Goal: Task Accomplishment & Management: Manage account settings

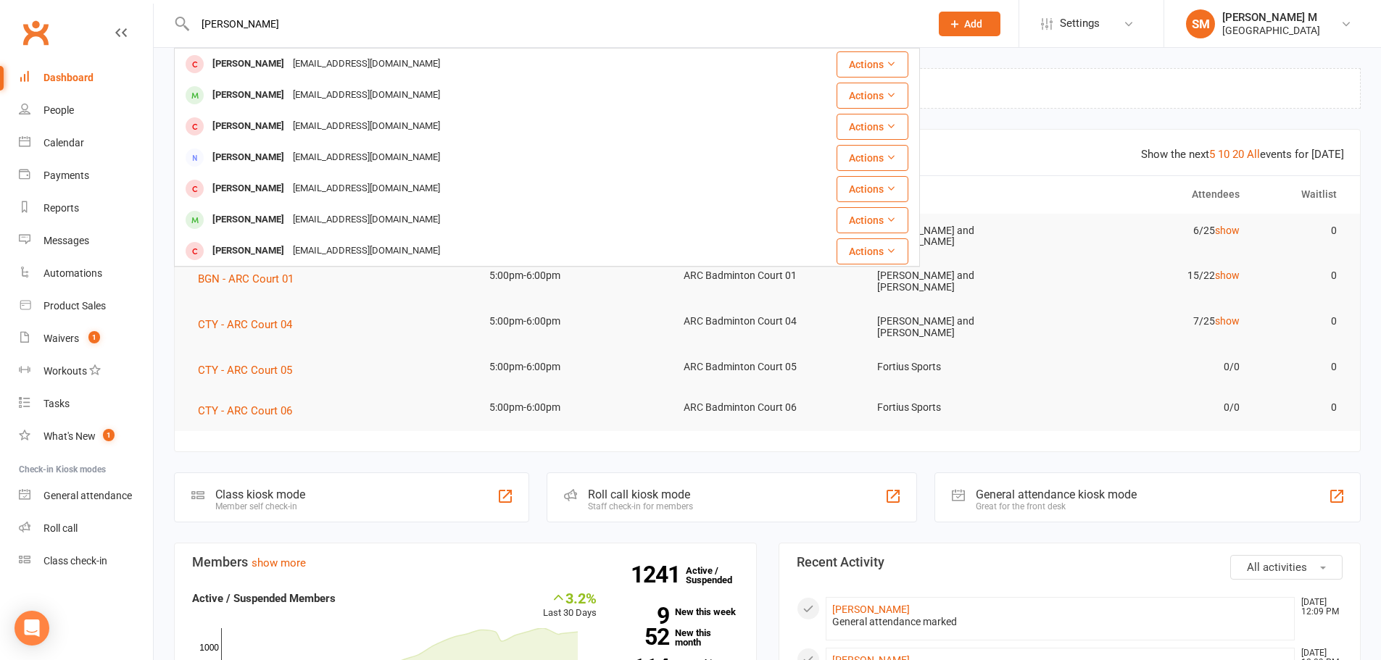
drag, startPoint x: 220, startPoint y: 25, endPoint x: 200, endPoint y: 28, distance: 20.5
click at [200, 28] on input "Rohit Gade" at bounding box center [555, 24] width 729 height 20
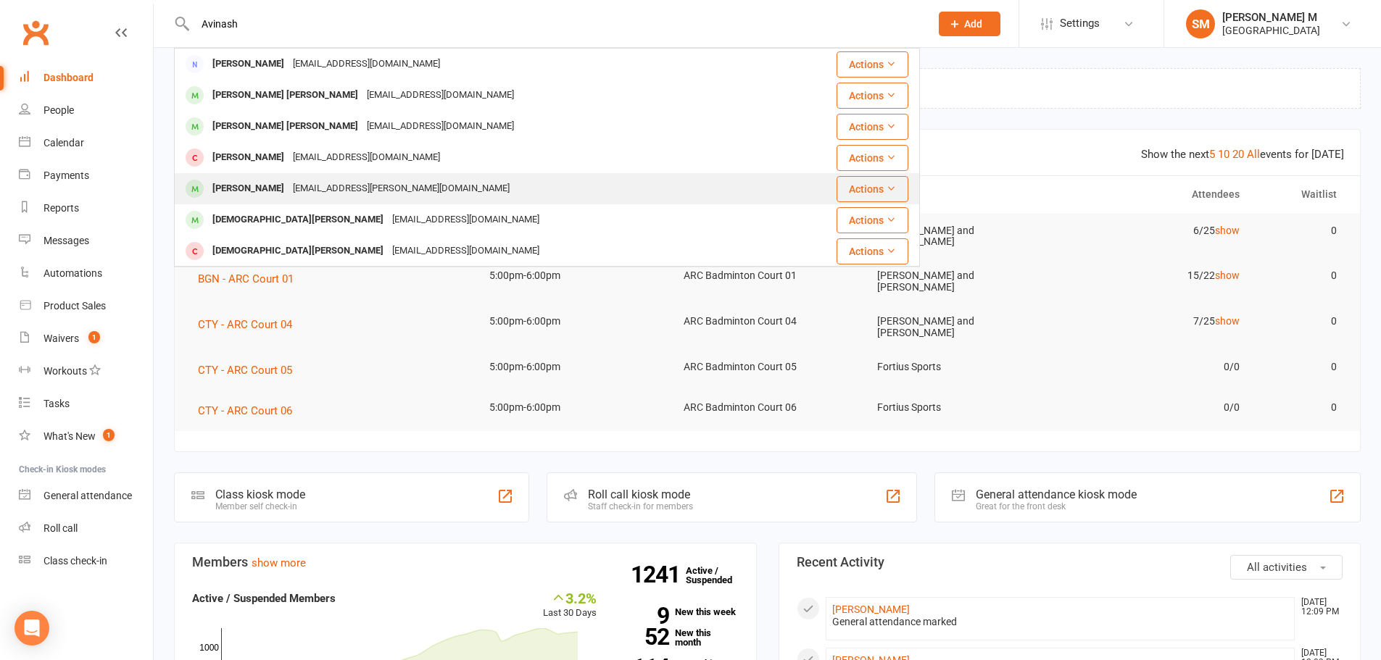
type input "Avinash"
click at [259, 196] on div "Krishna Avinash Darapureddy" at bounding box center [248, 188] width 80 height 21
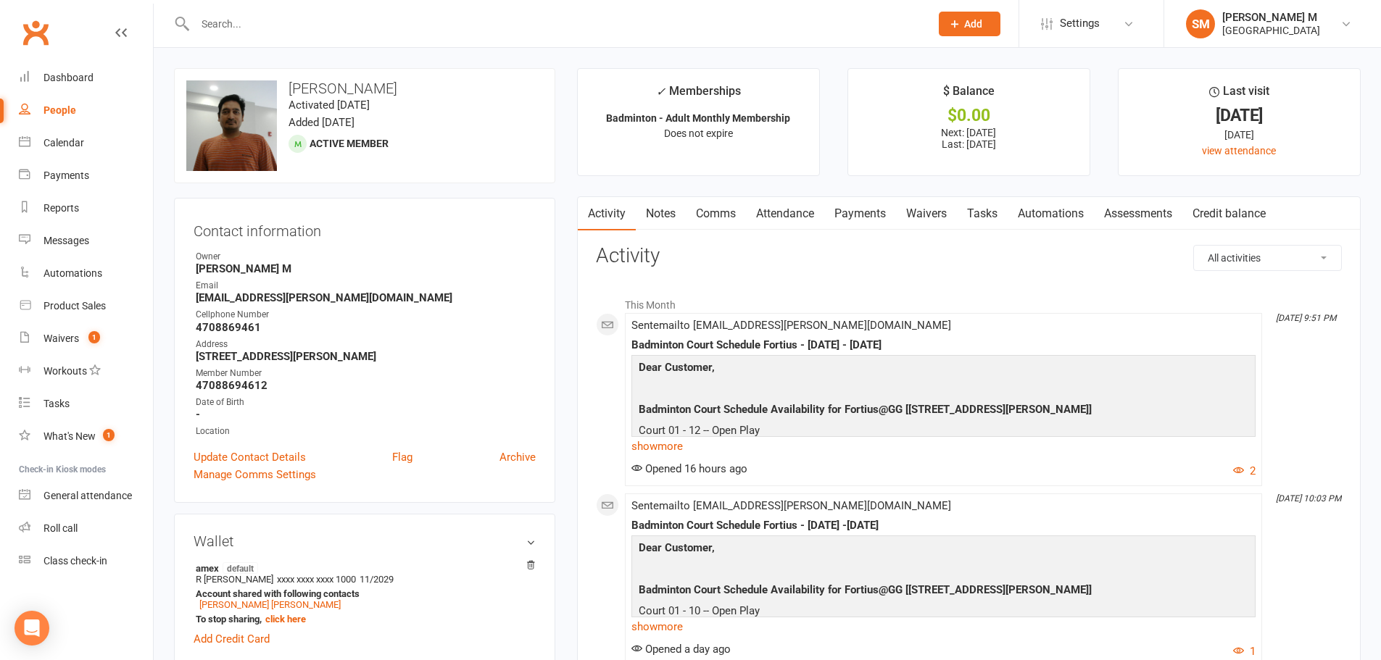
click at [765, 202] on link "Attendance" at bounding box center [785, 213] width 78 height 33
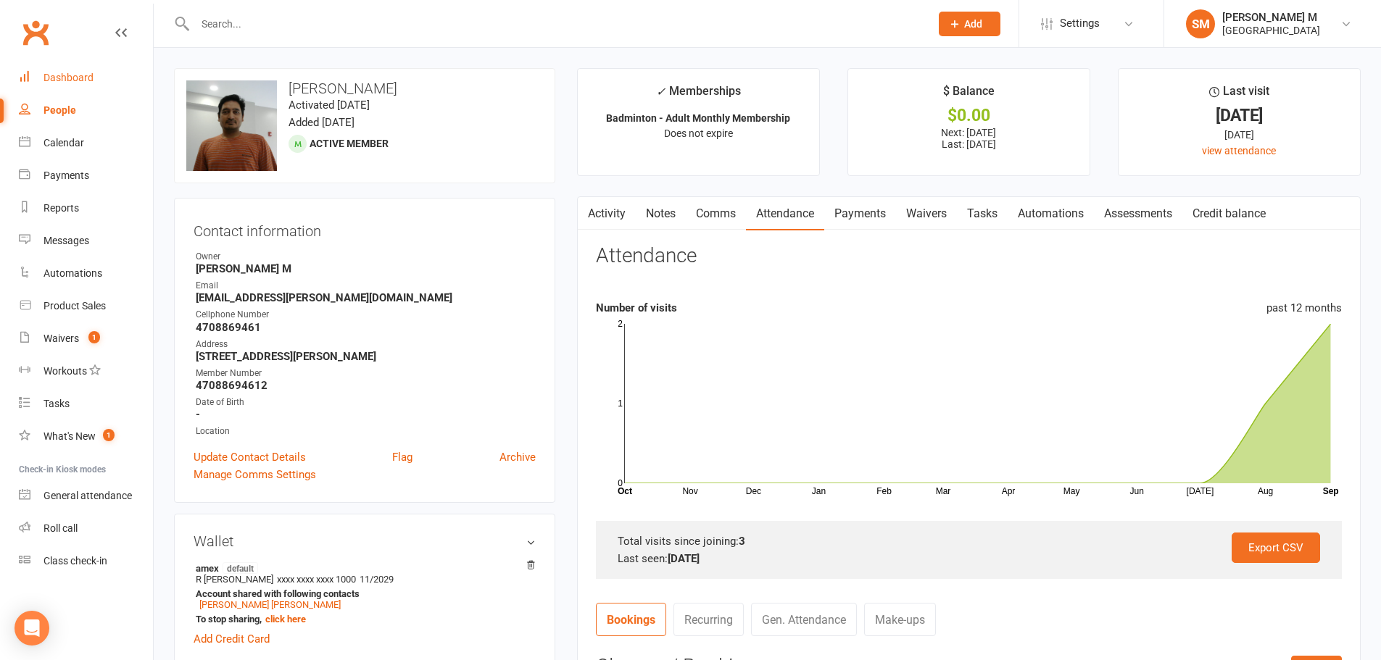
click at [55, 77] on div "Dashboard" at bounding box center [68, 78] width 50 height 12
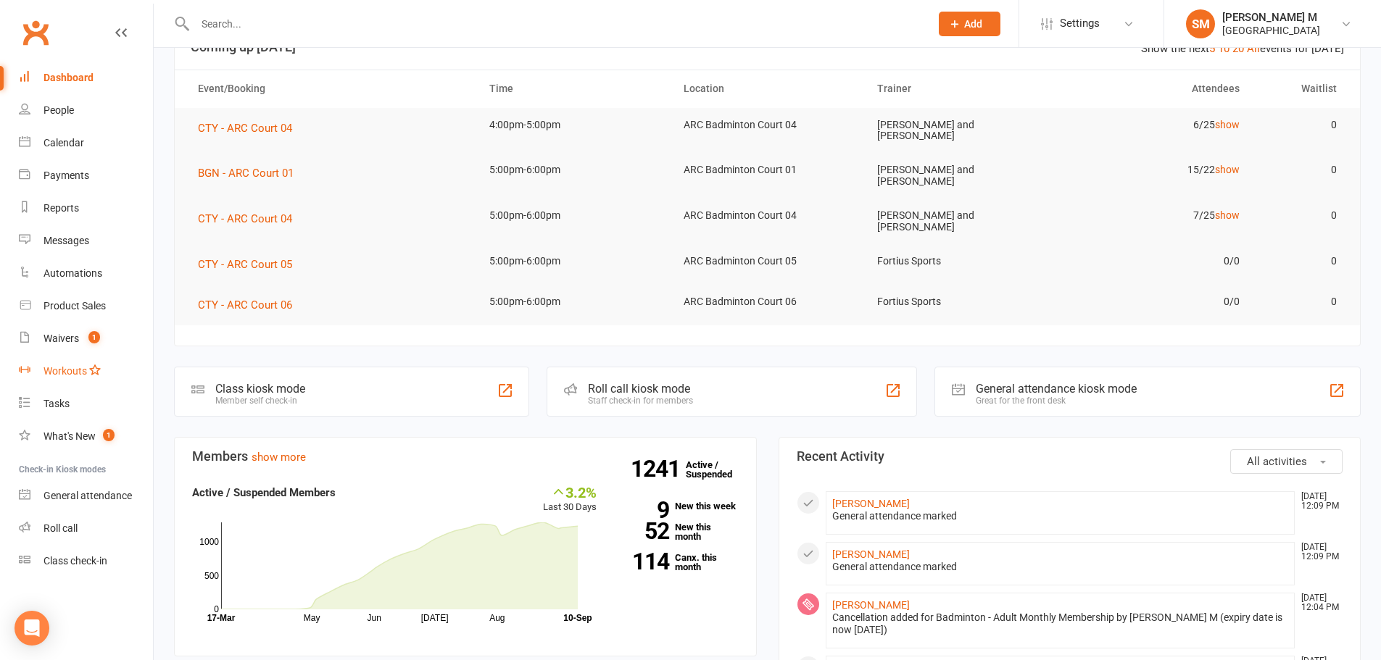
scroll to position [72, 0]
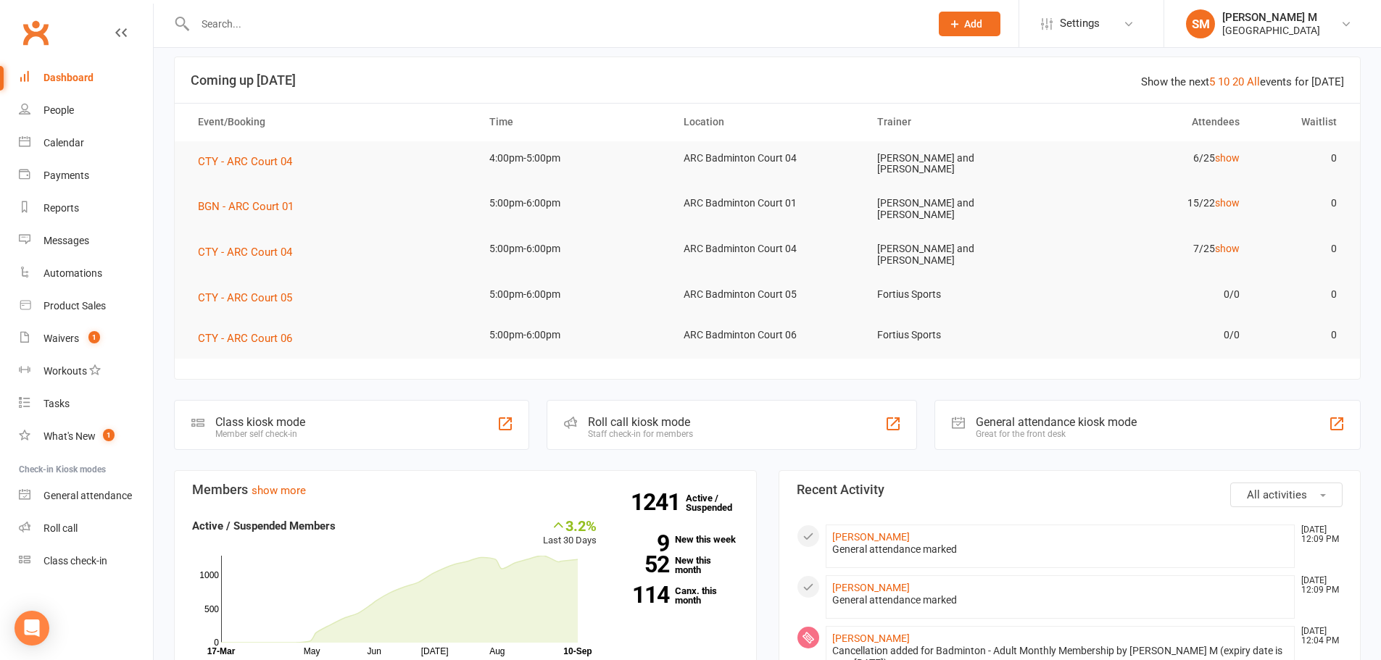
click at [246, 25] on input "text" at bounding box center [555, 24] width 729 height 20
paste input "teja.rao112@gmail.com"
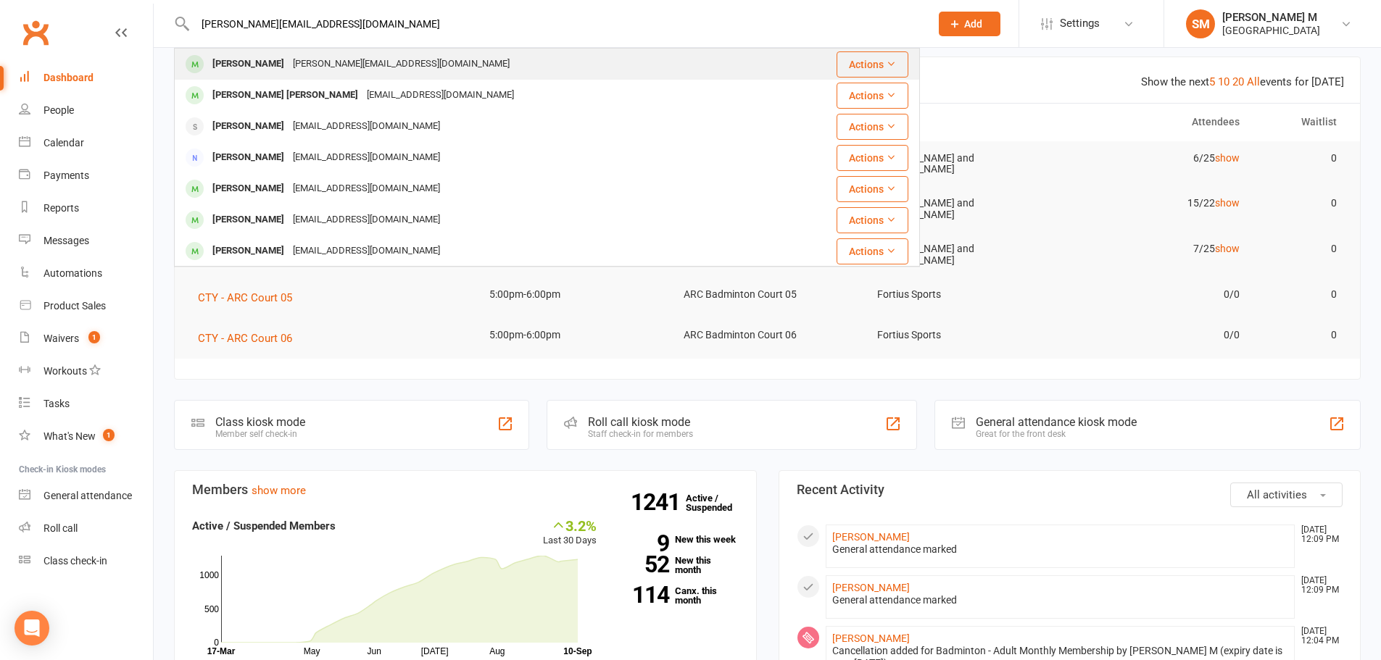
type input "teja.rao112@gmail.com"
click at [240, 62] on div "Tejeswara Maddina" at bounding box center [248, 64] width 80 height 21
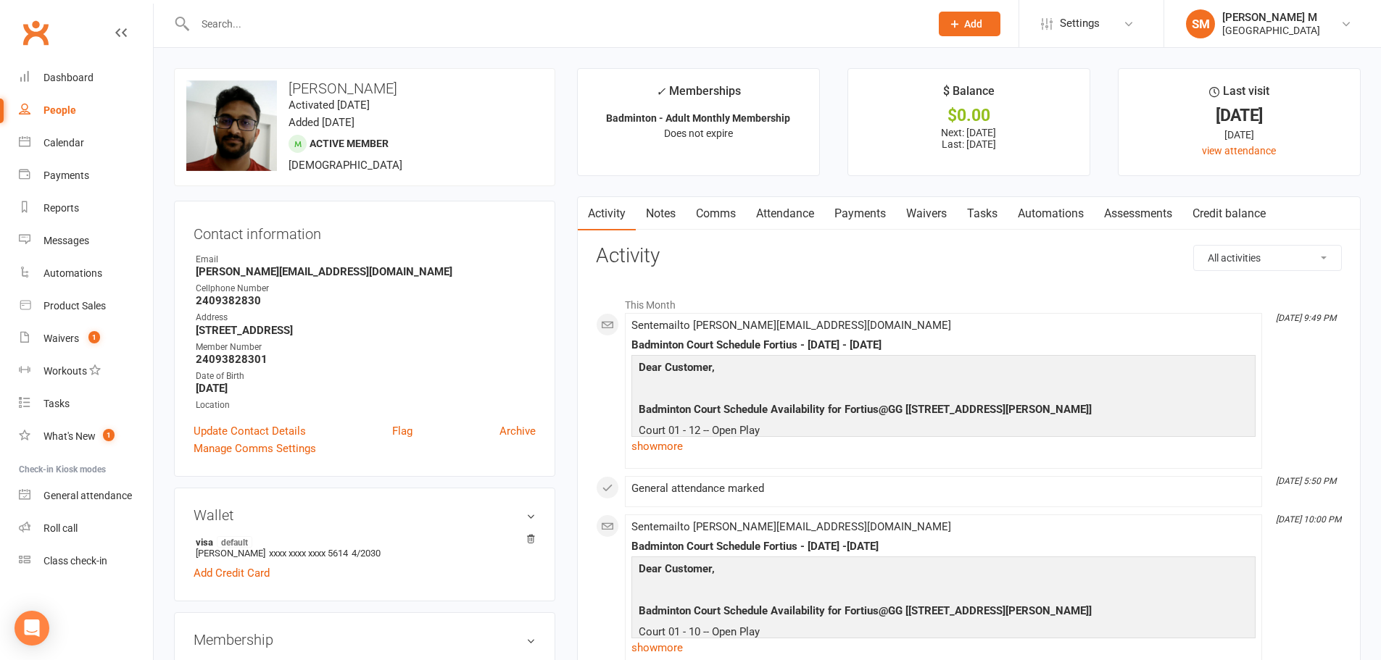
click at [873, 212] on link "Payments" at bounding box center [860, 213] width 72 height 33
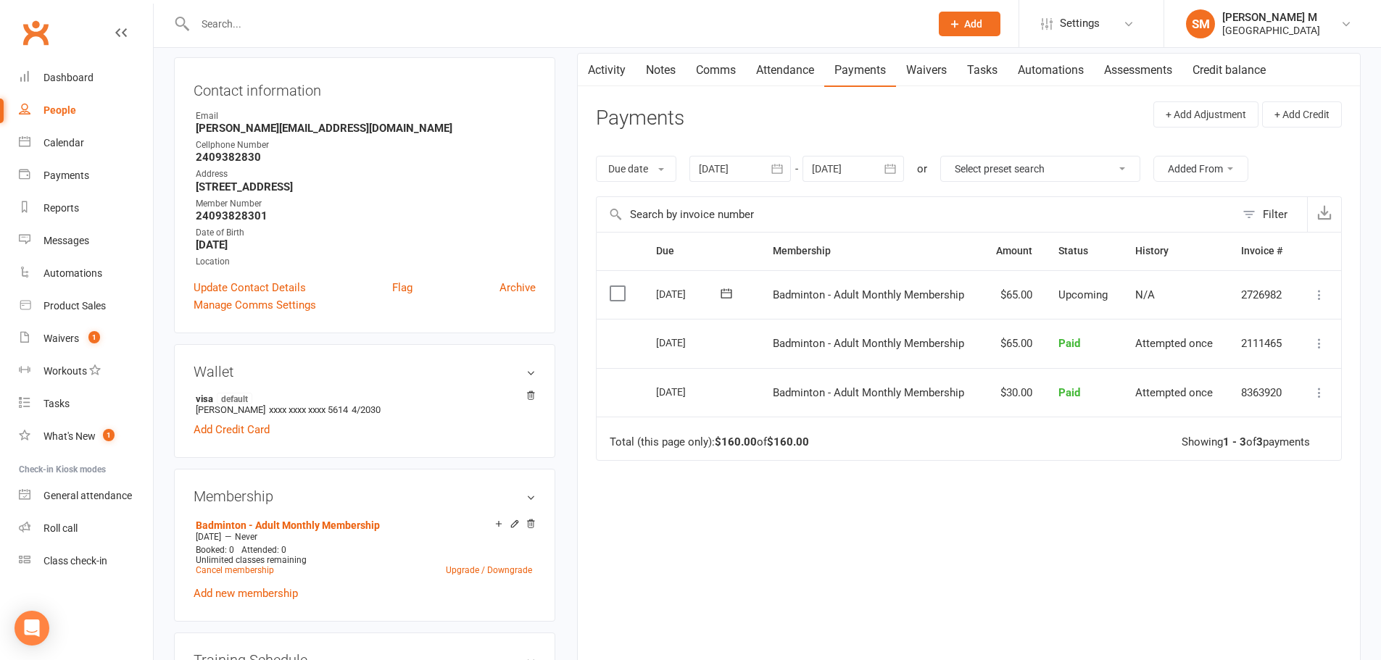
scroll to position [145, 0]
click at [776, 173] on icon "button" at bounding box center [777, 167] width 14 height 14
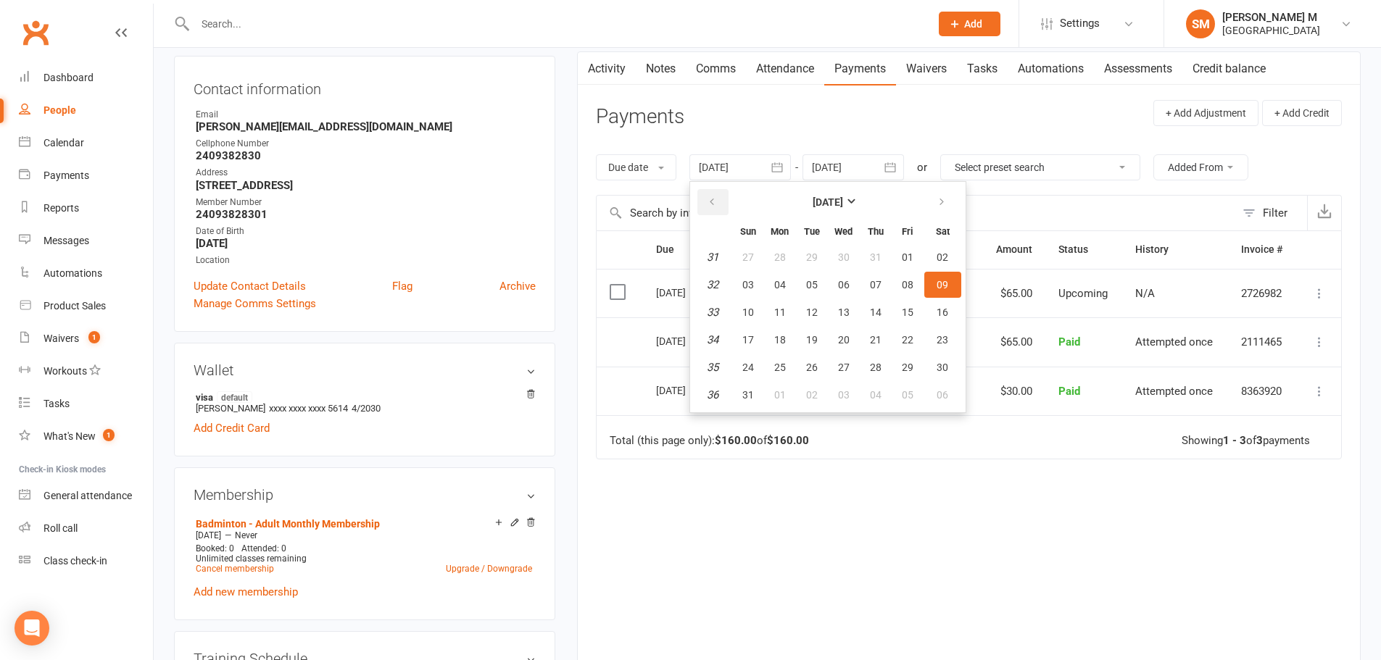
click at [715, 211] on button "button" at bounding box center [712, 202] width 31 height 26
click at [873, 254] on span "01" at bounding box center [876, 258] width 12 height 12
type input "01 May 2025"
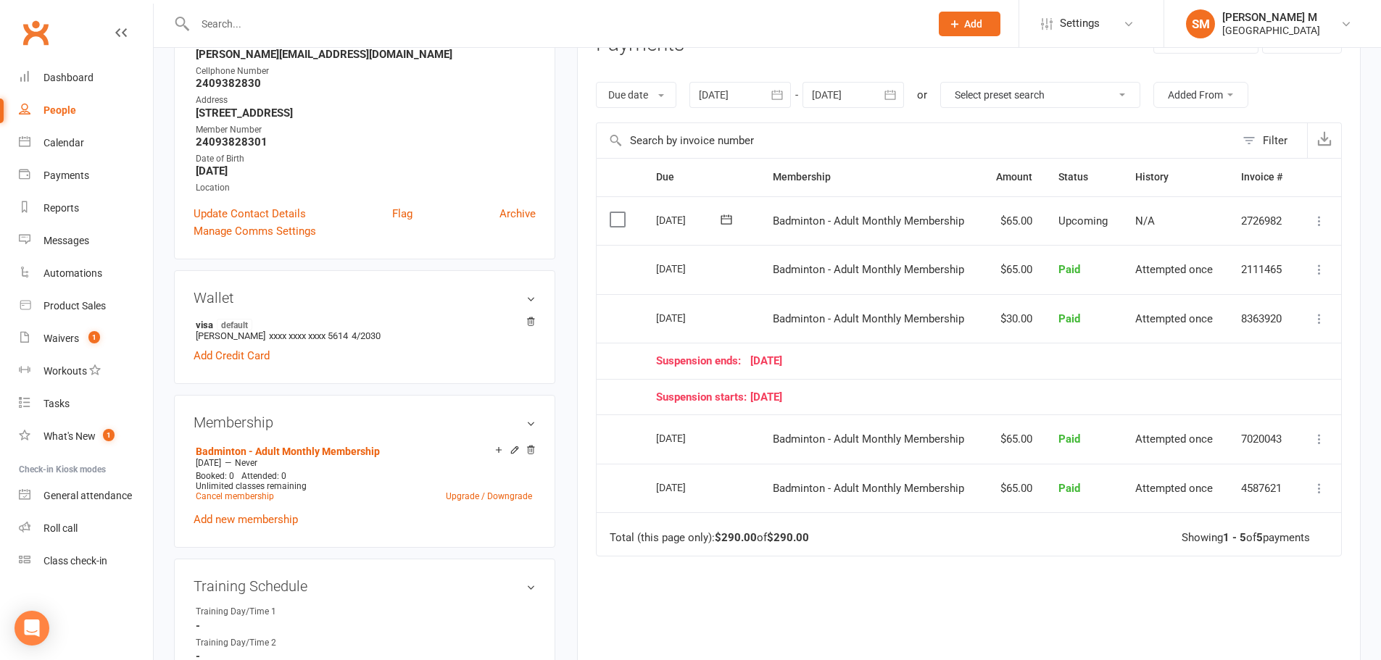
scroll to position [0, 0]
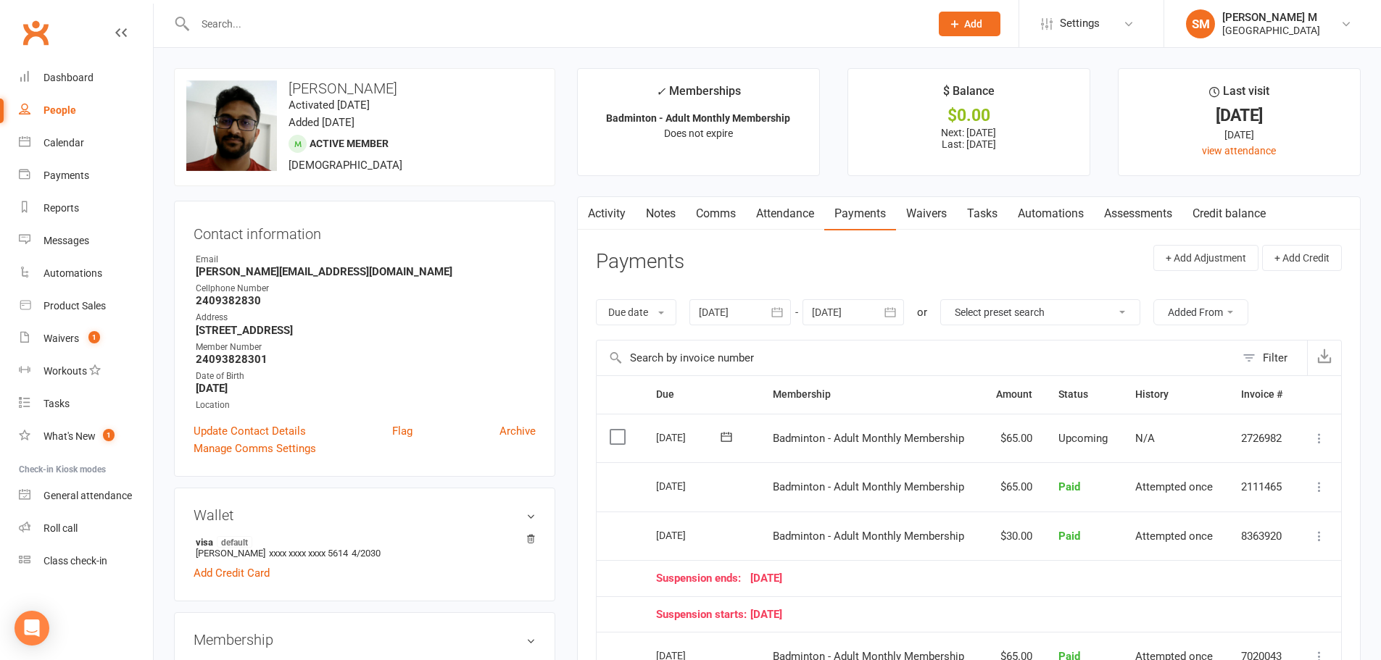
click at [610, 216] on link "Activity" at bounding box center [607, 213] width 58 height 33
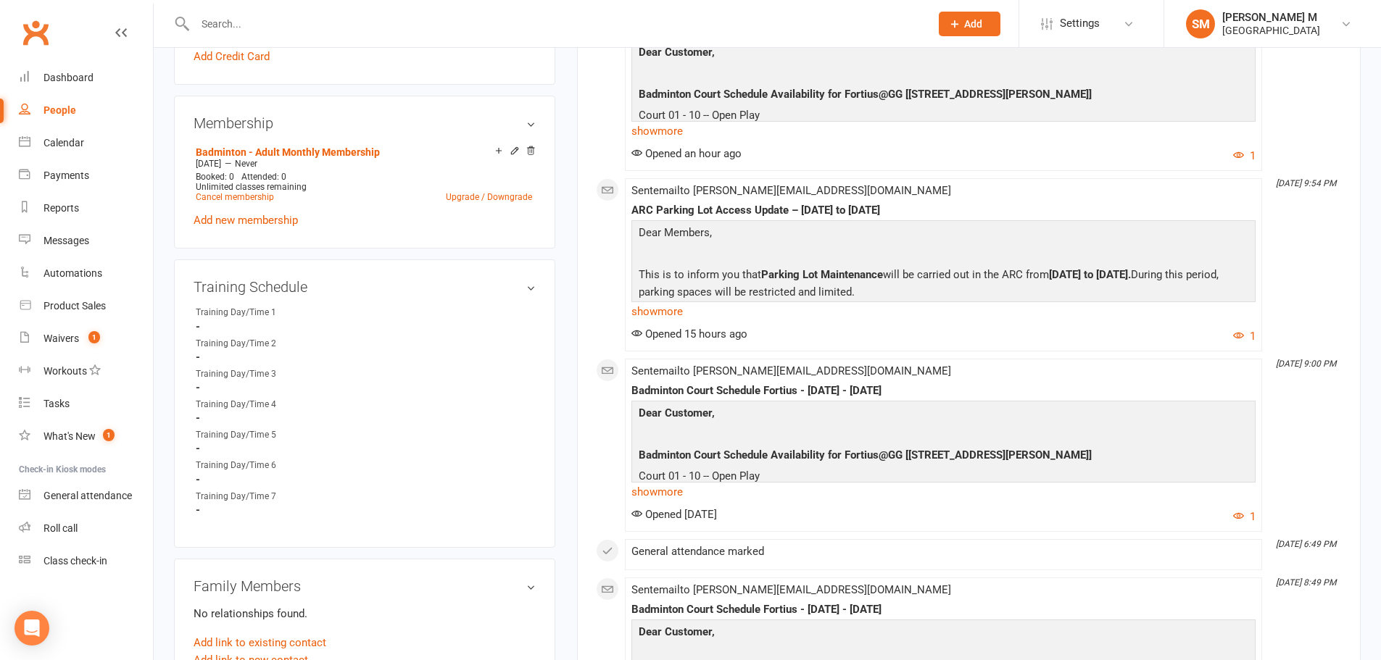
scroll to position [797, 0]
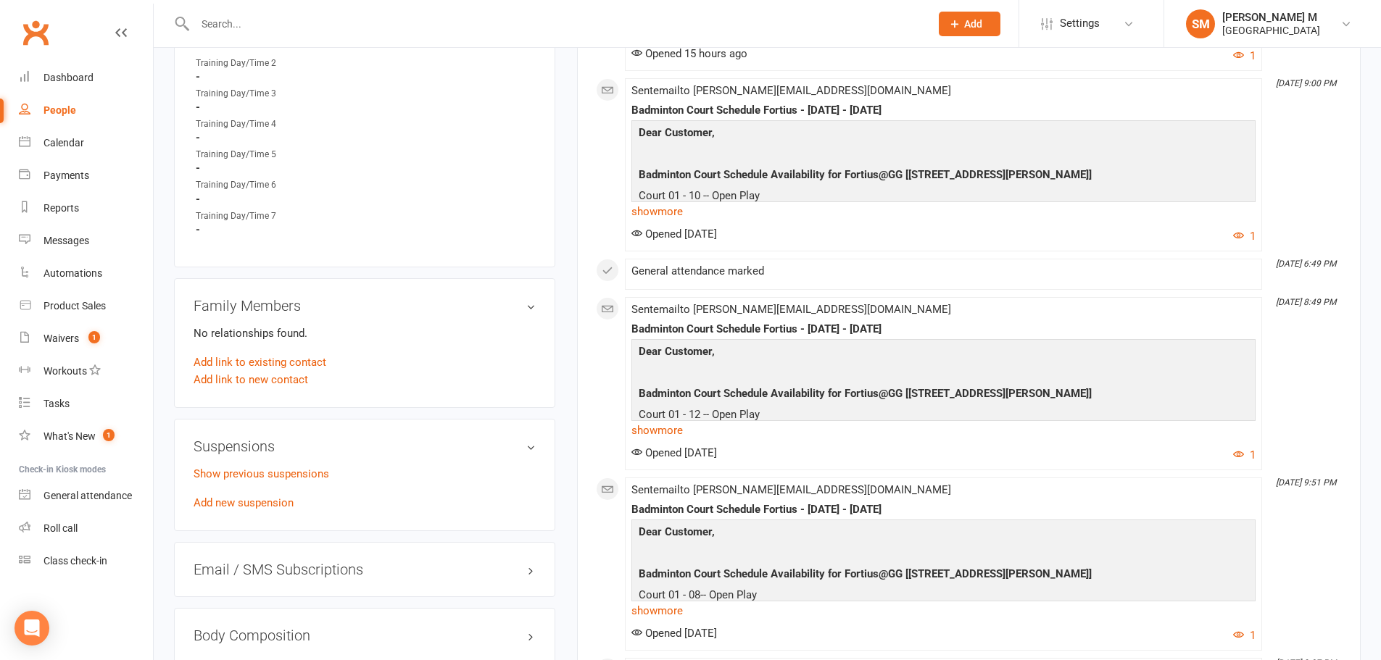
click at [597, 454] on div "This Month Sep 9, 9:49 PM Sent email to Teja.rao112@gmail.com Badminton Court S…" at bounding box center [969, 562] width 746 height 2138
click at [556, 434] on div "upload photo change photo Tejeswara Maddina Activated 2 May, 2025 Added 14 Apri…" at bounding box center [364, 155] width 403 height 1768
click at [562, 434] on div "upload photo change photo Tejeswara Maddina Activated 2 May, 2025 Added 14 Apri…" at bounding box center [364, 155] width 403 height 1768
click at [1150, 455] on div "Opened 3 days ago 1" at bounding box center [943, 455] width 624 height 17
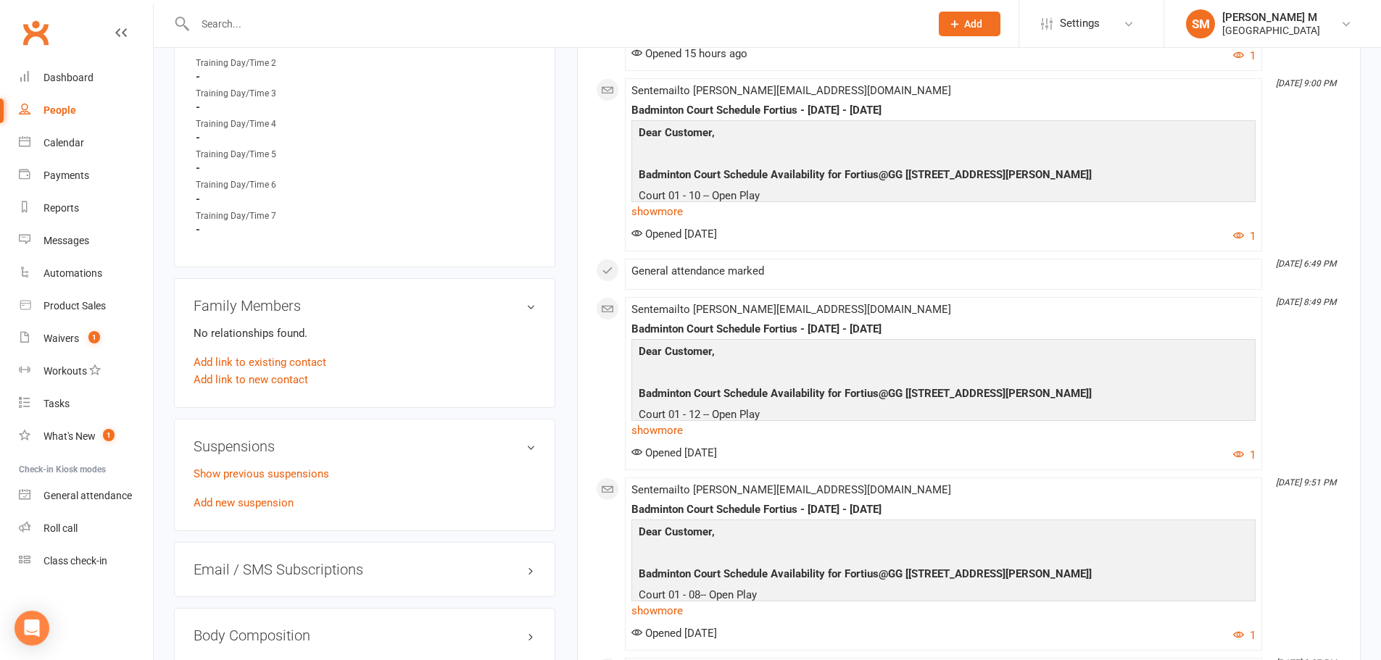
click at [1337, 415] on div "This Month Sep 9, 9:49 PM Sent email to Teja.rao112@gmail.com Badminton Court S…" at bounding box center [969, 562] width 746 height 2138
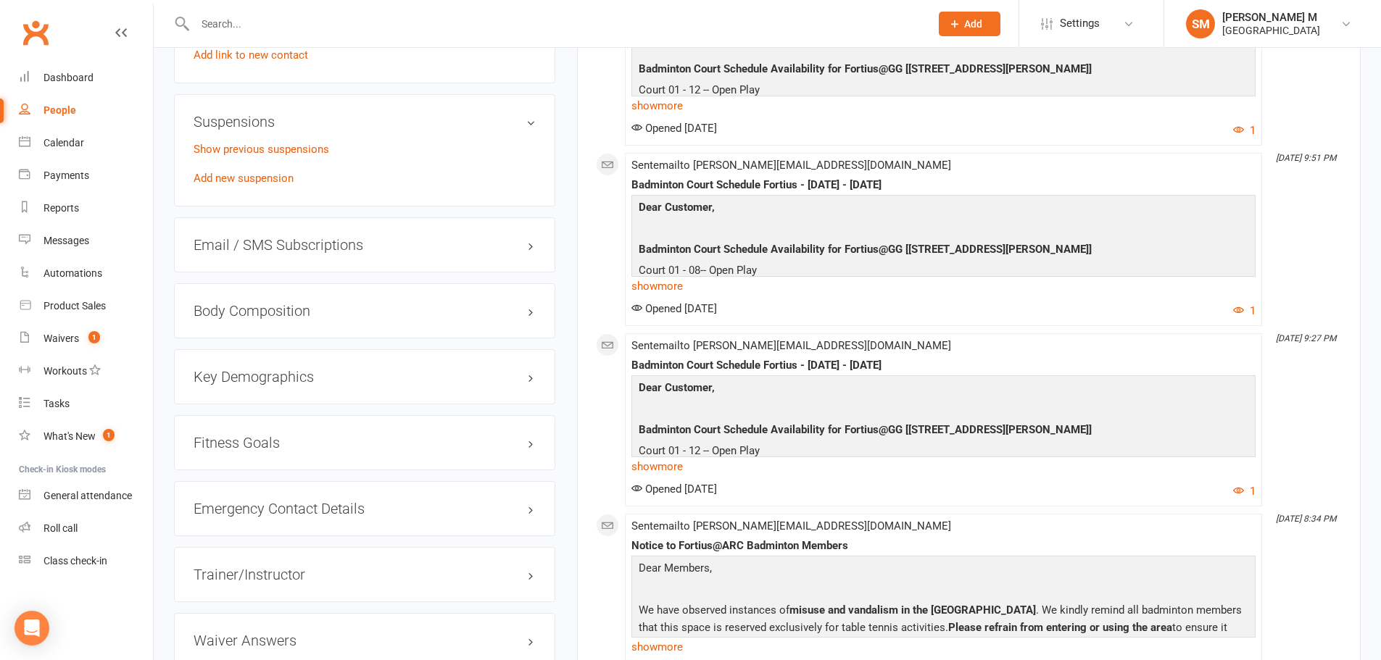
scroll to position [0, 0]
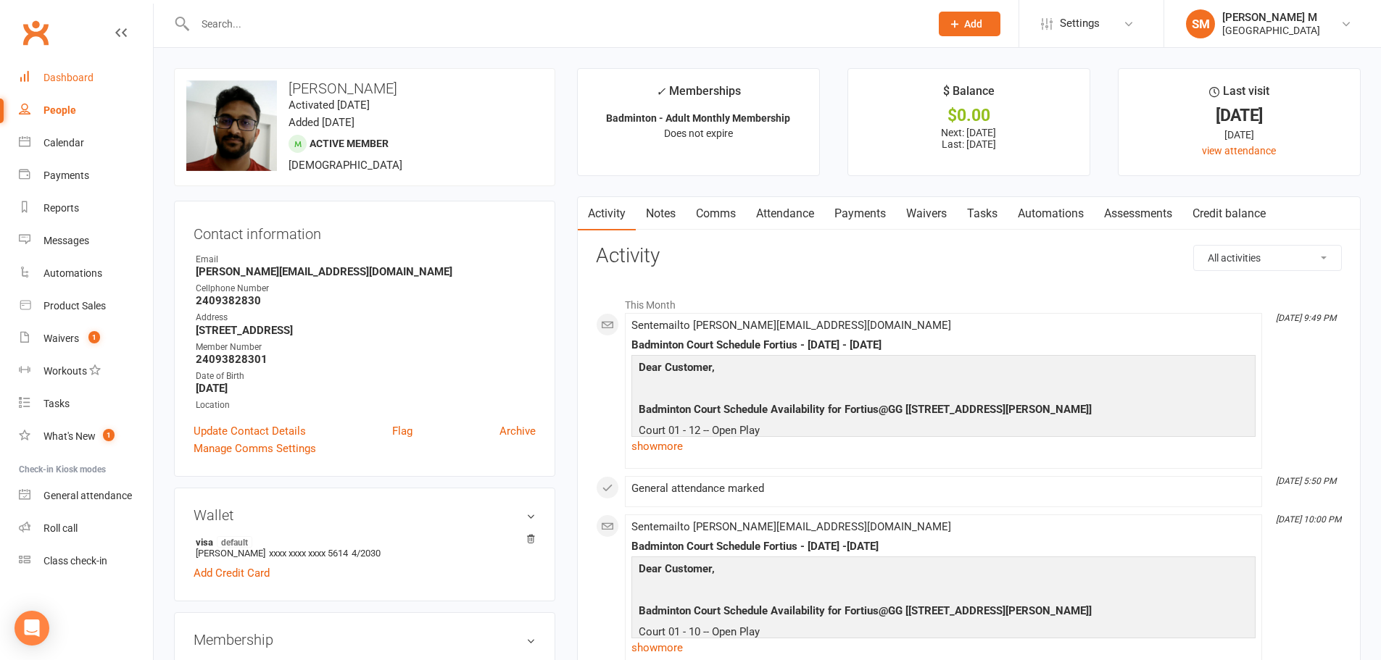
click at [70, 74] on div "Dashboard" at bounding box center [68, 78] width 50 height 12
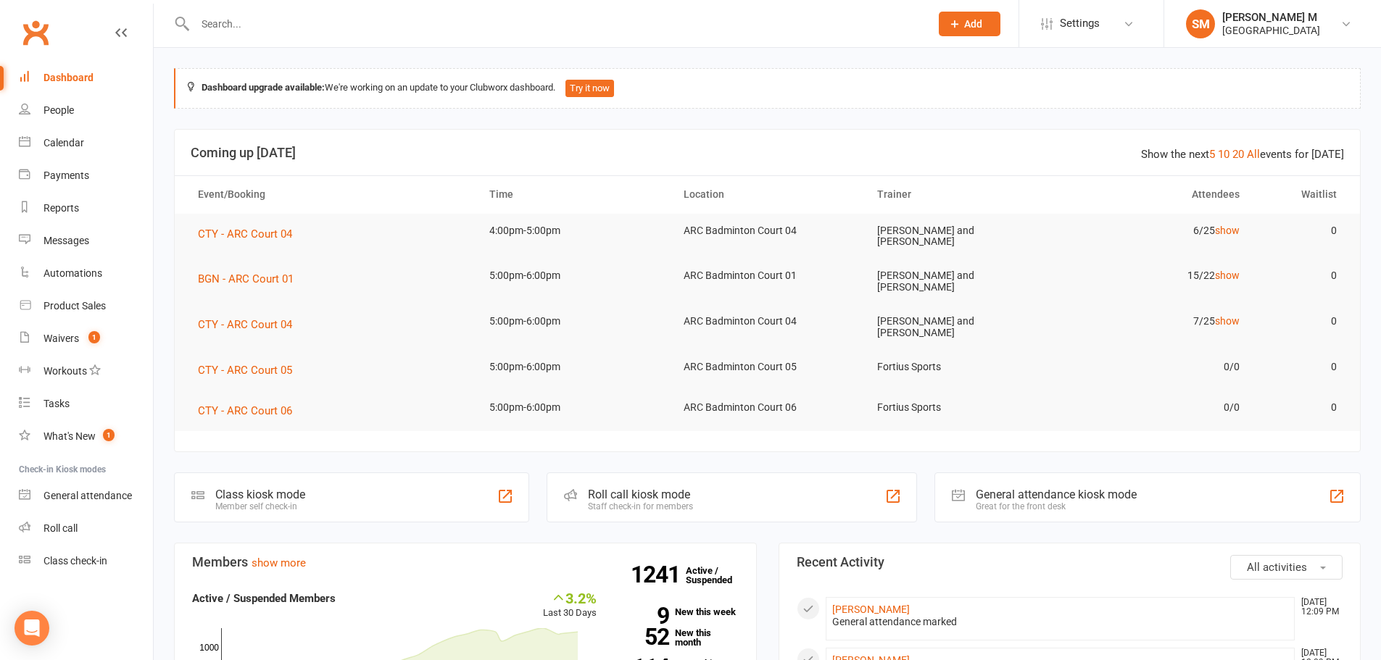
scroll to position [362, 0]
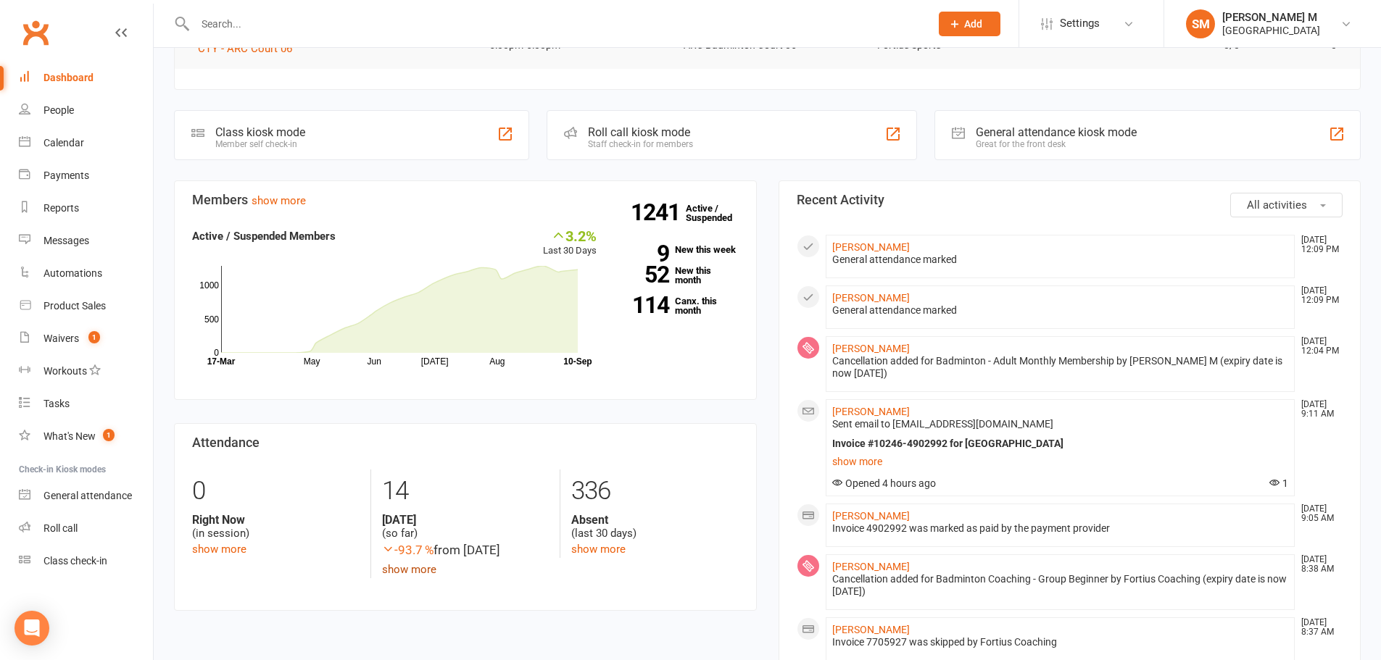
click at [405, 563] on link "show more" at bounding box center [409, 569] width 54 height 13
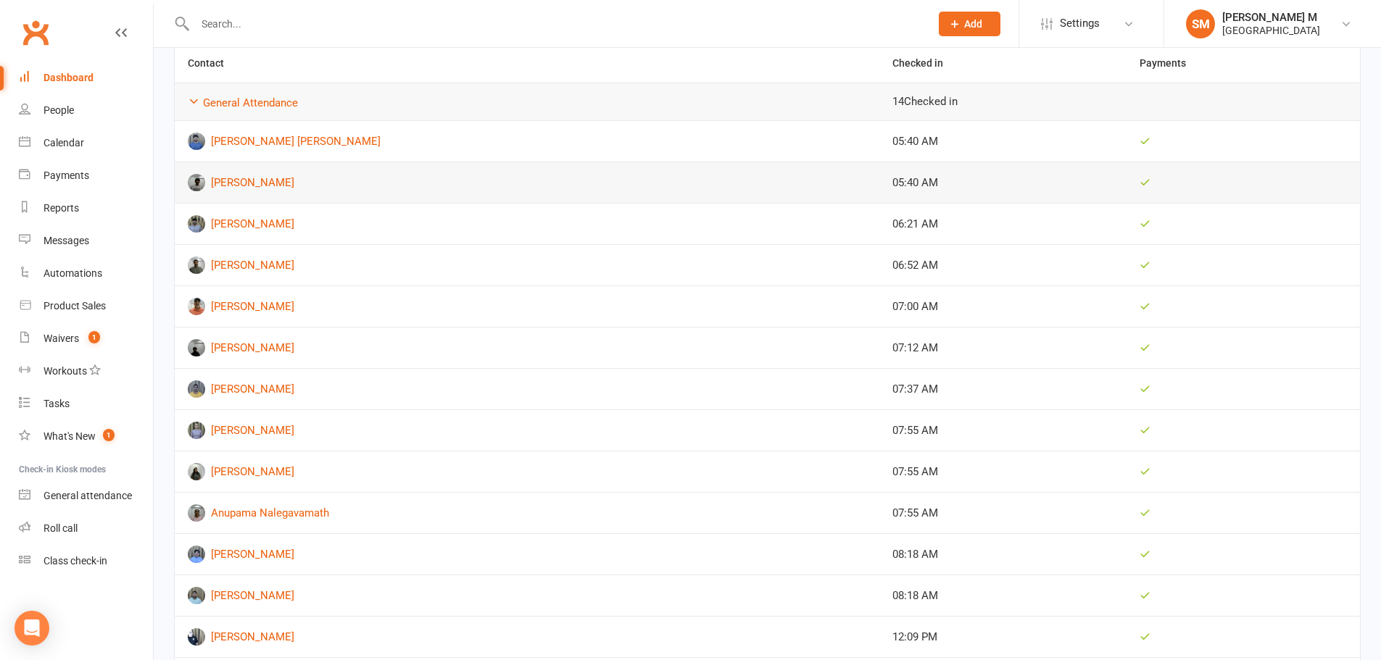
scroll to position [362, 0]
click at [249, 305] on link "Vivek Menon" at bounding box center [527, 305] width 678 height 17
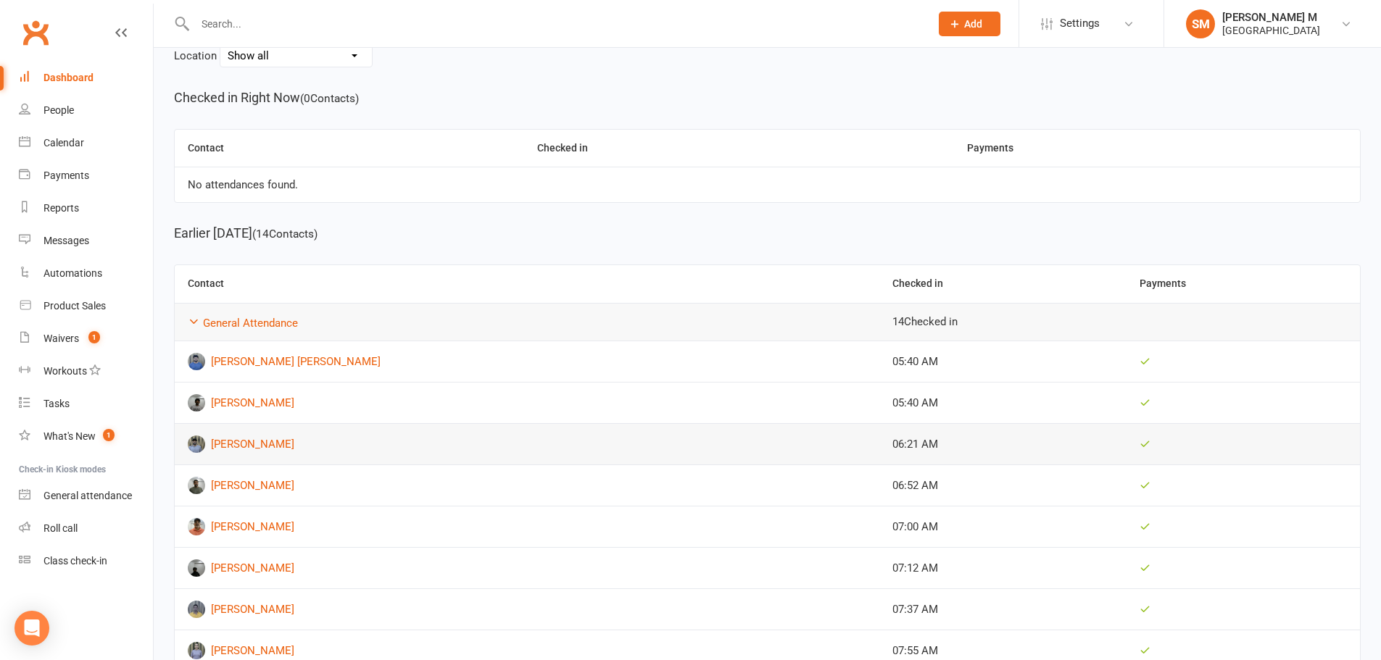
scroll to position [217, 0]
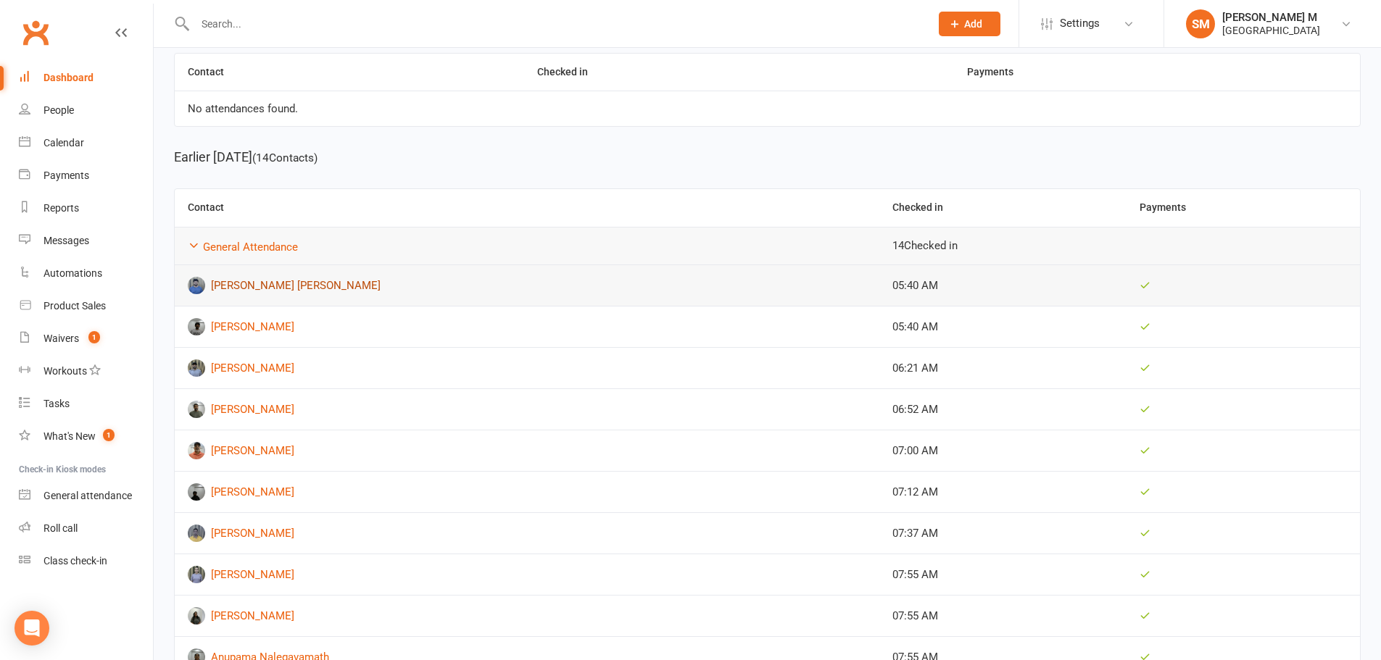
click at [283, 287] on link "Venkata Satya Bandikatla" at bounding box center [527, 285] width 678 height 17
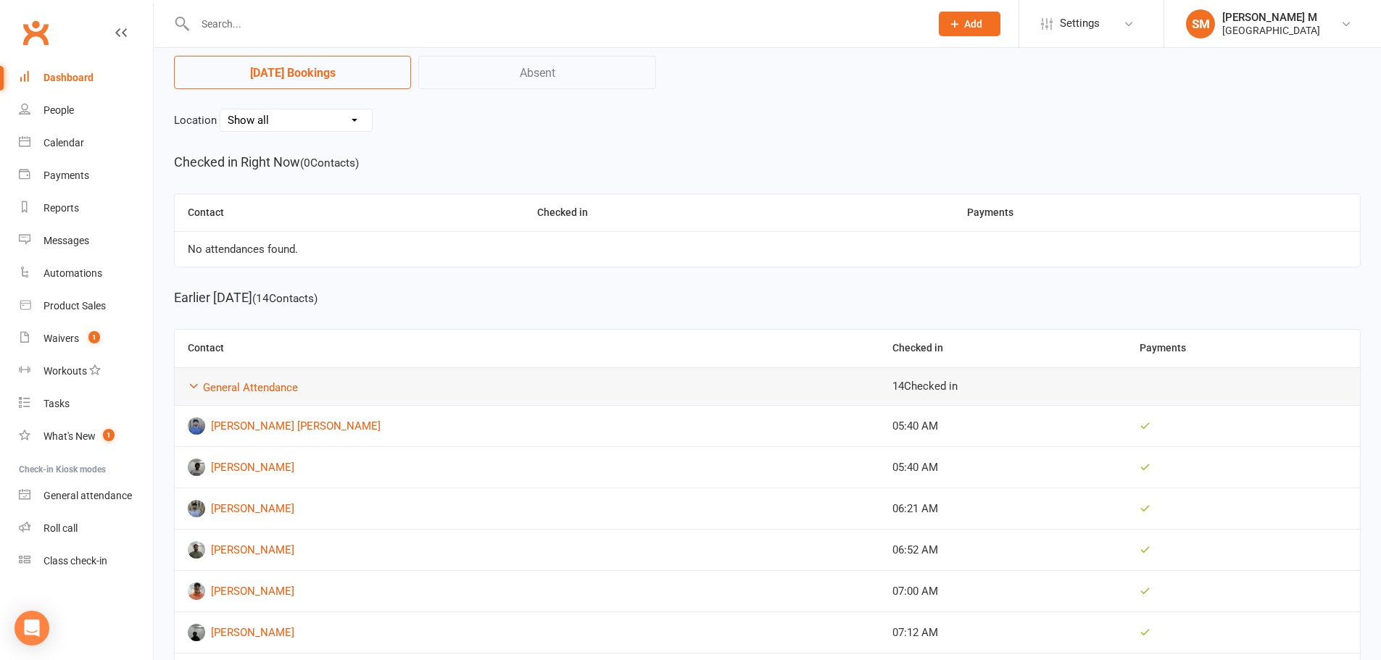
scroll to position [217, 0]
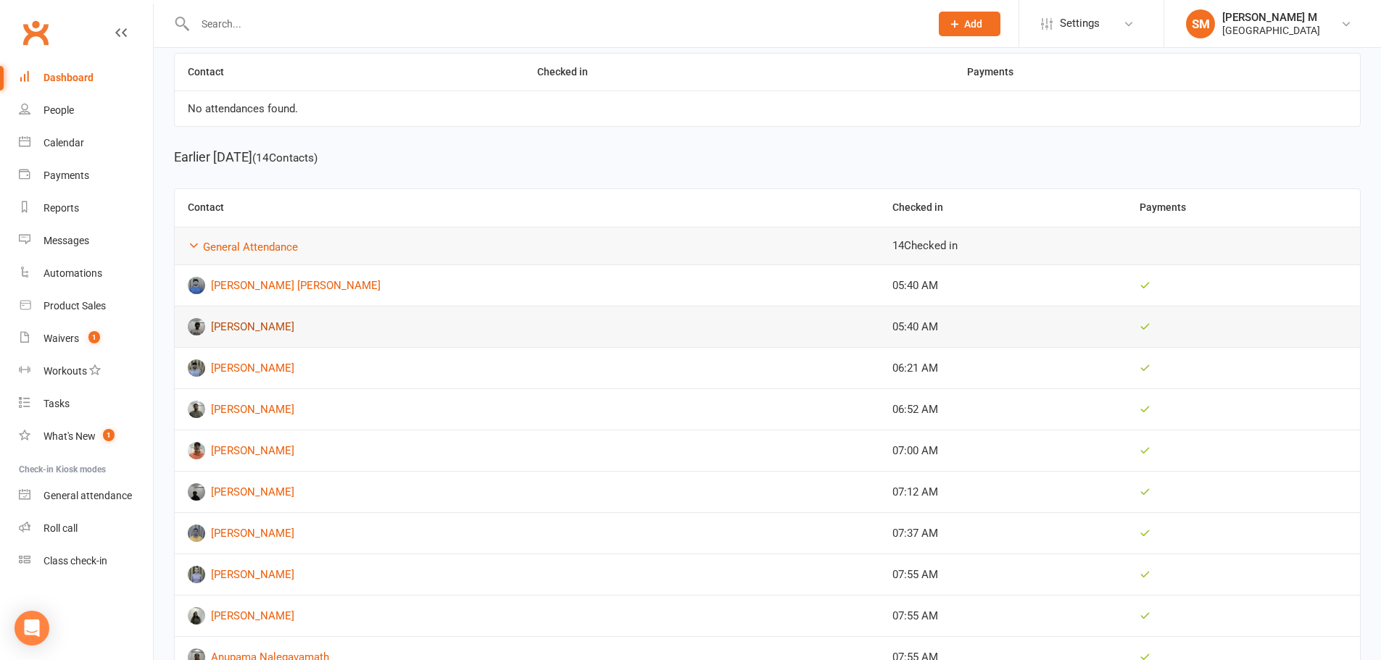
click at [250, 325] on link "Sureshkumar Arumugam" at bounding box center [527, 326] width 678 height 17
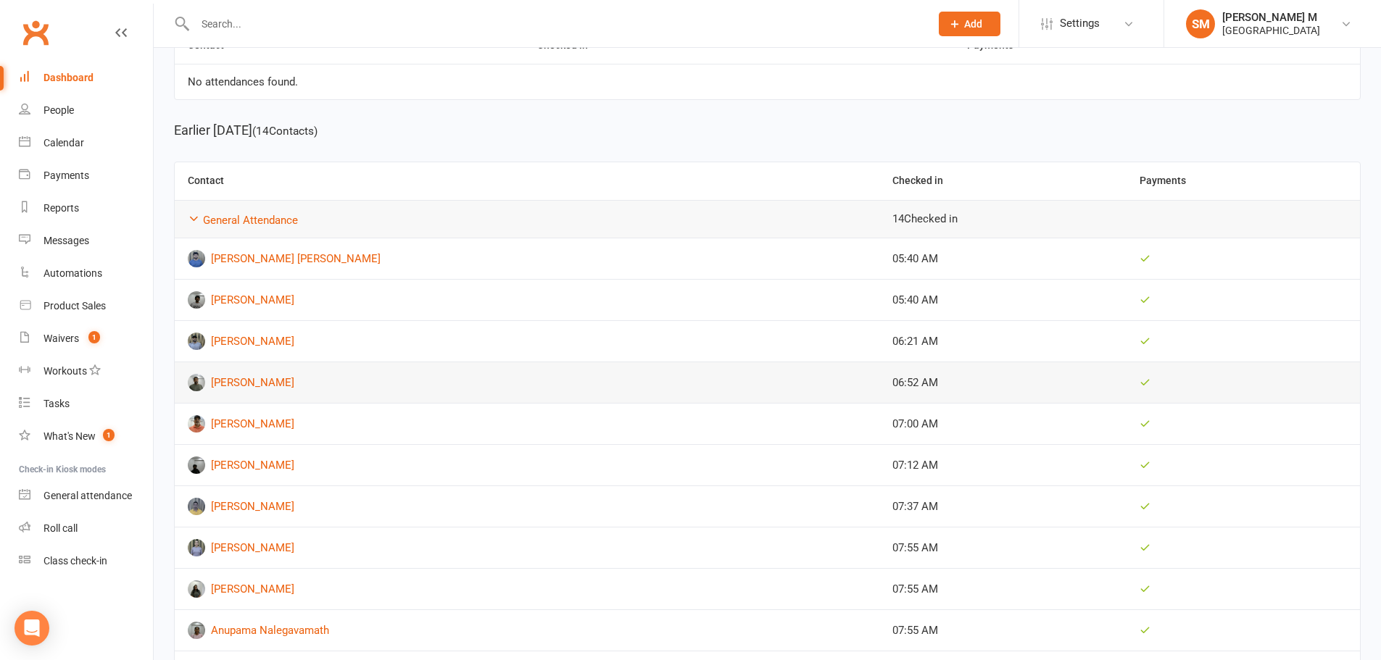
scroll to position [290, 0]
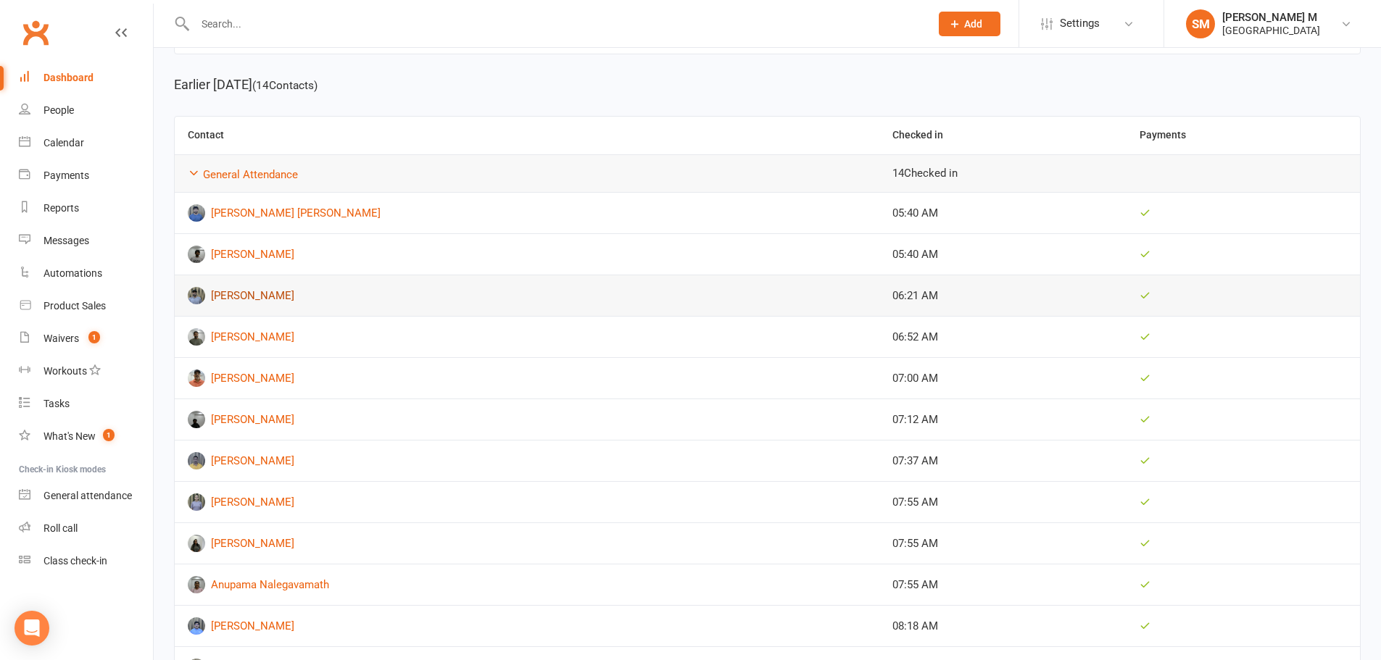
click at [225, 302] on link "Lakshmi Saketh Motakatla" at bounding box center [527, 295] width 678 height 17
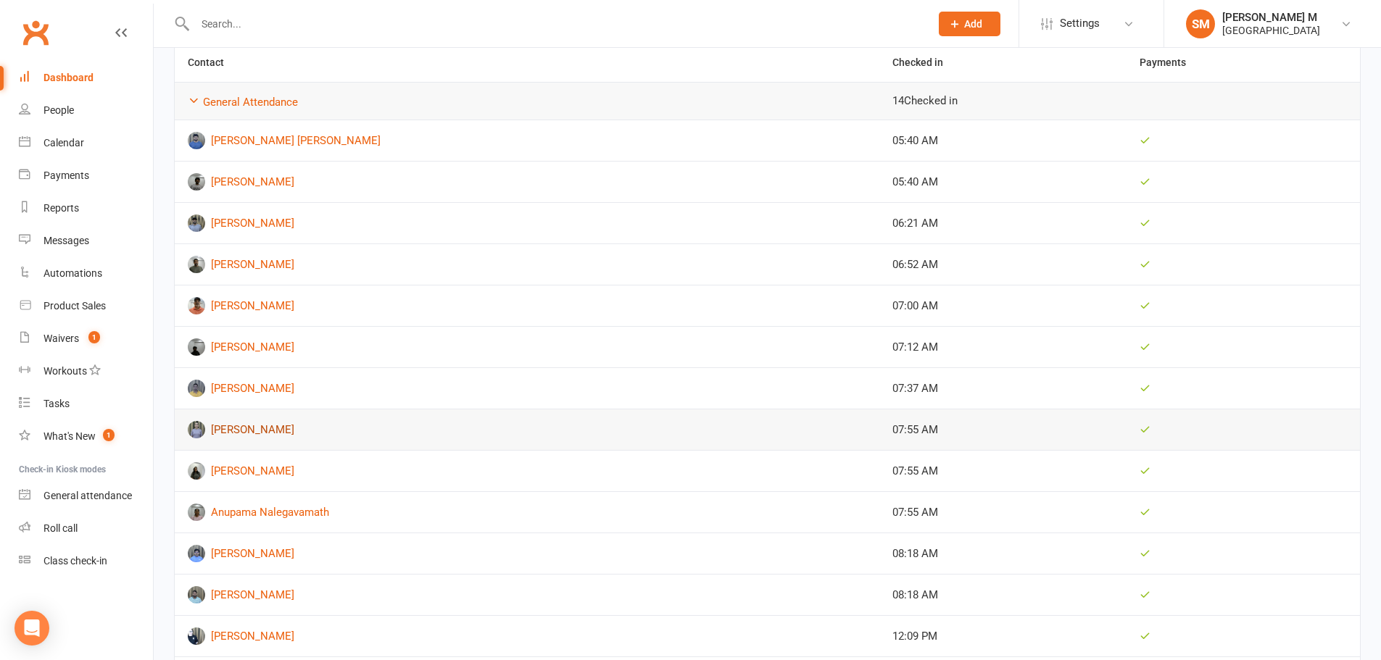
click at [242, 428] on link "[PERSON_NAME]" at bounding box center [527, 429] width 678 height 17
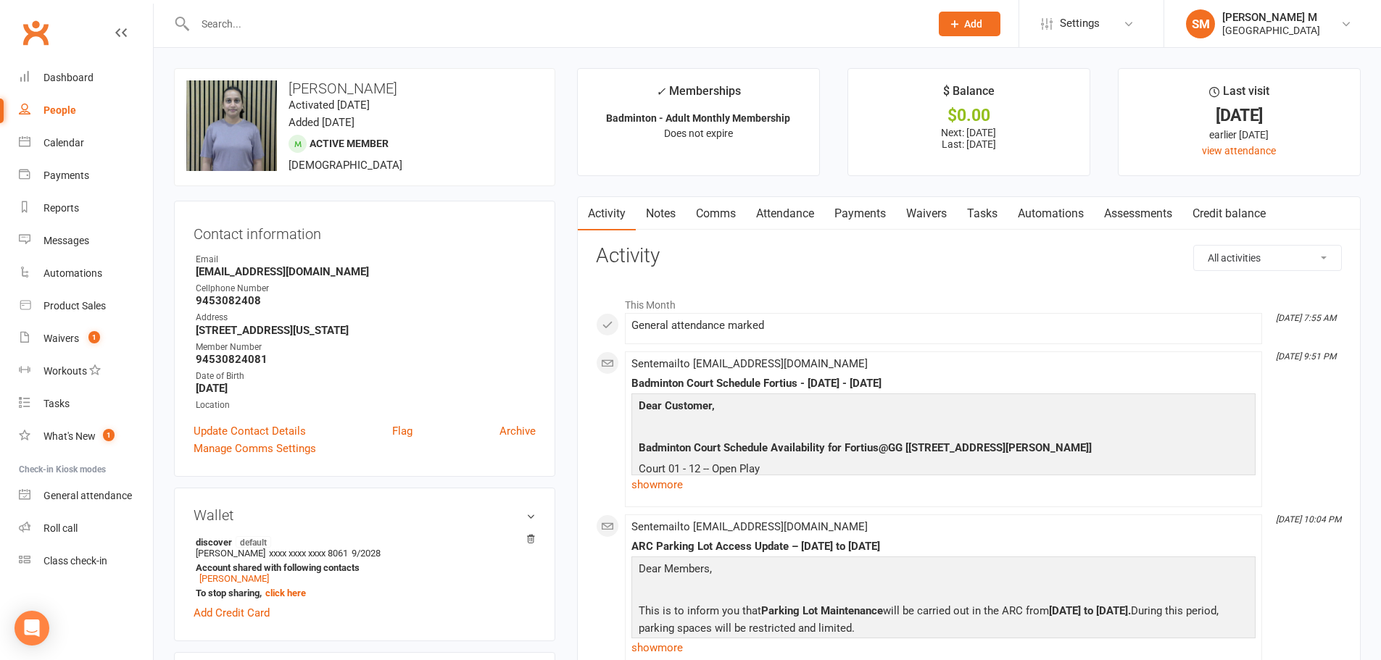
click at [860, 207] on link "Payments" at bounding box center [860, 213] width 72 height 33
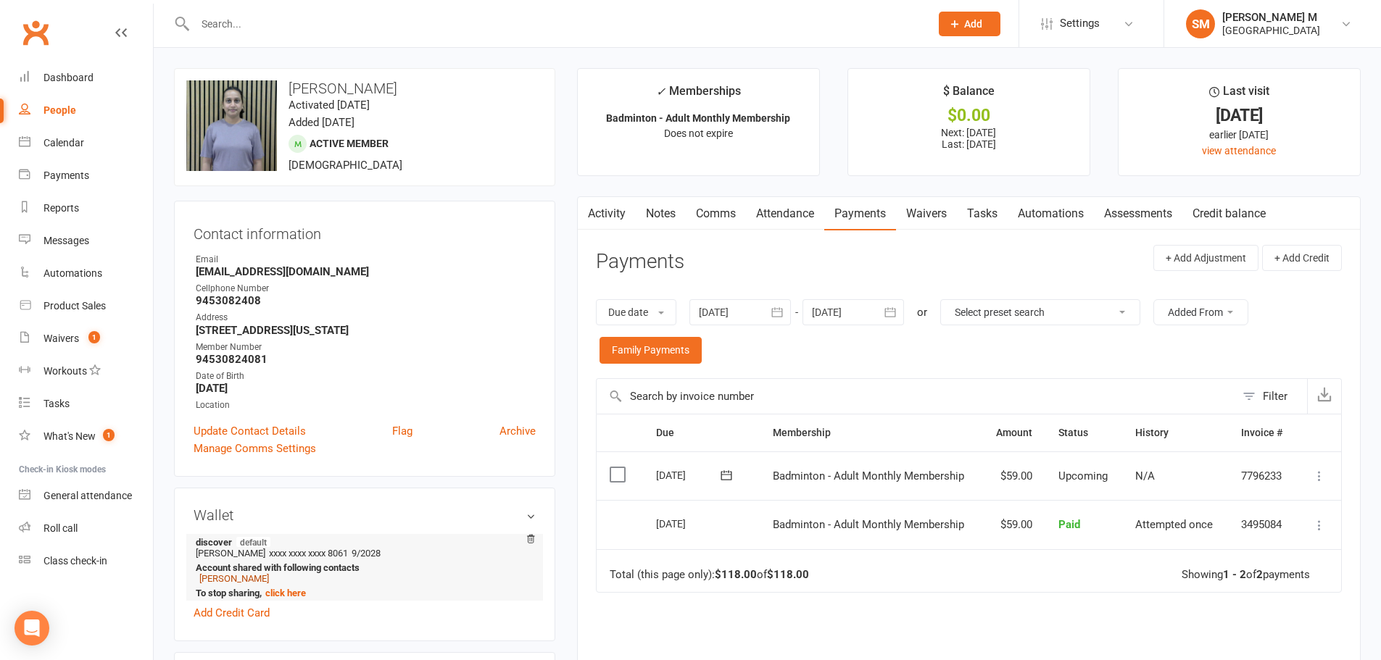
click at [209, 581] on link "Abhilash Kori" at bounding box center [234, 578] width 70 height 11
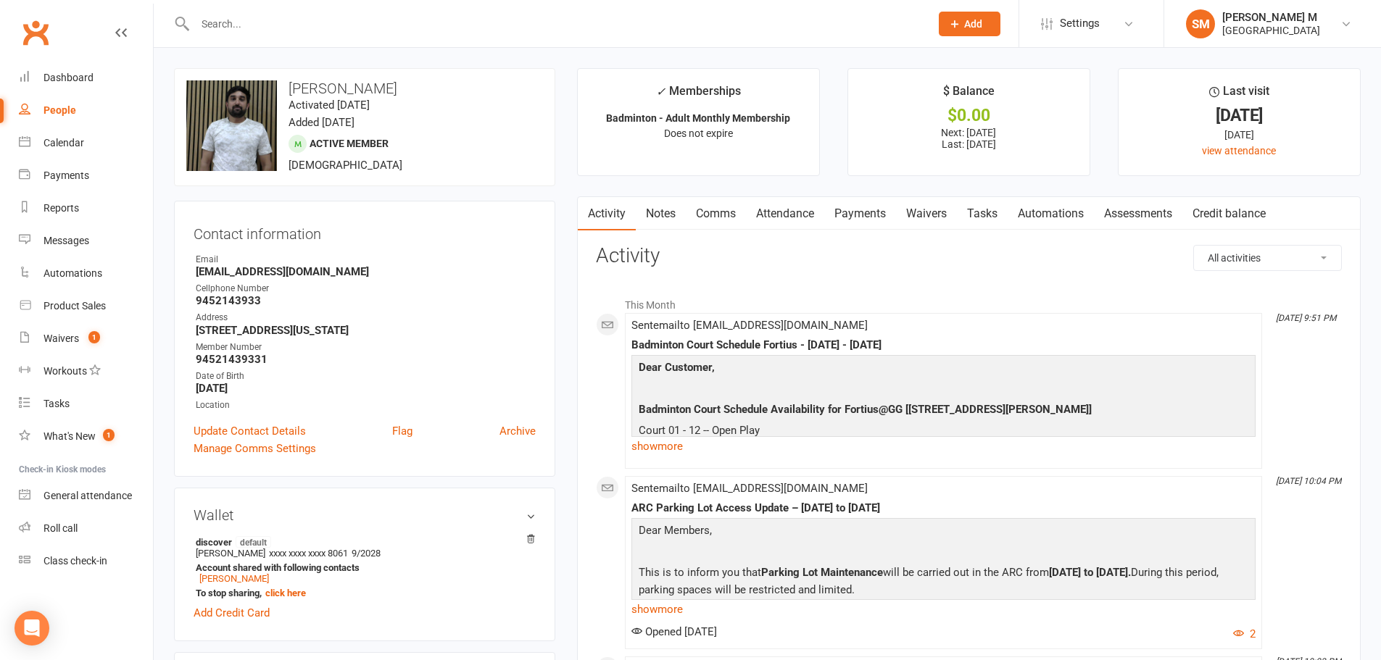
click at [886, 222] on link "Payments" at bounding box center [860, 213] width 72 height 33
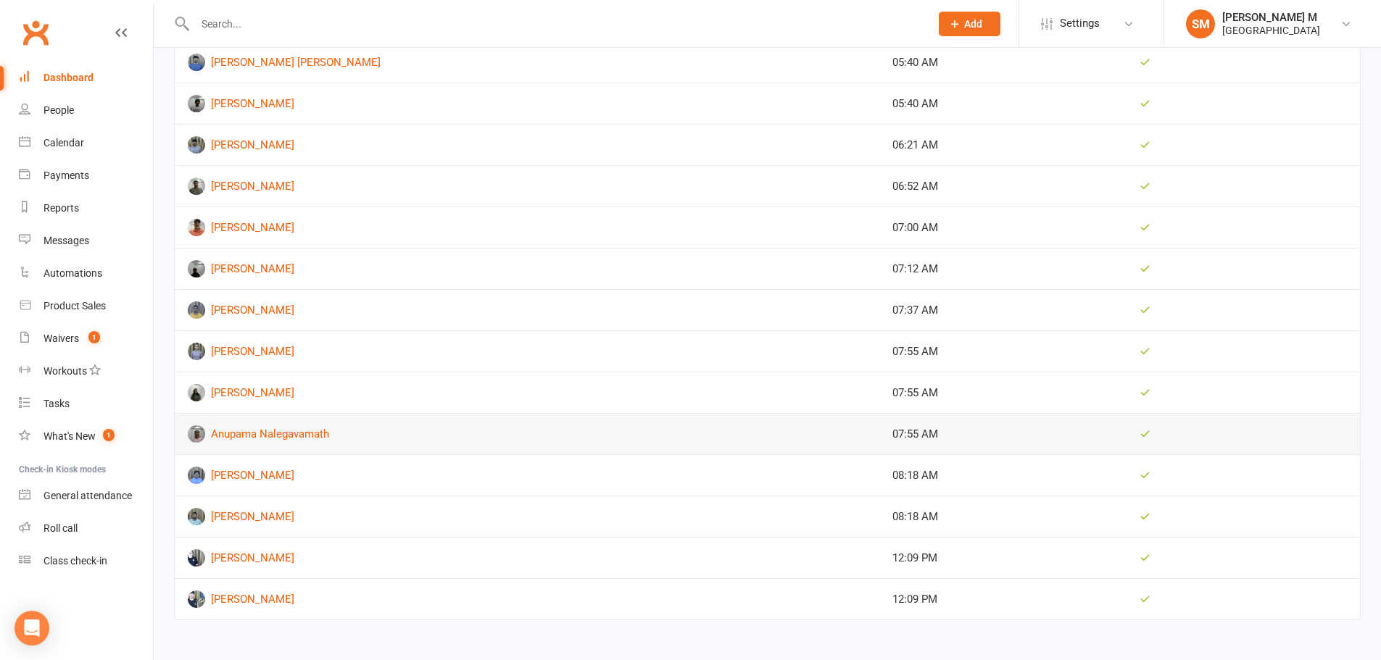
scroll to position [442, 0]
click at [239, 476] on link "[PERSON_NAME]" at bounding box center [527, 473] width 678 height 17
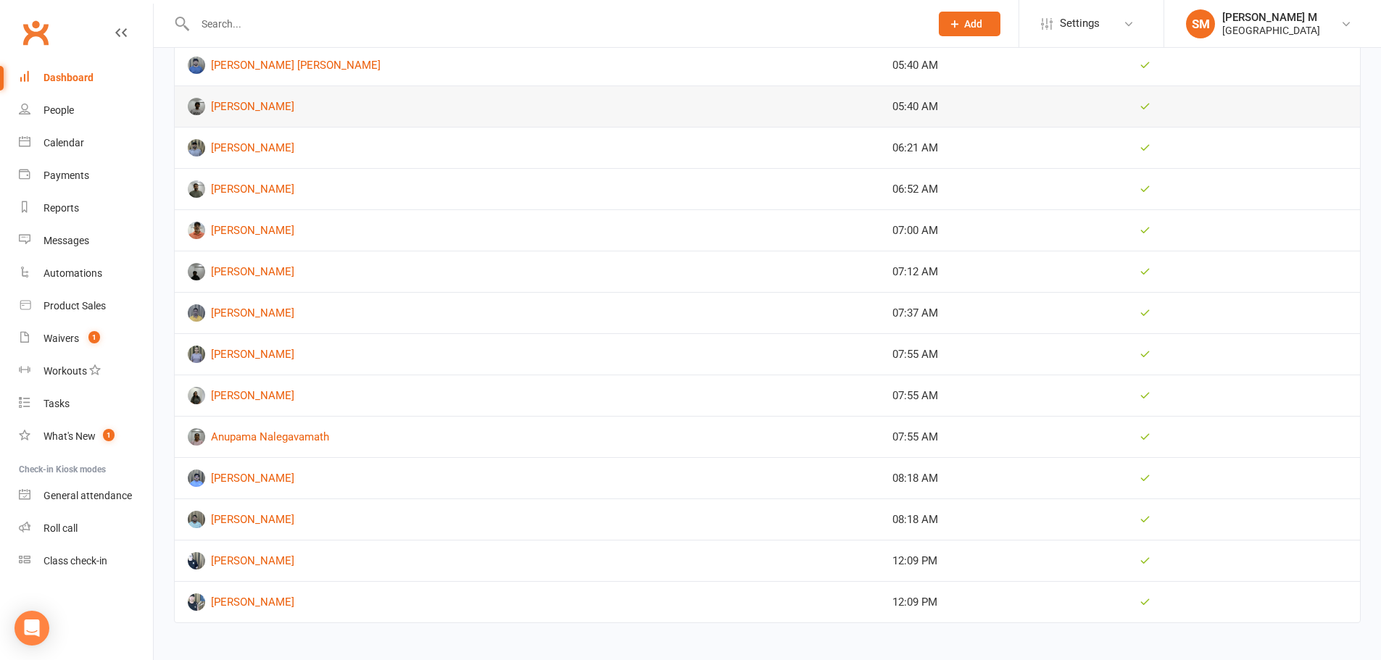
scroll to position [442, 0]
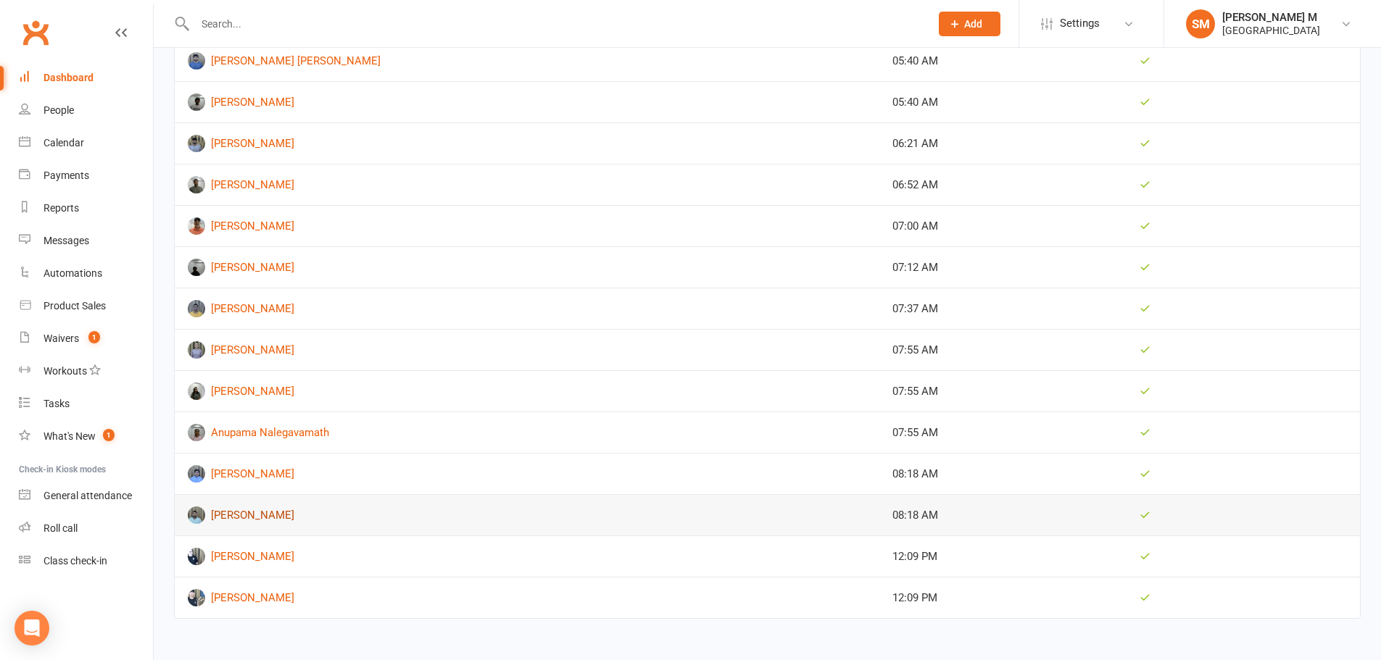
click at [225, 512] on link "[PERSON_NAME]" at bounding box center [527, 515] width 678 height 17
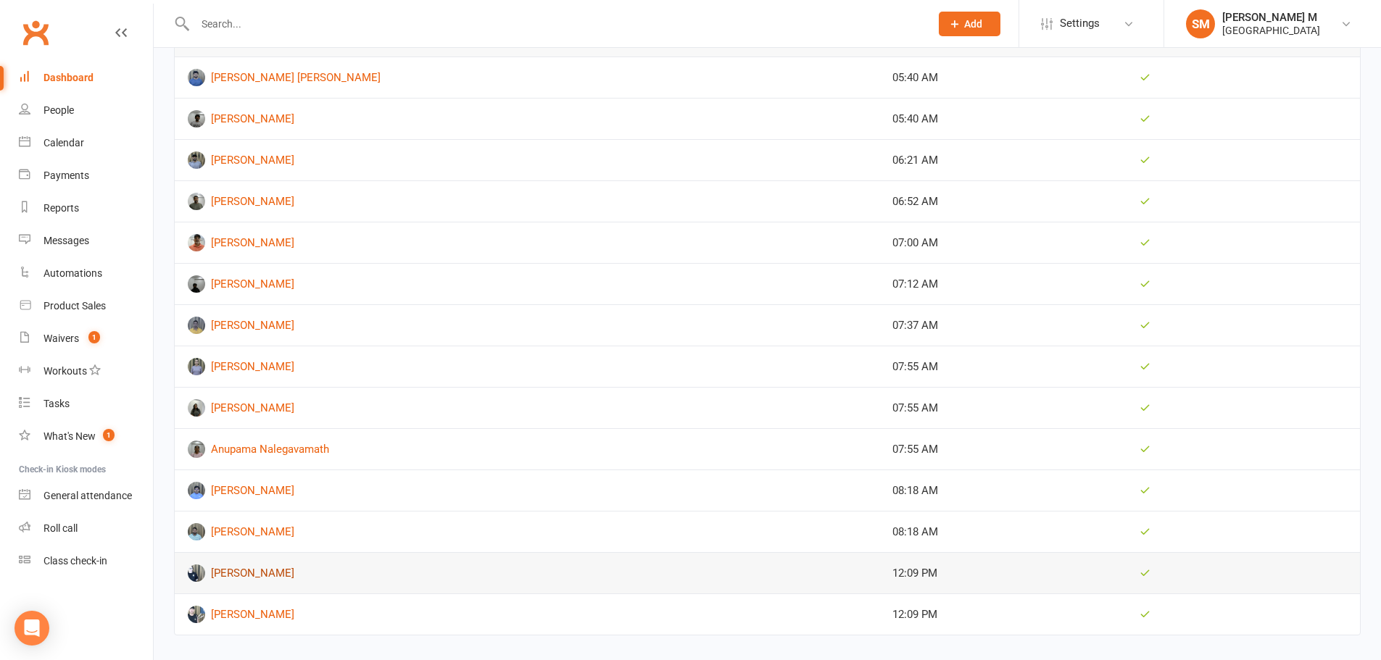
scroll to position [442, 0]
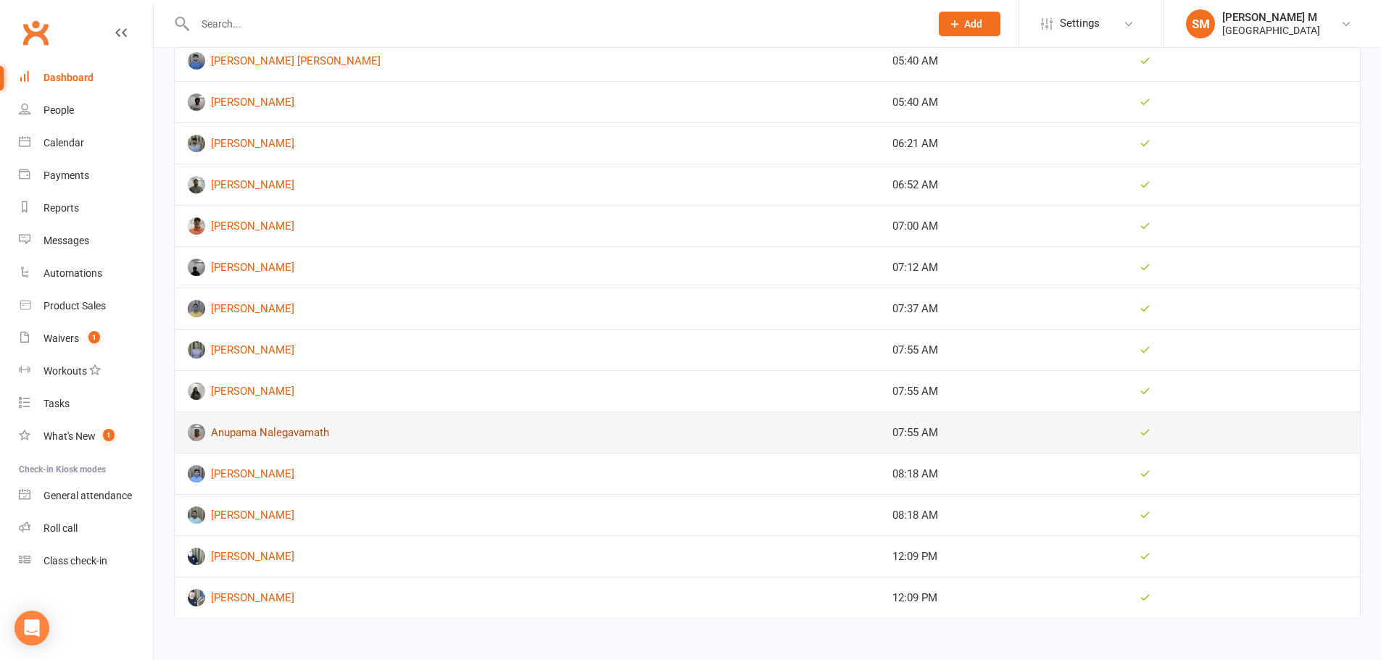
click at [242, 436] on link "Anupama Nalegavamath" at bounding box center [527, 432] width 678 height 17
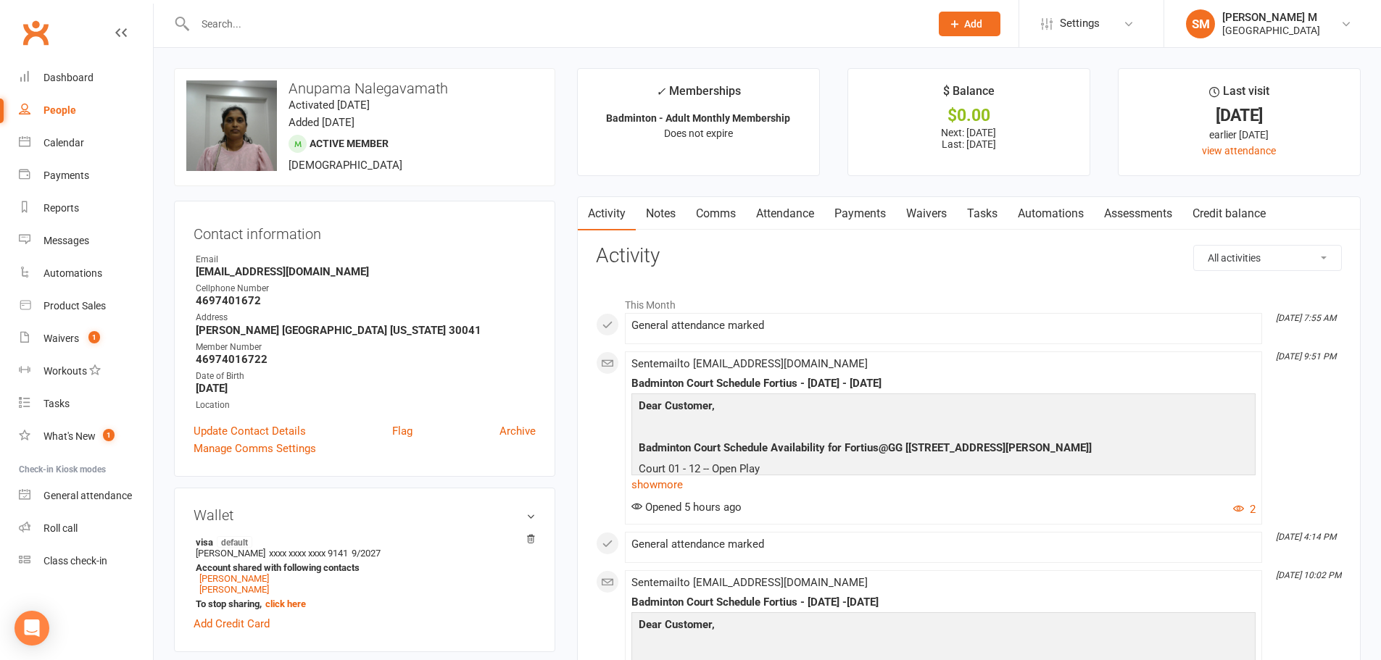
click at [773, 204] on link "Attendance" at bounding box center [785, 213] width 78 height 33
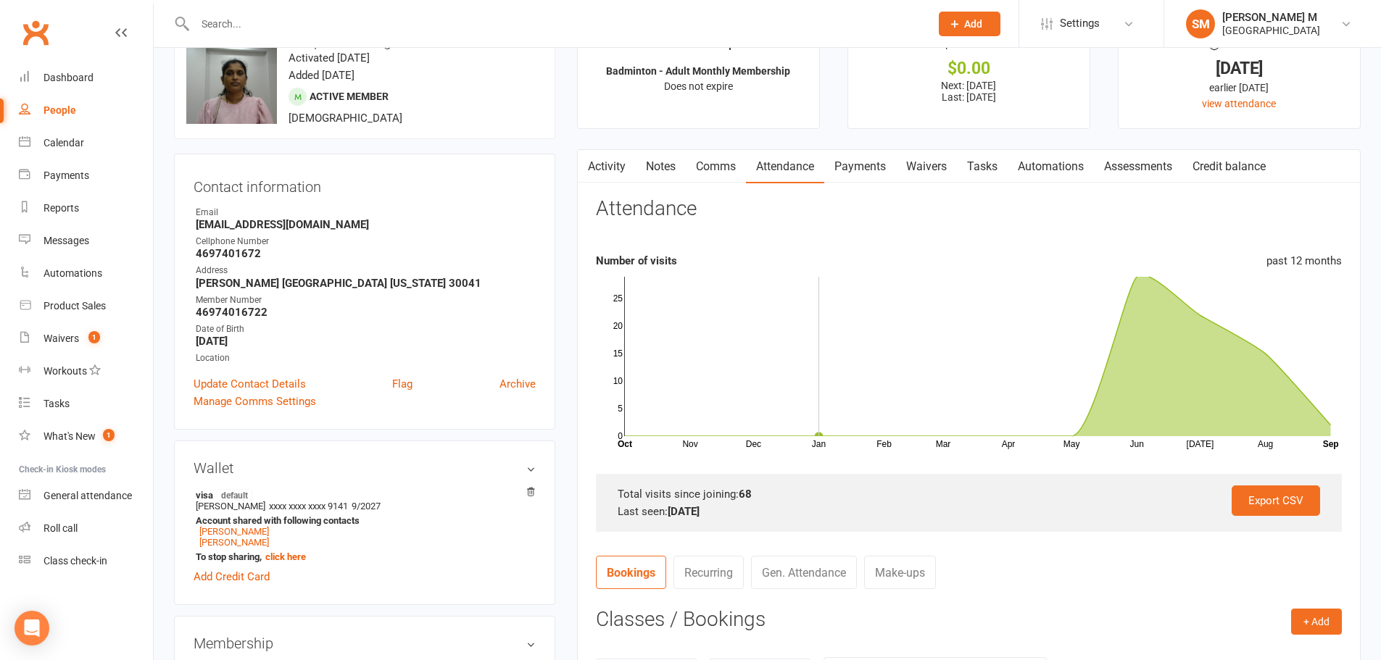
scroll to position [72, 0]
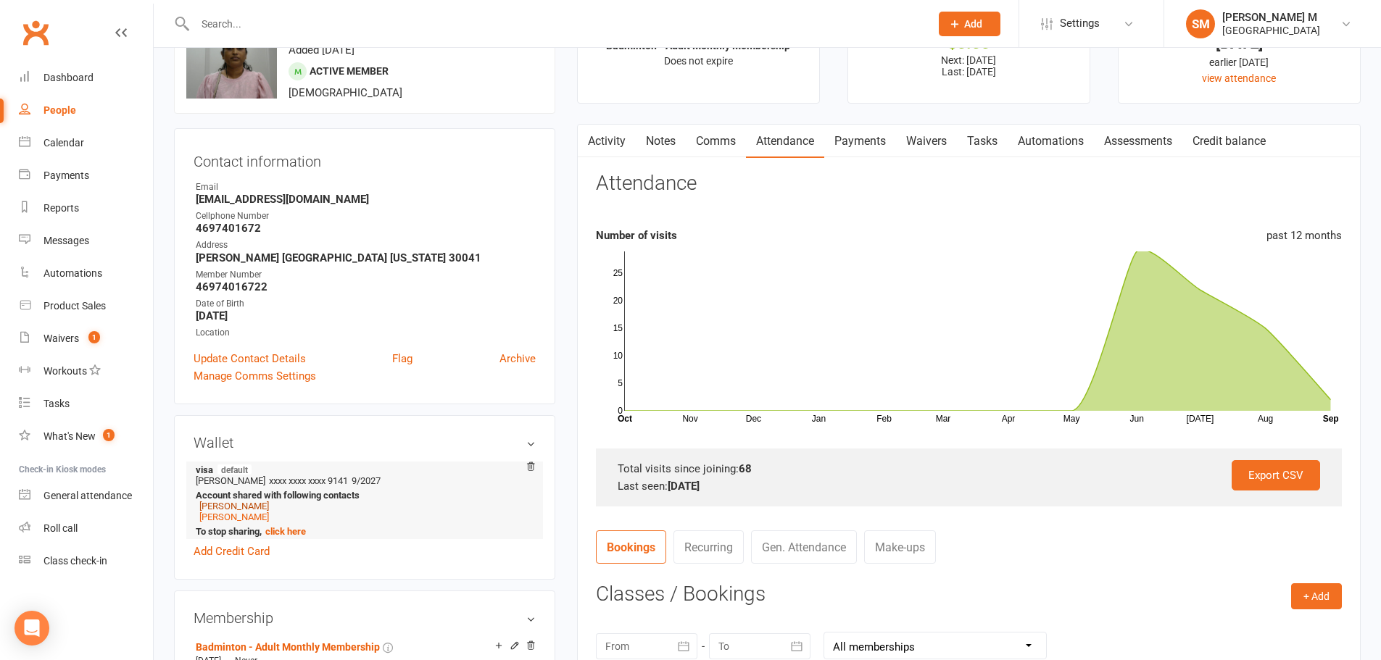
click at [249, 507] on link "Nandeeshwar Hiremath" at bounding box center [234, 506] width 70 height 11
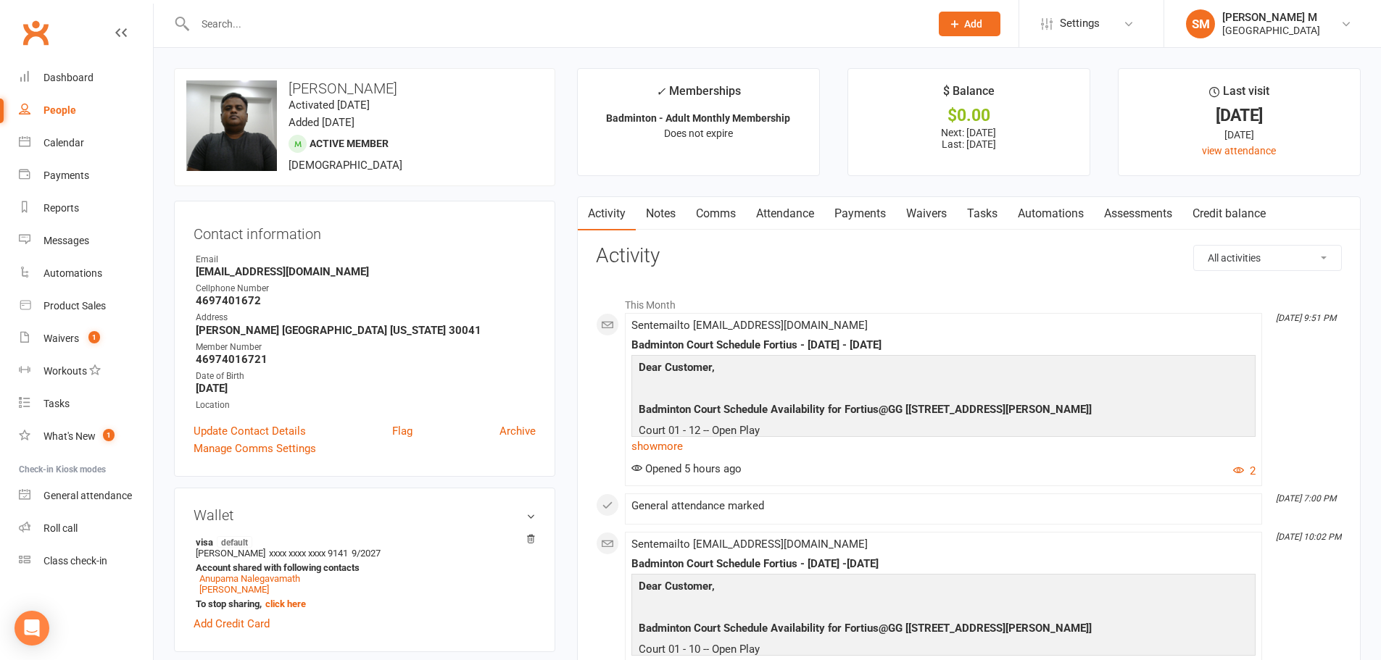
click at [785, 213] on link "Attendance" at bounding box center [785, 213] width 78 height 33
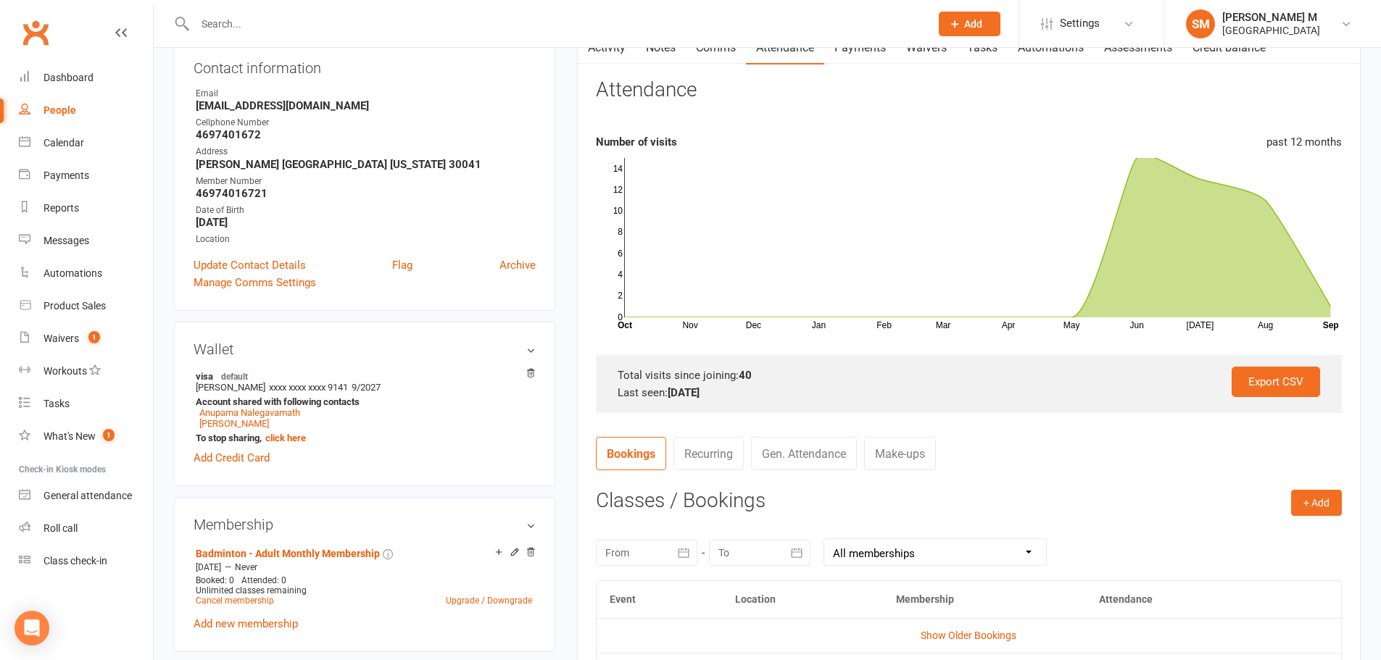
scroll to position [217, 0]
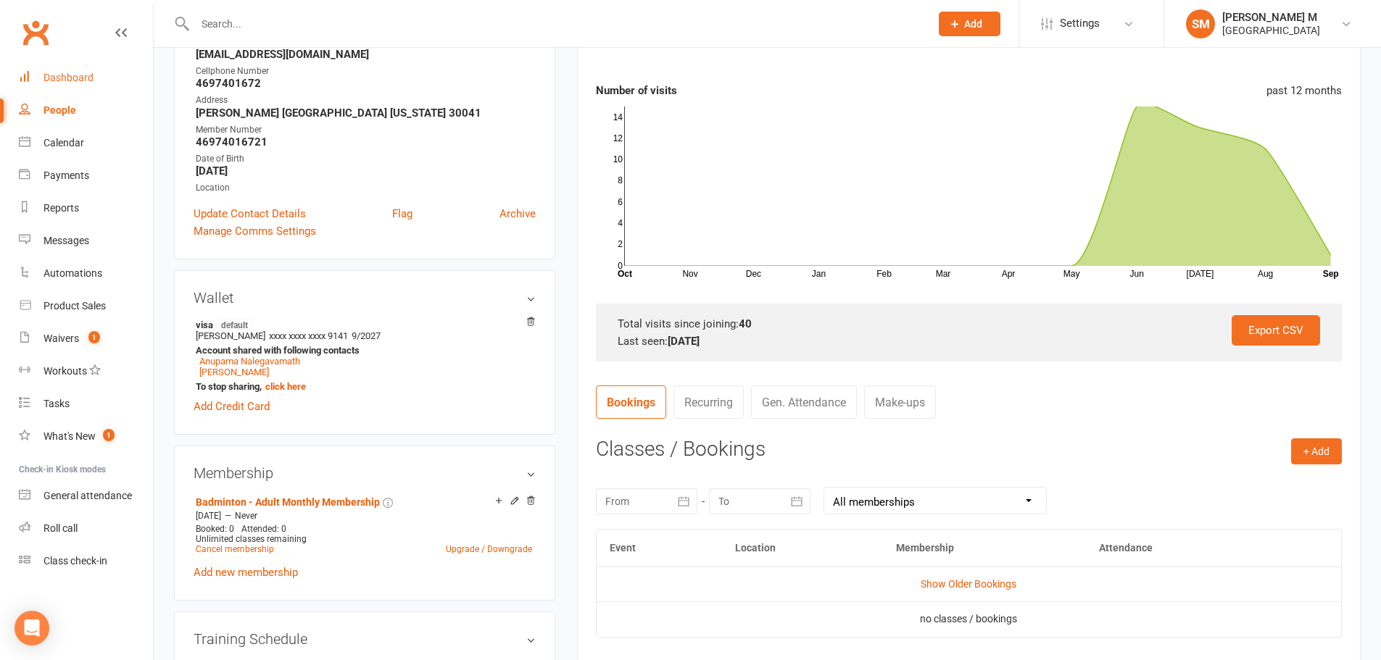
click at [56, 84] on link "Dashboard" at bounding box center [86, 78] width 134 height 33
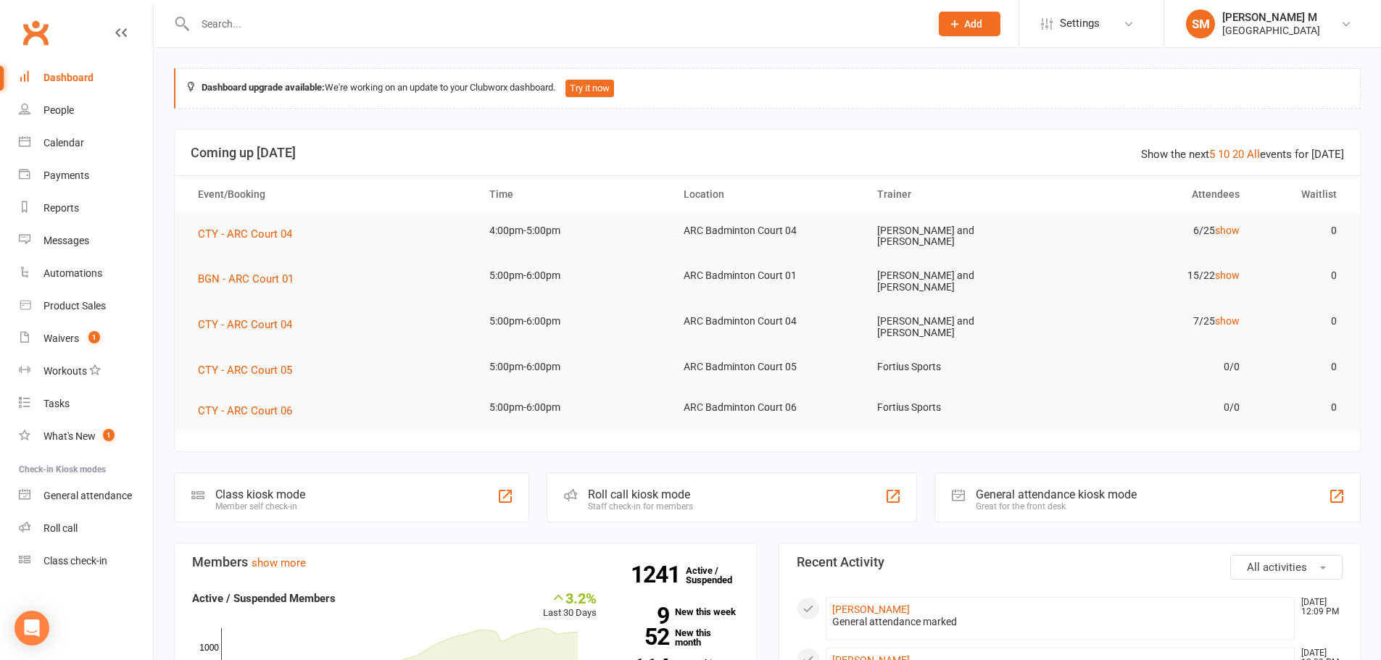
click at [281, 29] on input "text" at bounding box center [555, 24] width 729 height 20
click at [279, 17] on input "text" at bounding box center [555, 24] width 729 height 20
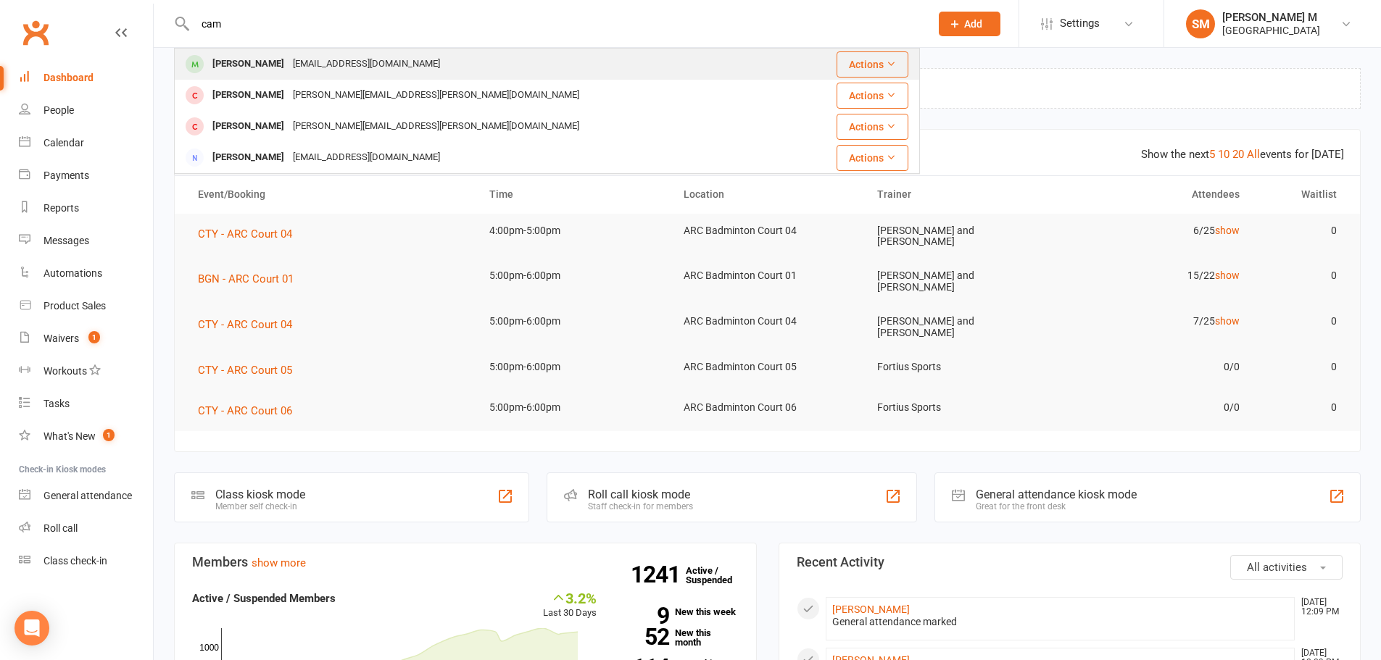
type input "cam"
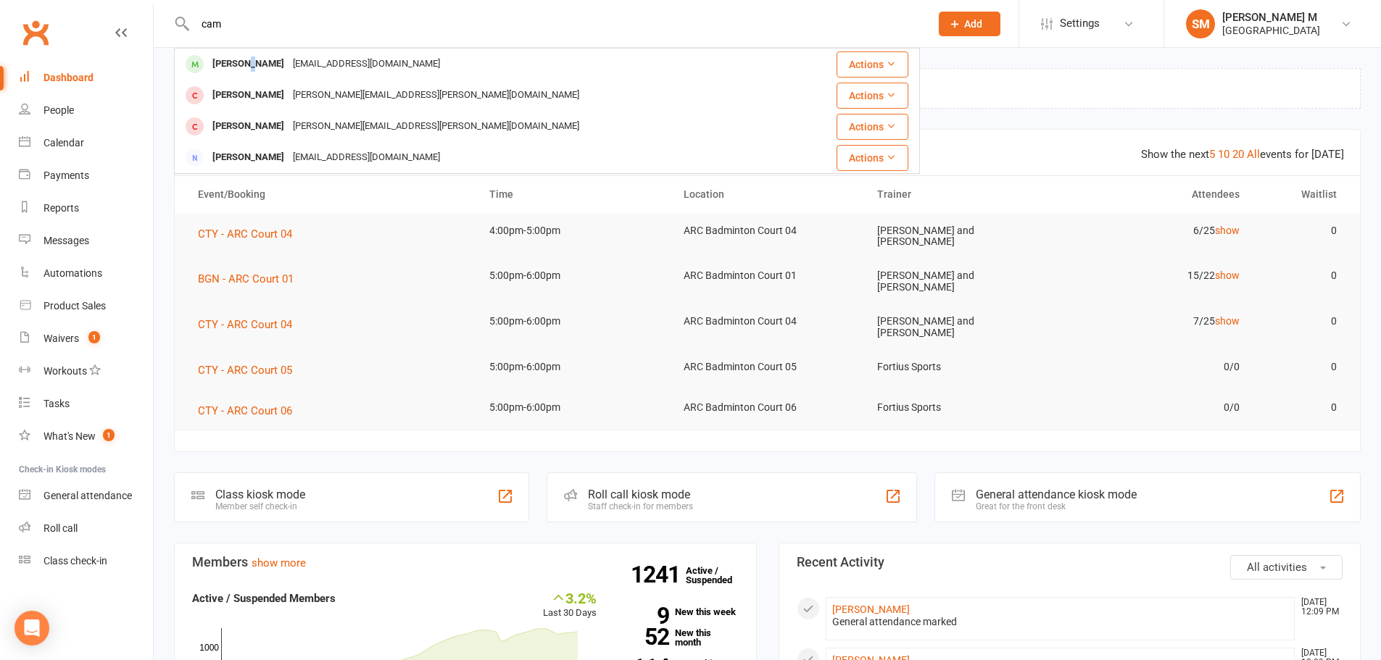
click at [250, 57] on div "[PERSON_NAME]" at bounding box center [248, 64] width 80 height 21
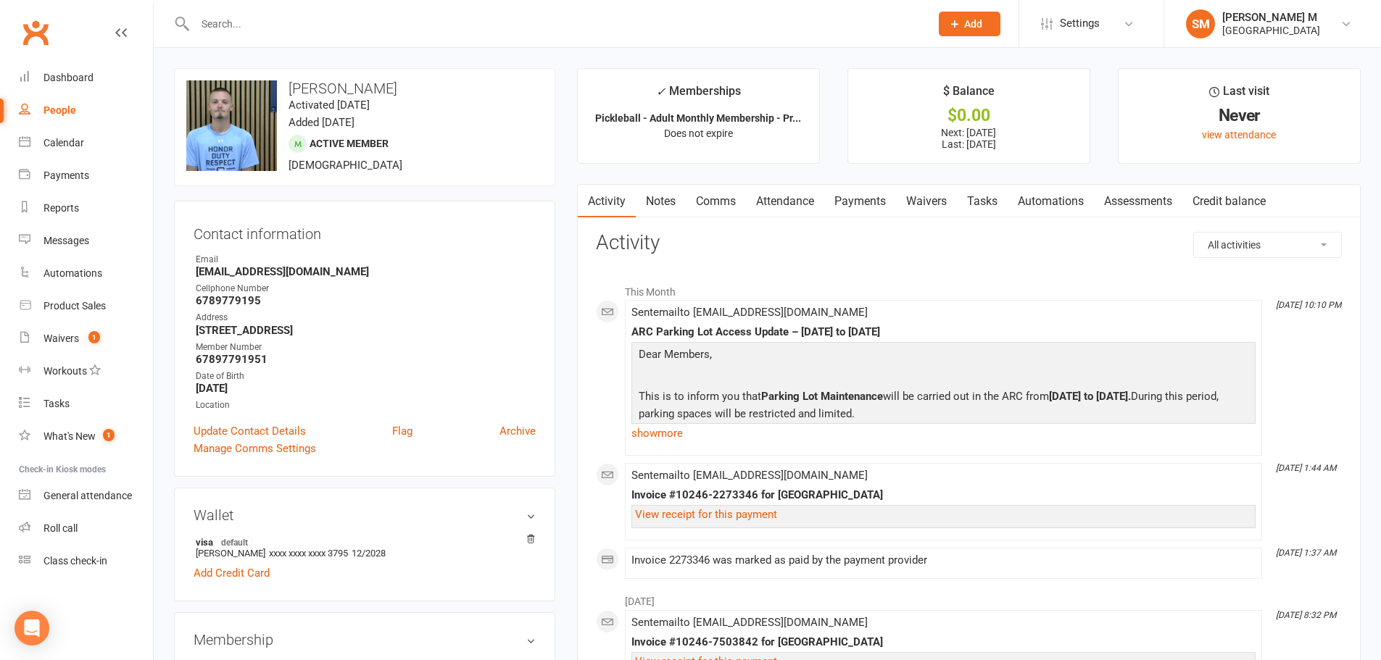
click at [657, 197] on link "Notes" at bounding box center [661, 201] width 50 height 33
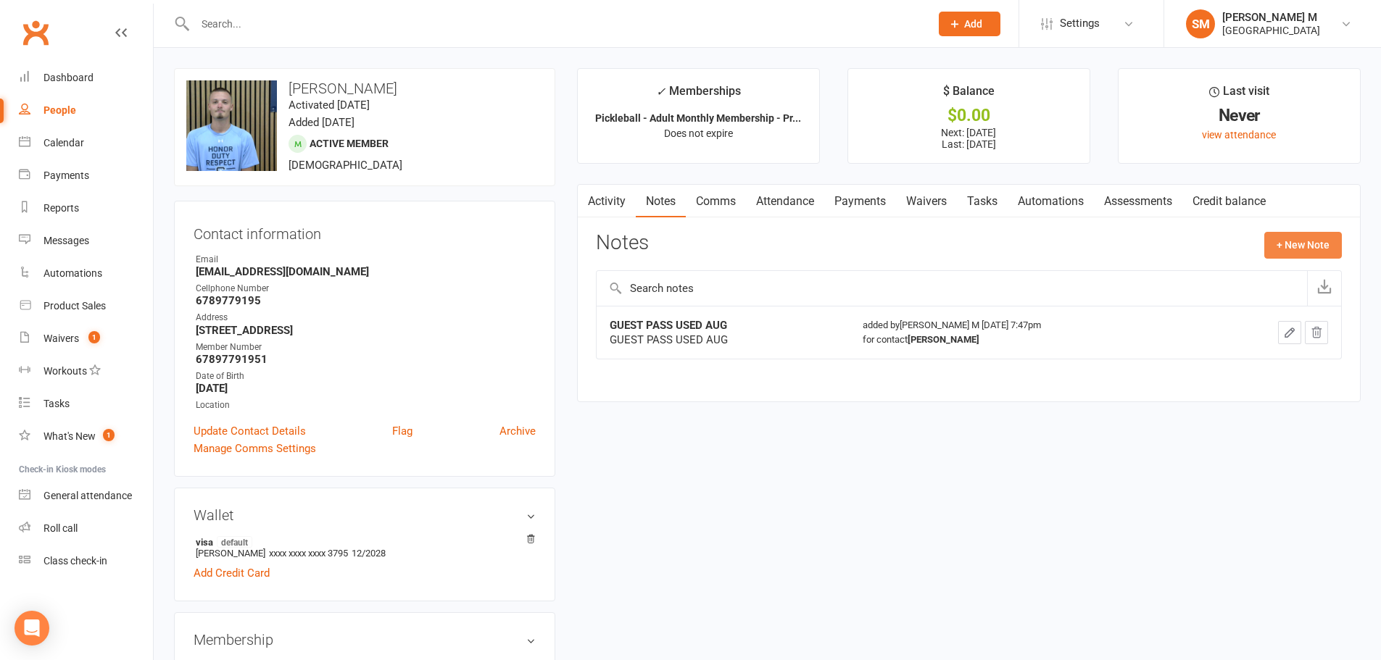
click at [1274, 248] on button "+ New Note" at bounding box center [1303, 245] width 78 height 26
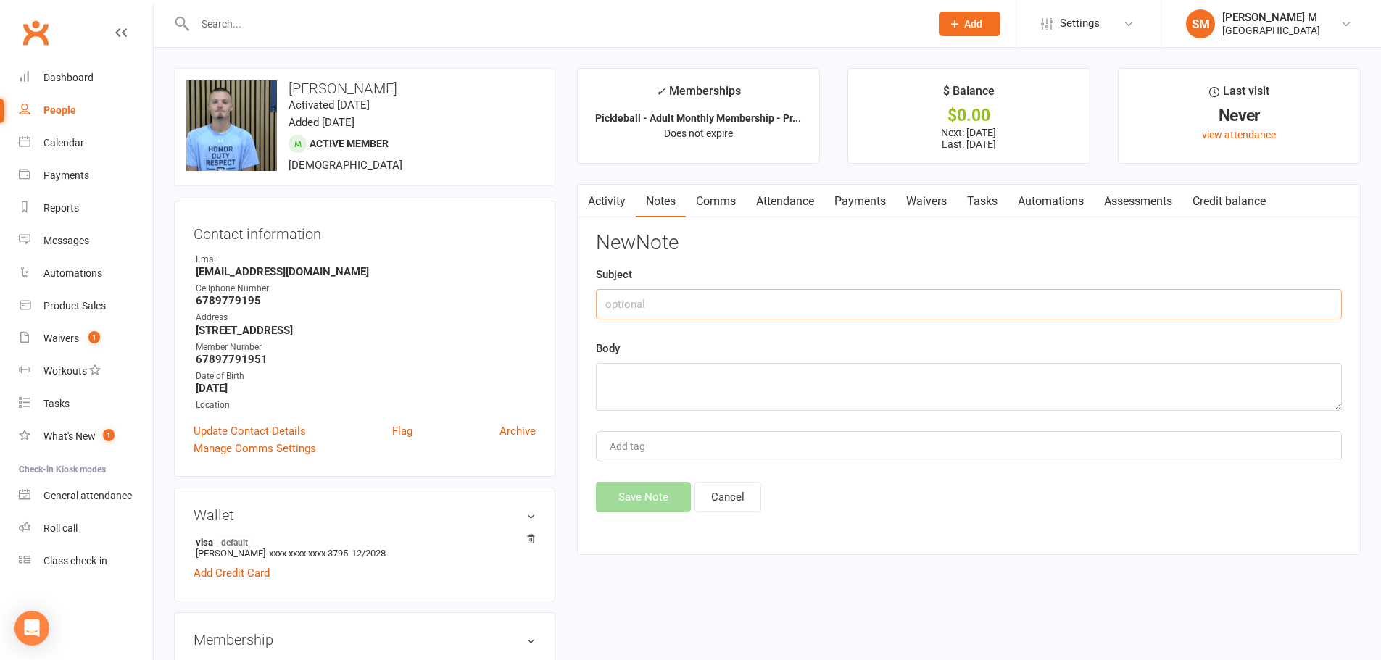
click at [696, 313] on input "text" at bounding box center [969, 304] width 746 height 30
drag, startPoint x: 752, startPoint y: 303, endPoint x: 605, endPoint y: 307, distance: 147.2
click at [605, 307] on input "guest pass used sep" at bounding box center [969, 304] width 746 height 30
type input "guest pass used sep"
click at [642, 391] on textarea at bounding box center [969, 387] width 746 height 48
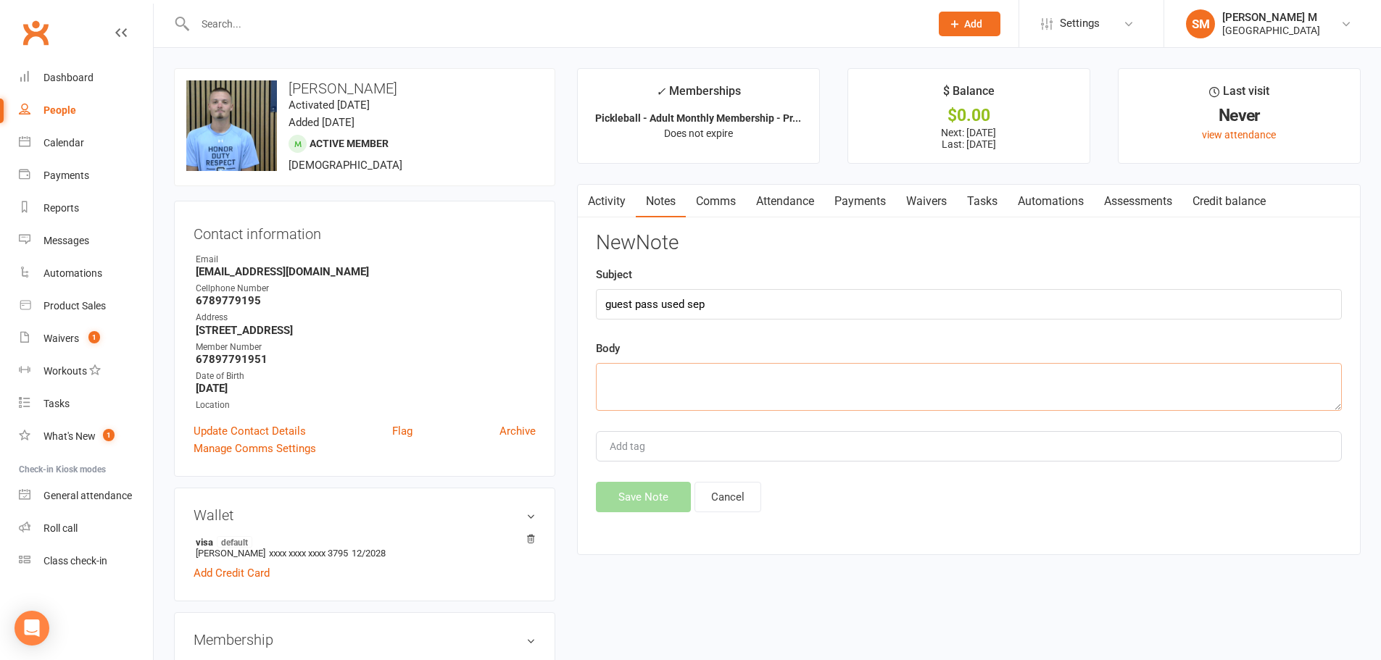
paste textarea "guest pass used sep"
type textarea "guest pass used sep"
click at [652, 491] on button "Save Note" at bounding box center [643, 497] width 95 height 30
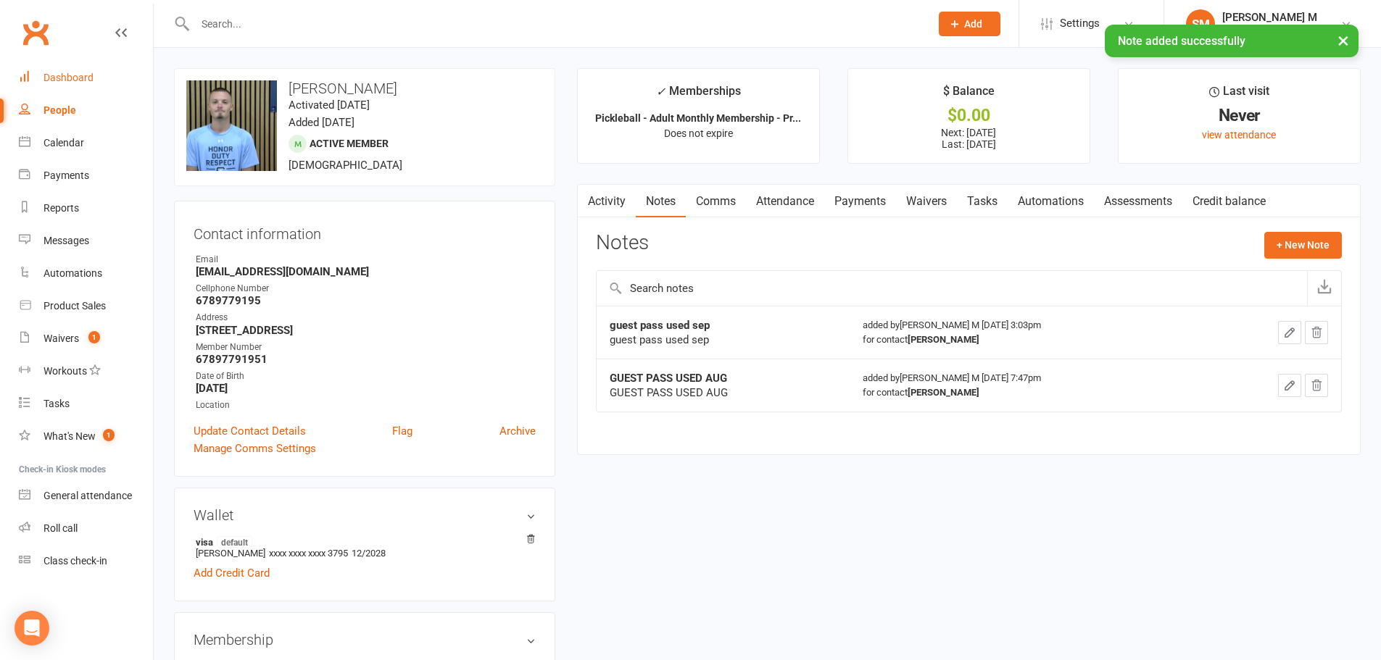
click at [47, 90] on link "Dashboard" at bounding box center [86, 78] width 134 height 33
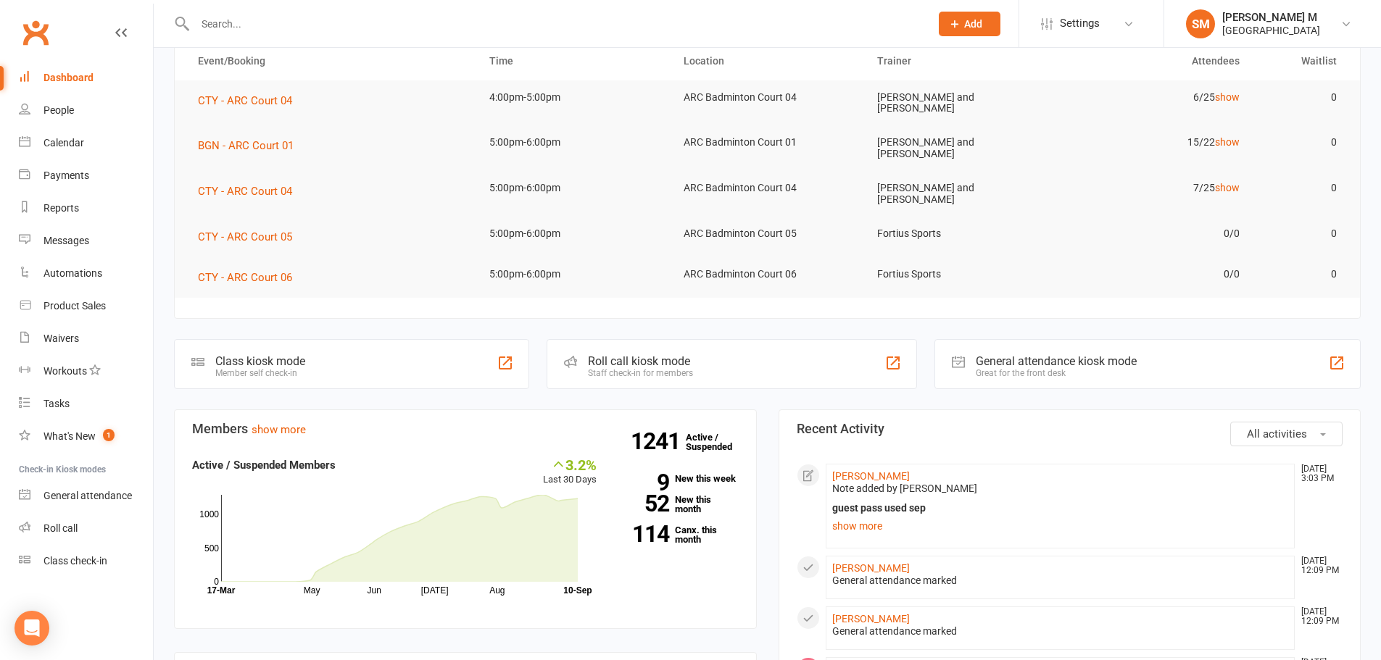
scroll to position [290, 0]
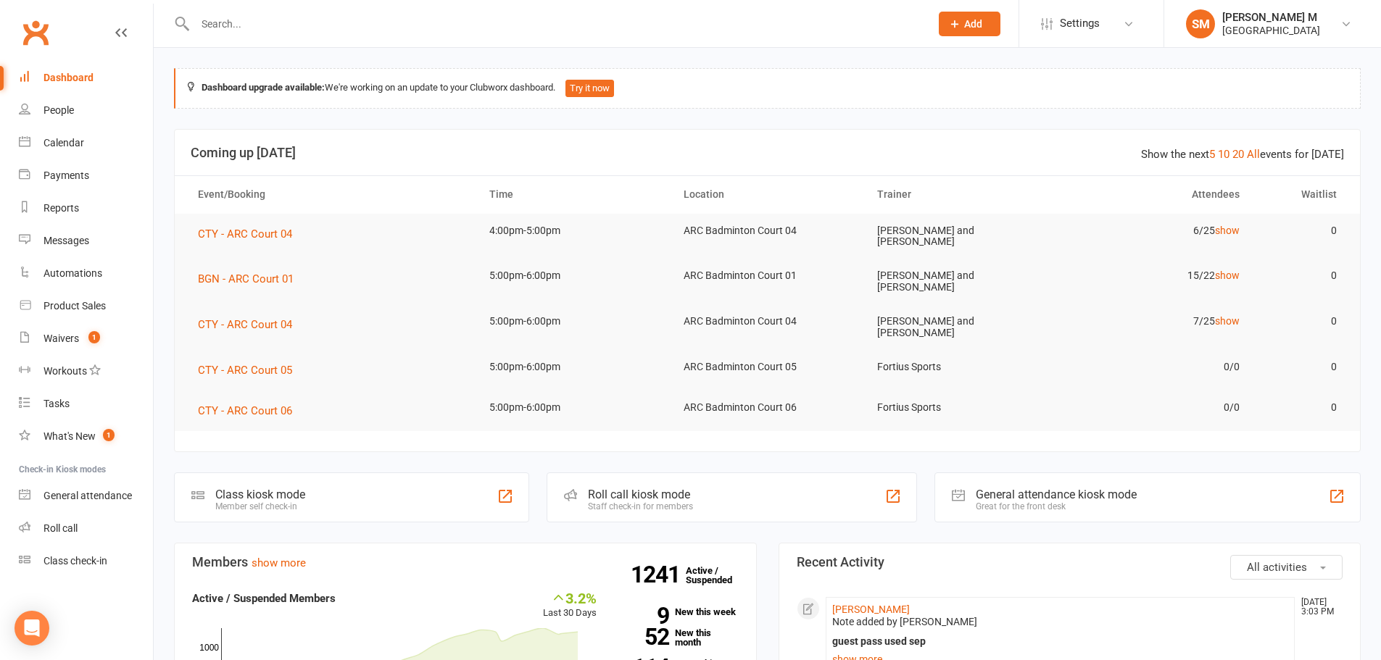
click at [72, 75] on div "Dashboard" at bounding box center [68, 78] width 50 height 12
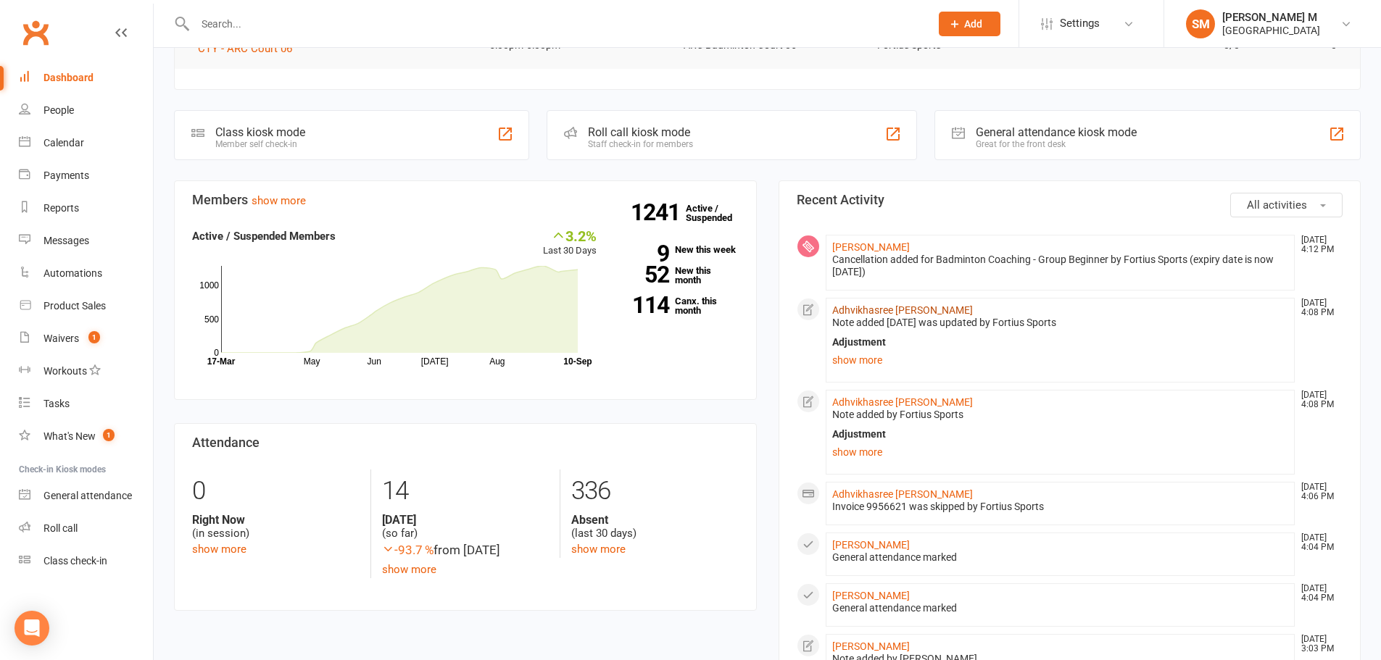
click at [872, 304] on link "Adhvikhasree Raghuram" at bounding box center [902, 310] width 141 height 12
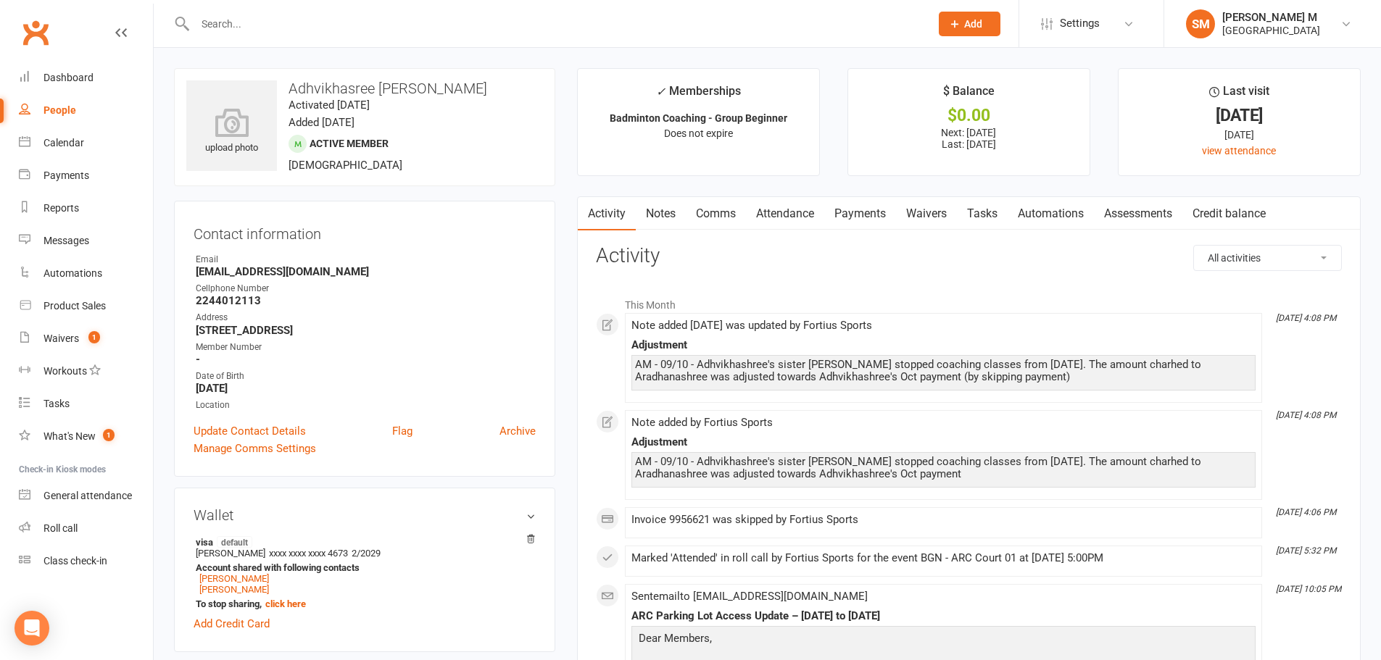
click at [663, 213] on link "Notes" at bounding box center [661, 213] width 50 height 33
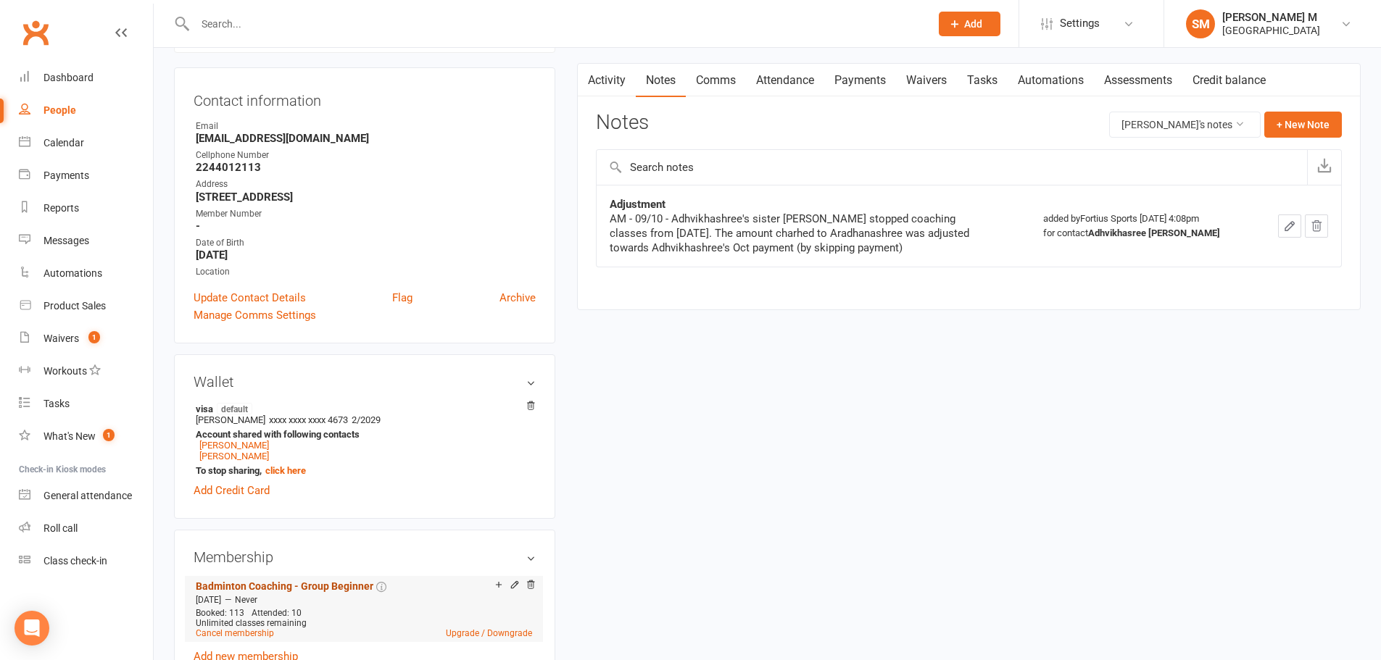
scroll to position [217, 0]
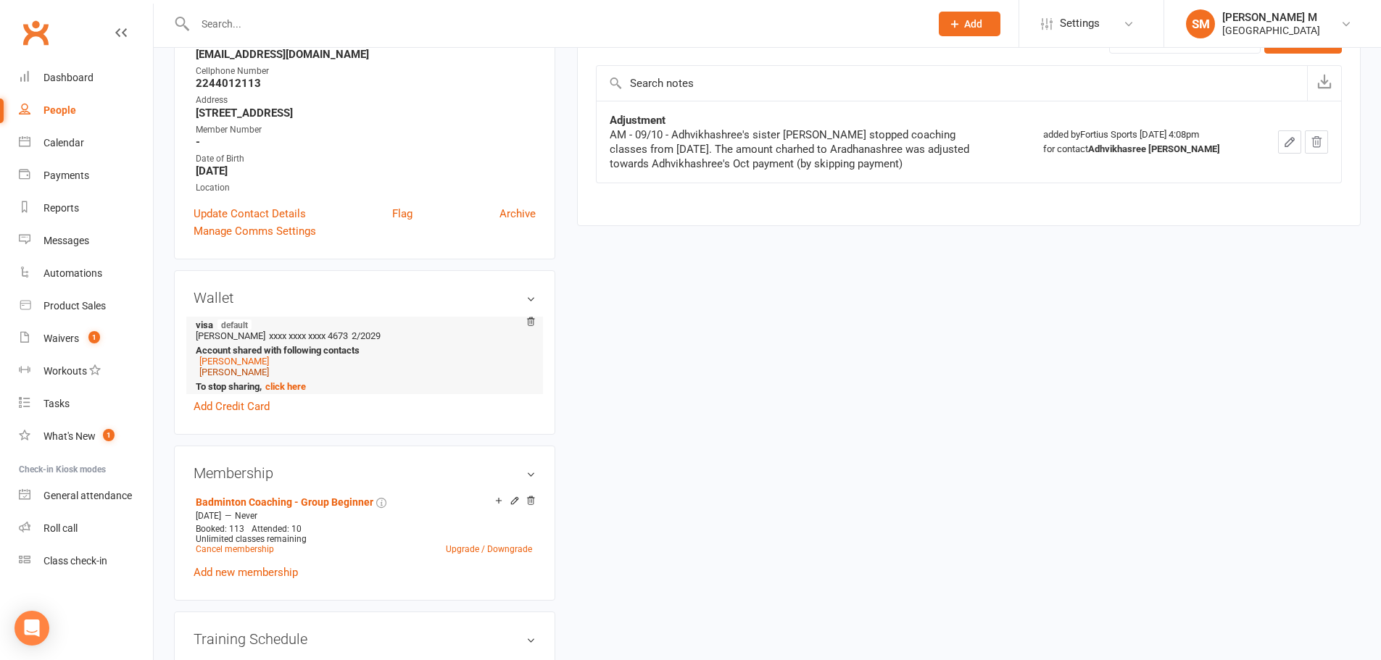
click at [246, 375] on link "Aradhanasree Raghuram" at bounding box center [234, 372] width 70 height 11
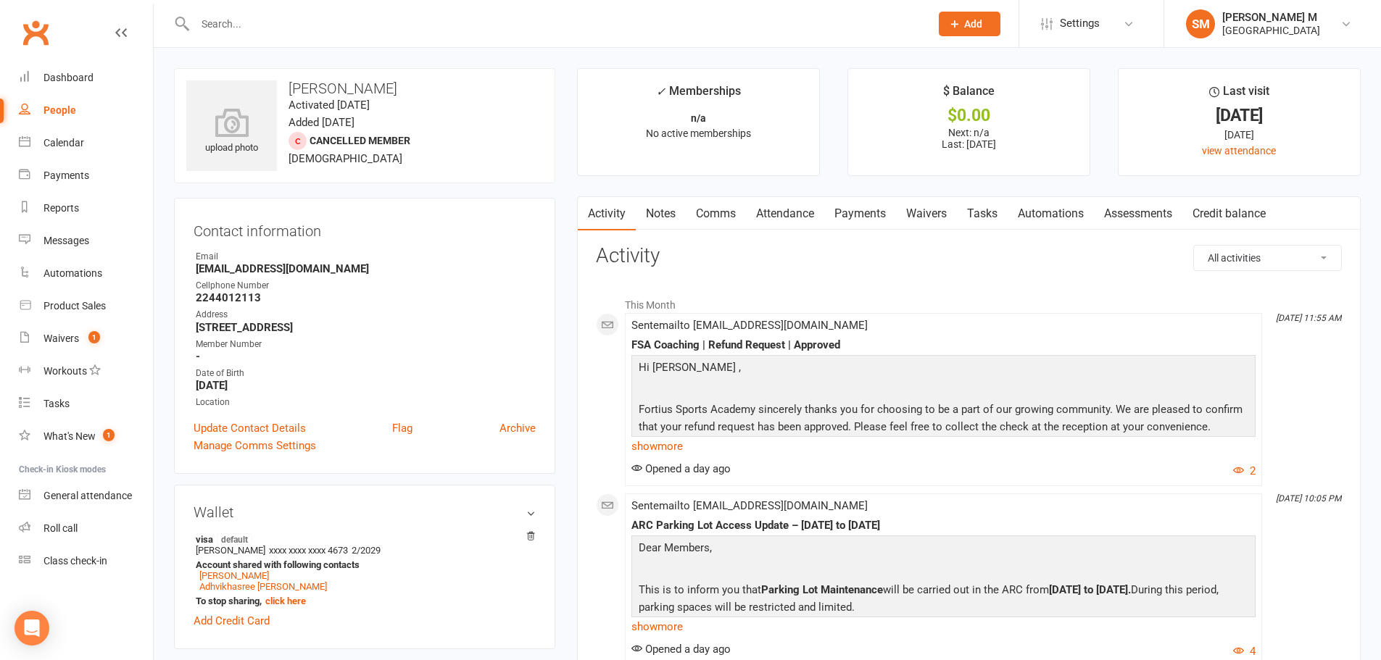
scroll to position [145, 0]
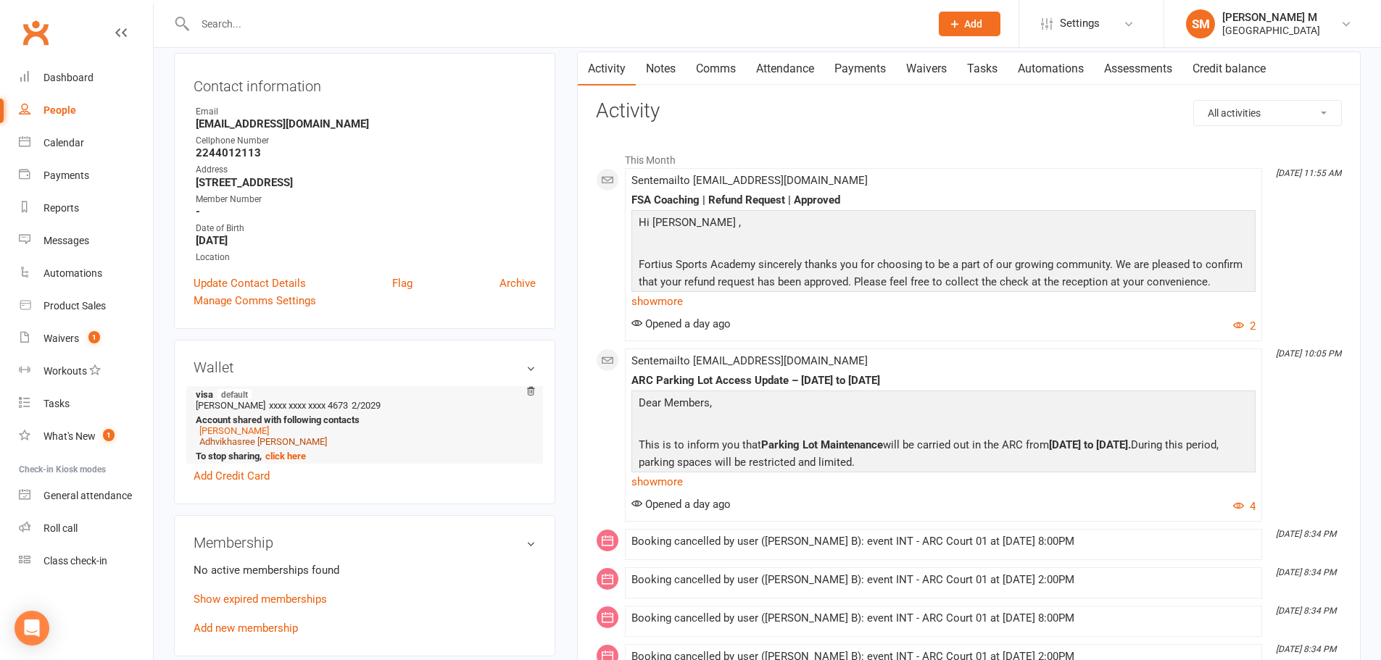
click at [246, 439] on link "Adhvikhasree Raghuram" at bounding box center [263, 441] width 128 height 11
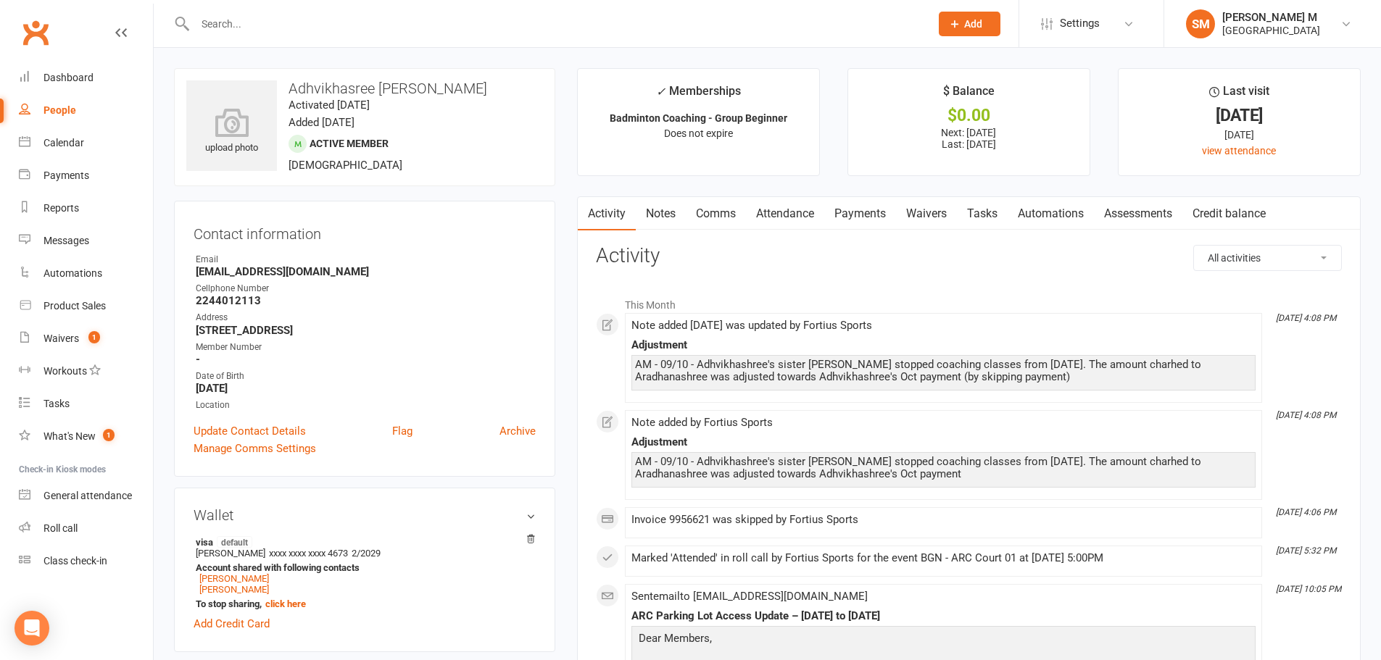
click at [854, 211] on link "Payments" at bounding box center [860, 213] width 72 height 33
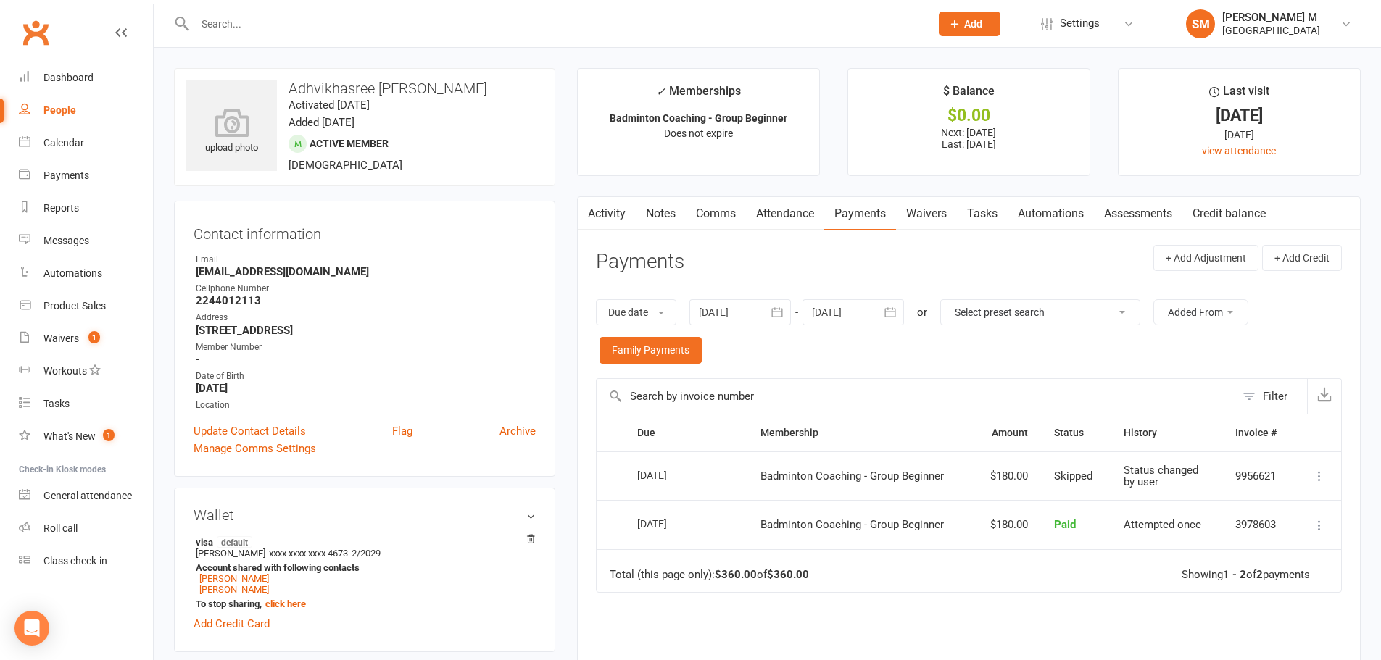
click at [1319, 476] on icon at bounding box center [1319, 476] width 14 height 14
click at [52, 75] on div "Dashboard" at bounding box center [68, 78] width 50 height 12
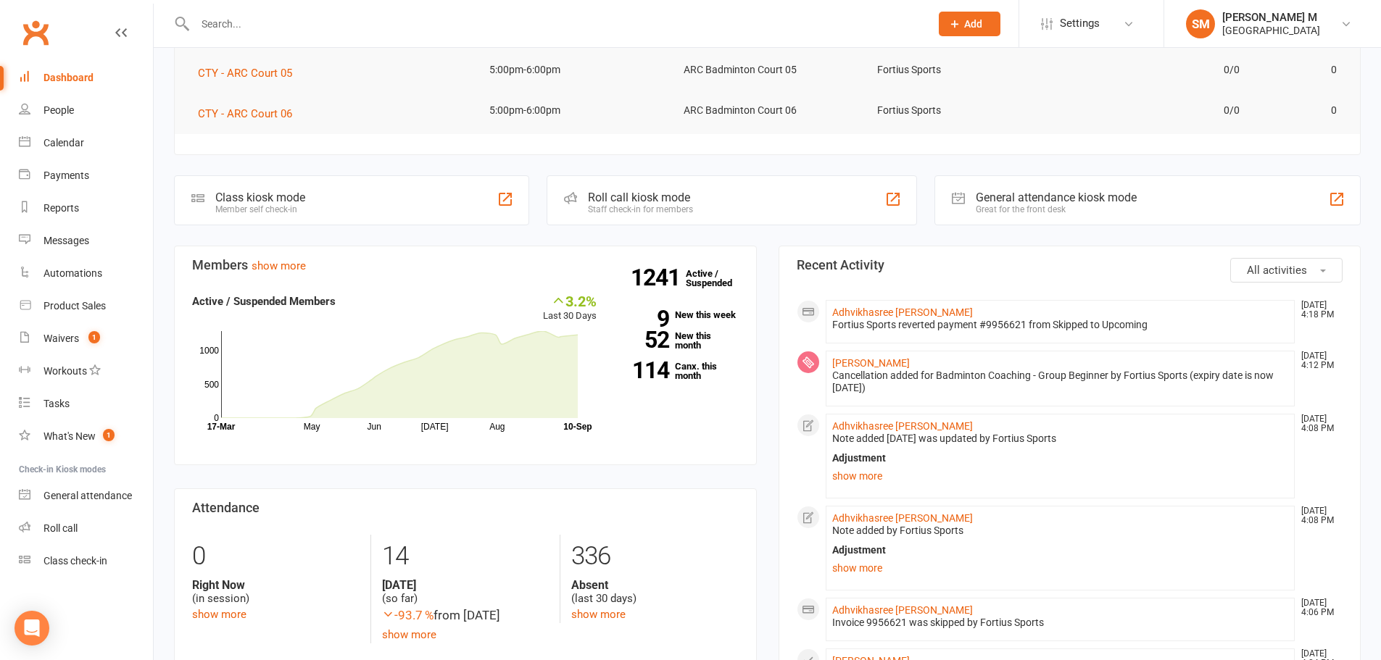
scroll to position [290, 0]
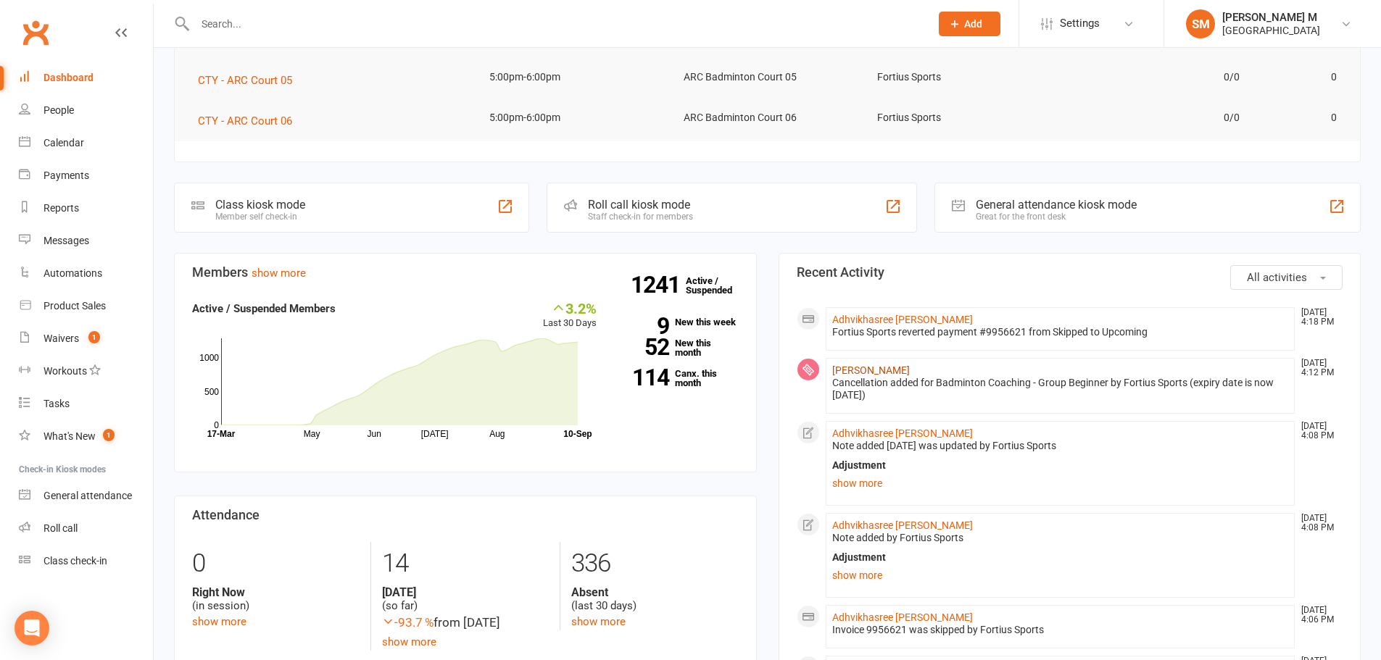
click at [865, 365] on link "[PERSON_NAME]" at bounding box center [871, 371] width 78 height 12
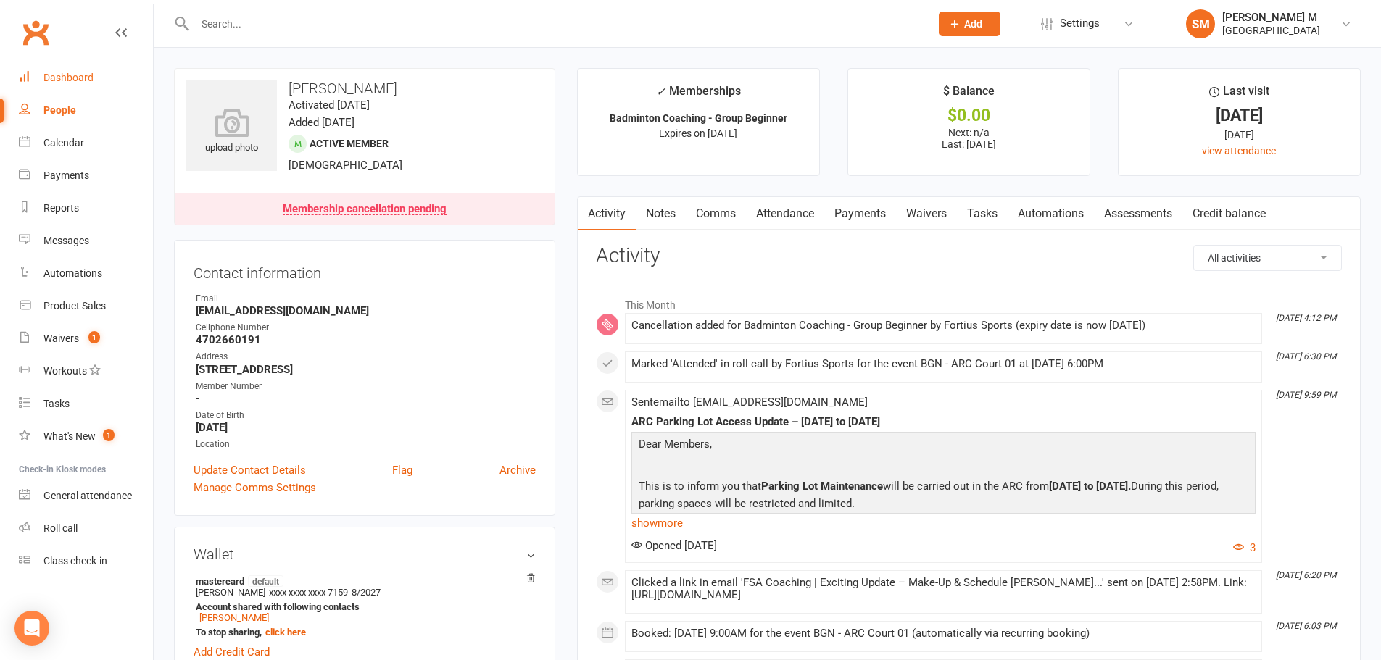
click at [59, 70] on link "Dashboard" at bounding box center [86, 78] width 134 height 33
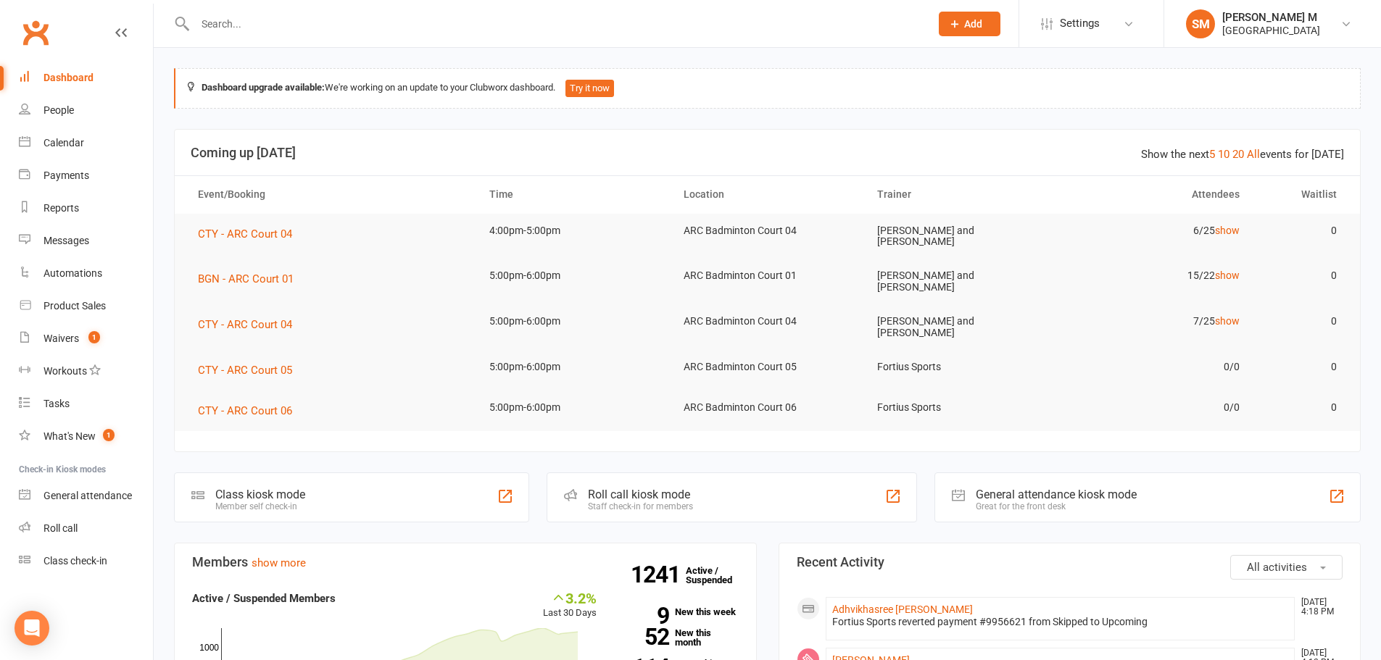
click at [235, 25] on input "text" at bounding box center [555, 24] width 729 height 20
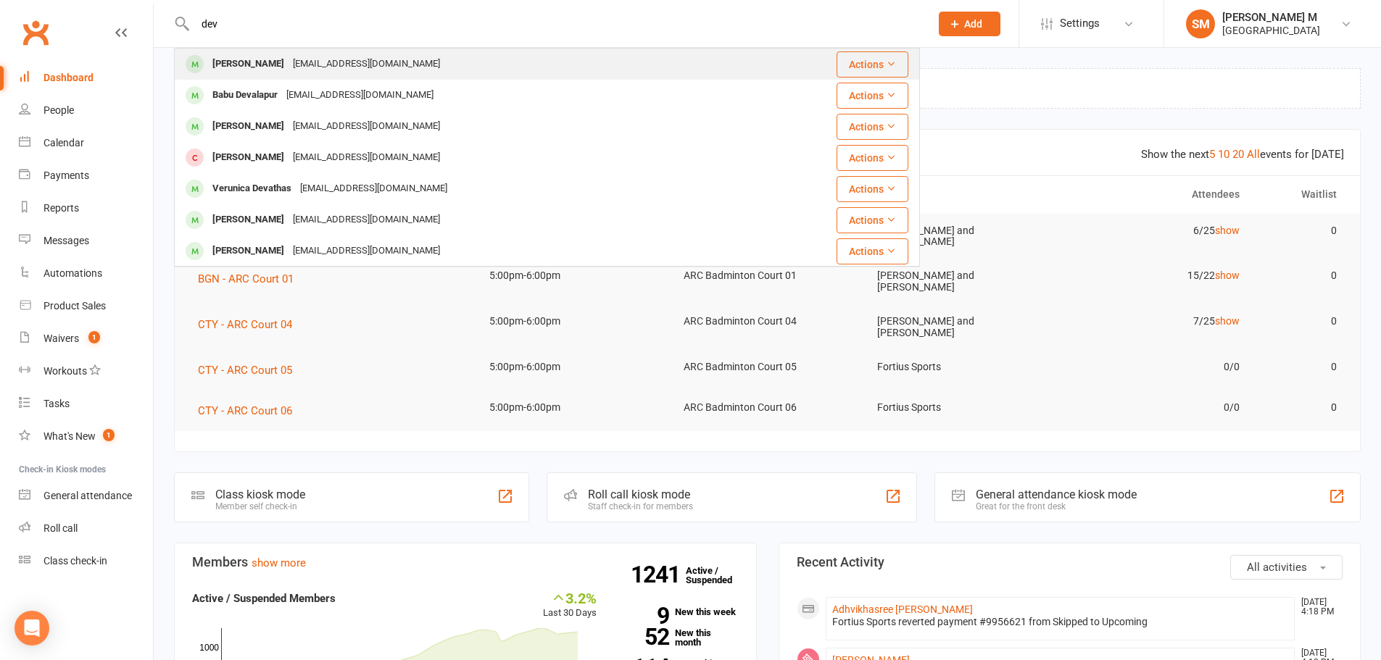
type input "dev"
click at [256, 55] on div "Dev Chinni" at bounding box center [248, 64] width 80 height 21
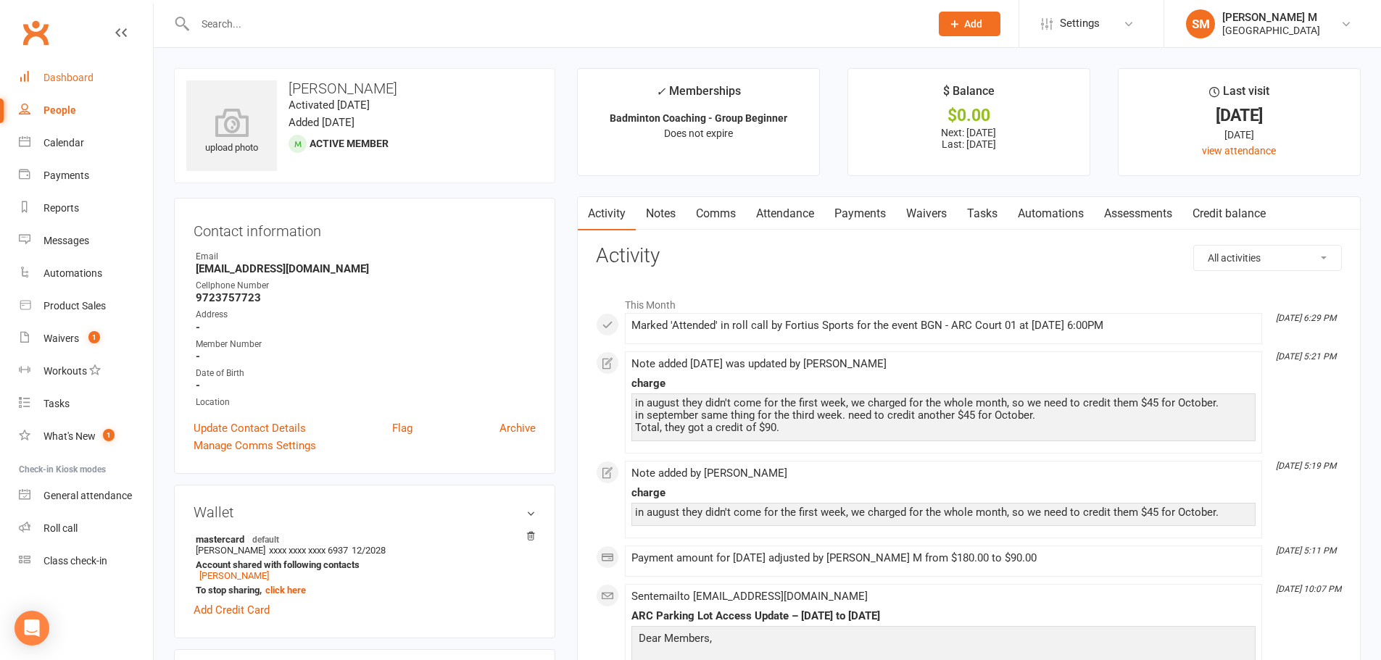
click at [54, 77] on div "Dashboard" at bounding box center [68, 78] width 50 height 12
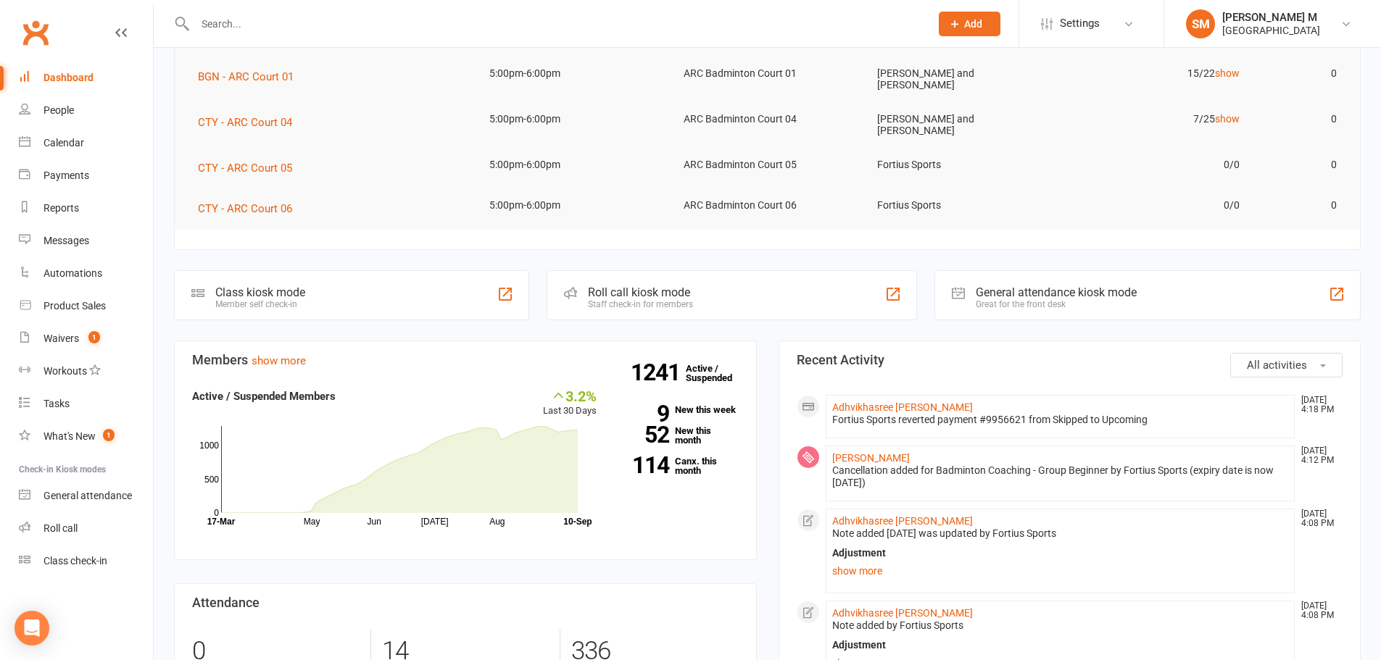
scroll to position [217, 0]
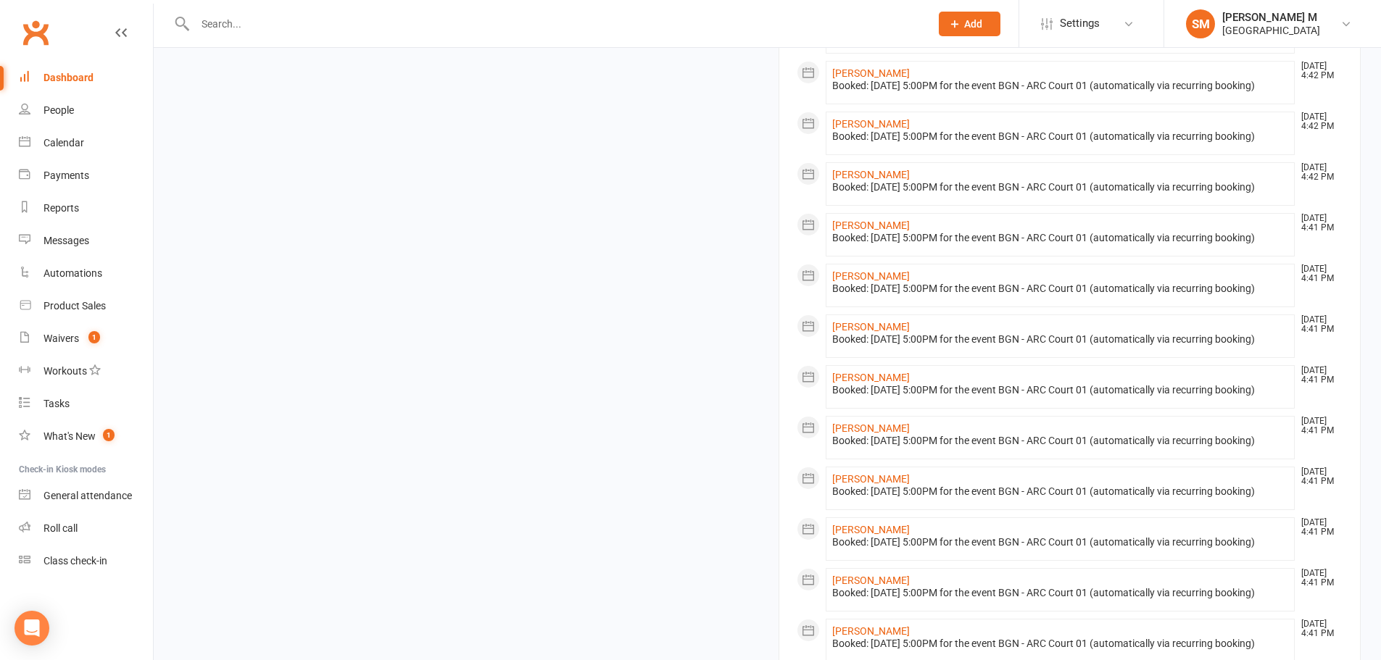
scroll to position [1302, 0]
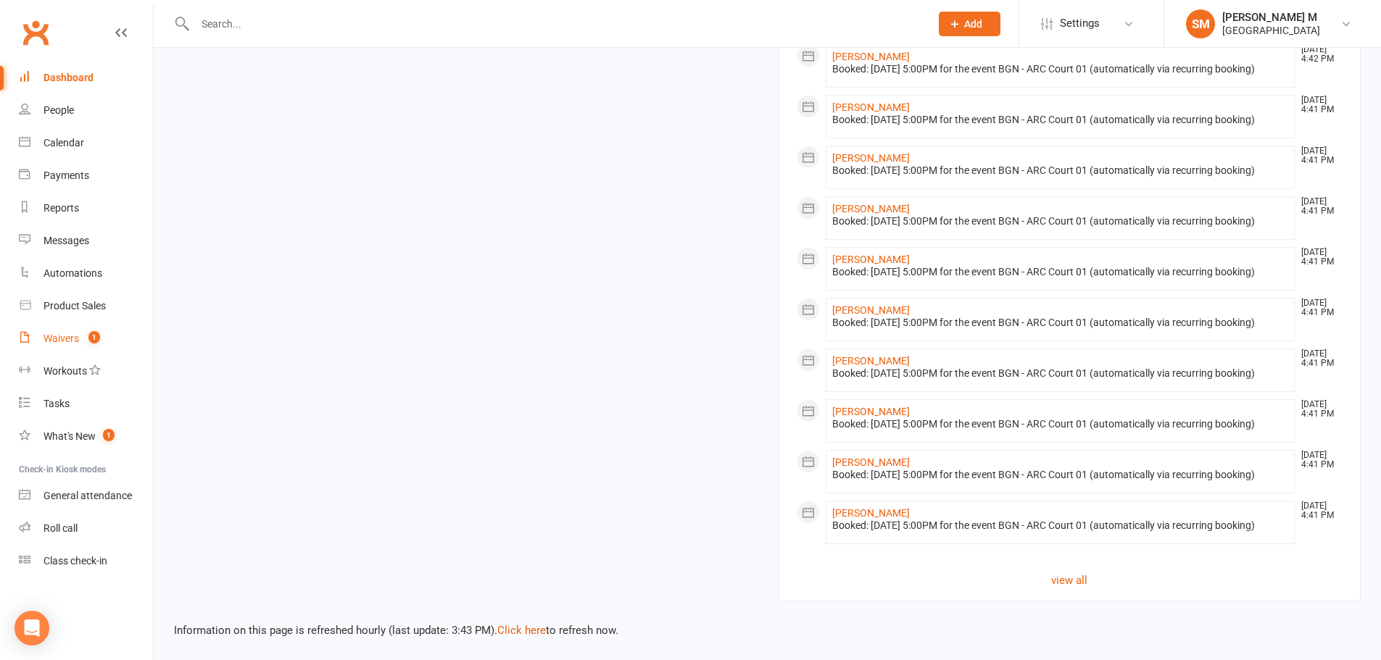
click at [43, 333] on link "Waivers 1" at bounding box center [86, 339] width 134 height 33
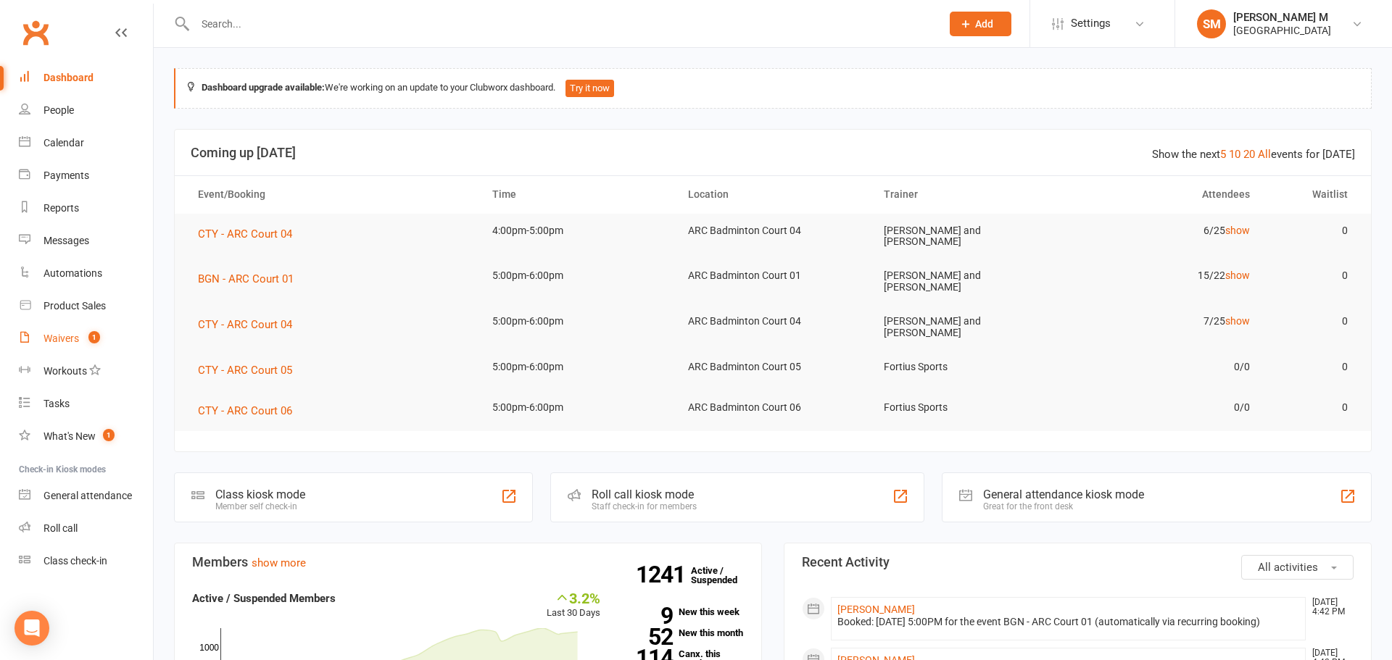
select select "50"
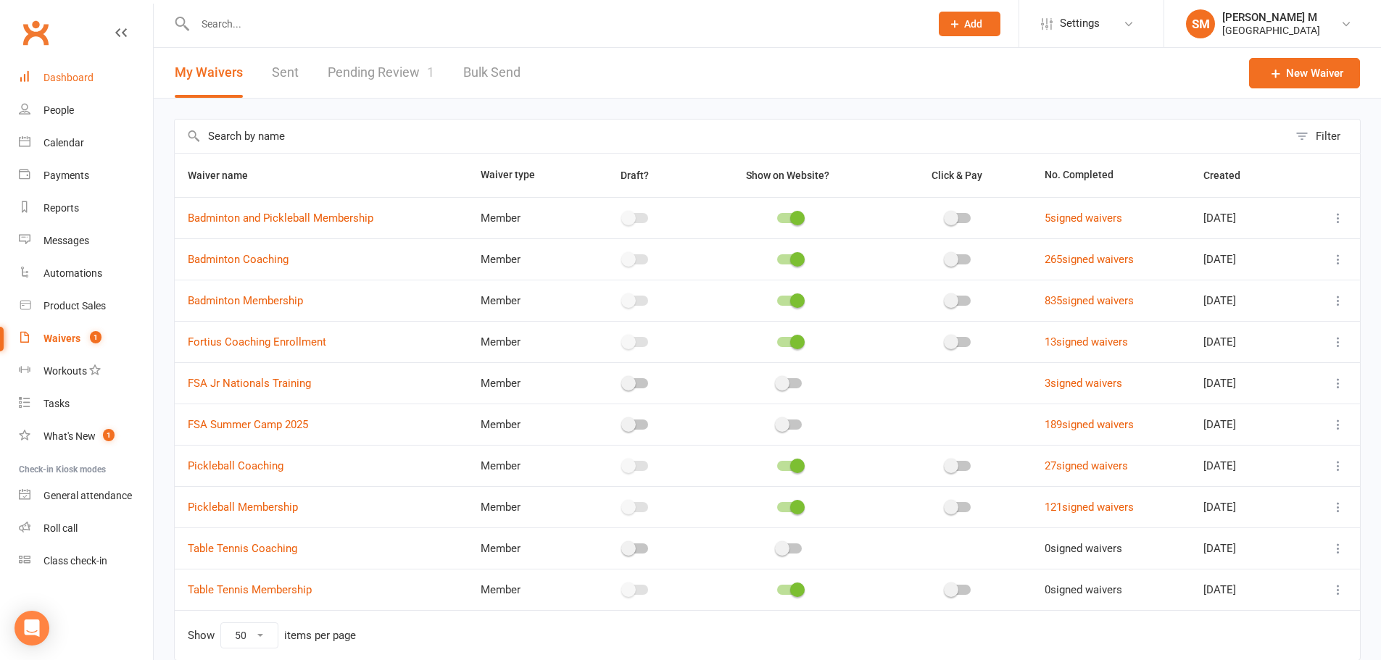
click at [74, 80] on div "Dashboard" at bounding box center [68, 78] width 50 height 12
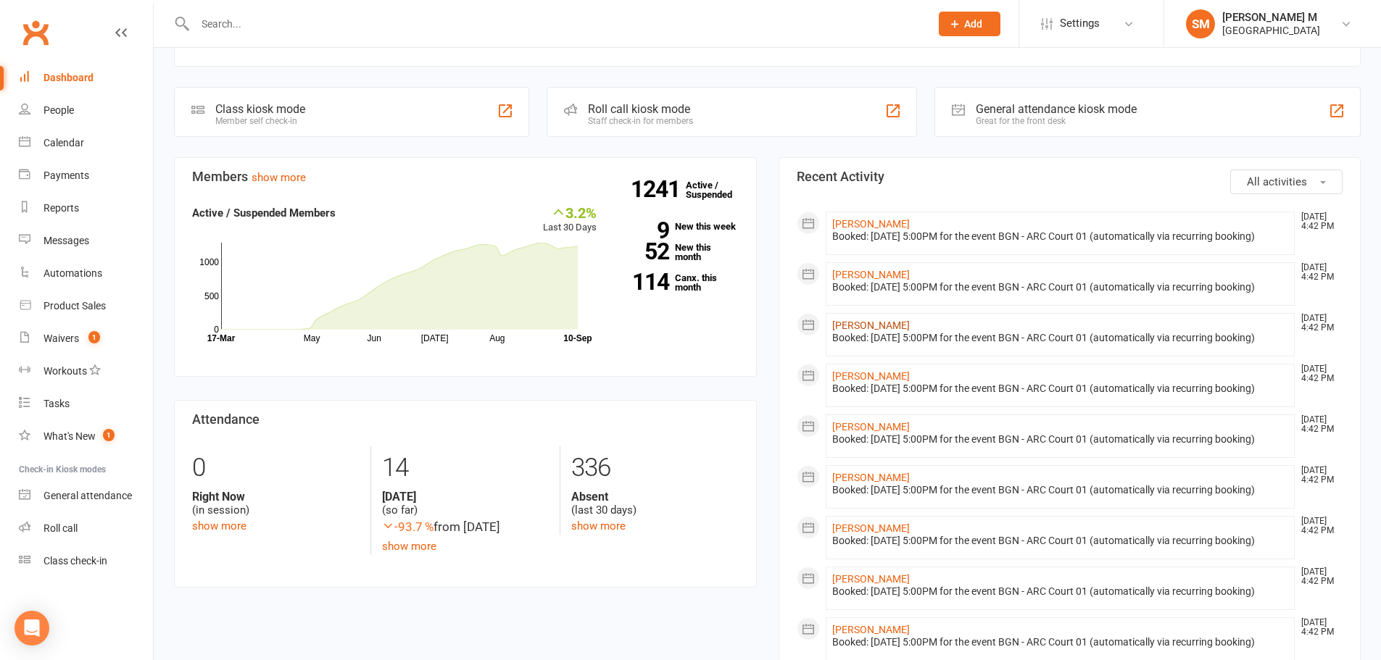
scroll to position [580, 0]
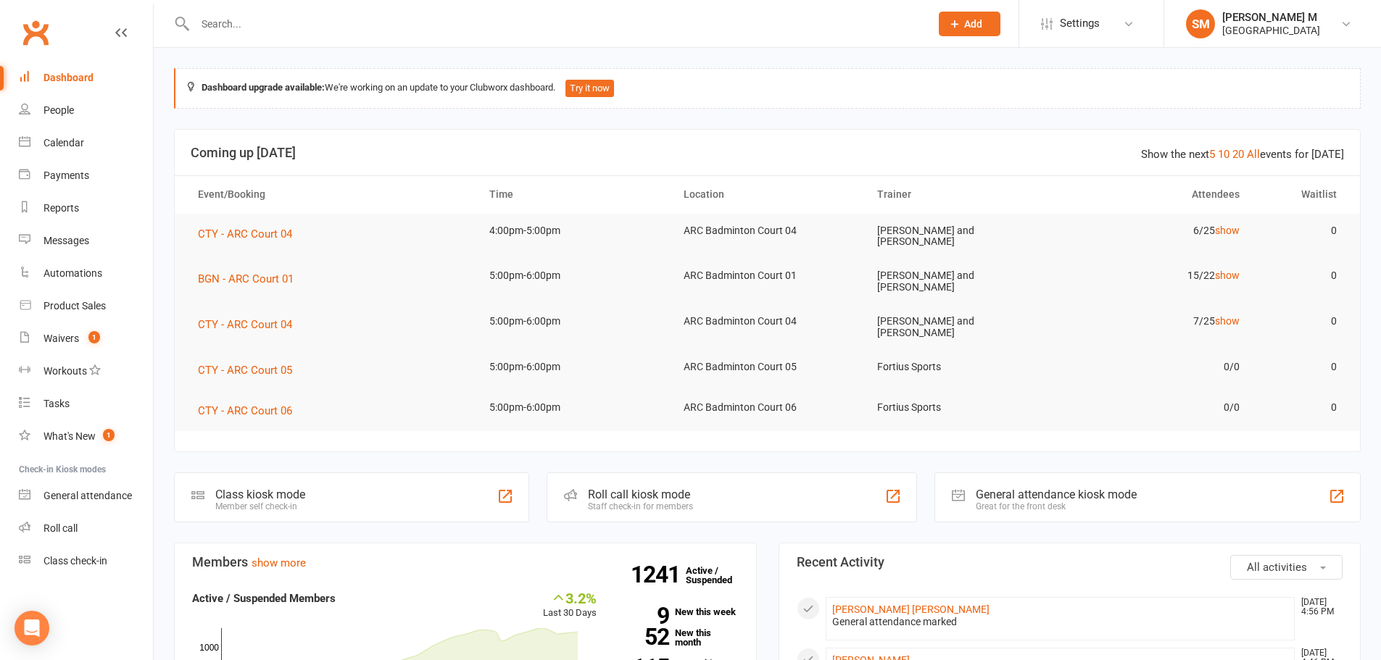
click at [221, 25] on input "text" at bounding box center [555, 24] width 729 height 20
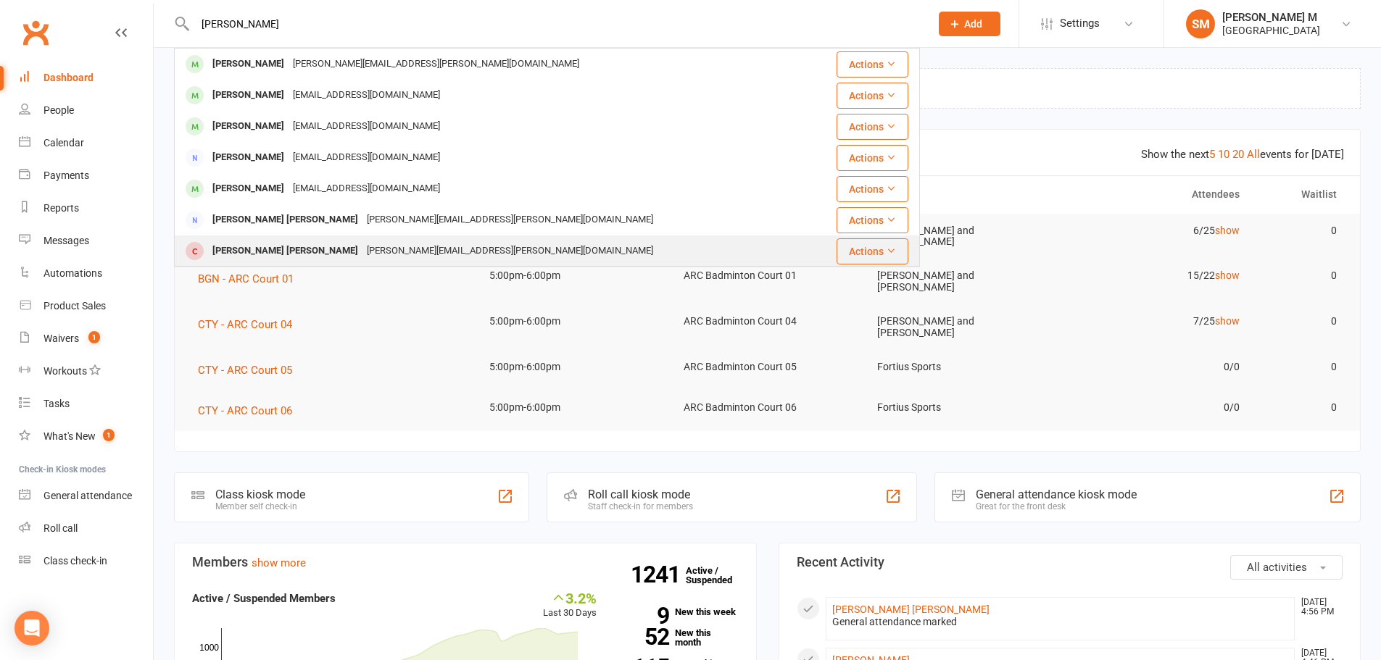
type input "[PERSON_NAME]"
click at [290, 255] on div "[PERSON_NAME] [PERSON_NAME]" at bounding box center [285, 251] width 154 height 21
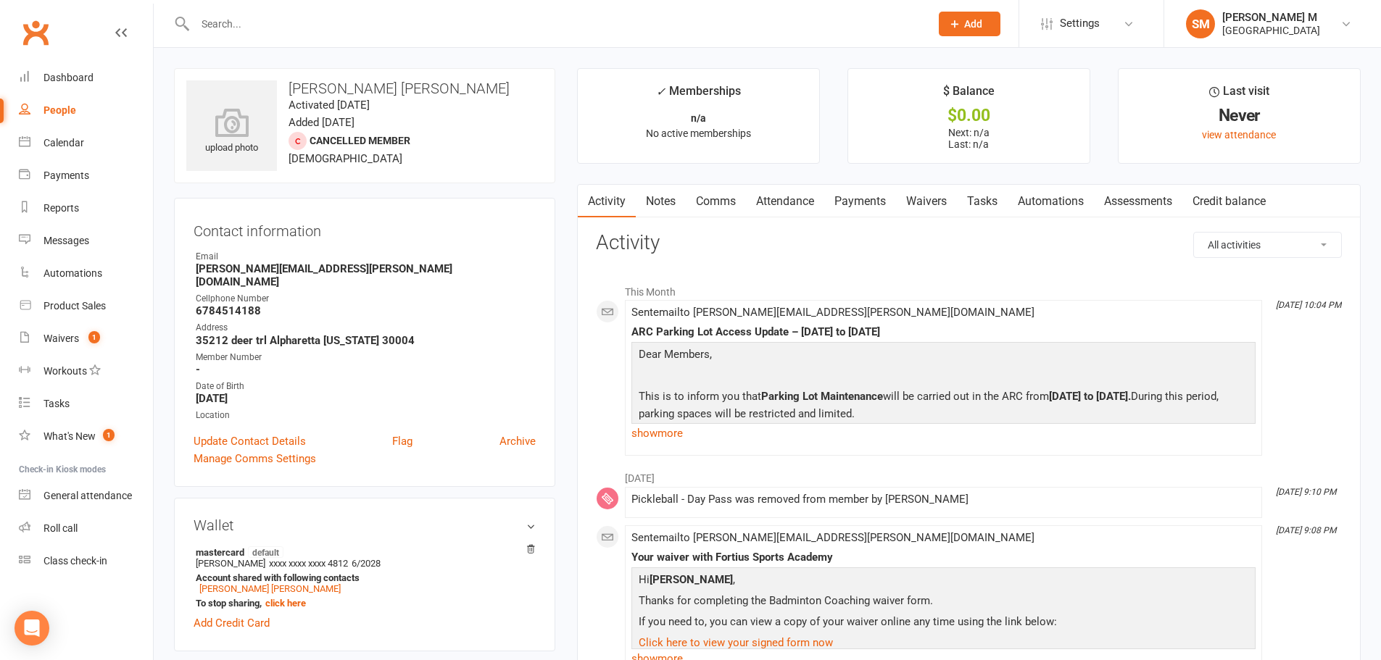
click at [870, 202] on link "Payments" at bounding box center [860, 201] width 72 height 33
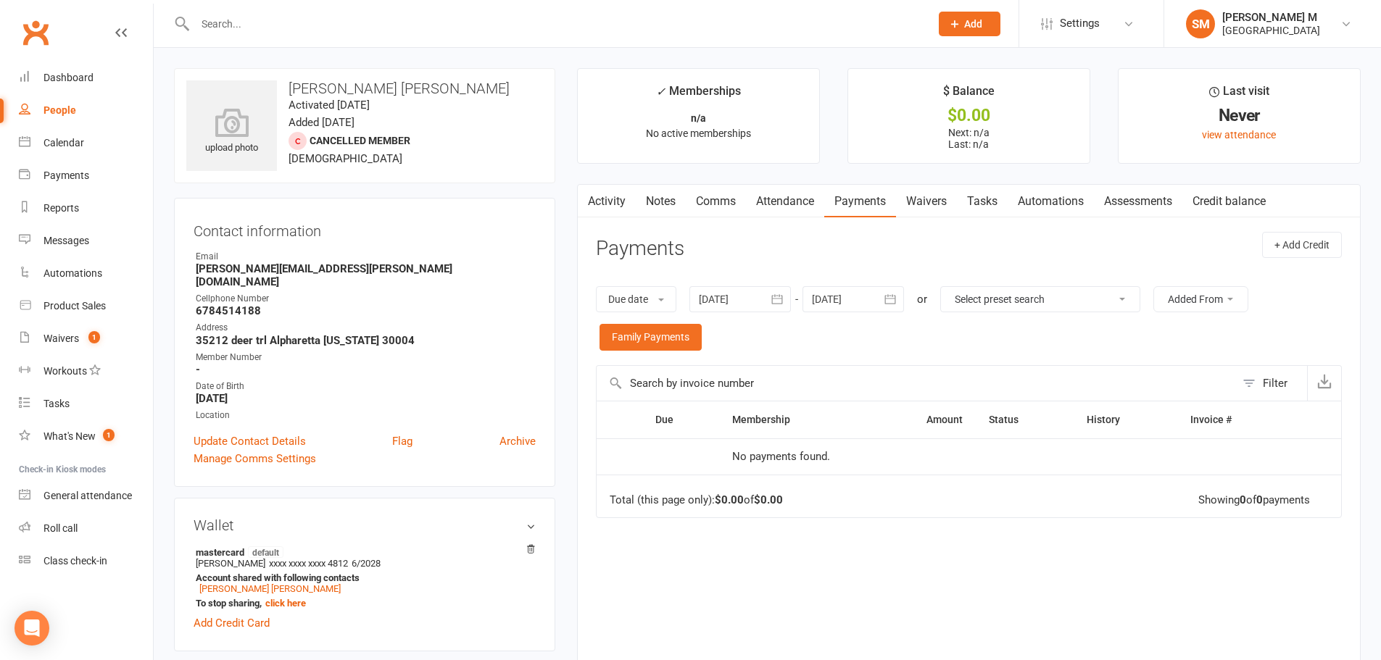
click at [782, 302] on icon "button" at bounding box center [777, 299] width 14 height 14
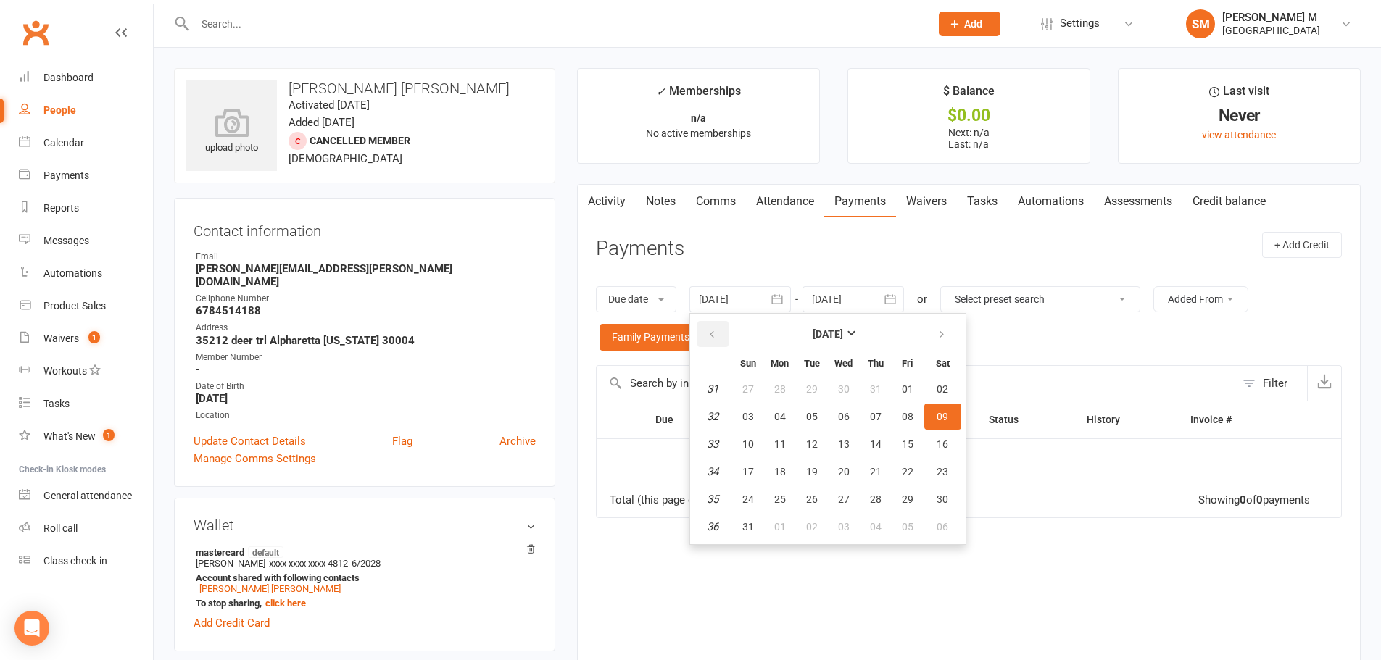
click at [712, 329] on icon "button" at bounding box center [712, 335] width 10 height 12
click at [864, 381] on button "01" at bounding box center [875, 389] width 30 height 26
type input "01 May 2025"
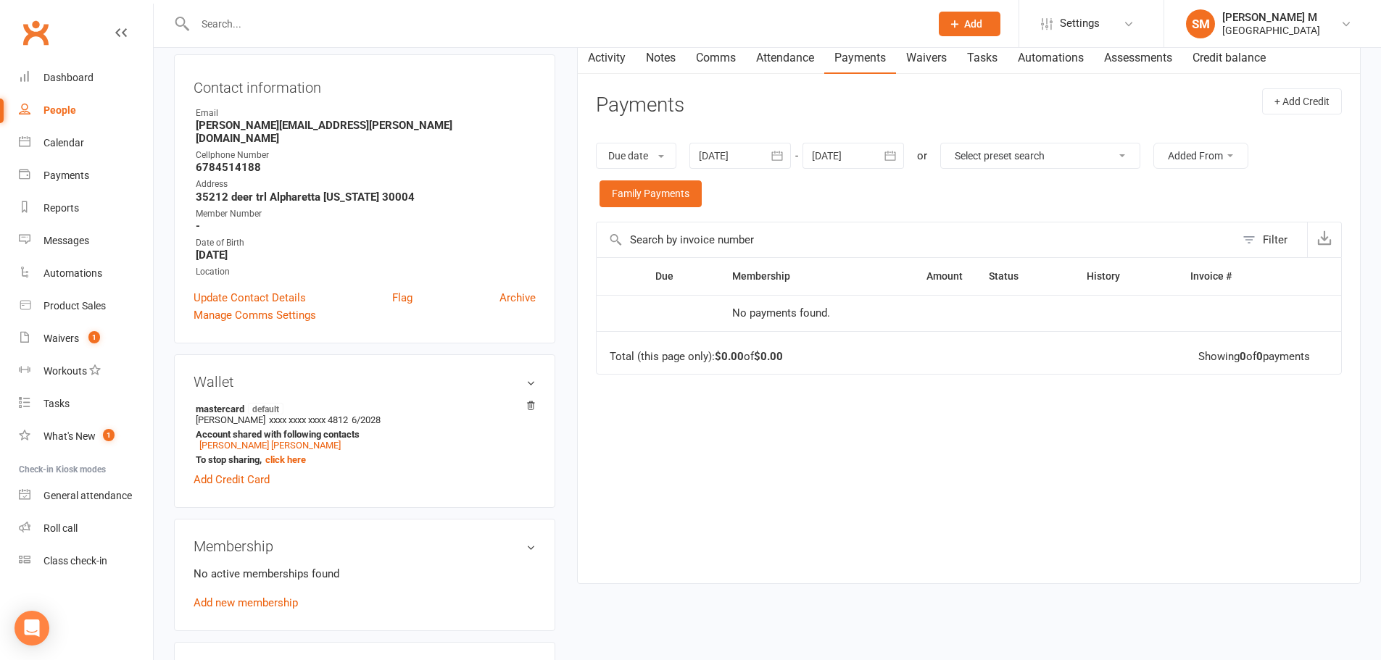
scroll to position [145, 0]
click at [246, 439] on link "Kritin reddy Tangella" at bounding box center [269, 444] width 141 height 11
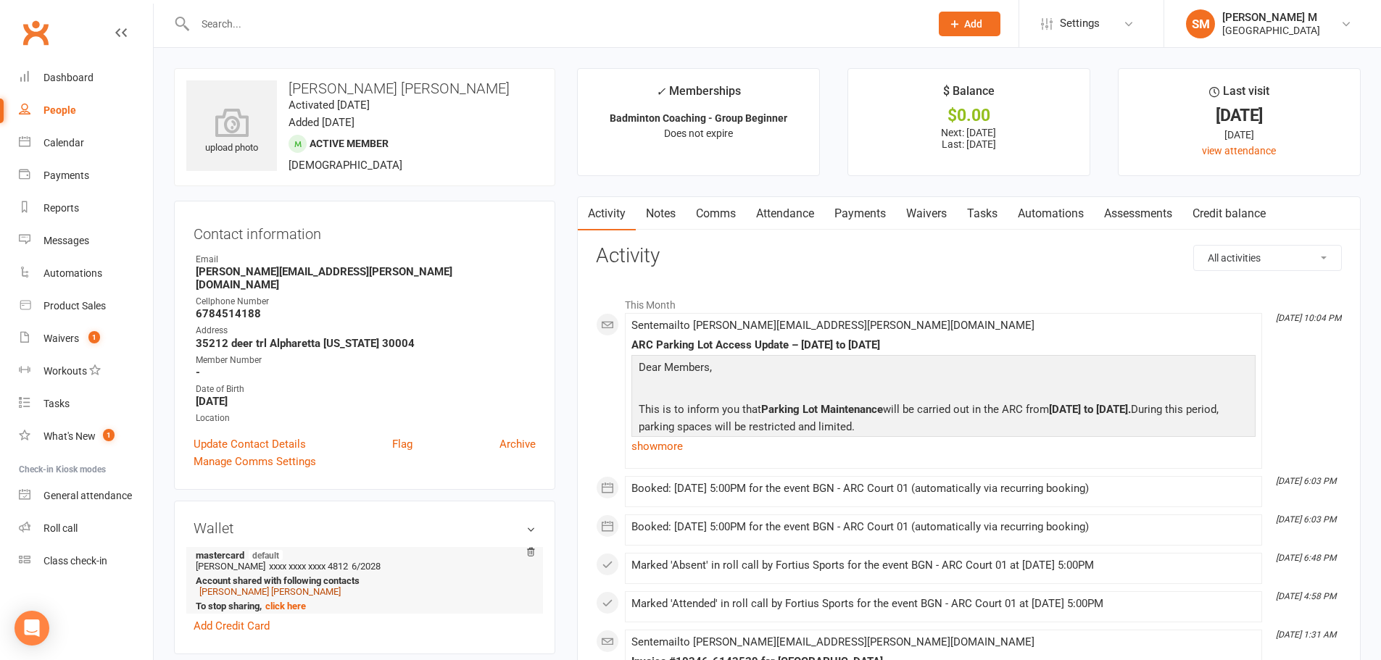
click at [248, 586] on link "Surender reddy Tangella" at bounding box center [269, 591] width 141 height 11
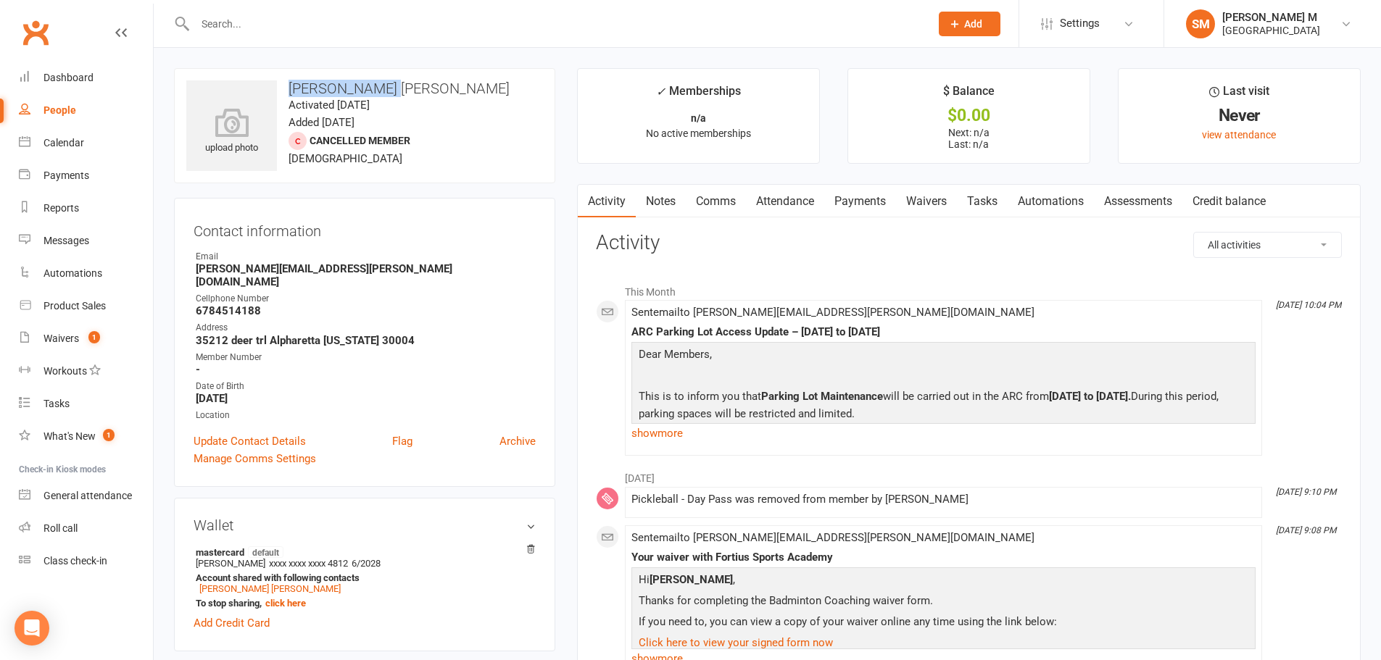
drag, startPoint x: 383, startPoint y: 87, endPoint x: 278, endPoint y: 85, distance: 105.1
click at [278, 85] on h3 "Surender reddy Tangella" at bounding box center [364, 88] width 357 height 16
copy h3 "Surender reddy"
click at [298, 27] on input "text" at bounding box center [555, 24] width 729 height 20
paste input "Surender reddy"
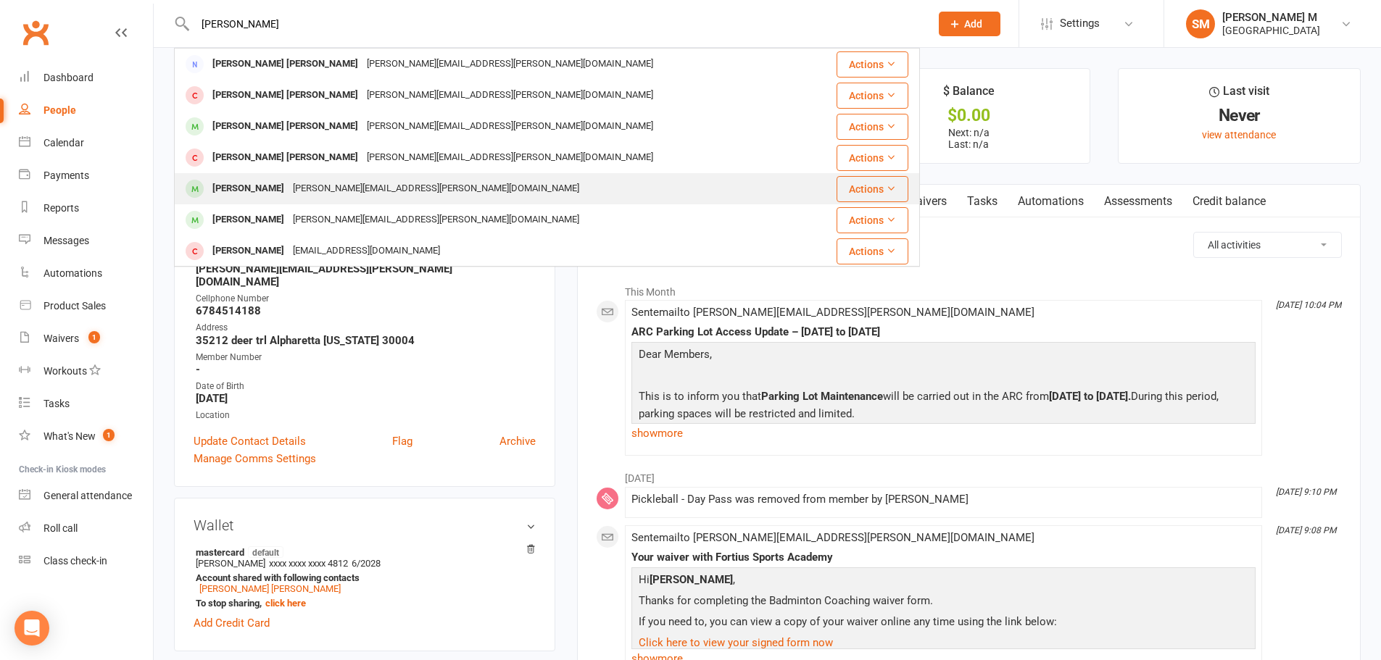
type input "Surender reddy"
click at [304, 191] on div "Surender.tangella@gmail.com" at bounding box center [435, 188] width 295 height 21
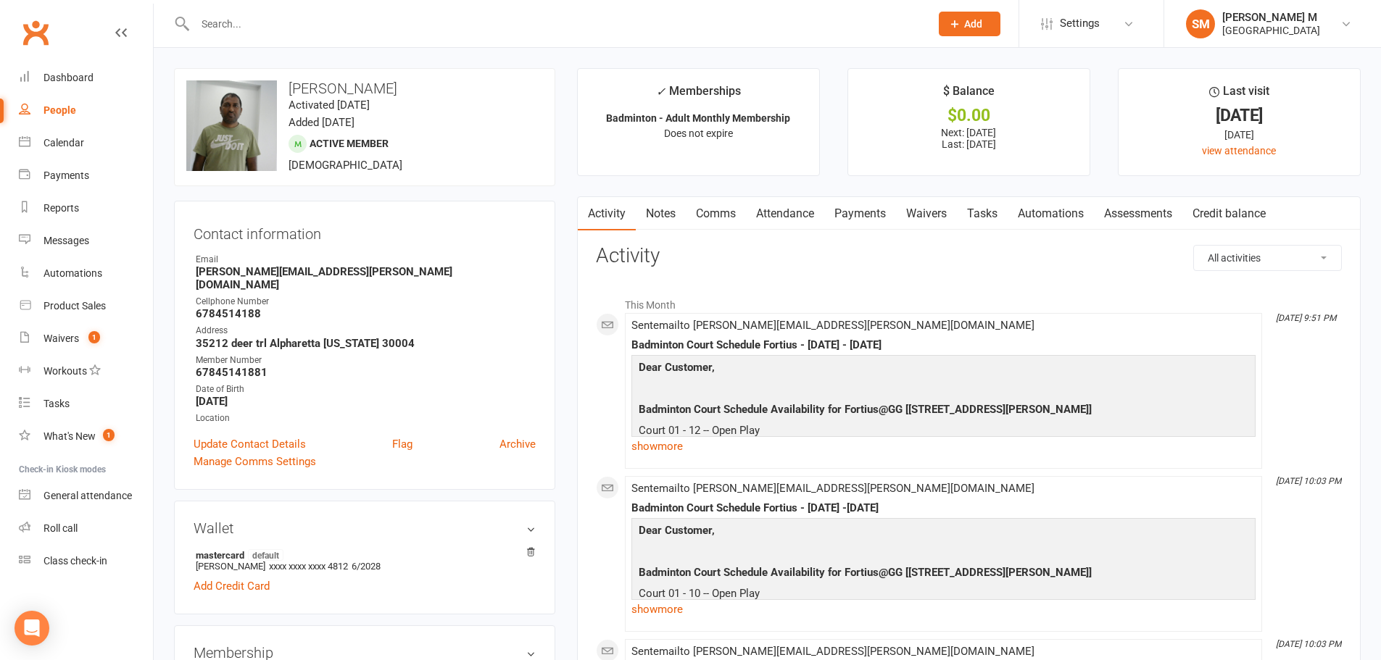
click at [663, 217] on link "Notes" at bounding box center [661, 213] width 50 height 33
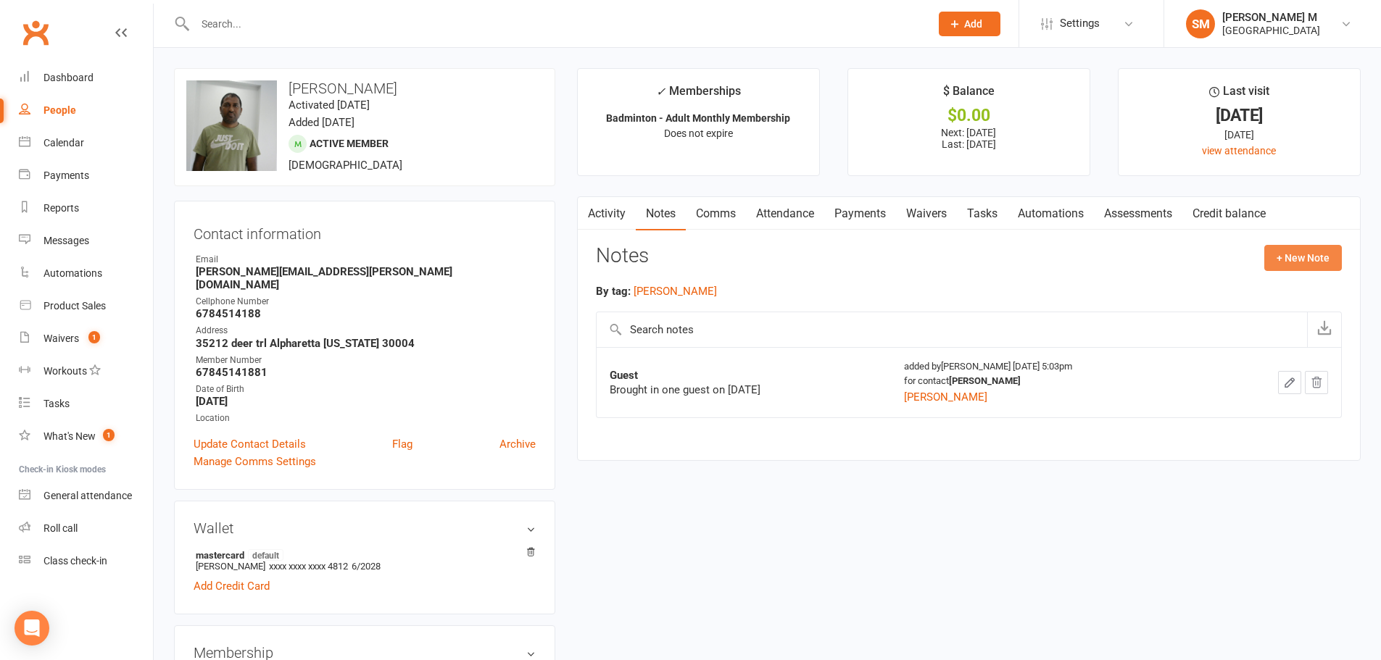
click at [1280, 261] on button "+ New Note" at bounding box center [1303, 258] width 78 height 26
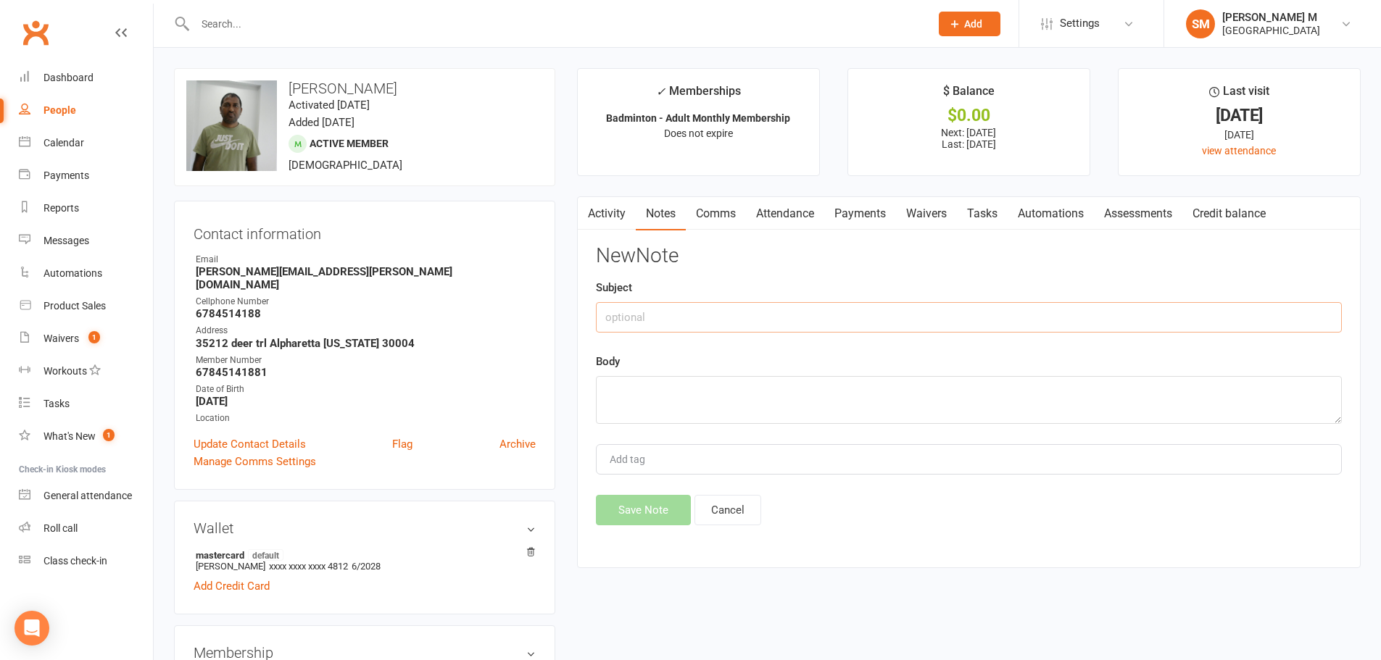
click at [861, 324] on input "text" at bounding box center [969, 317] width 746 height 30
drag, startPoint x: 726, startPoint y: 312, endPoint x: 574, endPoint y: 291, distance: 152.8
click at [574, 291] on main "✓ Memberships Badminton - Adult Monthly Membership Does not expire $ Balance $0…" at bounding box center [968, 325] width 805 height 515
type input "guest pass used sep"
click at [670, 404] on textarea at bounding box center [969, 400] width 746 height 48
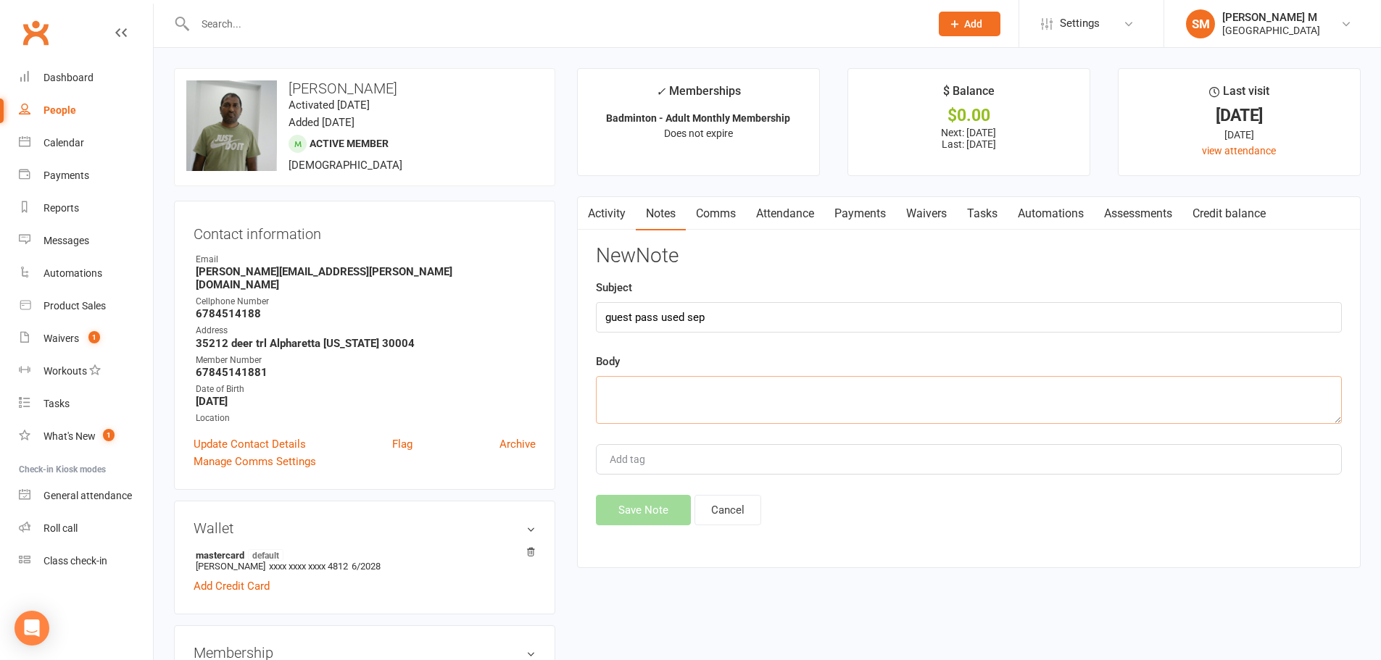
paste textarea "guest pass used sep"
type textarea "guest pass used sep"
click at [630, 500] on button "Save Note" at bounding box center [643, 510] width 95 height 30
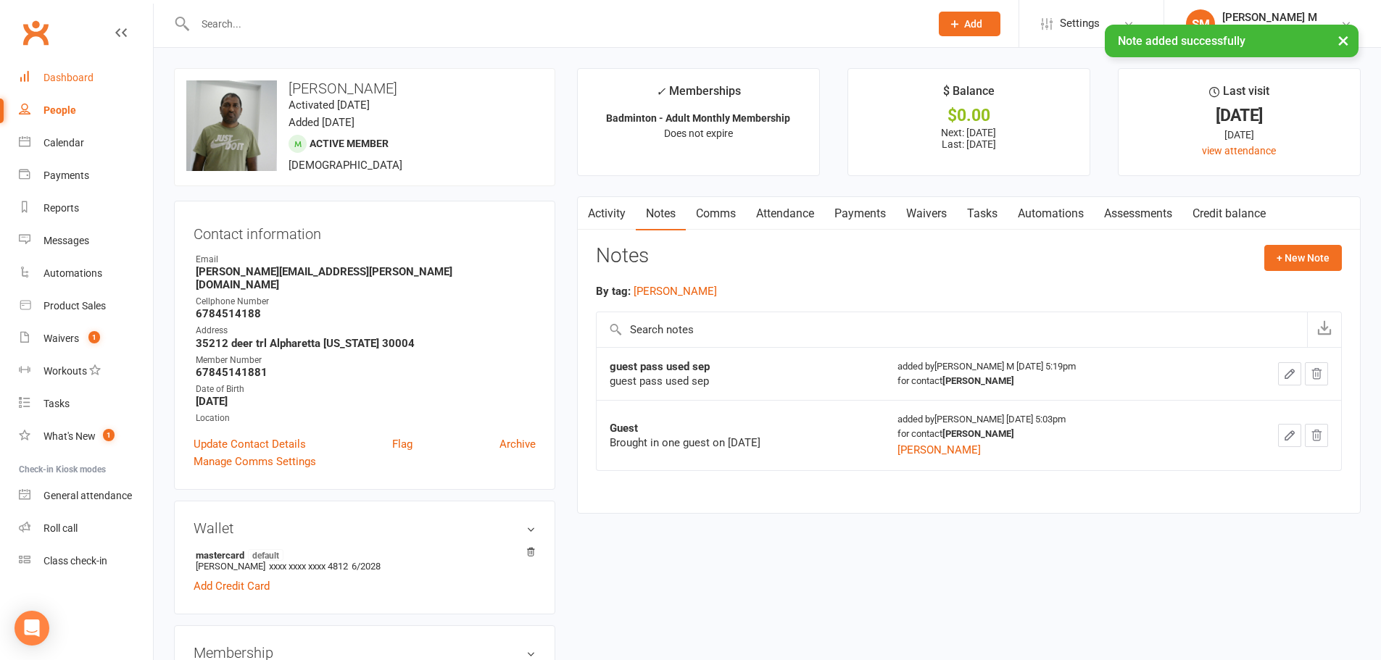
click at [51, 79] on div "Dashboard" at bounding box center [68, 78] width 50 height 12
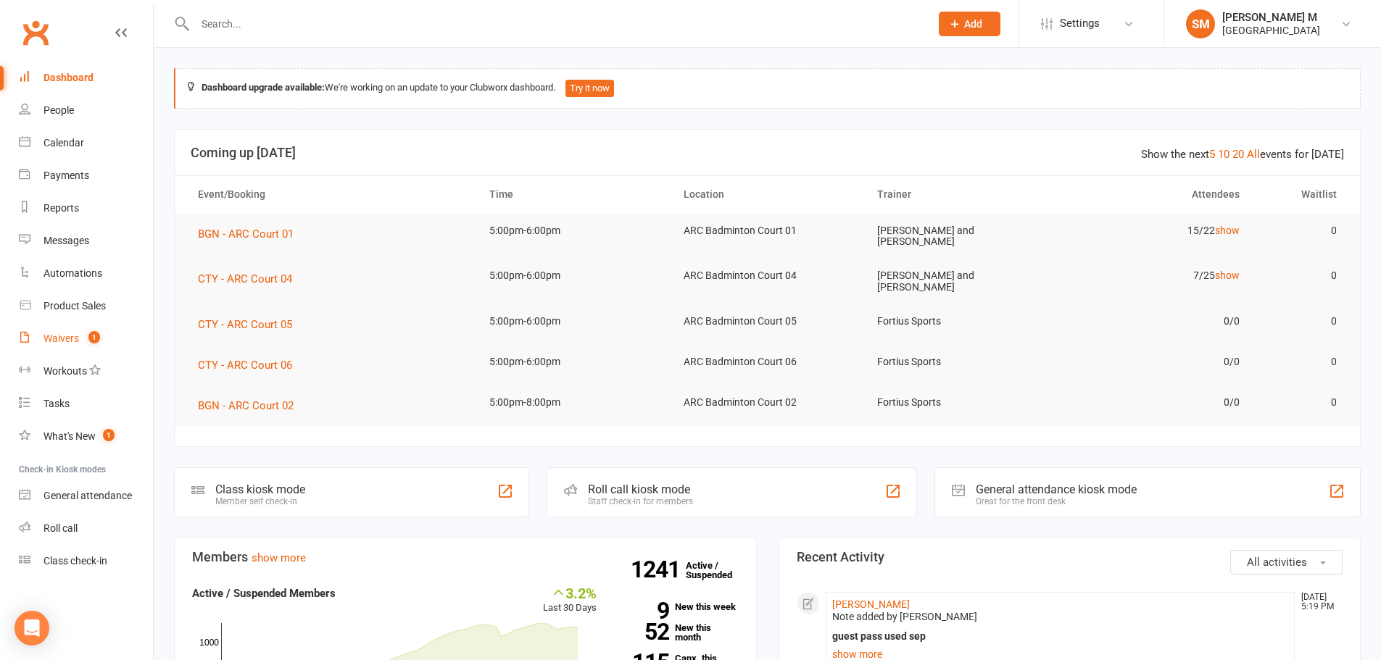
click at [72, 328] on link "Waivers 1" at bounding box center [86, 339] width 134 height 33
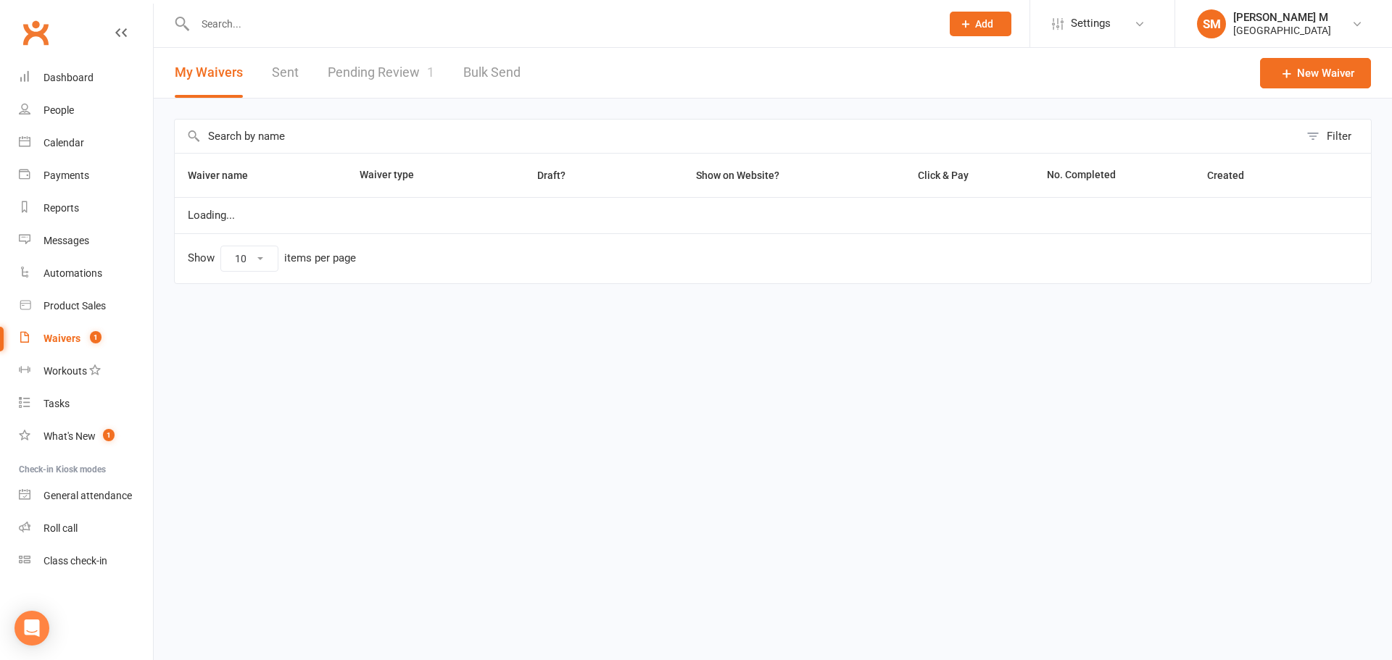
select select "50"
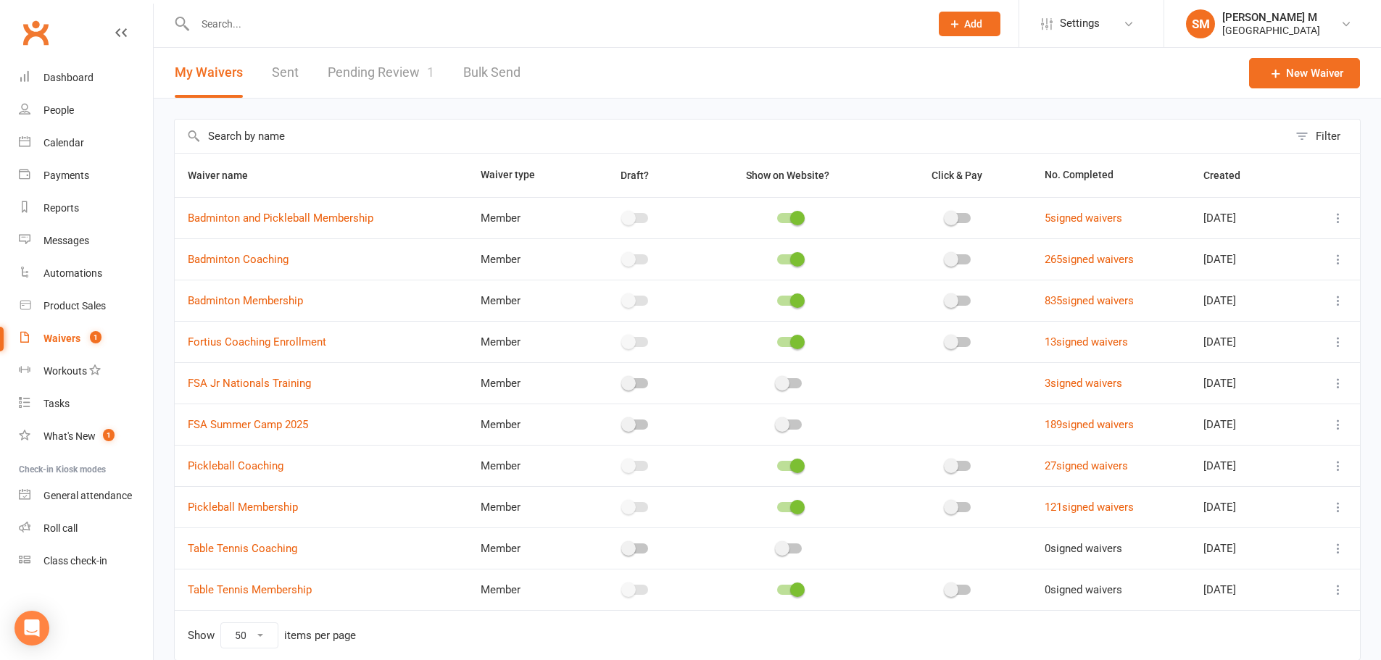
click at [375, 82] on link "Pending Review 1" at bounding box center [381, 73] width 107 height 50
select select "100"
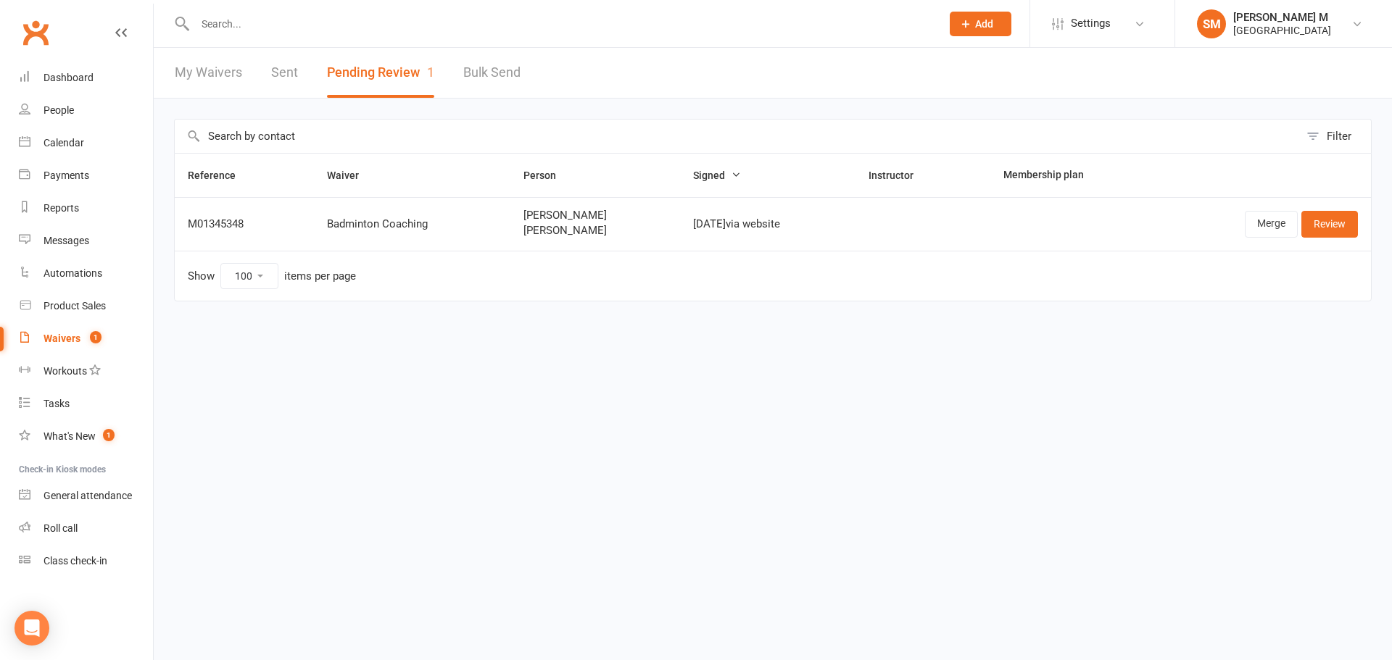
click at [284, 27] on input "text" at bounding box center [561, 24] width 740 height 20
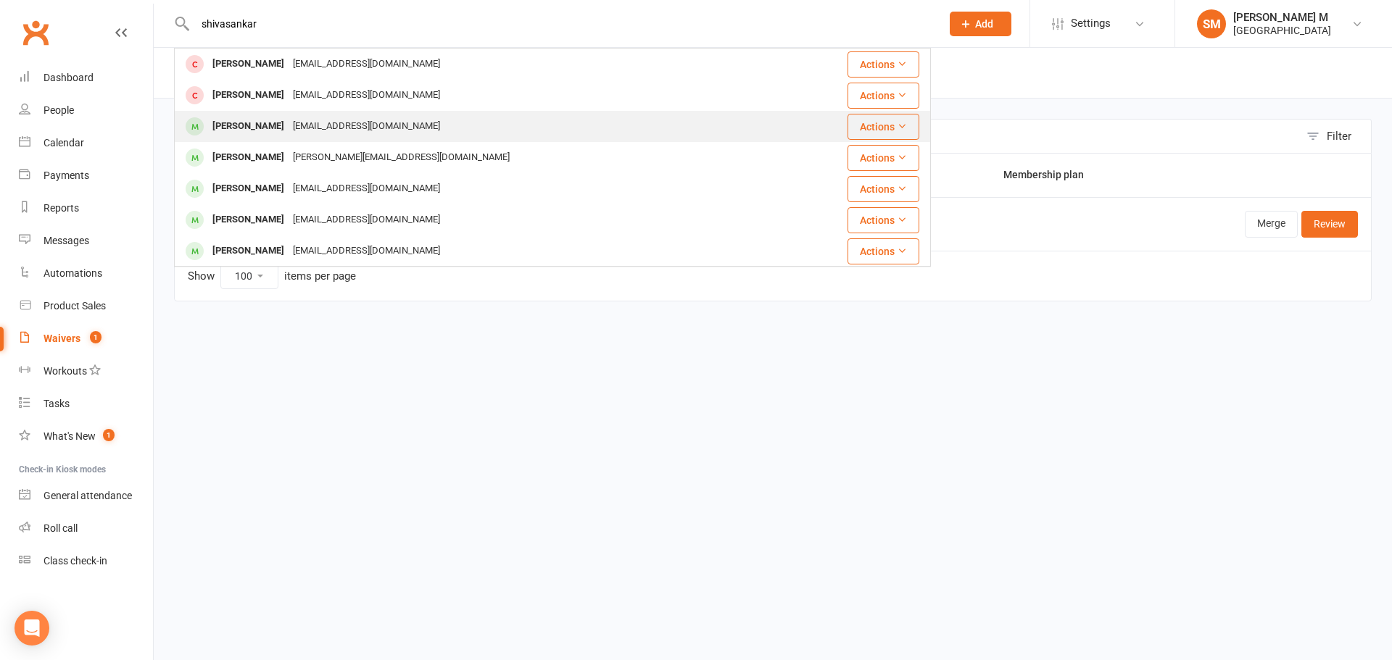
type input "shivasankar"
click at [333, 115] on div "shivshankar seetharaman sraman1979@gmail.com" at bounding box center [489, 127] width 628 height 30
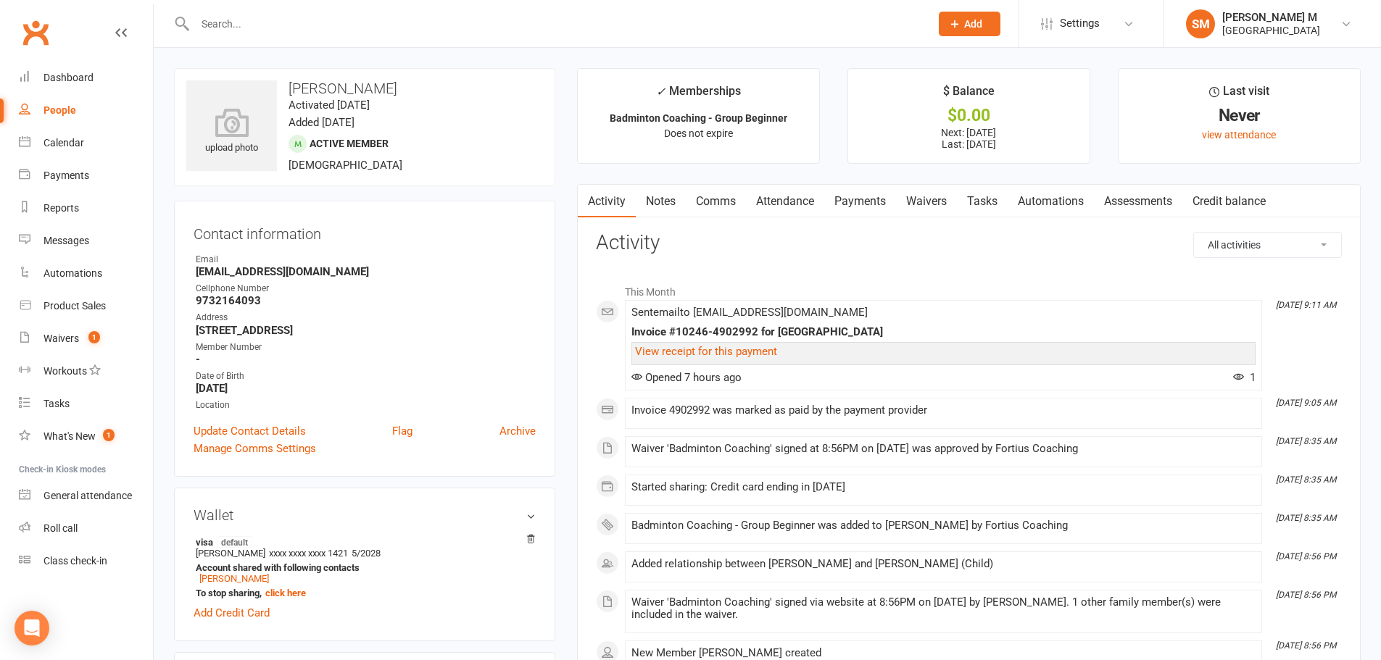
click at [861, 214] on link "Payments" at bounding box center [860, 201] width 72 height 33
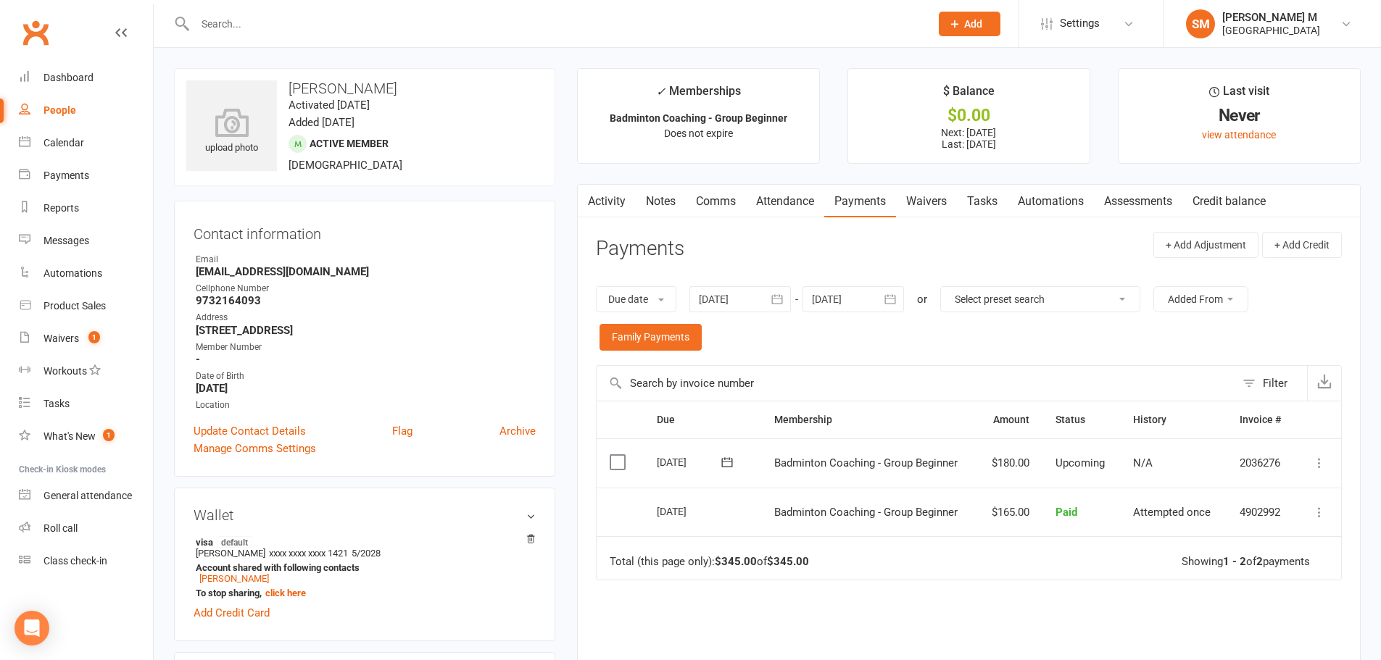
click at [897, 302] on icon "button" at bounding box center [890, 299] width 14 height 14
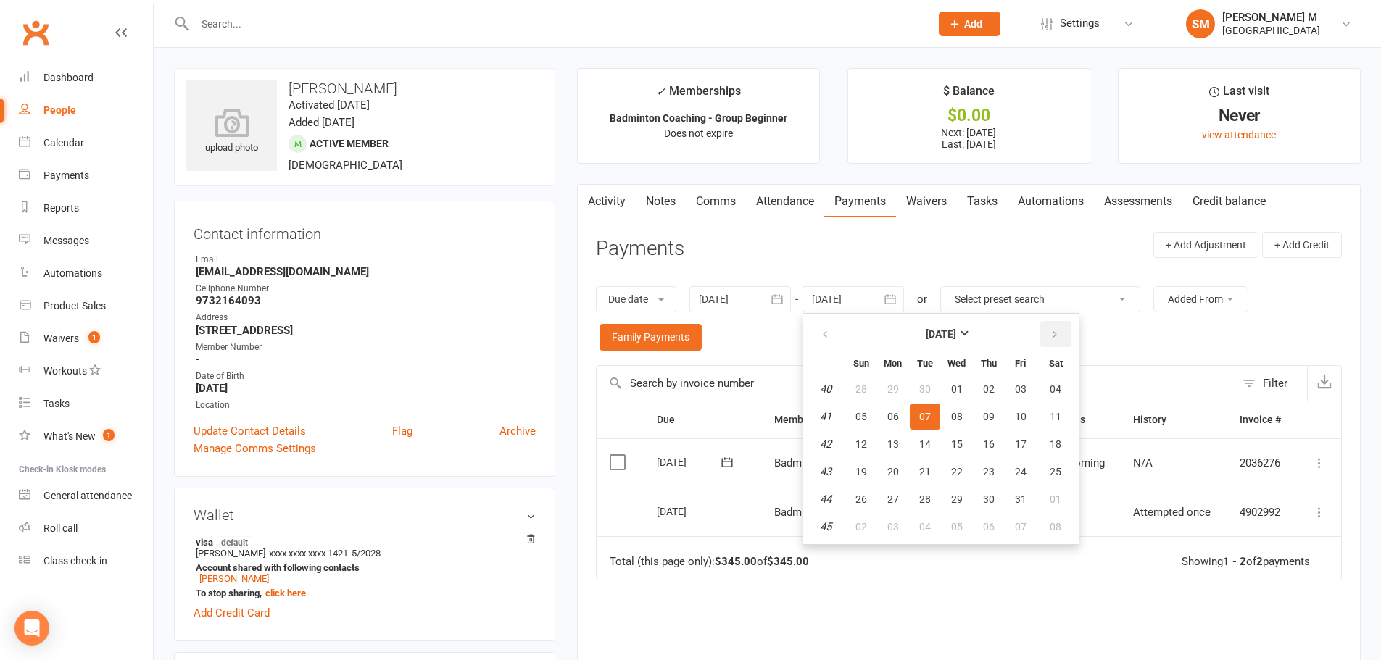
click at [1058, 328] on button "button" at bounding box center [1055, 334] width 31 height 26
click at [1052, 402] on button "03" at bounding box center [1055, 389] width 37 height 26
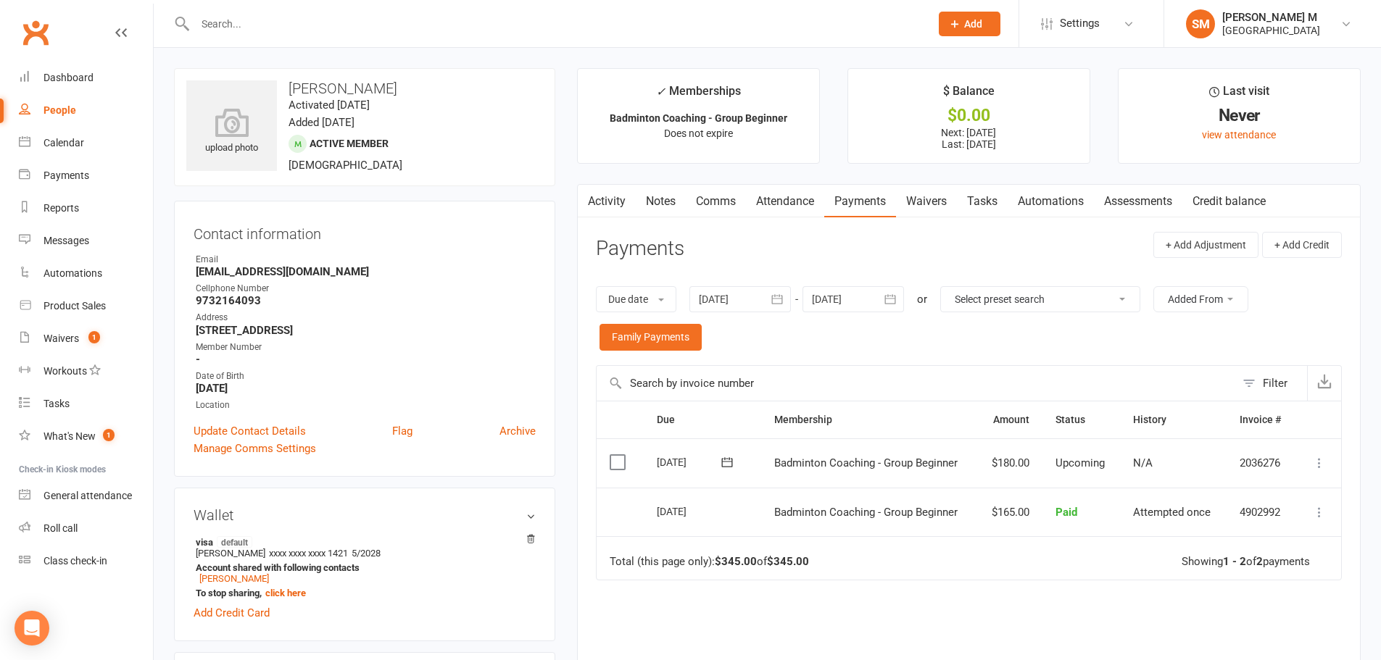
type input "03 Jan 2026"
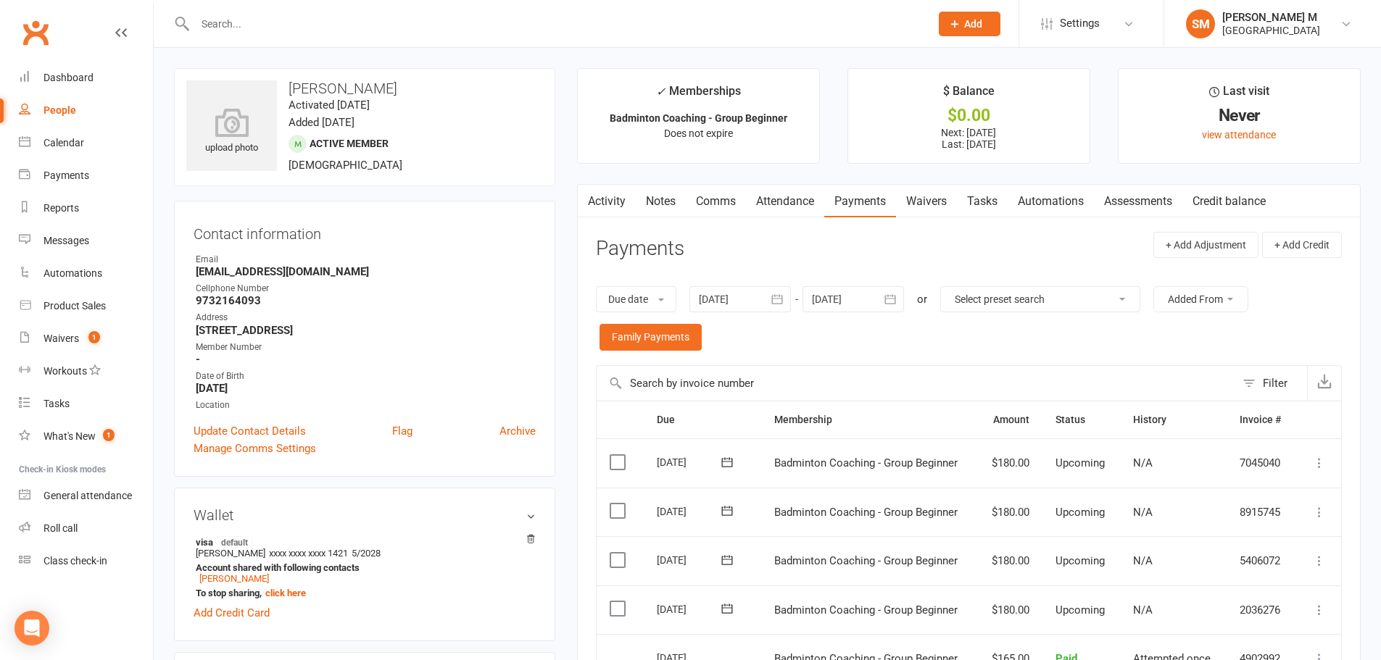
click at [618, 203] on link "Activity" at bounding box center [607, 201] width 58 height 33
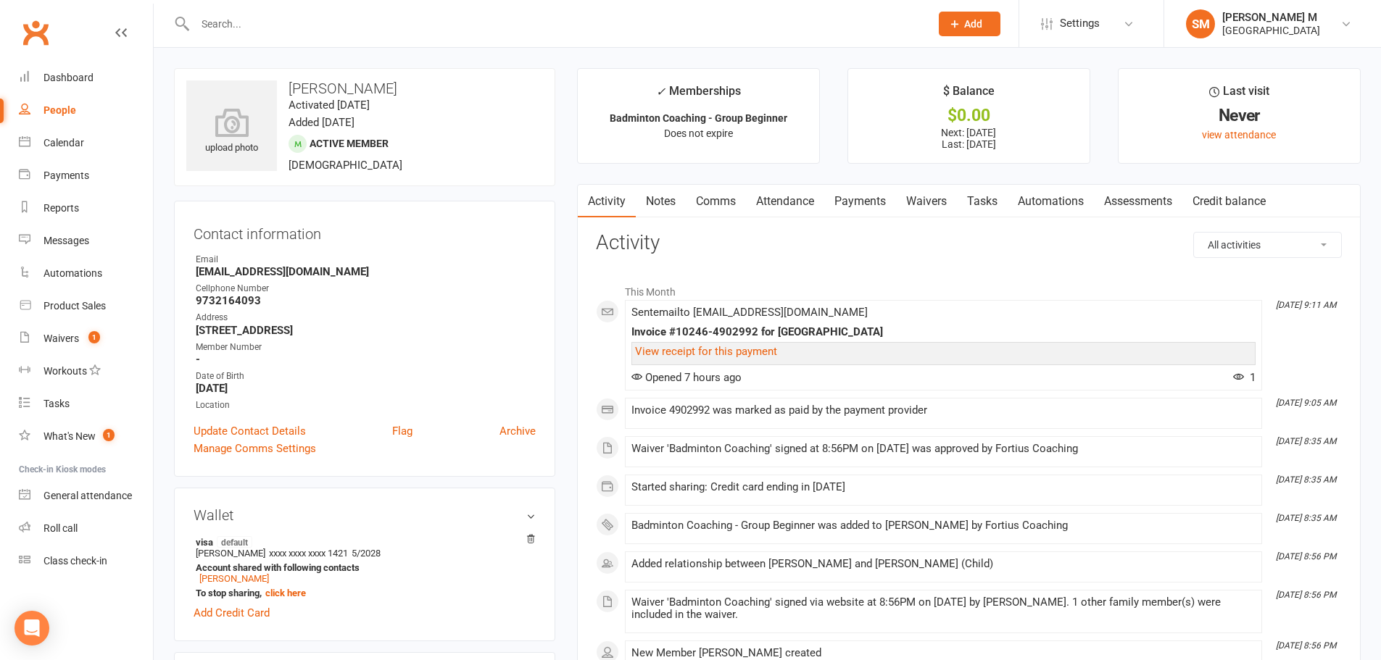
click at [876, 205] on link "Payments" at bounding box center [860, 201] width 72 height 33
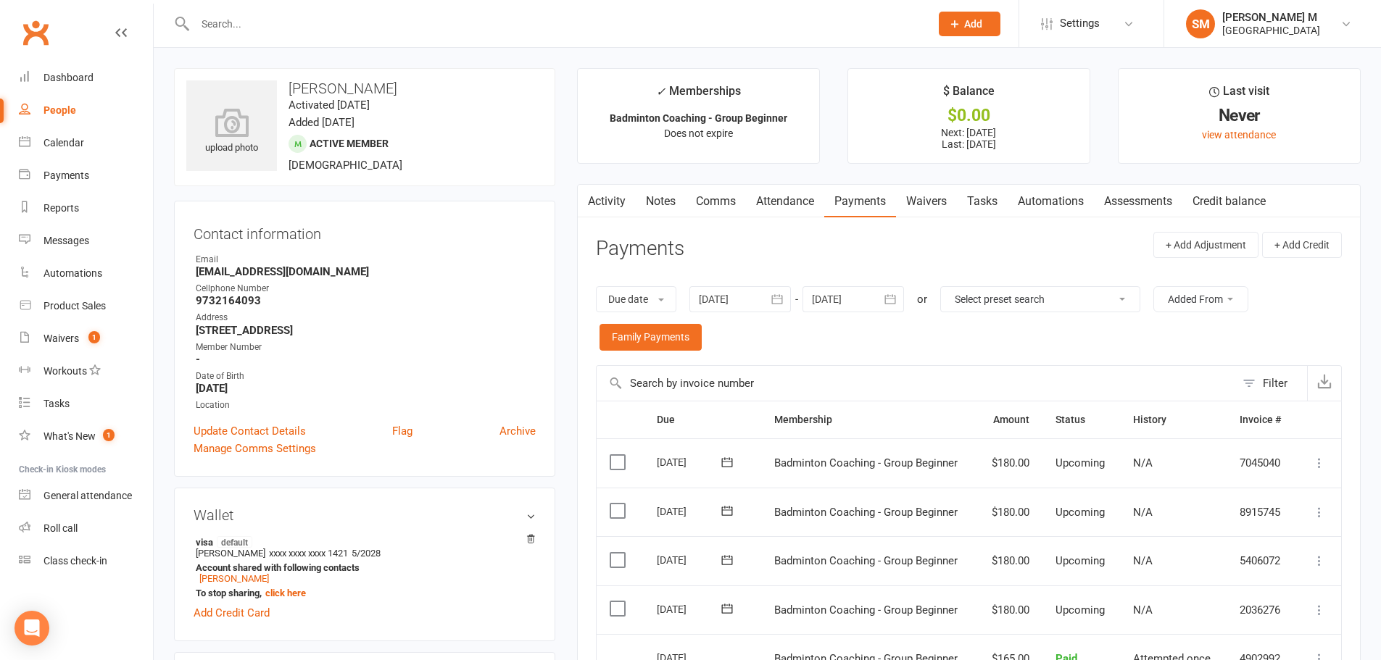
click at [623, 201] on link "Activity" at bounding box center [607, 201] width 58 height 33
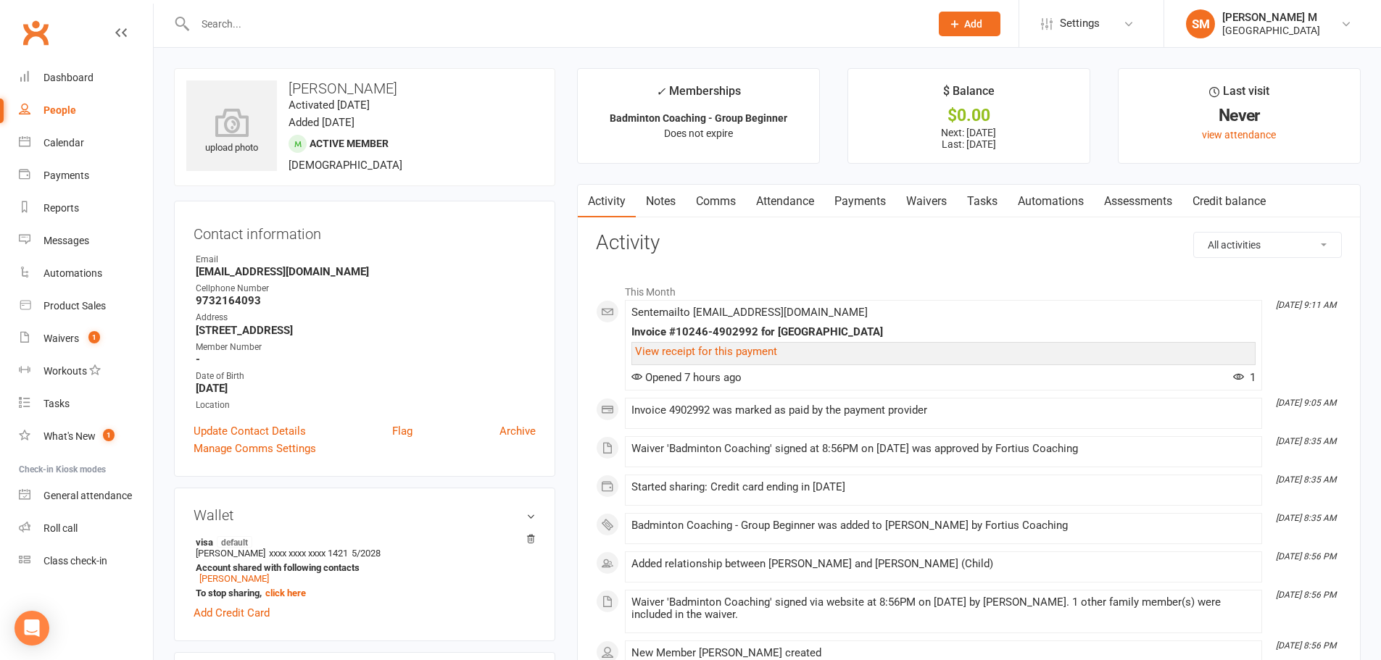
click at [876, 208] on link "Payments" at bounding box center [860, 201] width 72 height 33
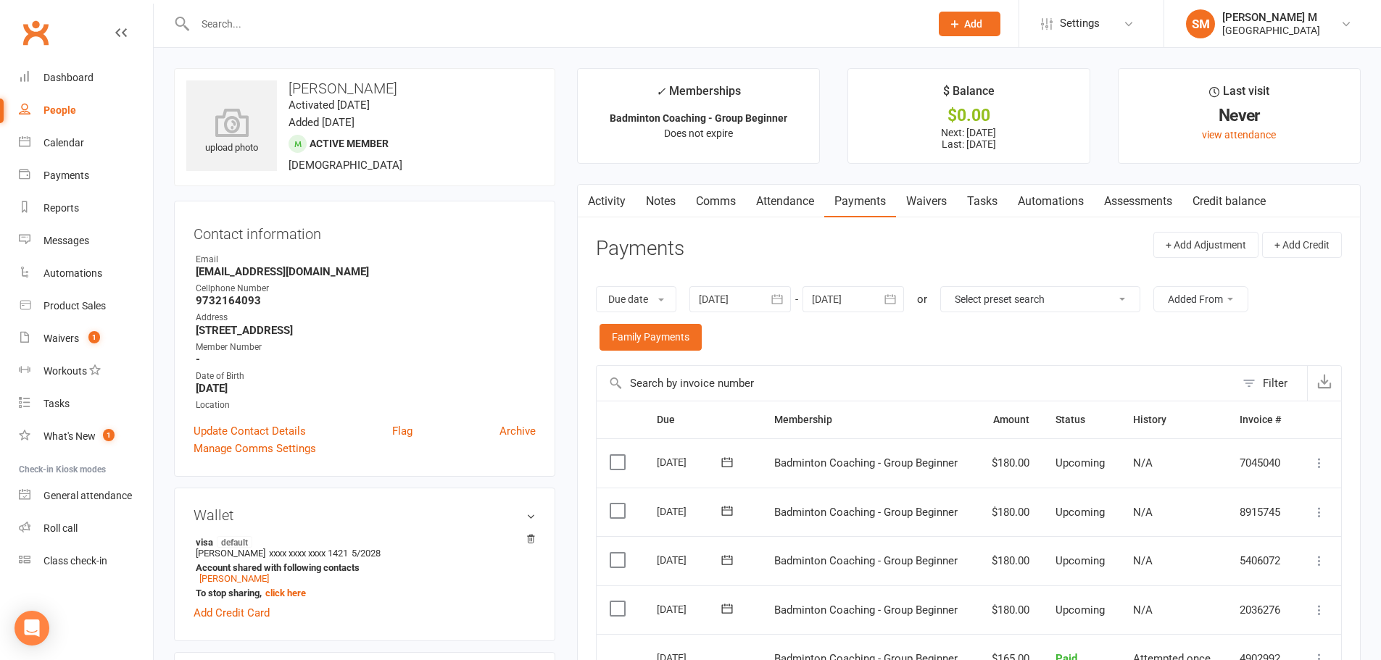
click at [236, 27] on input "text" at bounding box center [555, 24] width 729 height 20
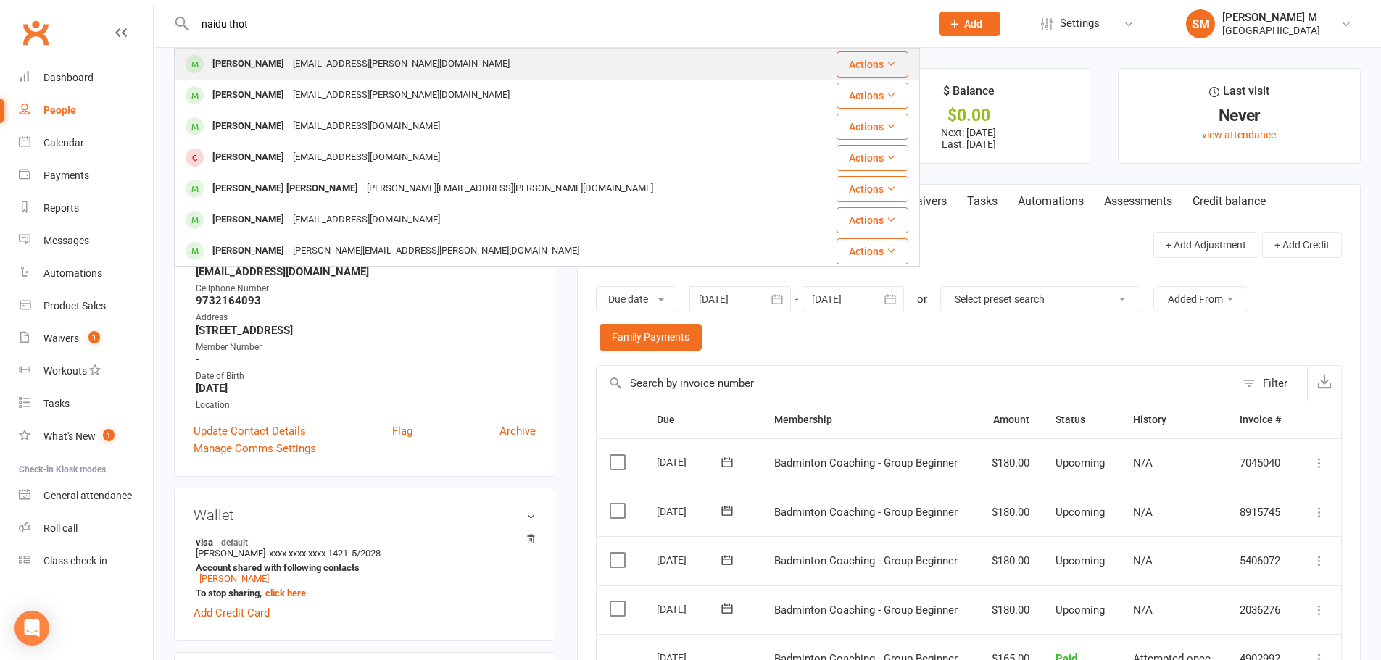
type input "naidu thot"
click at [232, 65] on div "NareshNaidu Thota" at bounding box center [248, 64] width 80 height 21
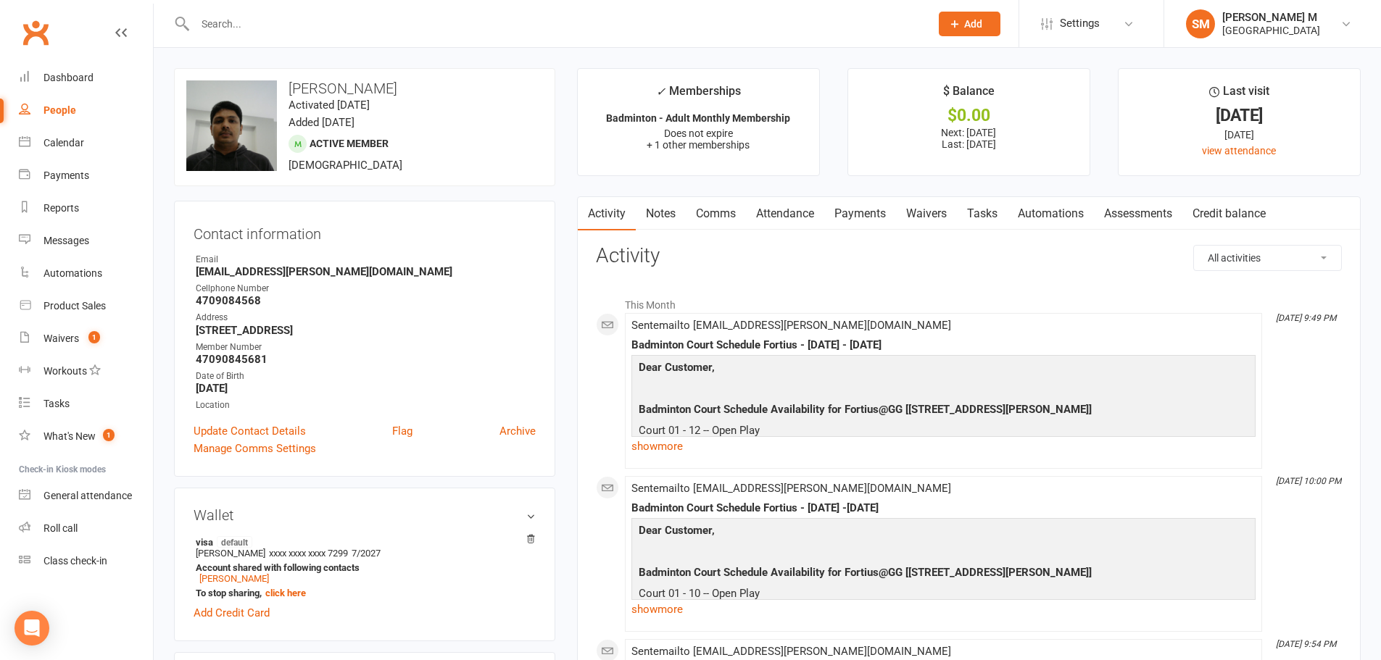
click at [864, 212] on link "Payments" at bounding box center [860, 213] width 72 height 33
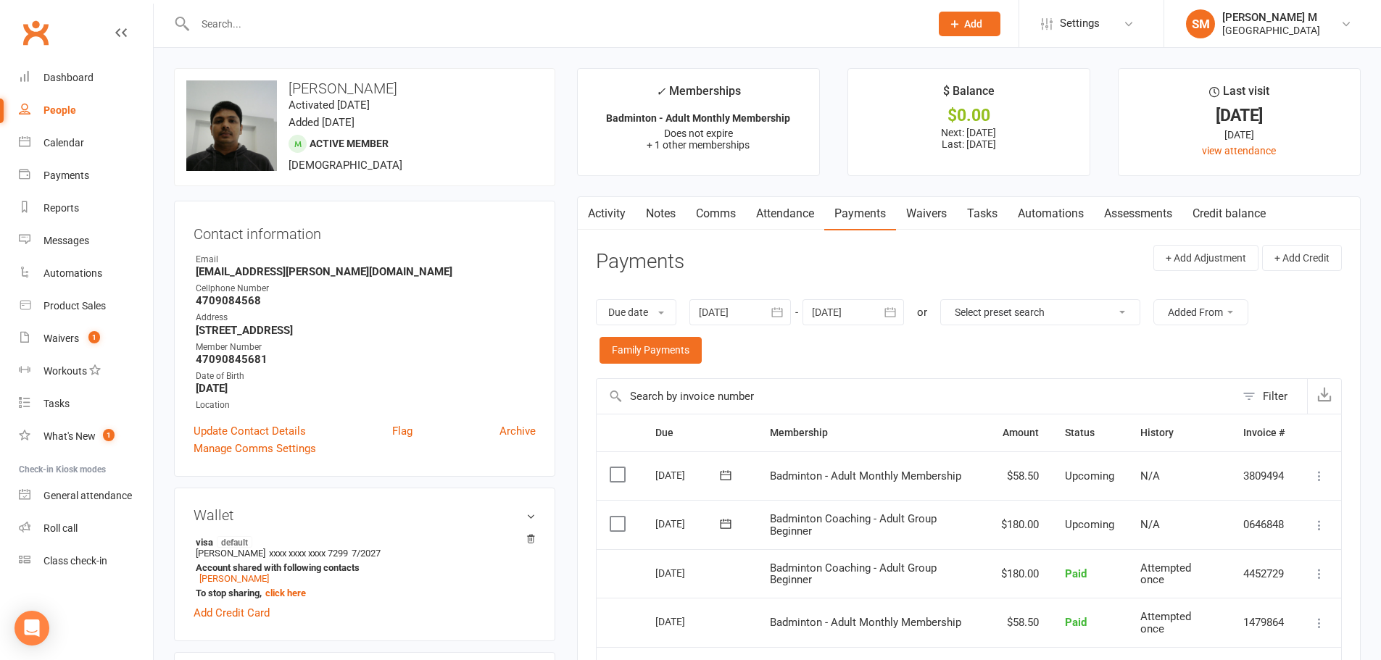
click at [596, 207] on link "Activity" at bounding box center [607, 213] width 58 height 33
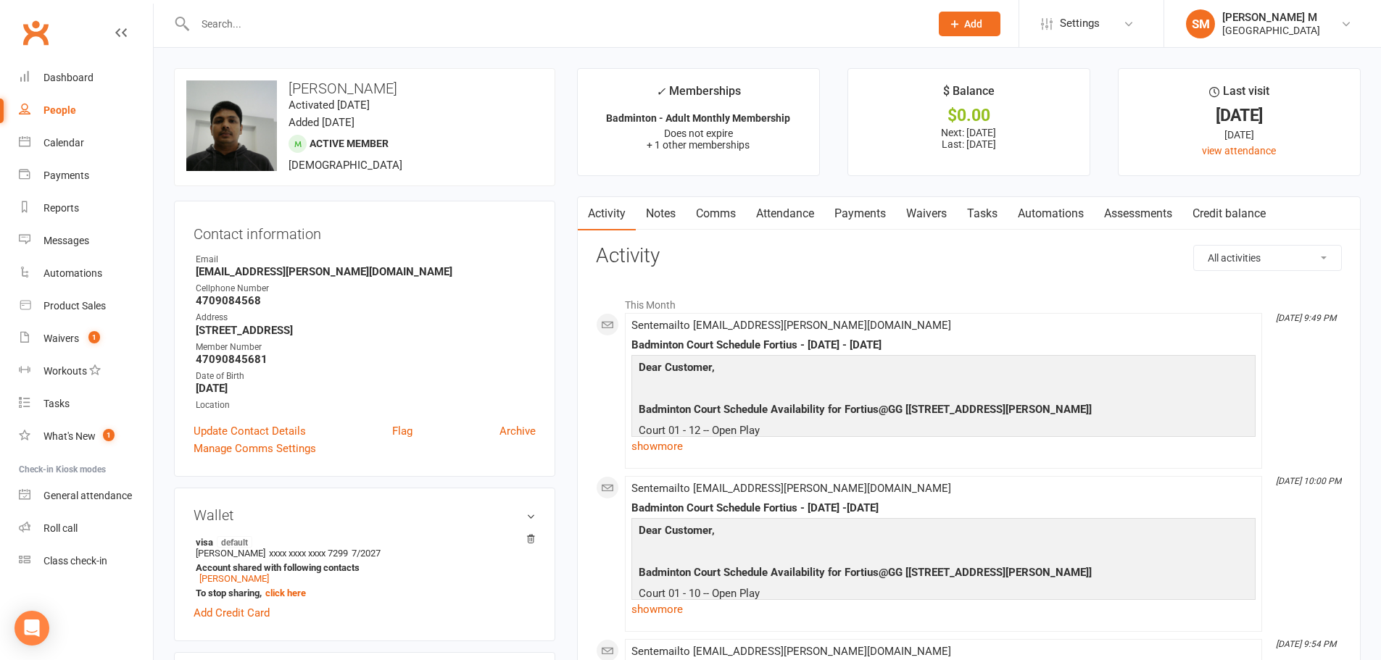
click at [341, 28] on input "text" at bounding box center [555, 24] width 729 height 20
type input "balaji"
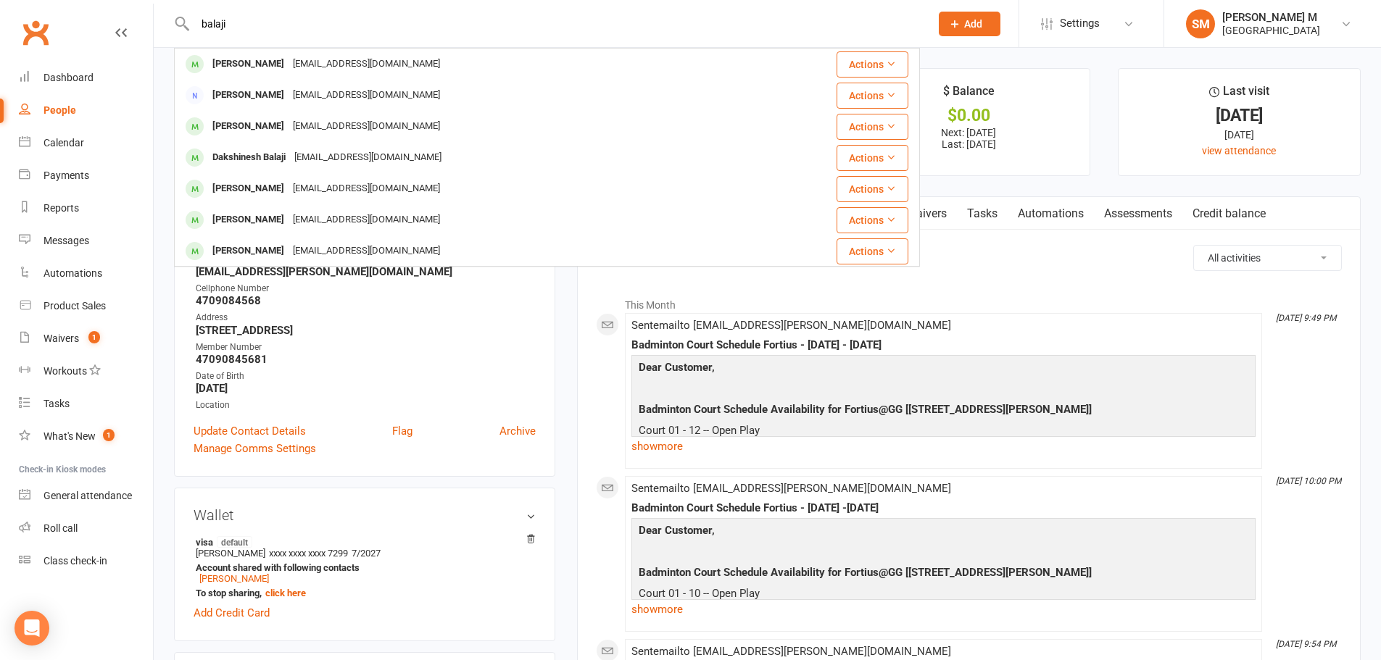
drag, startPoint x: 247, startPoint y: 17, endPoint x: 151, endPoint y: 17, distance: 96.4
click at [151, 4] on header "balaji Vidhya Balaji vidhyabalu36@gmail.com Actions Balaji Jayaraman Jbalajiece…" at bounding box center [690, 4] width 1381 height 0
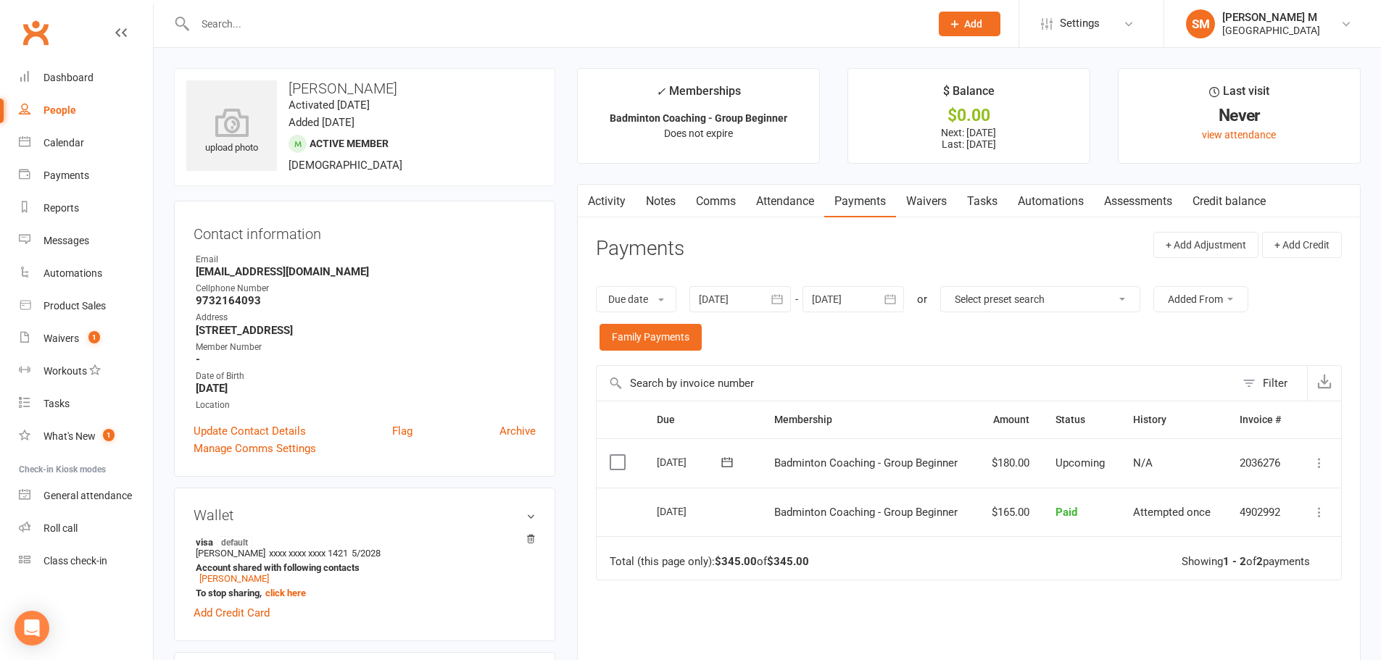
click at [613, 196] on link "Activity" at bounding box center [607, 201] width 58 height 33
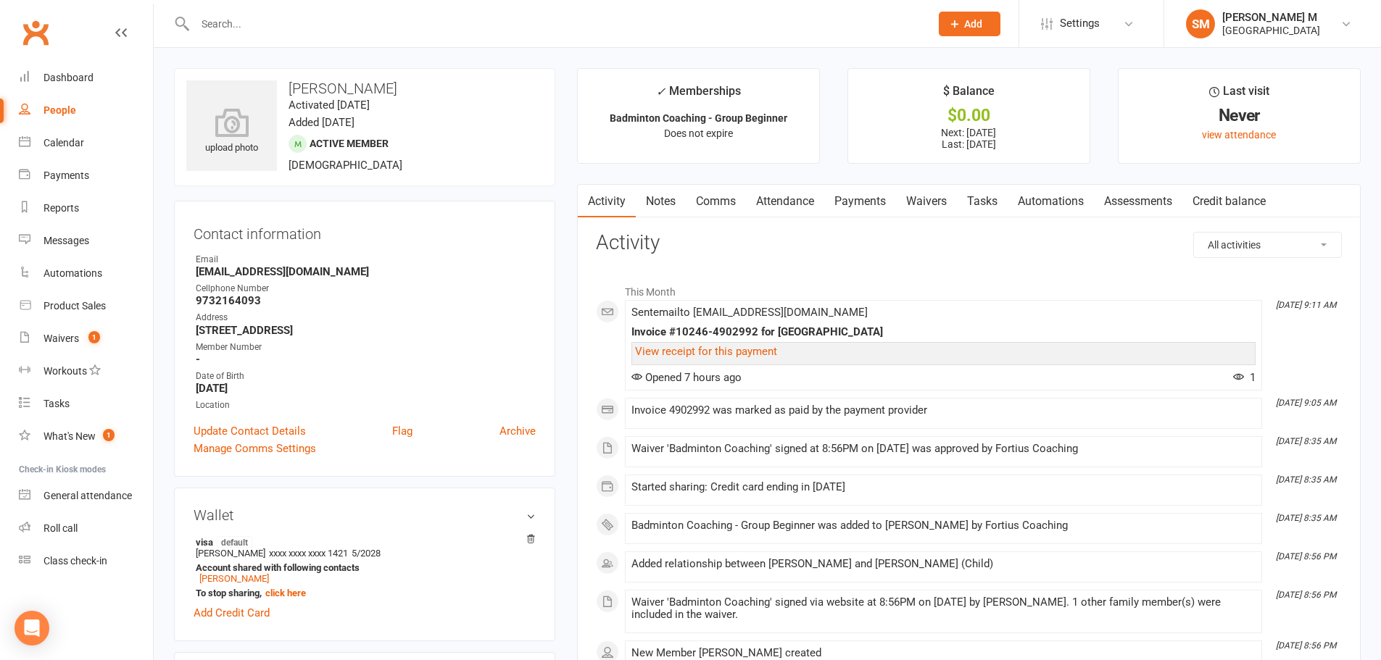
click at [218, 31] on input "text" at bounding box center [555, 24] width 729 height 20
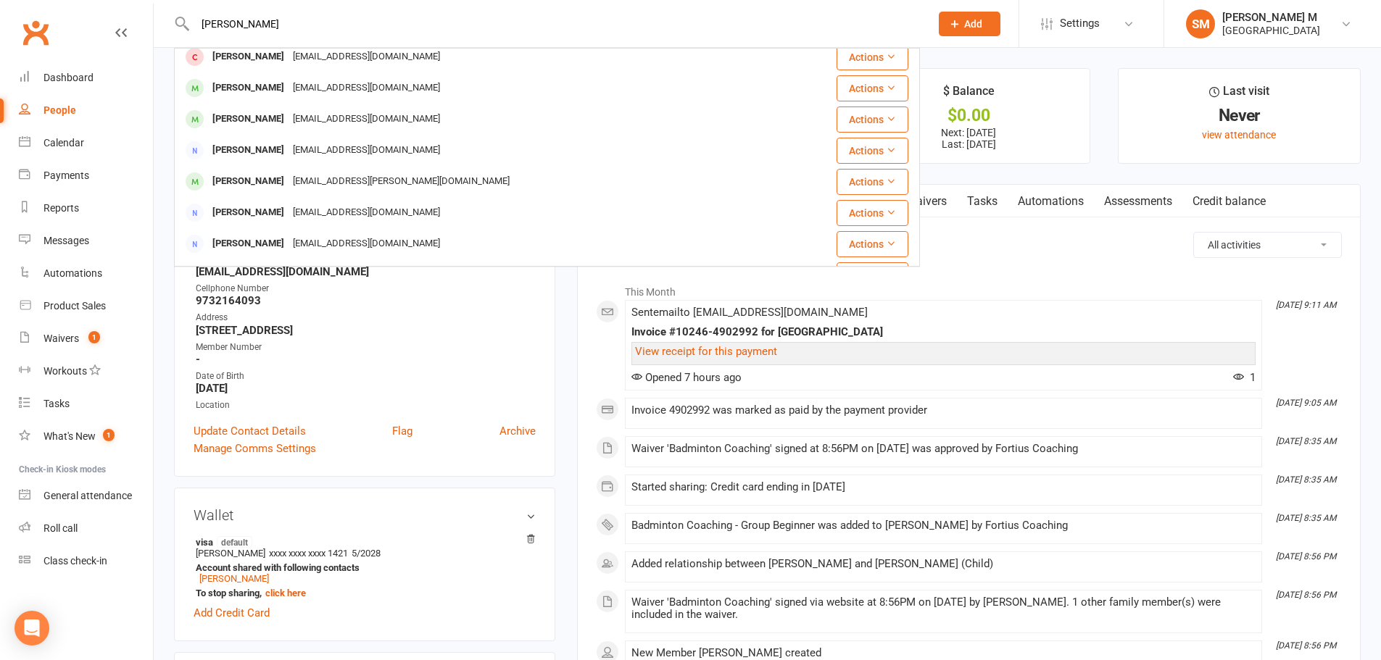
scroll to position [217, 0]
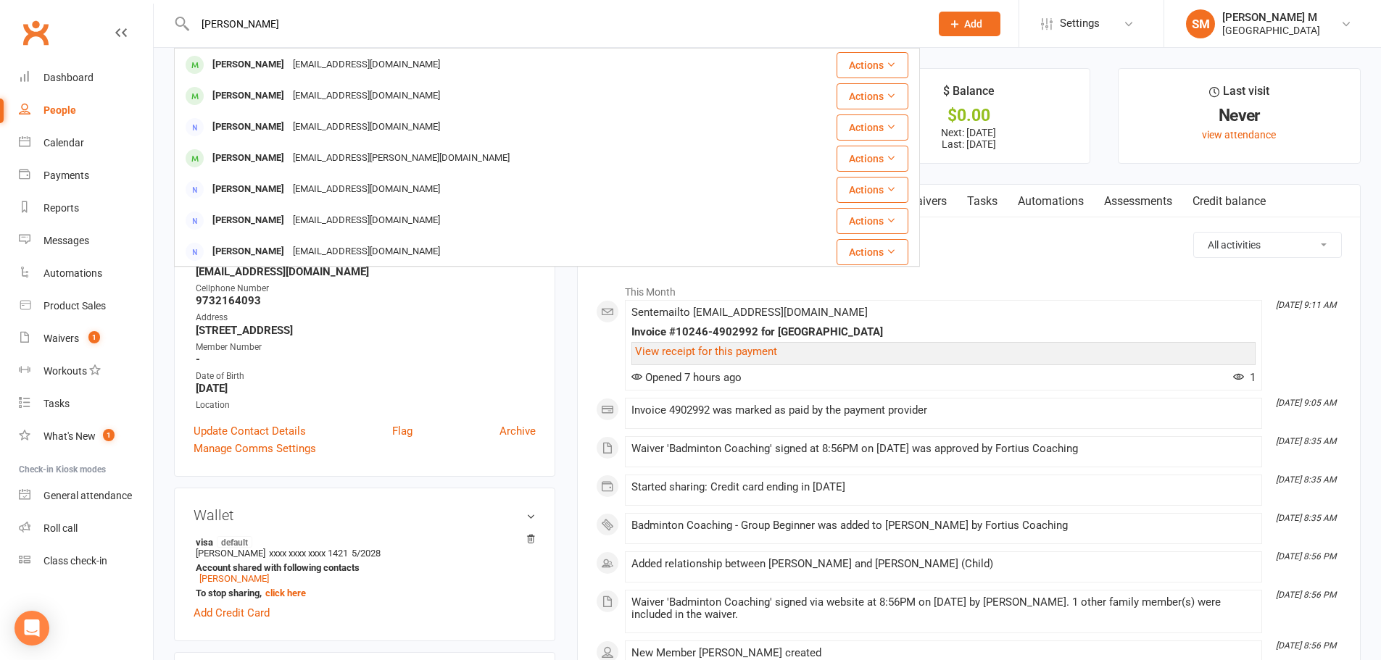
type input "ashok rajagop"
drag, startPoint x: 223, startPoint y: 29, endPoint x: 164, endPoint y: 41, distance: 60.7
click at [191, 27] on input "ashok rajagop" at bounding box center [555, 24] width 729 height 20
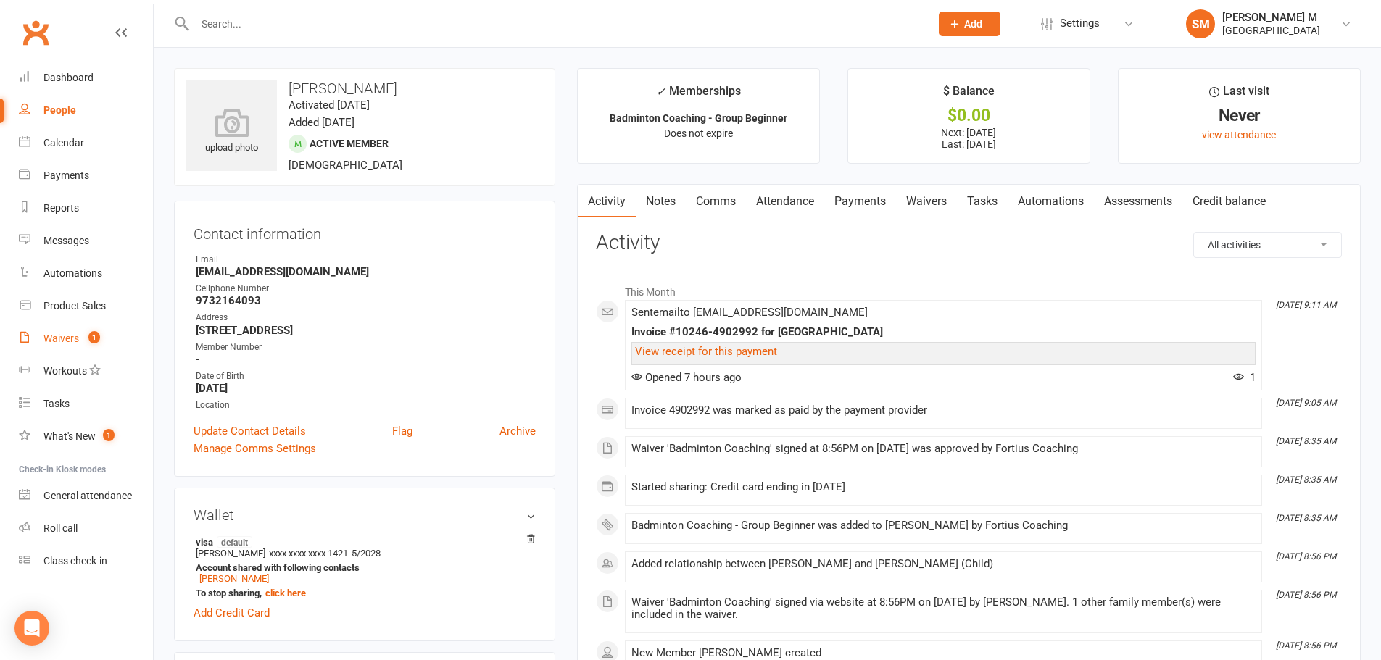
click at [62, 341] on div "Waivers" at bounding box center [61, 339] width 36 height 12
select select "50"
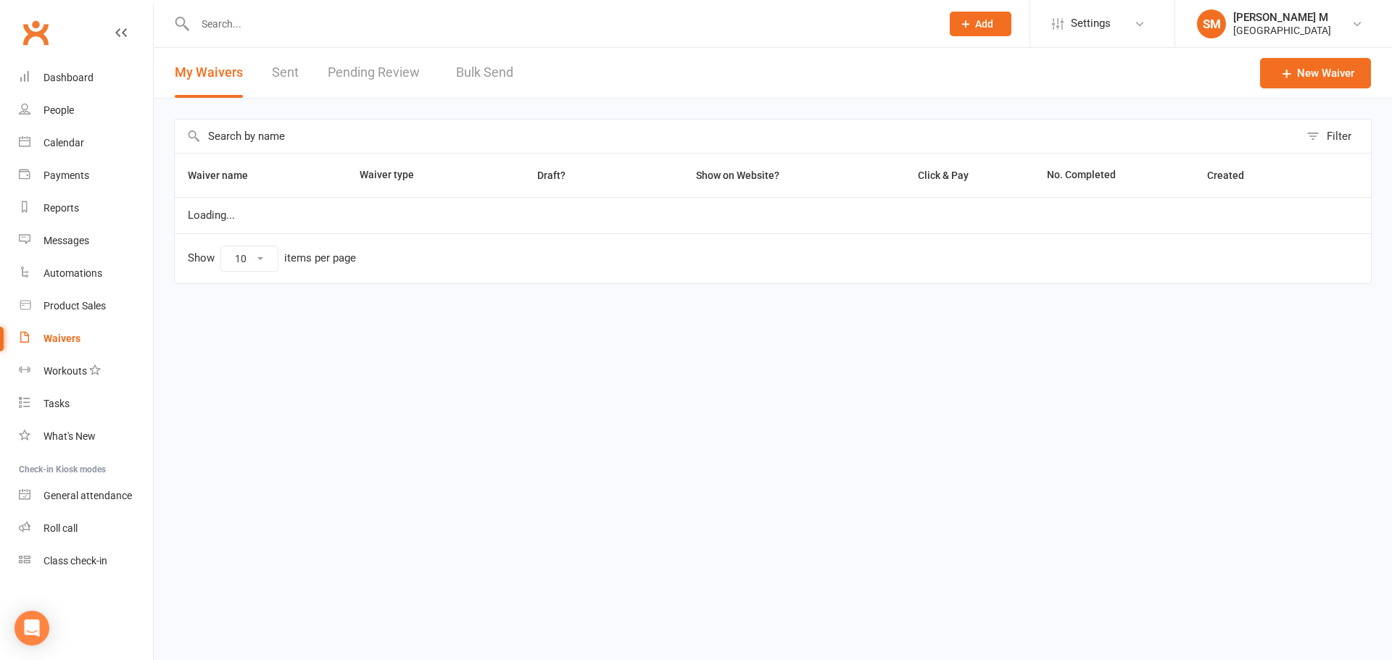
select select "50"
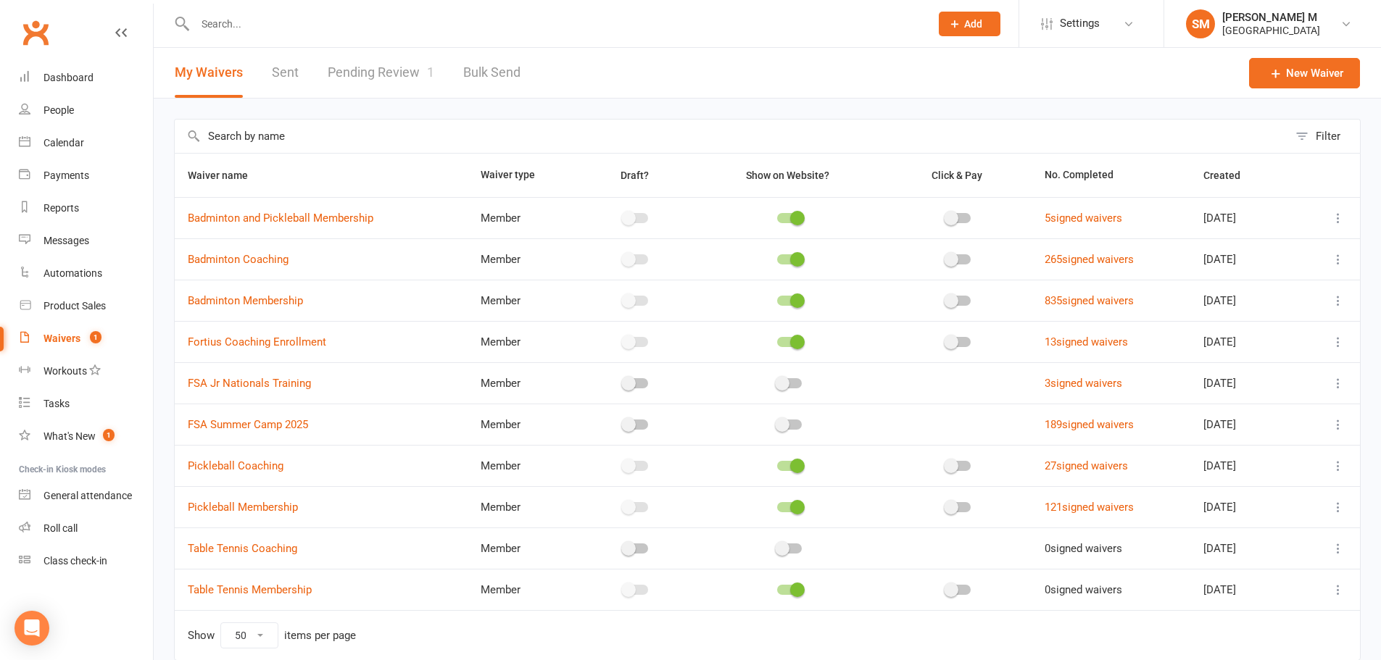
click at [372, 75] on link "Pending Review 1" at bounding box center [381, 73] width 107 height 50
select select "100"
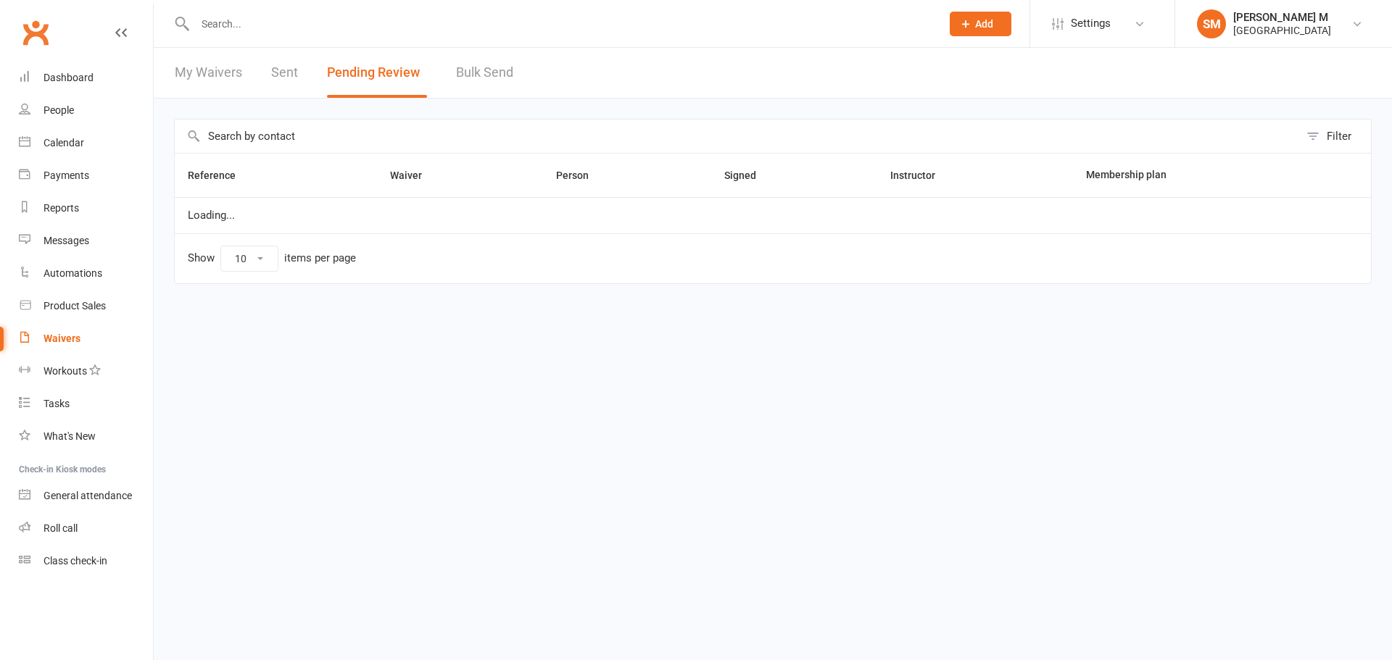
select select "100"
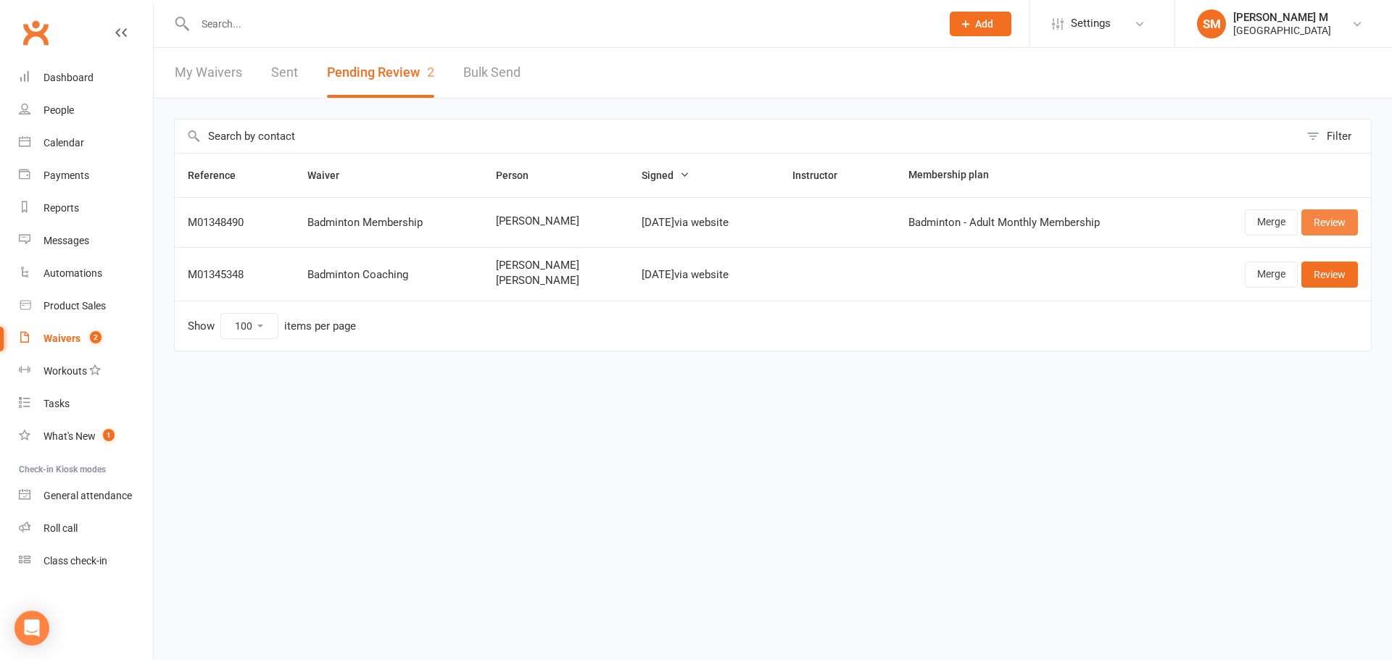
click at [1324, 220] on link "Review" at bounding box center [1329, 222] width 57 height 26
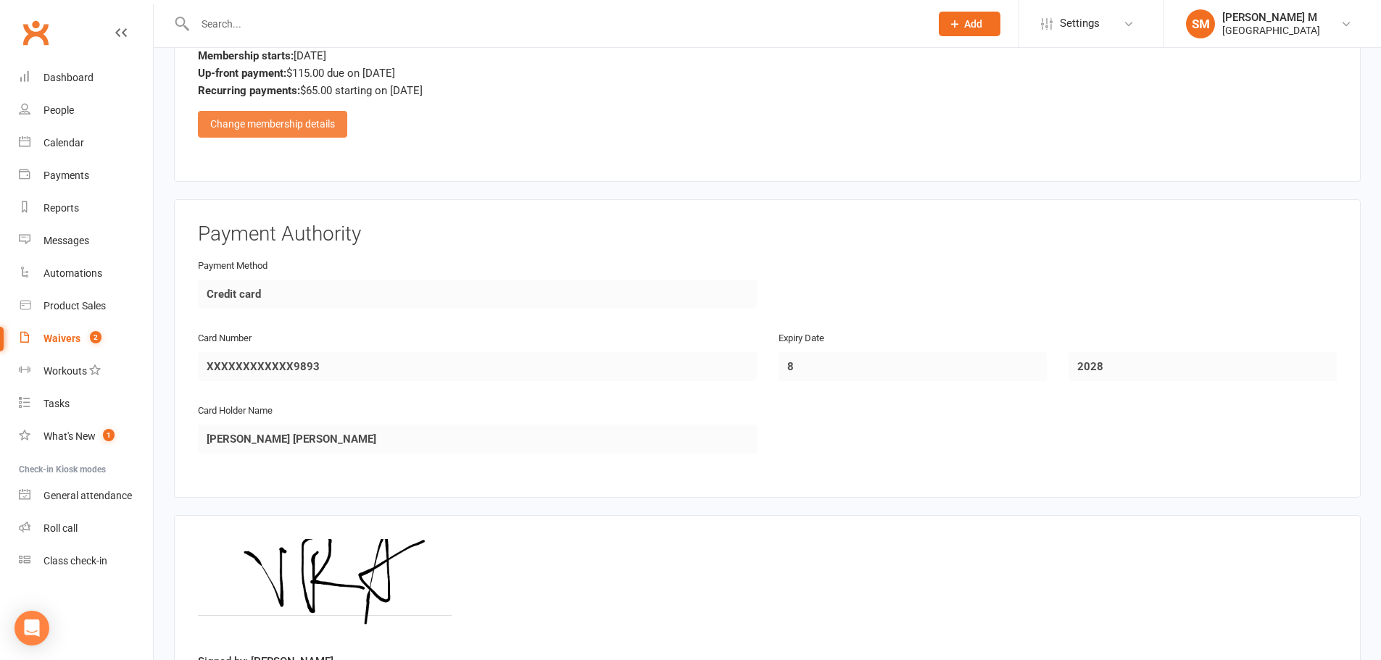
scroll to position [942, 0]
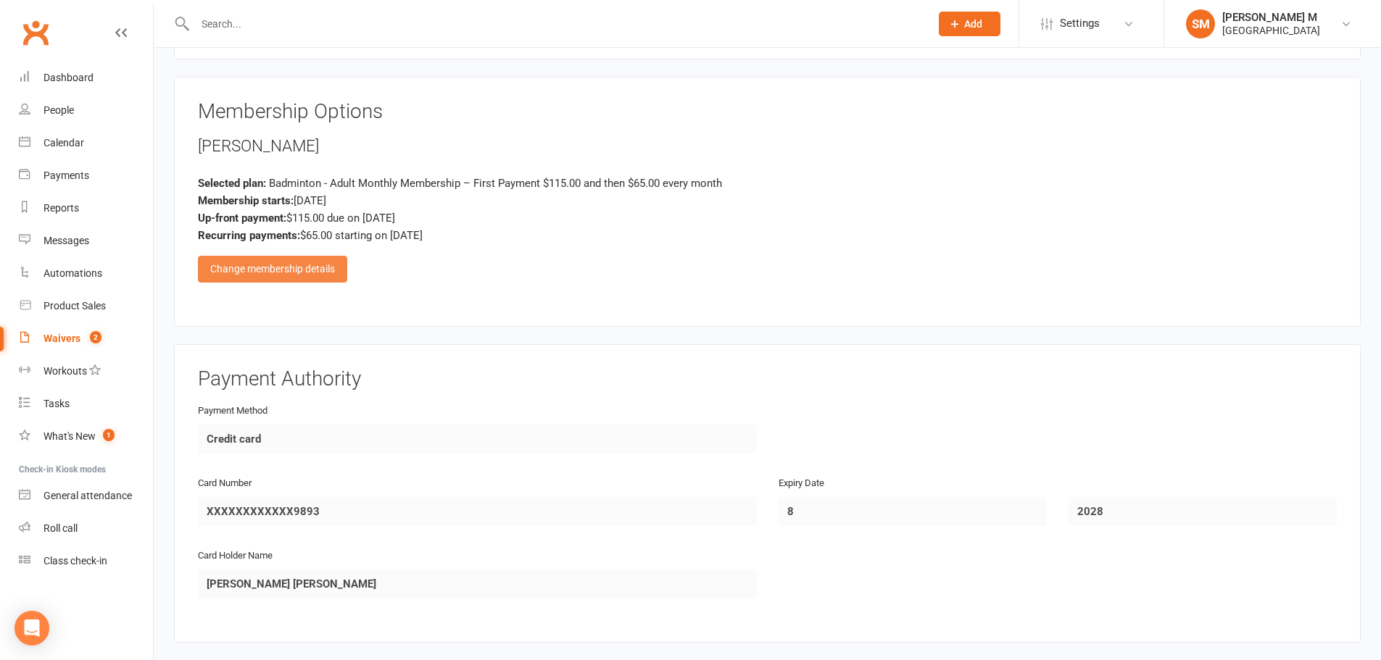
click at [330, 270] on div "Change membership details" at bounding box center [272, 269] width 149 height 26
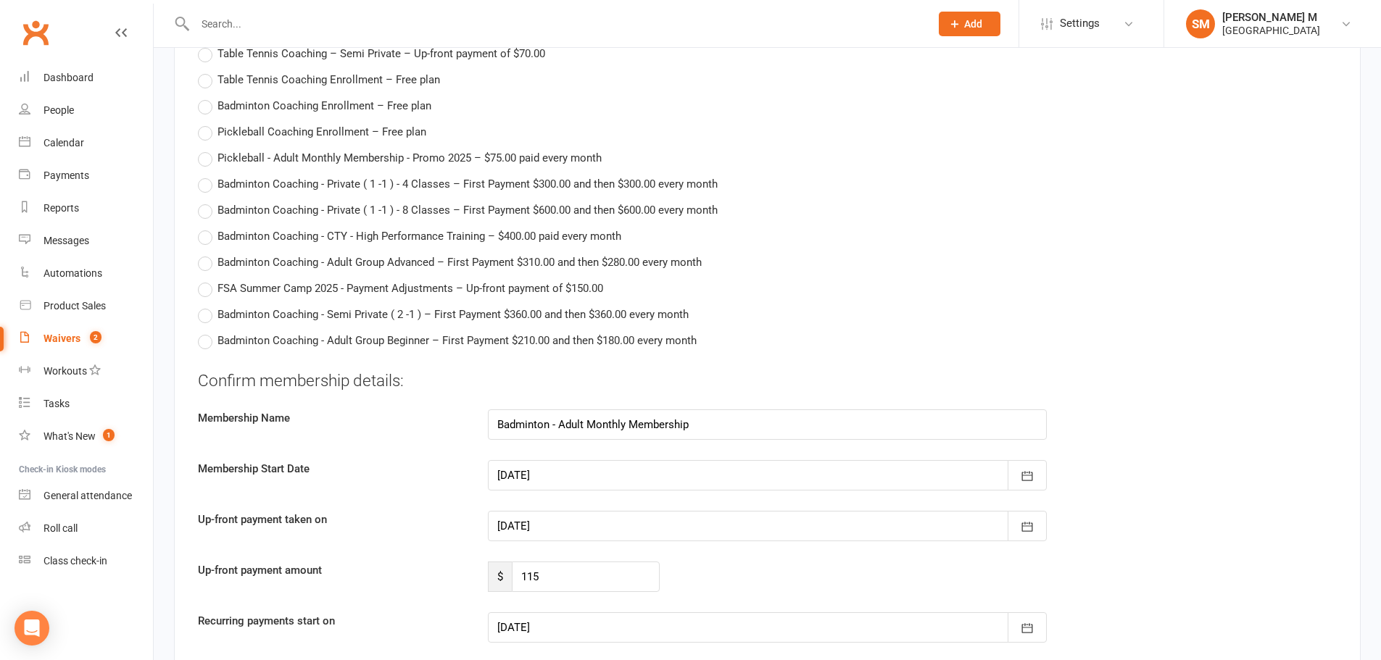
scroll to position [2754, 0]
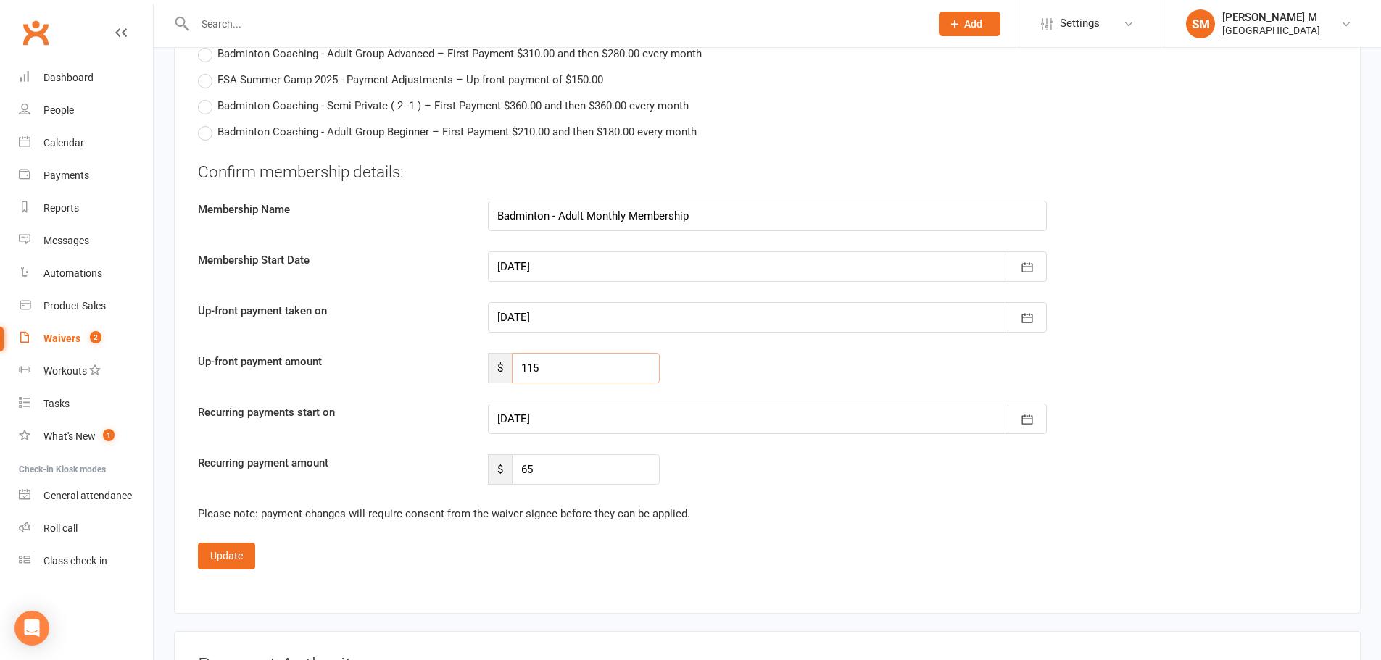
drag, startPoint x: 561, startPoint y: 365, endPoint x: 487, endPoint y: 383, distance: 76.3
click at [487, 383] on div "$ 115" at bounding box center [574, 368] width 194 height 30
type input "0"
click at [713, 367] on div "Up-front payment amount $ 0" at bounding box center [767, 368] width 1160 height 30
click at [631, 434] on div at bounding box center [767, 419] width 559 height 30
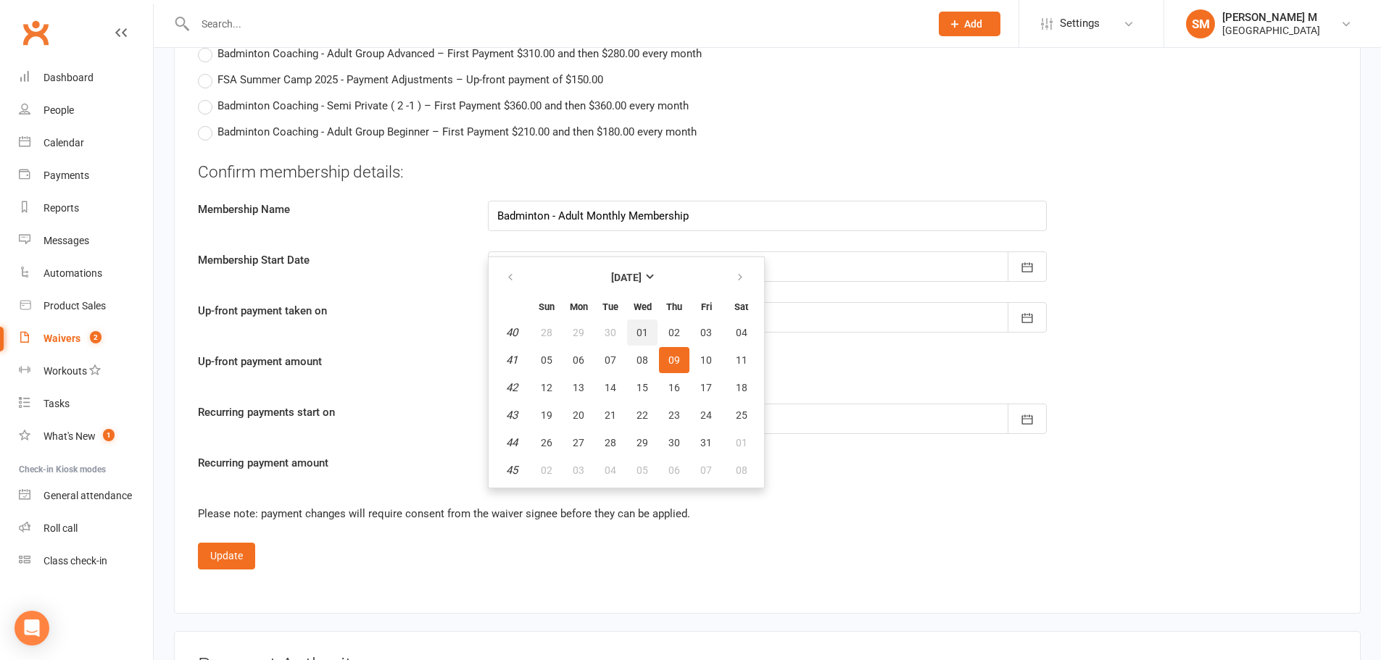
click at [640, 332] on span "01" at bounding box center [642, 333] width 12 height 12
type input "[DATE]"
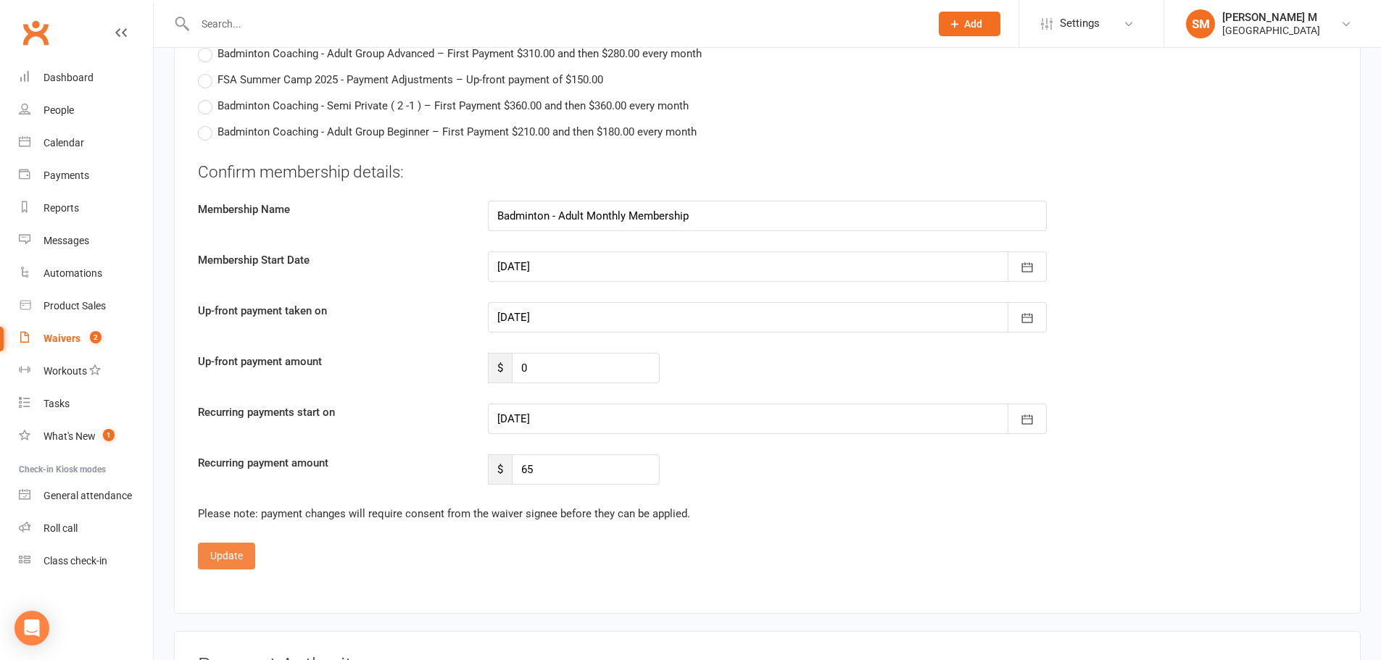
click at [234, 559] on button "Update" at bounding box center [226, 556] width 57 height 26
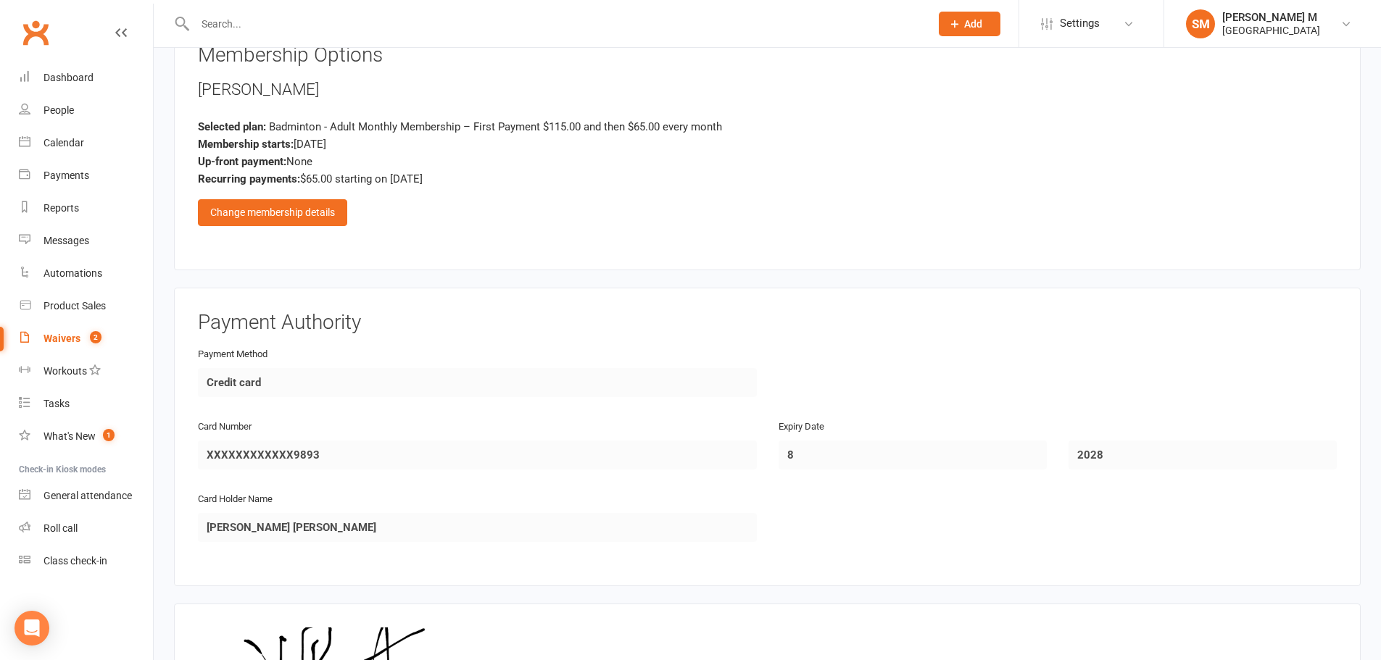
scroll to position [1216, 0]
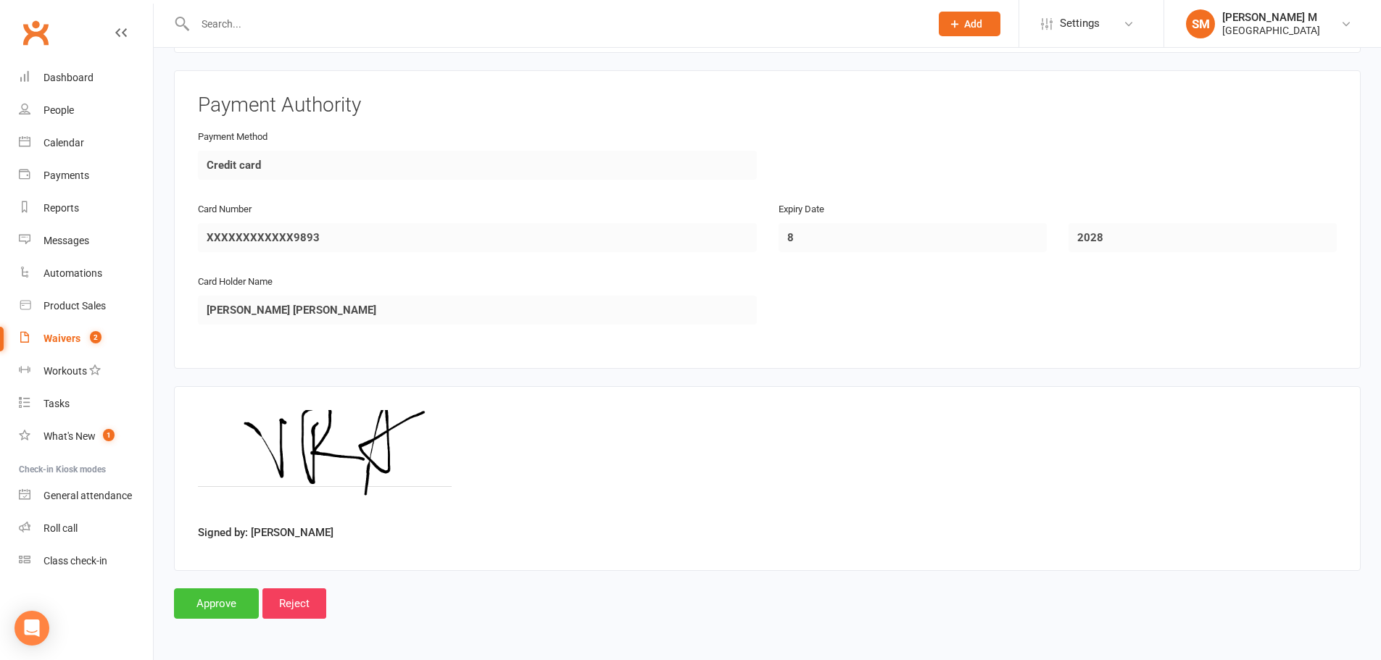
click at [207, 599] on input "Approve" at bounding box center [216, 604] width 85 height 30
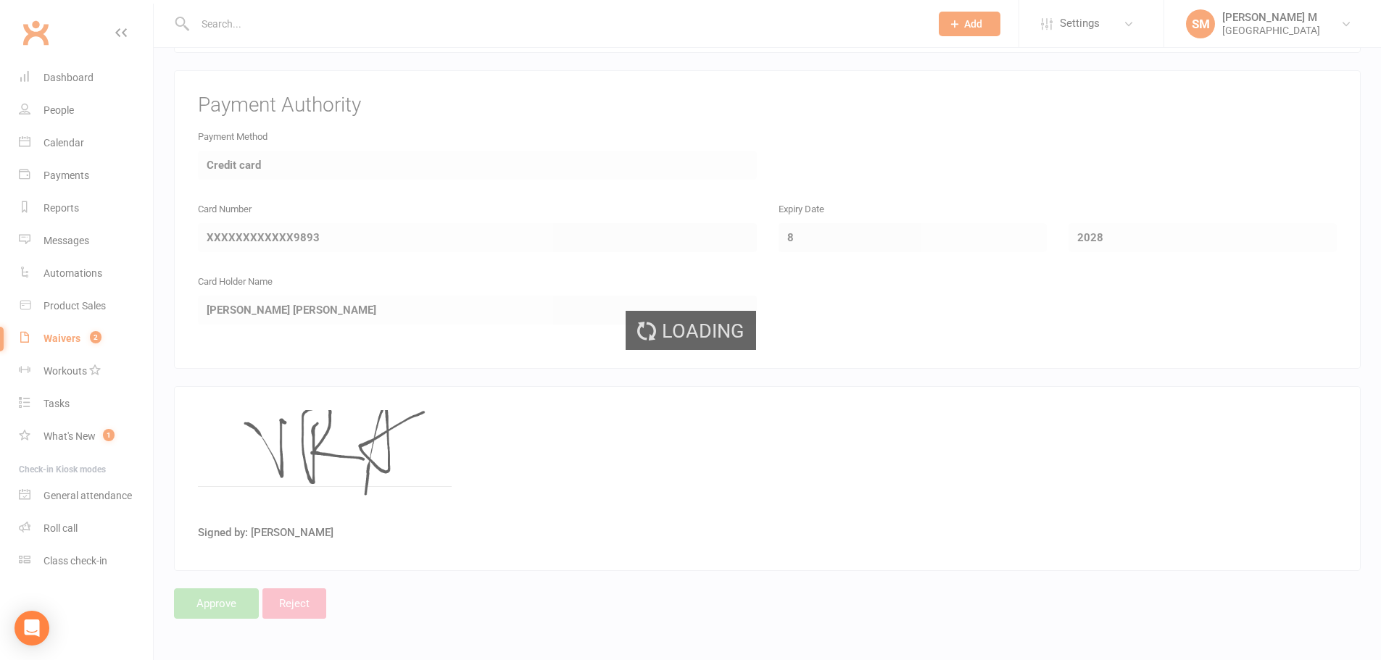
select select "100"
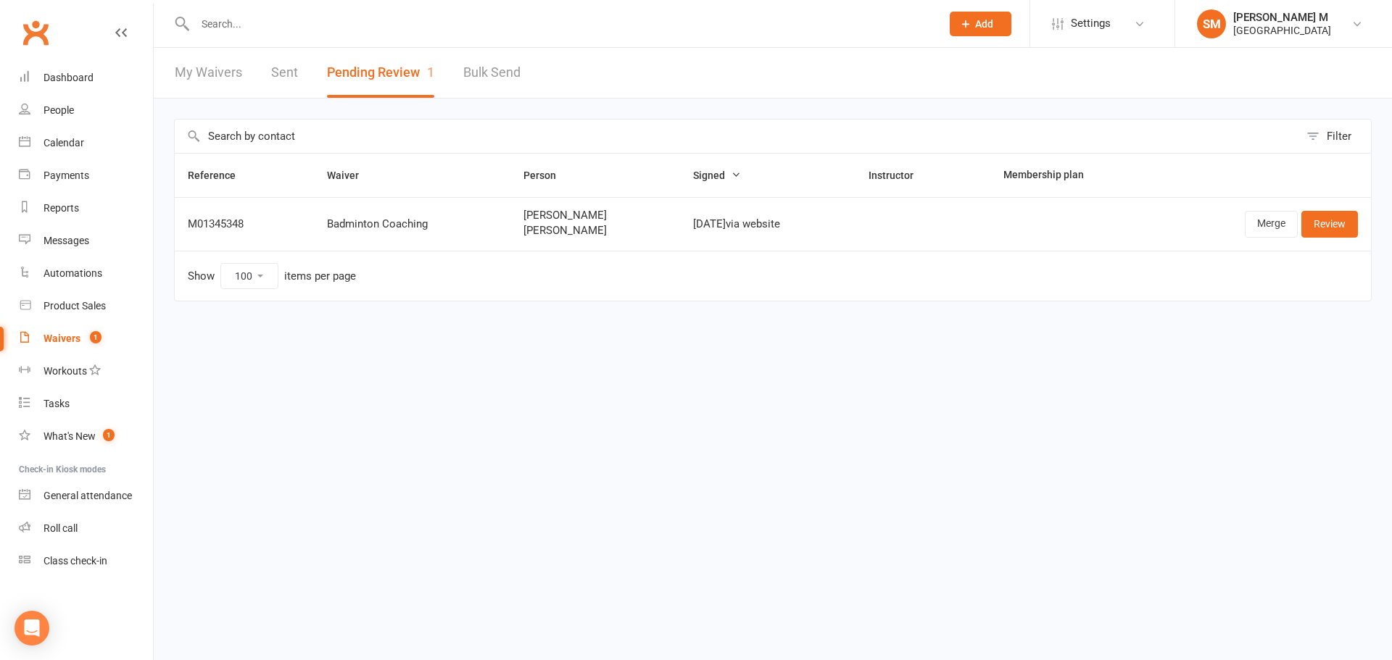
click at [282, 80] on link "Sent" at bounding box center [284, 73] width 27 height 50
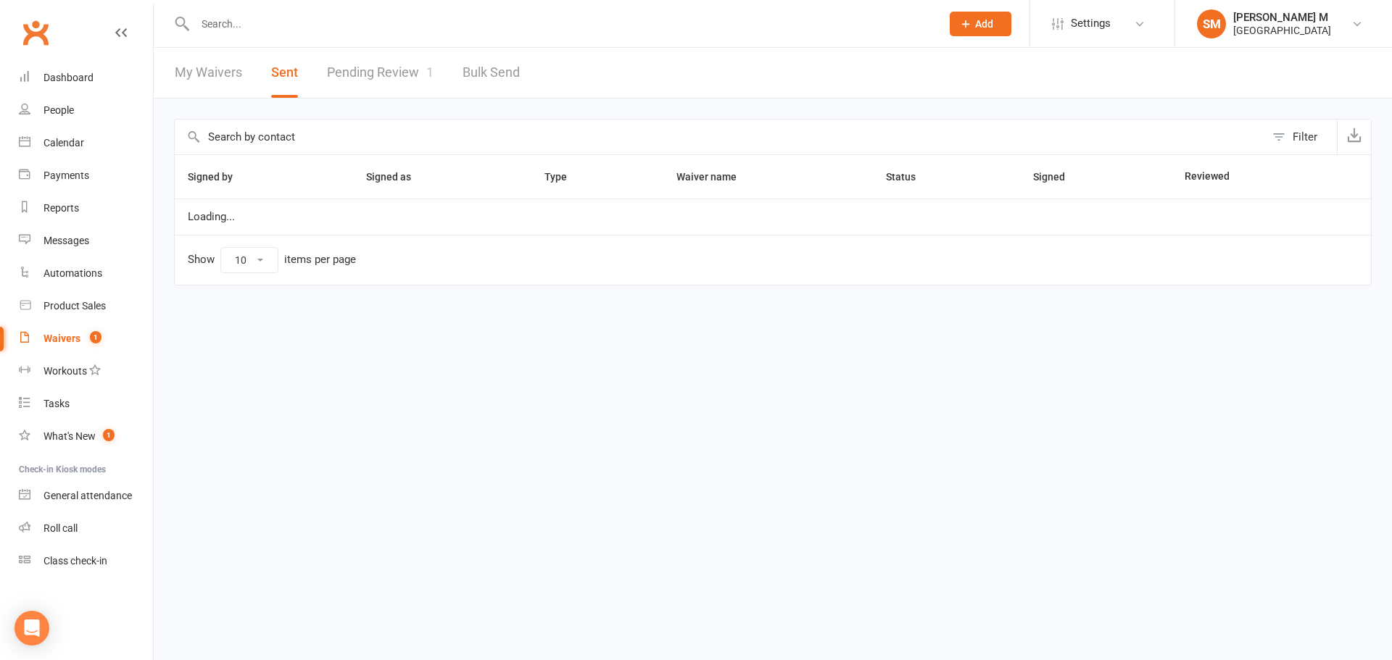
select select "50"
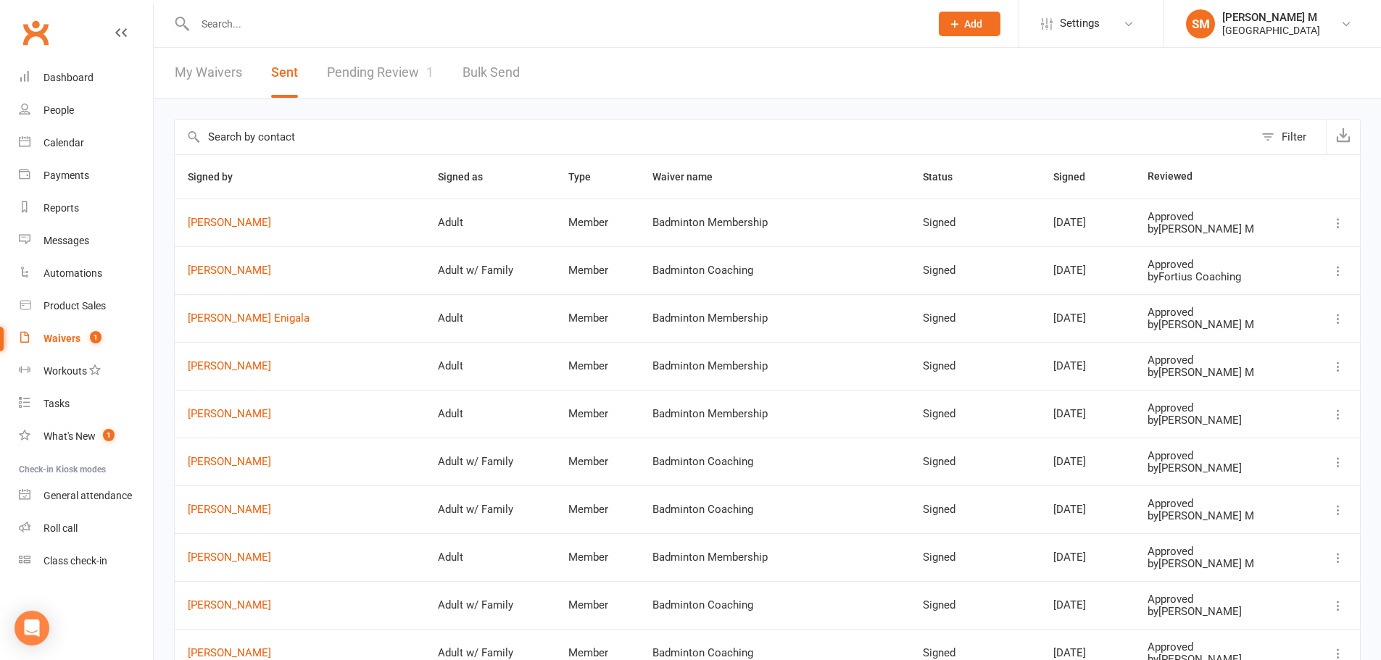
click at [369, 66] on link "Pending Review 1" at bounding box center [380, 73] width 107 height 50
select select "100"
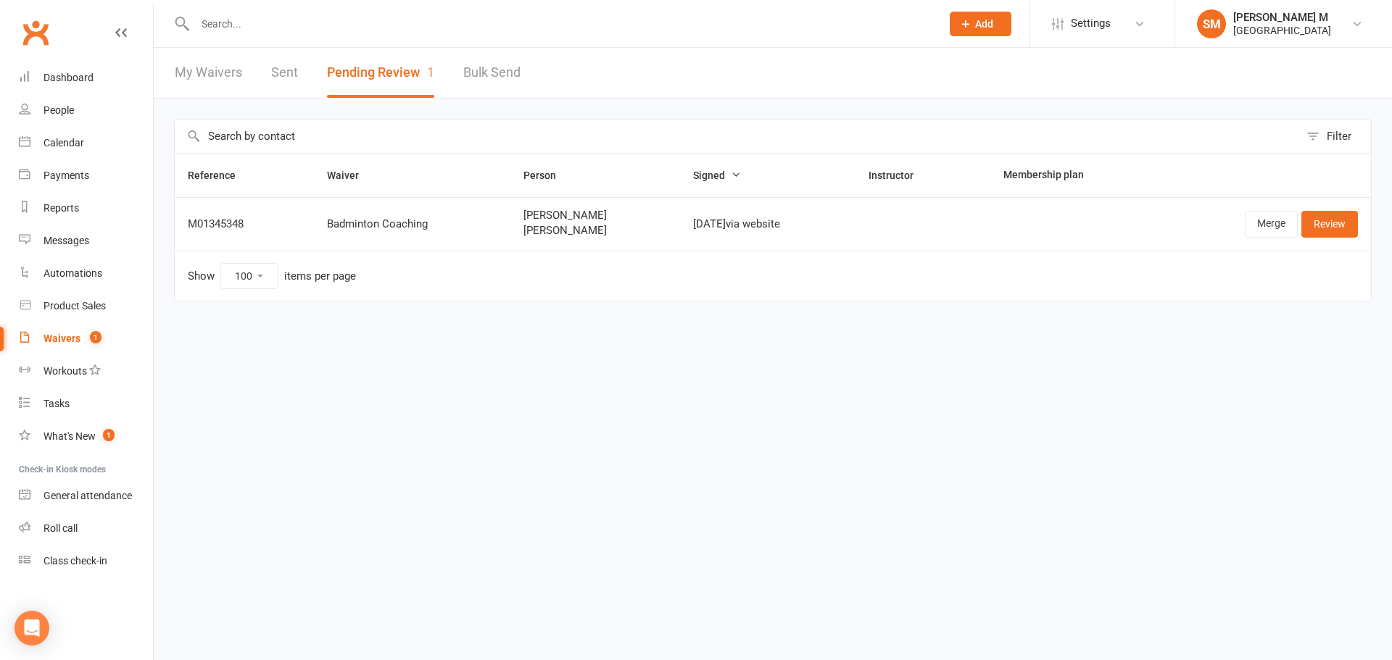
click at [288, 72] on link "Sent" at bounding box center [284, 73] width 27 height 50
select select "50"
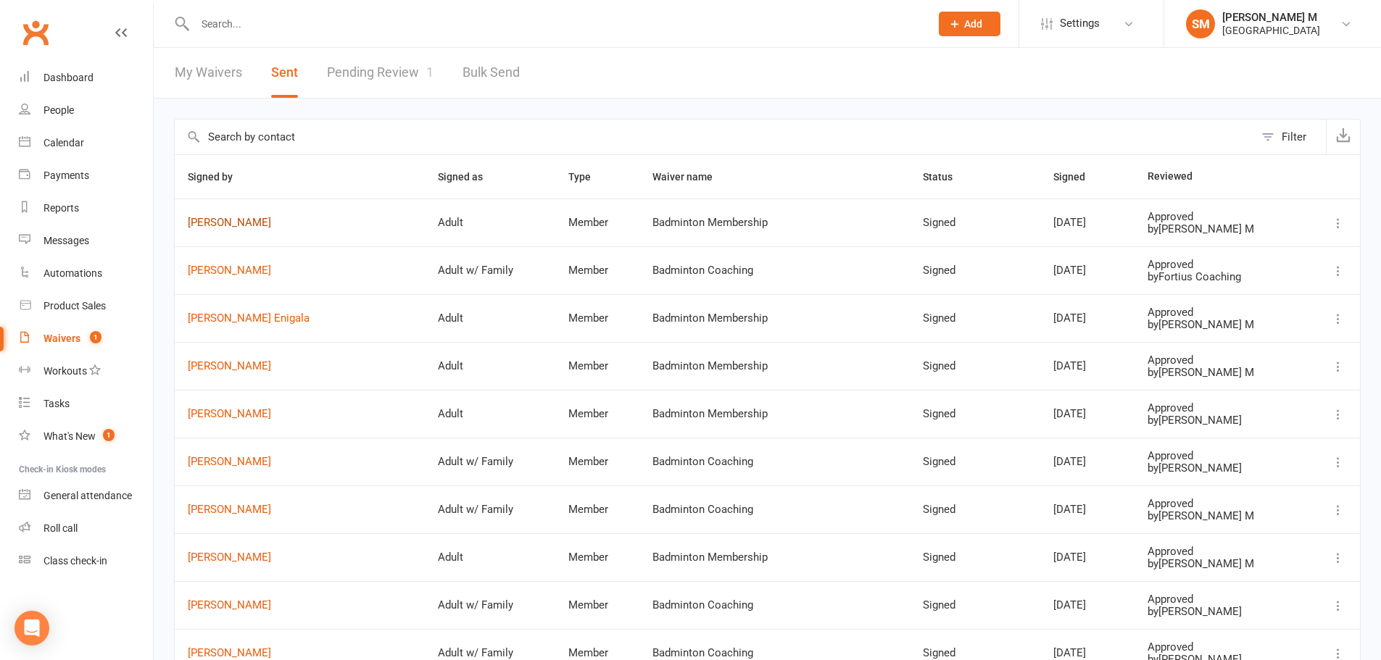
click at [223, 228] on link "[PERSON_NAME]" at bounding box center [300, 223] width 224 height 12
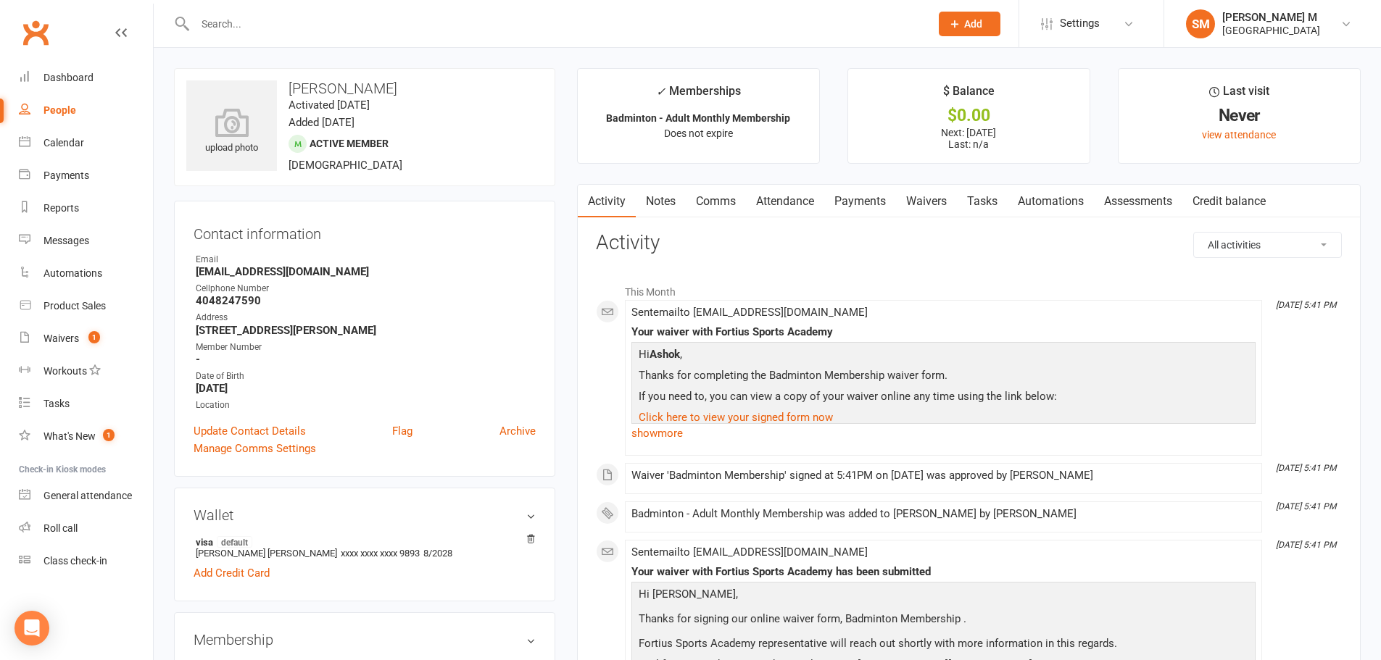
click at [856, 203] on link "Payments" at bounding box center [860, 201] width 72 height 33
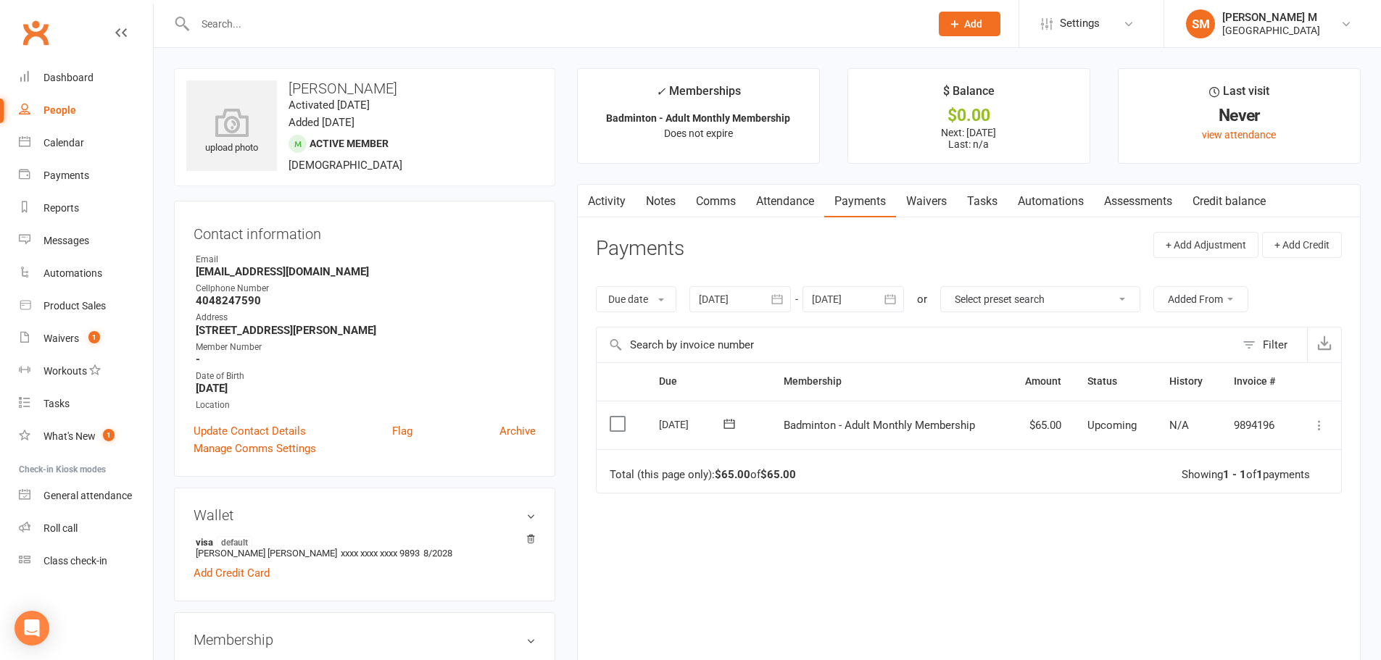
click at [885, 302] on icon "button" at bounding box center [890, 299] width 14 height 14
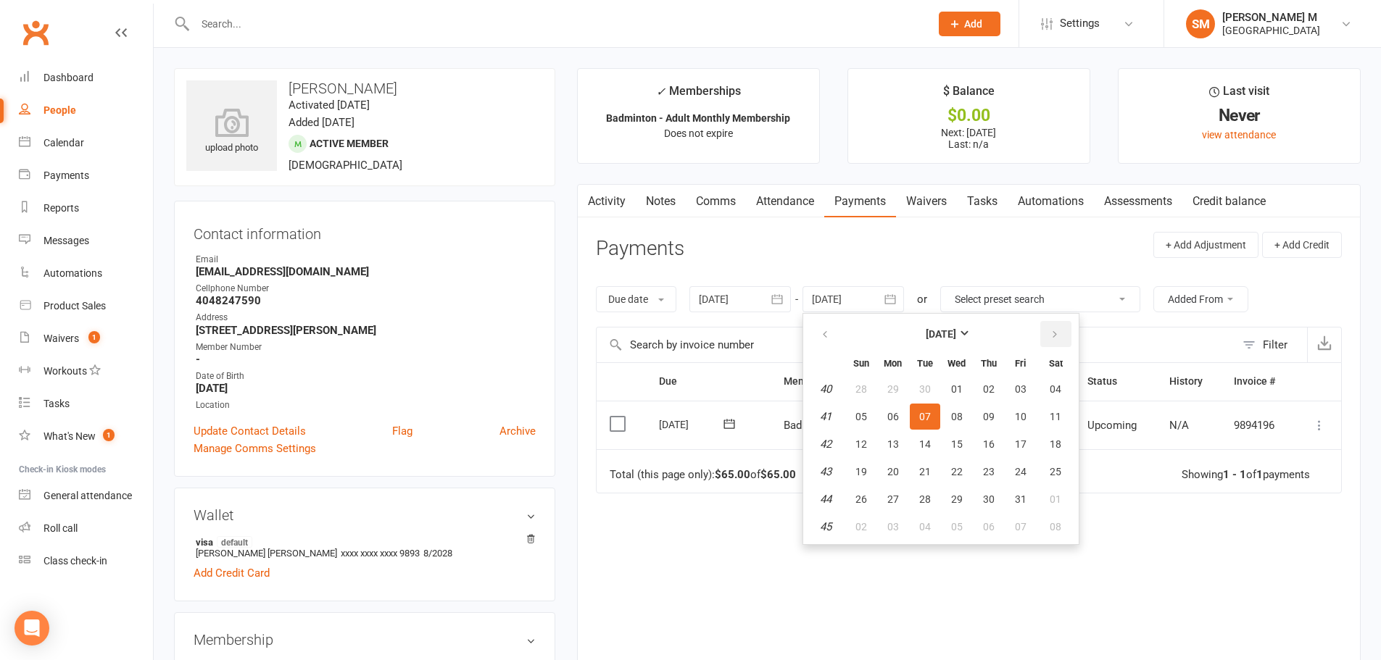
click at [1060, 337] on icon "button" at bounding box center [1055, 335] width 10 height 12
click at [1058, 382] on button "06" at bounding box center [1055, 389] width 37 height 26
type input "[DATE]"
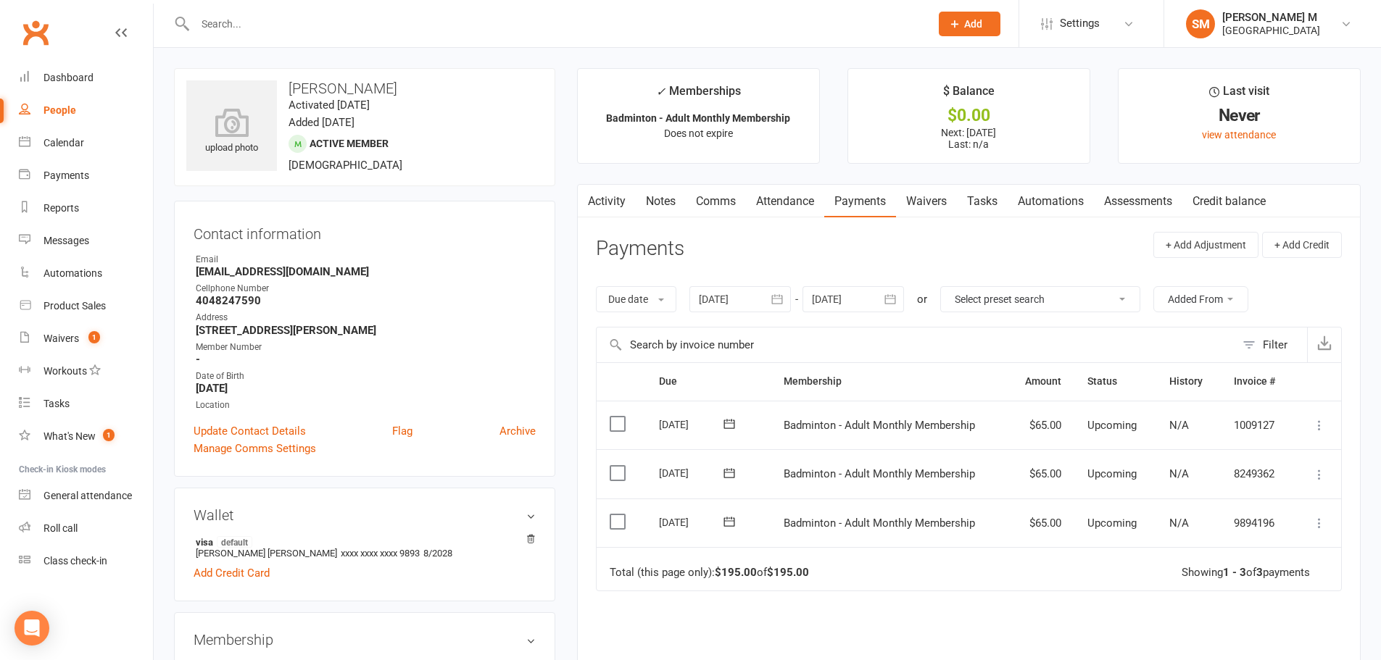
drag, startPoint x: 285, startPoint y: 91, endPoint x: 444, endPoint y: 92, distance: 158.7
click at [444, 92] on h3 "[PERSON_NAME]" at bounding box center [364, 88] width 357 height 16
copy h3 "[PERSON_NAME]"
click at [487, 72] on div "upload photo [PERSON_NAME] Activated [DATE] Added [DATE] Active member [DEMOGRA…" at bounding box center [364, 127] width 381 height 118
click at [244, 122] on icon at bounding box center [232, 123] width 100 height 32
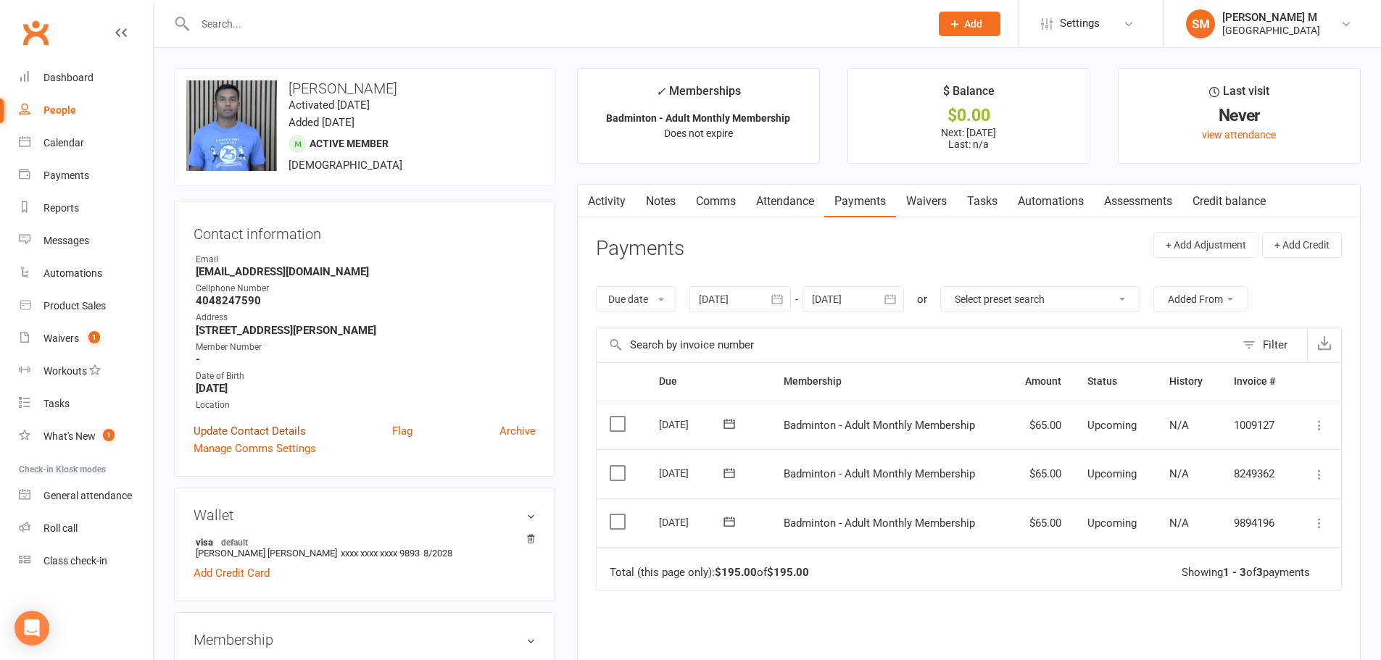
click at [238, 435] on link "Update Contact Details" at bounding box center [250, 431] width 112 height 17
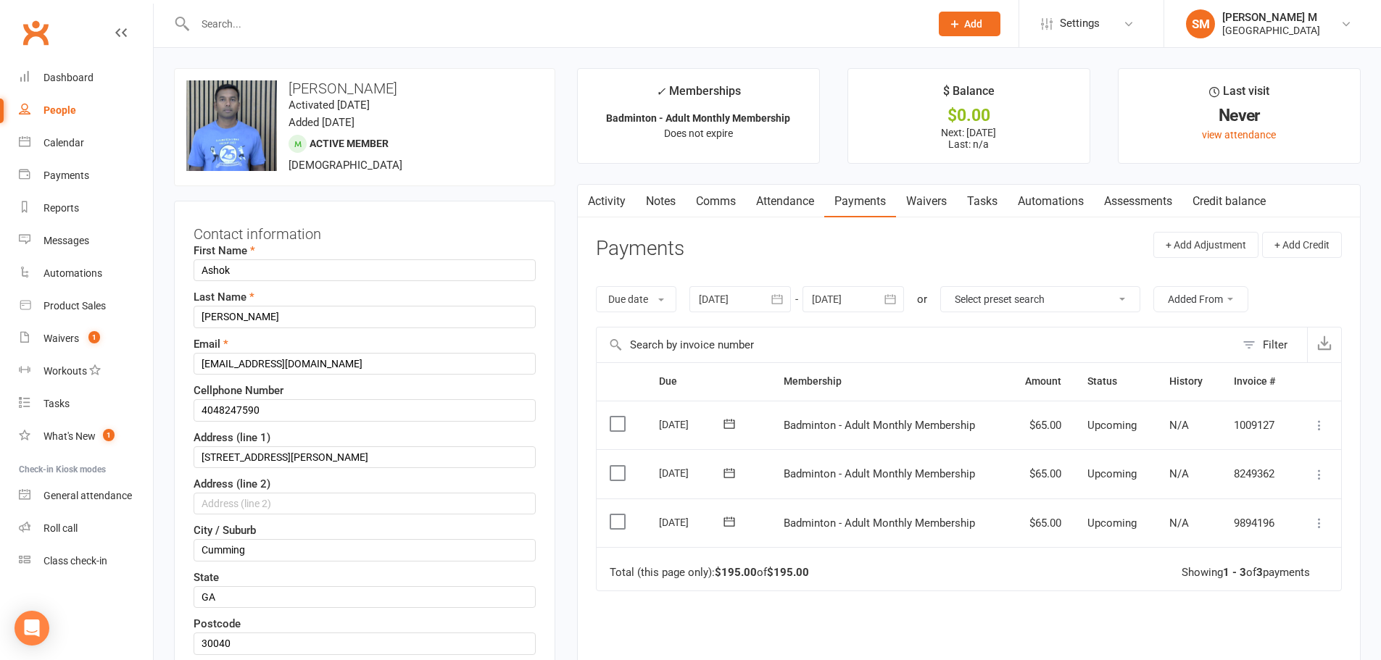
scroll to position [68, 0]
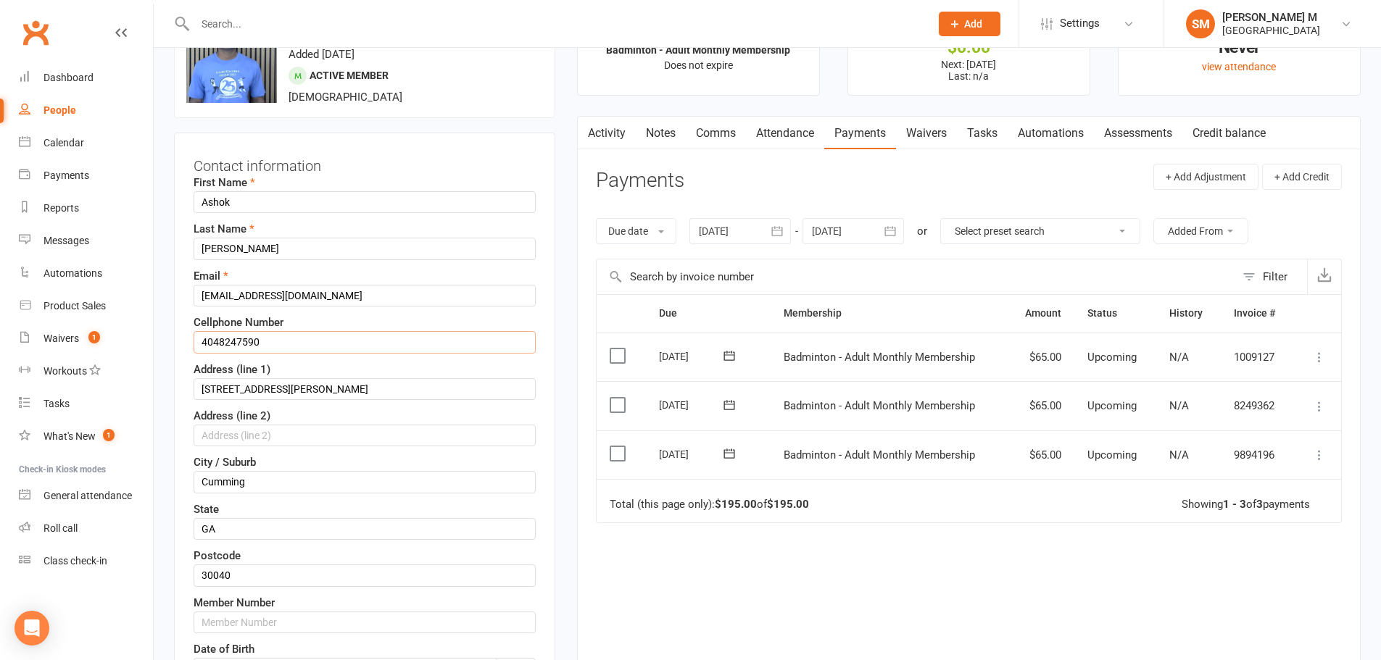
drag, startPoint x: 265, startPoint y: 346, endPoint x: 194, endPoint y: 337, distance: 71.6
click at [194, 337] on input "4048247590" at bounding box center [365, 342] width 342 height 22
click at [288, 347] on input "4048247590" at bounding box center [365, 342] width 342 height 22
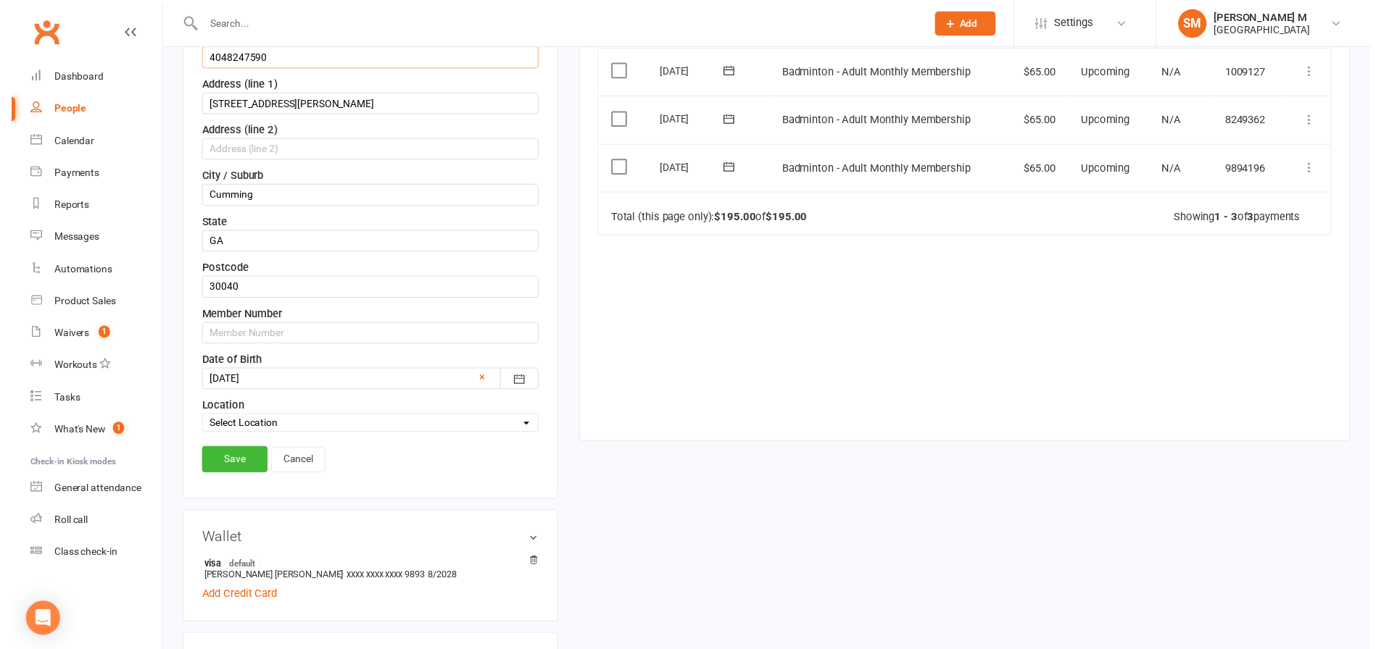
scroll to position [431, 0]
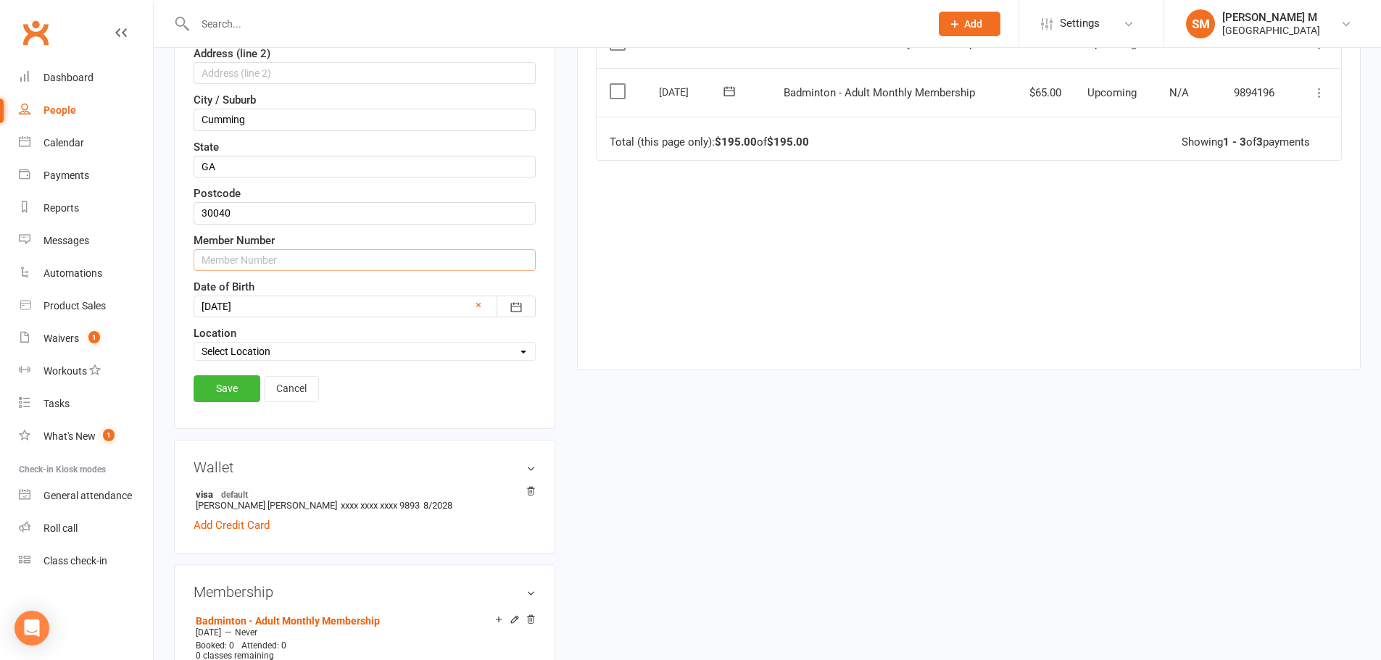
click at [249, 265] on input "text" at bounding box center [365, 260] width 342 height 22
paste input "4048247590"
type input "40482475901"
click at [233, 383] on link "Save" at bounding box center [227, 388] width 67 height 26
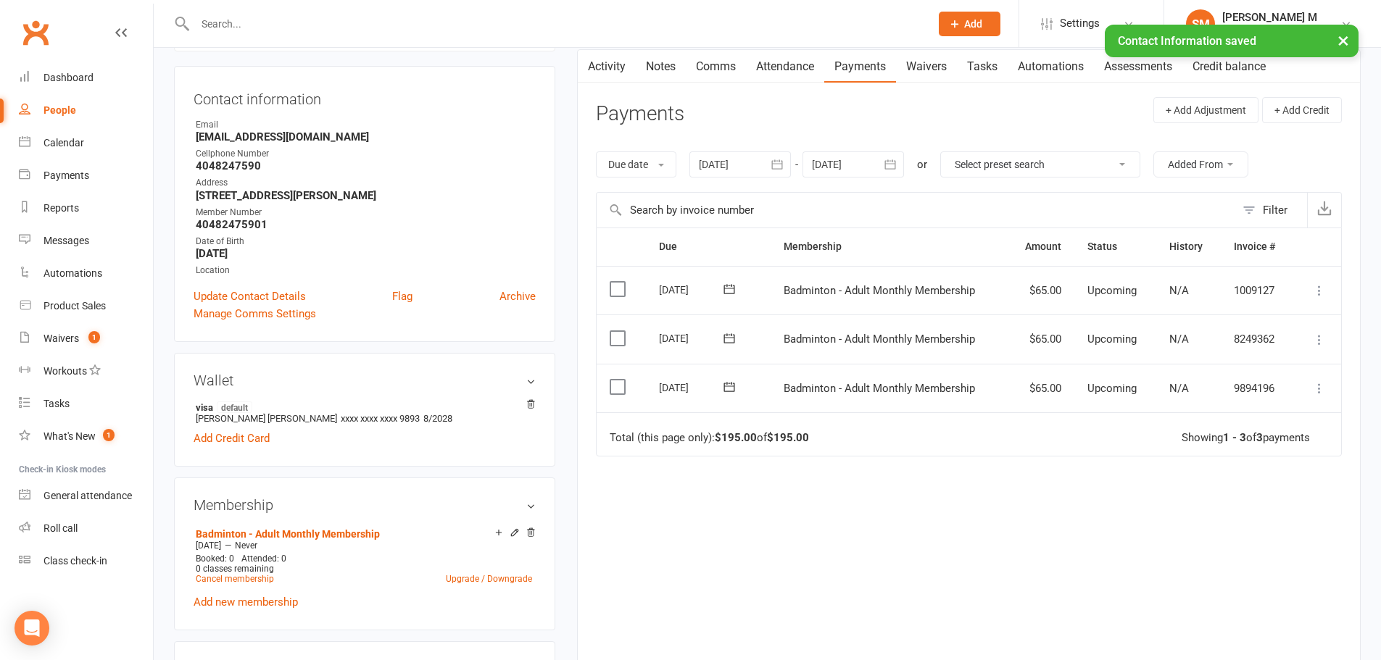
scroll to position [0, 0]
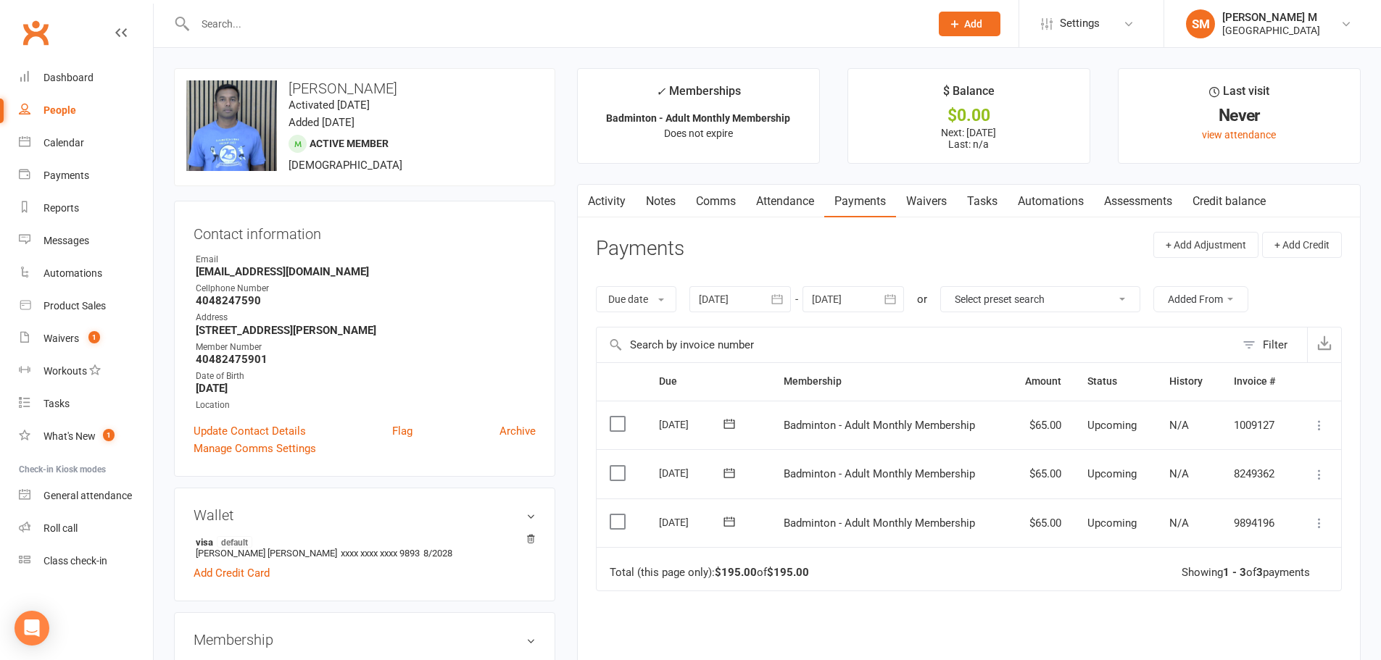
click at [1009, 238] on header "Payments + Add Adjustment + Add Credit" at bounding box center [969, 252] width 746 height 40
click at [599, 192] on link "Activity" at bounding box center [607, 201] width 58 height 33
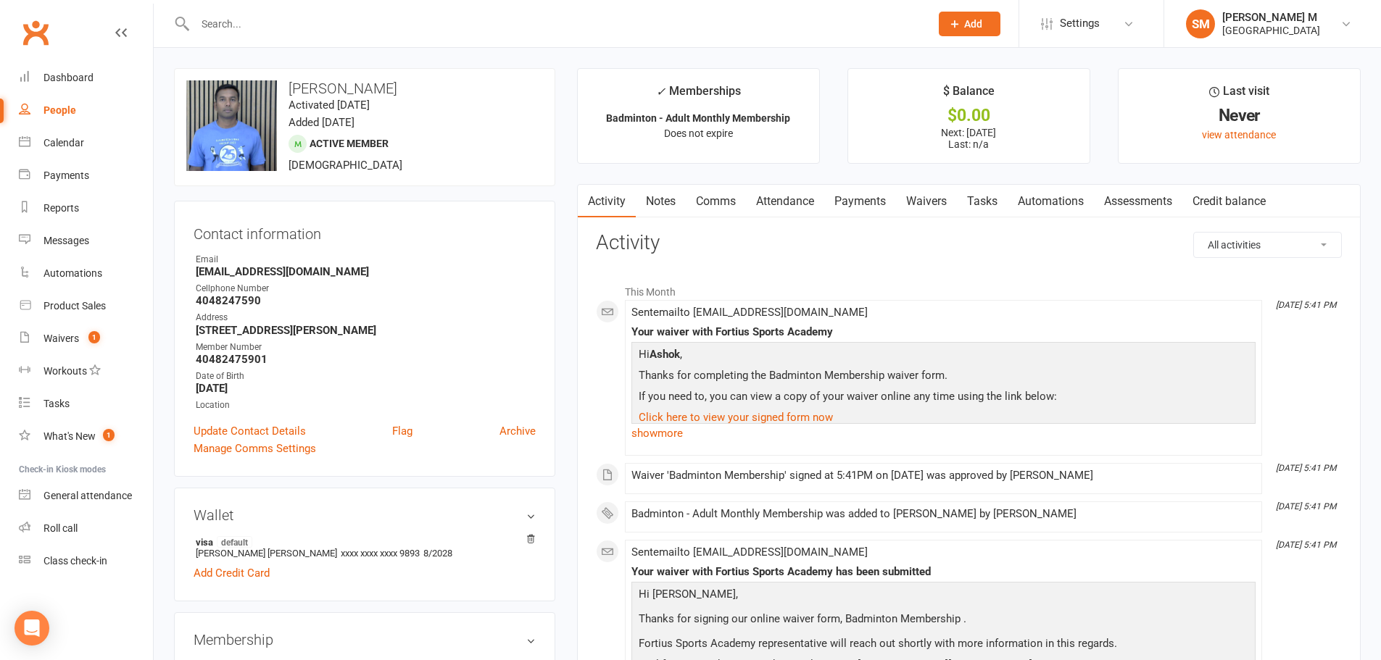
click at [198, 18] on input "text" at bounding box center [555, 24] width 729 height 20
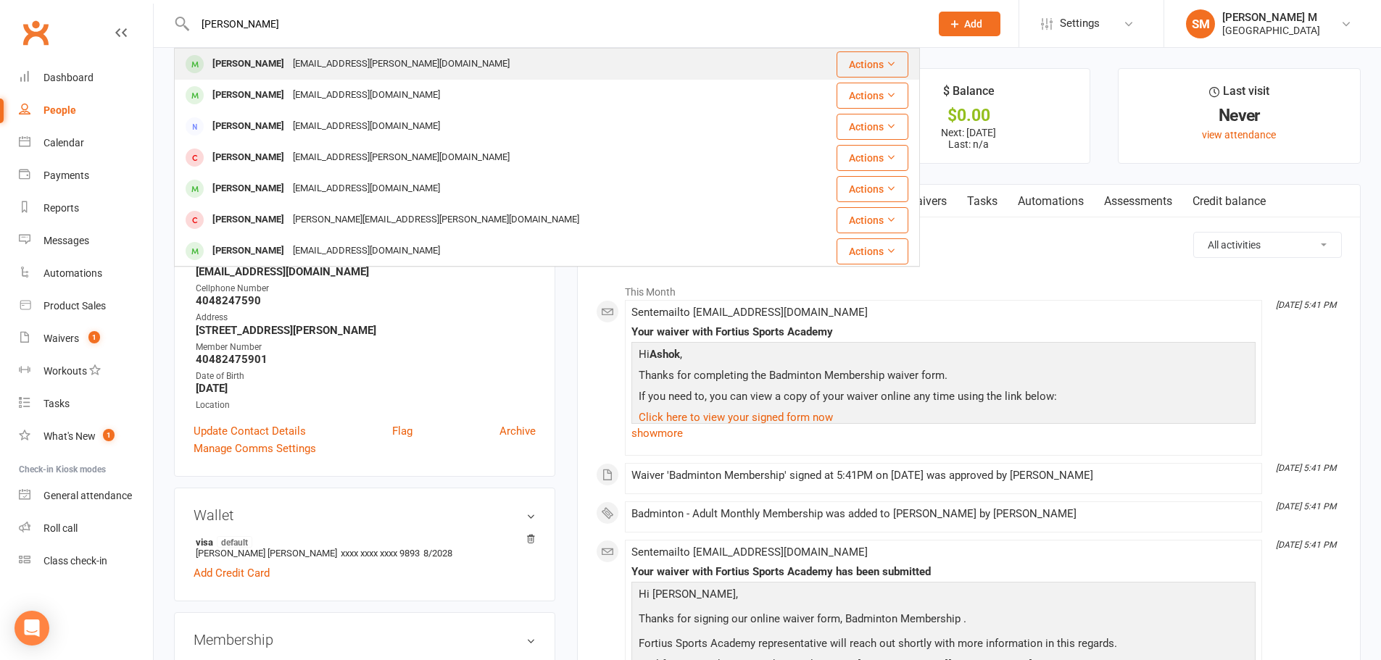
type input "[PERSON_NAME]"
click at [365, 65] on div "[EMAIL_ADDRESS][PERSON_NAME][DOMAIN_NAME]" at bounding box center [400, 64] width 225 height 21
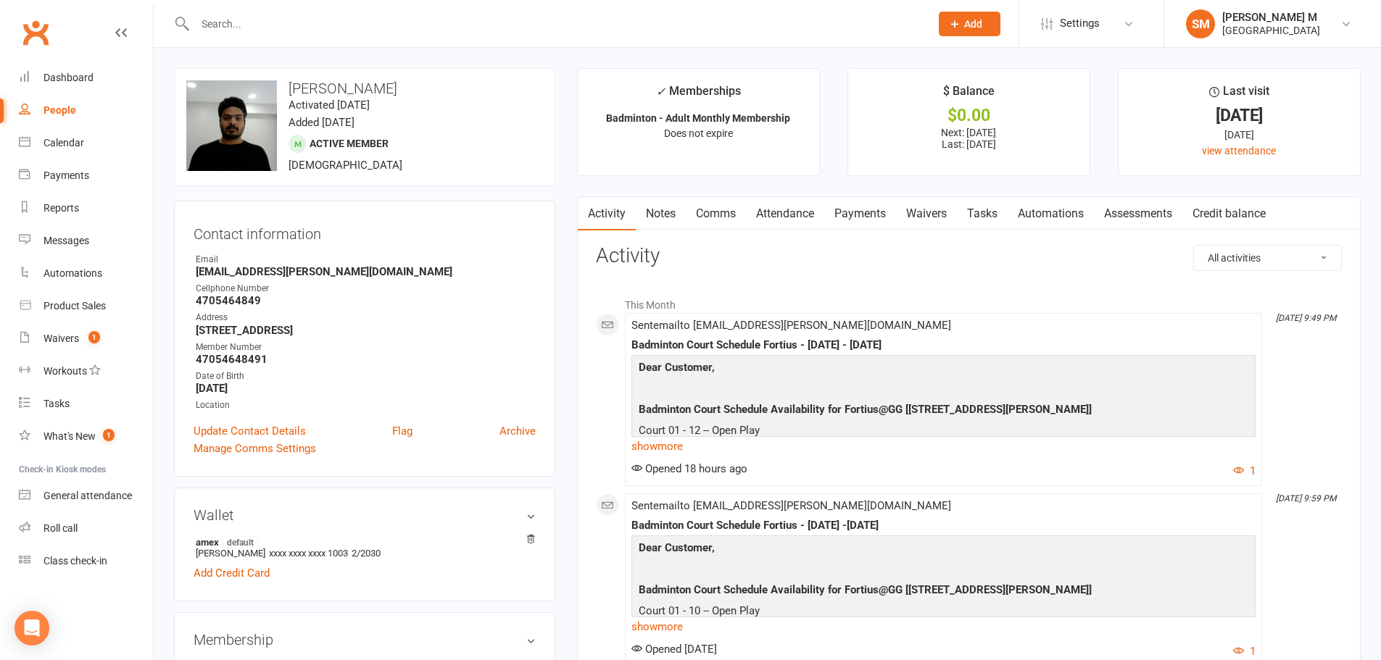
click at [844, 213] on link "Payments" at bounding box center [860, 213] width 72 height 33
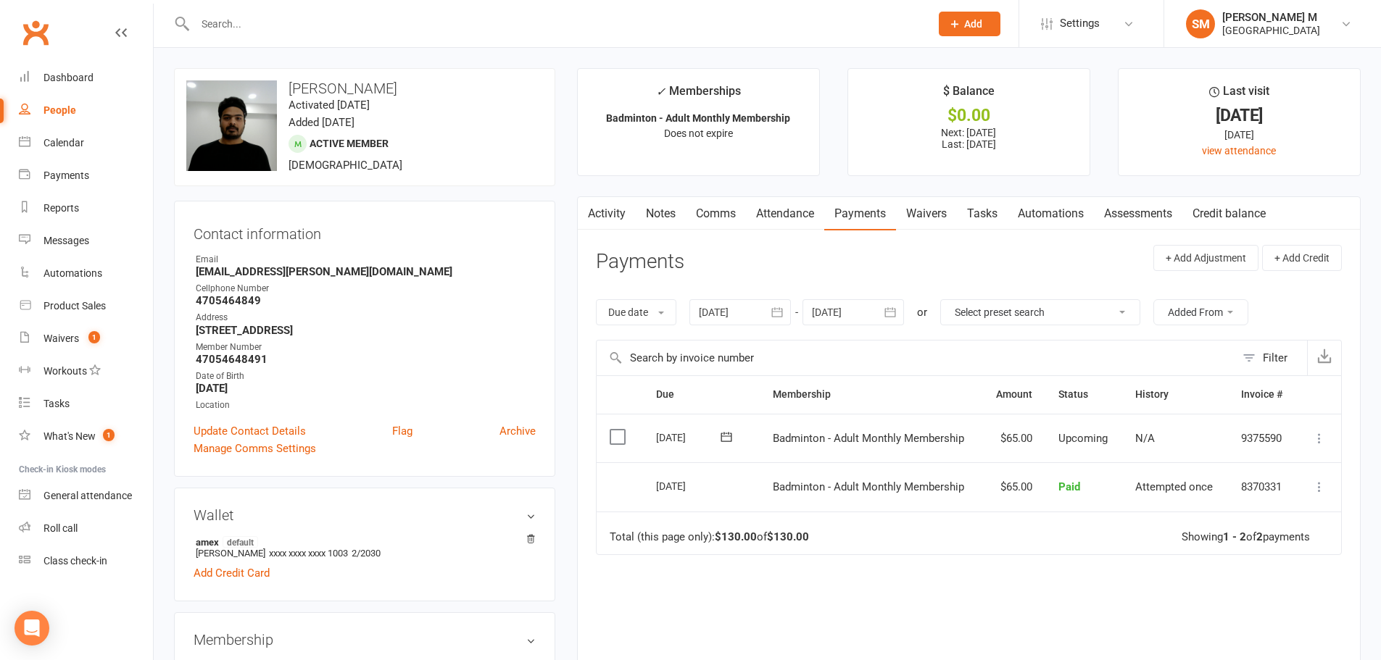
click at [598, 215] on link "Activity" at bounding box center [607, 213] width 58 height 33
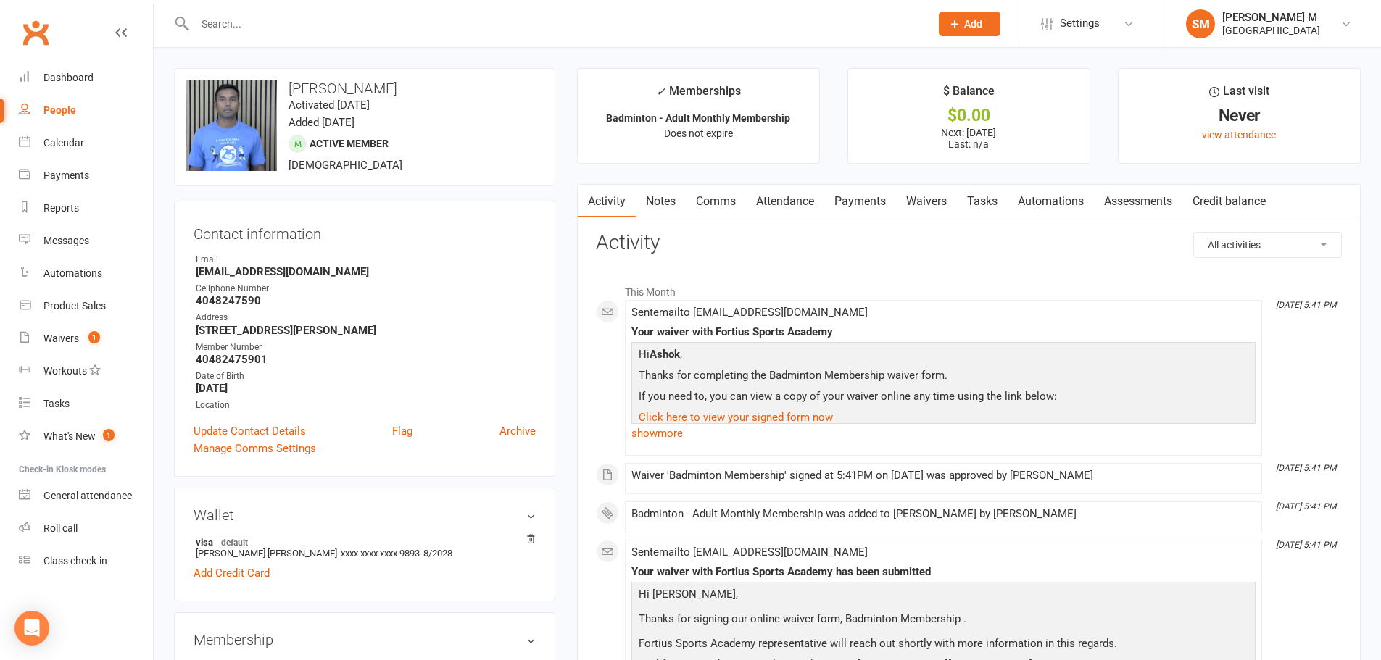
click at [267, 22] on input "text" at bounding box center [555, 24] width 729 height 20
type input "[PERSON_NAME] akkhili"
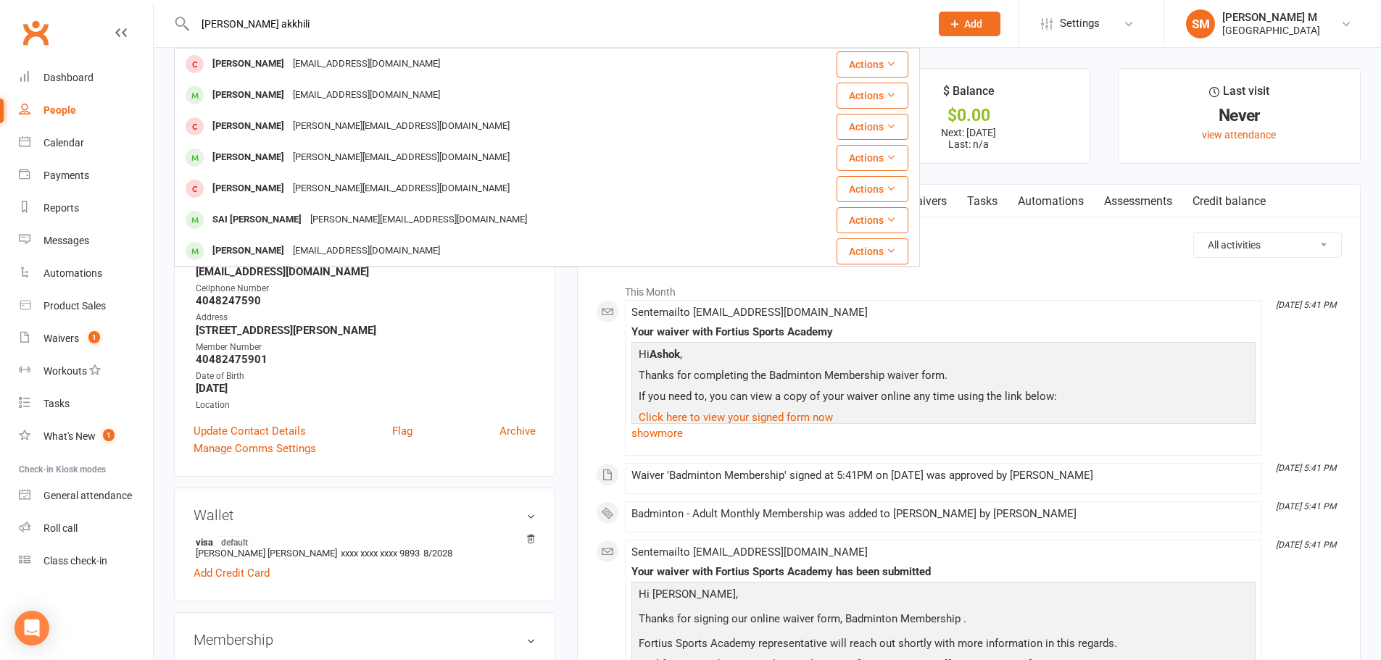
drag, startPoint x: 282, startPoint y: 22, endPoint x: 170, endPoint y: 31, distance: 112.0
click at [170, 31] on react-component "[PERSON_NAME] akkhili [PERSON_NAME] [PERSON_NAME][EMAIL_ADDRESS][DOMAIN_NAME] A…" at bounding box center [460, 23] width 920 height 47
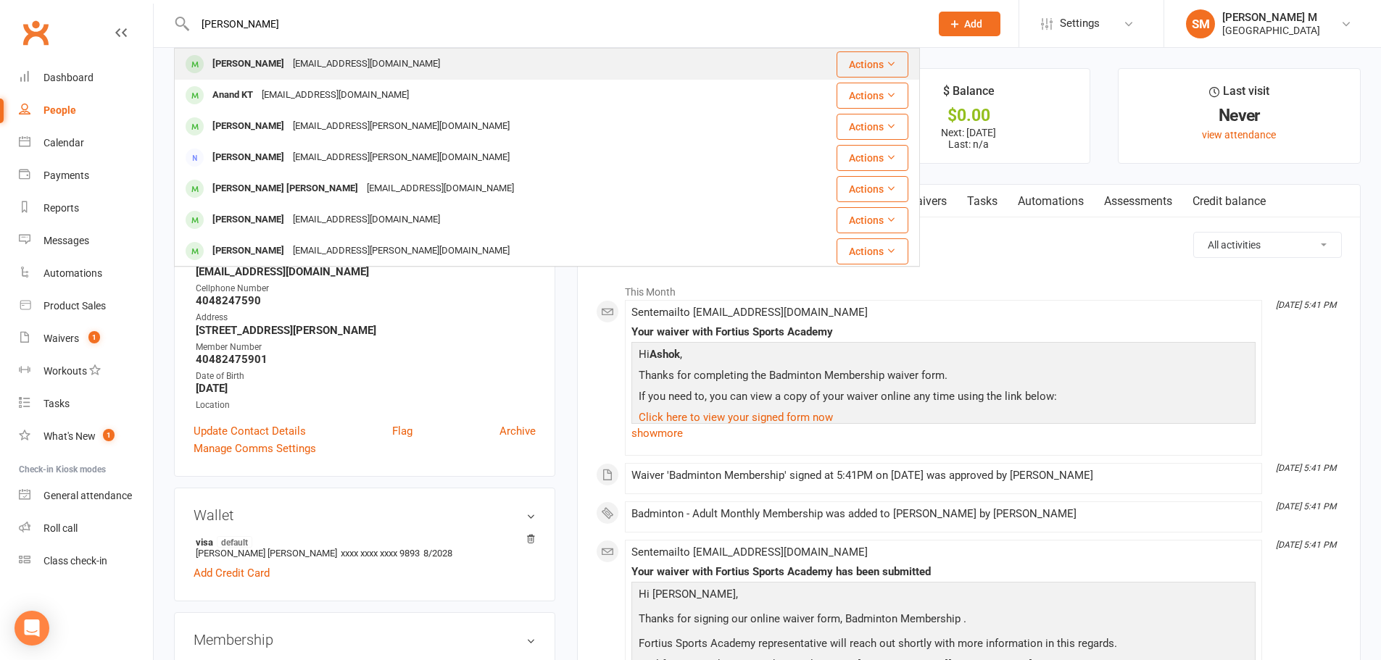
type input "[PERSON_NAME]"
click at [223, 72] on div "[PERSON_NAME]" at bounding box center [248, 64] width 80 height 21
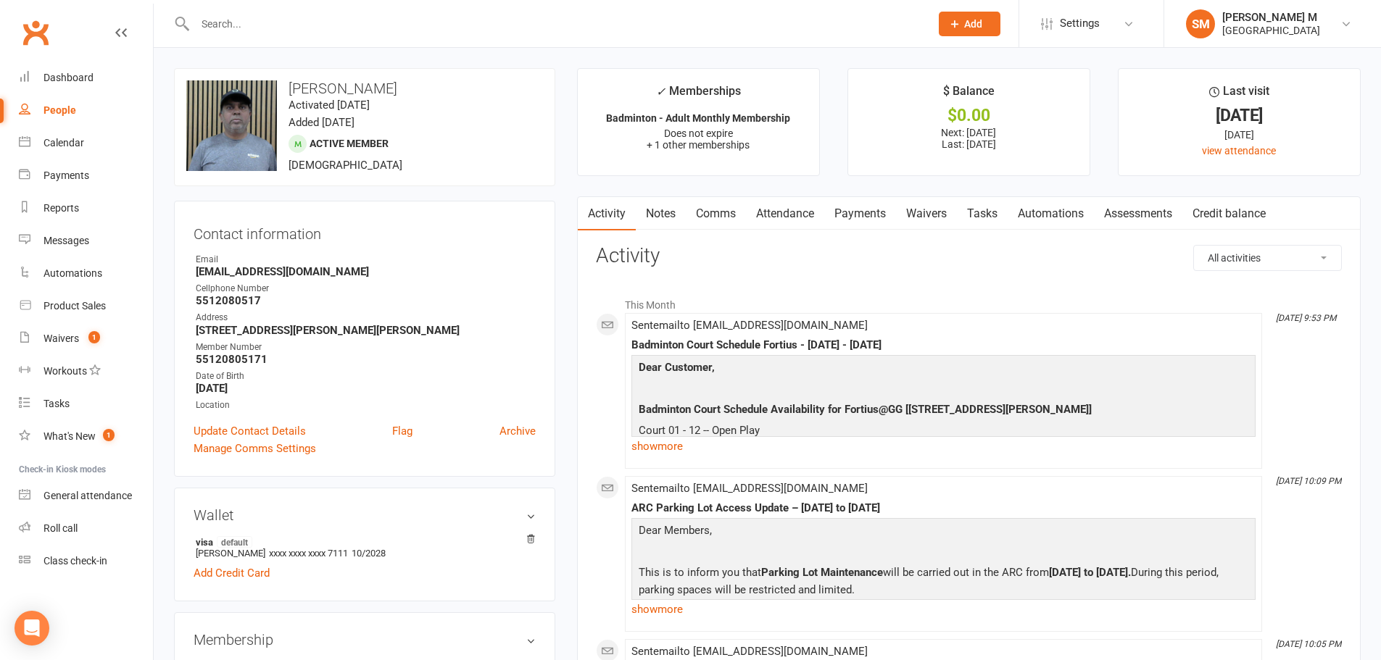
click at [842, 217] on link "Payments" at bounding box center [860, 213] width 72 height 33
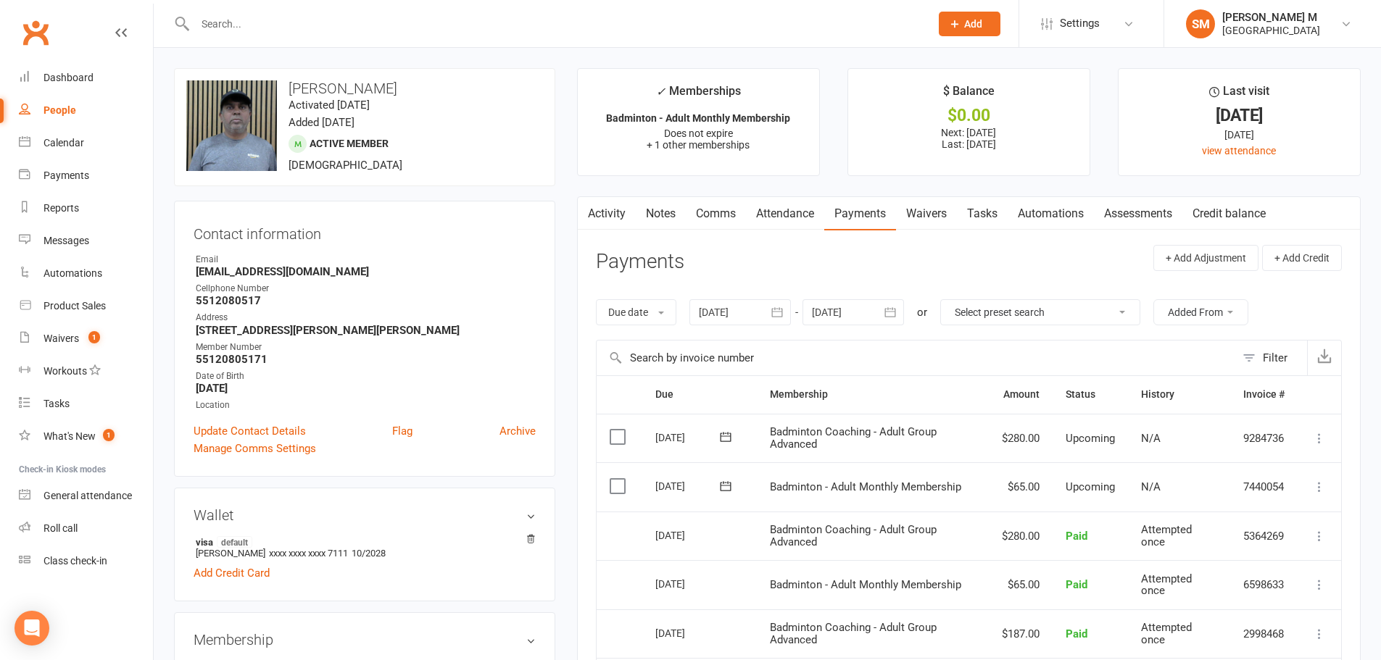
click at [892, 307] on icon "button" at bounding box center [890, 312] width 14 height 14
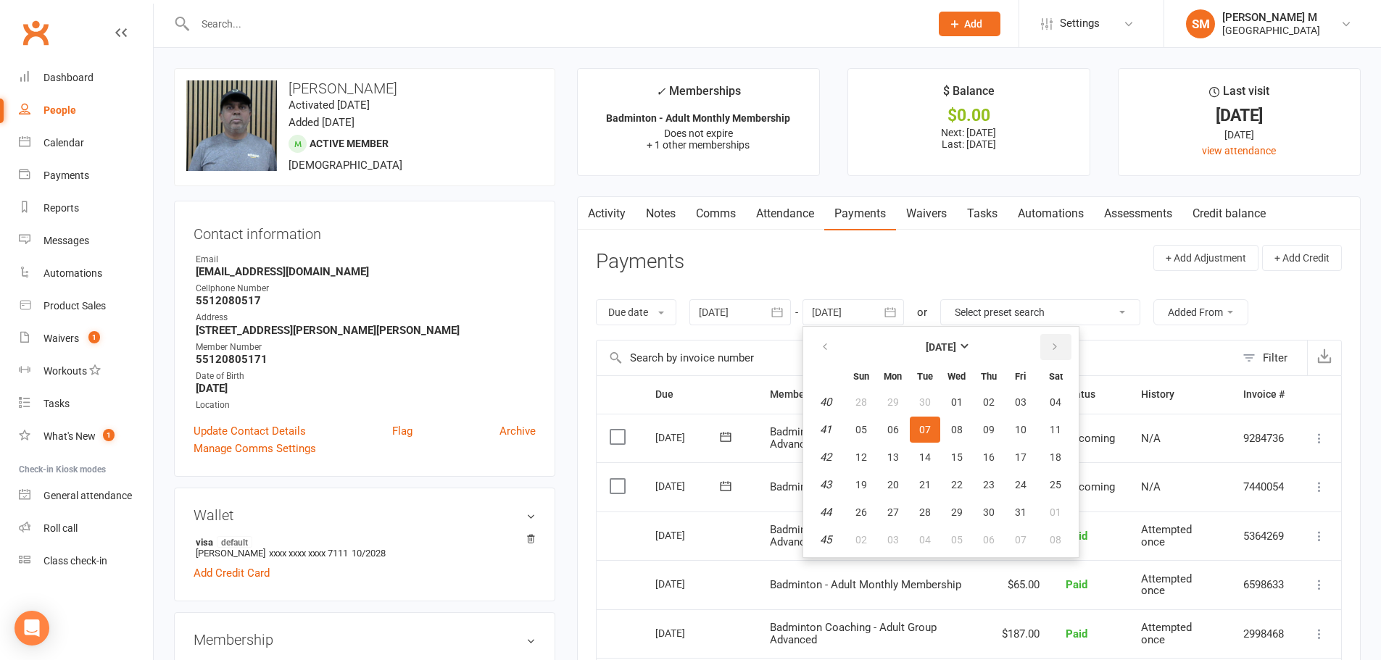
click at [1057, 346] on icon "button" at bounding box center [1055, 347] width 10 height 12
click at [1065, 402] on button "06" at bounding box center [1055, 402] width 37 height 26
type input "[DATE]"
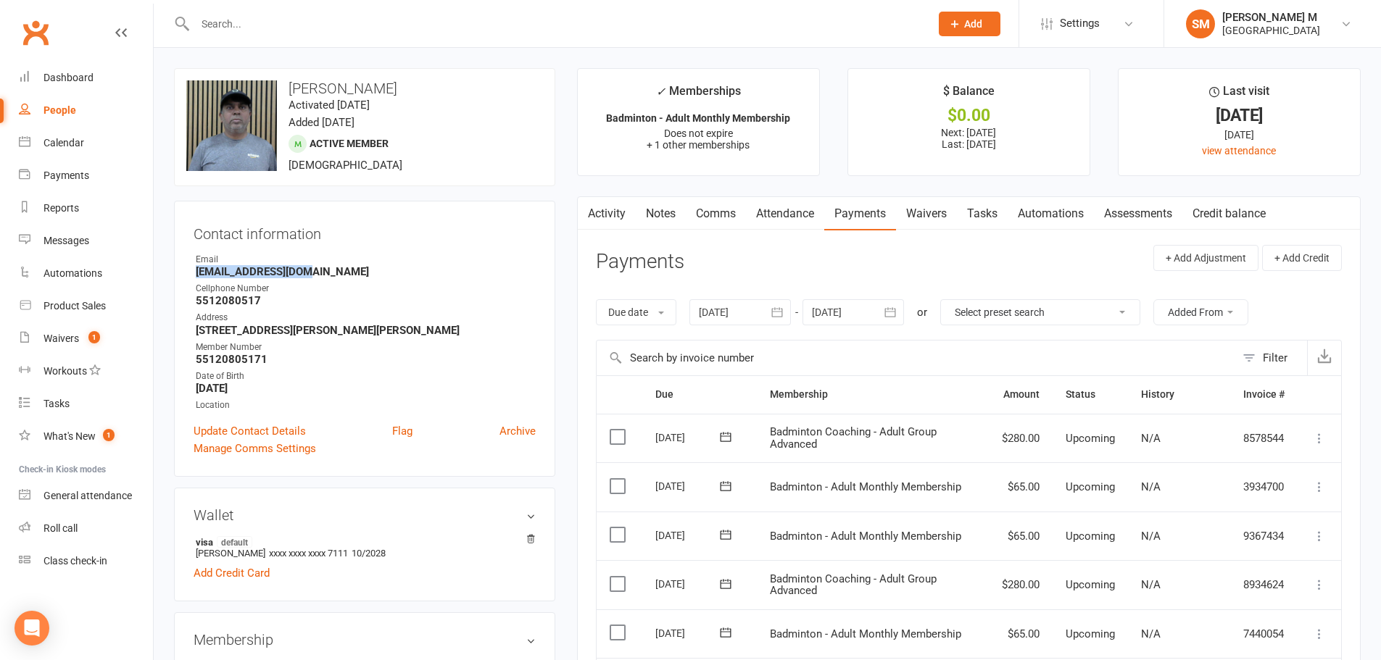
drag, startPoint x: 194, startPoint y: 272, endPoint x: 307, endPoint y: 275, distance: 113.9
click at [307, 275] on li "Email vjsilvary@gmail.com" at bounding box center [365, 265] width 342 height 25
copy strong "[EMAIL_ADDRESS][DOMAIN_NAME]"
click at [351, 260] on div "Email" at bounding box center [366, 260] width 340 height 14
click at [609, 221] on link "Activity" at bounding box center [607, 213] width 58 height 33
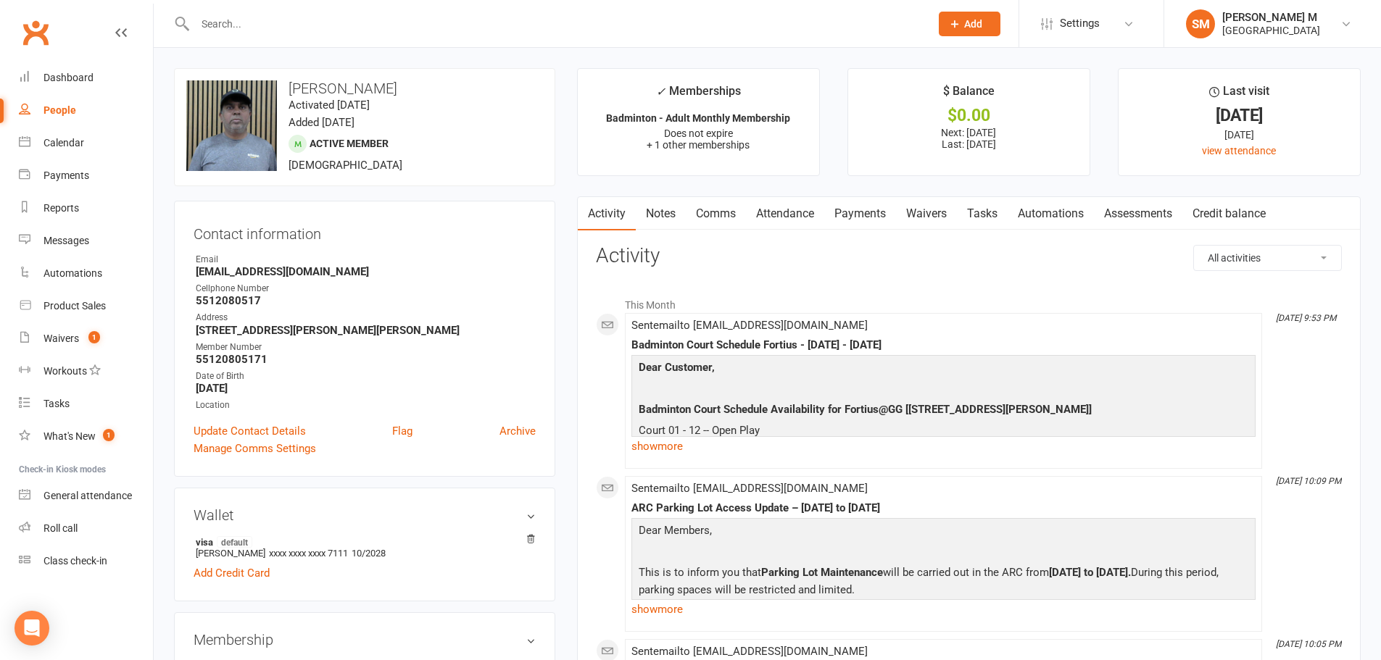
click at [844, 216] on link "Payments" at bounding box center [860, 213] width 72 height 33
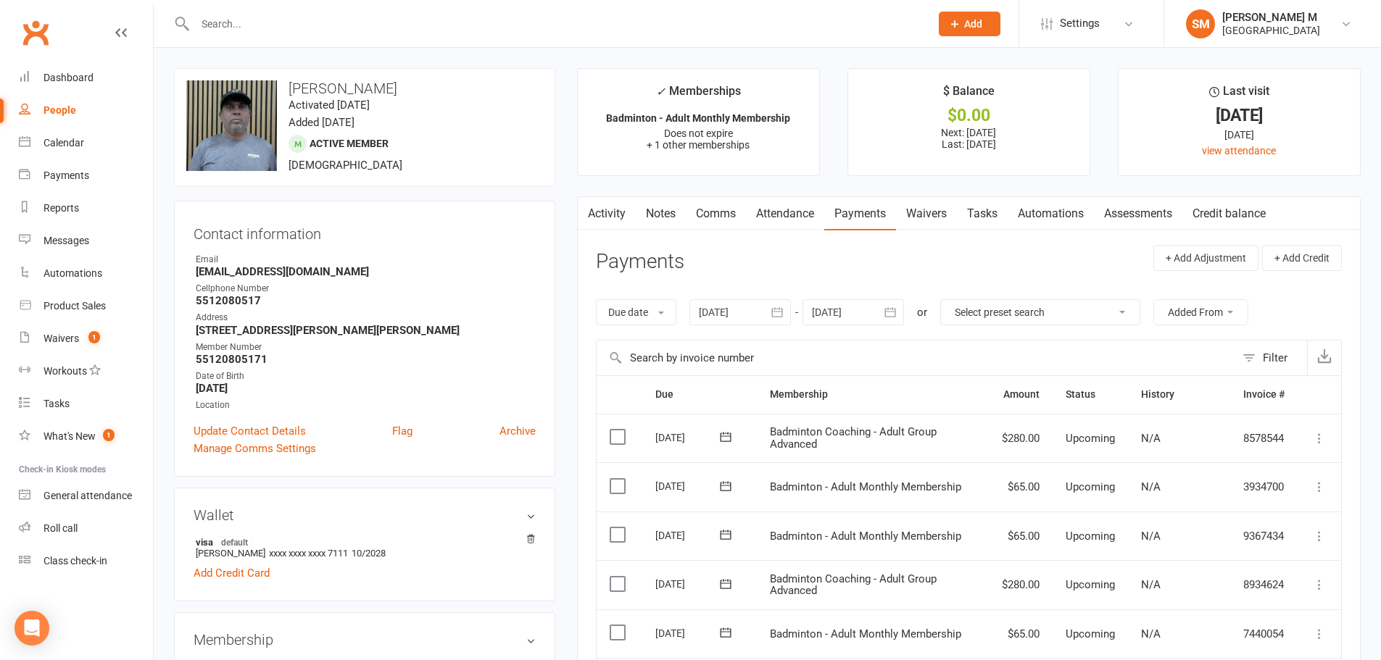
click at [600, 213] on link "Activity" at bounding box center [607, 213] width 58 height 33
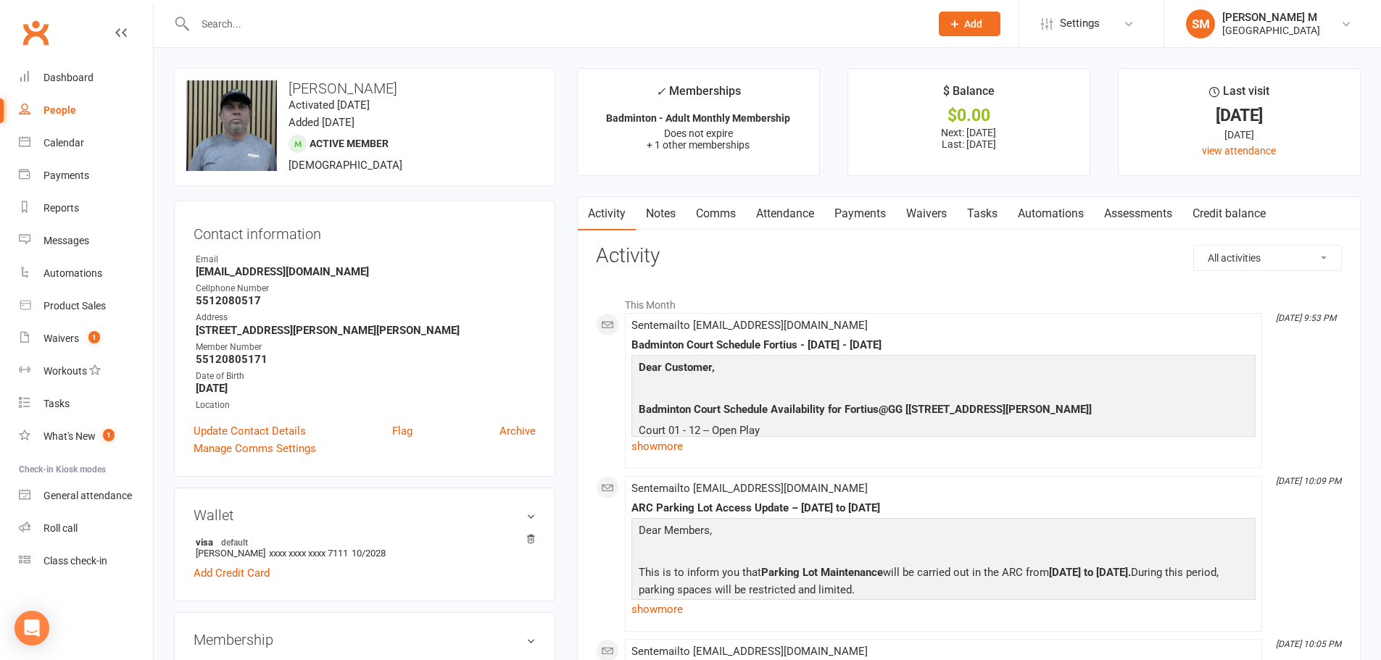
click at [852, 208] on link "Payments" at bounding box center [860, 213] width 72 height 33
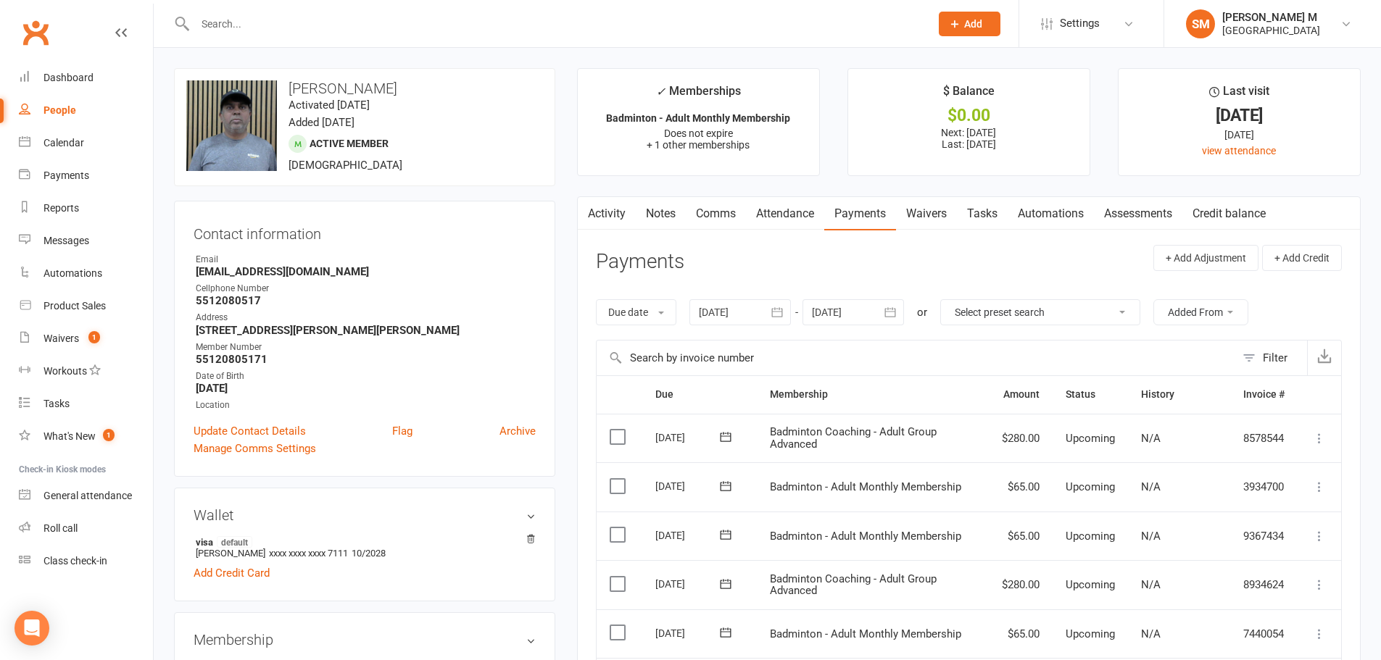
click at [622, 215] on link "Activity" at bounding box center [607, 213] width 58 height 33
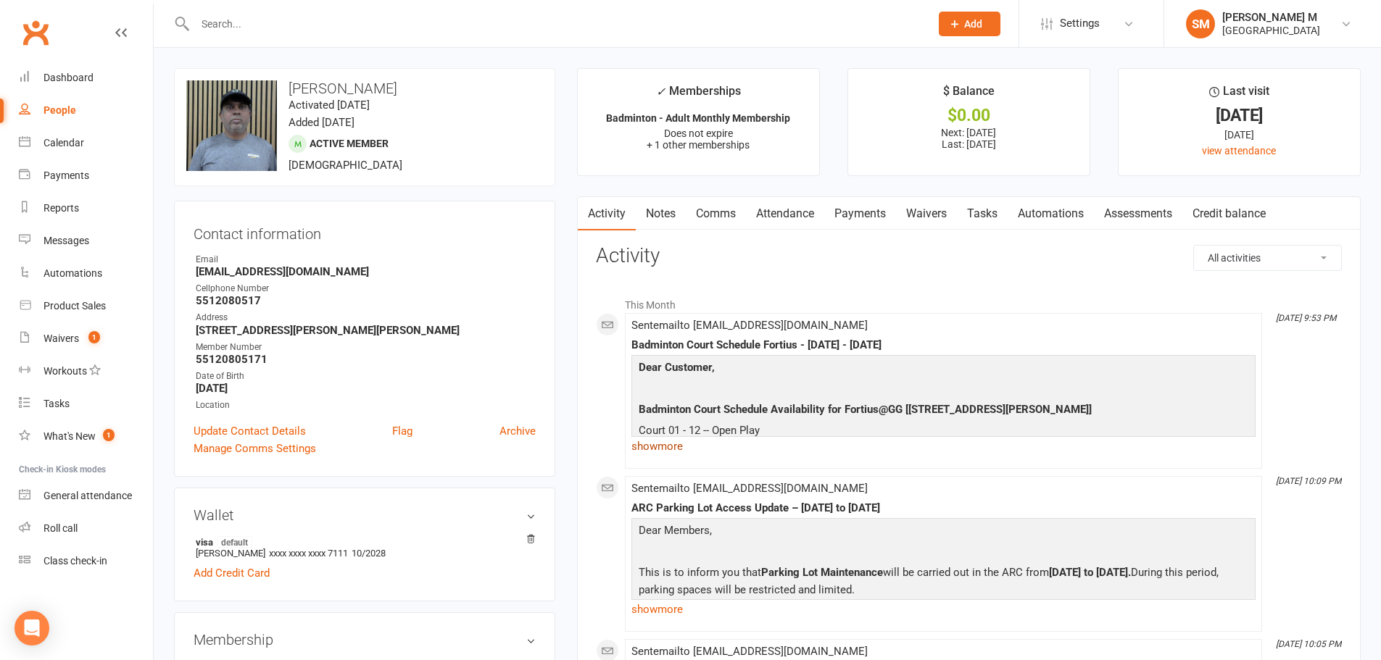
click at [663, 452] on link "show more" at bounding box center [943, 446] width 624 height 20
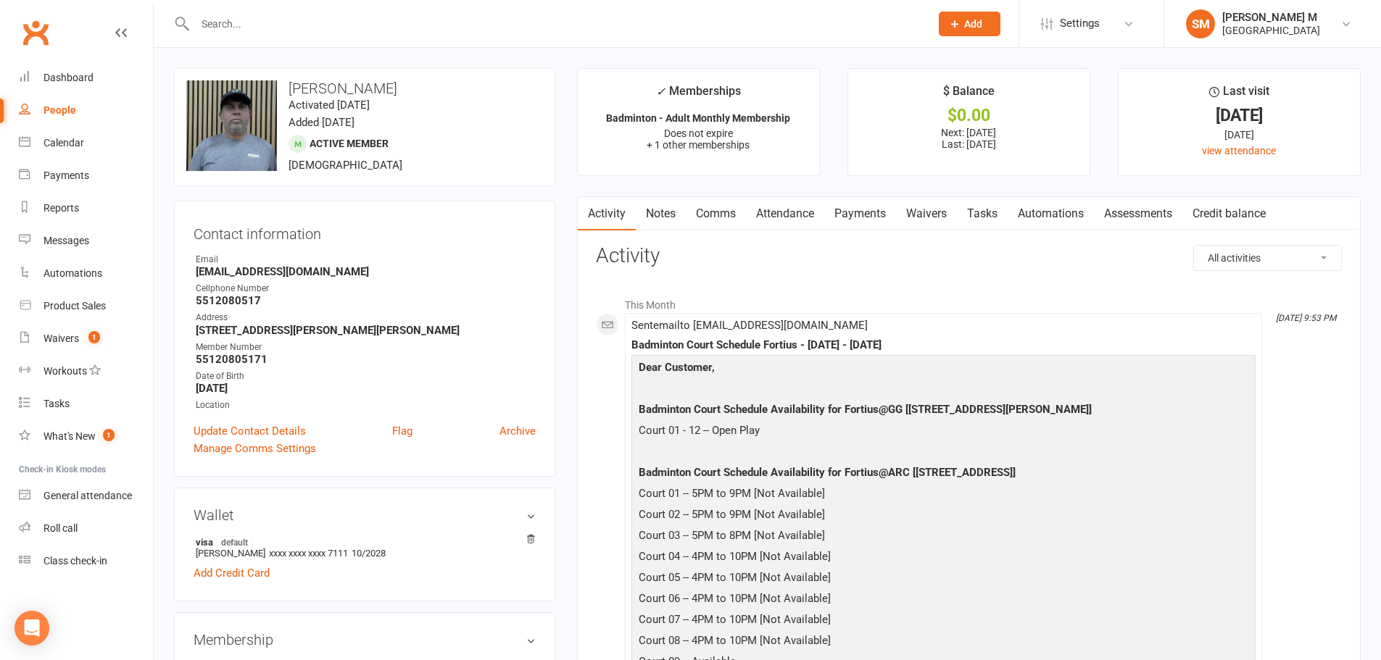
click at [847, 212] on link "Payments" at bounding box center [860, 213] width 72 height 33
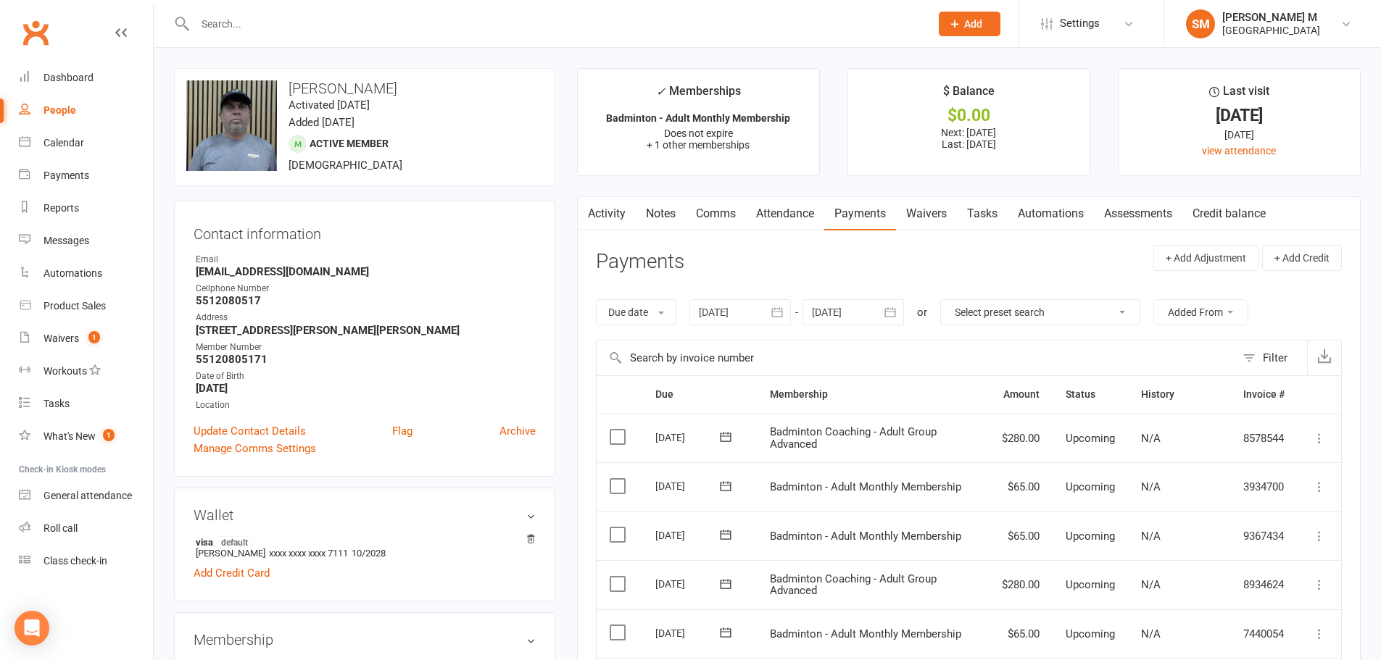
click at [619, 215] on link "Activity" at bounding box center [607, 213] width 58 height 33
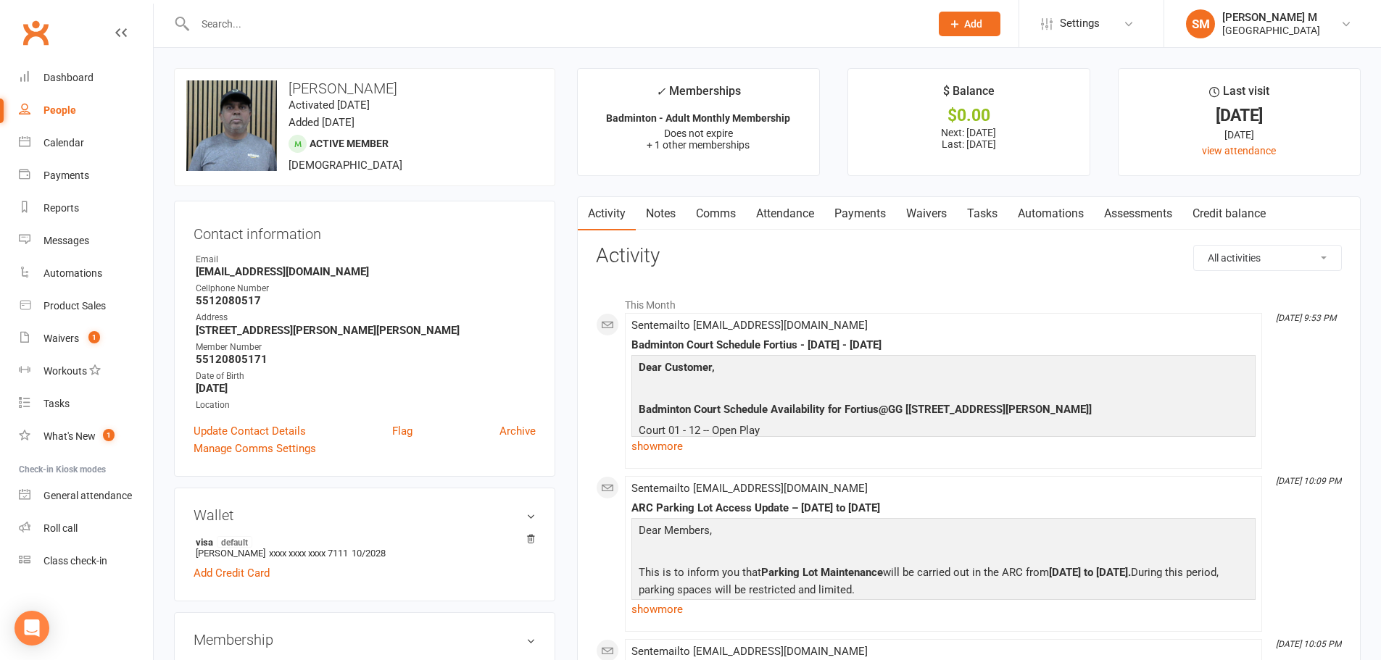
click at [268, 14] on input "text" at bounding box center [555, 24] width 729 height 20
click at [649, 202] on link "Notes" at bounding box center [661, 213] width 50 height 33
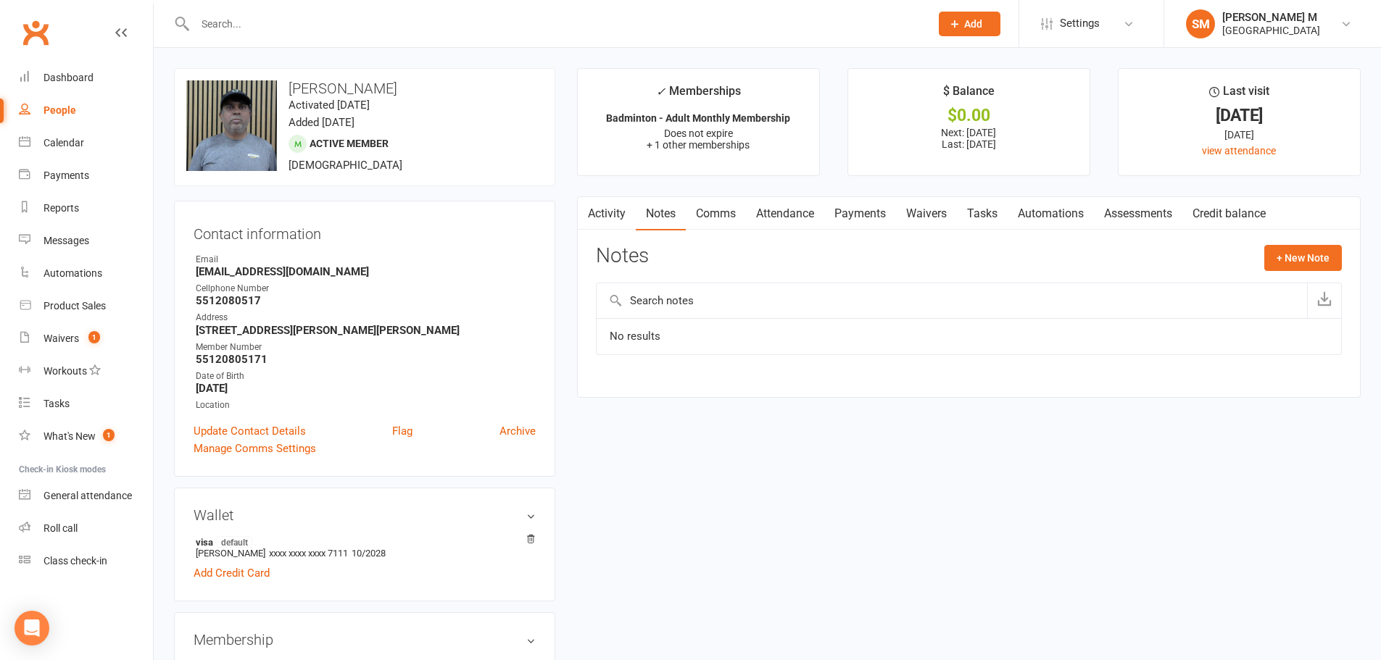
click at [620, 215] on link "Activity" at bounding box center [607, 213] width 58 height 33
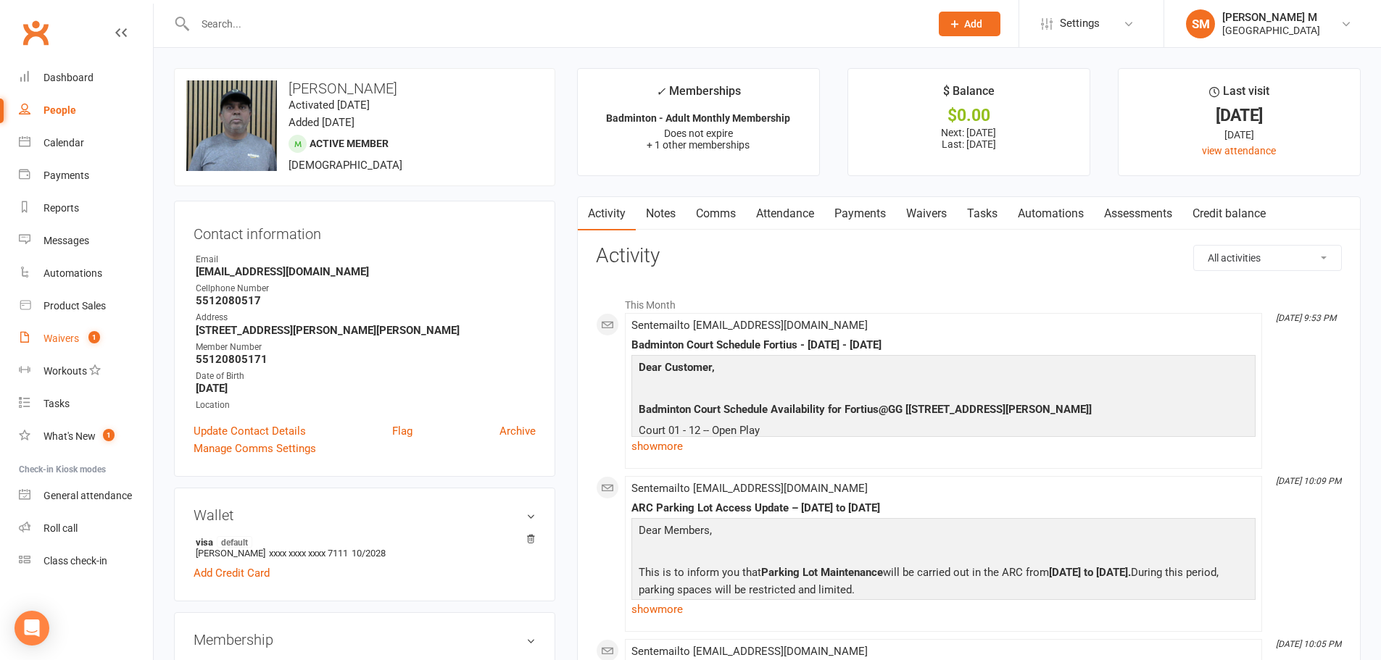
click at [86, 332] on link "Waivers 1" at bounding box center [86, 339] width 134 height 33
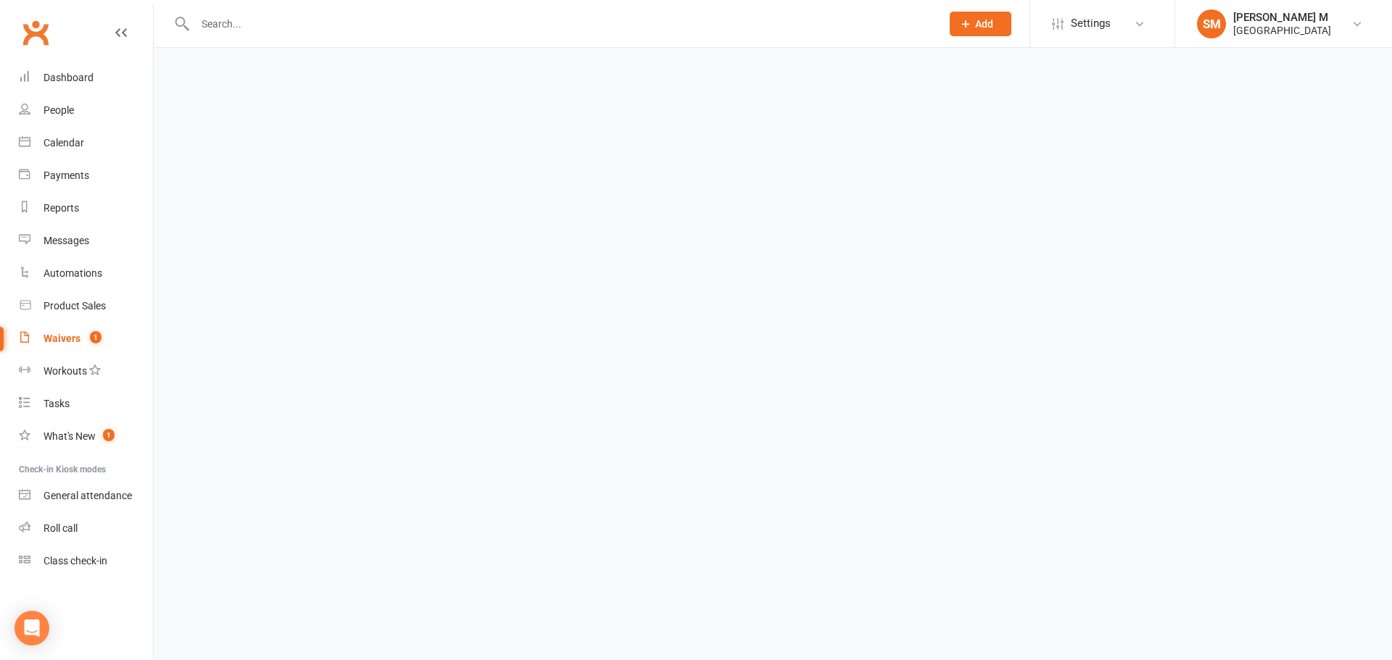
select select "50"
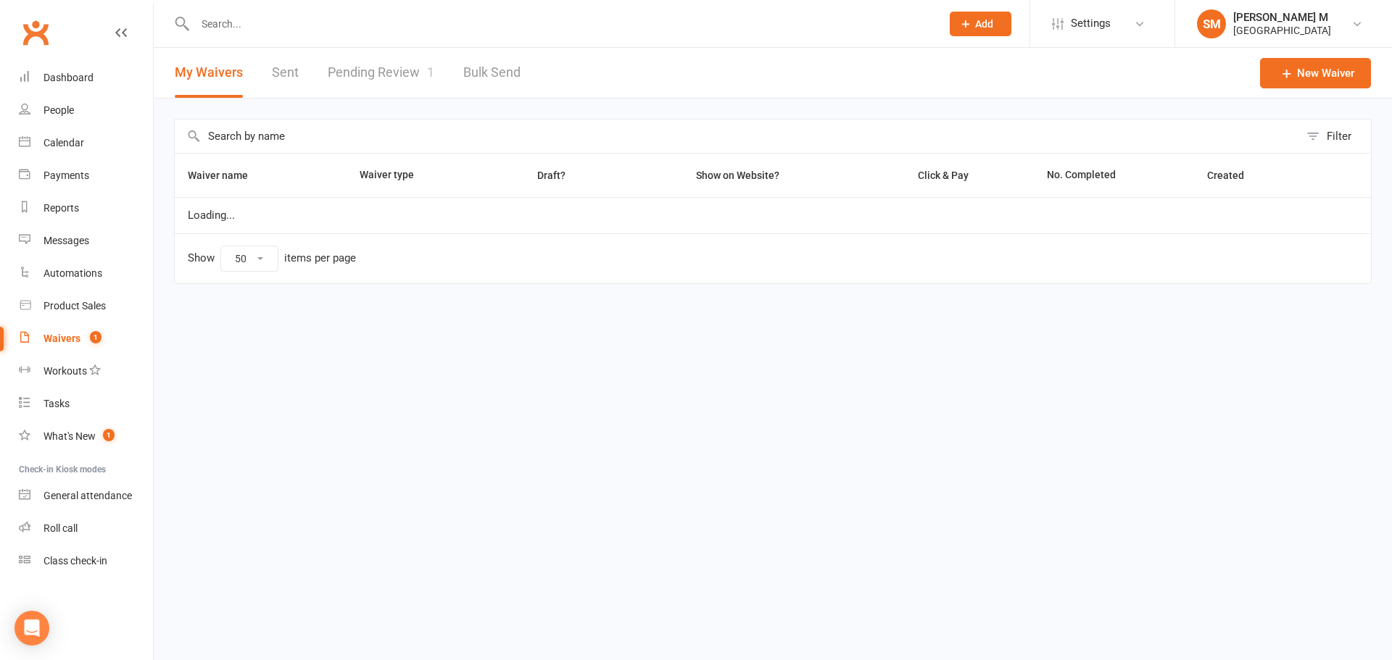
click at [361, 67] on link "Pending Review 1" at bounding box center [381, 73] width 107 height 50
select select "100"
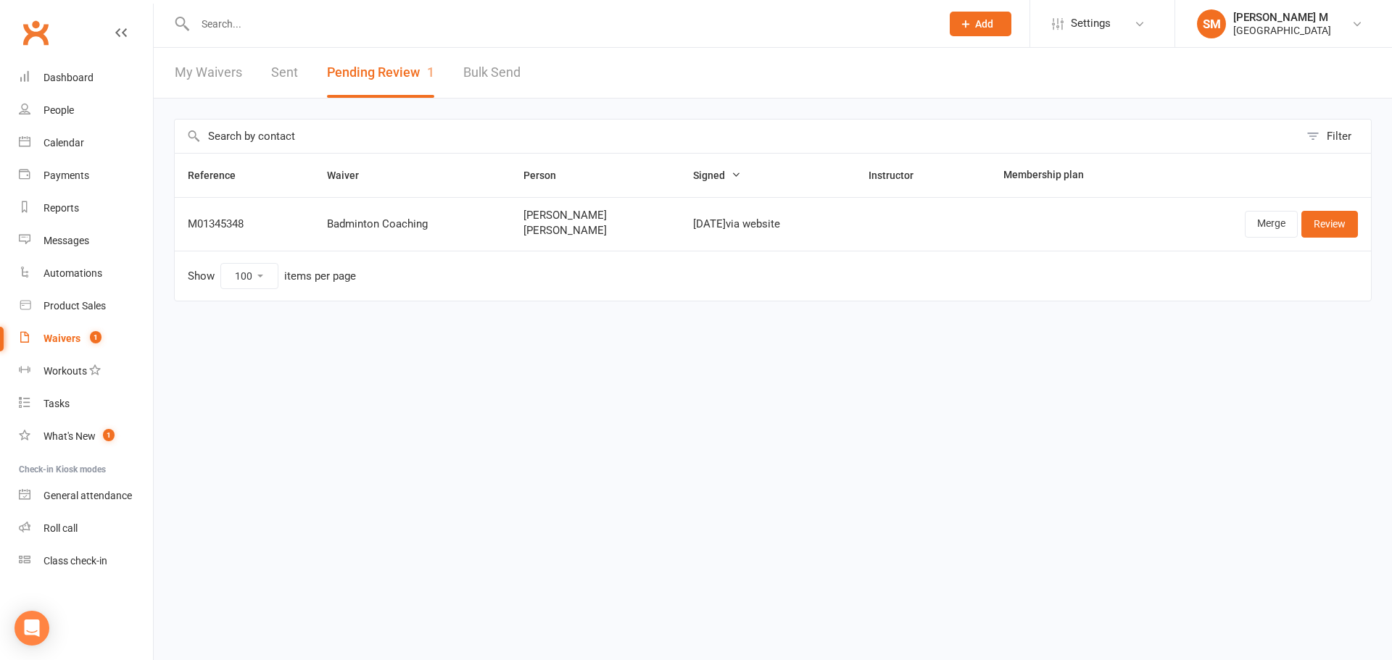
click at [208, 74] on link "My Waivers" at bounding box center [208, 73] width 67 height 50
select select "50"
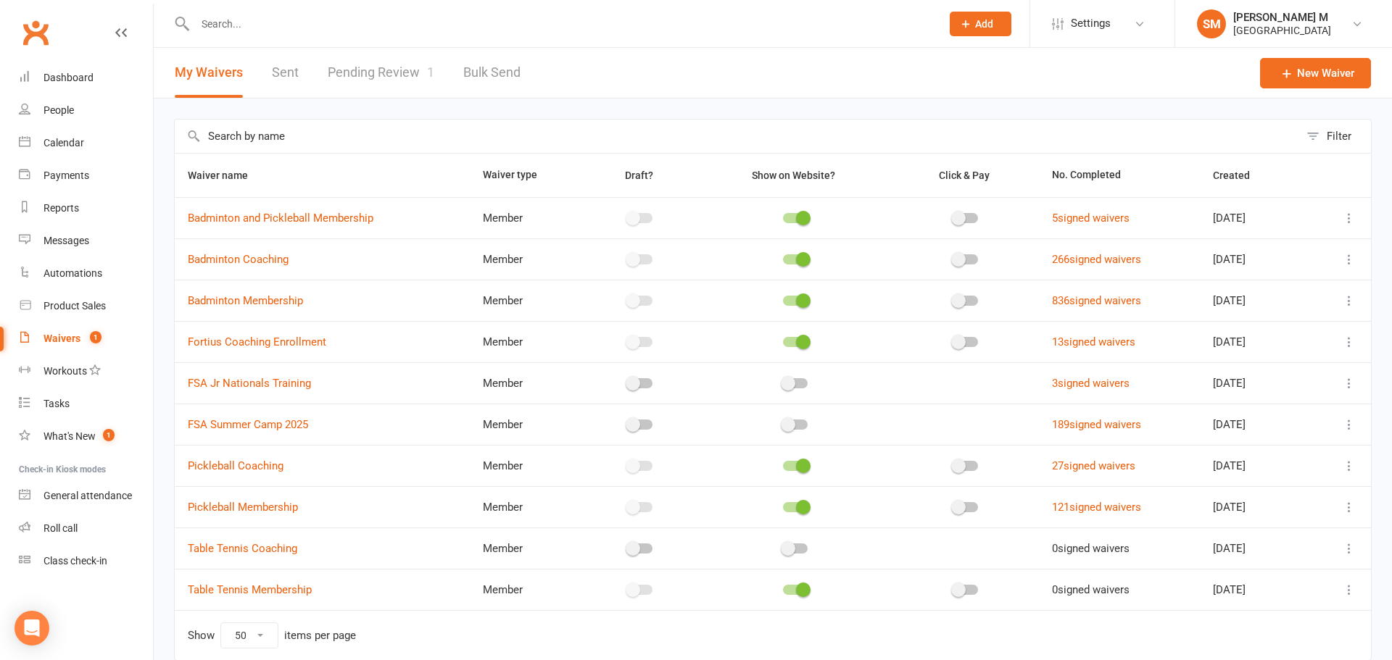
select select "100"
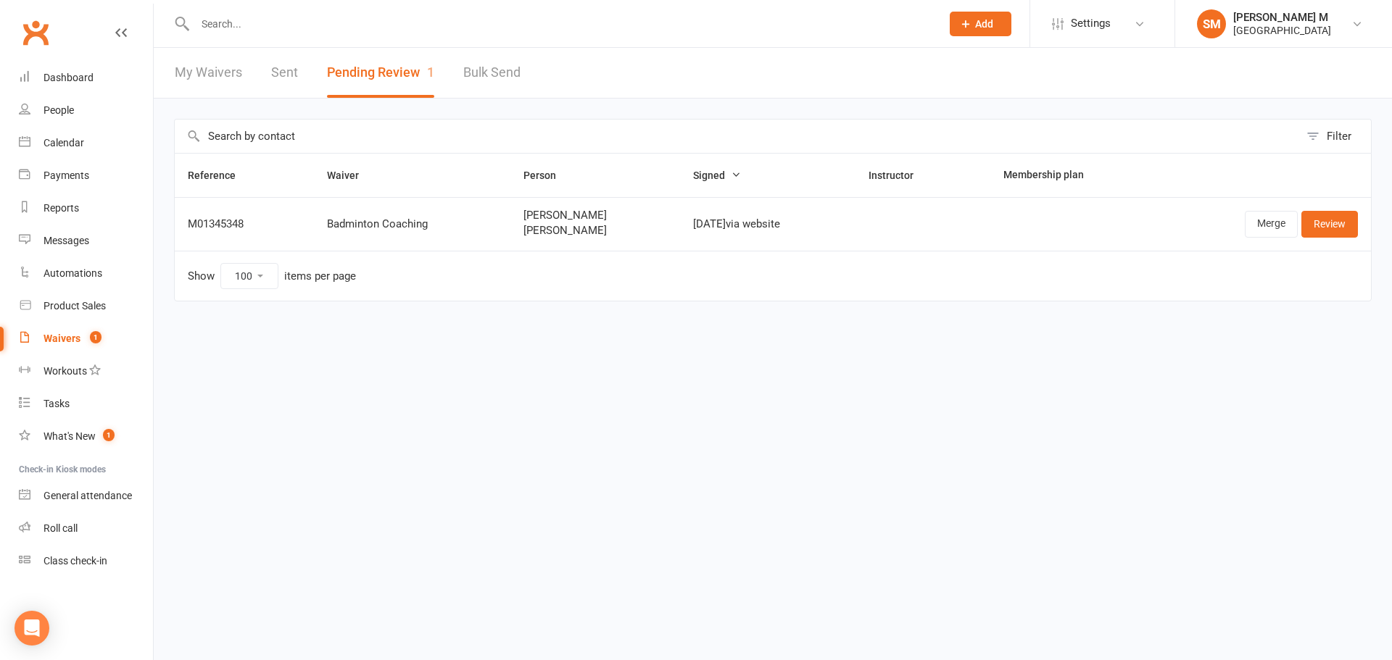
click at [270, 25] on input "text" at bounding box center [561, 24] width 740 height 20
select select "50"
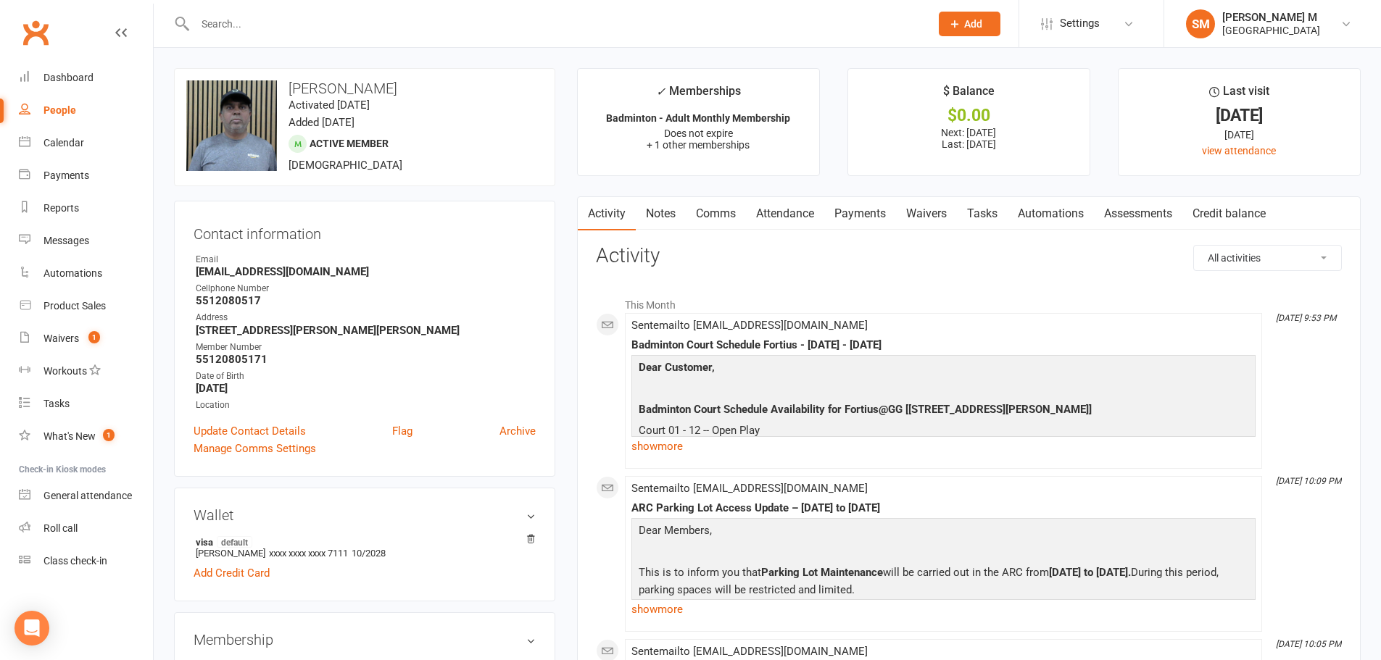
click at [245, 24] on input "text" at bounding box center [555, 24] width 729 height 20
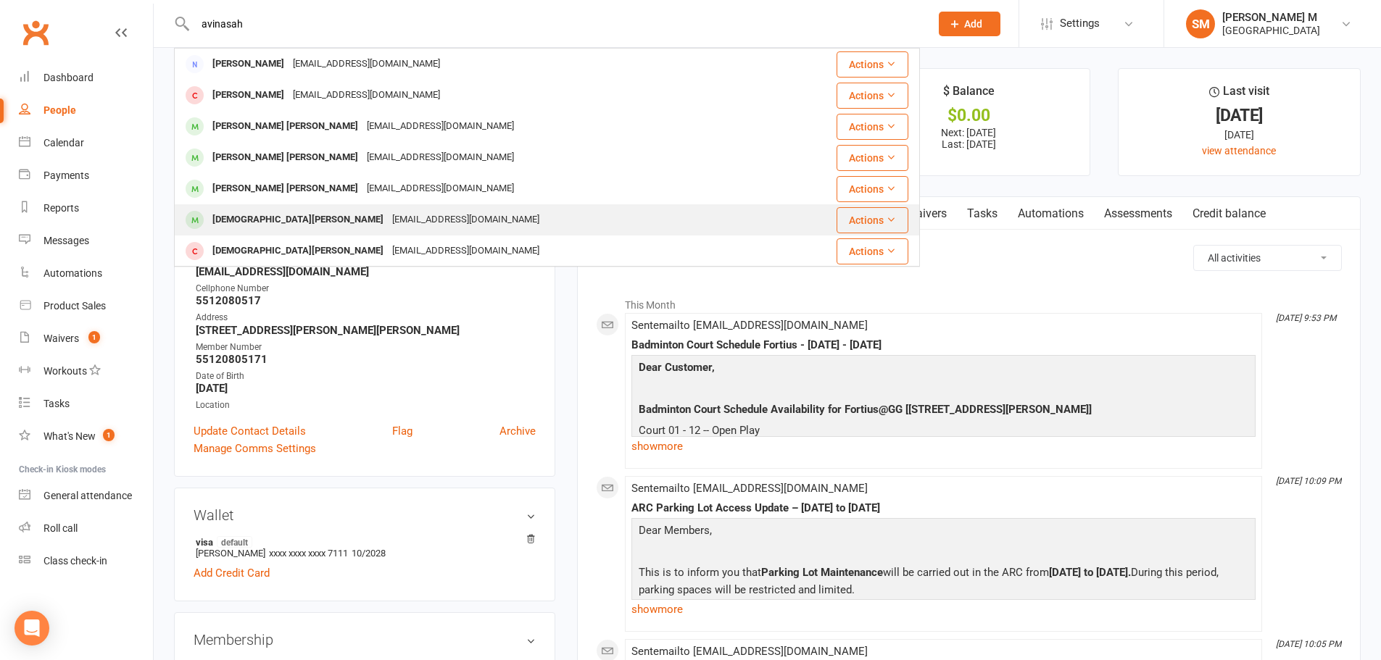
type input "avinasah"
click at [388, 215] on div "vinoaravind@gmail.com" at bounding box center [466, 219] width 156 height 21
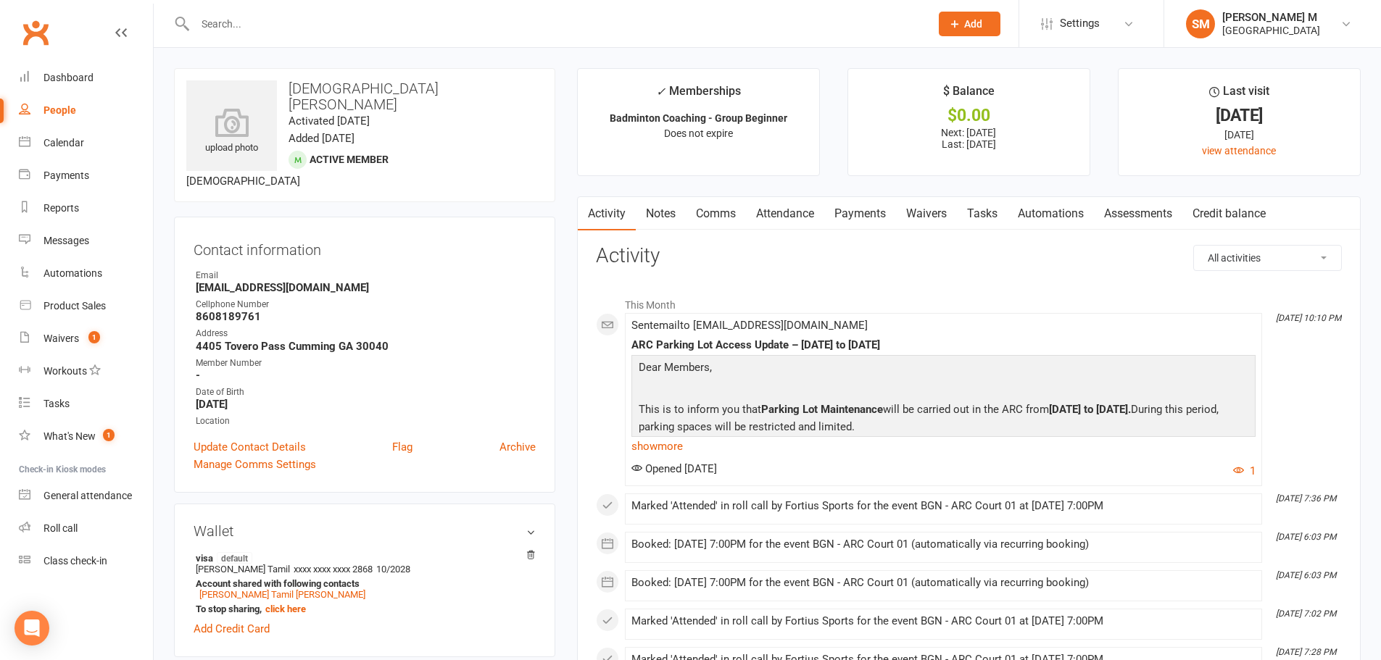
click at [326, 26] on input "text" at bounding box center [555, 24] width 729 height 20
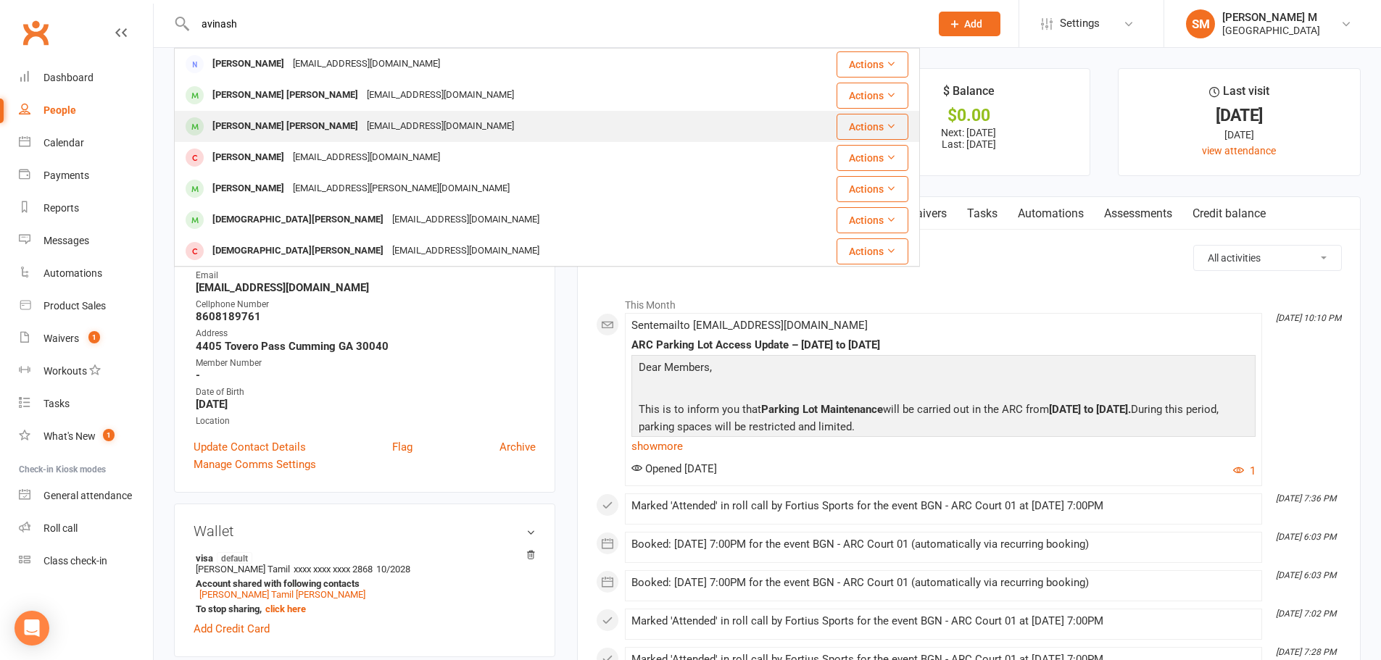
type input "avinash"
click at [362, 127] on div "Avinashkvenkata@gmail.com" at bounding box center [440, 126] width 156 height 21
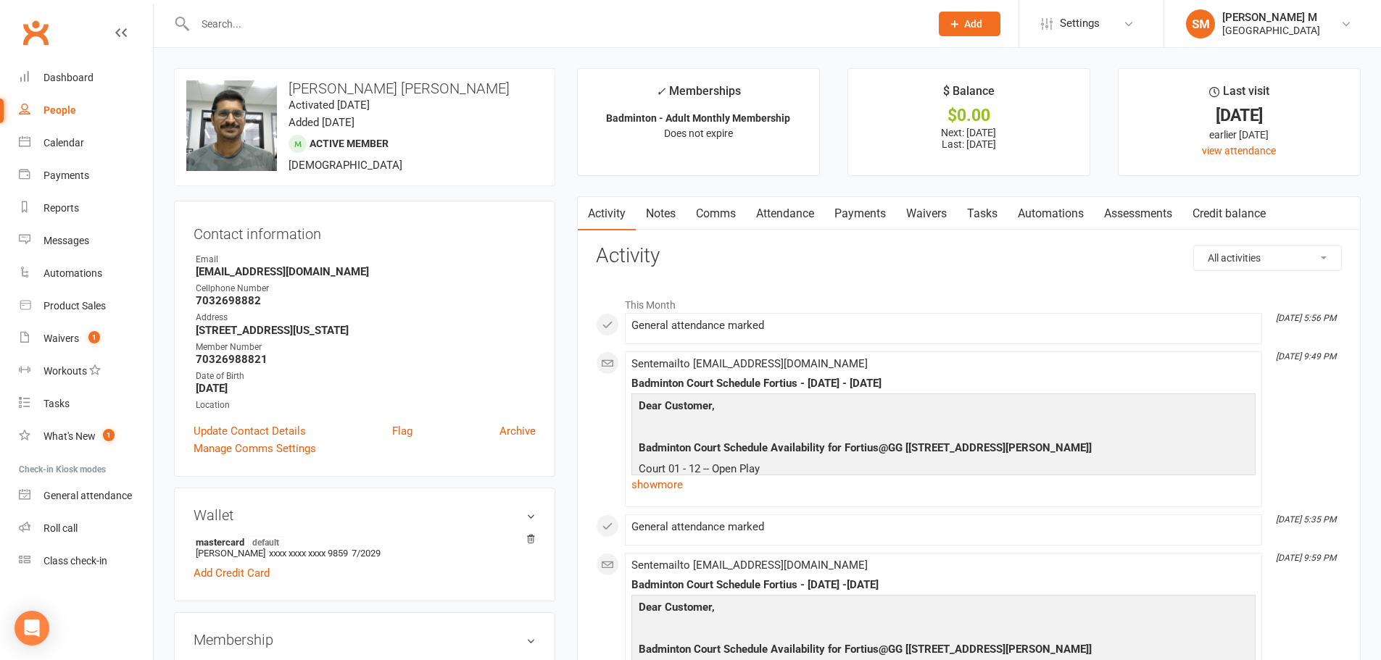
click at [860, 211] on link "Payments" at bounding box center [860, 213] width 72 height 33
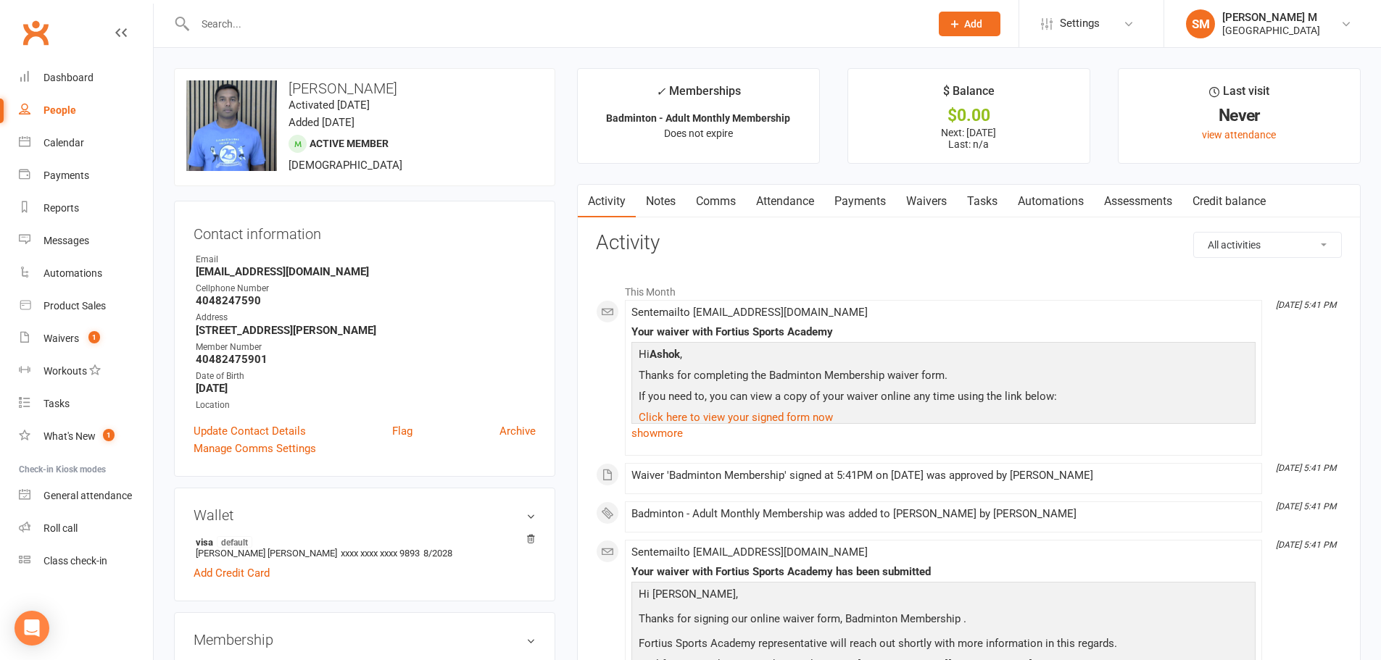
click at [360, 28] on input "text" at bounding box center [555, 24] width 729 height 20
click at [405, 29] on input "text" at bounding box center [555, 24] width 729 height 20
click at [302, 29] on input "text" at bounding box center [555, 24] width 729 height 20
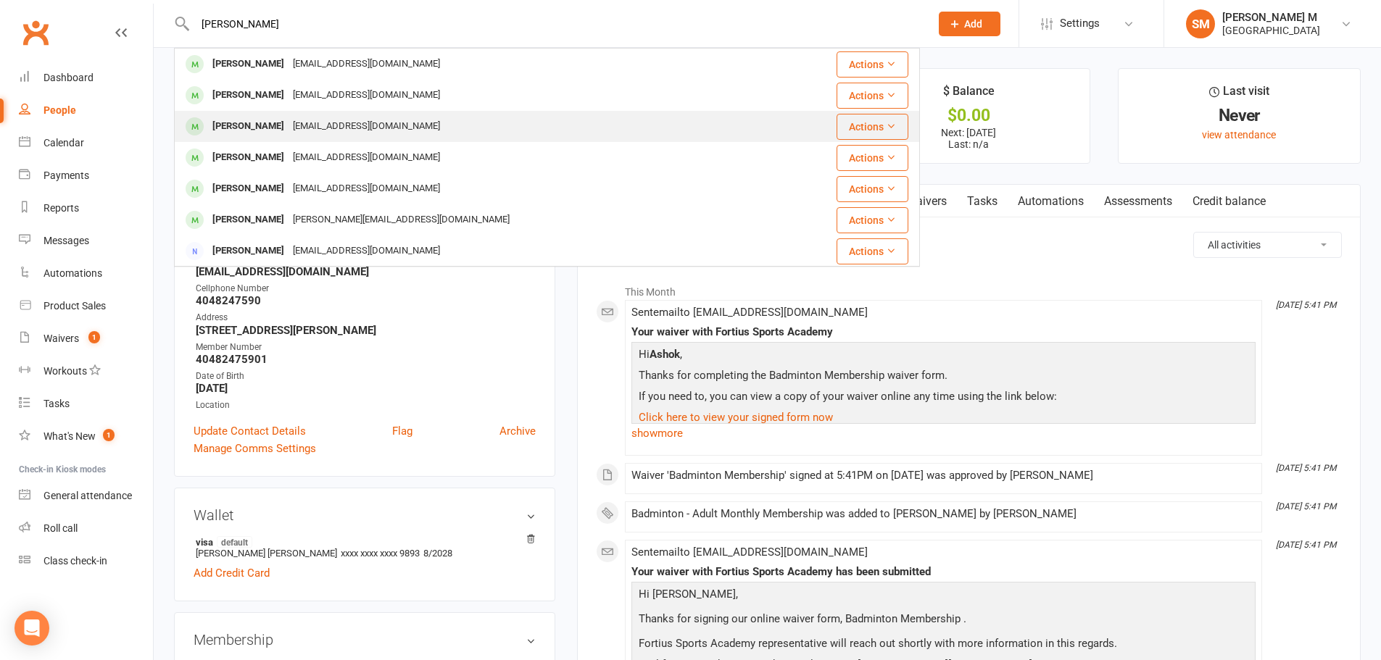
type input "[PERSON_NAME]"
click at [317, 125] on div "[EMAIL_ADDRESS][DOMAIN_NAME]" at bounding box center [366, 126] width 156 height 21
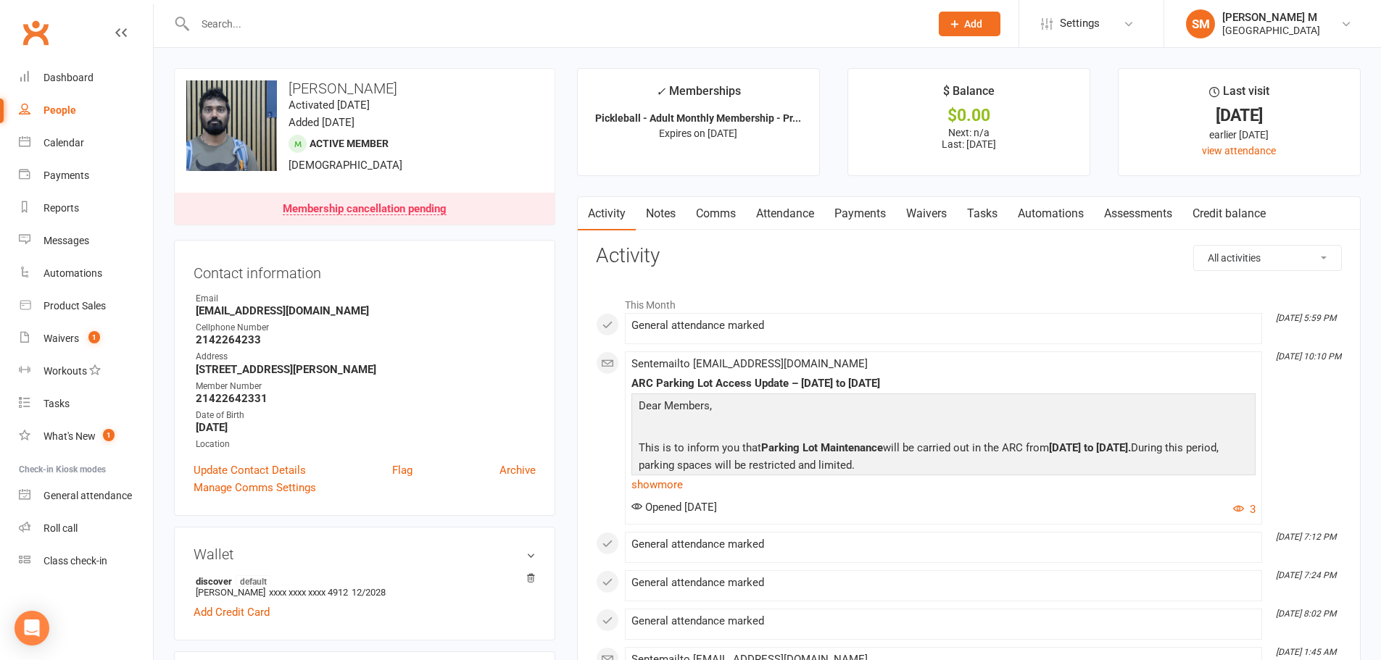
click at [869, 215] on link "Payments" at bounding box center [860, 213] width 72 height 33
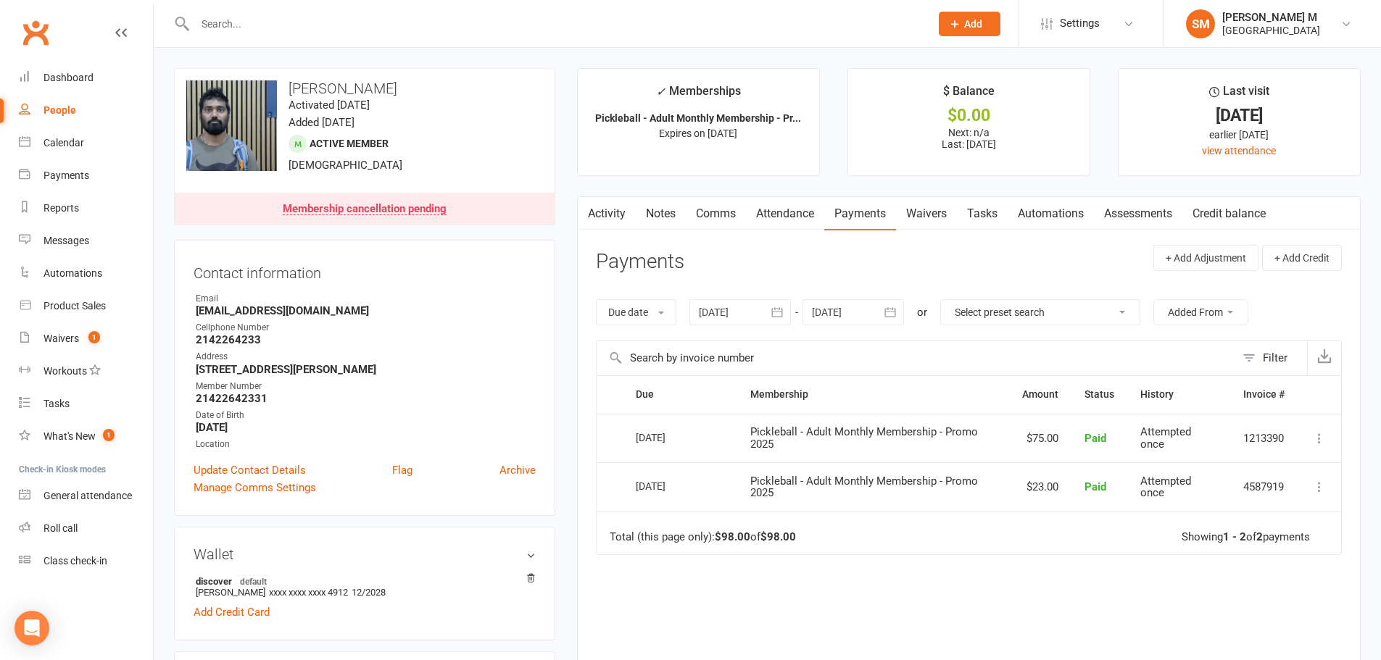
click at [890, 315] on icon "button" at bounding box center [890, 312] width 14 height 14
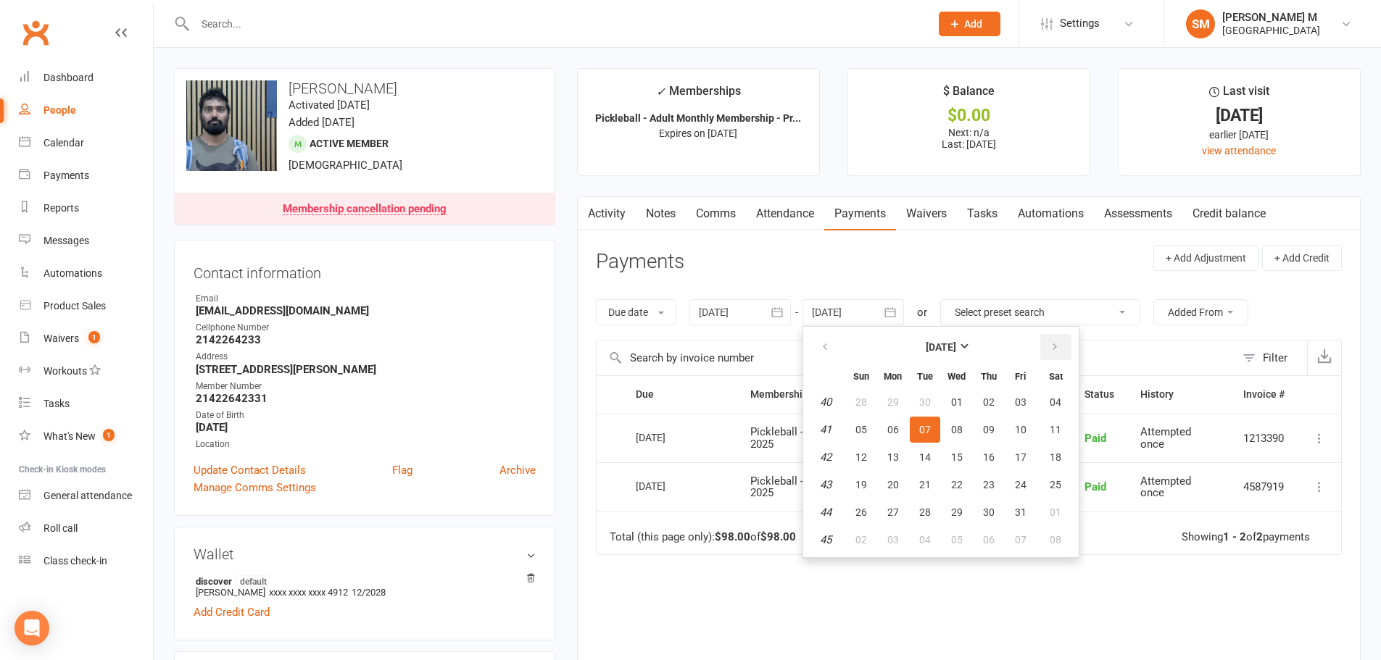
click at [1049, 354] on button "button" at bounding box center [1055, 347] width 31 height 26
click at [1059, 402] on span "06" at bounding box center [1056, 402] width 12 height 12
type input "[DATE]"
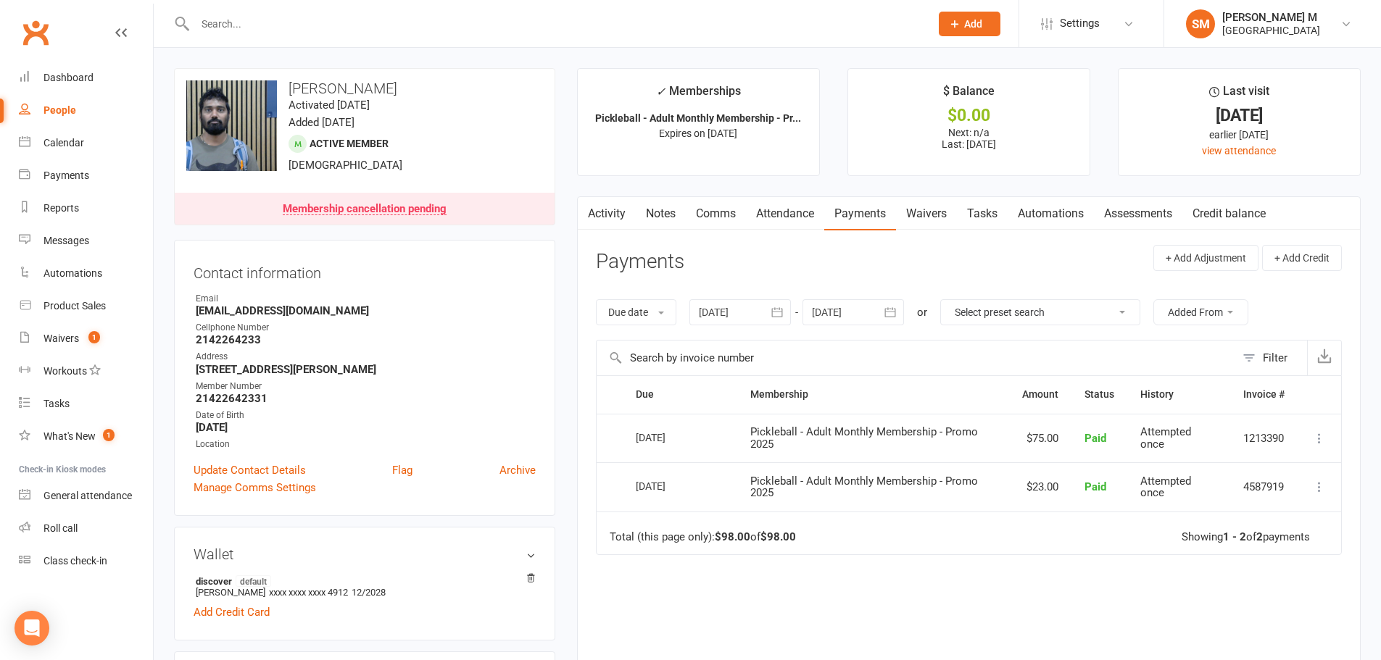
click at [605, 219] on link "Activity" at bounding box center [607, 213] width 58 height 33
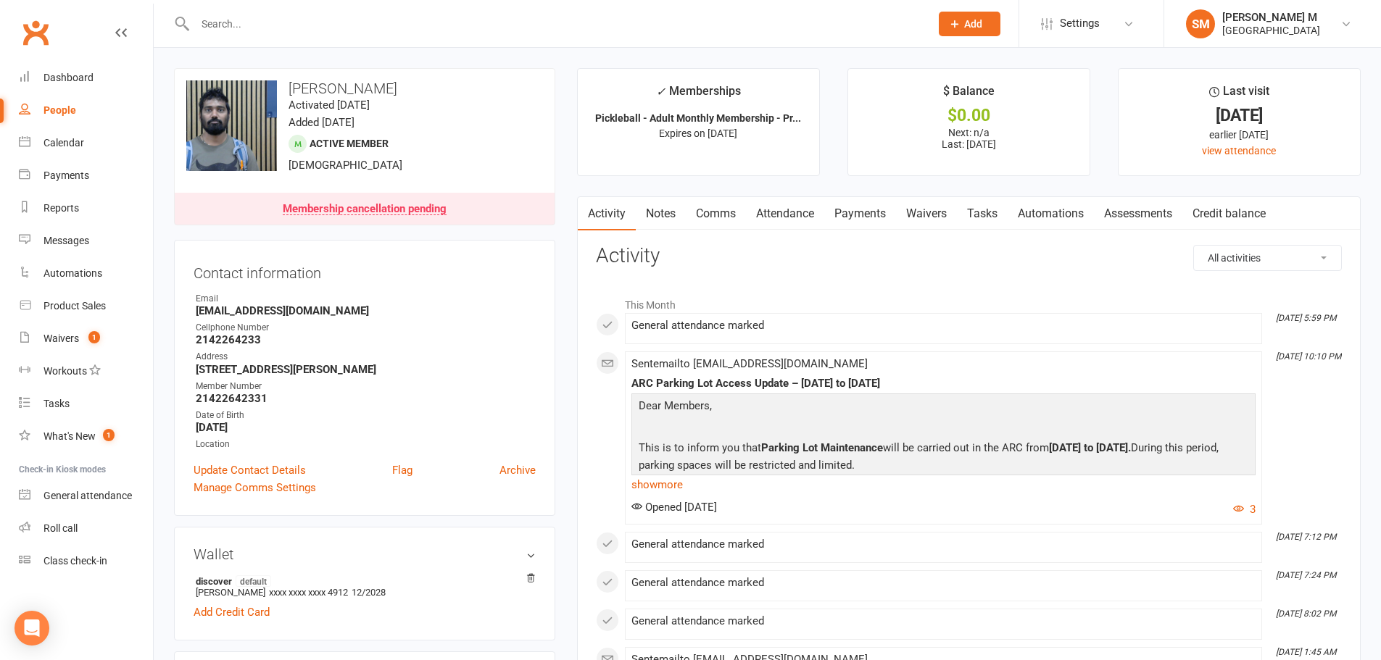
click at [667, 213] on link "Notes" at bounding box center [661, 213] width 50 height 33
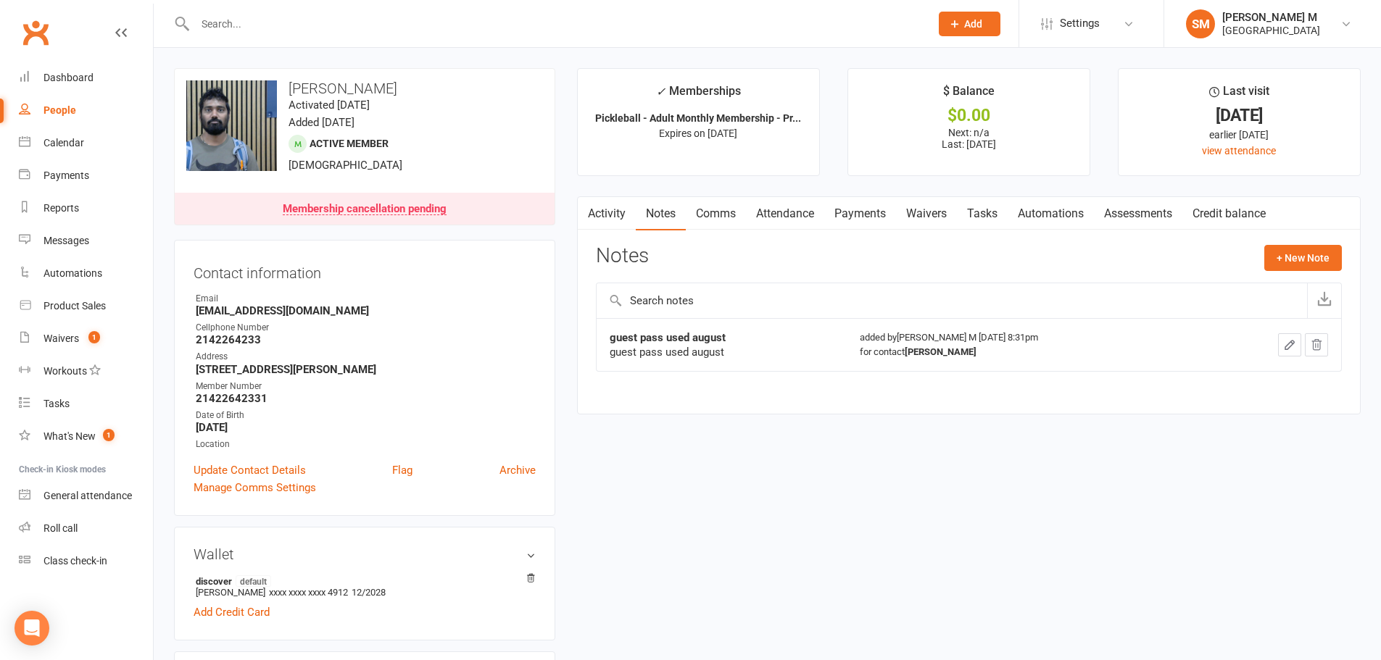
click at [838, 210] on link "Payments" at bounding box center [860, 213] width 72 height 33
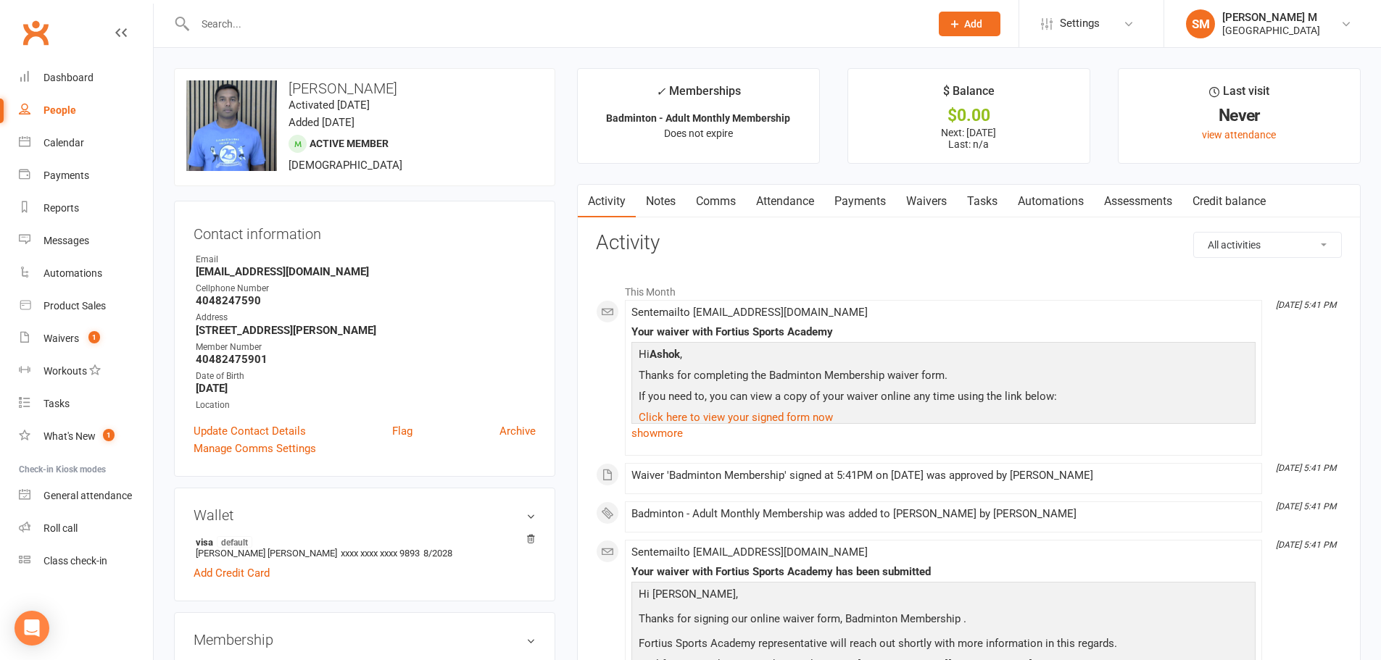
click at [209, 28] on input "text" at bounding box center [555, 24] width 729 height 20
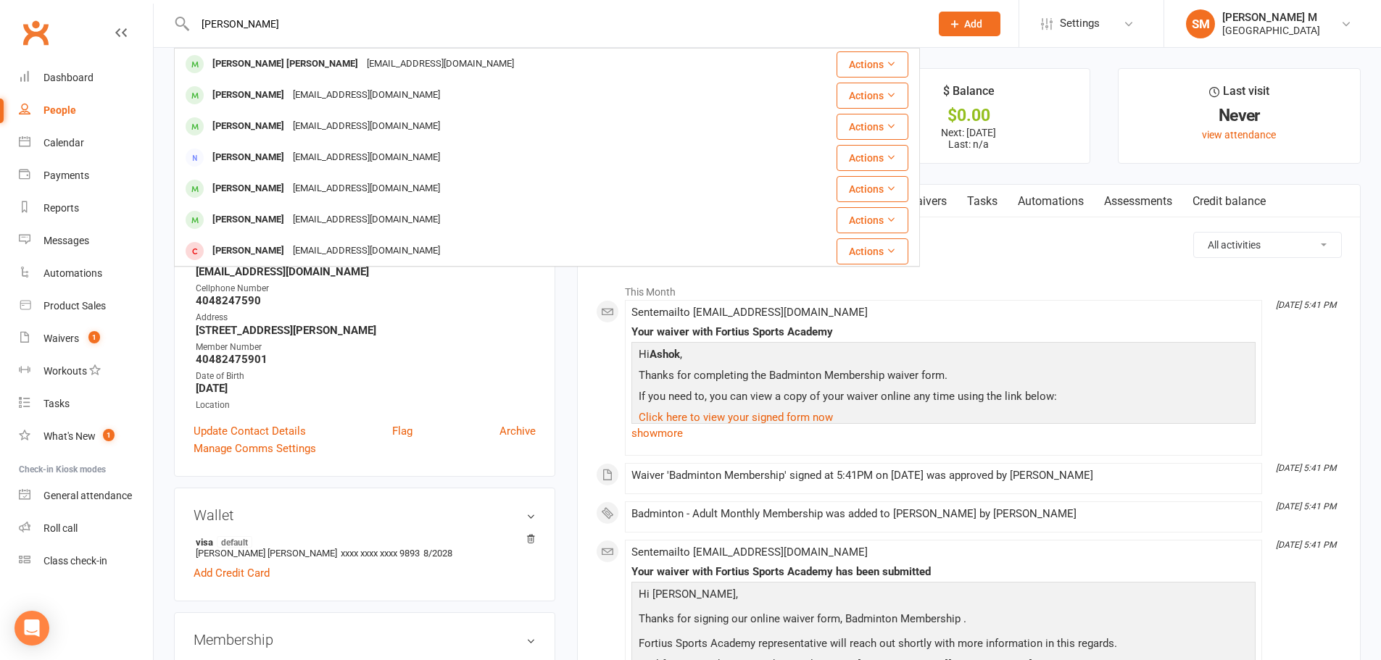
type input "premkumar dara"
drag, startPoint x: 304, startPoint y: 22, endPoint x: 196, endPoint y: 36, distance: 108.3
click at [196, 36] on div "premkumar dara Premkumar Dara premmaddy87@gmail.com Actions Premkumar Rajendara…" at bounding box center [547, 23] width 746 height 47
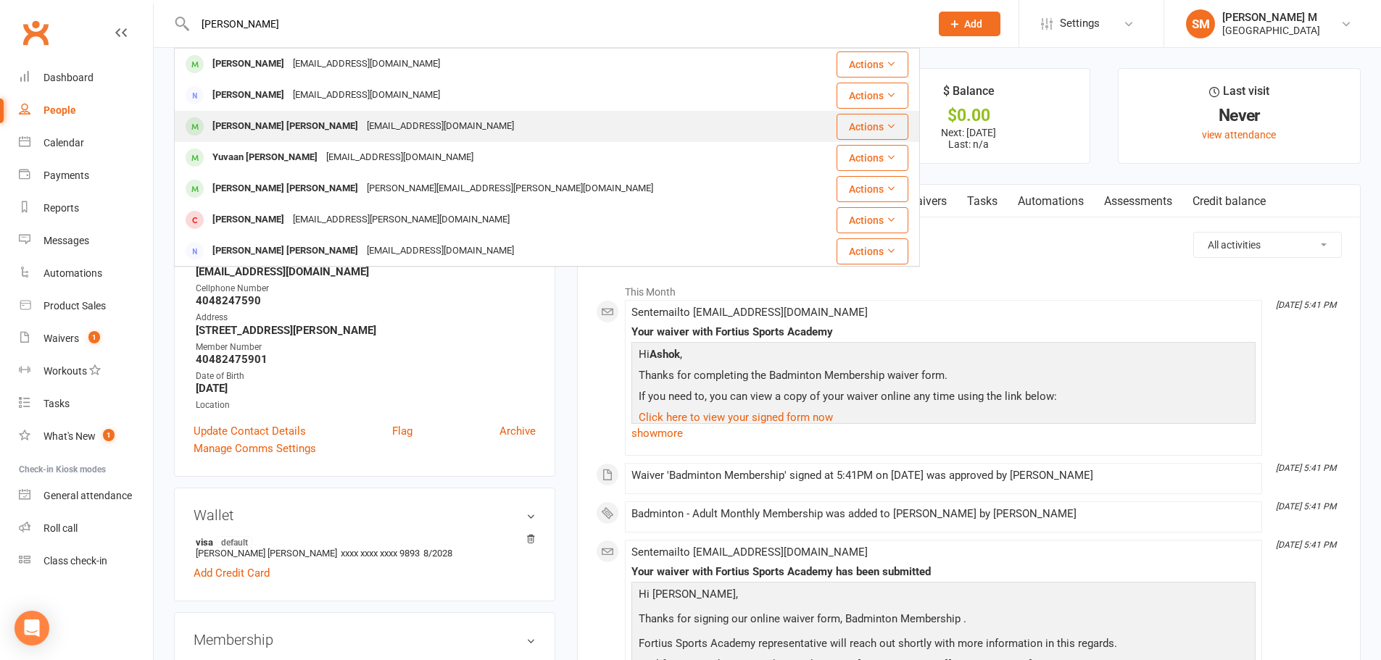
type input "sunil kumar"
click at [362, 123] on div "Sunil.rbk@gmail.com" at bounding box center [440, 126] width 156 height 21
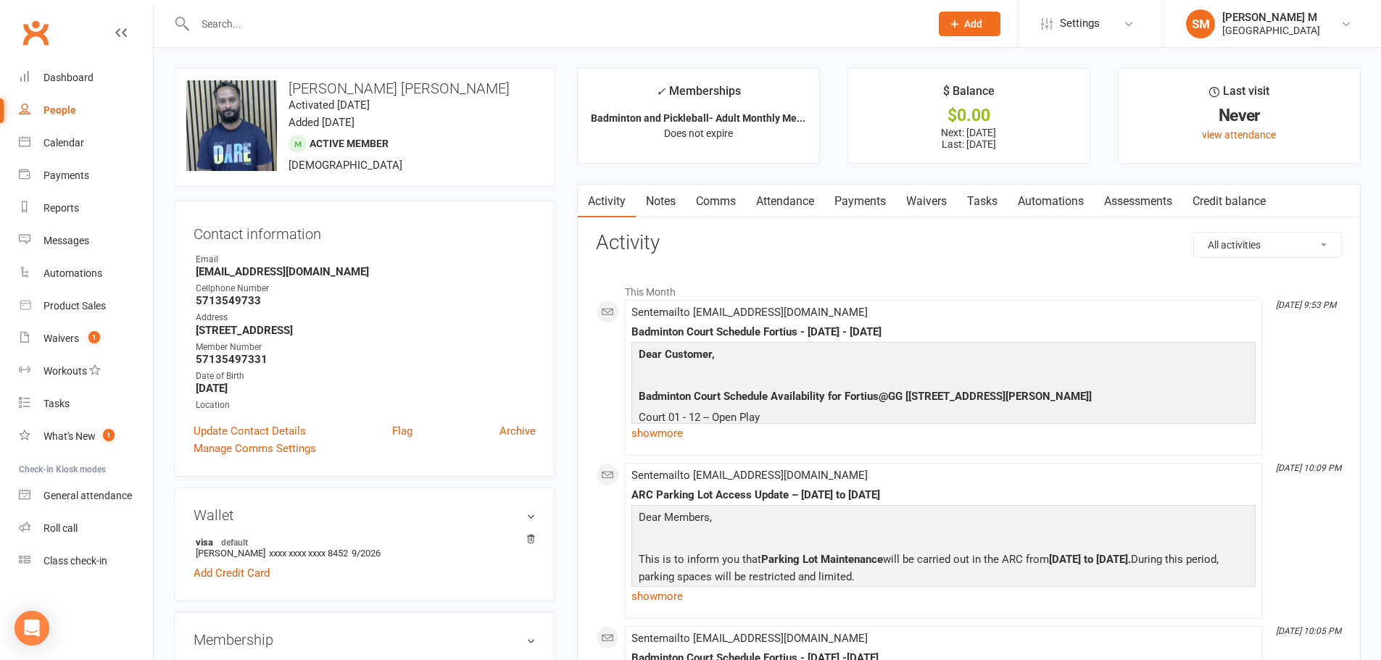
click at [861, 197] on link "Payments" at bounding box center [860, 201] width 72 height 33
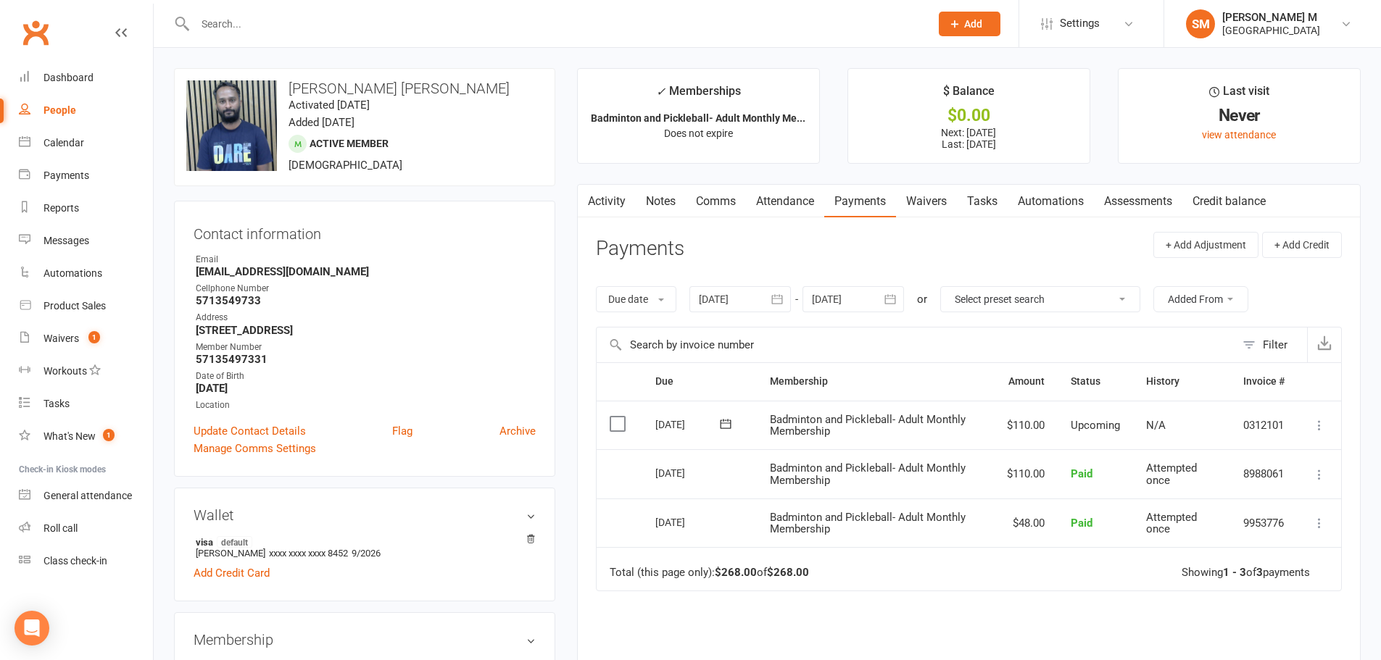
click at [604, 204] on link "Activity" at bounding box center [607, 201] width 58 height 33
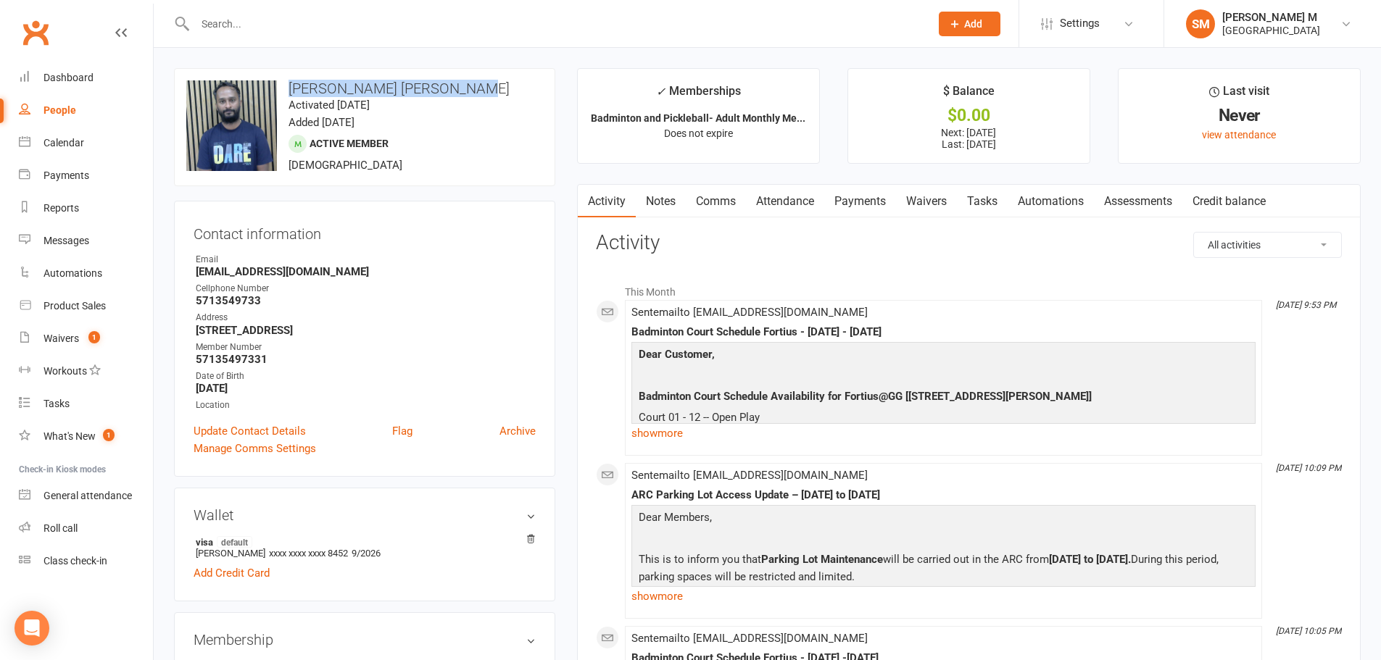
drag, startPoint x: 288, startPoint y: 84, endPoint x: 495, endPoint y: 79, distance: 206.6
click at [495, 79] on div "upload photo change photo Sunil Kumar Shivarudraiah Activated 19 August, 2025 A…" at bounding box center [364, 127] width 381 height 118
copy h3 "Sunil Kumar Shivarudraiah"
click at [495, 79] on div "upload photo change photo Sunil Kumar Shivarudraiah Activated 19 August, 2025 A…" at bounding box center [364, 127] width 381 height 118
click at [97, 87] on link "Dashboard" at bounding box center [86, 78] width 134 height 33
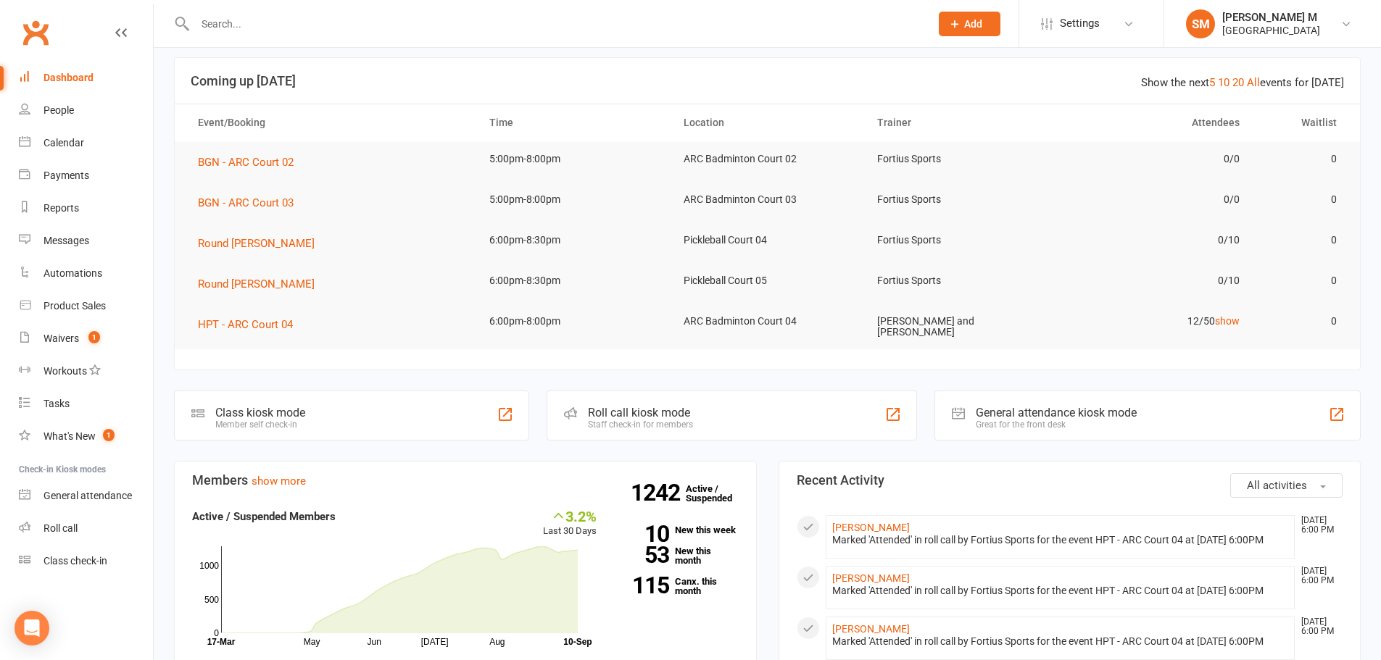
scroll to position [72, 0]
click at [1096, 414] on div "General attendance kiosk mode" at bounding box center [1056, 412] width 161 height 14
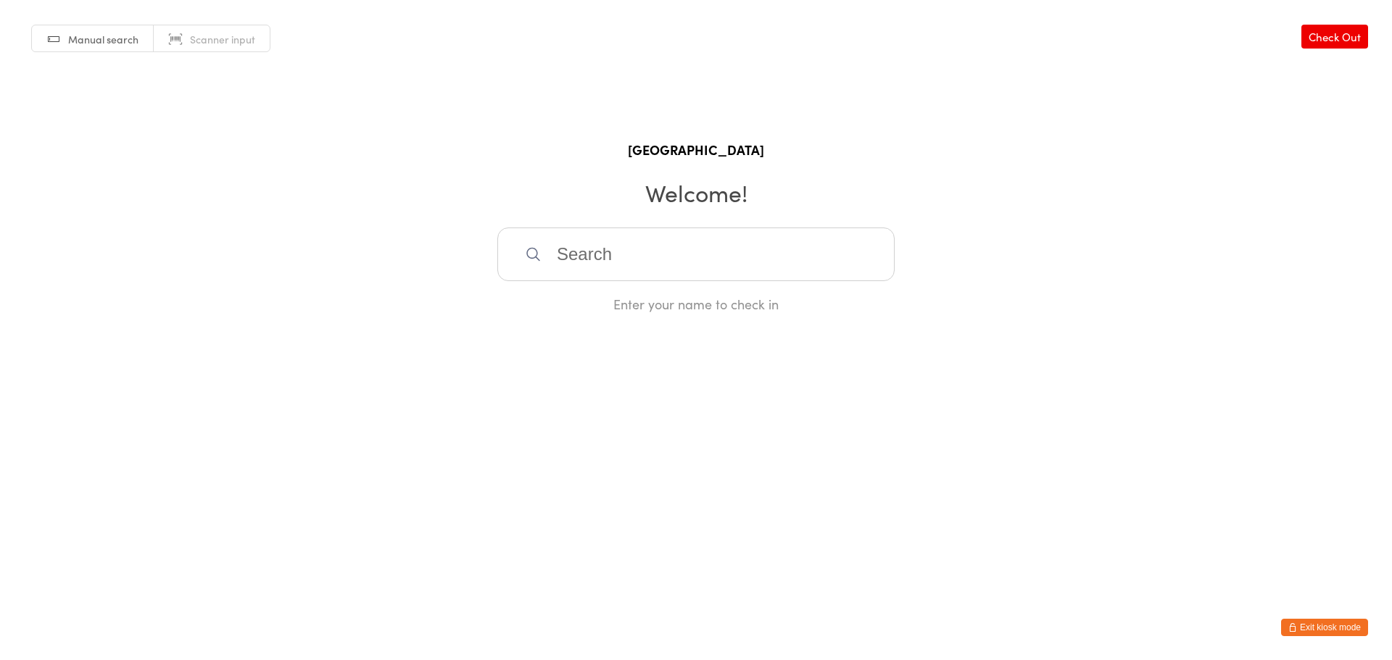
paste input "[PERSON_NAME] [PERSON_NAME]"
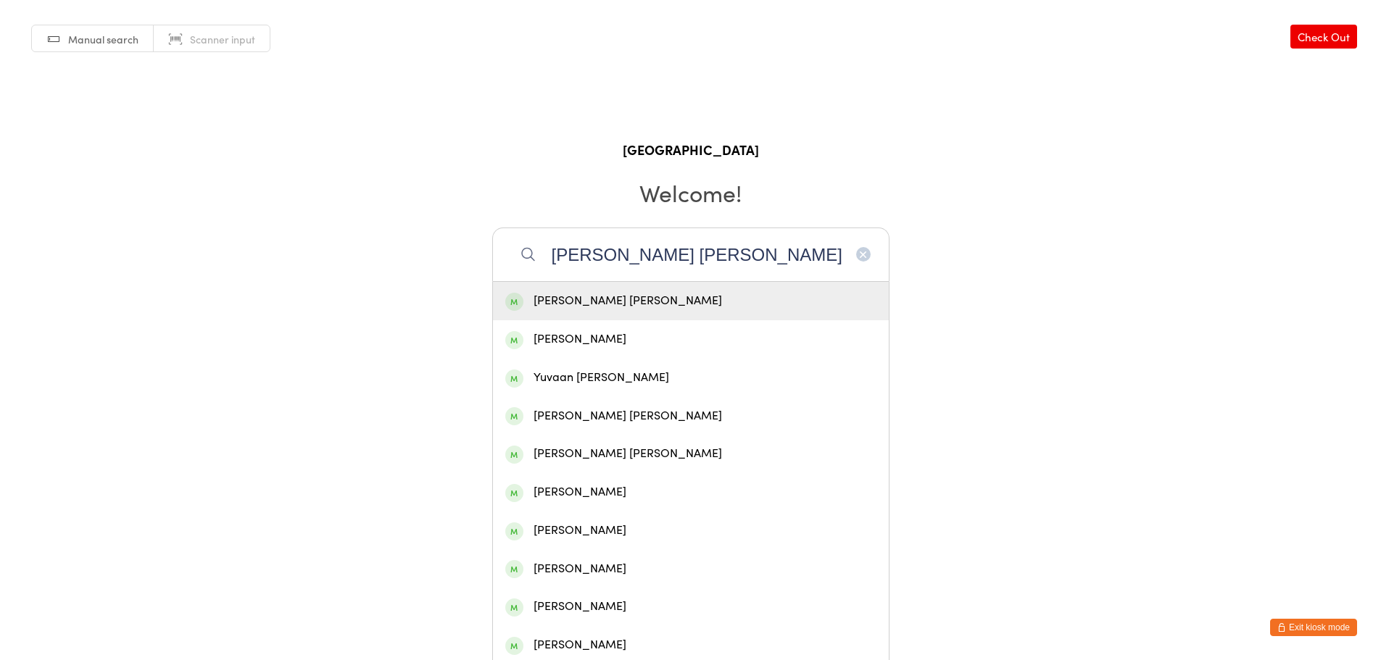
type input "[PERSON_NAME] [PERSON_NAME]"
click at [649, 301] on div "[PERSON_NAME] [PERSON_NAME]" at bounding box center [690, 301] width 371 height 20
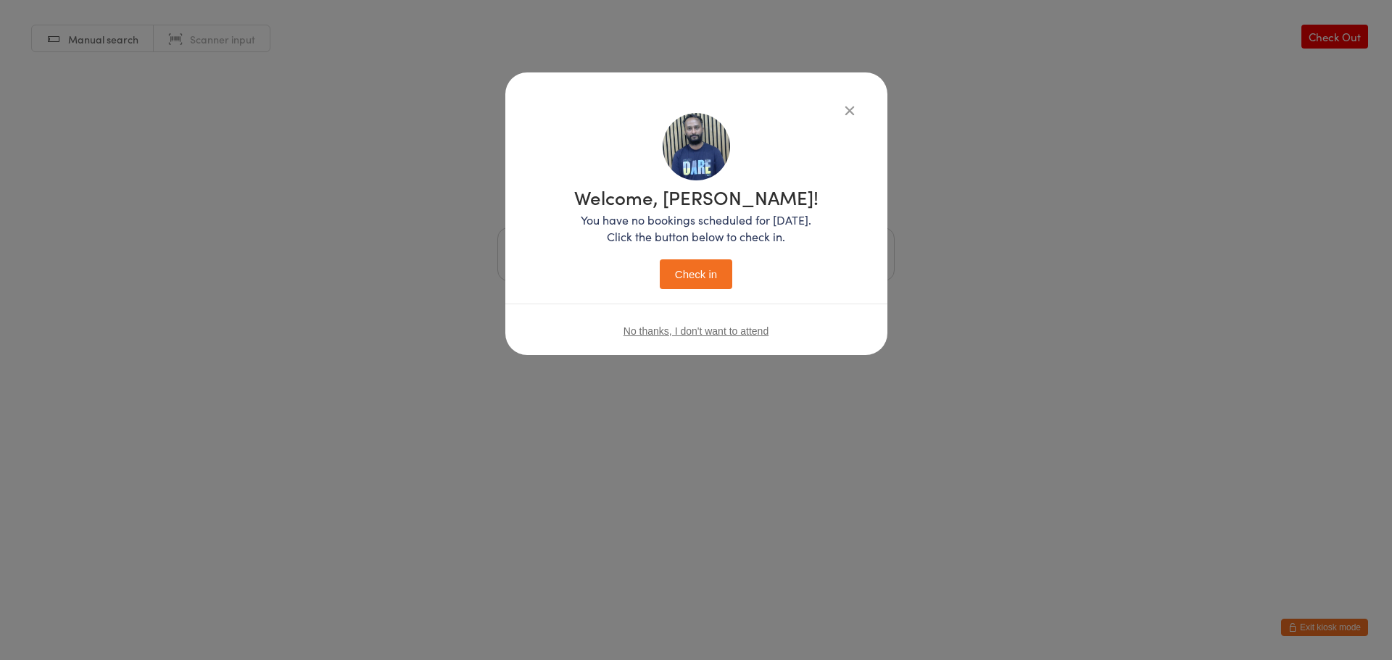
click at [676, 274] on button "Check in" at bounding box center [696, 274] width 72 height 30
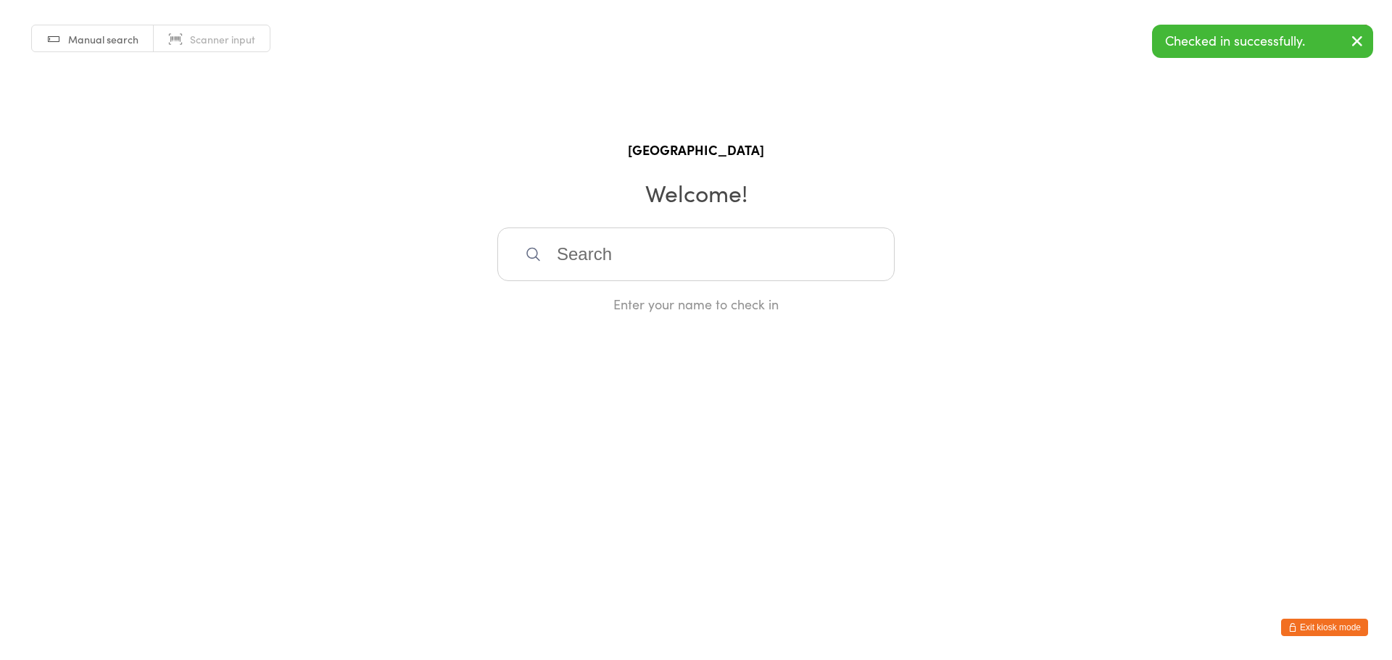
click at [1308, 628] on button "Exit kiosk mode" at bounding box center [1324, 627] width 87 height 17
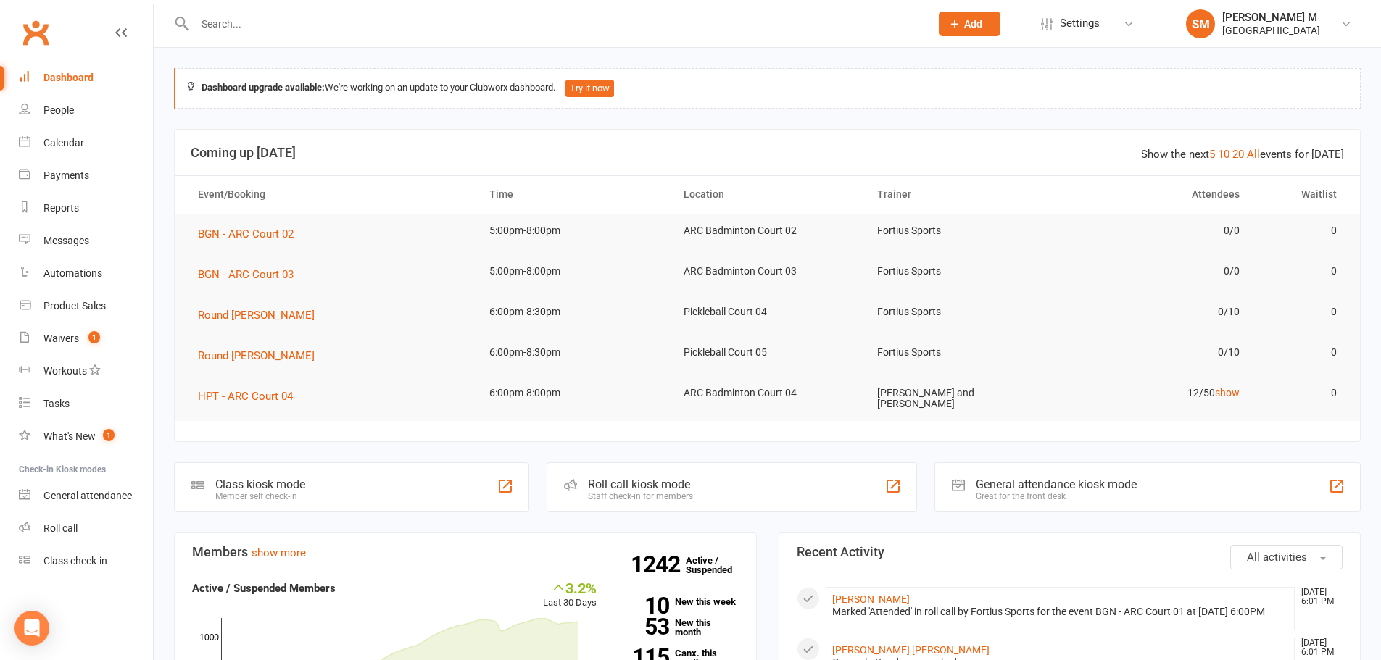
click at [241, 25] on input "text" at bounding box center [555, 24] width 729 height 20
paste input "[PERSON_NAME] [PERSON_NAME]"
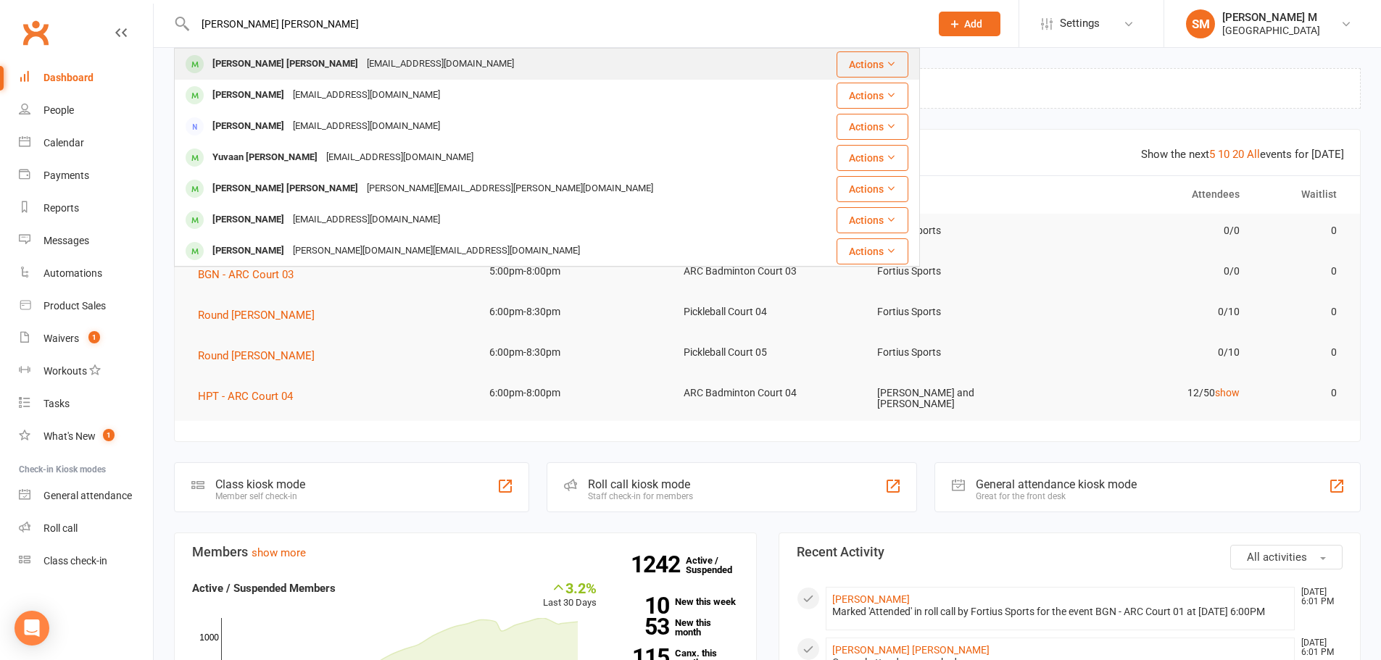
type input "[PERSON_NAME] [PERSON_NAME]"
click at [362, 60] on div "[EMAIL_ADDRESS][DOMAIN_NAME]" at bounding box center [440, 64] width 156 height 21
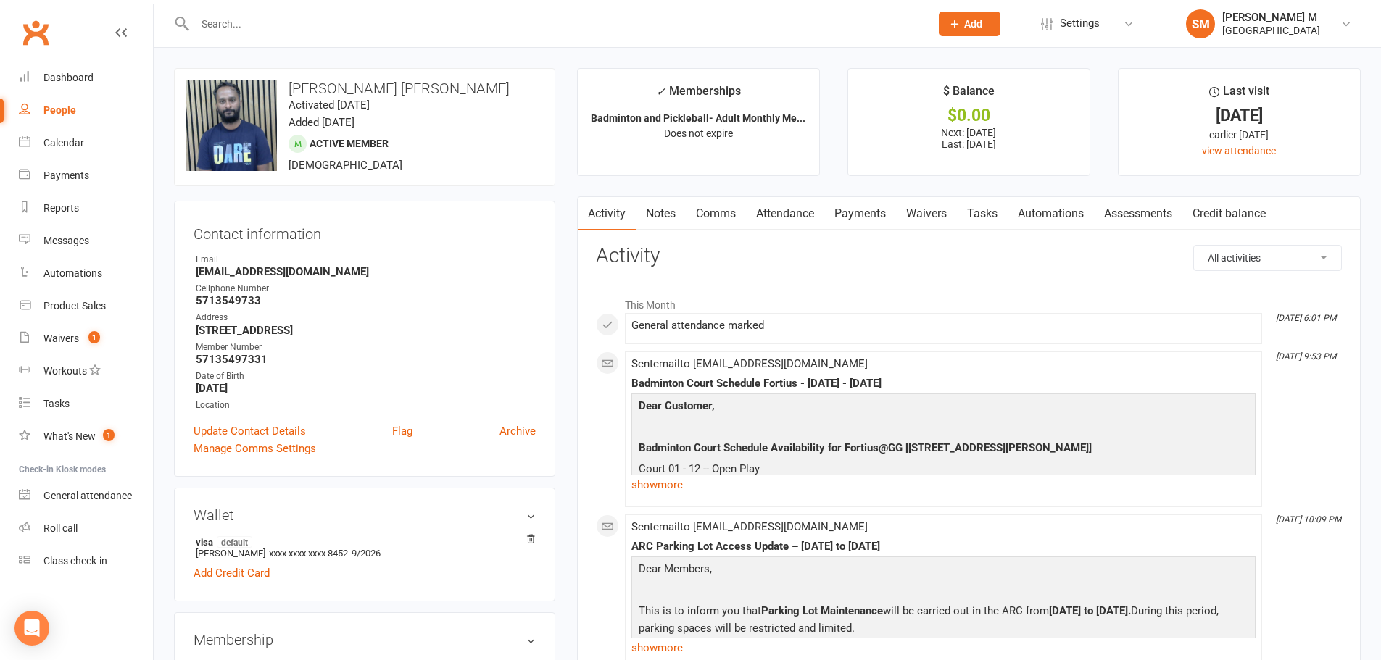
click at [256, 17] on input "text" at bounding box center [555, 24] width 729 height 20
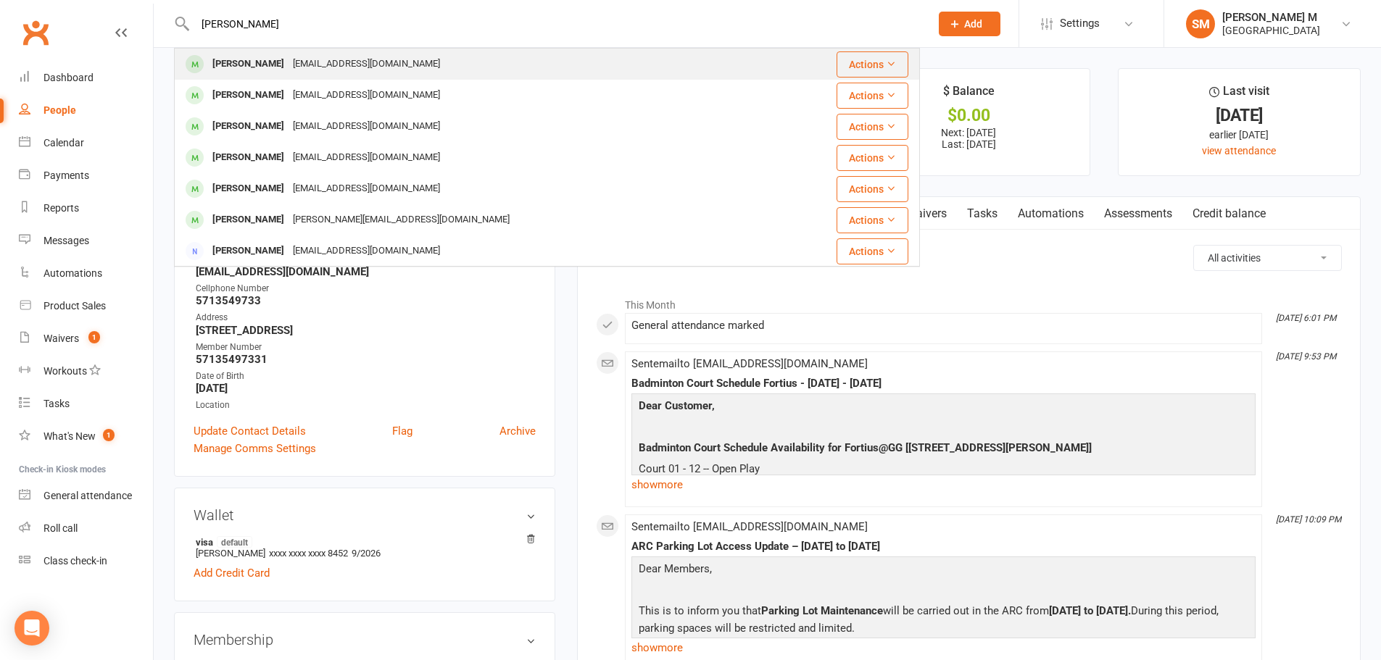
type input "premkumar"
click at [260, 70] on div "Rhea Premkumar" at bounding box center [248, 64] width 80 height 21
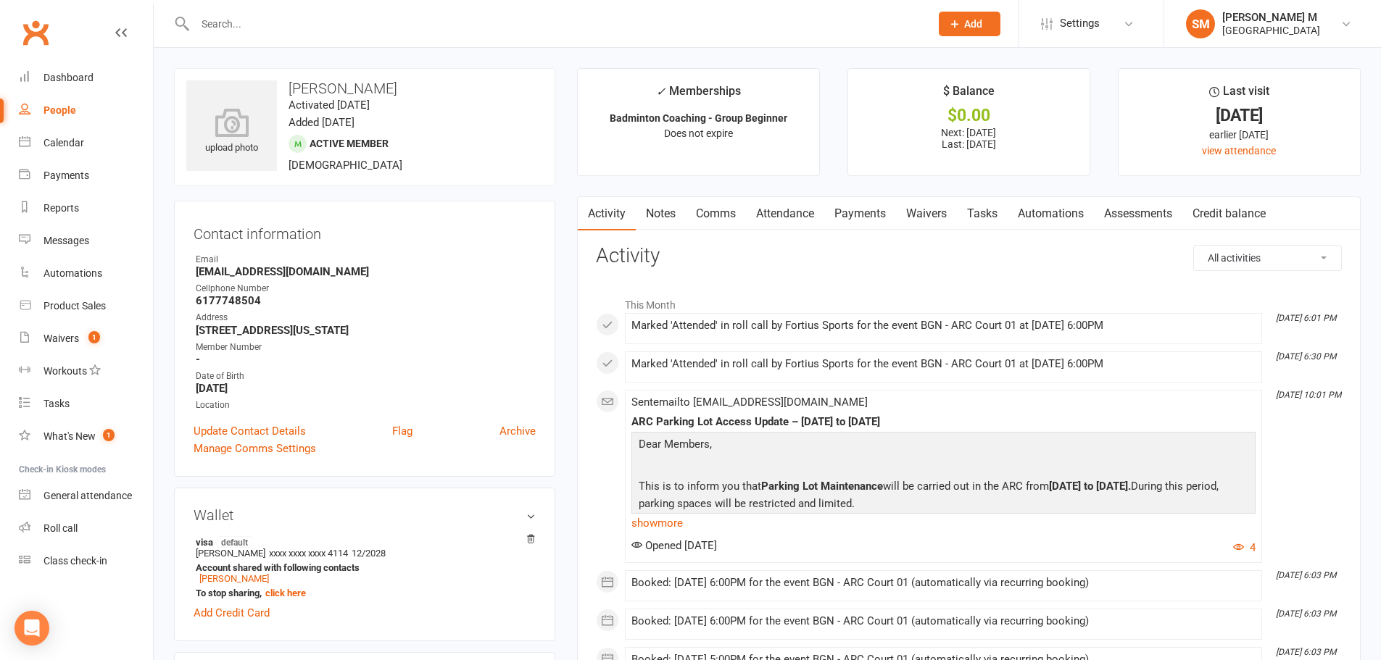
click at [255, 25] on input "text" at bounding box center [555, 24] width 729 height 20
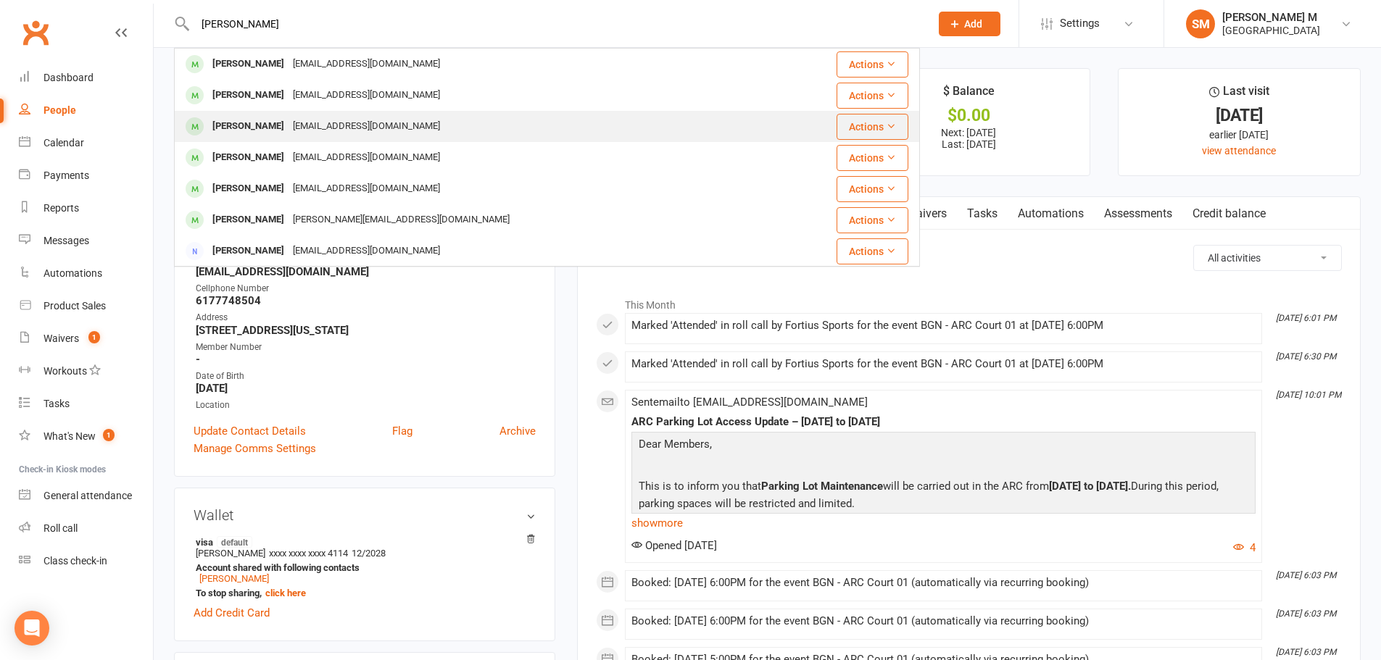
type input "premkumar"
click at [276, 133] on div "Premkumar Dara" at bounding box center [248, 126] width 80 height 21
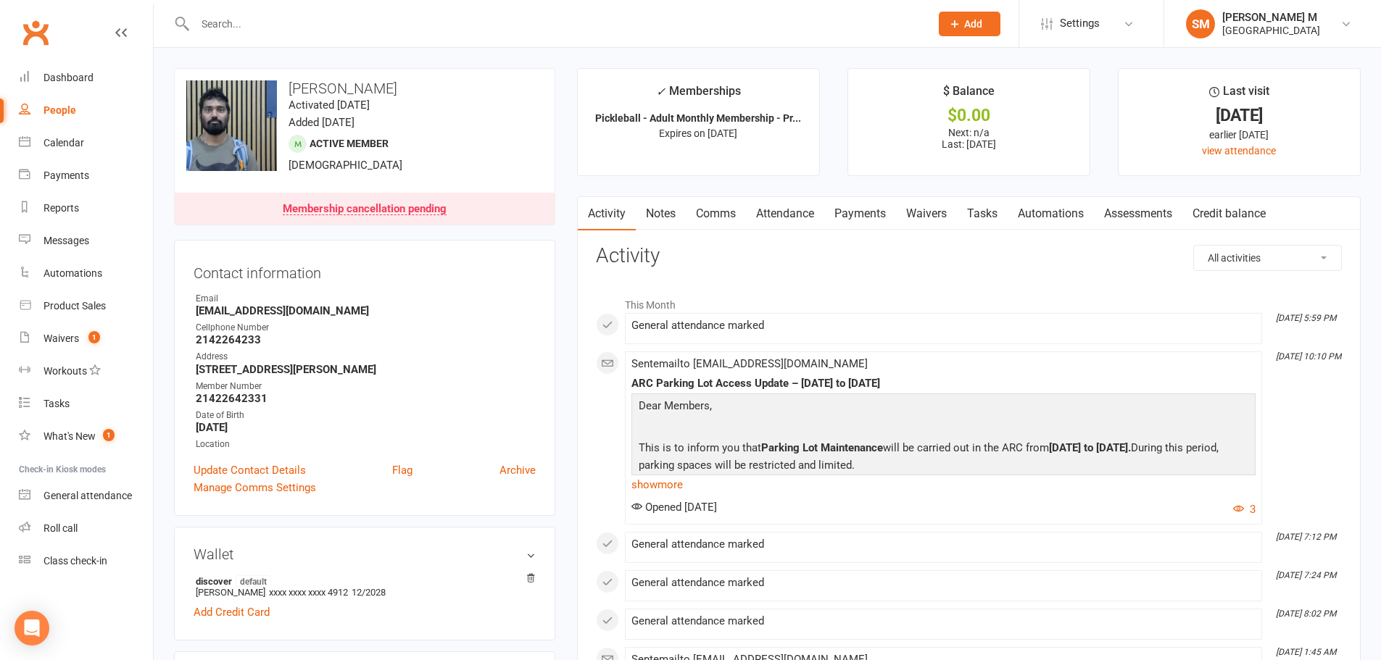
click at [860, 218] on link "Payments" at bounding box center [860, 213] width 72 height 33
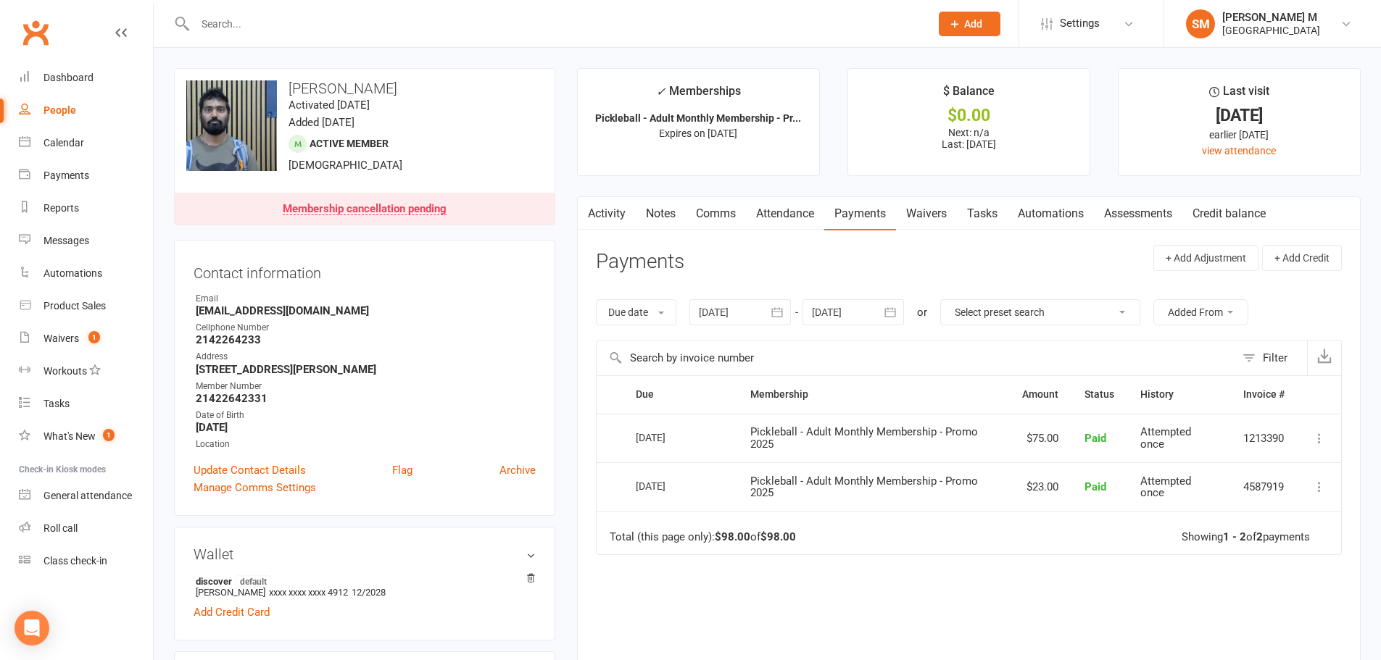
click at [647, 194] on main "✓ Memberships Pickleball - Adult Monthly Membership - Pr... Expires on 28th Sep…" at bounding box center [968, 423] width 805 height 711
click at [656, 200] on link "Notes" at bounding box center [661, 213] width 50 height 33
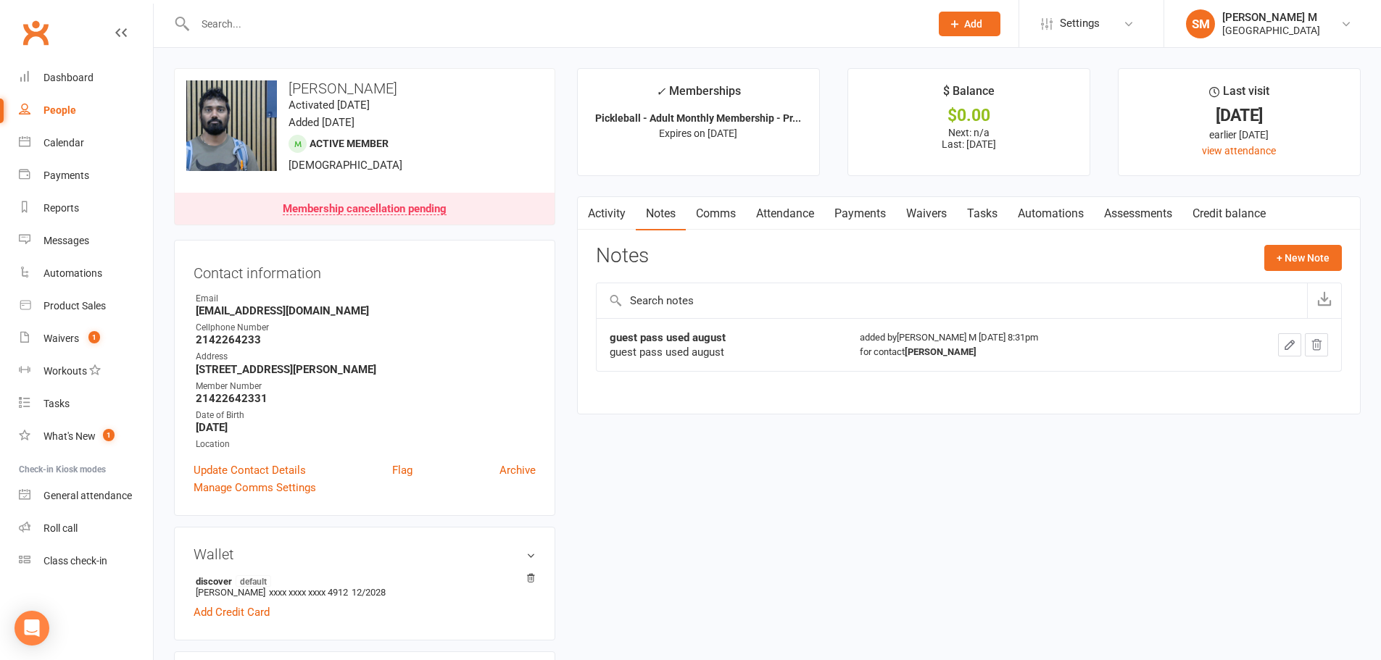
click at [864, 211] on link "Payments" at bounding box center [860, 213] width 72 height 33
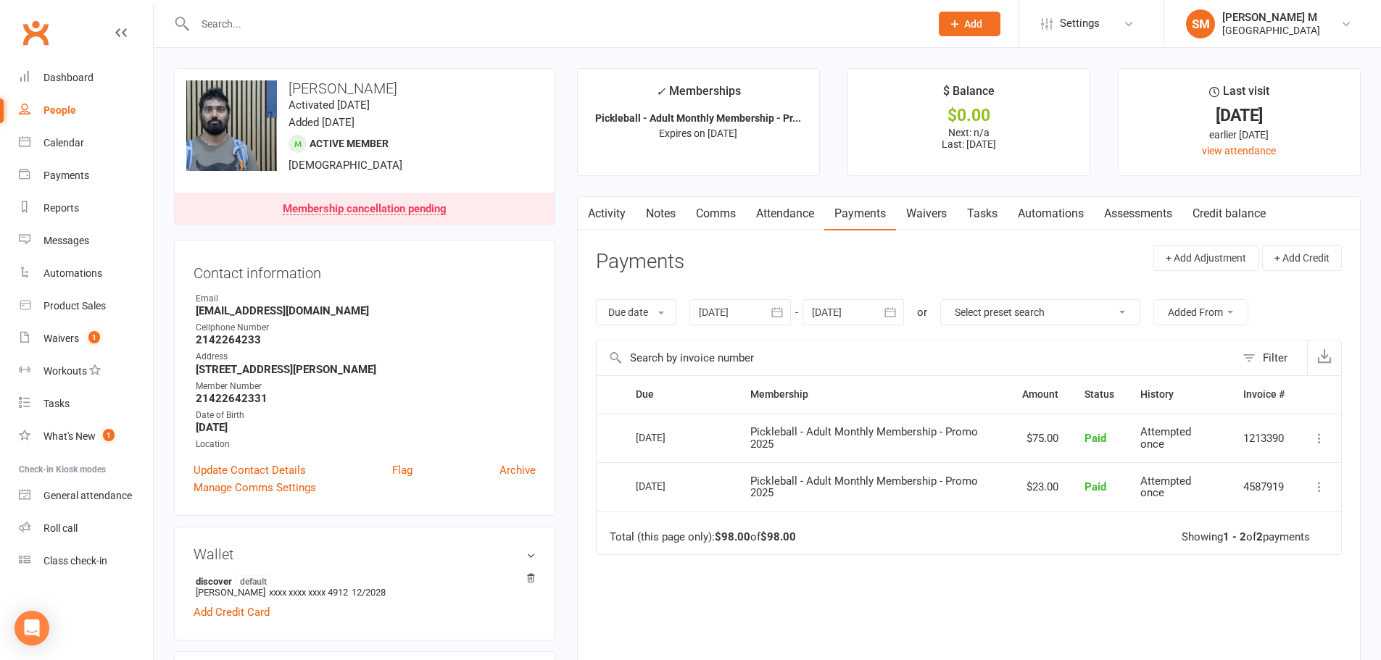
click at [594, 220] on button "button" at bounding box center [587, 213] width 18 height 33
click at [603, 215] on link "Activity" at bounding box center [607, 213] width 58 height 33
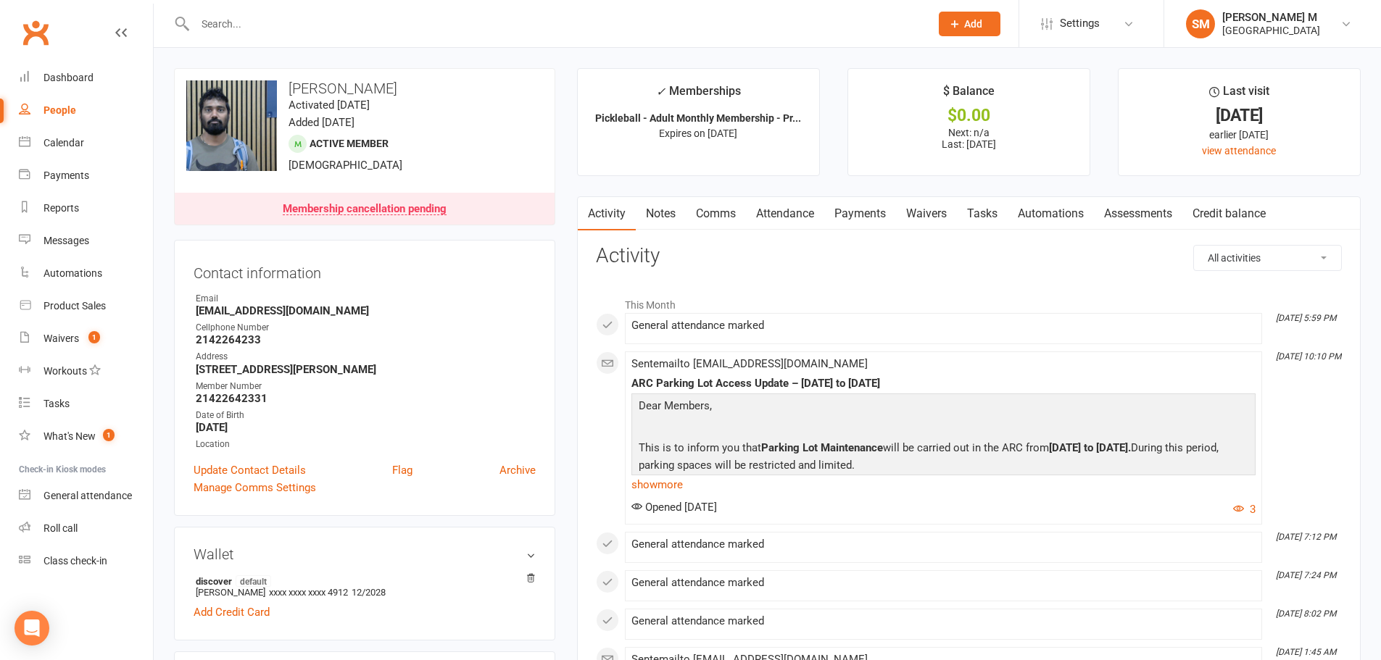
click at [841, 221] on link "Payments" at bounding box center [860, 213] width 72 height 33
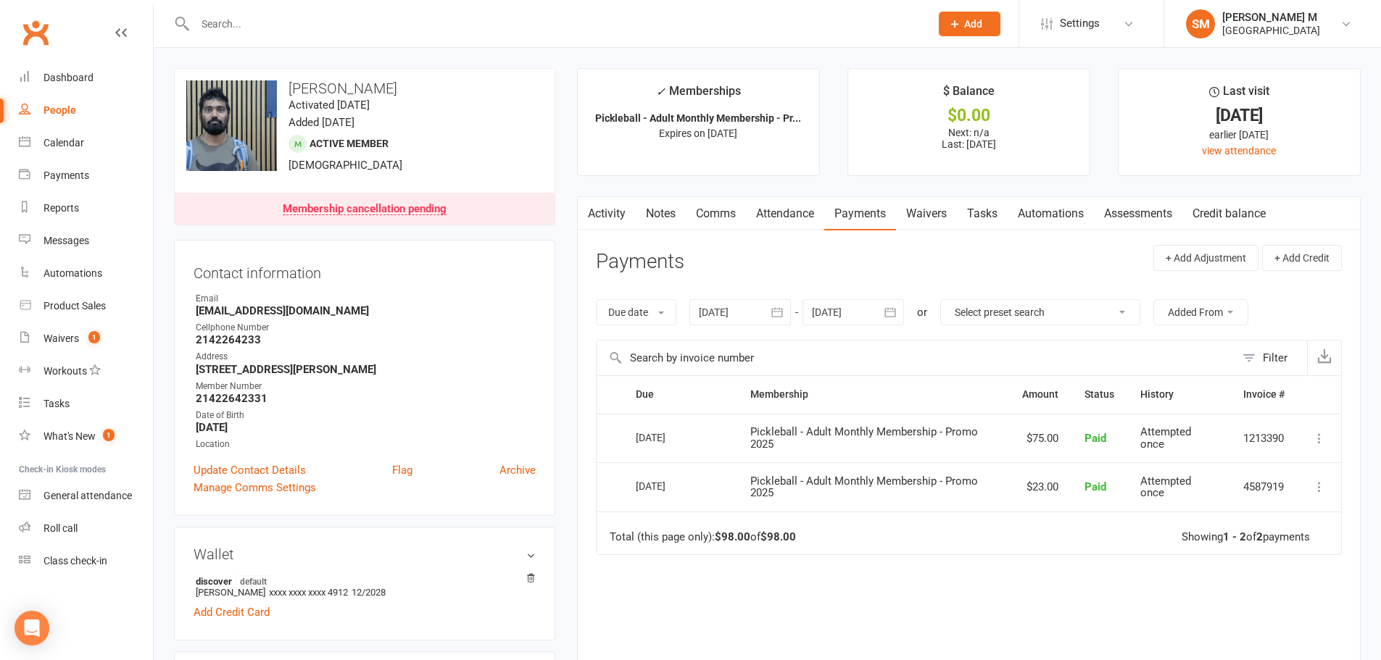
click at [669, 208] on link "Notes" at bounding box center [661, 213] width 50 height 33
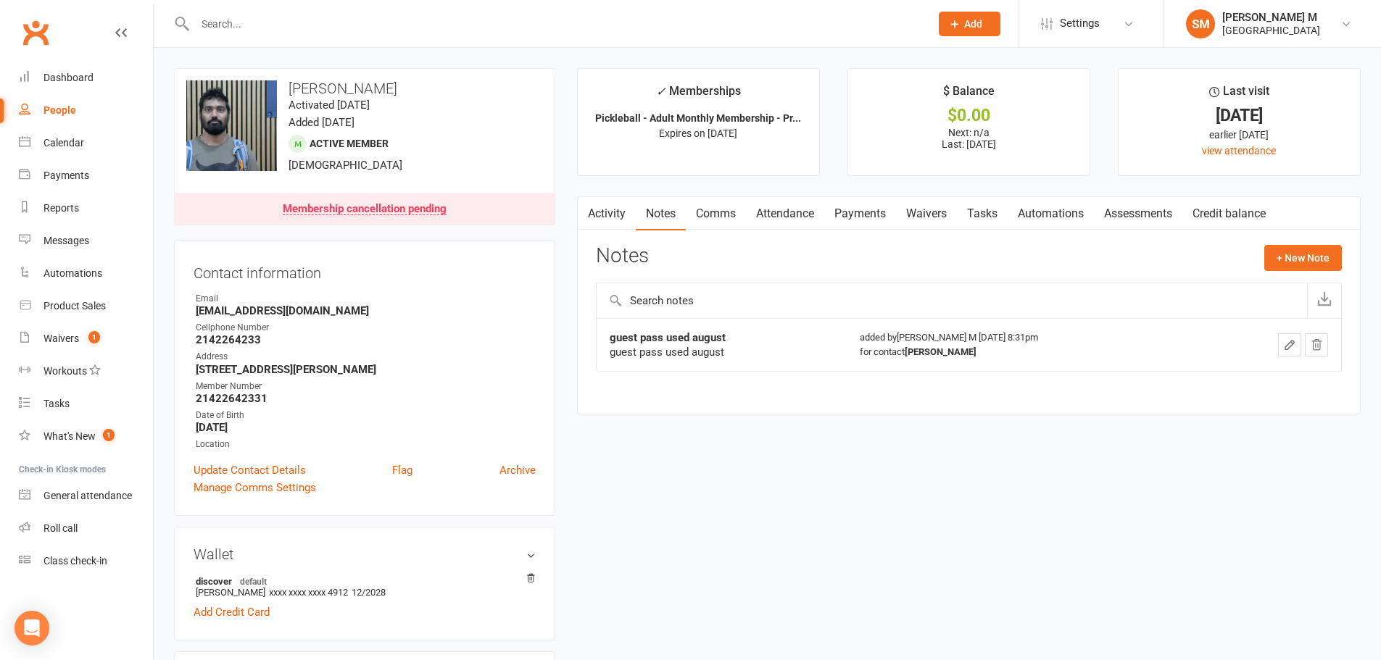
click at [618, 213] on link "Activity" at bounding box center [607, 213] width 58 height 33
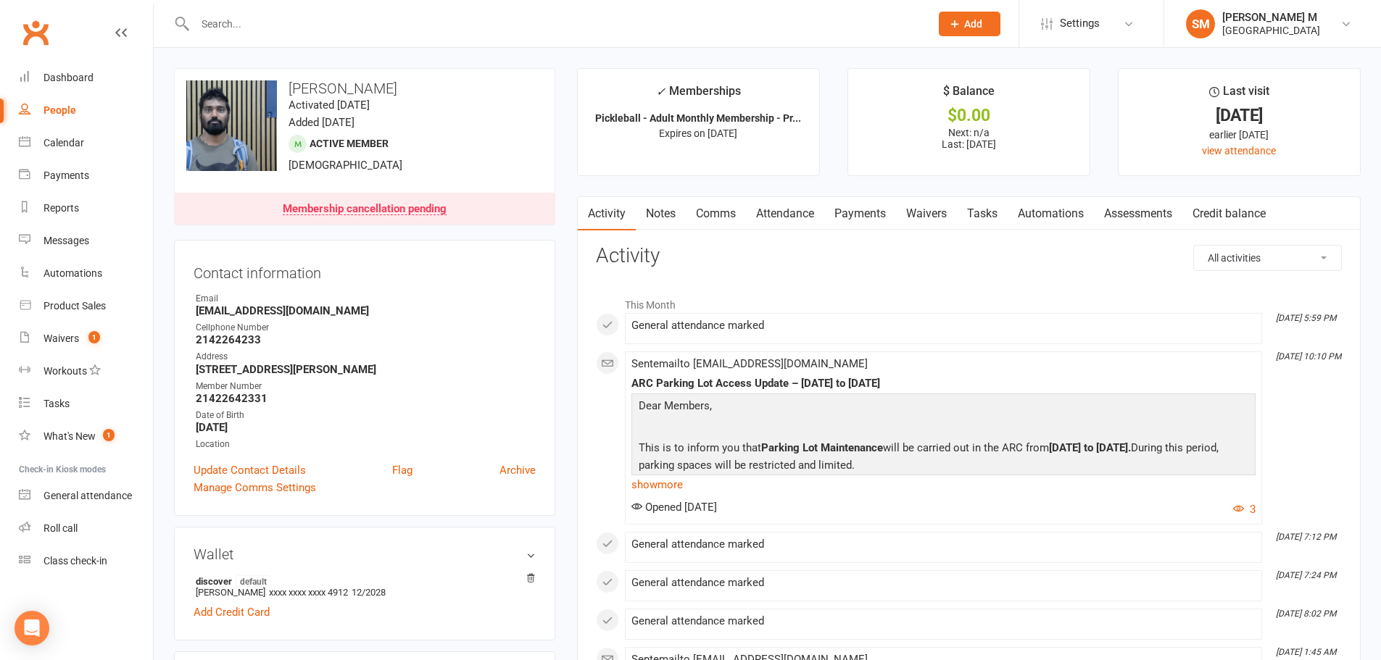
click at [317, 27] on input "text" at bounding box center [555, 24] width 729 height 20
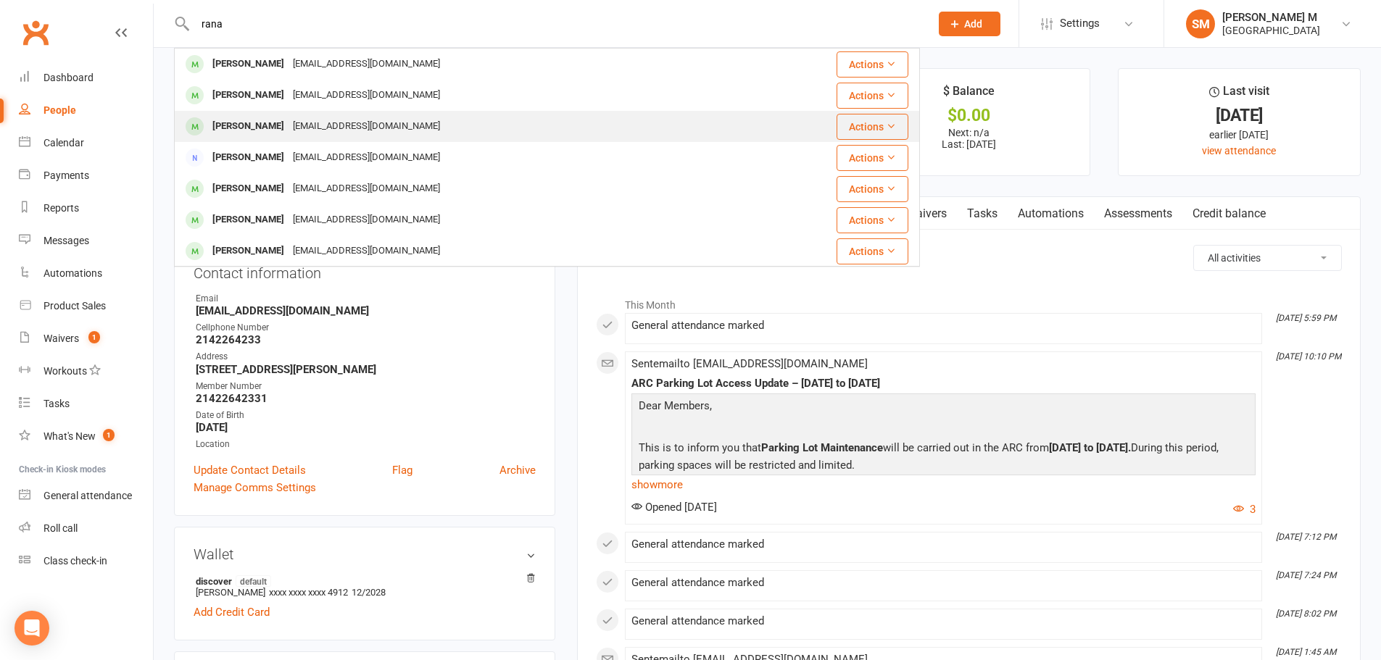
type input "rana"
click at [321, 124] on div "Ranadheerapple2@gmail.com" at bounding box center [366, 126] width 156 height 21
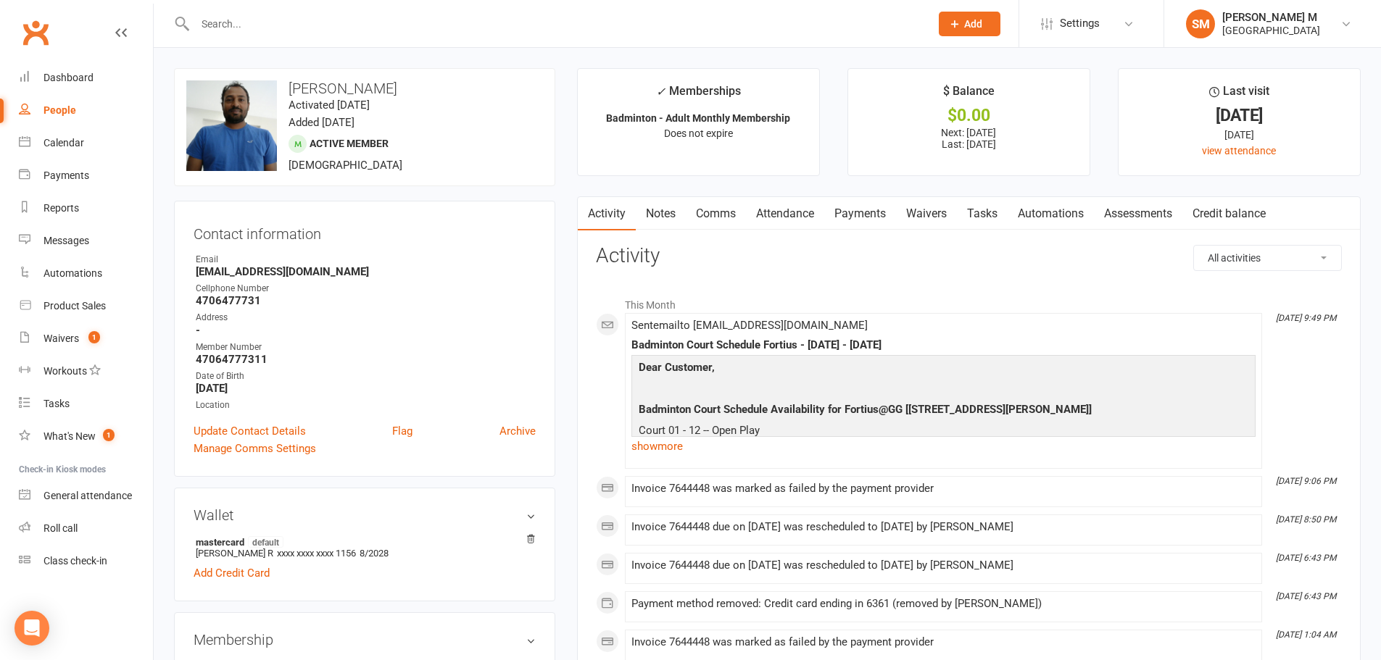
click at [839, 212] on link "Payments" at bounding box center [860, 213] width 72 height 33
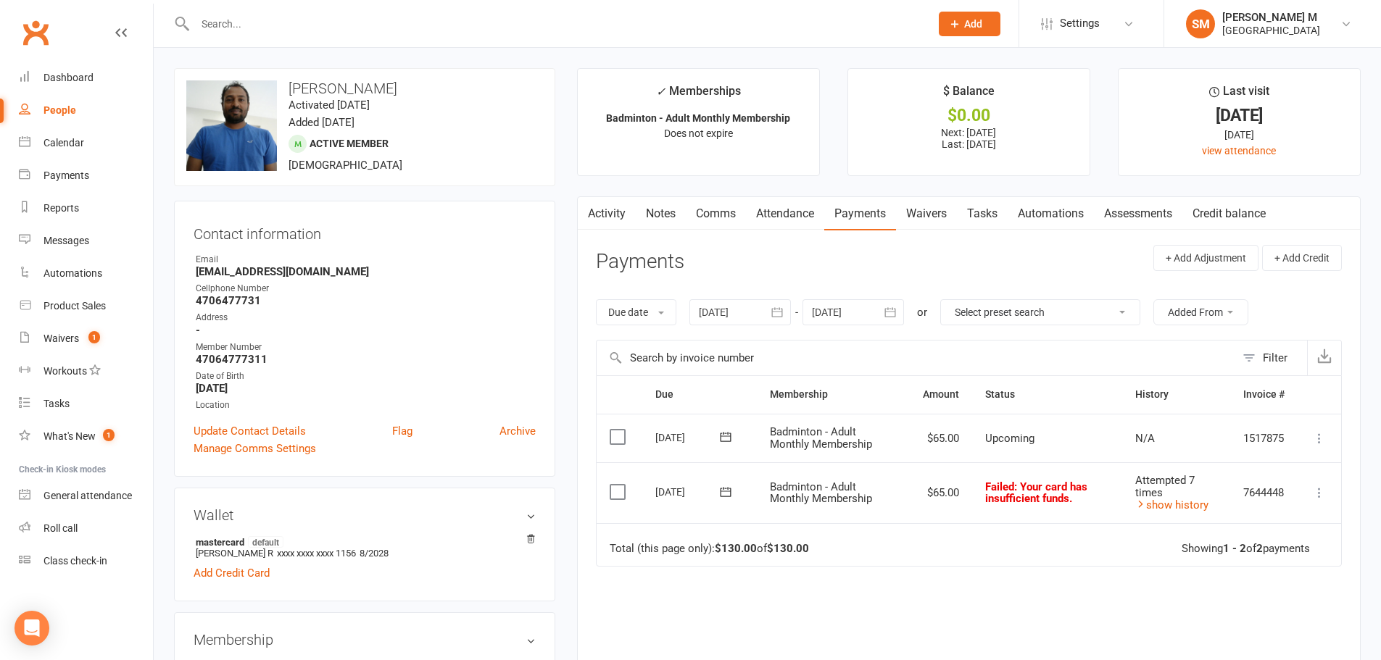
click at [775, 315] on icon "button" at bounding box center [777, 311] width 11 height 9
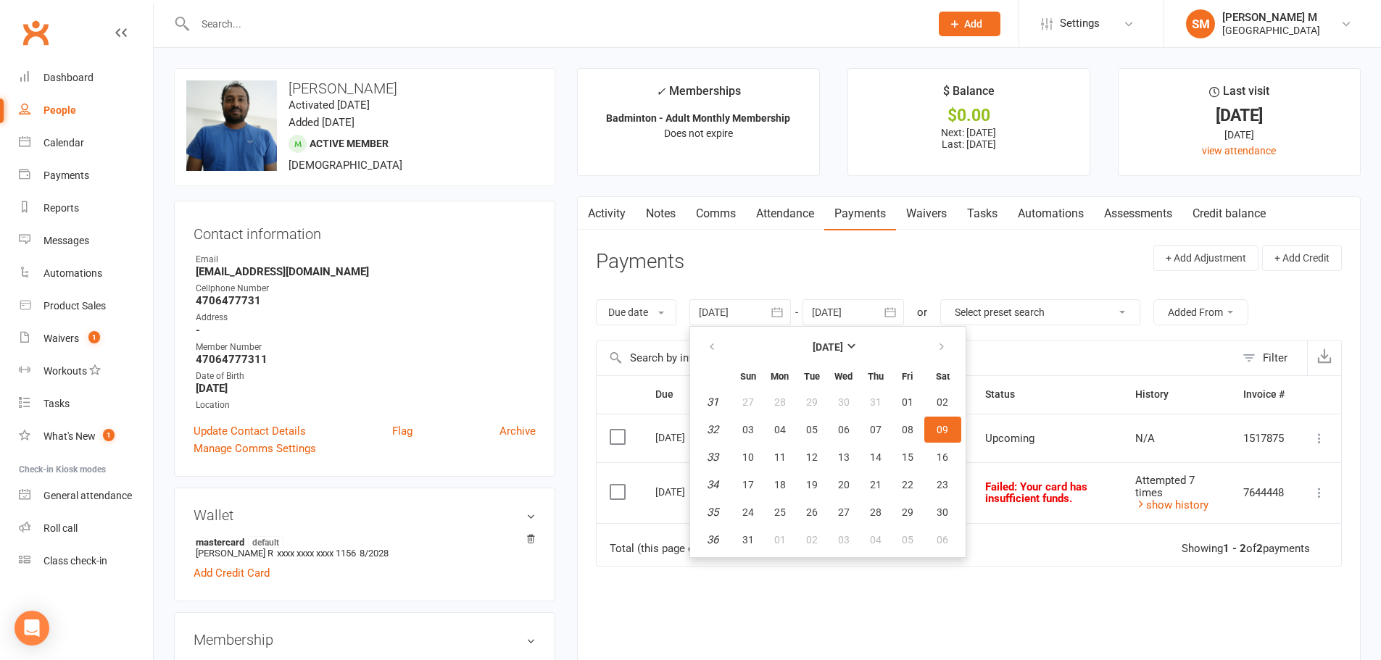
click at [731, 346] on th at bounding box center [712, 347] width 37 height 32
click at [719, 346] on button "button" at bounding box center [712, 347] width 31 height 26
click at [805, 393] on button "03" at bounding box center [812, 402] width 30 height 26
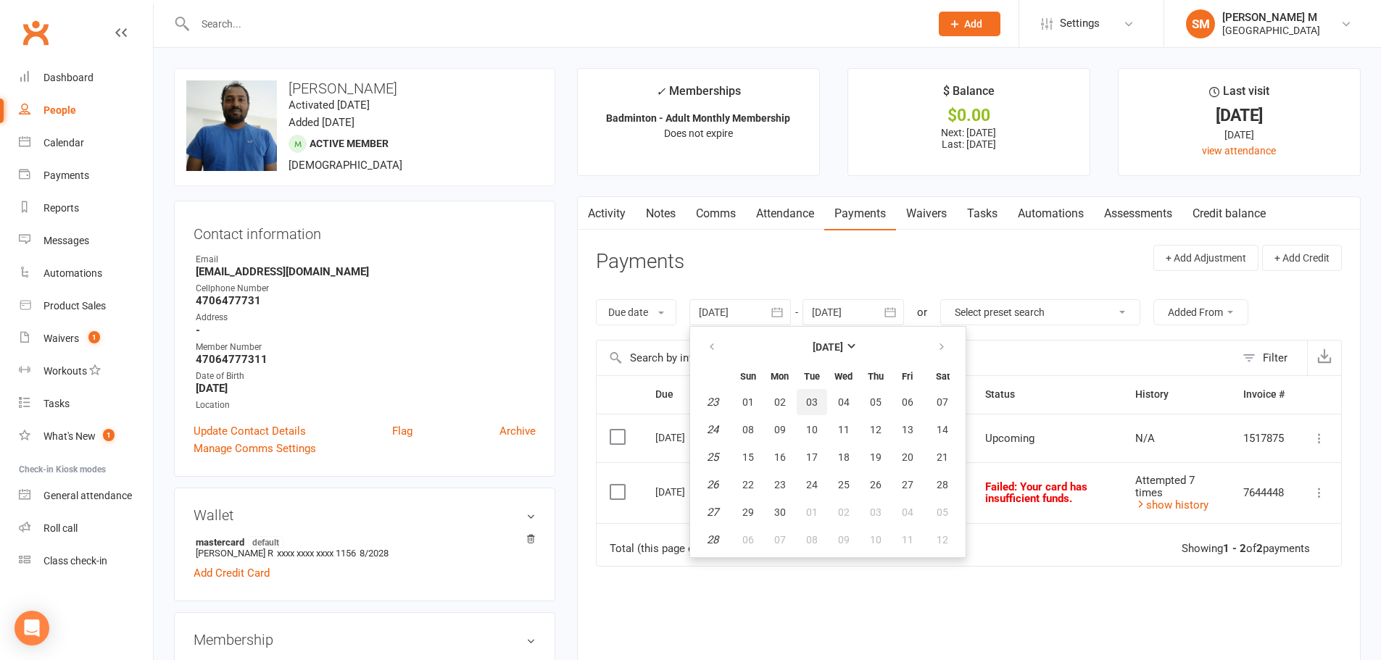
type input "03 Jun 2025"
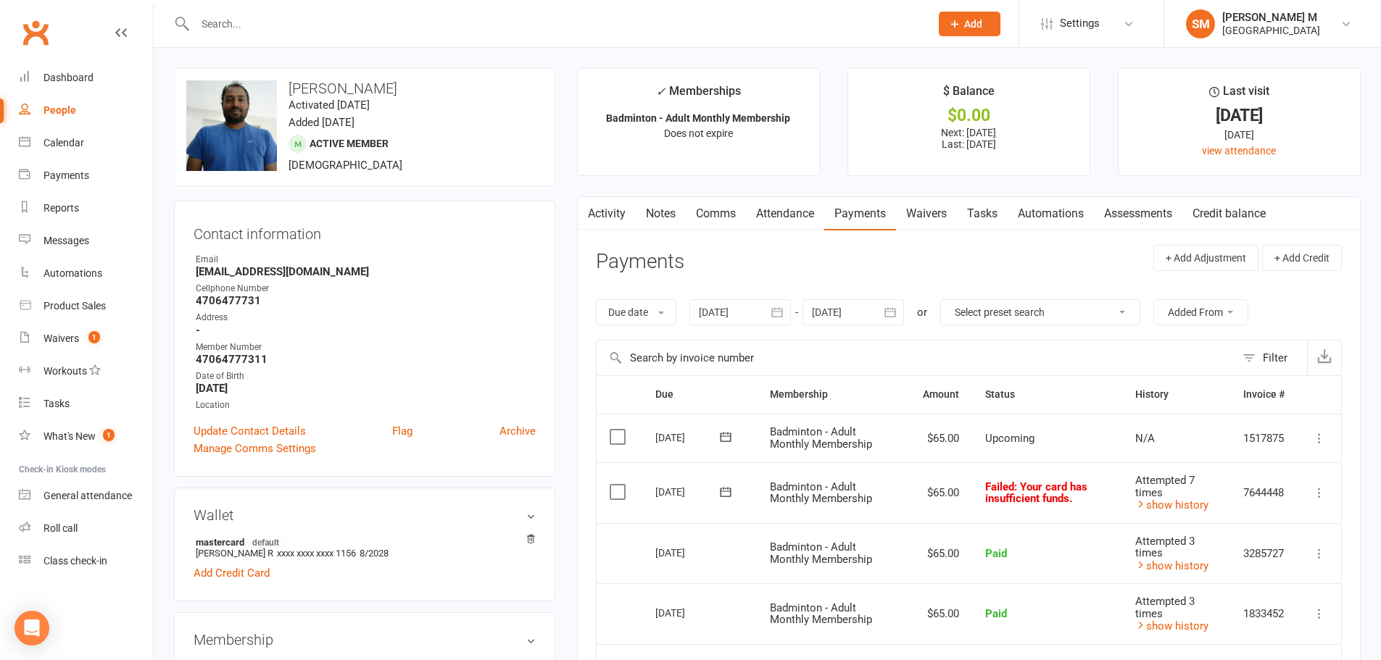
click at [728, 496] on icon at bounding box center [725, 491] width 11 height 9
click at [800, 611] on button "10" at bounding box center [809, 606] width 30 height 26
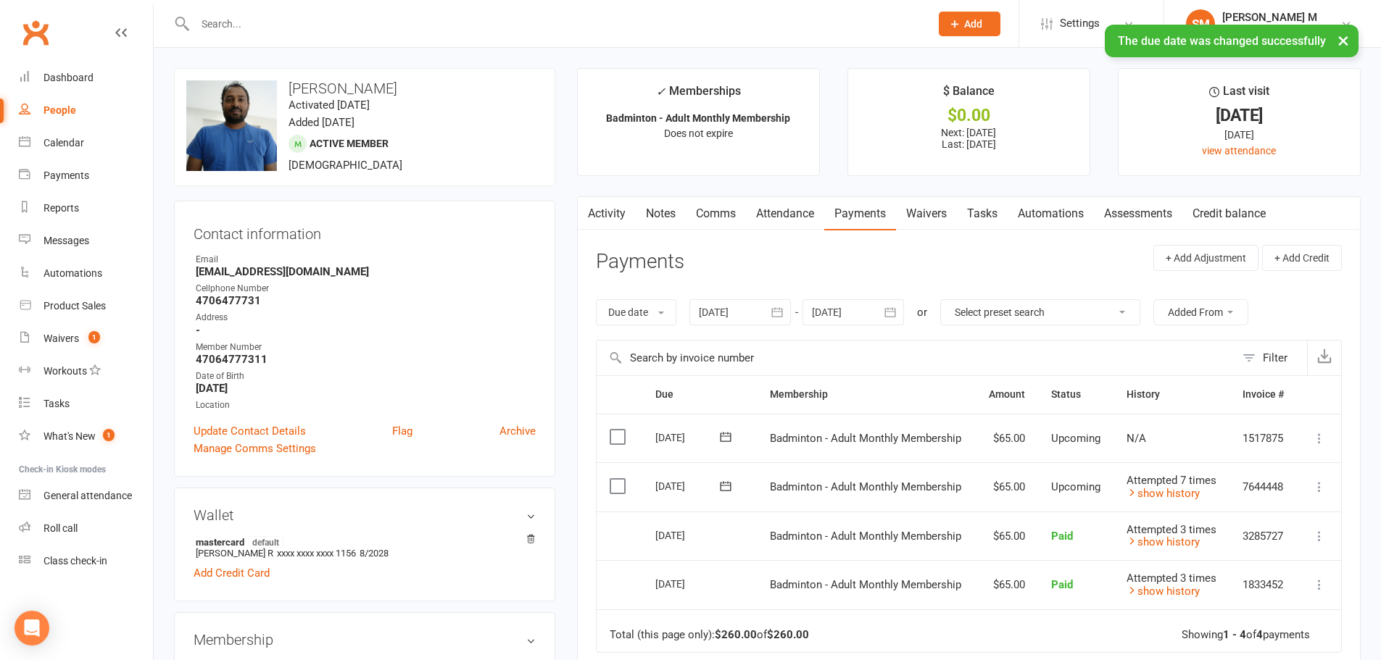
click at [609, 205] on link "Activity" at bounding box center [607, 213] width 58 height 33
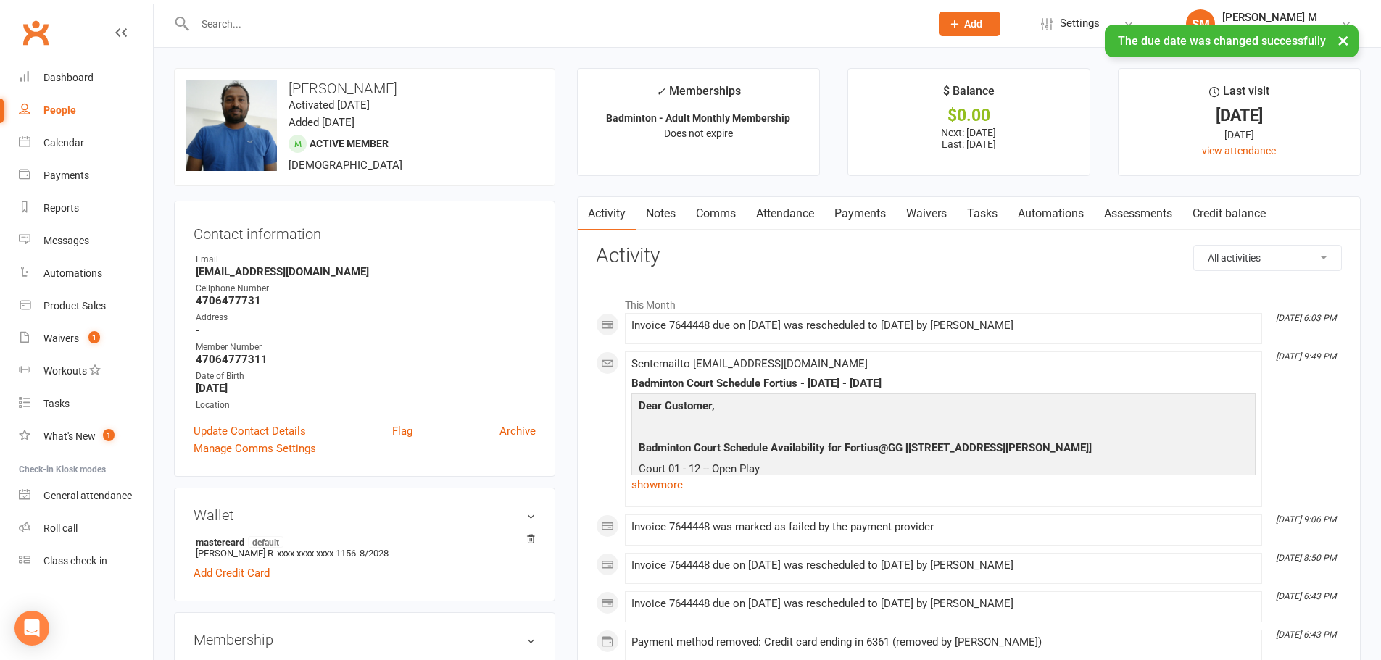
click at [852, 217] on link "Payments" at bounding box center [860, 213] width 72 height 33
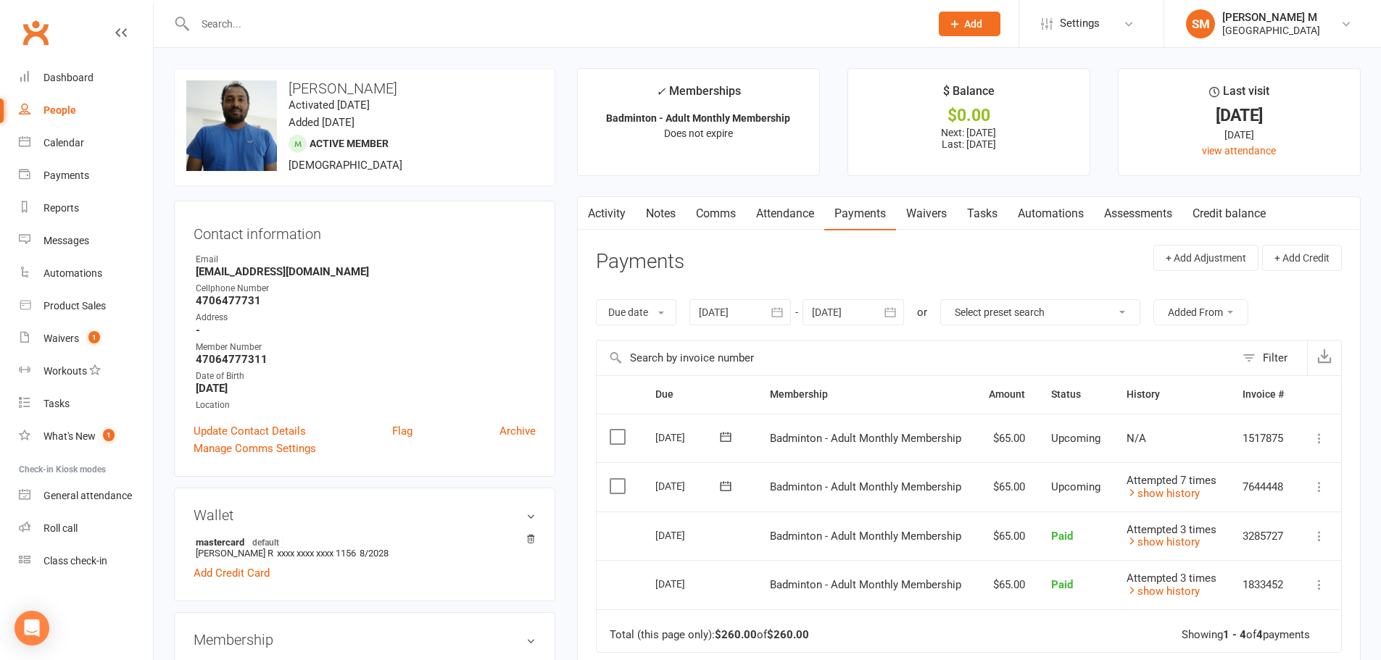
click at [273, 20] on input "text" at bounding box center [555, 24] width 729 height 20
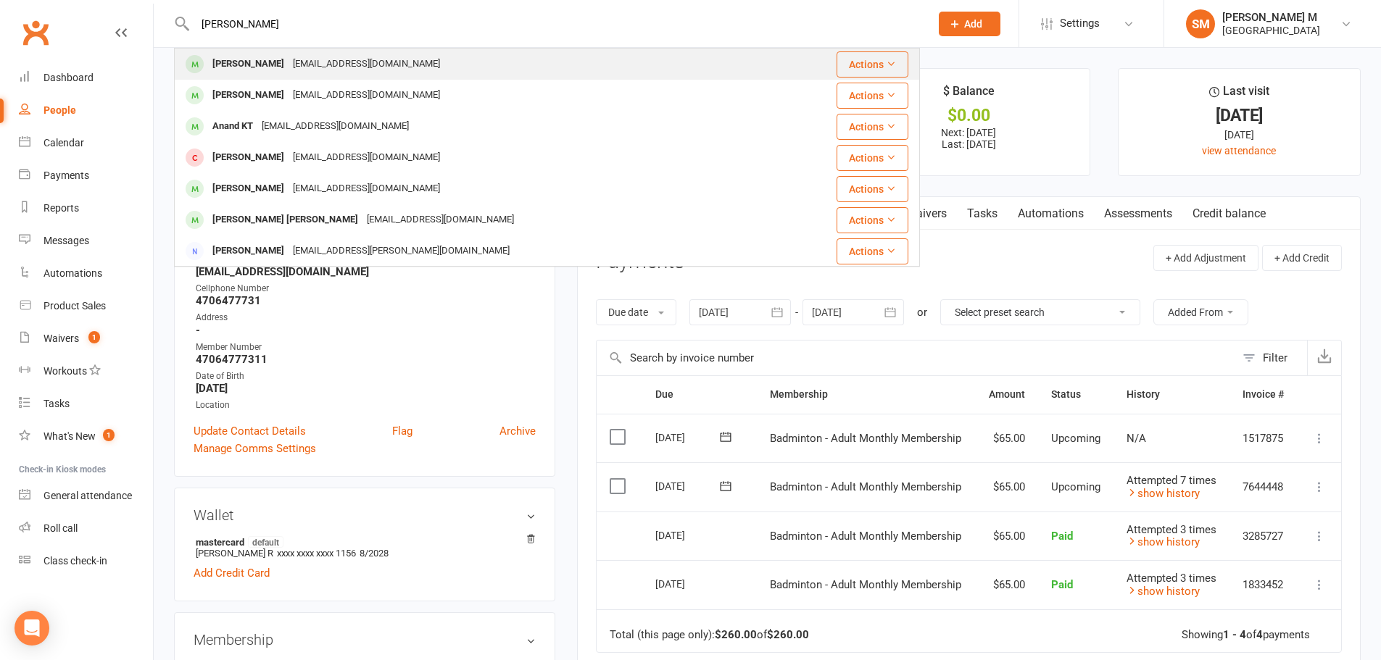
type input "annaya anandak"
click at [288, 71] on div "Ananya Anandakumar" at bounding box center [248, 64] width 80 height 21
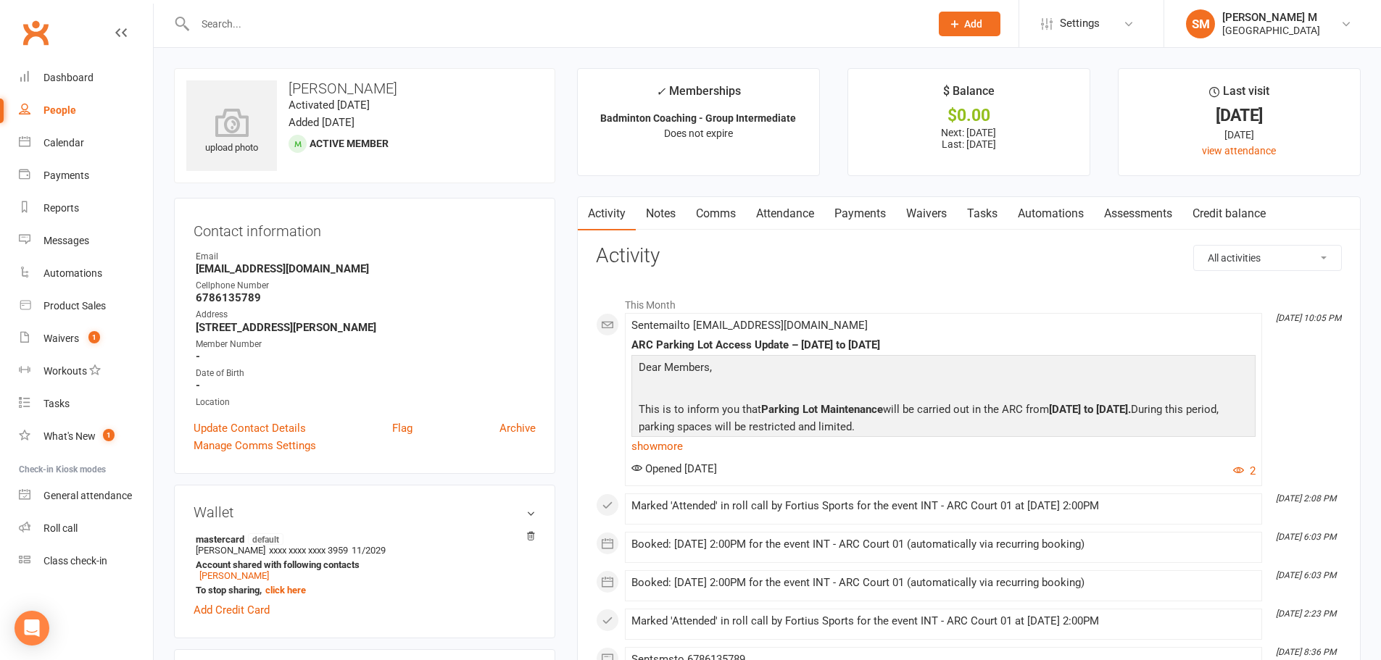
click at [870, 214] on link "Payments" at bounding box center [860, 213] width 72 height 33
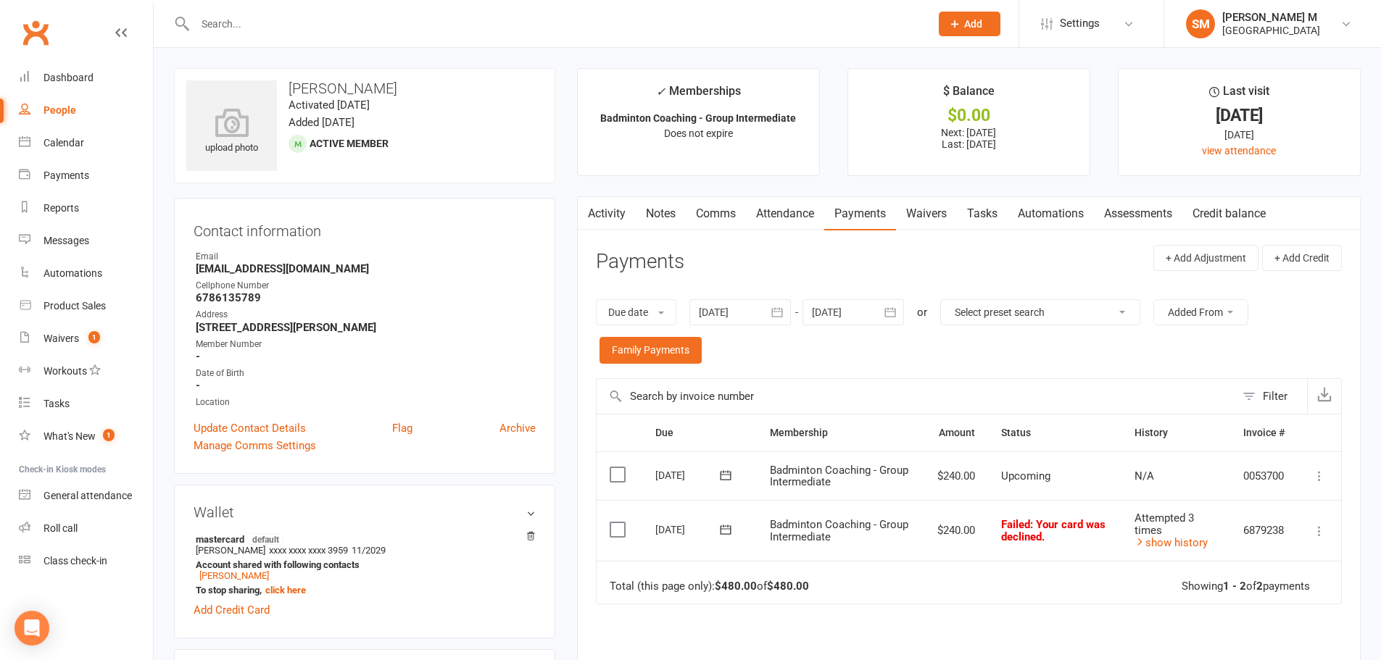
click at [773, 310] on icon "button" at bounding box center [777, 312] width 14 height 14
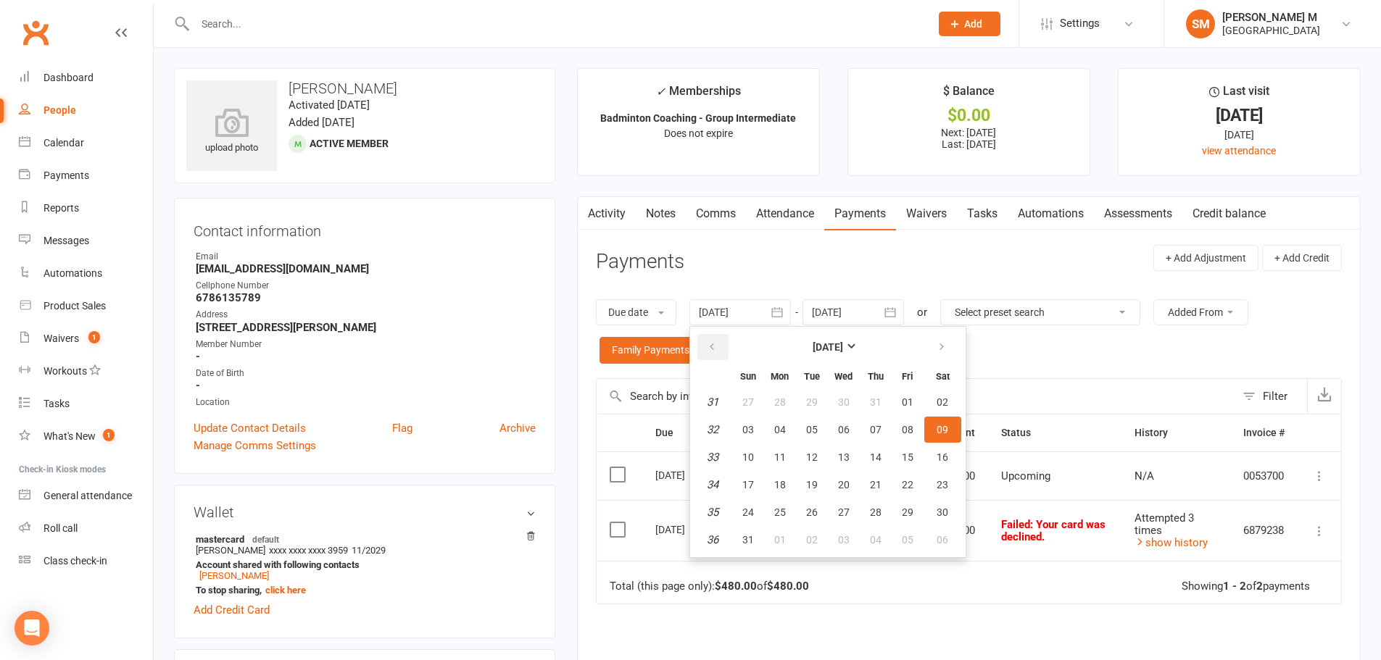
click at [707, 349] on button "button" at bounding box center [712, 347] width 31 height 26
click at [752, 402] on span "29" at bounding box center [748, 402] width 12 height 12
type input "29 Jun 2025"
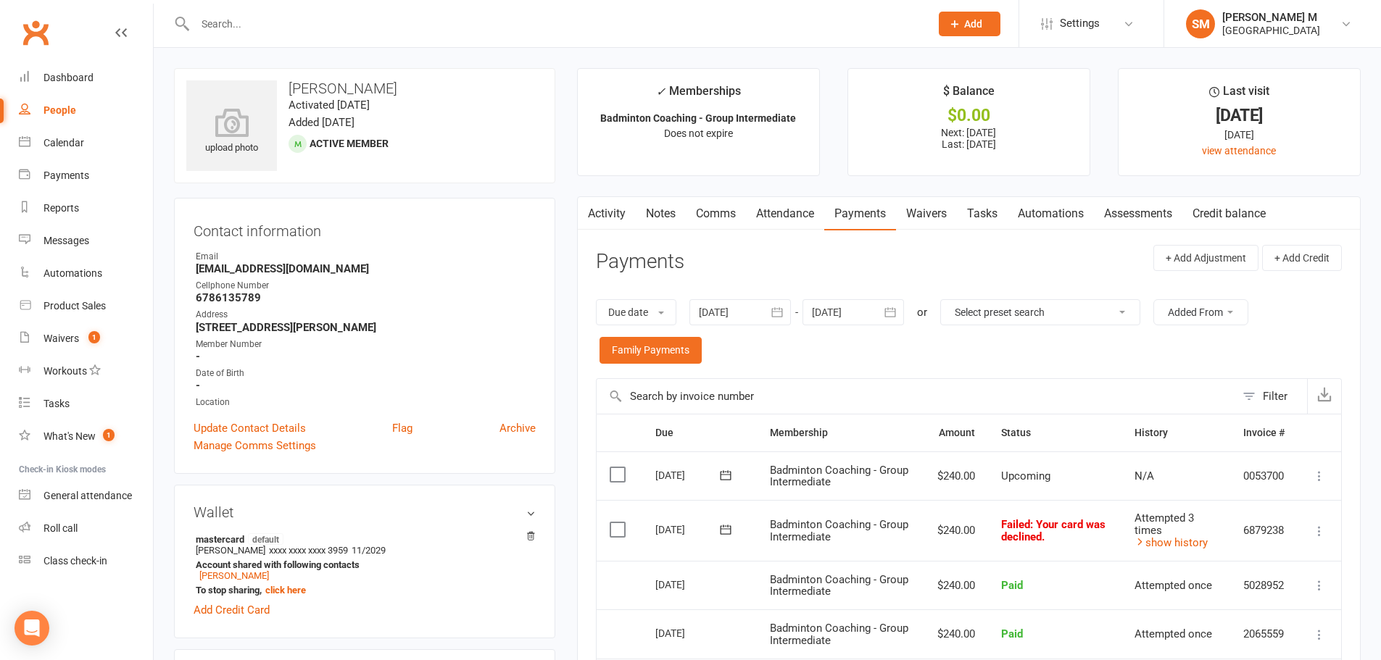
click at [731, 528] on icon at bounding box center [725, 529] width 11 height 9
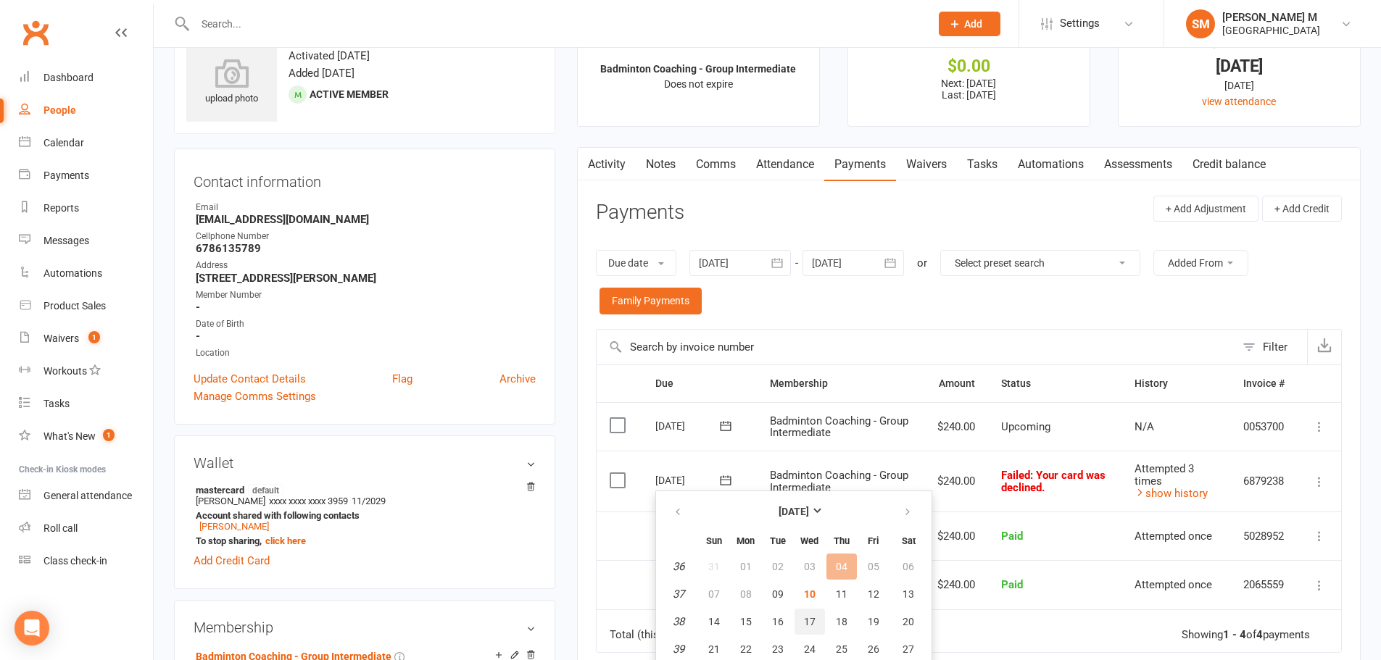
scroll to position [72, 0]
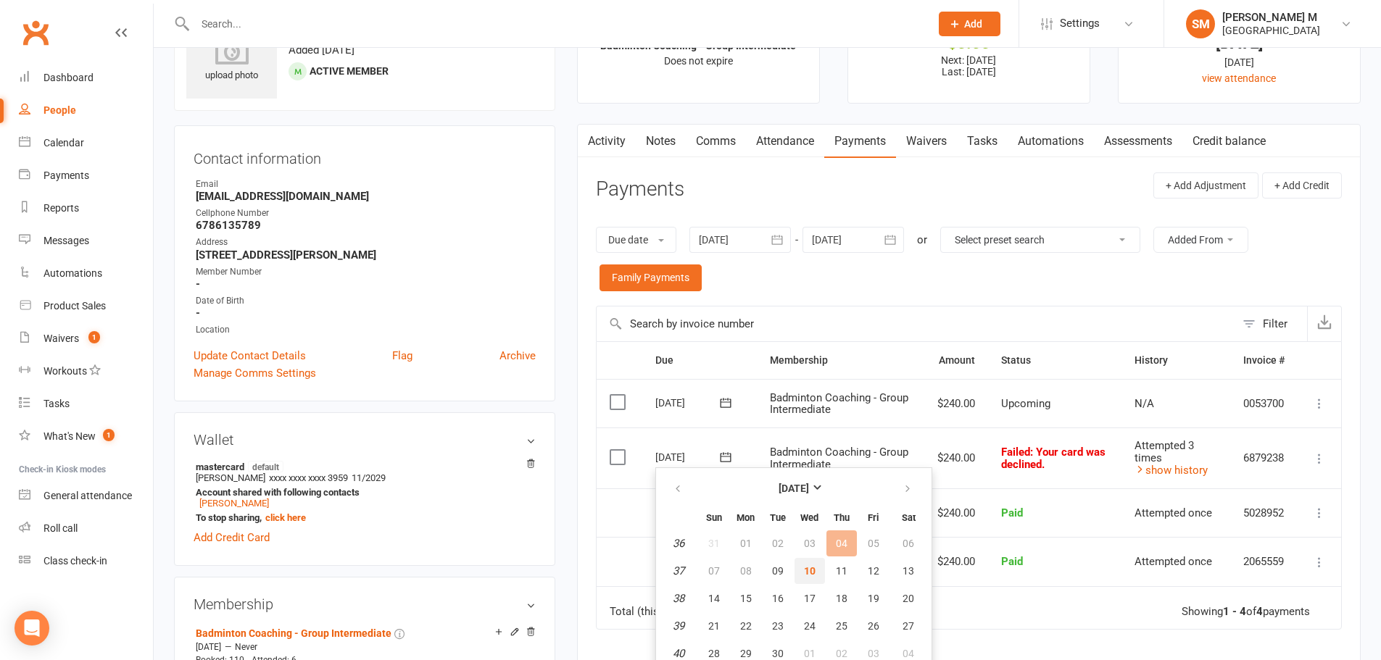
click at [810, 573] on span "10" at bounding box center [810, 571] width 12 height 12
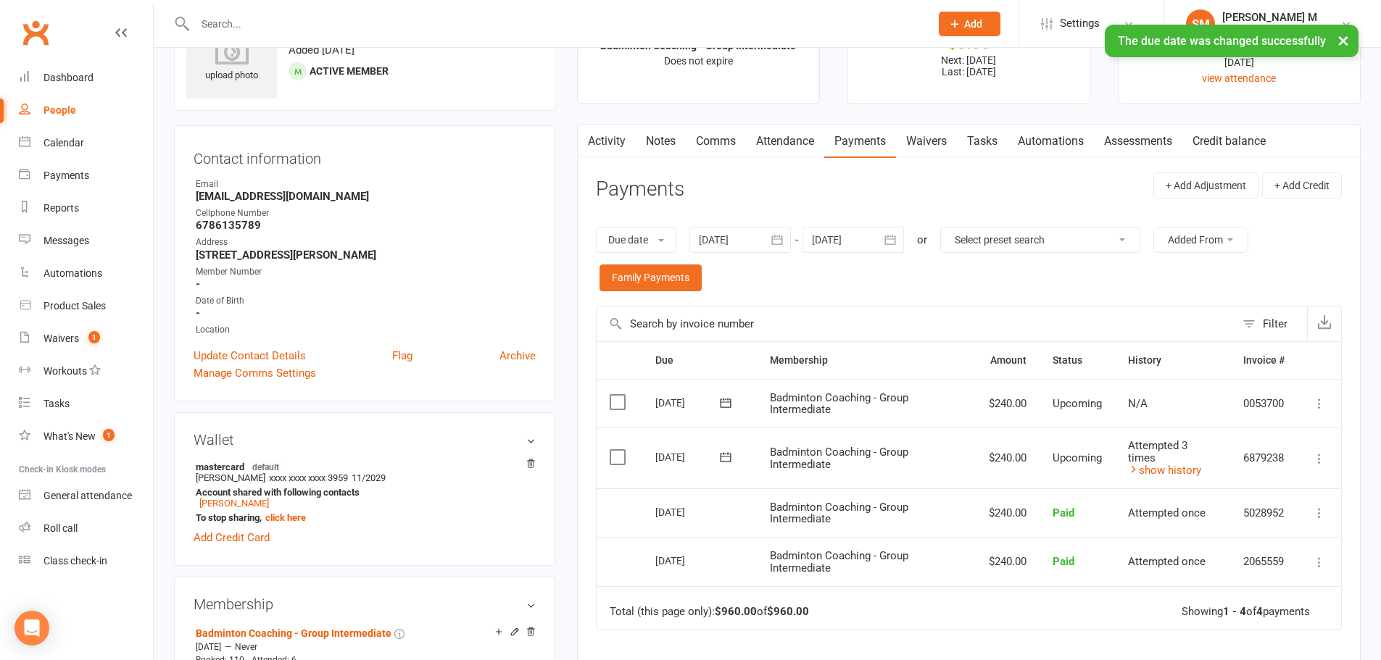
scroll to position [0, 0]
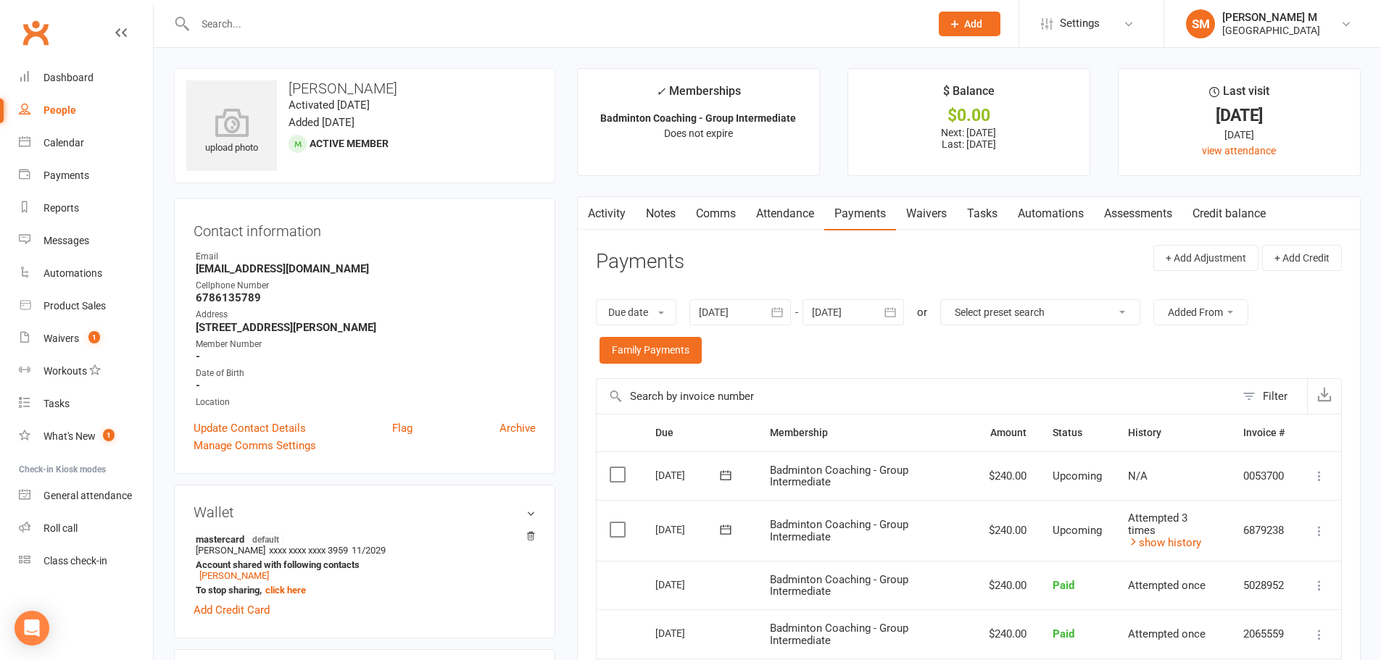
click at [602, 216] on link "Activity" at bounding box center [607, 213] width 58 height 33
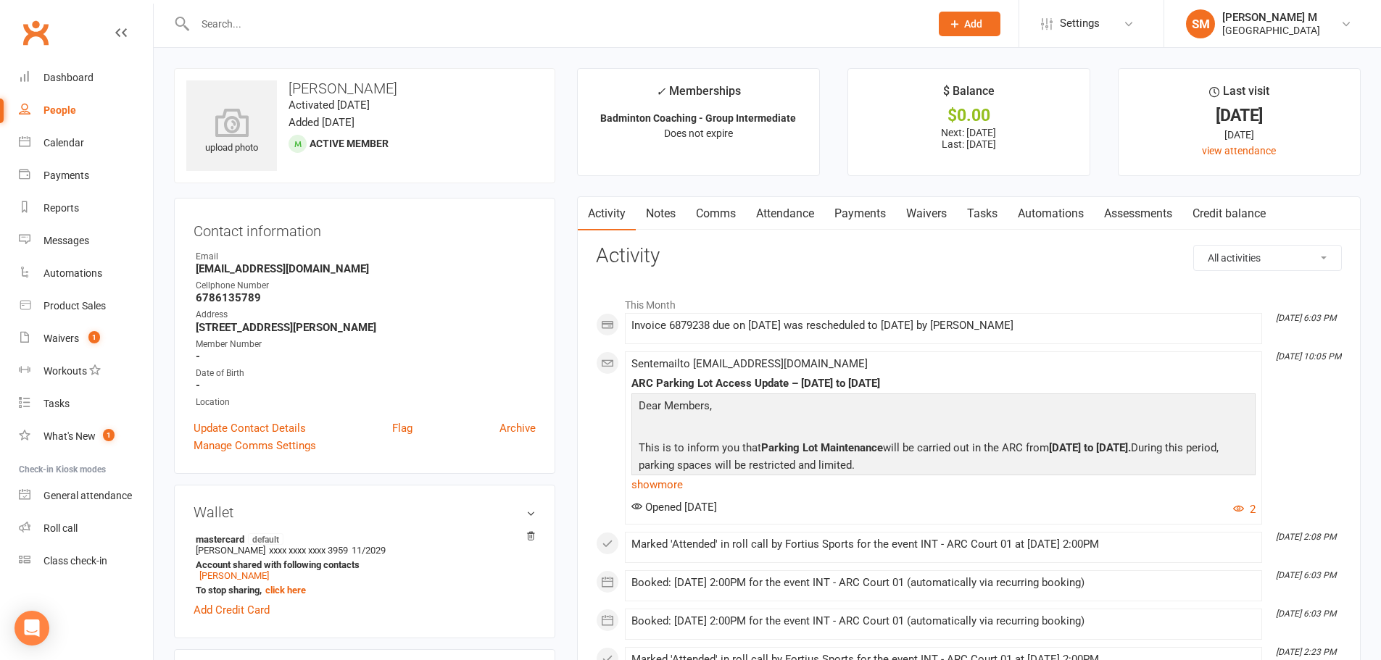
click at [858, 207] on link "Payments" at bounding box center [860, 213] width 72 height 33
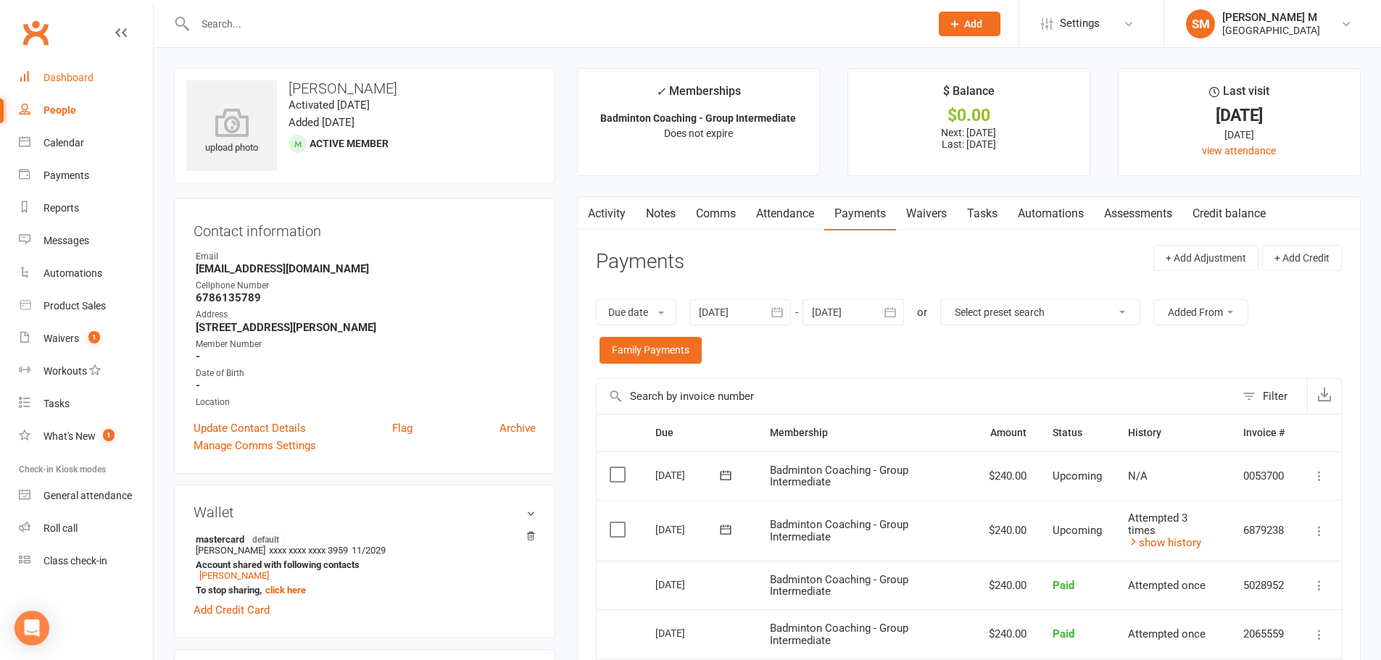
click at [67, 86] on link "Dashboard" at bounding box center [86, 78] width 134 height 33
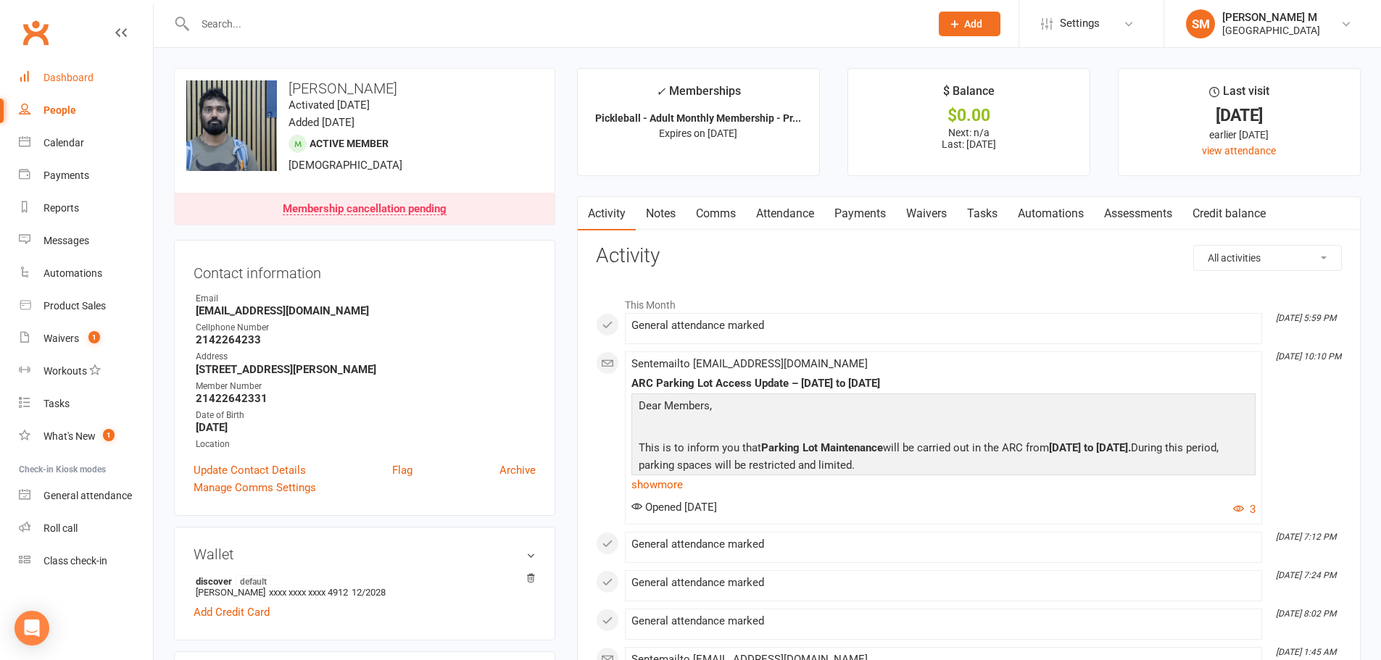
click at [834, 228] on link "Payments" at bounding box center [860, 213] width 72 height 33
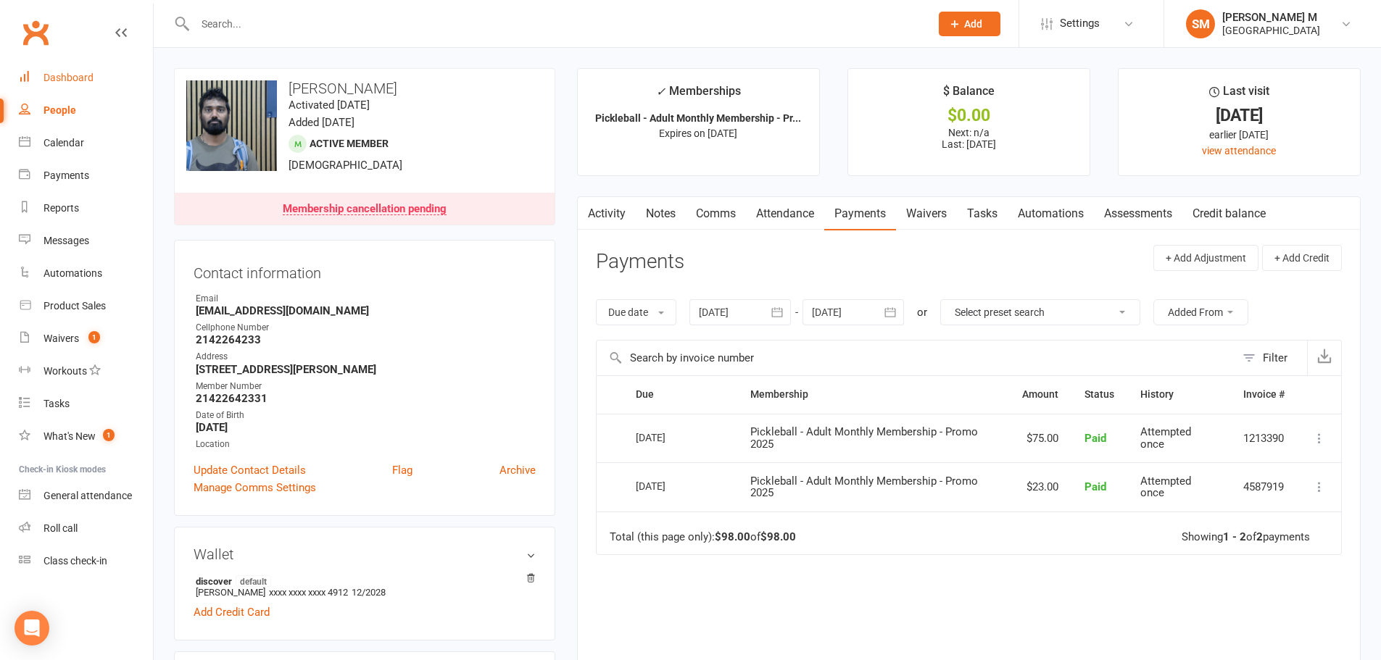
click at [605, 207] on link "Activity" at bounding box center [607, 213] width 58 height 33
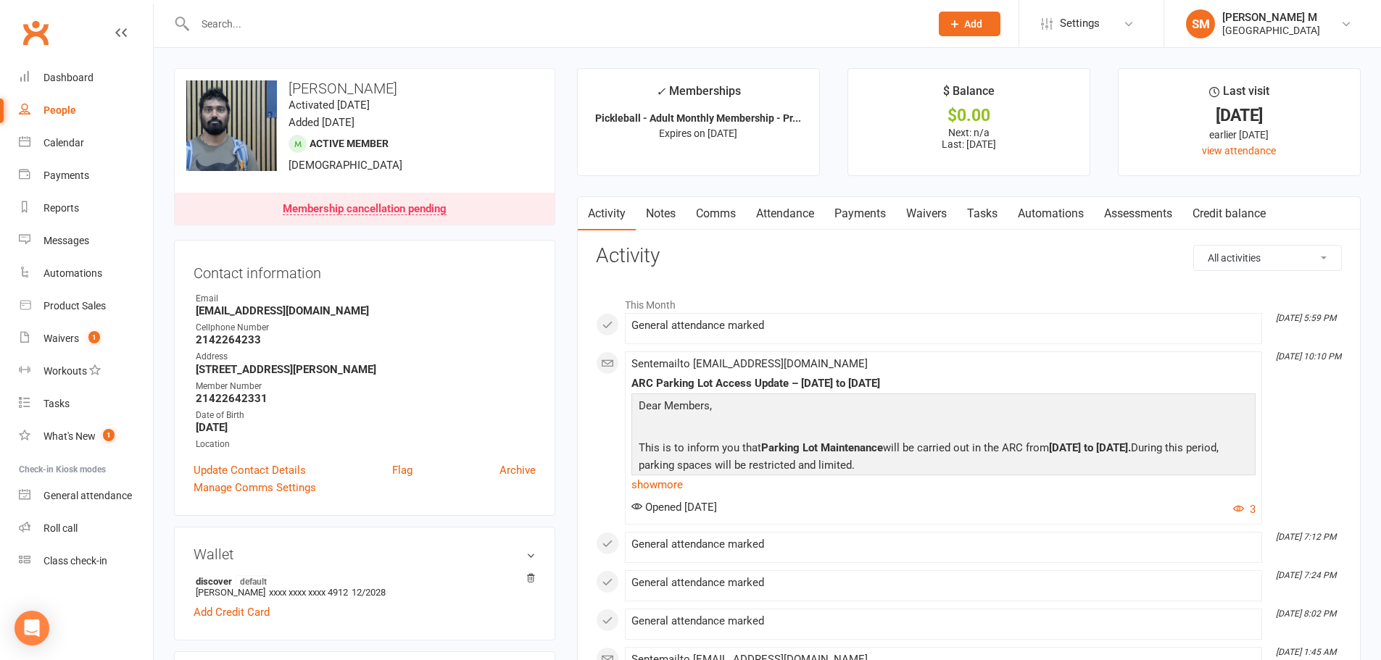
click at [660, 217] on link "Notes" at bounding box center [661, 213] width 50 height 33
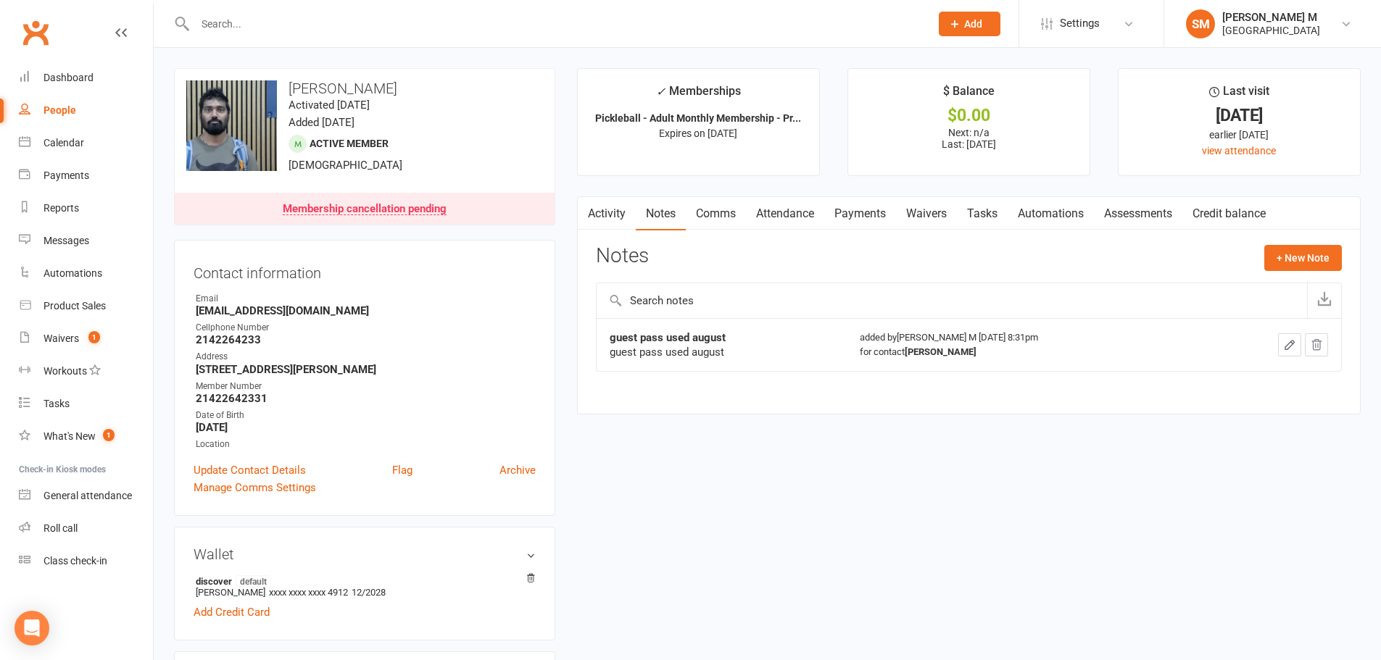
click at [871, 211] on link "Payments" at bounding box center [860, 213] width 72 height 33
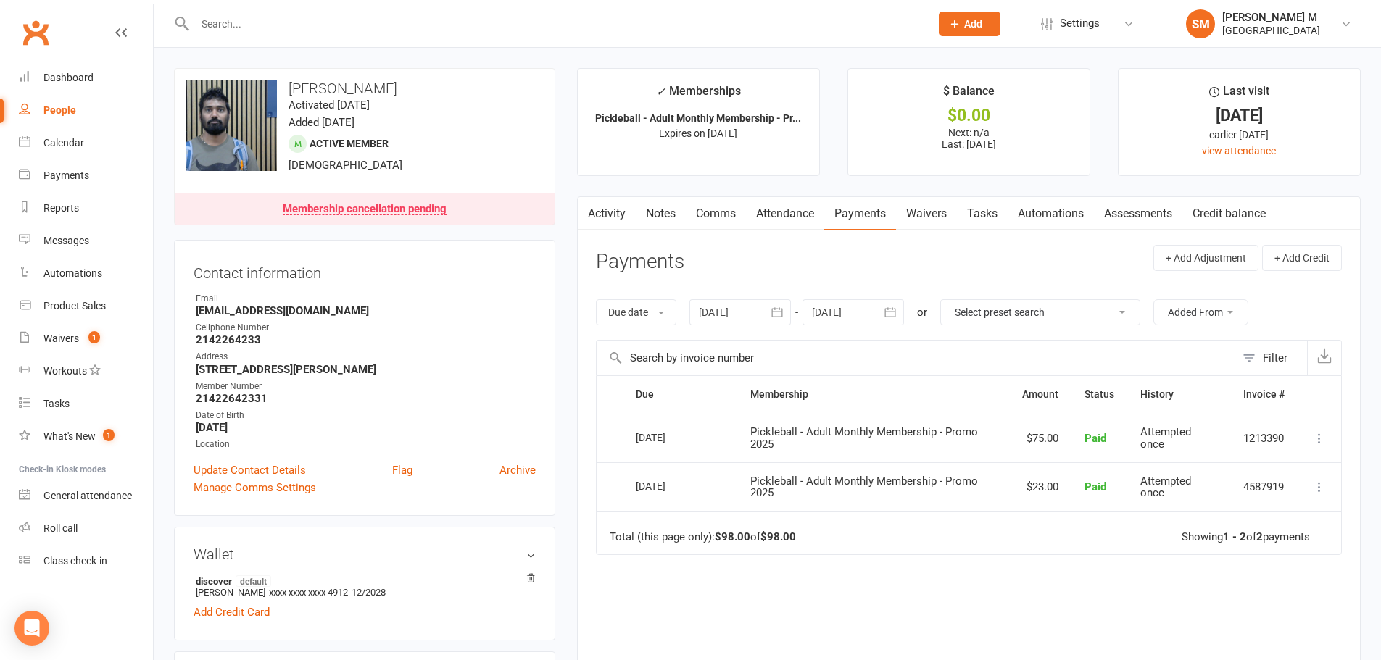
click at [776, 322] on button "button" at bounding box center [778, 312] width 26 height 26
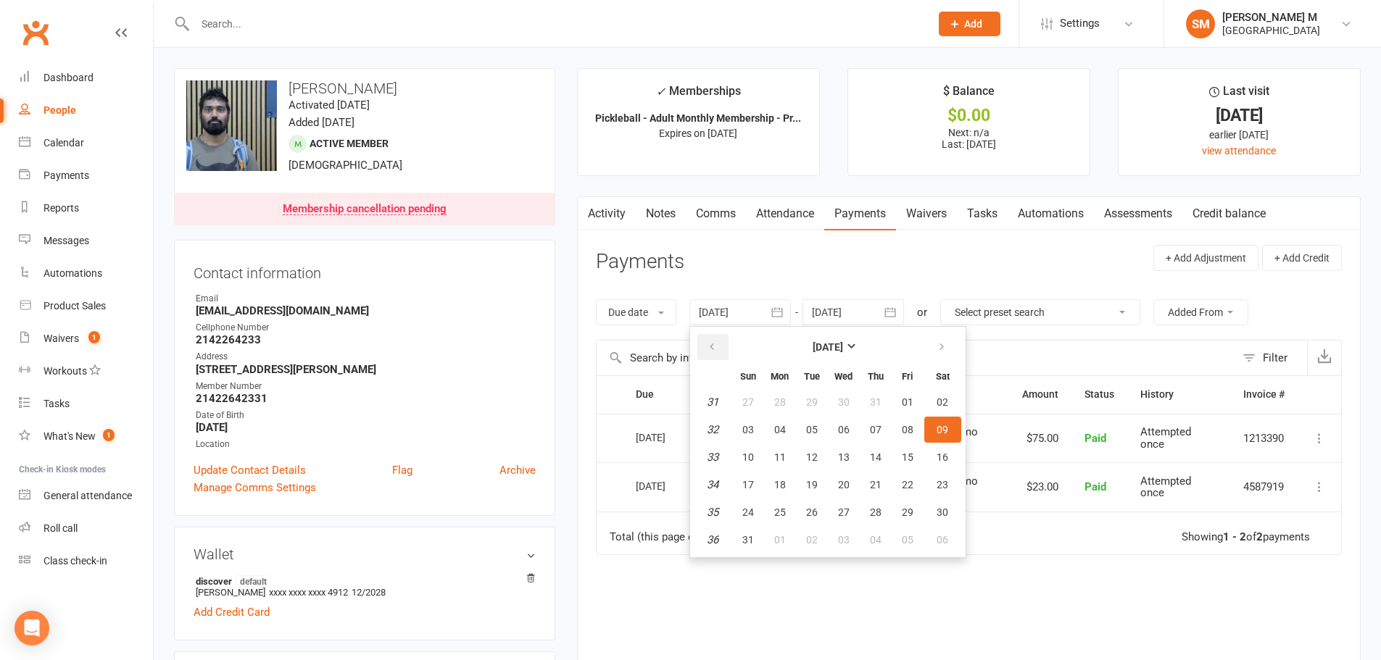
click at [715, 341] on icon "button" at bounding box center [712, 347] width 10 height 12
click at [761, 412] on button "27" at bounding box center [748, 402] width 30 height 26
type input "27 Apr 2025"
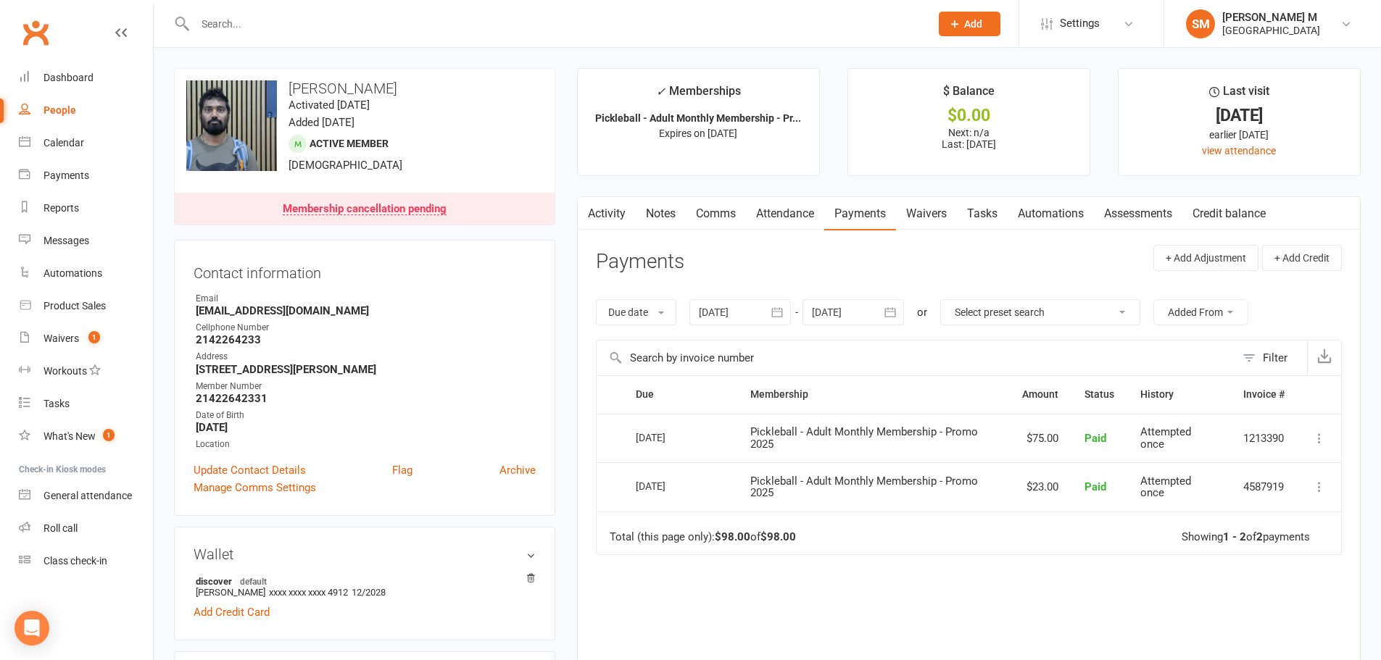
click at [893, 315] on icon "button" at bounding box center [890, 312] width 14 height 14
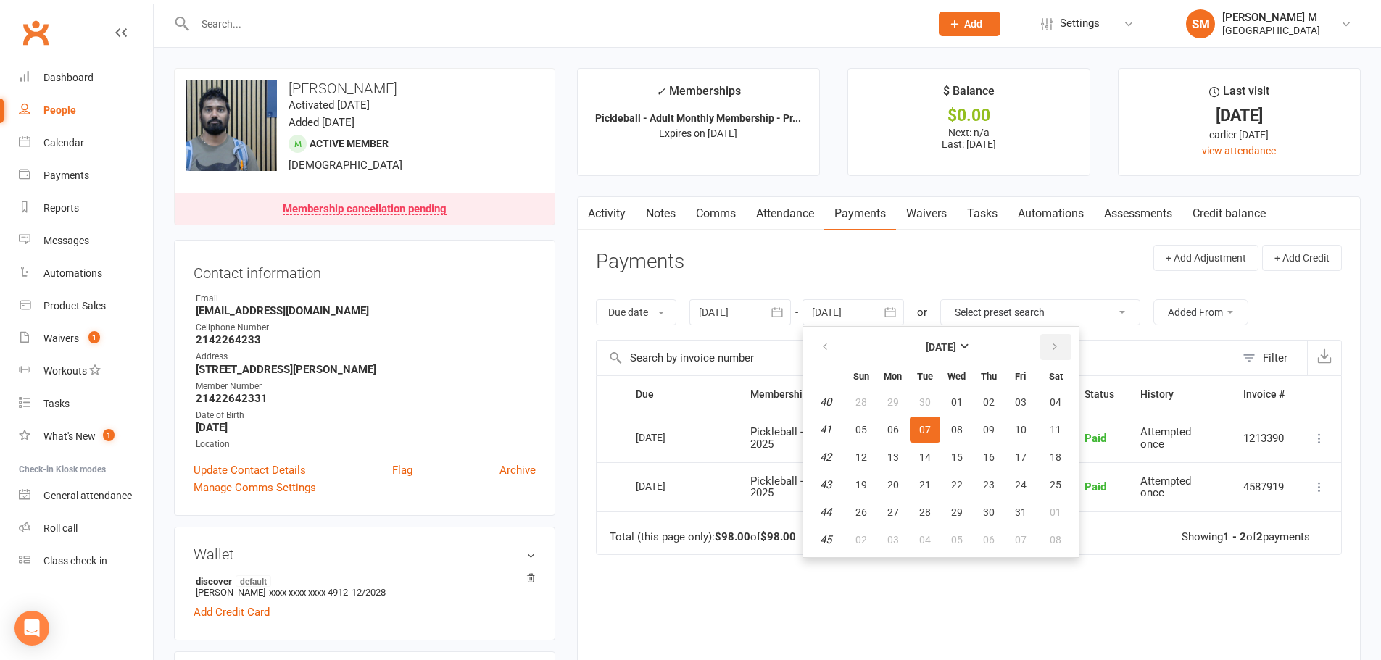
click at [1047, 349] on button "button" at bounding box center [1055, 347] width 31 height 26
click at [1049, 415] on button "01" at bounding box center [1055, 402] width 37 height 26
type input "01 Nov 2025"
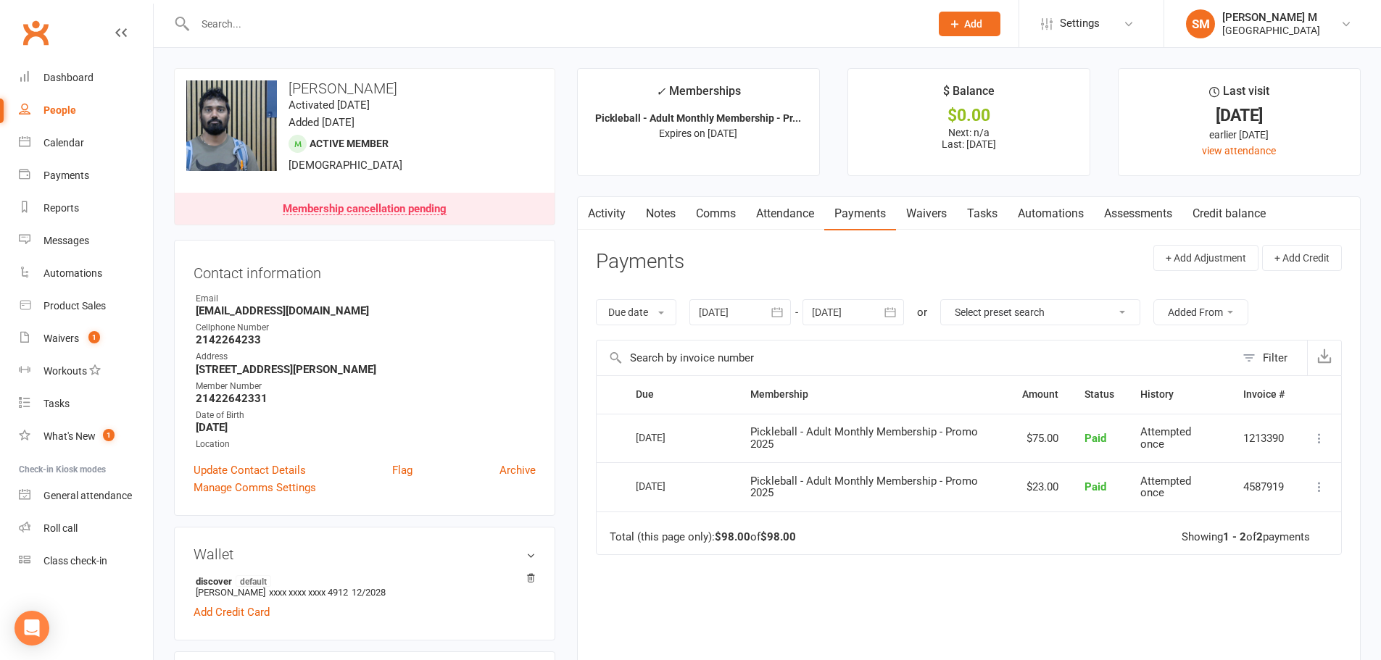
click at [892, 320] on icon "button" at bounding box center [890, 312] width 14 height 14
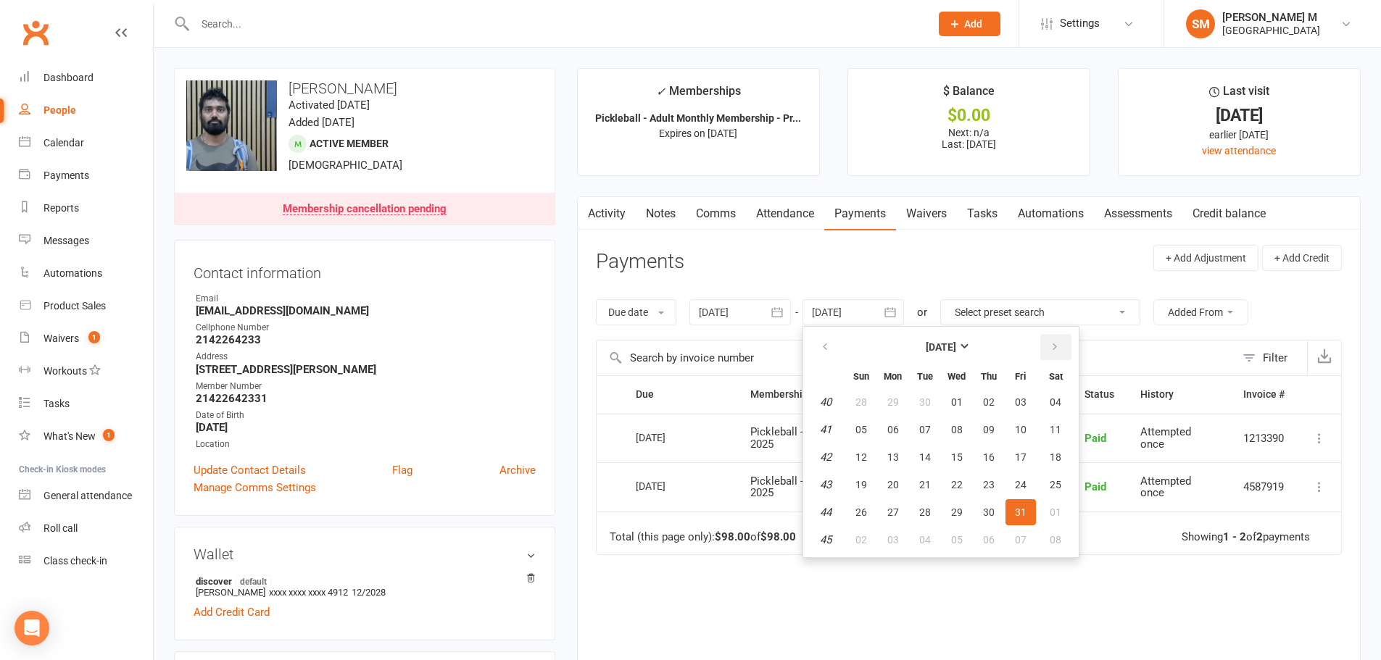
click at [1052, 347] on icon "button" at bounding box center [1055, 347] width 10 height 12
click at [1047, 399] on button "01" at bounding box center [1055, 402] width 37 height 26
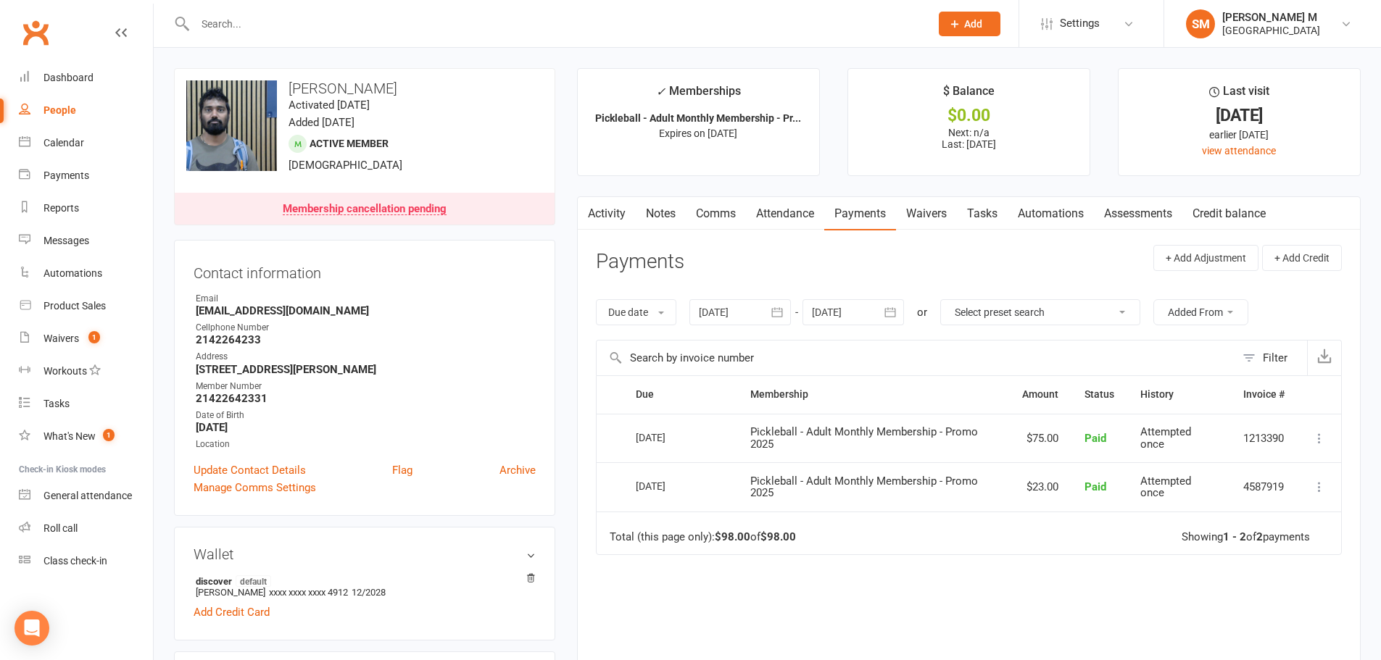
click at [921, 364] on input "text" at bounding box center [916, 358] width 639 height 35
click at [1113, 600] on div "Due Contact Membership Amount Status History Invoice # Select this 01 Sep 2025 …" at bounding box center [969, 558] width 746 height 367
click at [1039, 566] on div "Due Contact Membership Amount Status History Invoice # Select this 01 Sep 2025 …" at bounding box center [969, 558] width 746 height 367
click at [1089, 598] on div "Due Contact Membership Amount Status History Invoice # Select this 01 Sep 2025 …" at bounding box center [969, 558] width 746 height 367
click at [1002, 600] on div "Due Contact Membership Amount Status History Invoice # Select this 01 Sep 2025 …" at bounding box center [969, 558] width 746 height 367
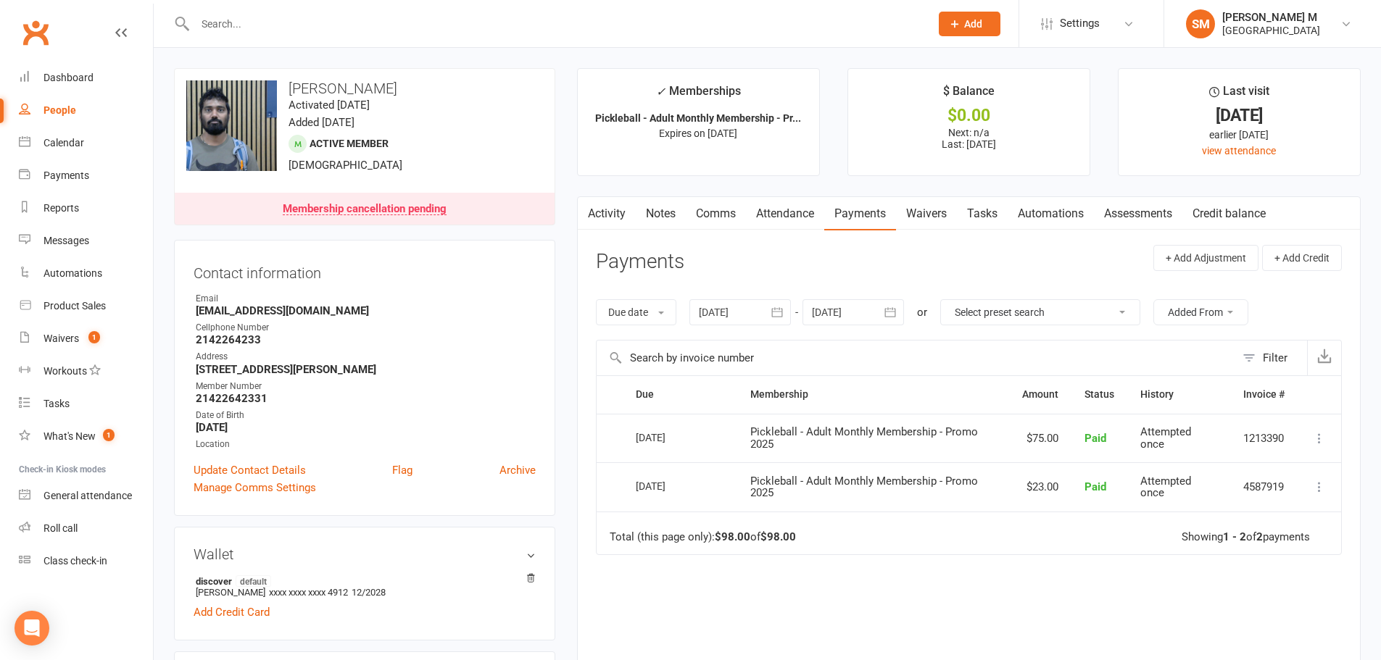
click at [598, 213] on link "Activity" at bounding box center [607, 213] width 58 height 33
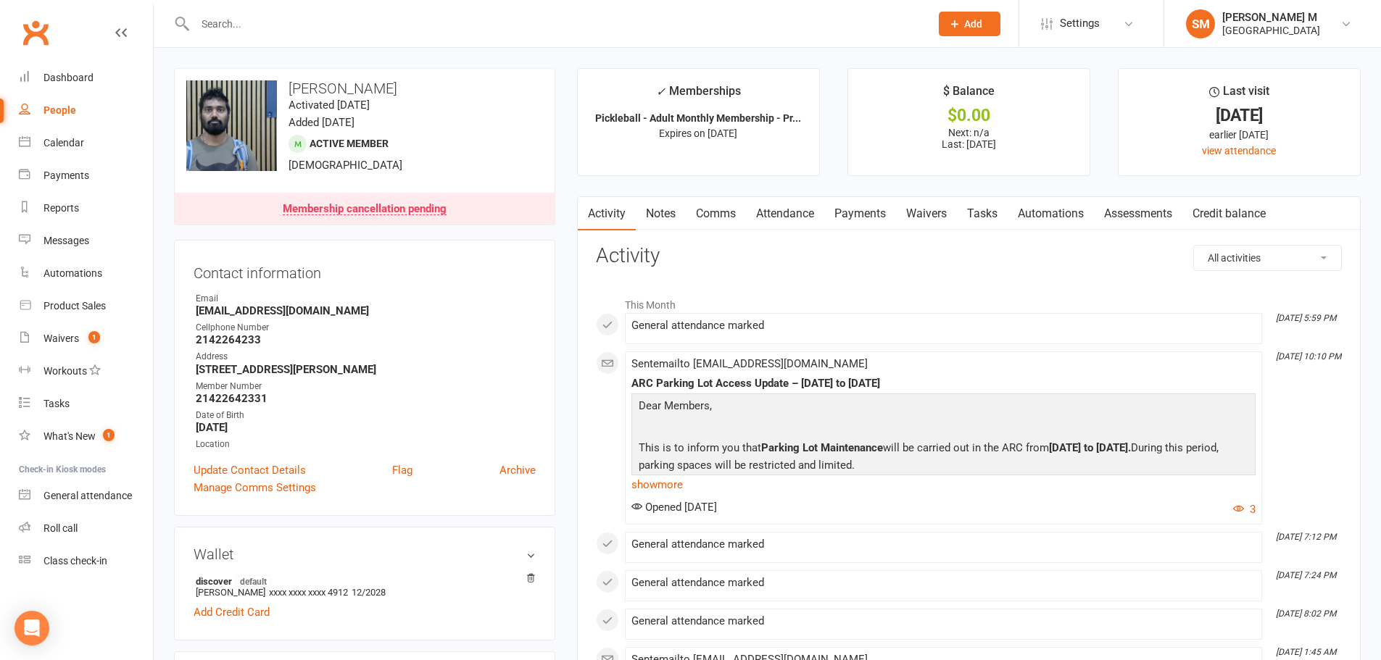
click at [662, 212] on link "Notes" at bounding box center [661, 213] width 50 height 33
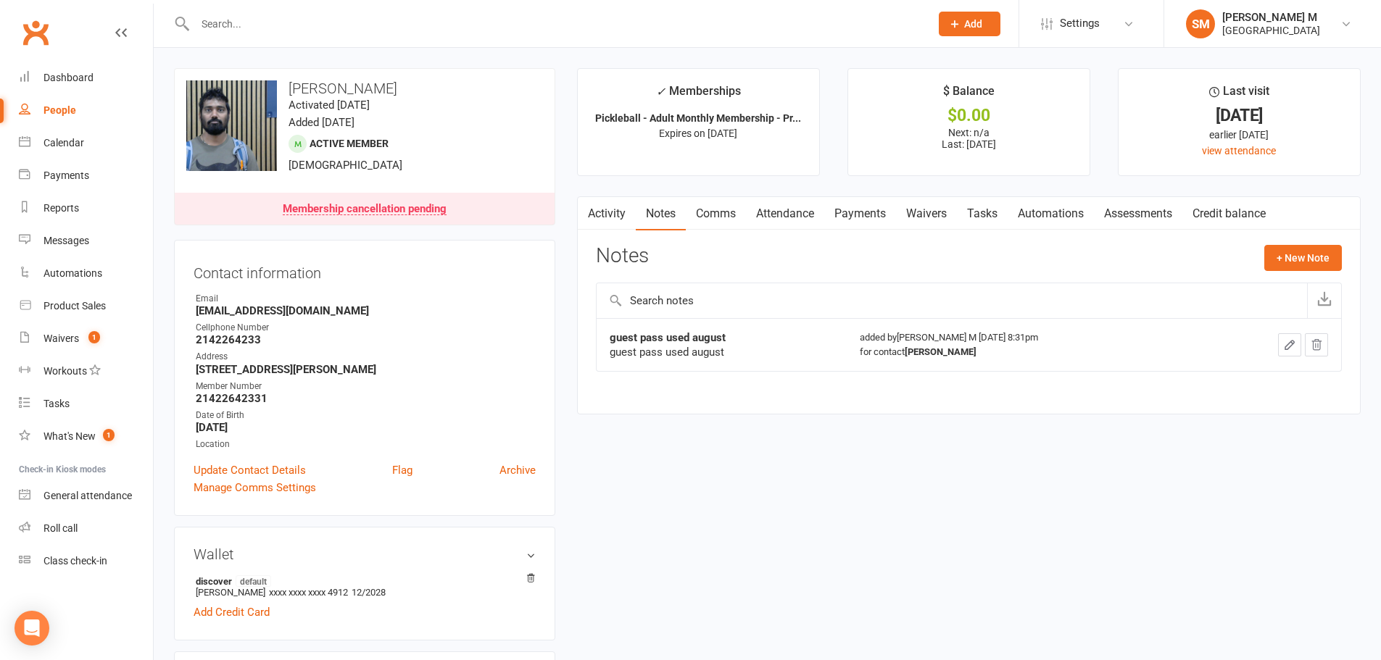
click at [225, 22] on input "text" at bounding box center [555, 24] width 729 height 20
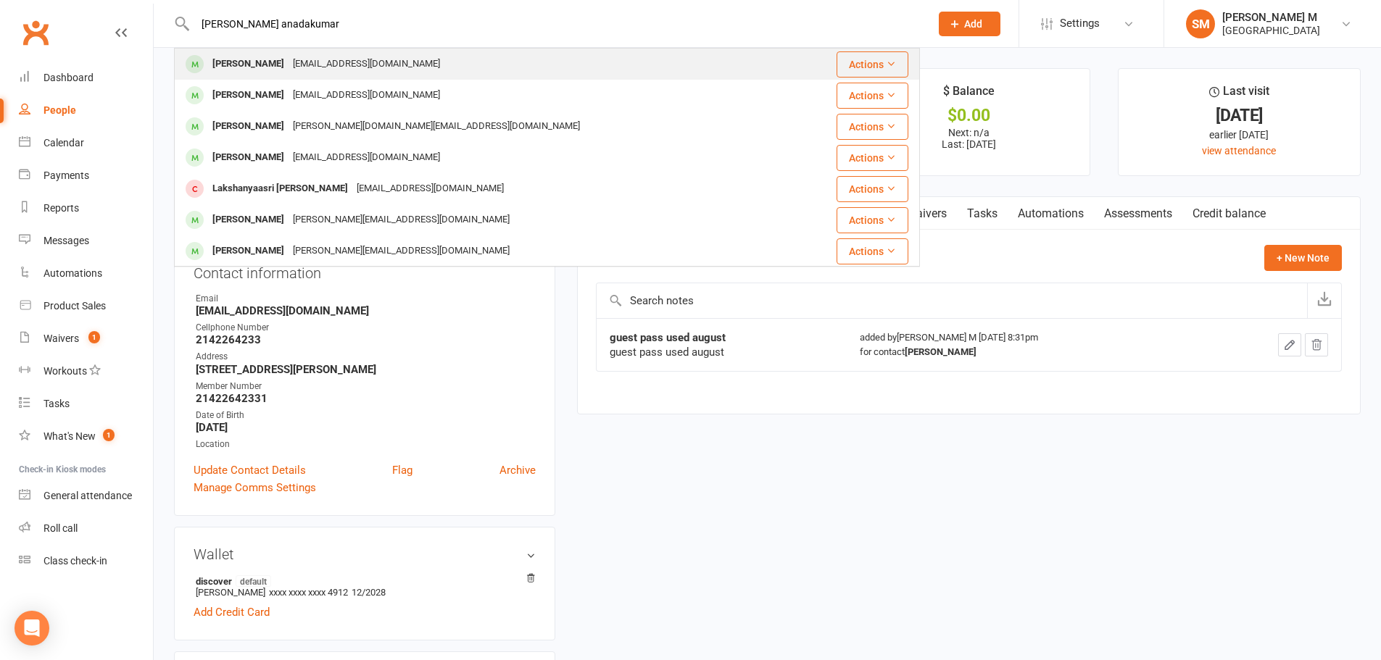
type input "ananya anadakumar"
click at [300, 50] on div "Ananya Anandakumar suganyaselvamani@outlook.com" at bounding box center [492, 64] width 635 height 30
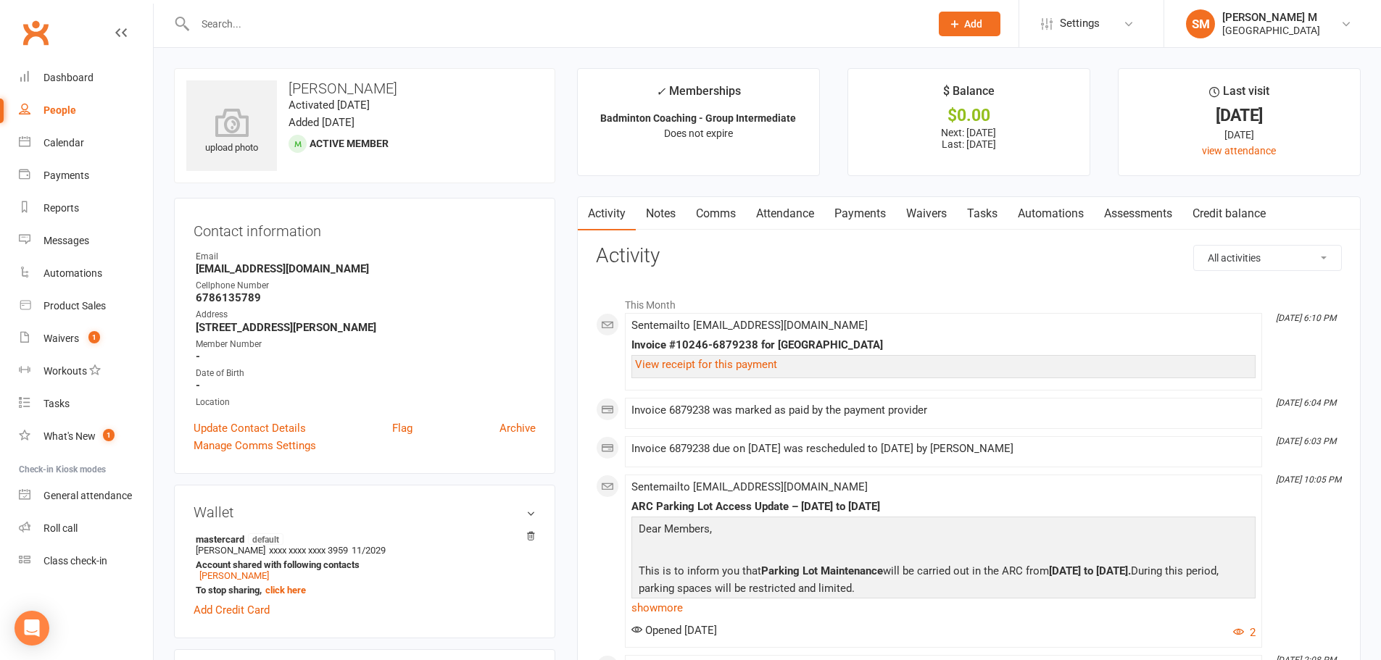
click at [879, 212] on link "Payments" at bounding box center [860, 213] width 72 height 33
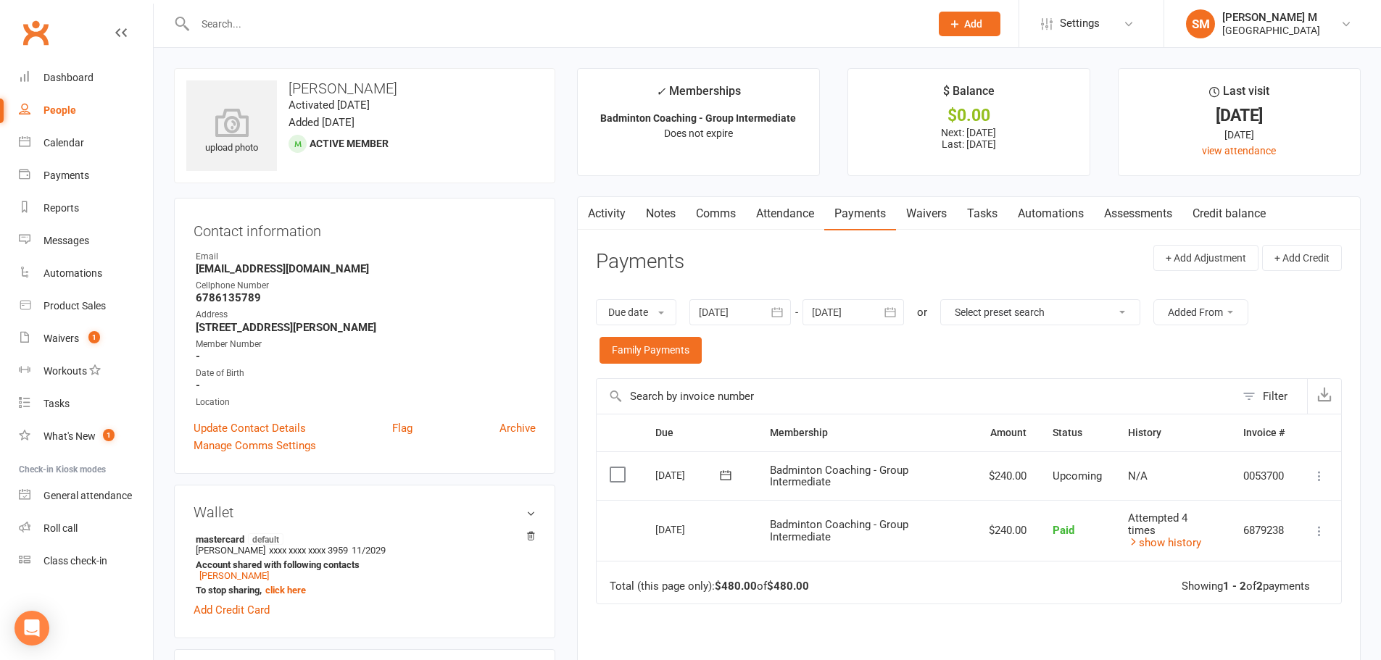
click at [895, 317] on icon "button" at bounding box center [890, 311] width 11 height 9
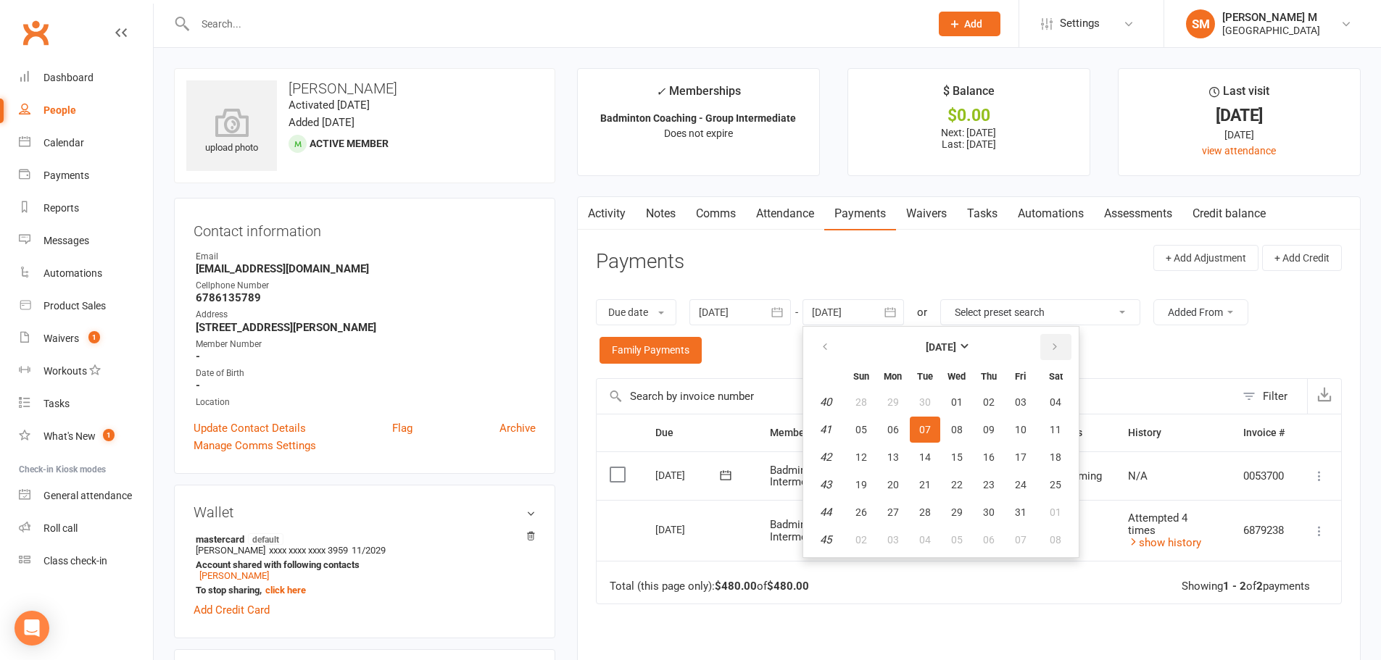
click at [1052, 352] on icon "button" at bounding box center [1055, 347] width 10 height 12
click at [1039, 399] on button "01" at bounding box center [1055, 402] width 37 height 26
type input "01 Nov 2025"
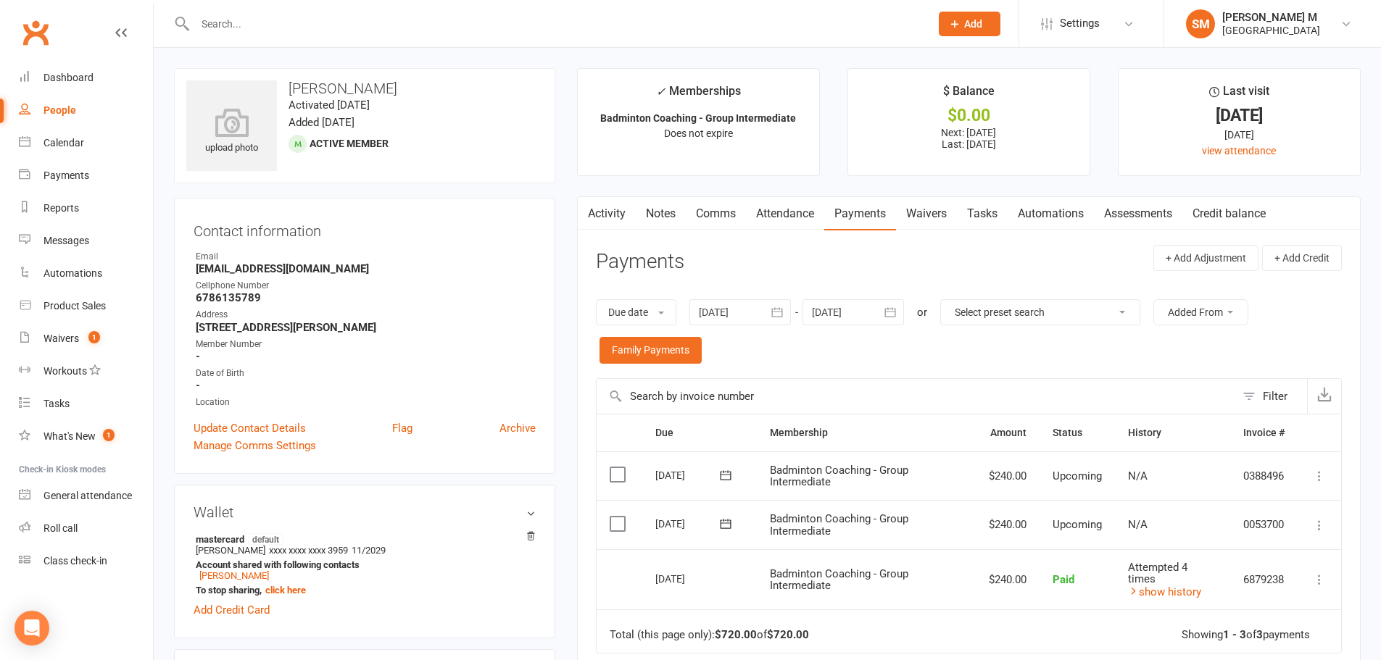
click at [784, 312] on icon "button" at bounding box center [777, 312] width 14 height 14
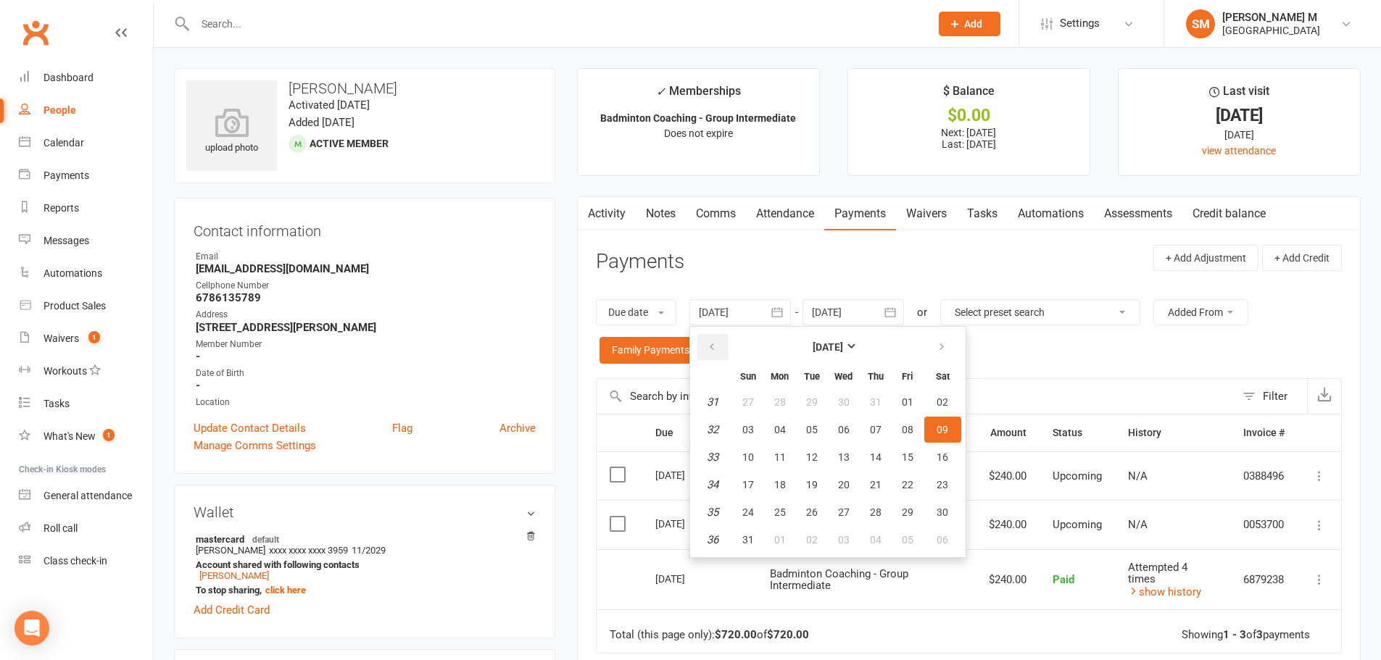
click at [714, 348] on icon "button" at bounding box center [712, 347] width 10 height 12
click at [816, 410] on button "03" at bounding box center [812, 402] width 30 height 26
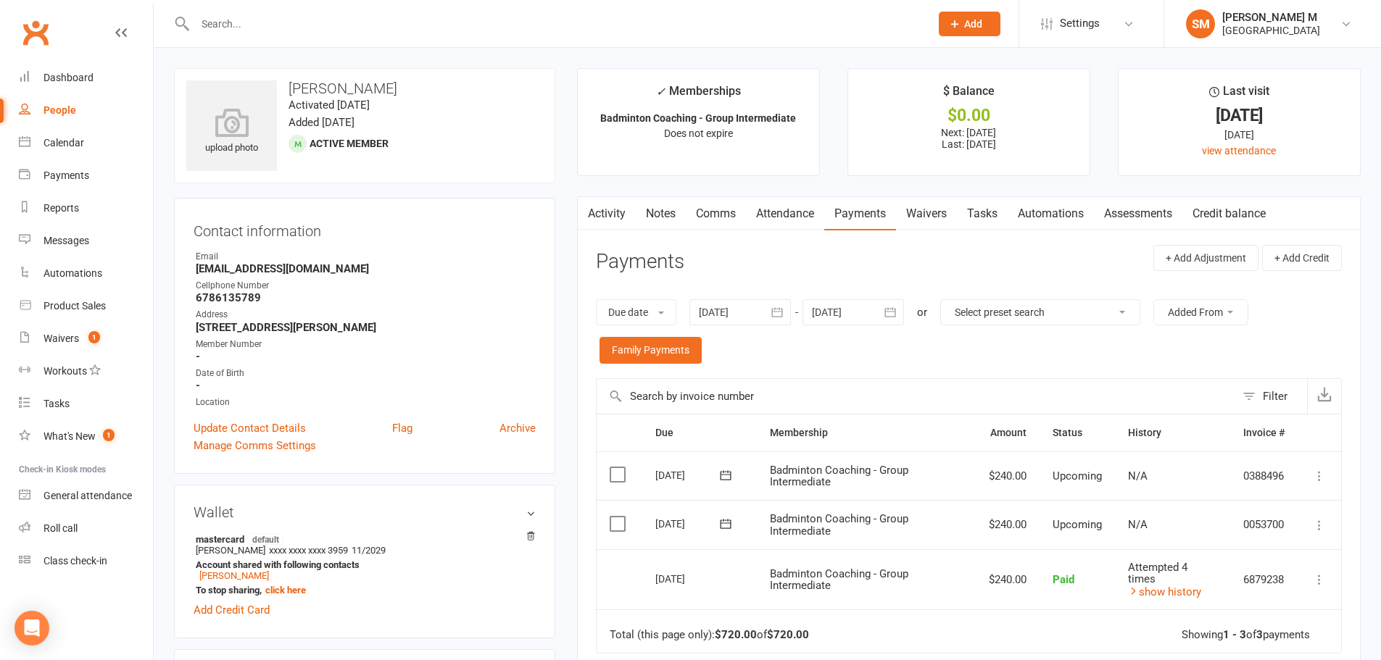
type input "03 Jun 2025"
click at [626, 210] on link "Activity" at bounding box center [607, 213] width 58 height 33
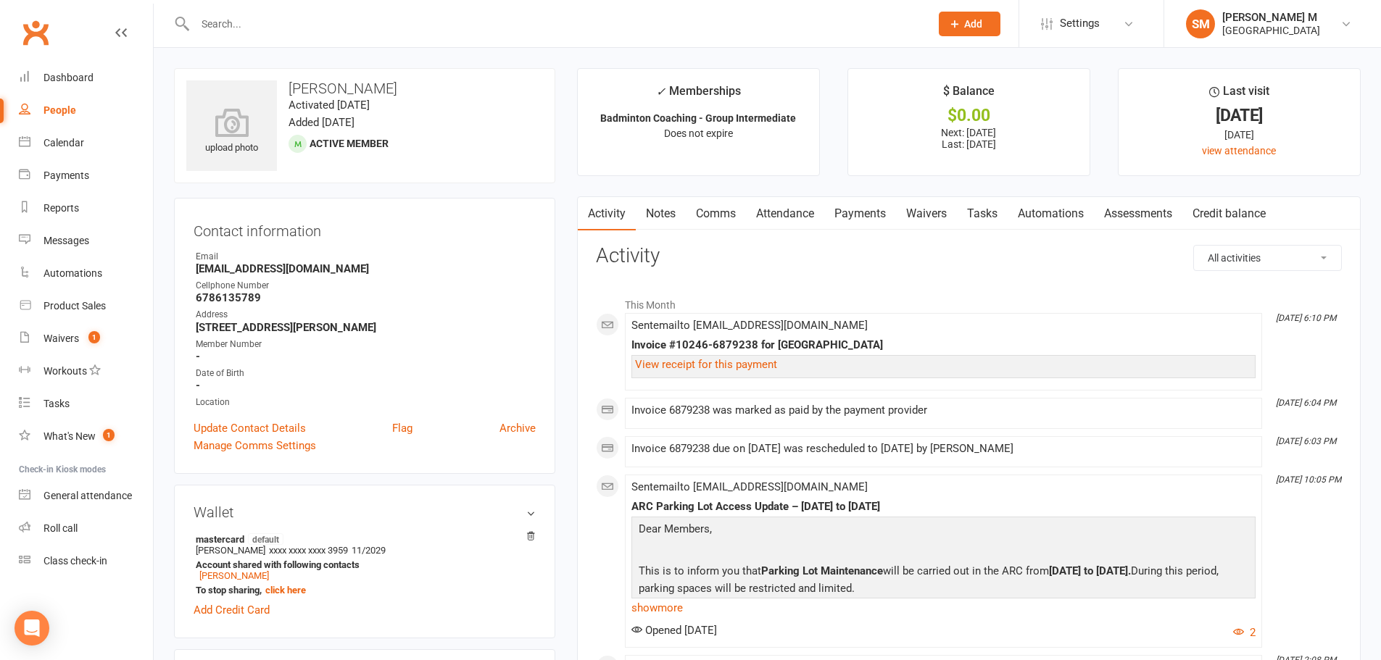
click at [871, 212] on link "Payments" at bounding box center [860, 213] width 72 height 33
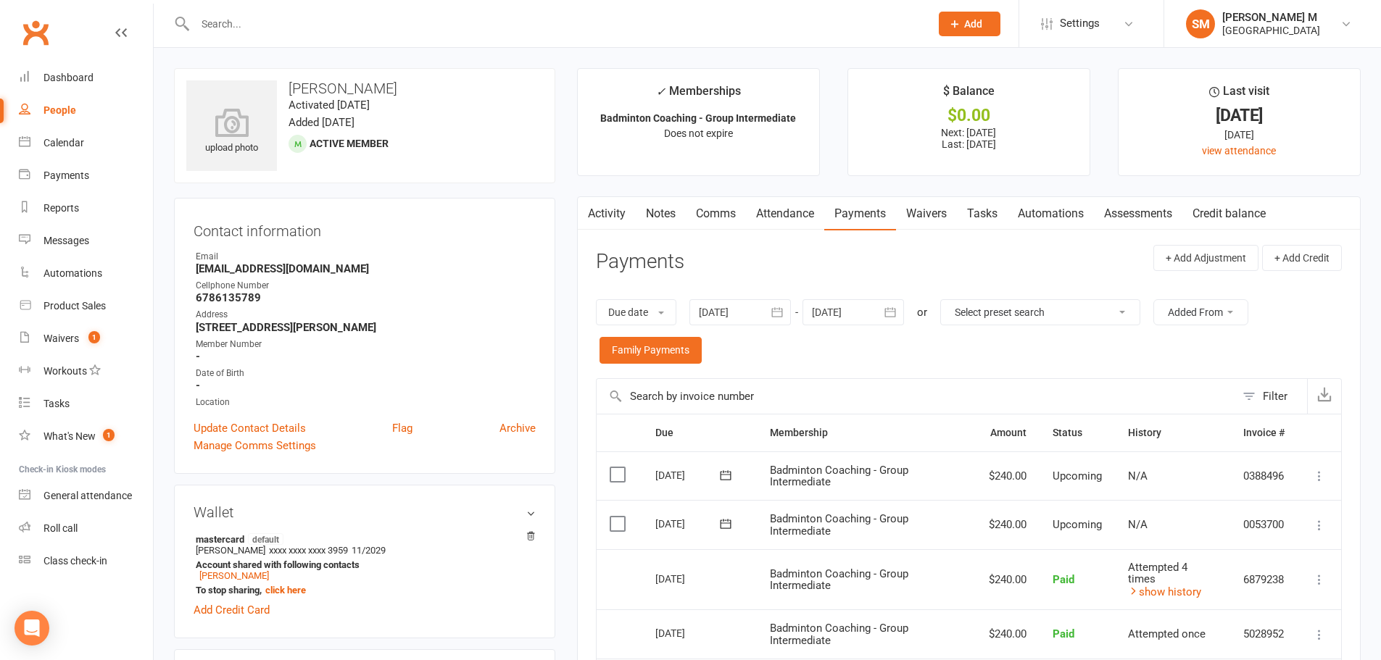
click at [723, 523] on icon at bounding box center [725, 523] width 11 height 9
click at [807, 377] on div "Due date Due date Date paid Date failed 03 Jun 2025 June 2025 Sun Mon Tue Wed T…" at bounding box center [969, 332] width 746 height 94
click at [609, 206] on link "Activity" at bounding box center [607, 213] width 58 height 33
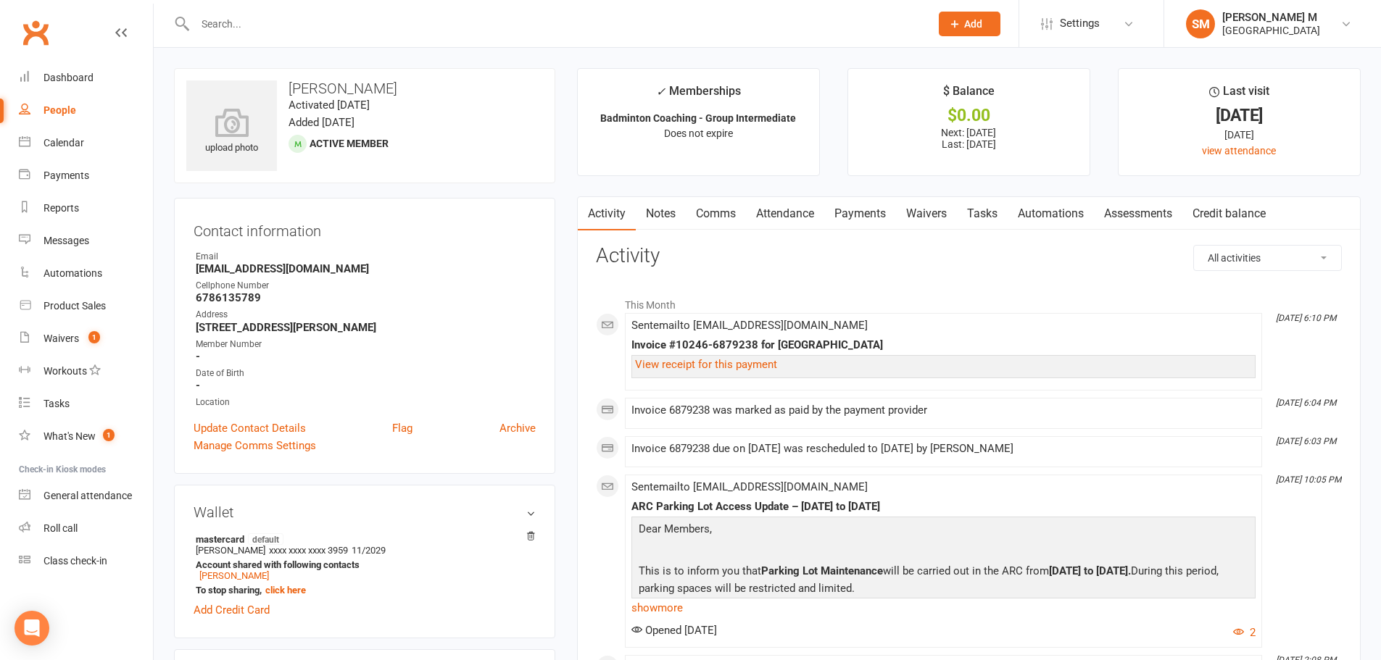
click at [672, 223] on link "Notes" at bounding box center [661, 213] width 50 height 33
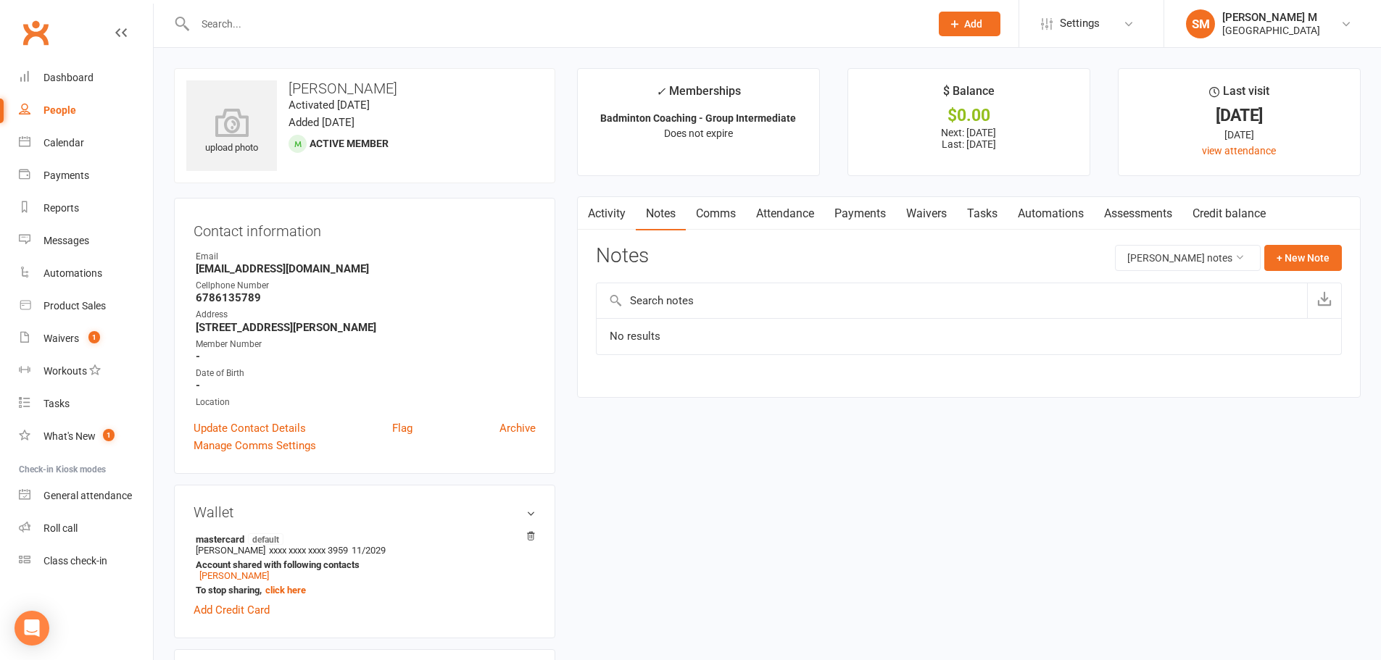
click at [844, 220] on link "Payments" at bounding box center [860, 213] width 72 height 33
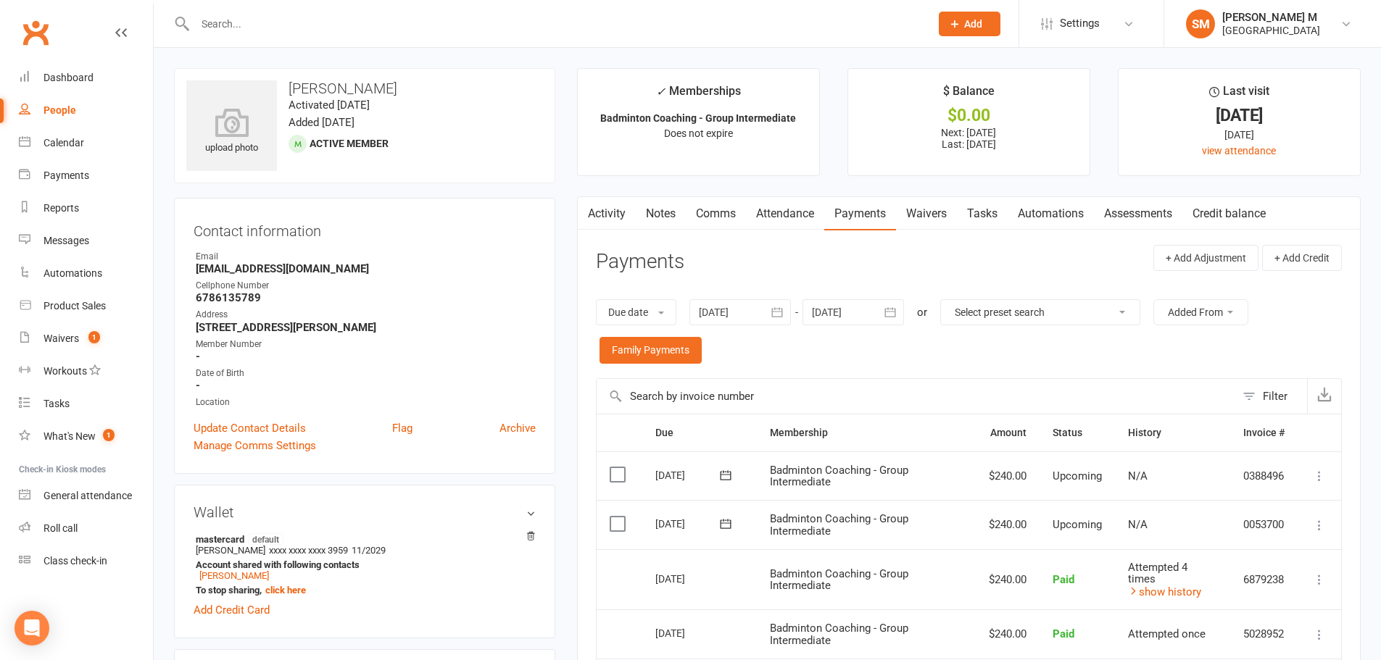
click at [681, 218] on link "Notes" at bounding box center [661, 213] width 50 height 33
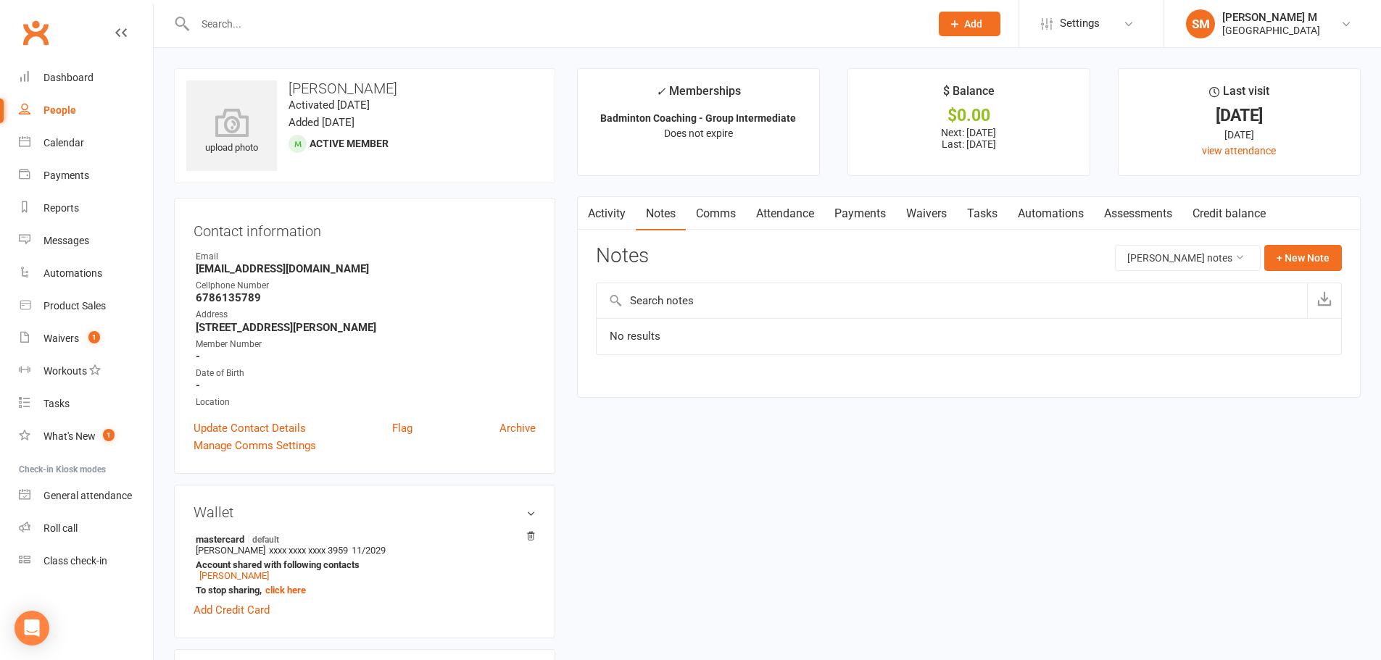
click at [842, 216] on link "Payments" at bounding box center [860, 213] width 72 height 33
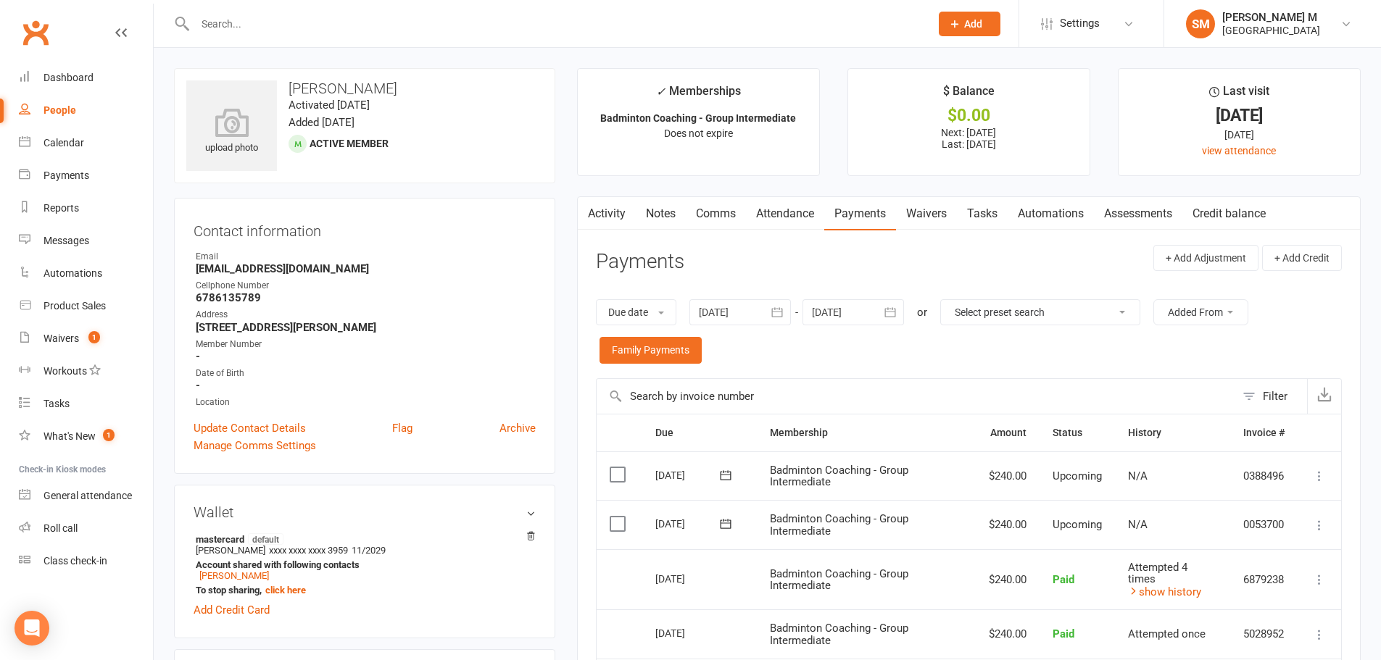
click at [585, 212] on icon "button" at bounding box center [586, 211] width 8 height 14
click at [586, 212] on icon "button" at bounding box center [586, 211] width 8 height 14
click at [618, 215] on link "Activity" at bounding box center [607, 213] width 58 height 33
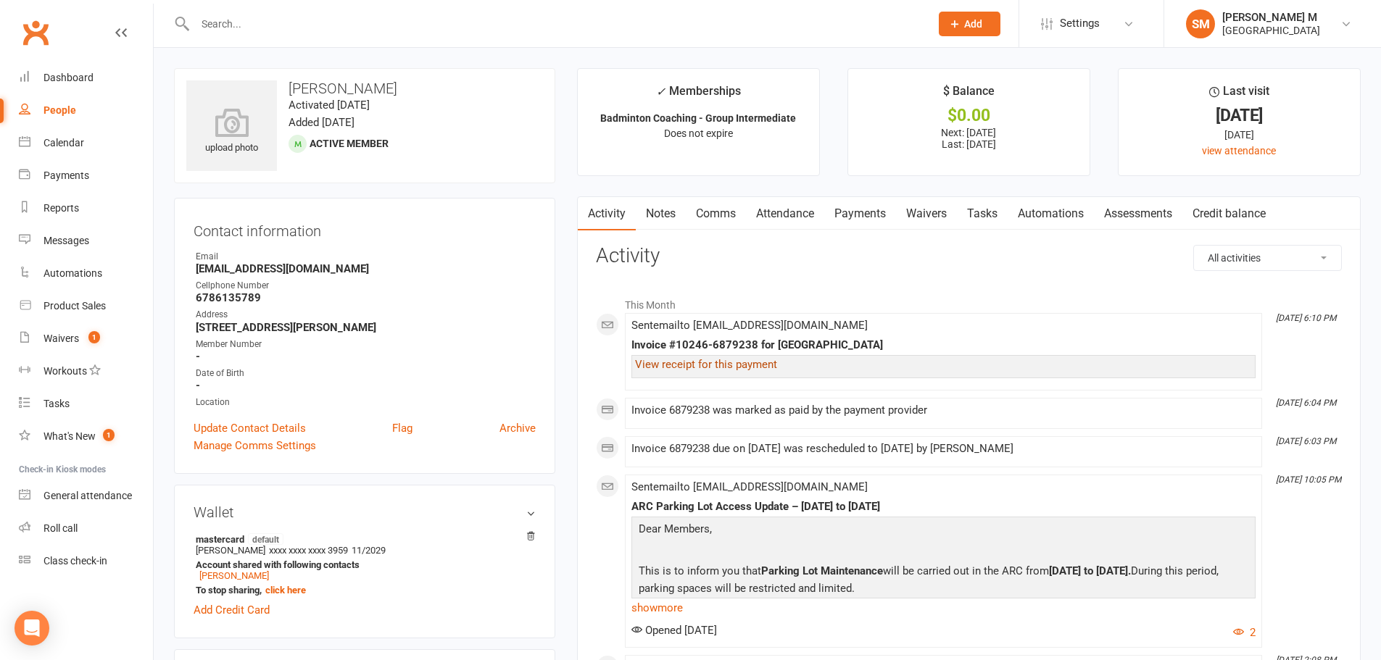
click at [755, 371] on link "View receipt for this payment" at bounding box center [706, 364] width 142 height 13
click at [861, 214] on link "Payments" at bounding box center [860, 213] width 72 height 33
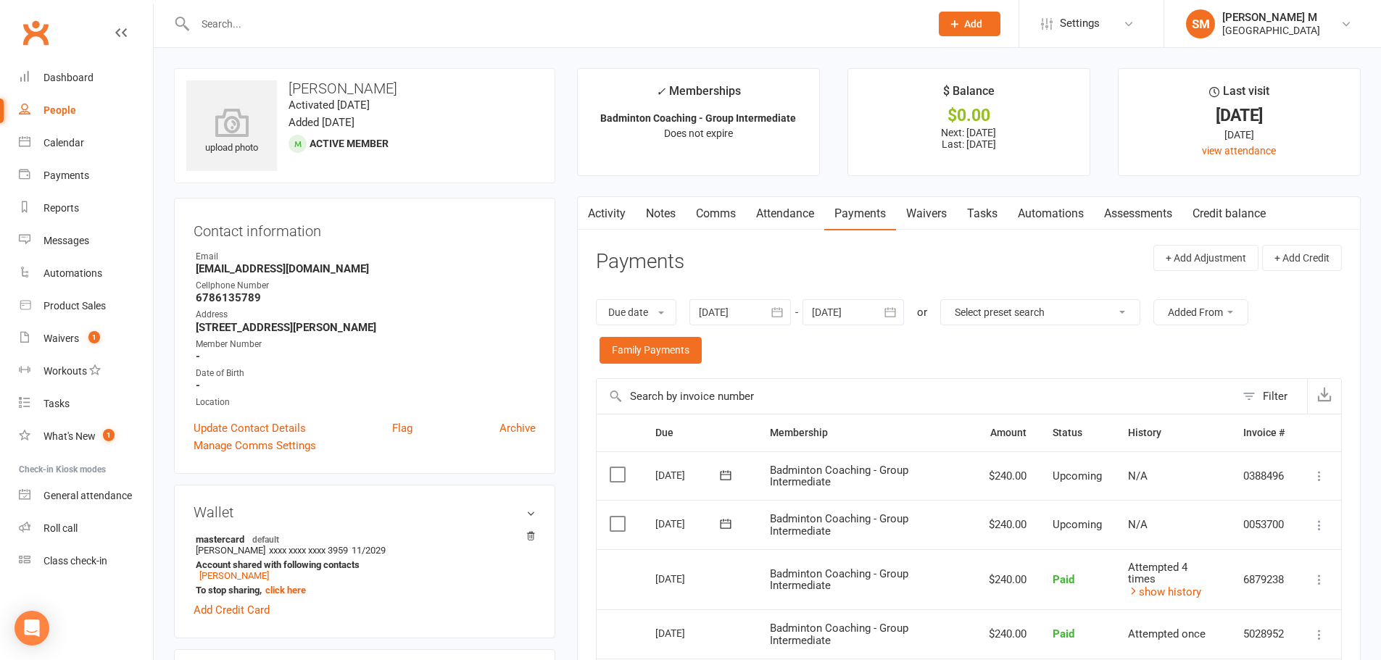
click at [594, 217] on button "button" at bounding box center [587, 213] width 18 height 33
click at [613, 216] on link "Activity" at bounding box center [607, 213] width 58 height 33
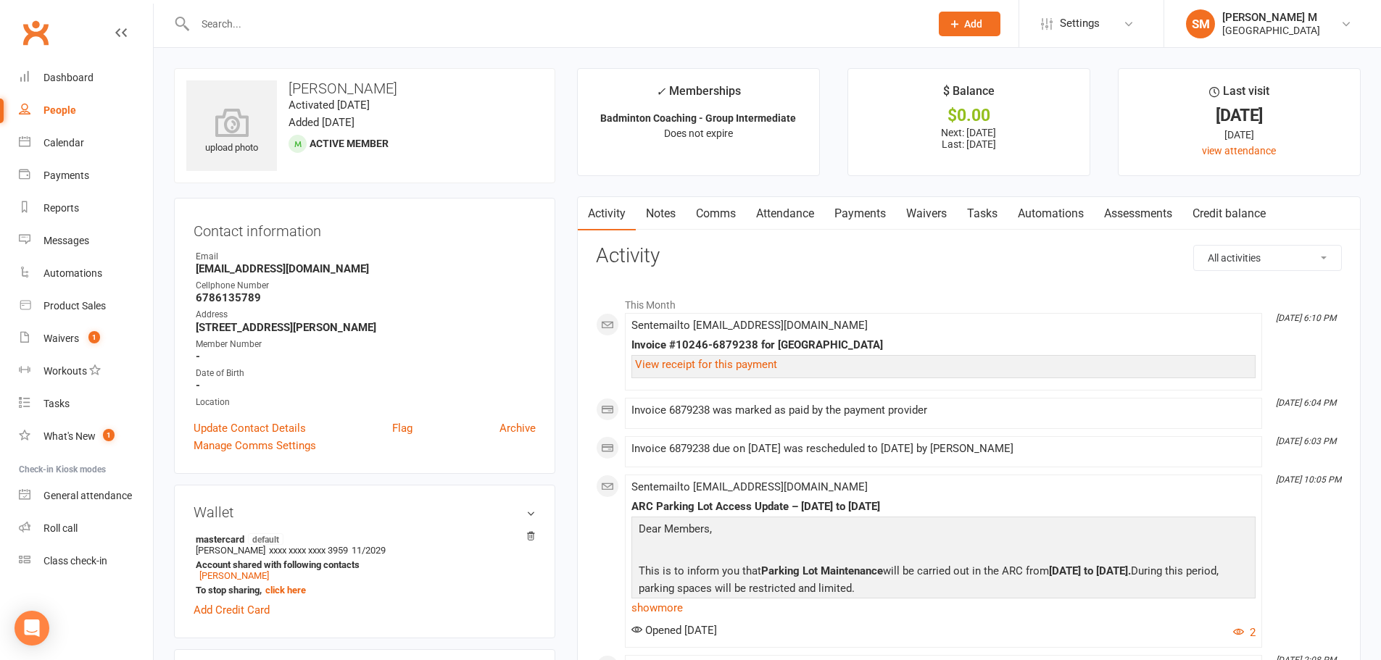
click at [834, 220] on link "Payments" at bounding box center [860, 213] width 72 height 33
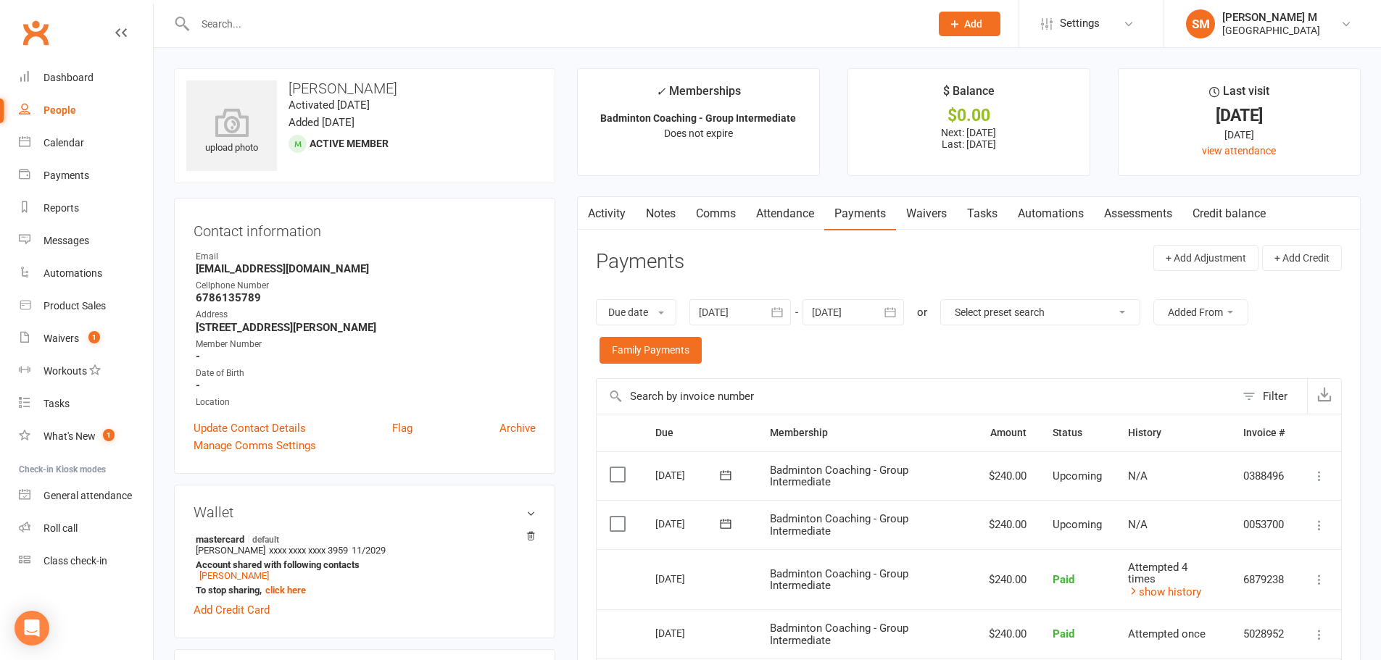
click at [626, 217] on link "Activity" at bounding box center [607, 213] width 58 height 33
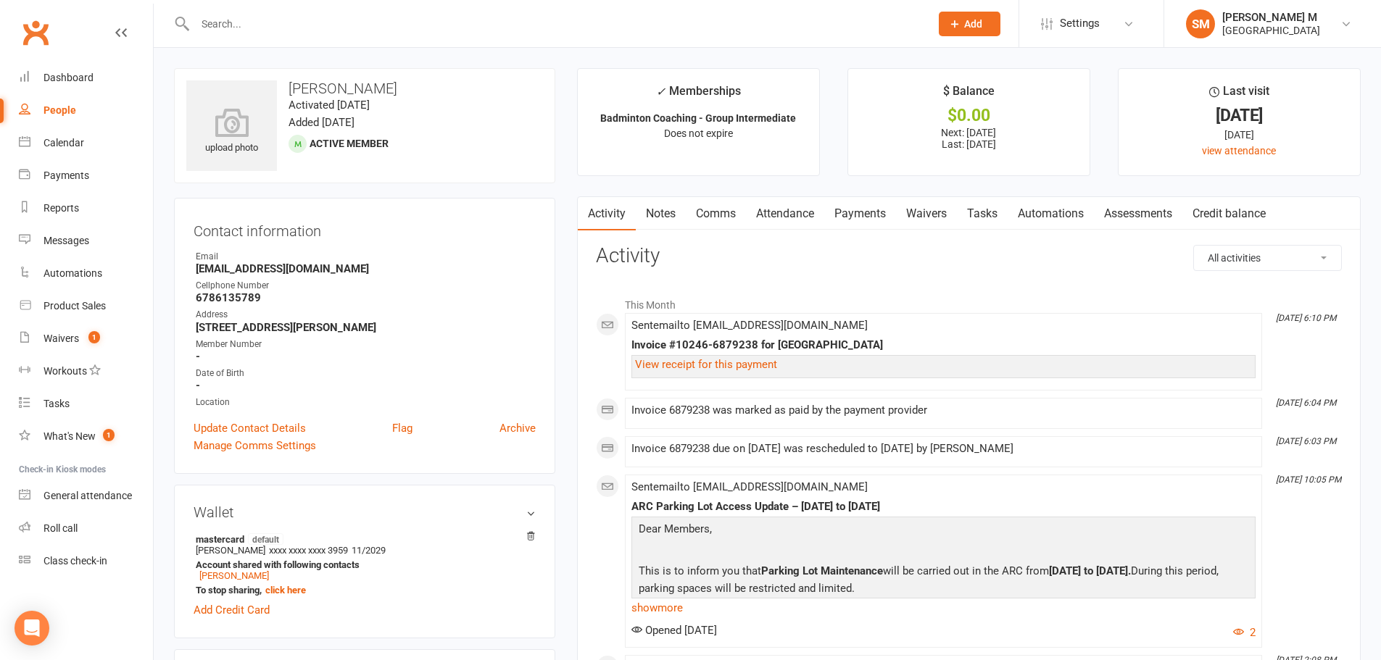
click at [284, 18] on input "text" at bounding box center [555, 24] width 729 height 20
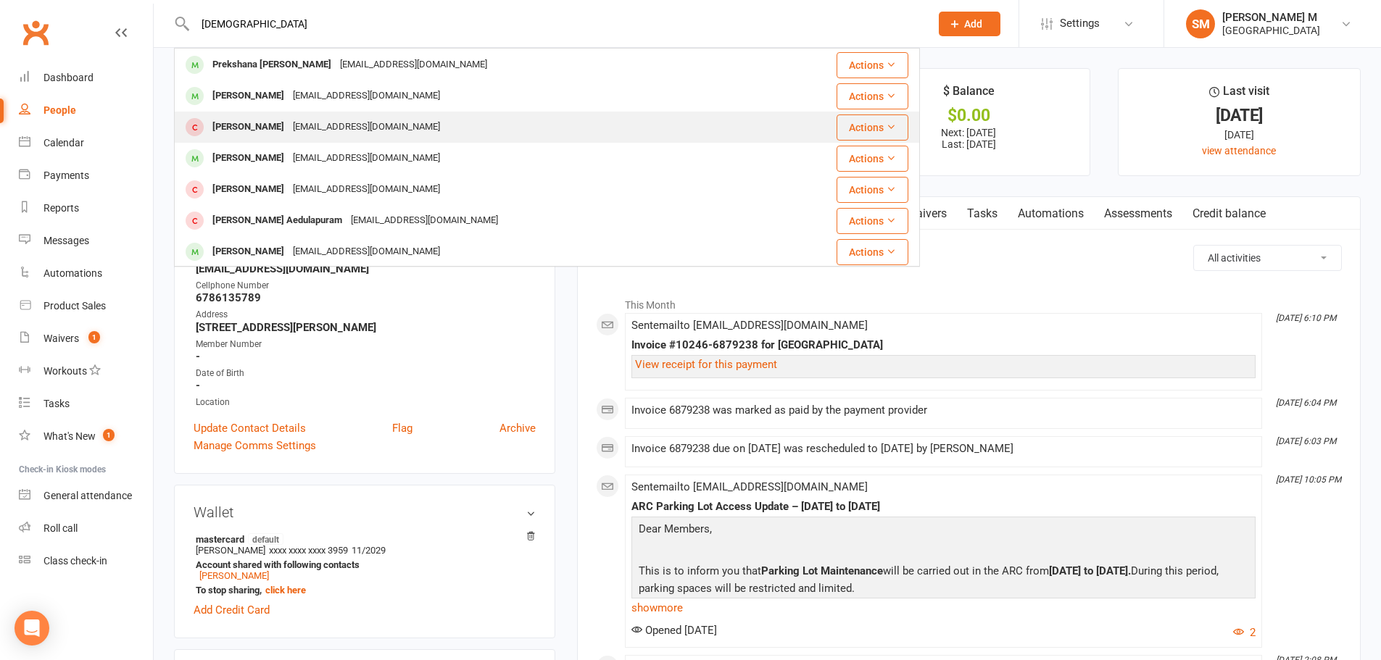
scroll to position [312, 0]
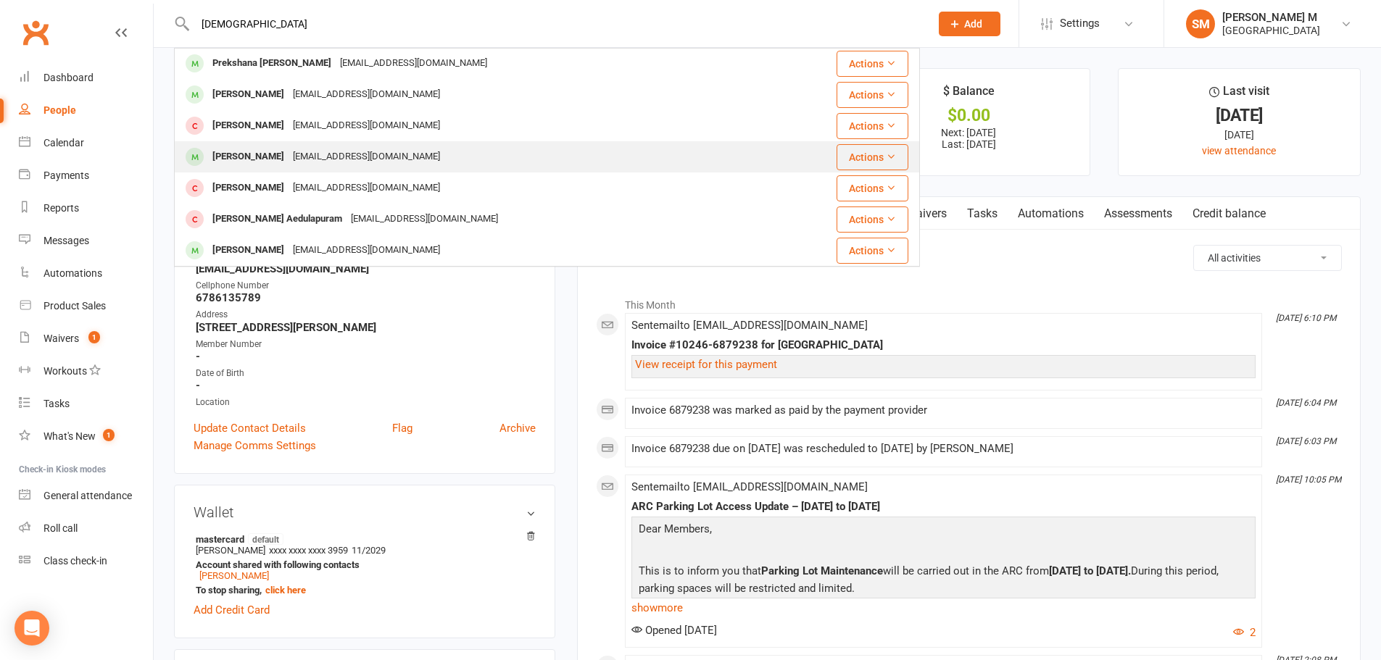
type input "pream"
click at [249, 157] on div "Premkumar Dara" at bounding box center [248, 156] width 80 height 21
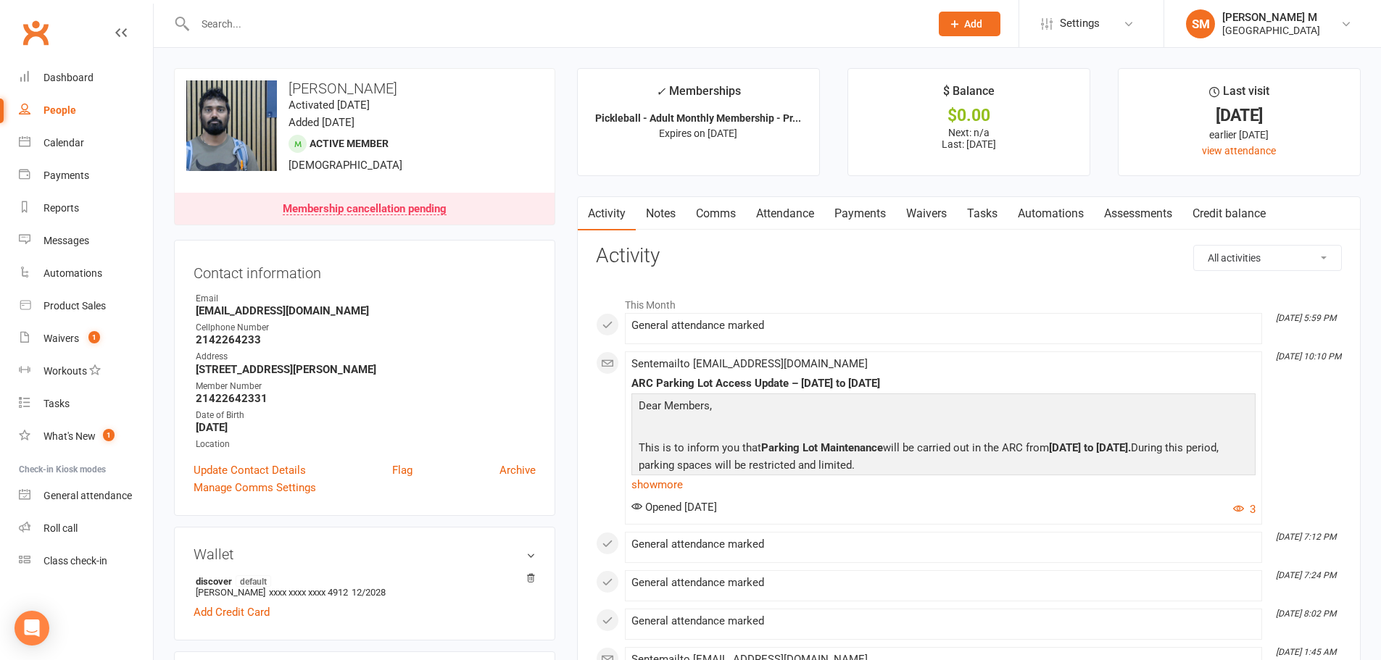
click at [660, 217] on link "Notes" at bounding box center [661, 213] width 50 height 33
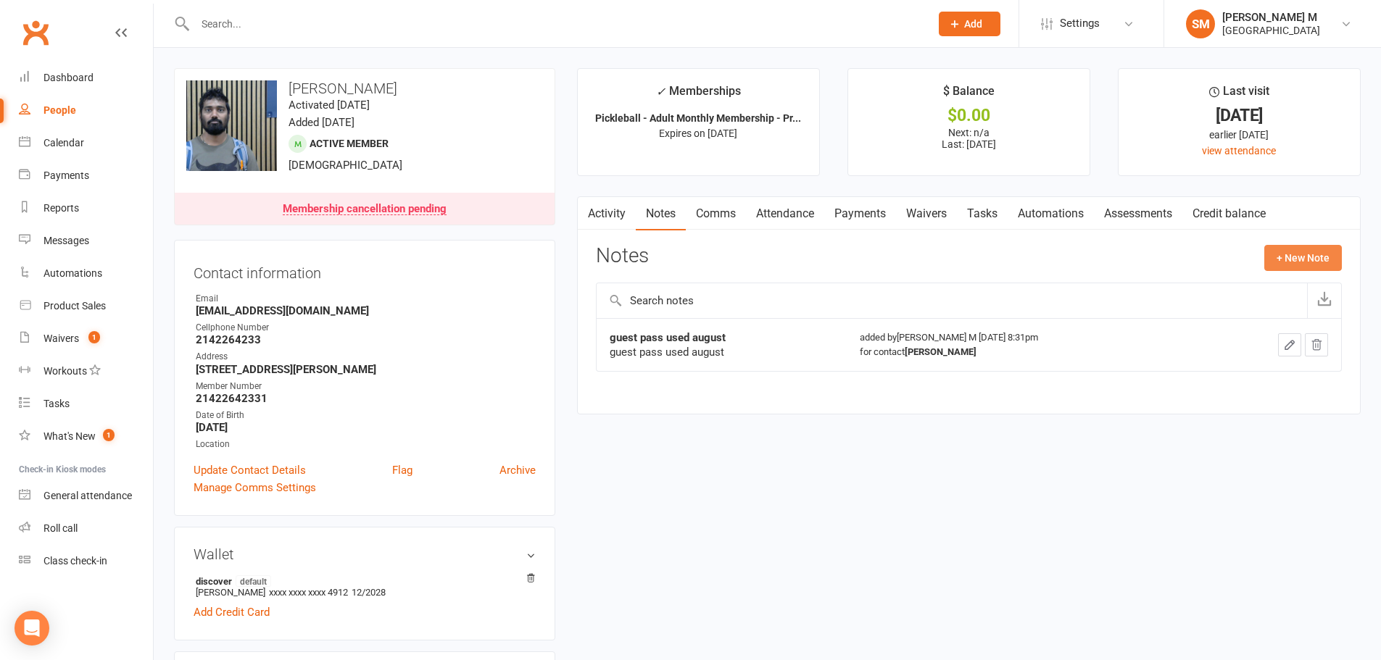
click at [1282, 257] on button "+ New Note" at bounding box center [1303, 258] width 78 height 26
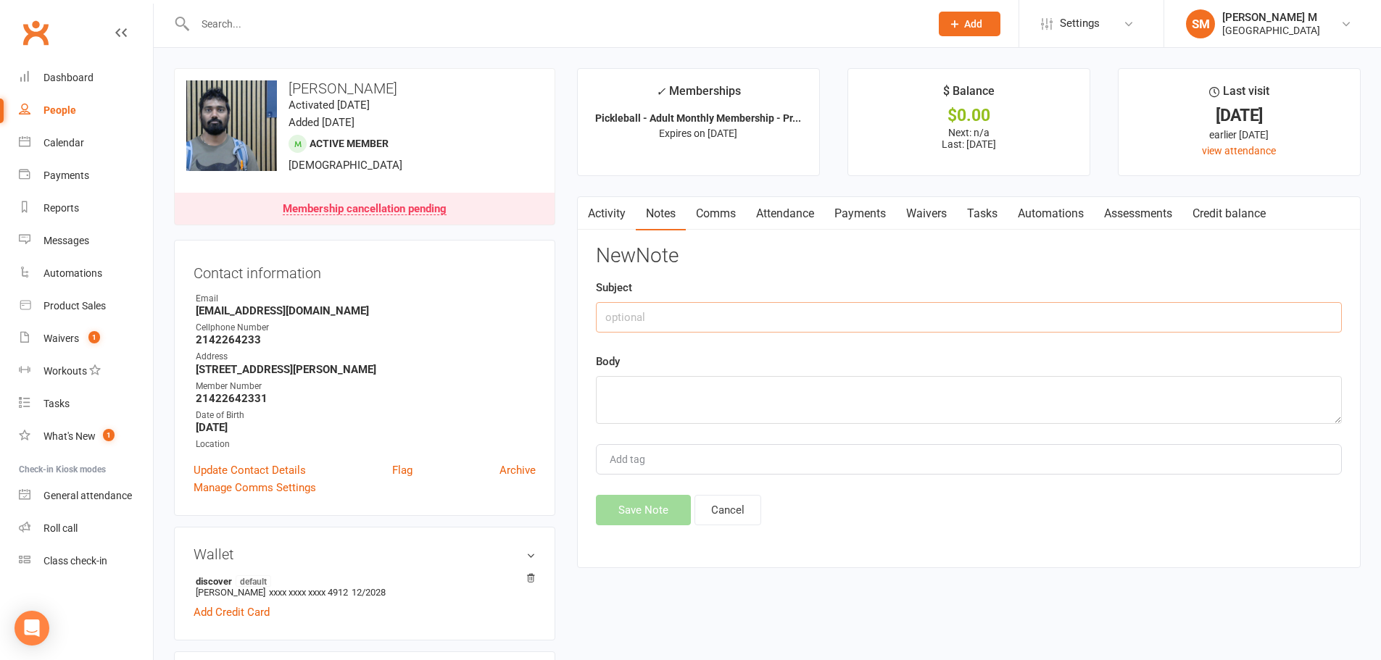
click at [731, 312] on input "text" at bounding box center [969, 317] width 746 height 30
drag, startPoint x: 731, startPoint y: 312, endPoint x: 579, endPoint y: 378, distance: 165.2
click at [579, 378] on div "Activity Notes Comms Attendance Payments Waivers Tasks Automations Assessments …" at bounding box center [969, 382] width 784 height 372
type input "guest pass used sep"
click at [638, 383] on textarea at bounding box center [969, 400] width 746 height 48
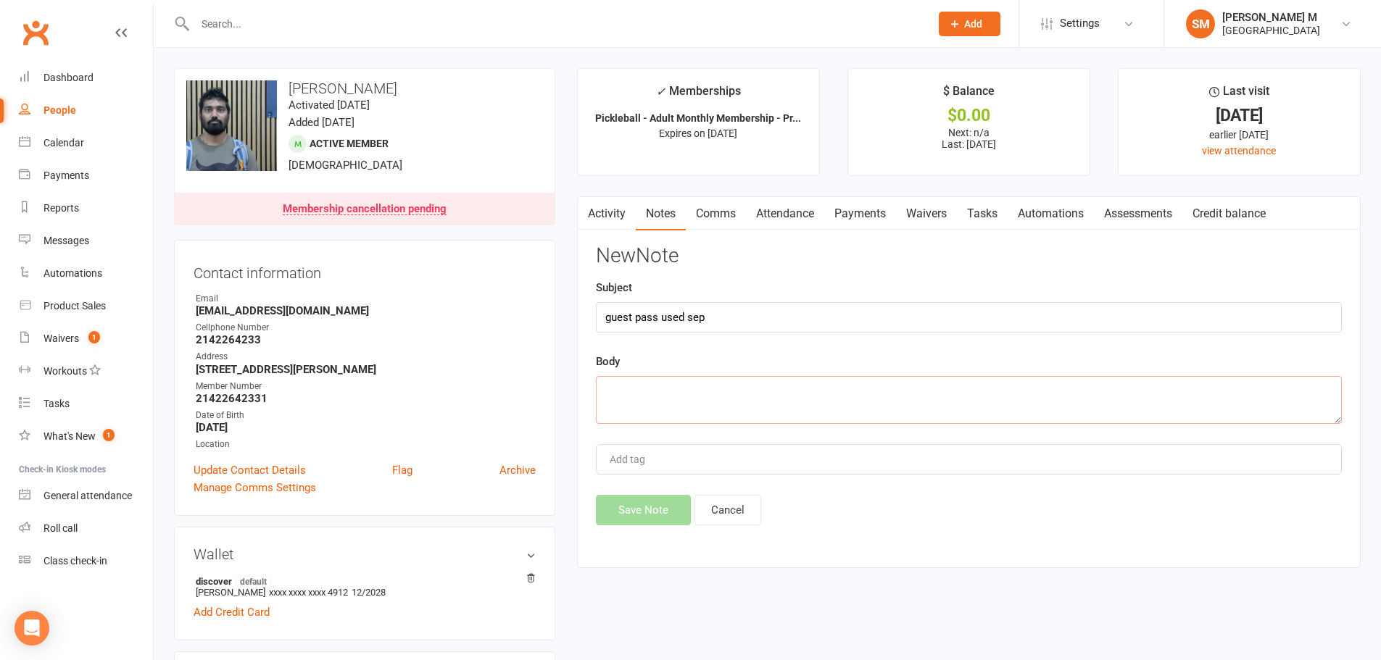
paste textarea "guest pass used sep"
type textarea "guest pass used sep"
click at [655, 510] on button "Save Note" at bounding box center [643, 510] width 95 height 30
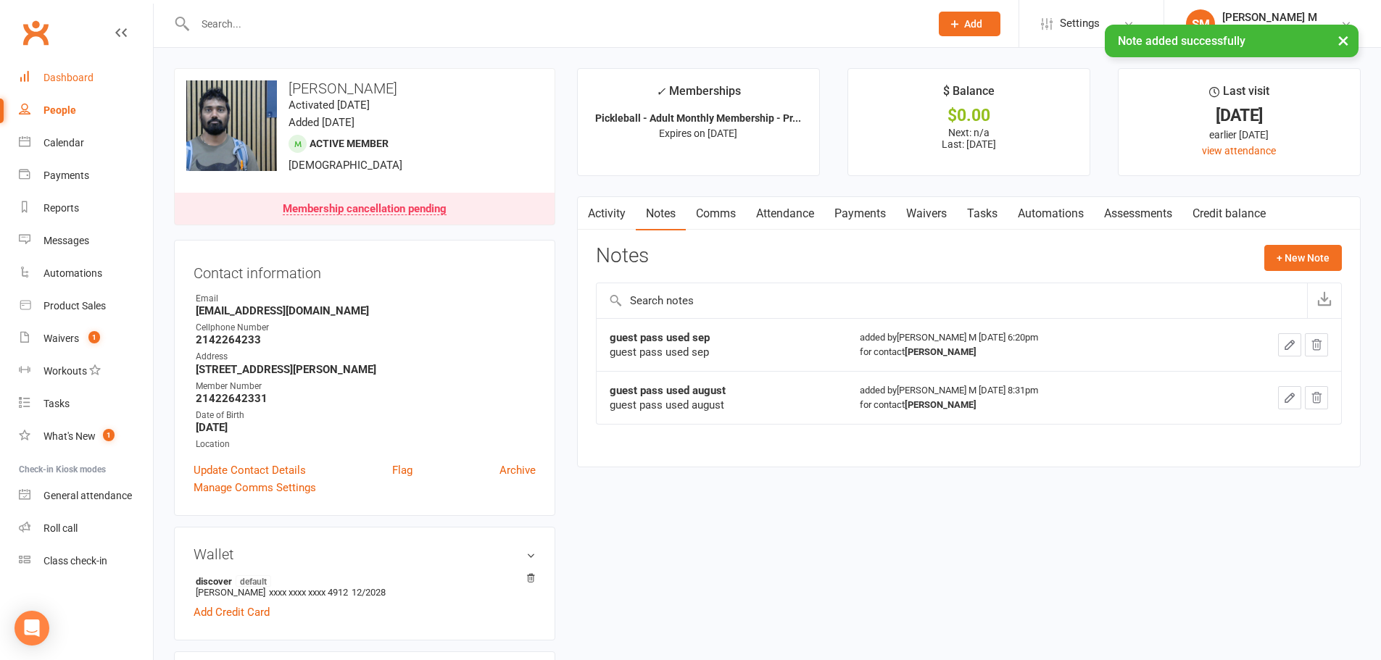
click at [48, 75] on div "Dashboard" at bounding box center [68, 78] width 50 height 12
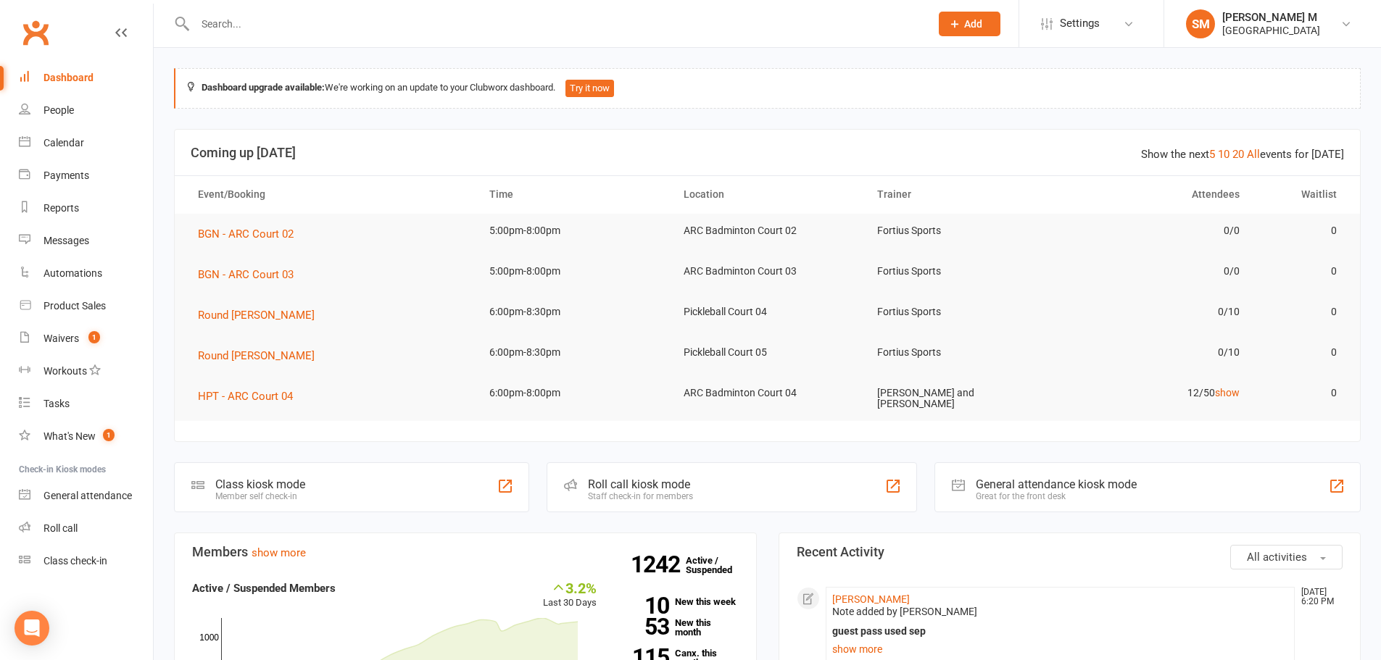
click at [320, 30] on input "text" at bounding box center [555, 24] width 729 height 20
click at [51, 354] on link "Waivers 1" at bounding box center [86, 339] width 134 height 33
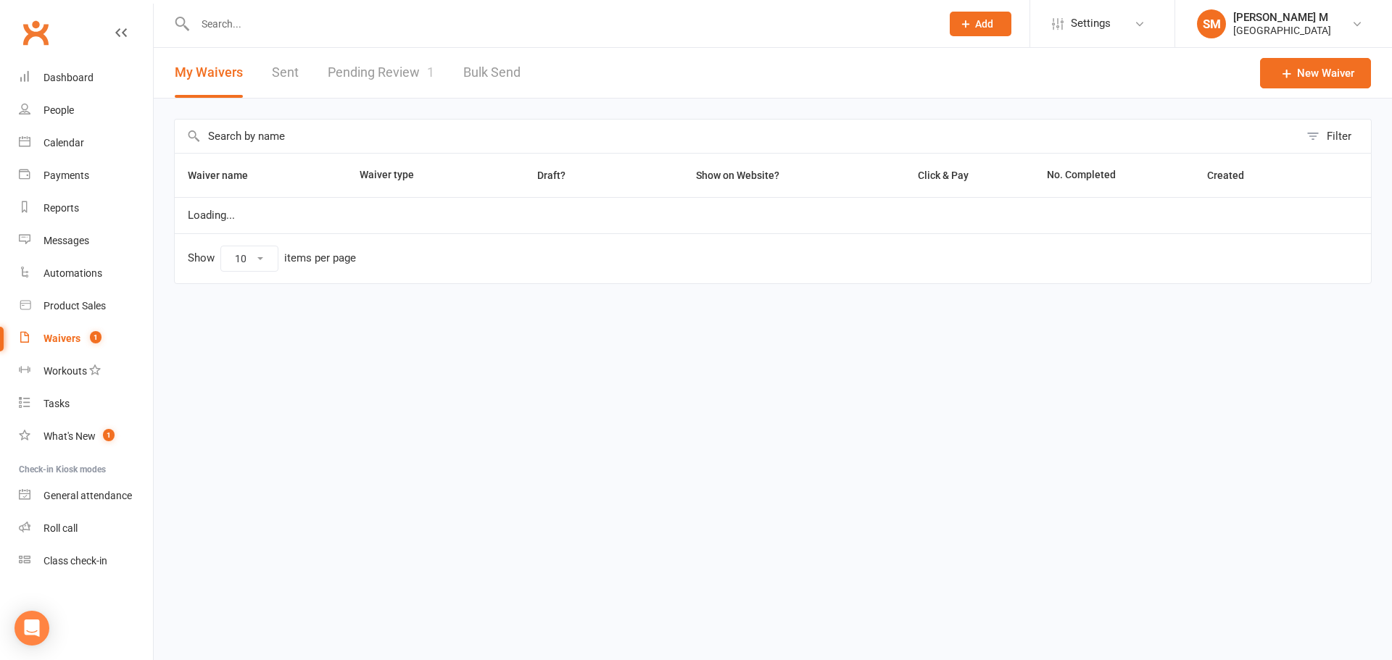
select select "50"
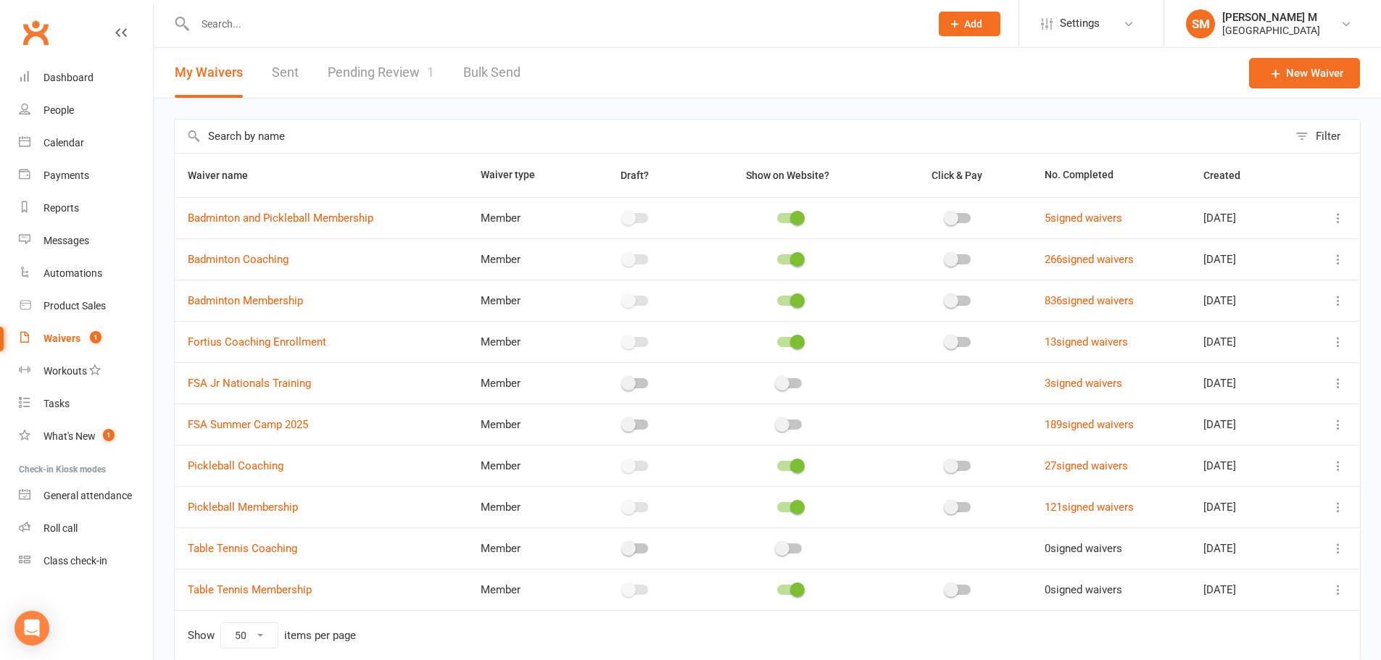
click at [357, 62] on link "Pending Review 1" at bounding box center [381, 73] width 107 height 50
select select "100"
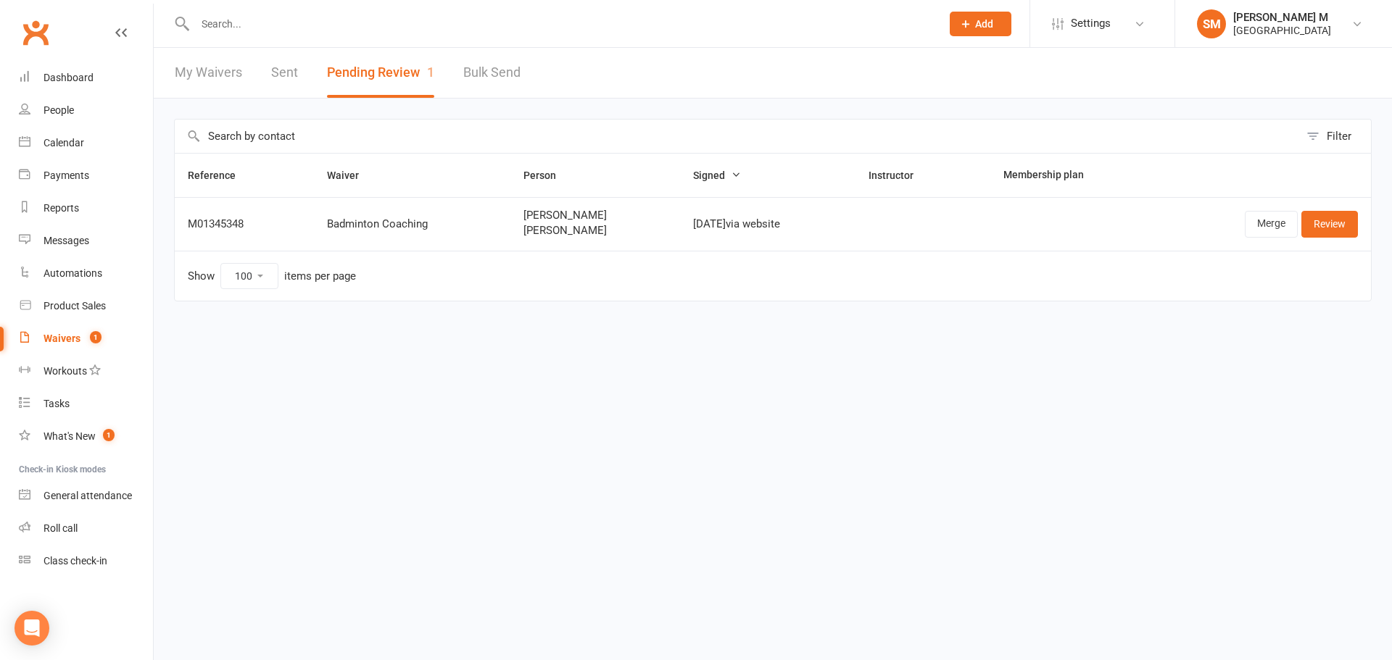
click at [317, 6] on div at bounding box center [552, 23] width 757 height 47
click at [316, 23] on input "text" at bounding box center [561, 24] width 740 height 20
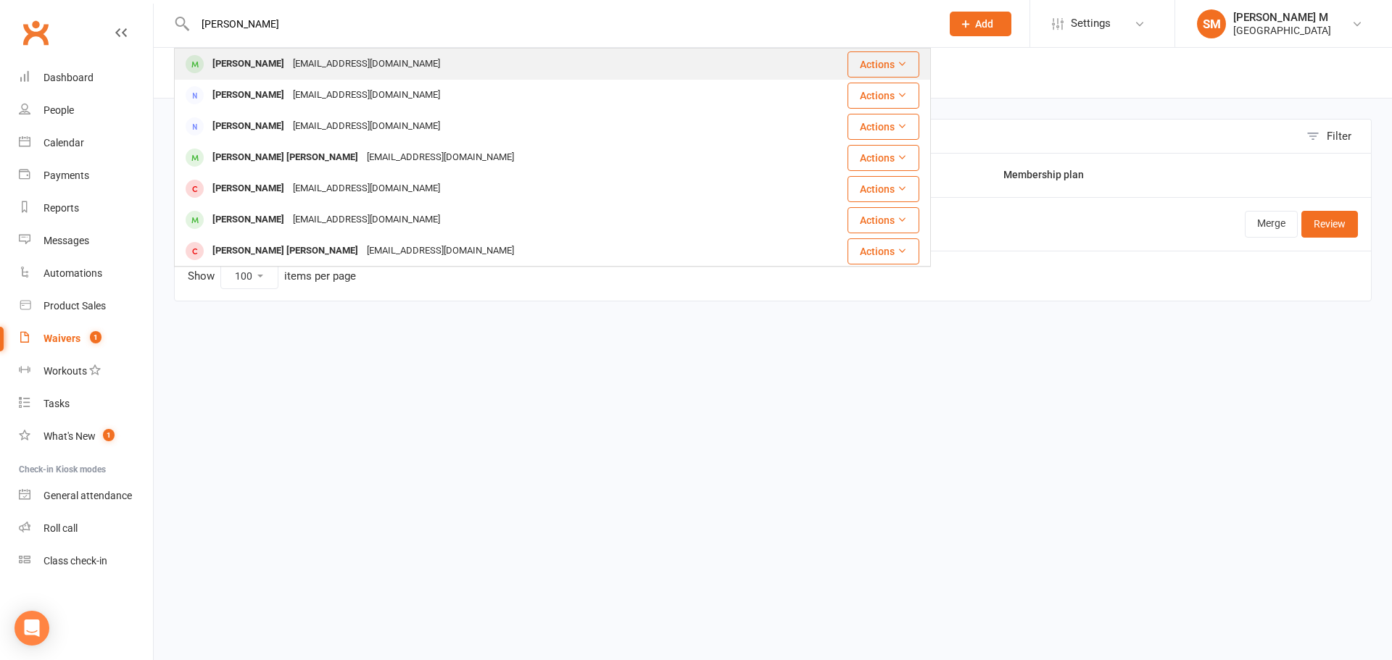
type input "vijayanandh silvar"
click at [276, 69] on div "Vijayanand Silvary" at bounding box center [248, 64] width 80 height 21
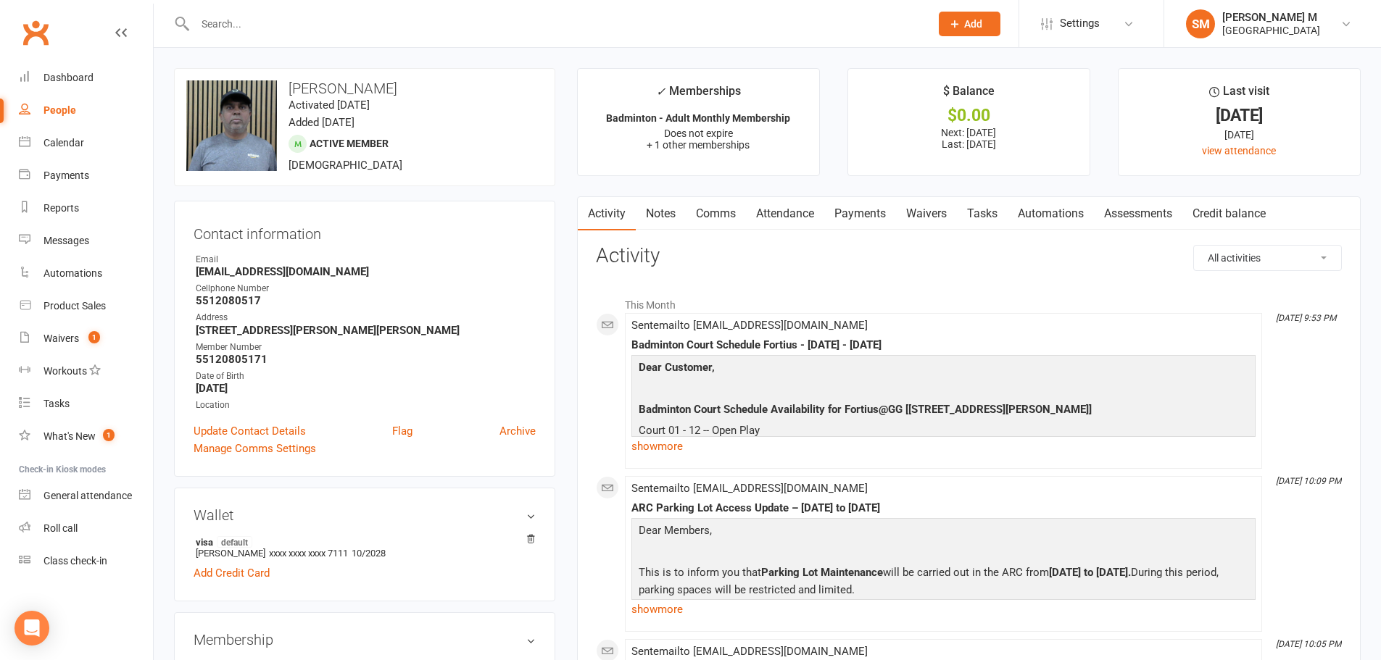
click at [873, 221] on link "Payments" at bounding box center [860, 213] width 72 height 33
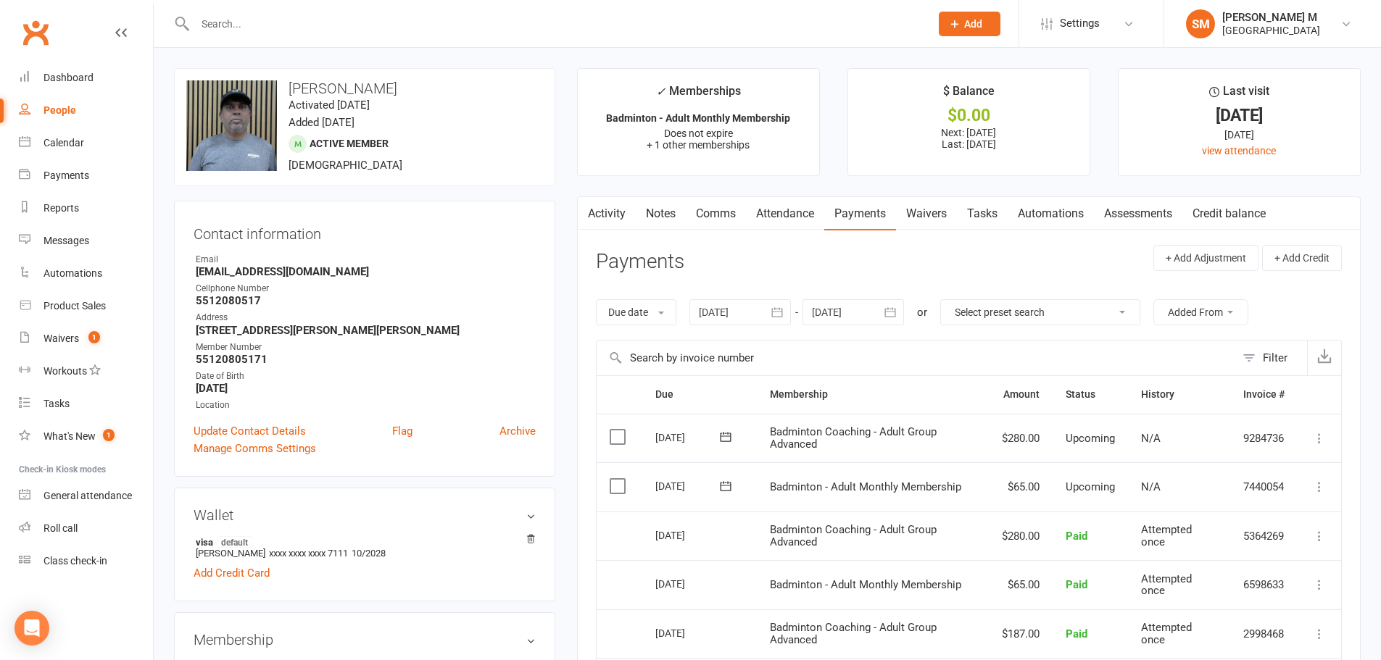
click at [612, 217] on link "Activity" at bounding box center [607, 213] width 58 height 33
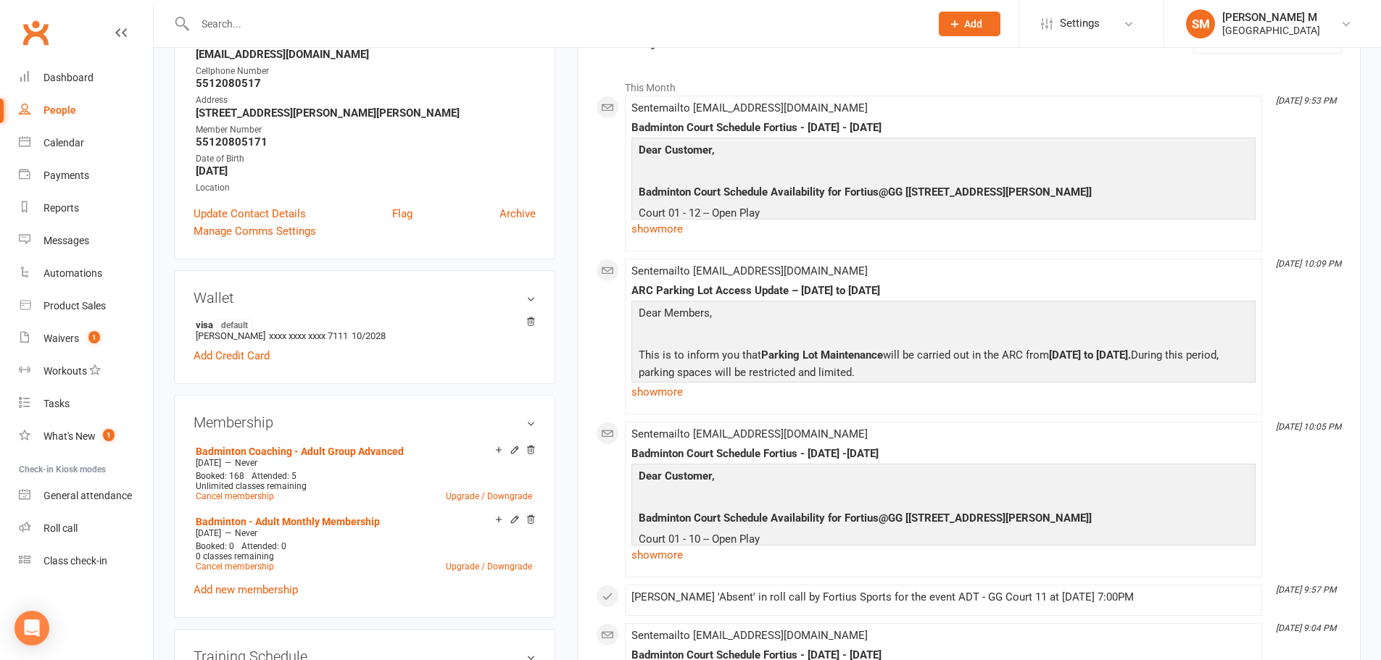
scroll to position [362, 0]
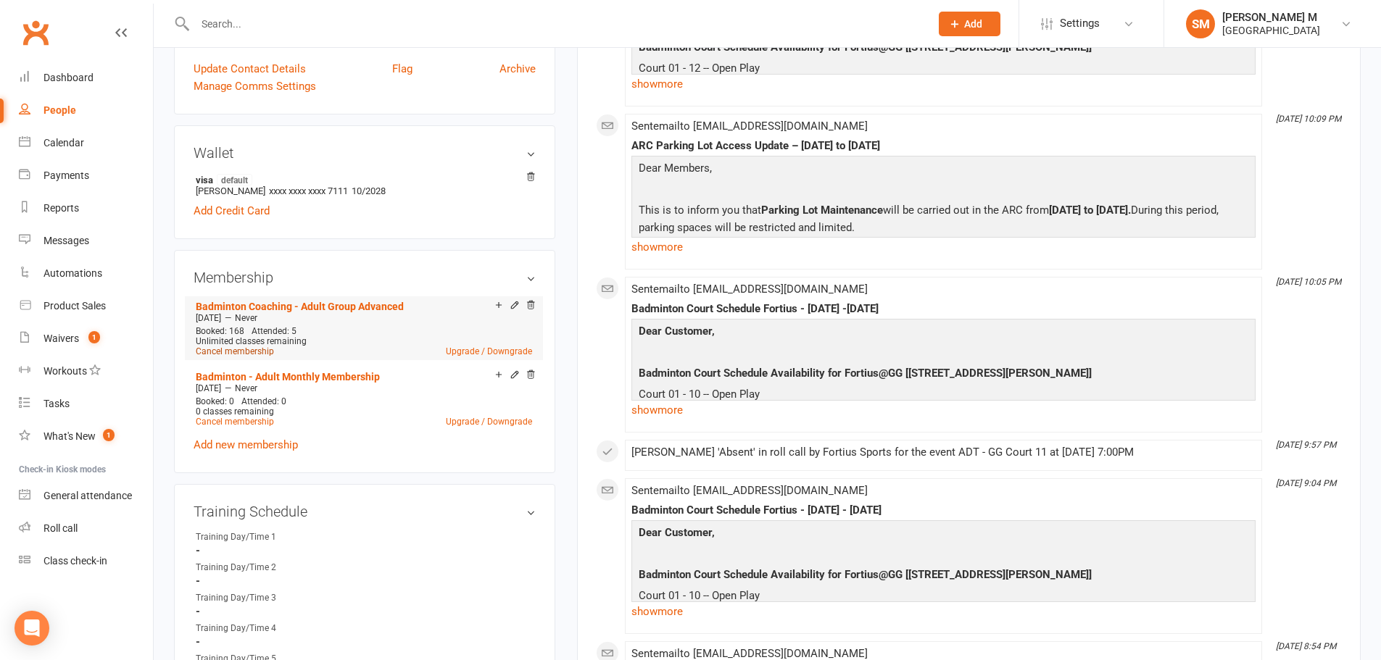
click at [252, 351] on link "Cancel membership" at bounding box center [235, 351] width 78 height 10
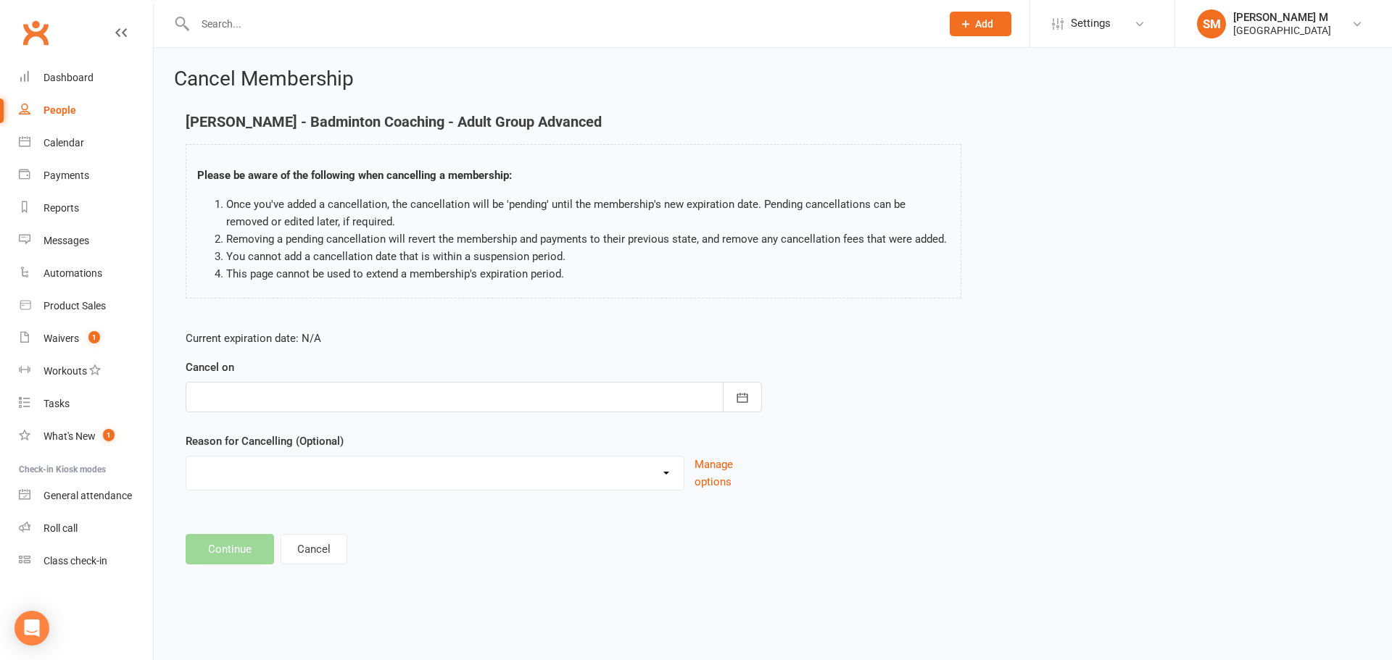
click at [383, 394] on div at bounding box center [474, 397] width 576 height 30
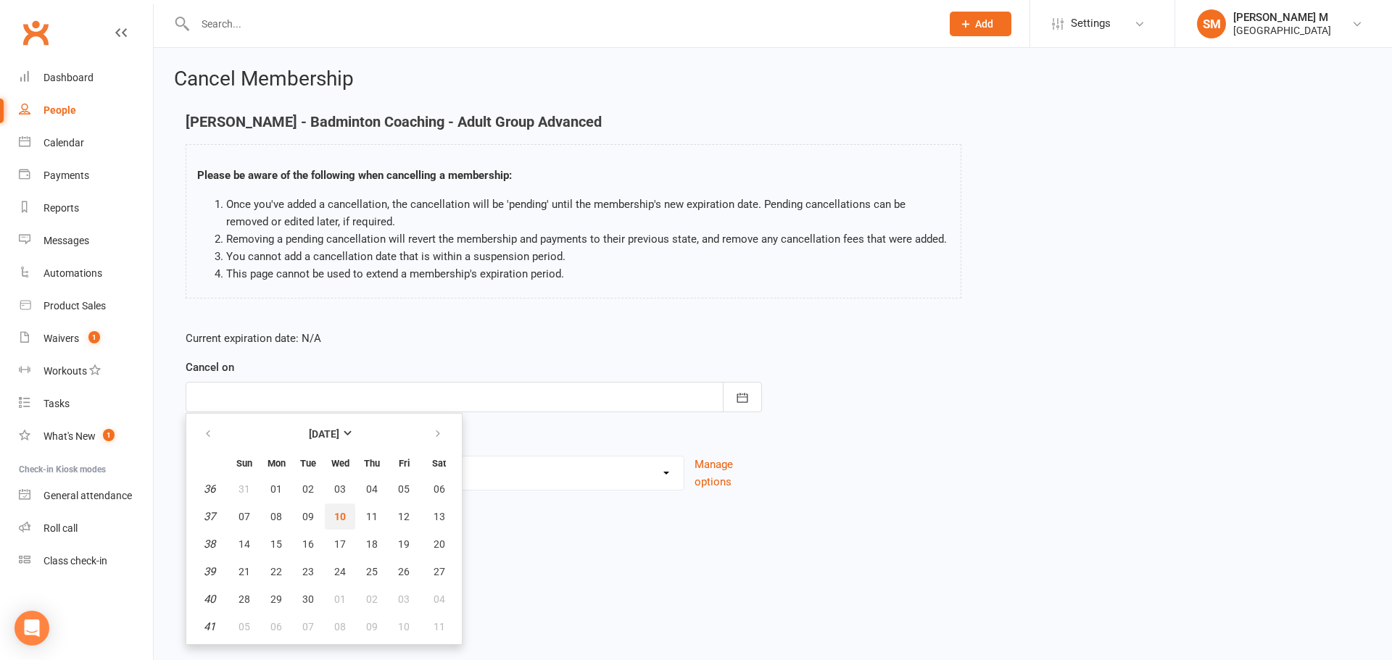
click at [341, 516] on span "10" at bounding box center [340, 517] width 12 height 12
type input "[DATE]"
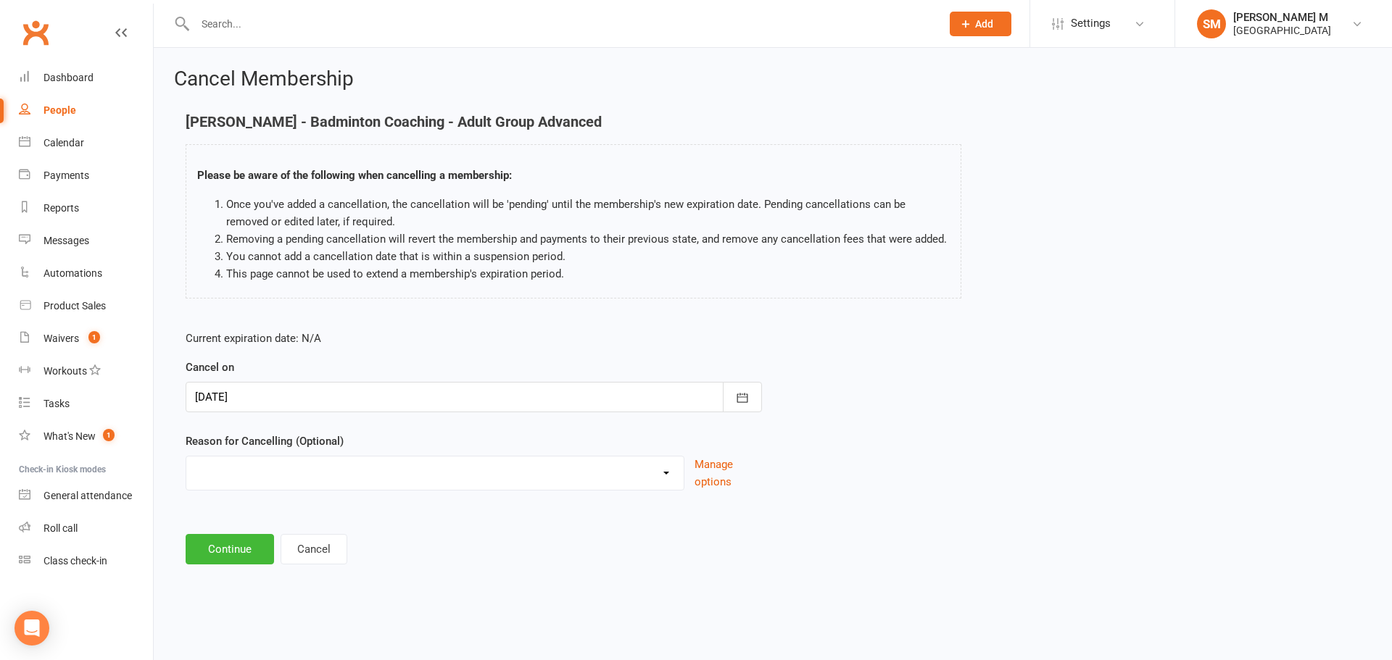
click at [302, 474] on select "Coaches Request Coaching is Complete Coach Request Customer requested via email…" at bounding box center [434, 471] width 497 height 29
select select "3"
click at [186, 457] on select "Coaches Request Coaching is Complete Coach Request Customer requested via email…" at bounding box center [434, 471] width 497 height 29
click at [240, 556] on button "Continue" at bounding box center [230, 549] width 88 height 30
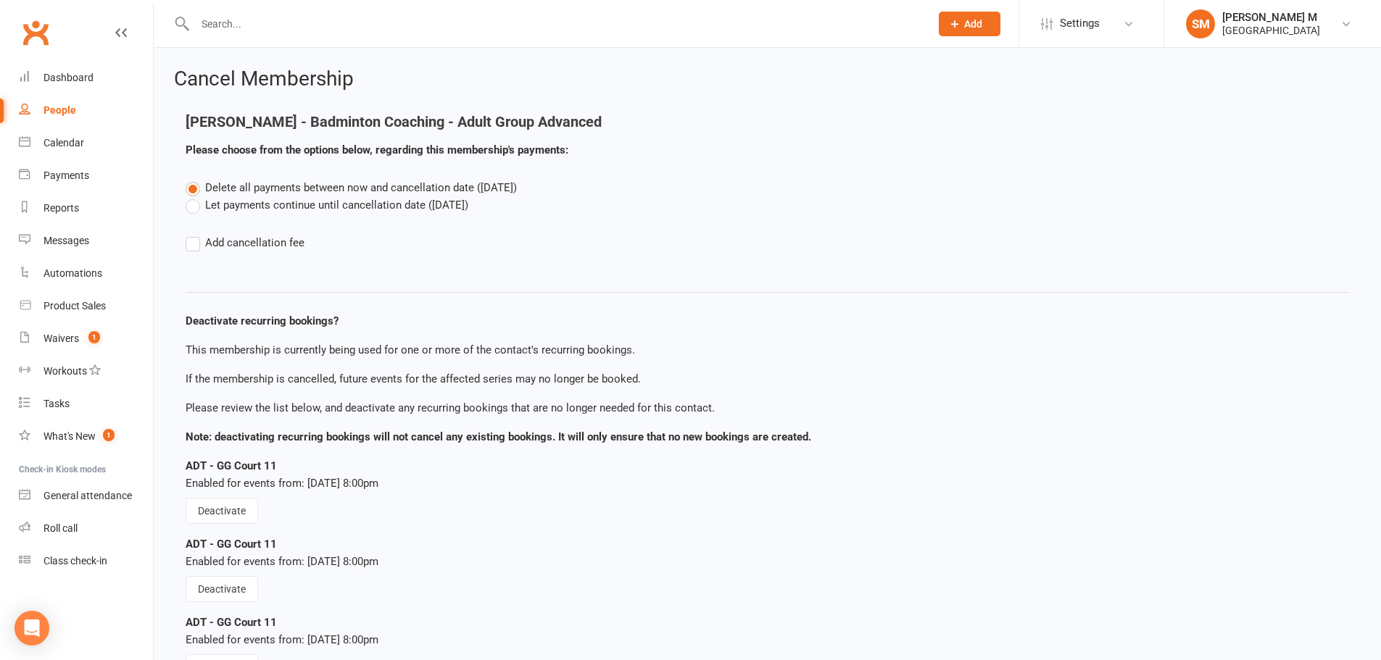
click at [259, 211] on label "Let payments continue until cancellation date (Sep 10, 2025)" at bounding box center [327, 204] width 283 height 17
click at [195, 196] on input "Let payments continue until cancellation date (Sep 10, 2025)" at bounding box center [190, 196] width 9 height 0
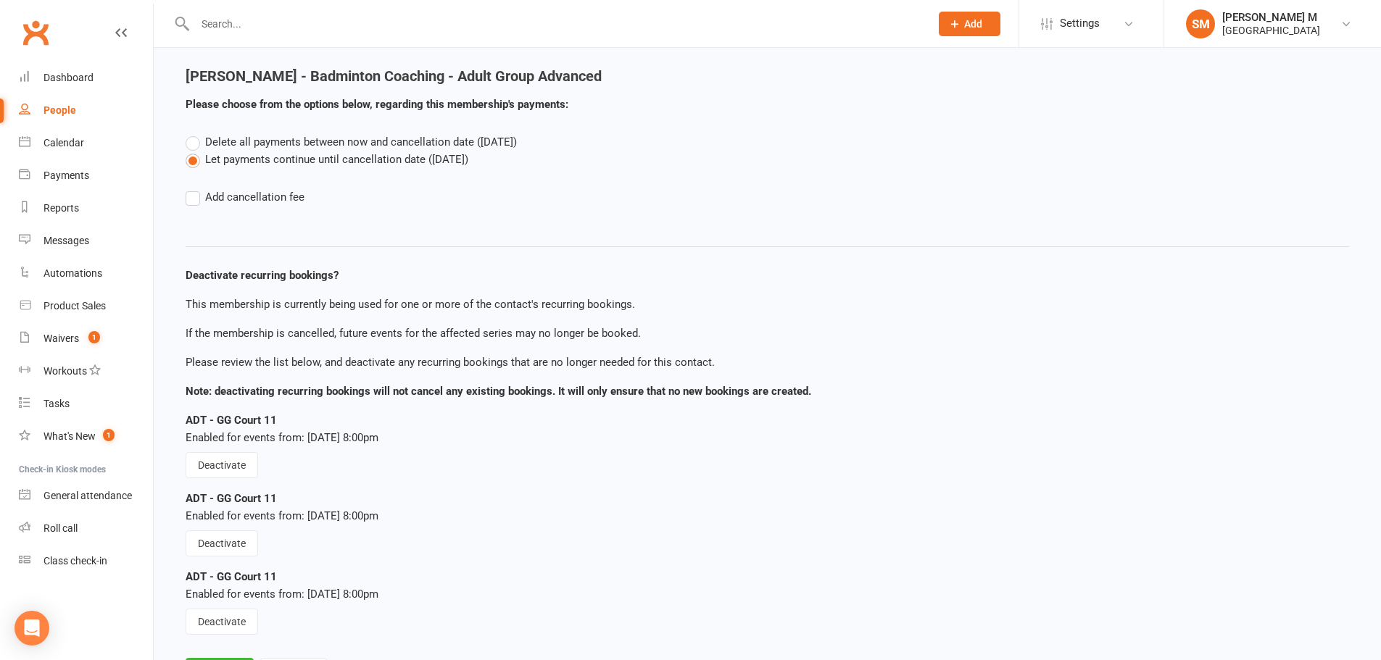
scroll to position [118, 0]
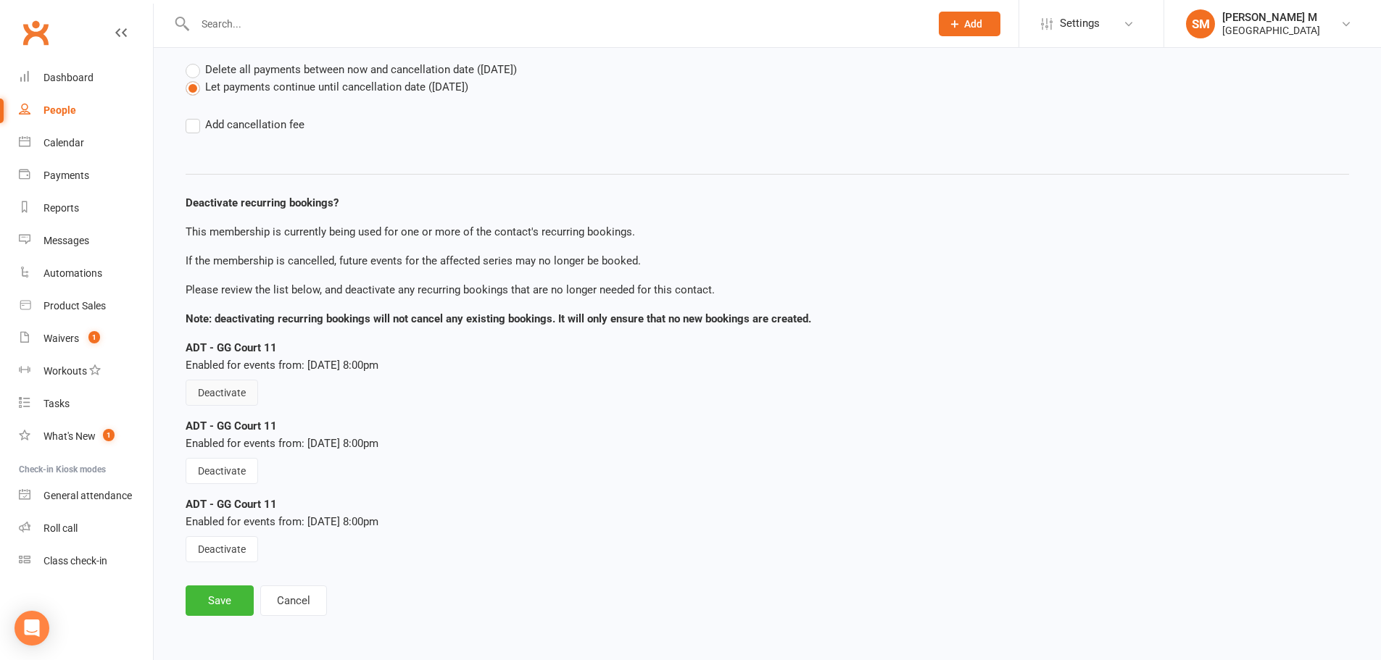
click at [236, 396] on button "Deactivate" at bounding box center [222, 393] width 72 height 26
click at [225, 478] on button "Deactivate" at bounding box center [222, 471] width 72 height 26
click at [231, 547] on button "Deactivate" at bounding box center [222, 549] width 72 height 26
click at [217, 599] on button "Save" at bounding box center [220, 601] width 68 height 30
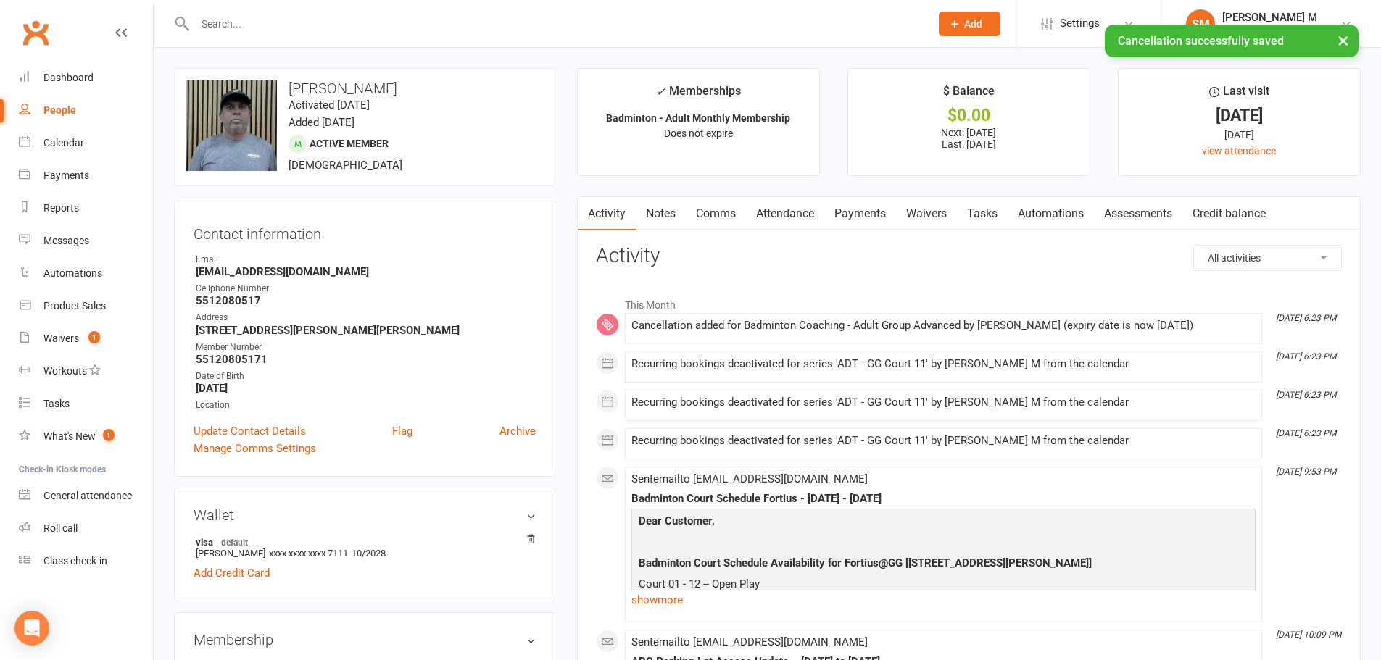
click at [858, 223] on link "Payments" at bounding box center [860, 213] width 72 height 33
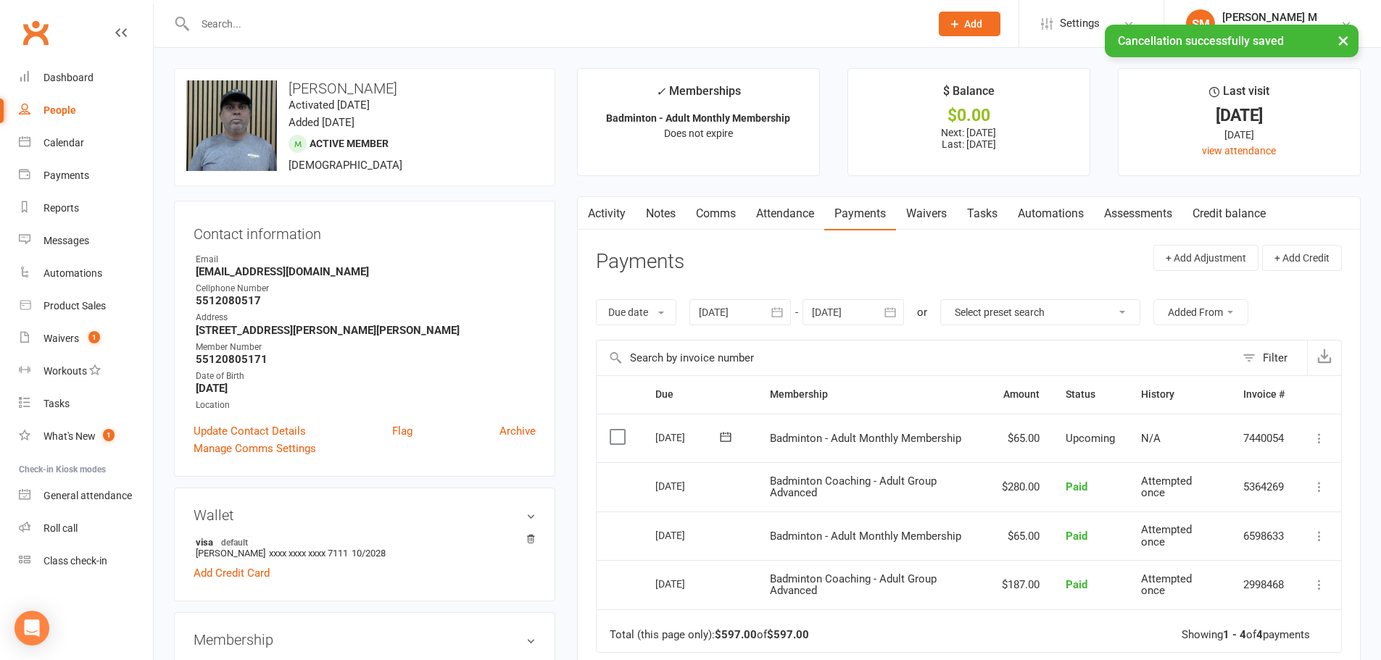
click at [773, 312] on icon "button" at bounding box center [777, 312] width 14 height 14
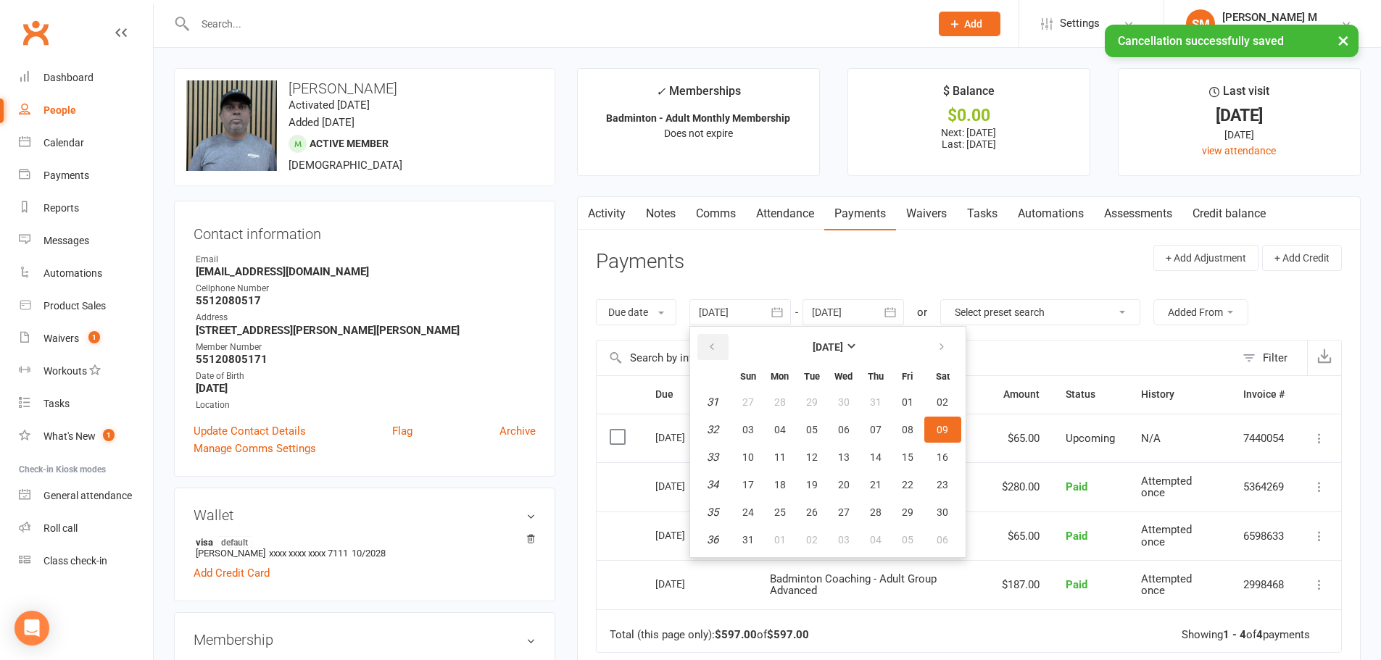
click at [717, 342] on icon "button" at bounding box center [712, 347] width 10 height 12
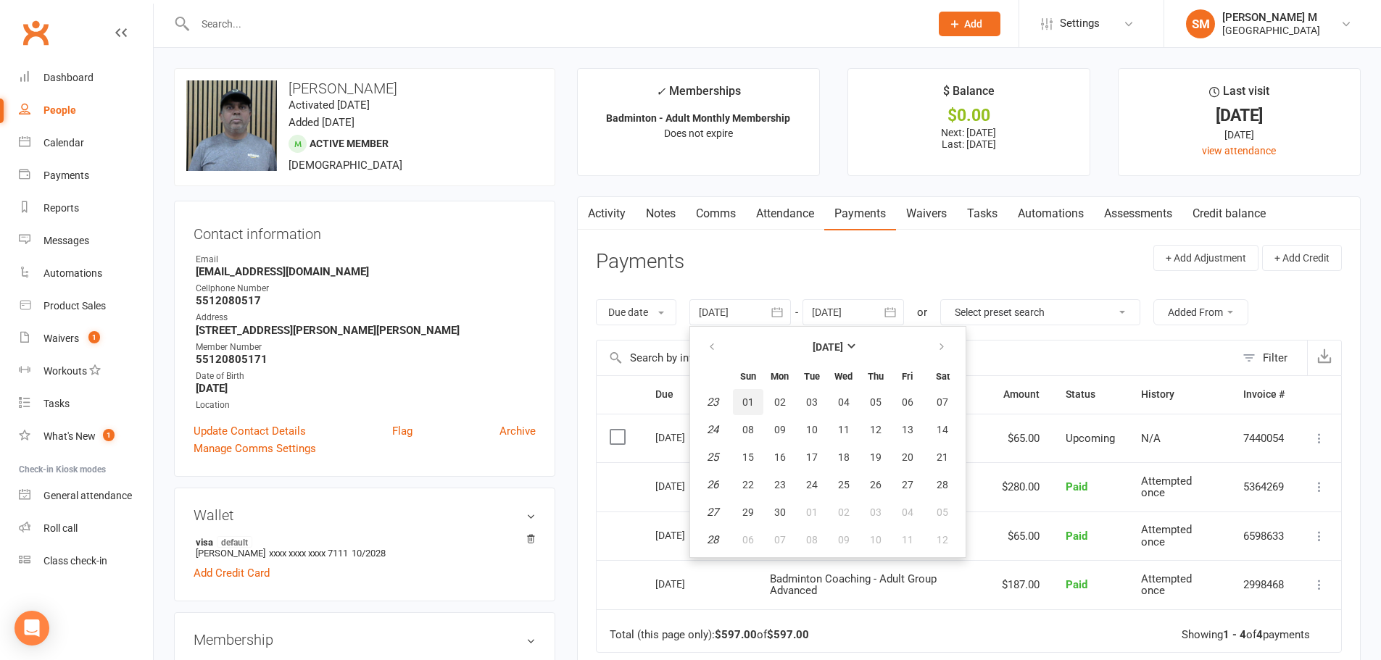
click at [757, 403] on button "01" at bounding box center [748, 402] width 30 height 26
type input "01 Jun 2025"
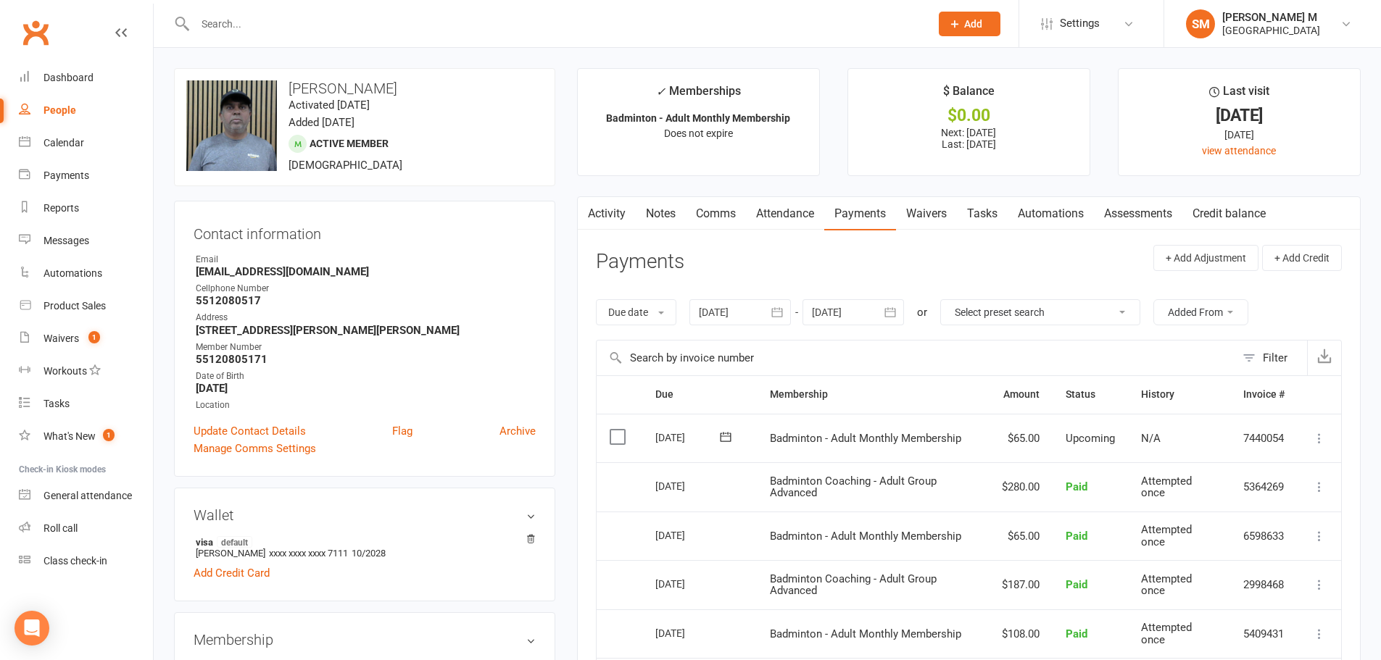
click at [892, 309] on icon "button" at bounding box center [890, 311] width 11 height 9
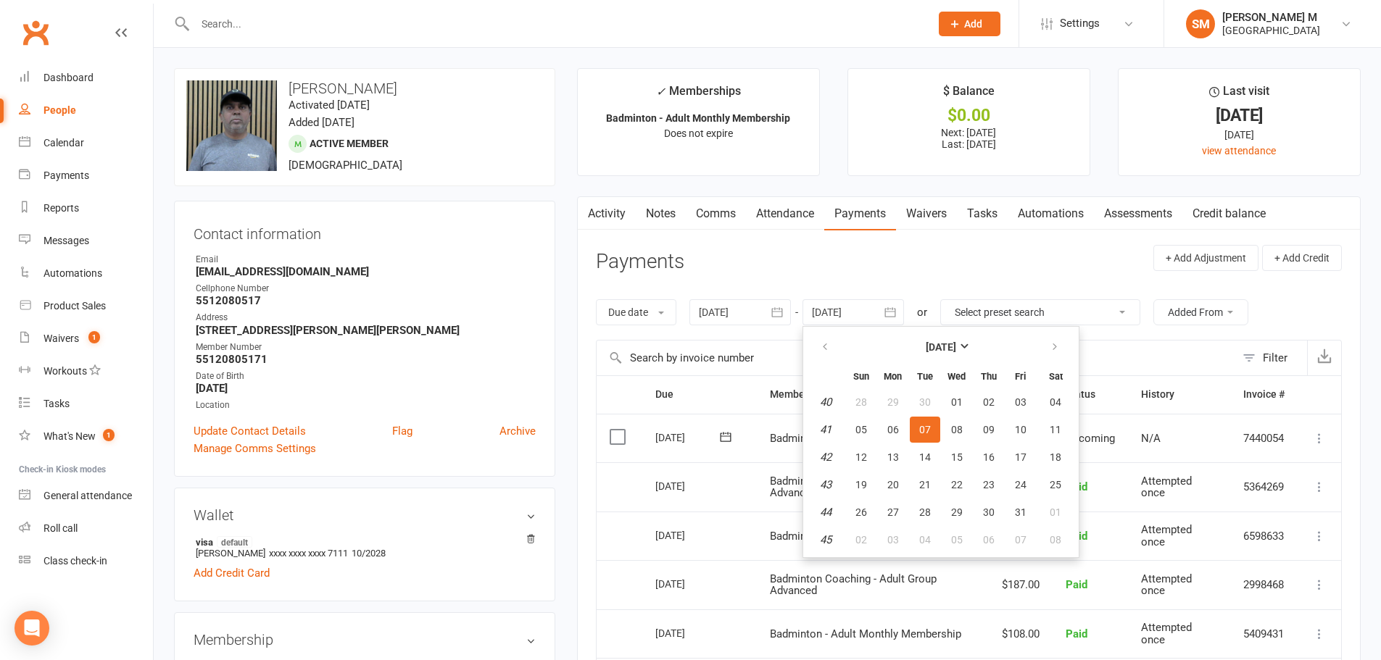
click at [1039, 342] on th at bounding box center [1055, 347] width 37 height 32
click at [1046, 346] on button "button" at bounding box center [1055, 347] width 31 height 26
click at [1045, 400] on button "06" at bounding box center [1055, 402] width 37 height 26
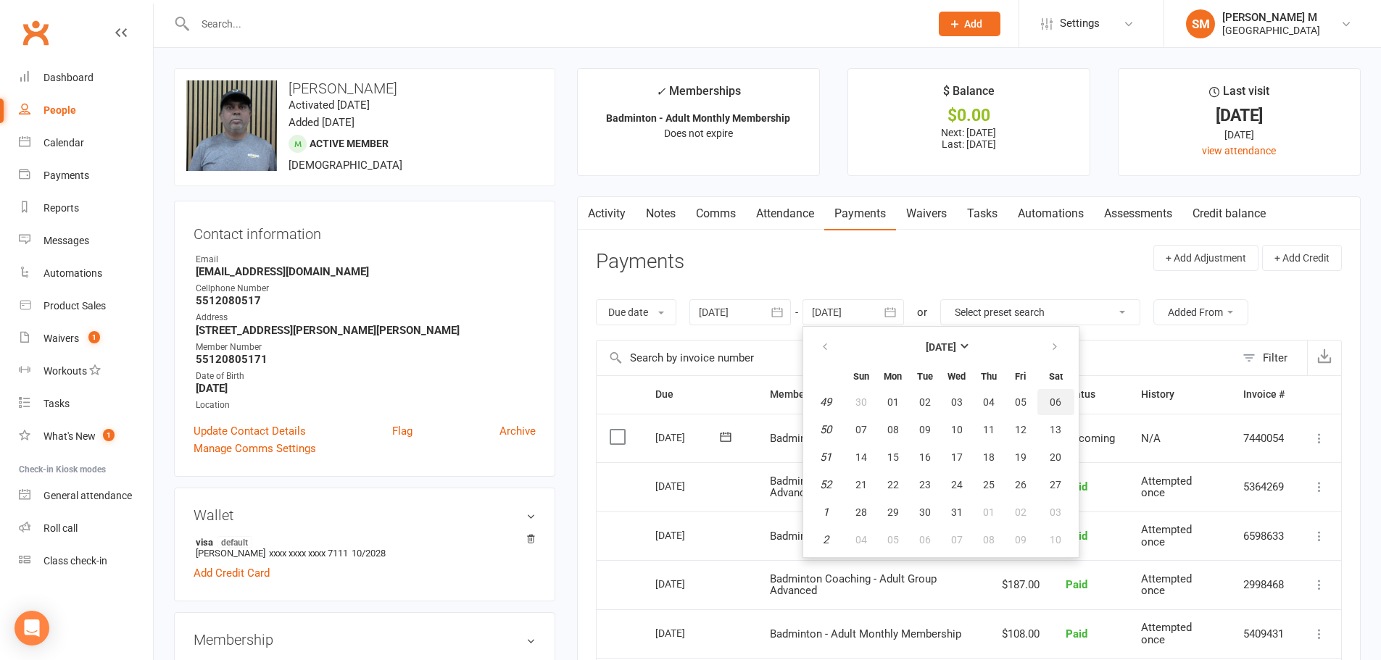
type input "[DATE]"
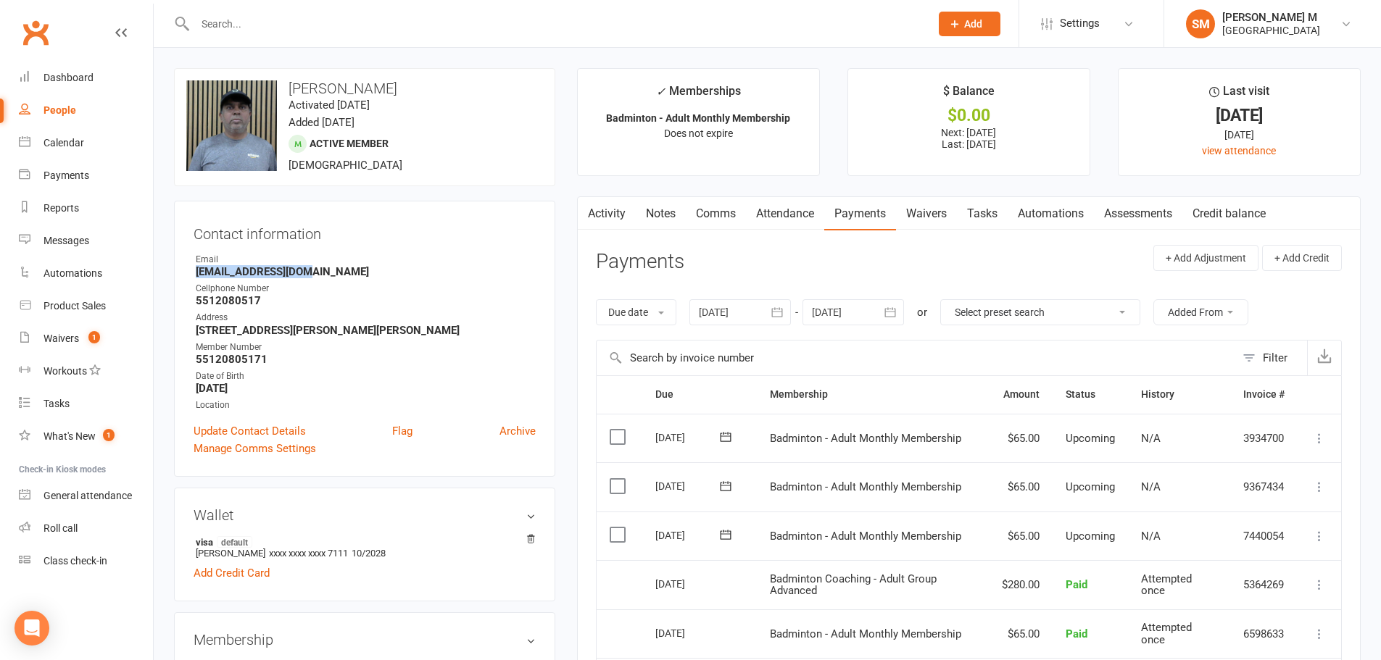
drag, startPoint x: 193, startPoint y: 273, endPoint x: 298, endPoint y: 276, distance: 105.1
click at [298, 276] on div "Contact information Owner Email vjsilvary@gmail.com Cellphone Number 5512080517…" at bounding box center [364, 339] width 381 height 276
copy strong "vjsilvary@gmail.com"
click at [323, 267] on strong "vjsilvary@gmail.com" at bounding box center [366, 271] width 340 height 13
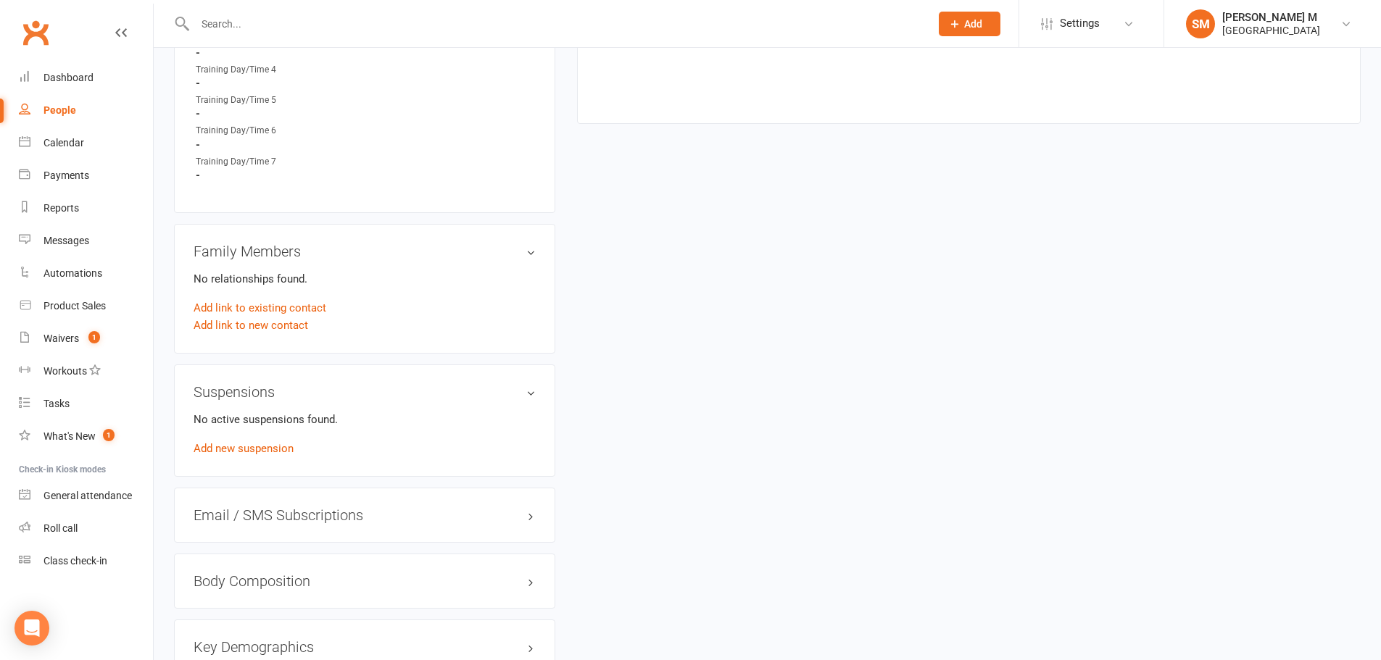
scroll to position [1015, 0]
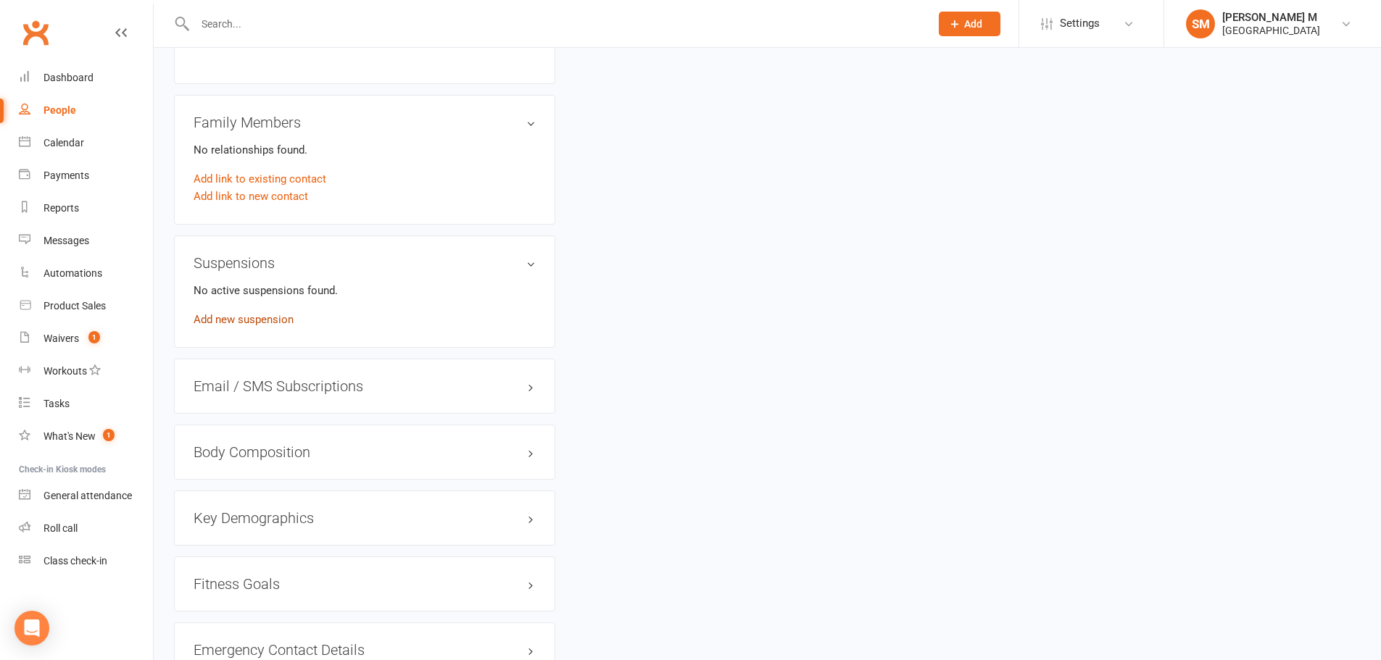
click at [253, 323] on link "Add new suspension" at bounding box center [244, 319] width 100 height 13
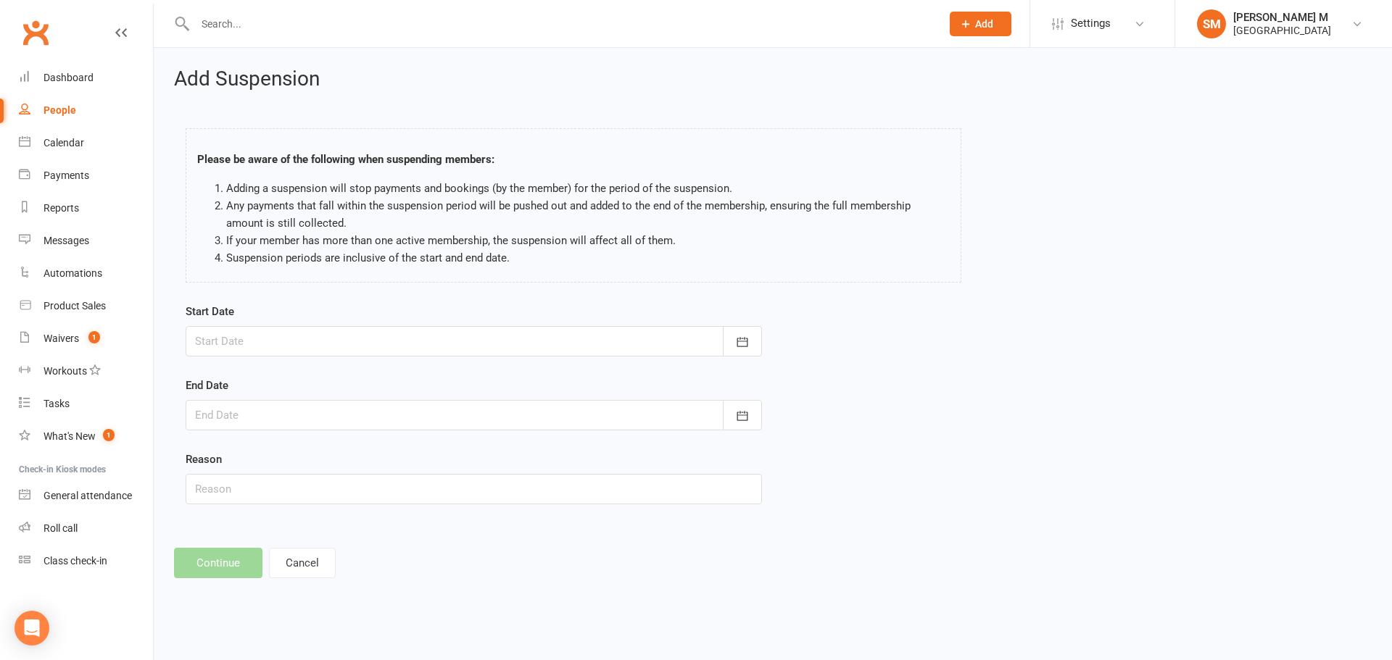
click at [307, 341] on div at bounding box center [474, 341] width 576 height 30
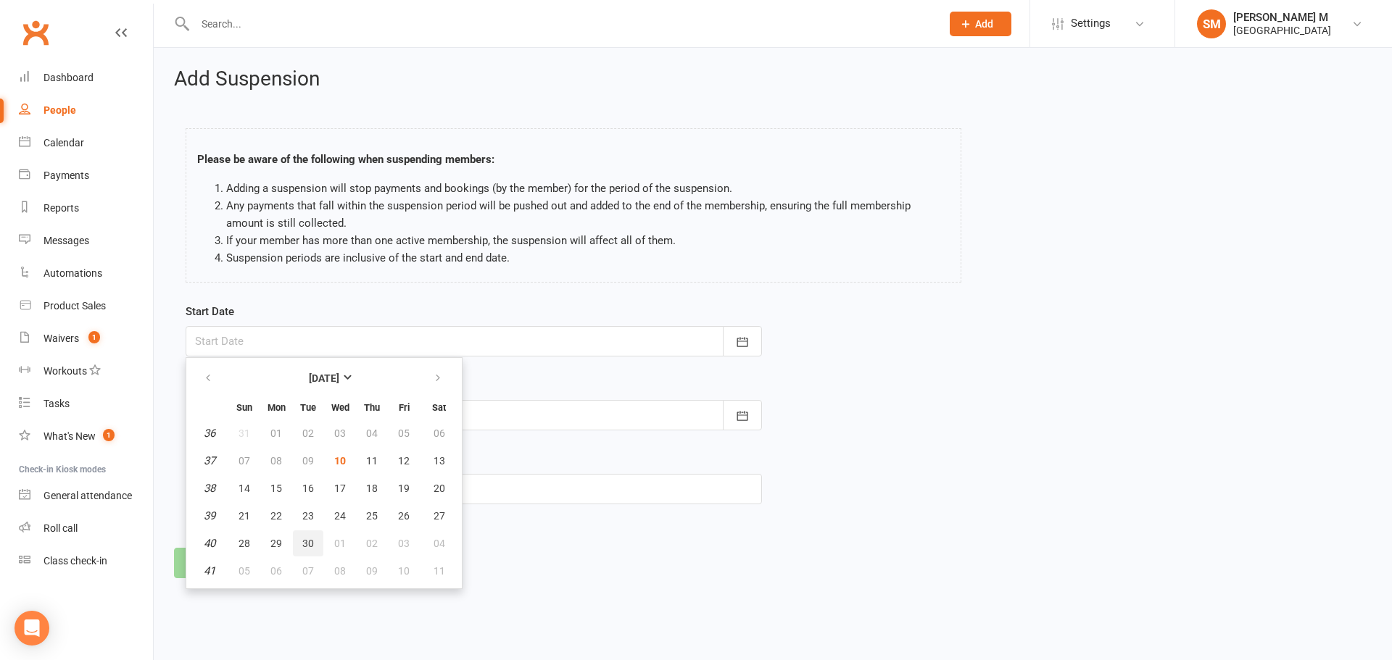
click at [299, 539] on button "30" at bounding box center [308, 544] width 30 height 26
type input "30 Sep 2025"
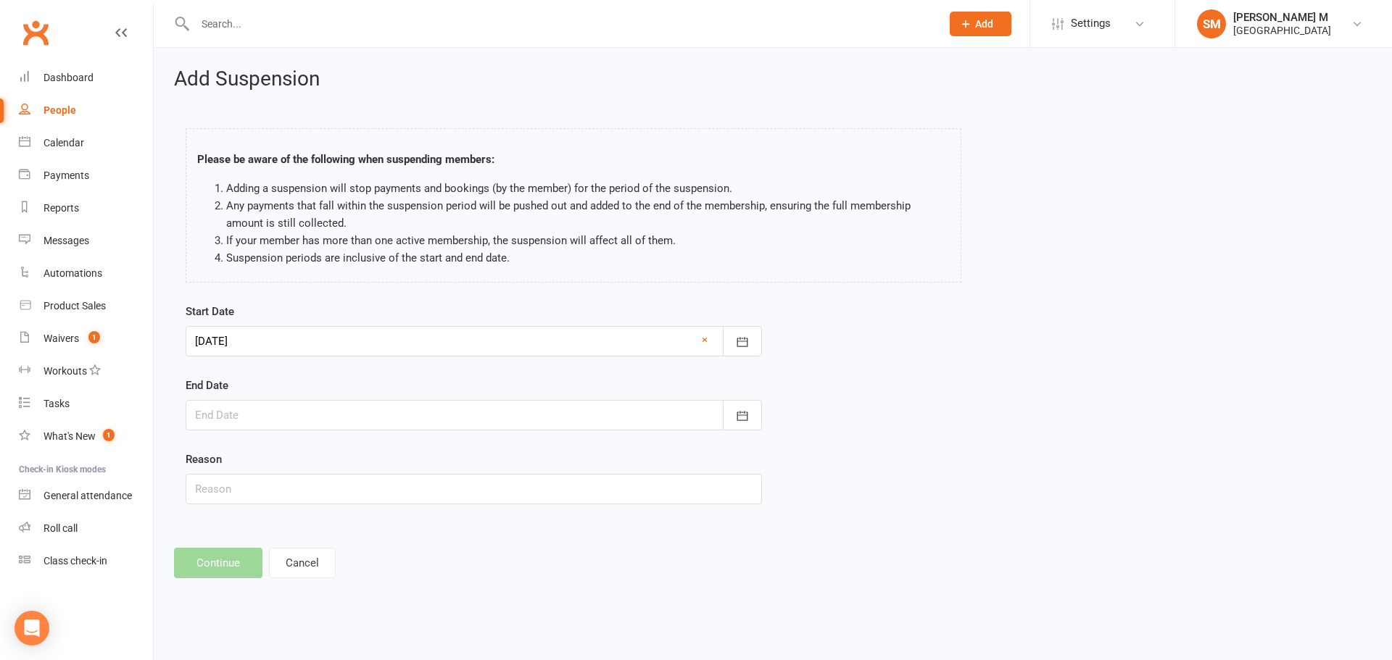
click at [336, 409] on div at bounding box center [474, 415] width 576 height 30
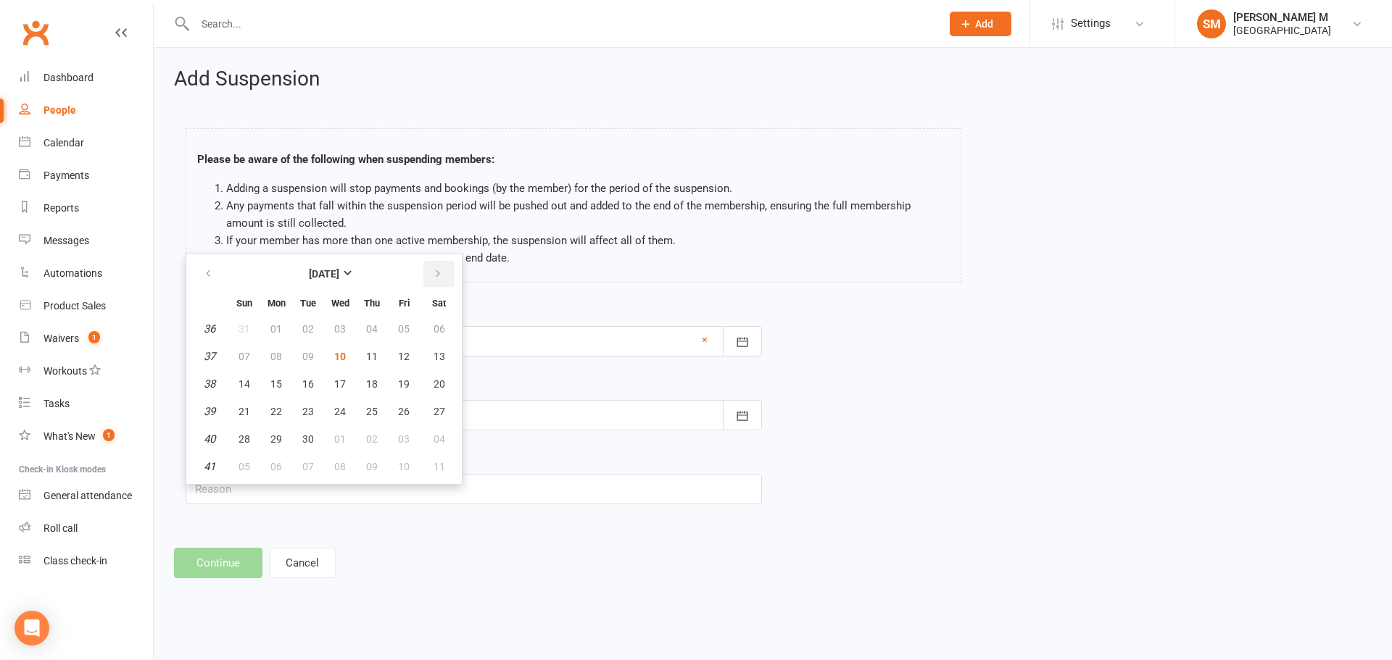
click at [445, 279] on button "button" at bounding box center [438, 274] width 31 height 26
click at [439, 275] on icon "button" at bounding box center [438, 274] width 10 height 12
click at [247, 461] on span "30" at bounding box center [244, 467] width 12 height 12
type input "30 Nov 2025"
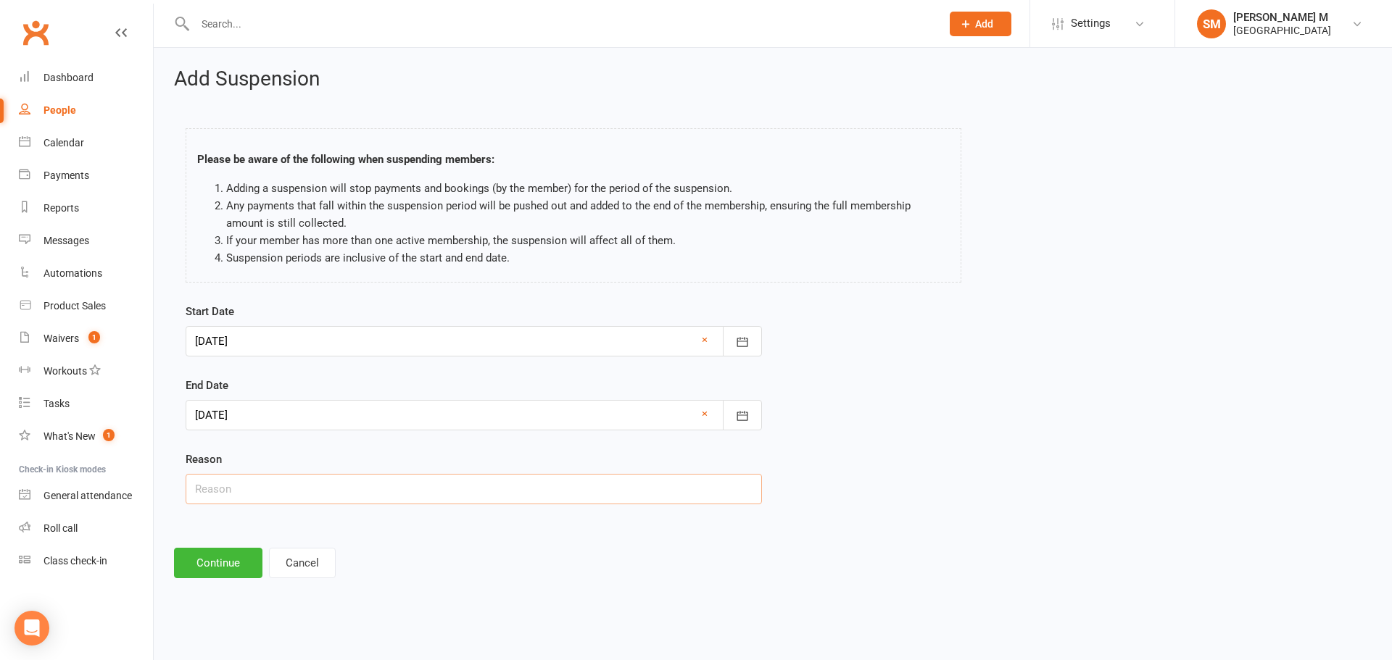
click at [229, 490] on input "text" at bounding box center [474, 489] width 576 height 30
type input "Customer requested via email"
click at [233, 555] on button "Continue" at bounding box center [218, 563] width 88 height 30
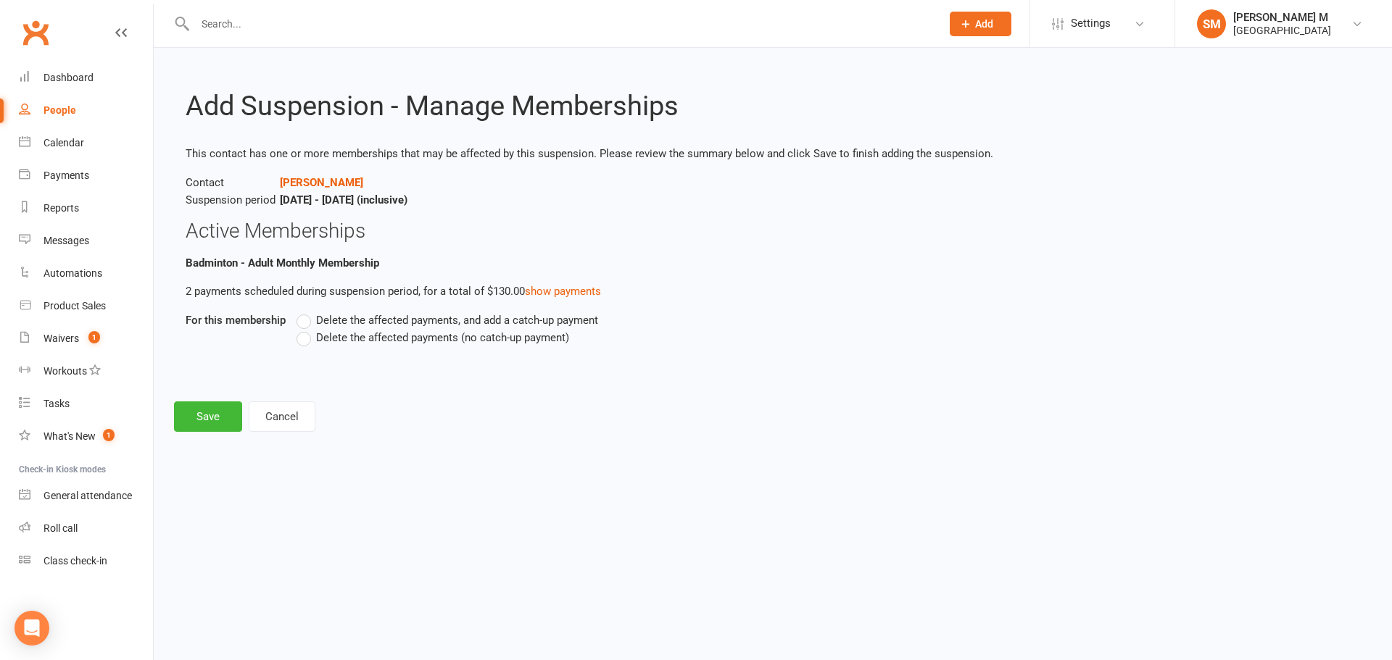
click at [397, 323] on span "Delete the affected payments, and add a catch-up payment" at bounding box center [457, 319] width 282 height 15
click at [306, 312] on input "Delete the affected payments, and add a catch-up payment" at bounding box center [300, 312] width 9 height 0
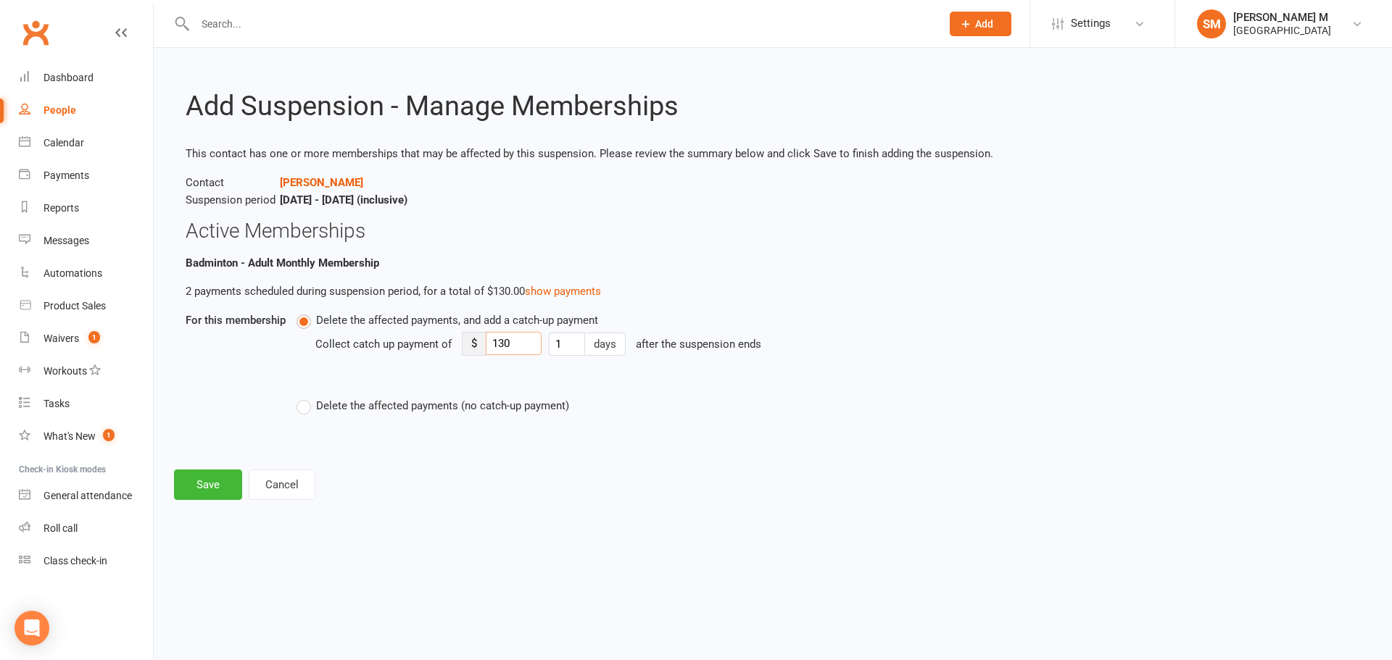
click at [513, 344] on input "130" at bounding box center [514, 343] width 56 height 23
type input "1"
type input "30"
click at [588, 446] on li "Badminton - Adult Monthly Membership 2 payments scheduled during suspension per…" at bounding box center [773, 350] width 1174 height 192
click at [209, 484] on button "Save" at bounding box center [208, 485] width 68 height 30
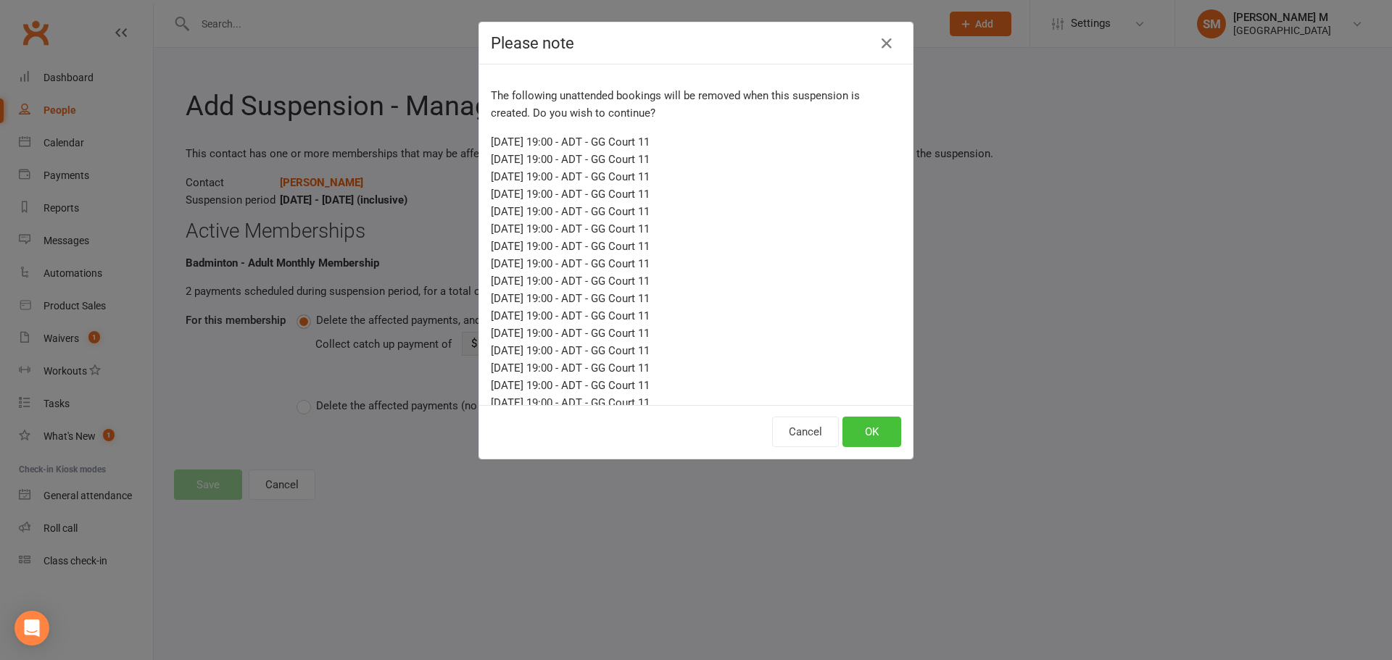
click at [857, 430] on button "OK" at bounding box center [871, 432] width 59 height 30
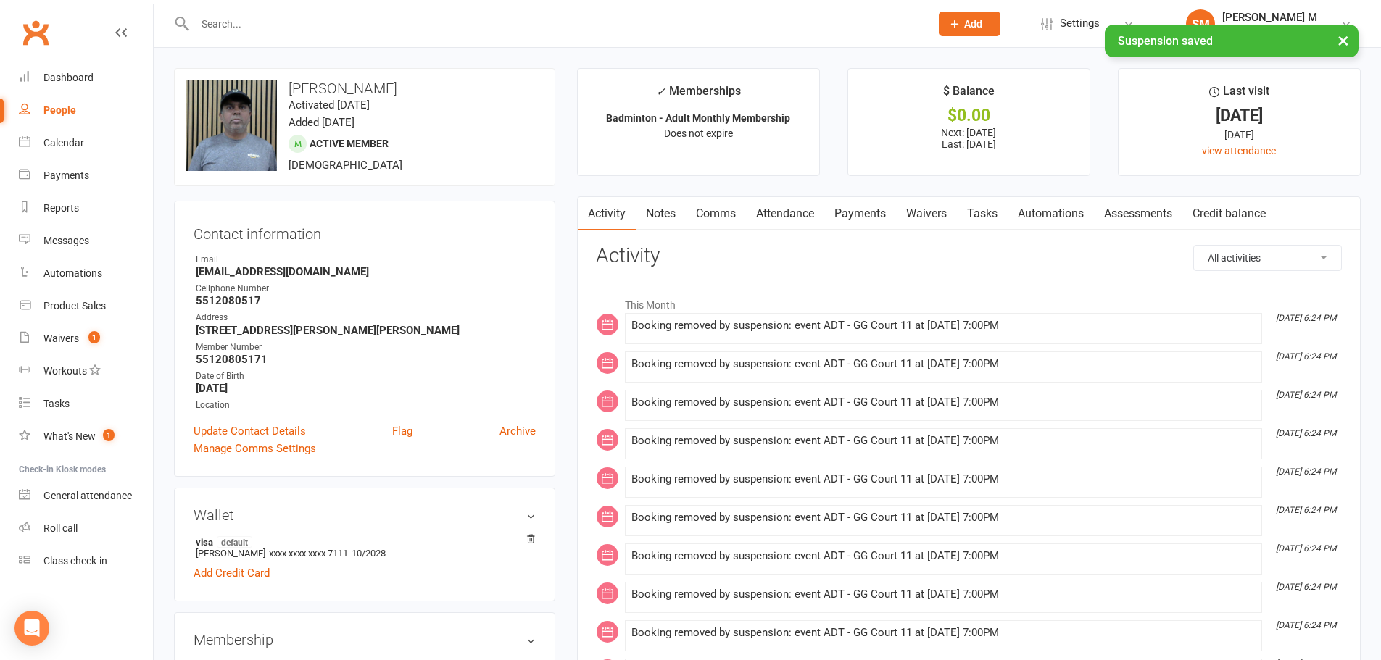
click at [866, 206] on link "Payments" at bounding box center [860, 213] width 72 height 33
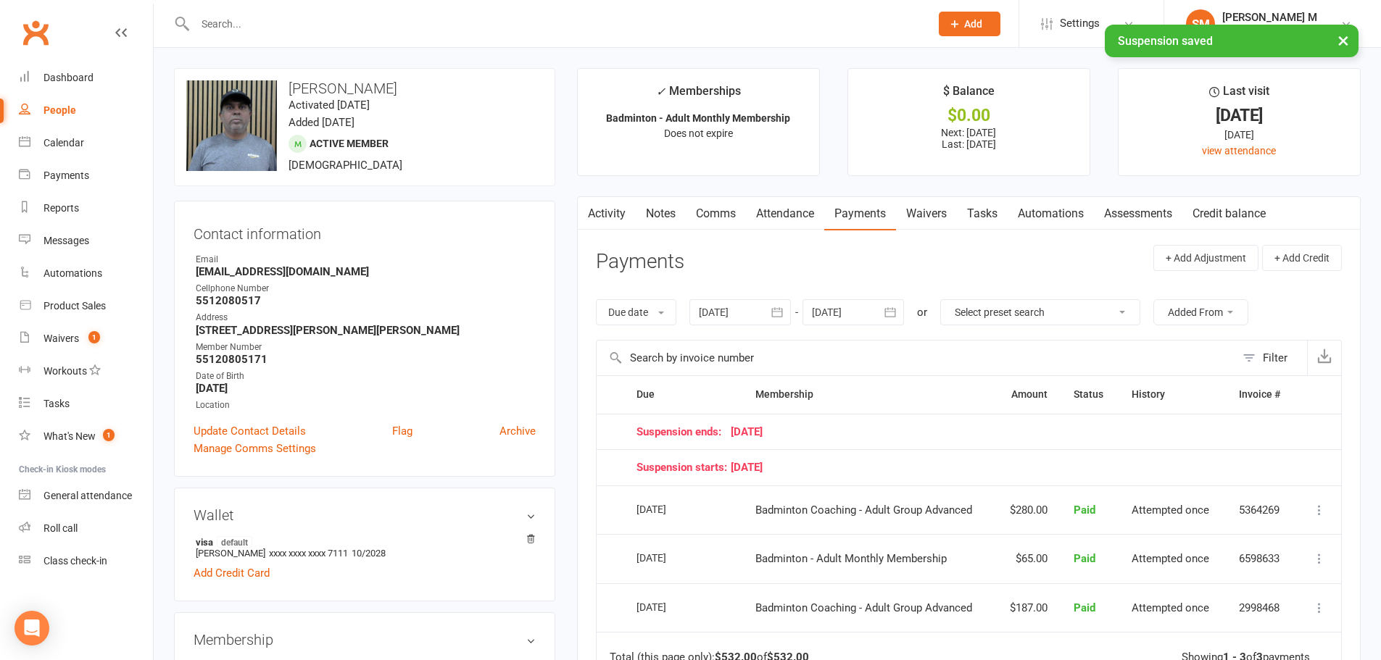
click at [892, 308] on icon "button" at bounding box center [890, 312] width 14 height 14
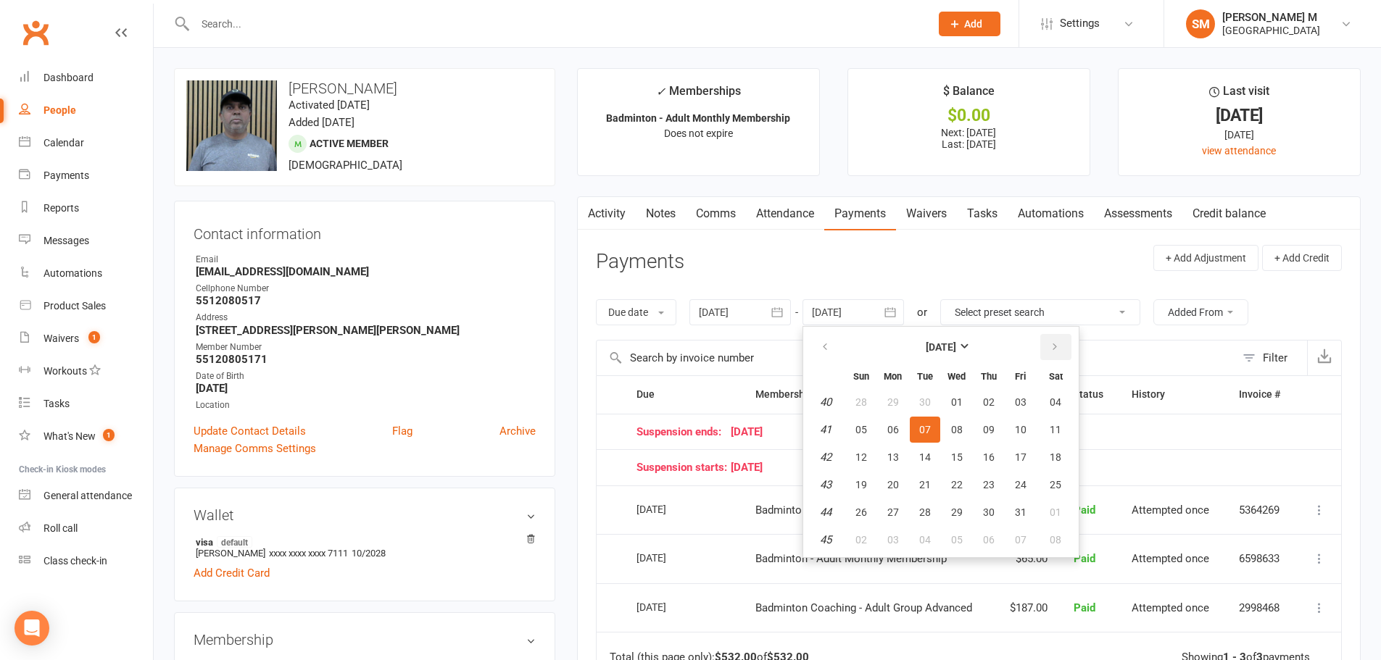
click at [1071, 360] on button "button" at bounding box center [1055, 347] width 31 height 26
click at [1070, 360] on button "button" at bounding box center [1055, 347] width 31 height 26
click at [1068, 360] on button "button" at bounding box center [1055, 347] width 31 height 26
click at [1055, 402] on span "03" at bounding box center [1056, 402] width 12 height 12
type input "03 Jan 2026"
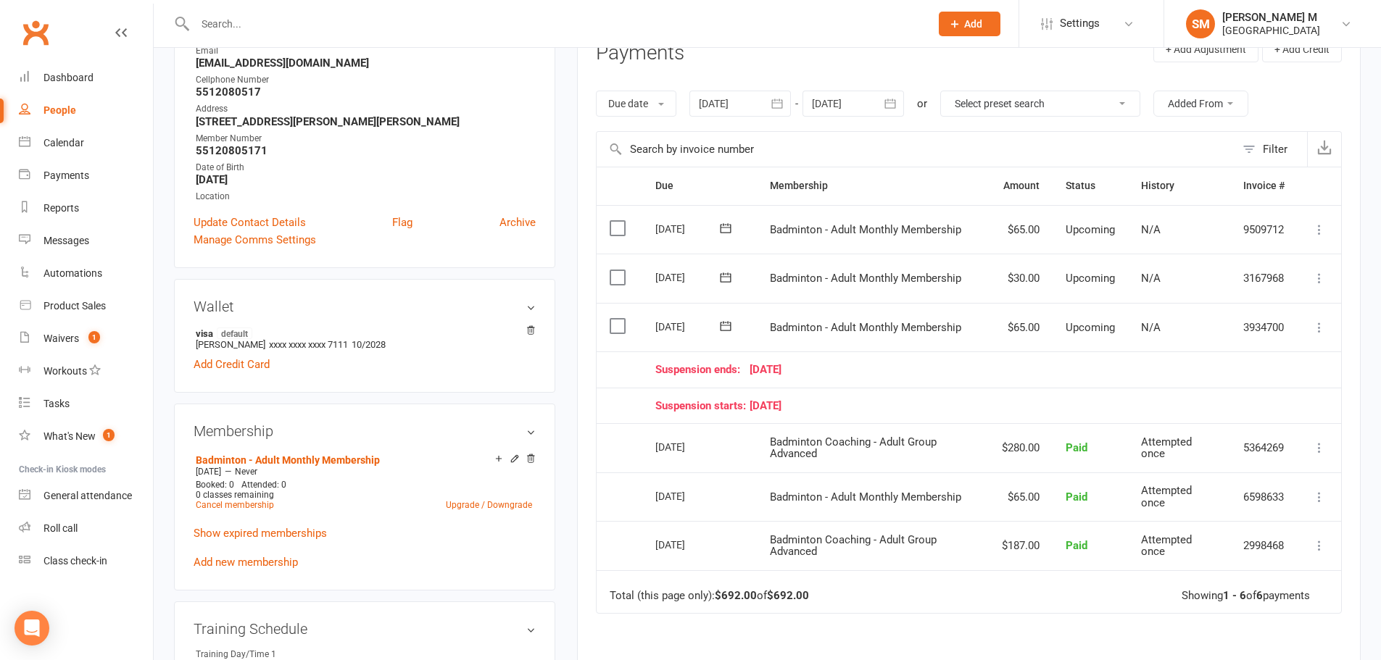
scroll to position [290, 0]
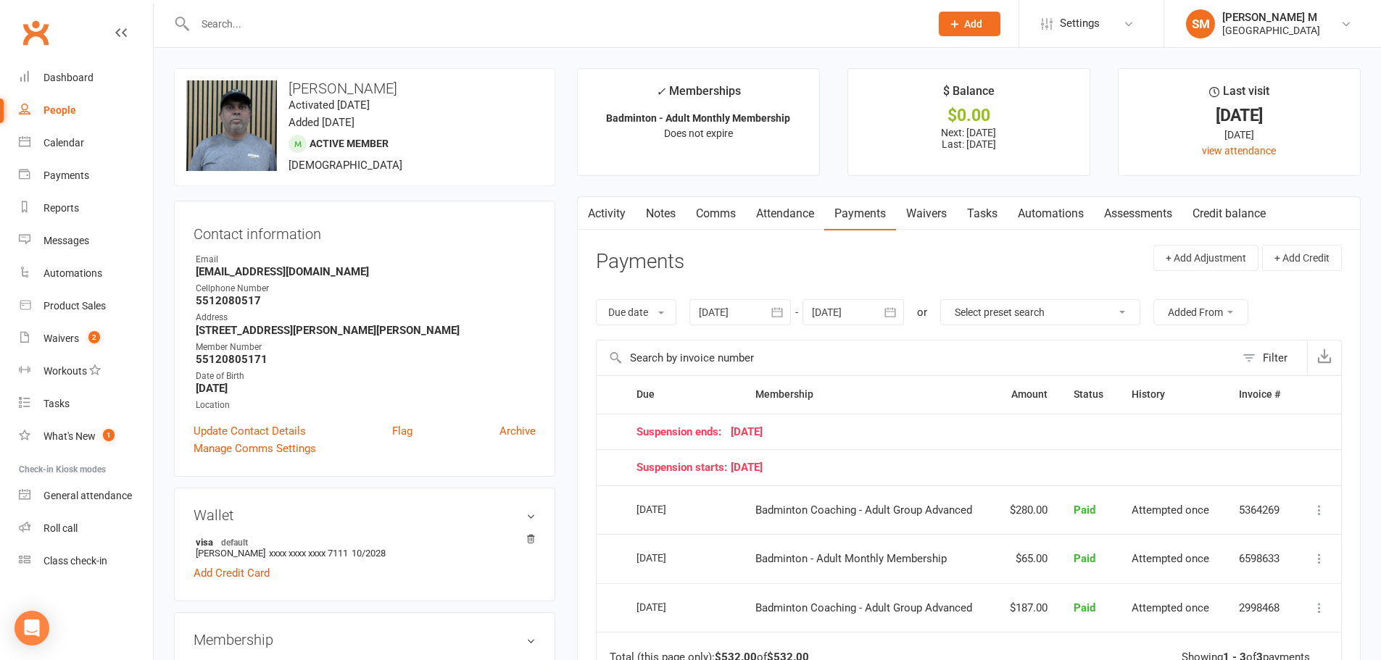
click at [889, 315] on icon "button" at bounding box center [890, 312] width 14 height 14
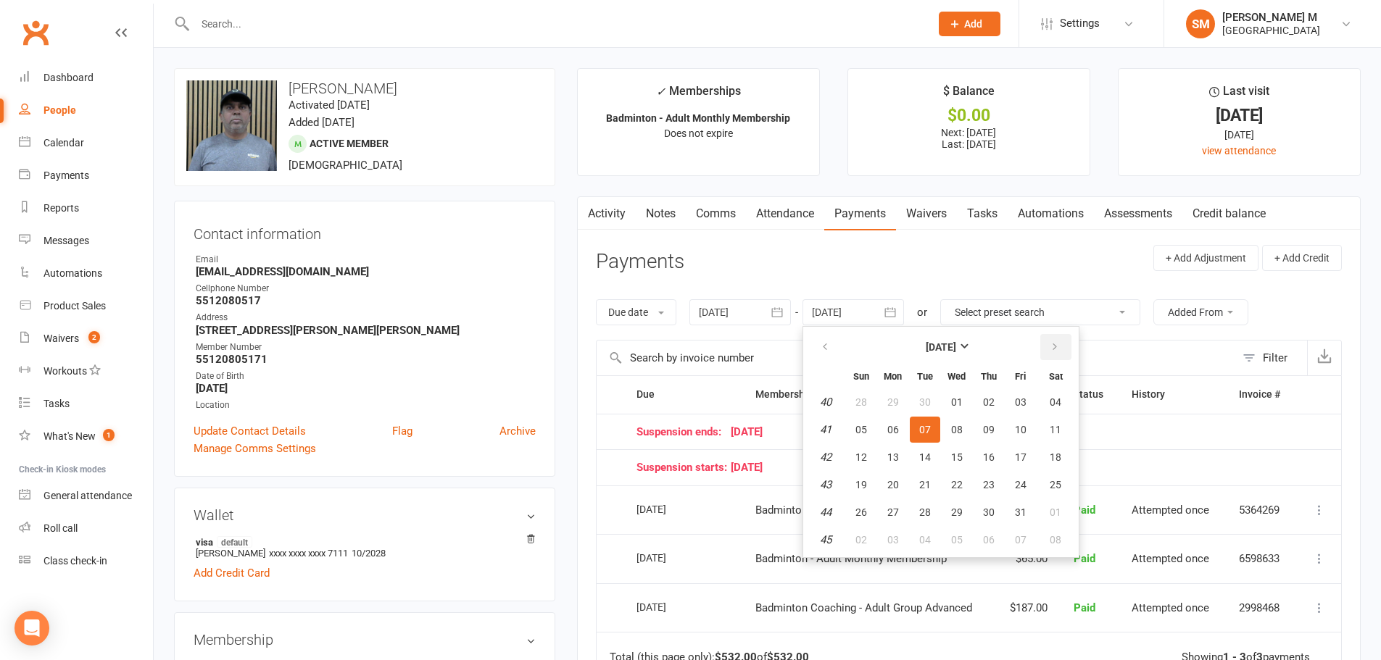
click at [1068, 349] on button "button" at bounding box center [1055, 347] width 31 height 26
click at [1065, 402] on button "03" at bounding box center [1055, 402] width 37 height 26
type input "[DATE]"
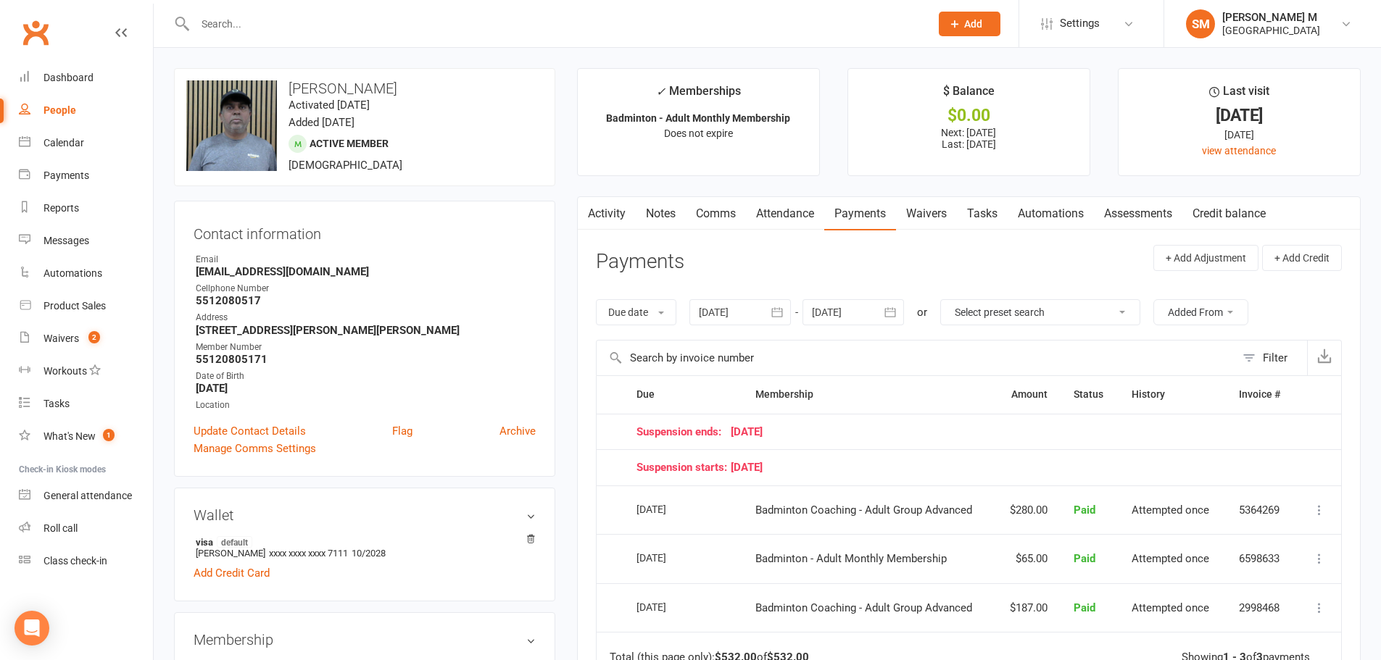
click at [892, 312] on icon "button" at bounding box center [890, 312] width 14 height 14
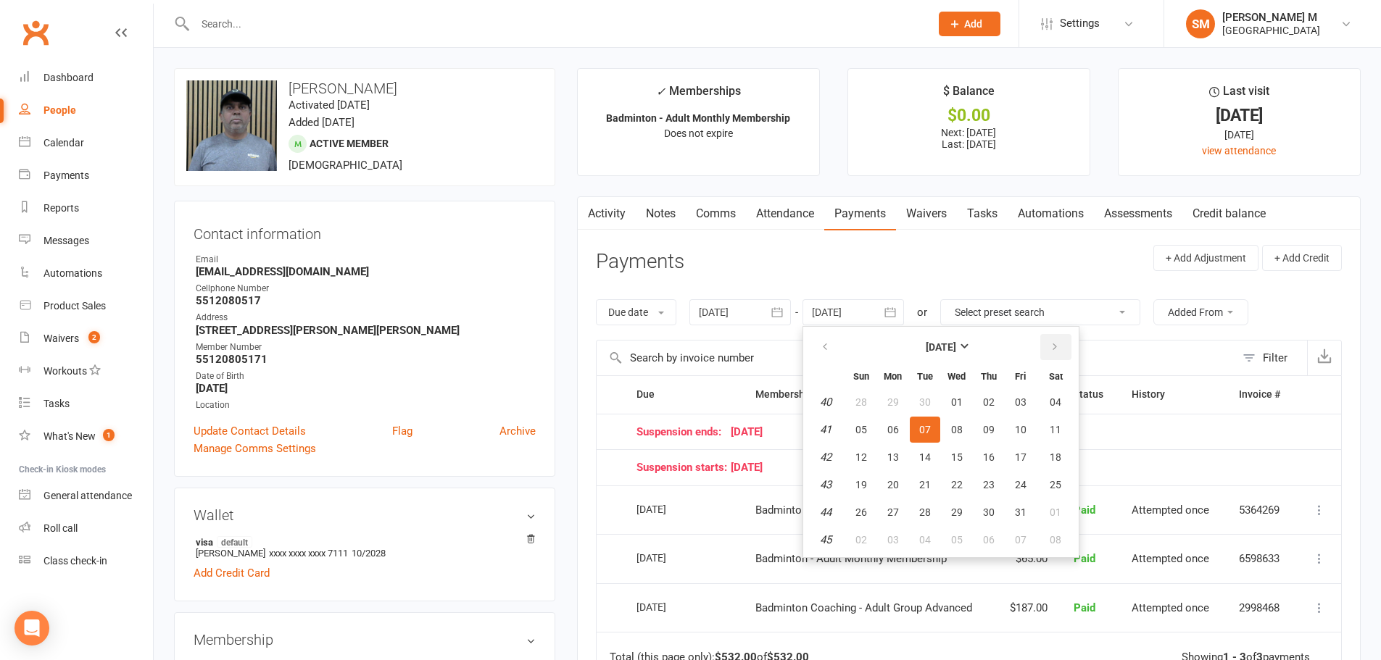
click at [1051, 351] on icon "button" at bounding box center [1055, 347] width 10 height 12
click at [1068, 403] on button "06" at bounding box center [1055, 402] width 37 height 26
type input "[DATE]"
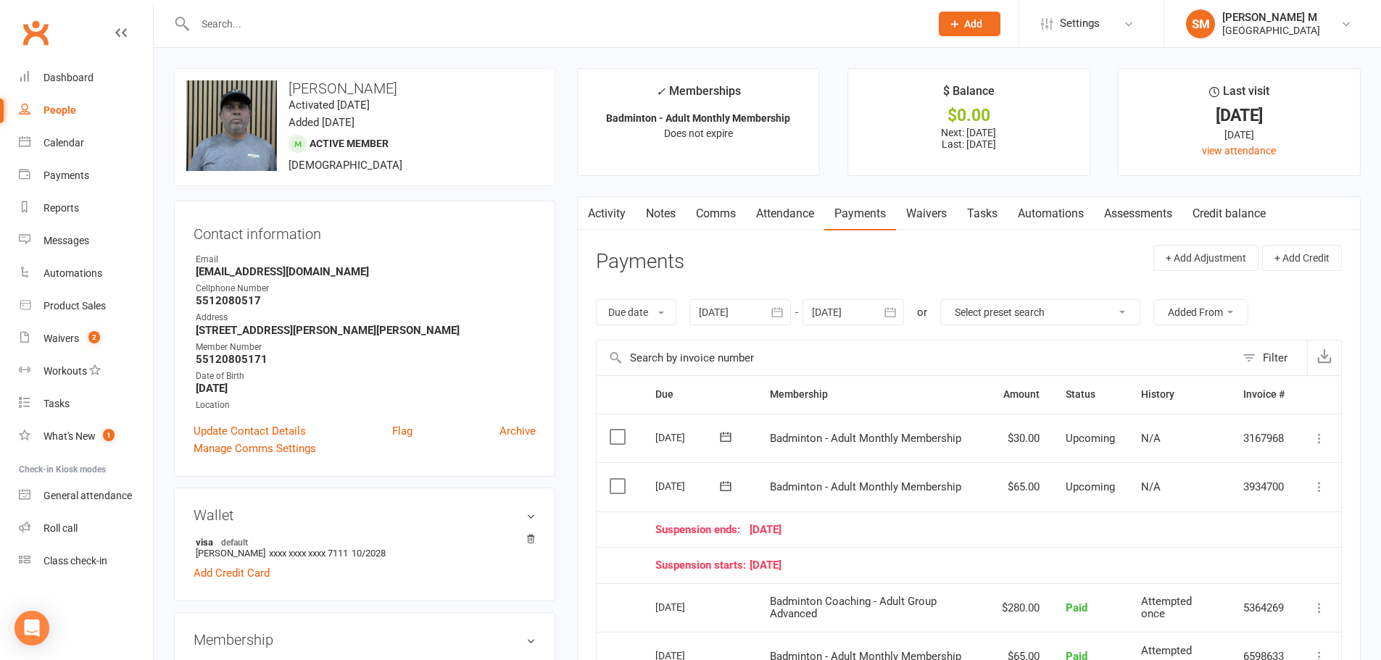
click at [604, 227] on link "Activity" at bounding box center [607, 213] width 58 height 33
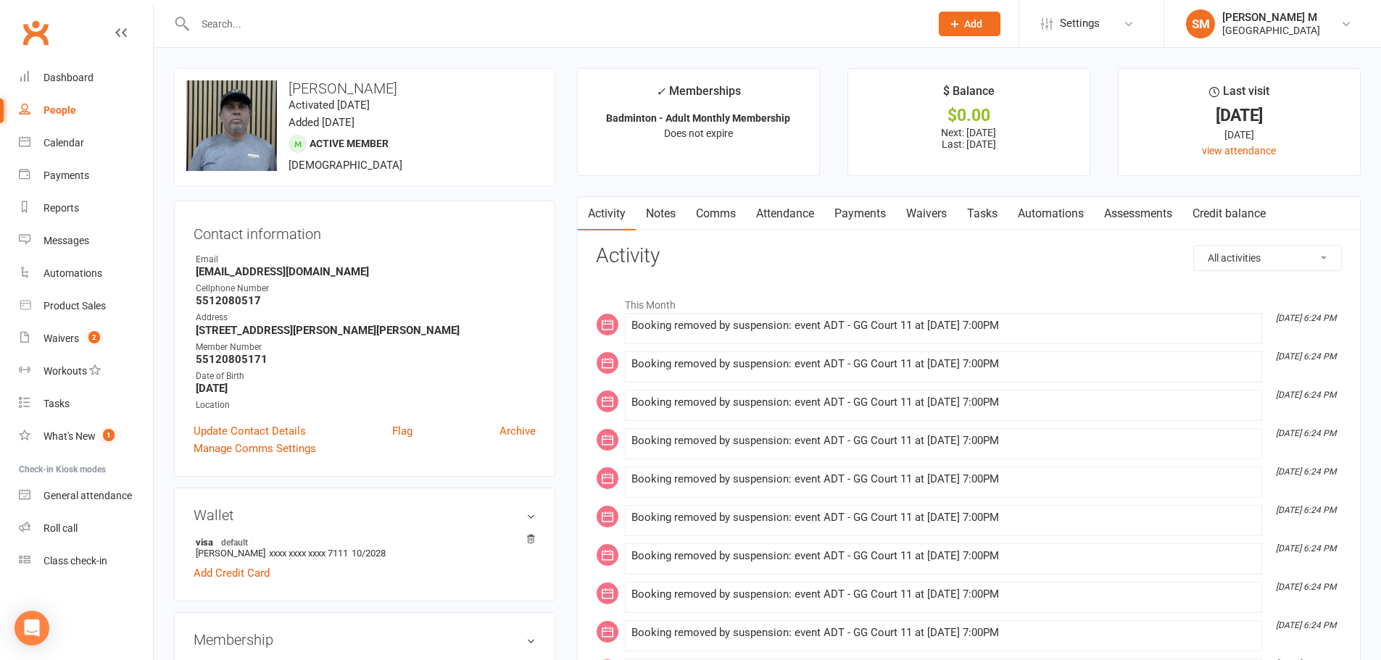
click at [850, 215] on link "Payments" at bounding box center [860, 213] width 72 height 33
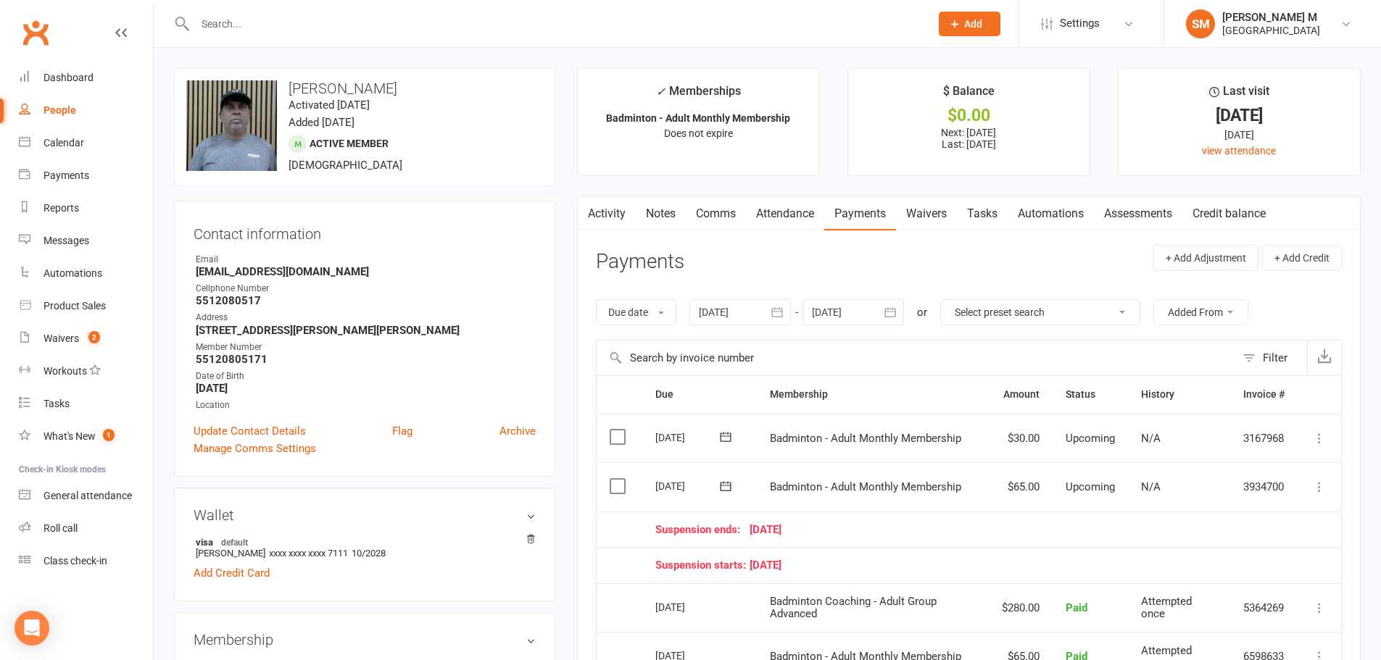
click at [620, 220] on link "Activity" at bounding box center [607, 213] width 58 height 33
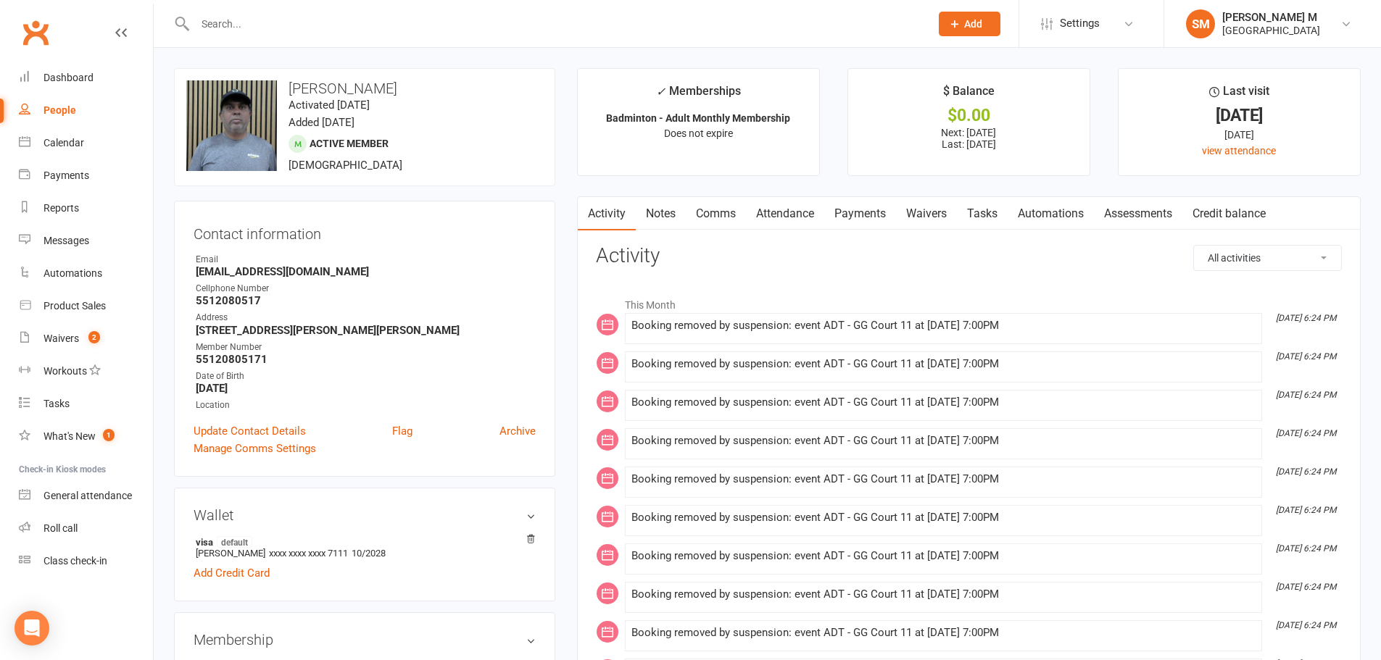
click at [222, 4] on div at bounding box center [547, 23] width 746 height 47
click at [218, 17] on input "text" at bounding box center [555, 24] width 729 height 20
paste input "[PERSON_NAME]"
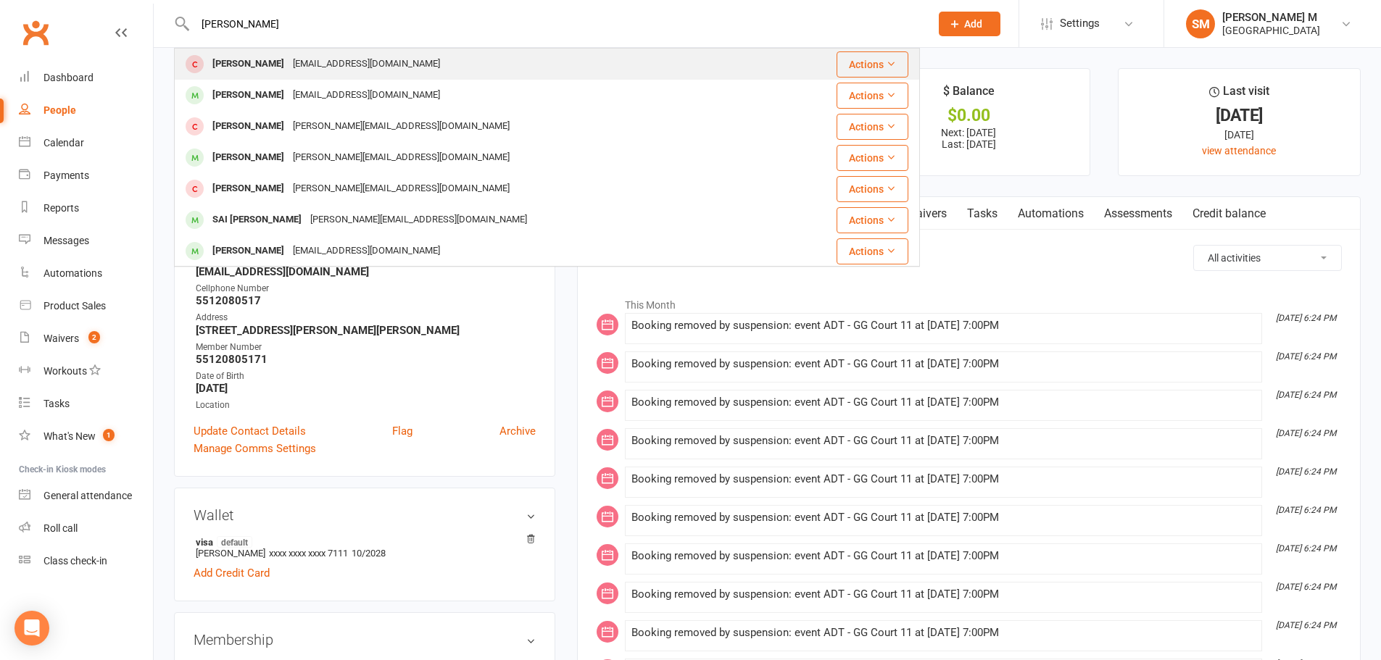
type input "[PERSON_NAME]"
click at [271, 65] on div "[PERSON_NAME]" at bounding box center [248, 64] width 80 height 21
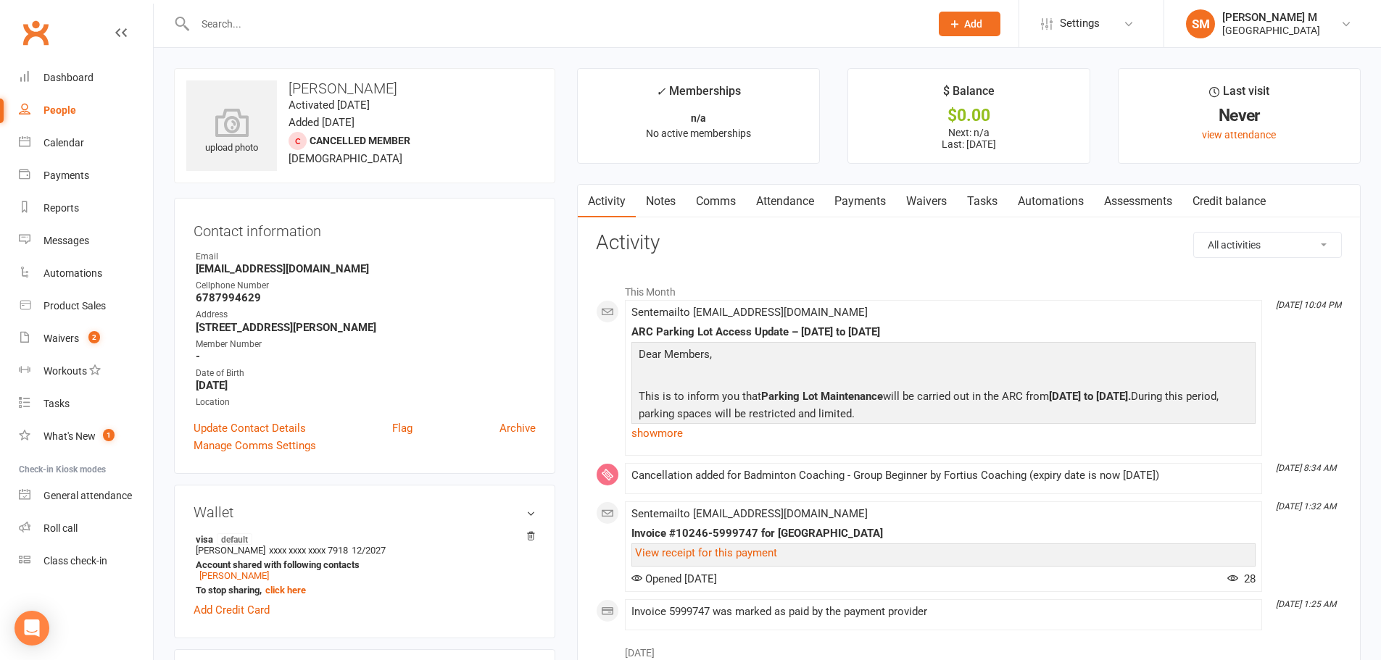
click at [864, 192] on link "Payments" at bounding box center [860, 201] width 72 height 33
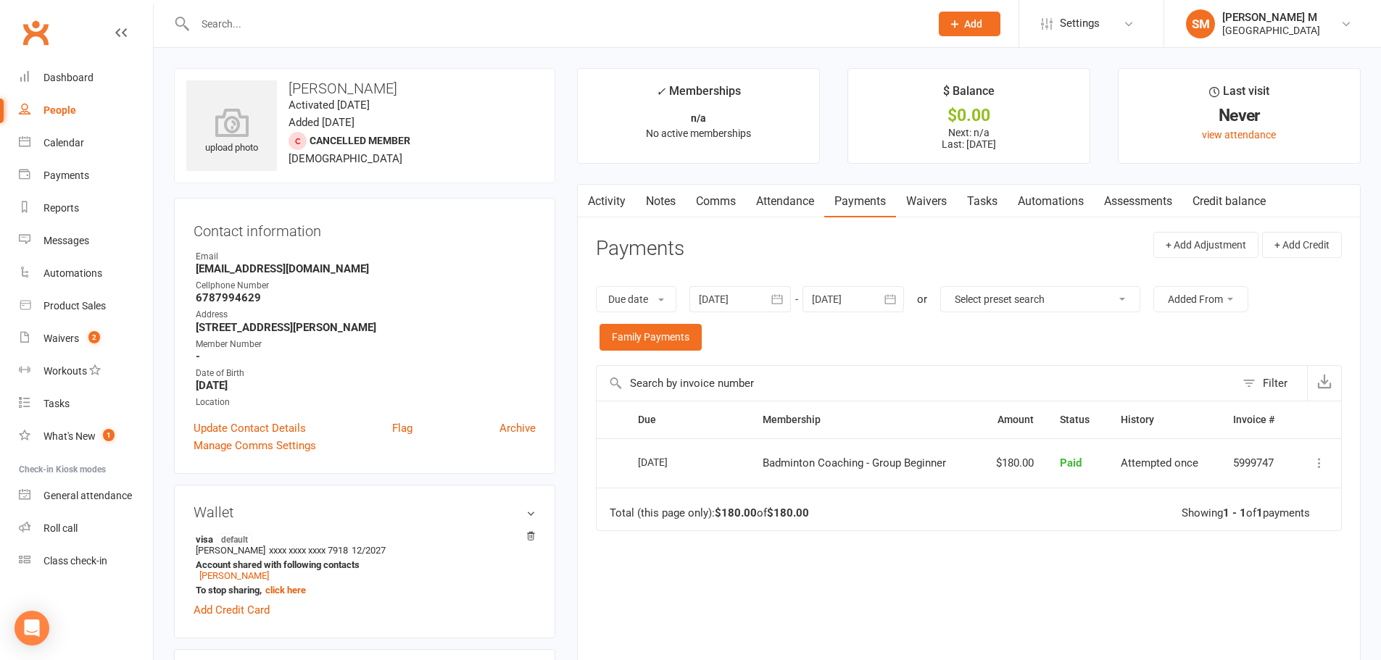
click at [775, 297] on icon "button" at bounding box center [777, 299] width 11 height 9
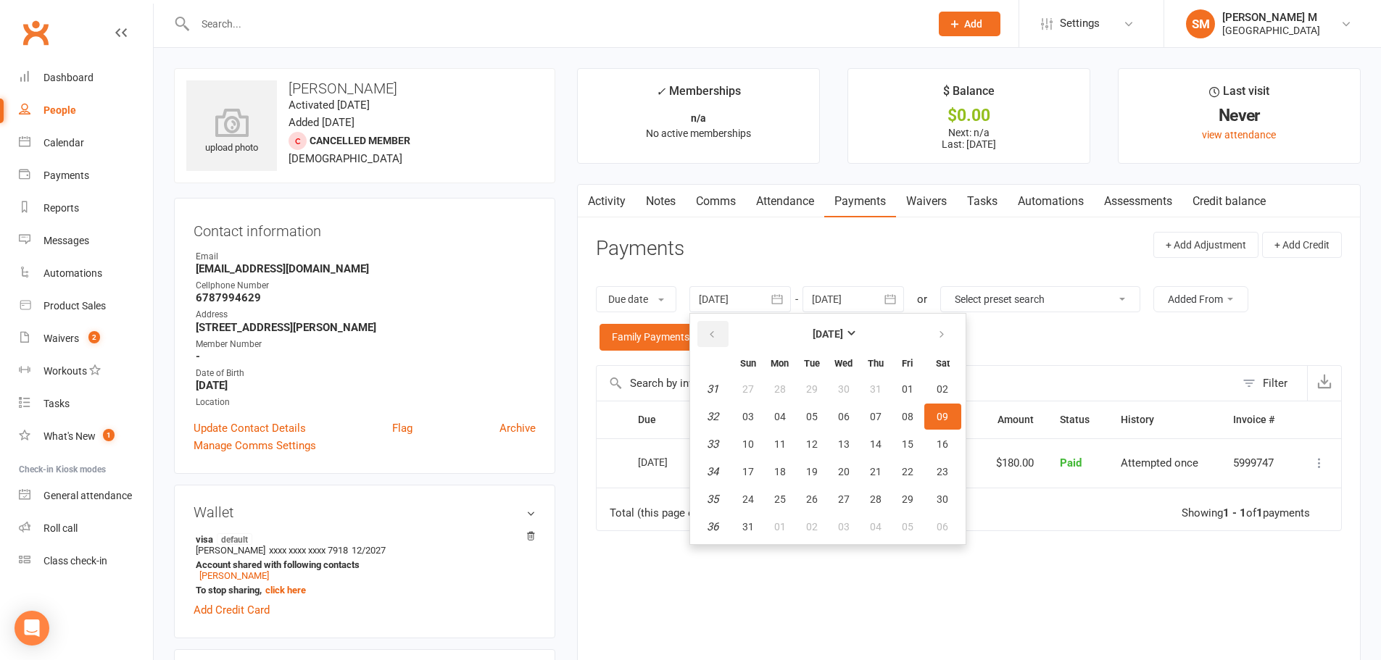
click at [717, 340] on icon "button" at bounding box center [712, 335] width 10 height 12
click at [847, 391] on span "02" at bounding box center [844, 389] width 12 height 12
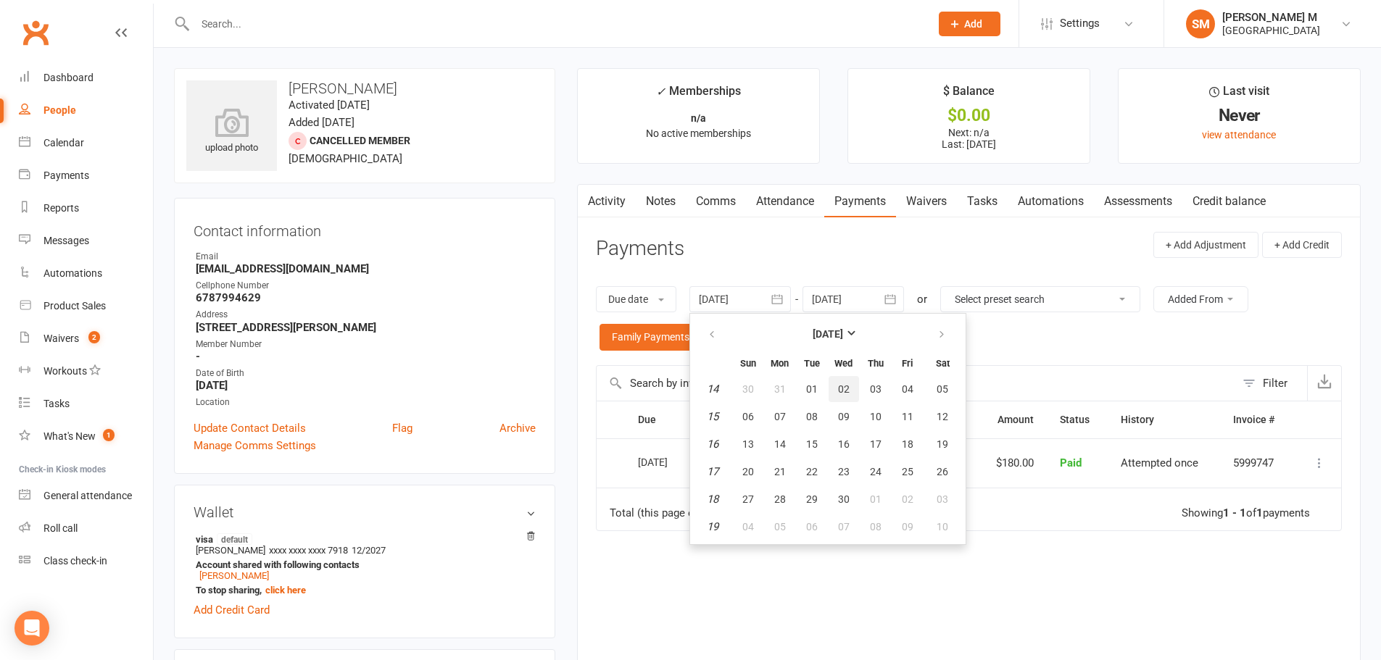
type input "02 Apr 2025"
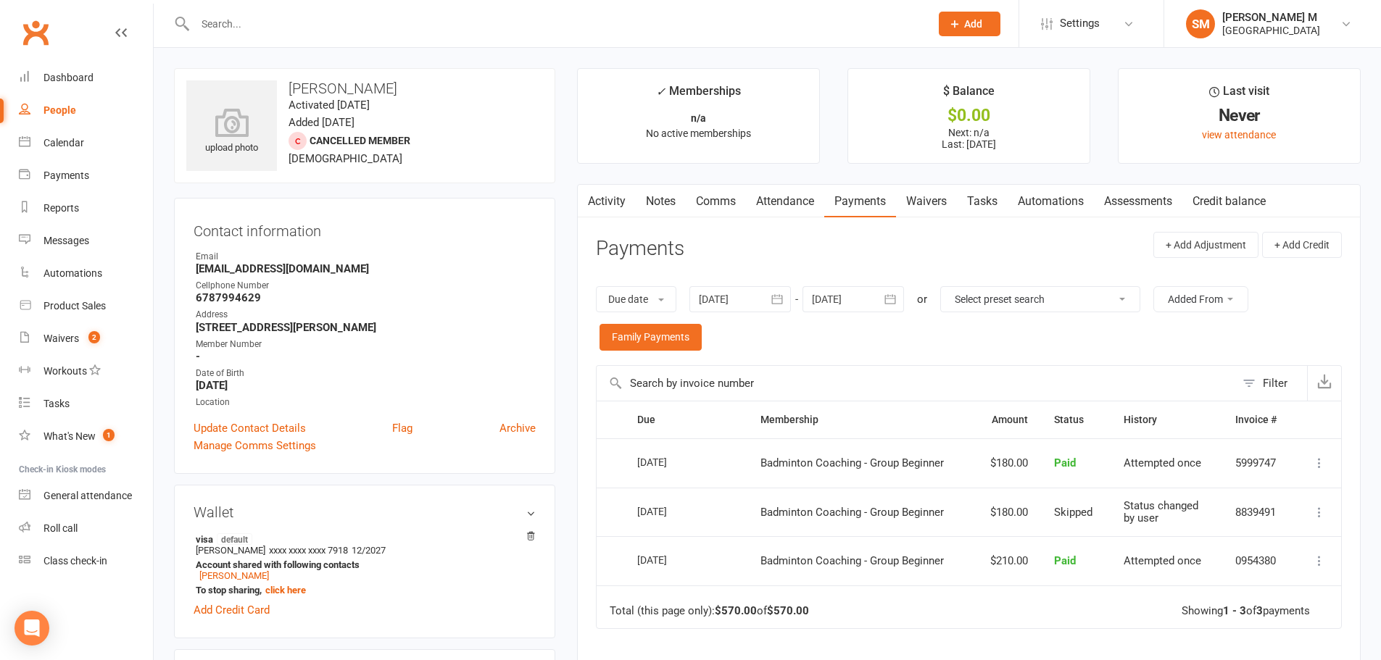
click at [735, 209] on link "Comms" at bounding box center [716, 201] width 60 height 33
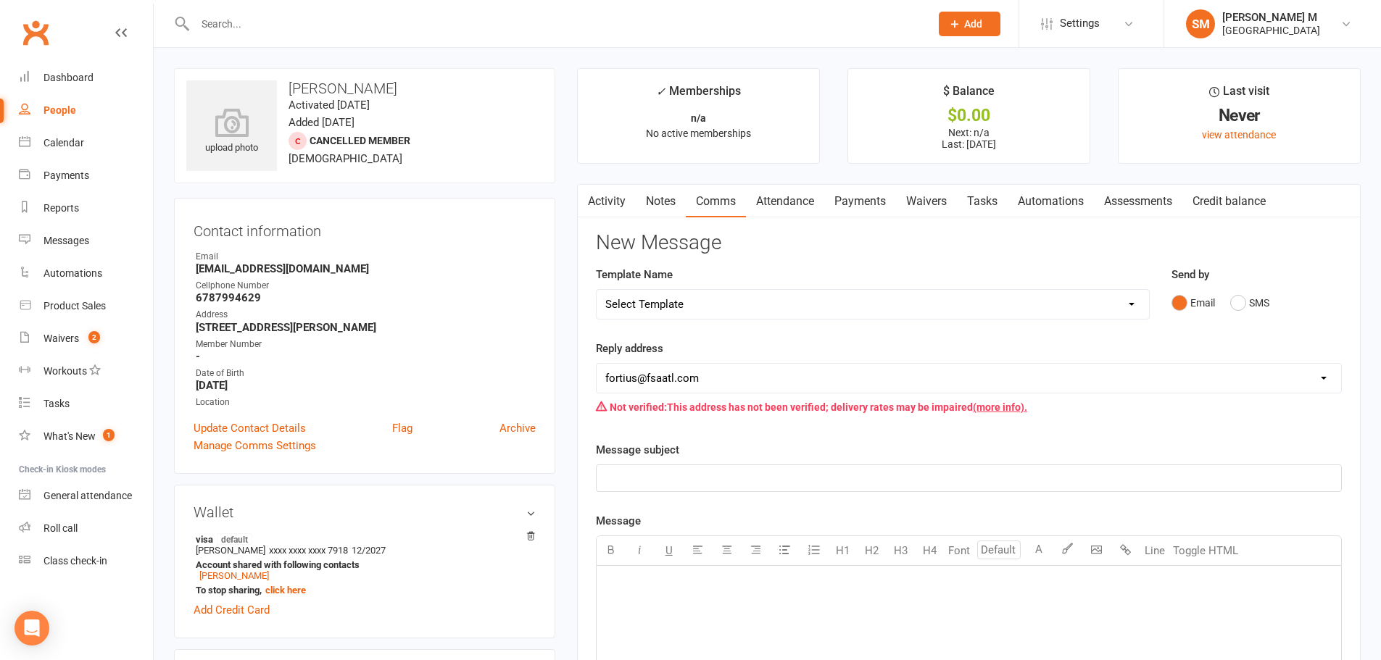
click at [1130, 303] on select "Select Template [Email] Badminton Court Schedule [SMS] [Default template - revi…" at bounding box center [873, 304] width 552 height 29
drag, startPoint x: 1315, startPoint y: 253, endPoint x: 1295, endPoint y: 249, distance: 20.6
click at [1315, 253] on h3 "New Message" at bounding box center [969, 243] width 746 height 22
drag, startPoint x: 608, startPoint y: 202, endPoint x: 752, endPoint y: 223, distance: 145.8
click at [610, 202] on link "Activity" at bounding box center [607, 201] width 58 height 33
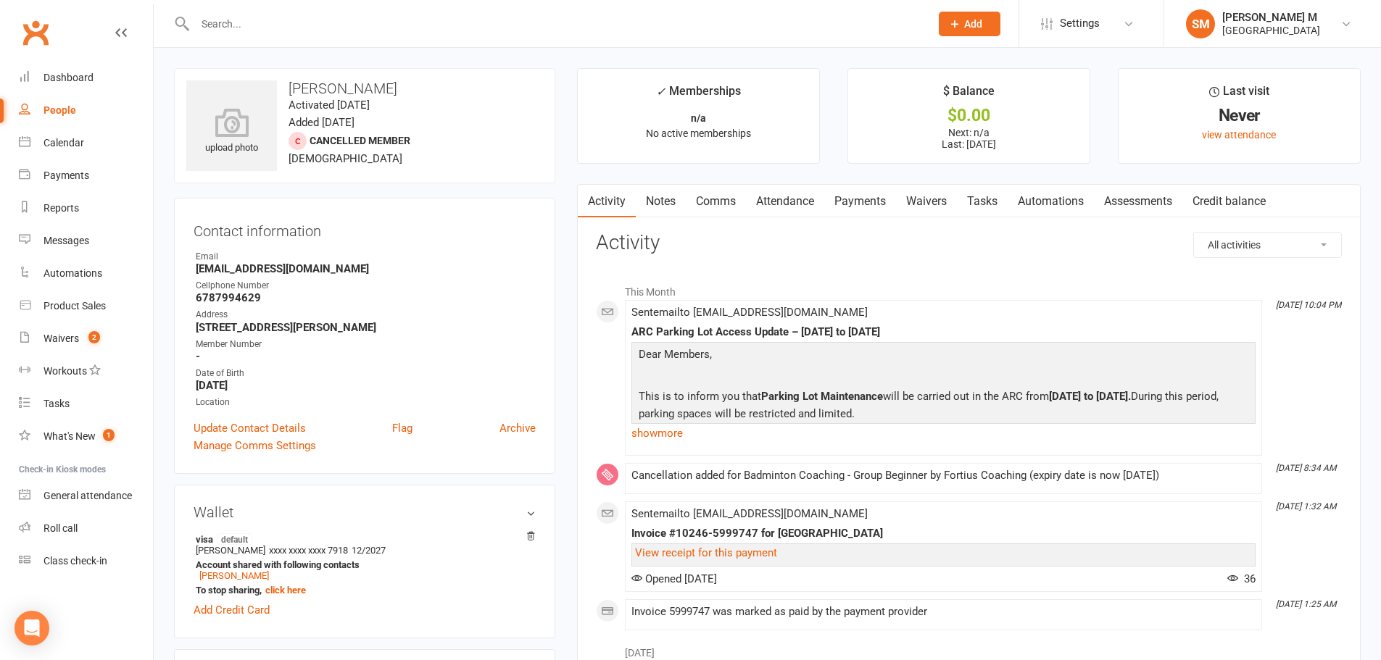
click at [1279, 249] on select "All activities Bookings / Attendances Communications Notes Failed SMSes Grading…" at bounding box center [1267, 245] width 147 height 25
select select "ConversationLogEntry"
click at [1194, 233] on select "All activities Bookings / Attendances Communications Notes Failed SMSes Grading…" at bounding box center [1267, 245] width 147 height 25
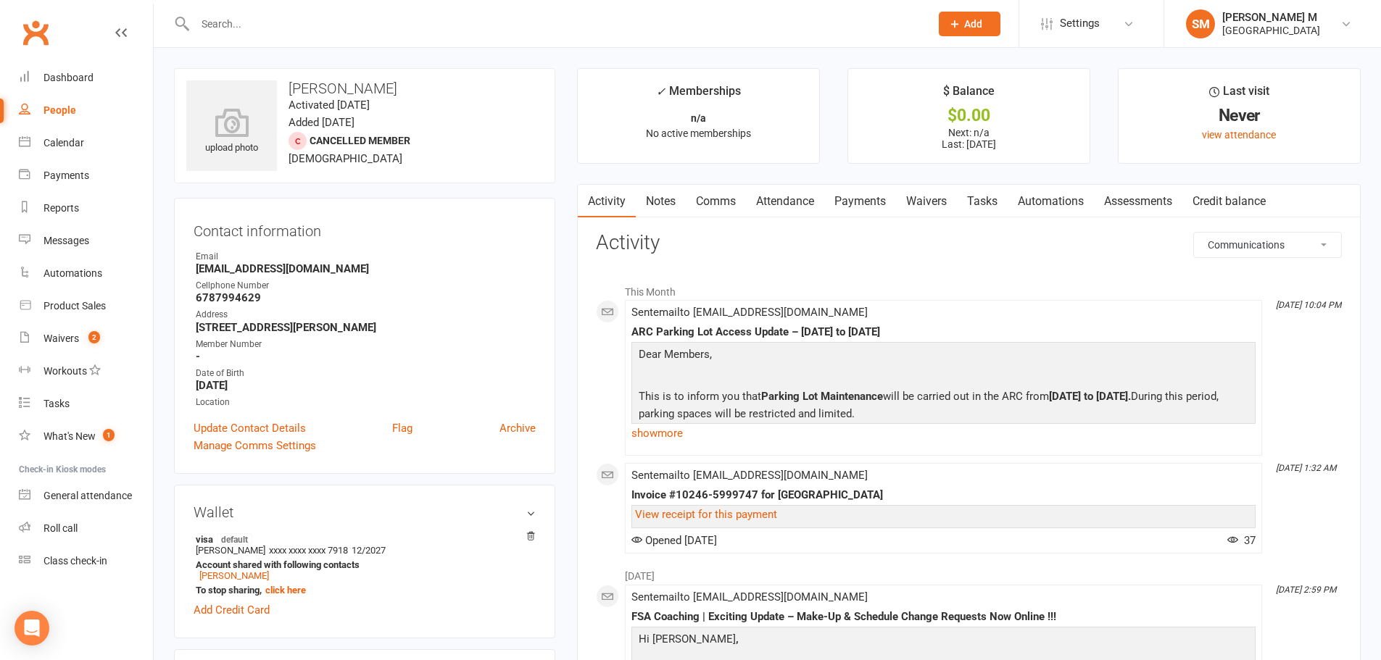
click at [233, 25] on input "text" at bounding box center [555, 24] width 729 height 20
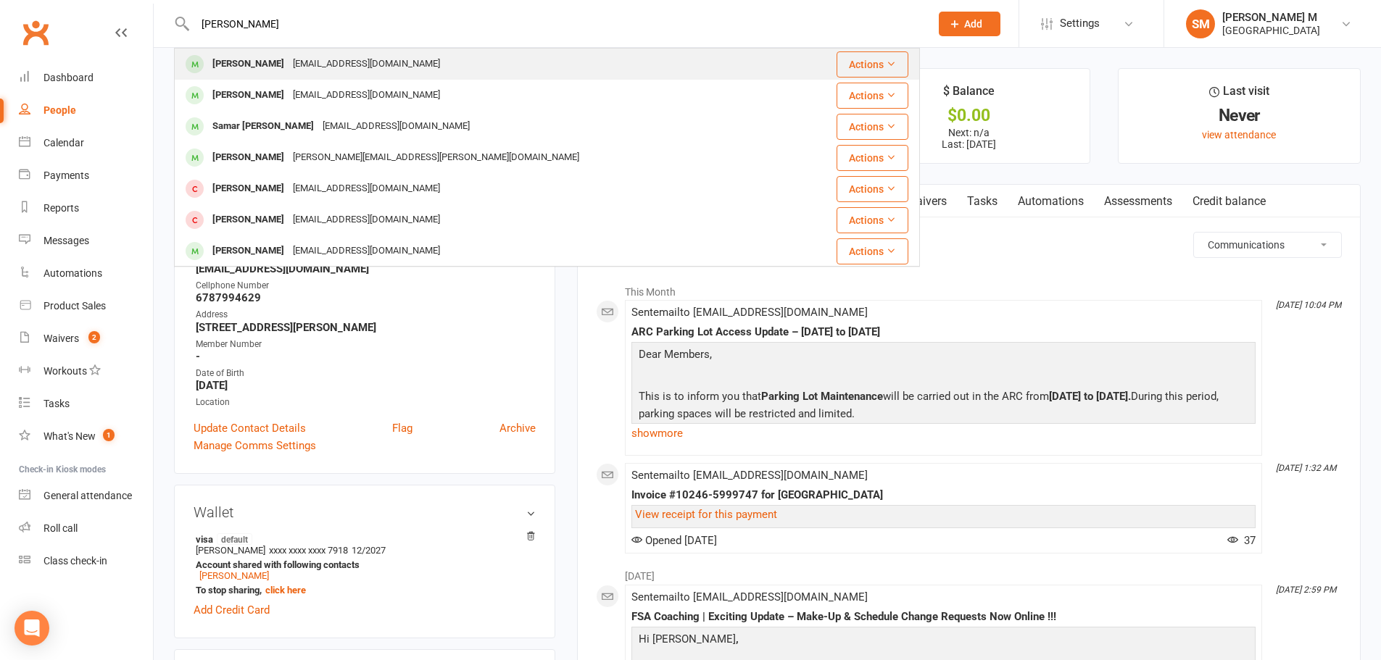
type input "surya"
click at [317, 68] on div "surya.booragadda@gmail.com" at bounding box center [366, 64] width 156 height 21
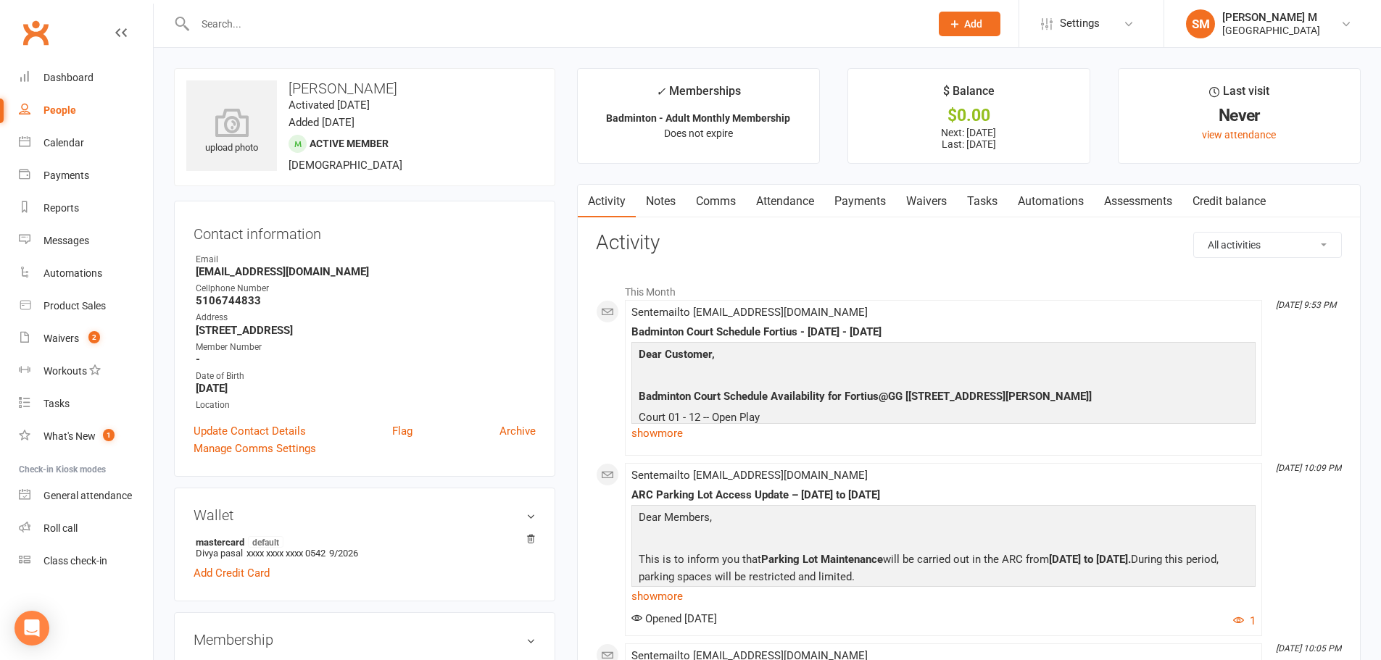
click at [229, 28] on input "text" at bounding box center [555, 24] width 729 height 20
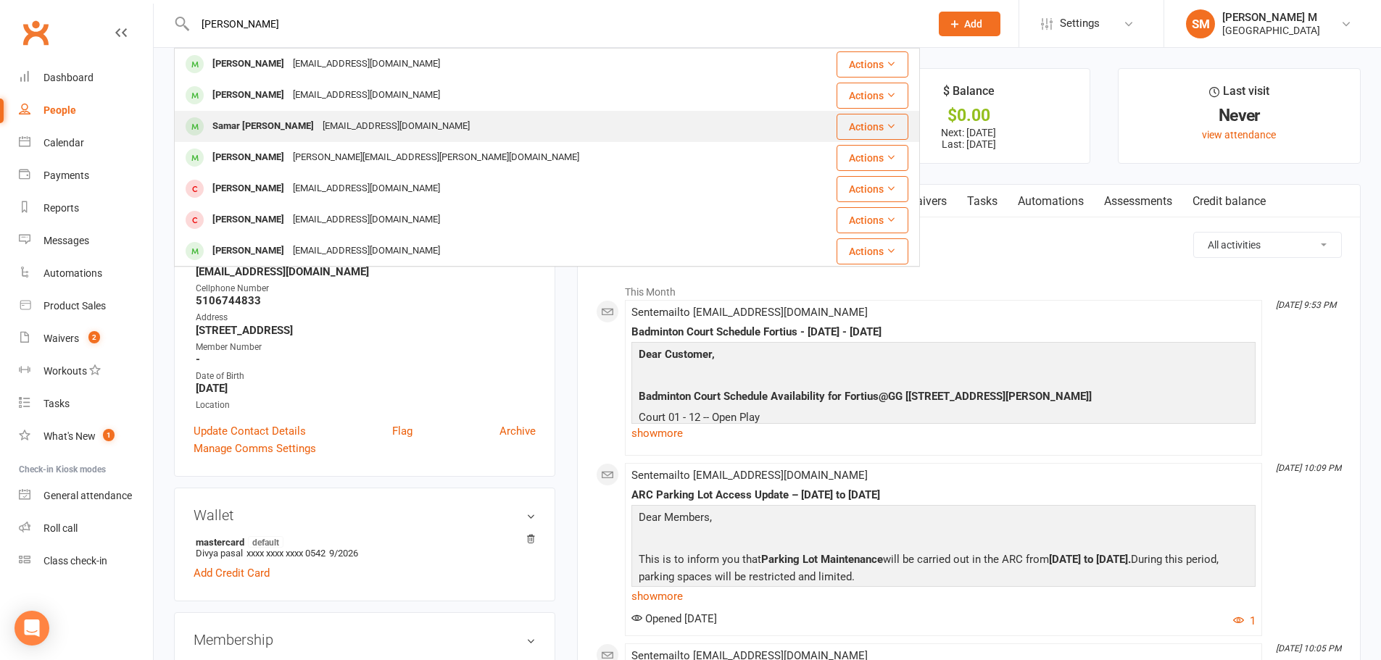
type input "surya"
click at [296, 133] on div "Samar Surya Chikkala" at bounding box center [263, 126] width 110 height 21
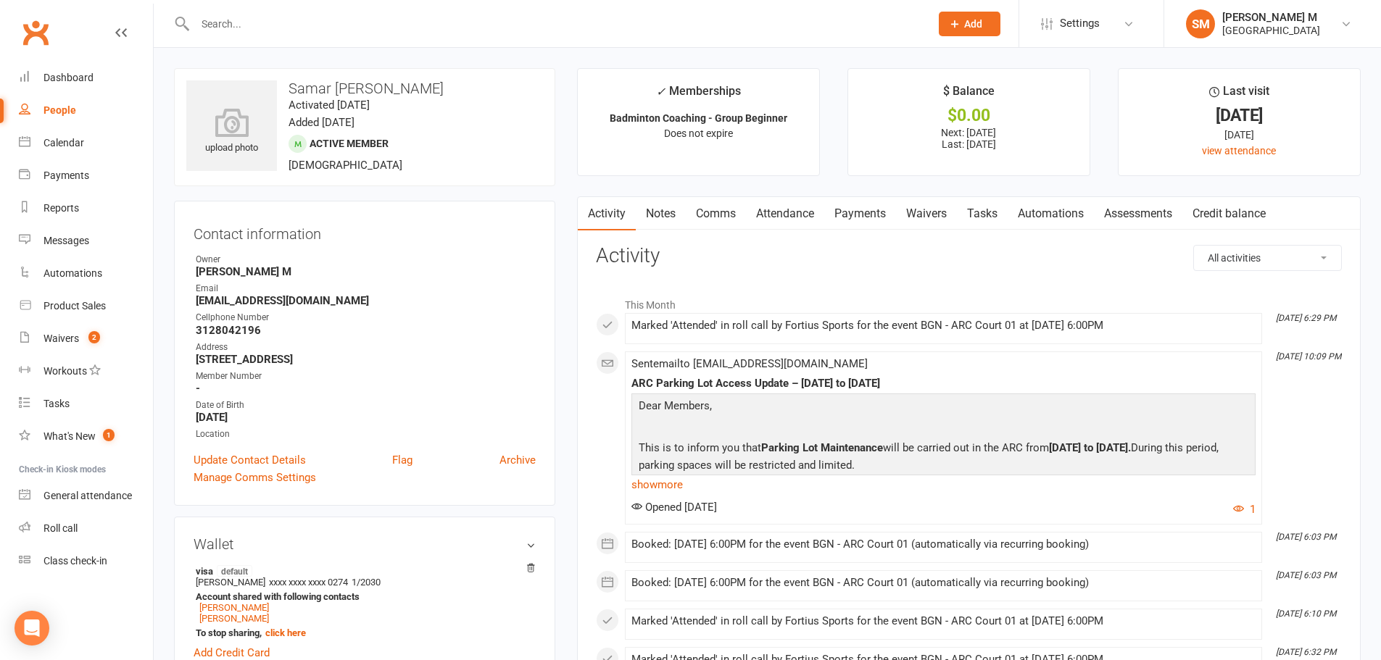
click at [221, 22] on input "text" at bounding box center [555, 24] width 729 height 20
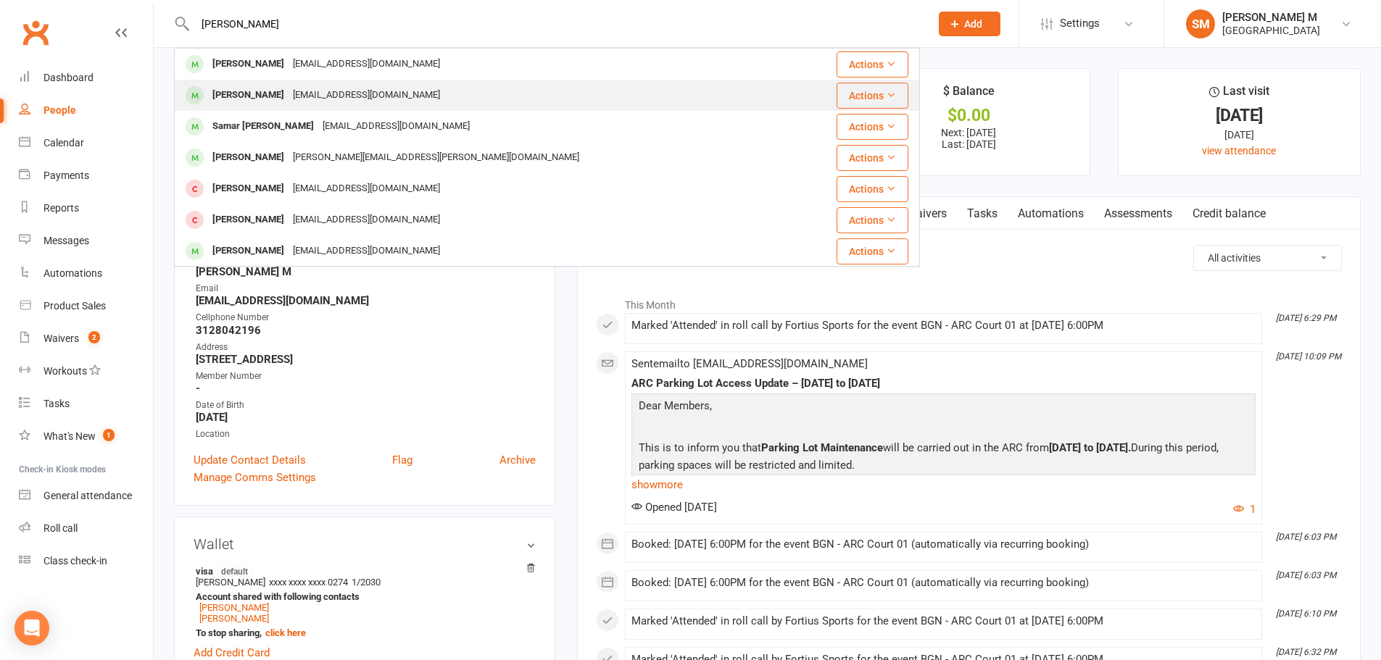
type input "surya"
click at [252, 92] on div "Surya Chikkala" at bounding box center [248, 95] width 80 height 21
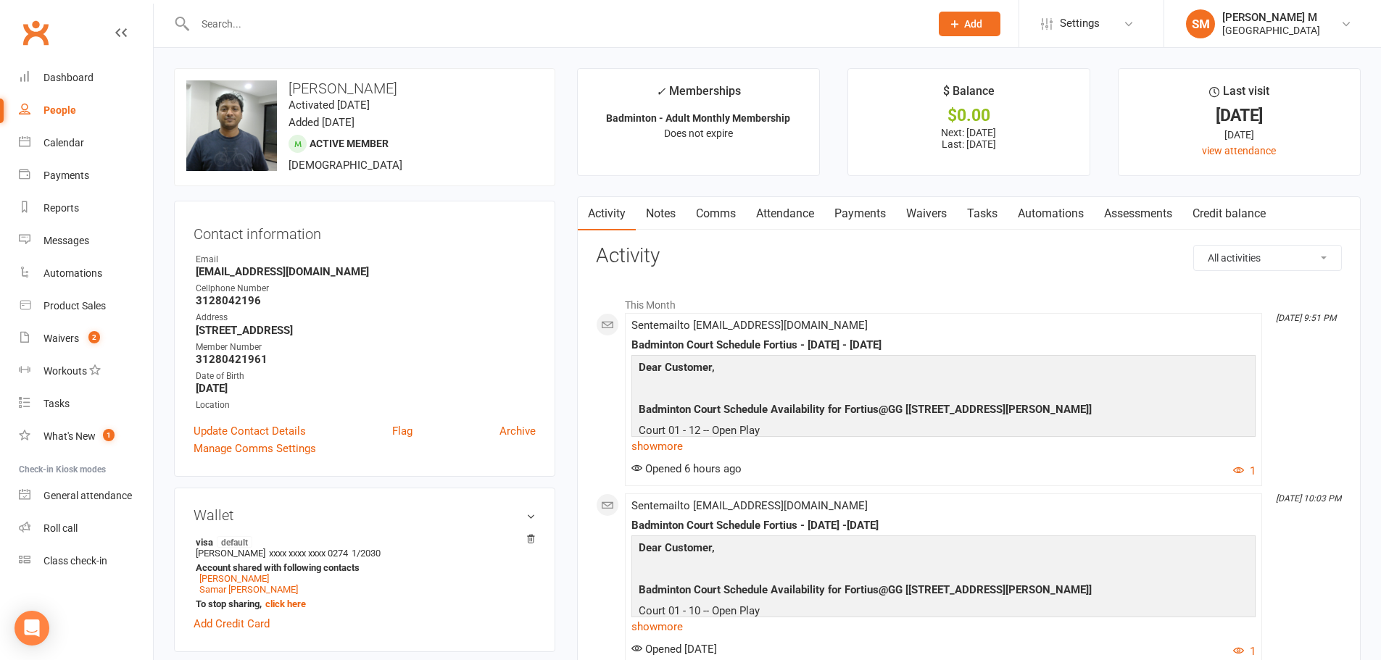
click at [241, 31] on input "text" at bounding box center [555, 24] width 729 height 20
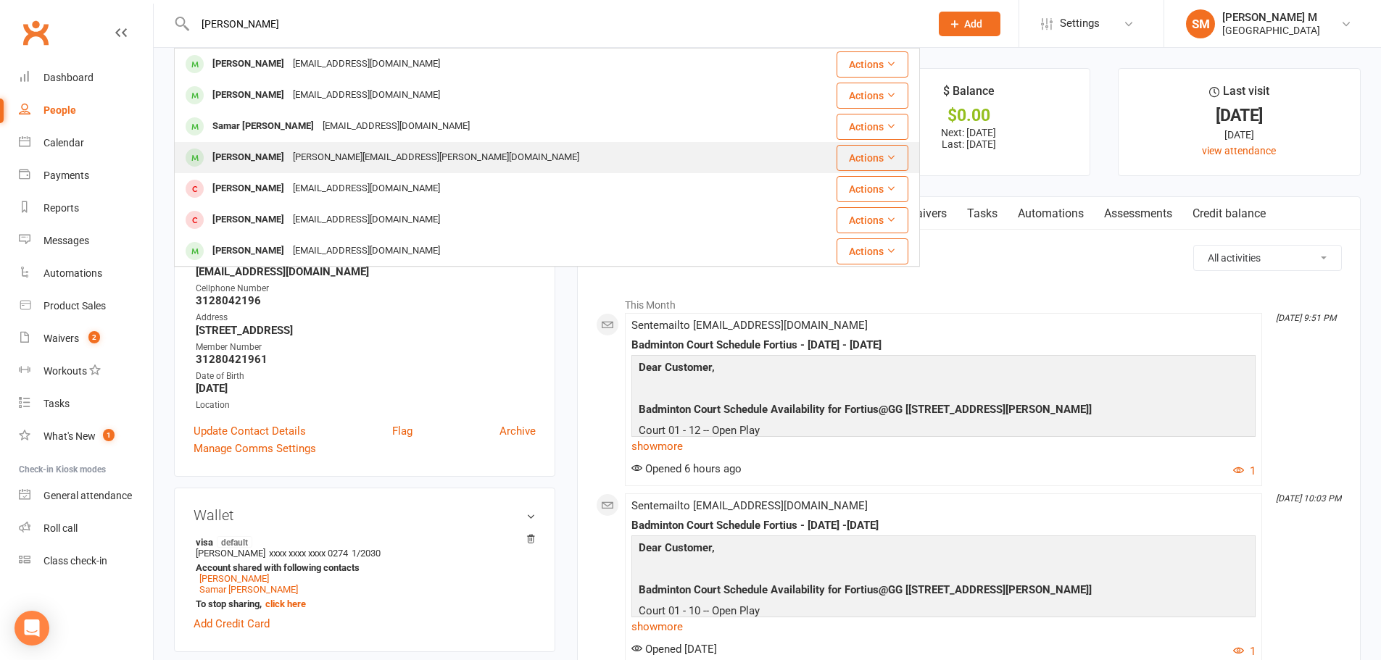
type input "surya"
click at [246, 159] on div "Surya Mallareddy" at bounding box center [248, 157] width 80 height 21
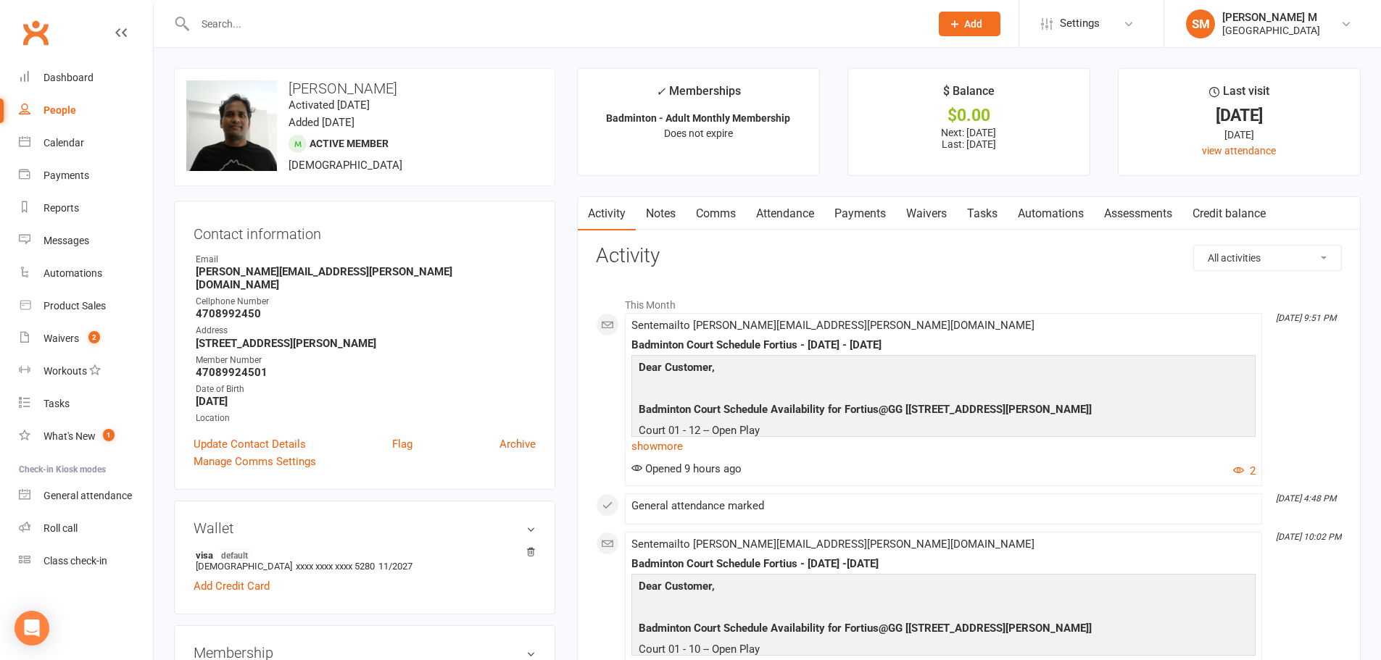
click at [262, 21] on input "text" at bounding box center [555, 24] width 729 height 20
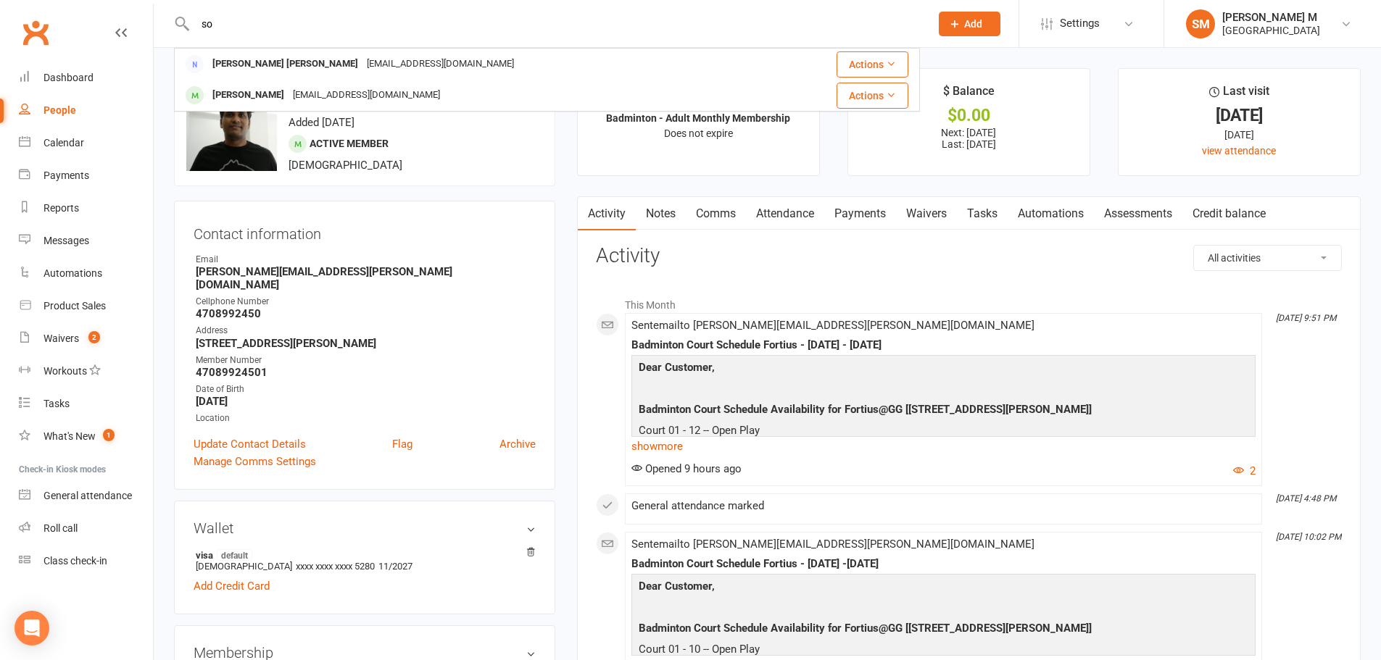
type input "s"
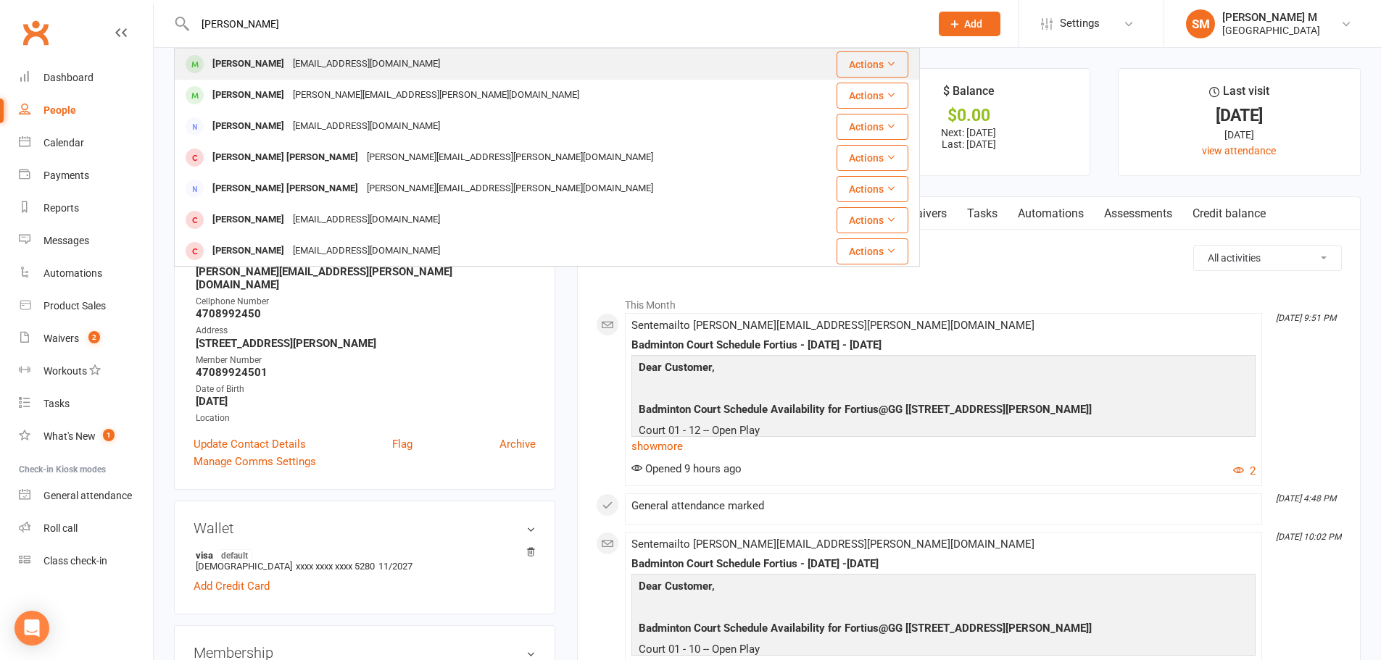
type input "surendra"
click at [288, 63] on div "Surendranadh adireddi" at bounding box center [248, 64] width 80 height 21
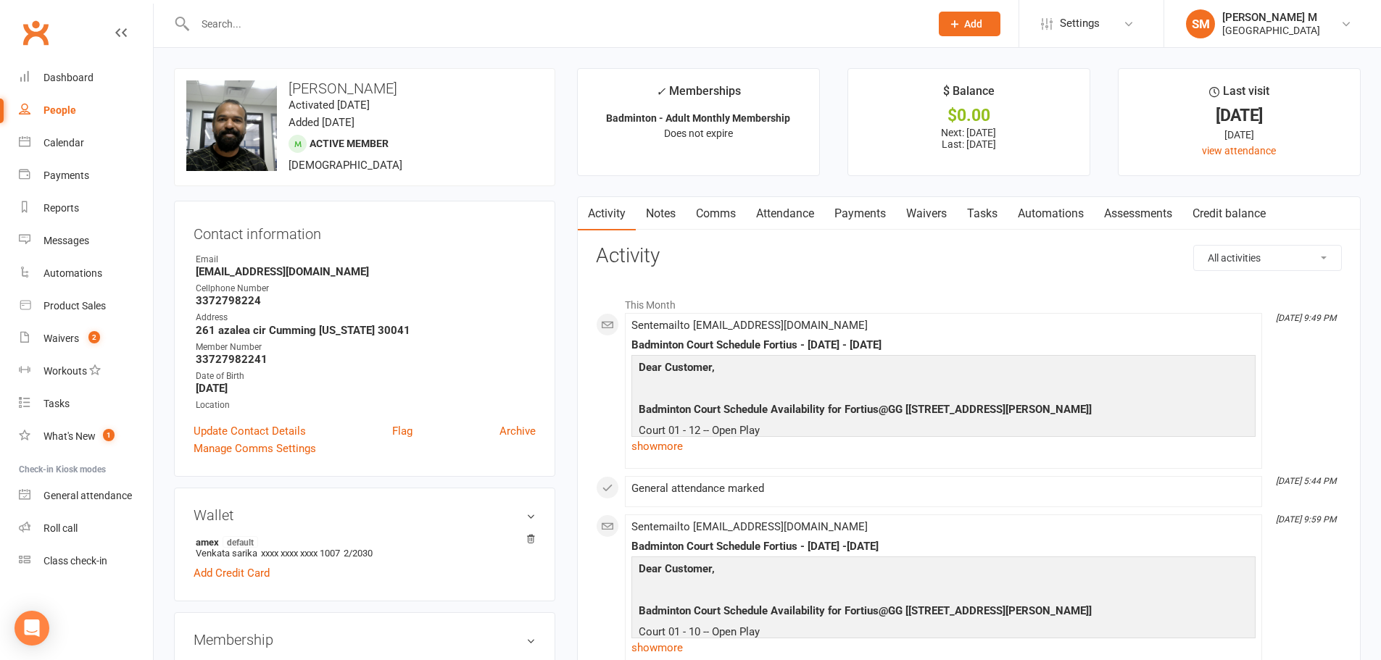
click at [670, 216] on link "Notes" at bounding box center [661, 213] width 50 height 33
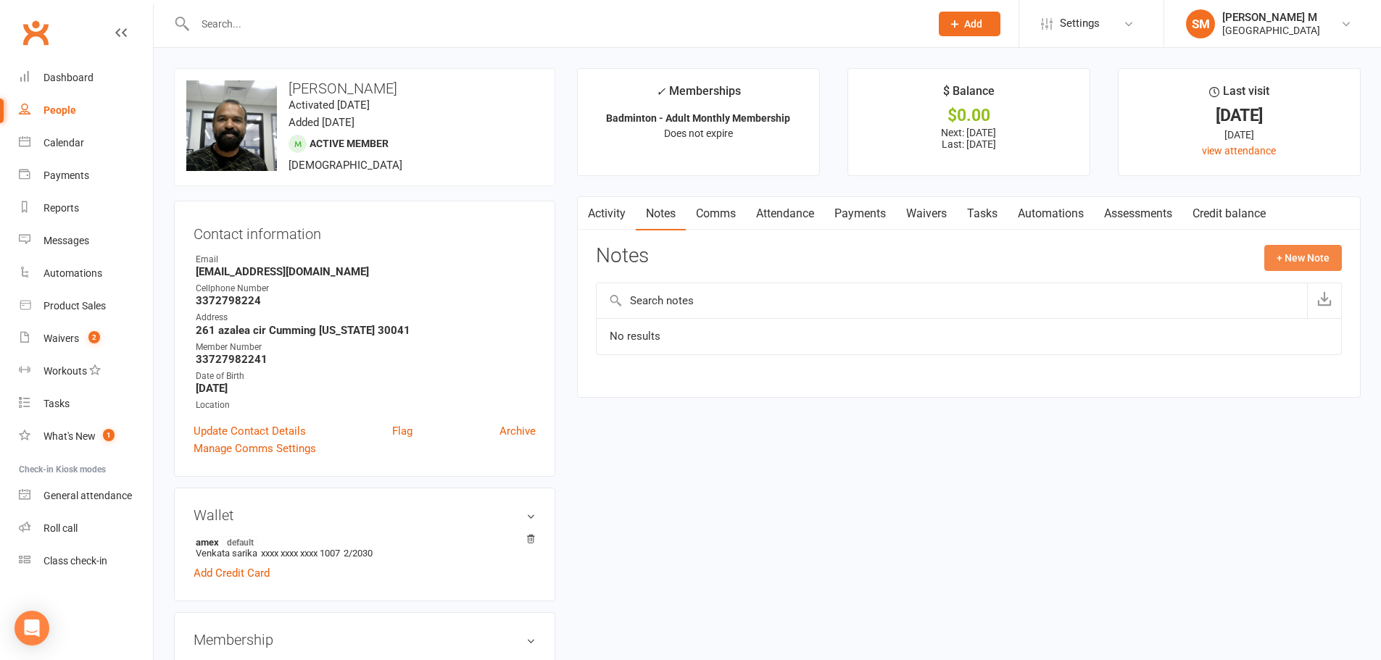
click at [1313, 250] on button "+ New Note" at bounding box center [1303, 258] width 78 height 26
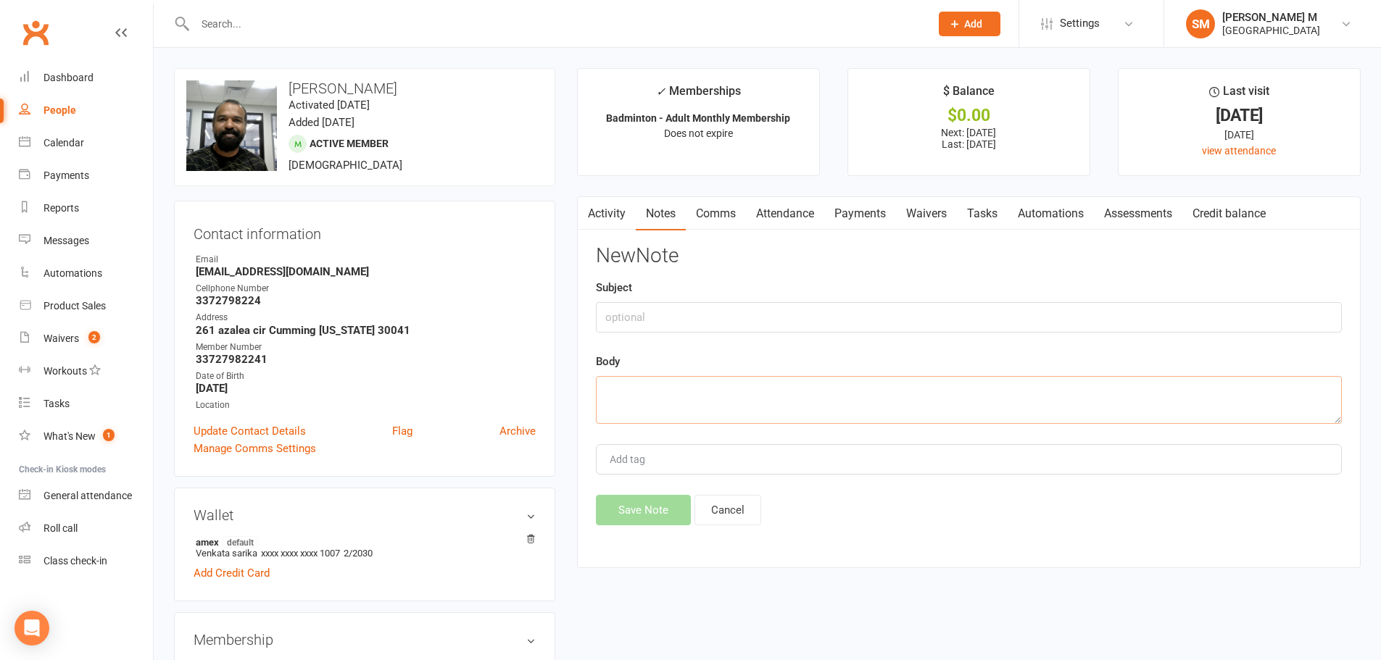
click at [754, 415] on textarea at bounding box center [969, 400] width 746 height 48
type textarea "Guest pass was used on 9/10/2025."
click at [674, 510] on button "Save Note" at bounding box center [643, 510] width 95 height 30
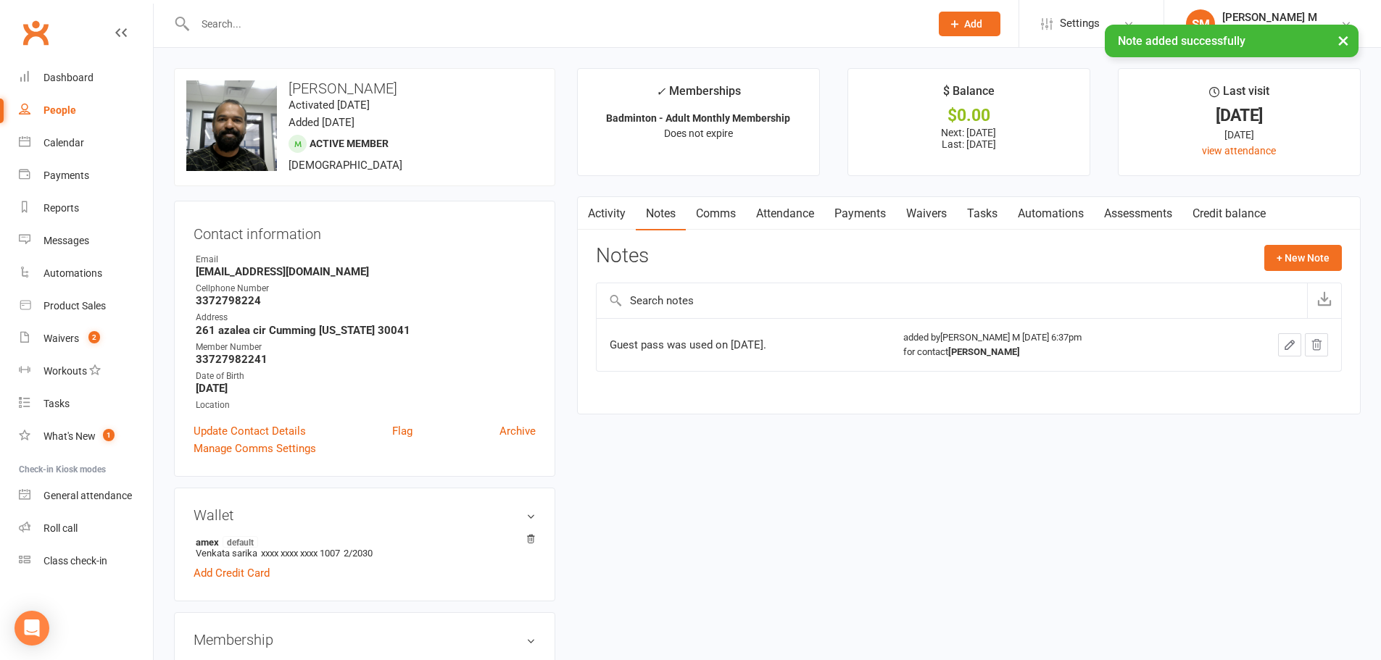
click at [604, 214] on link "Activity" at bounding box center [607, 213] width 58 height 33
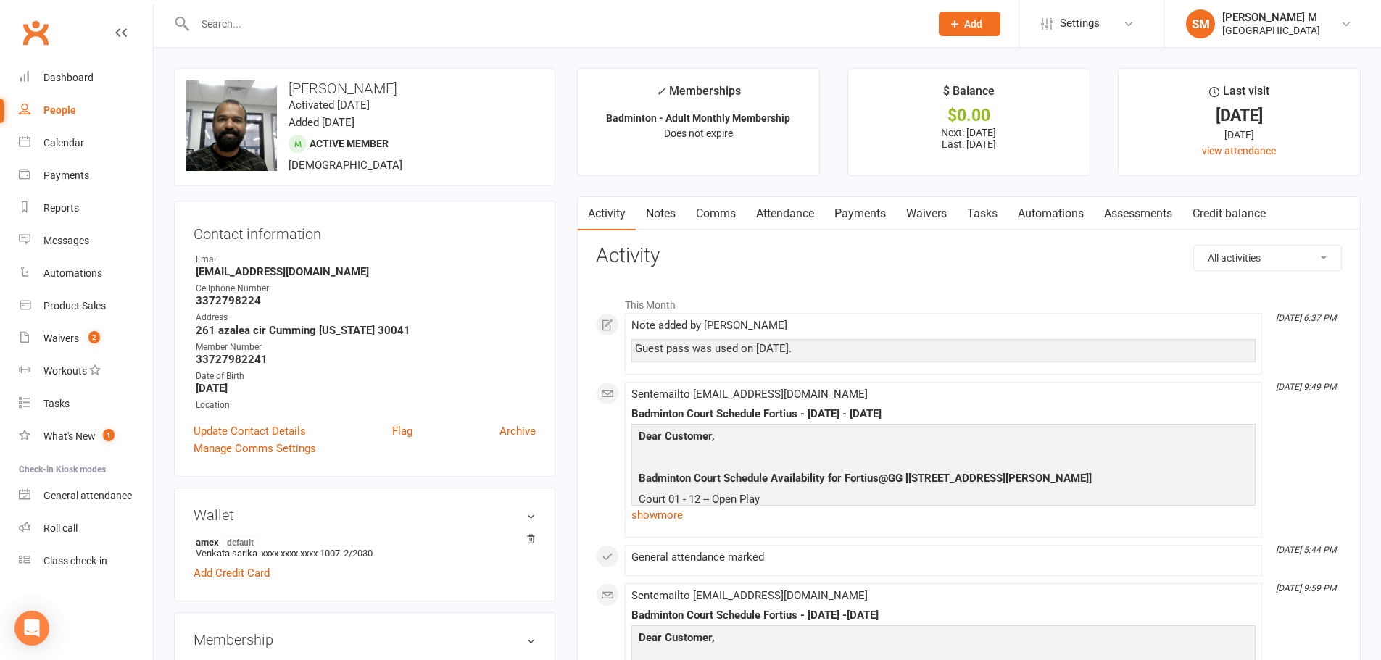
click at [228, 24] on input "text" at bounding box center [555, 24] width 729 height 20
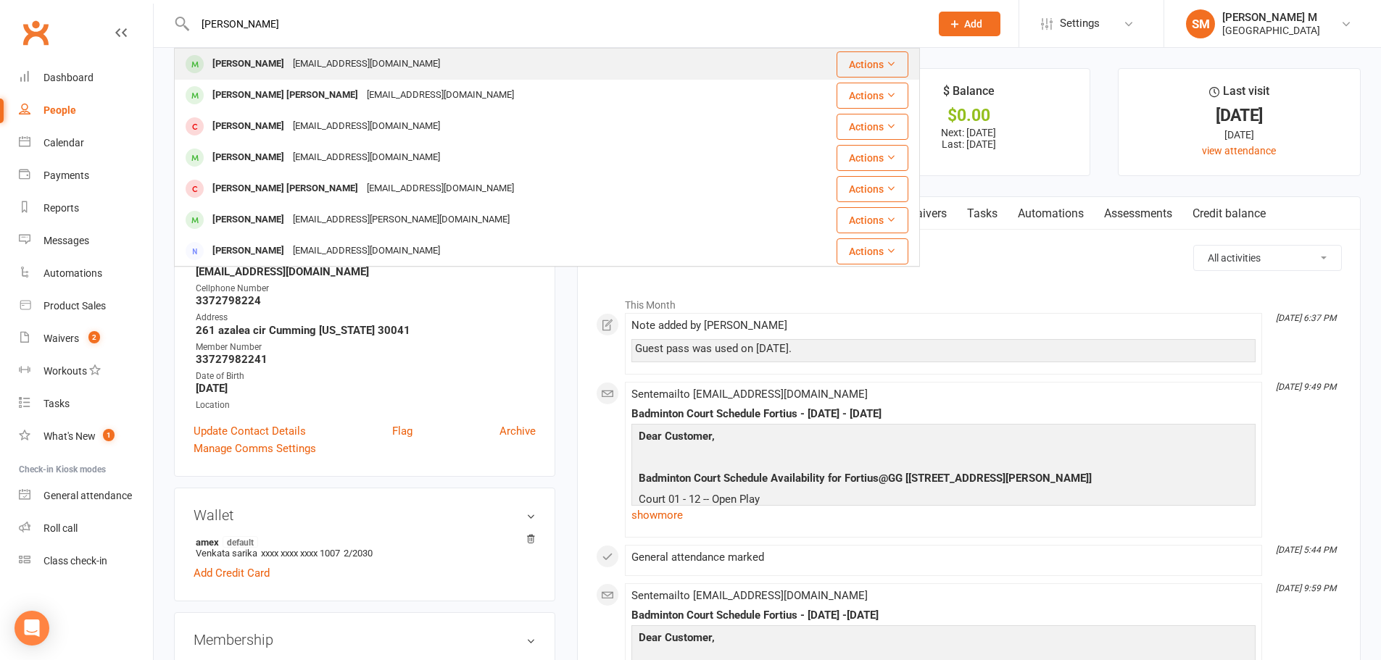
type input "vijayanndh silvar"
click at [252, 58] on div "Vijayanand Silvary" at bounding box center [248, 64] width 80 height 21
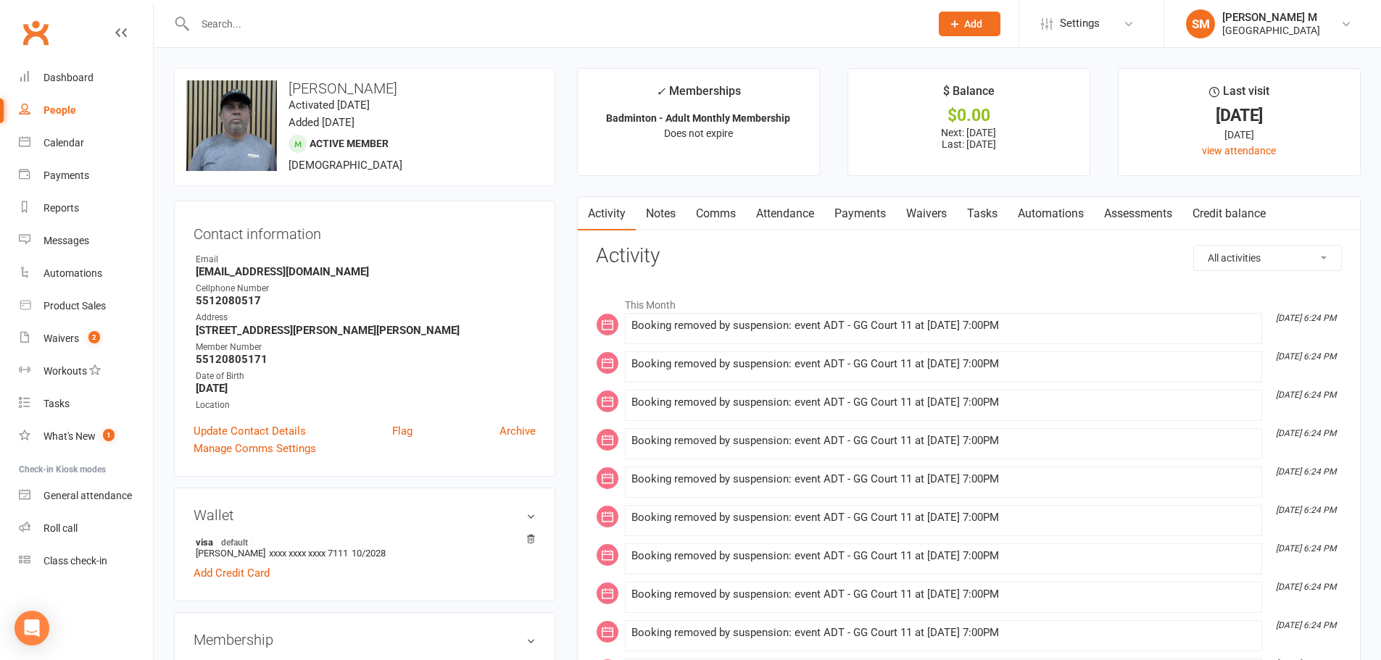
click at [660, 210] on link "Notes" at bounding box center [661, 213] width 50 height 33
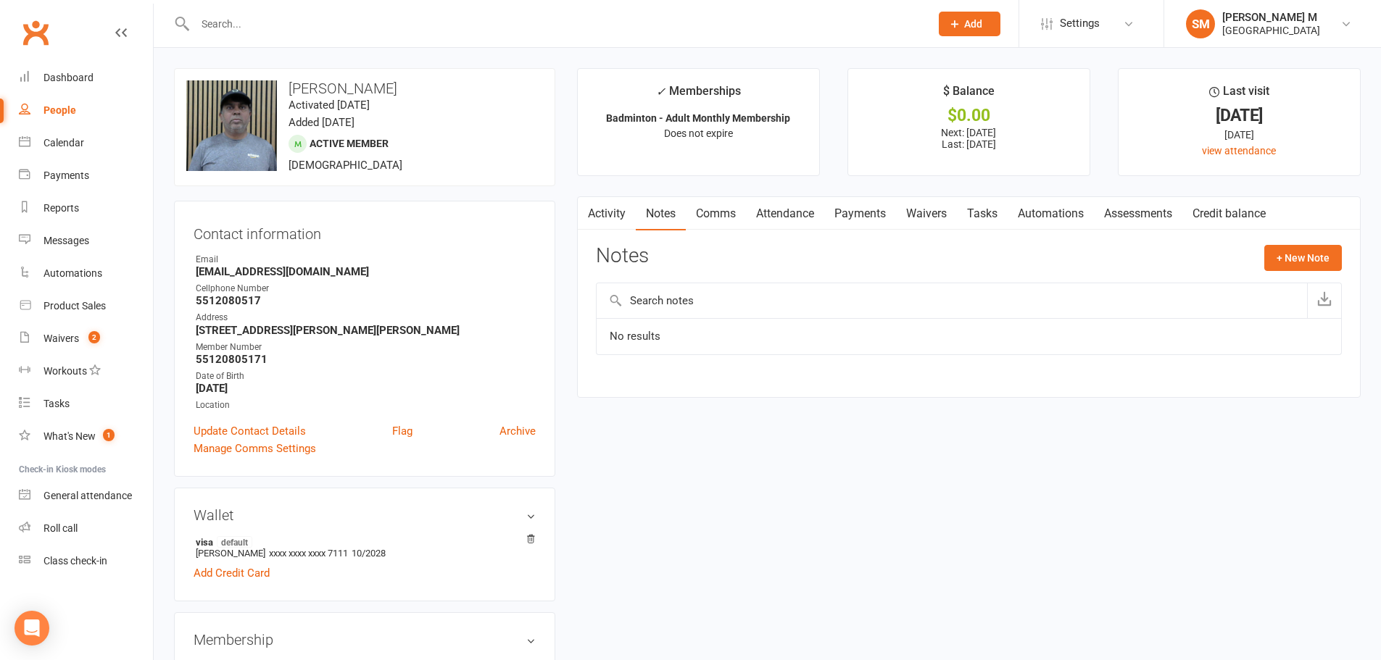
click at [586, 211] on icon "button" at bounding box center [586, 211] width 9 height 15
click at [597, 217] on link "Activity" at bounding box center [607, 213] width 58 height 33
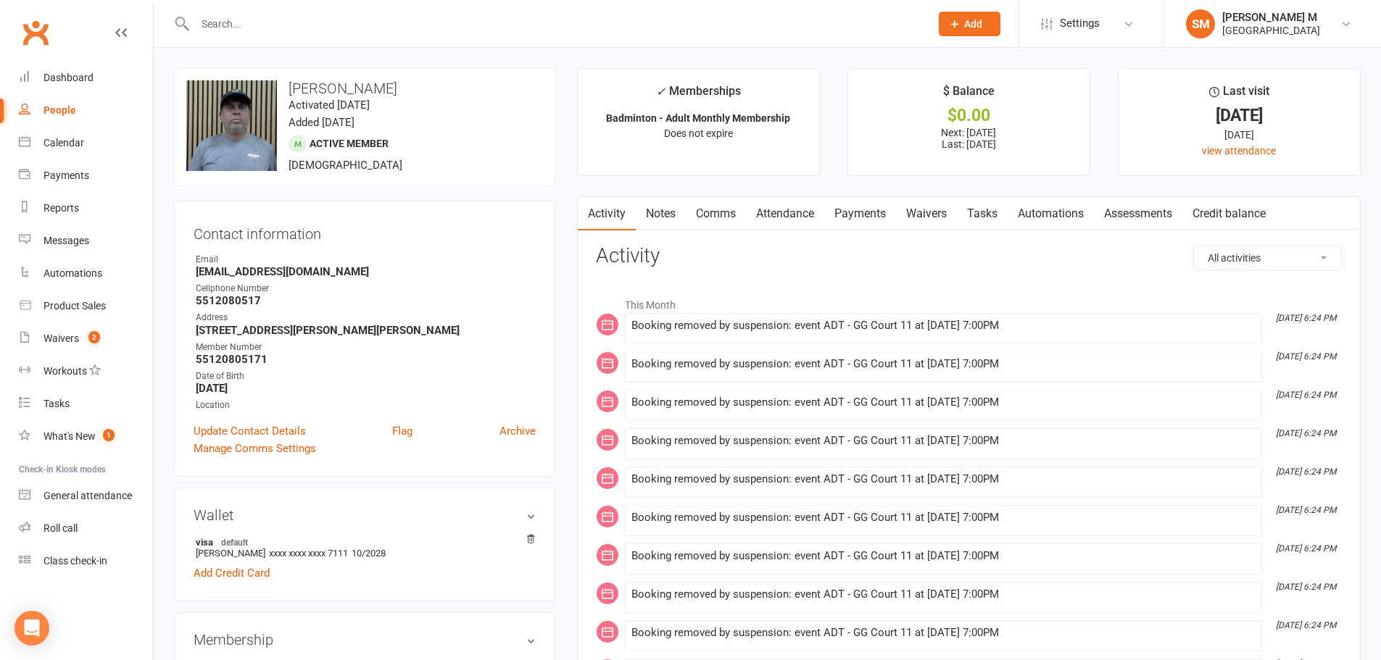
click at [879, 211] on link "Payments" at bounding box center [860, 213] width 72 height 33
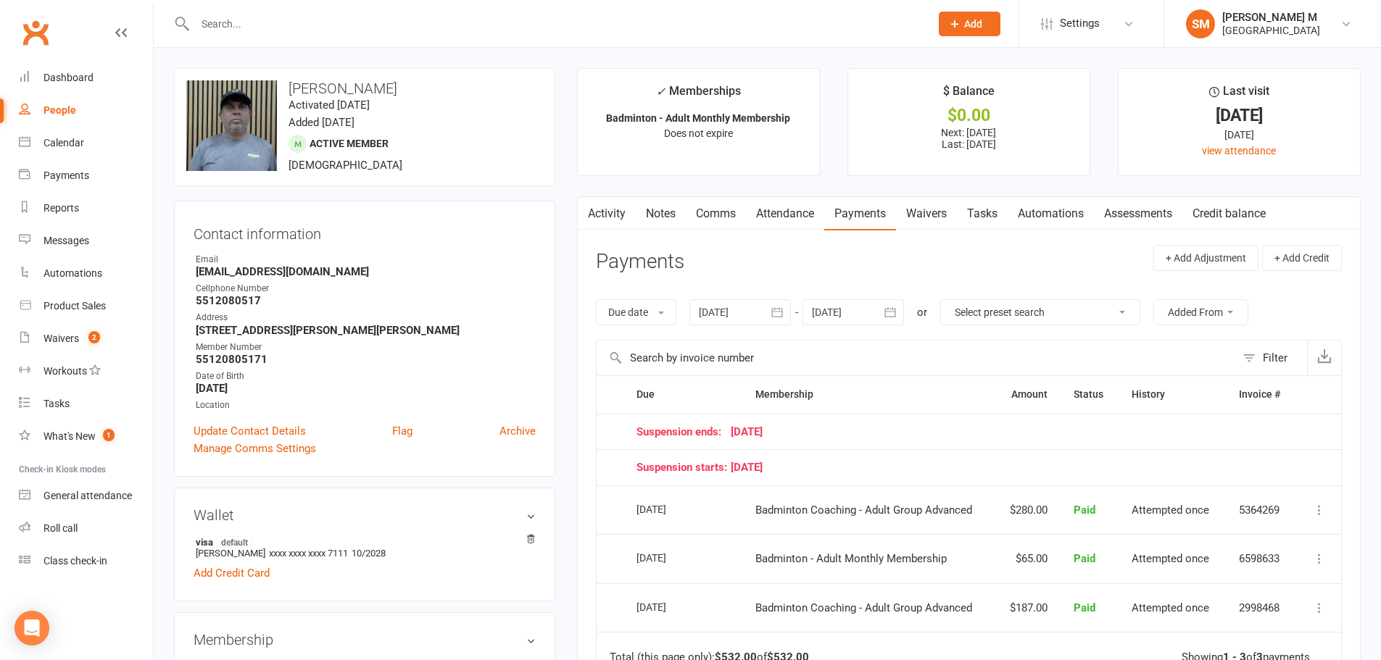
click at [890, 315] on icon "button" at bounding box center [890, 312] width 14 height 14
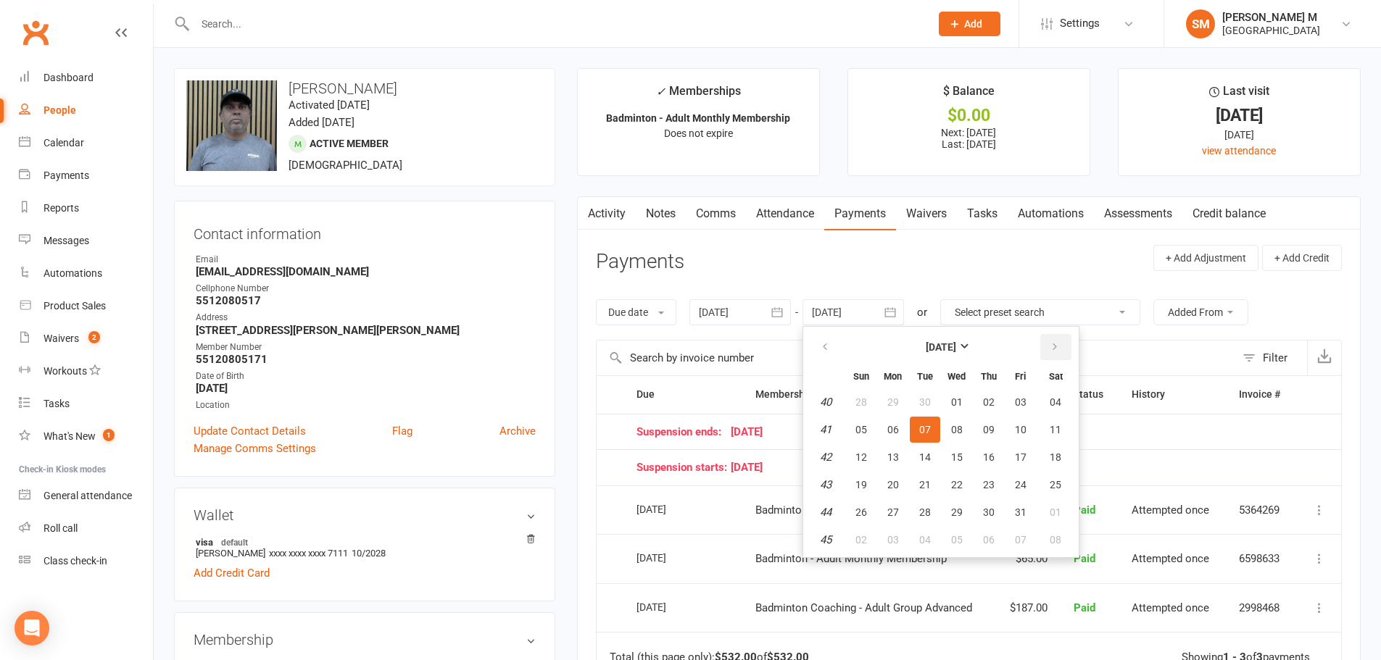
click at [1055, 357] on button "button" at bounding box center [1055, 347] width 31 height 26
click at [1060, 400] on span "01" at bounding box center [1056, 402] width 12 height 12
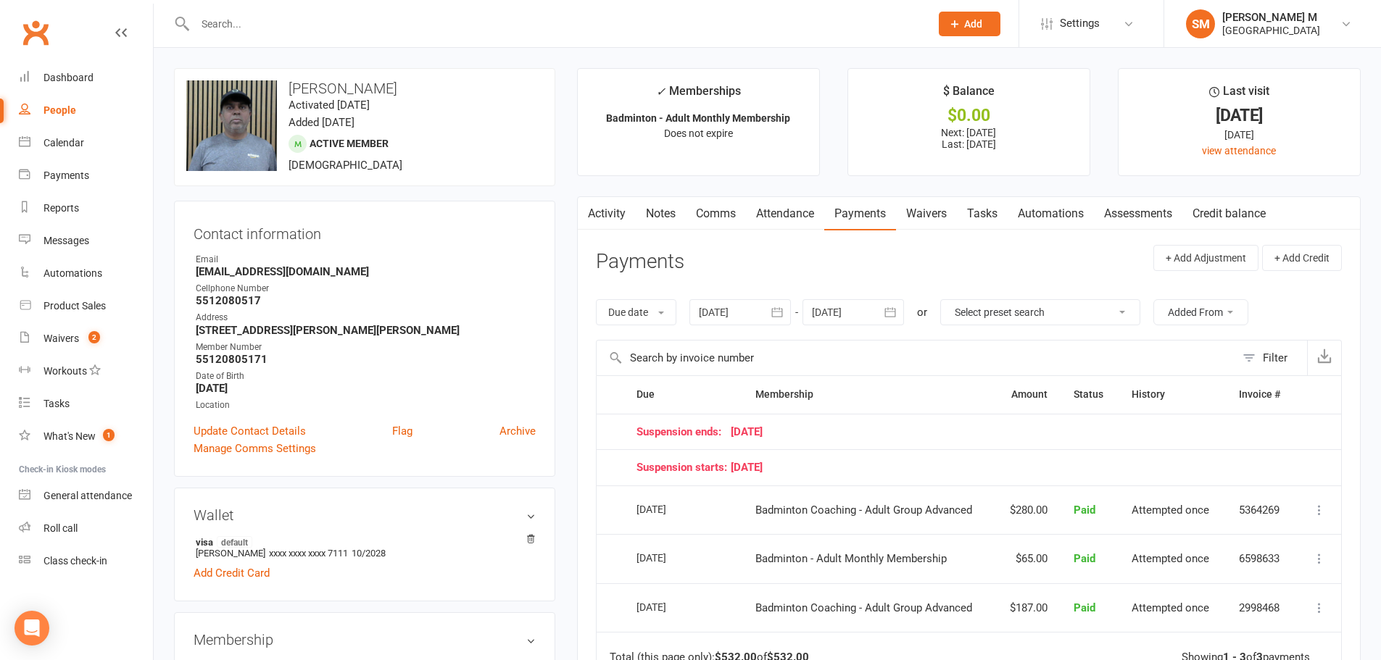
click at [884, 313] on button "button" at bounding box center [891, 312] width 26 height 26
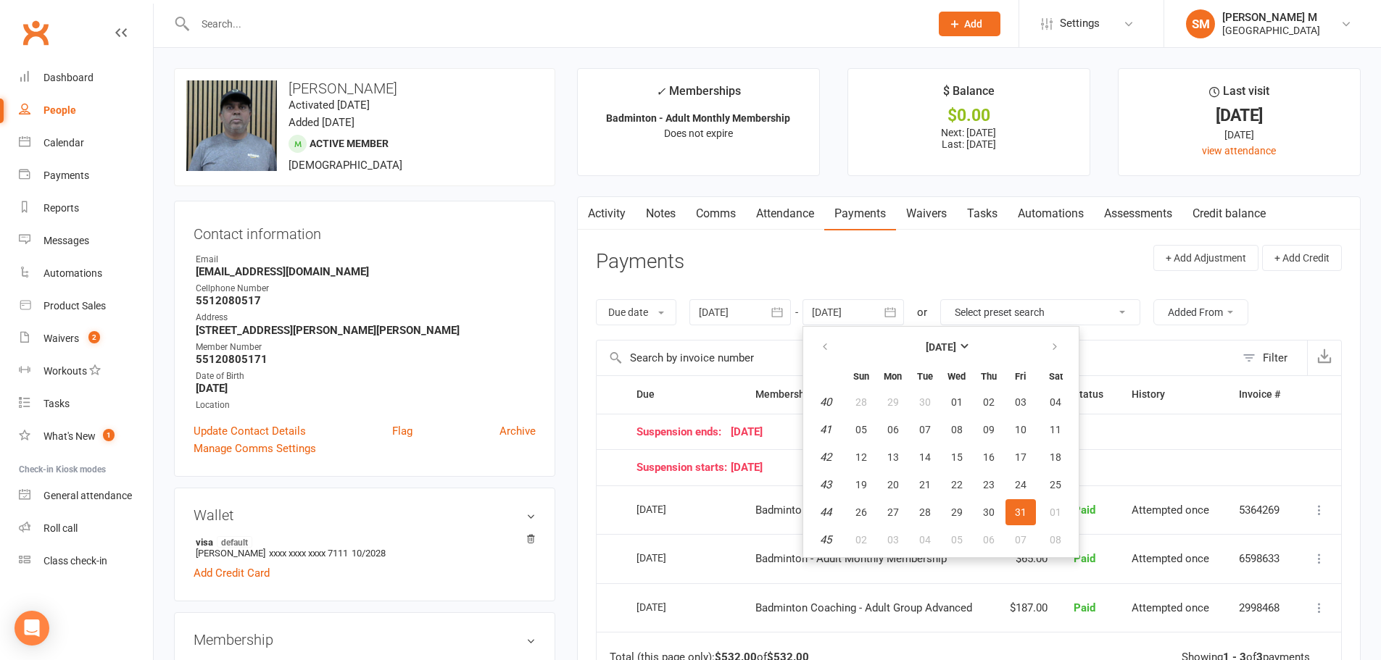
click at [1038, 351] on th at bounding box center [1055, 347] width 37 height 32
click at [1068, 346] on button "button" at bounding box center [1055, 347] width 31 height 26
click at [1041, 399] on button "03" at bounding box center [1055, 402] width 37 height 26
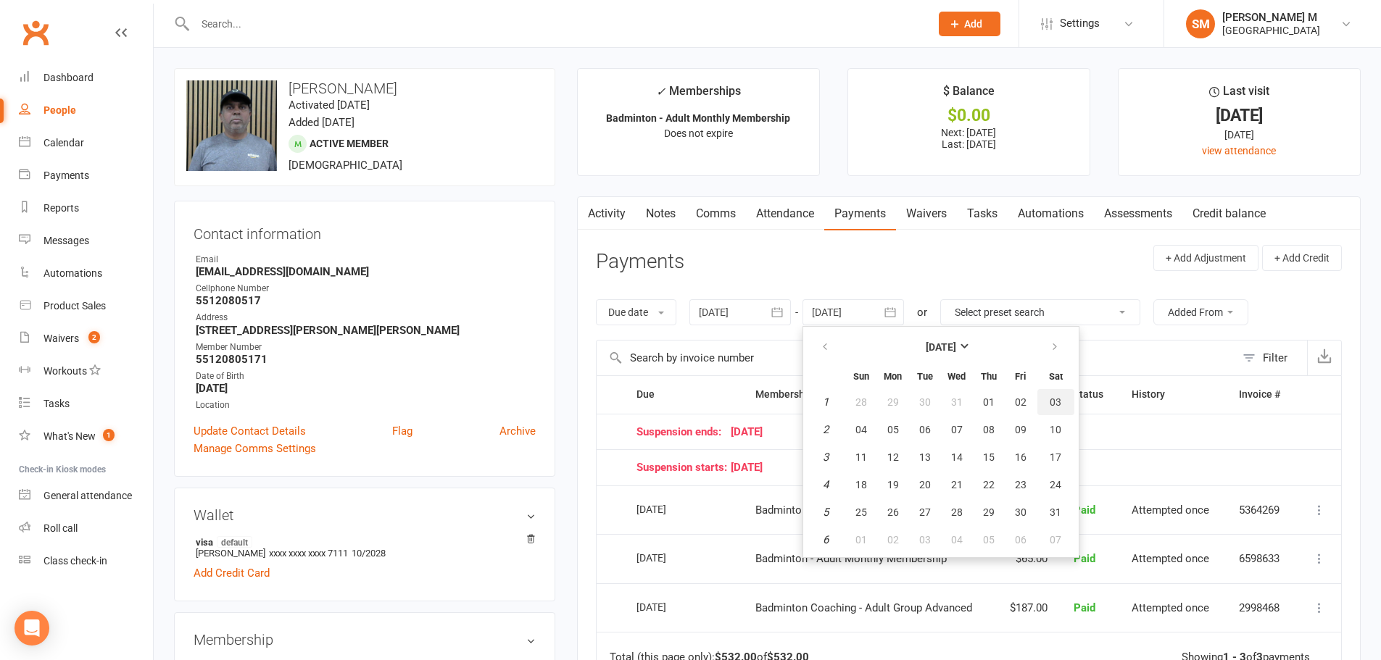
type input "03 Jan 2026"
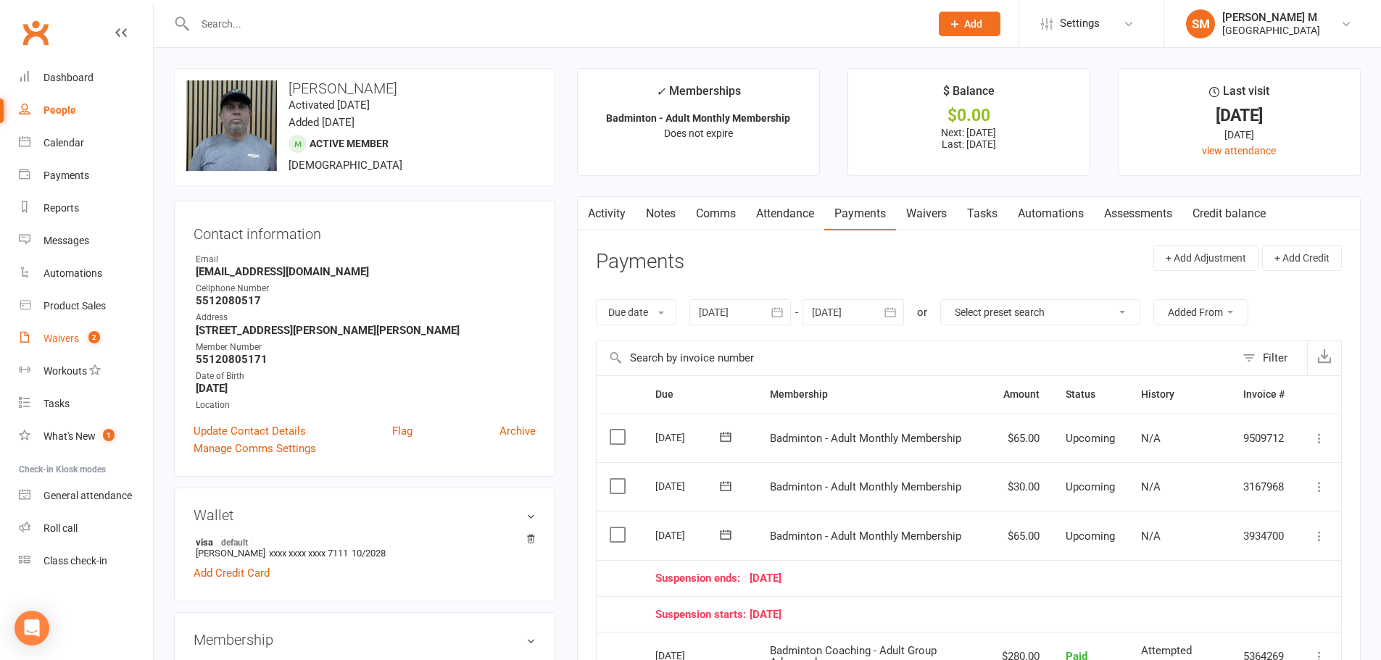
click at [91, 330] on link "Waivers 2" at bounding box center [86, 339] width 134 height 33
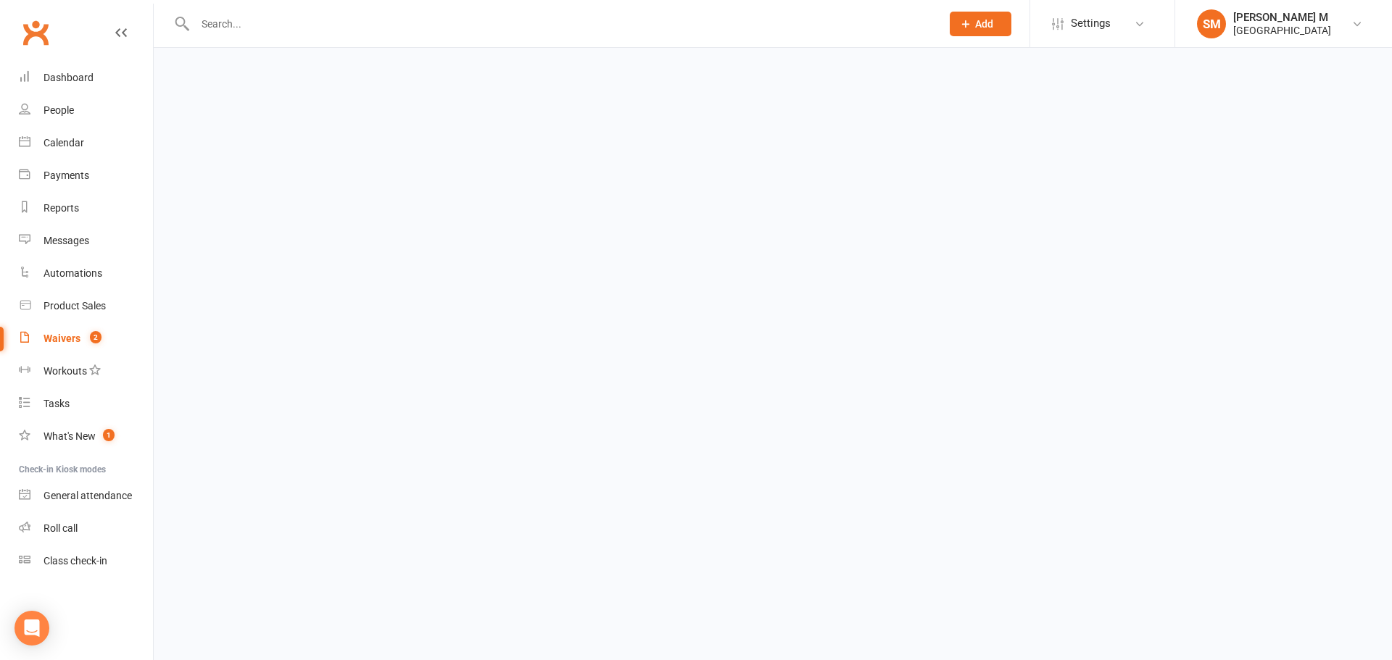
select select "50"
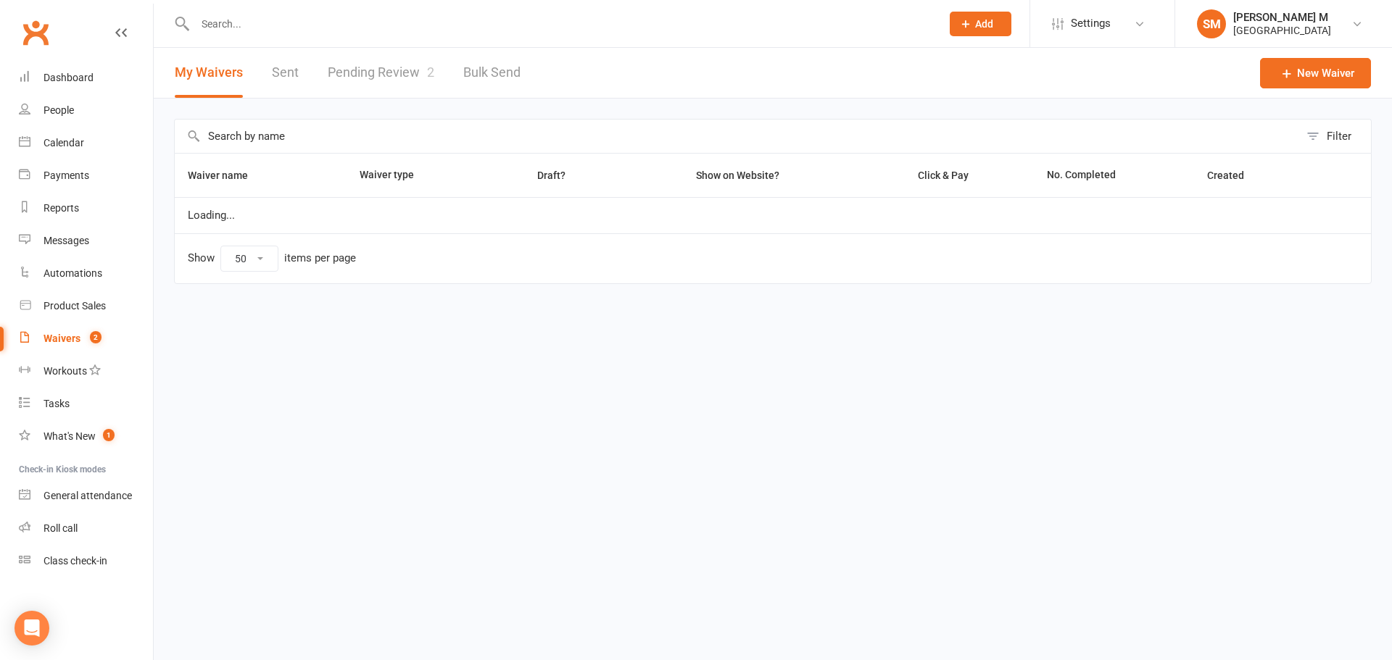
click at [342, 80] on link "Pending Review 2" at bounding box center [381, 73] width 107 height 50
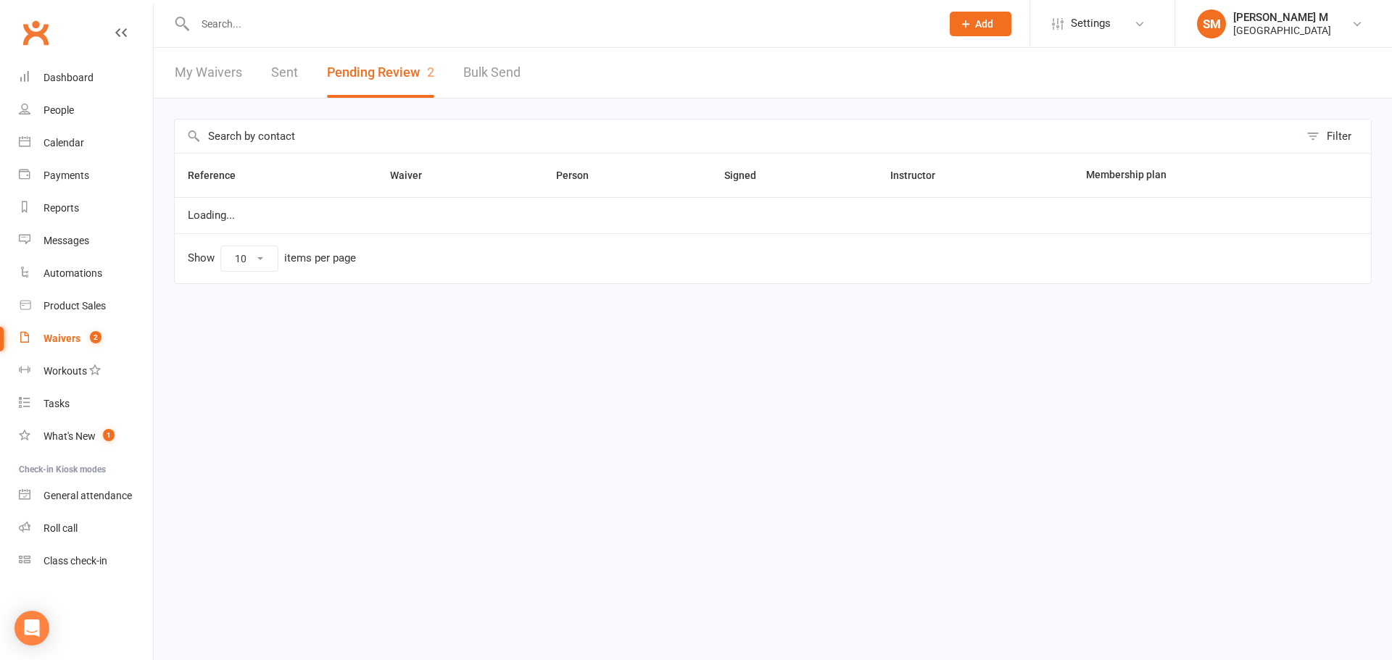
select select "100"
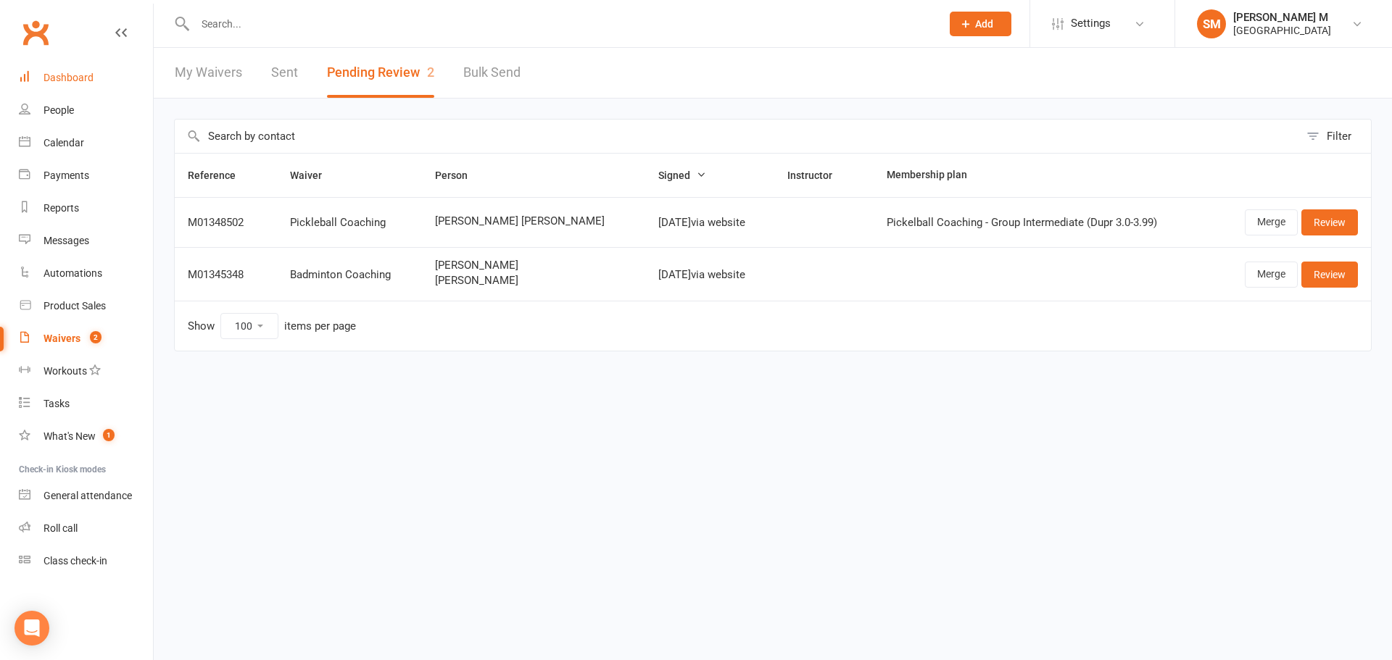
click at [96, 83] on link "Dashboard" at bounding box center [86, 78] width 134 height 33
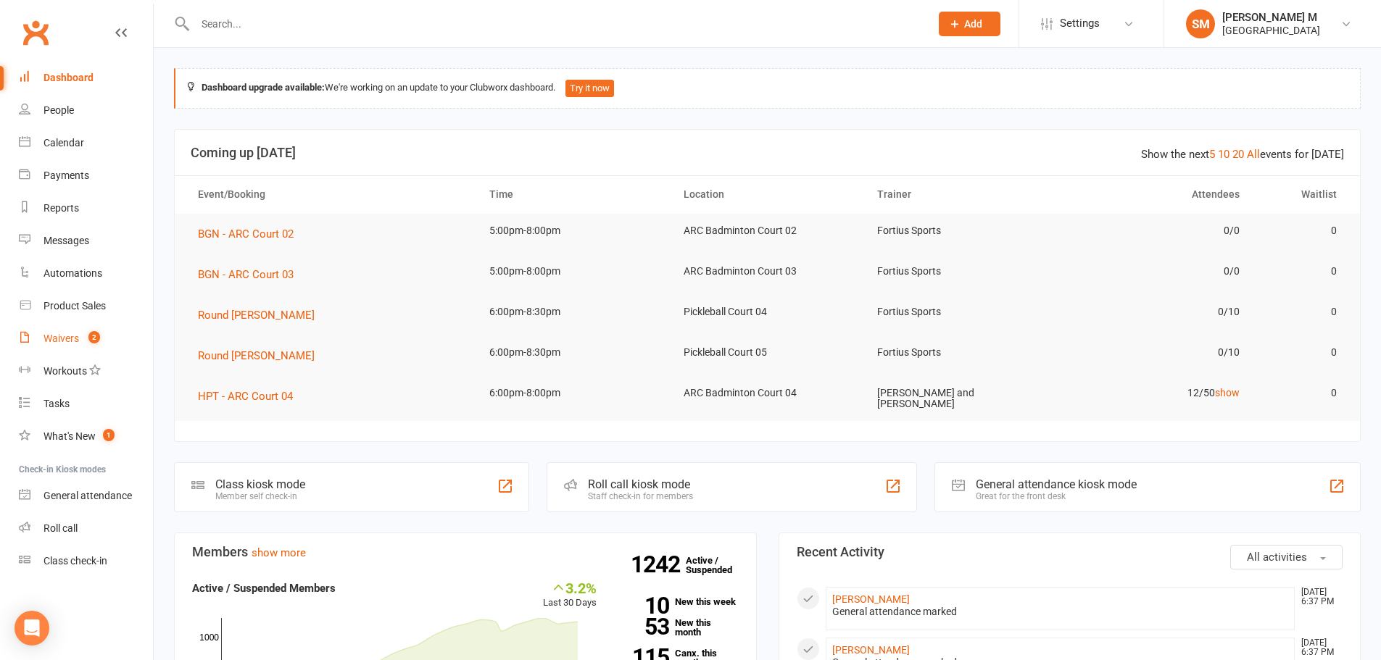
click at [83, 344] on count-badge "2" at bounding box center [90, 339] width 19 height 12
select select "50"
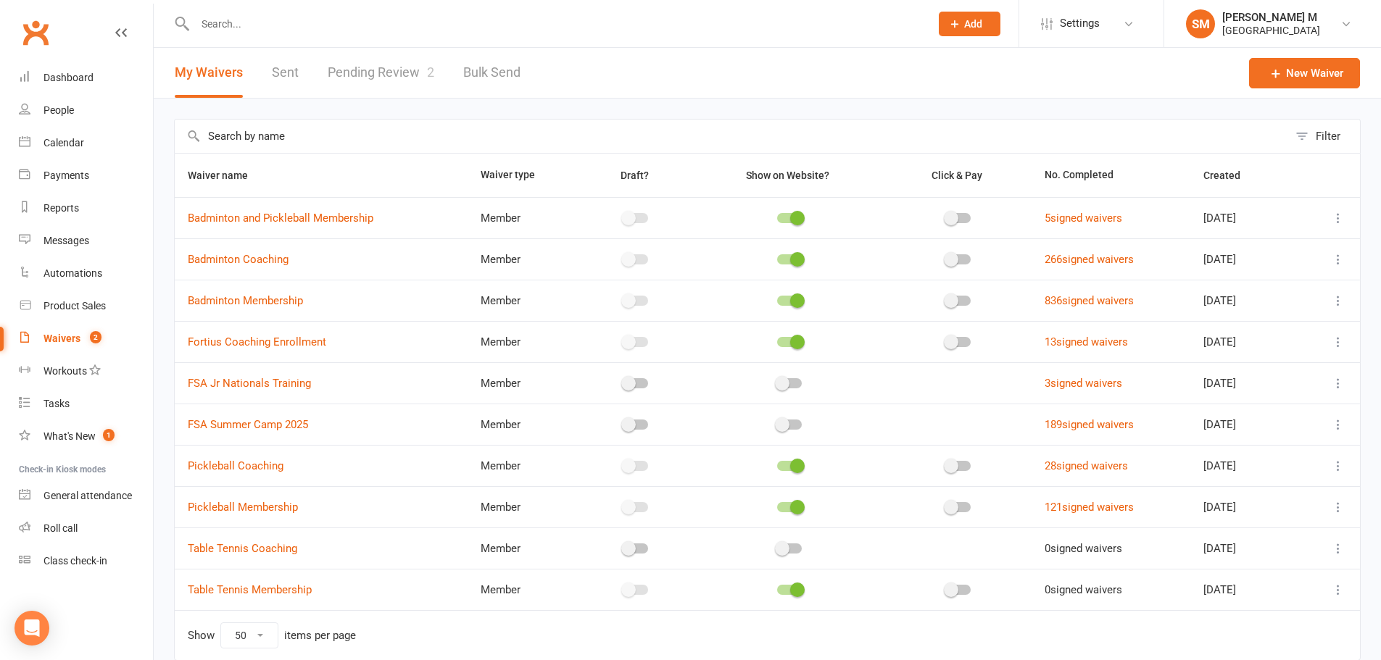
click at [350, 70] on link "Pending Review 2" at bounding box center [381, 73] width 107 height 50
select select "100"
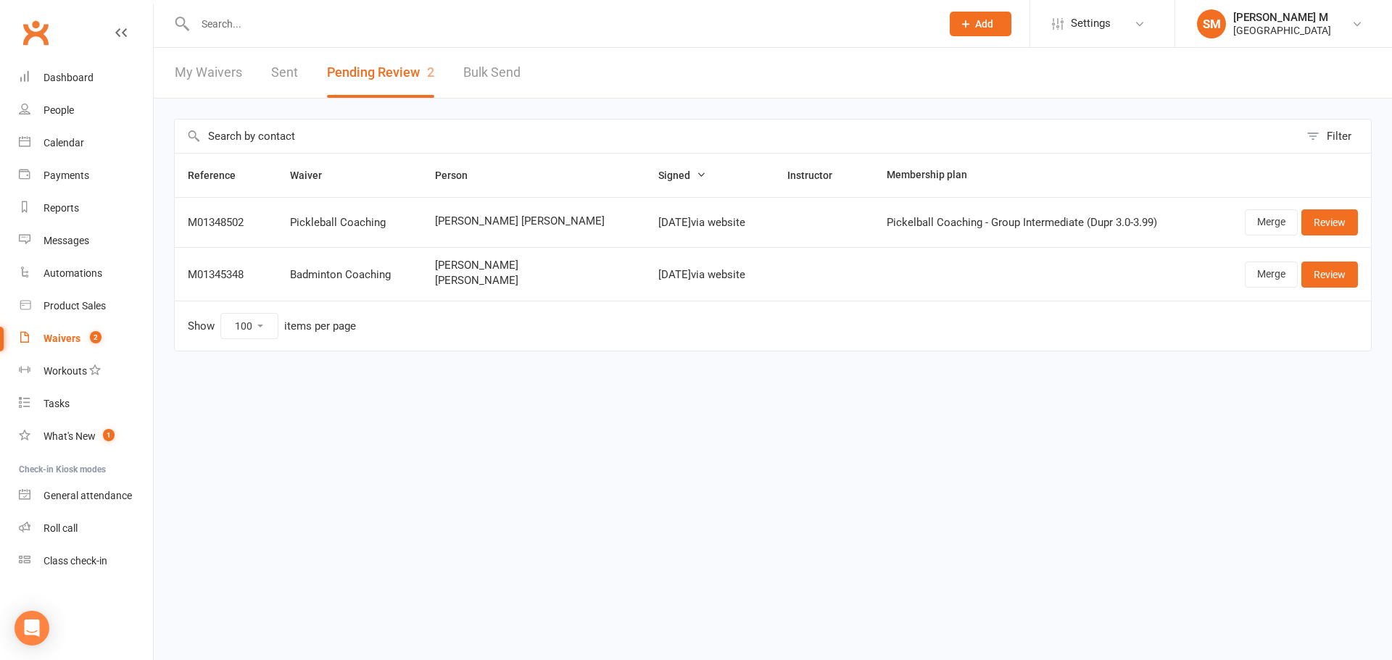
click at [196, 73] on link "My Waivers" at bounding box center [208, 73] width 67 height 50
select select "50"
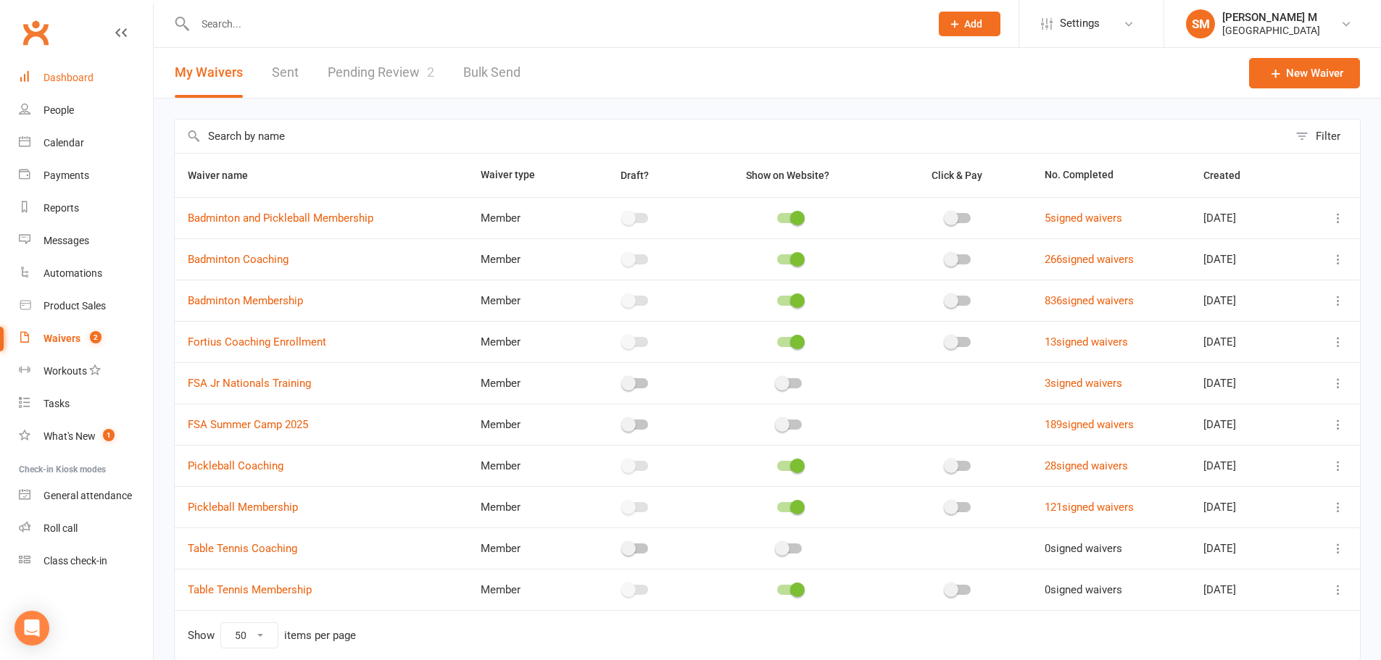
click at [59, 80] on div "Dashboard" at bounding box center [68, 78] width 50 height 12
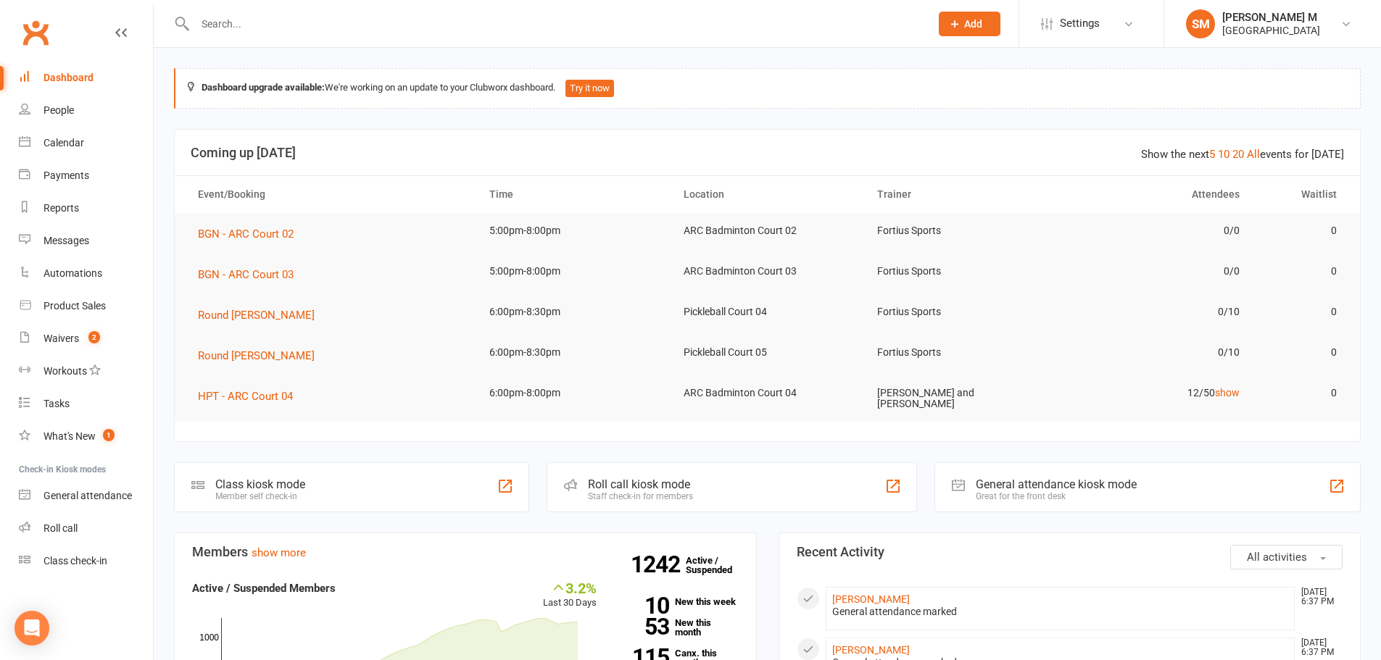
click at [327, 32] on input "text" at bounding box center [555, 24] width 729 height 20
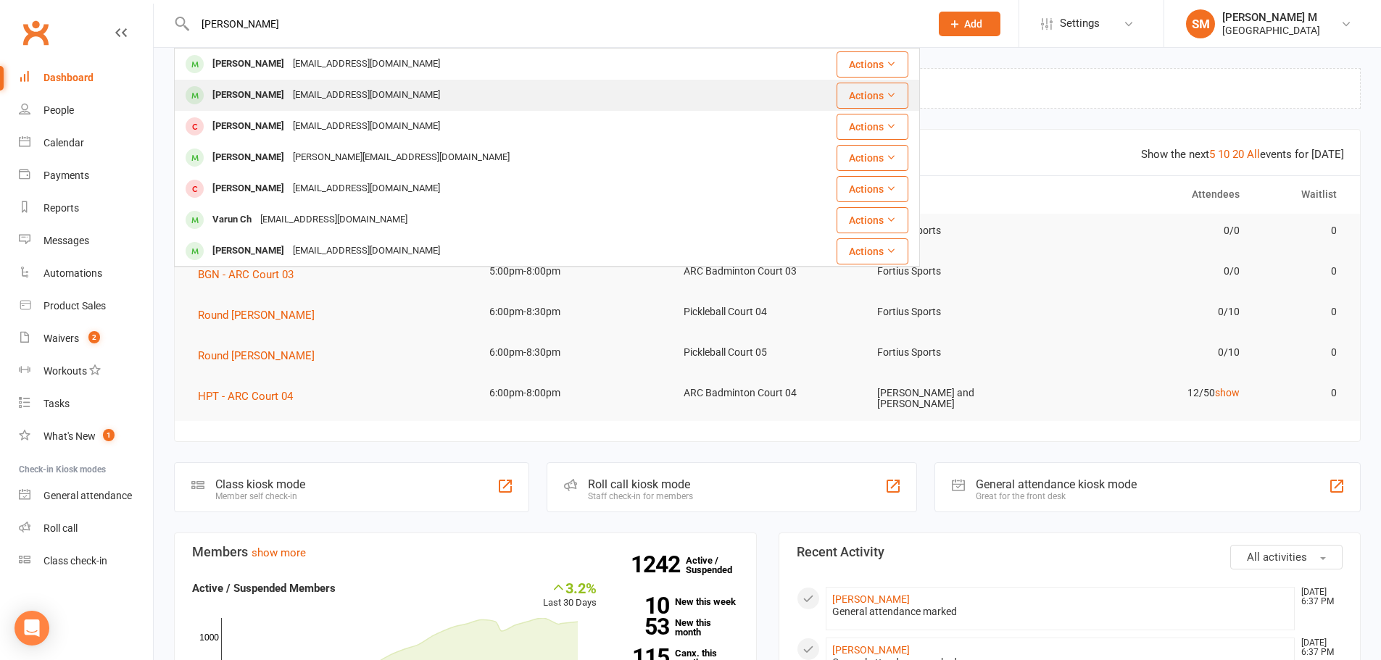
type input "tharun"
click at [344, 99] on div "tharunk.k20@gmail.com" at bounding box center [366, 95] width 156 height 21
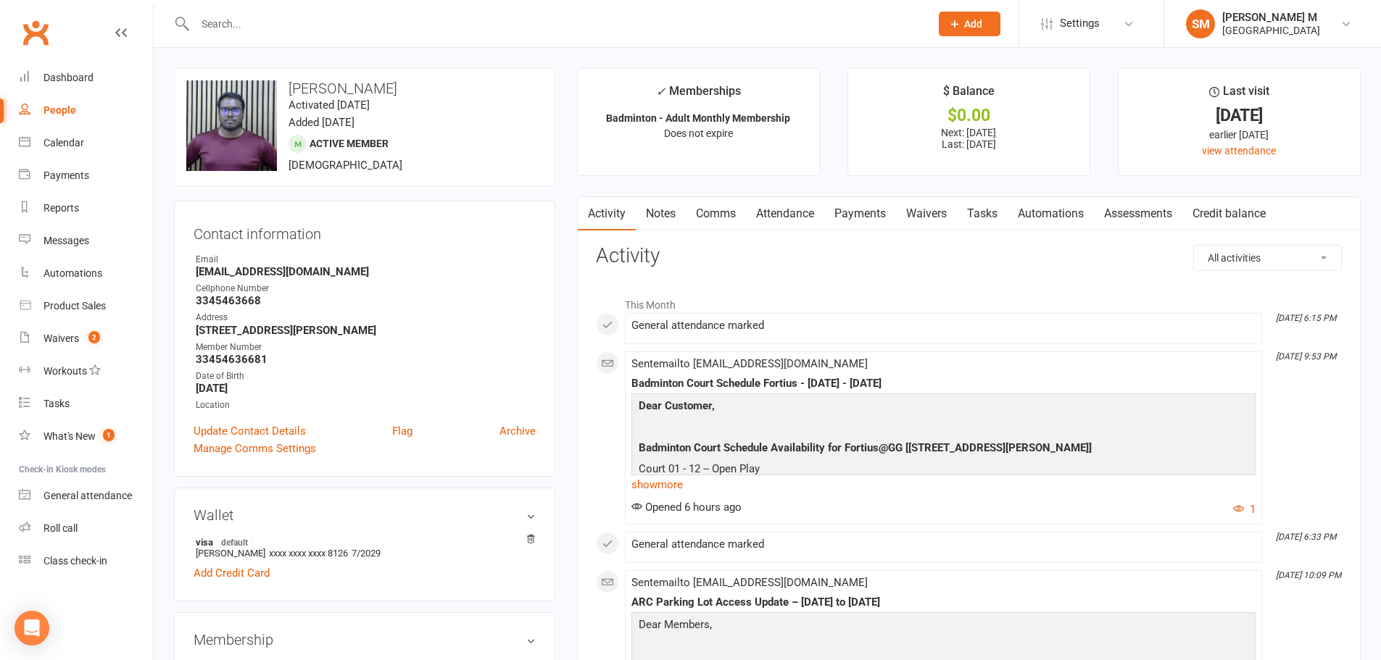
click at [860, 207] on link "Payments" at bounding box center [860, 213] width 72 height 33
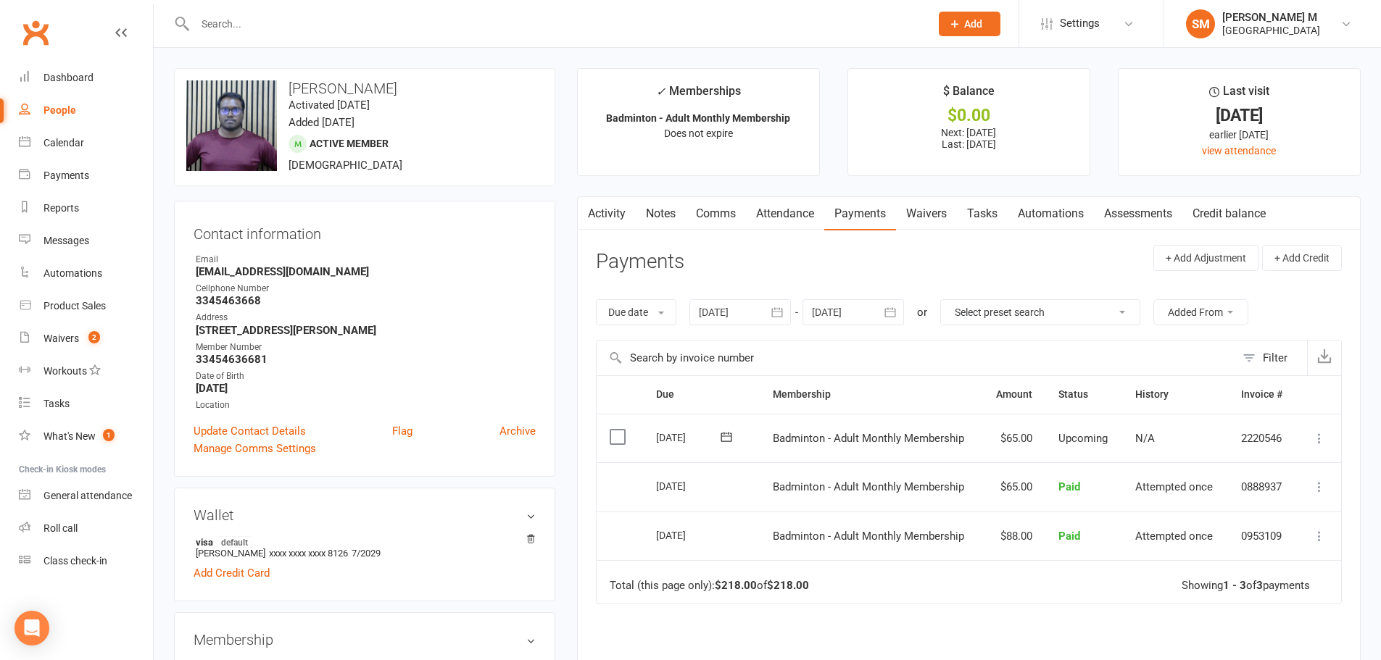
click at [897, 307] on icon "button" at bounding box center [890, 312] width 14 height 14
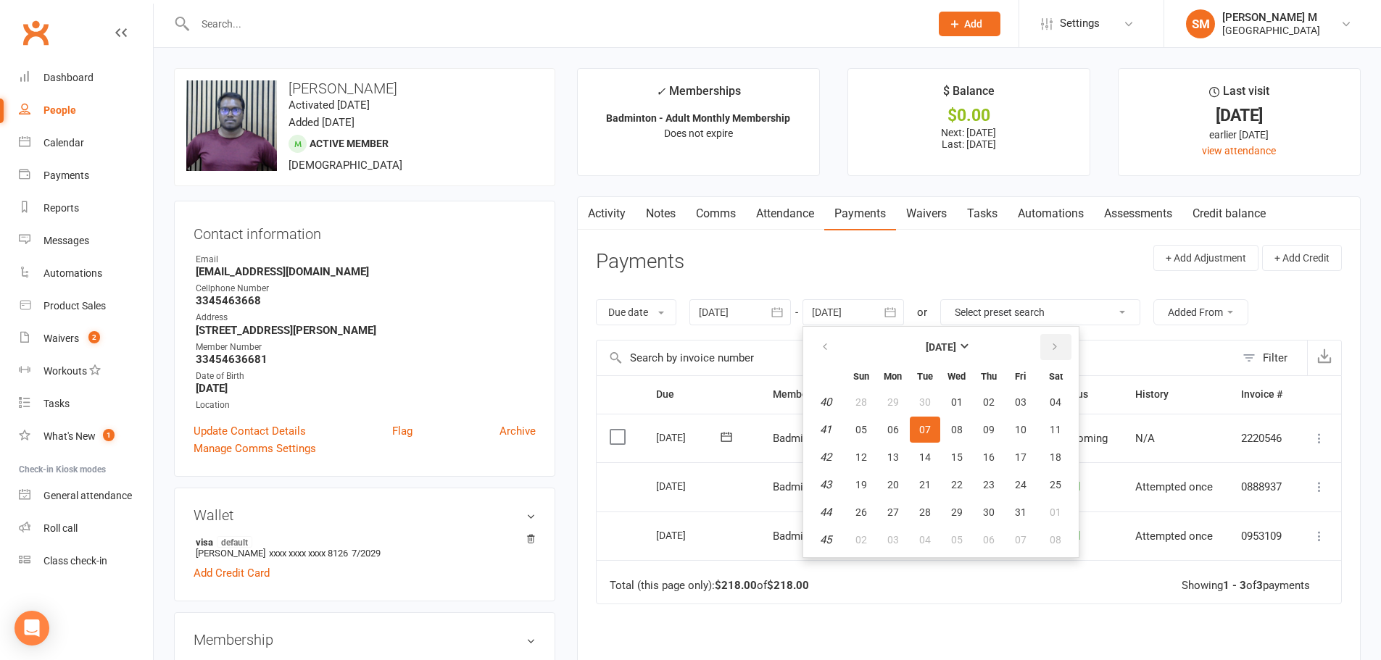
click at [1045, 348] on button "button" at bounding box center [1055, 347] width 31 height 26
click at [1061, 418] on button "13" at bounding box center [1055, 430] width 37 height 26
type input "13 Dec 2025"
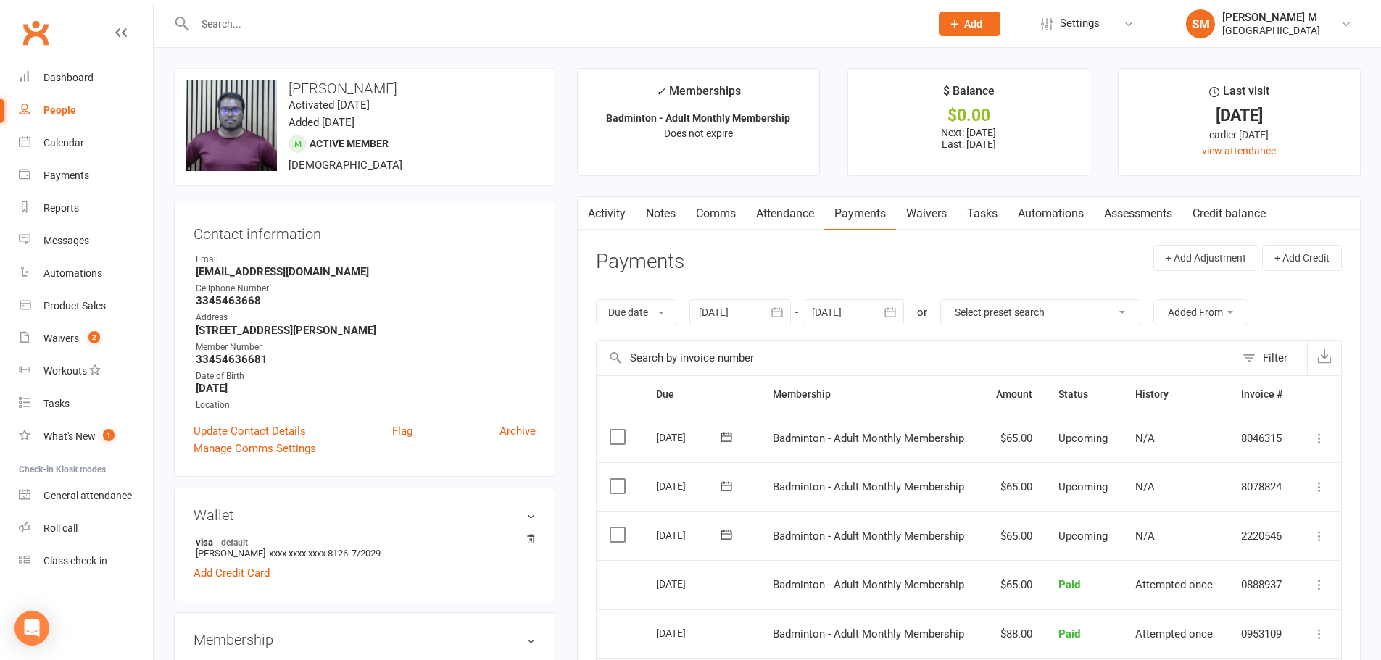
click at [650, 219] on link "Notes" at bounding box center [661, 213] width 50 height 33
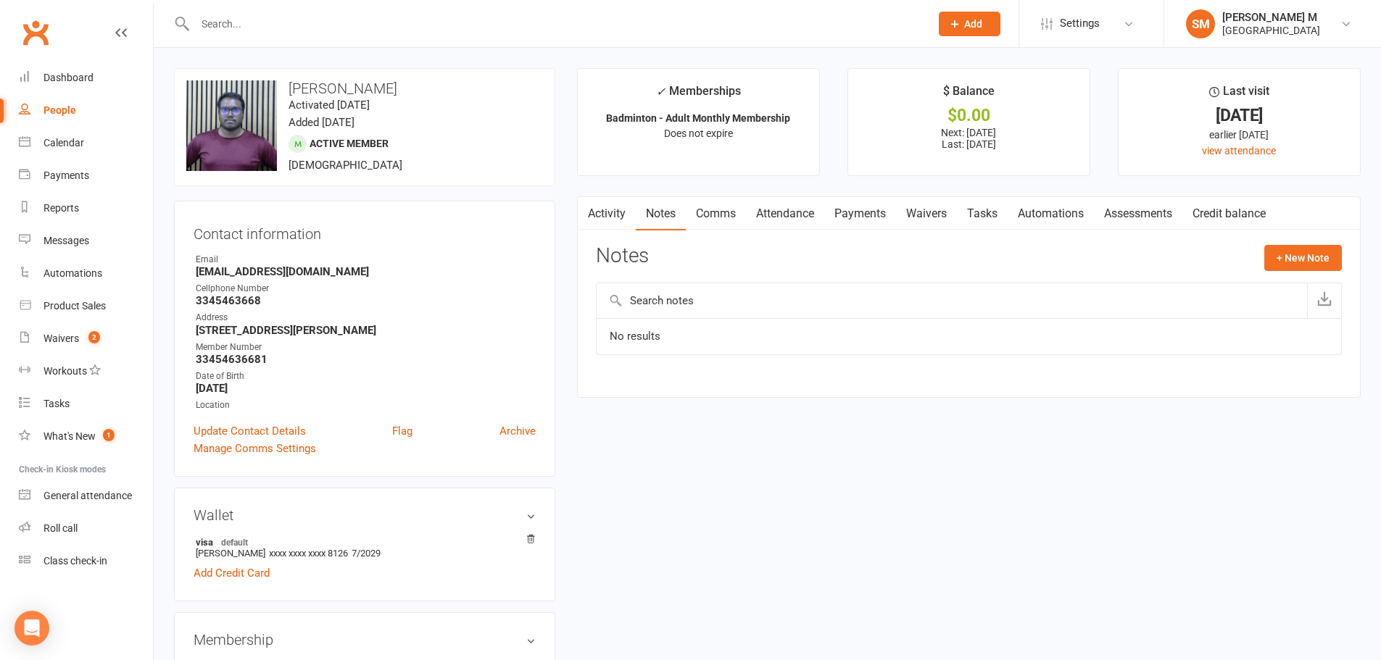
click at [867, 223] on link "Payments" at bounding box center [860, 213] width 72 height 33
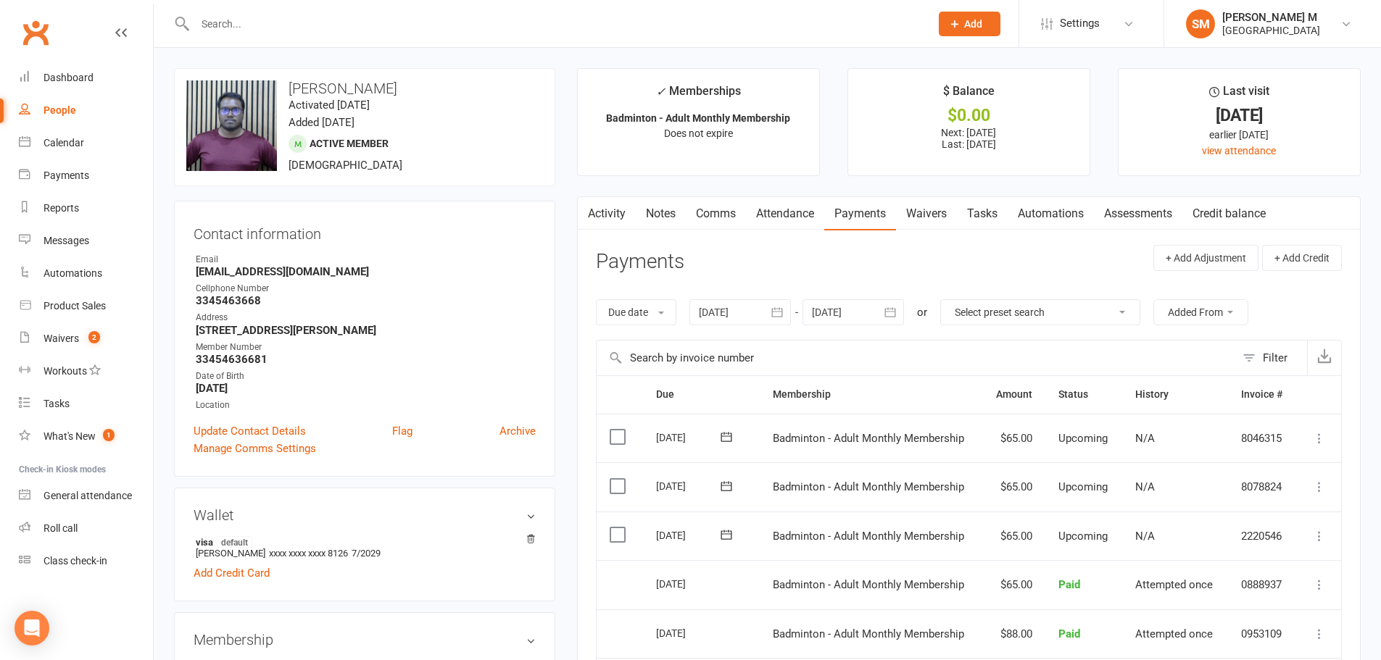
click at [662, 222] on link "Notes" at bounding box center [661, 213] width 50 height 33
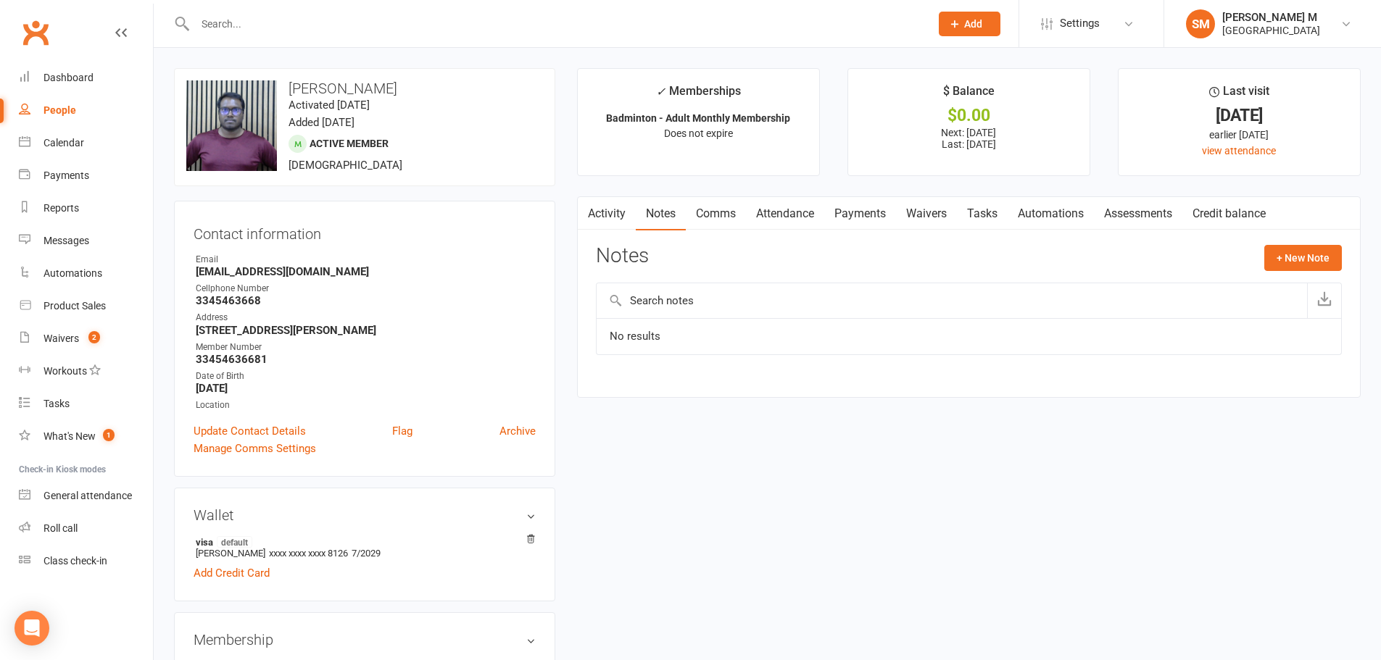
click at [865, 210] on link "Payments" at bounding box center [860, 213] width 72 height 33
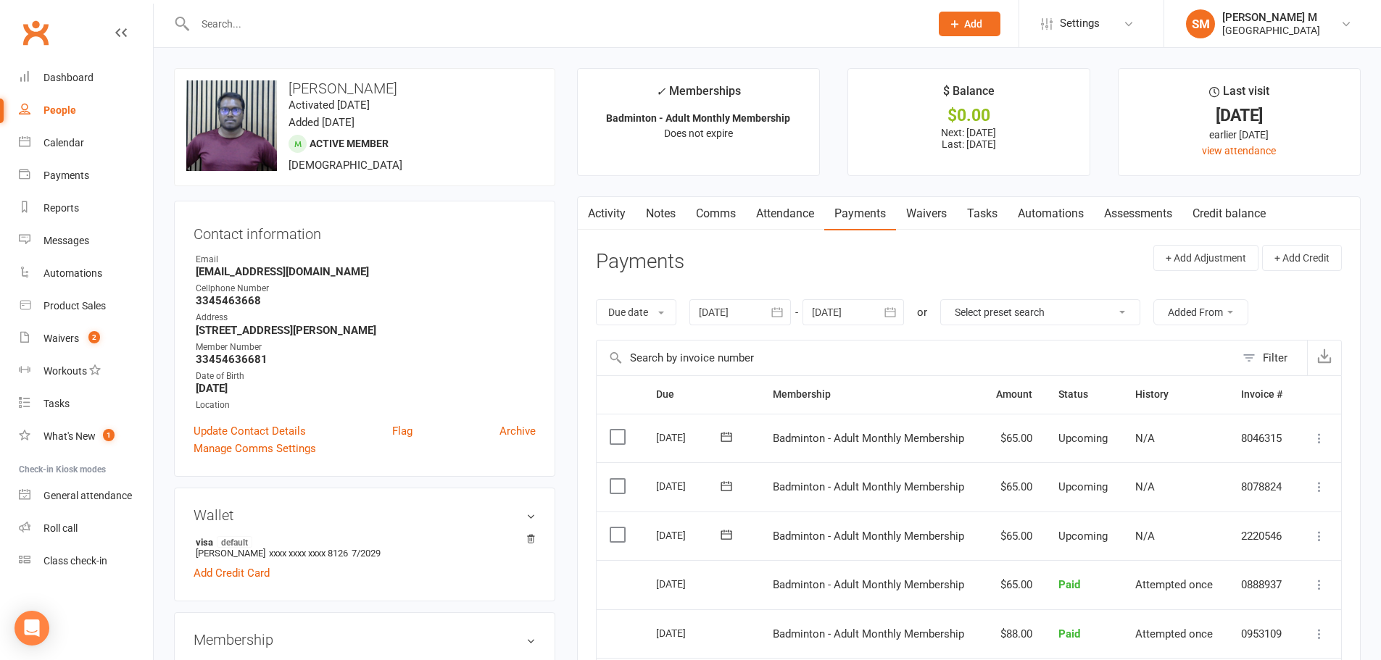
click at [673, 216] on link "Notes" at bounding box center [661, 213] width 50 height 33
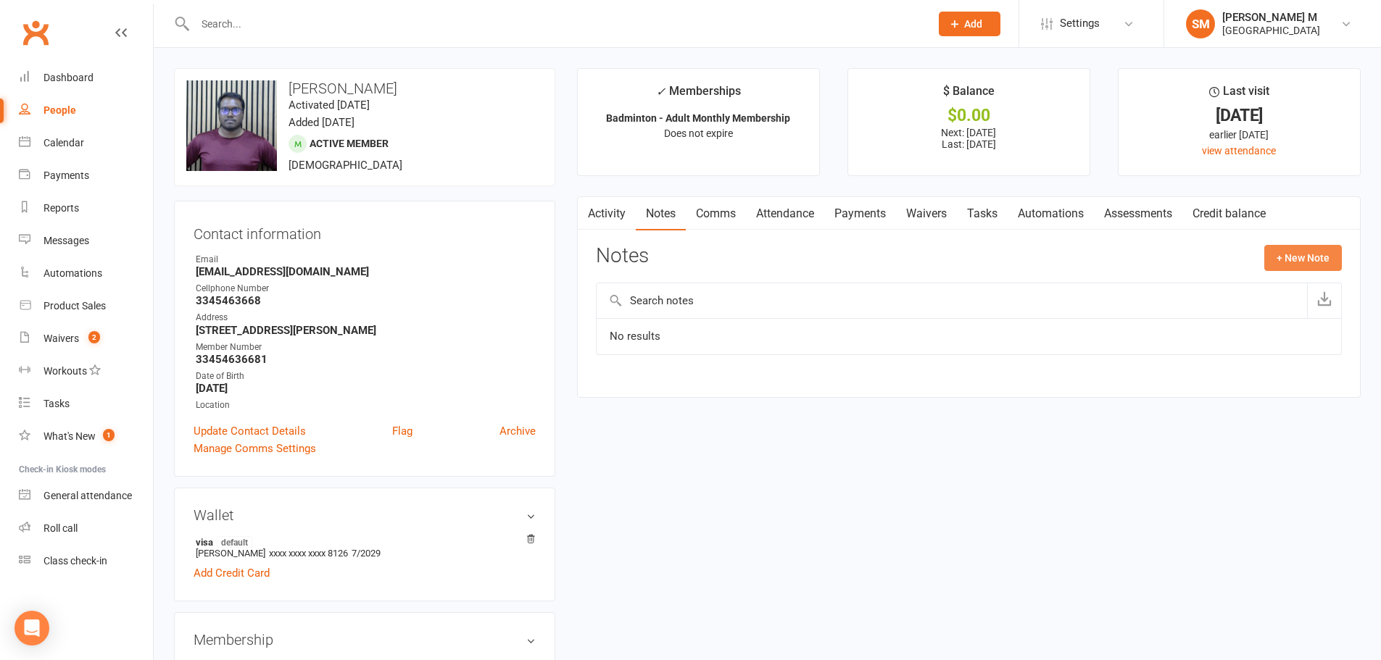
click at [1280, 250] on button "+ New Note" at bounding box center [1303, 258] width 78 height 26
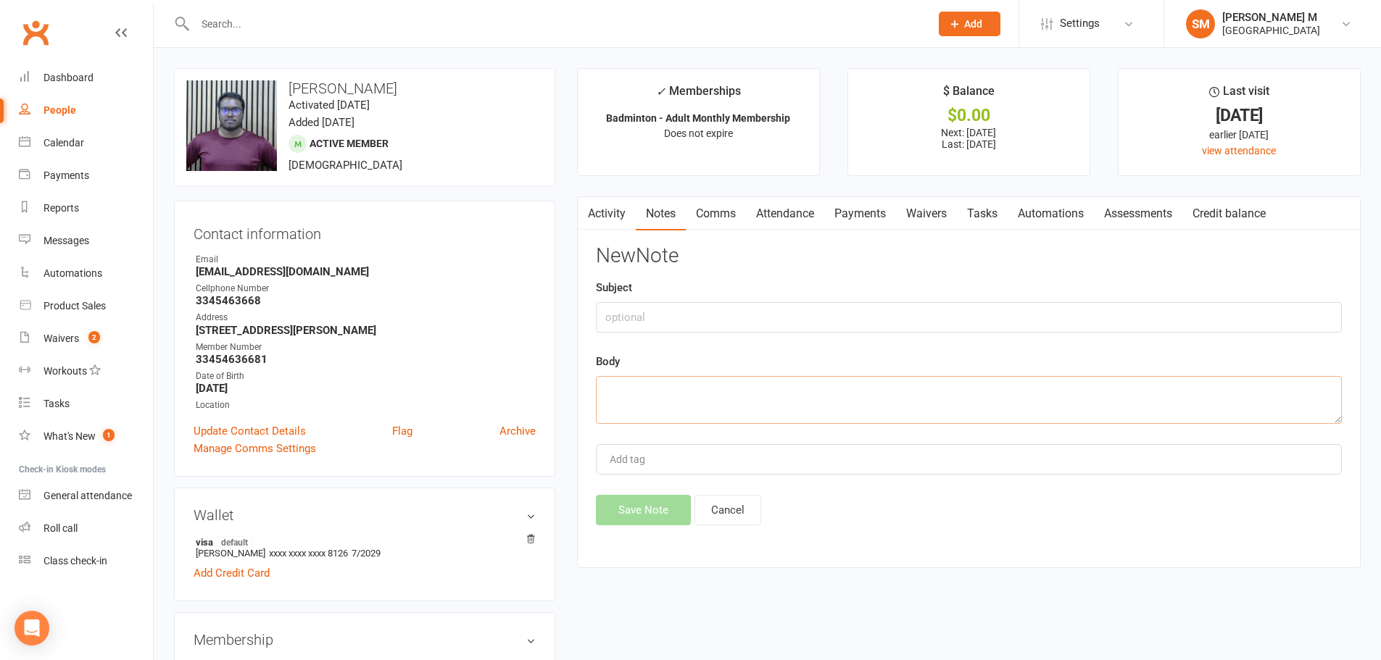
click at [751, 405] on textarea at bounding box center [969, 400] width 746 height 48
click at [723, 387] on textarea "Guest pass was used on Lekha" at bounding box center [969, 400] width 746 height 48
click at [821, 398] on textarea "Guest pass was used on 9/10/2025, Lekha" at bounding box center [969, 400] width 746 height 48
type textarea "Guest pass was used on 9/10/2025, Lekha."
click at [641, 506] on button "Save Note" at bounding box center [643, 510] width 95 height 30
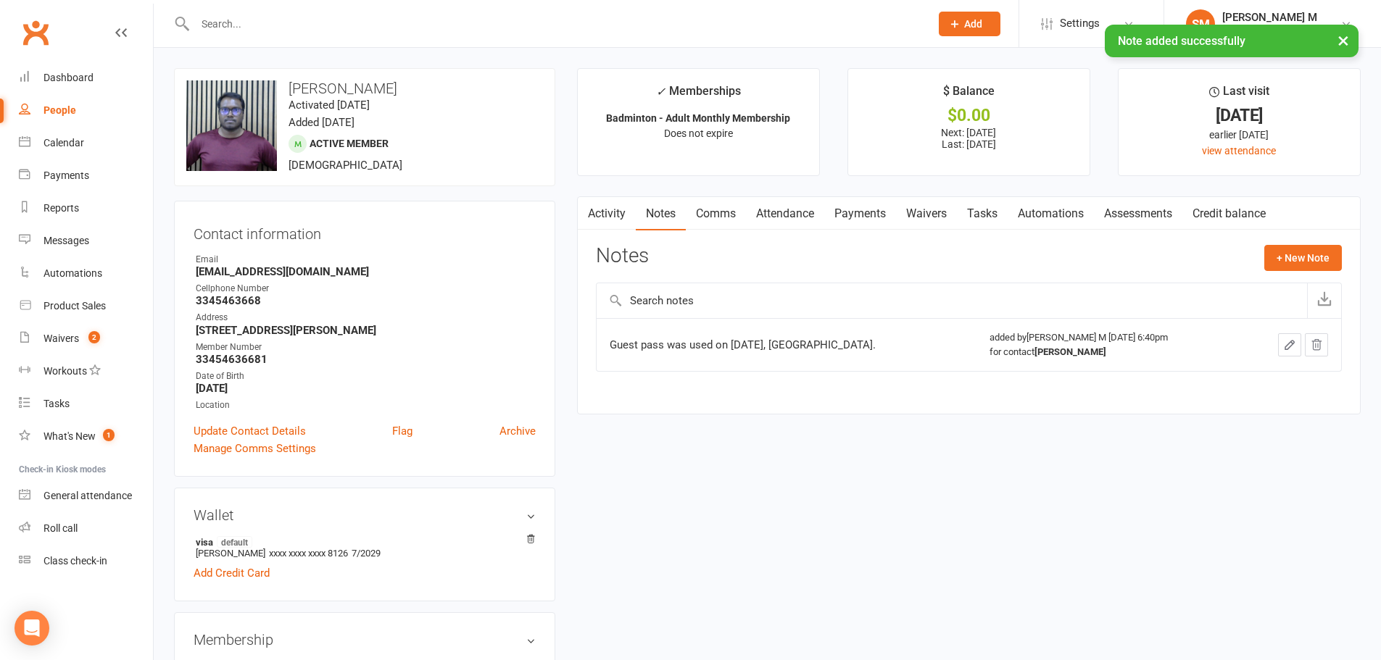
click at [847, 219] on link "Payments" at bounding box center [860, 213] width 72 height 33
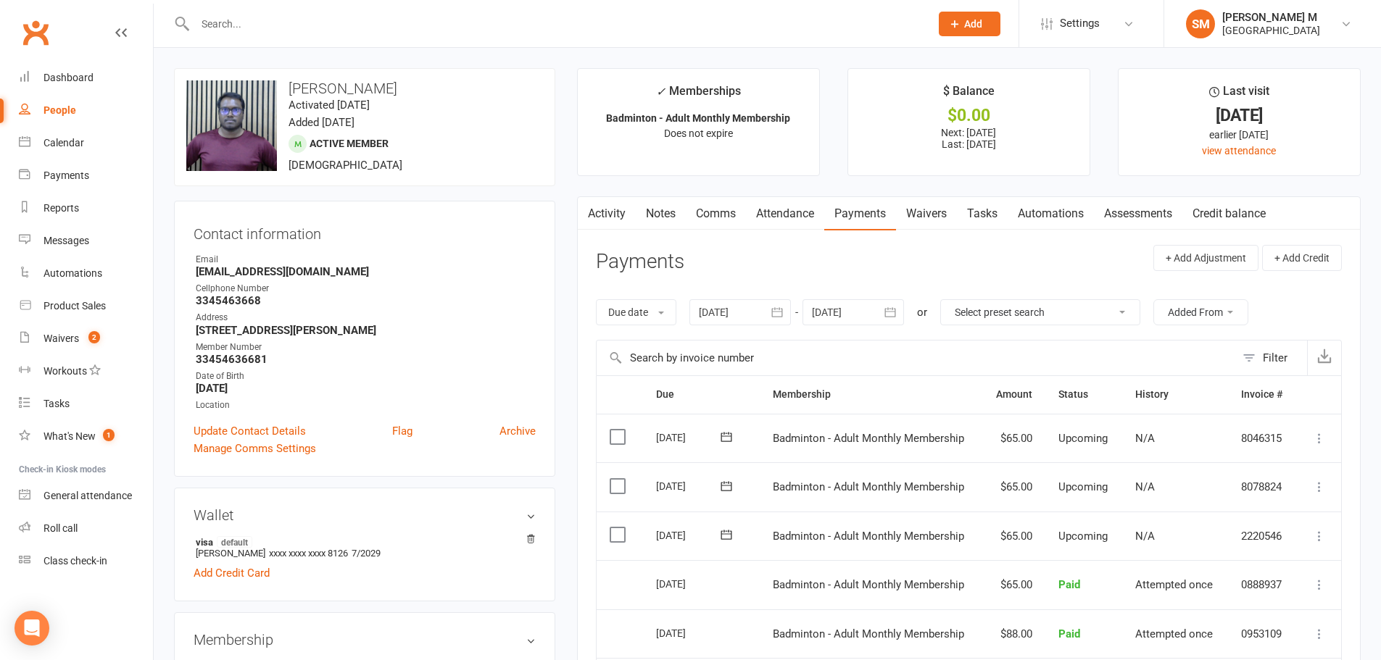
click at [596, 213] on link "Activity" at bounding box center [607, 213] width 58 height 33
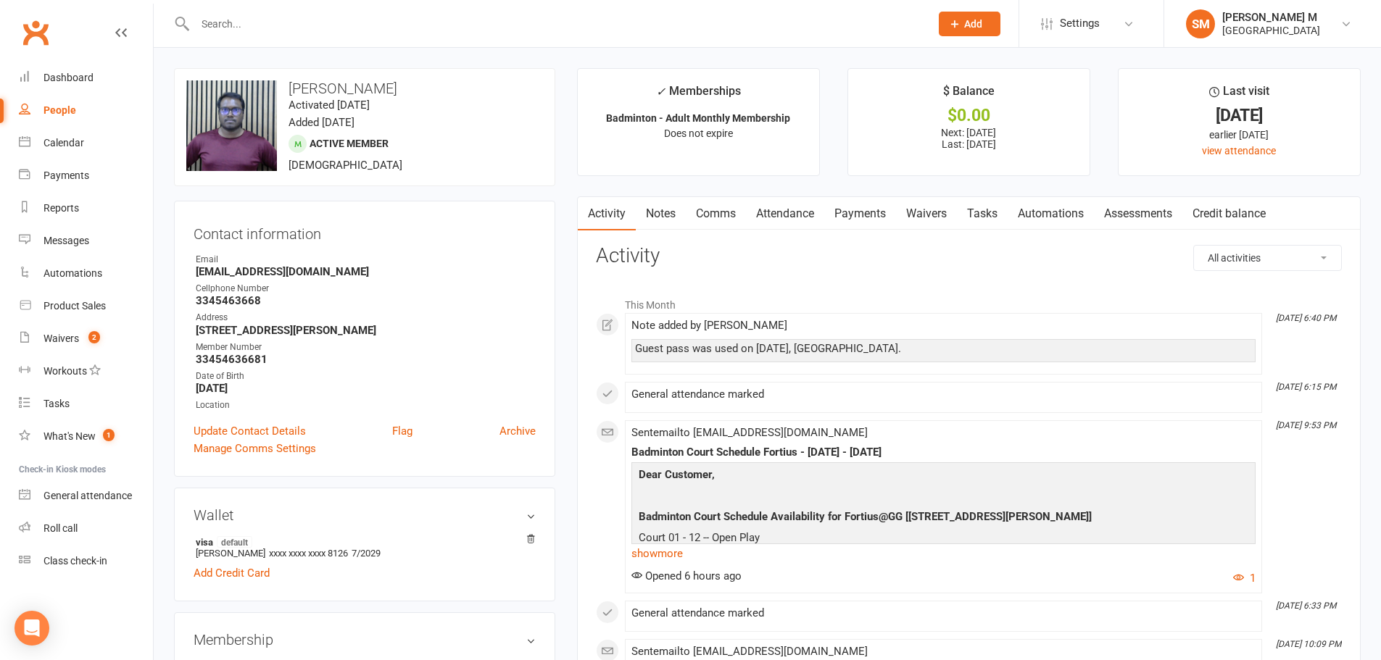
click at [850, 215] on link "Payments" at bounding box center [860, 213] width 72 height 33
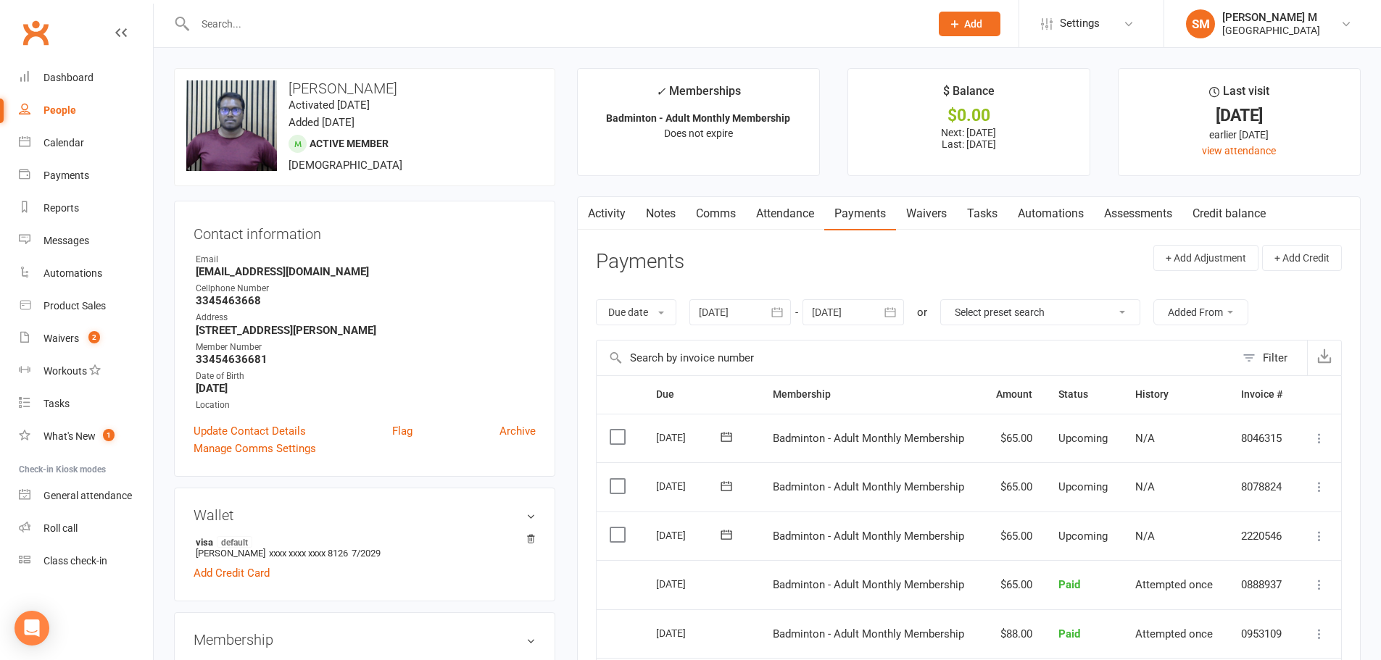
click at [649, 215] on link "Notes" at bounding box center [661, 213] width 50 height 33
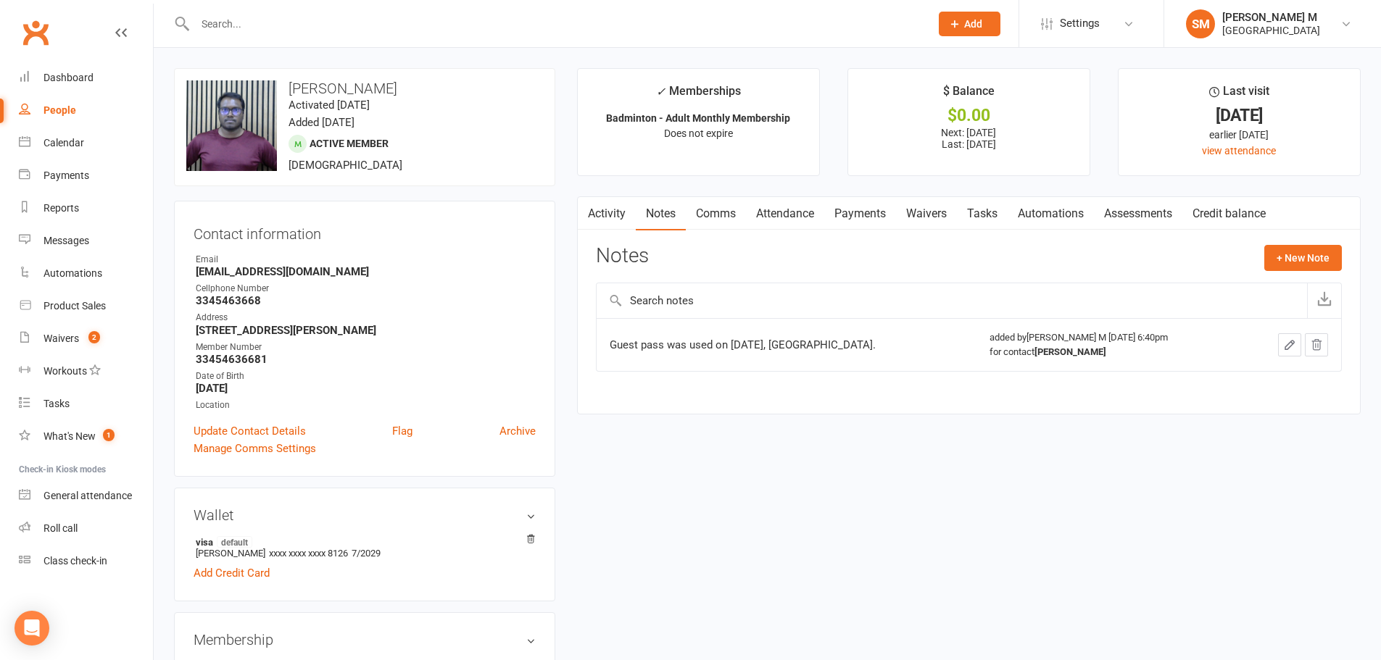
click at [857, 209] on link "Payments" at bounding box center [860, 213] width 72 height 33
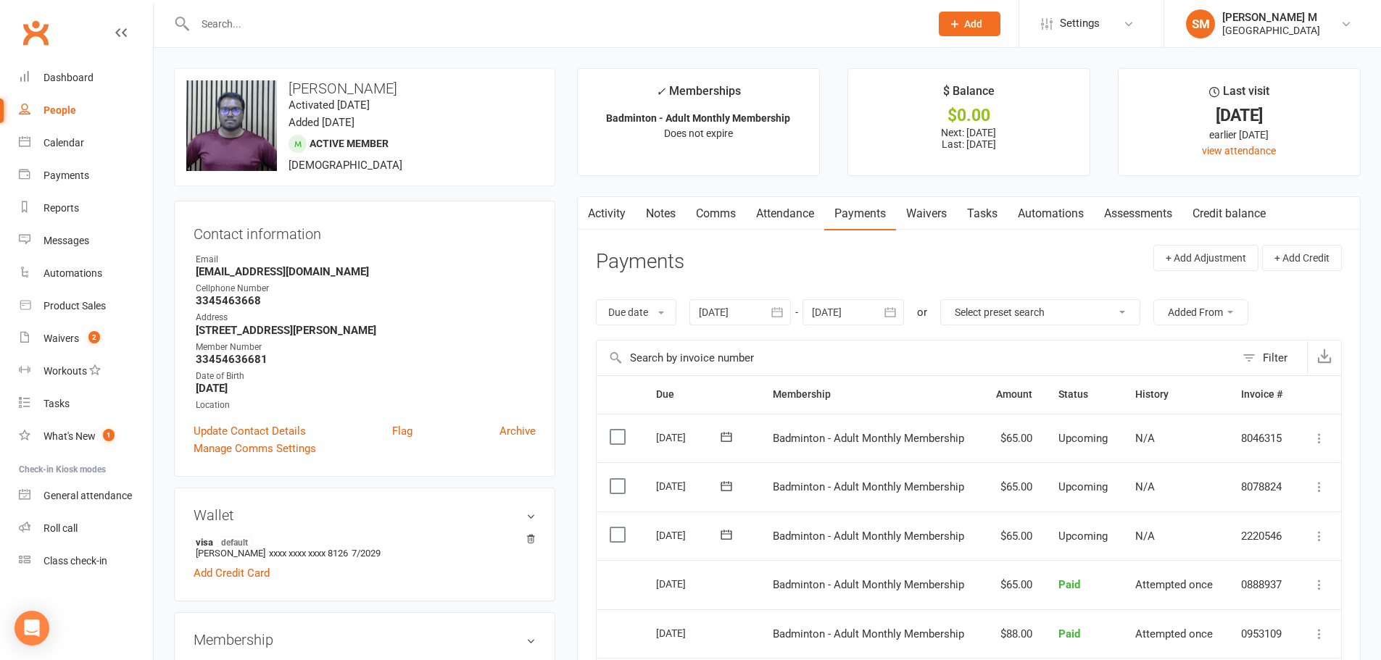
click at [599, 216] on link "Activity" at bounding box center [607, 213] width 58 height 33
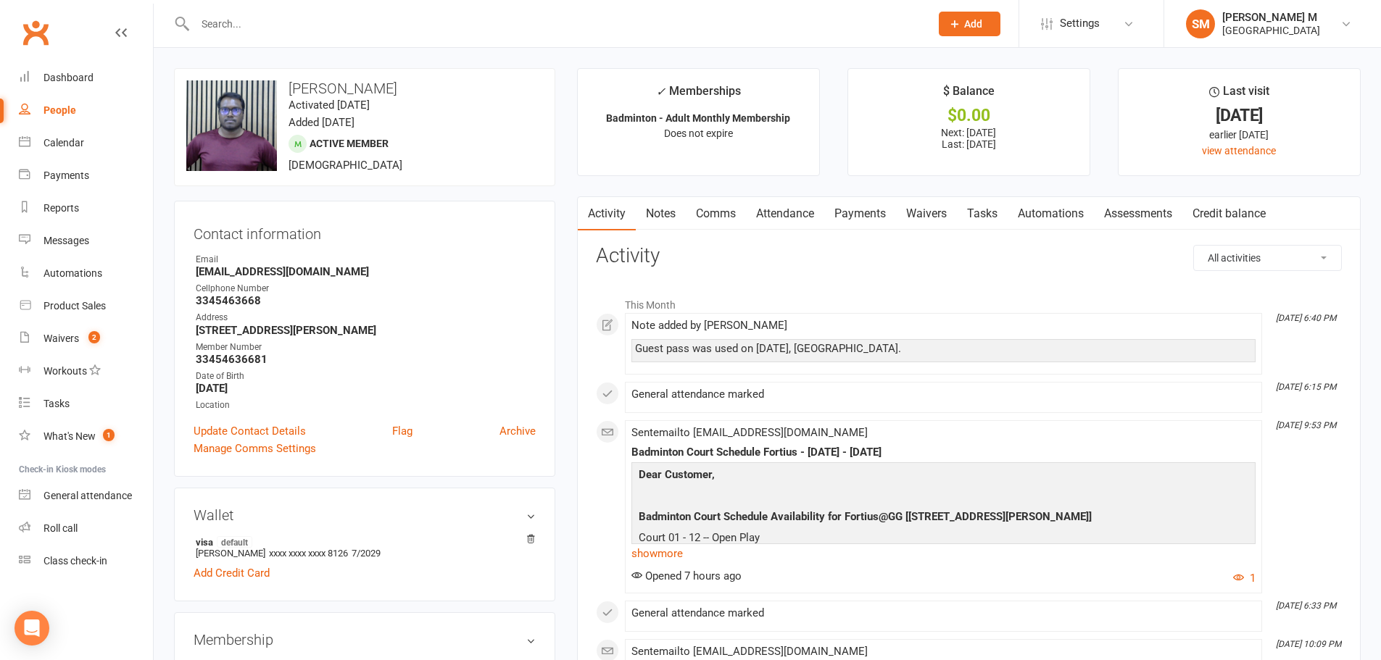
click at [846, 215] on link "Payments" at bounding box center [860, 213] width 72 height 33
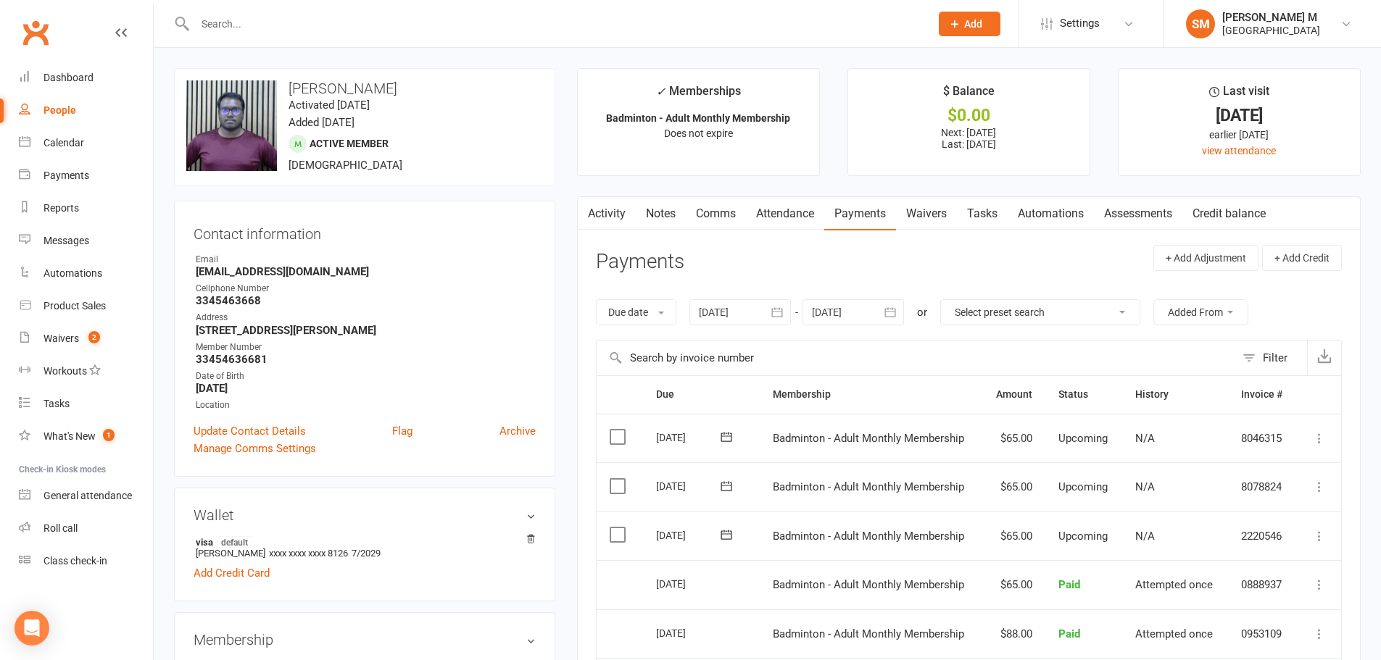
click at [294, 30] on input "text" at bounding box center [555, 24] width 729 height 20
click at [668, 242] on div "Activity Notes Comms Attendance Payments Waivers Tasks Automations Assessments …" at bounding box center [969, 553] width 784 height 715
click at [611, 221] on link "Activity" at bounding box center [607, 213] width 58 height 33
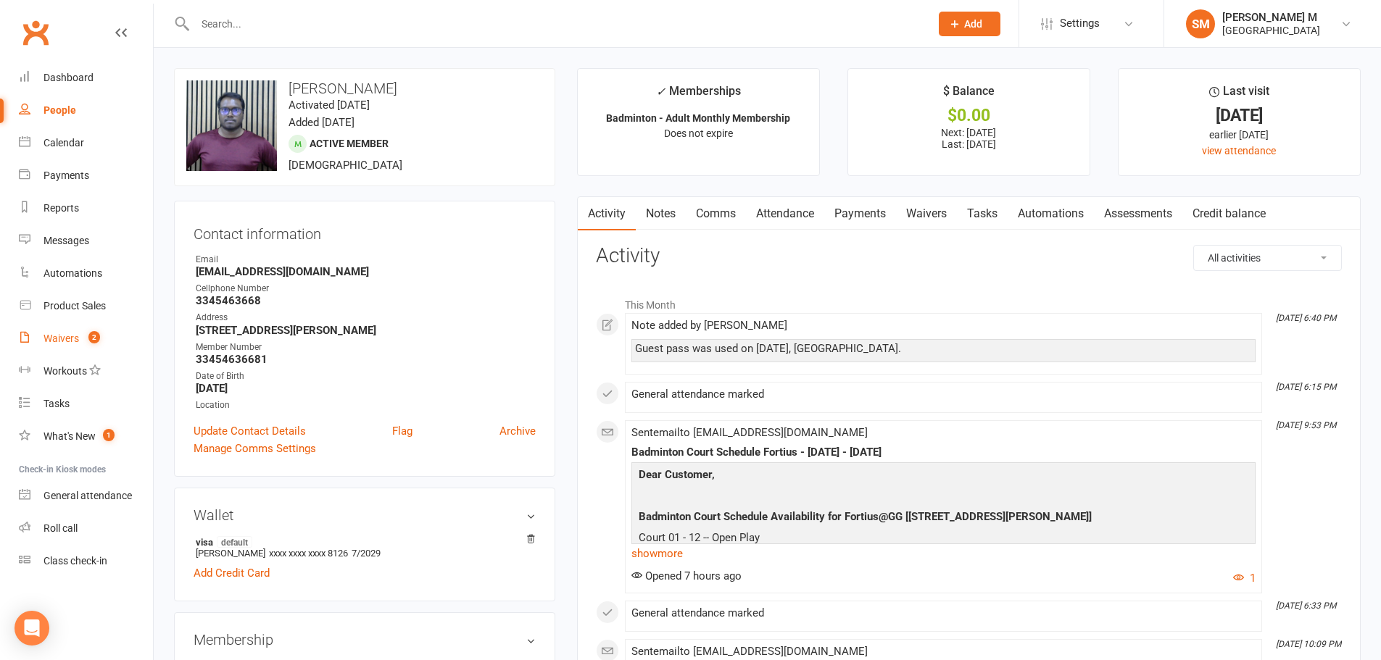
click at [82, 344] on count-badge "2" at bounding box center [90, 339] width 19 height 12
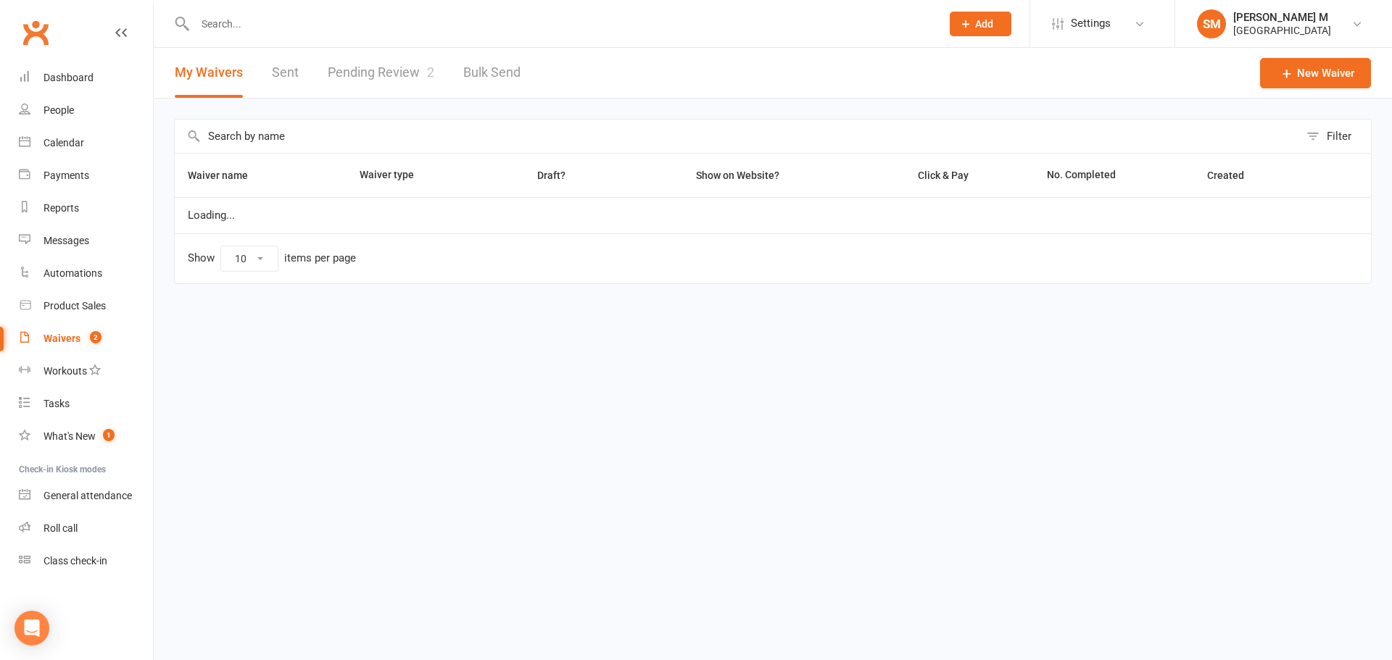
select select "50"
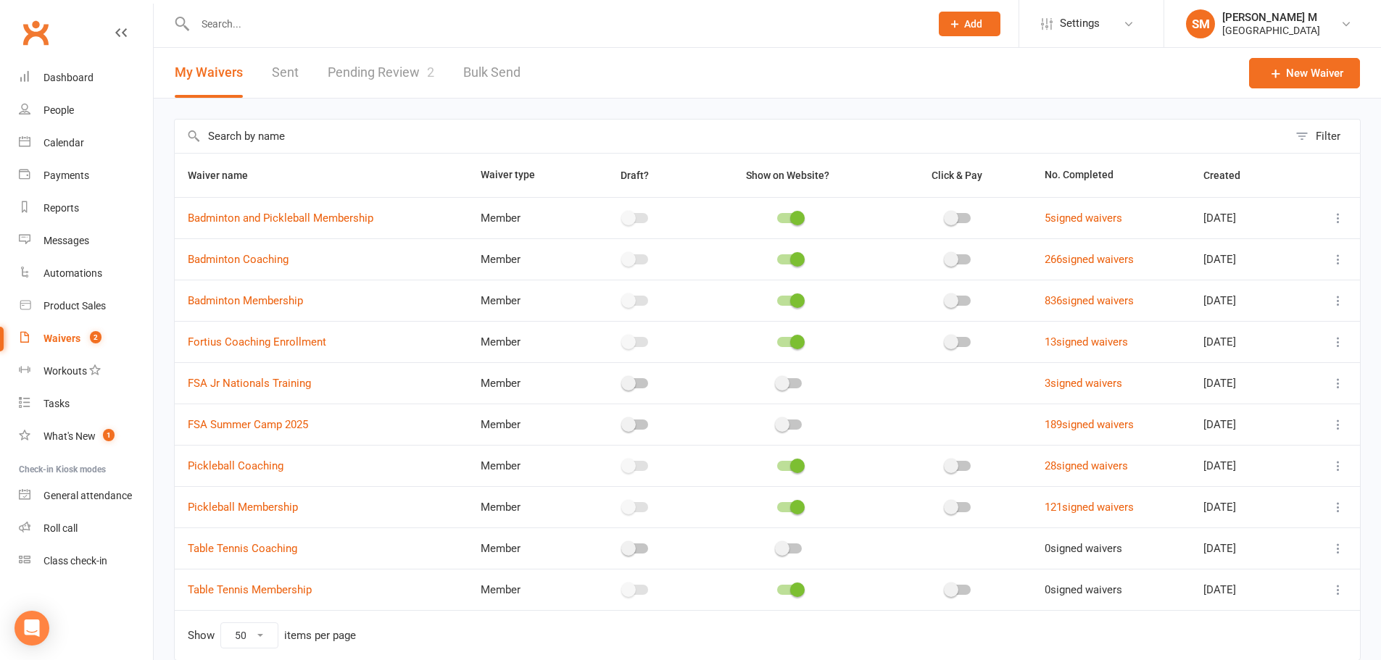
click at [384, 72] on link "Pending Review 2" at bounding box center [381, 73] width 107 height 50
select select "100"
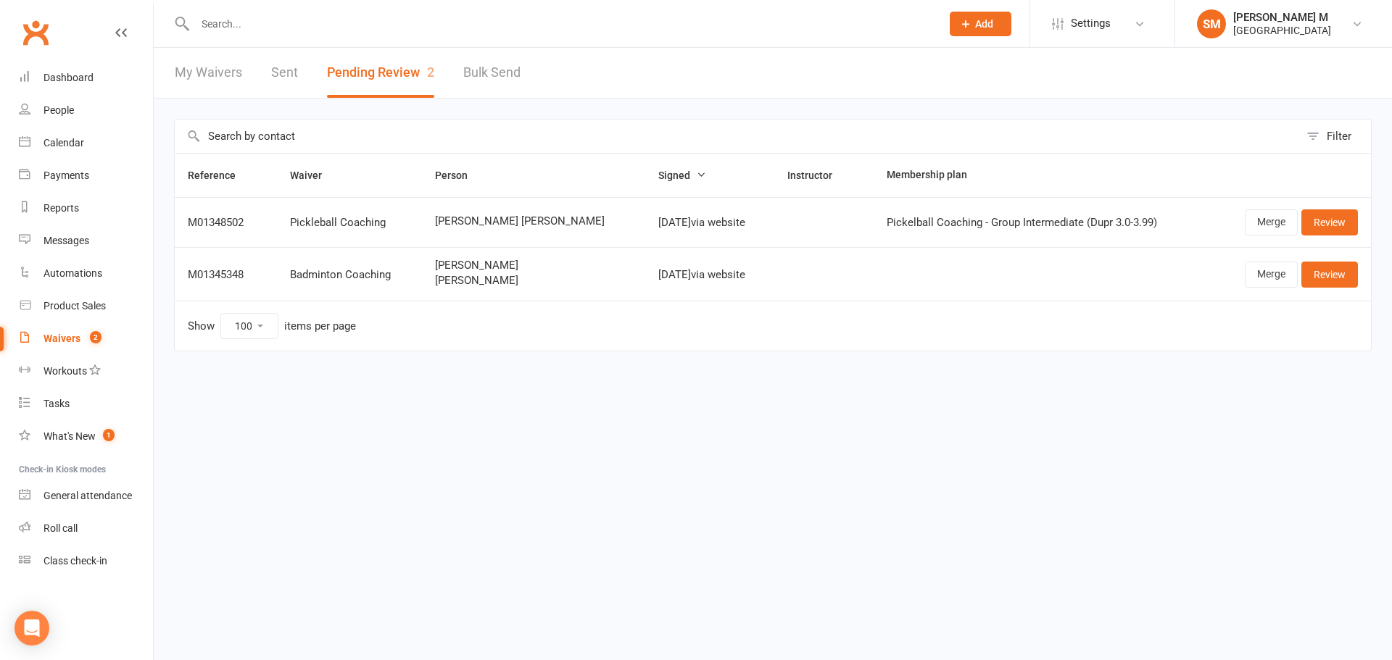
click at [220, 76] on link "My Waivers" at bounding box center [208, 73] width 67 height 50
select select "50"
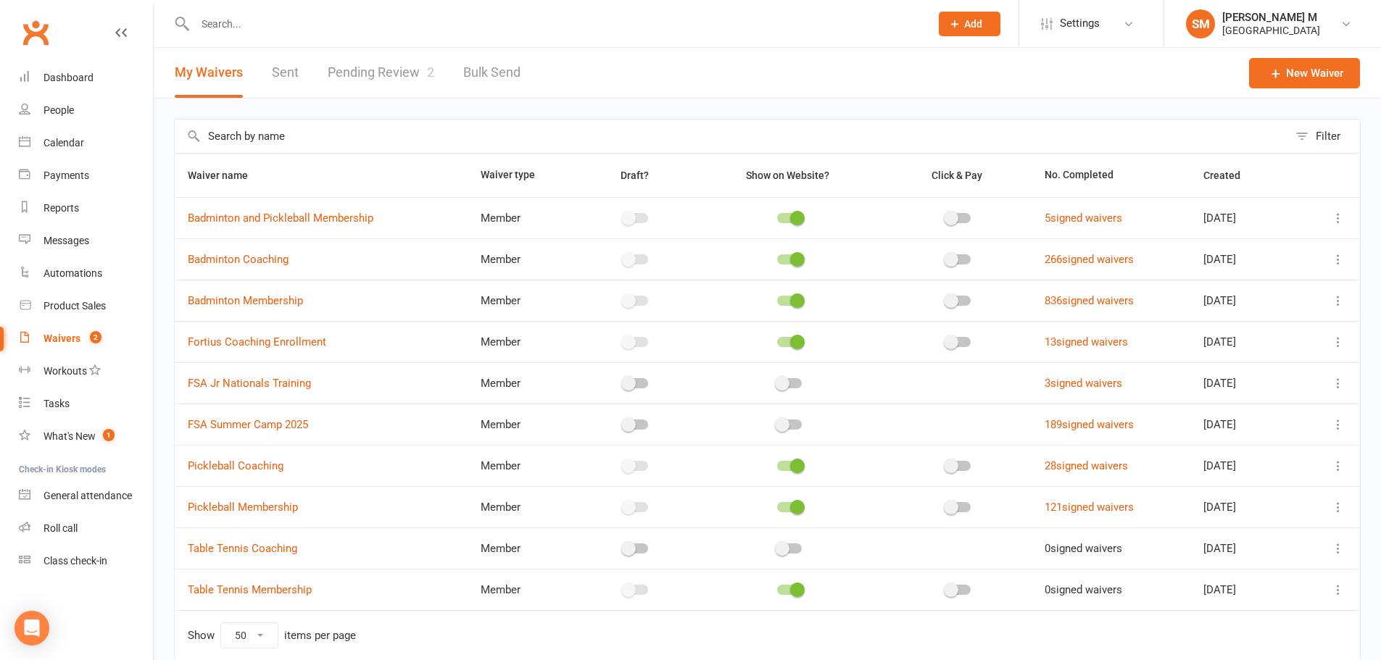
click at [336, 72] on link "Pending Review 2" at bounding box center [381, 73] width 107 height 50
select select "100"
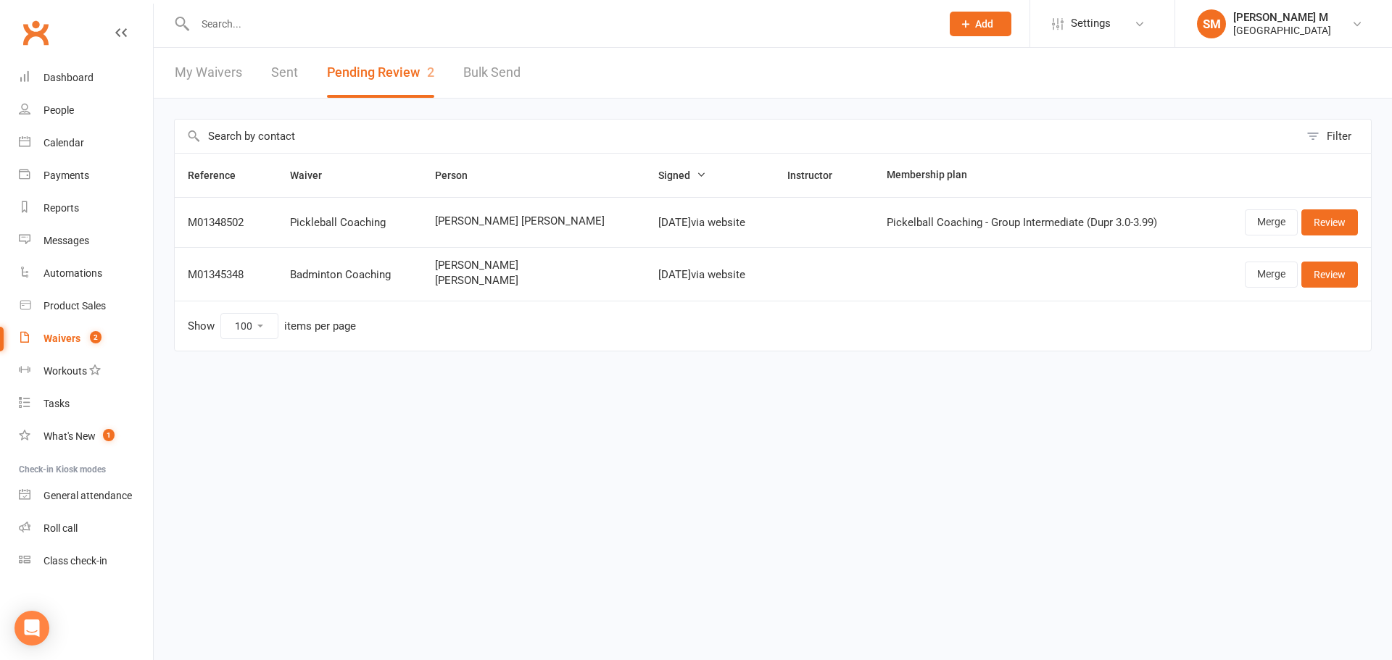
click at [226, 76] on link "My Waivers" at bounding box center [208, 73] width 67 height 50
select select "50"
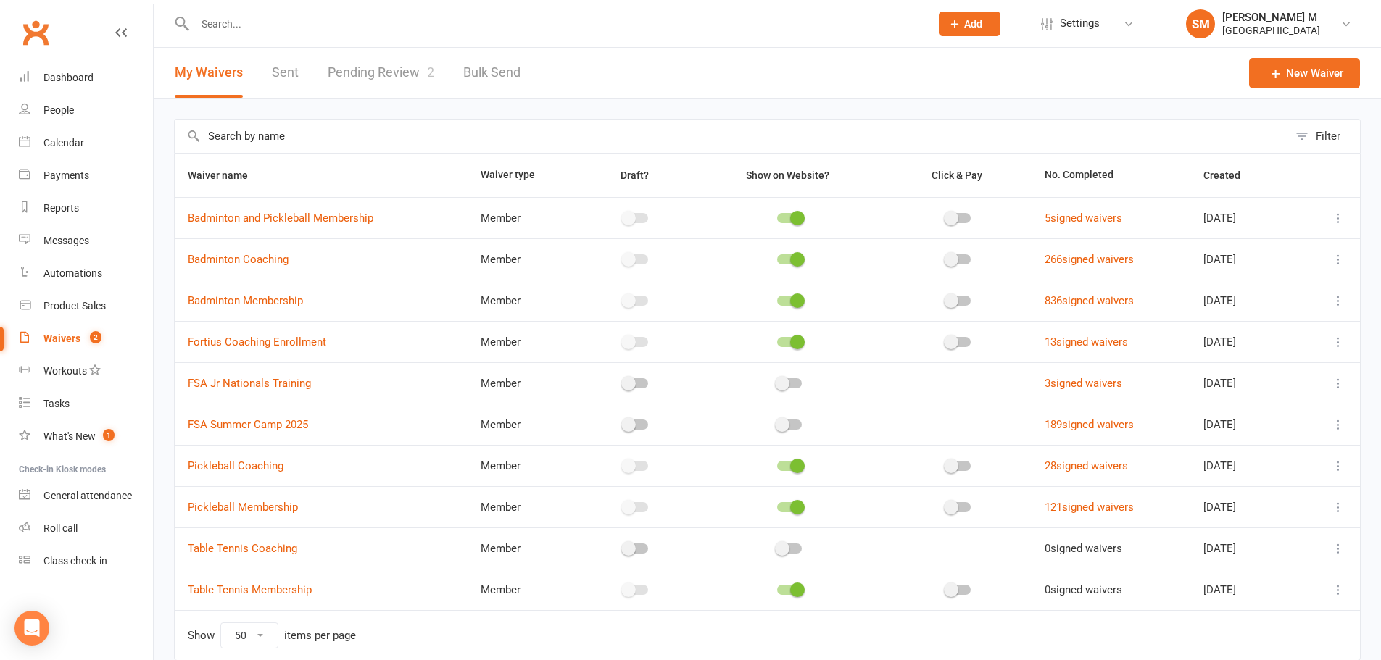
click at [368, 61] on link "Pending Review 2" at bounding box center [381, 73] width 107 height 50
select select "100"
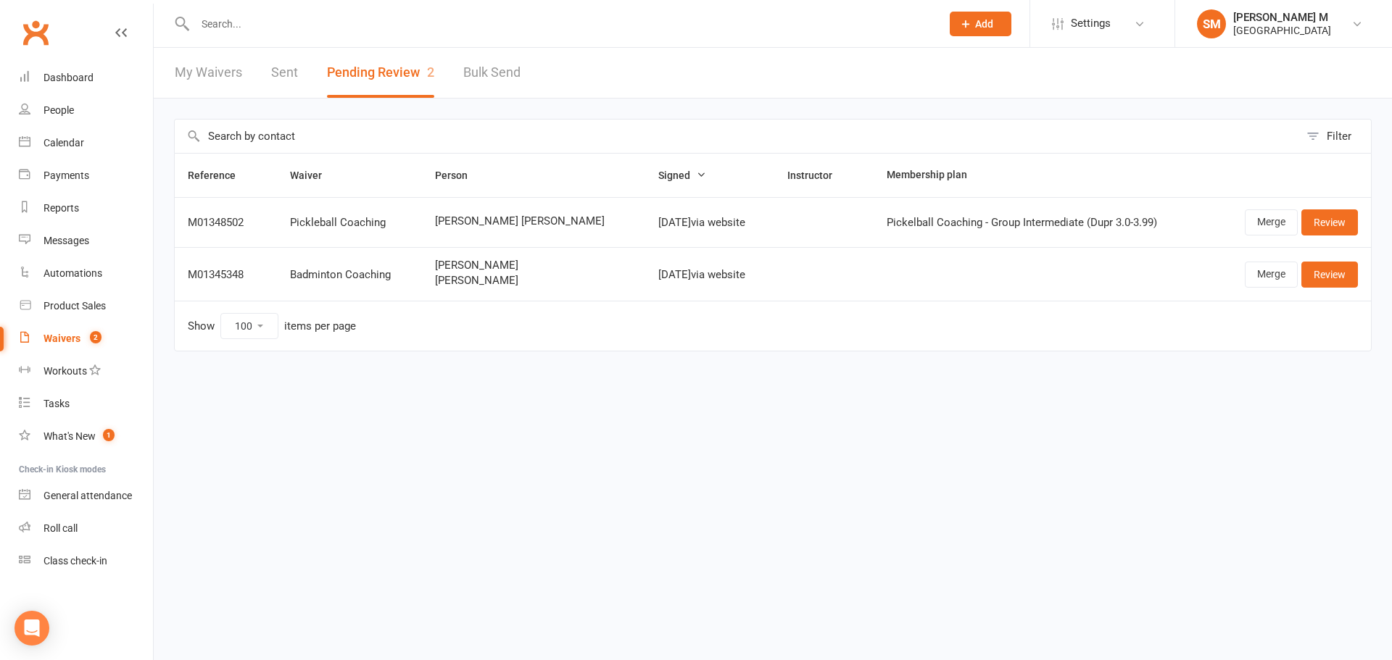
click at [210, 85] on link "My Waivers" at bounding box center [208, 73] width 67 height 50
select select "50"
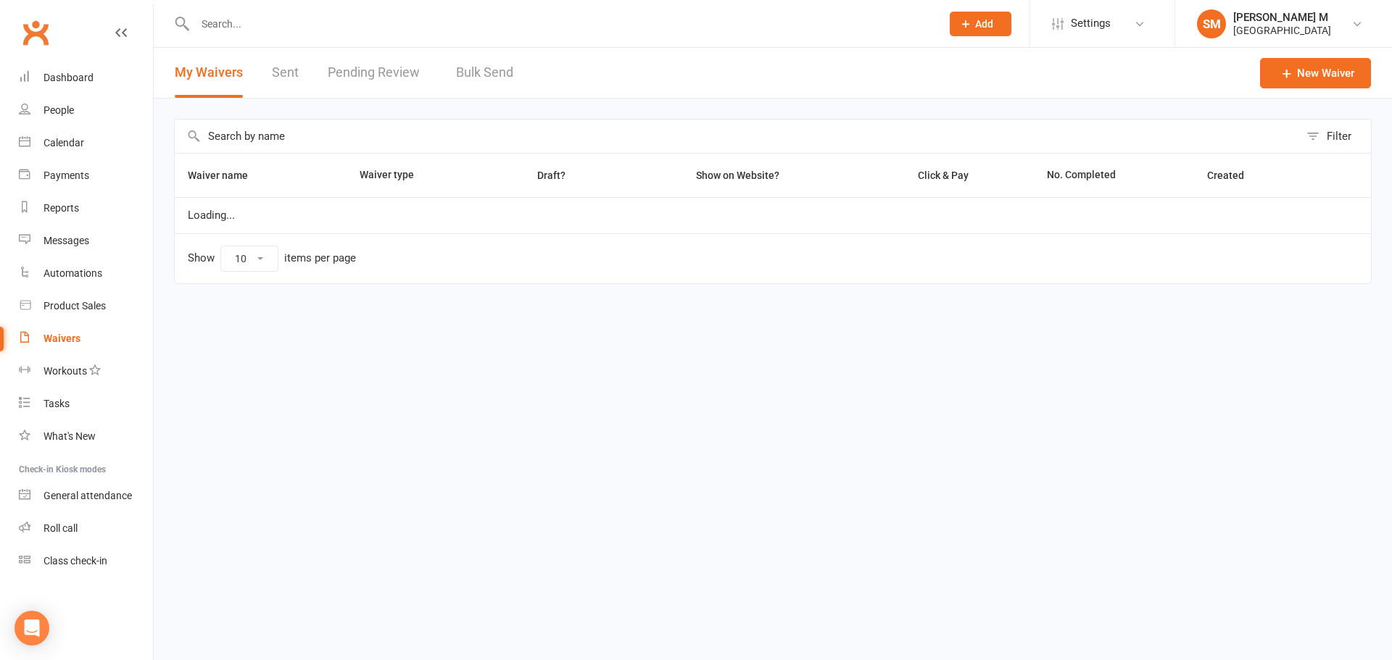
select select "50"
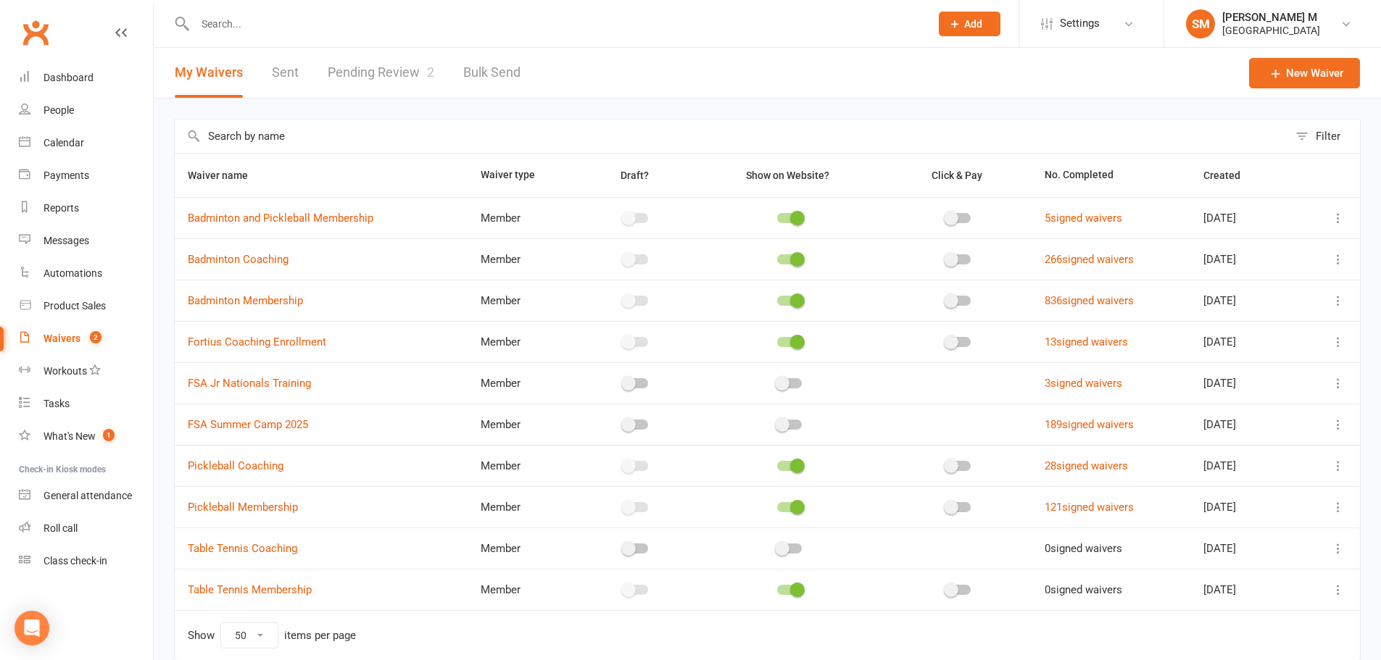
click at [383, 75] on link "Pending Review 2" at bounding box center [381, 73] width 107 height 50
select select "100"
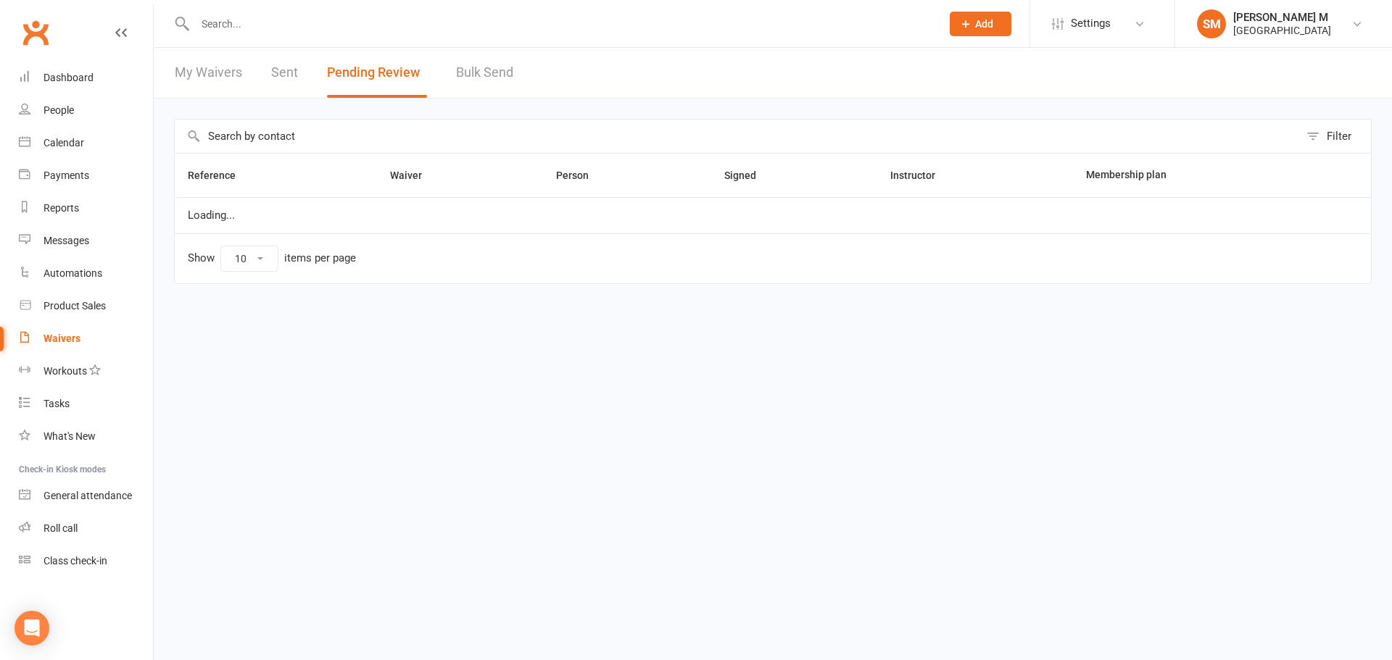
select select "100"
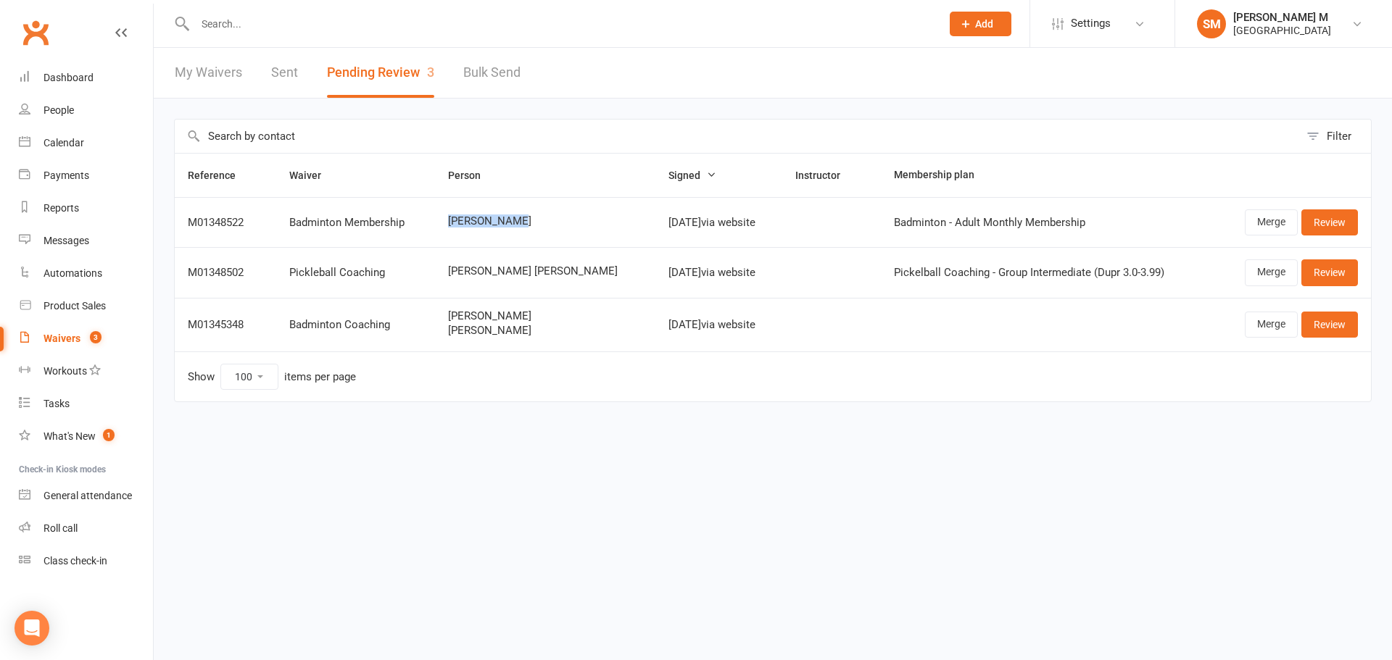
drag, startPoint x: 447, startPoint y: 222, endPoint x: 527, endPoint y: 221, distance: 79.7
click at [527, 221] on td "[PERSON_NAME]" at bounding box center [545, 222] width 220 height 50
copy span "[PERSON_NAME]"
click at [537, 220] on span "[PERSON_NAME]" at bounding box center [545, 221] width 194 height 12
drag, startPoint x: 472, startPoint y: 219, endPoint x: 531, endPoint y: 220, distance: 59.5
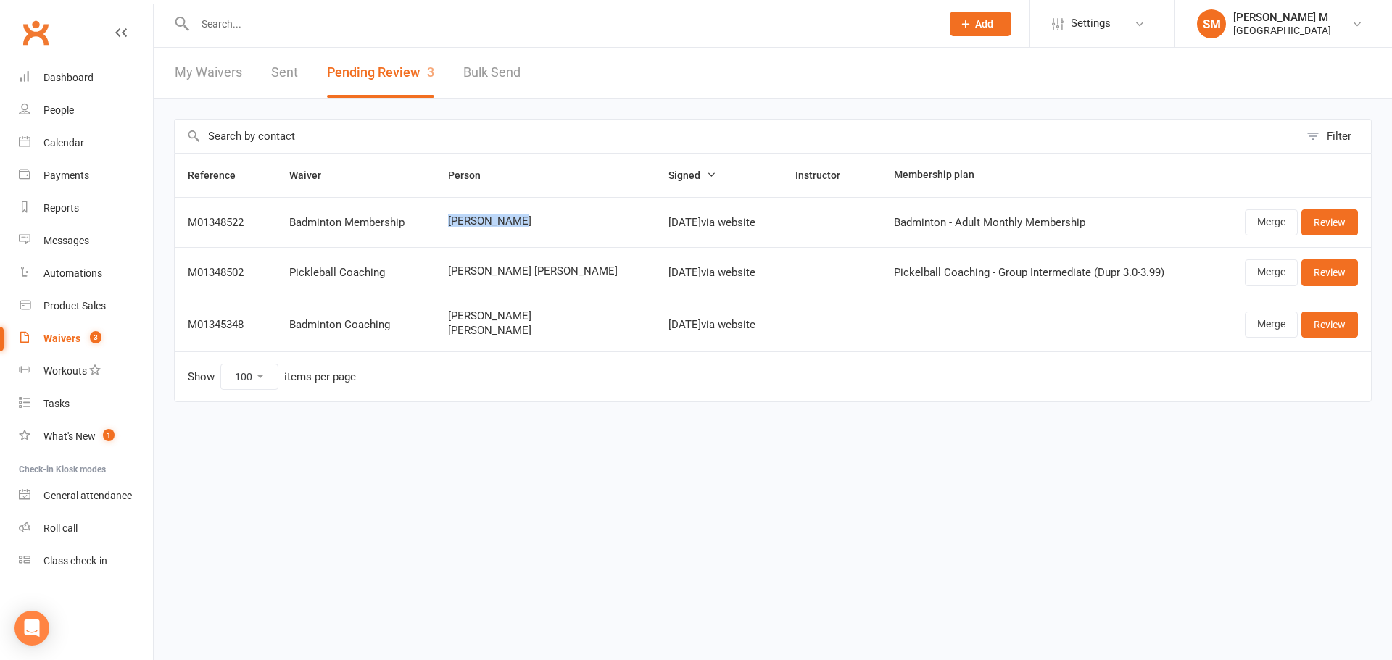
click at [531, 220] on span "[PERSON_NAME]" at bounding box center [545, 221] width 194 height 12
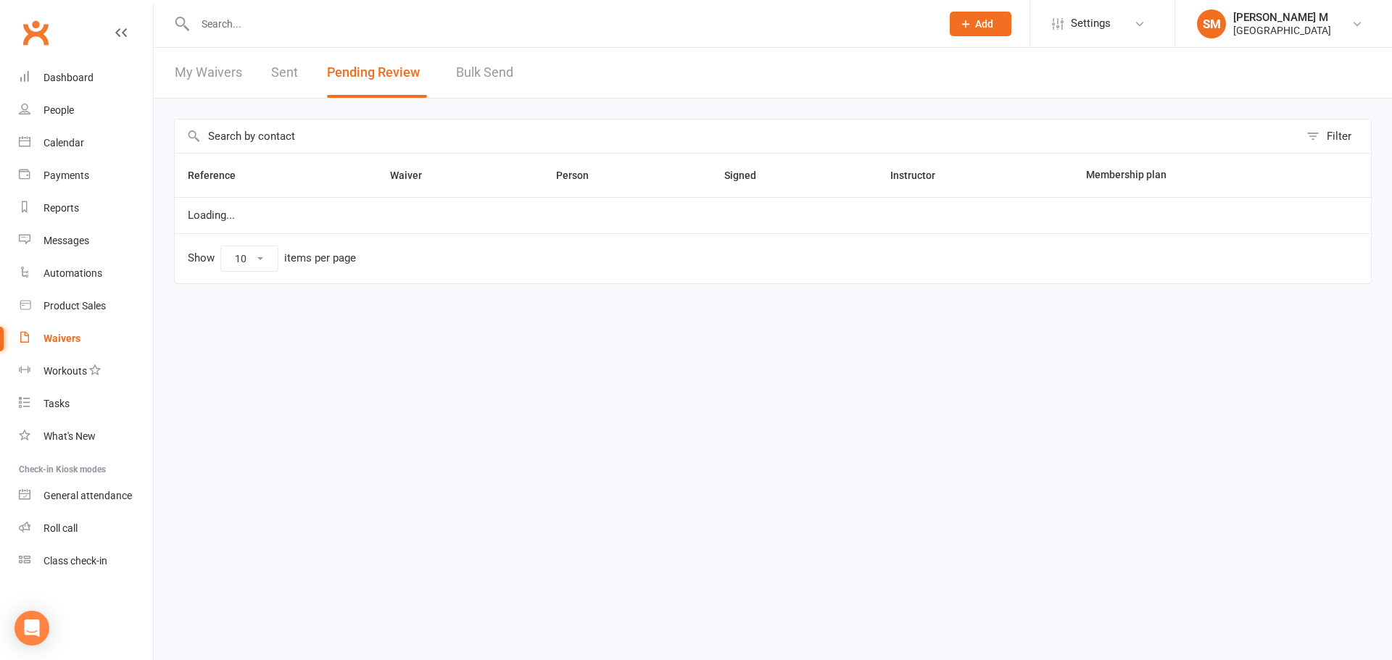
select select "100"
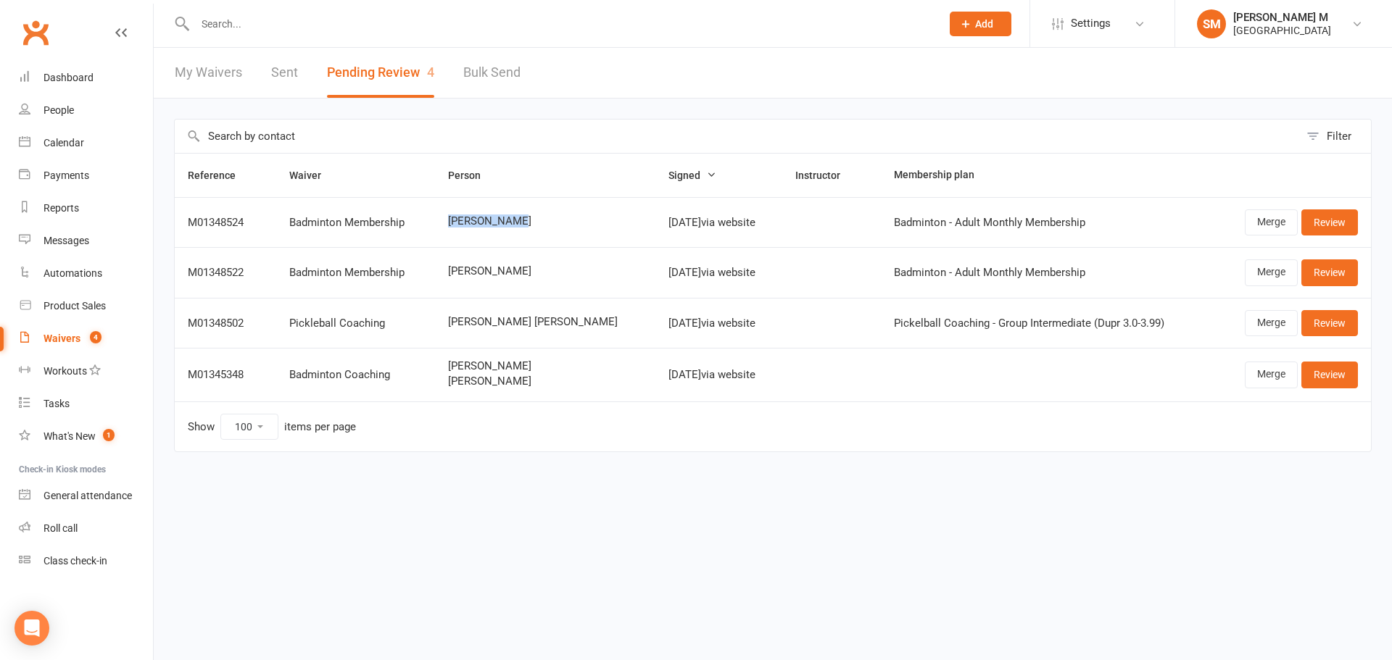
drag, startPoint x: 456, startPoint y: 225, endPoint x: 520, endPoint y: 225, distance: 64.5
click at [520, 225] on span "Vivek Tiwari" at bounding box center [545, 221] width 194 height 12
copy span "Vivek Tiwari"
click at [530, 223] on span "Vivek Tiwari" at bounding box center [545, 221] width 194 height 12
click at [1321, 222] on link "Review" at bounding box center [1329, 222] width 57 height 26
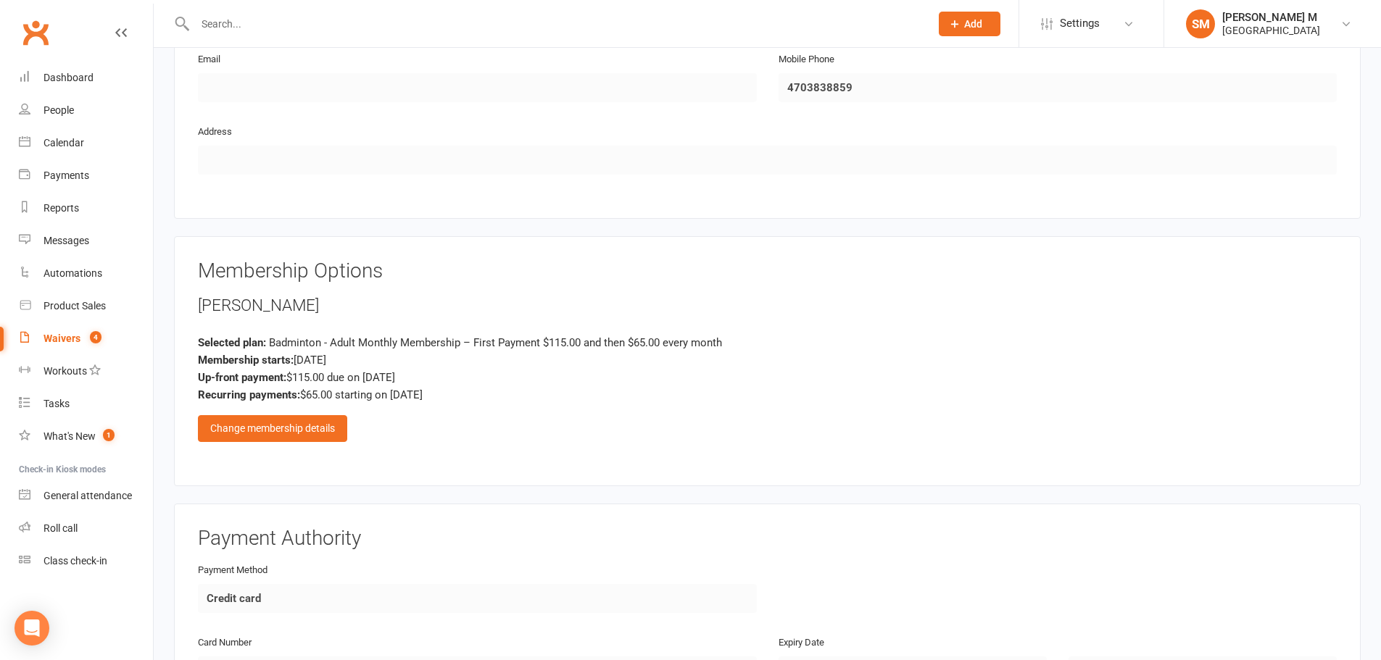
scroll to position [942, 0]
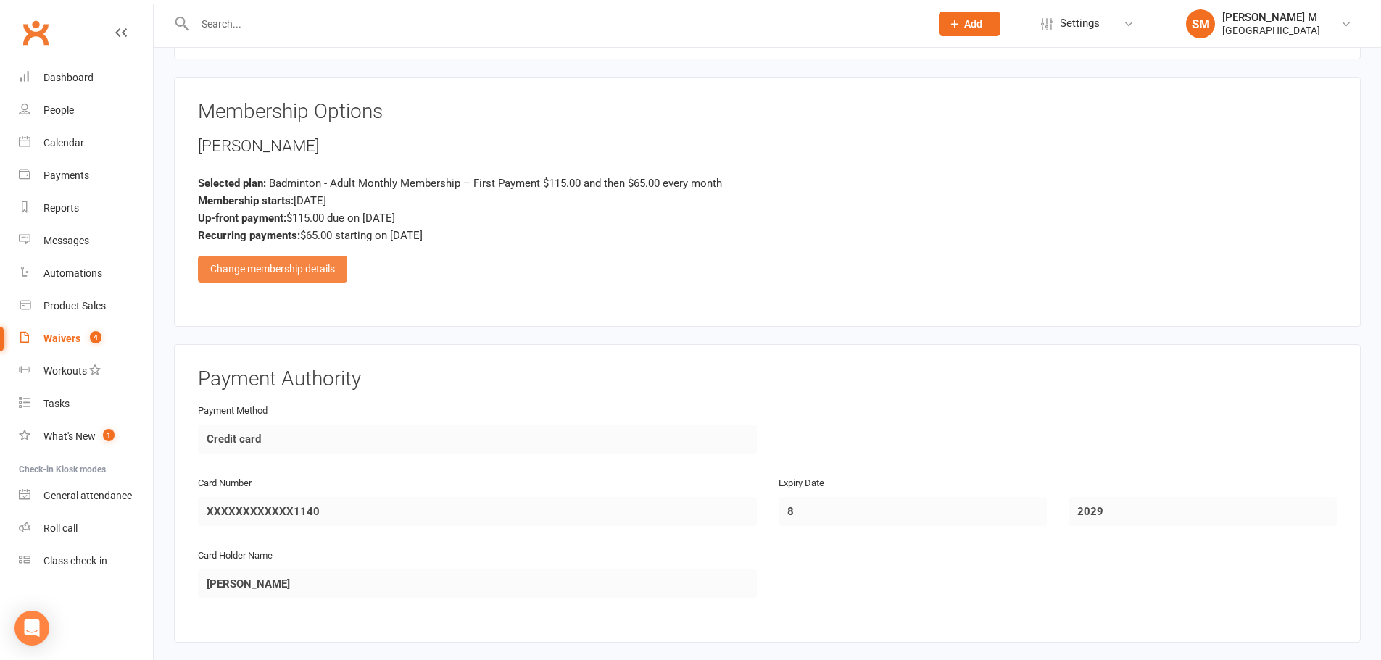
click at [250, 257] on div "Change membership details" at bounding box center [272, 269] width 149 height 26
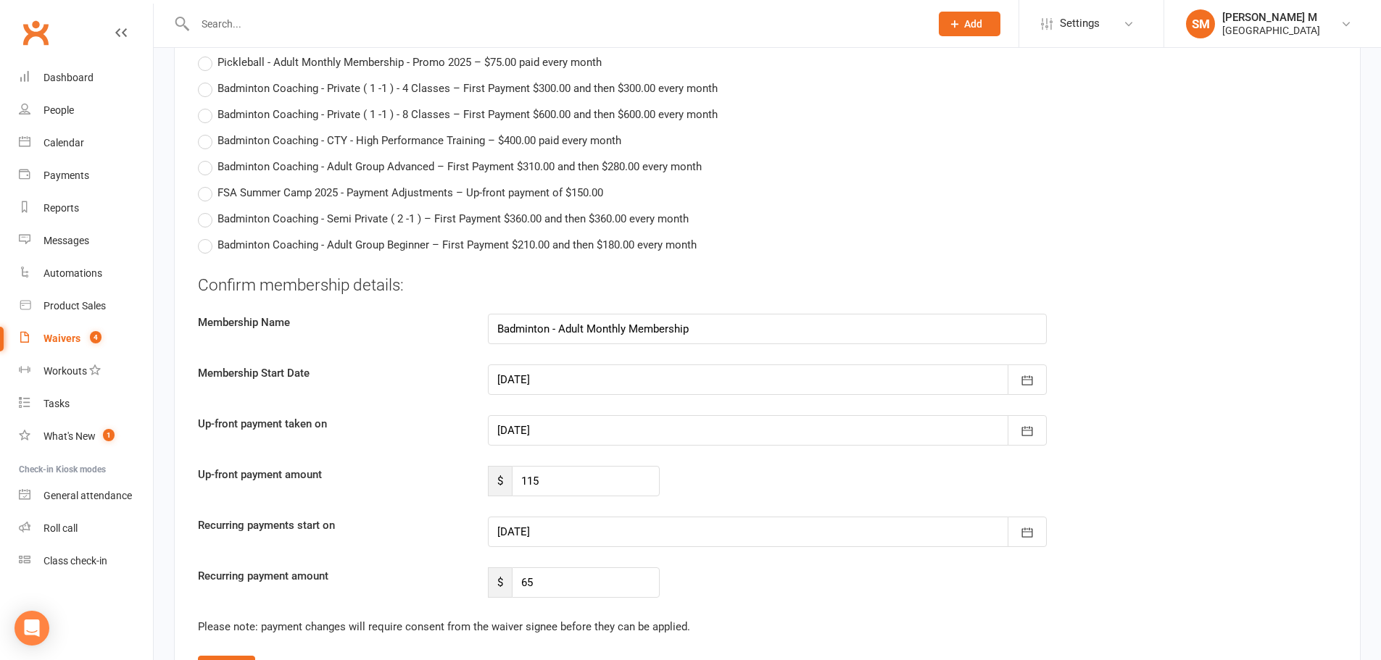
scroll to position [2754, 0]
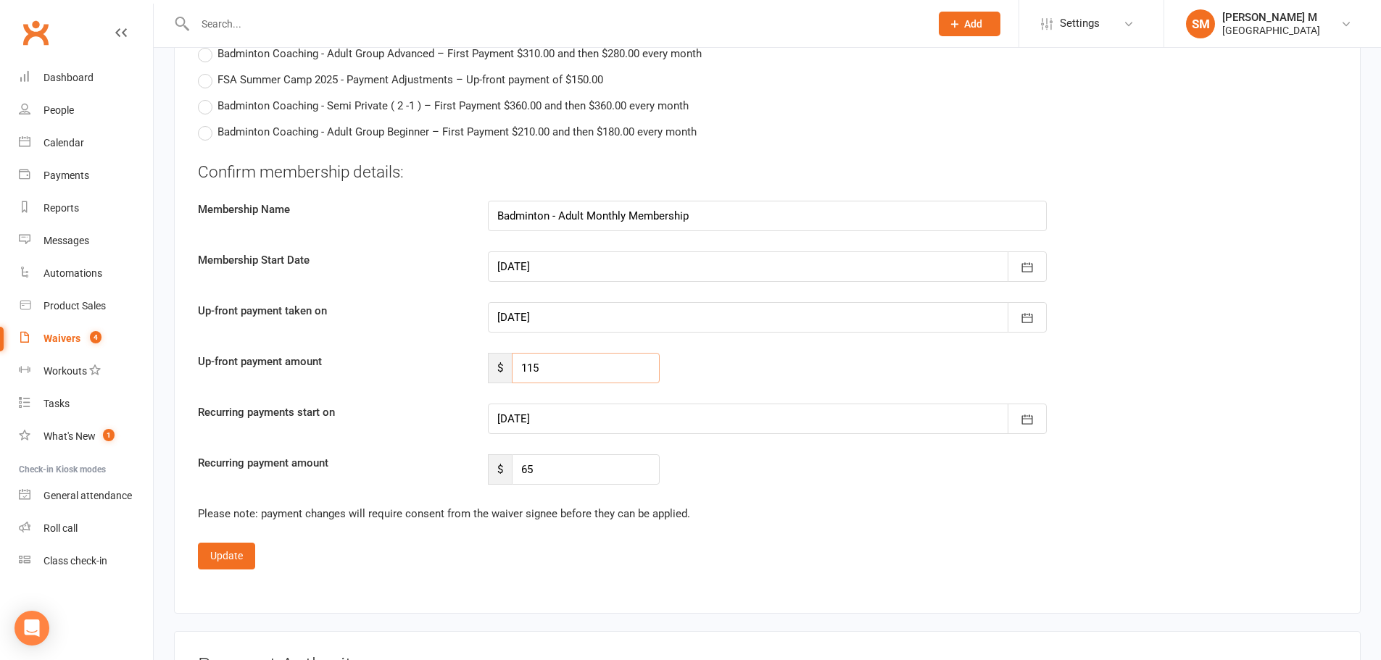
click at [561, 368] on input "115" at bounding box center [586, 368] width 148 height 30
type input "1"
type input "56"
click at [574, 410] on div at bounding box center [767, 419] width 559 height 30
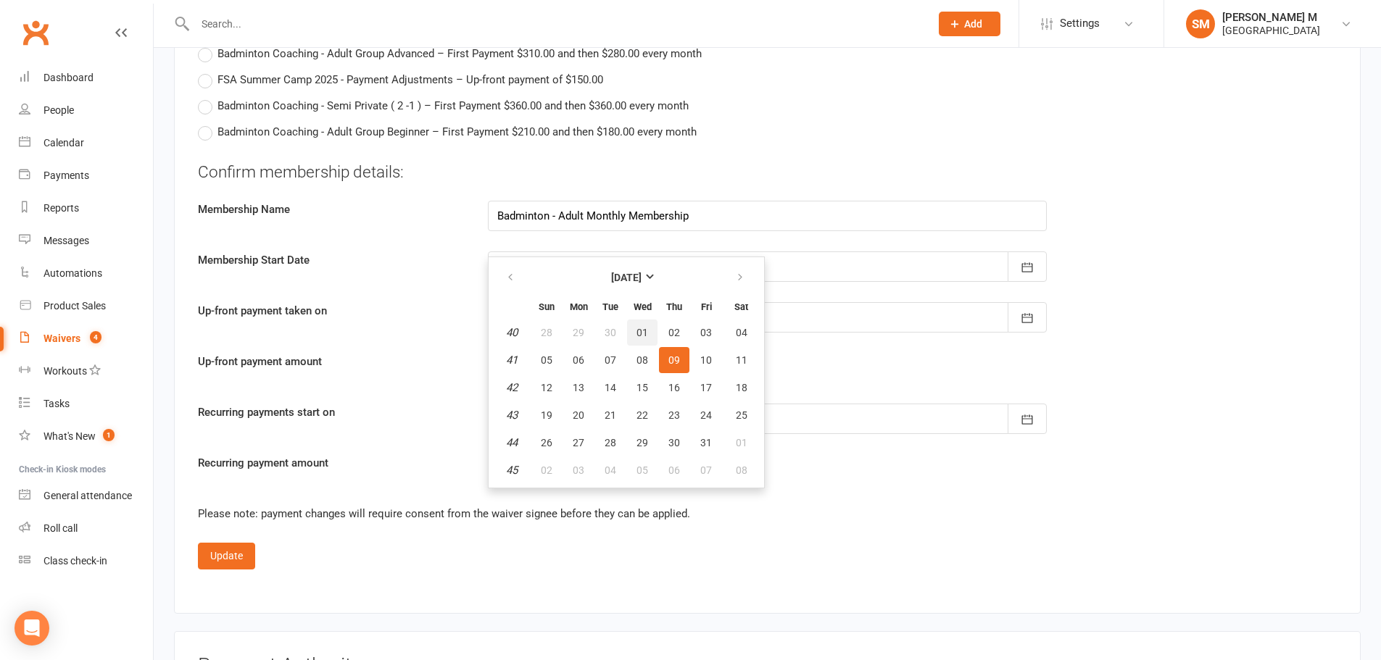
click at [643, 330] on span "01" at bounding box center [642, 333] width 12 height 12
type input "01 Oct 2025"
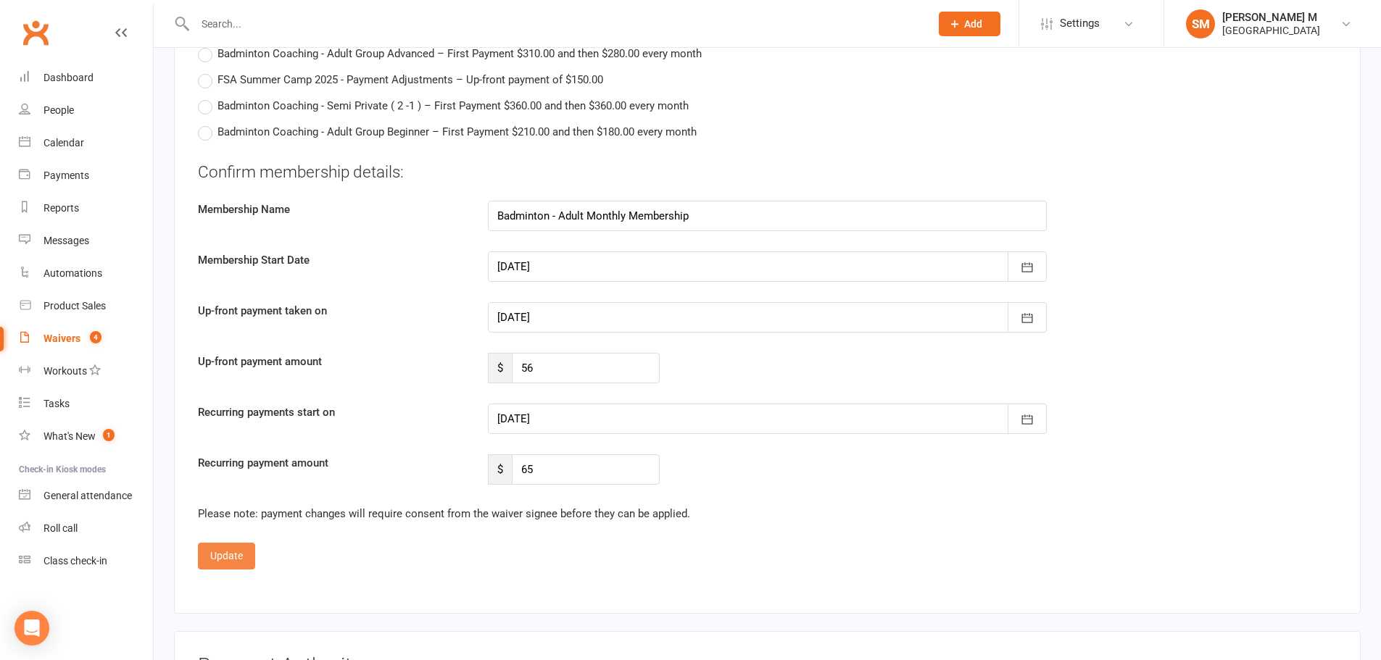
click at [235, 559] on button "Update" at bounding box center [226, 556] width 57 height 26
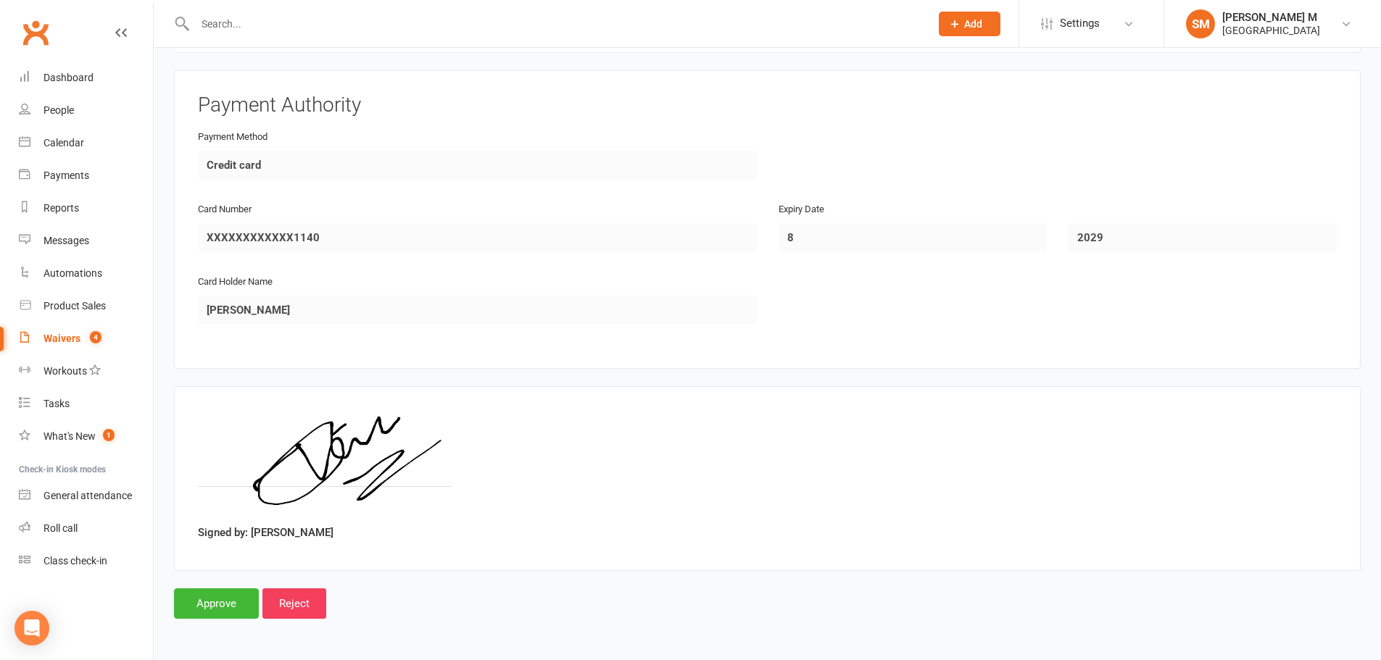
scroll to position [1216, 0]
click at [215, 602] on input "Approve" at bounding box center [216, 604] width 85 height 30
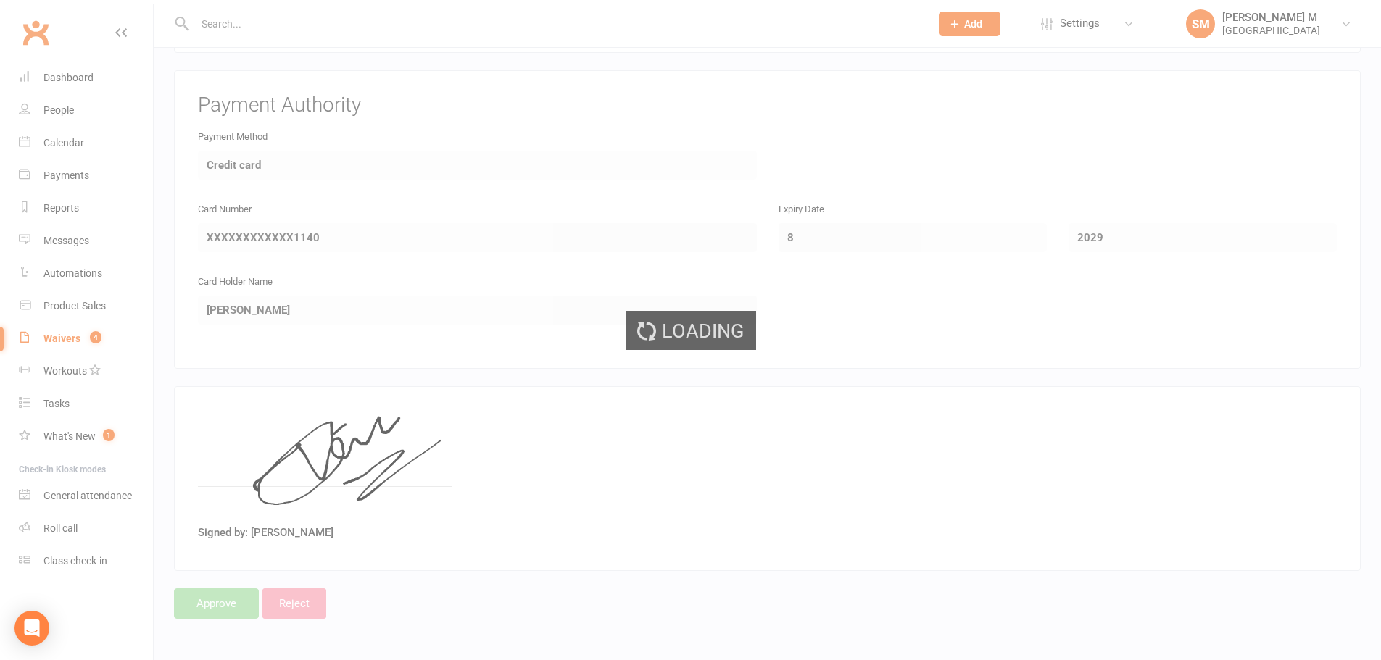
select select "100"
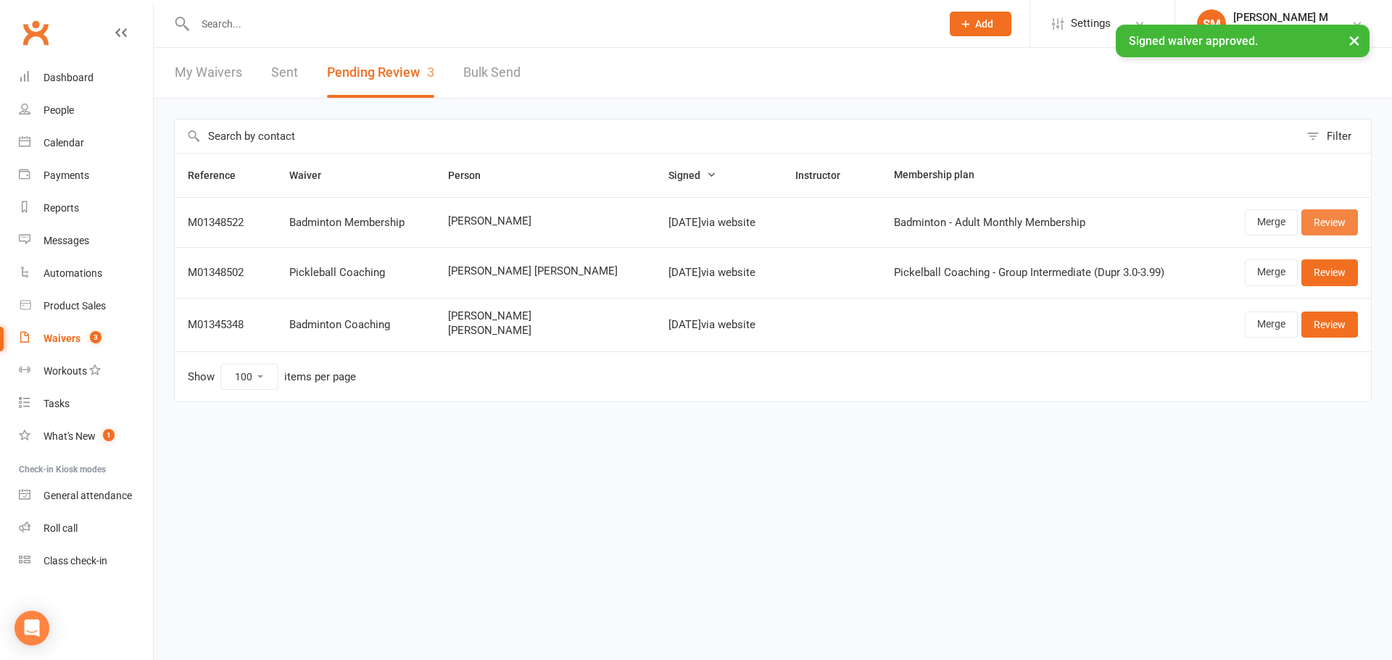
click at [1324, 215] on link "Review" at bounding box center [1329, 222] width 57 height 26
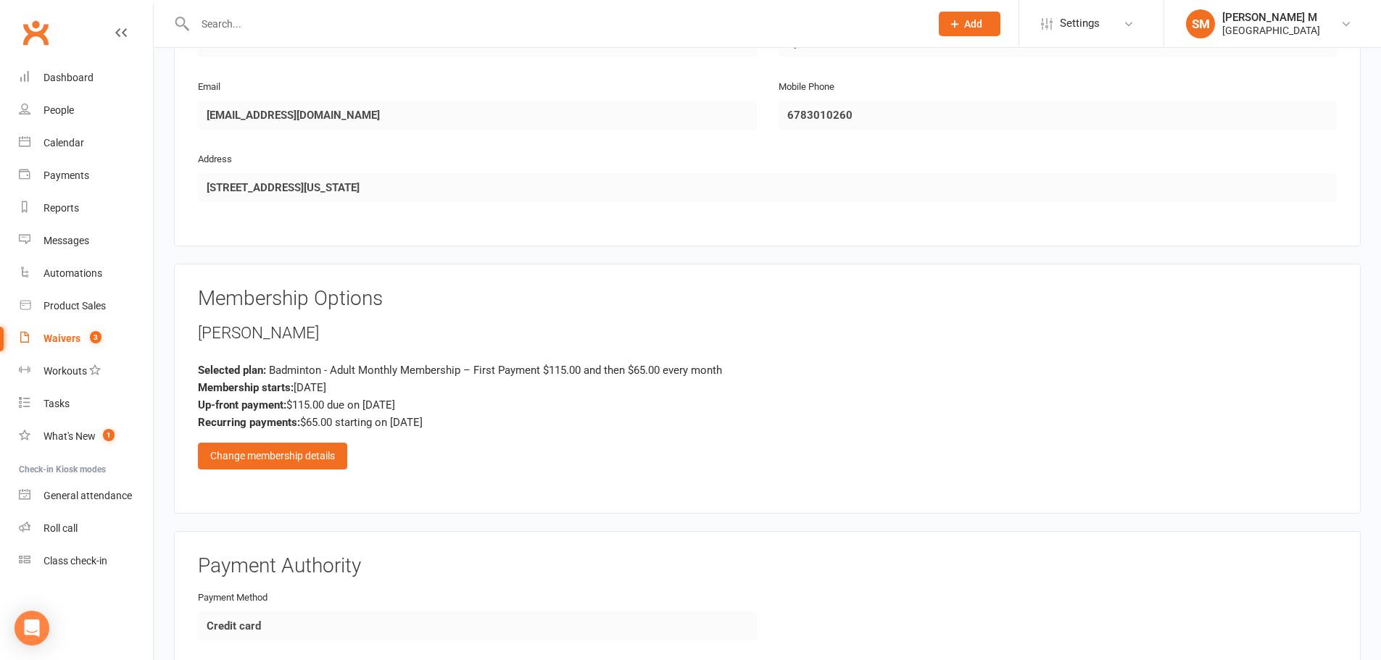
scroll to position [942, 0]
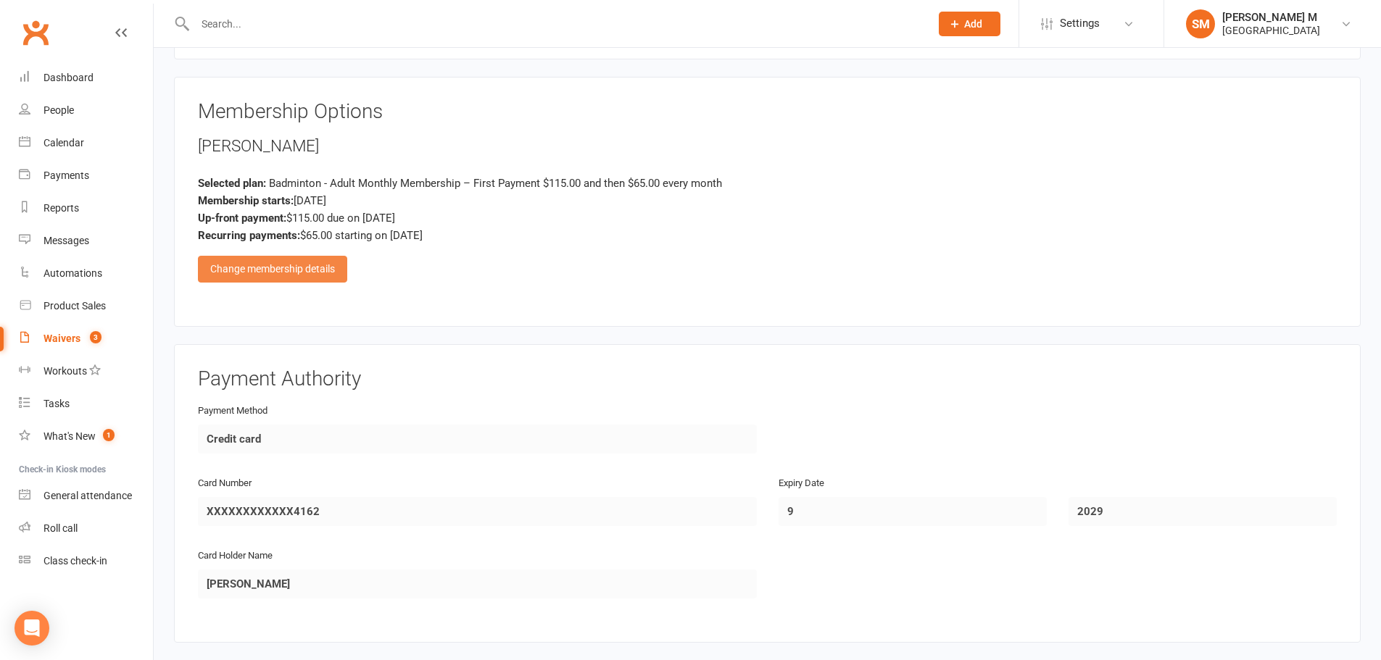
click at [308, 275] on div "Change membership details" at bounding box center [272, 269] width 149 height 26
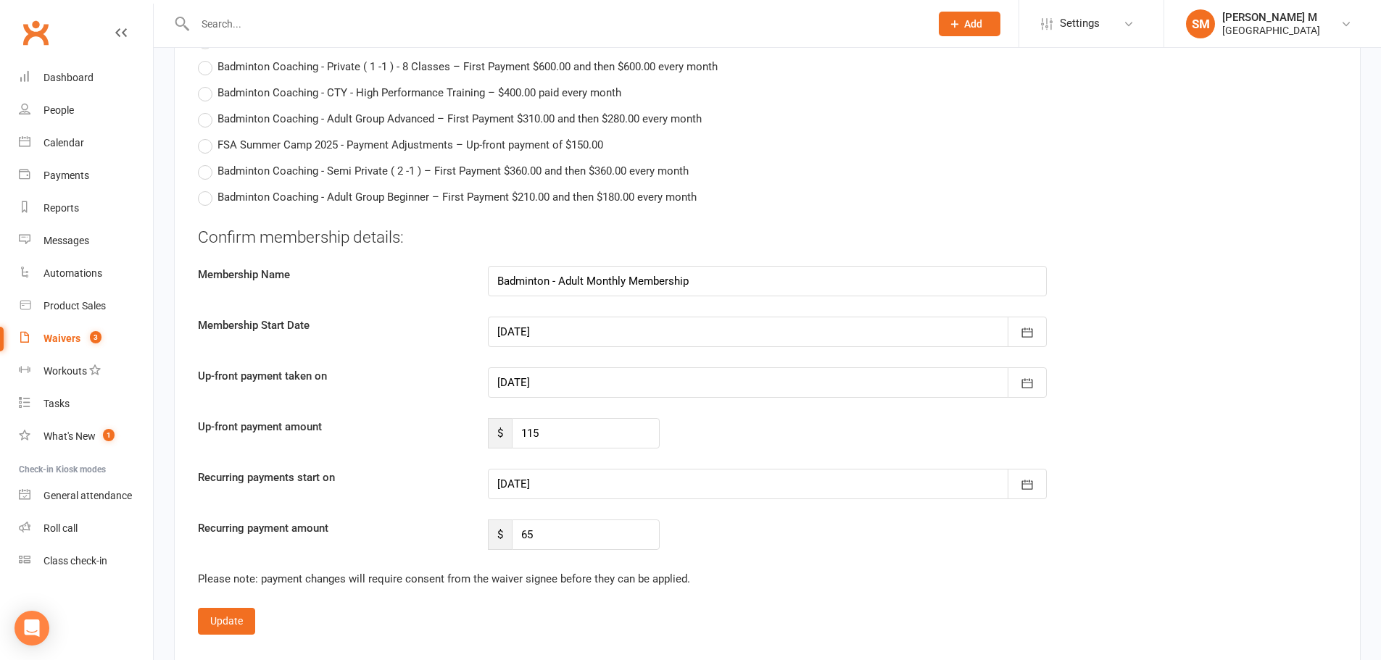
scroll to position [2899, 0]
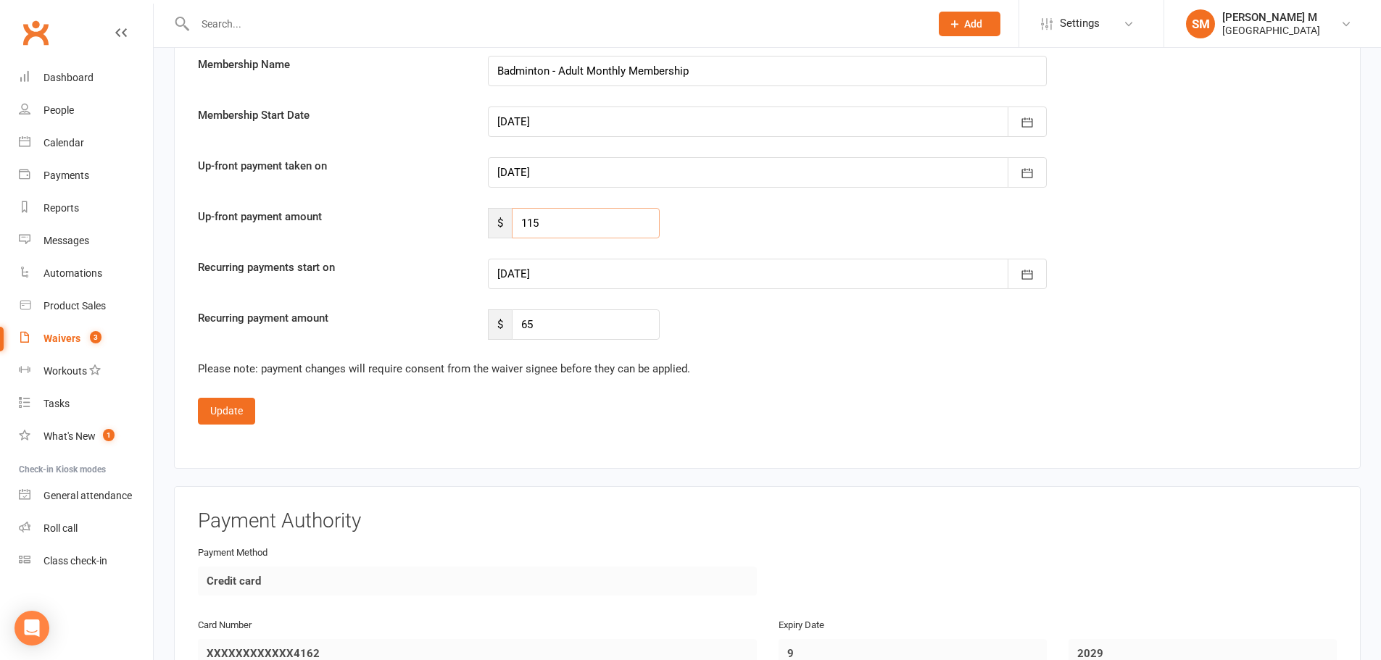
click at [549, 221] on input "115" at bounding box center [586, 223] width 148 height 30
type input "1"
type input "56"
click at [581, 281] on div at bounding box center [767, 274] width 559 height 30
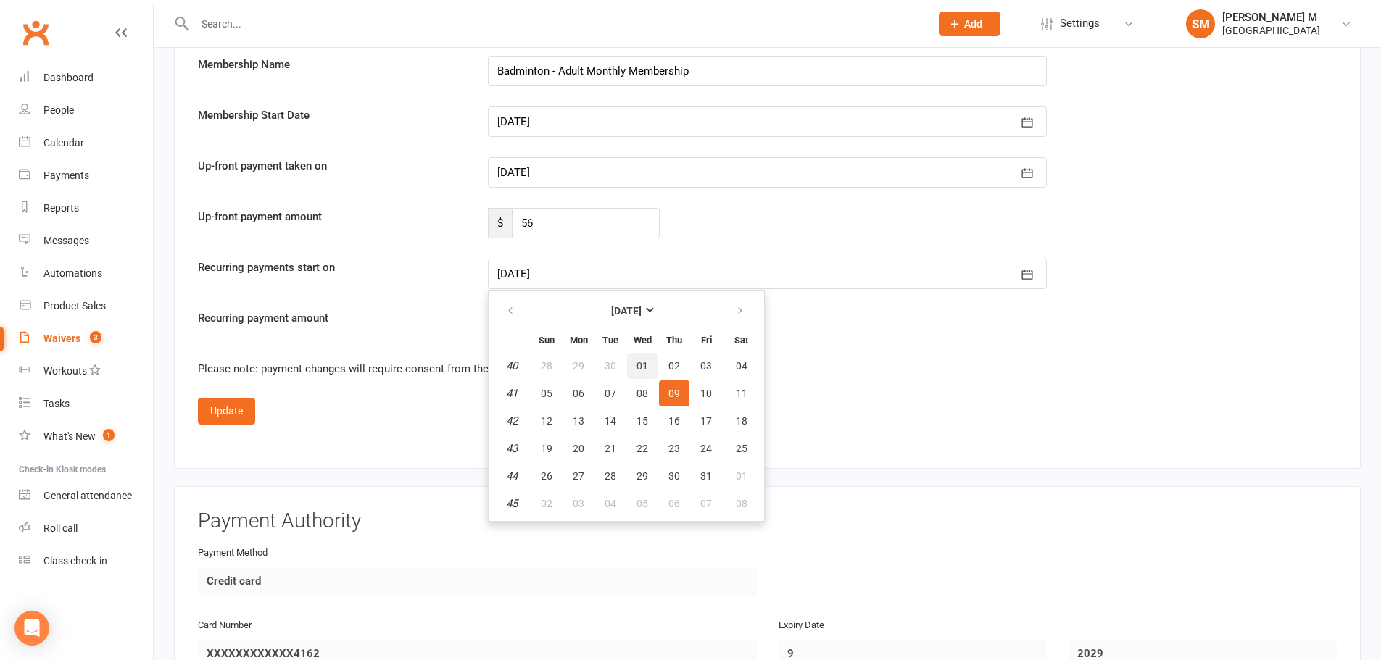
click at [635, 369] on button "01" at bounding box center [642, 366] width 30 height 26
type input "01 Oct 2025"
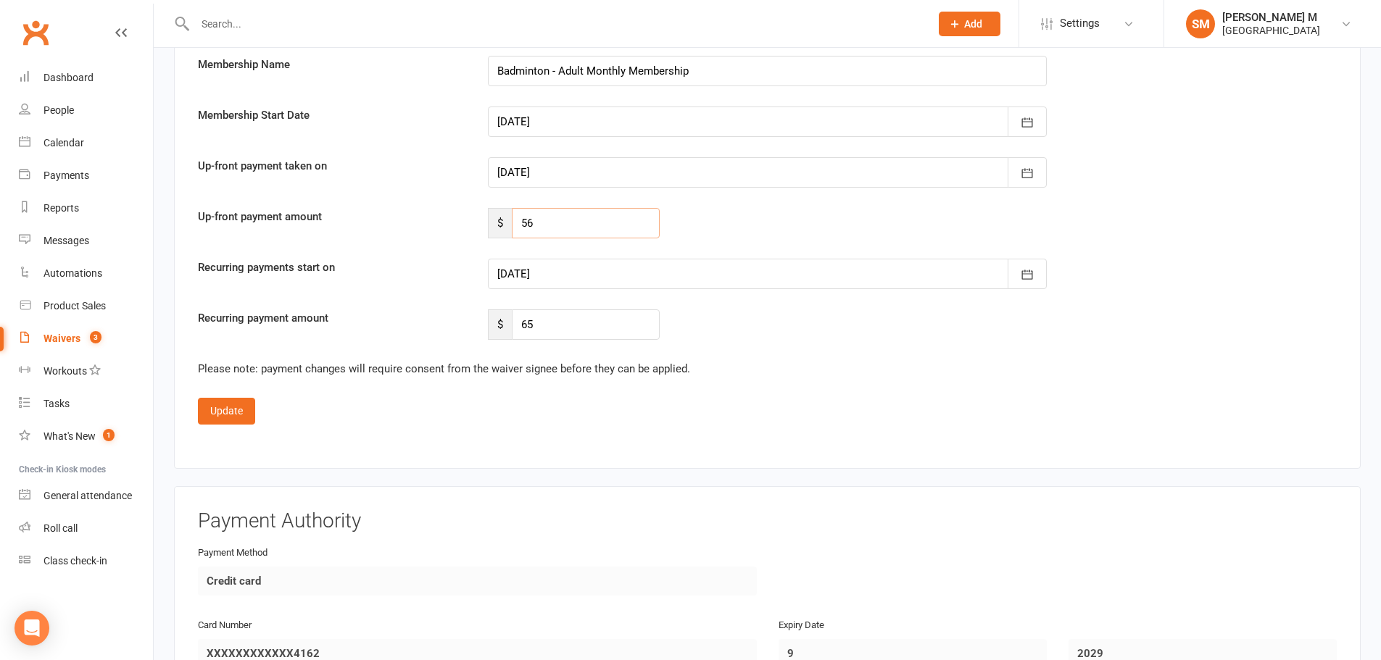
click at [536, 231] on input "56" at bounding box center [586, 223] width 148 height 30
type input "5"
type input "46"
click at [707, 315] on div "Recurring payment amount $ 65" at bounding box center [767, 325] width 1160 height 30
click at [244, 414] on button "Update" at bounding box center [226, 411] width 57 height 26
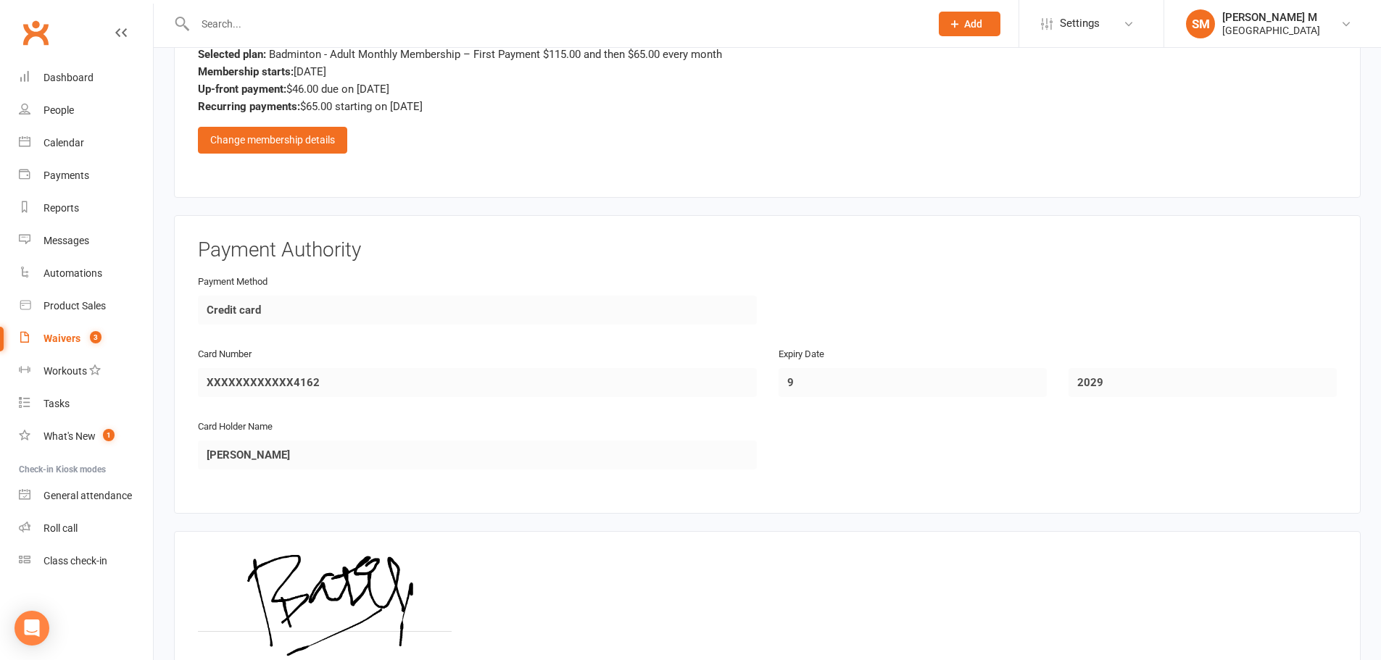
scroll to position [1216, 0]
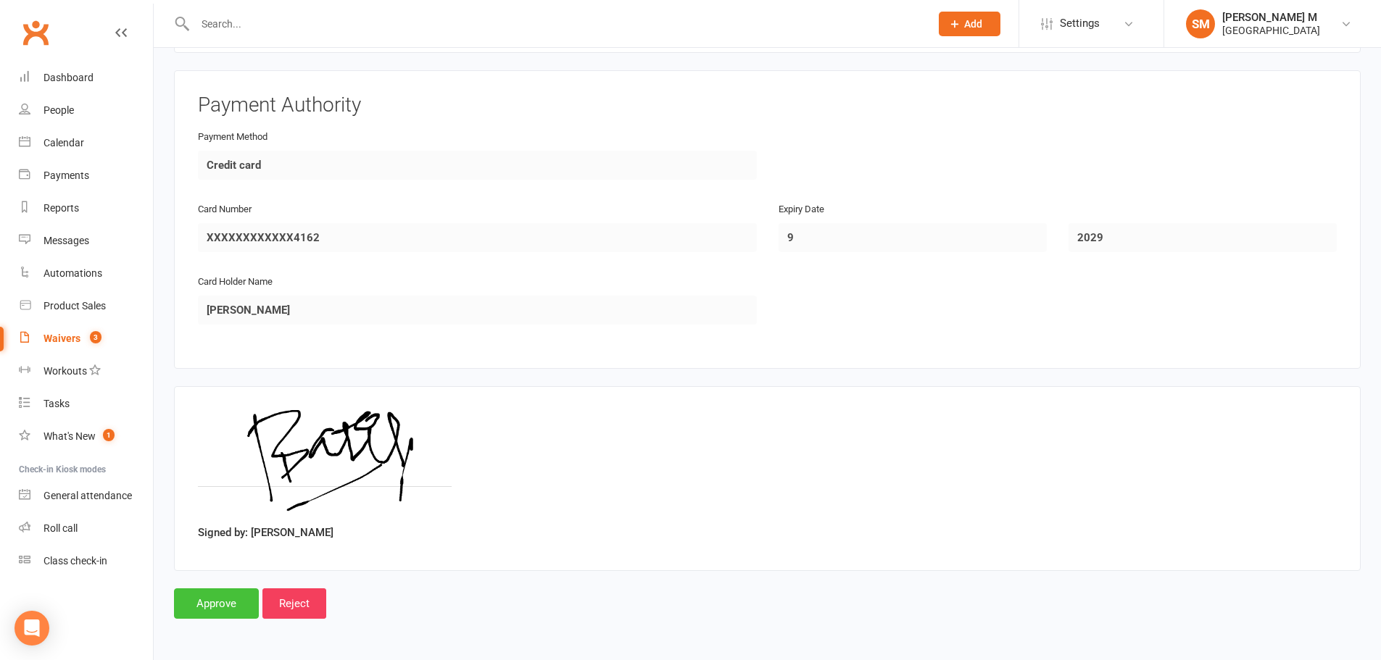
click at [228, 599] on input "Approve" at bounding box center [216, 604] width 85 height 30
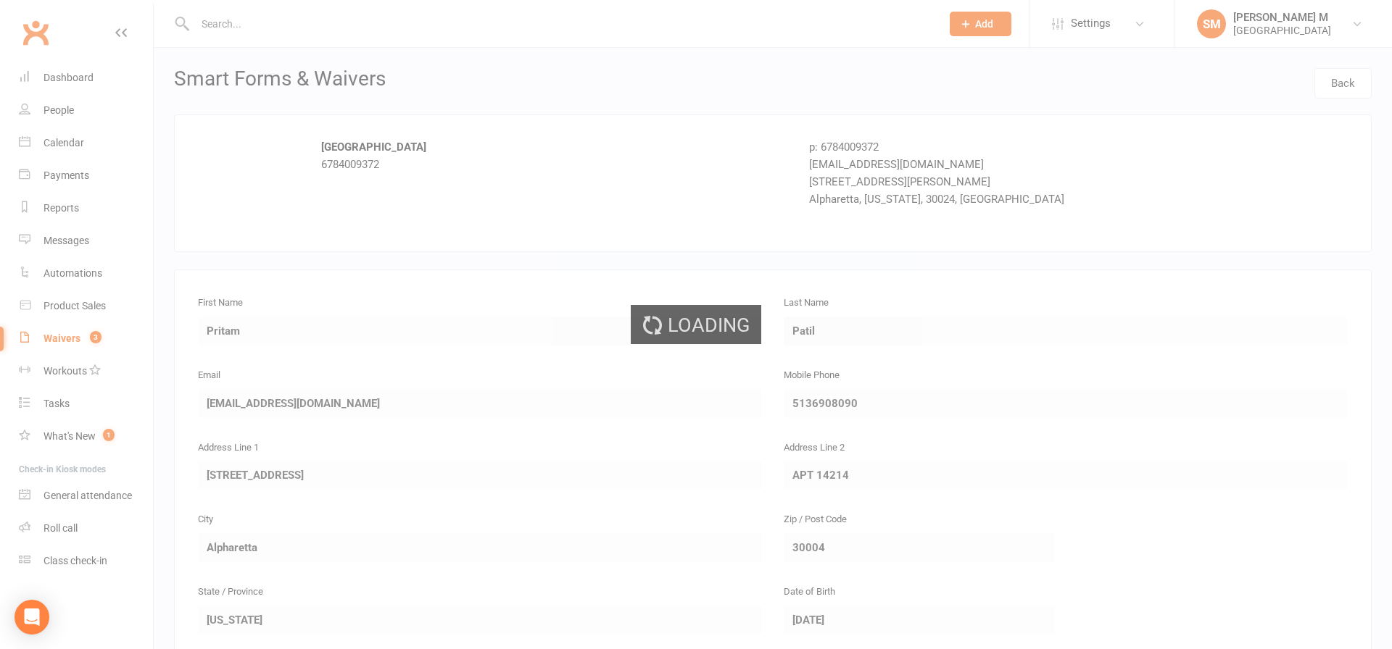
select select "100"
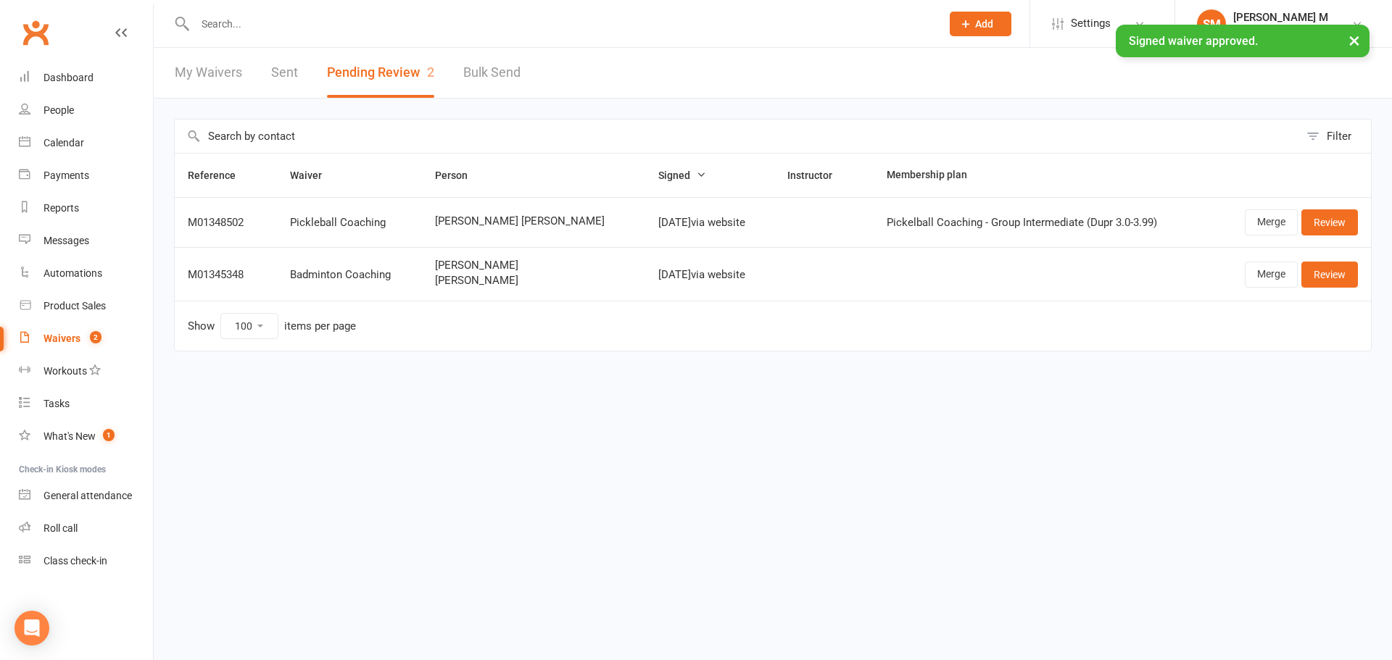
click at [288, 67] on link "Sent" at bounding box center [284, 73] width 27 height 50
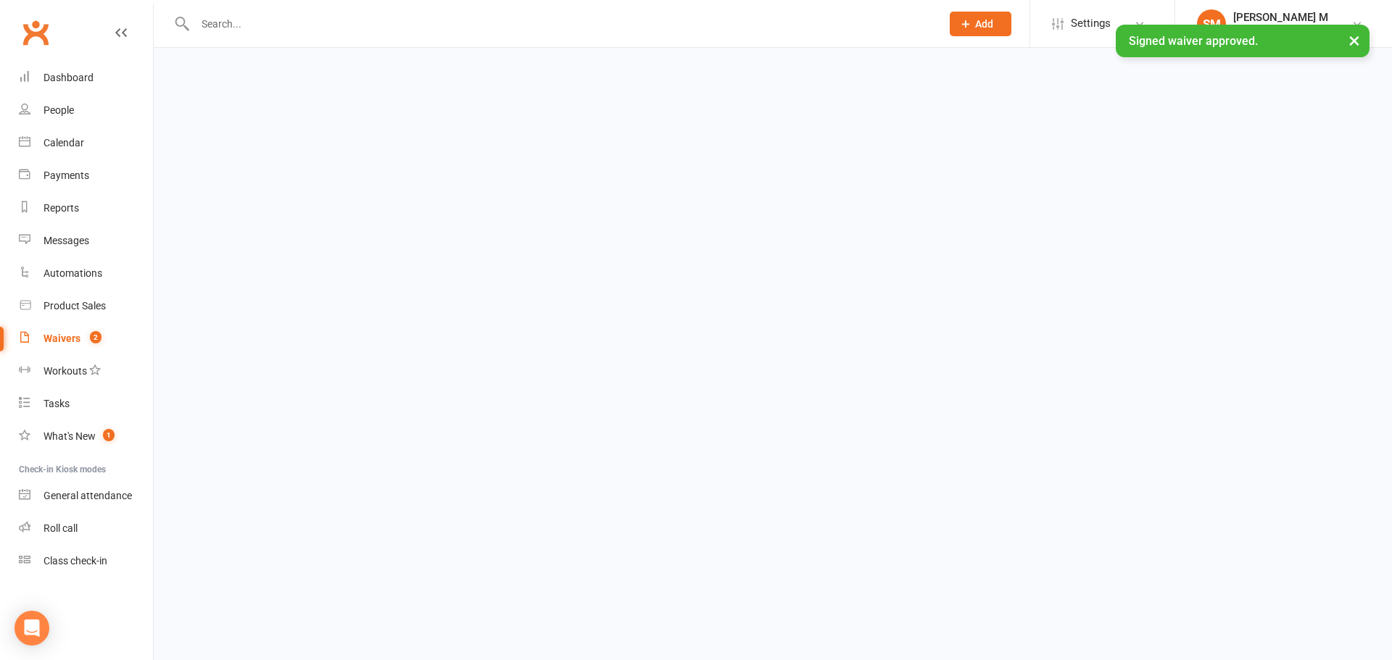
select select "50"
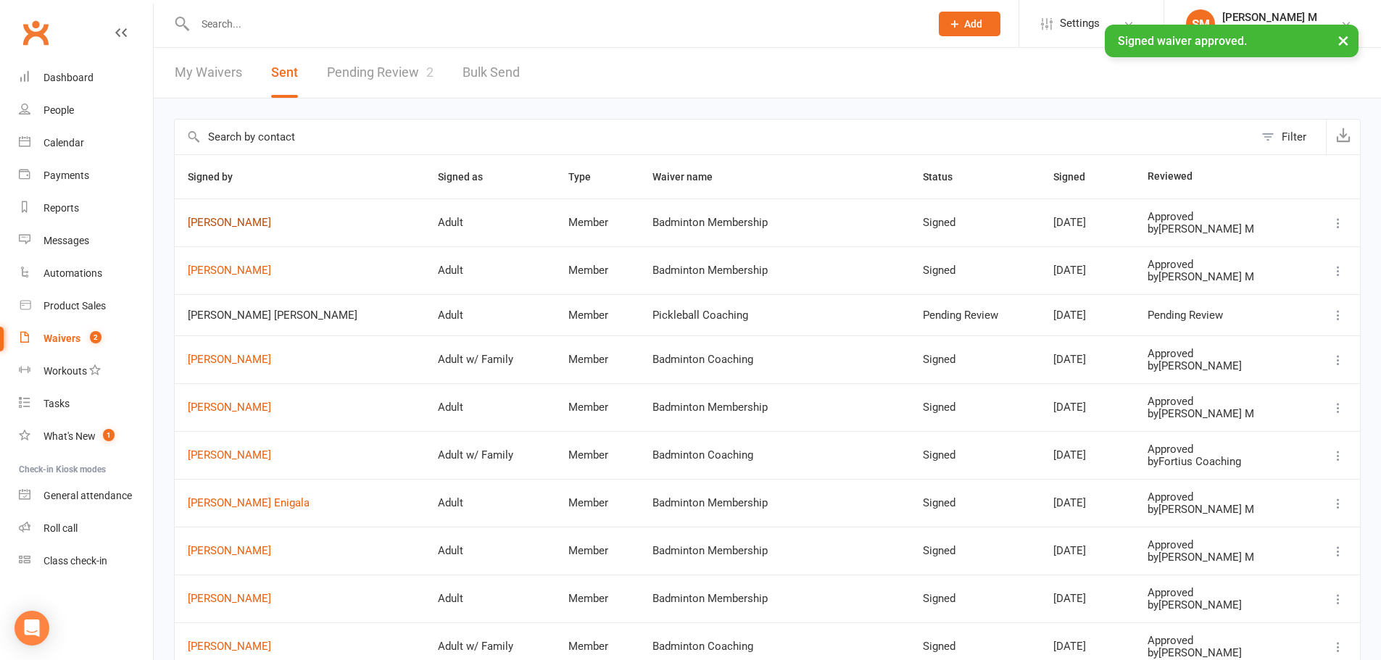
click at [207, 225] on link "[PERSON_NAME]" at bounding box center [300, 223] width 224 height 12
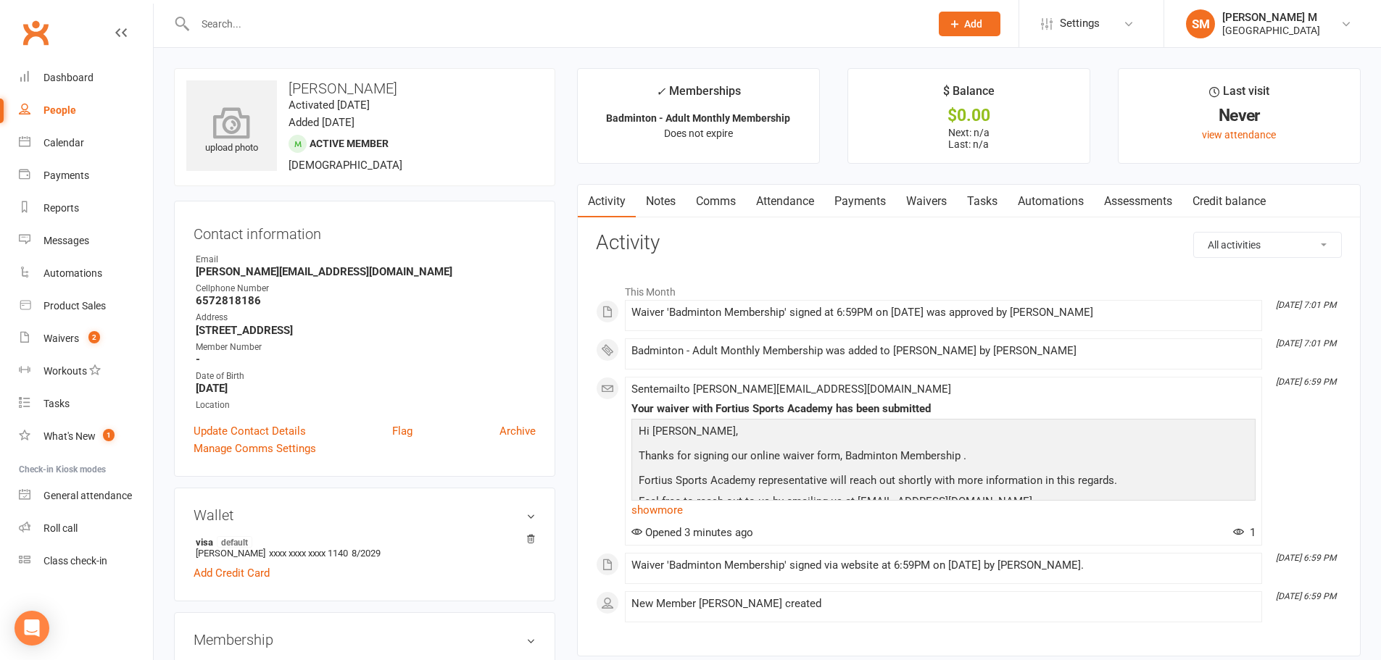
click at [214, 120] on icon at bounding box center [232, 123] width 100 height 32
click at [82, 86] on link "Dashboard" at bounding box center [86, 78] width 134 height 33
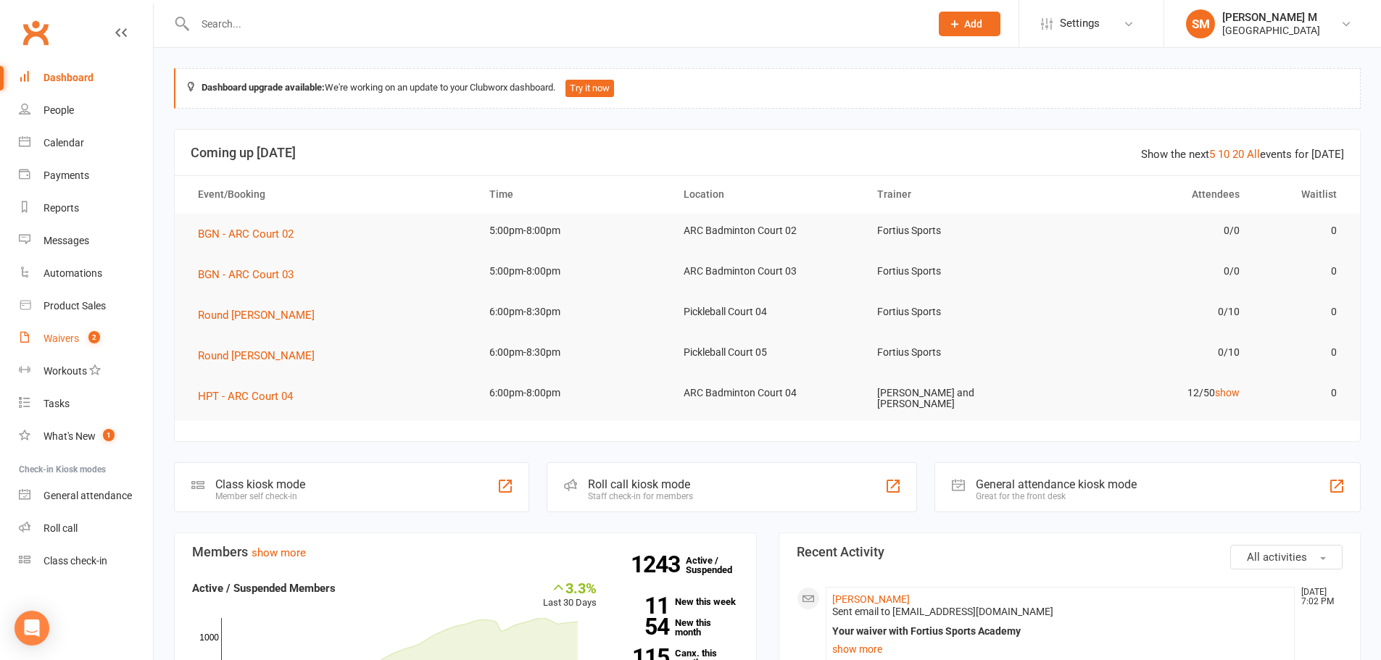
click at [72, 334] on div "Waivers" at bounding box center [61, 339] width 36 height 12
select select "50"
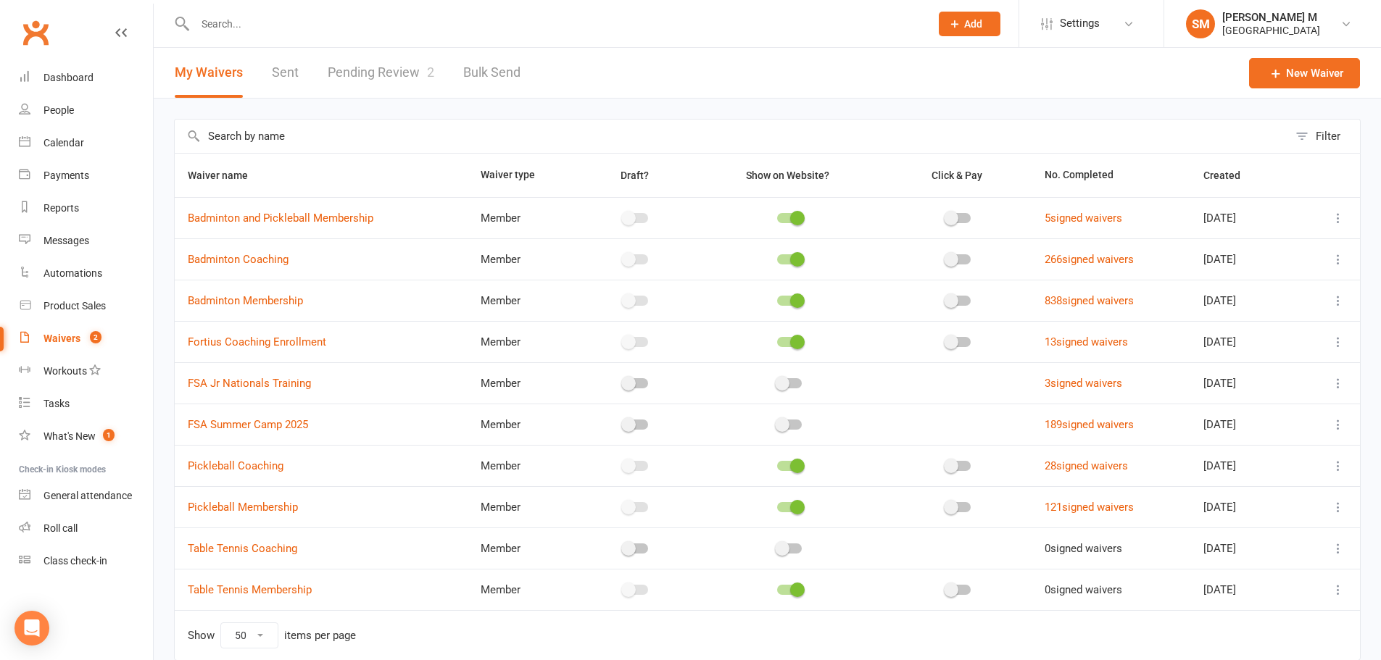
click at [354, 76] on link "Pending Review 2" at bounding box center [381, 73] width 107 height 50
select select "100"
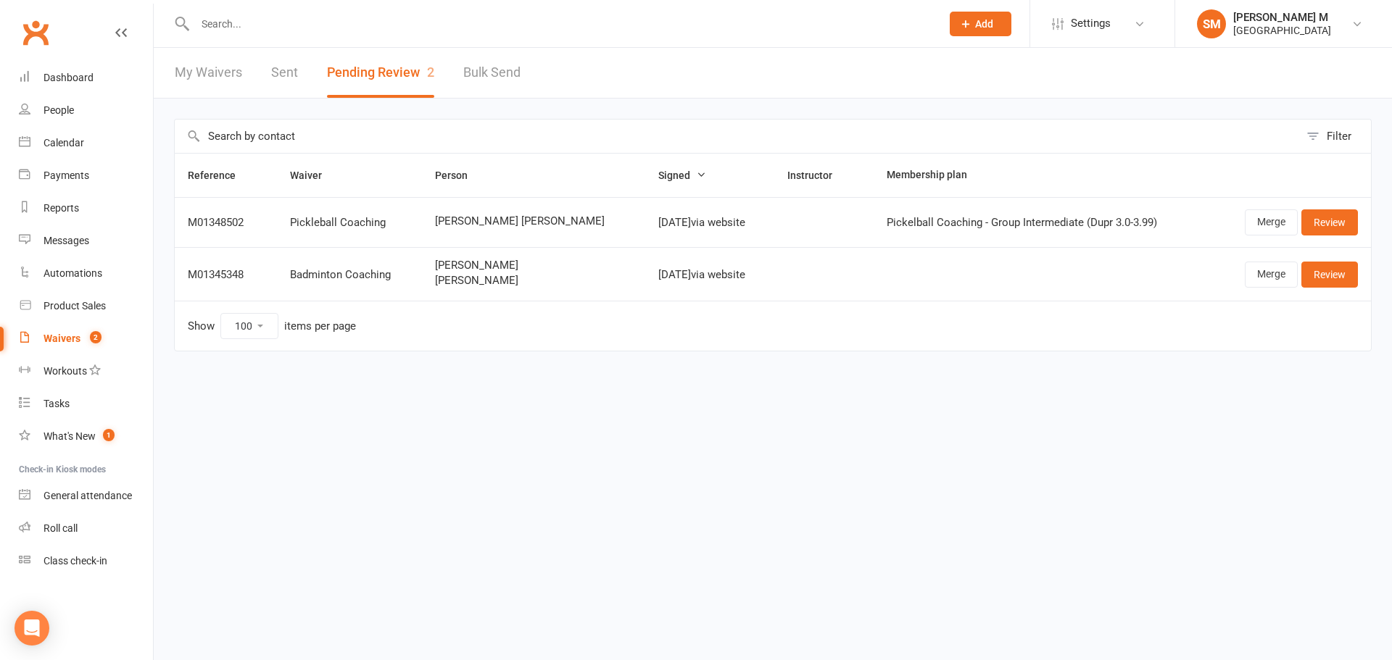
click at [278, 71] on link "Sent" at bounding box center [284, 73] width 27 height 50
select select "50"
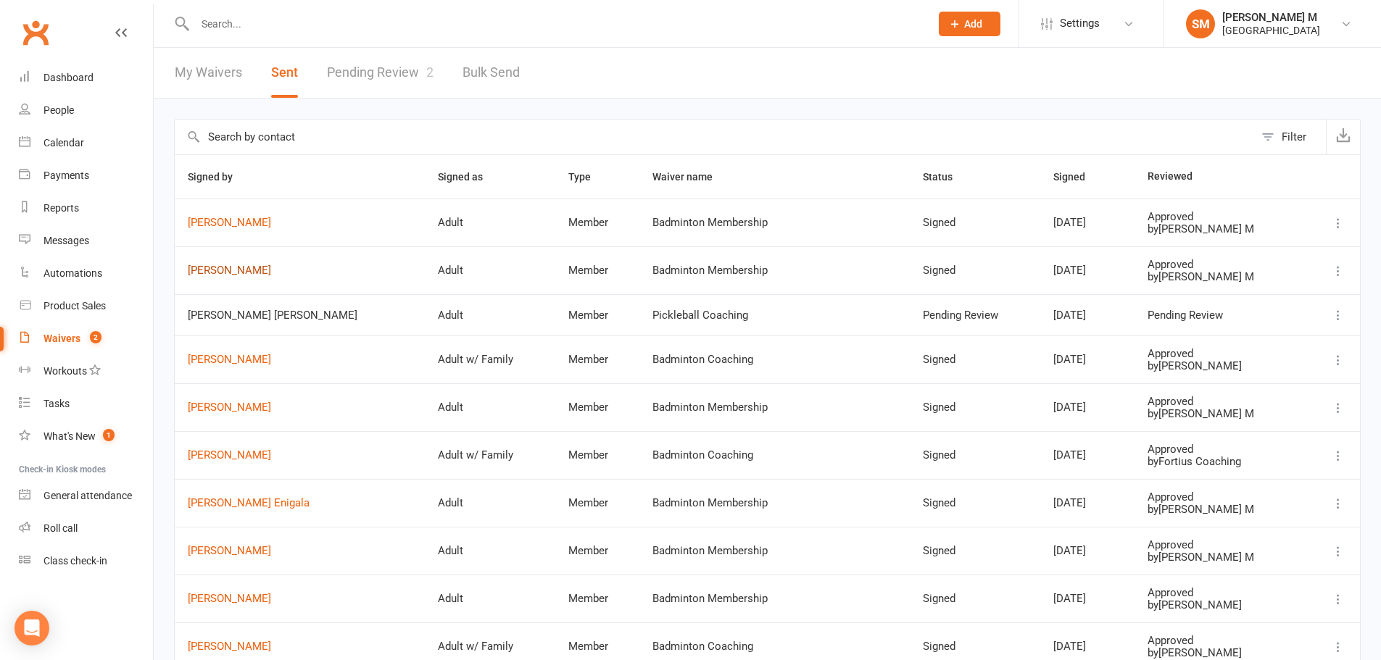
click at [237, 267] on link "[PERSON_NAME]" at bounding box center [300, 271] width 224 height 12
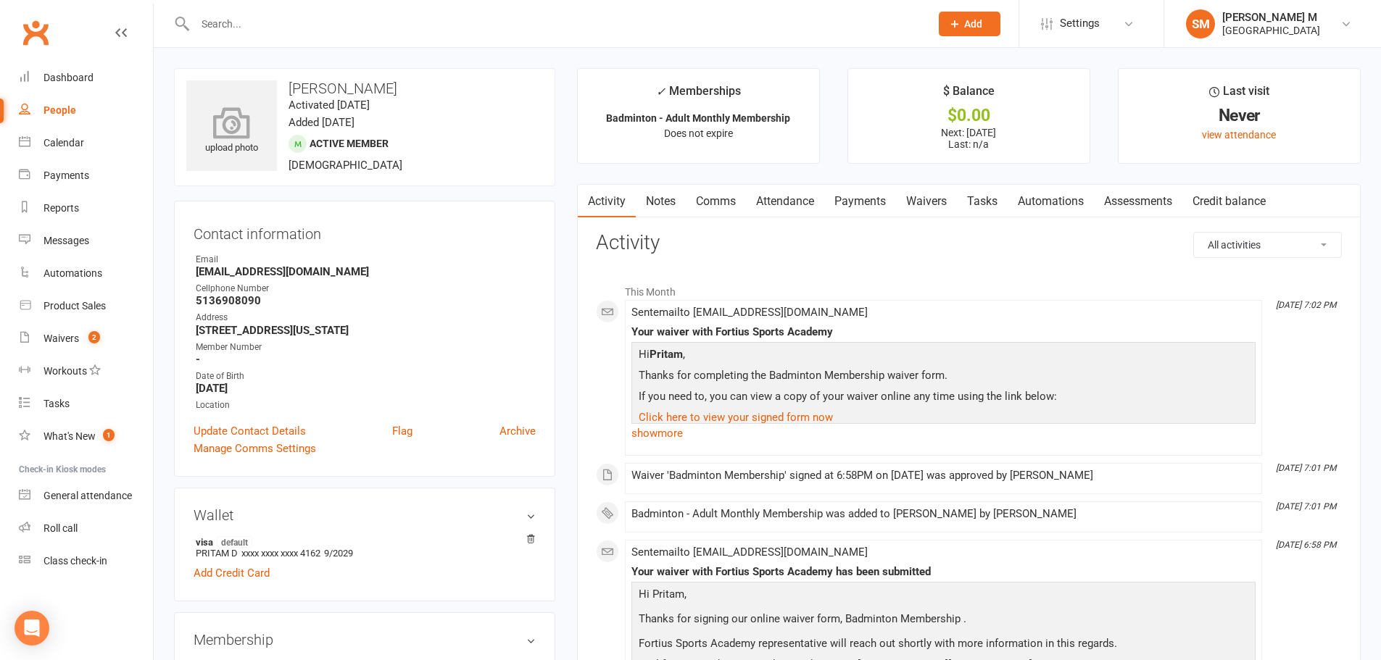
click at [224, 94] on div "upload photo" at bounding box center [231, 125] width 91 height 91
click at [269, 432] on link "Update Contact Details" at bounding box center [250, 431] width 112 height 17
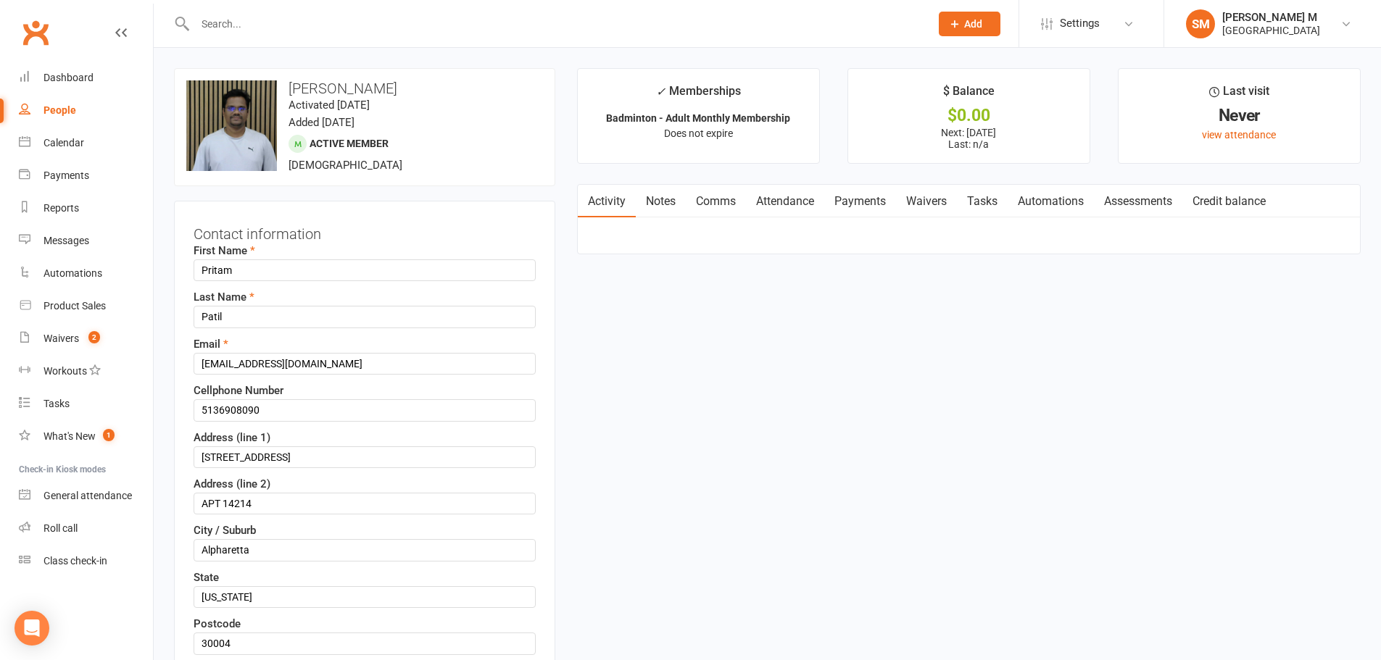
scroll to position [68, 0]
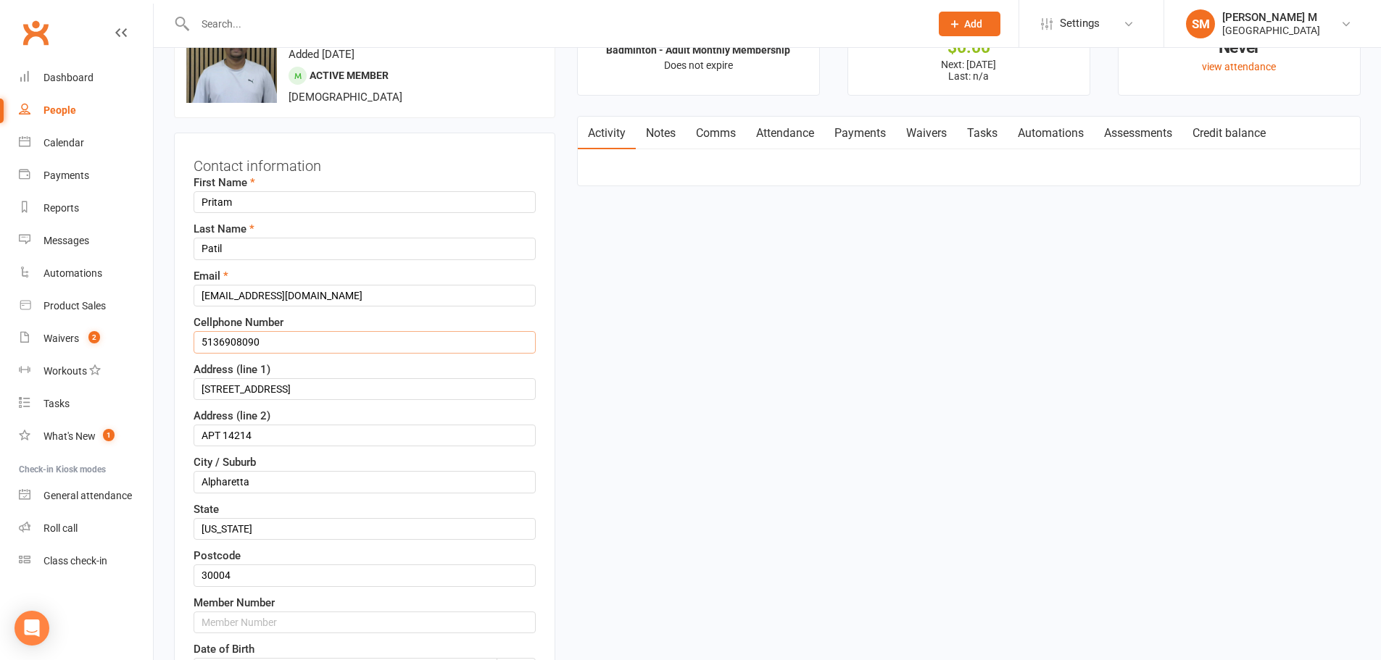
drag, startPoint x: 273, startPoint y: 336, endPoint x: 189, endPoint y: 349, distance: 85.1
click at [190, 349] on div "Contact information First Name Pritam Last Name Patil Email Patilpritamdinkar@g…" at bounding box center [364, 462] width 381 height 659
click at [346, 344] on input "5136908090" at bounding box center [365, 342] width 342 height 22
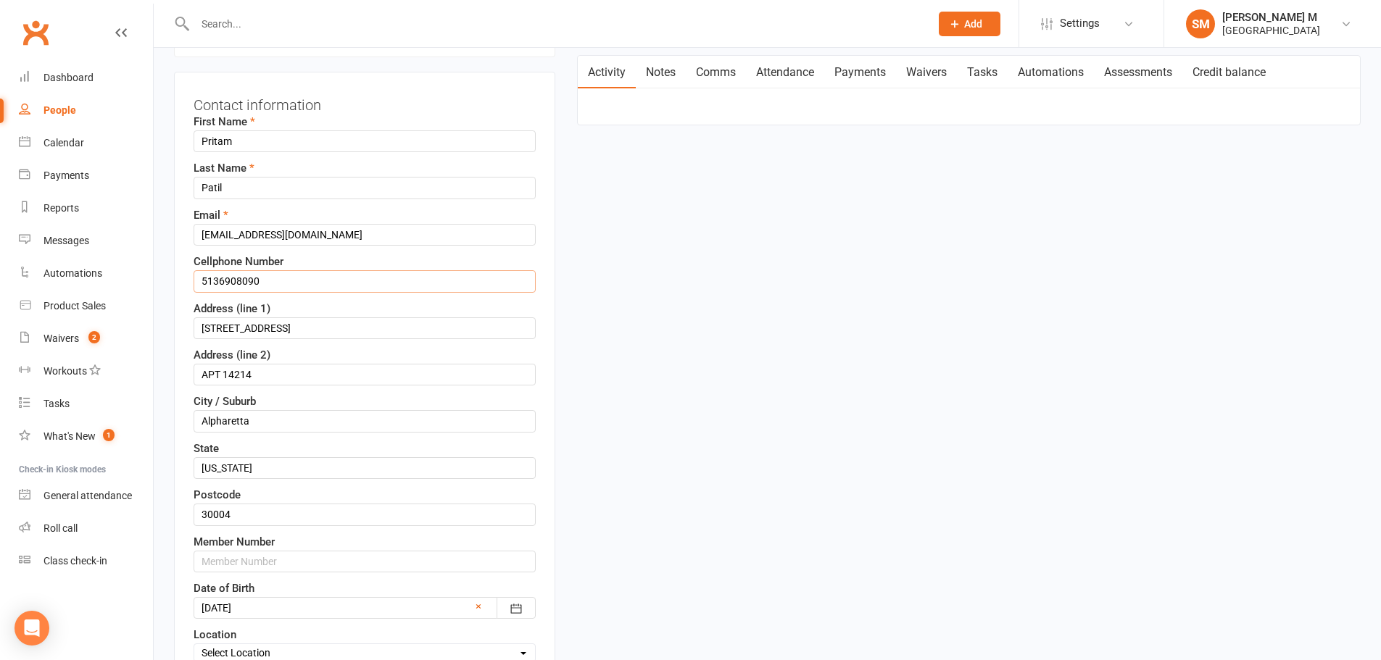
scroll to position [213, 0]
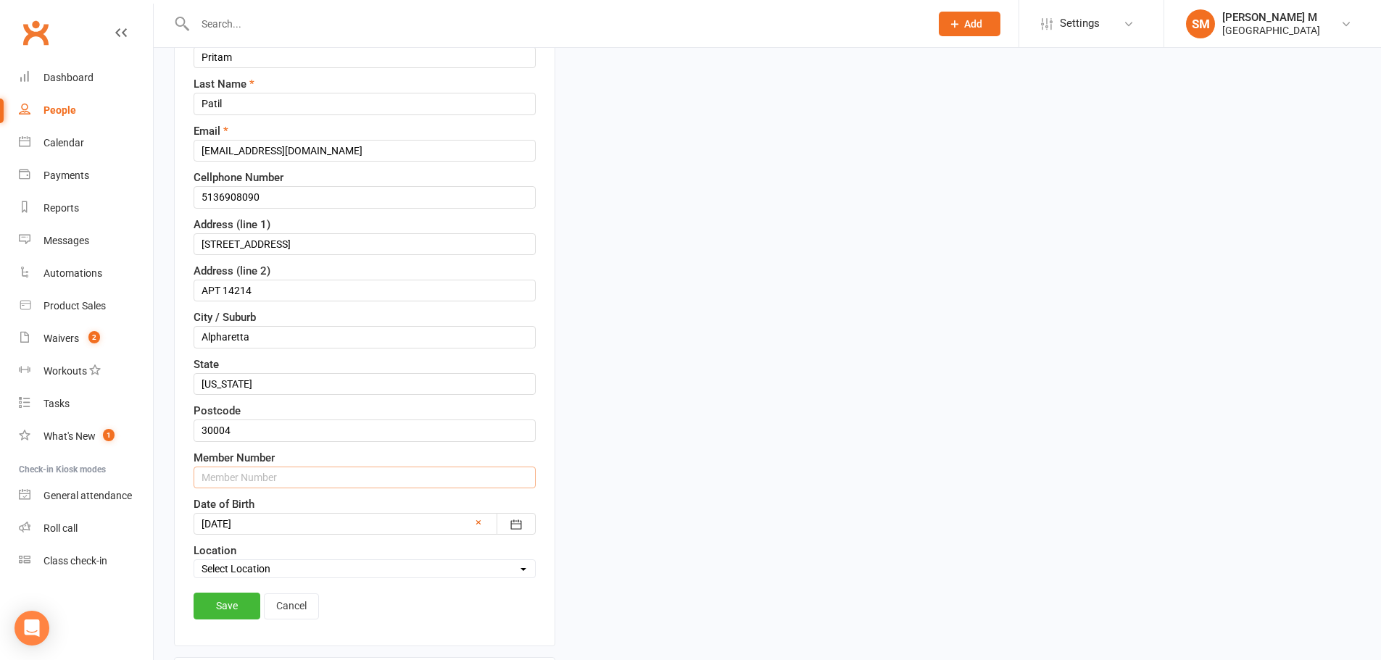
click at [280, 467] on input "text" at bounding box center [365, 478] width 342 height 22
paste input "5136908090"
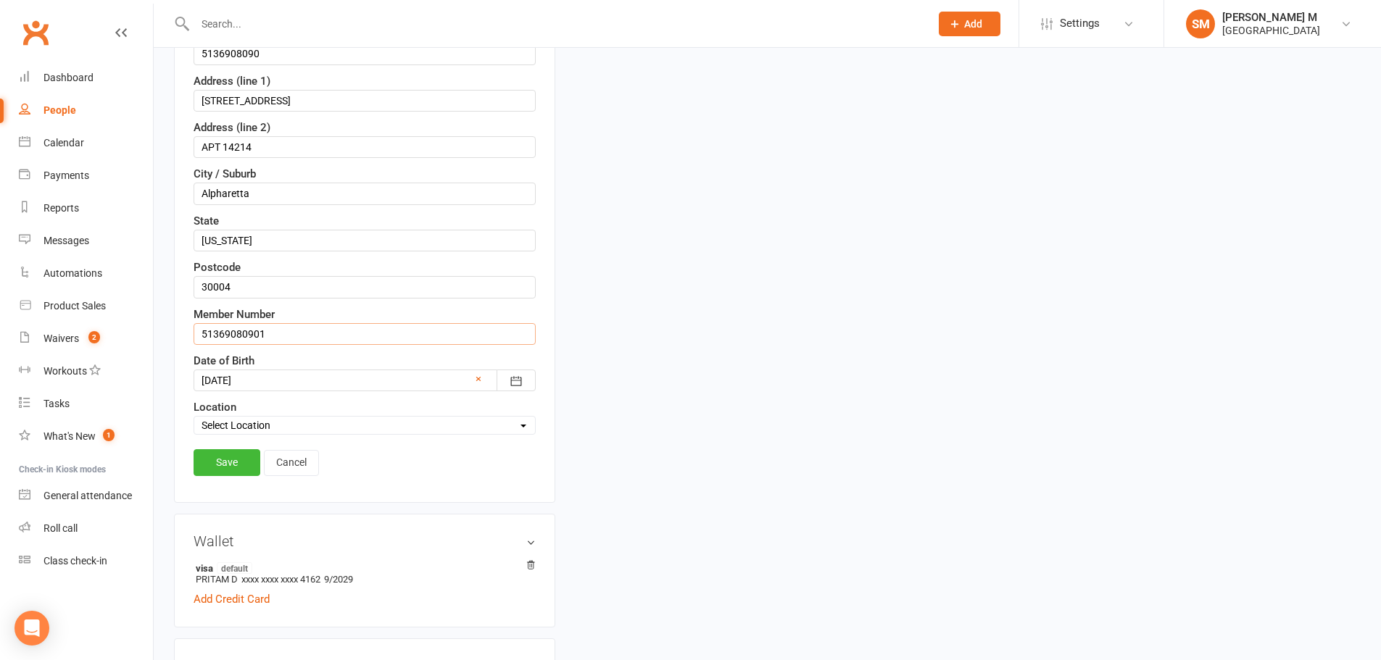
scroll to position [358, 0]
click at [271, 339] on input "51369080901" at bounding box center [365, 333] width 342 height 22
type input "51369080901"
click at [244, 458] on link "Save" at bounding box center [227, 461] width 67 height 26
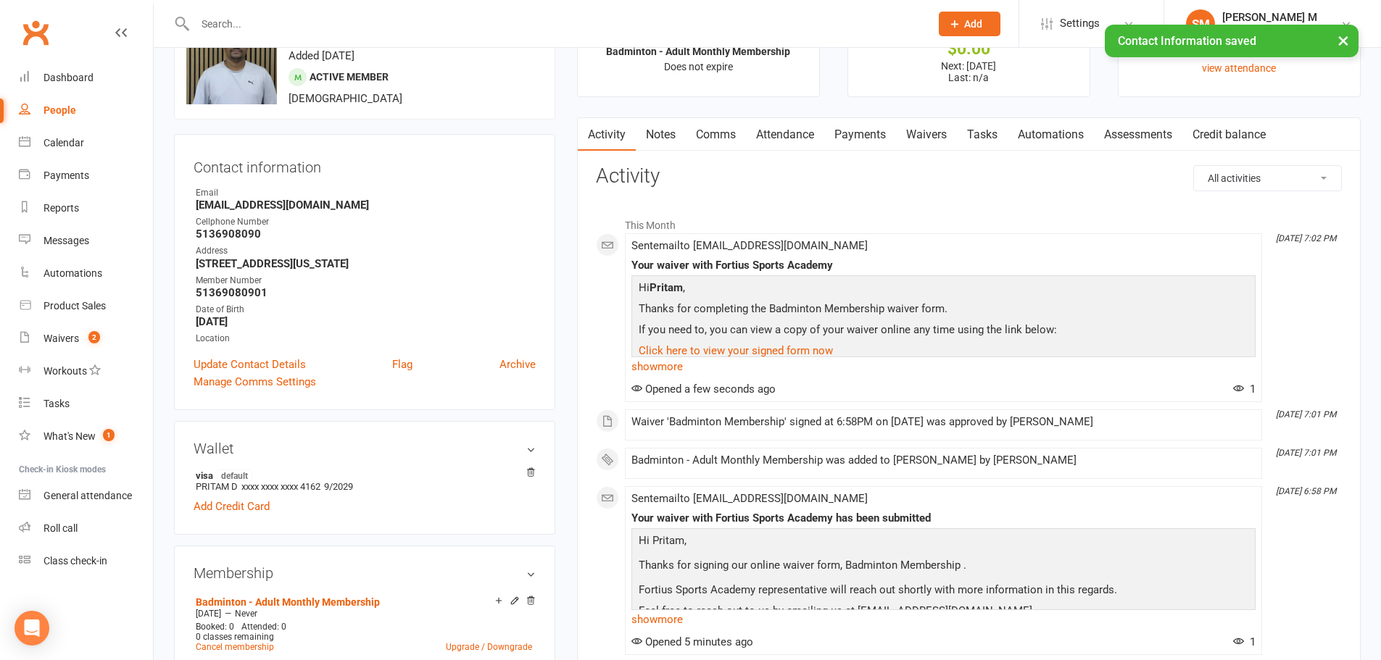
scroll to position [0, 0]
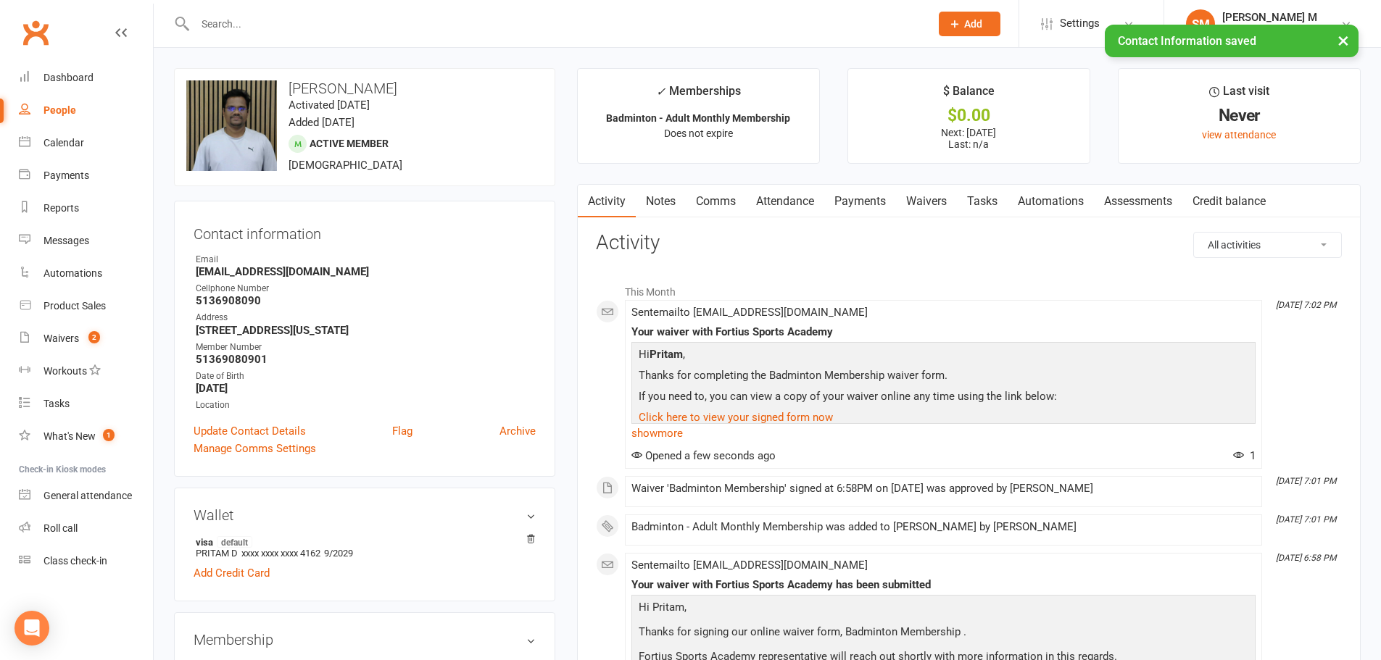
click at [876, 205] on link "Payments" at bounding box center [860, 201] width 72 height 33
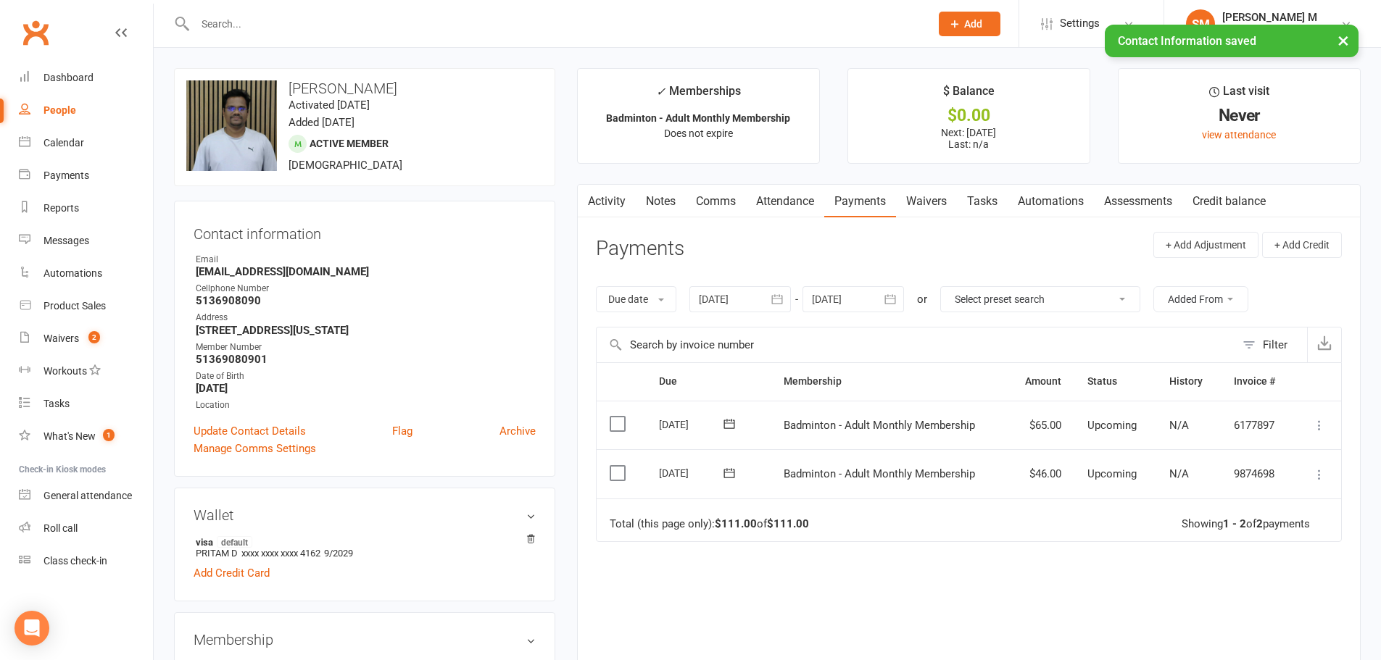
click at [884, 290] on button "button" at bounding box center [891, 299] width 26 height 26
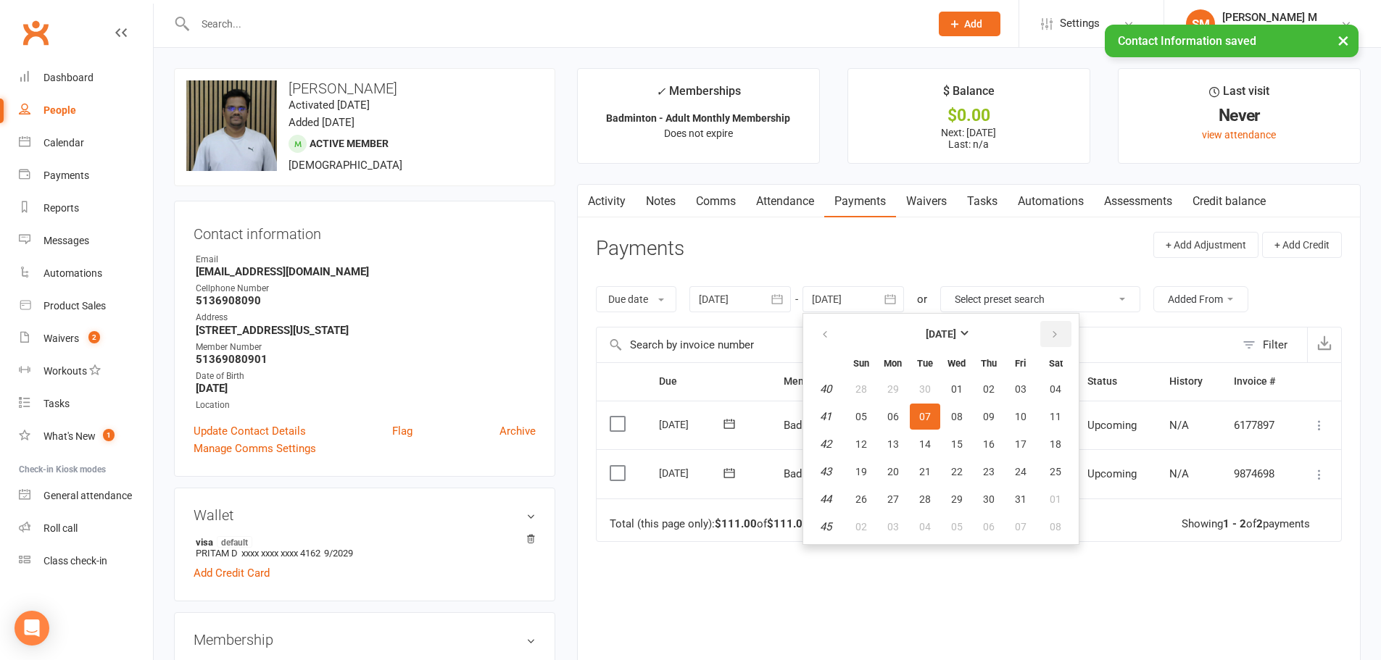
click at [1058, 332] on icon "button" at bounding box center [1055, 335] width 10 height 12
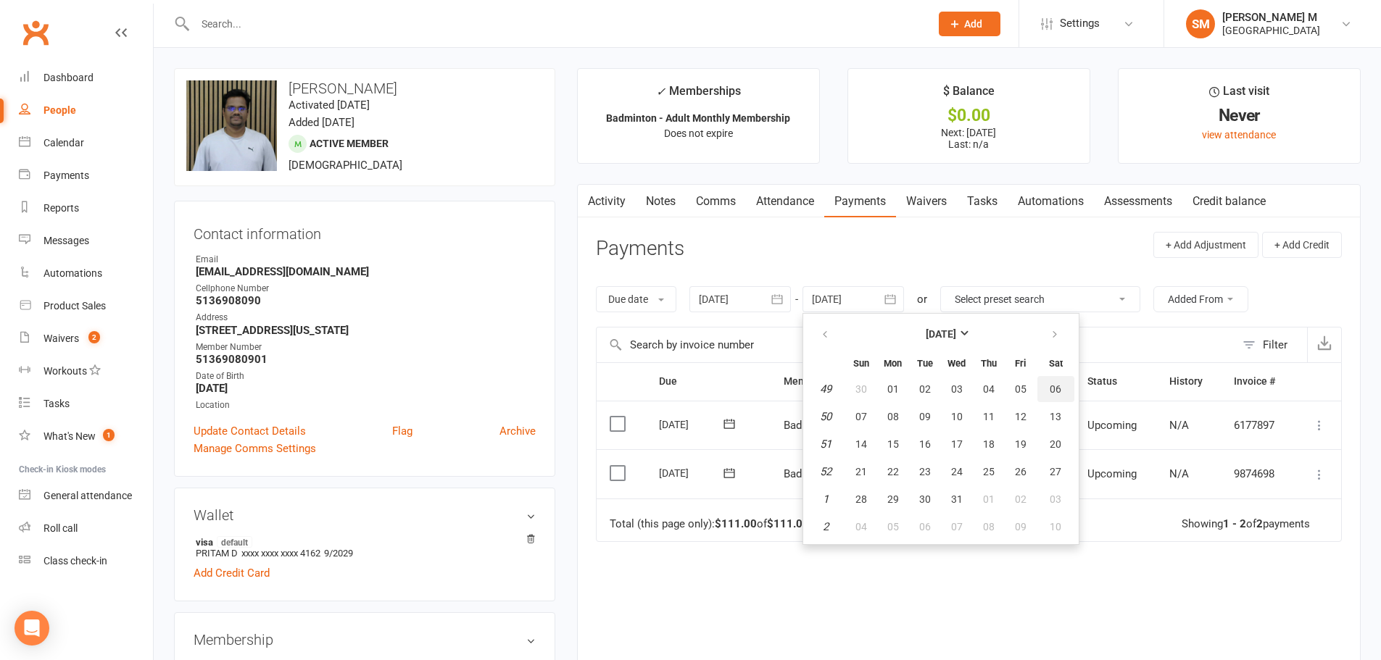
click at [1052, 383] on span "06" at bounding box center [1056, 389] width 12 height 12
type input "[DATE]"
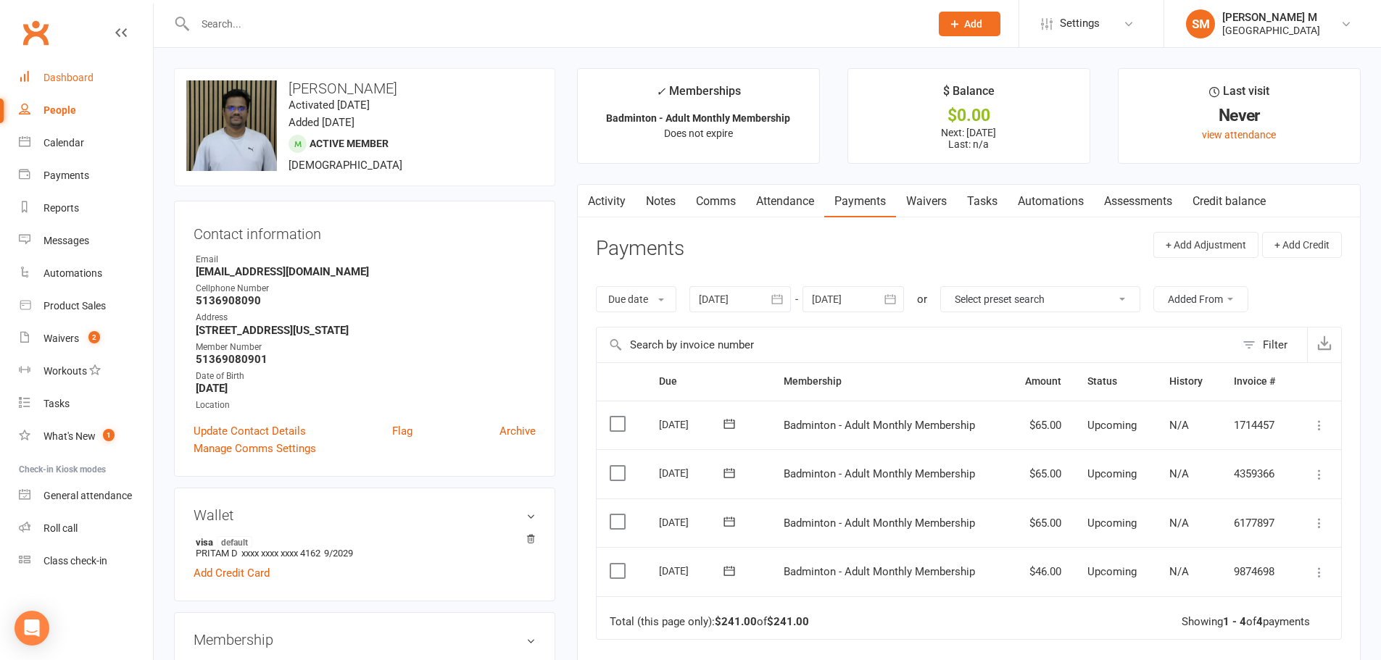
click at [49, 86] on link "Dashboard" at bounding box center [86, 78] width 134 height 33
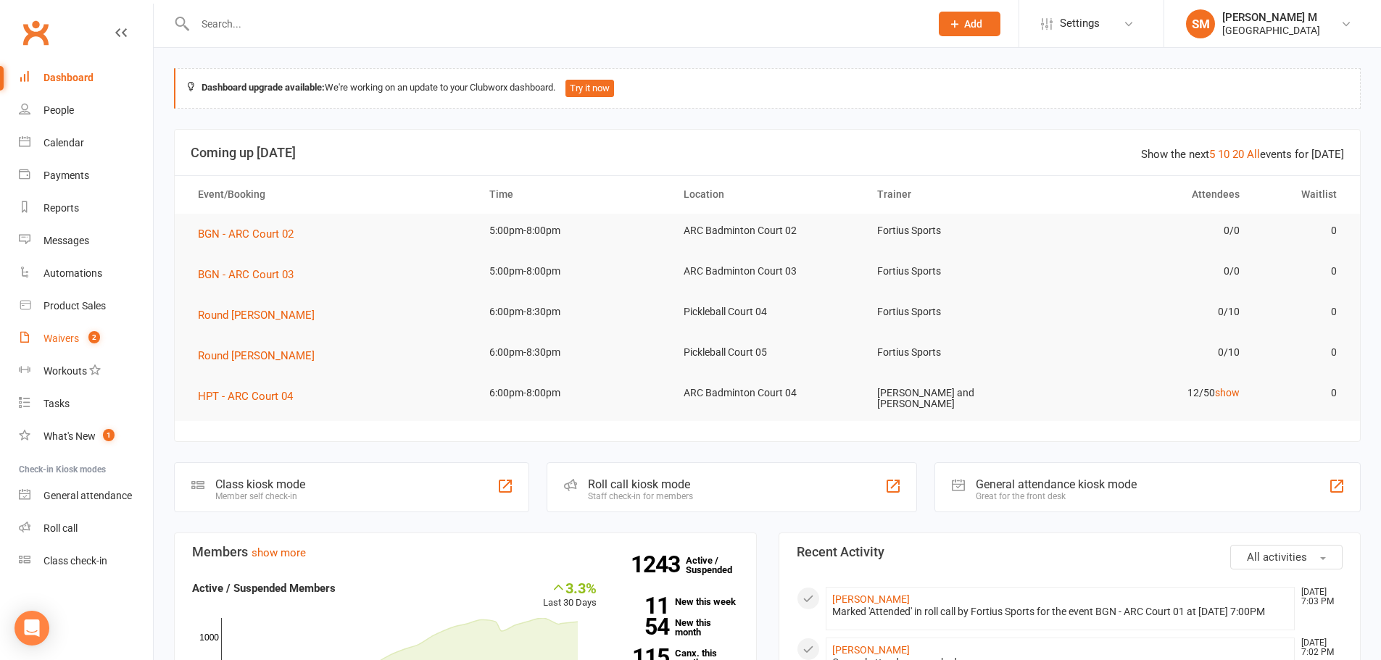
click at [71, 339] on div "Waivers" at bounding box center [61, 339] width 36 height 12
select select "50"
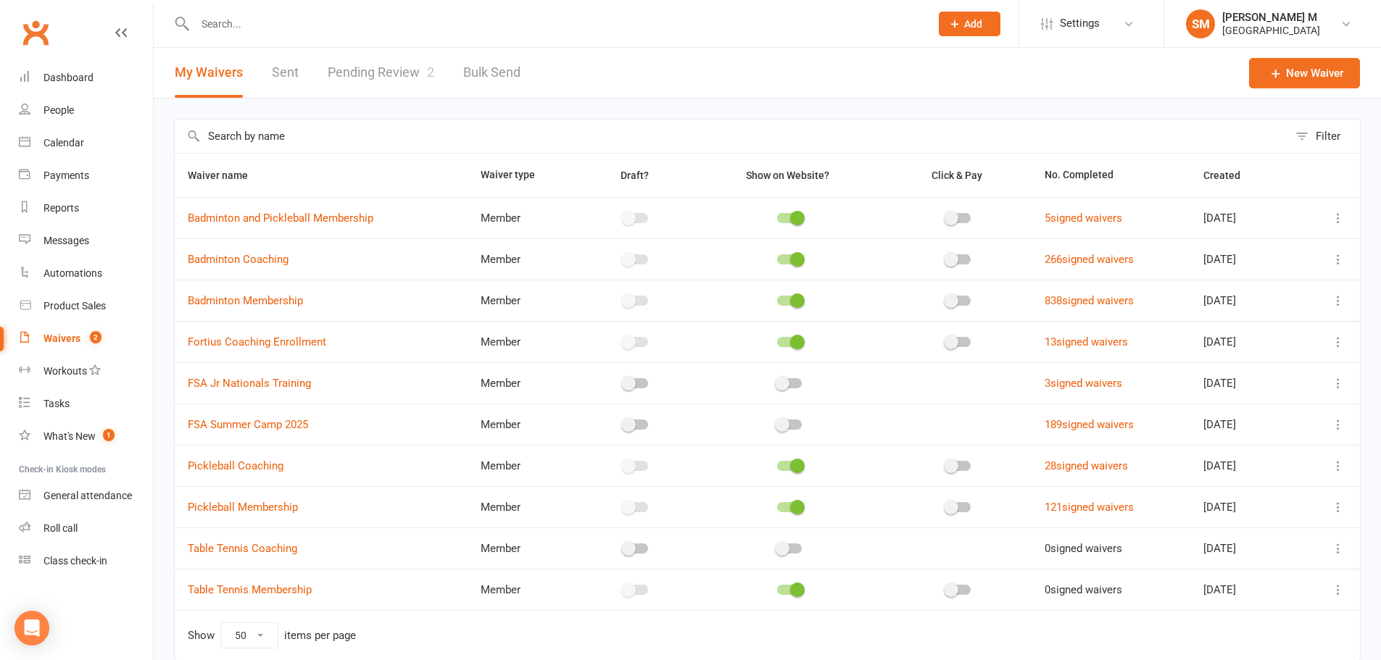
click at [344, 67] on link "Pending Review 2" at bounding box center [381, 73] width 107 height 50
select select "100"
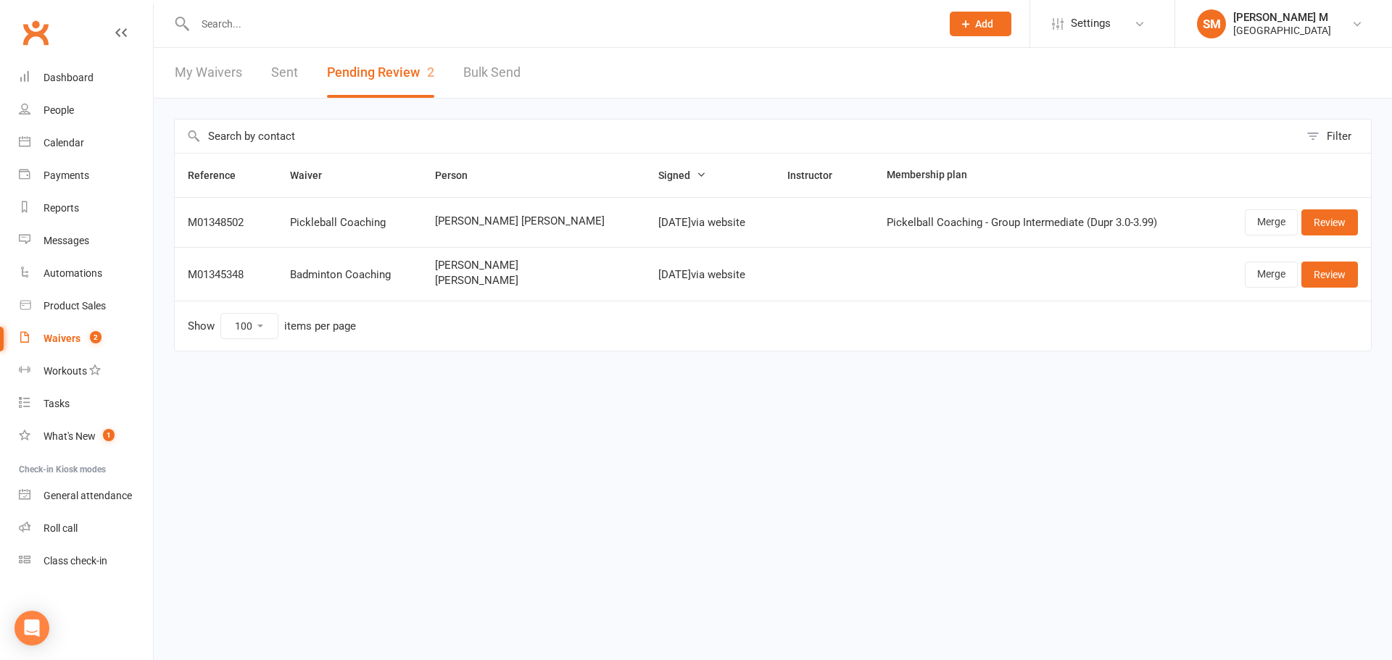
click at [286, 63] on link "Sent" at bounding box center [284, 73] width 27 height 50
select select "50"
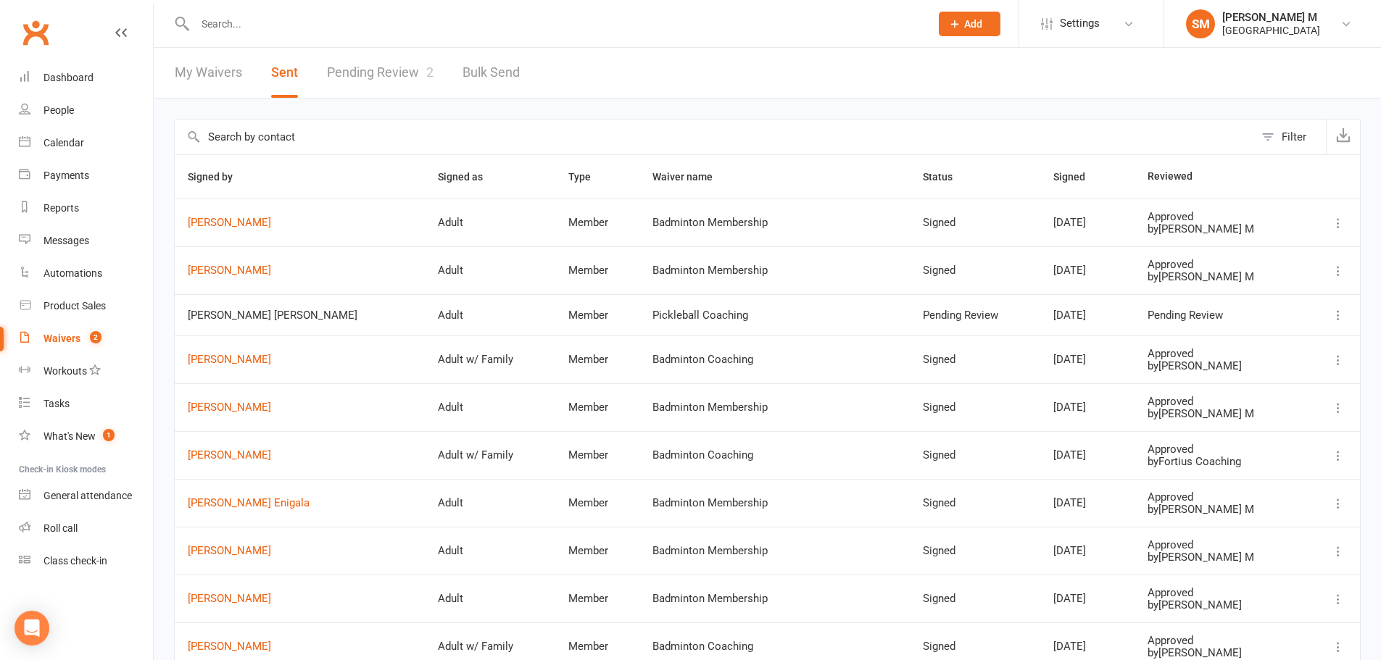
click at [215, 216] on td "[PERSON_NAME]" at bounding box center [300, 223] width 250 height 48
click at [226, 225] on link "[PERSON_NAME]" at bounding box center [300, 223] width 224 height 12
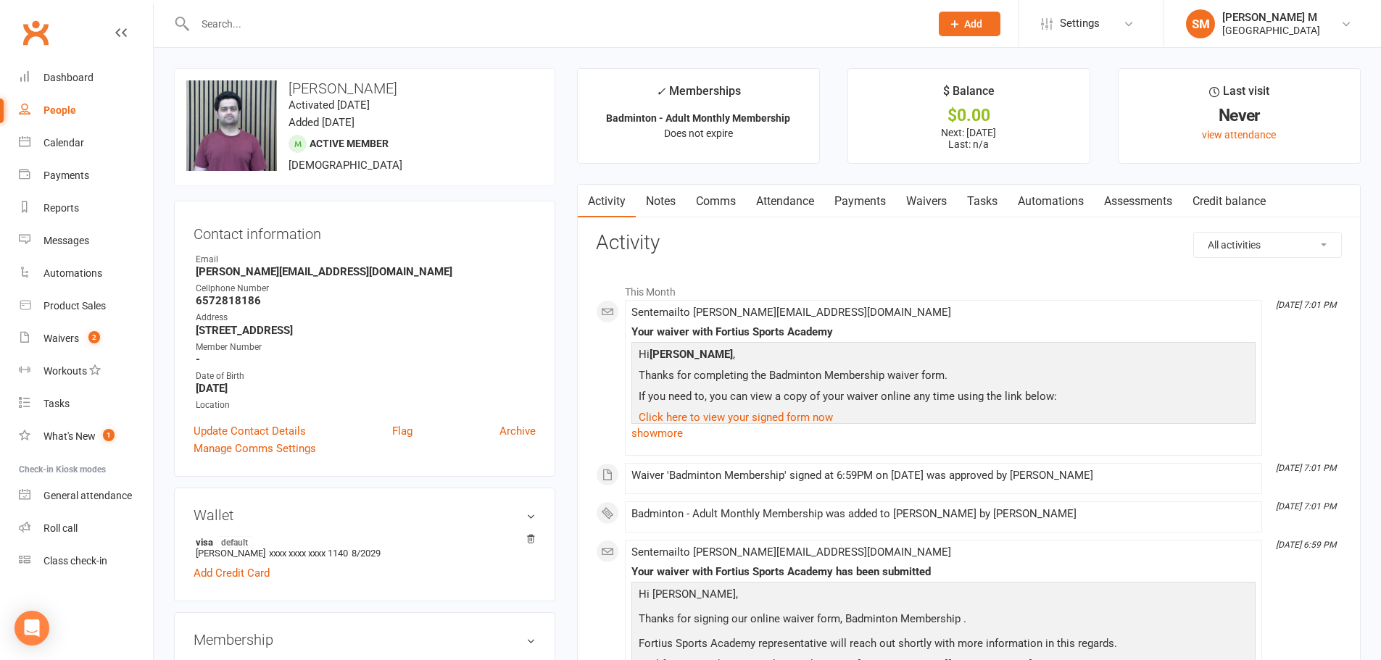
click at [859, 208] on link "Payments" at bounding box center [860, 201] width 72 height 33
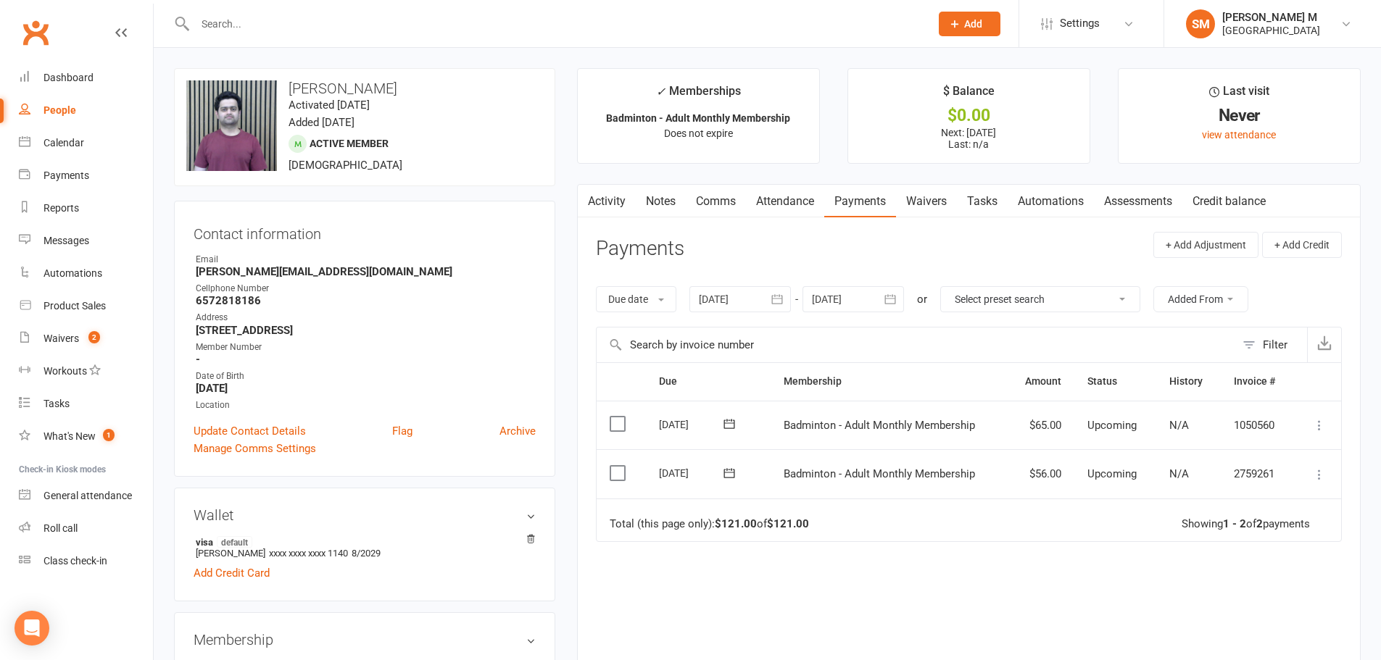
click at [894, 296] on icon "button" at bounding box center [890, 299] width 14 height 14
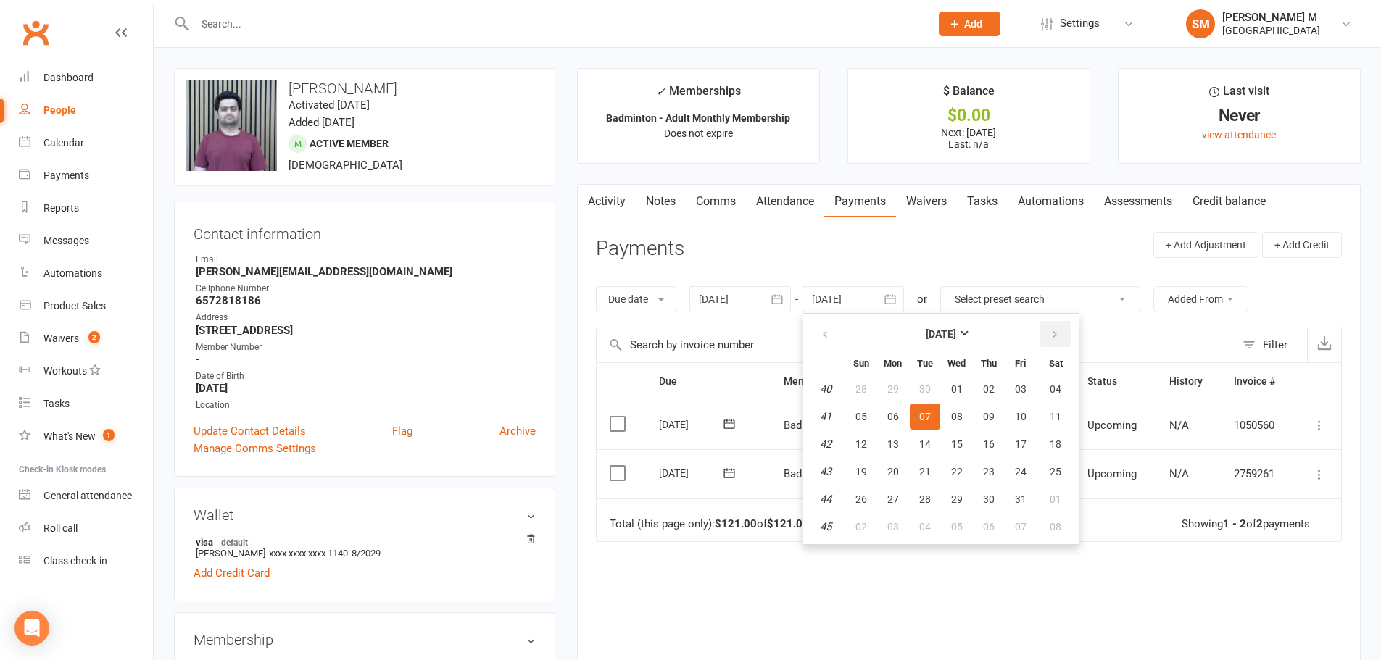
click at [1044, 338] on button "button" at bounding box center [1055, 334] width 31 height 26
click at [1056, 389] on span "06" at bounding box center [1056, 389] width 12 height 12
type input "[DATE]"
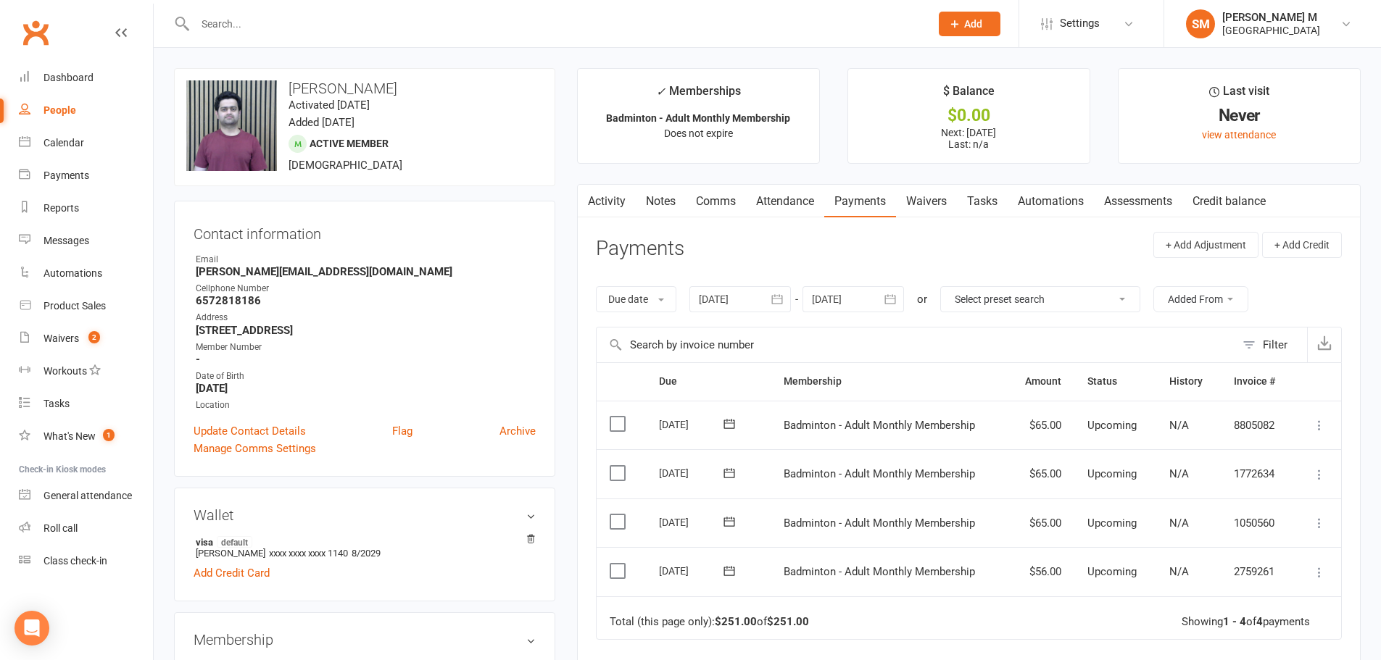
click at [781, 304] on icon "button" at bounding box center [777, 299] width 11 height 9
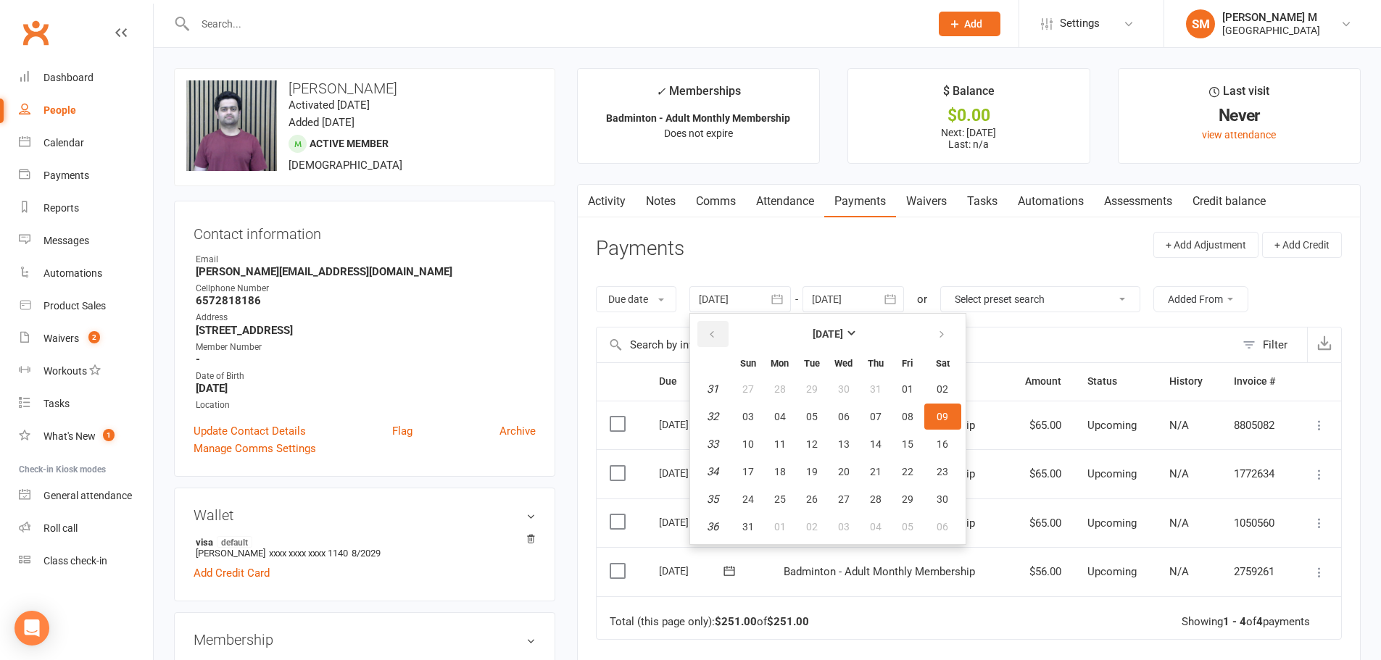
click at [717, 329] on icon "button" at bounding box center [712, 335] width 10 height 12
click at [786, 386] on span "02" at bounding box center [780, 389] width 12 height 12
type input "02 Jun 2025"
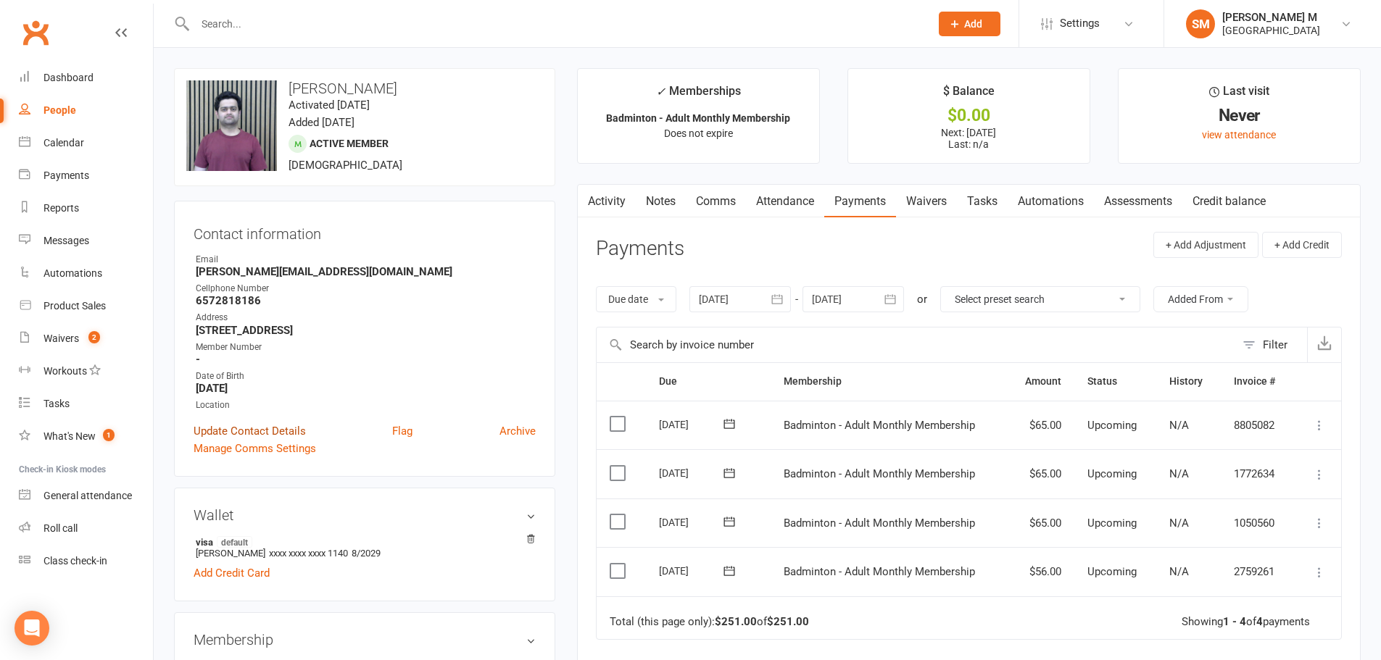
click at [227, 430] on link "Update Contact Details" at bounding box center [250, 431] width 112 height 17
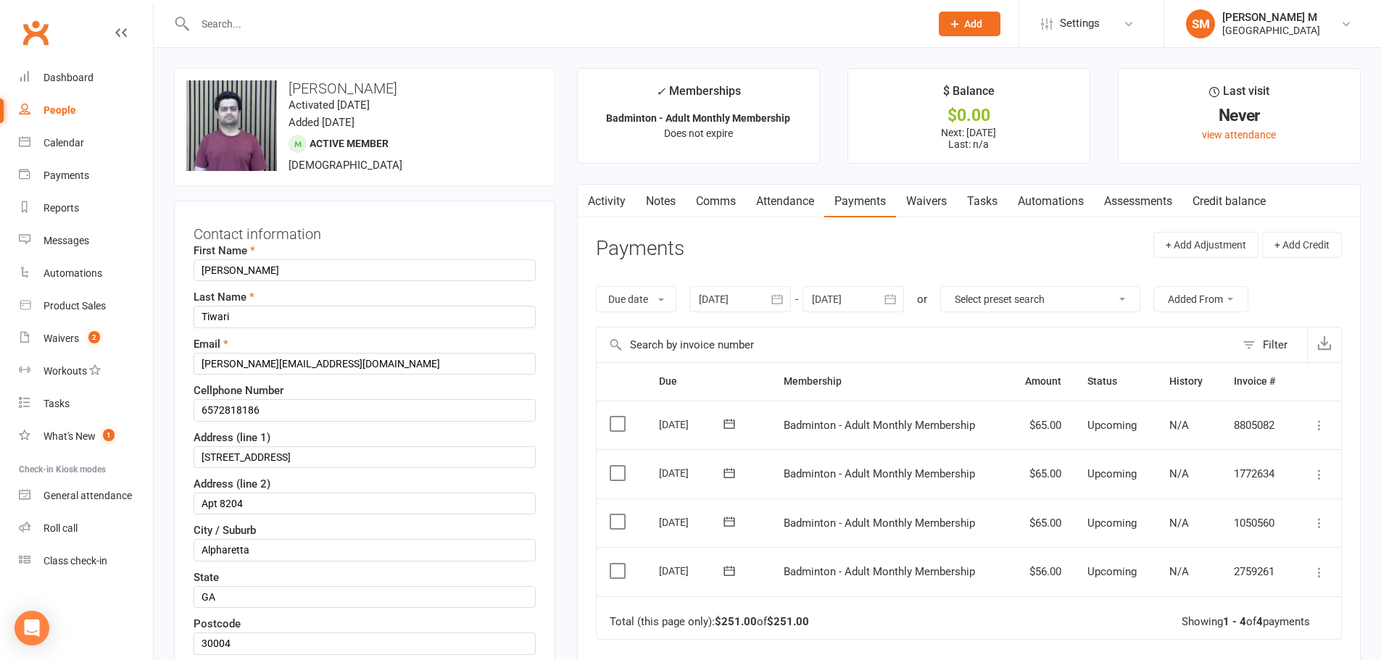
scroll to position [68, 0]
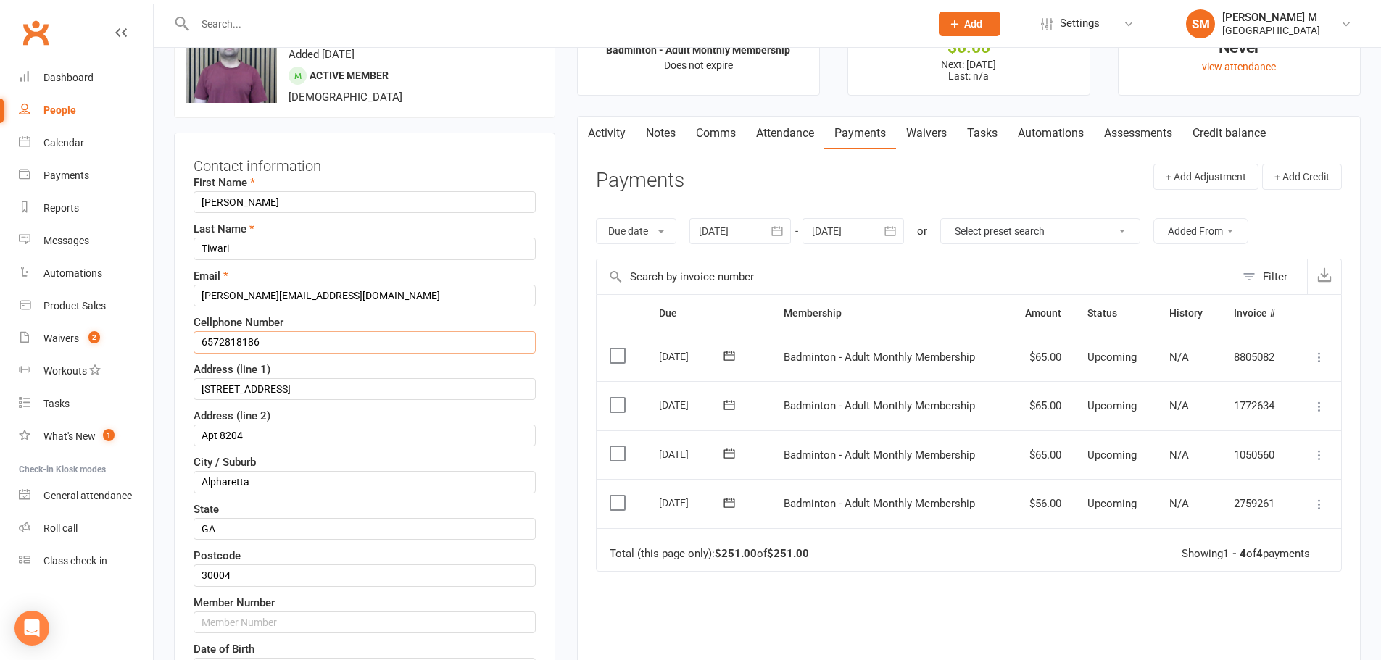
drag, startPoint x: 269, startPoint y: 347, endPoint x: 196, endPoint y: 349, distance: 73.2
click at [196, 349] on input "6572818186" at bounding box center [365, 342] width 342 height 22
click at [287, 339] on input "6572818186" at bounding box center [365, 342] width 342 height 22
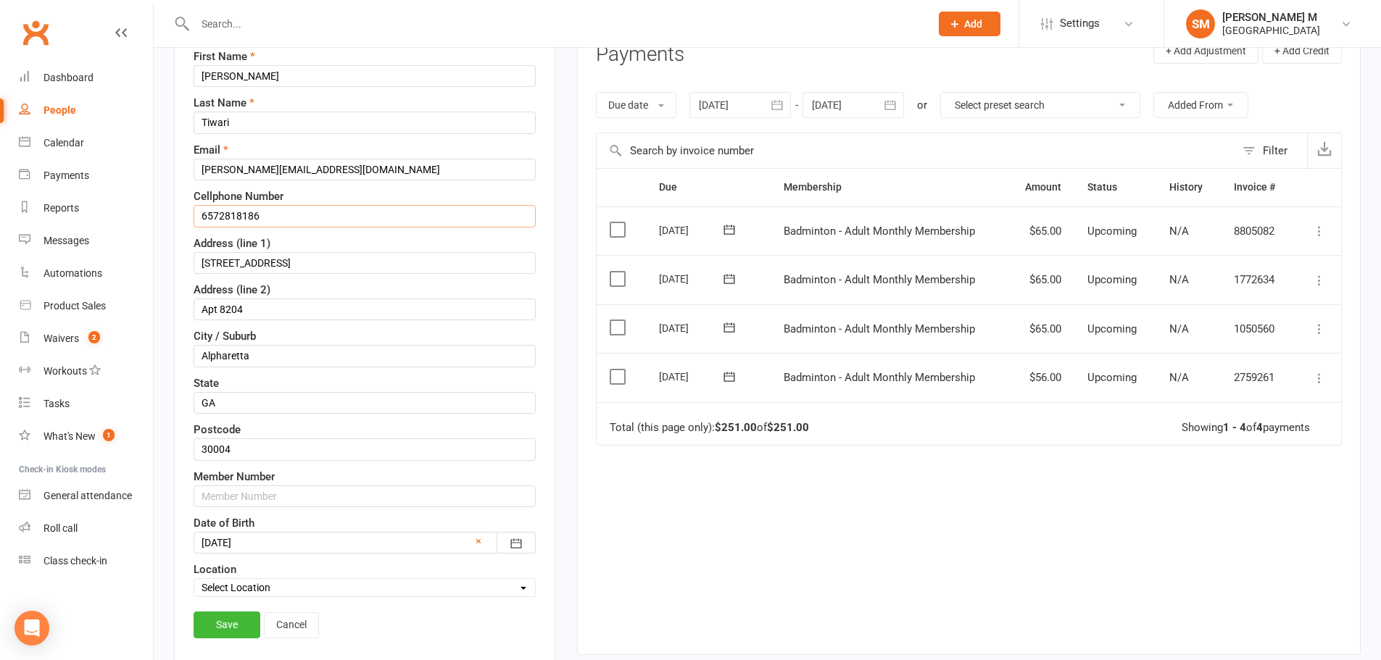
scroll to position [213, 0]
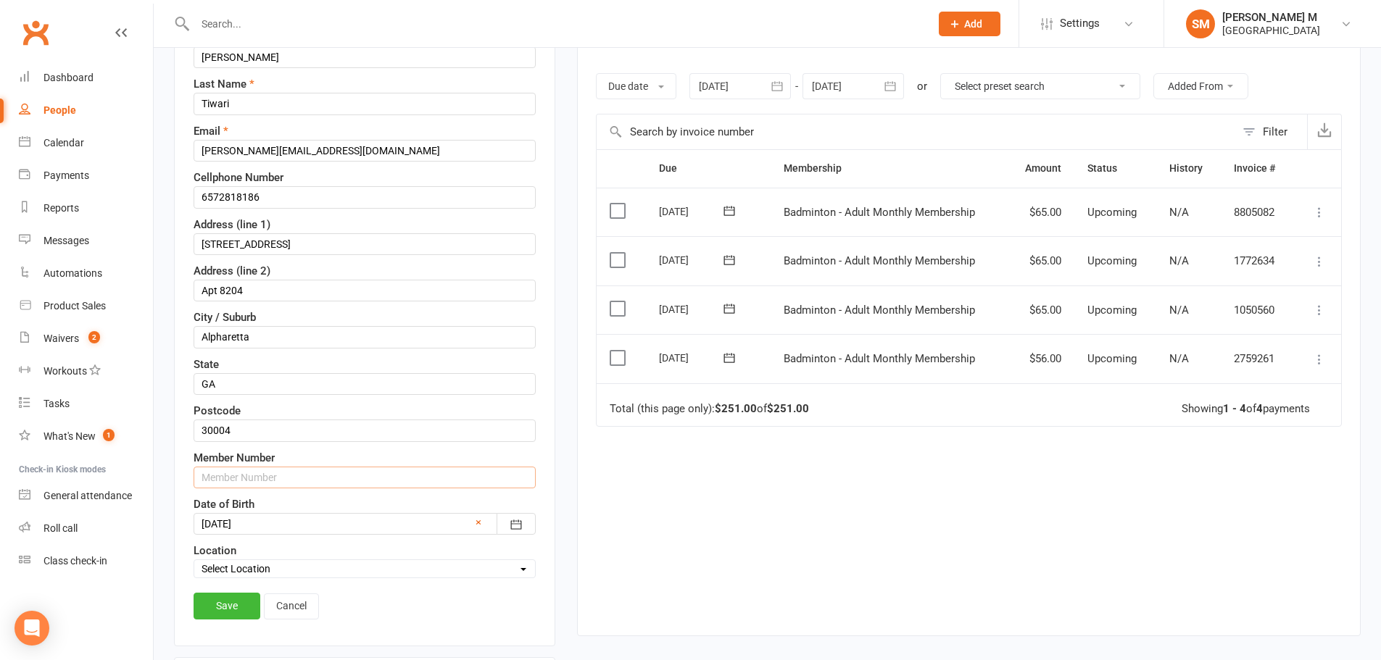
click at [246, 470] on input "text" at bounding box center [365, 478] width 342 height 22
paste input "6572818186"
type input "65728181861"
click at [225, 605] on link "Save" at bounding box center [227, 606] width 67 height 26
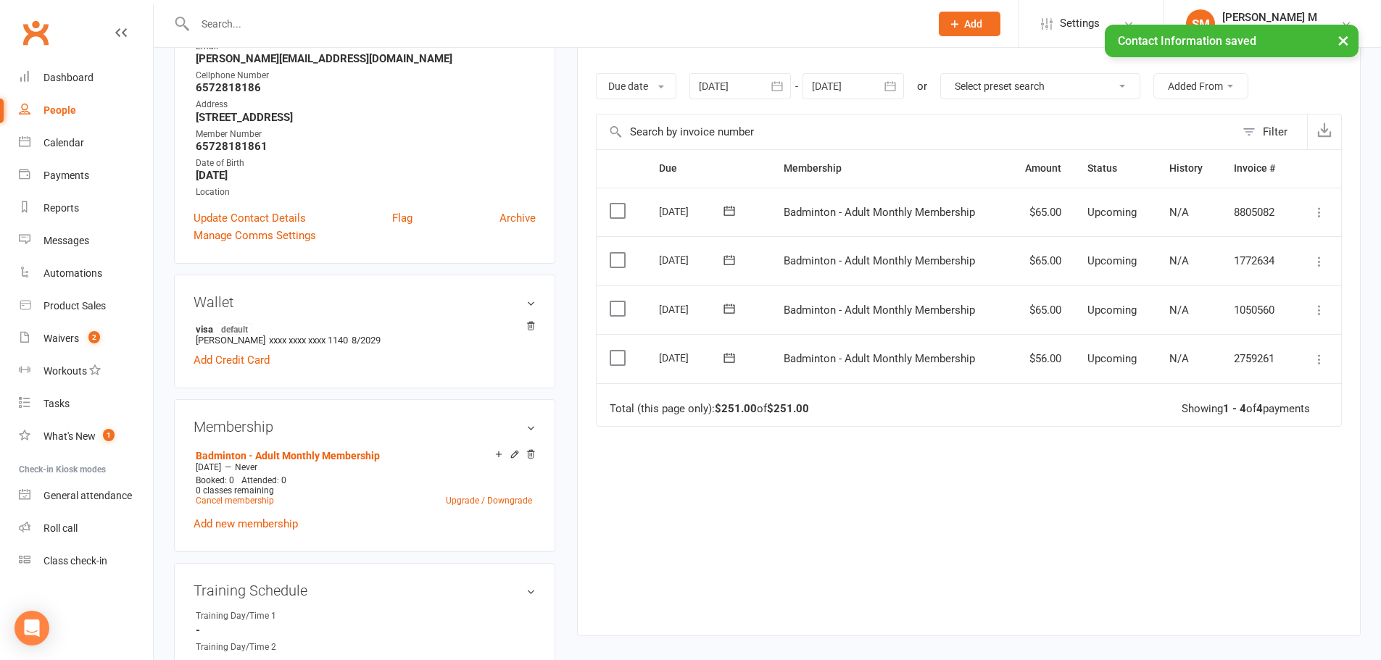
scroll to position [0, 0]
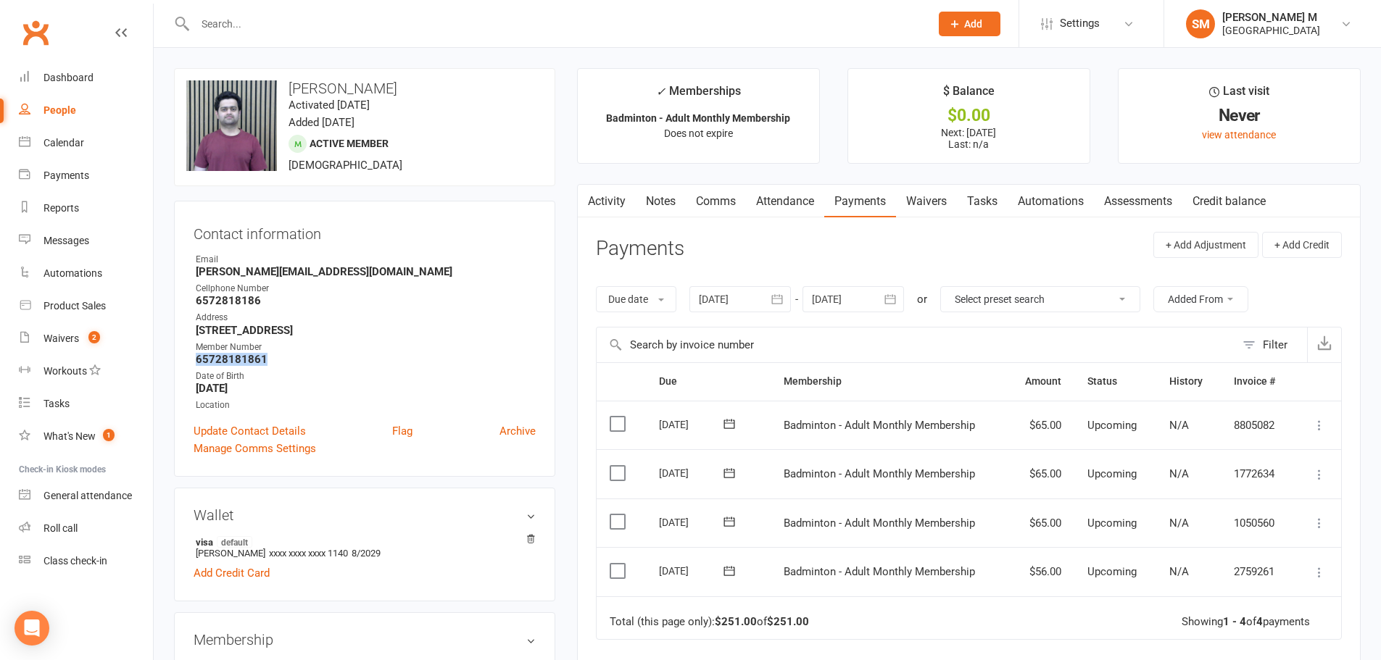
drag, startPoint x: 232, startPoint y: 357, endPoint x: 195, endPoint y: 360, distance: 37.1
click at [195, 360] on li "Member Number 65728181861" at bounding box center [365, 353] width 342 height 25
copy strong "65728181861"
click at [344, 389] on strong "March 29, 1993" at bounding box center [366, 388] width 340 height 13
click at [249, 28] on input "text" at bounding box center [555, 24] width 729 height 20
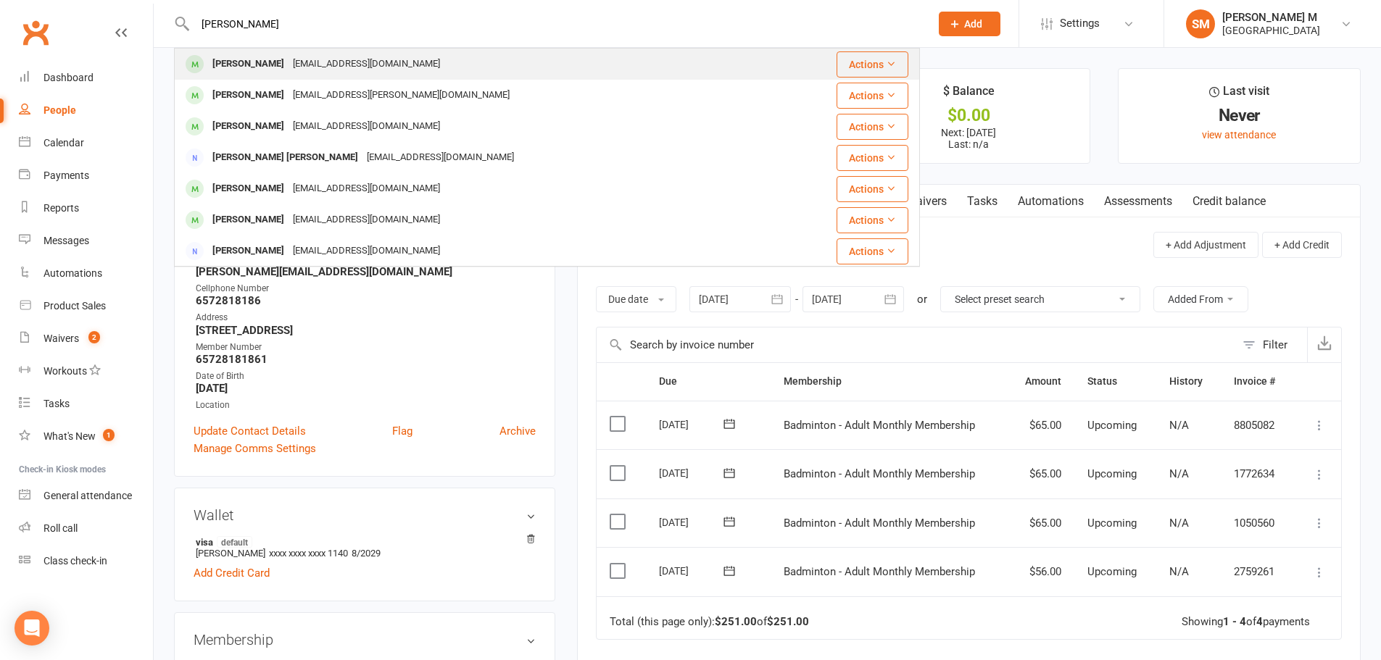
type input "pradeep kabali"
click at [334, 70] on div "pradeep.kabalai@gmail.com" at bounding box center [366, 64] width 156 height 21
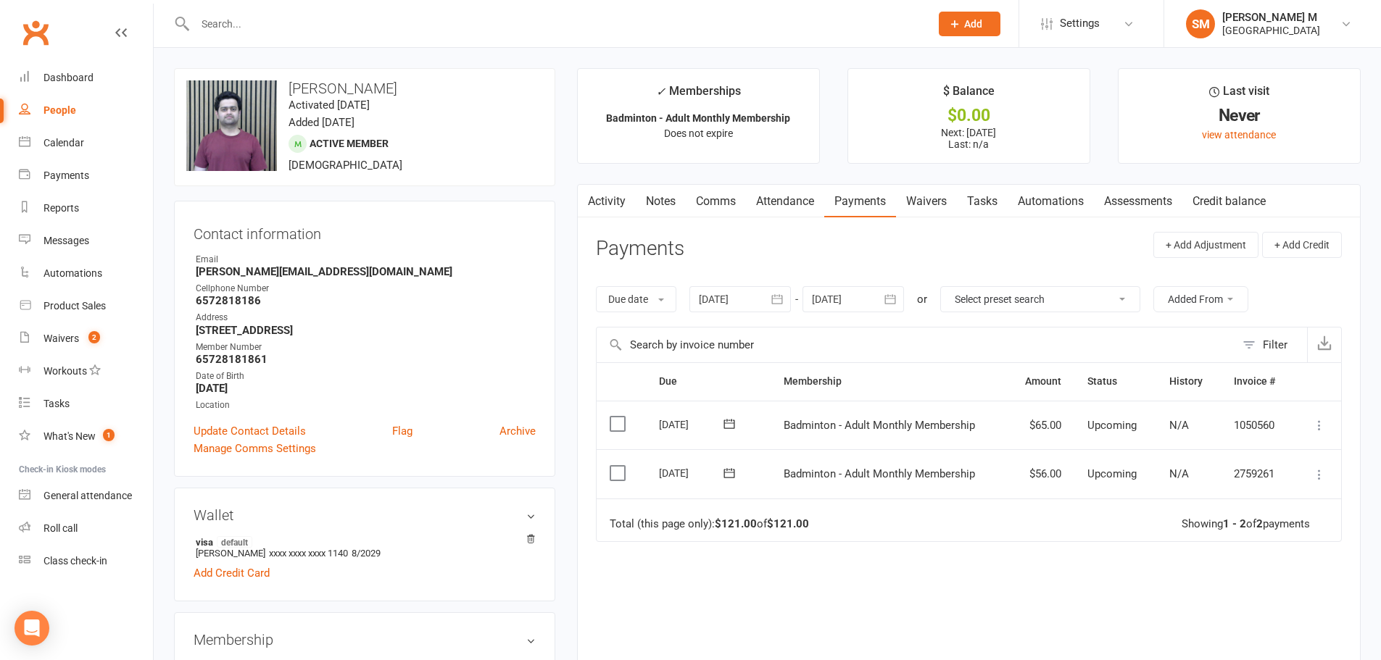
click at [894, 294] on icon "button" at bounding box center [890, 299] width 14 height 14
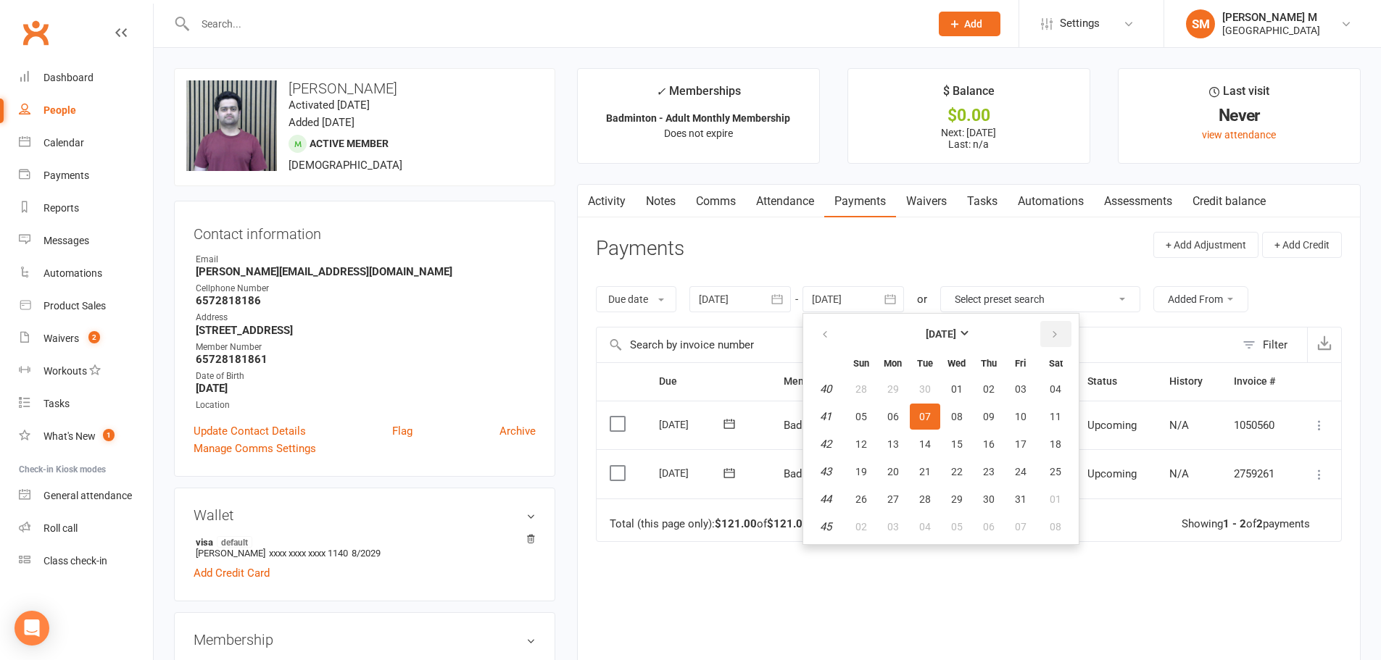
click at [1058, 336] on icon "button" at bounding box center [1055, 335] width 10 height 12
click at [1057, 390] on span "01" at bounding box center [1056, 389] width 12 height 12
type input "01 Nov 2025"
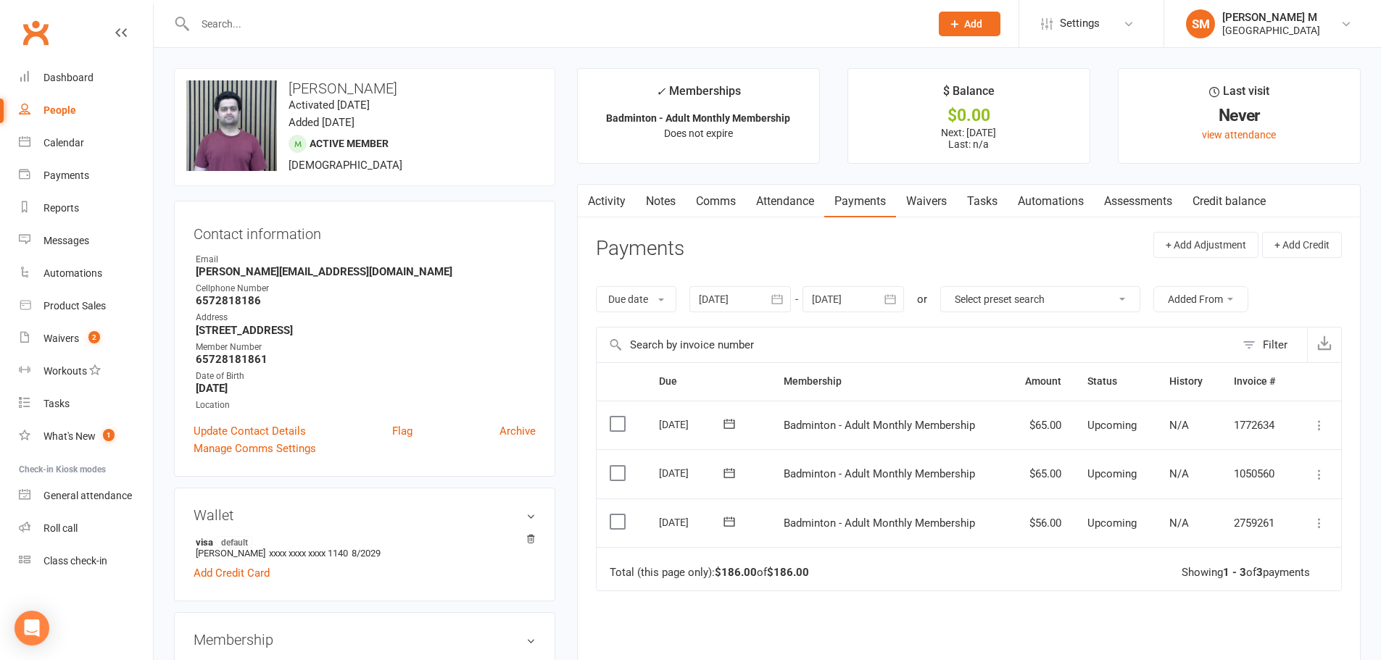
click at [626, 194] on link "Activity" at bounding box center [607, 201] width 58 height 33
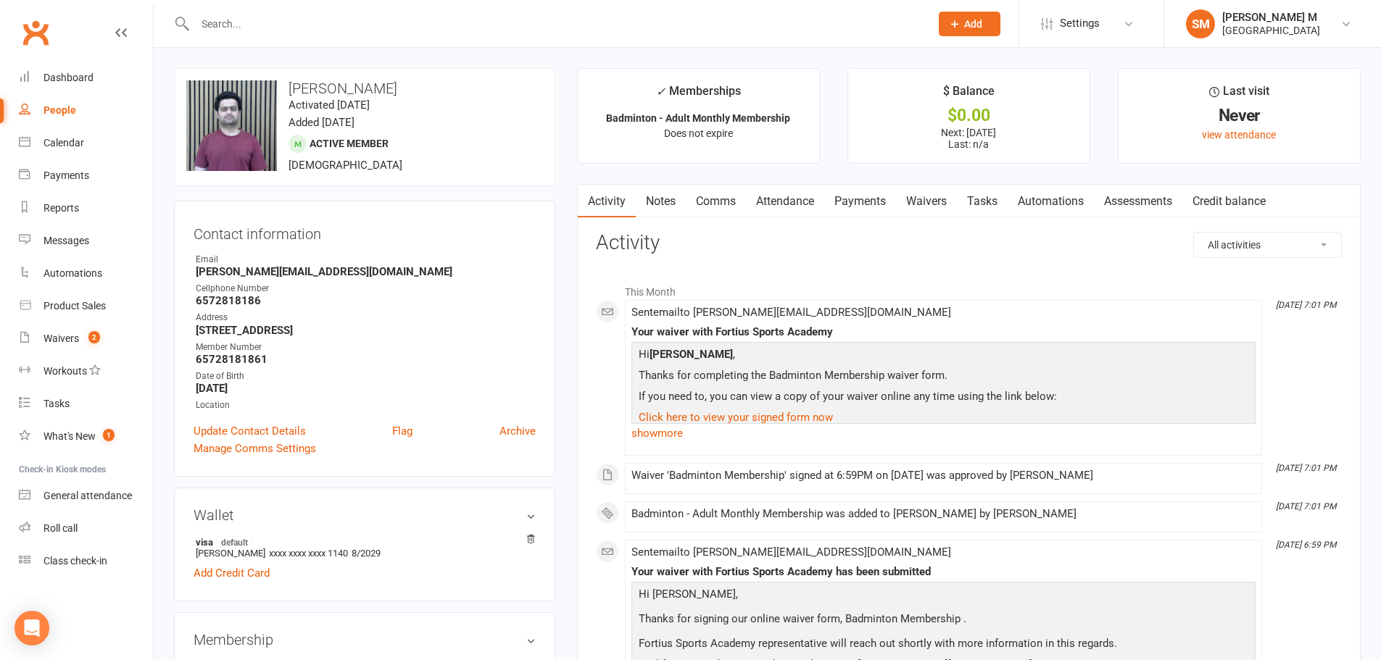
click at [404, 71] on div "upload photo change photo Vivek Tiwari Activated 10 September, 2025 Added 10 Se…" at bounding box center [364, 127] width 381 height 118
click at [361, 35] on div at bounding box center [547, 23] width 746 height 47
click at [353, 18] on input "text" at bounding box center [555, 24] width 729 height 20
click at [673, 193] on link "Notes" at bounding box center [661, 201] width 50 height 33
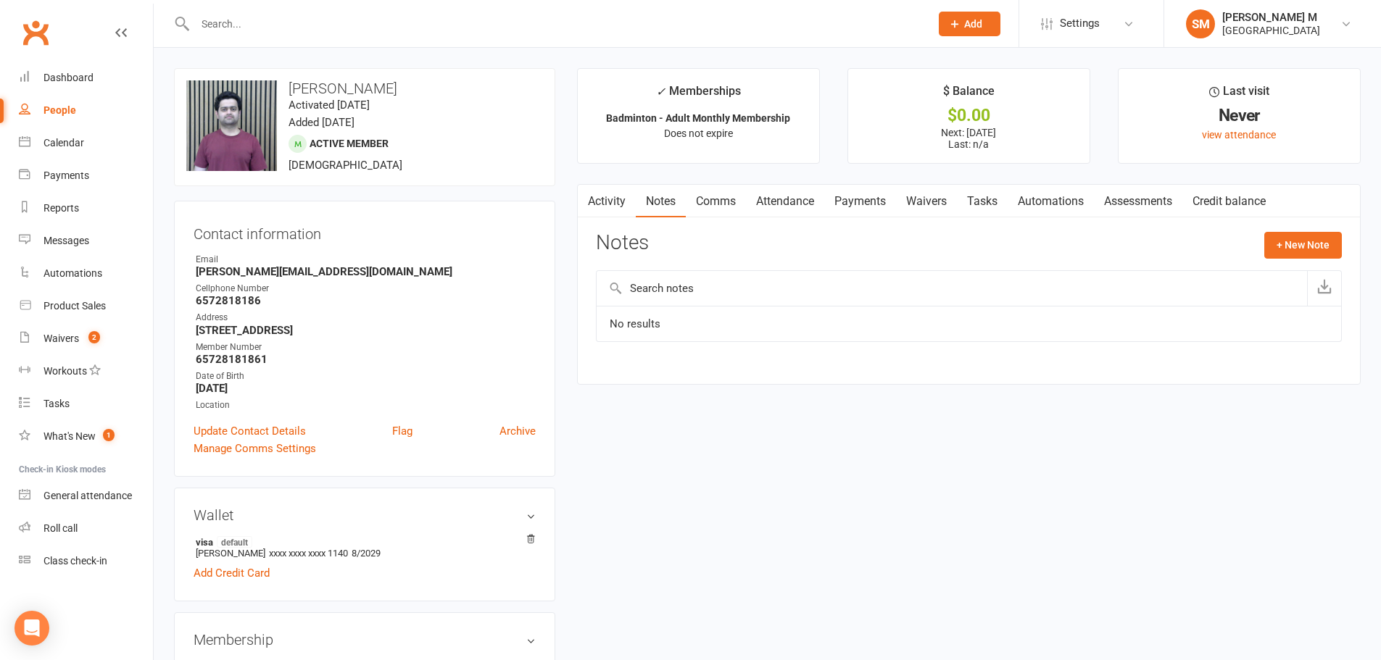
click at [618, 198] on link "Activity" at bounding box center [607, 201] width 58 height 33
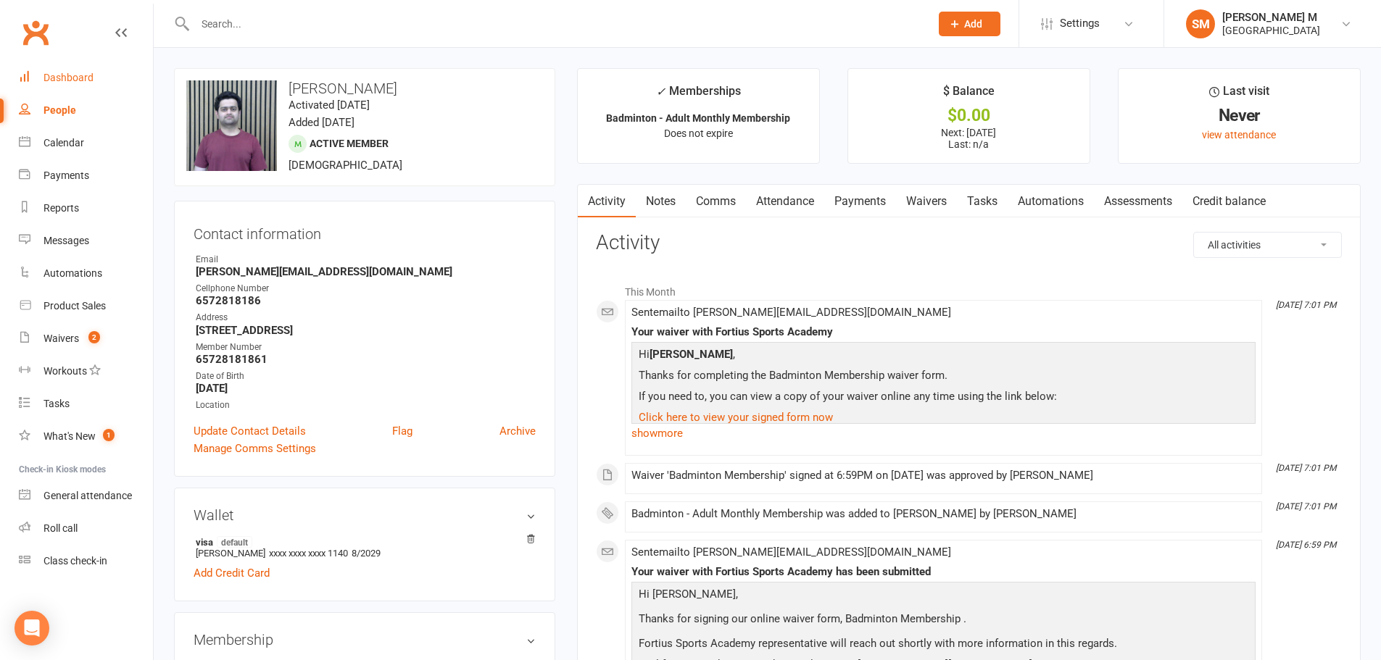
click at [80, 71] on link "Dashboard" at bounding box center [86, 78] width 134 height 33
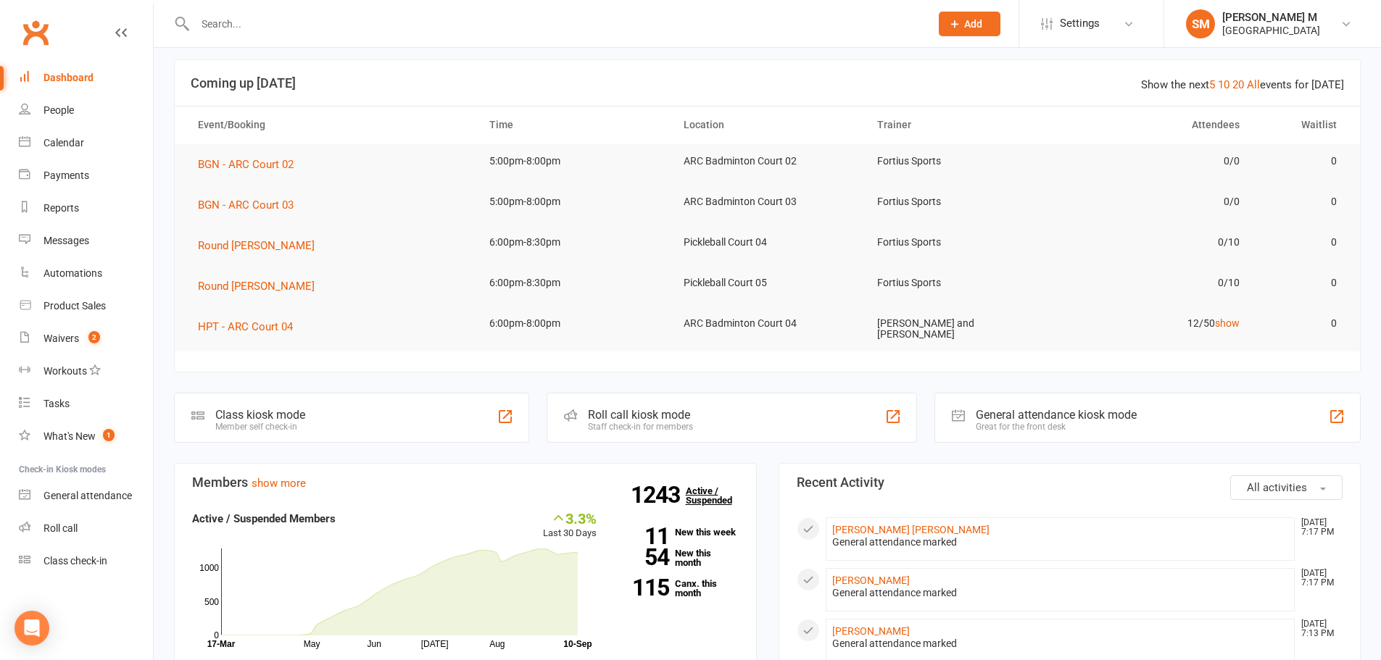
scroll to position [145, 0]
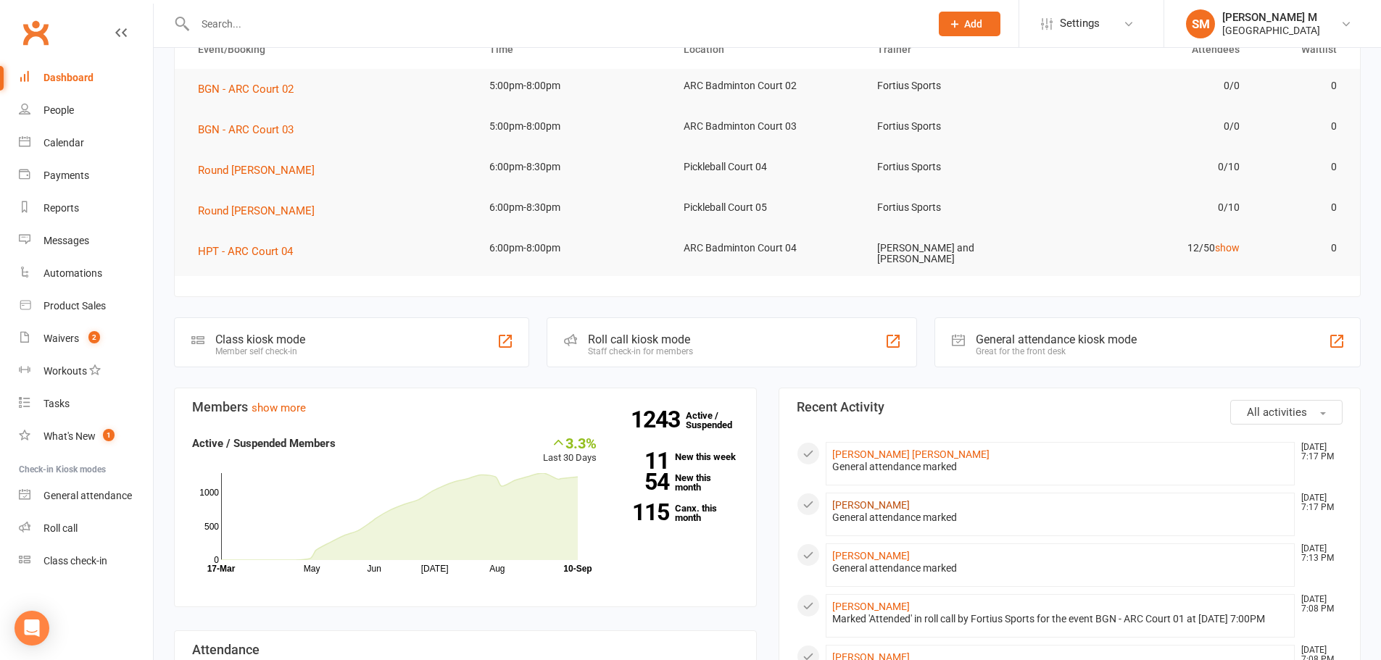
click at [855, 501] on link "Padmasrii Nagarajan" at bounding box center [871, 505] width 78 height 12
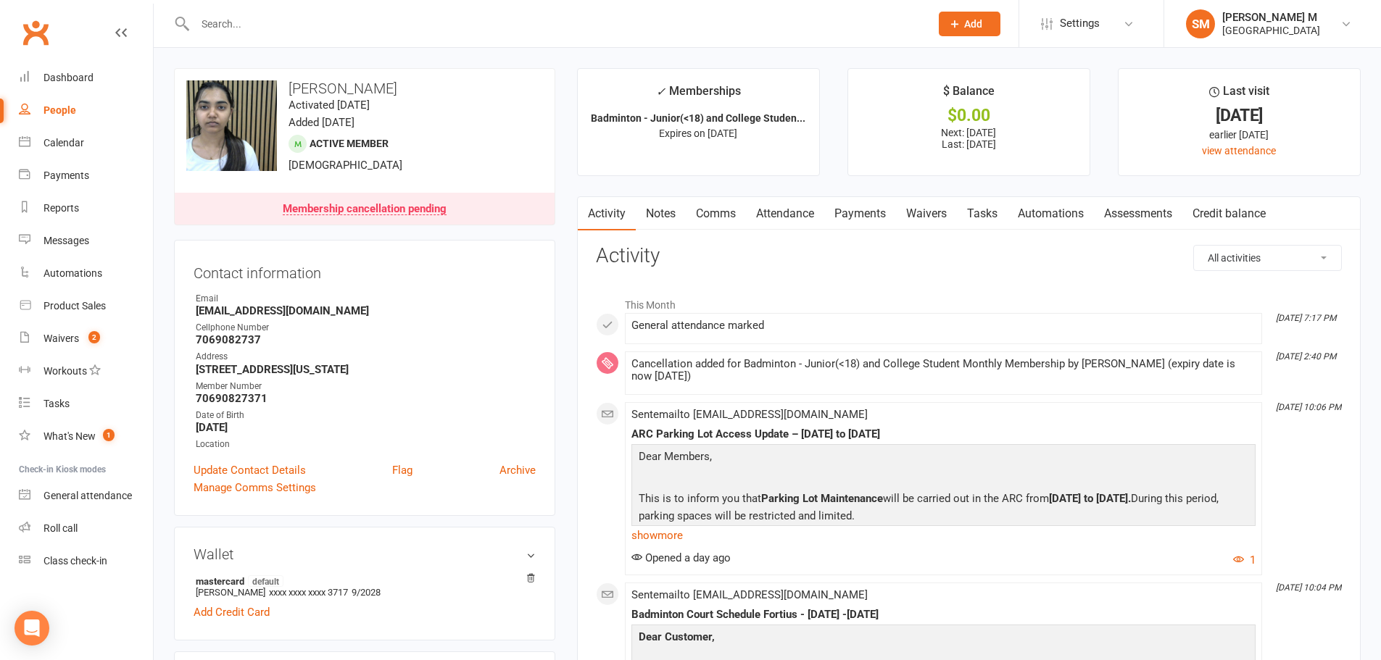
click at [670, 212] on link "Notes" at bounding box center [661, 213] width 50 height 33
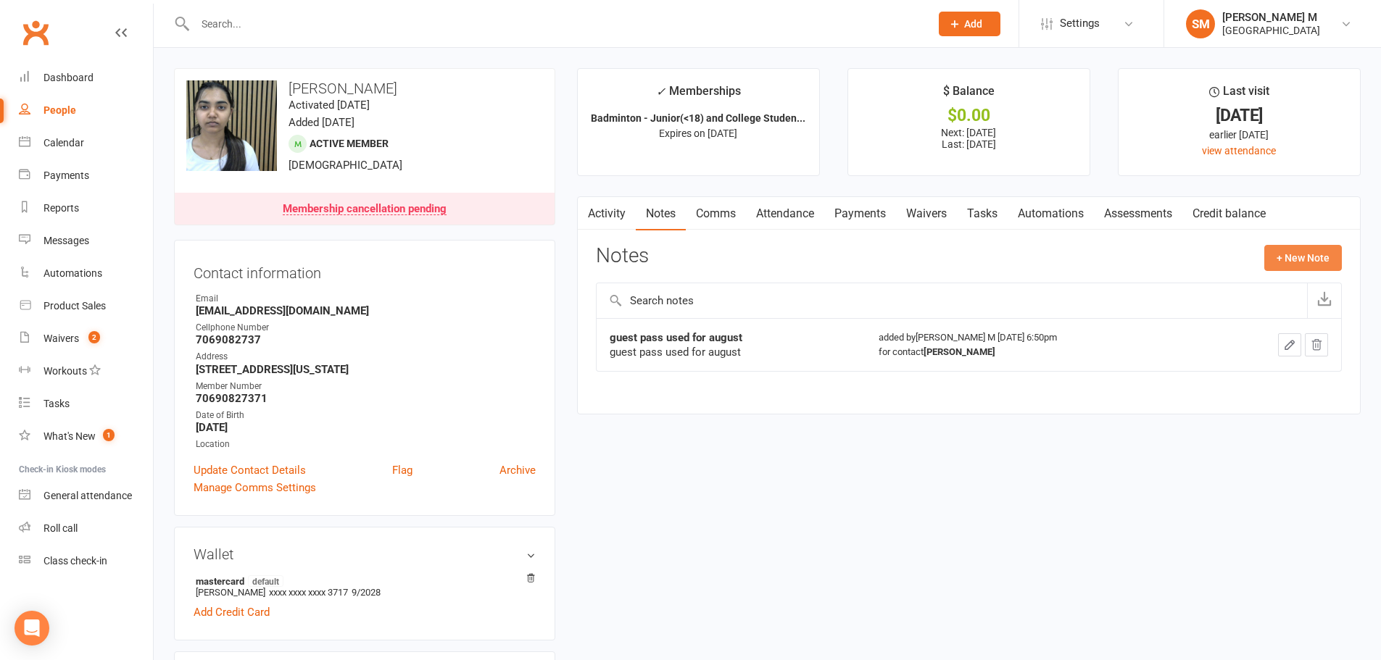
click at [1311, 259] on button "+ New Note" at bounding box center [1303, 258] width 78 height 26
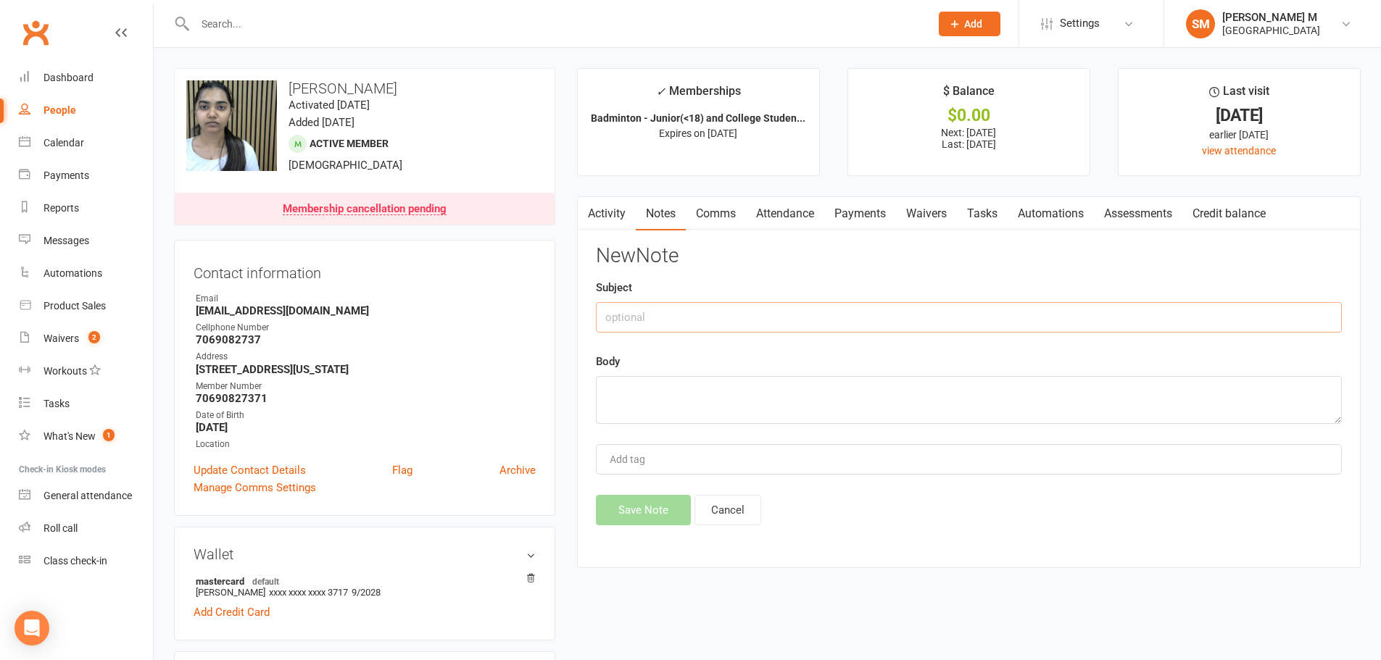
click at [712, 315] on input "text" at bounding box center [969, 317] width 746 height 30
click at [691, 397] on textarea at bounding box center [969, 400] width 746 height 48
type textarea "Guest pass was used on 9/10/2025."
click at [629, 503] on button "Save Note" at bounding box center [643, 510] width 95 height 30
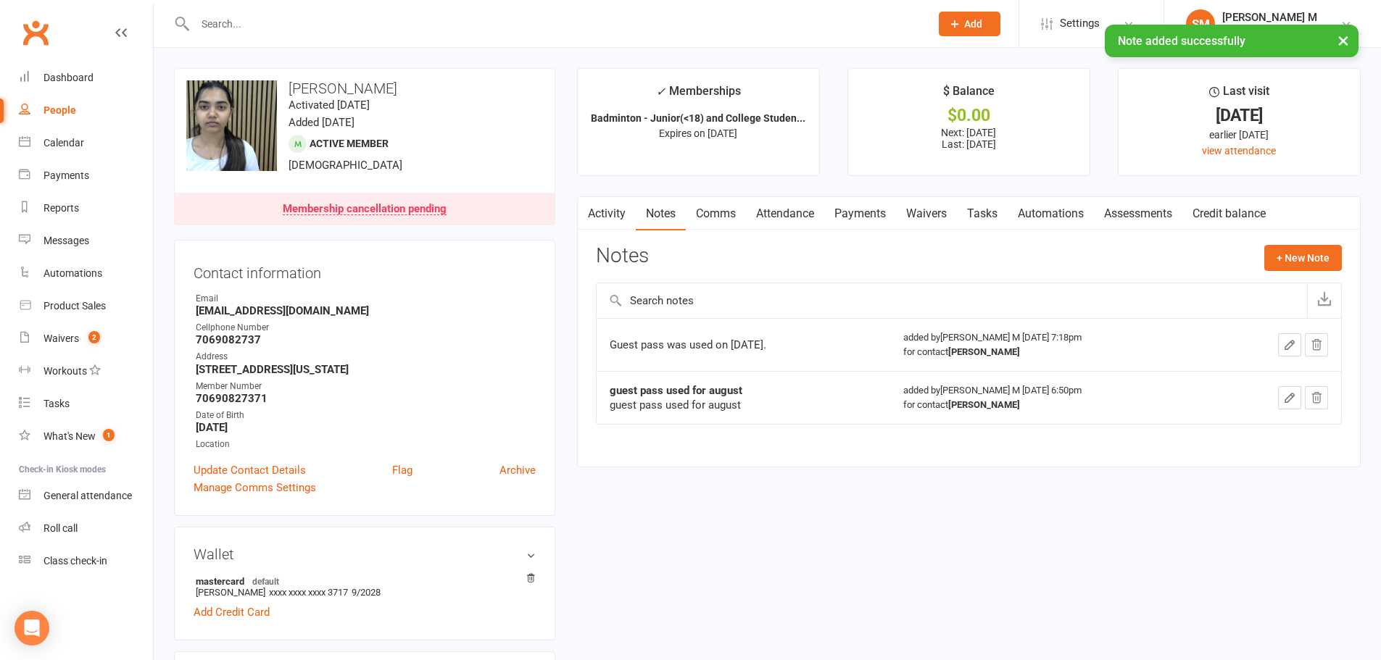
click at [862, 216] on link "Payments" at bounding box center [860, 213] width 72 height 33
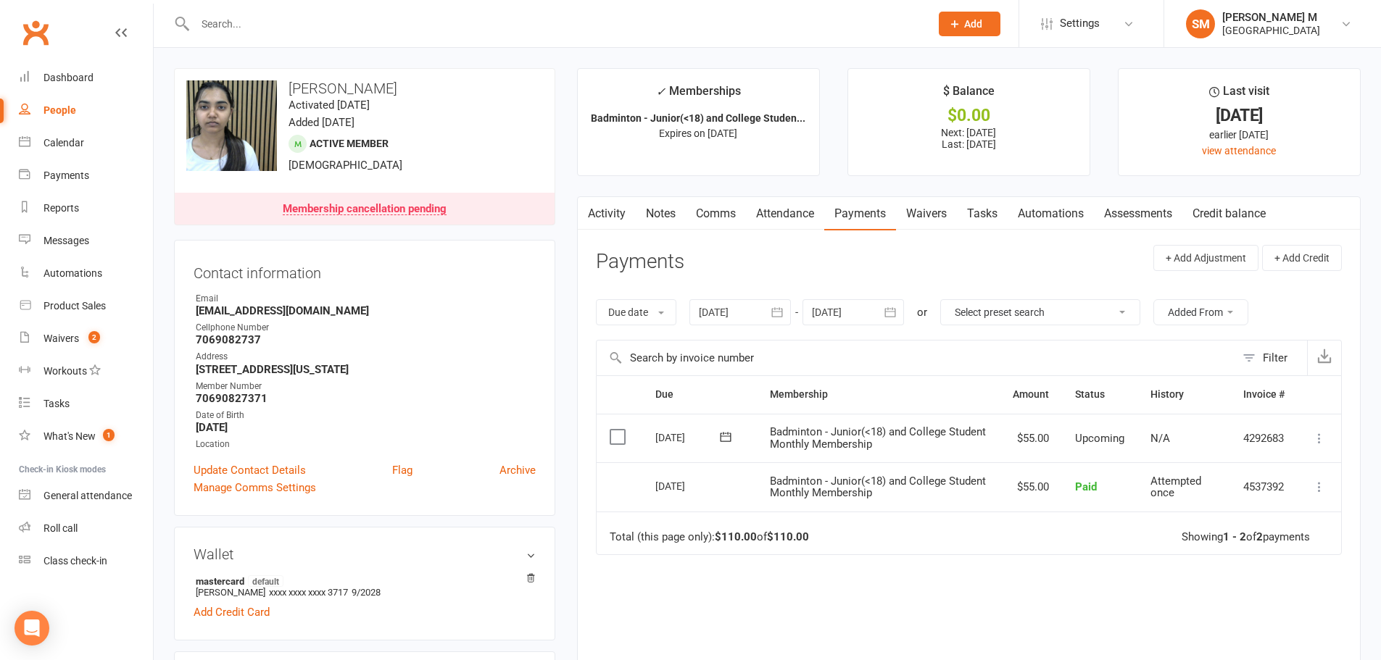
click at [604, 217] on link "Activity" at bounding box center [607, 213] width 58 height 33
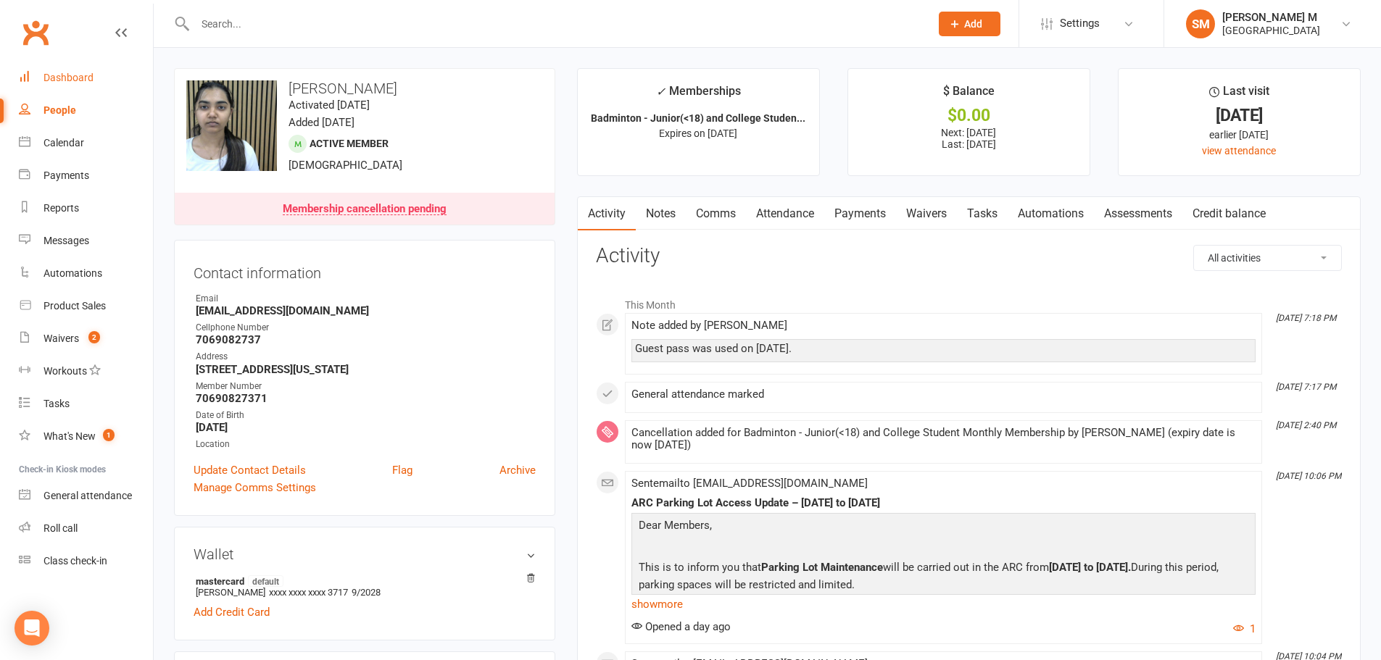
click at [101, 73] on link "Dashboard" at bounding box center [86, 78] width 134 height 33
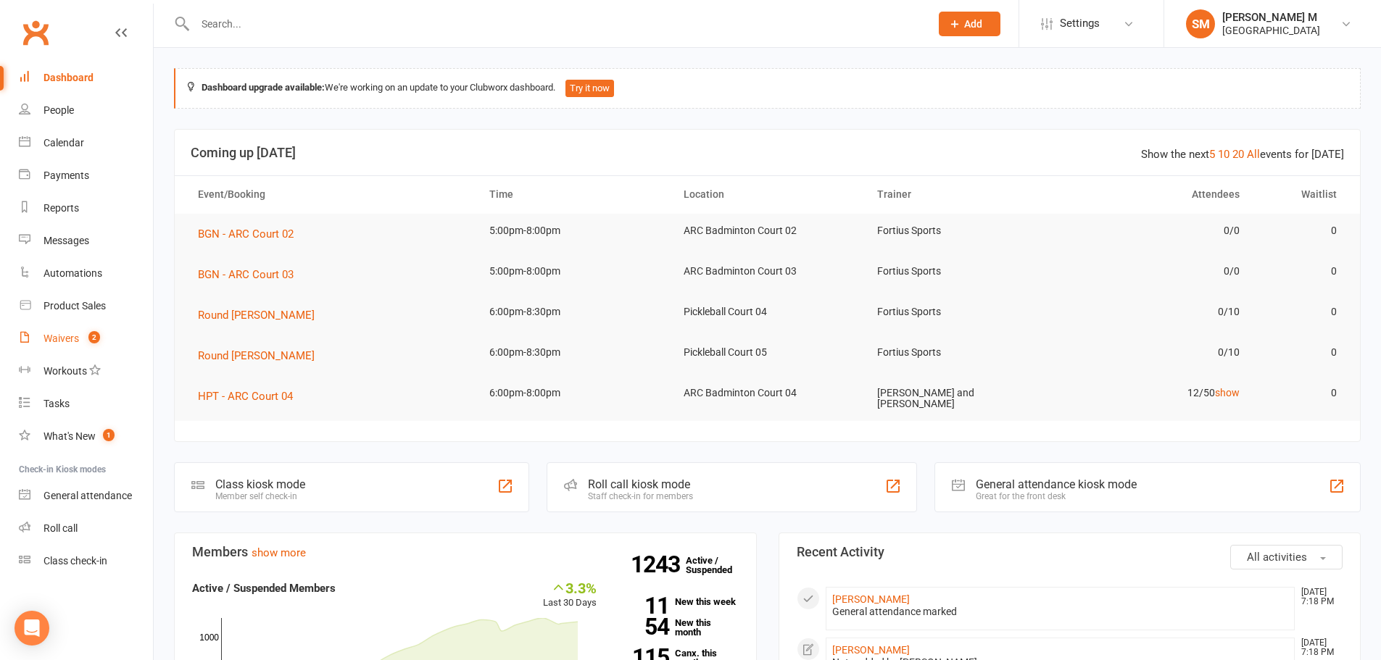
click at [56, 339] on div "Waivers" at bounding box center [61, 339] width 36 height 12
select select "50"
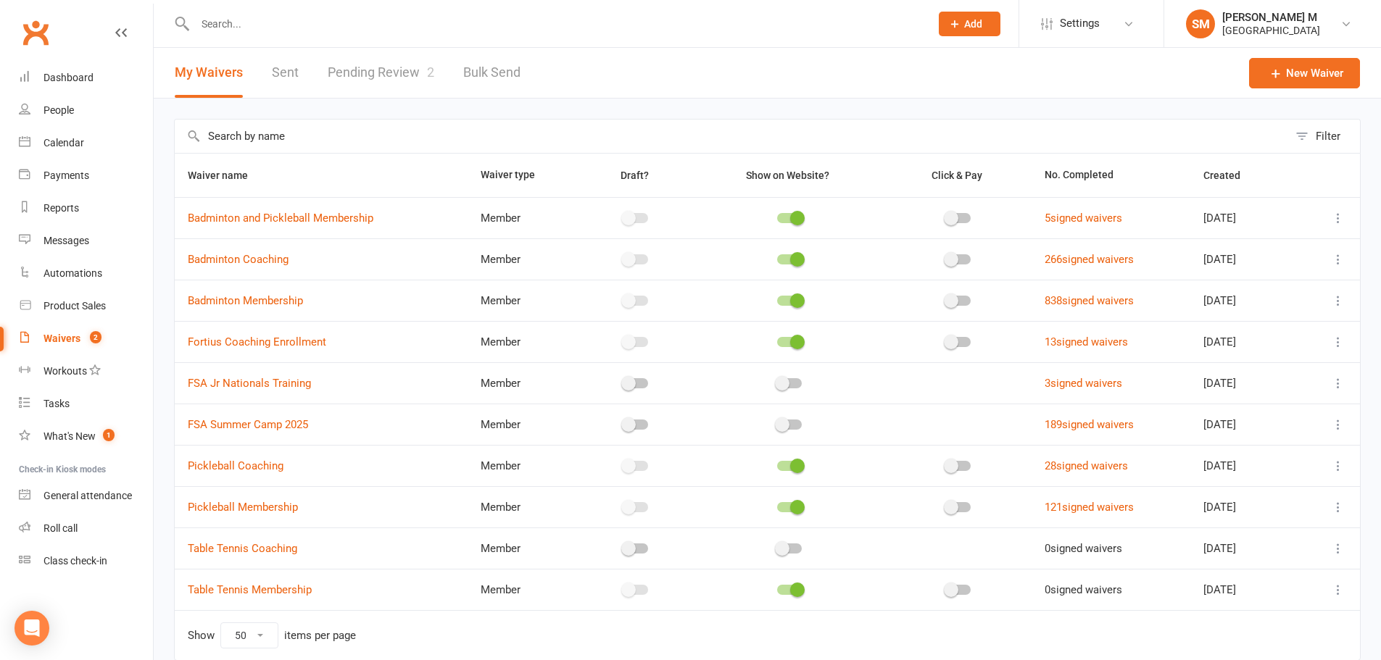
click at [366, 78] on link "Pending Review 2" at bounding box center [381, 73] width 107 height 50
select select "100"
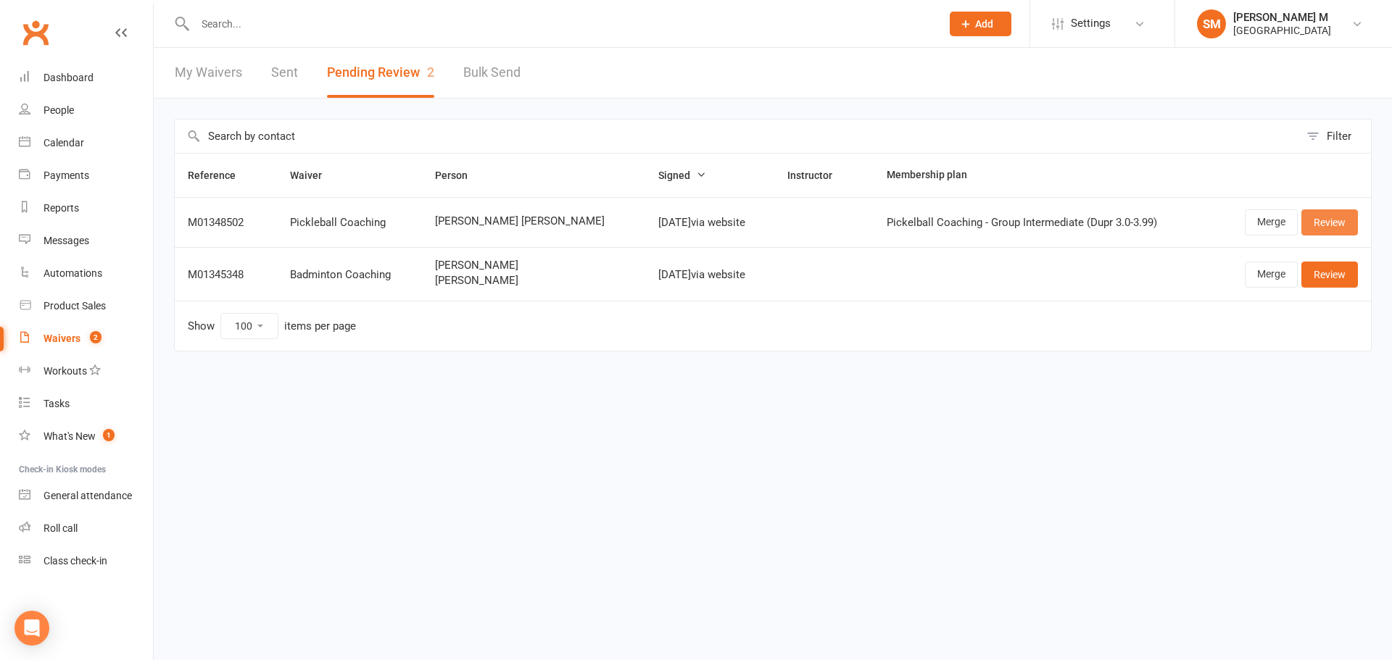
click at [1316, 216] on link "Review" at bounding box center [1329, 222] width 57 height 26
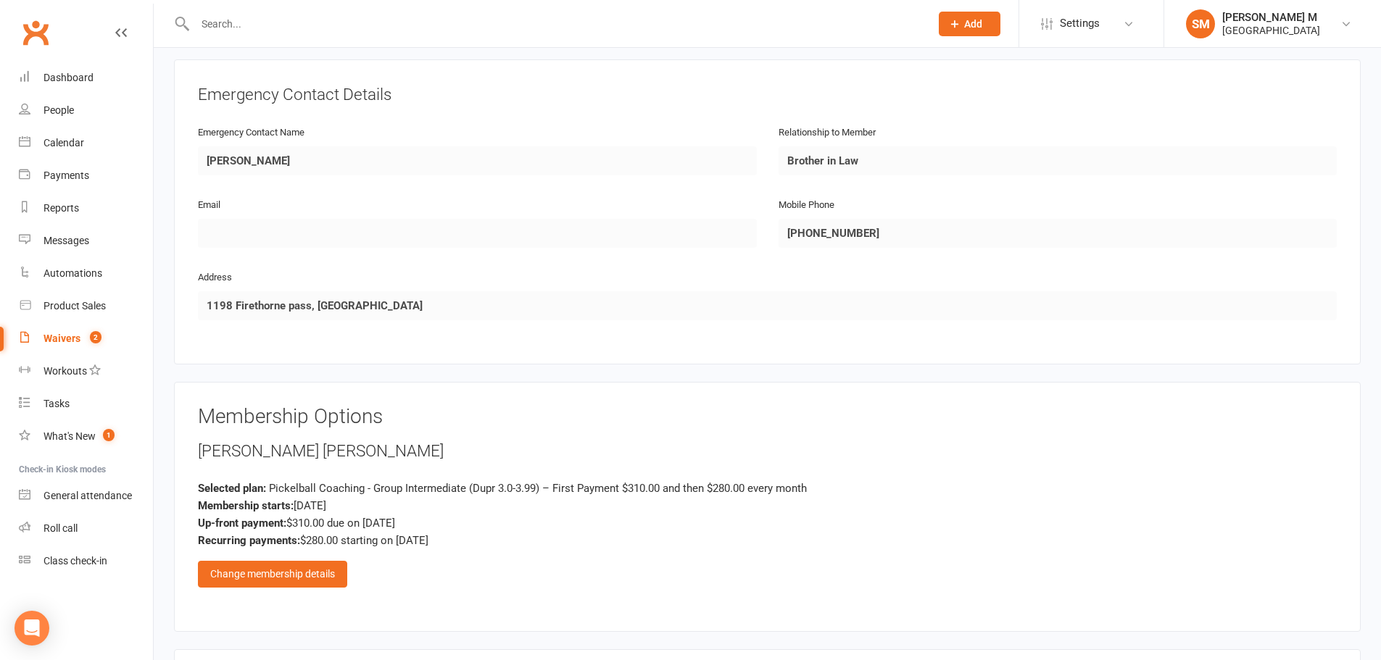
scroll to position [652, 0]
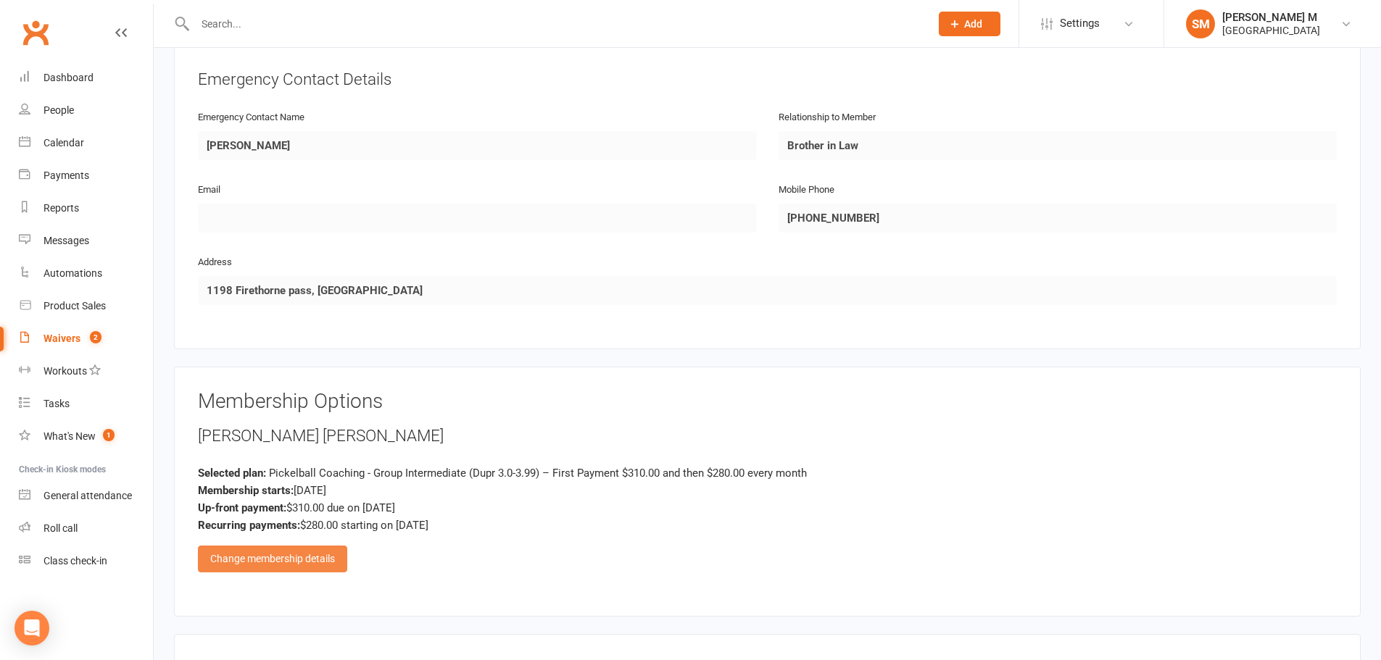
click at [221, 560] on div "Change membership details" at bounding box center [272, 559] width 149 height 26
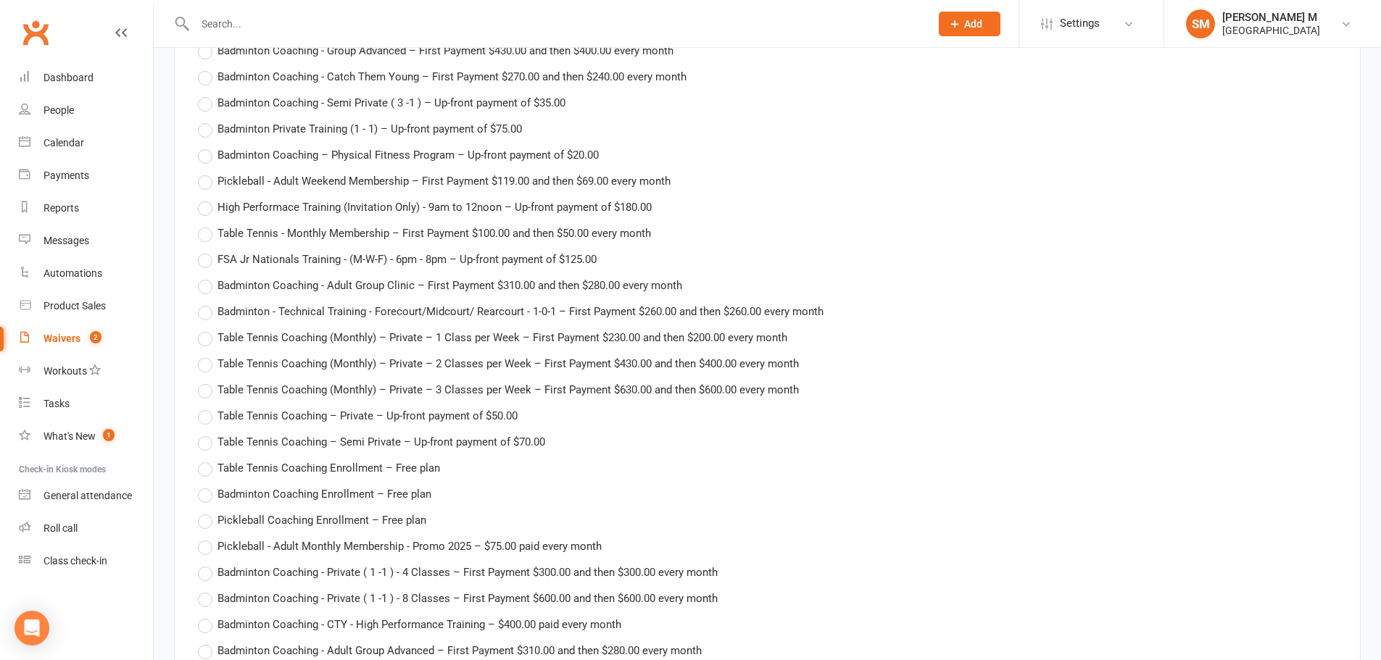
scroll to position [2156, 0]
click at [50, 78] on div "Dashboard" at bounding box center [68, 78] width 50 height 12
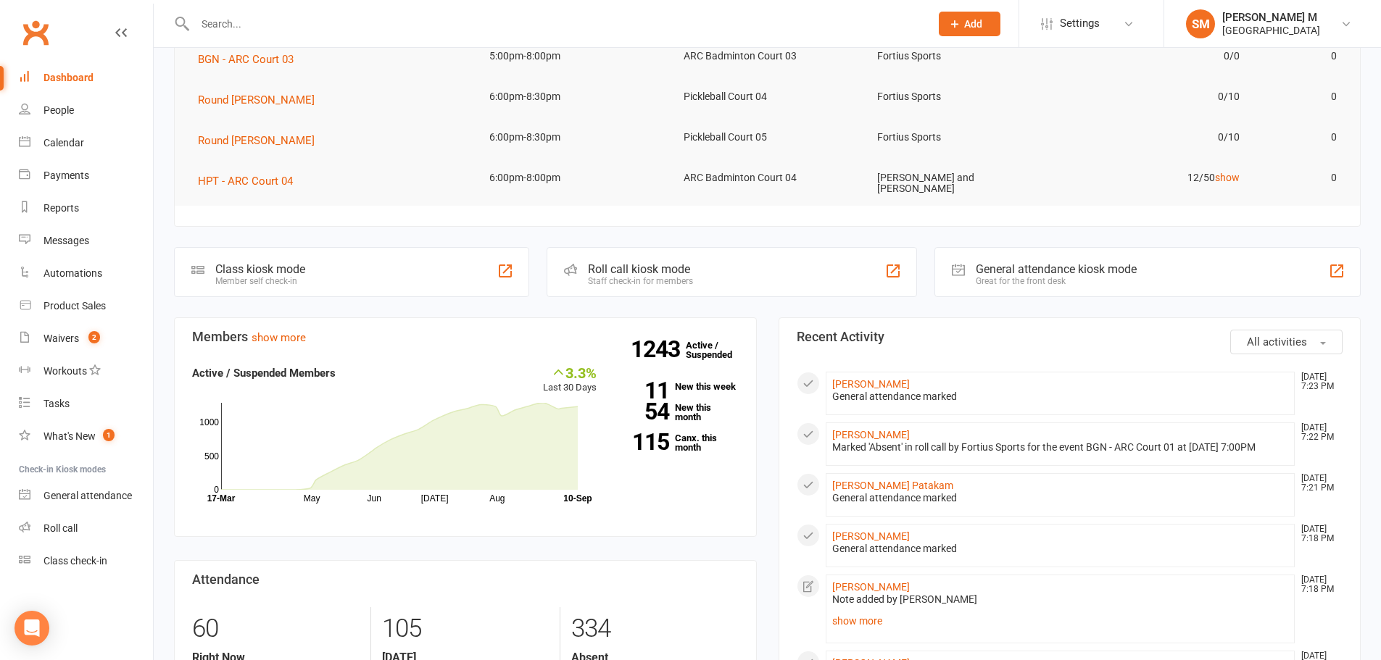
scroll to position [362, 0]
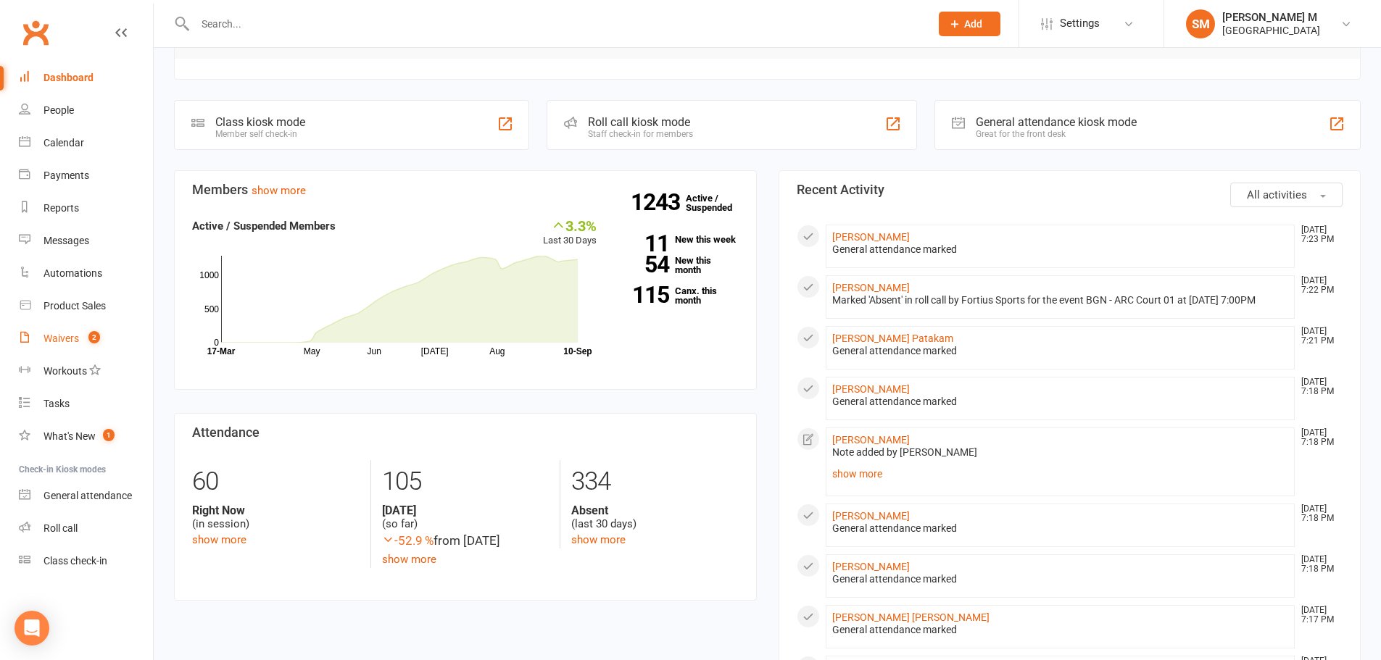
click at [77, 345] on link "Waivers 2" at bounding box center [86, 339] width 134 height 33
select select "50"
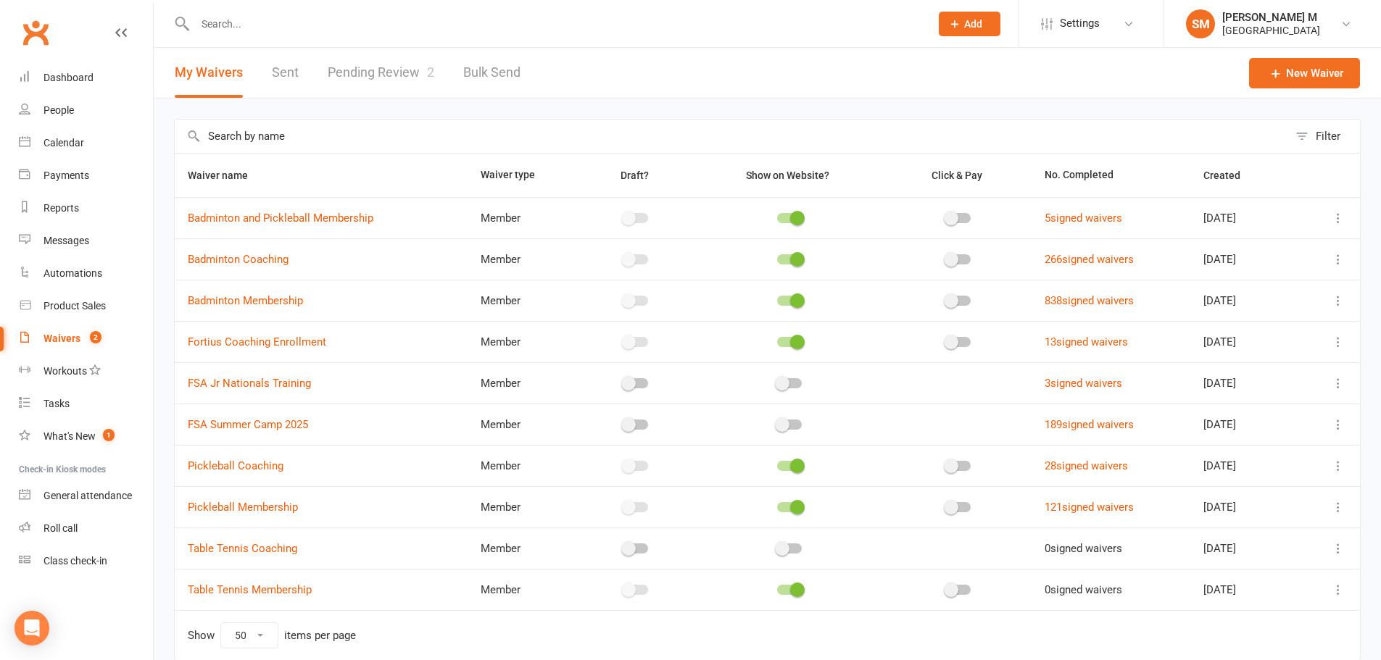
click at [278, 72] on link "Sent" at bounding box center [285, 73] width 27 height 50
select select "50"
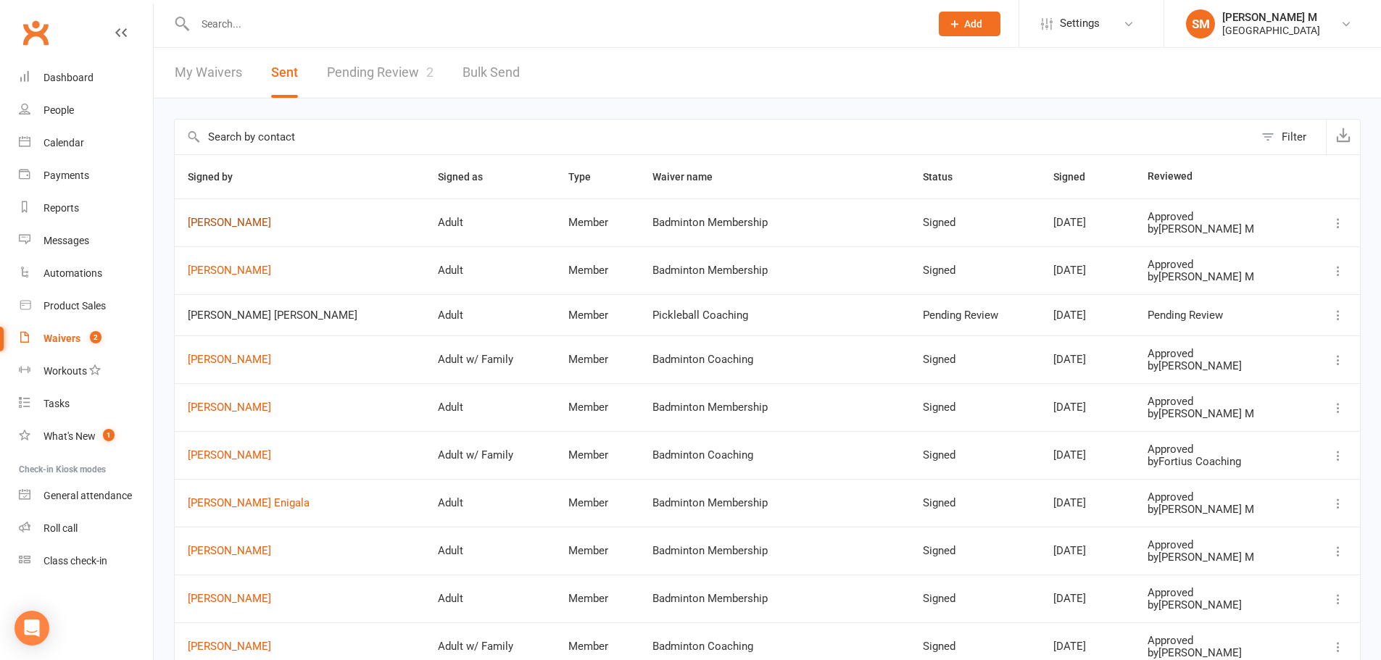
click at [211, 221] on link "[PERSON_NAME]" at bounding box center [300, 223] width 224 height 12
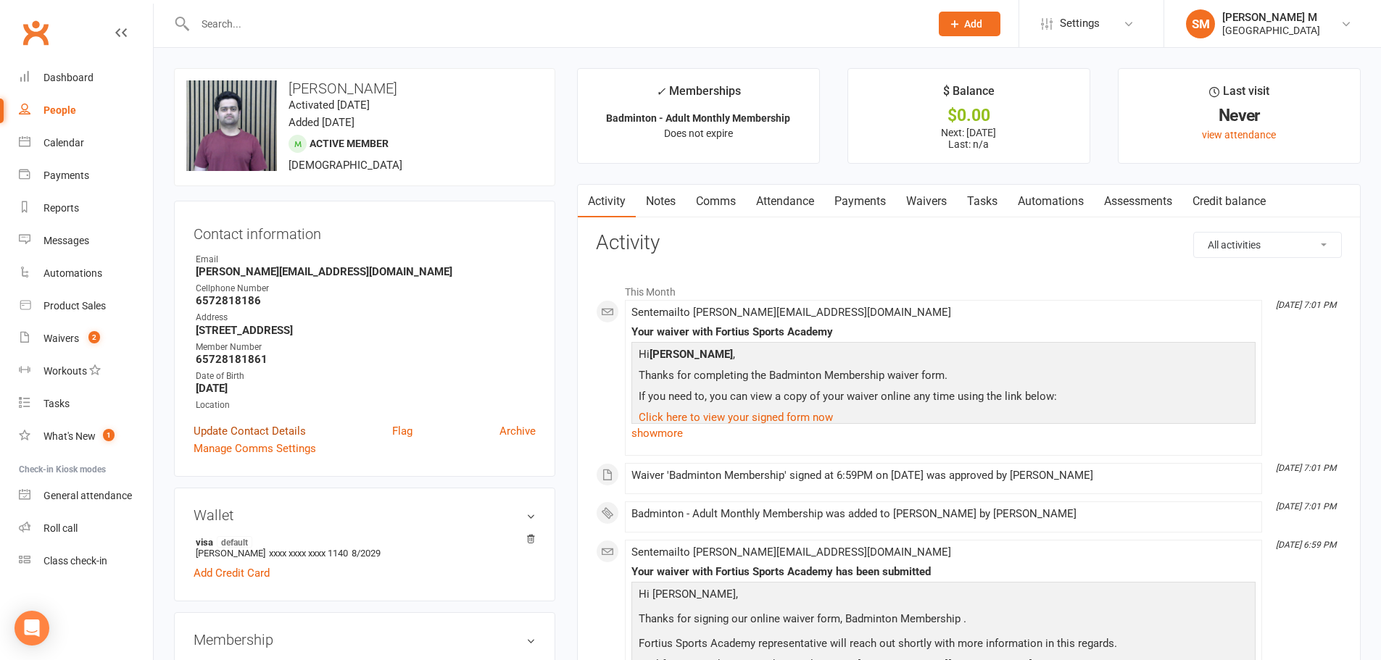
click at [286, 428] on link "Update Contact Details" at bounding box center [250, 431] width 112 height 17
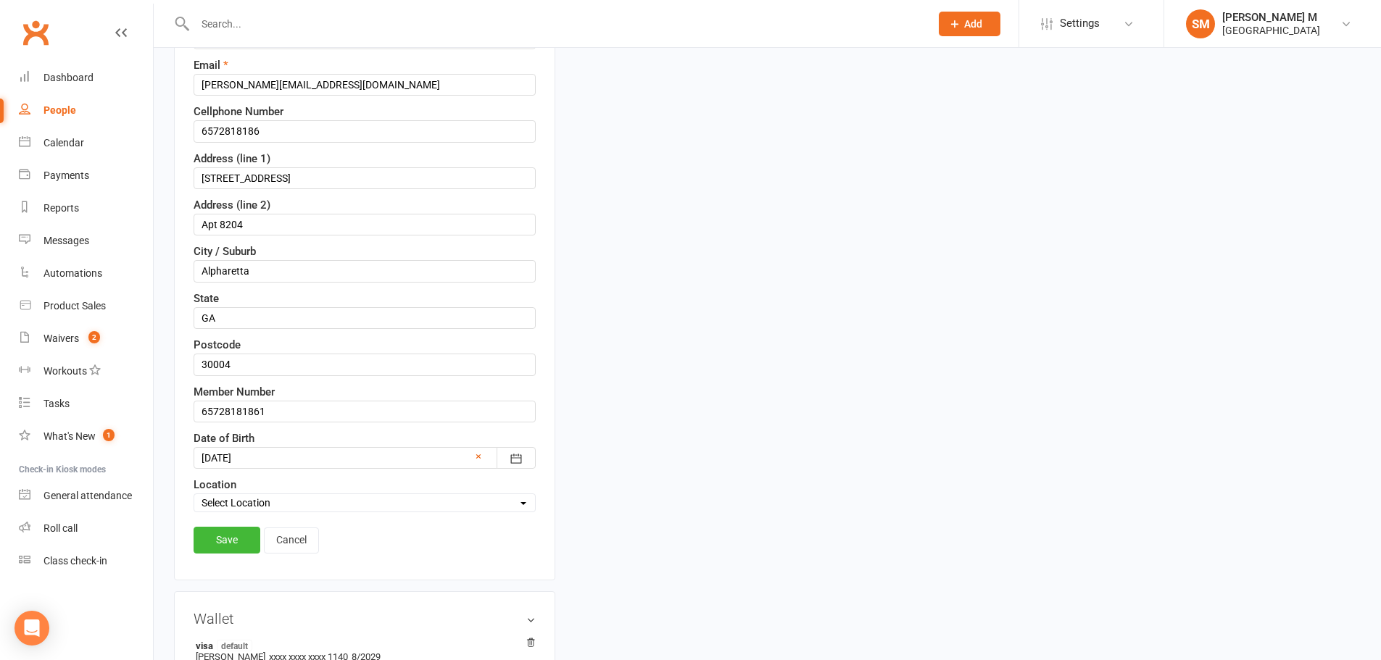
scroll to position [286, 0]
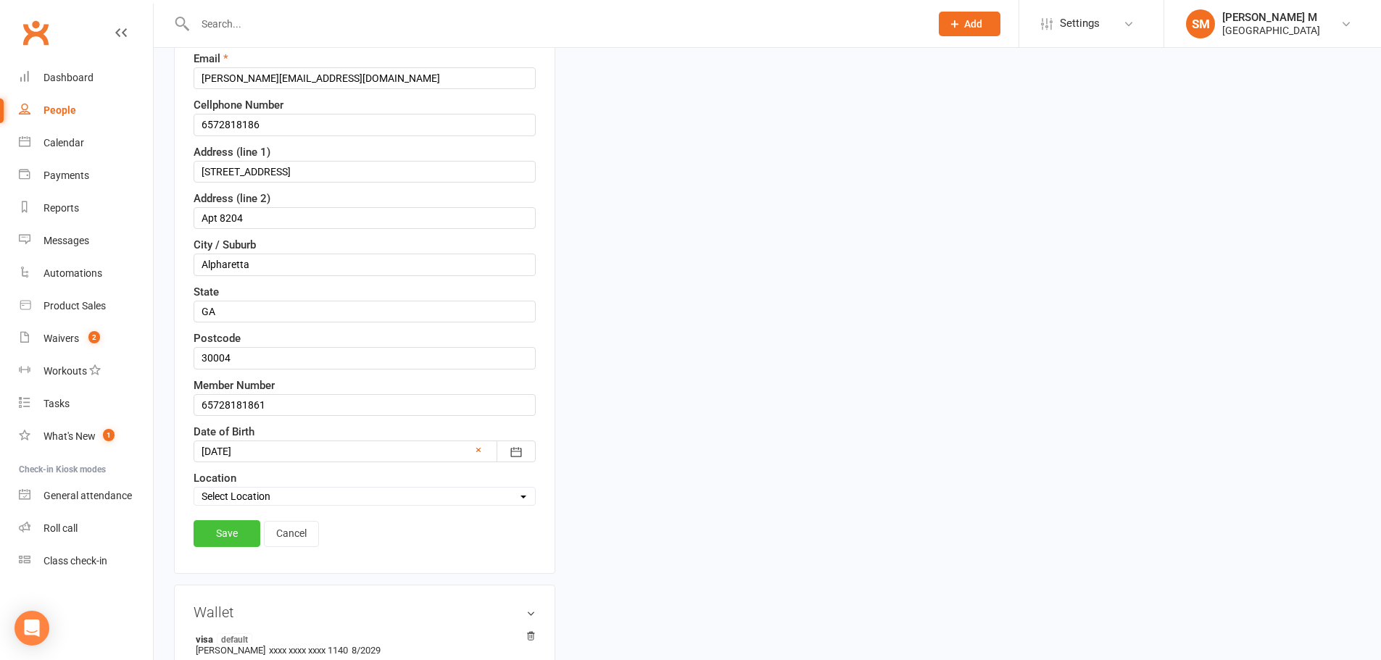
click at [215, 529] on link "Save" at bounding box center [227, 533] width 67 height 26
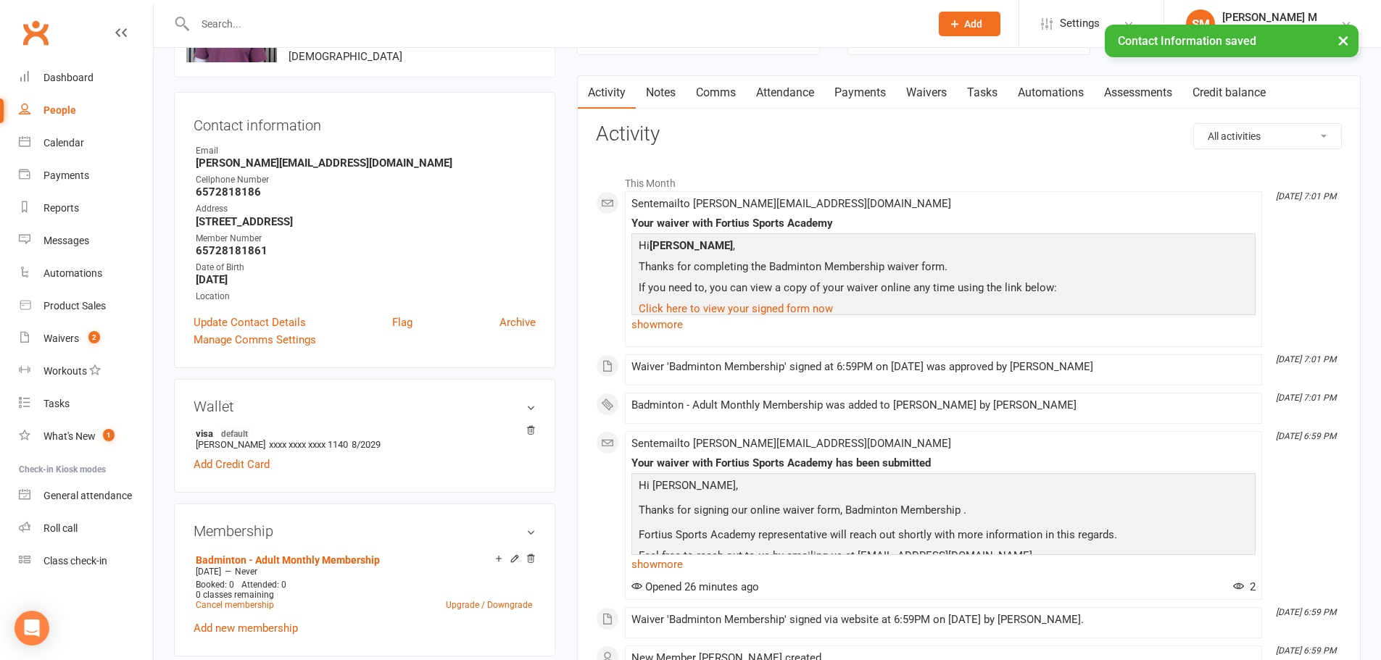
scroll to position [0, 0]
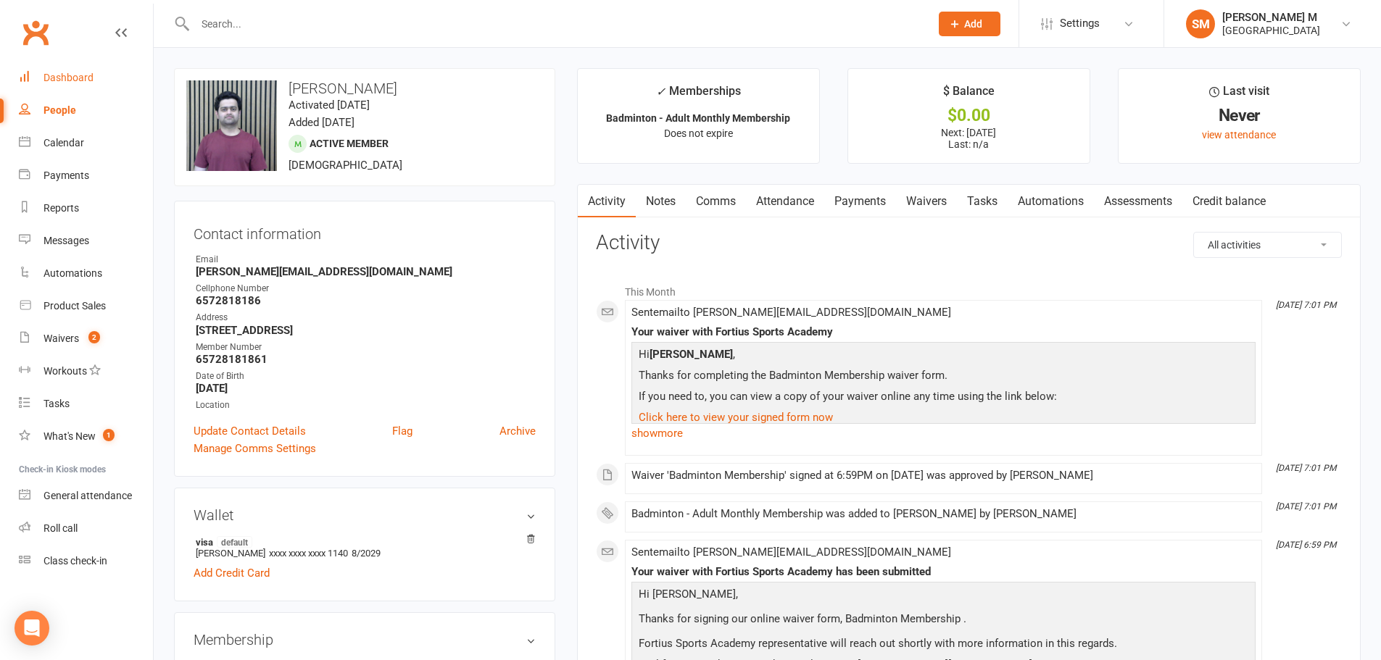
click at [67, 80] on div "Dashboard" at bounding box center [68, 78] width 50 height 12
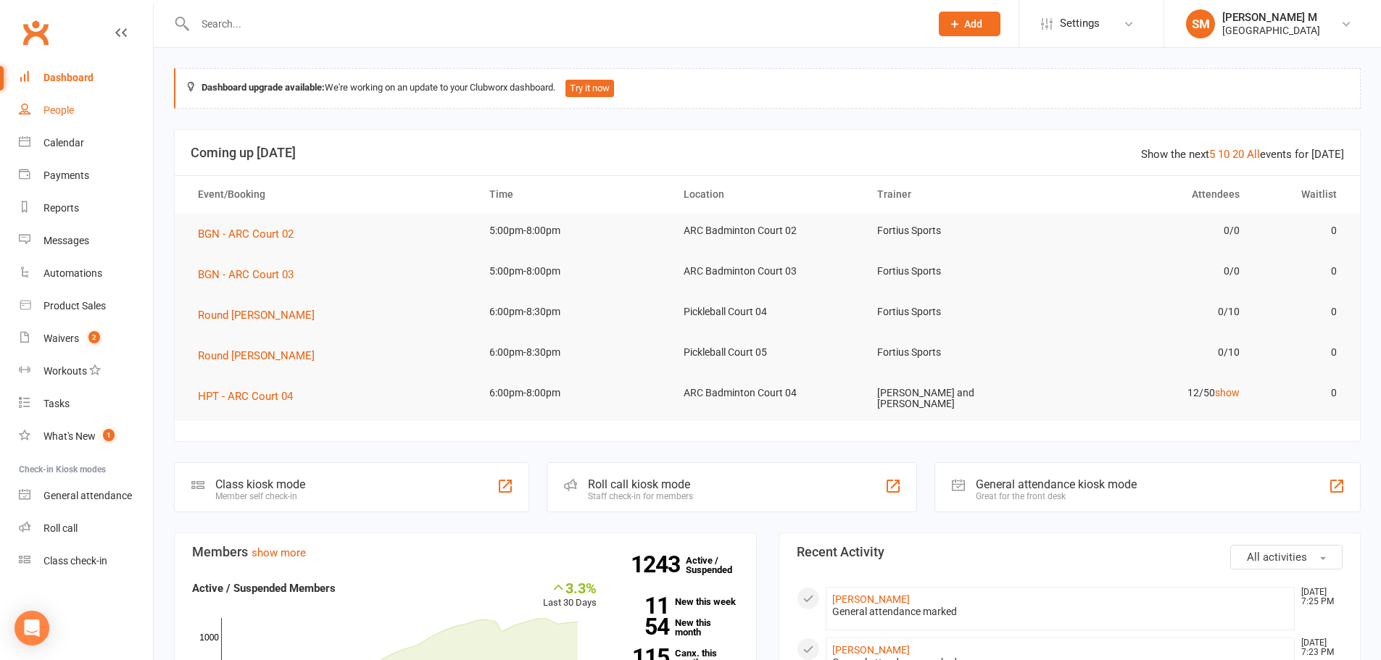
click at [62, 117] on link "People" at bounding box center [86, 110] width 134 height 33
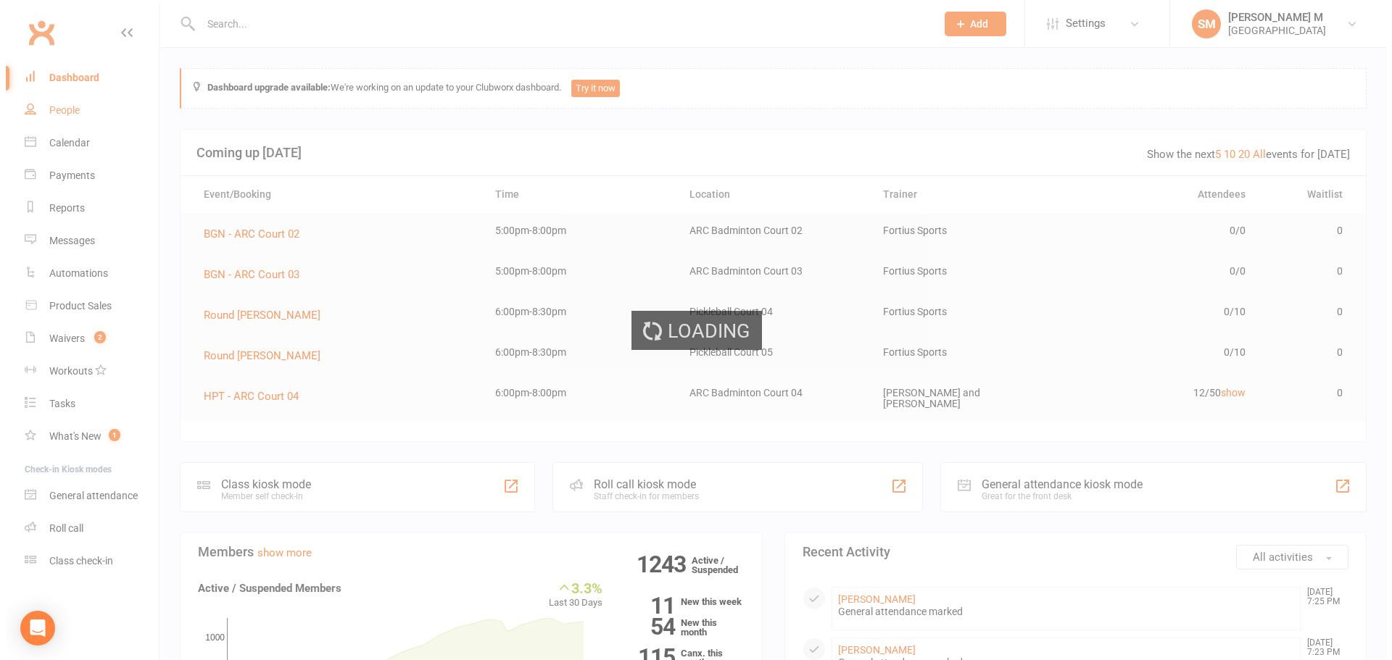
select select "100"
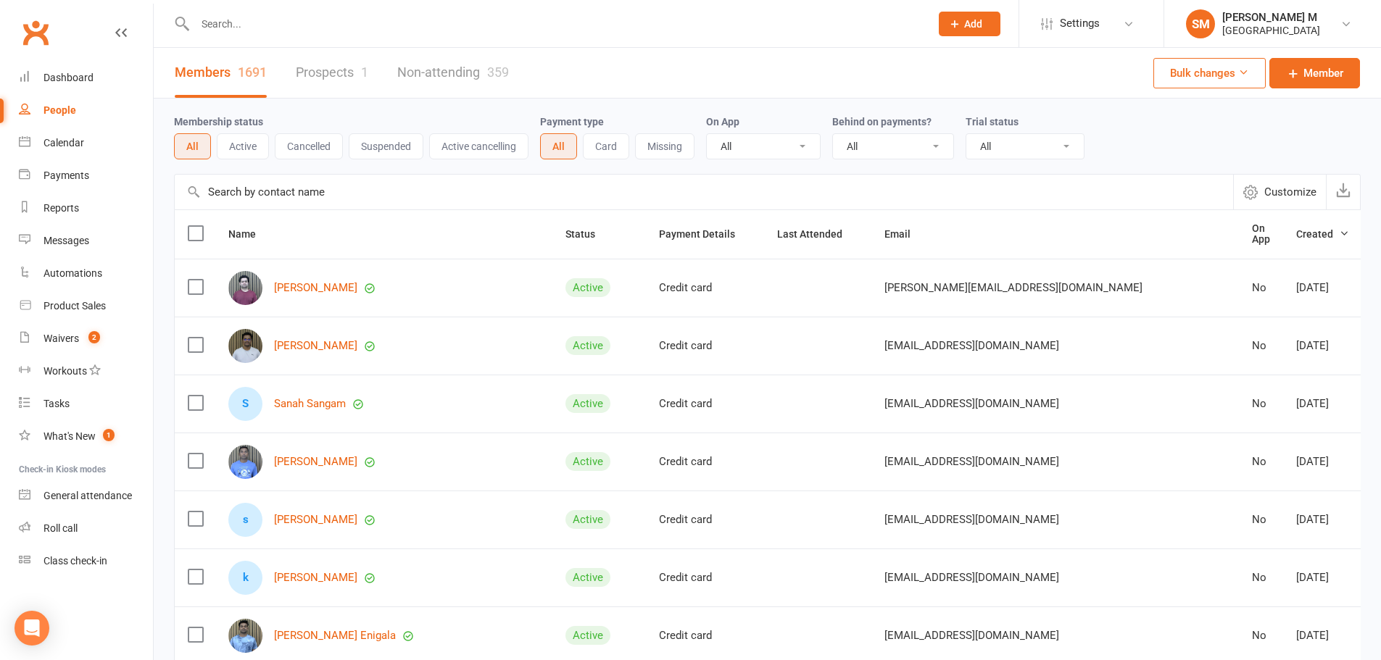
click at [295, 20] on input "text" at bounding box center [555, 24] width 729 height 20
click at [283, 283] on link "[PERSON_NAME]" at bounding box center [315, 288] width 83 height 12
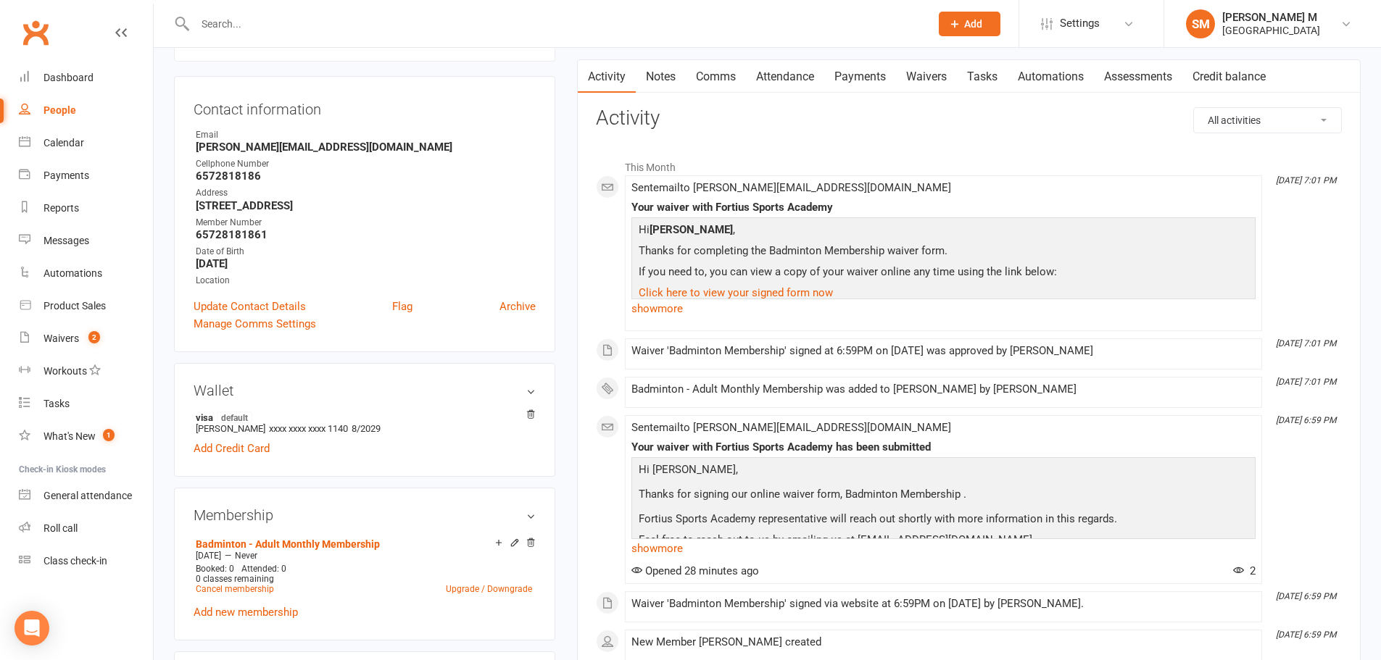
scroll to position [72, 0]
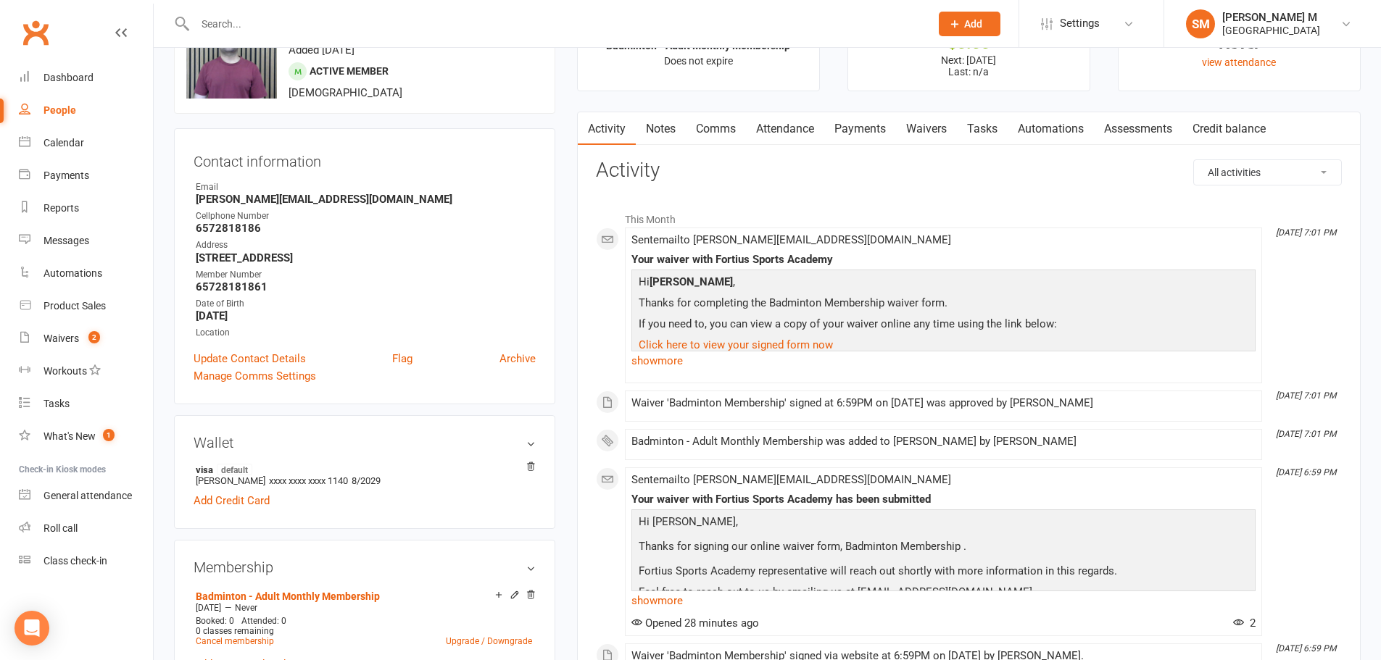
click at [51, 109] on div "People" at bounding box center [59, 110] width 33 height 12
select select "100"
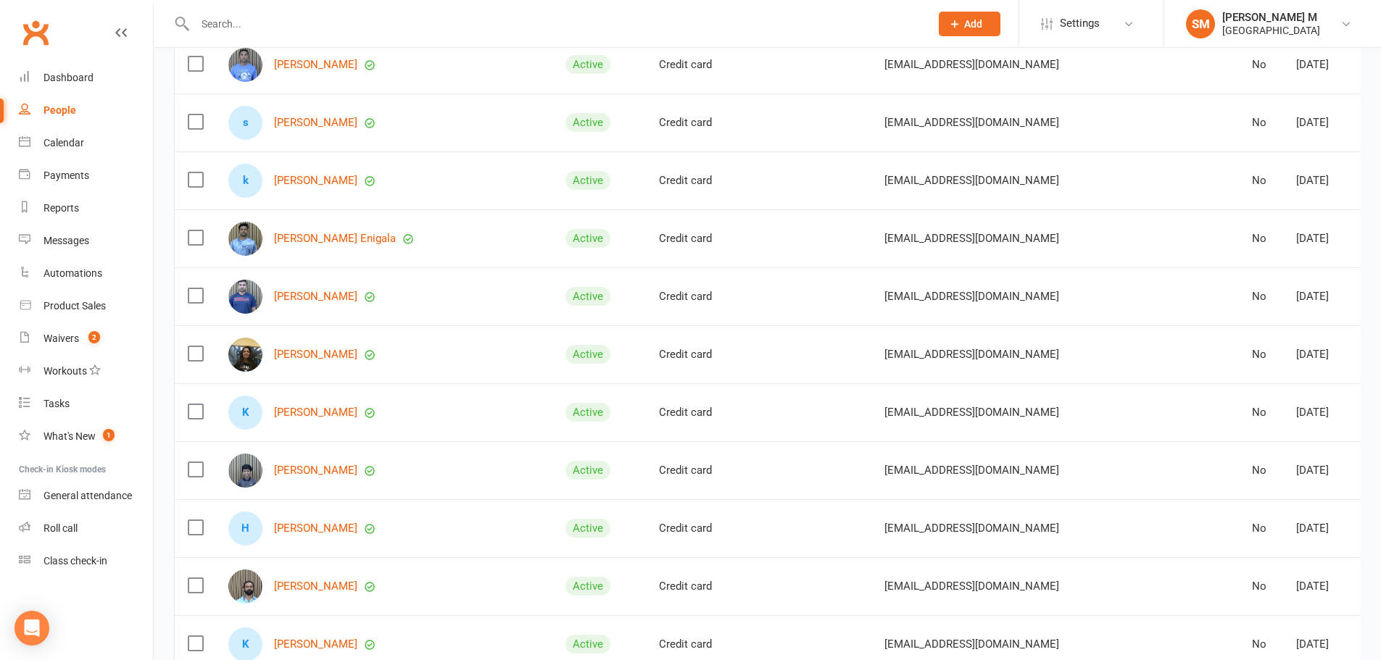
scroll to position [652, 0]
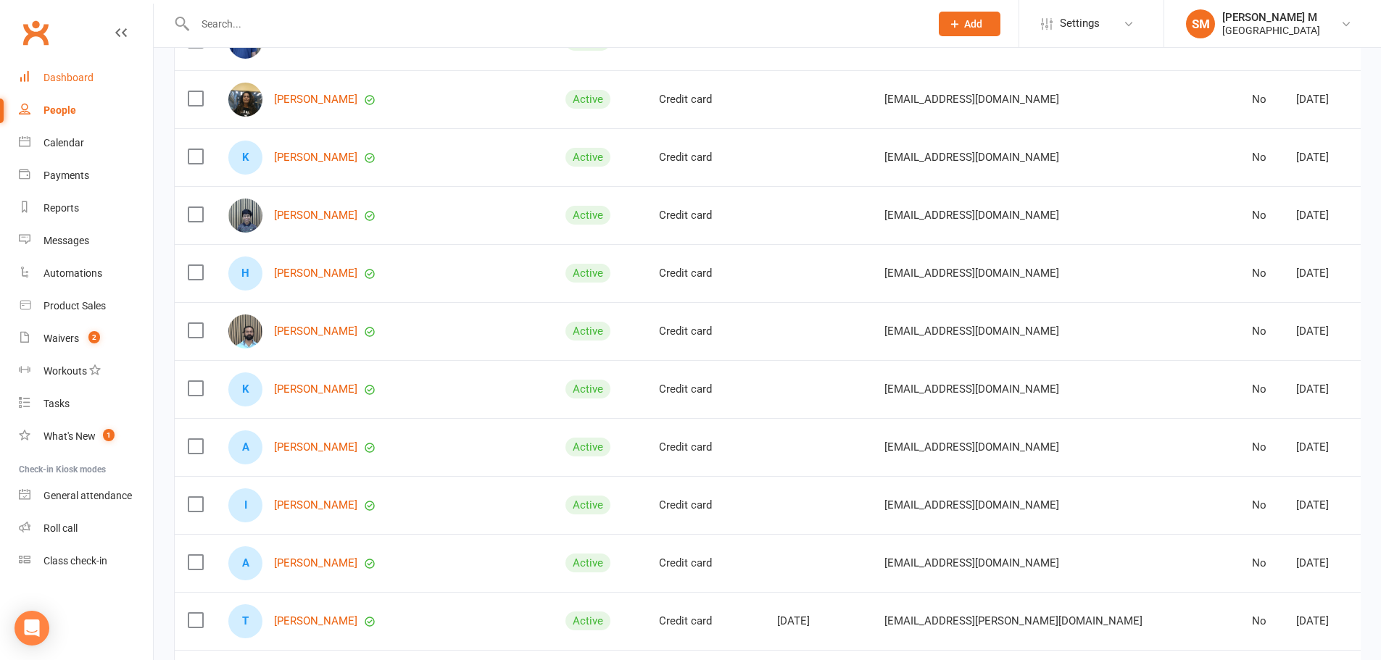
click at [117, 78] on link "Dashboard" at bounding box center [86, 78] width 134 height 33
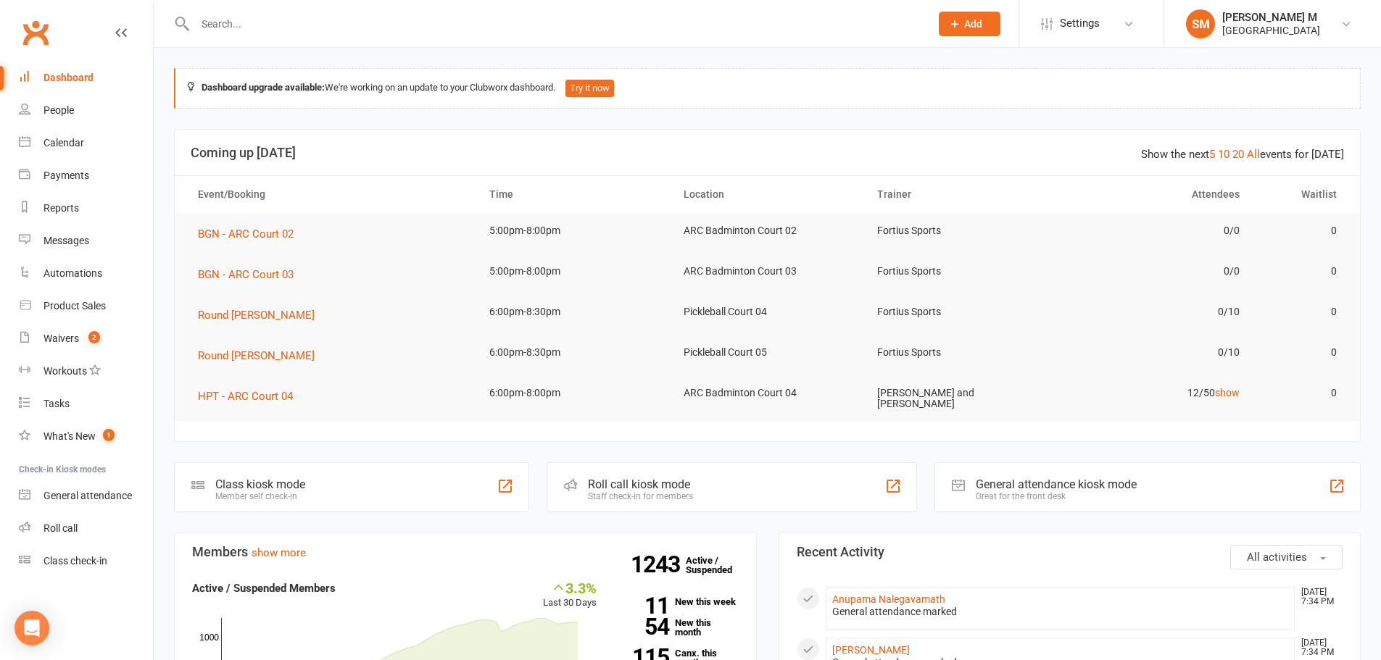
click at [497, 26] on input "text" at bounding box center [555, 24] width 729 height 20
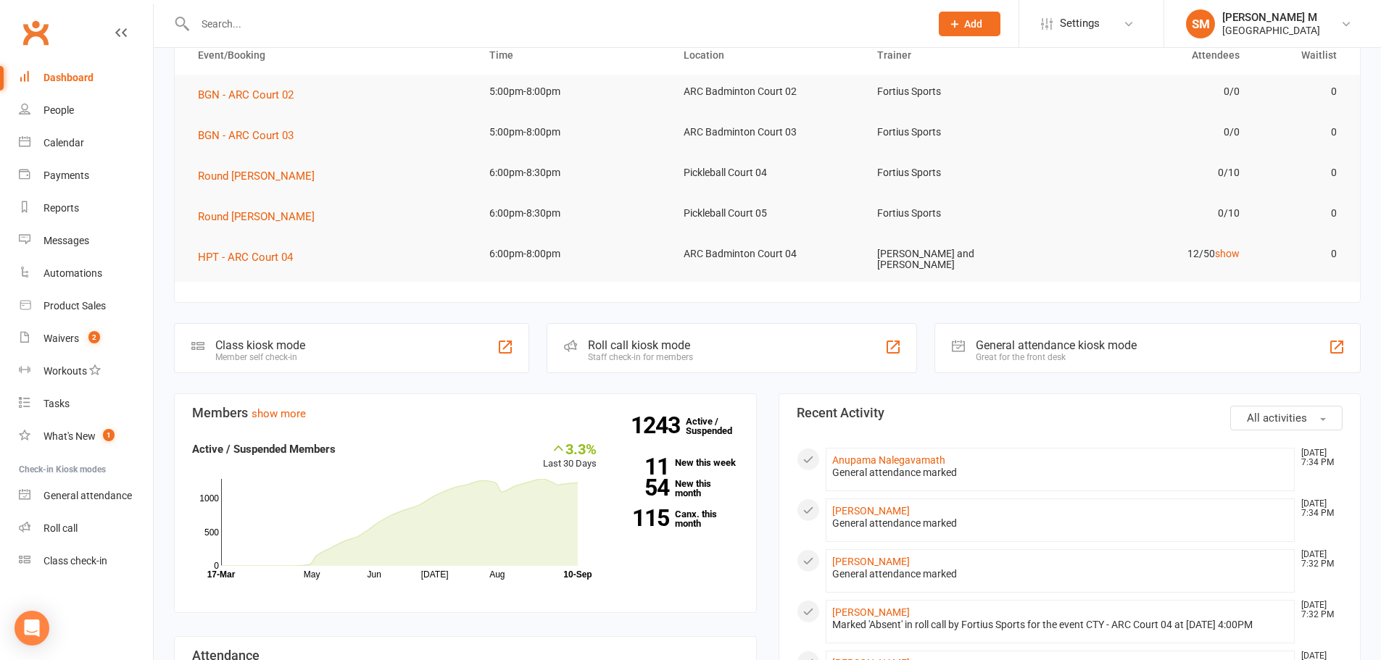
scroll to position [145, 0]
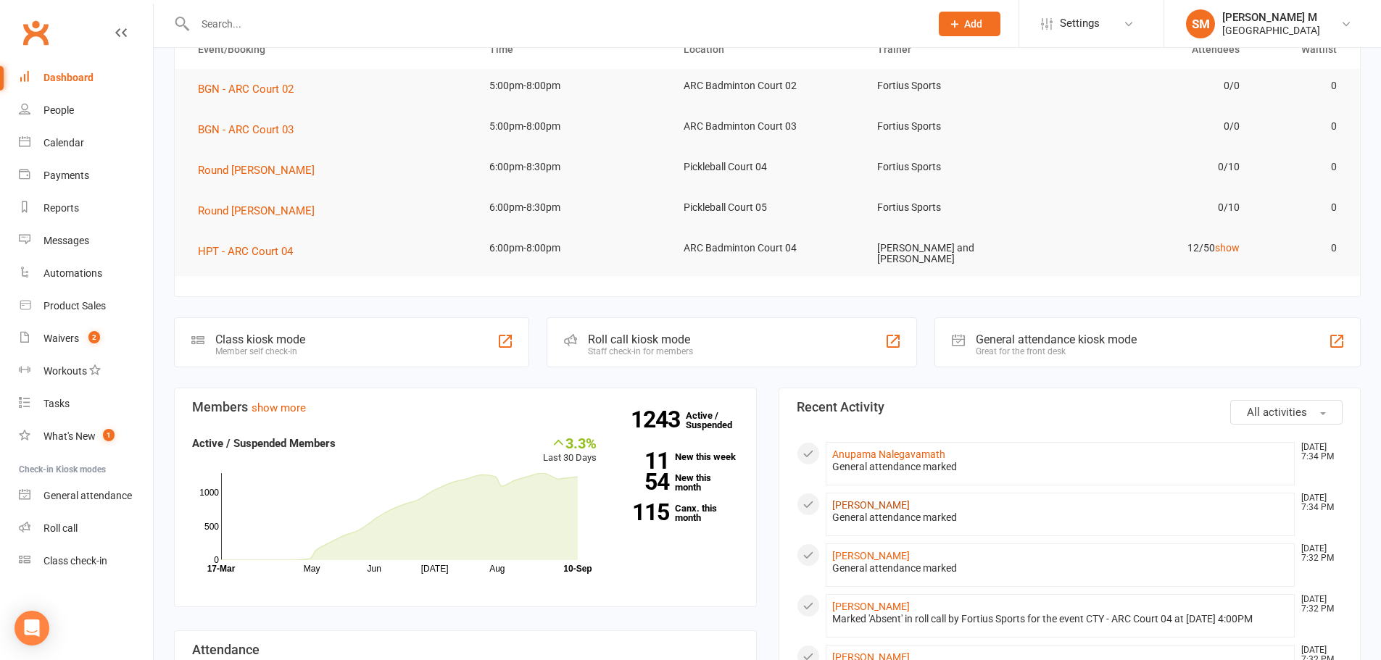
click at [867, 501] on link "[PERSON_NAME]" at bounding box center [871, 505] width 78 height 12
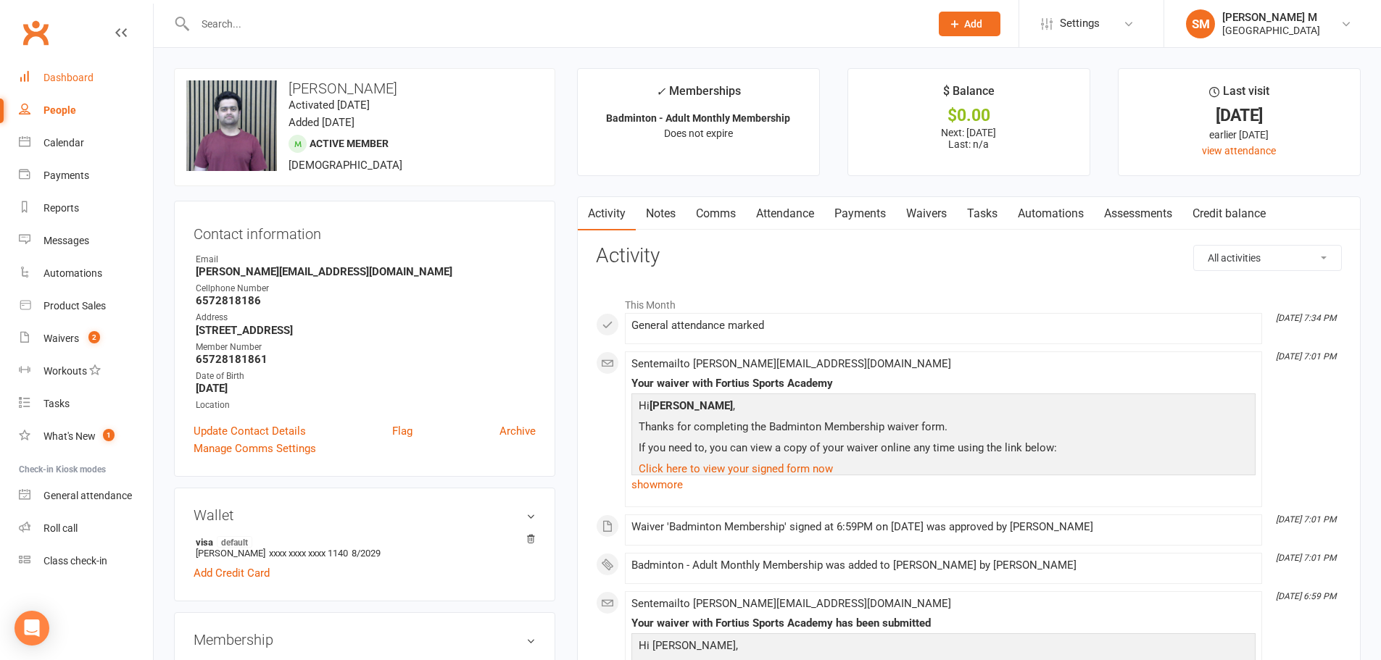
click at [95, 80] on link "Dashboard" at bounding box center [86, 78] width 134 height 33
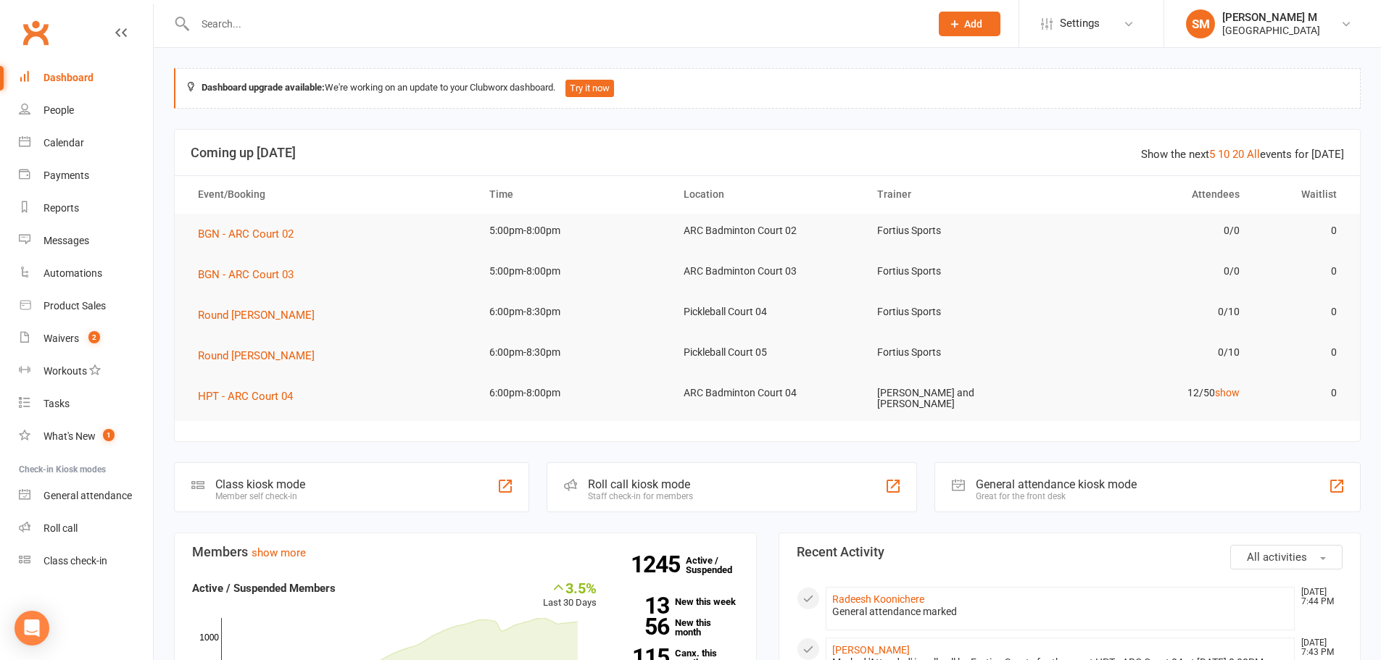
click at [479, 24] on input "text" at bounding box center [555, 24] width 729 height 20
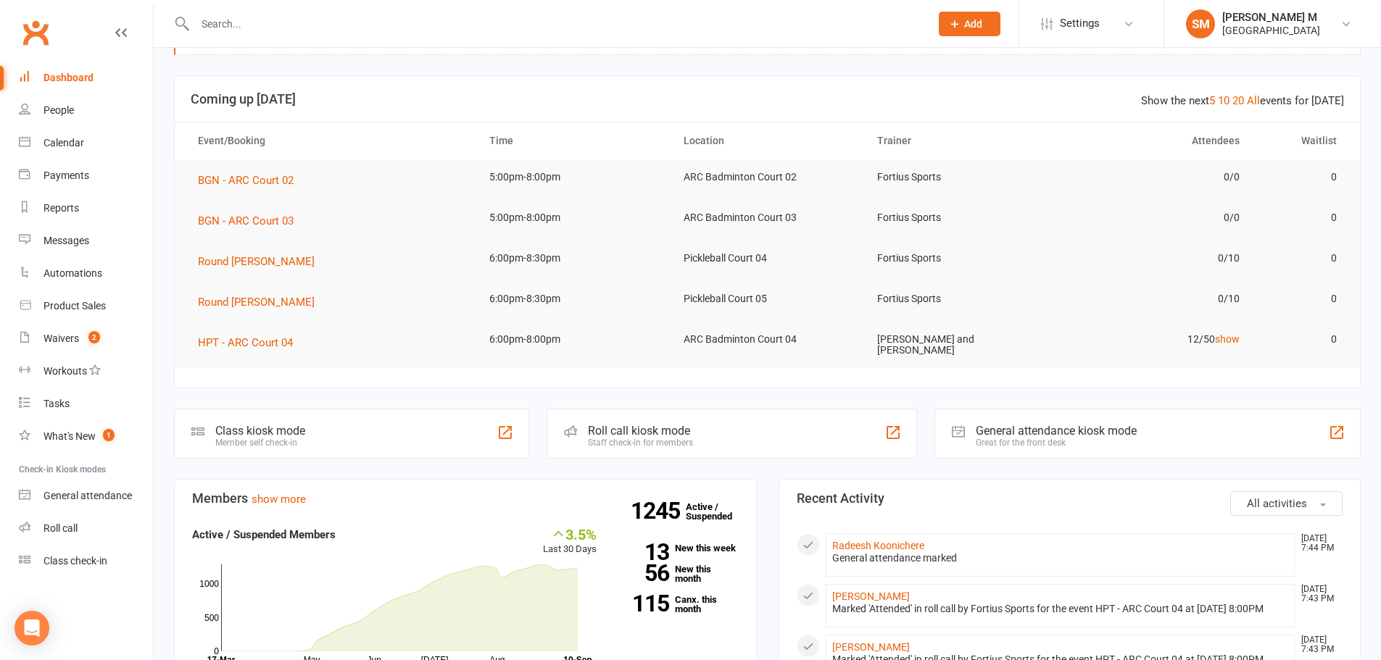
scroll to position [145, 0]
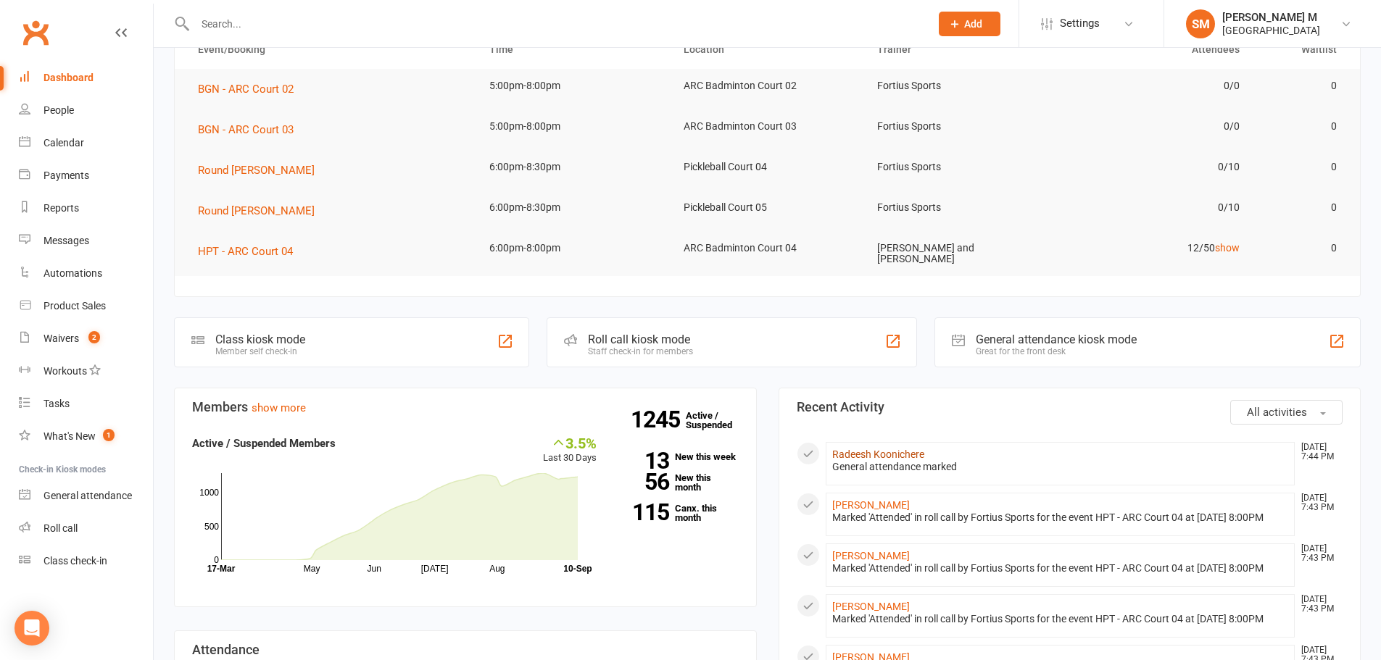
click at [895, 456] on link "Radeesh Koonichere" at bounding box center [878, 455] width 92 height 12
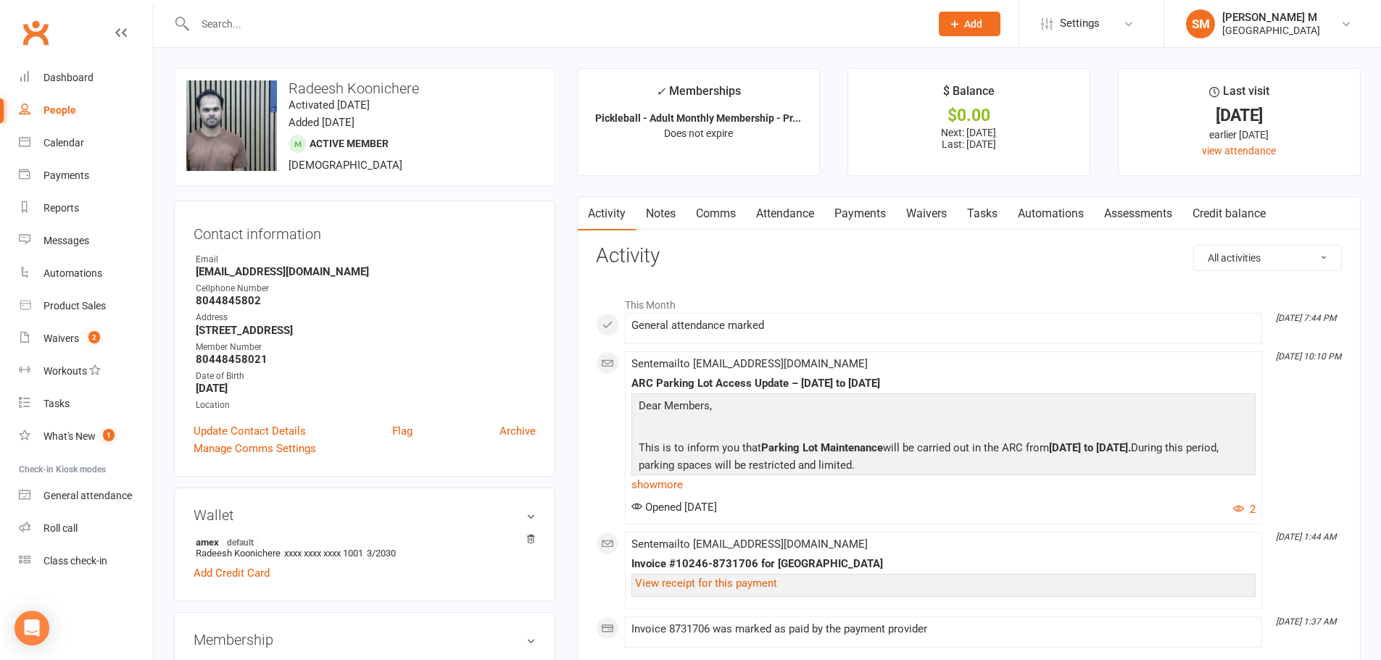
scroll to position [217, 0]
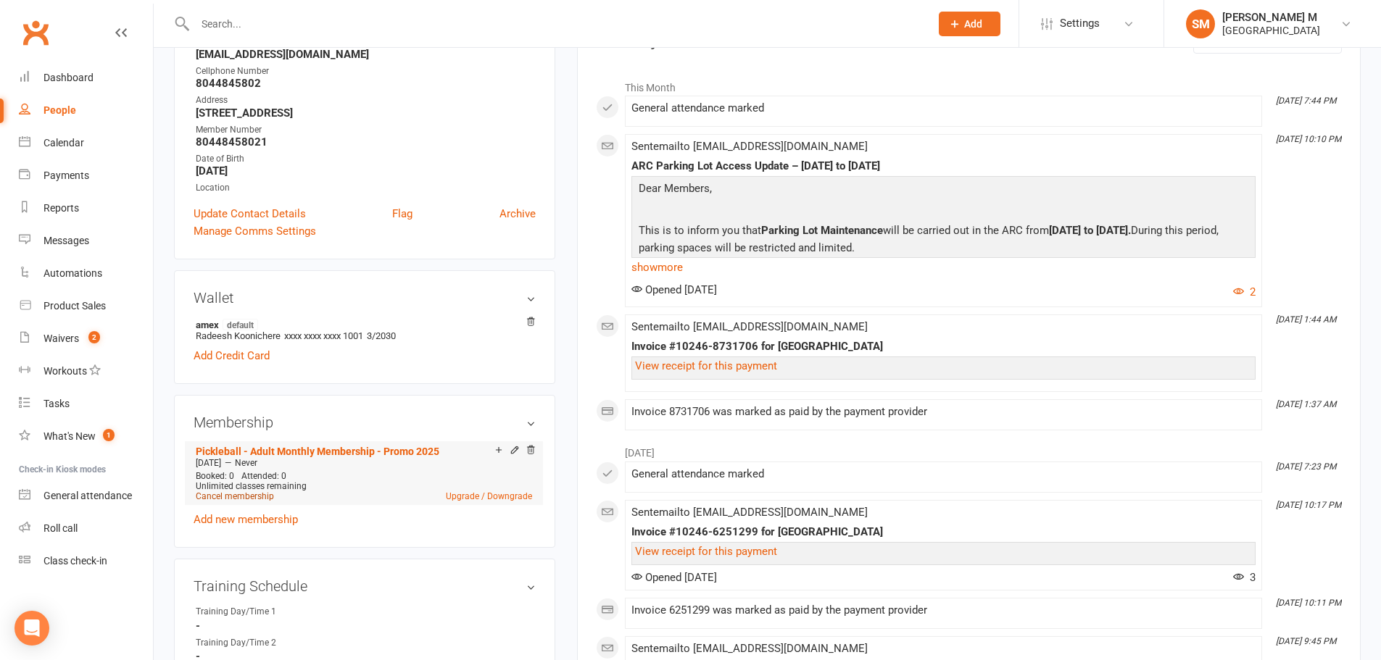
click at [216, 499] on link "Cancel membership" at bounding box center [235, 496] width 78 height 10
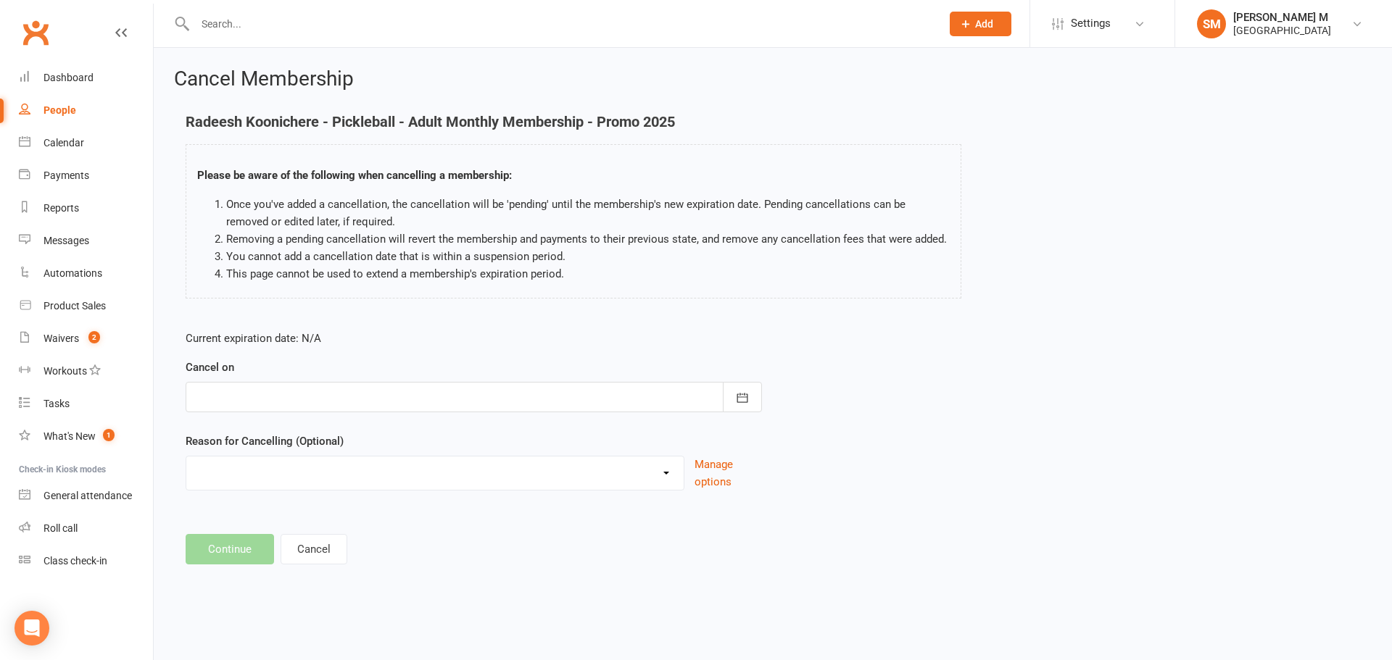
click at [254, 402] on div at bounding box center [474, 397] width 576 height 30
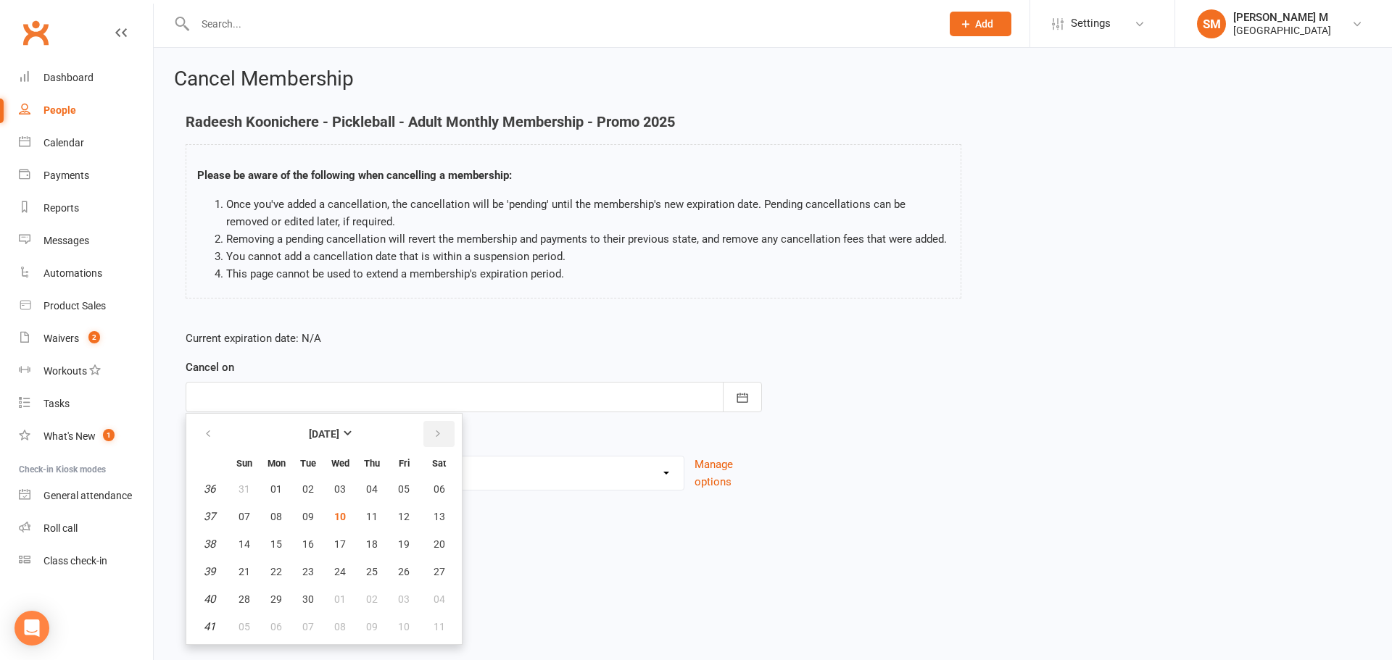
click at [428, 442] on button "button" at bounding box center [438, 434] width 31 height 26
click at [368, 602] on span "30" at bounding box center [372, 600] width 12 height 12
type input "30 Oct 2025"
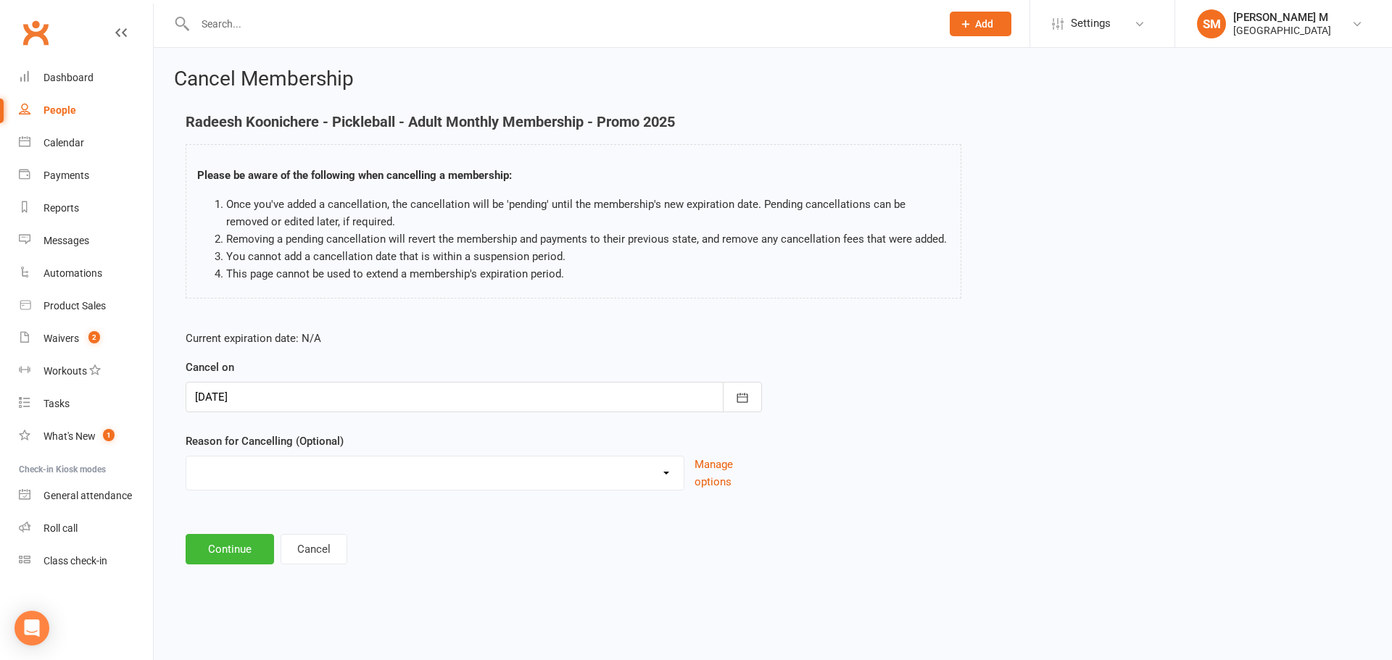
click at [314, 488] on div "Coaches Request Coaching is Complete Coach Request Customer requested via email…" at bounding box center [435, 473] width 499 height 35
click at [313, 483] on select "Coaches Request Coaching is Complete Coach Request Customer requested via email…" at bounding box center [434, 471] width 497 height 29
select select "3"
click at [186, 457] on select "Coaches Request Coaching is Complete Coach Request Customer requested via email…" at bounding box center [434, 471] width 497 height 29
click at [217, 555] on button "Continue" at bounding box center [230, 549] width 88 height 30
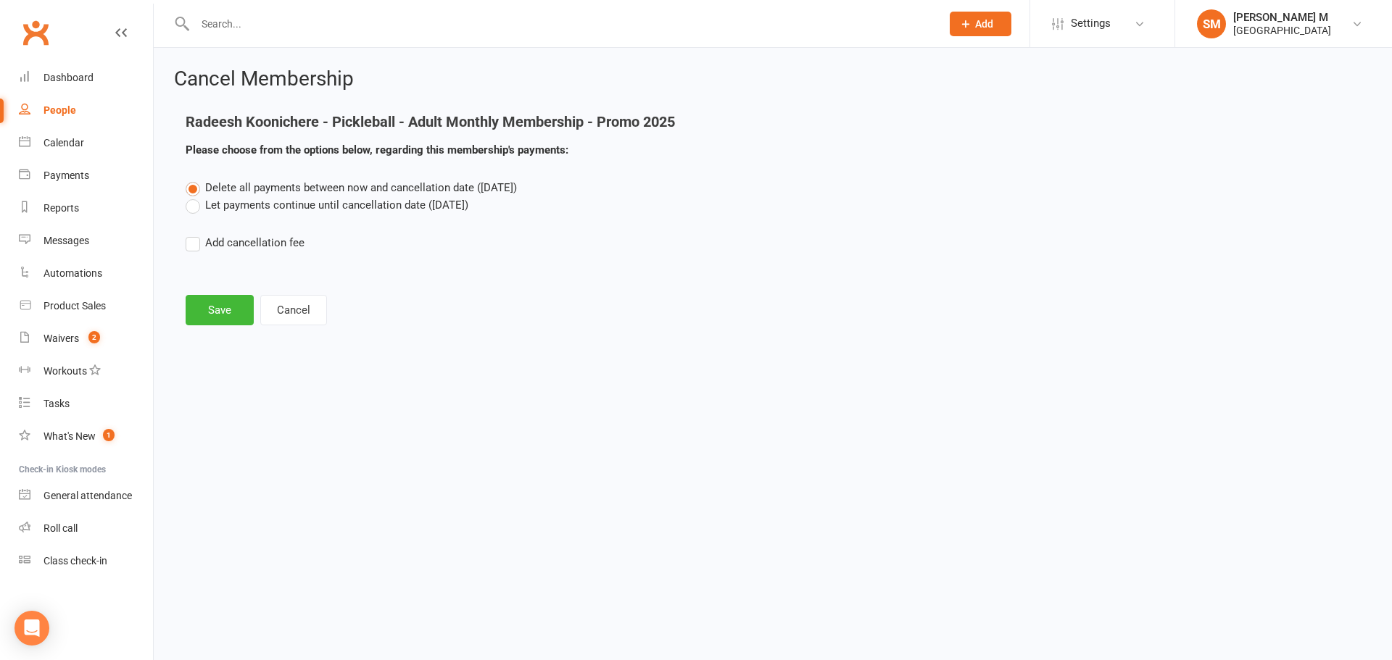
click at [198, 207] on label "Let payments continue until cancellation date (Oct 30, 2025)" at bounding box center [327, 204] width 283 height 17
click at [195, 196] on input "Let payments continue until cancellation date (Oct 30, 2025)" at bounding box center [190, 196] width 9 height 0
click at [313, 312] on button "Cancel" at bounding box center [293, 310] width 67 height 30
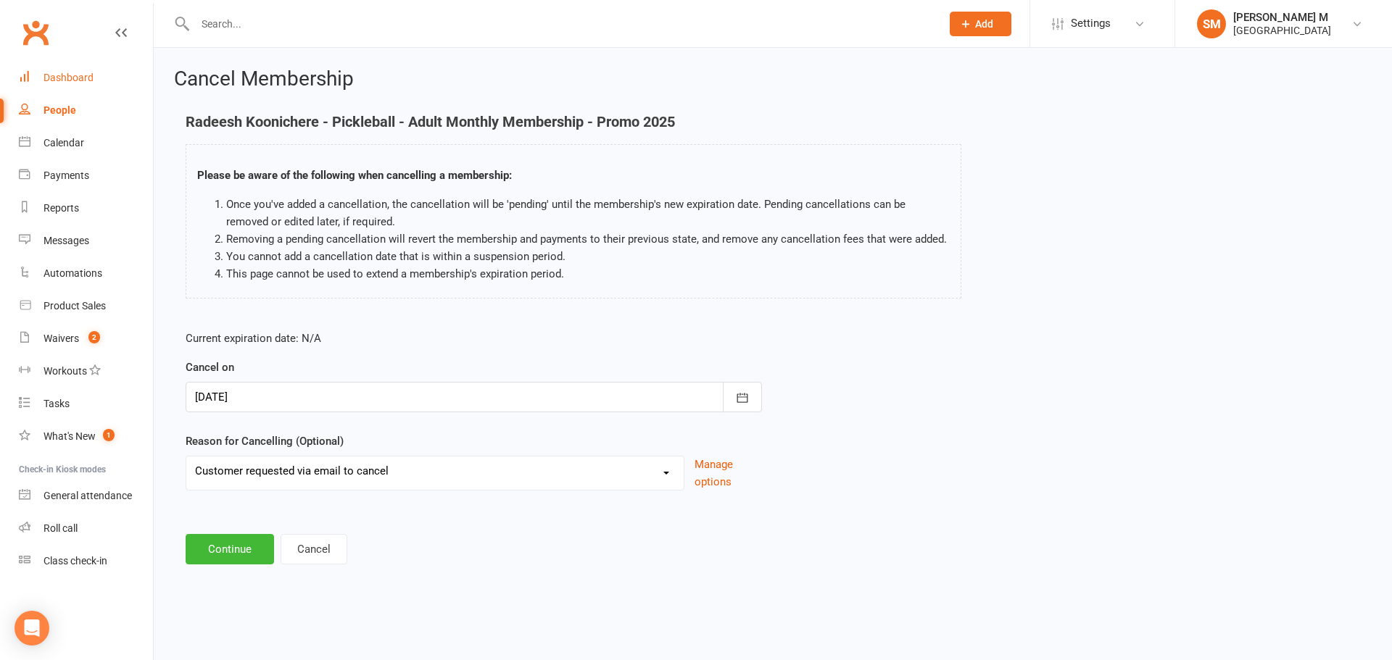
click at [83, 85] on link "Dashboard" at bounding box center [86, 78] width 134 height 33
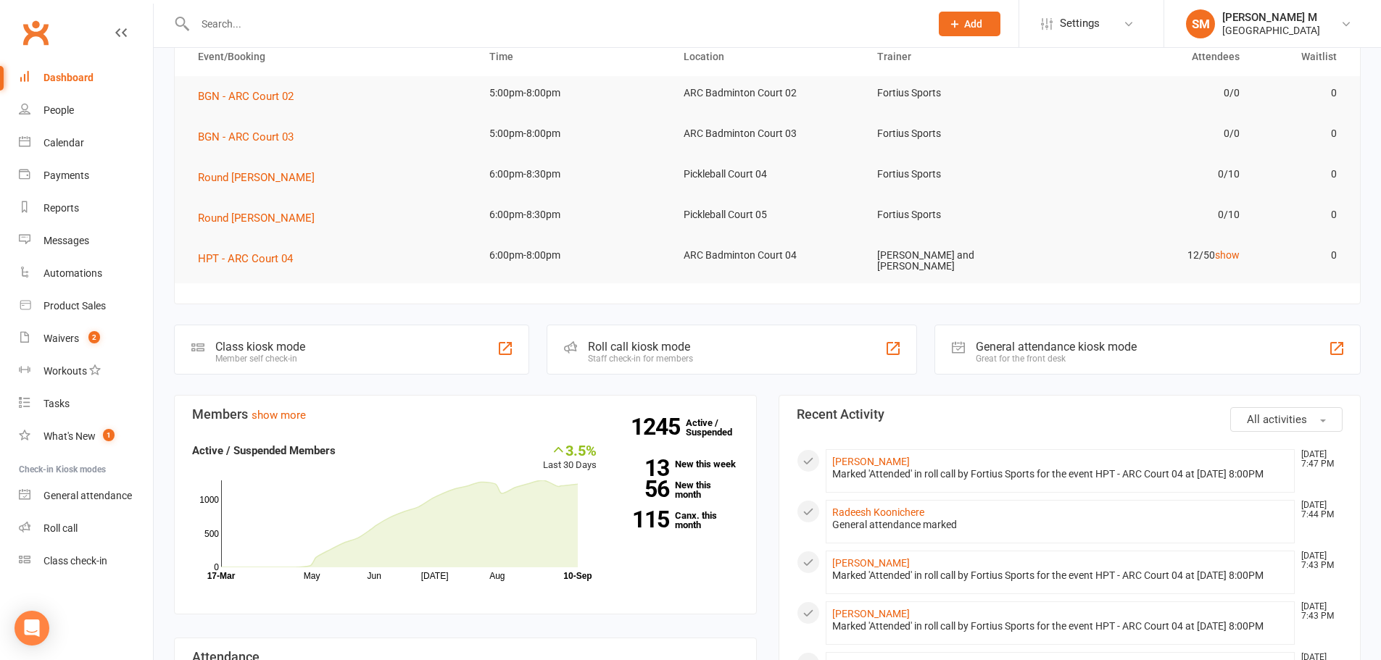
scroll to position [290, 0]
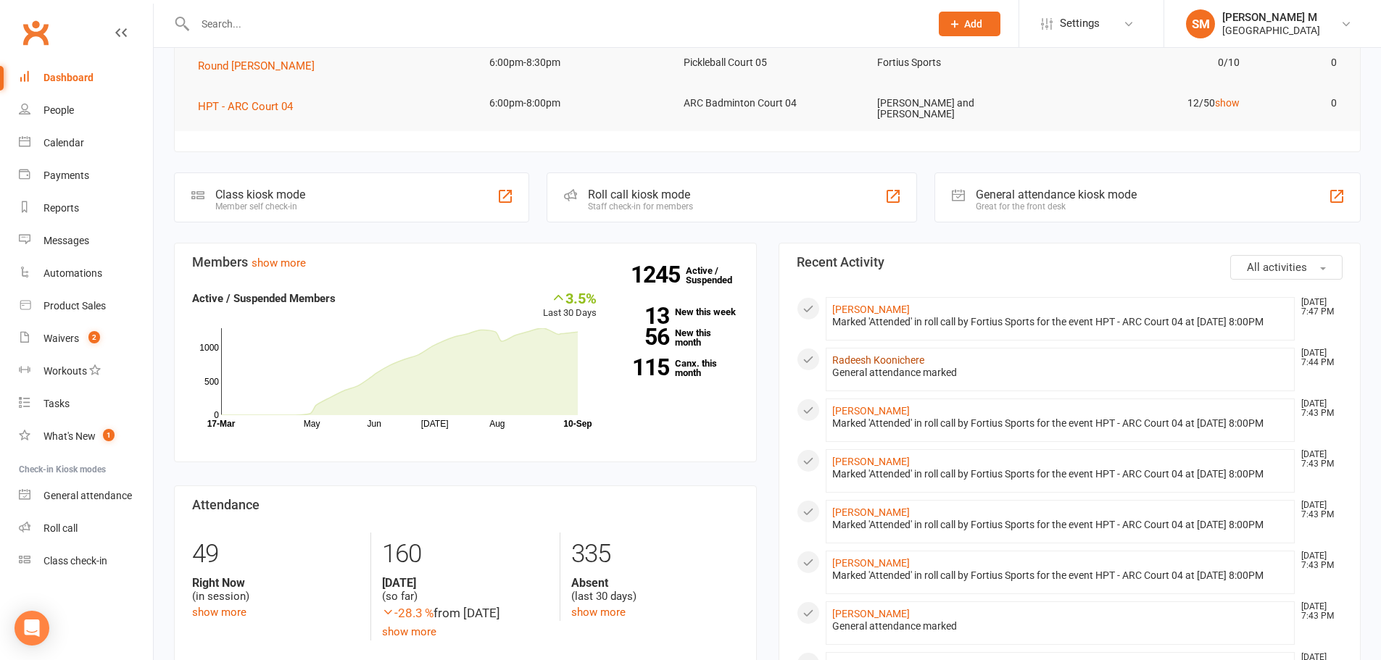
click at [879, 366] on link "Radeesh Koonichere" at bounding box center [878, 360] width 92 height 12
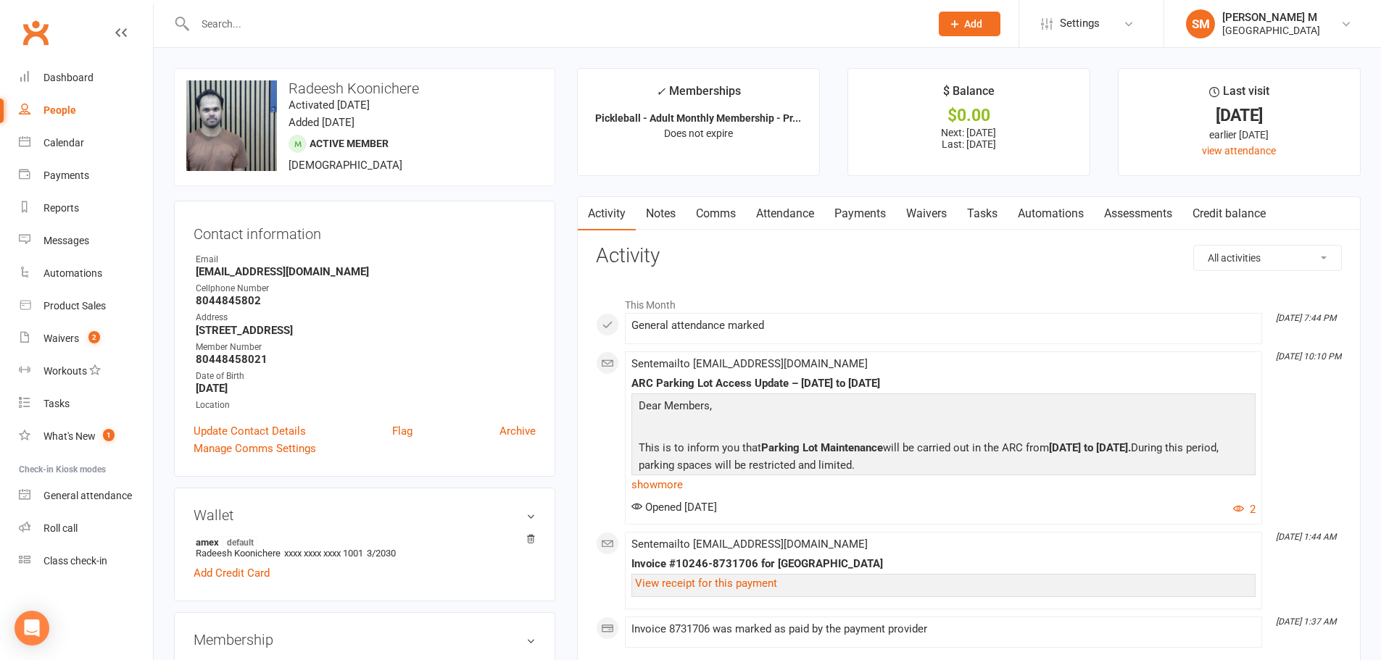
click at [850, 210] on link "Payments" at bounding box center [860, 213] width 72 height 33
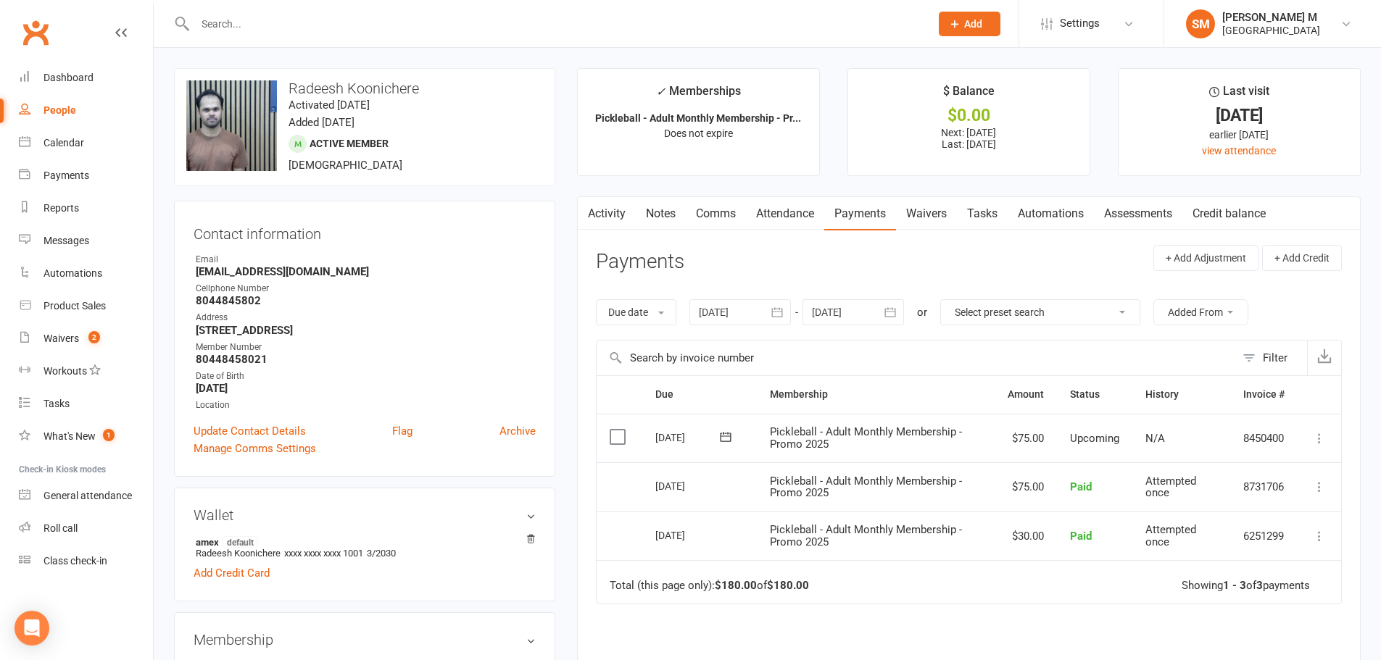
click at [887, 312] on icon "button" at bounding box center [890, 312] width 14 height 14
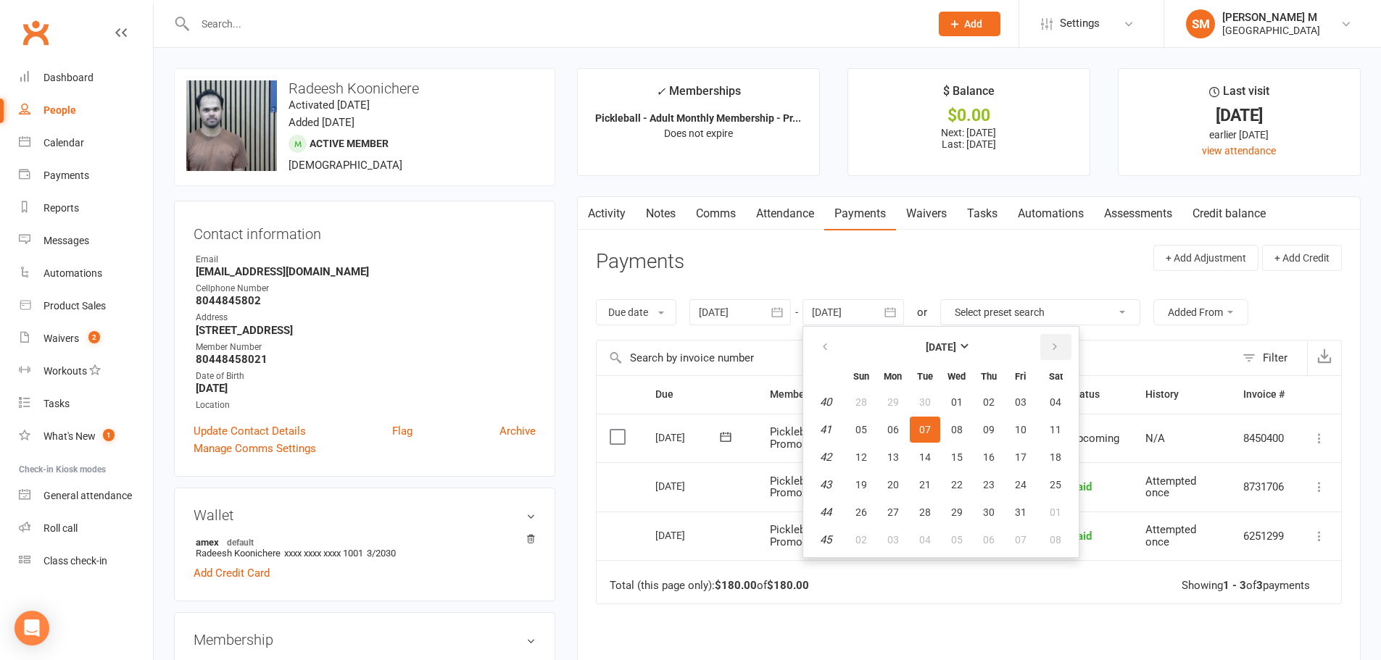
click at [1055, 349] on icon "button" at bounding box center [1055, 347] width 10 height 12
click at [1052, 346] on icon "button" at bounding box center [1055, 347] width 10 height 12
click at [1051, 346] on icon "button" at bounding box center [1055, 347] width 10 height 12
click at [1034, 393] on button "02" at bounding box center [1020, 402] width 30 height 26
type input "02 Jan 2026"
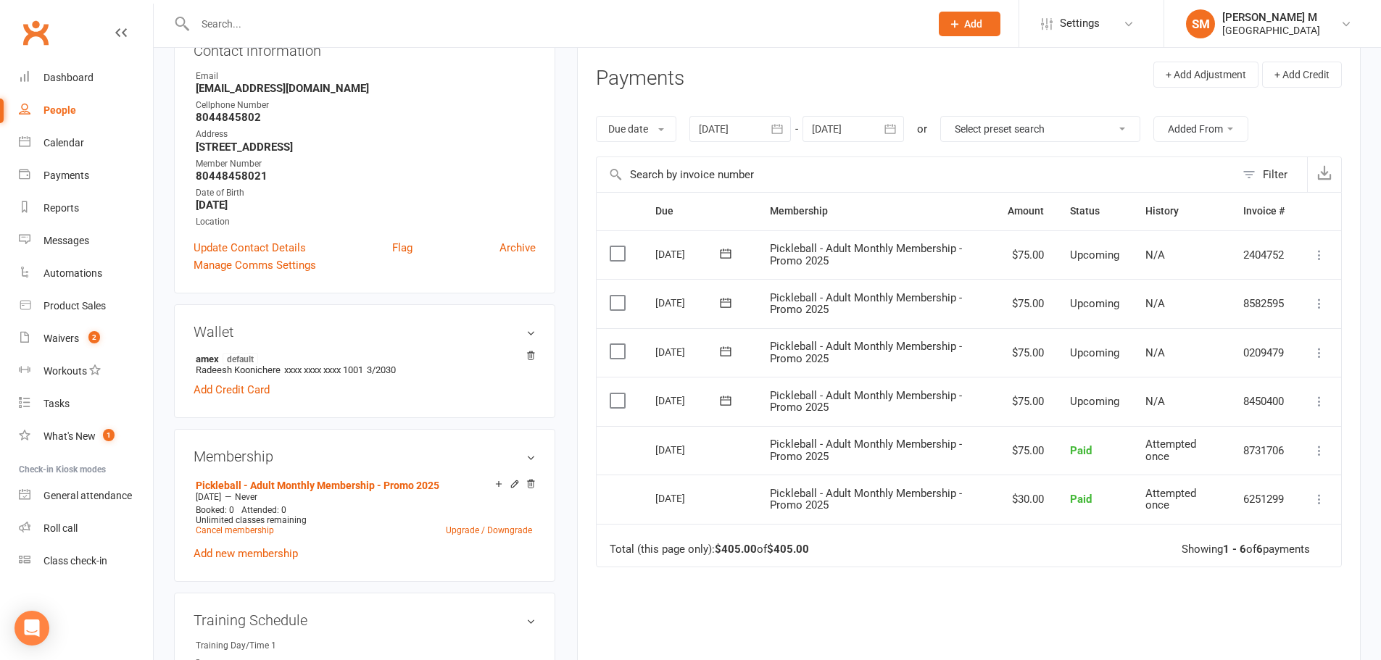
scroll to position [217, 0]
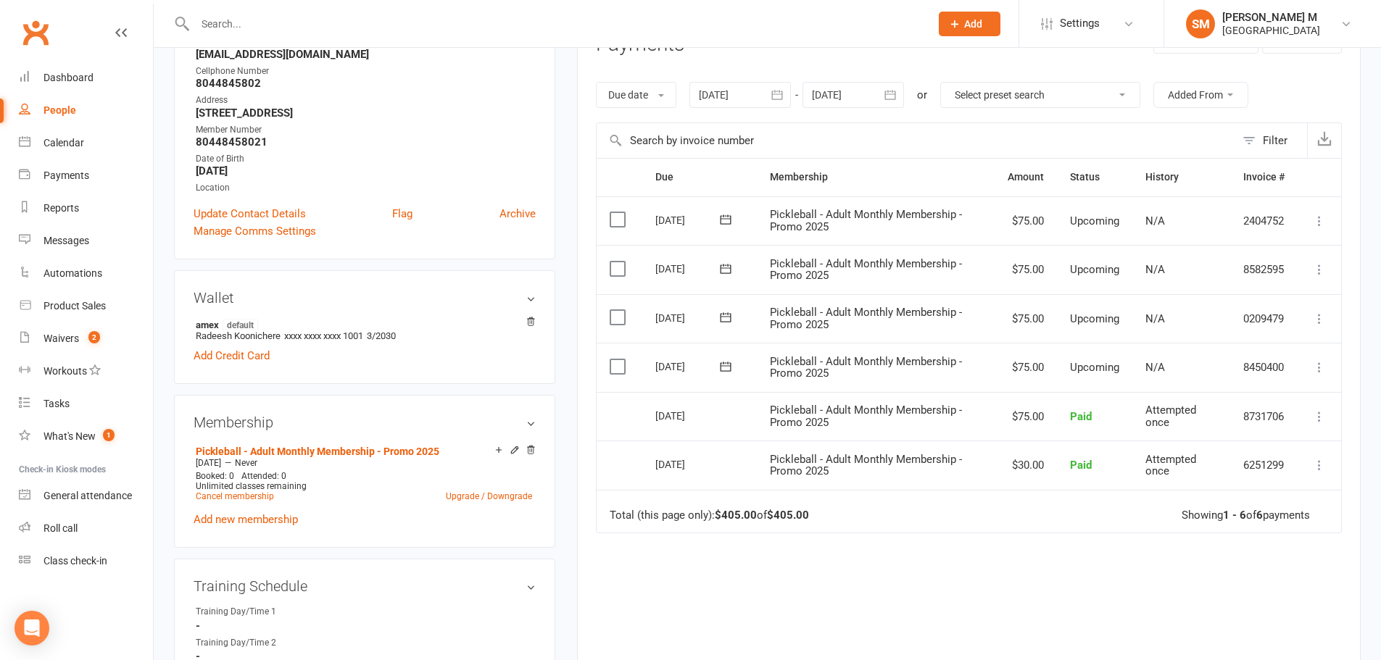
click at [1323, 358] on td "Mark as Paid (Cash) Mark as Paid (POS) Mark as Paid (Other) Skip Change amount …" at bounding box center [1318, 367] width 43 height 49
click at [1322, 366] on icon at bounding box center [1319, 367] width 14 height 14
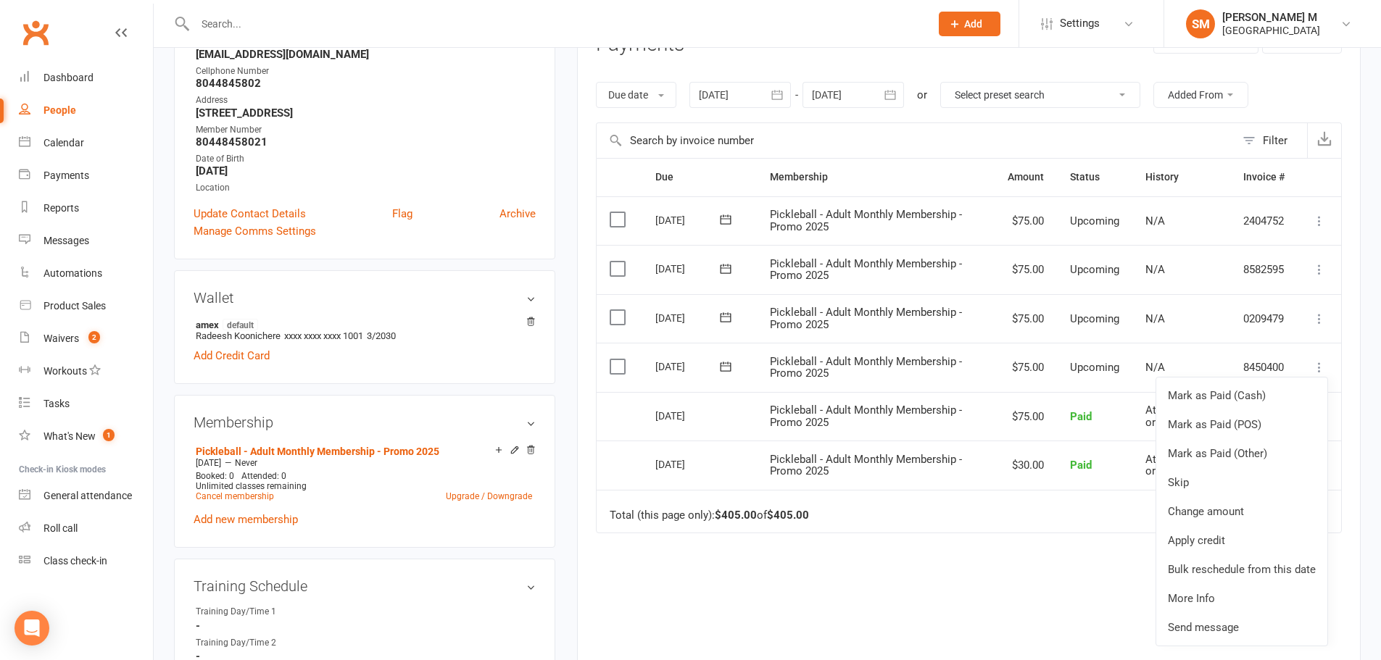
click at [1059, 581] on div "Due Contact Membership Amount Status History Invoice # Select this 01 Jan 2026 …" at bounding box center [969, 439] width 746 height 562
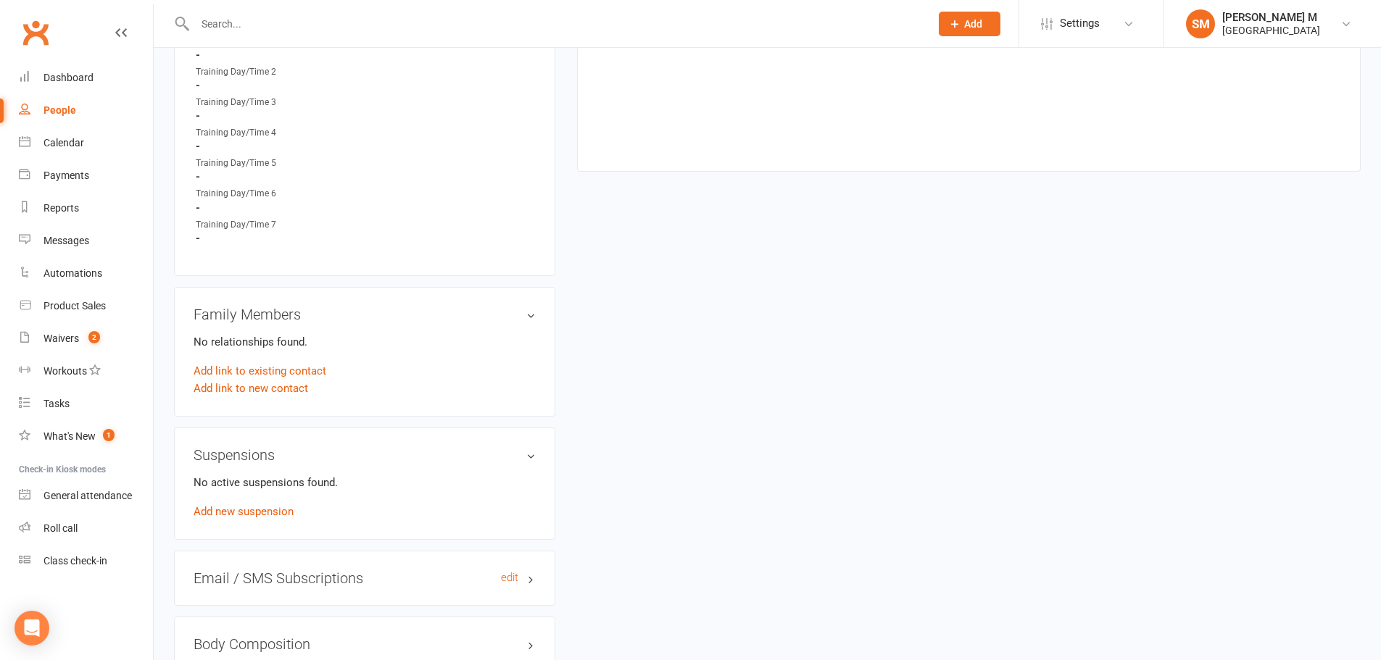
scroll to position [942, 0]
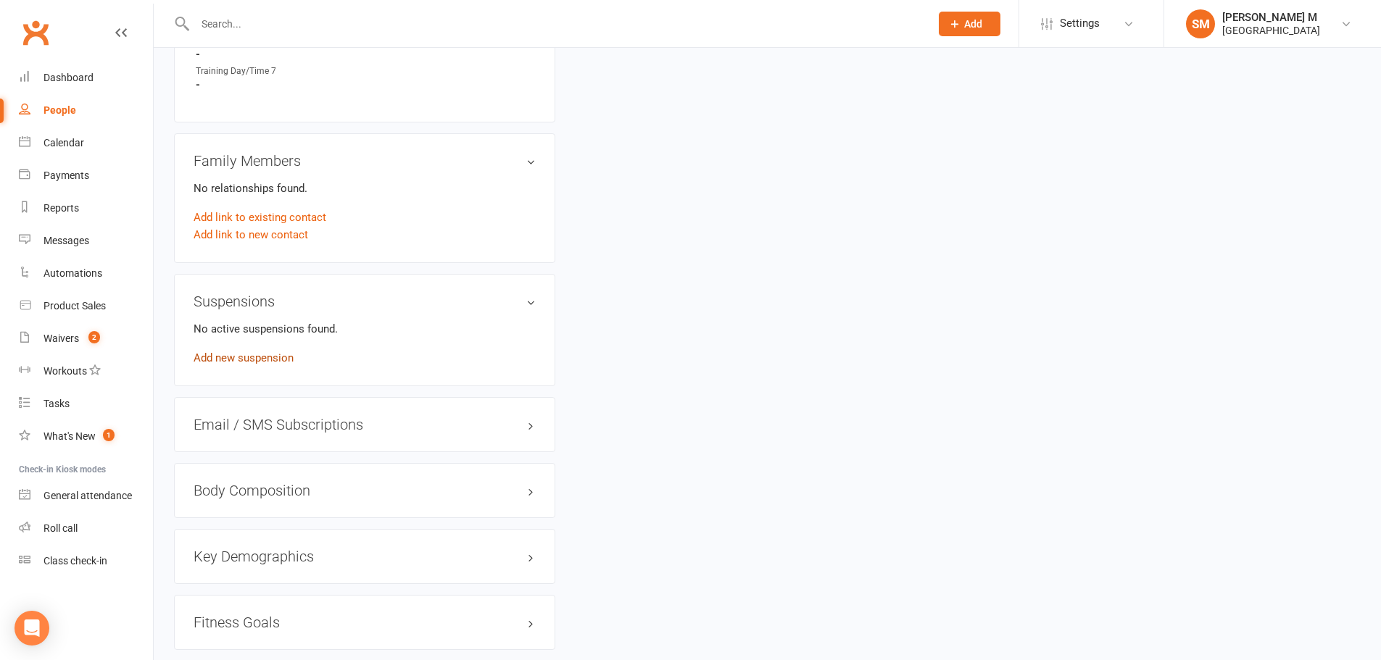
click at [196, 360] on link "Add new suspension" at bounding box center [244, 358] width 100 height 13
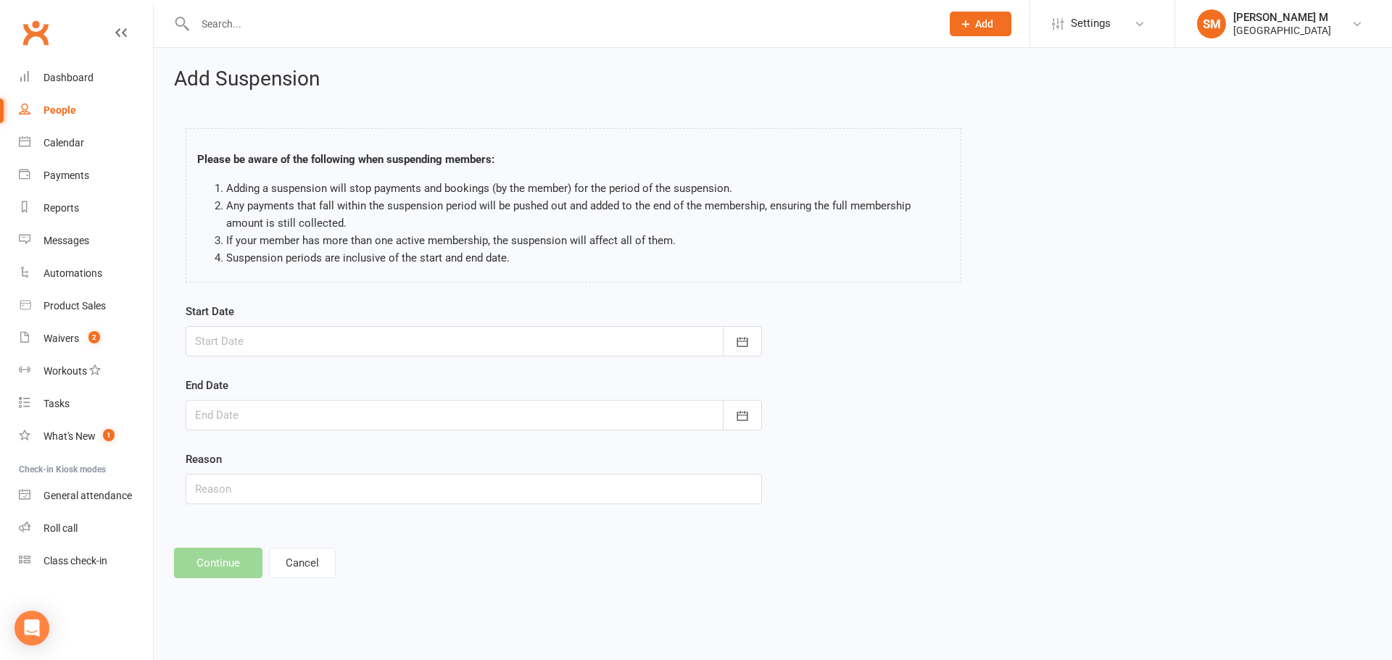
click at [375, 349] on div at bounding box center [474, 341] width 576 height 30
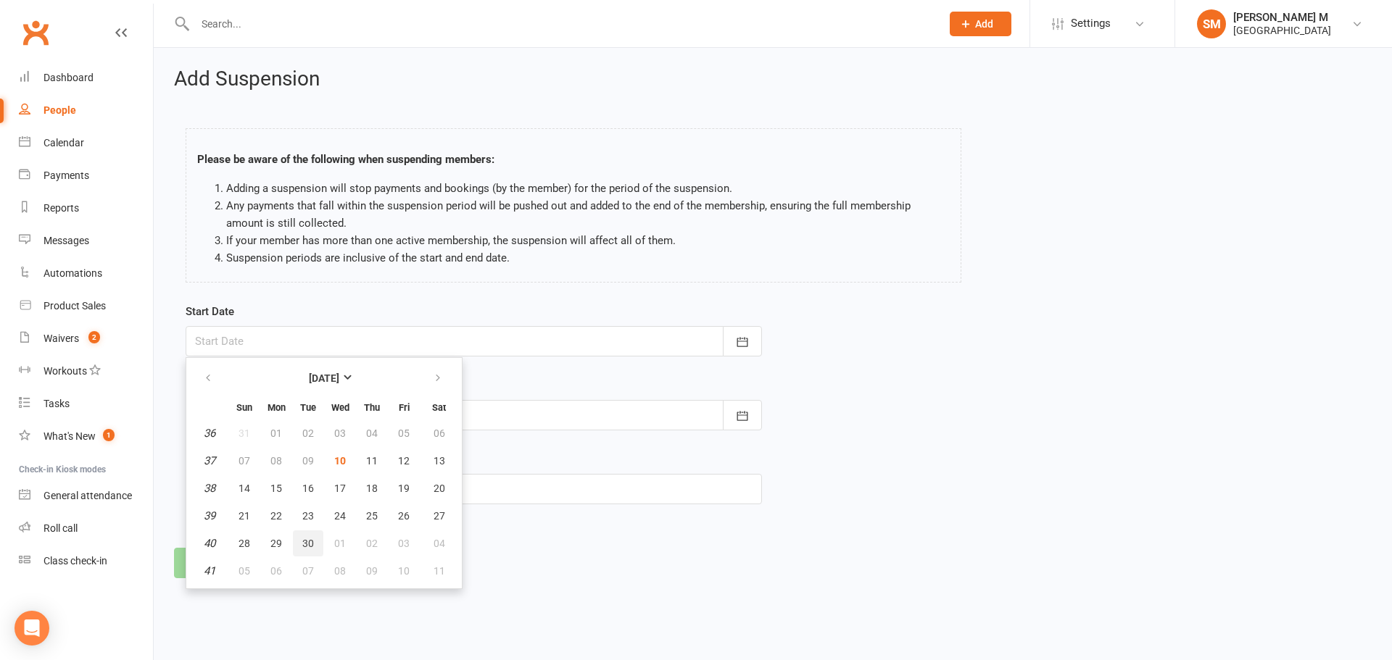
click at [299, 539] on button "30" at bounding box center [308, 544] width 30 height 26
type input "30 Sep 2025"
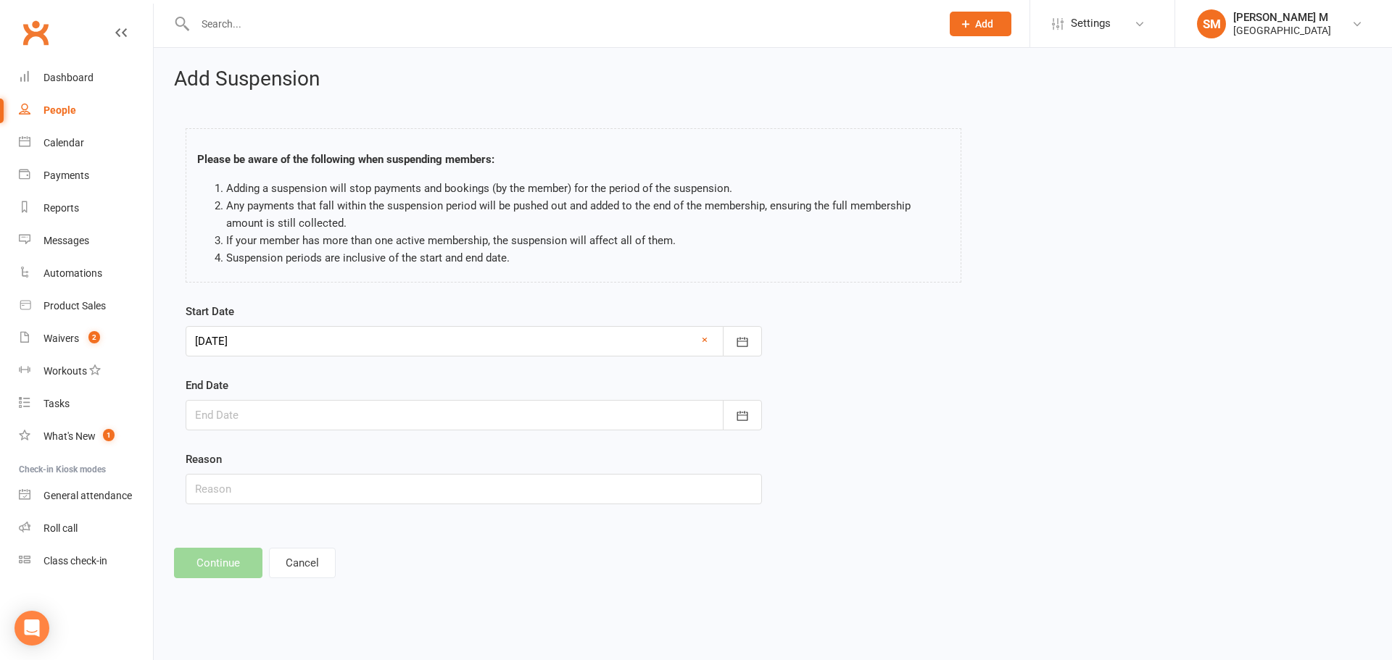
click at [331, 425] on div at bounding box center [474, 415] width 576 height 30
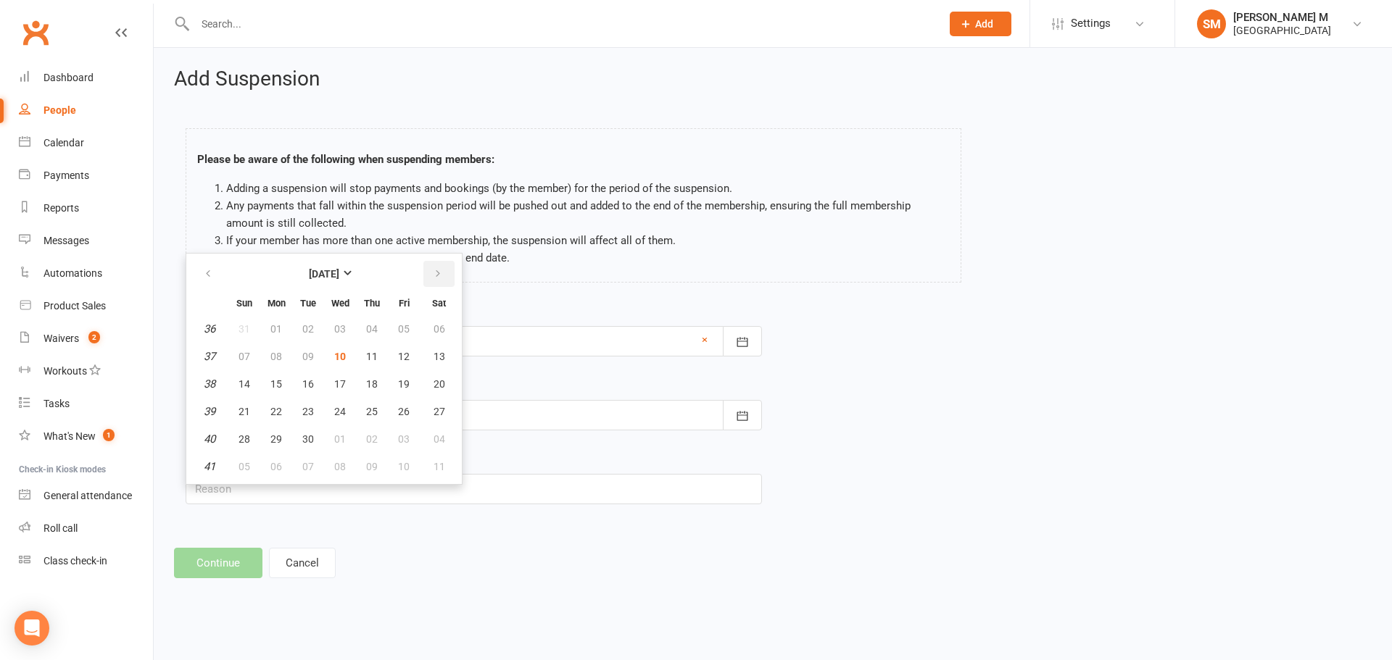
click at [444, 275] on button "button" at bounding box center [438, 274] width 31 height 26
click at [378, 435] on button "30" at bounding box center [372, 439] width 30 height 26
type input "30 Oct 2025"
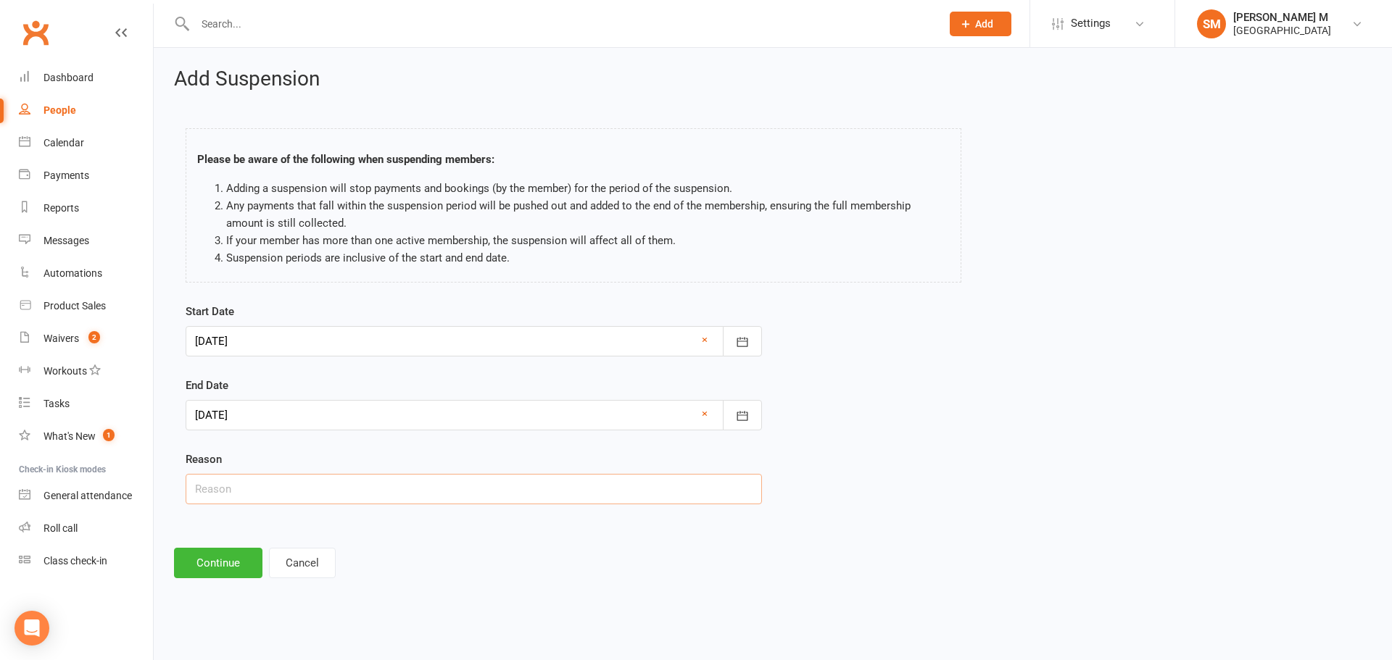
click at [358, 491] on input "text" at bounding box center [474, 489] width 576 height 30
type input "Customer requested via email"
click at [236, 563] on button "Continue" at bounding box center [218, 563] width 88 height 30
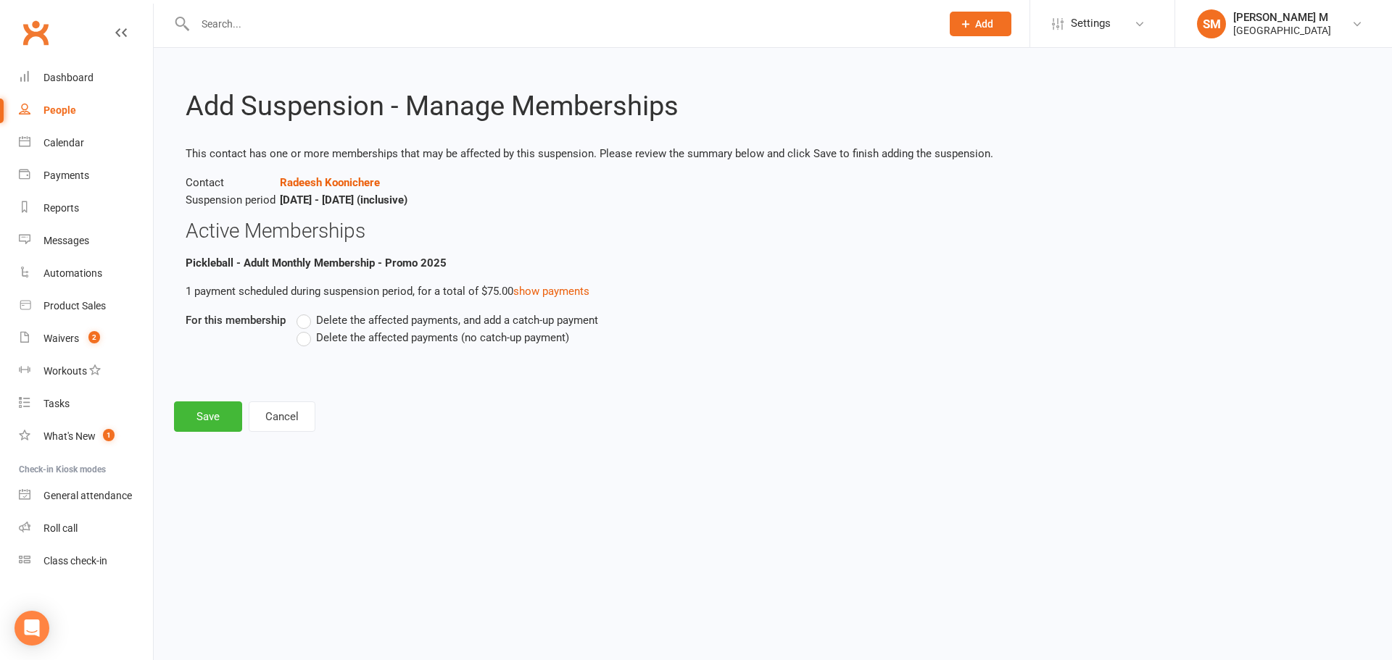
click at [307, 319] on label "Delete the affected payments, and add a catch-up payment" at bounding box center [447, 320] width 302 height 17
click at [306, 312] on input "Delete the affected payments, and add a catch-up payment" at bounding box center [300, 312] width 9 height 0
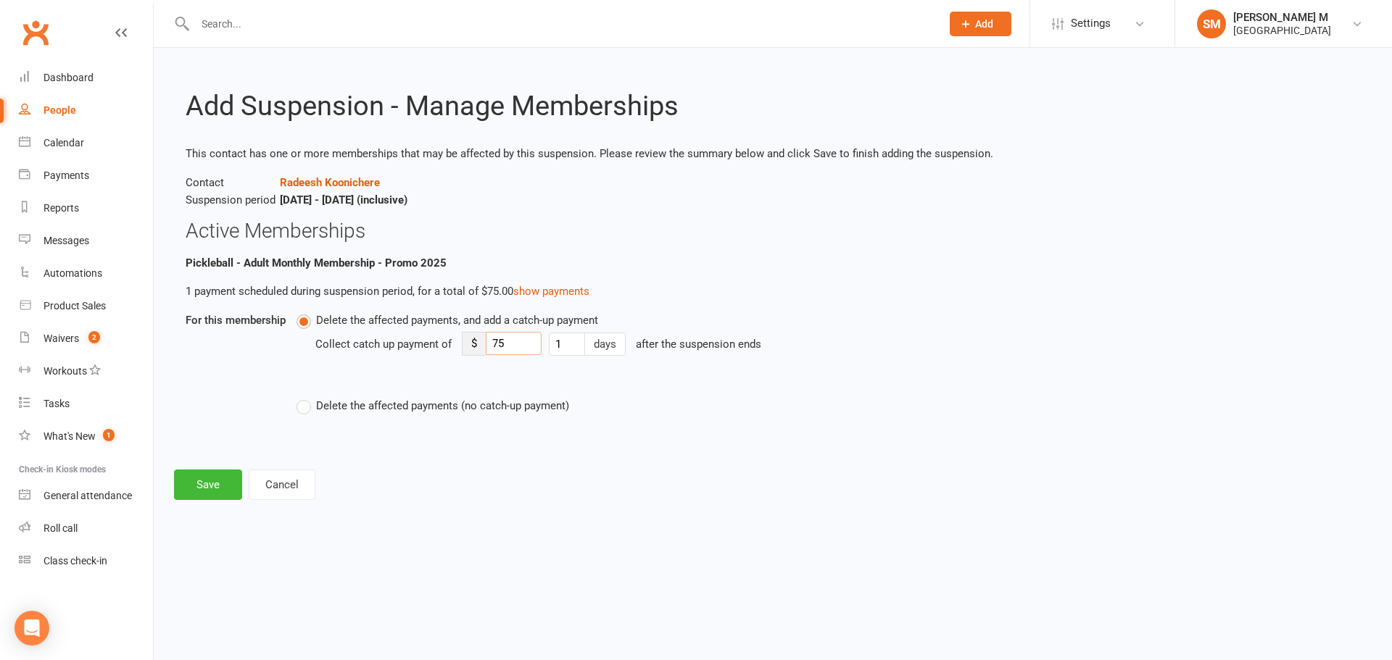
drag, startPoint x: 513, startPoint y: 344, endPoint x: 477, endPoint y: 349, distance: 36.6
click at [477, 349] on div "$ 75" at bounding box center [502, 344] width 80 height 24
click at [259, 472] on button "Cancel" at bounding box center [282, 485] width 67 height 30
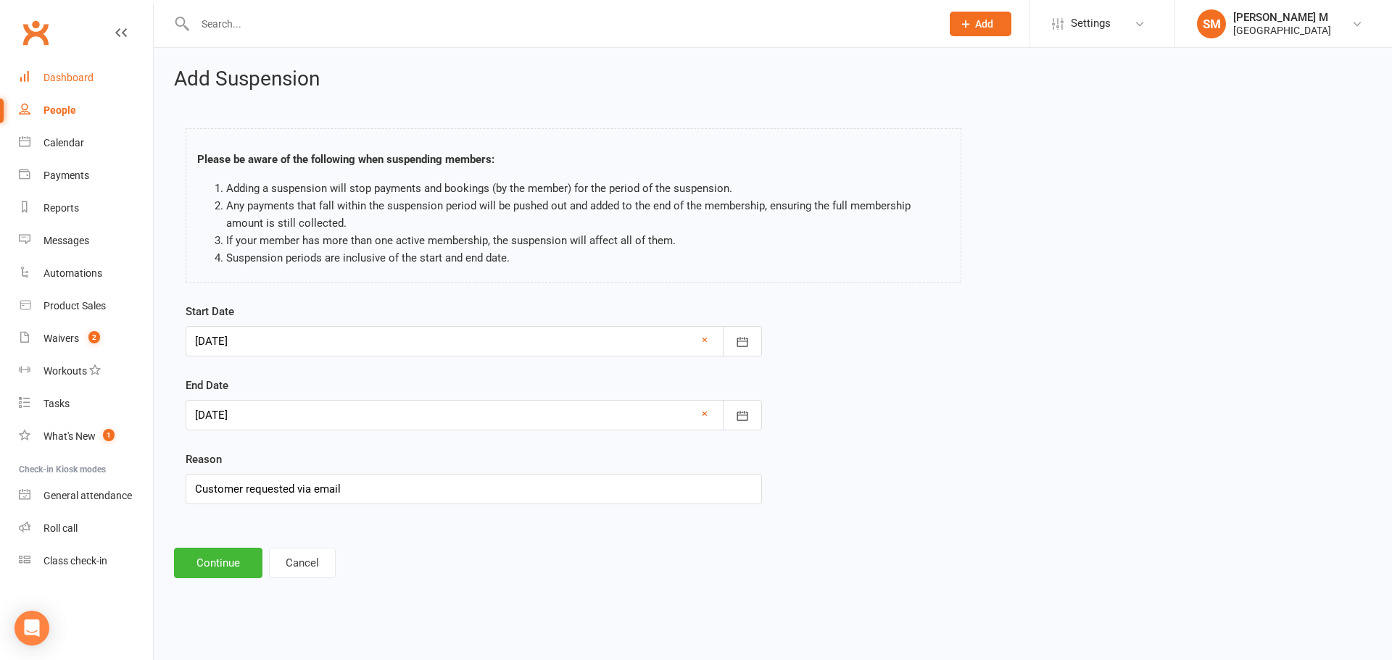
click at [58, 75] on div "Dashboard" at bounding box center [68, 78] width 50 height 12
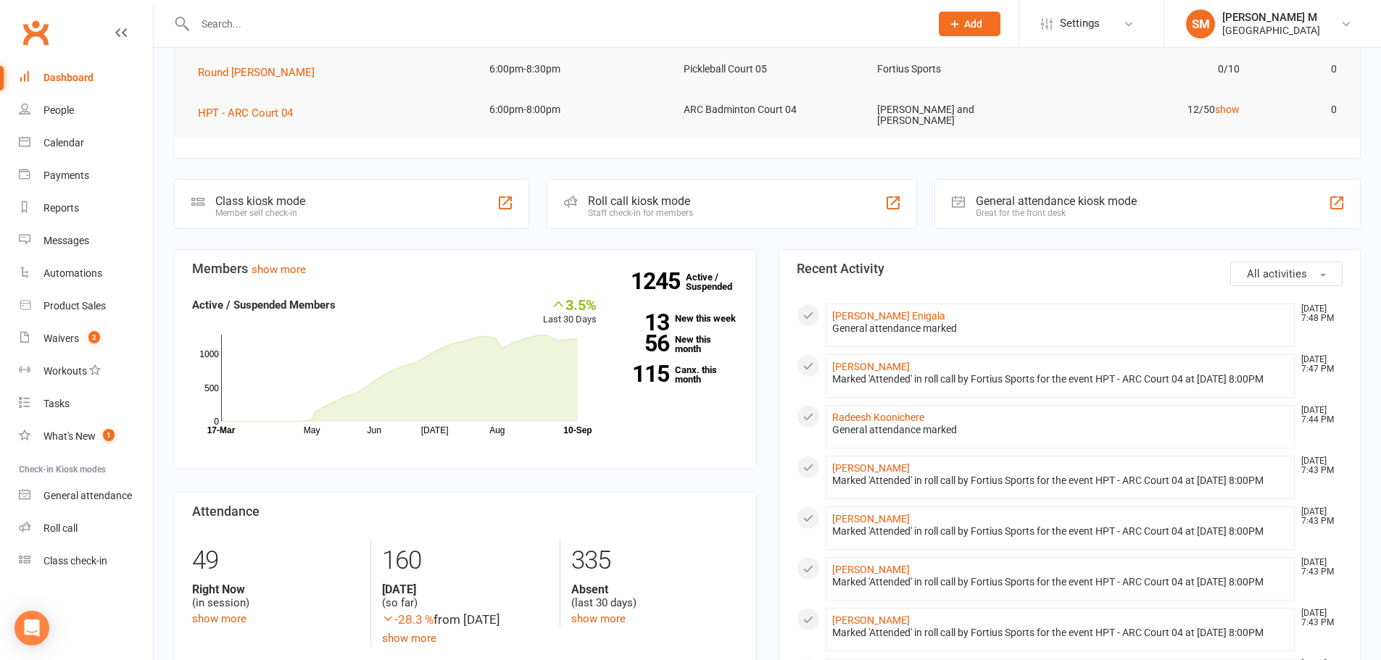
scroll to position [290, 0]
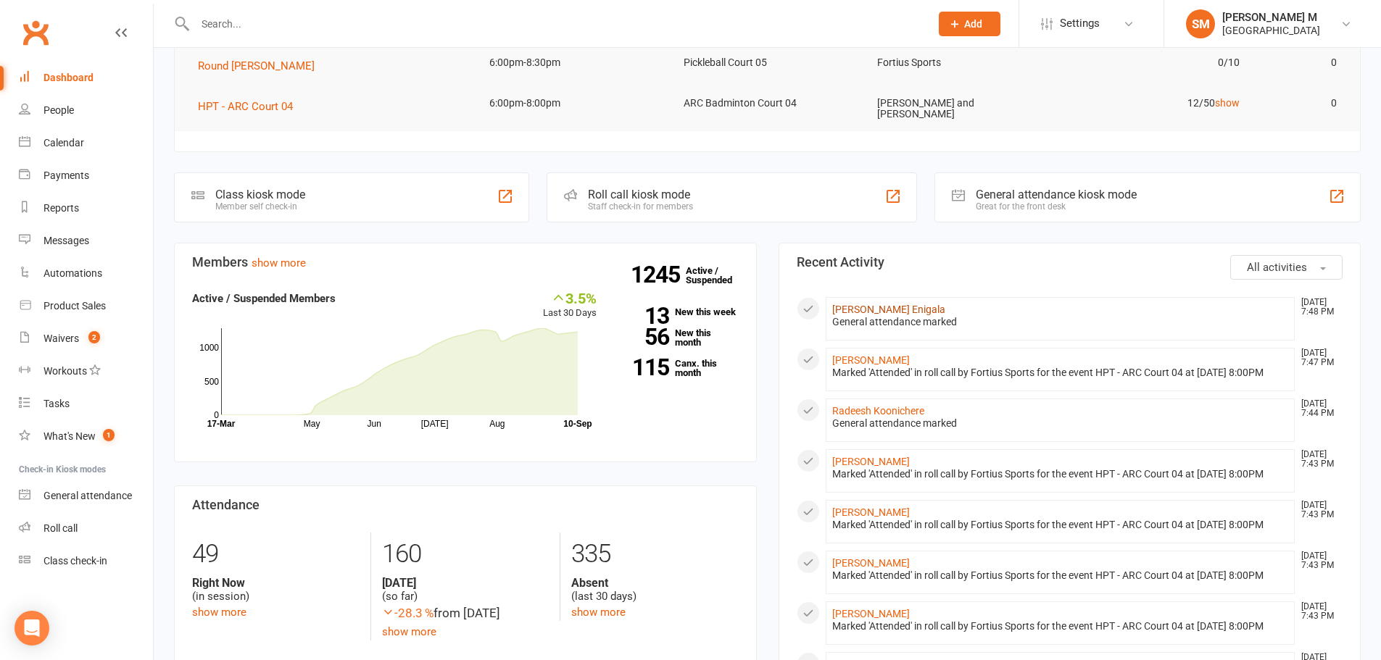
click at [860, 310] on link "[PERSON_NAME] Enigala" at bounding box center [888, 310] width 113 height 12
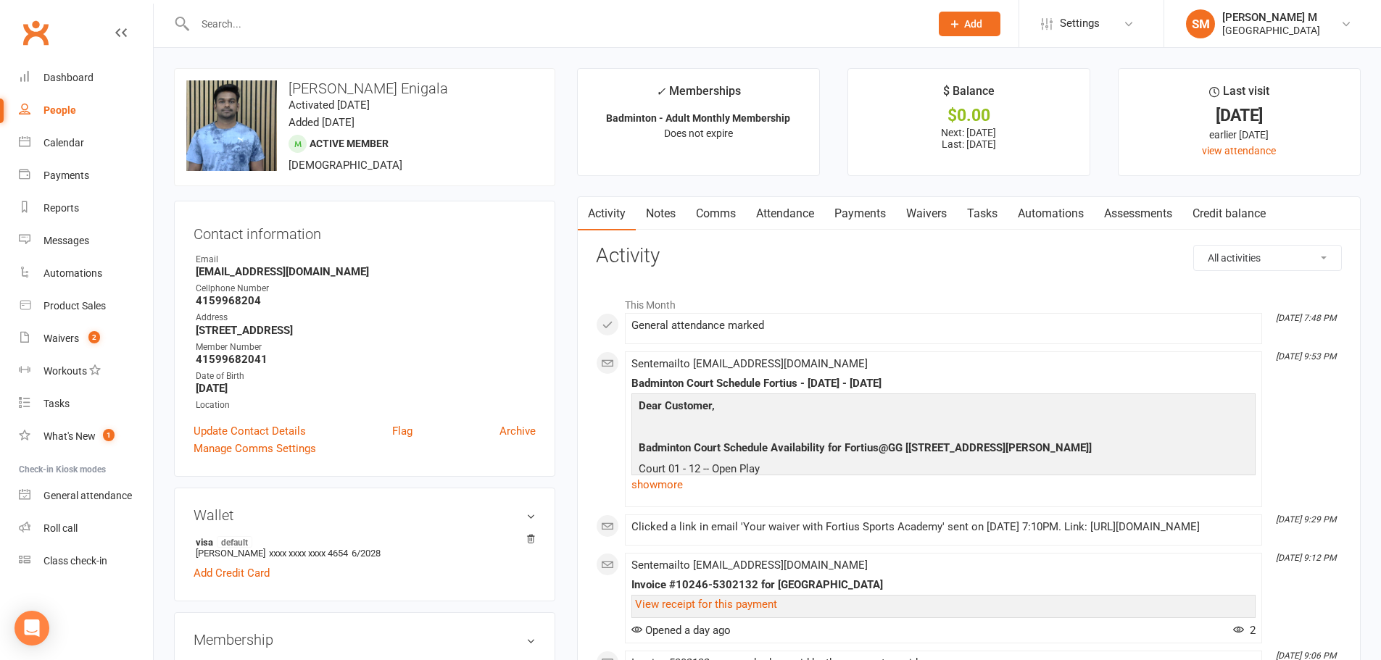
click at [653, 213] on link "Notes" at bounding box center [661, 213] width 50 height 33
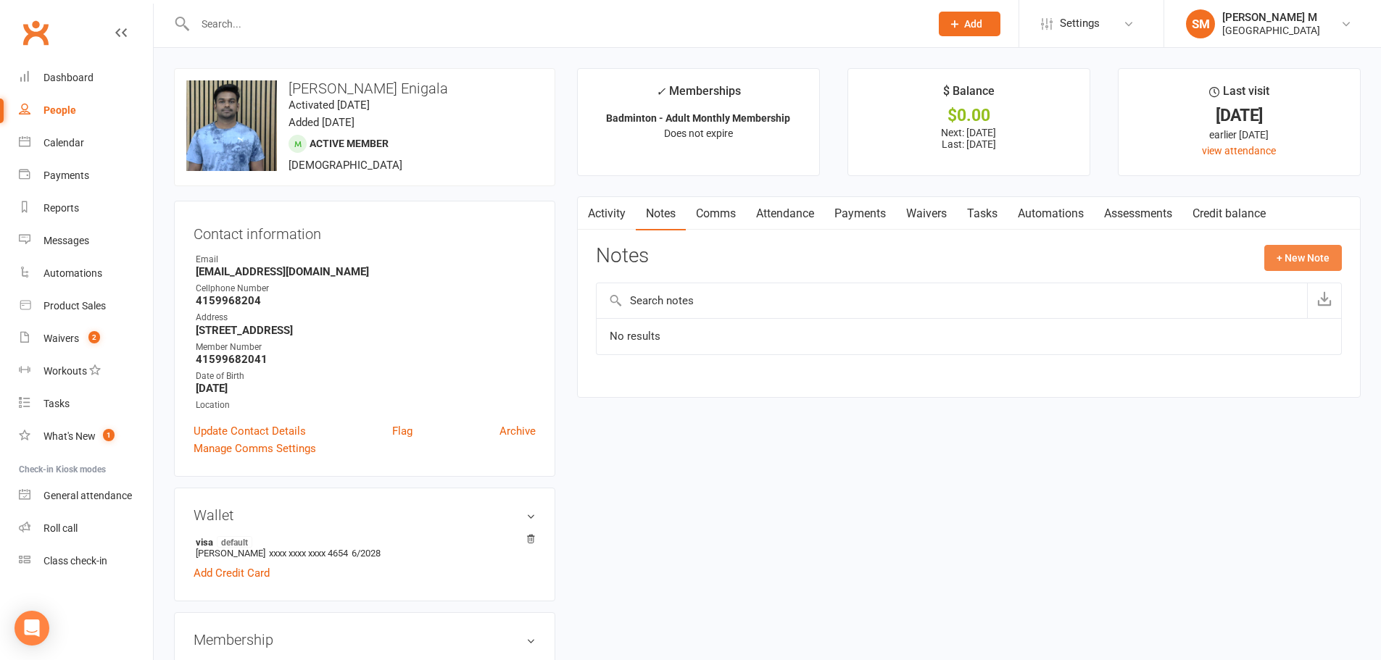
click at [1285, 253] on button "+ New Note" at bounding box center [1303, 258] width 78 height 26
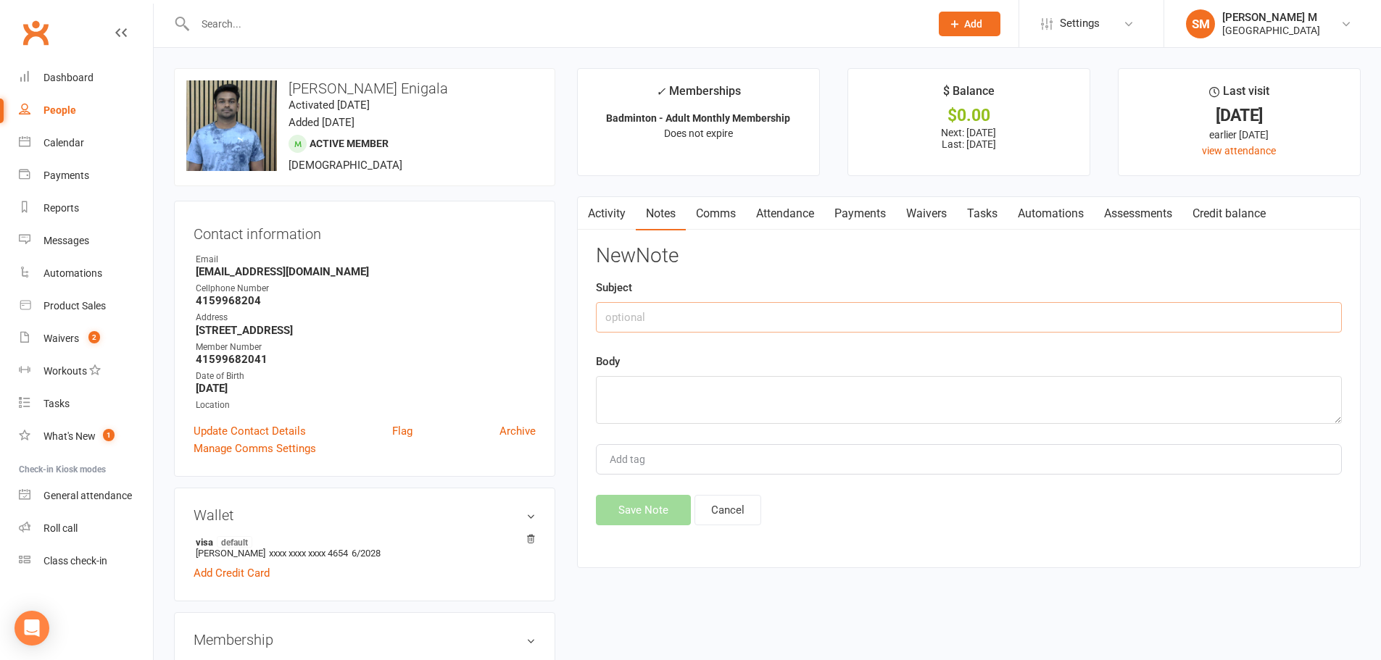
click at [789, 316] on input "text" at bounding box center [969, 317] width 746 height 30
click at [49, 84] on link "Dashboard" at bounding box center [86, 78] width 134 height 33
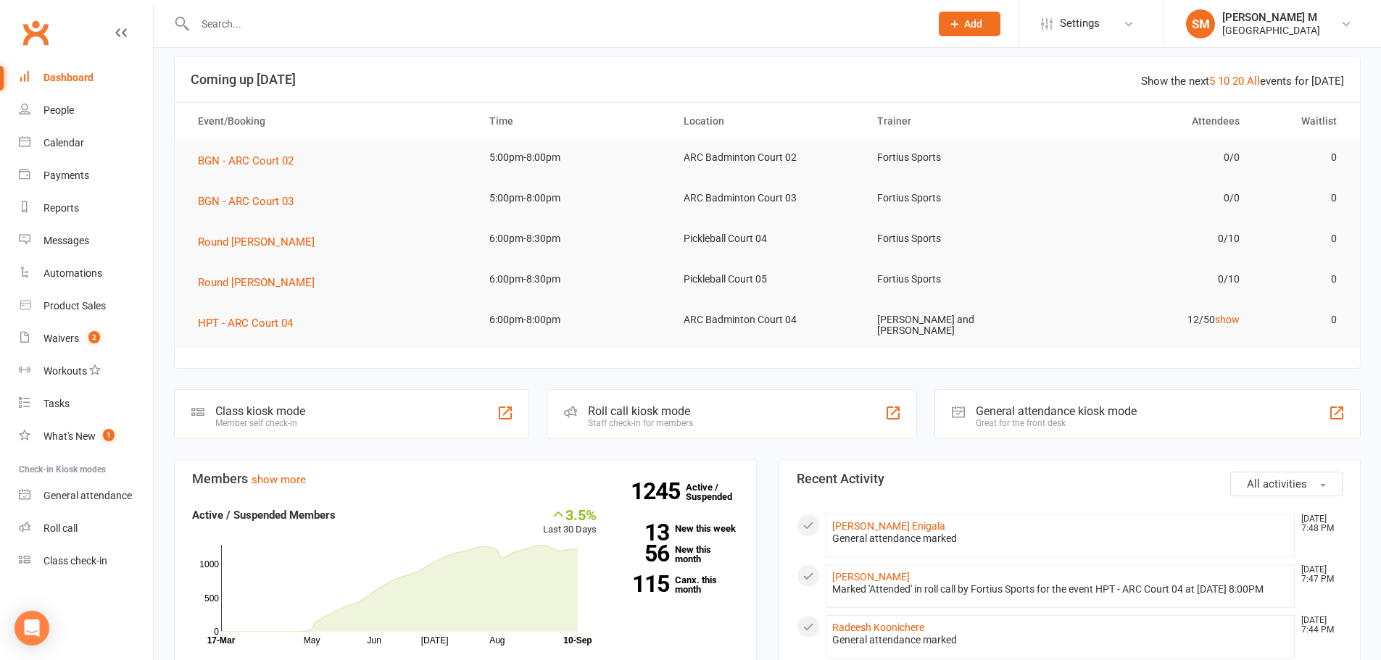
scroll to position [217, 0]
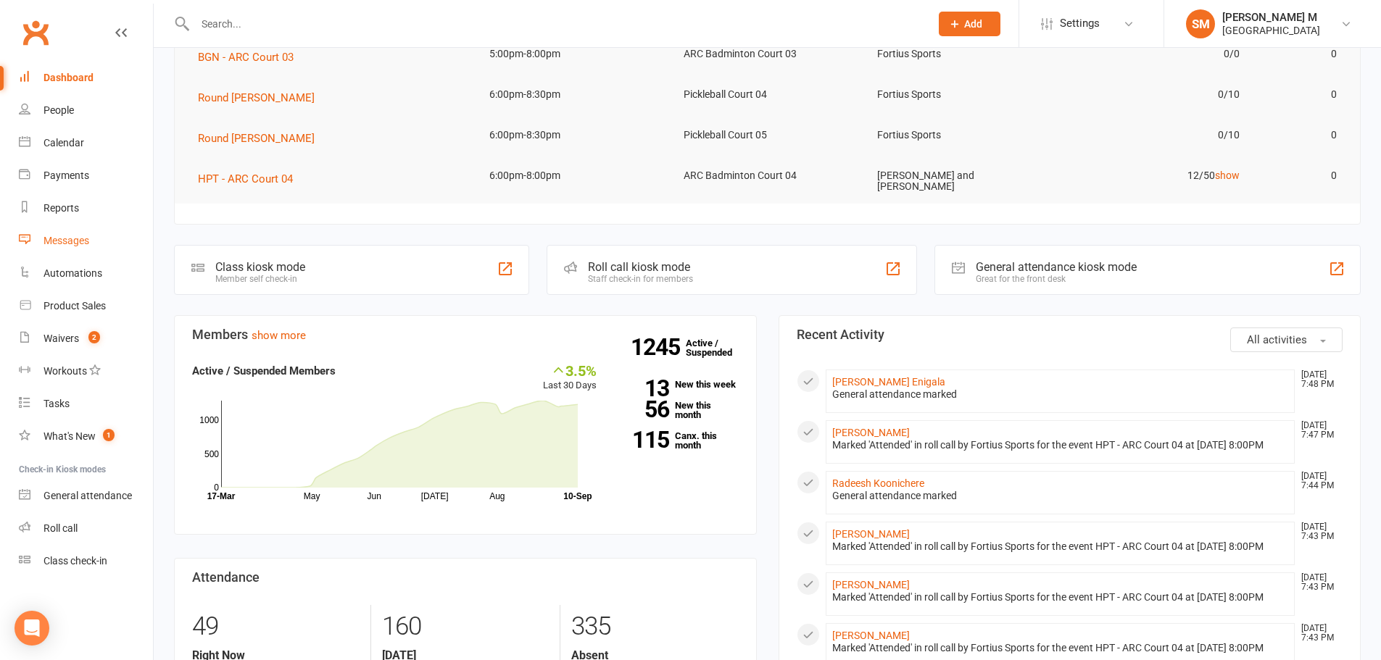
click at [54, 239] on div "Messages" at bounding box center [66, 241] width 46 height 12
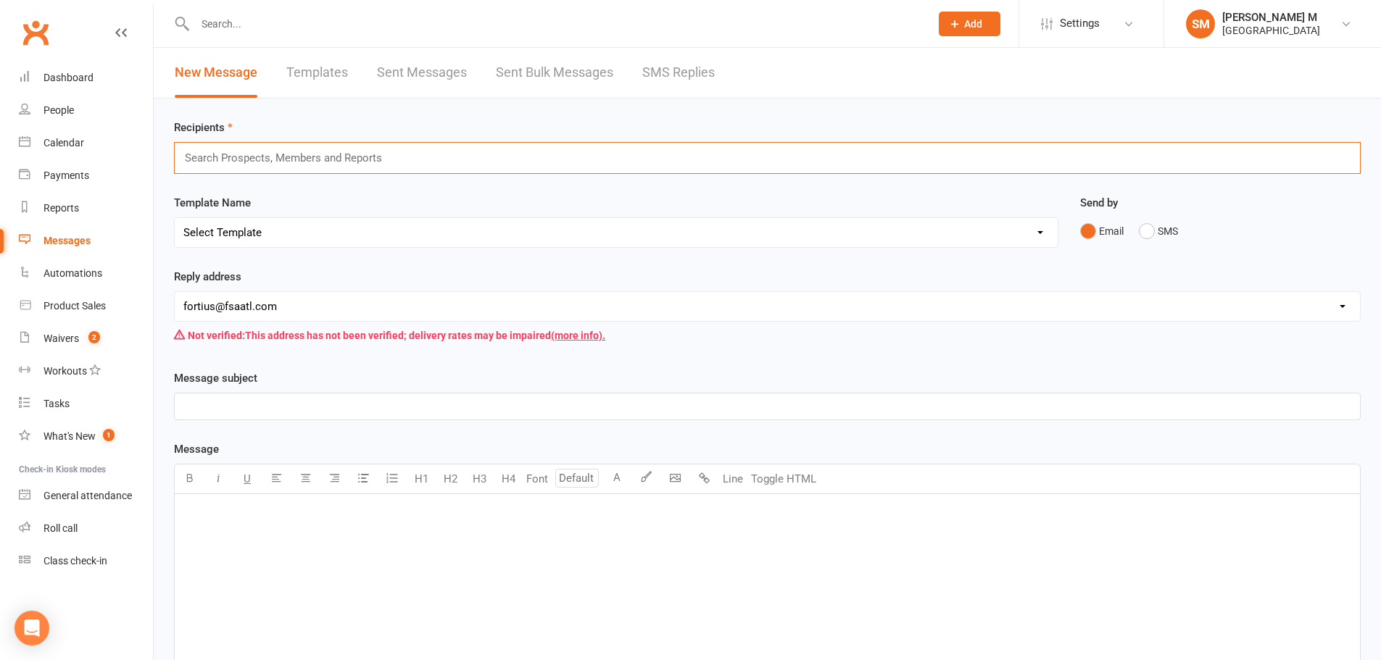
click at [339, 165] on input "text" at bounding box center [289, 158] width 212 height 19
click at [370, 233] on select "Select Template [Email] Badminton Court Schedule [SMS] [Default template - revi…" at bounding box center [616, 232] width 883 height 29
click at [1175, 344] on div "Not verified: This address has not been verified; delivery rates may be impaire…" at bounding box center [767, 336] width 1187 height 28
click at [86, 83] on div "Dashboard" at bounding box center [68, 78] width 50 height 12
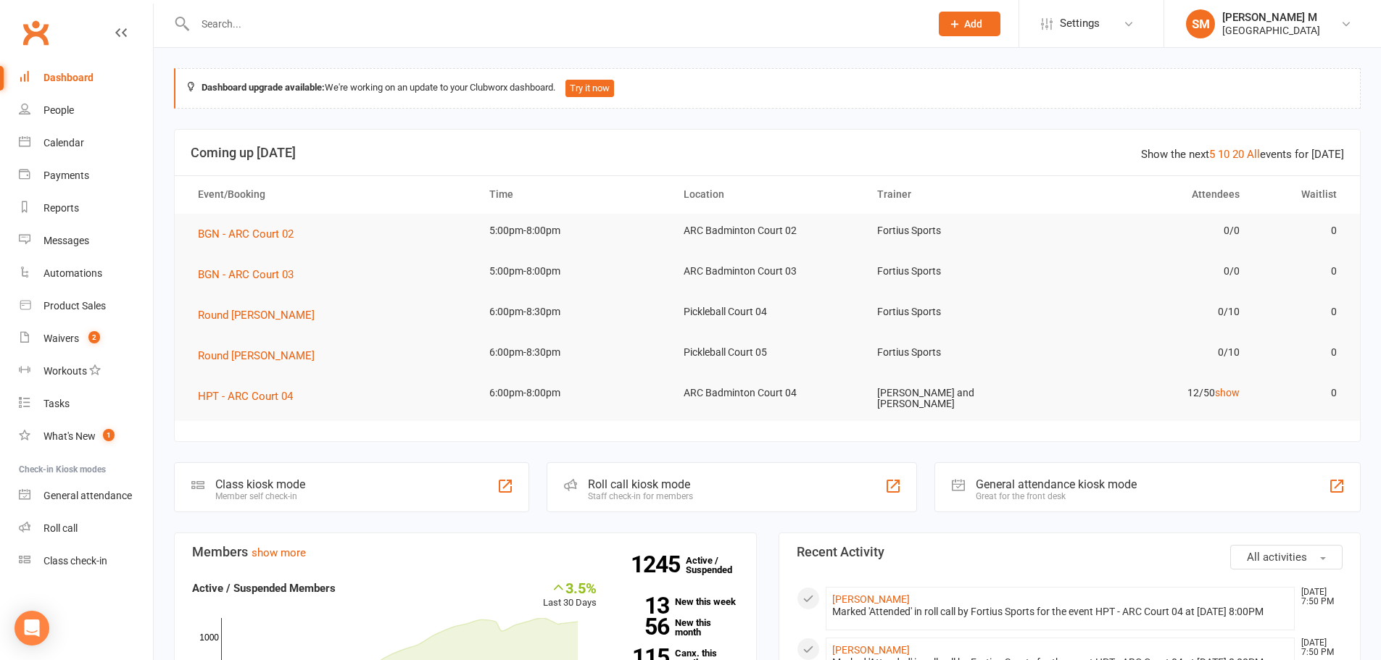
click at [43, 71] on link "Dashboard" at bounding box center [86, 78] width 134 height 33
click at [77, 330] on link "Waivers 2" at bounding box center [86, 339] width 134 height 33
select select "50"
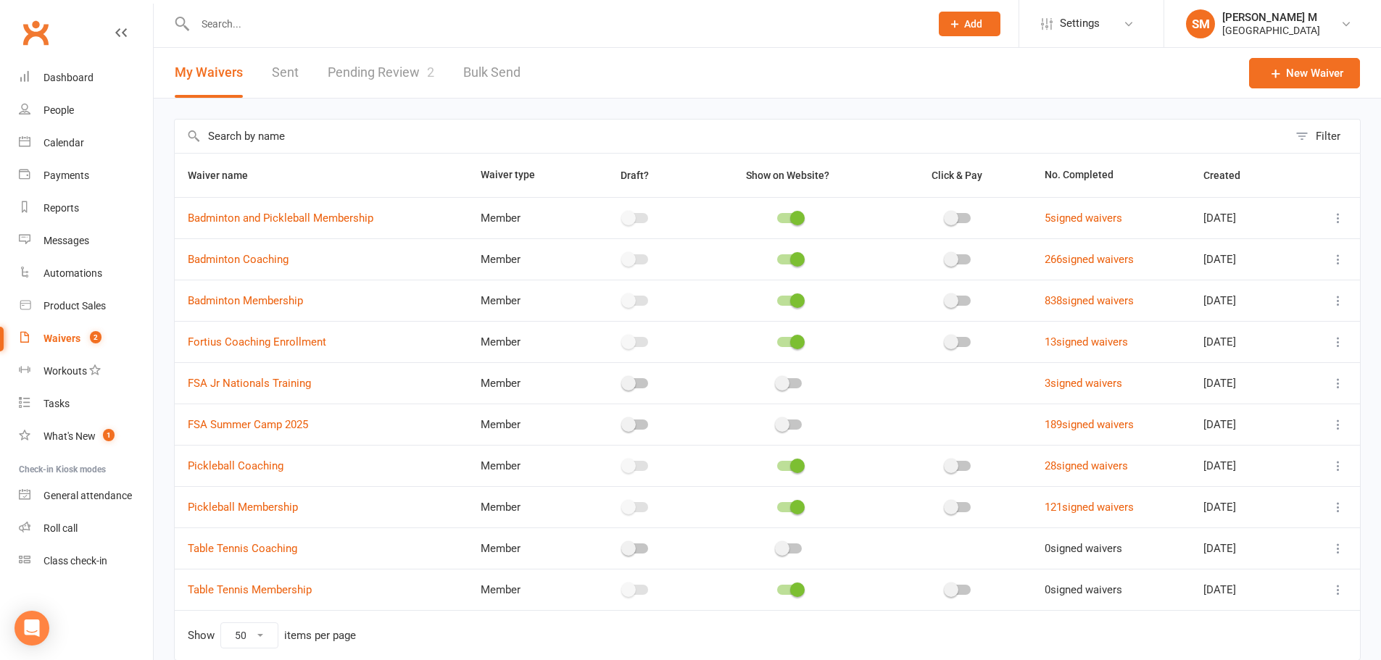
drag, startPoint x: 371, startPoint y: 44, endPoint x: 371, endPoint y: 58, distance: 13.8
click at [371, 54] on ui-view "Prospect Member Non-attending contact Class / event Appointment Task Bulk messa…" at bounding box center [690, 353] width 1381 height 698
click at [450, 67] on div "My Waivers Sent Pending Review 2 Bulk Send" at bounding box center [348, 73] width 388 height 50
click at [399, 66] on link "Pending Review 2" at bounding box center [381, 73] width 107 height 50
select select "100"
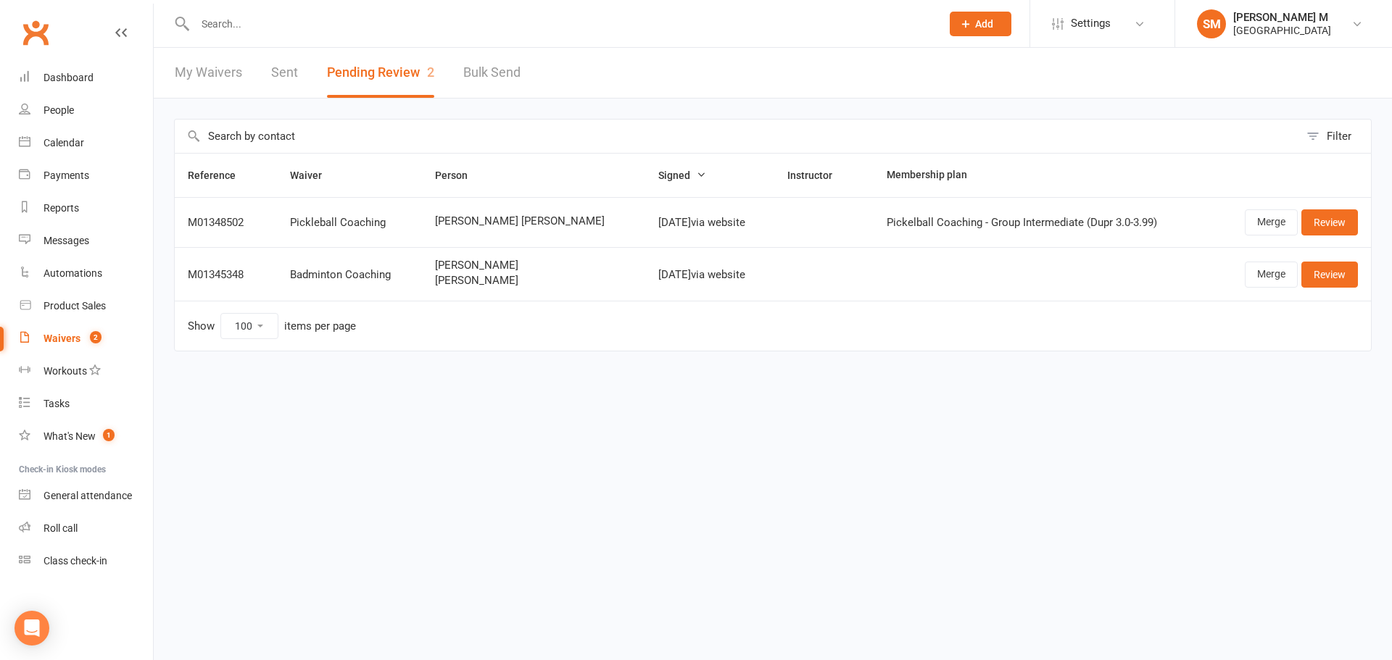
click at [287, 66] on link "Sent" at bounding box center [284, 73] width 27 height 50
select select "50"
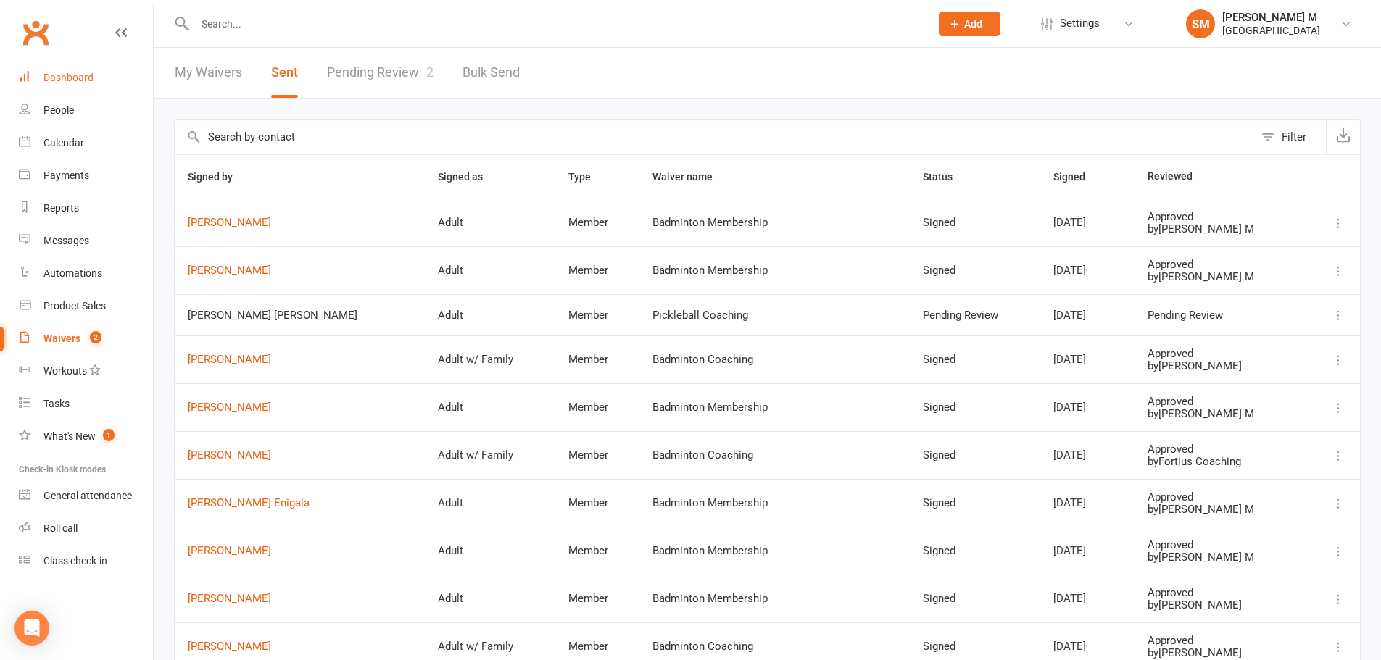
click at [34, 80] on link "Dashboard" at bounding box center [86, 78] width 134 height 33
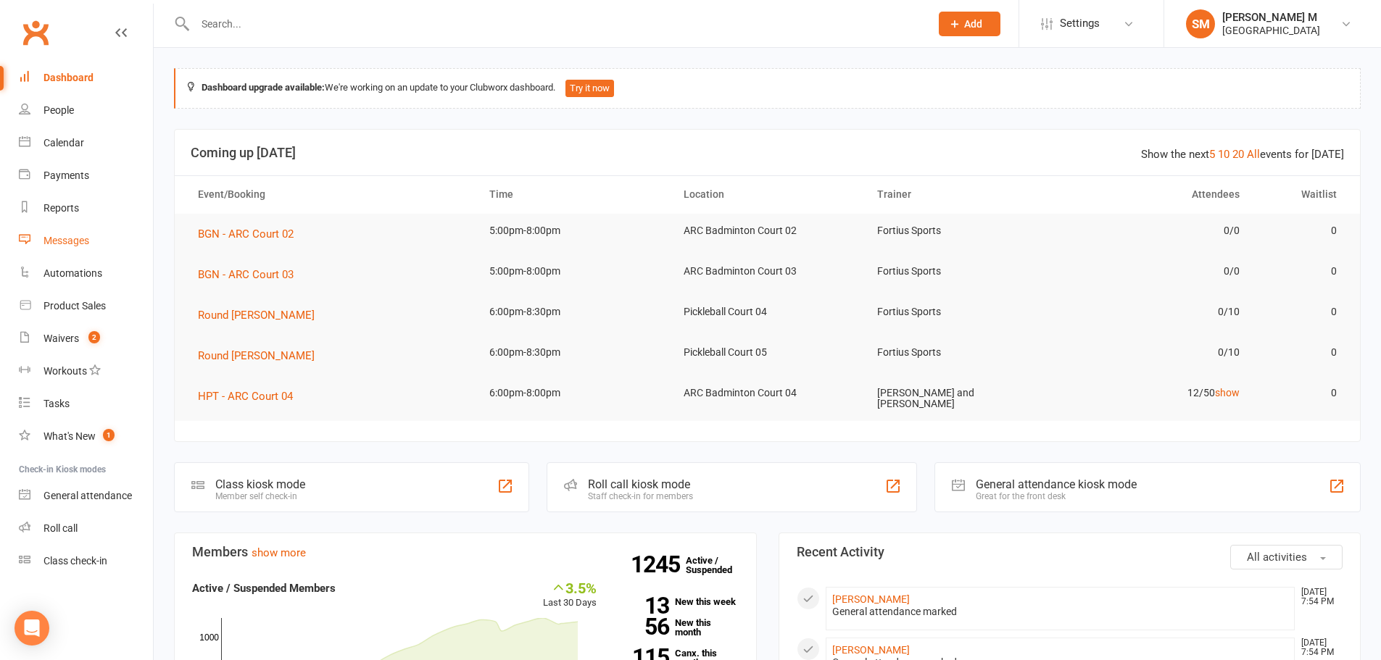
click at [80, 251] on link "Messages" at bounding box center [86, 241] width 134 height 33
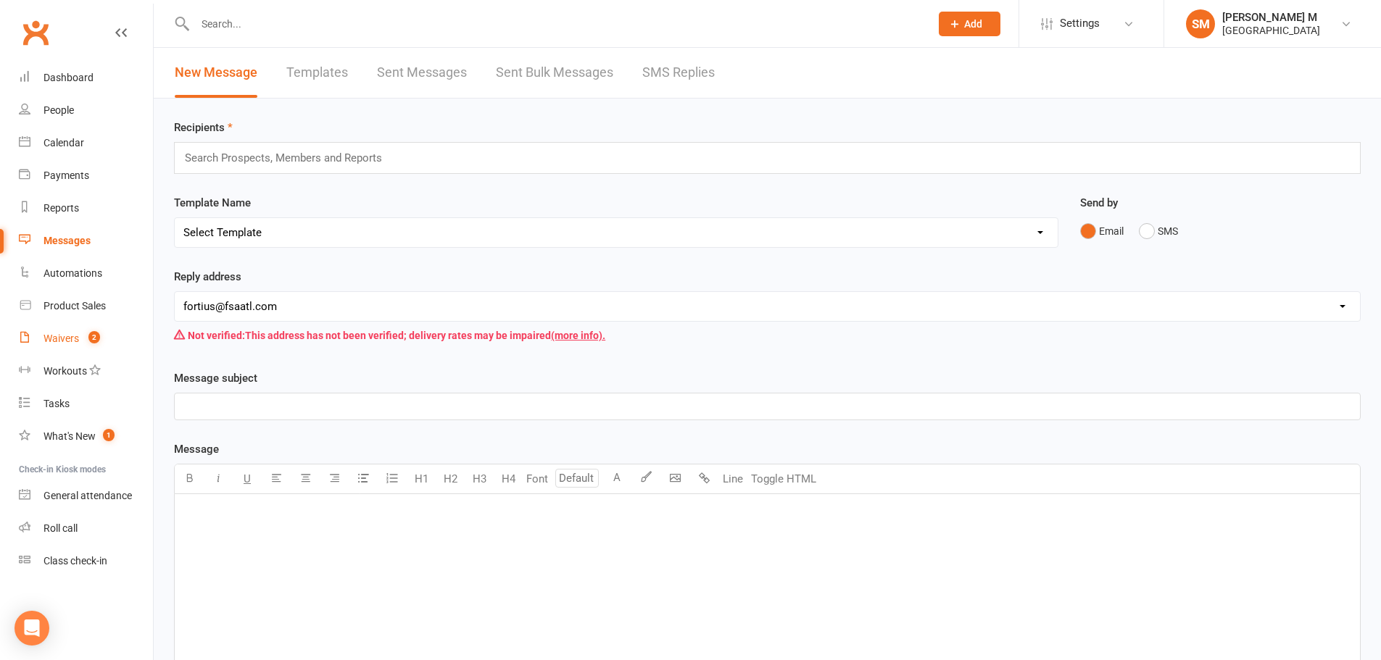
click at [70, 339] on div "Waivers" at bounding box center [61, 339] width 36 height 12
select select "50"
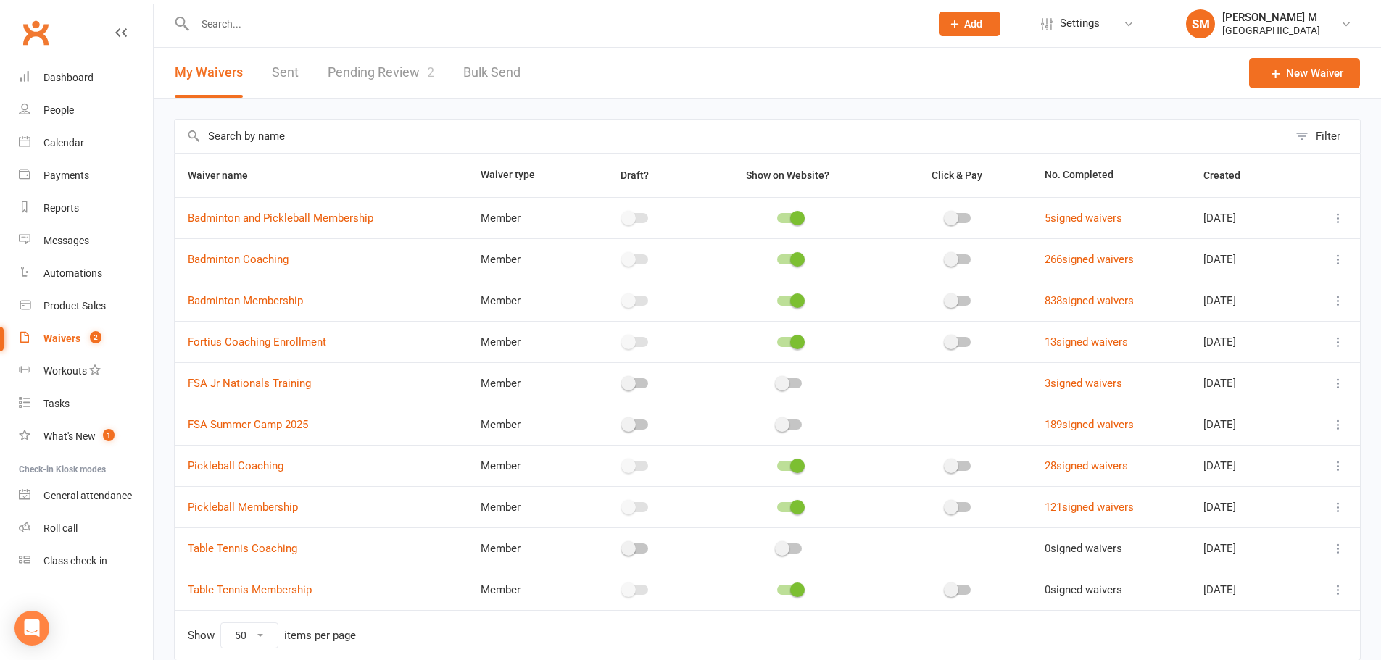
click at [372, 79] on link "Pending Review 2" at bounding box center [381, 73] width 107 height 50
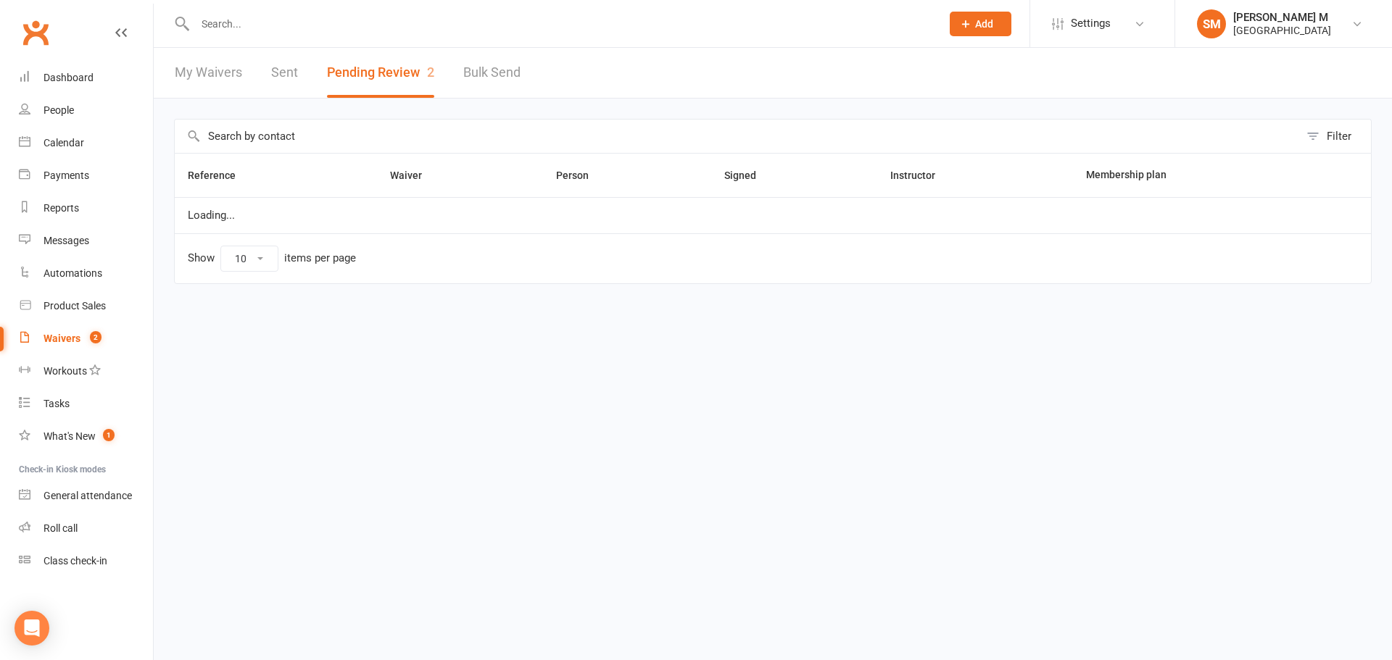
select select "100"
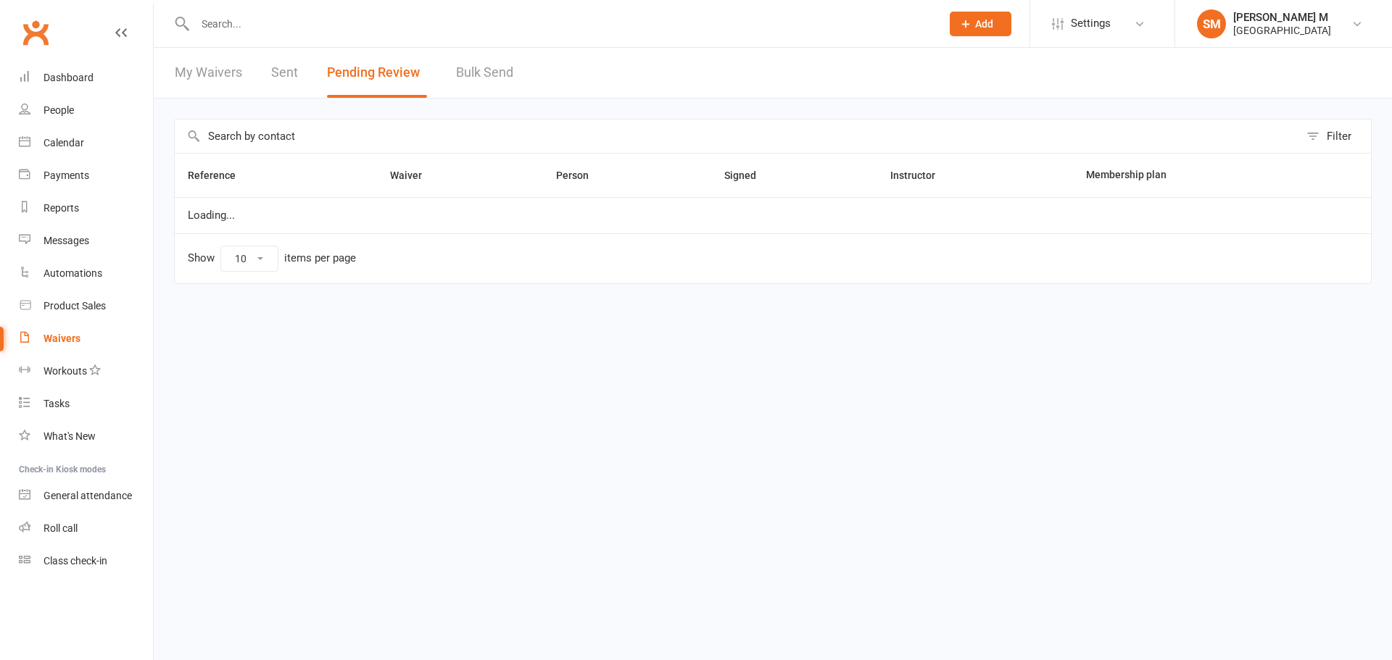
select select "100"
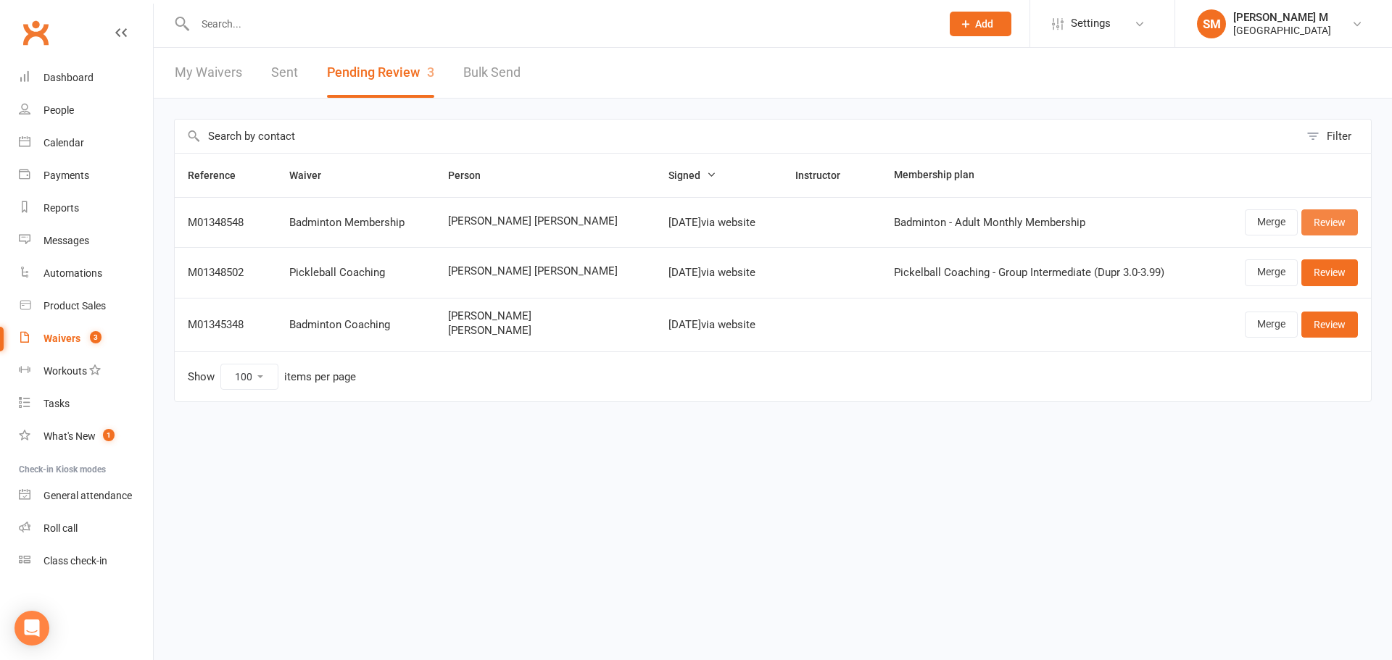
click at [1332, 223] on link "Review" at bounding box center [1329, 222] width 57 height 26
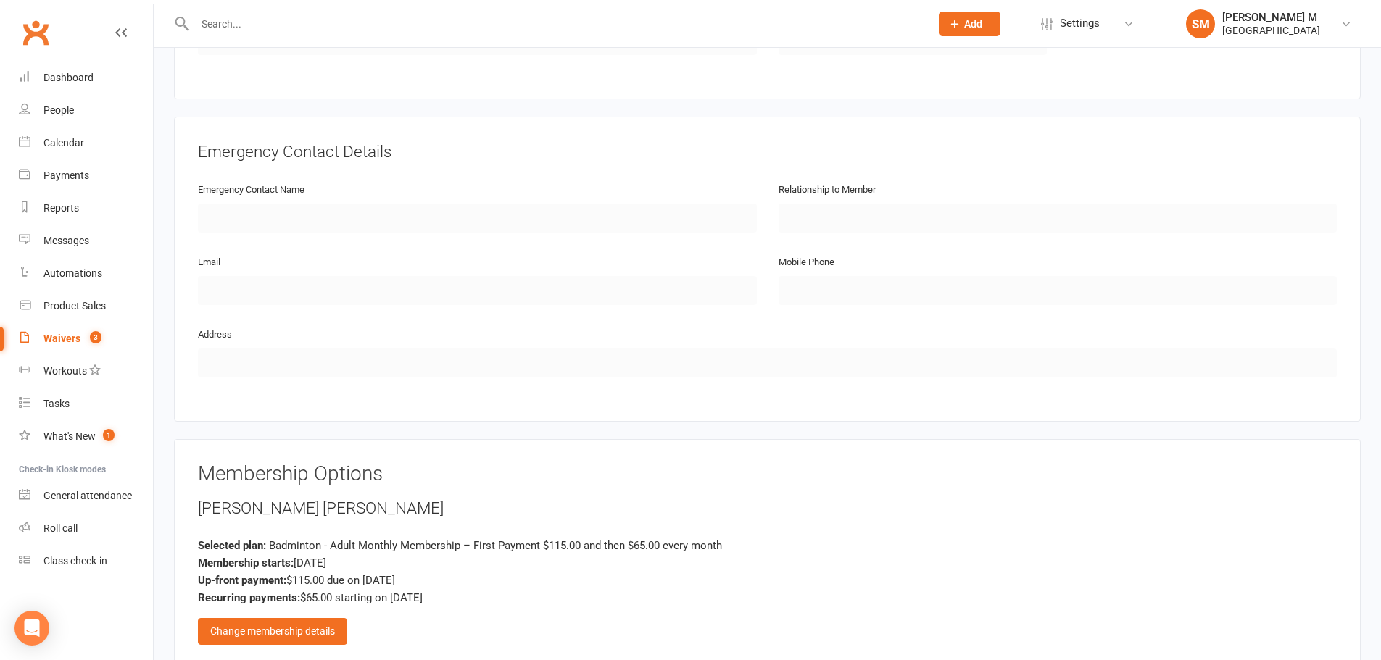
scroll to position [870, 0]
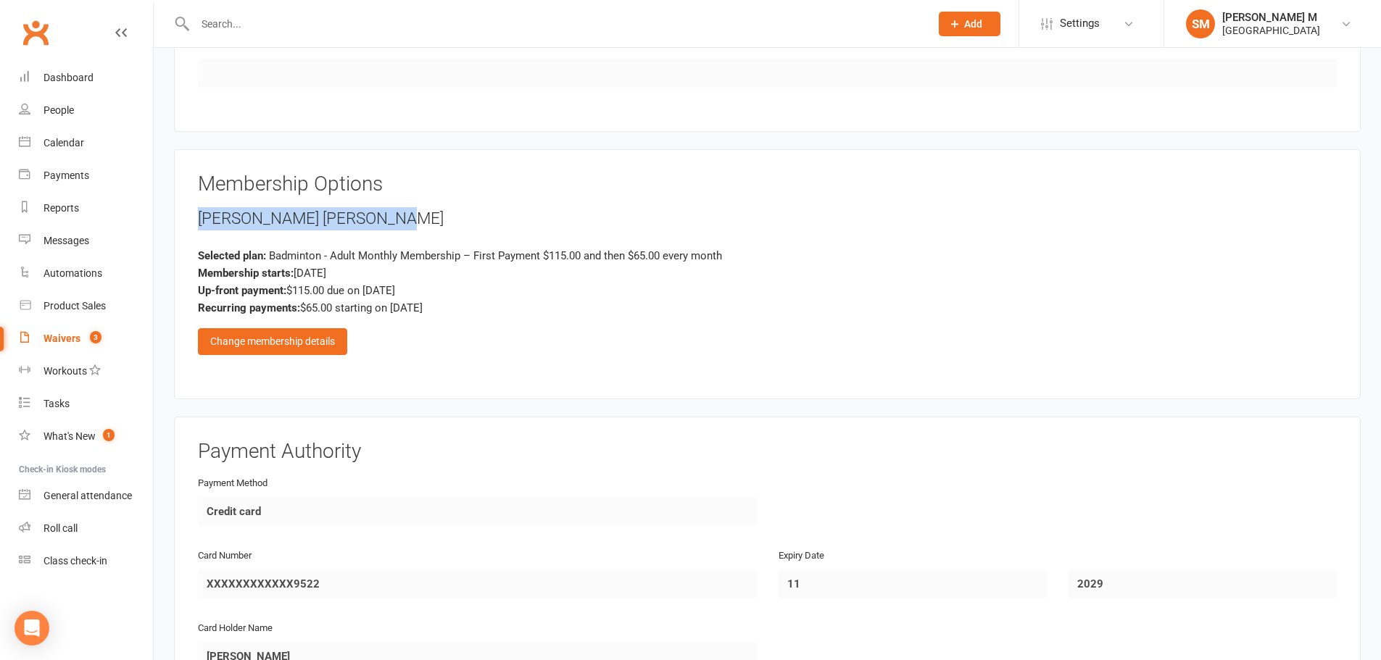
drag, startPoint x: 194, startPoint y: 212, endPoint x: 400, endPoint y: 217, distance: 205.9
click at [400, 217] on div "Membership Options Rajasekhar reddy Koppala Selected plan: Badminton - Adult Mo…" at bounding box center [767, 274] width 1187 height 250
copy div "[PERSON_NAME] [PERSON_NAME]"
click at [447, 207] on div "[PERSON_NAME] [PERSON_NAME]" at bounding box center [767, 218] width 1139 height 23
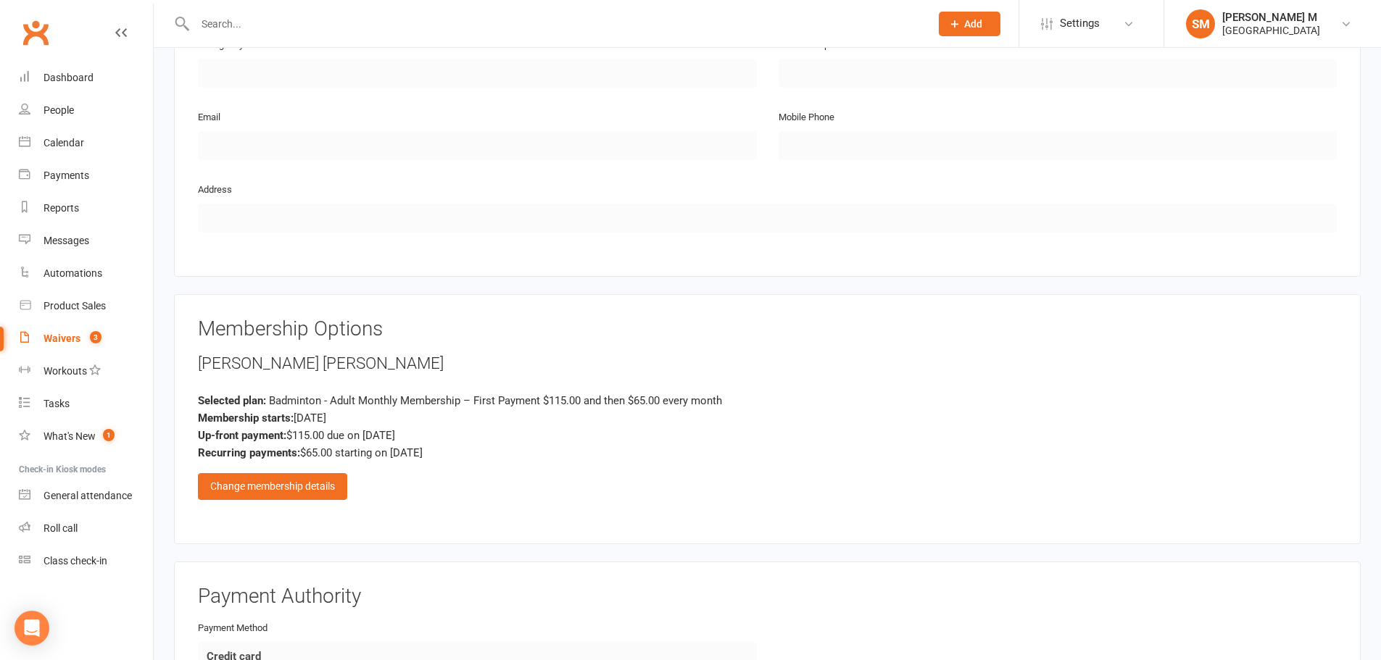
scroll to position [797, 0]
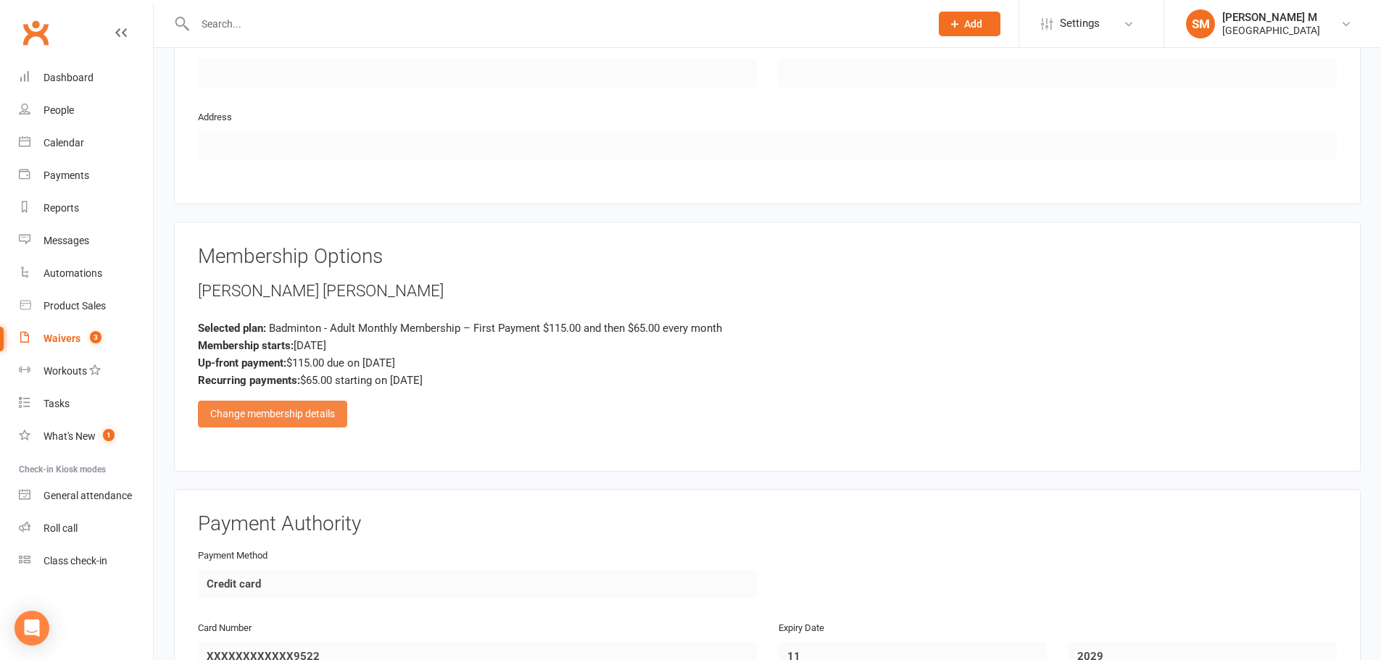
click at [312, 405] on div "Change membership details" at bounding box center [272, 414] width 149 height 26
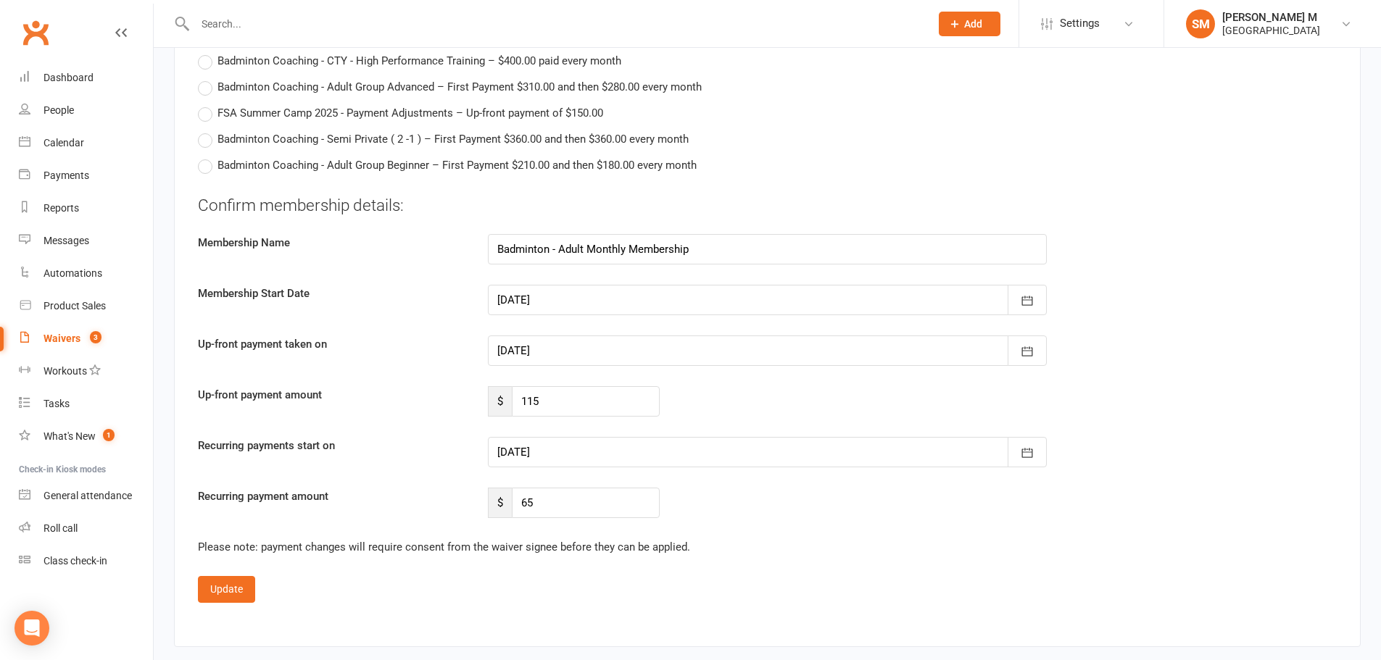
scroll to position [2972, 0]
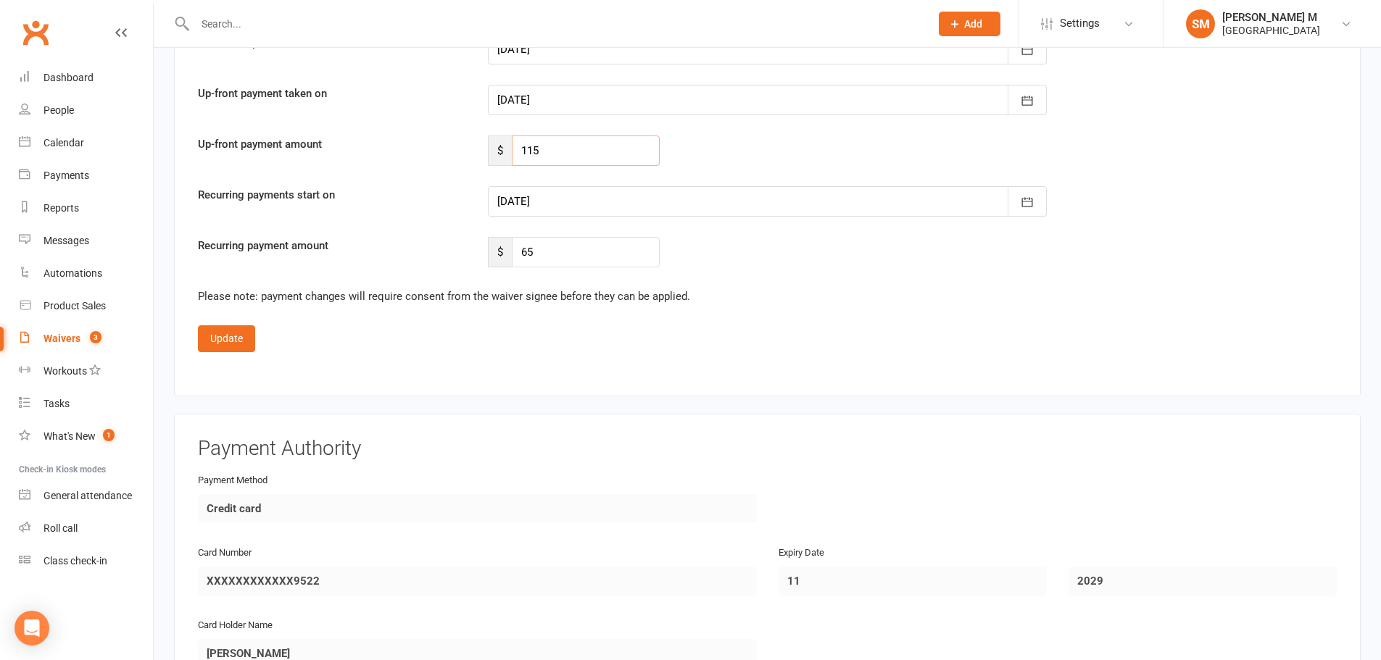
click at [544, 155] on input "115" at bounding box center [586, 151] width 148 height 30
type input "1"
type input "95"
click at [556, 199] on div at bounding box center [767, 201] width 559 height 30
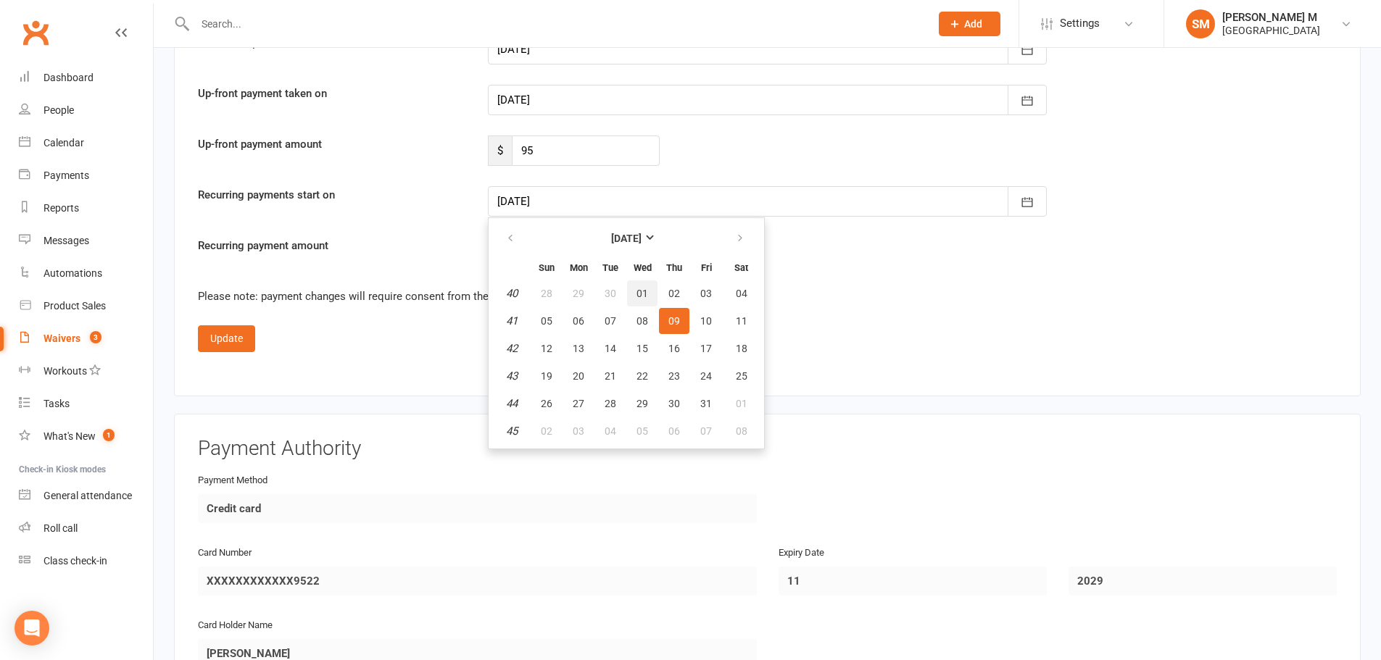
click at [643, 293] on span "01" at bounding box center [642, 294] width 12 height 12
type input "[DATE]"
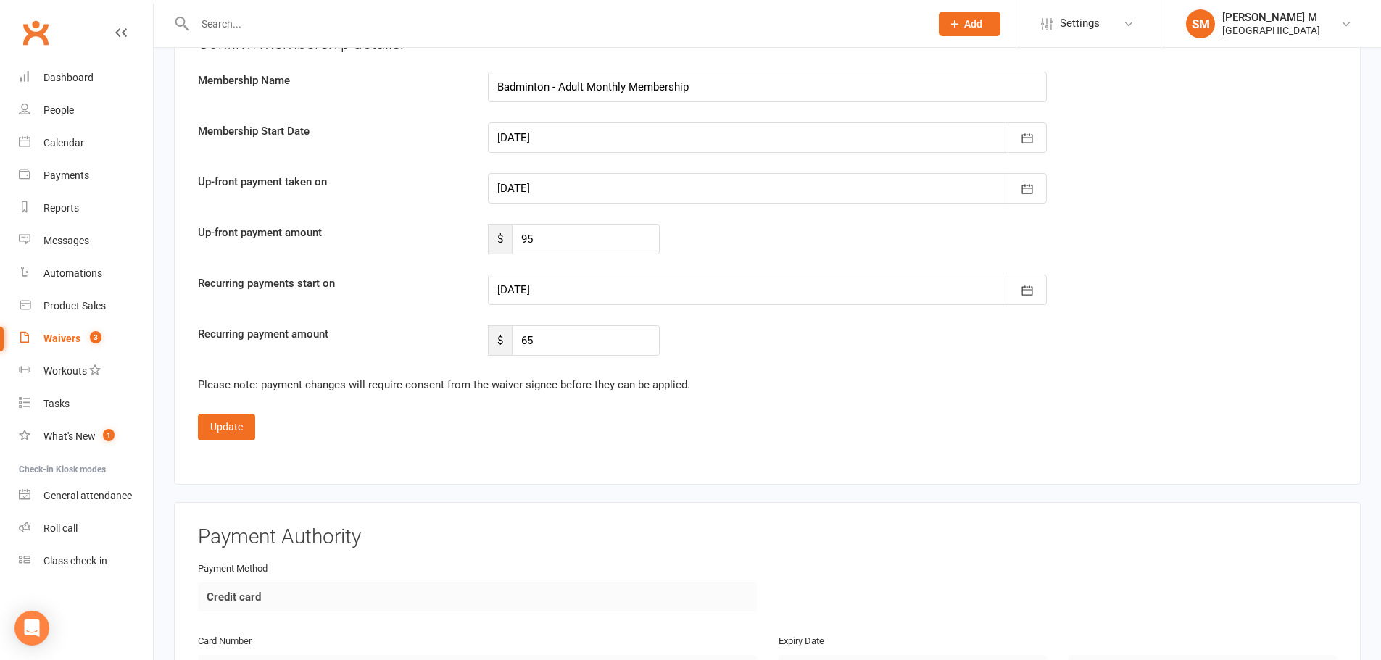
scroll to position [2899, 0]
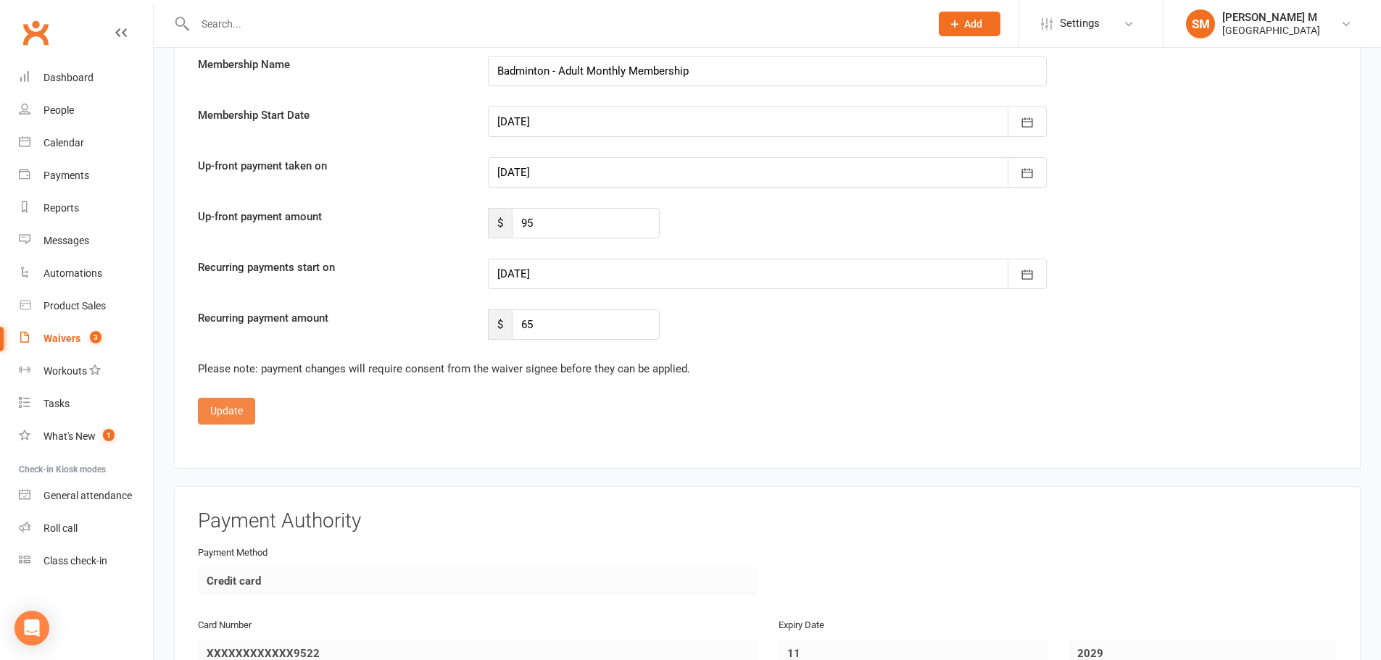
click at [244, 408] on button "Update" at bounding box center [226, 411] width 57 height 26
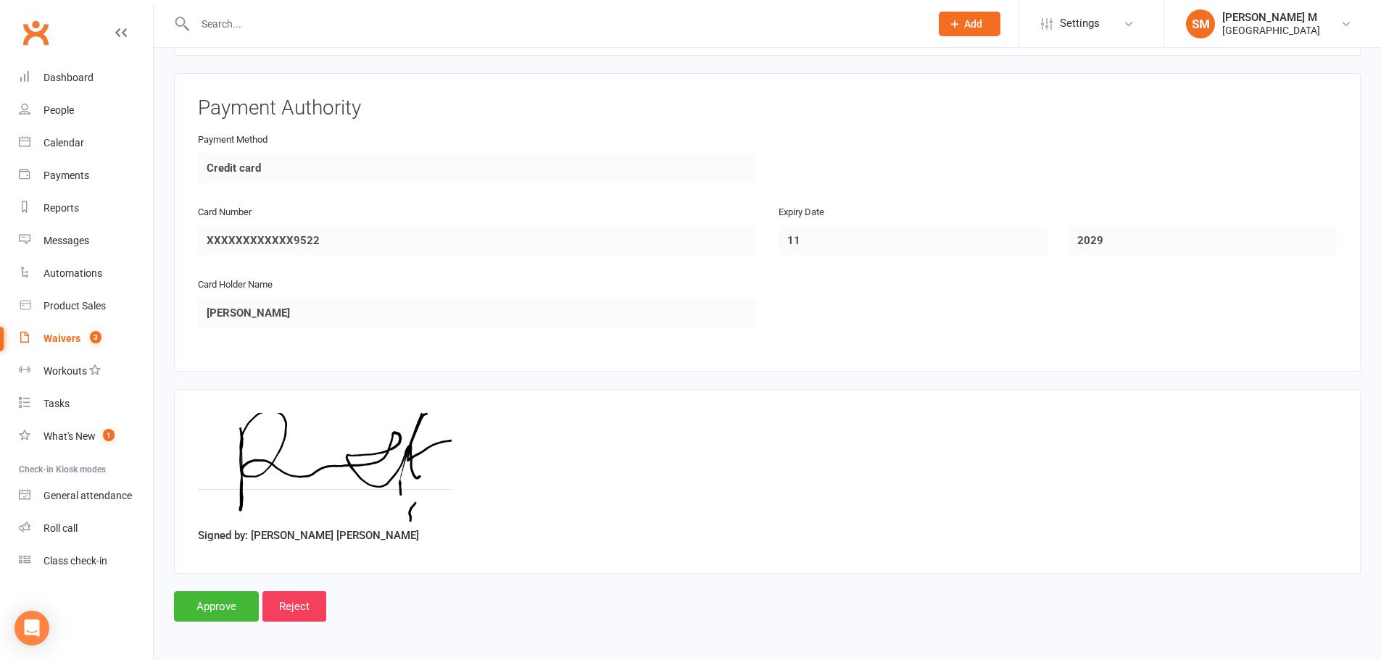
scroll to position [1216, 0]
click at [223, 605] on input "Approve" at bounding box center [216, 604] width 85 height 30
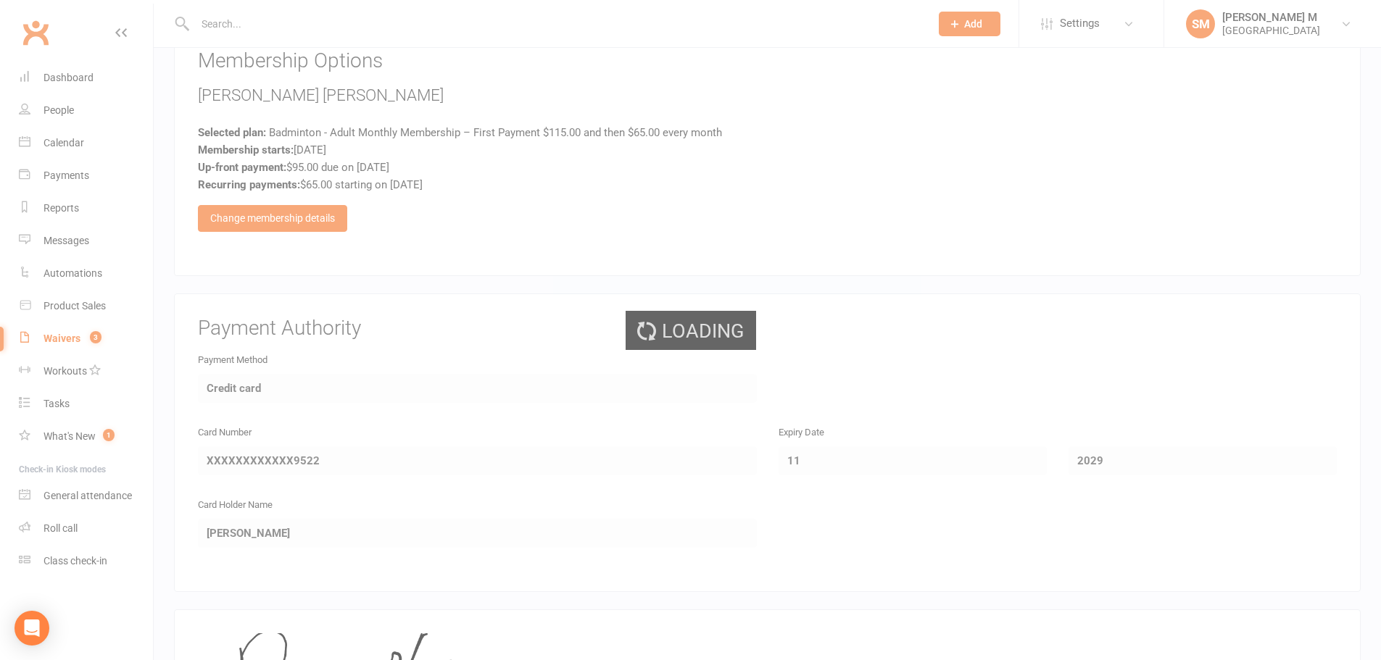
scroll to position [0, 0]
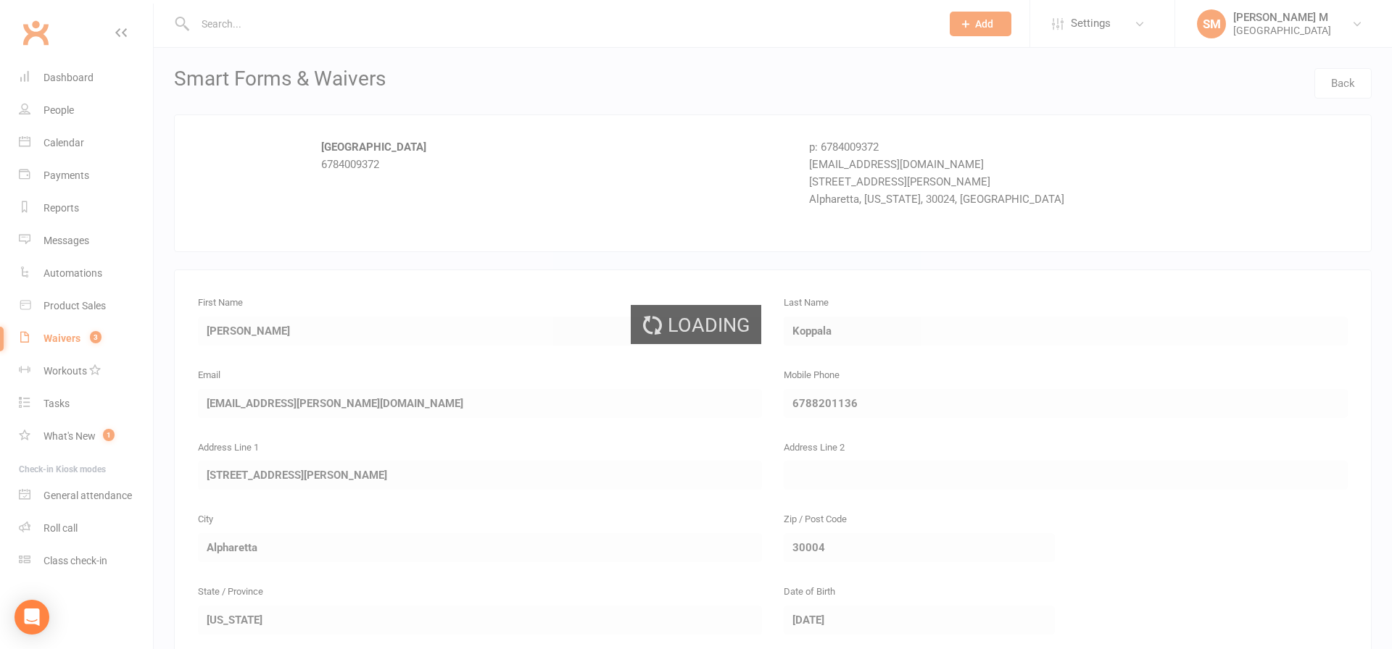
select select "100"
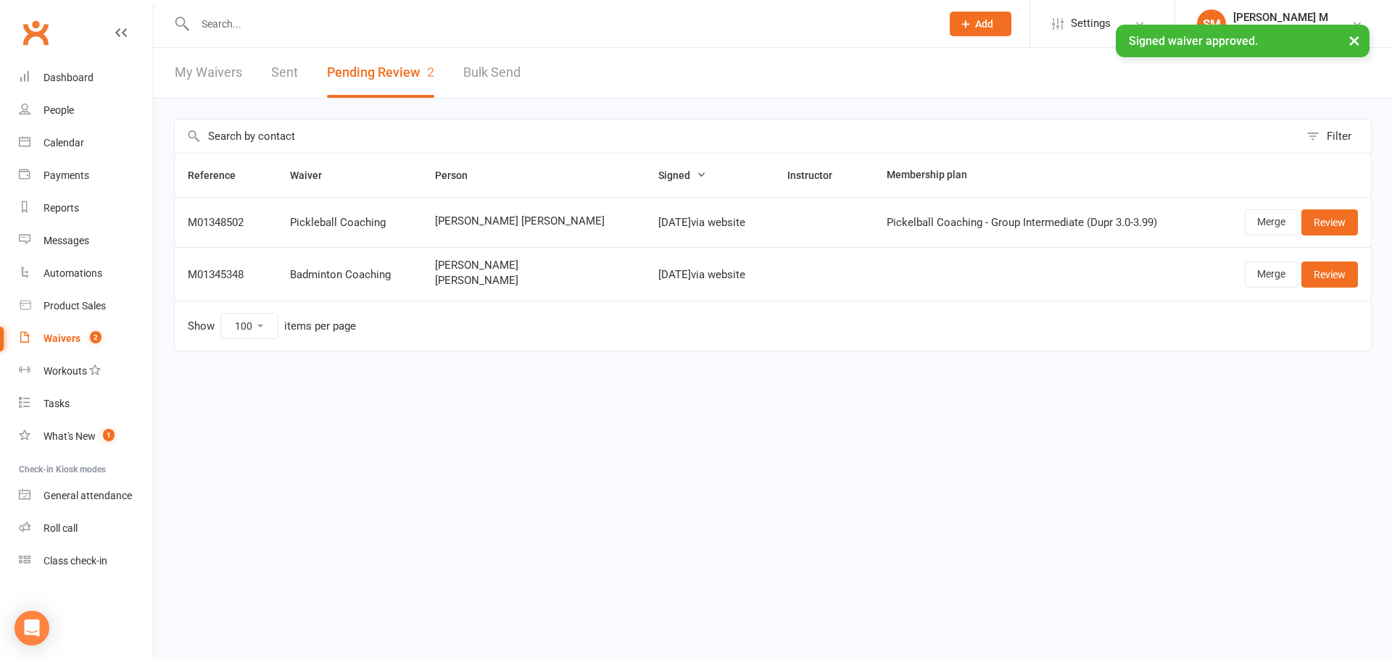
click at [270, 67] on div "My Waivers Sent Pending Review 2 Bulk Send" at bounding box center [348, 73] width 388 height 50
click at [281, 79] on link "Sent" at bounding box center [284, 73] width 27 height 50
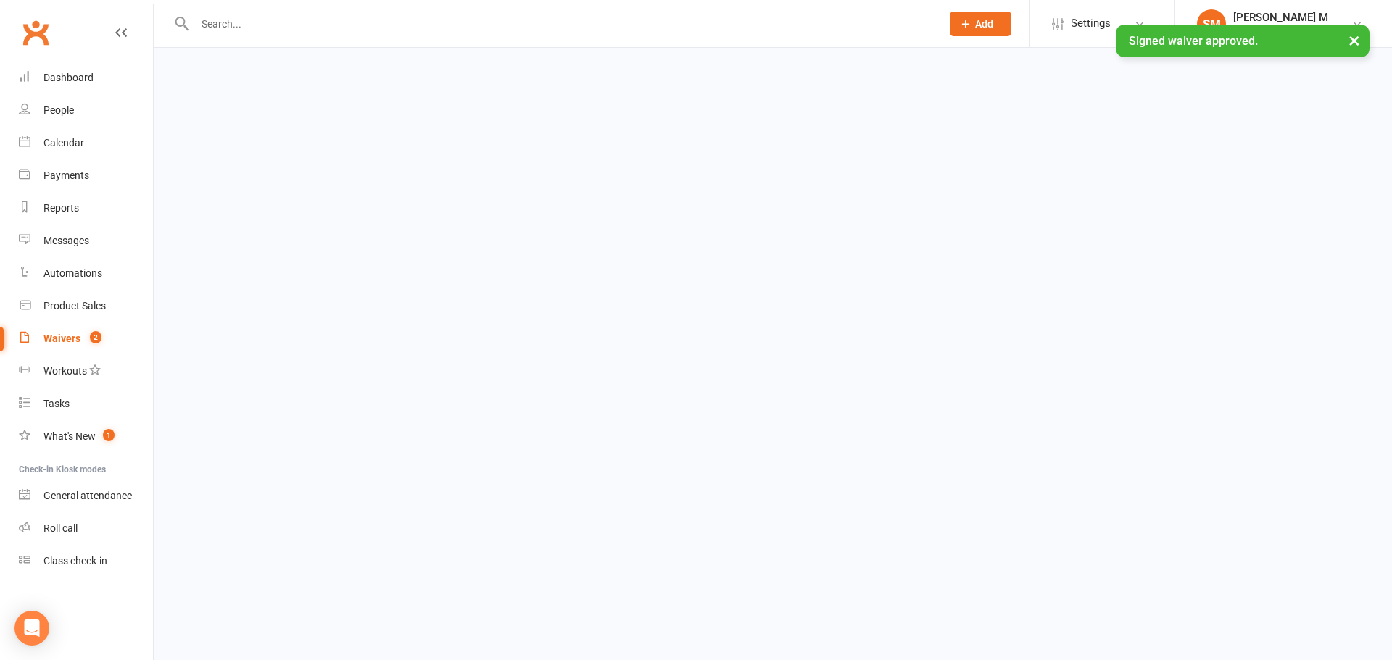
select select "50"
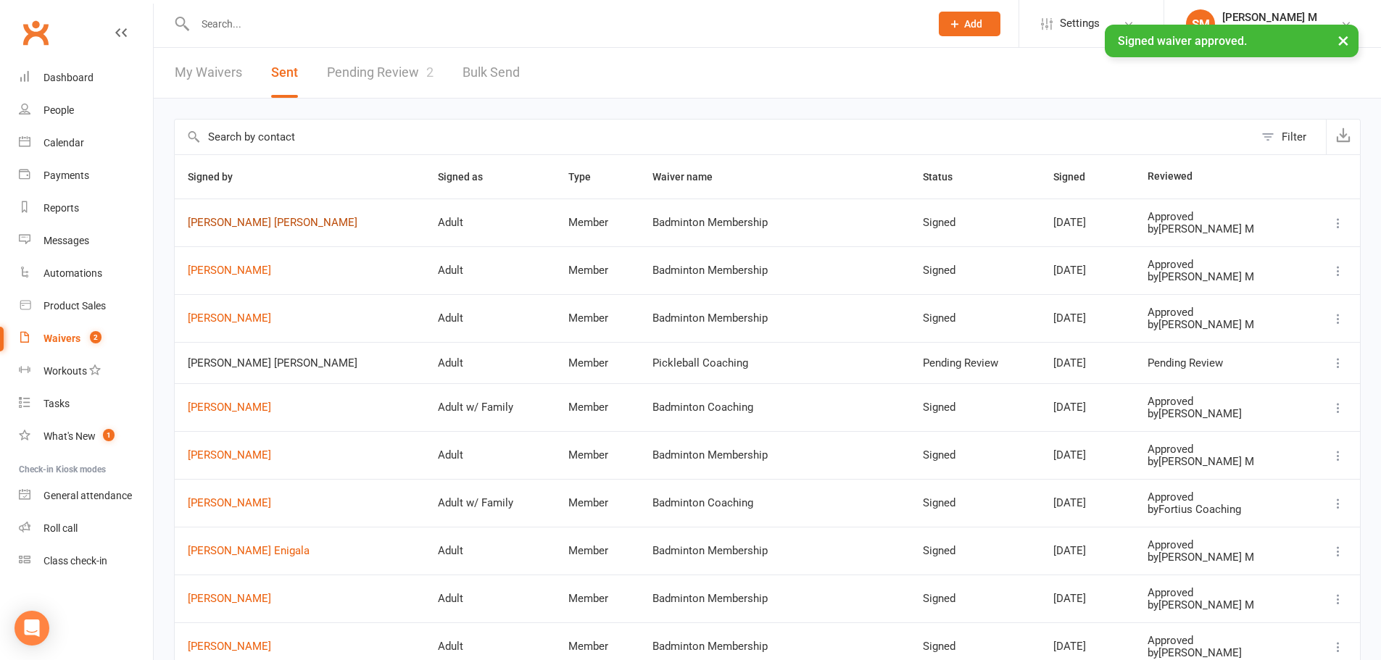
click at [273, 223] on link "[PERSON_NAME] [PERSON_NAME]" at bounding box center [300, 223] width 224 height 12
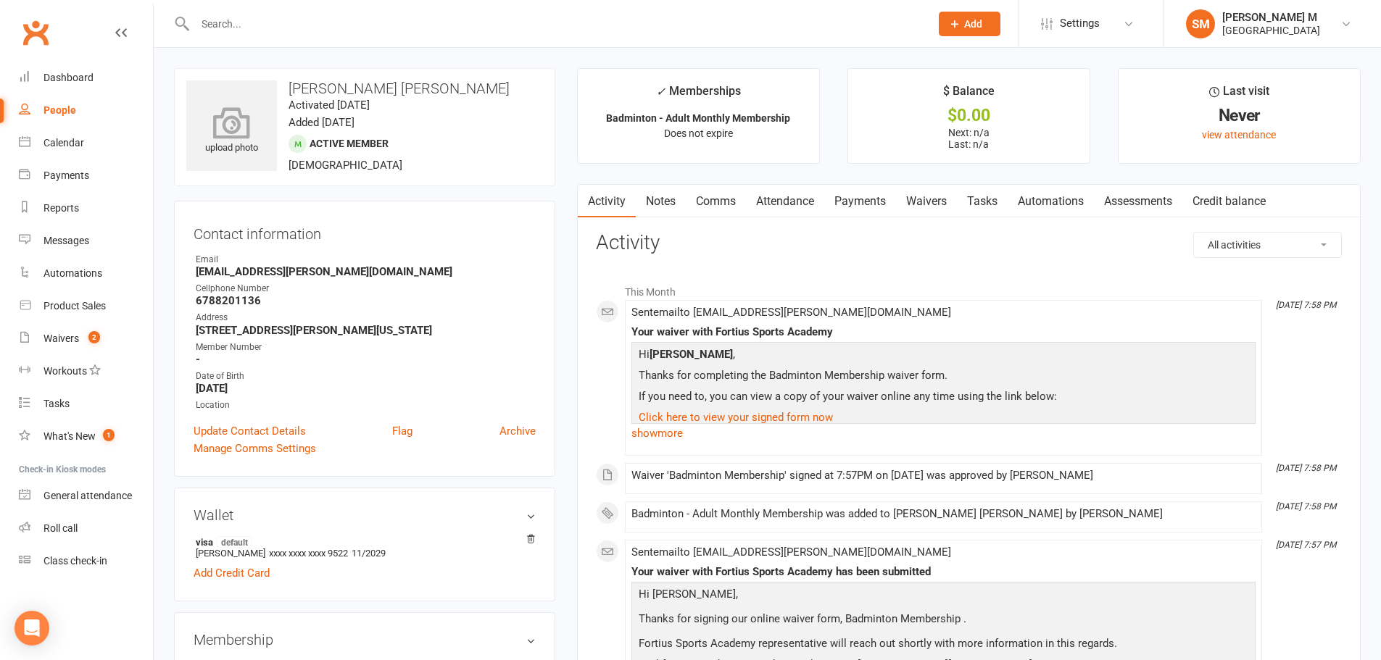
click at [227, 131] on icon at bounding box center [232, 123] width 100 height 32
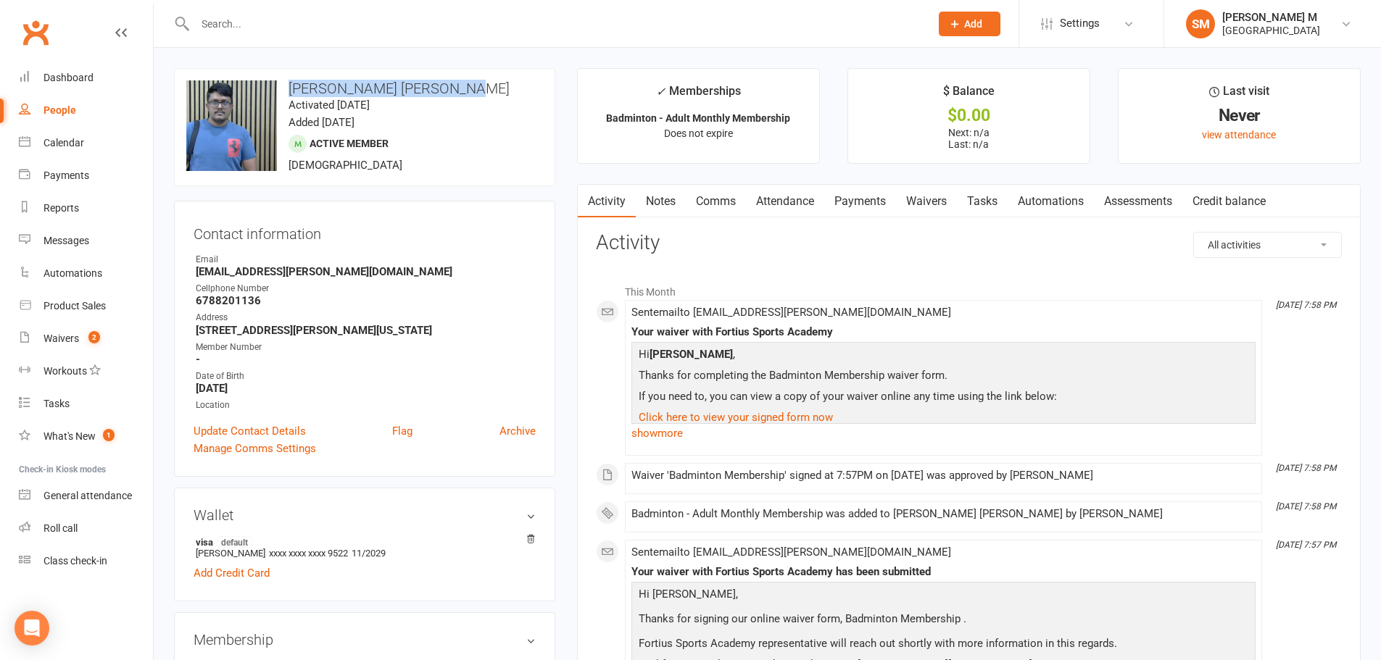
drag, startPoint x: 288, startPoint y: 88, endPoint x: 464, endPoint y: 94, distance: 175.5
click at [464, 94] on h3 "[PERSON_NAME] [PERSON_NAME]" at bounding box center [364, 88] width 357 height 16
copy h3 "[PERSON_NAME] [PERSON_NAME]"
click at [484, 83] on h3 "[PERSON_NAME] [PERSON_NAME]" at bounding box center [364, 88] width 357 height 16
drag, startPoint x: 365, startPoint y: 78, endPoint x: 461, endPoint y: 83, distance: 95.8
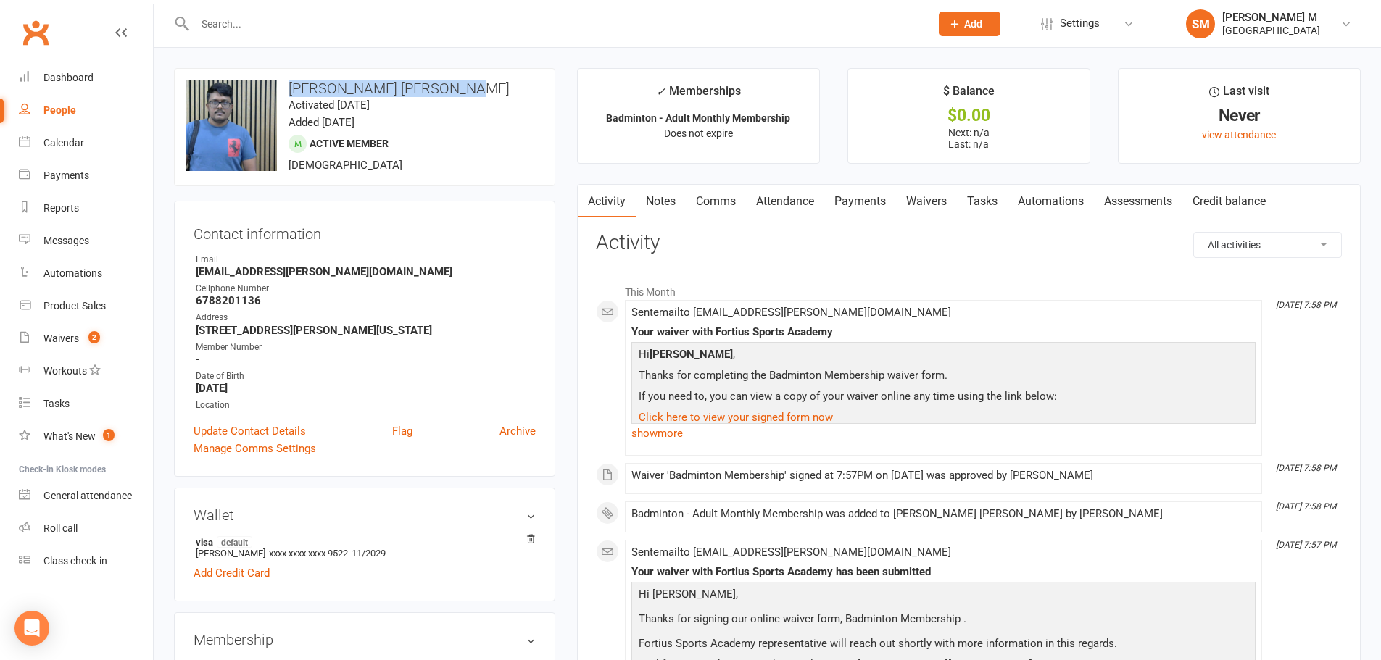
click at [461, 83] on h3 "[PERSON_NAME] [PERSON_NAME]" at bounding box center [364, 88] width 357 height 16
click at [467, 91] on h3 "[PERSON_NAME] [PERSON_NAME]" at bounding box center [364, 88] width 357 height 16
click at [865, 197] on link "Payments" at bounding box center [860, 201] width 72 height 33
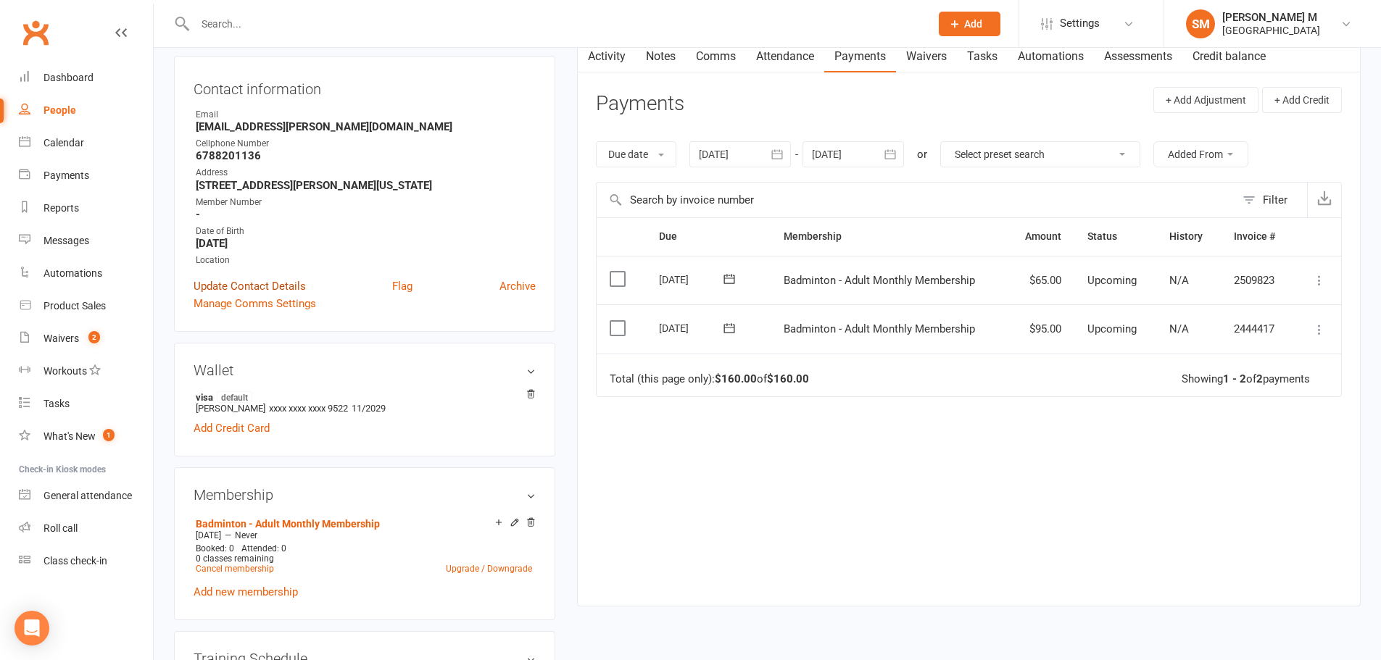
click at [235, 283] on link "Update Contact Details" at bounding box center [250, 286] width 112 height 17
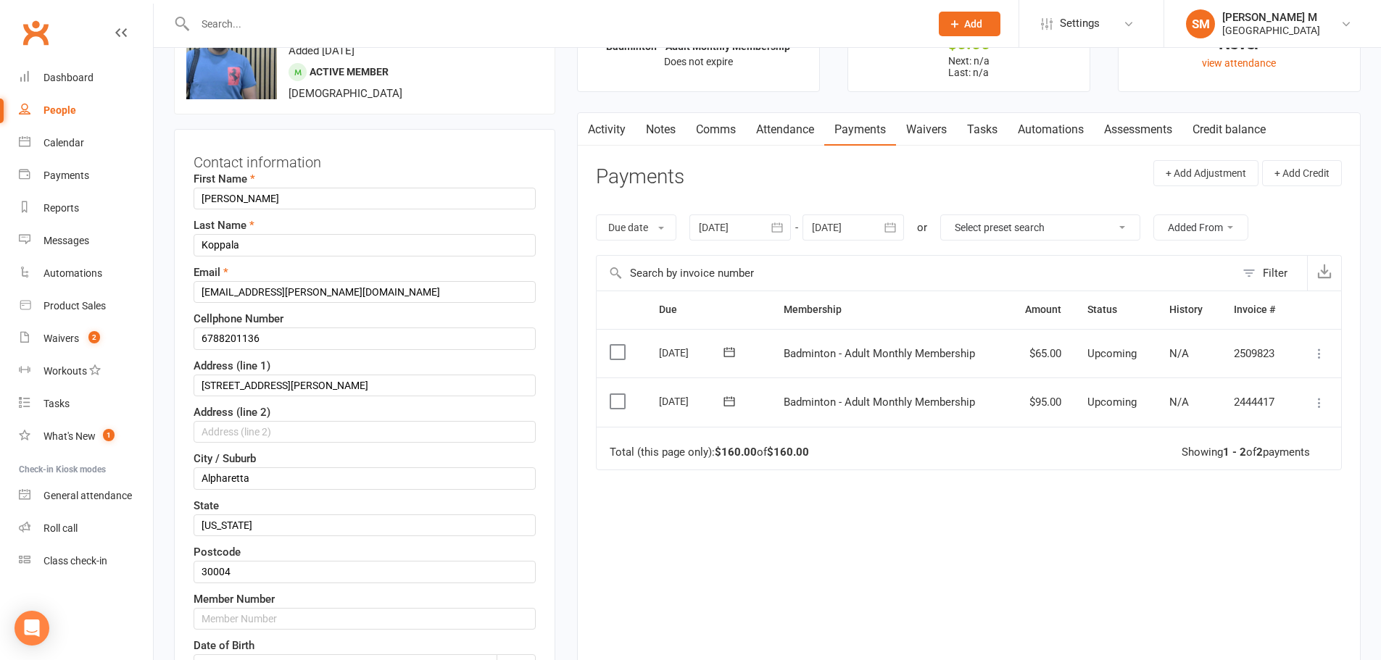
scroll to position [68, 0]
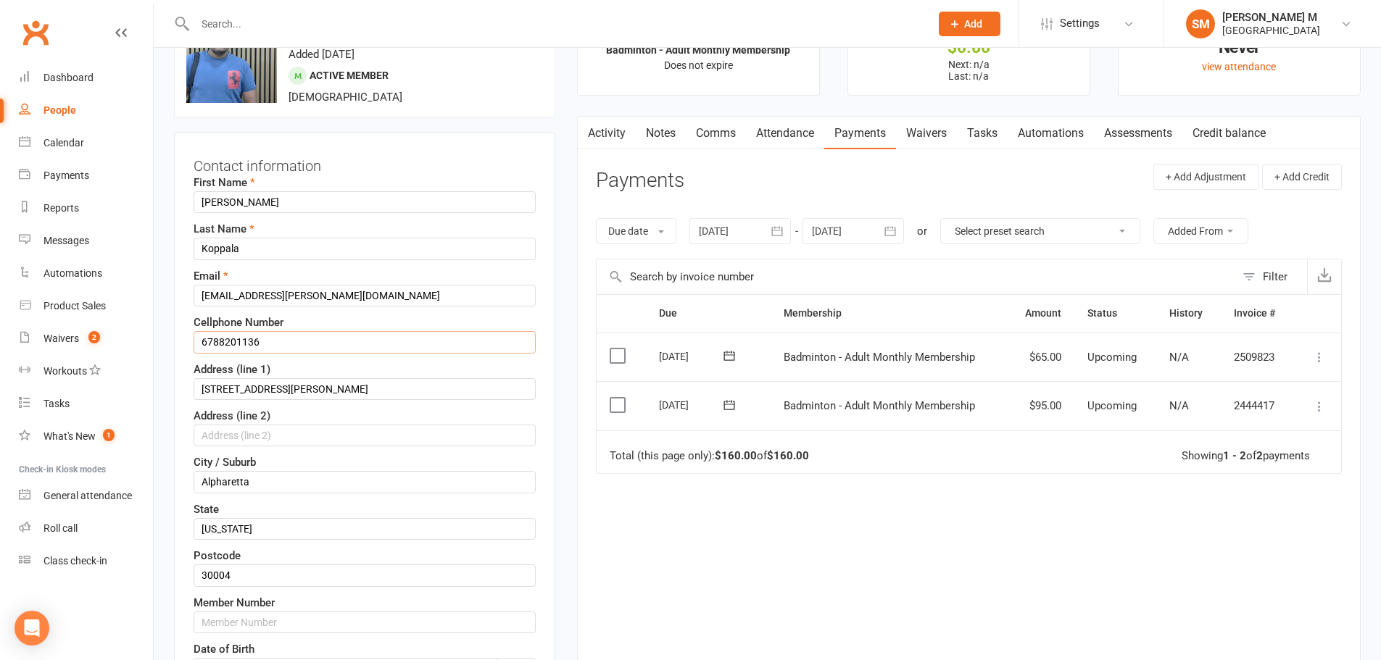
drag, startPoint x: 267, startPoint y: 340, endPoint x: 168, endPoint y: 346, distance: 98.8
click at [308, 336] on input "6788201136" at bounding box center [365, 342] width 342 height 22
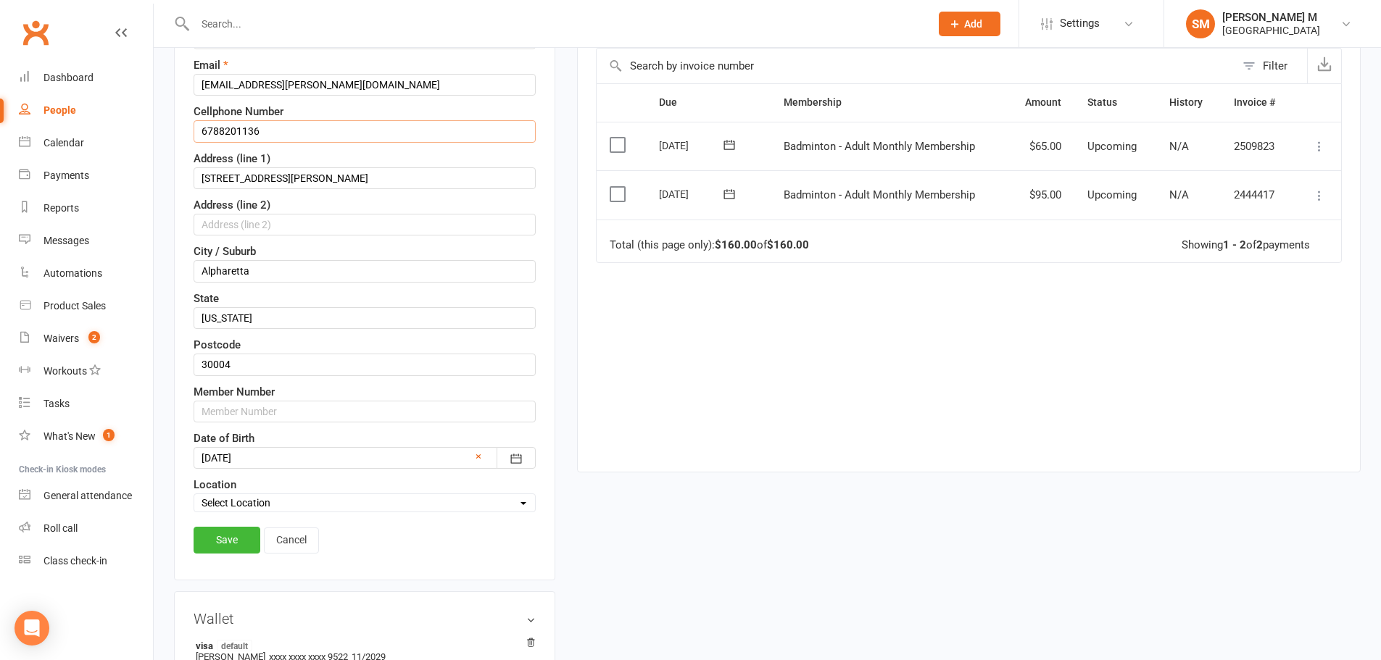
scroll to position [286, 0]
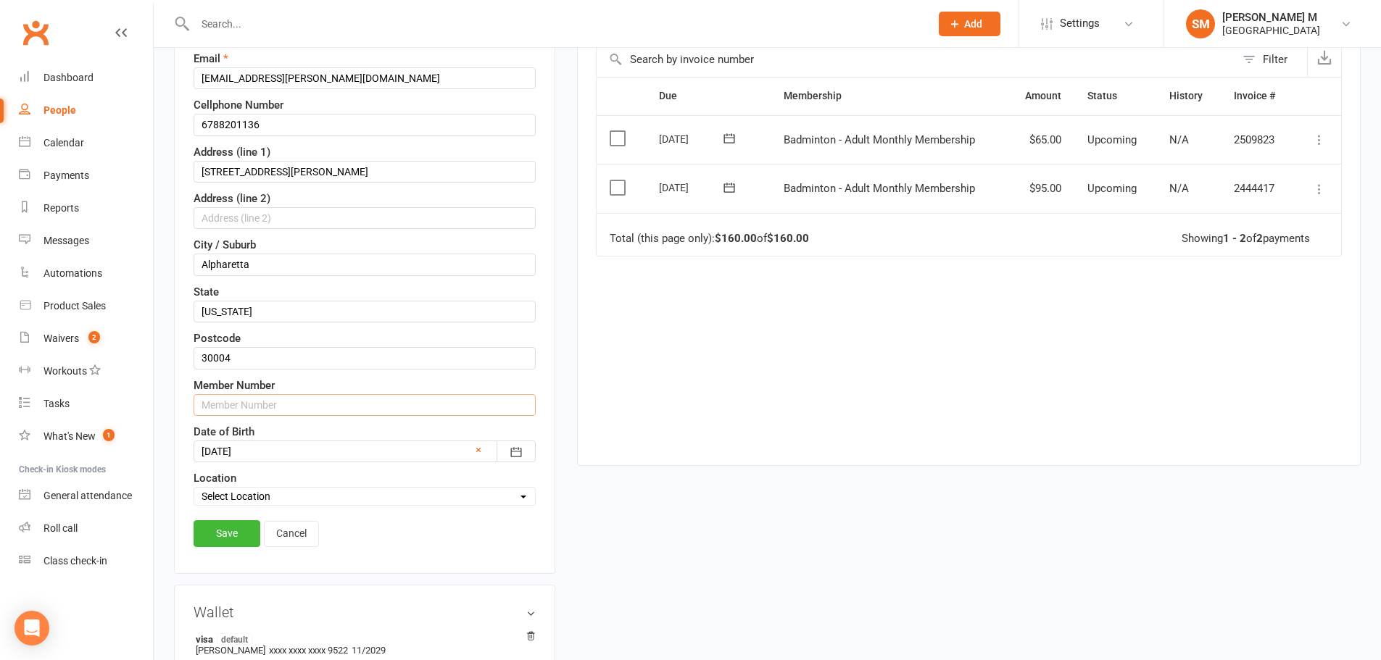
click at [236, 408] on input "text" at bounding box center [365, 405] width 342 height 22
paste input "6788201136"
click at [285, 405] on input "67882011361" at bounding box center [365, 405] width 342 height 22
type input "67882011361"
click at [230, 532] on link "Save" at bounding box center [227, 533] width 67 height 26
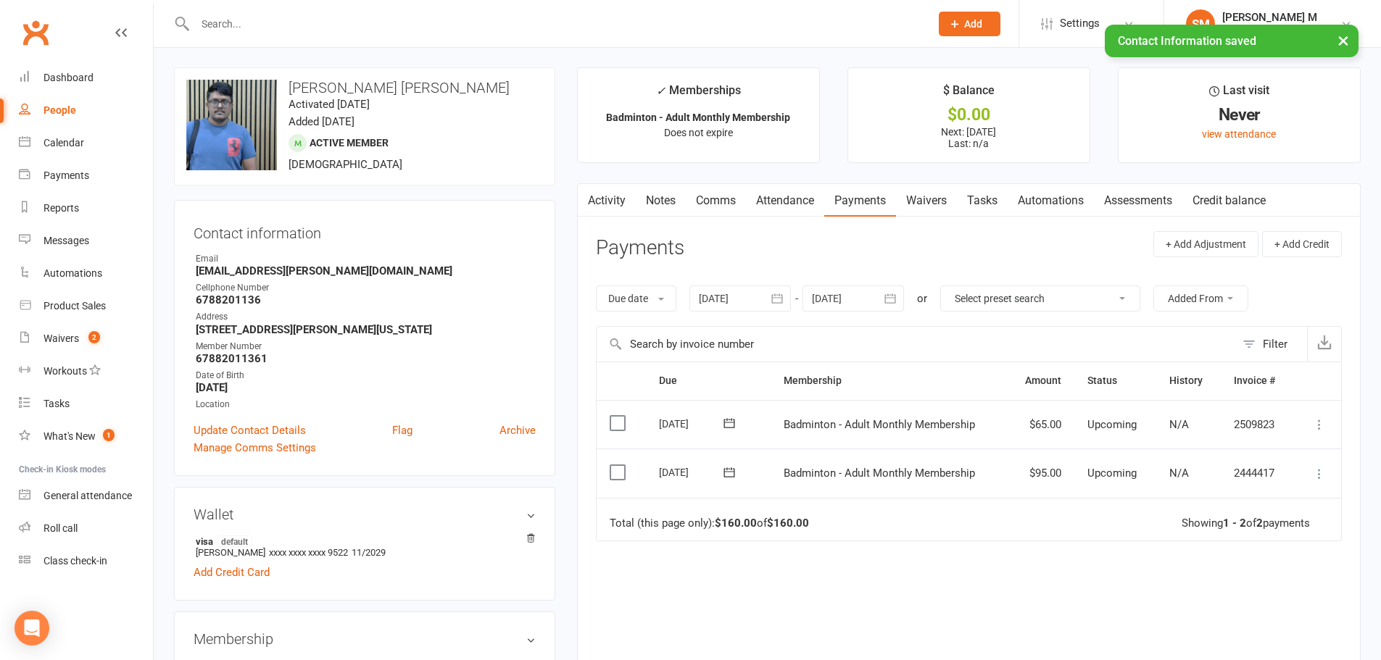
scroll to position [0, 0]
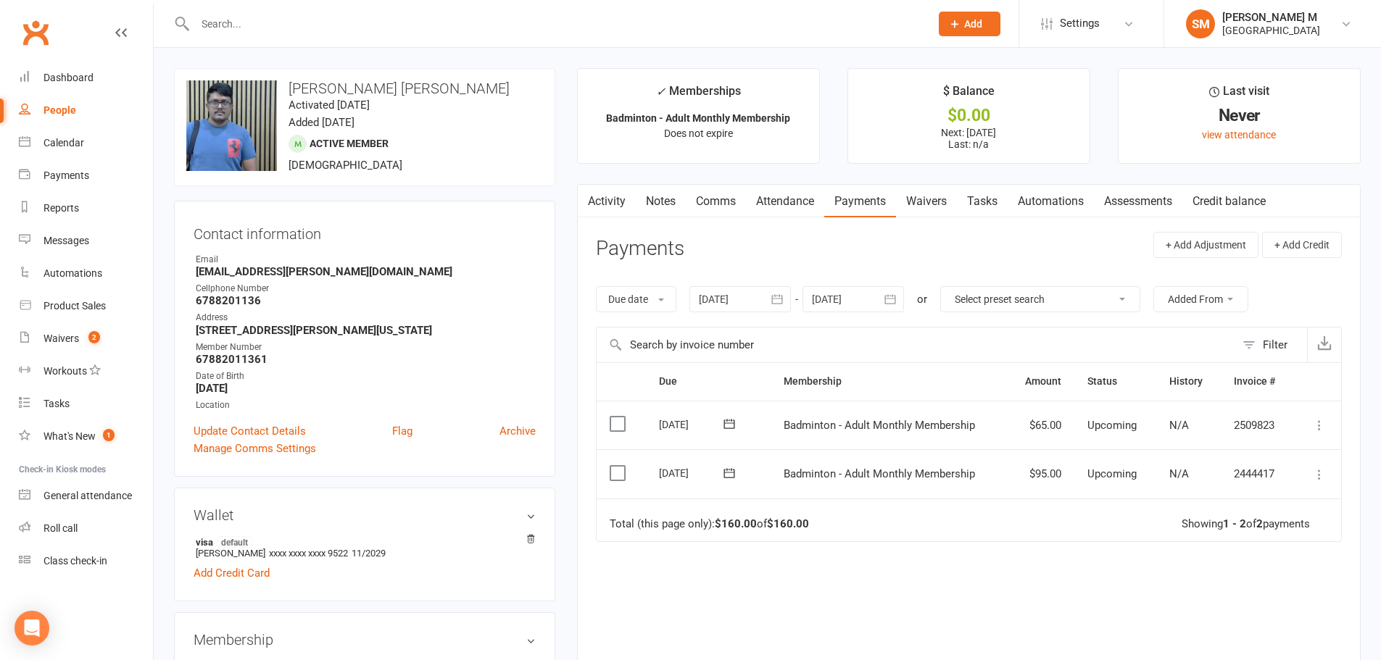
click at [617, 203] on link "Activity" at bounding box center [607, 201] width 58 height 33
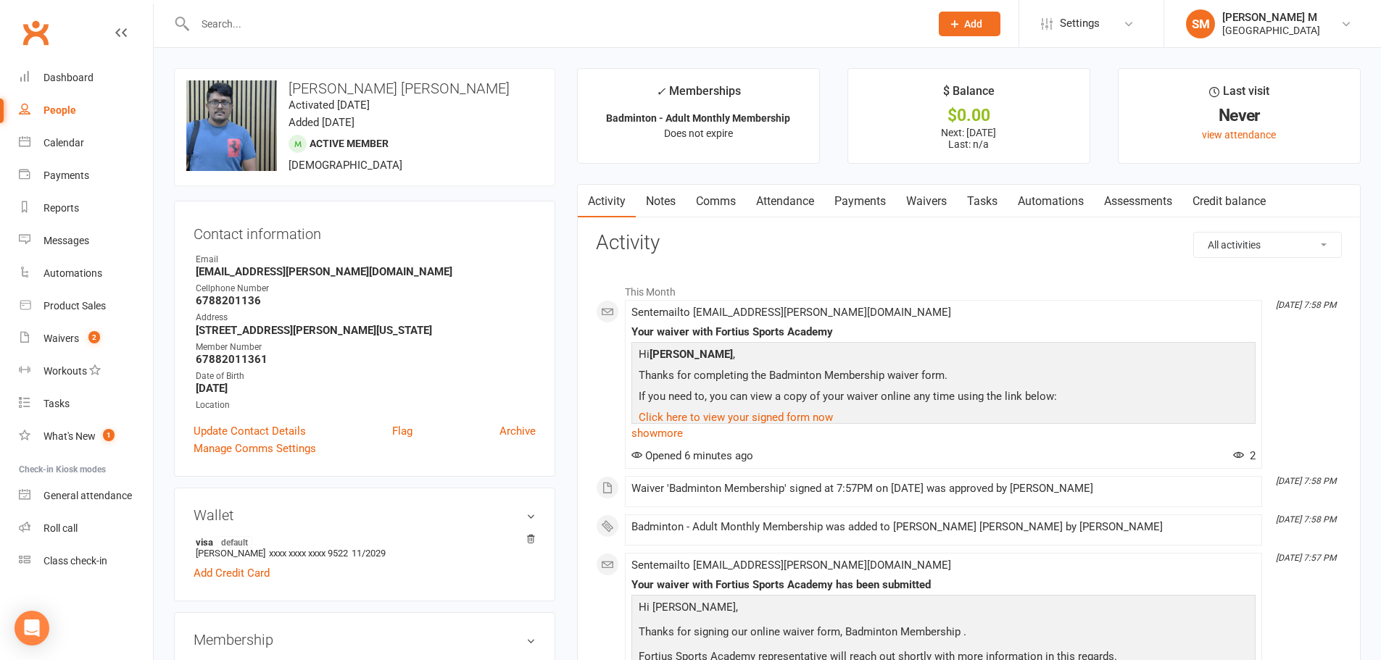
click at [328, 20] on input "text" at bounding box center [555, 24] width 729 height 20
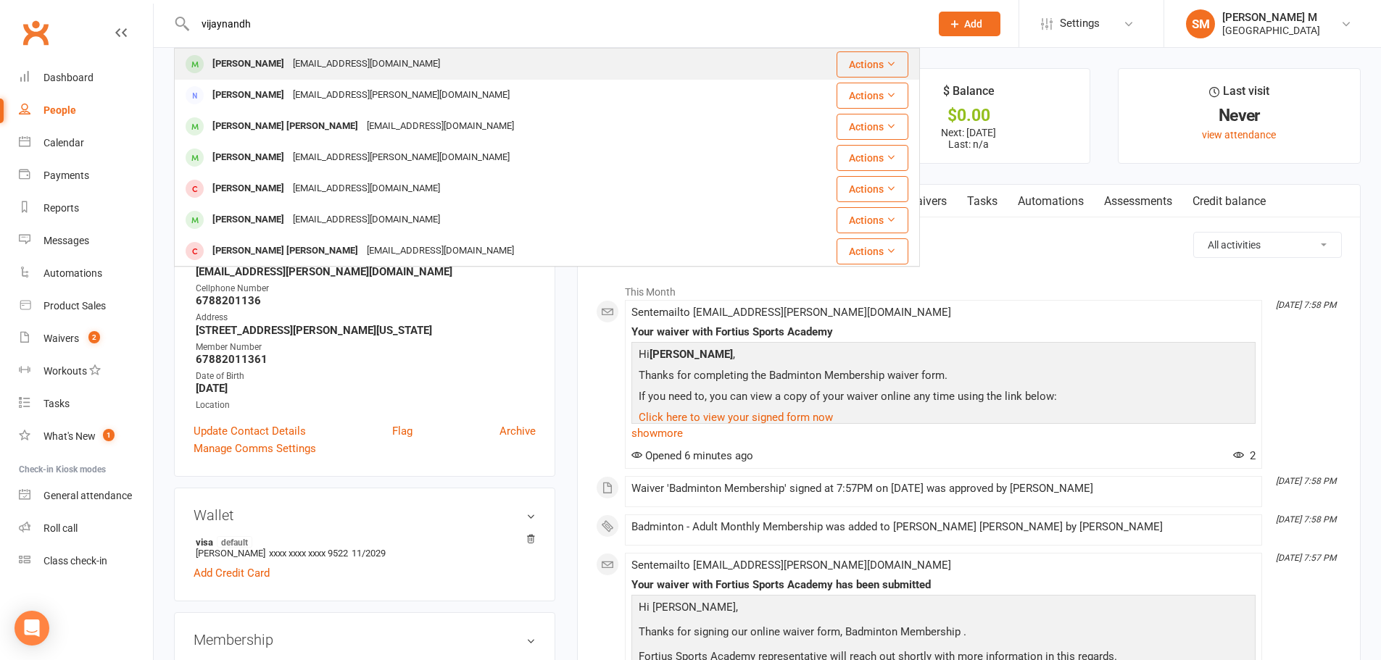
type input "vijaynandh"
click at [323, 64] on div "[EMAIL_ADDRESS][DOMAIN_NAME]" at bounding box center [366, 64] width 156 height 21
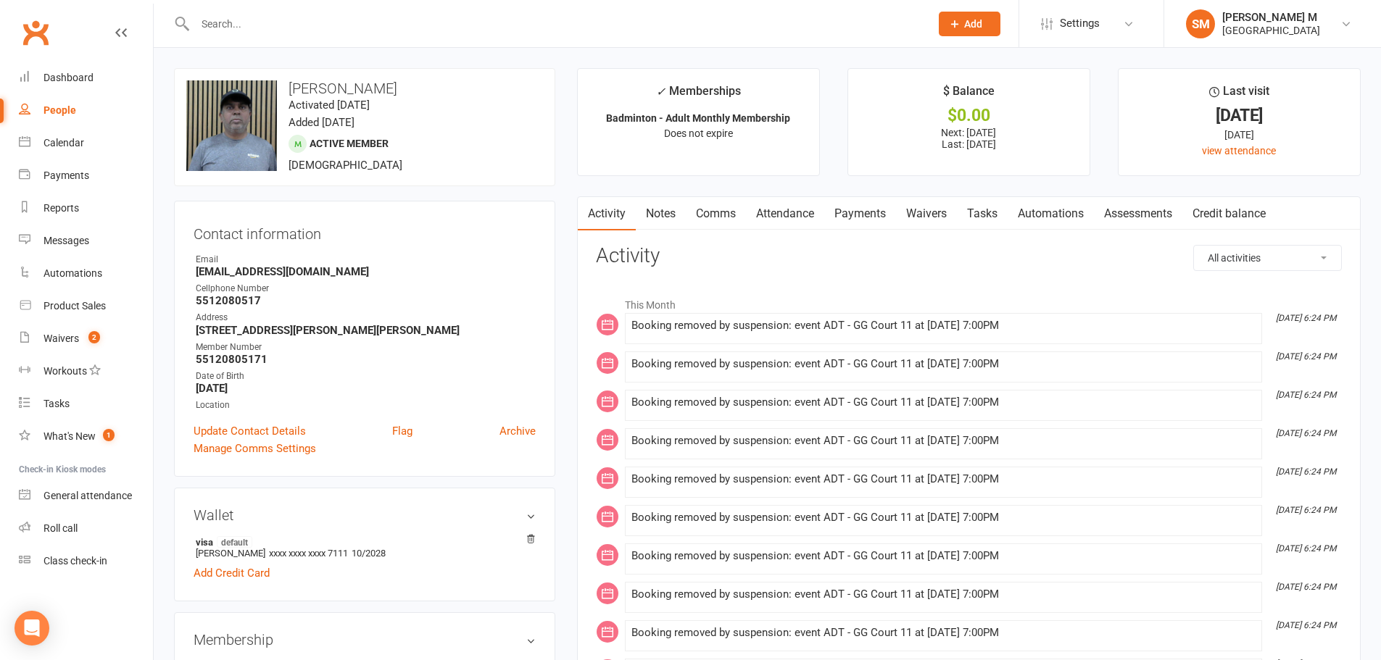
click at [873, 208] on link "Payments" at bounding box center [860, 213] width 72 height 33
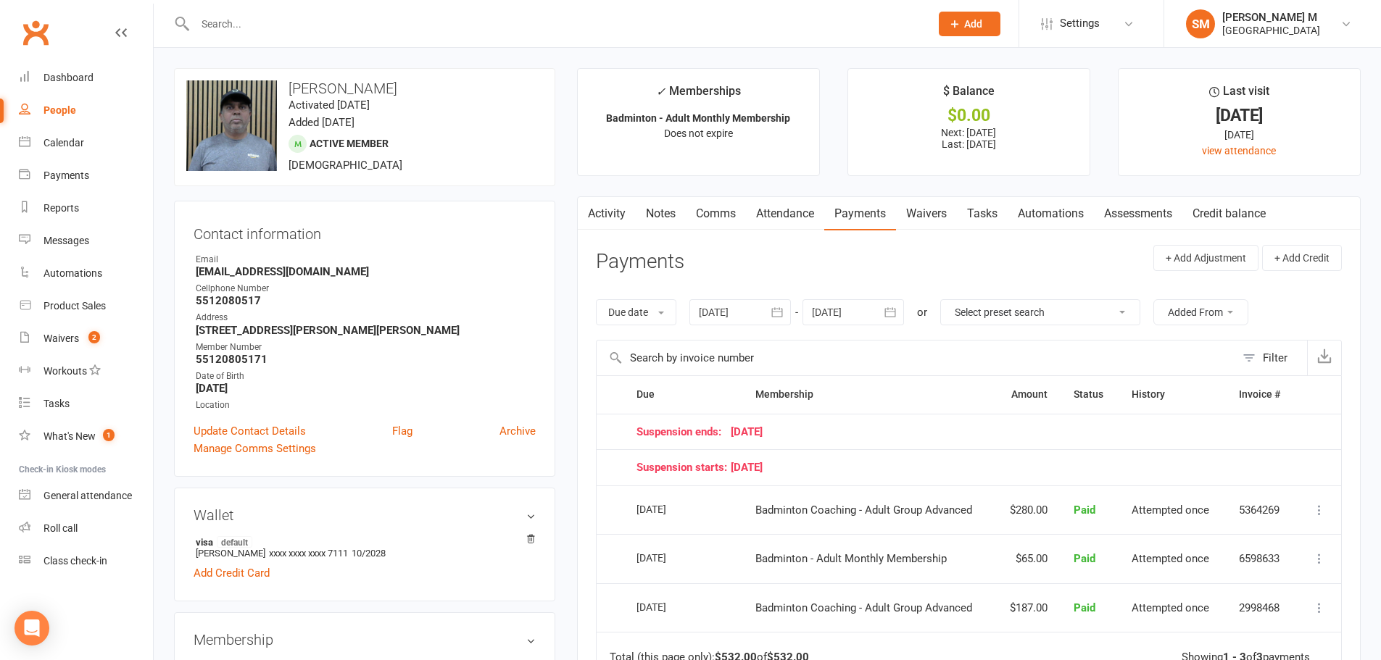
click at [892, 314] on icon "button" at bounding box center [890, 312] width 14 height 14
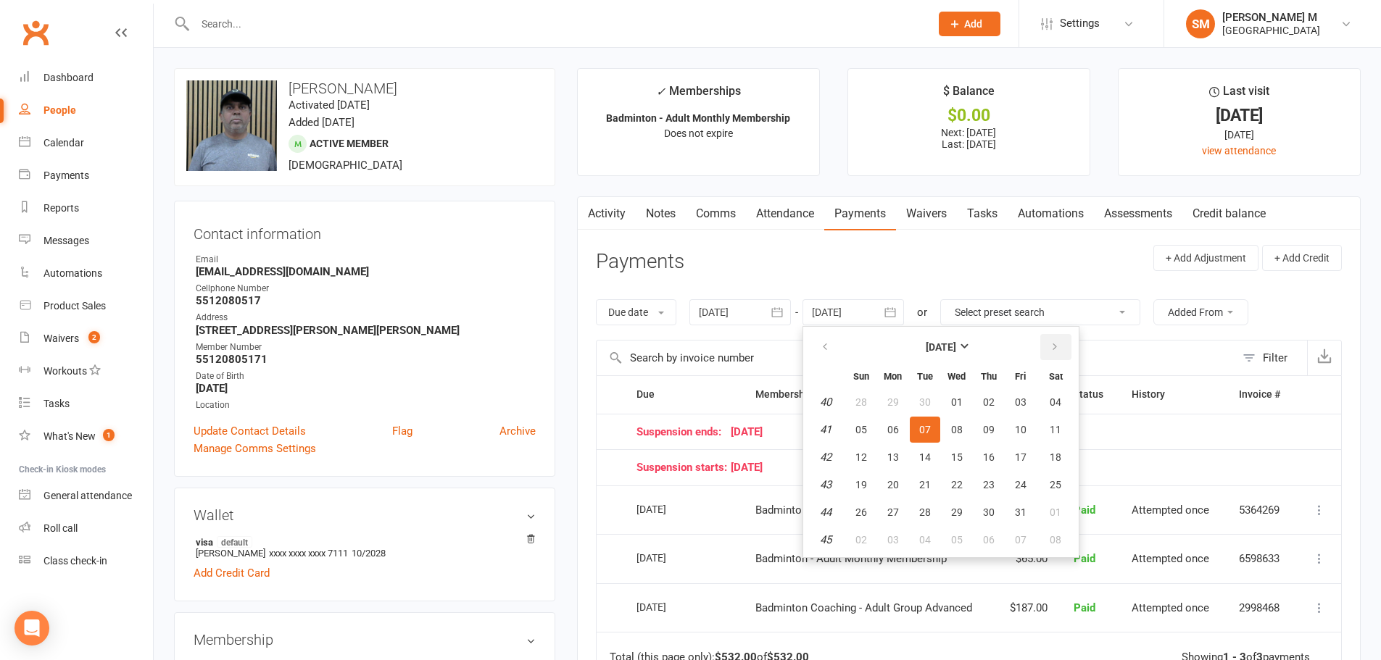
click at [1069, 356] on button "button" at bounding box center [1055, 347] width 31 height 26
click at [1064, 395] on button "06" at bounding box center [1055, 402] width 37 height 26
type input "[DATE]"
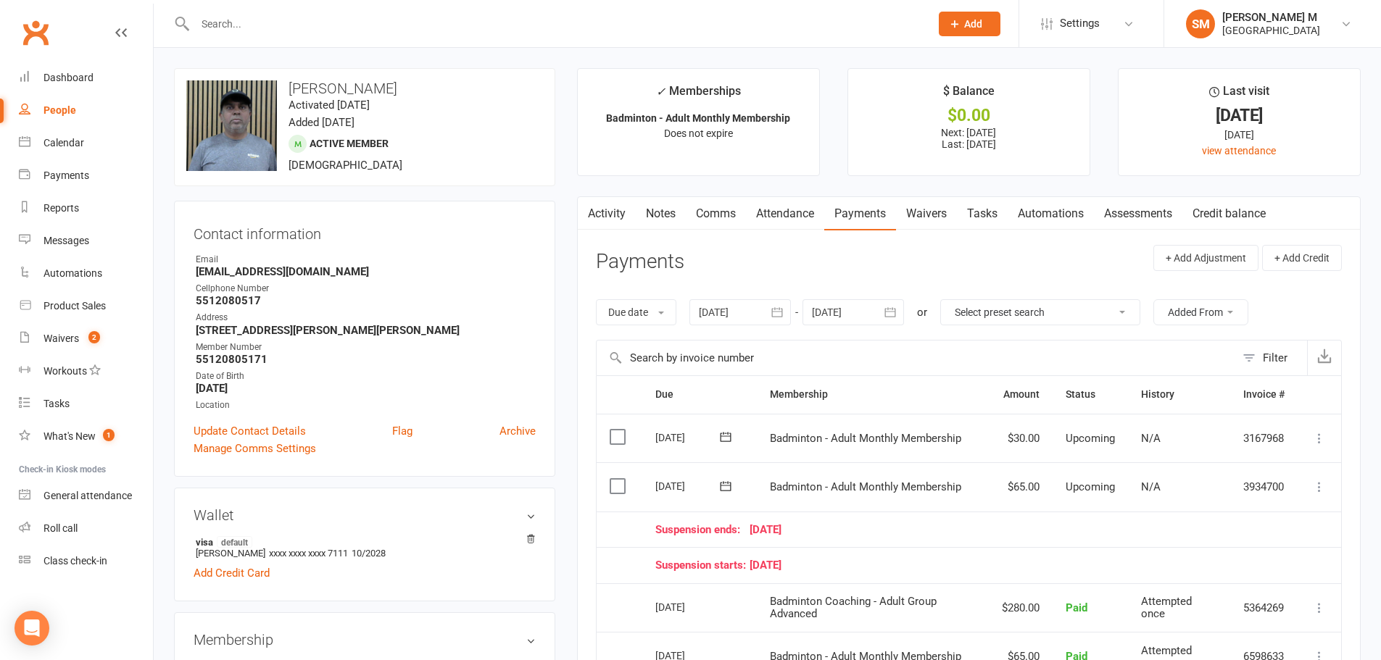
click at [610, 215] on link "Activity" at bounding box center [607, 213] width 58 height 33
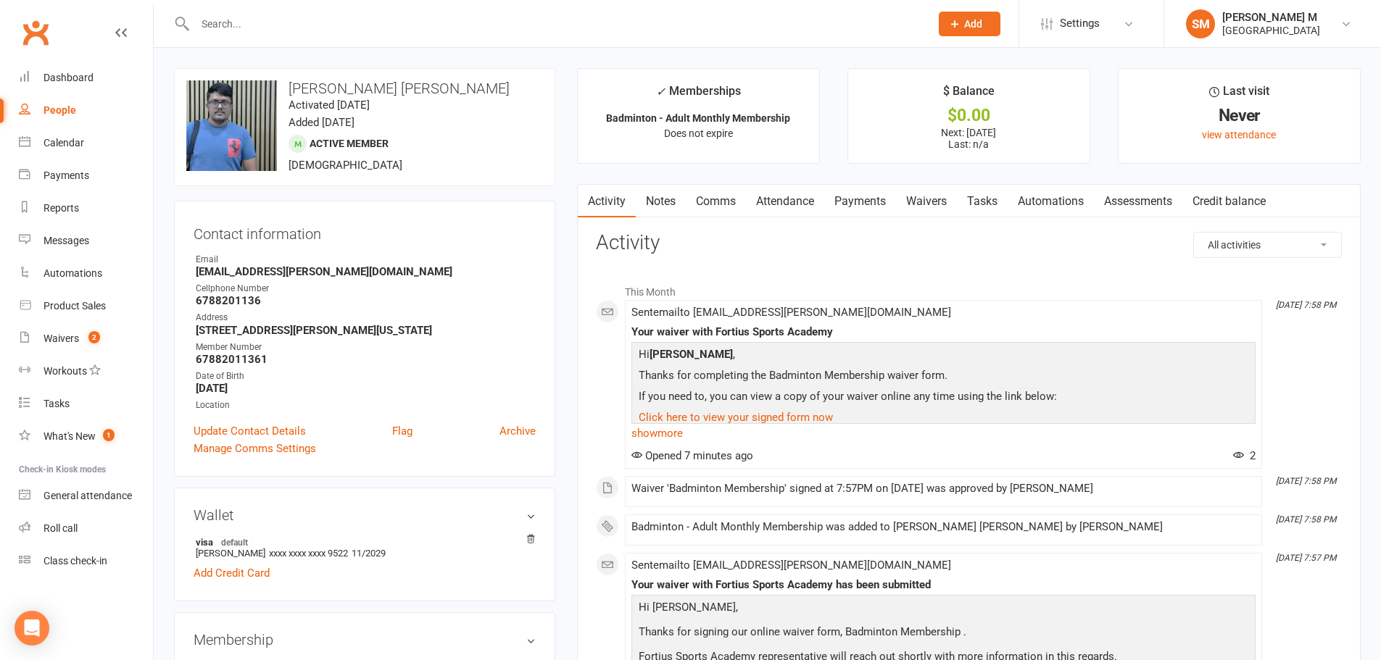
click at [657, 202] on link "Notes" at bounding box center [661, 201] width 50 height 33
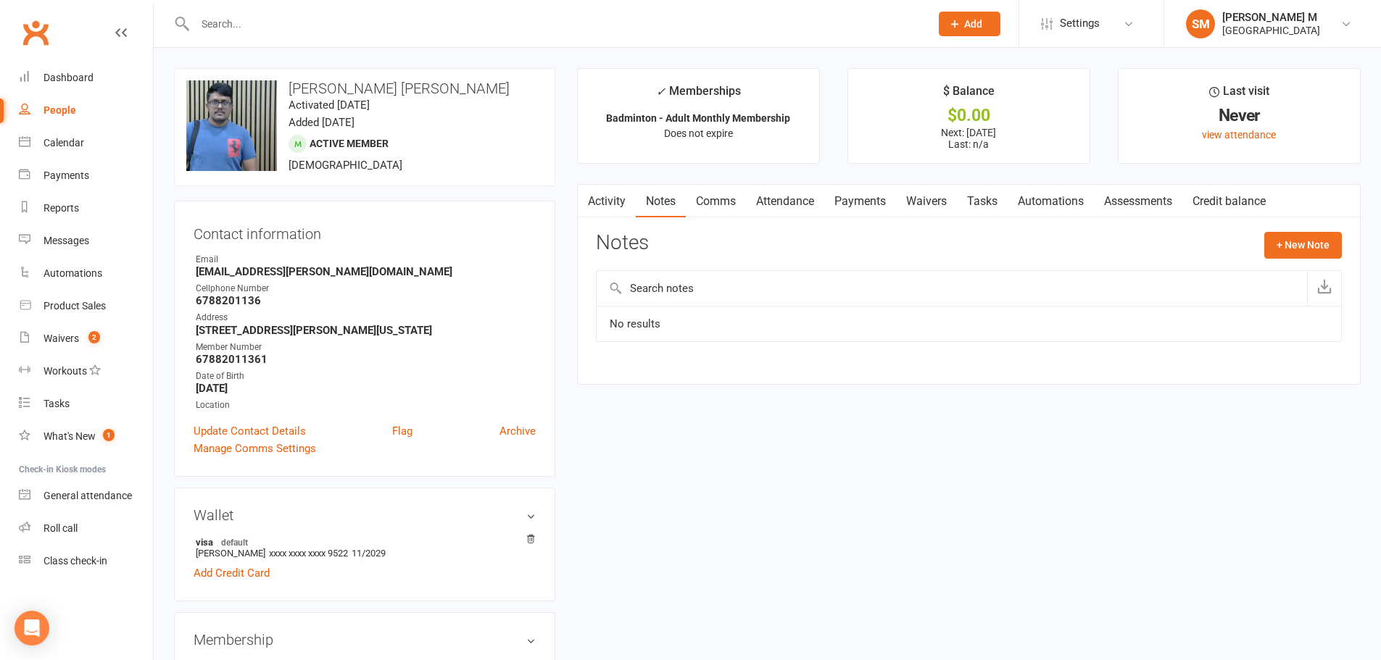
click at [848, 197] on link "Payments" at bounding box center [860, 201] width 72 height 33
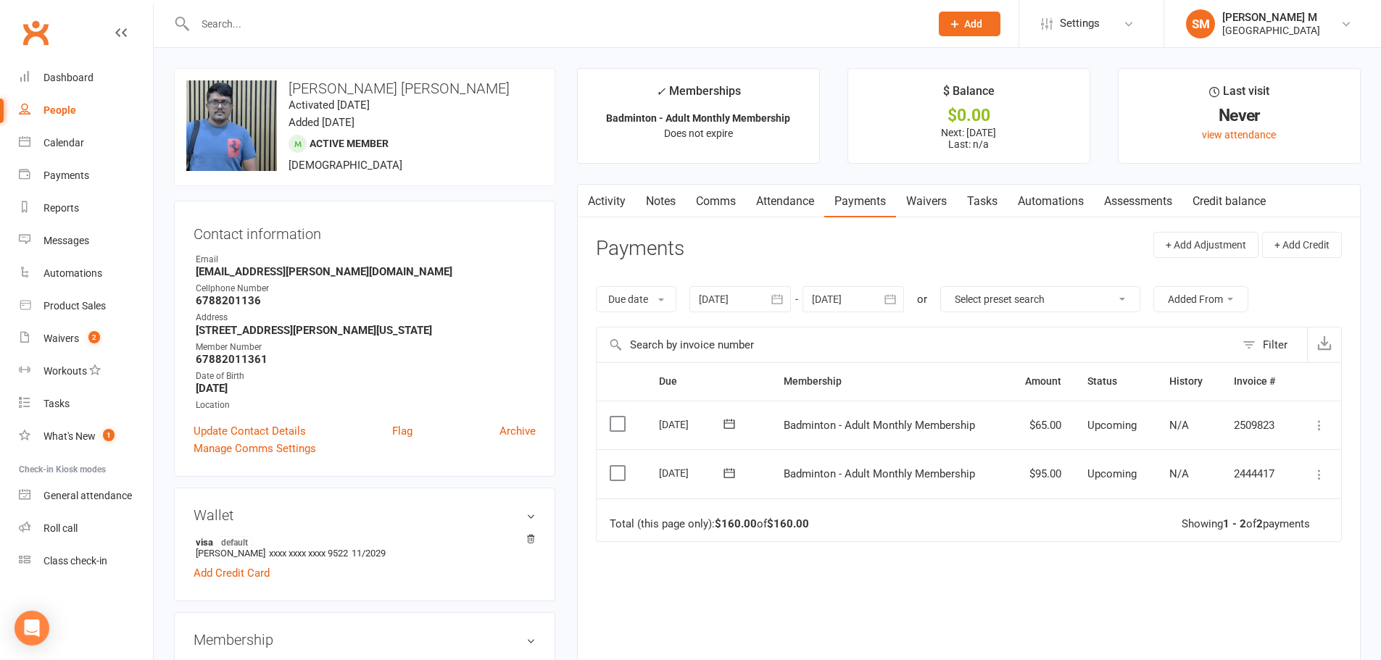
click at [605, 202] on link "Activity" at bounding box center [607, 201] width 58 height 33
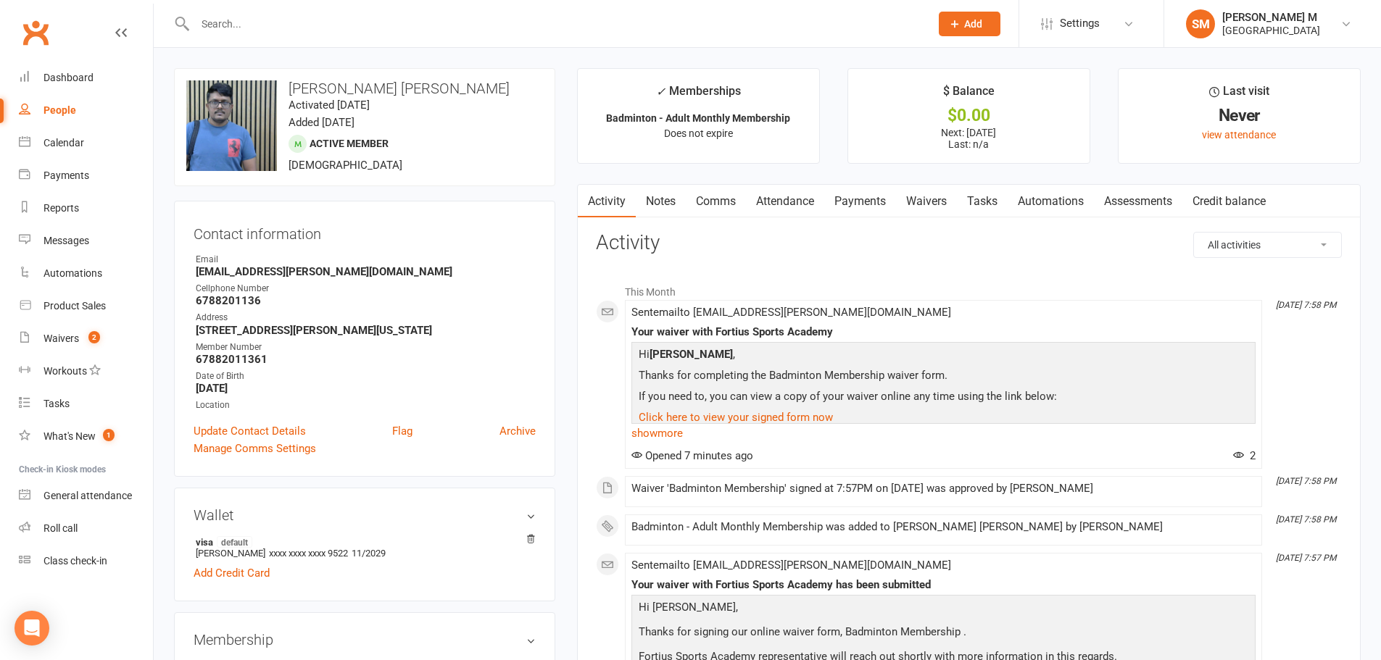
click at [976, 291] on li "This Month" at bounding box center [969, 288] width 746 height 23
click at [906, 268] on div "This Month [DATE] 7:58 PM Sent email to [EMAIL_ADDRESS][PERSON_NAME][DOMAIN_NAM…" at bounding box center [969, 538] width 746 height 544
click at [838, 209] on link "Payments" at bounding box center [860, 201] width 72 height 33
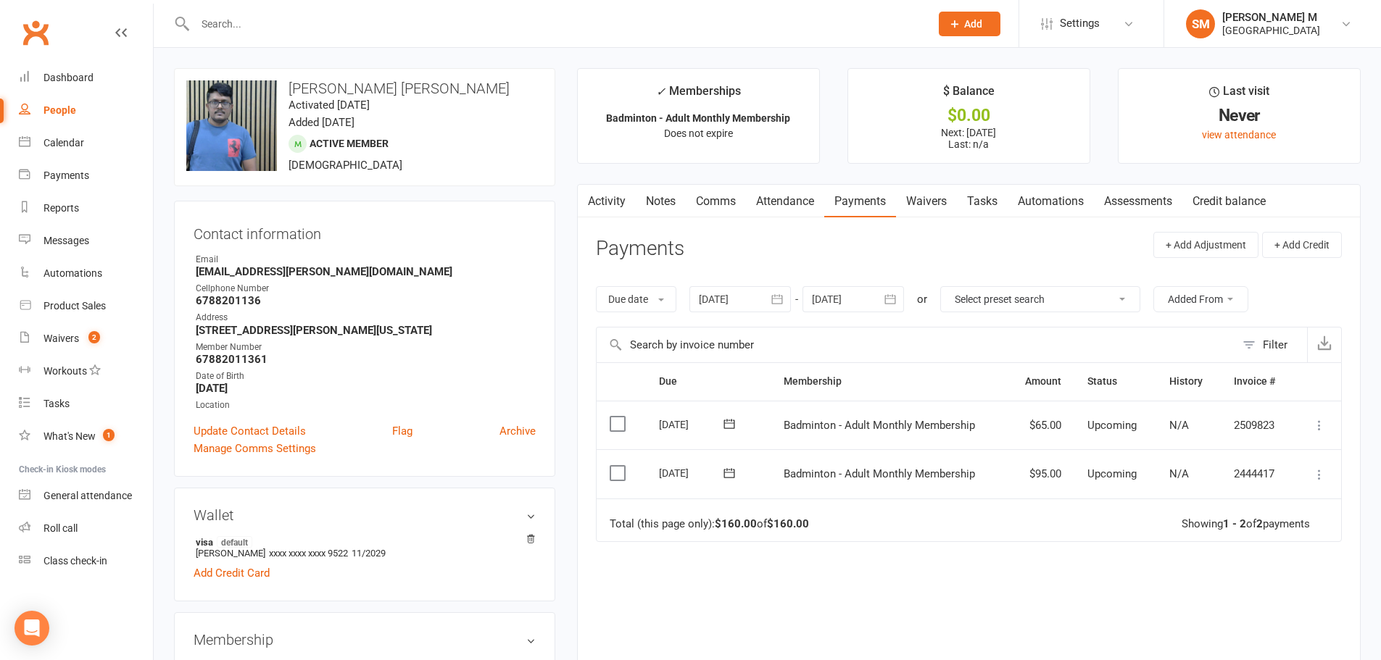
click at [617, 204] on link "Activity" at bounding box center [607, 201] width 58 height 33
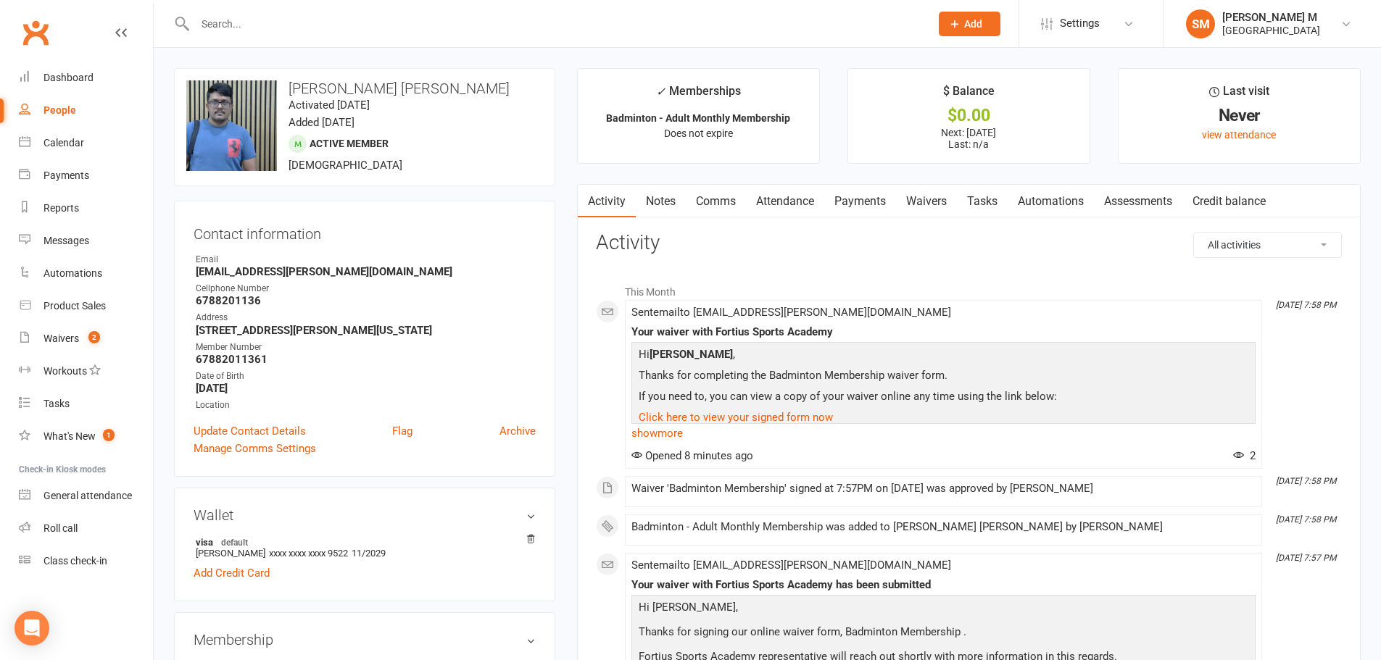
click at [658, 204] on link "Notes" at bounding box center [661, 201] width 50 height 33
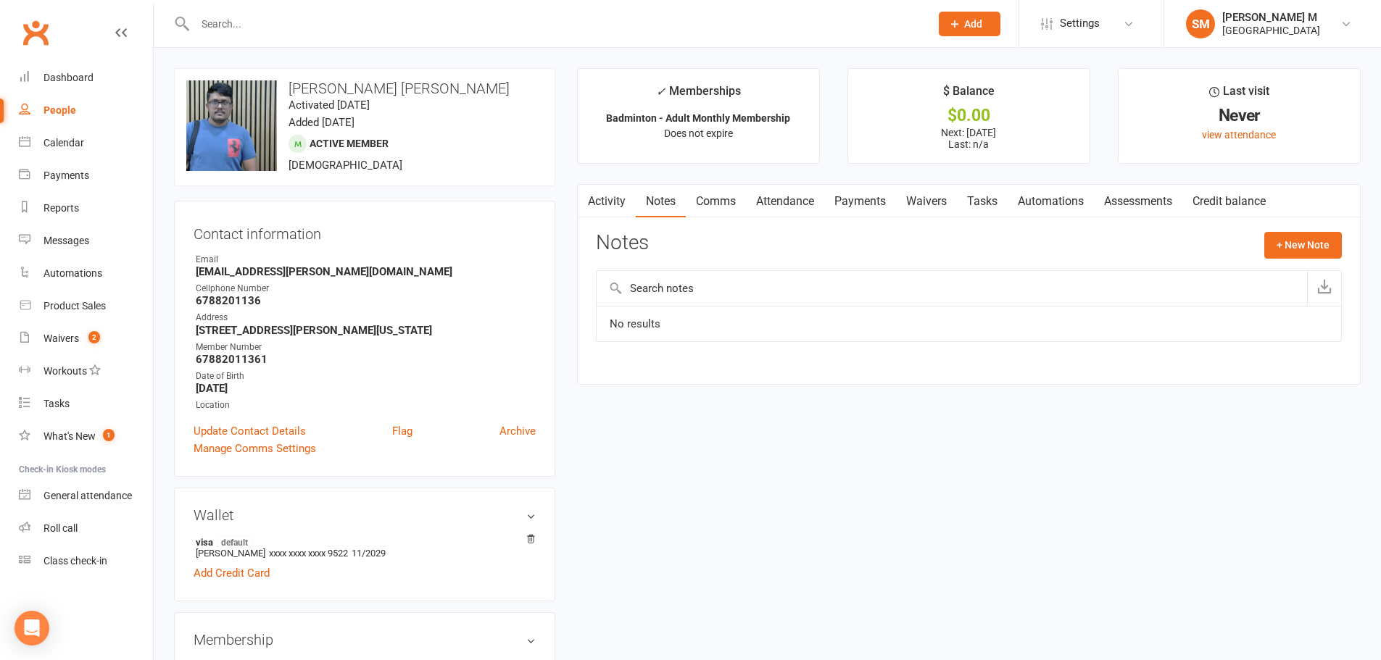
click at [620, 204] on link "Activity" at bounding box center [607, 201] width 58 height 33
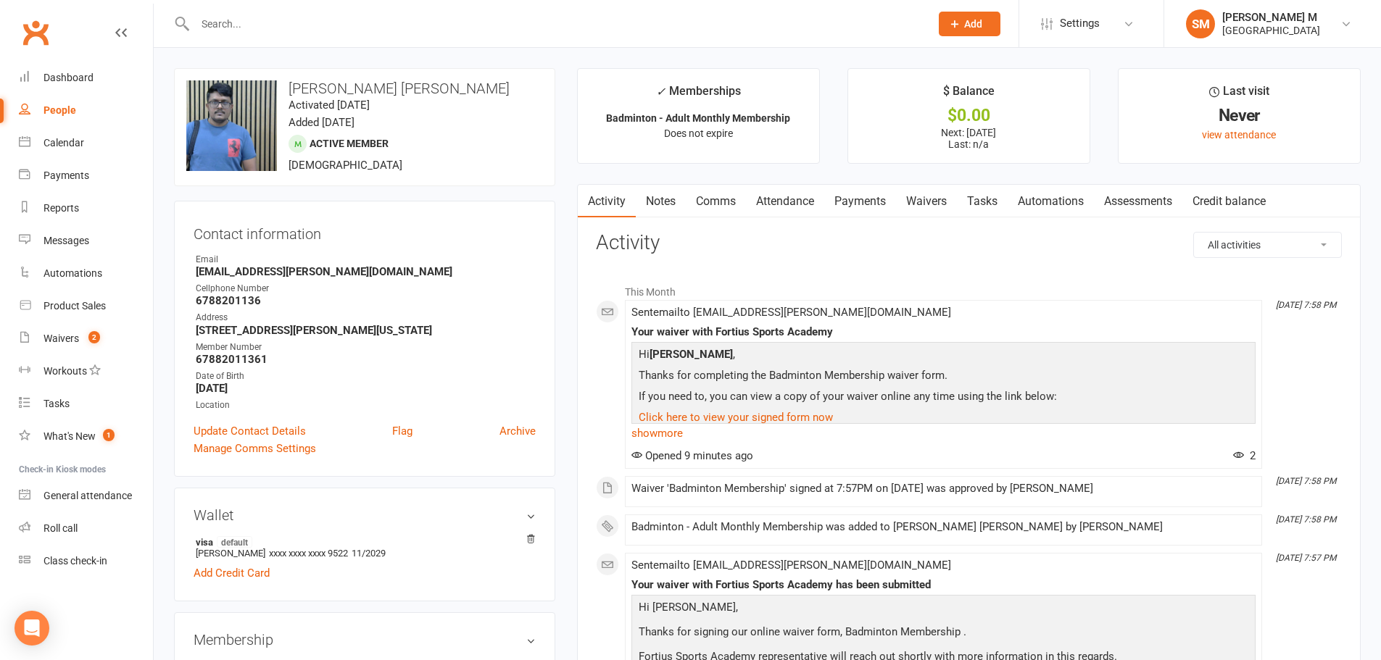
click at [845, 212] on link "Payments" at bounding box center [860, 201] width 72 height 33
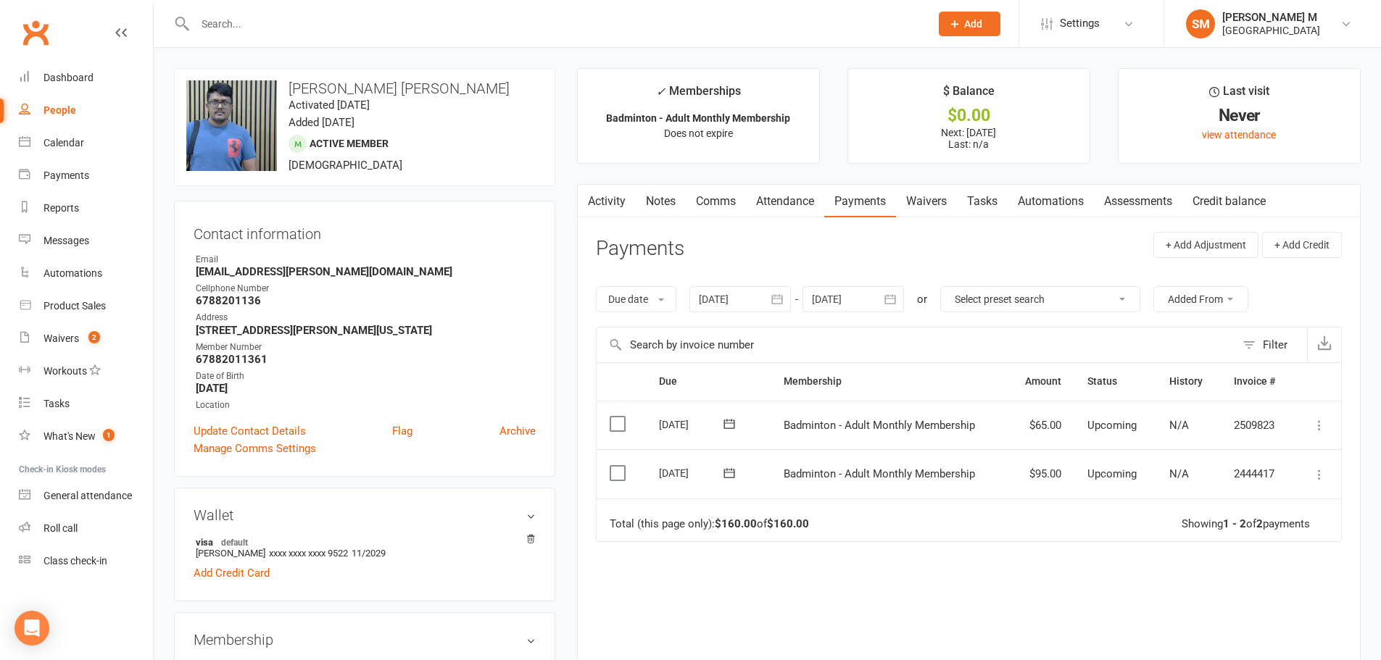
click at [618, 199] on link "Activity" at bounding box center [607, 201] width 58 height 33
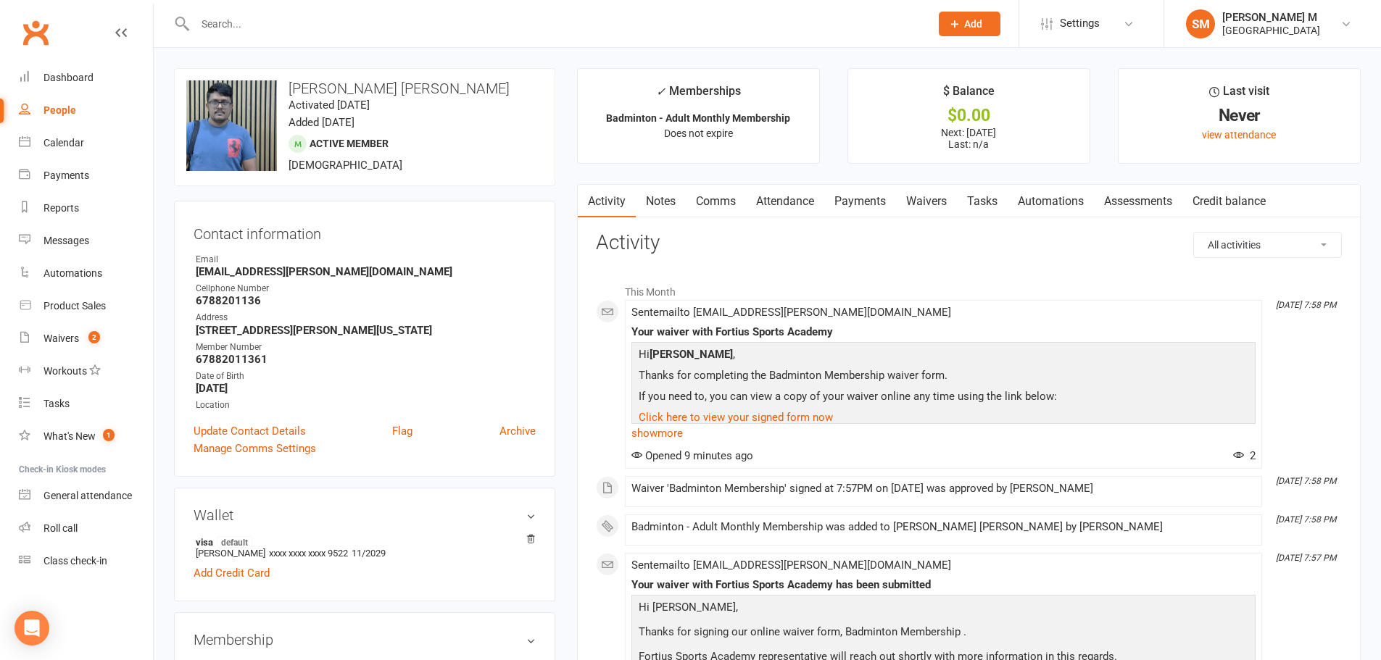
click at [841, 204] on link "Payments" at bounding box center [860, 201] width 72 height 33
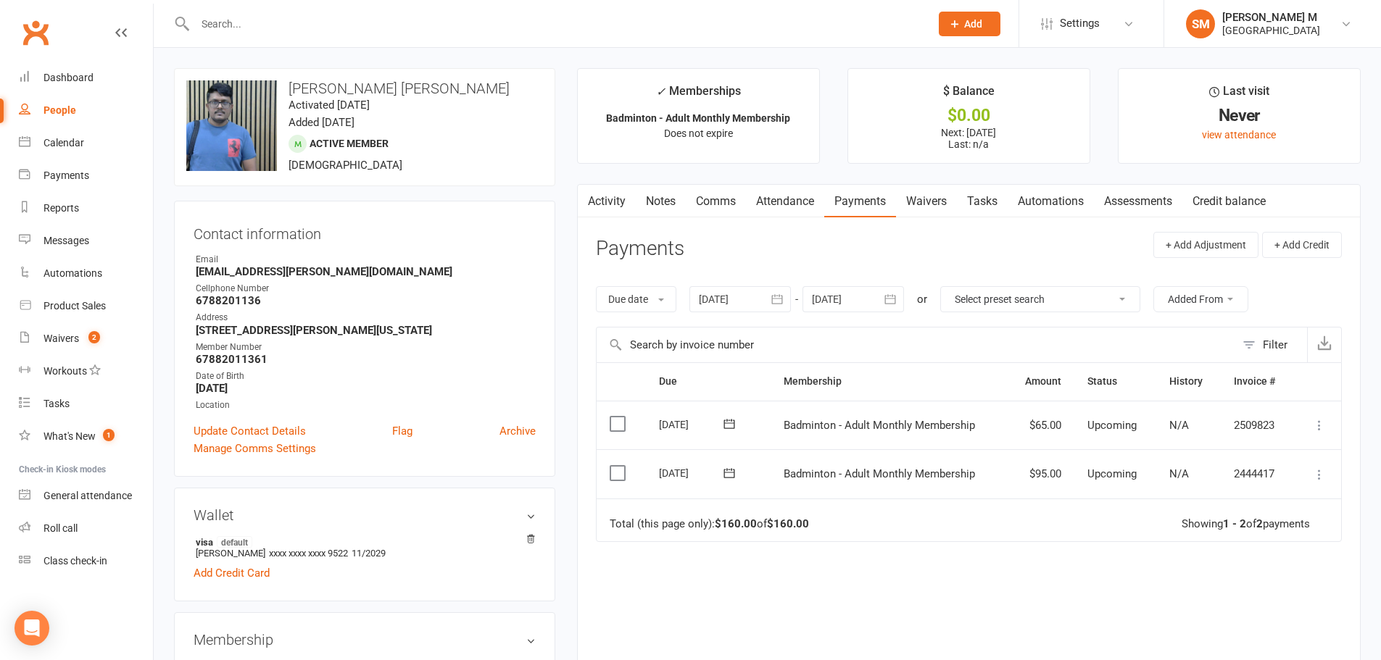
click at [597, 209] on link "Activity" at bounding box center [607, 201] width 58 height 33
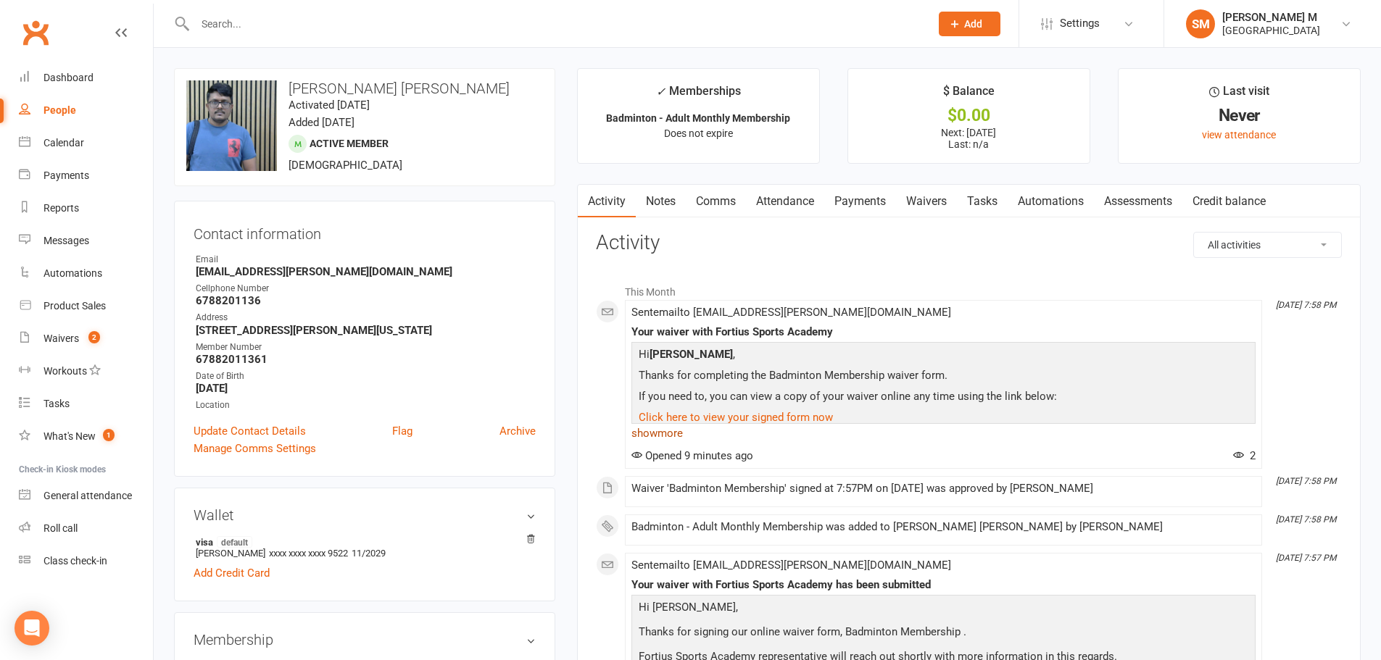
click at [665, 436] on link "show more" at bounding box center [943, 433] width 624 height 20
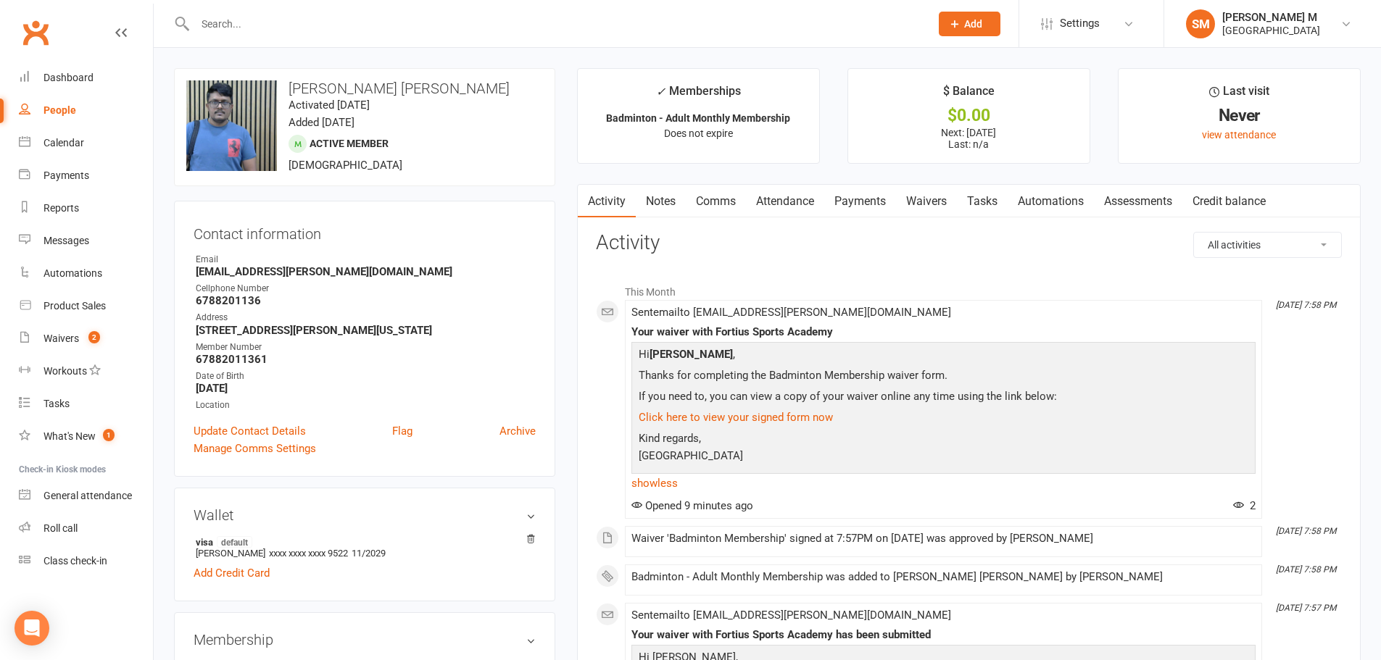
click at [860, 194] on link "Payments" at bounding box center [860, 201] width 72 height 33
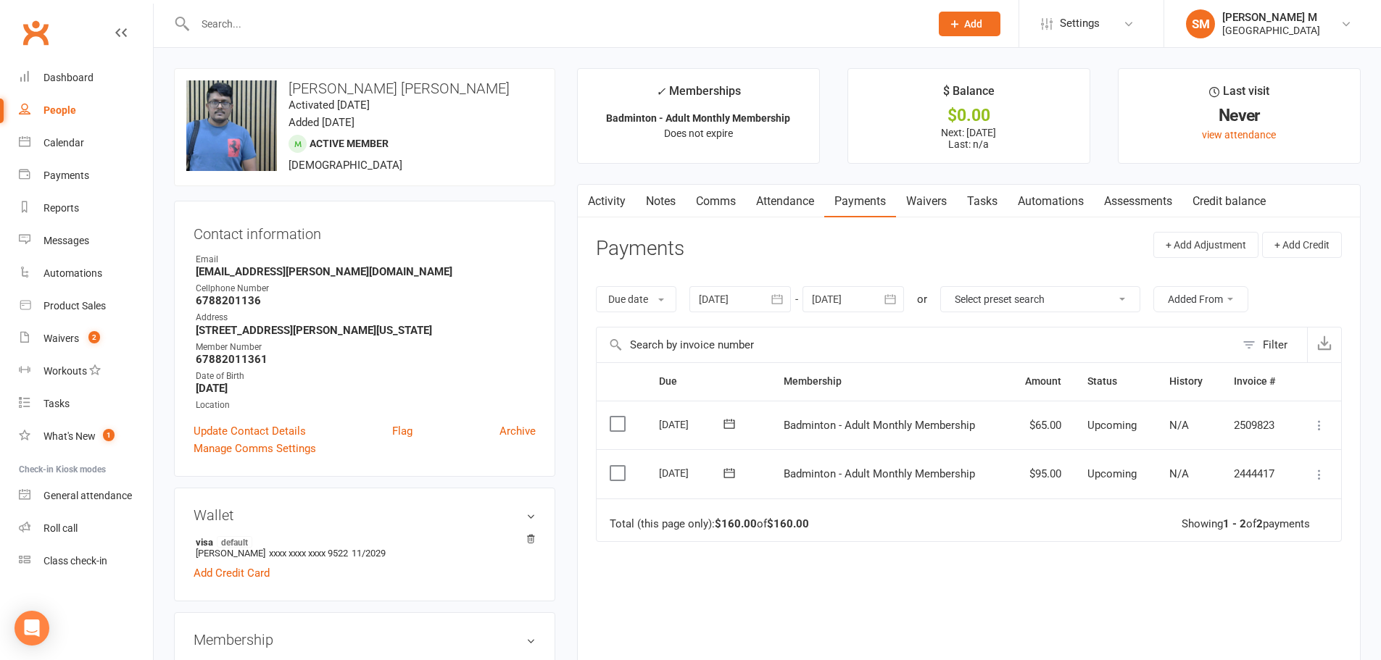
click at [729, 478] on icon at bounding box center [729, 473] width 14 height 14
click at [824, 346] on input "text" at bounding box center [916, 345] width 639 height 35
click at [891, 299] on icon "button" at bounding box center [890, 299] width 14 height 14
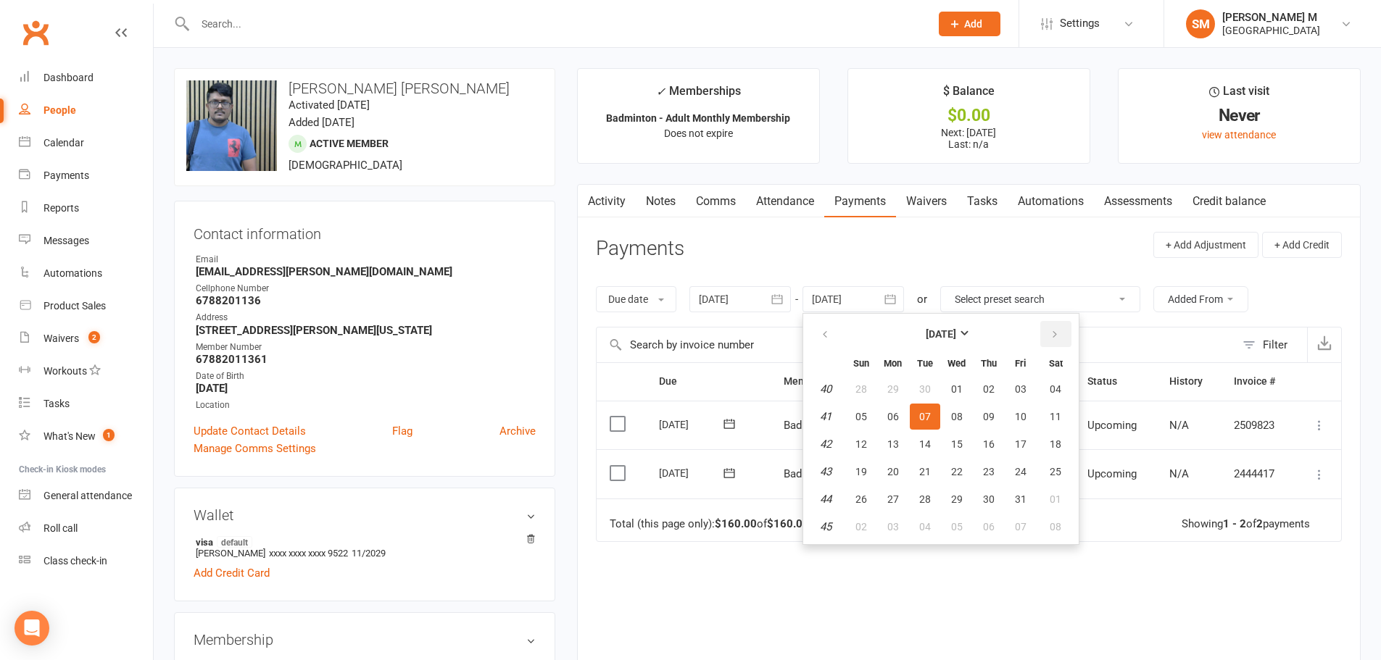
click at [1053, 333] on icon "button" at bounding box center [1055, 335] width 10 height 12
click at [1052, 395] on button "01" at bounding box center [1055, 389] width 37 height 26
type input "[DATE]"
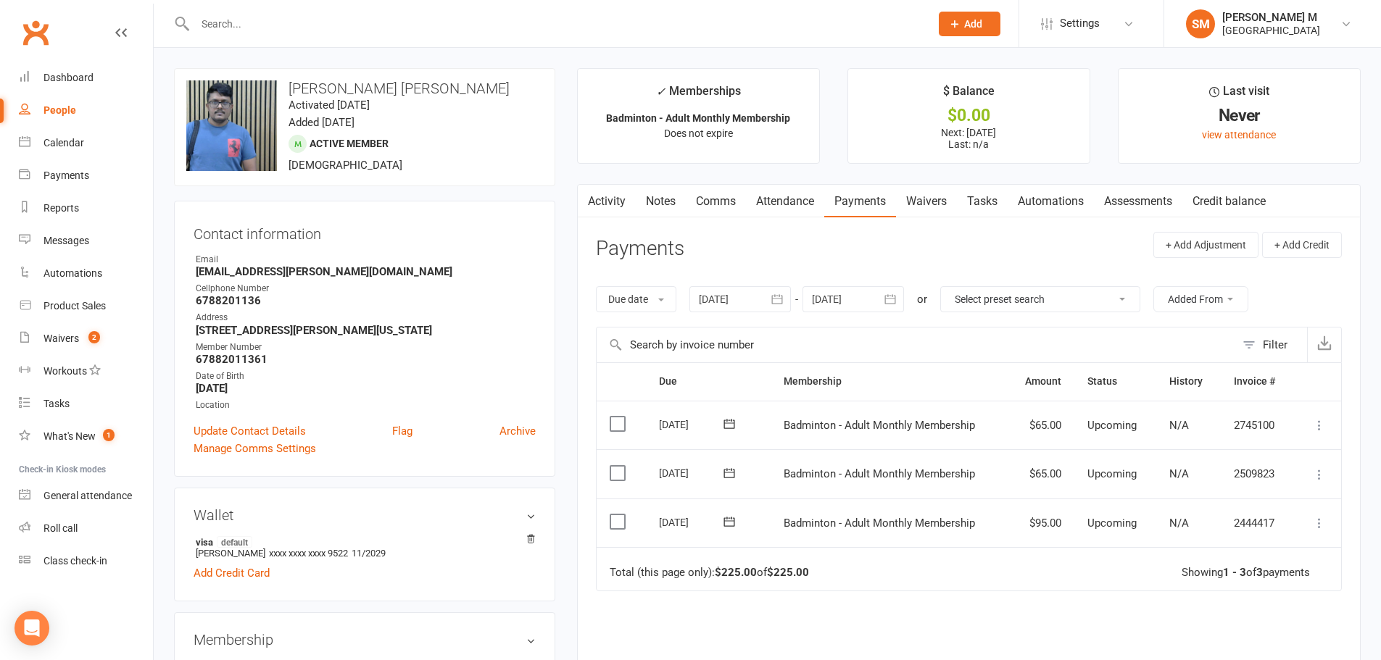
click at [603, 199] on link "Activity" at bounding box center [607, 201] width 58 height 33
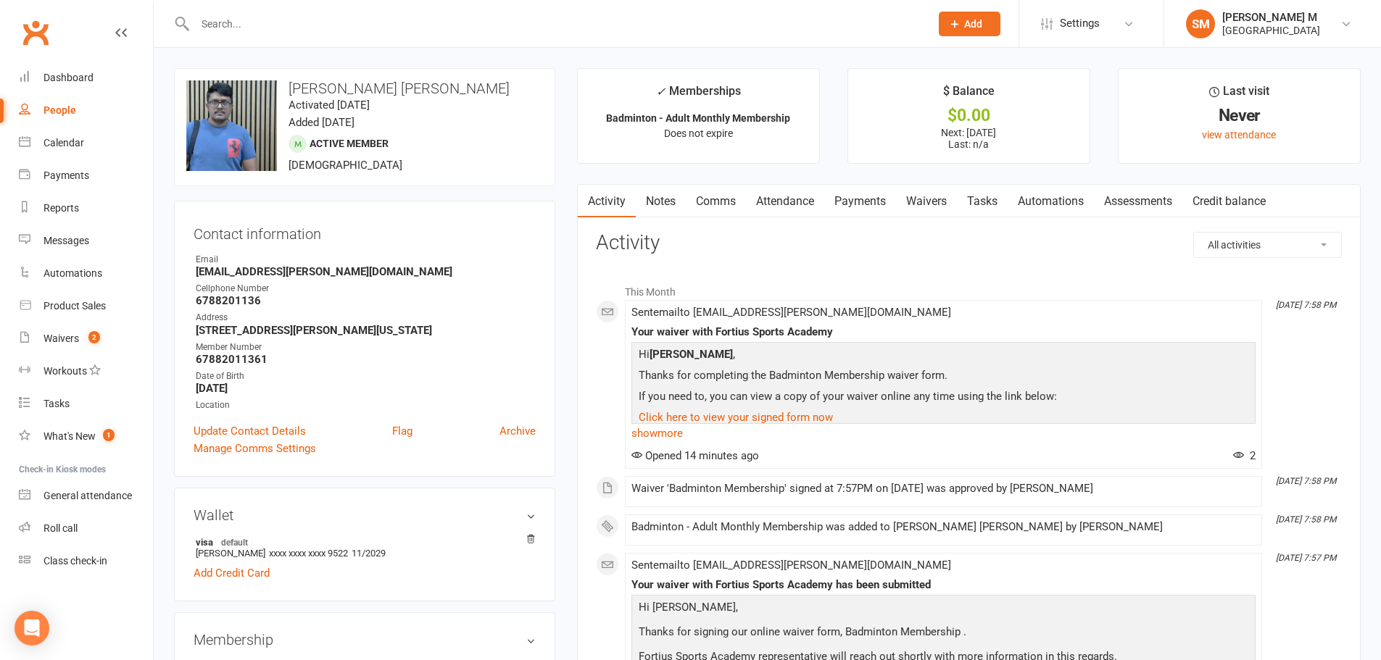
click at [656, 207] on link "Notes" at bounding box center [661, 201] width 50 height 33
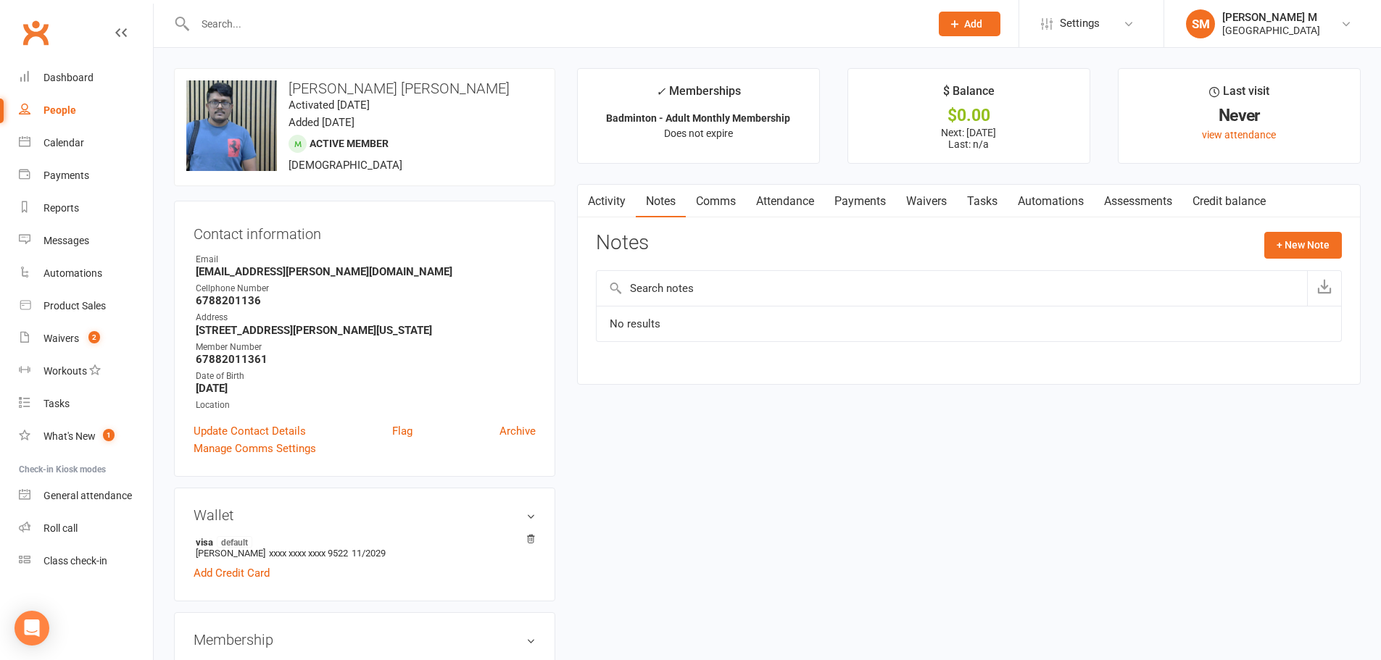
click at [606, 201] on link "Activity" at bounding box center [607, 201] width 58 height 33
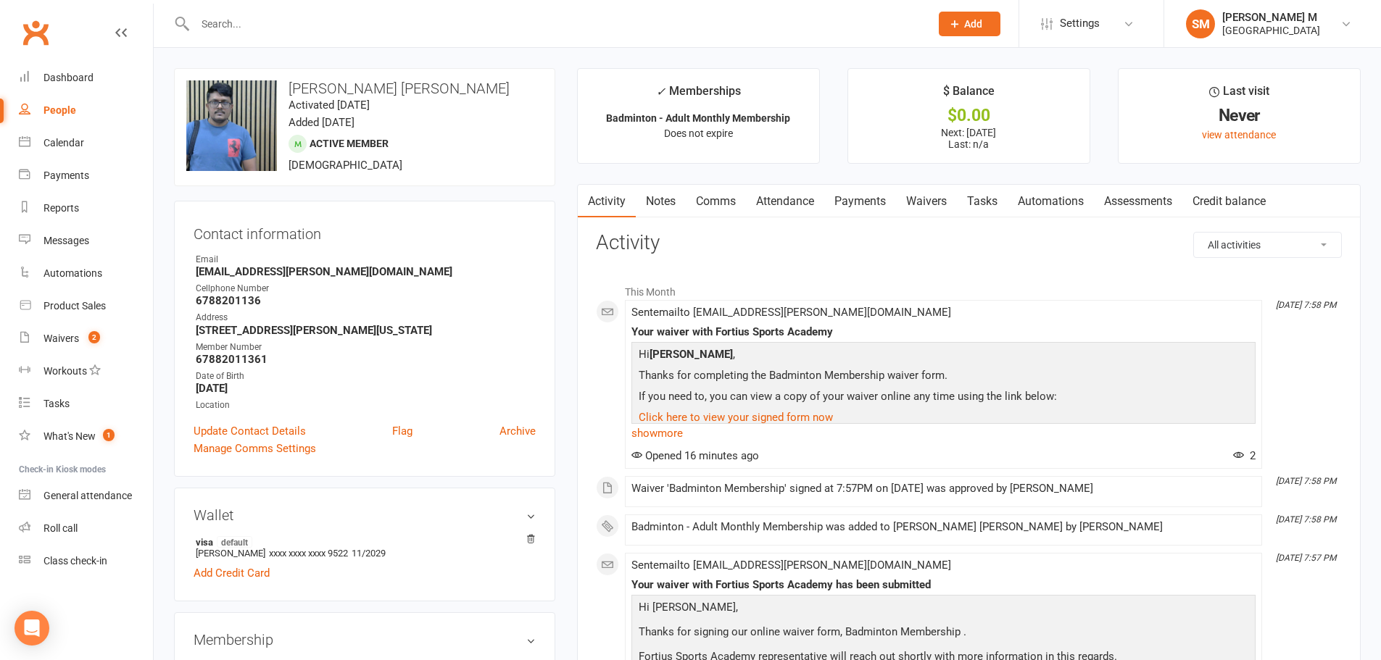
click at [869, 196] on link "Payments" at bounding box center [860, 201] width 72 height 33
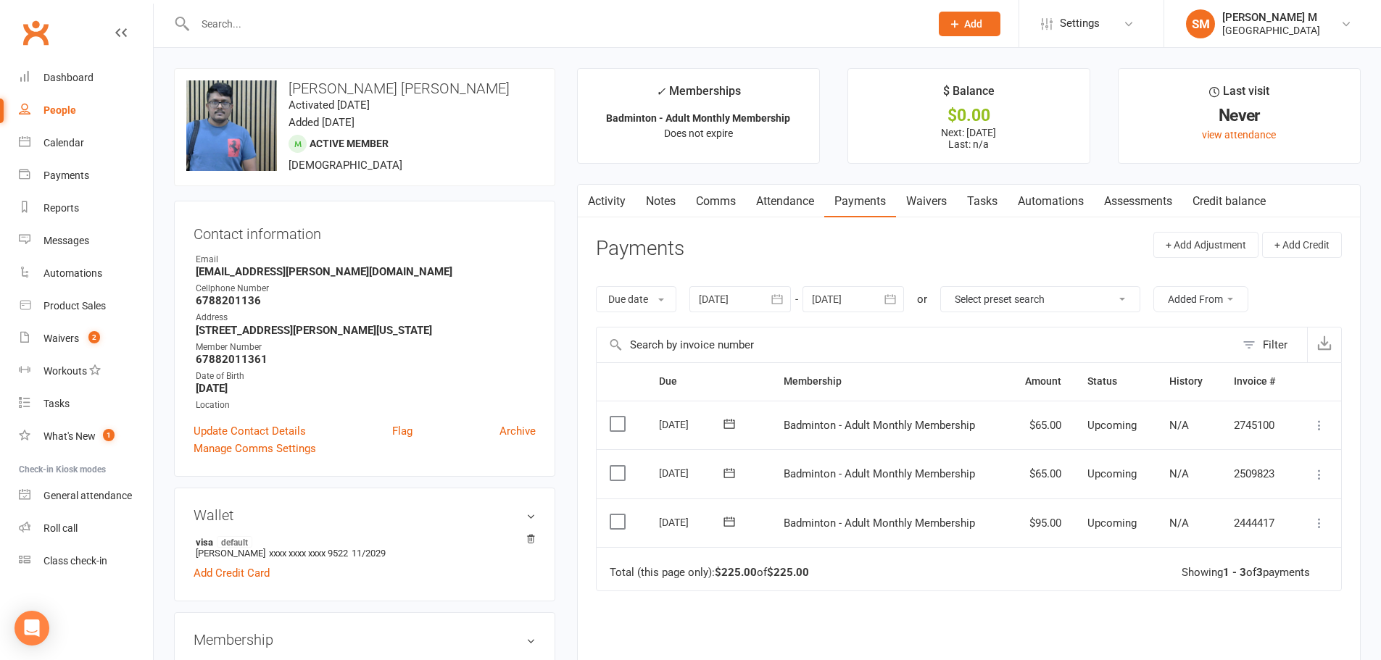
click at [885, 302] on icon "button" at bounding box center [890, 299] width 14 height 14
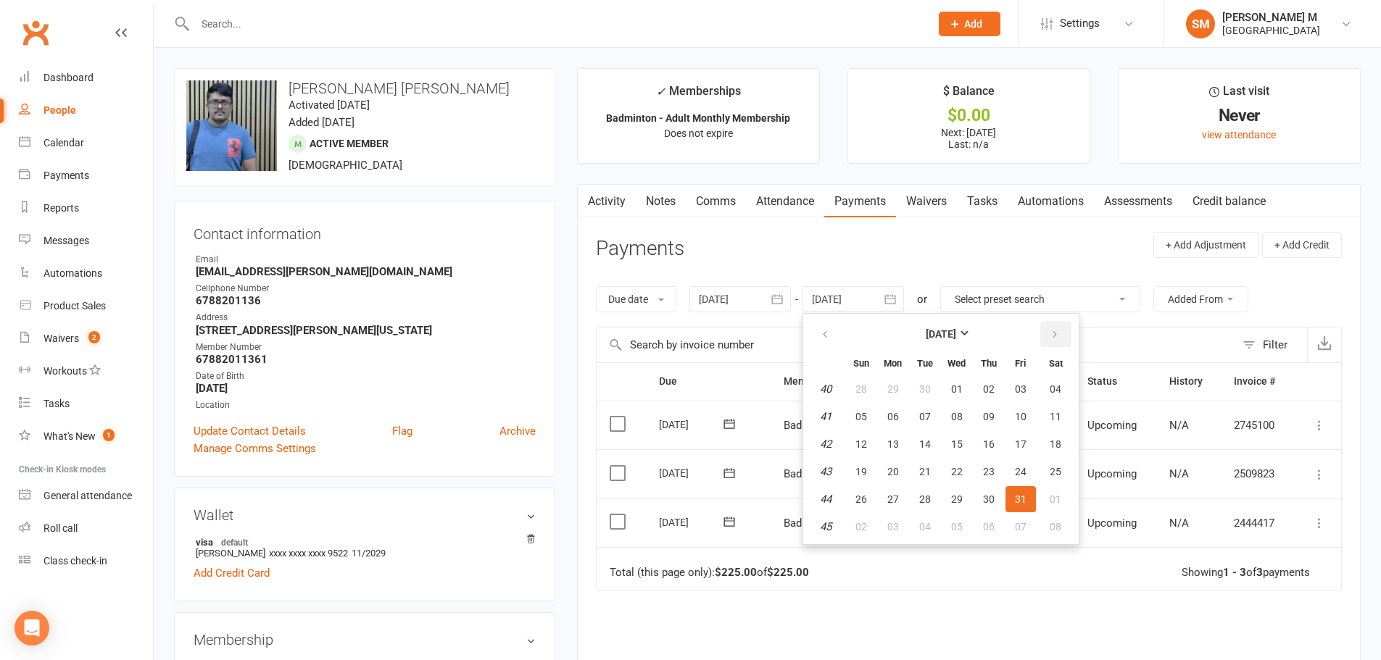
click at [1058, 334] on icon "button" at bounding box center [1055, 335] width 10 height 12
click at [1058, 378] on button "01" at bounding box center [1055, 389] width 37 height 26
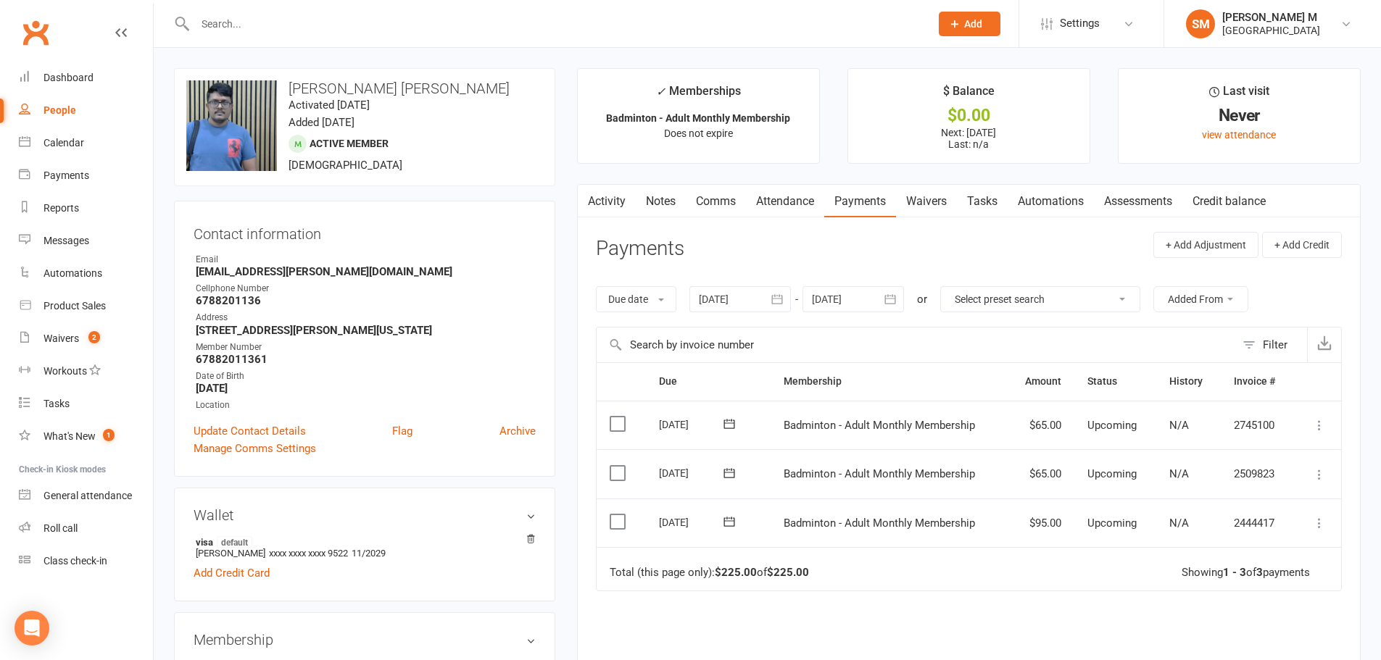
click at [676, 229] on div "Activity Notes Comms Attendance Payments Waivers Tasks Automations Assessments …" at bounding box center [969, 492] width 784 height 617
click at [586, 199] on icon "button" at bounding box center [586, 198] width 9 height 15
click at [602, 197] on link "Activity" at bounding box center [607, 201] width 58 height 33
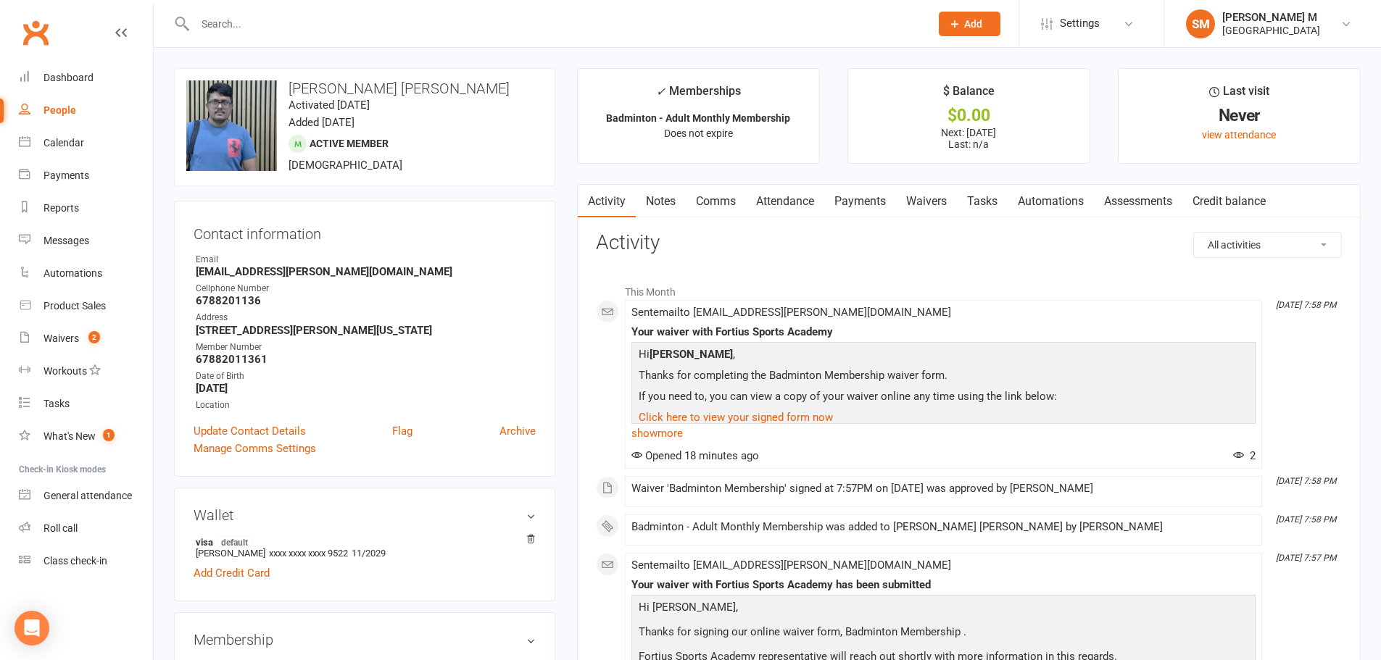
click at [1133, 292] on li "This Month" at bounding box center [969, 288] width 746 height 23
click at [992, 282] on li "This Month" at bounding box center [969, 288] width 746 height 23
click at [225, 36] on div at bounding box center [547, 23] width 746 height 47
click at [228, 24] on input "text" at bounding box center [555, 24] width 729 height 20
click at [234, 23] on input "text" at bounding box center [555, 24] width 729 height 20
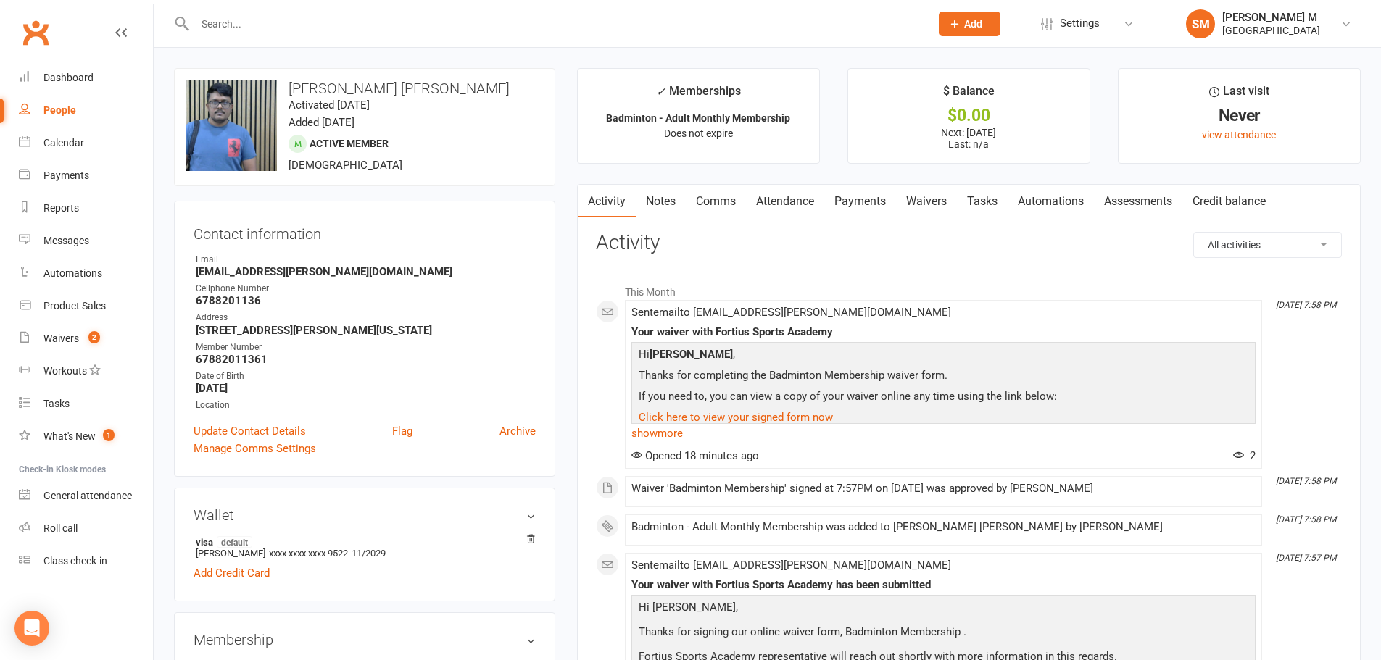
click at [873, 201] on link "Payments" at bounding box center [860, 201] width 72 height 33
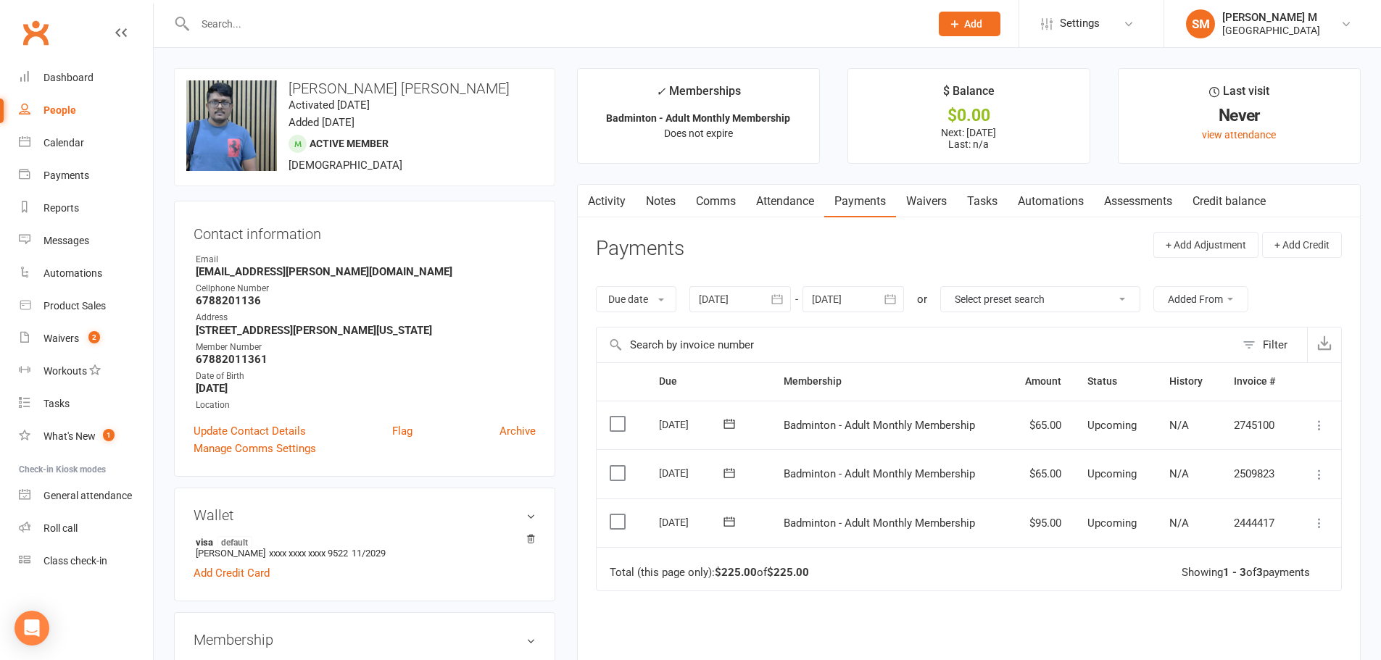
click at [883, 305] on button "button" at bounding box center [891, 299] width 26 height 26
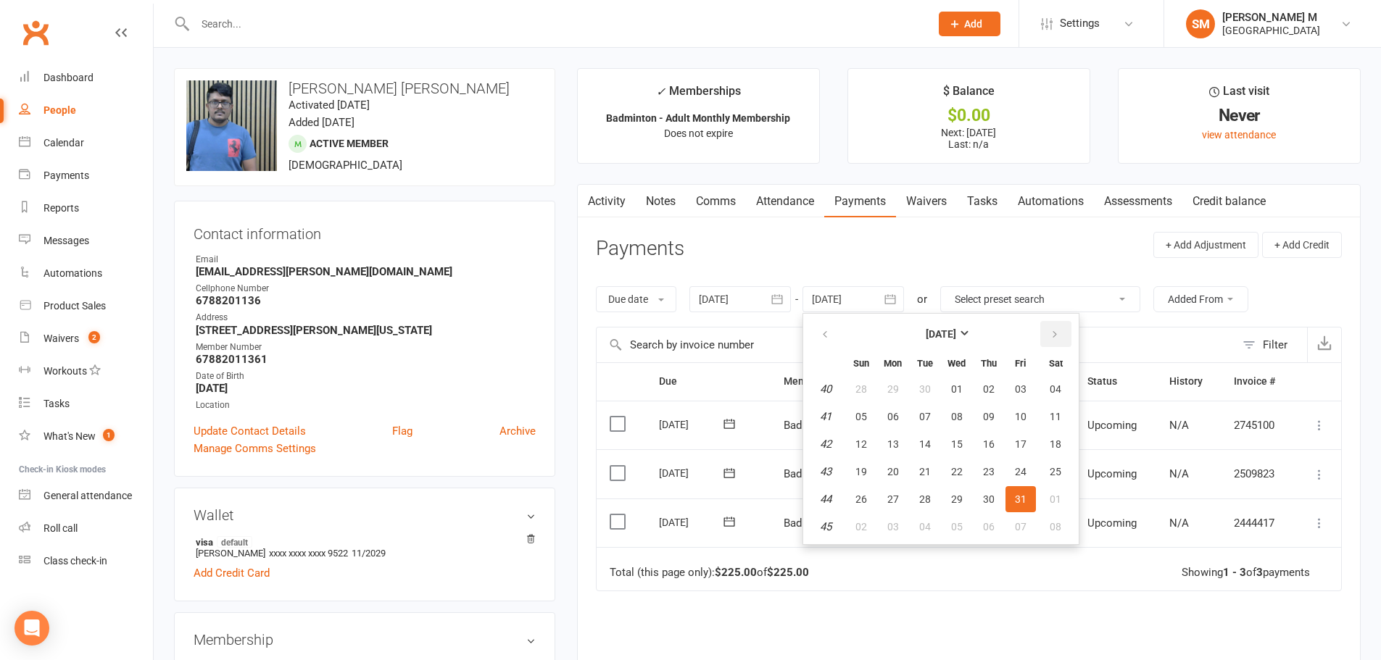
click at [1056, 345] on button "button" at bounding box center [1055, 334] width 31 height 26
click at [1060, 389] on span "01" at bounding box center [1056, 389] width 12 height 12
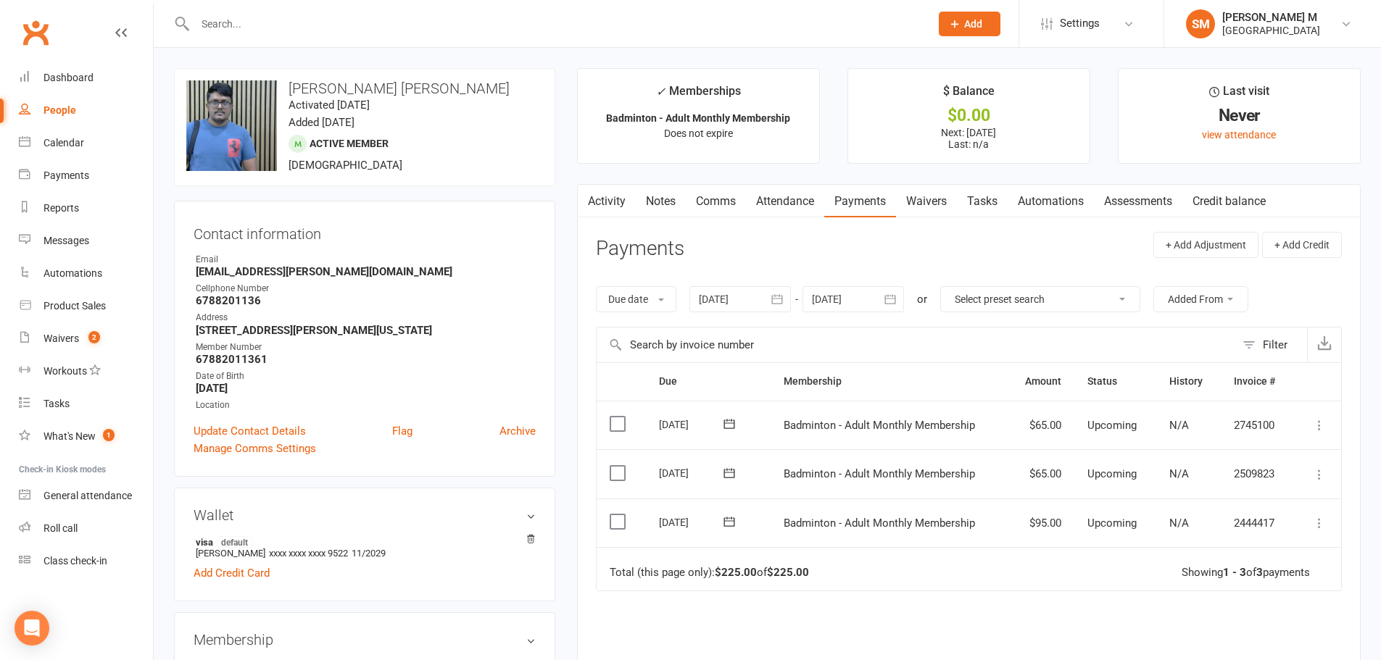
click at [592, 204] on button "button" at bounding box center [587, 201] width 18 height 33
click at [616, 207] on link "Activity" at bounding box center [607, 201] width 58 height 33
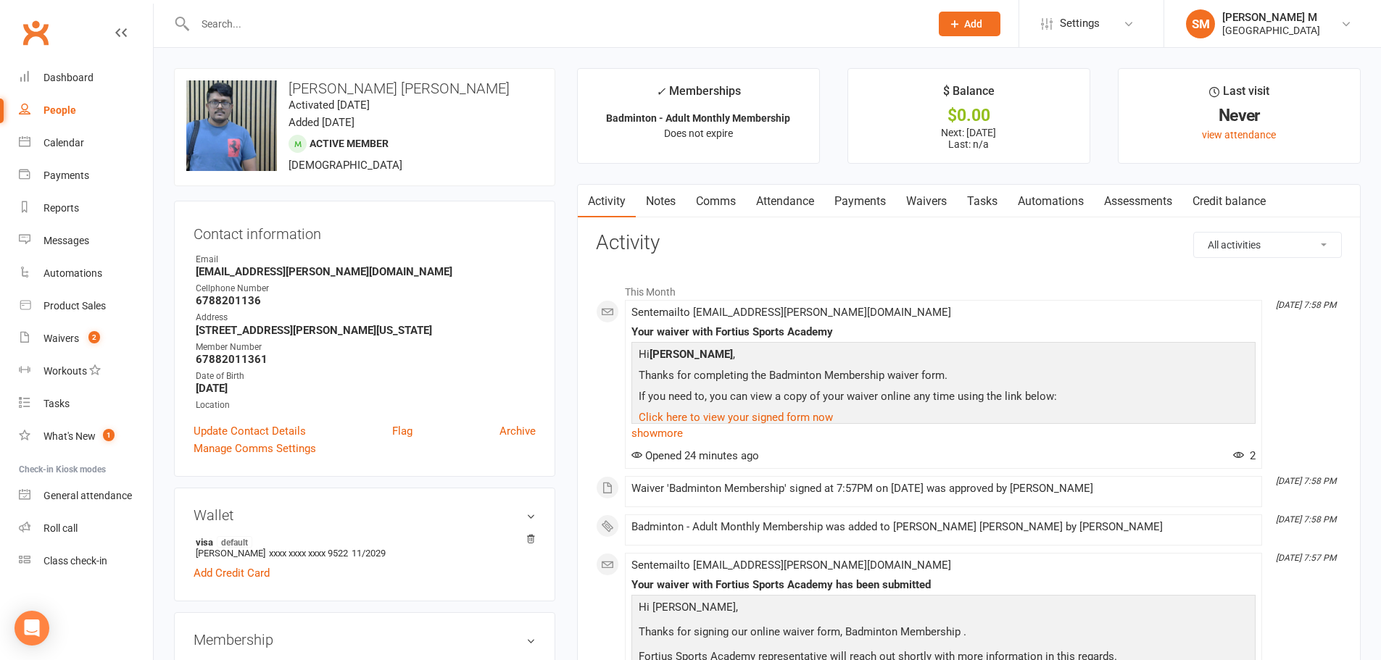
click at [855, 202] on link "Payments" at bounding box center [860, 201] width 72 height 33
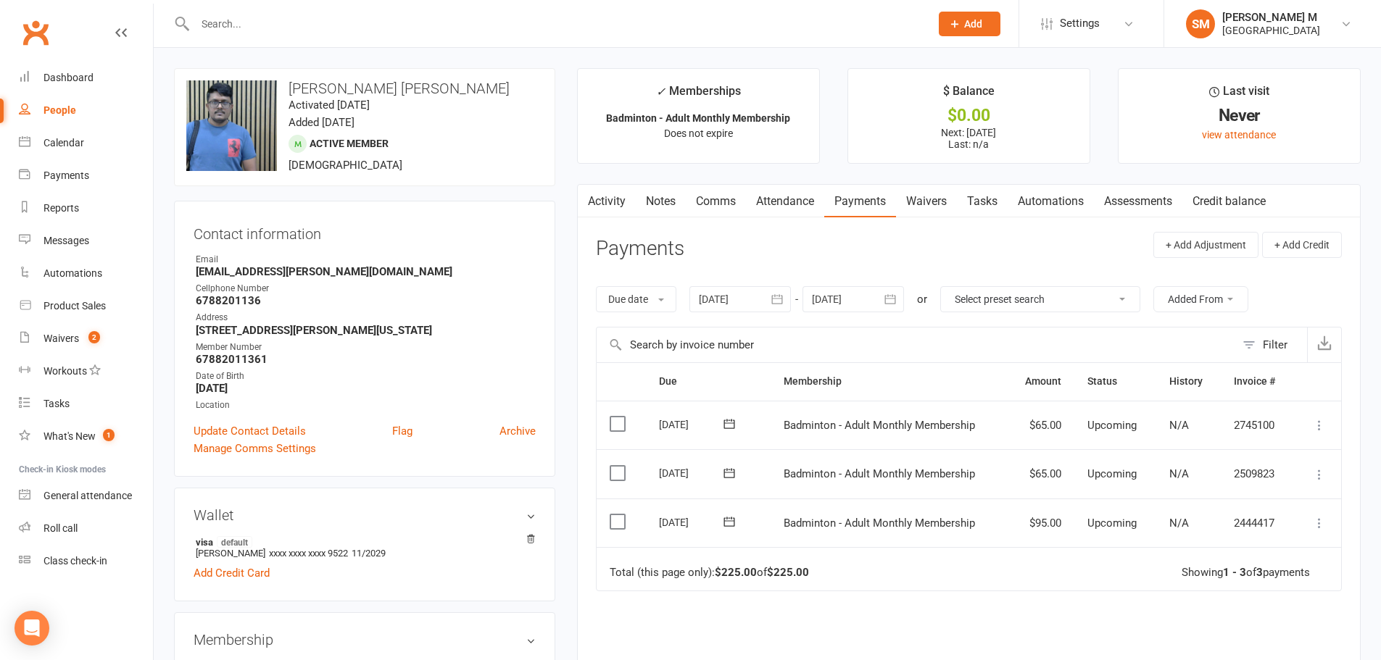
click at [594, 206] on button "button" at bounding box center [587, 201] width 18 height 33
click at [602, 203] on link "Activity" at bounding box center [607, 201] width 58 height 33
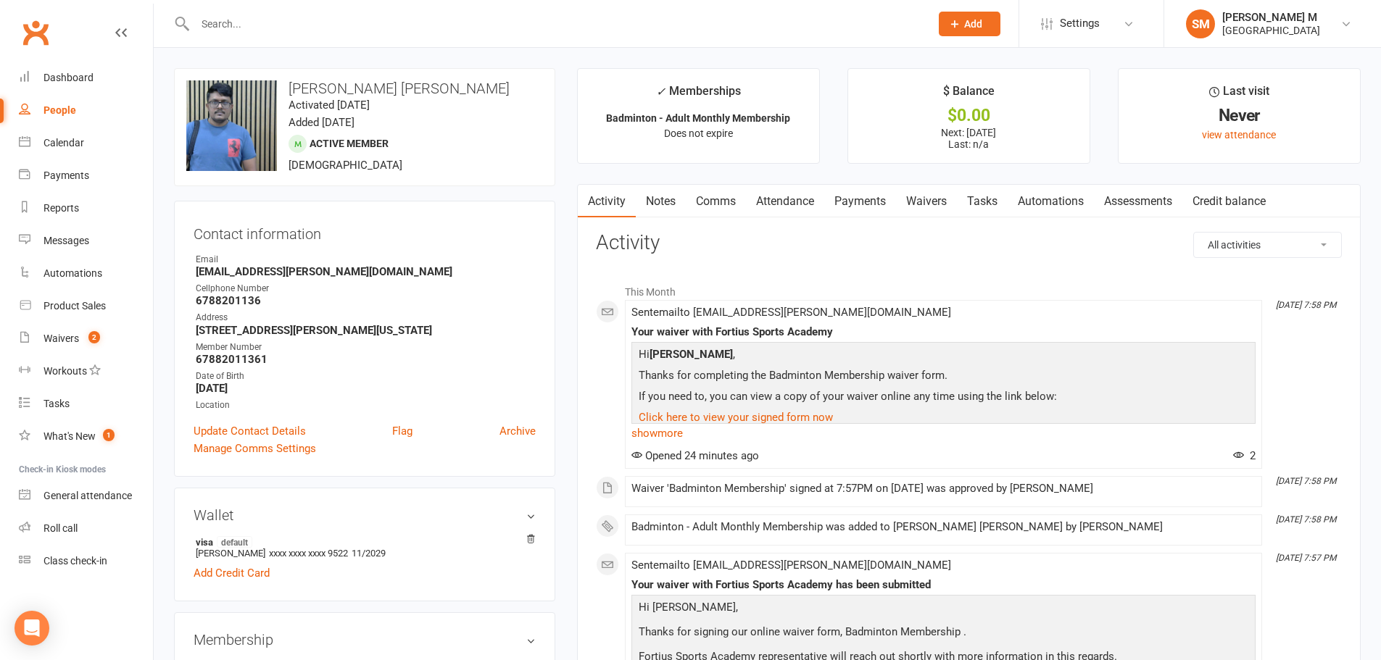
click at [413, 29] on input "text" at bounding box center [555, 24] width 729 height 20
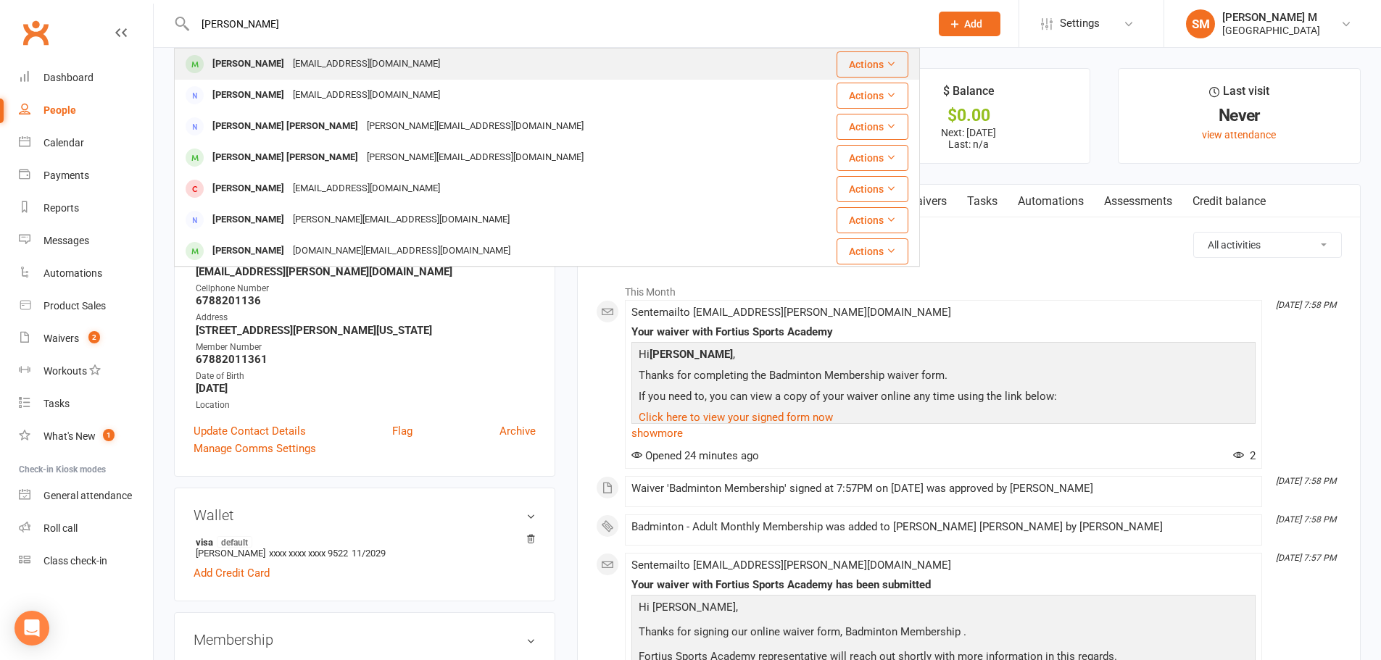
type input "[PERSON_NAME]"
click at [346, 59] on div "[EMAIL_ADDRESS][DOMAIN_NAME]" at bounding box center [366, 64] width 156 height 21
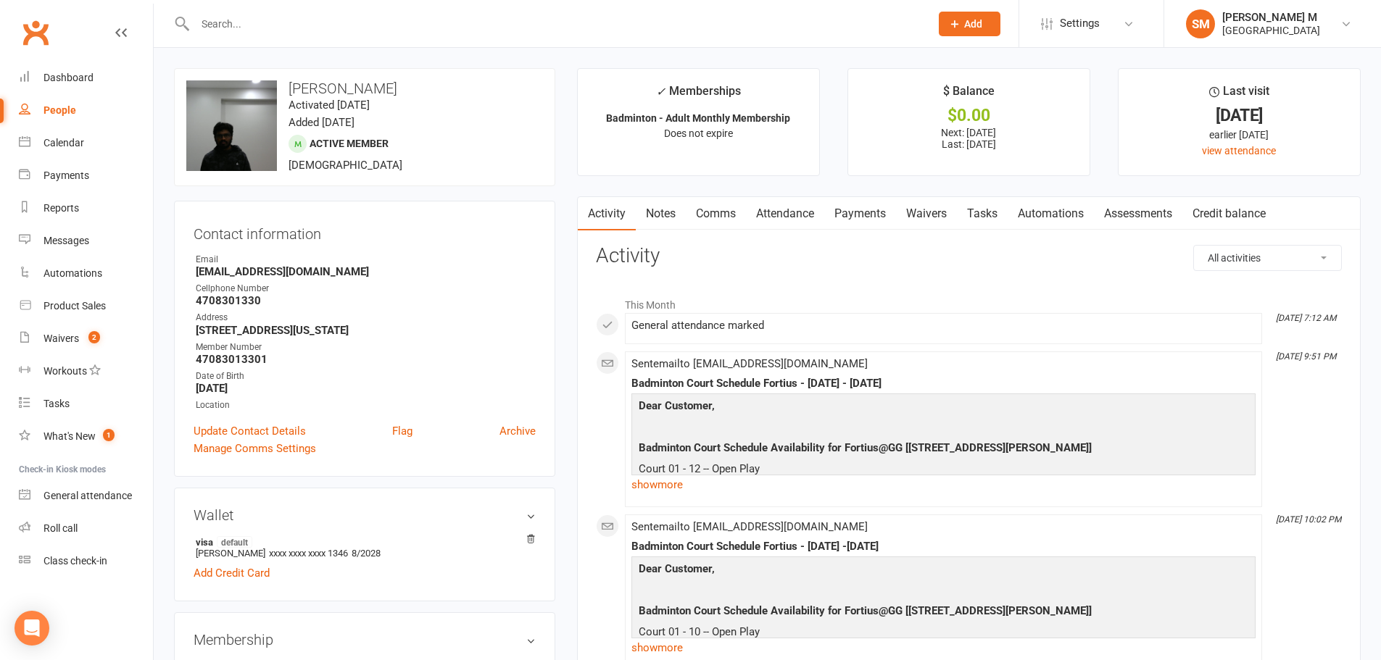
click at [864, 208] on link "Payments" at bounding box center [860, 213] width 72 height 33
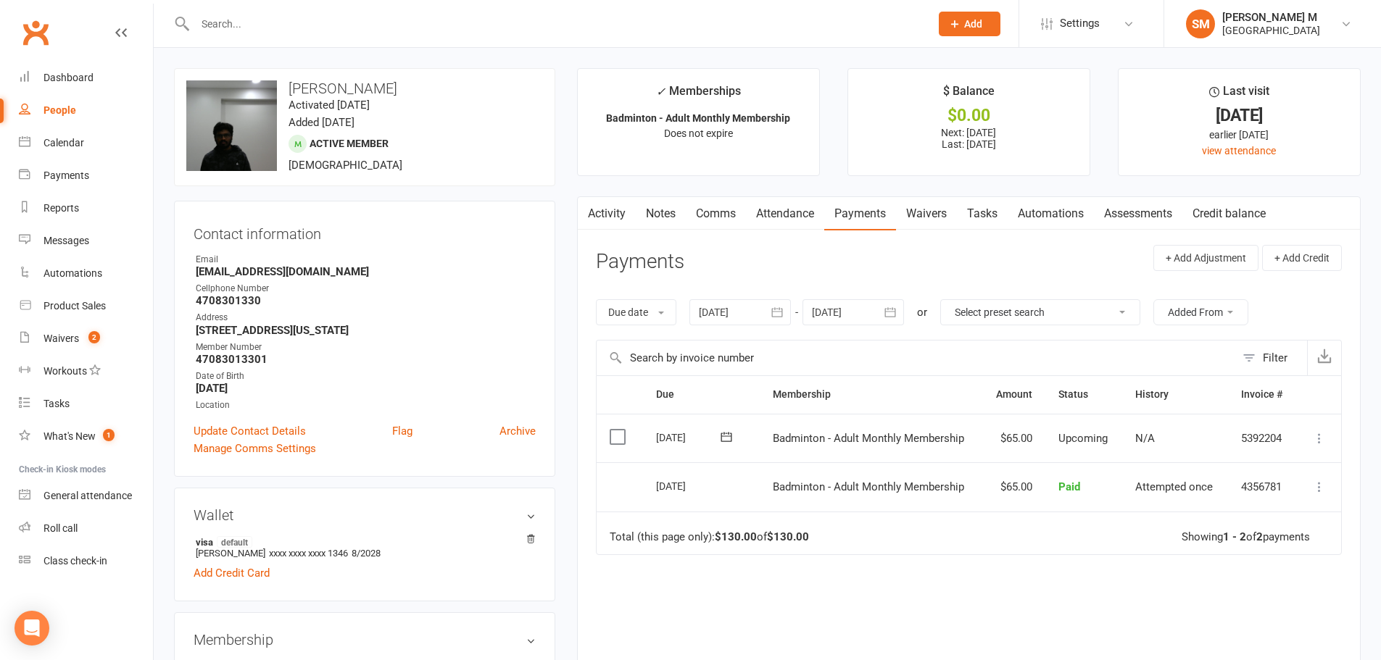
drag, startPoint x: 289, startPoint y: 83, endPoint x: 419, endPoint y: 88, distance: 129.8
click at [419, 88] on h3 "[PERSON_NAME]" at bounding box center [364, 88] width 357 height 16
copy h3 "[PERSON_NAME]"
click at [440, 90] on h3 "[PERSON_NAME]" at bounding box center [364, 88] width 357 height 16
click at [52, 72] on div "Dashboard" at bounding box center [68, 78] width 50 height 12
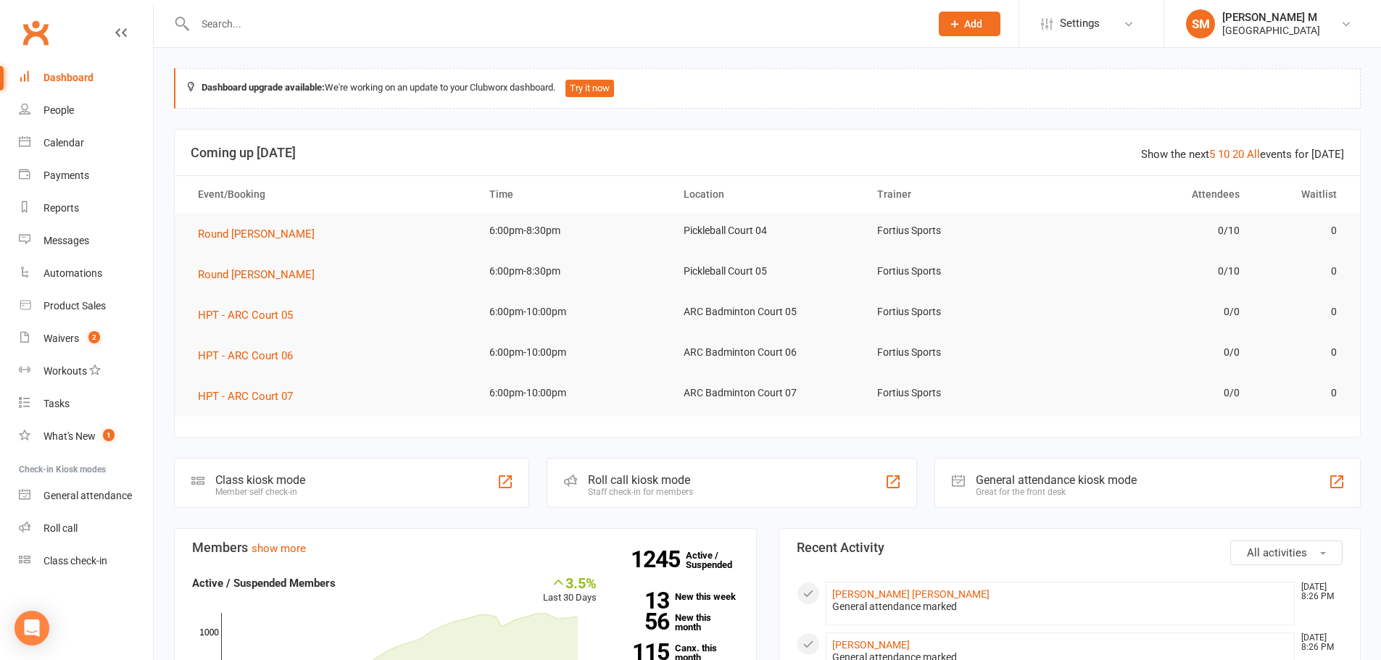
click at [1048, 487] on div "Great for the front desk" at bounding box center [1056, 492] width 161 height 10
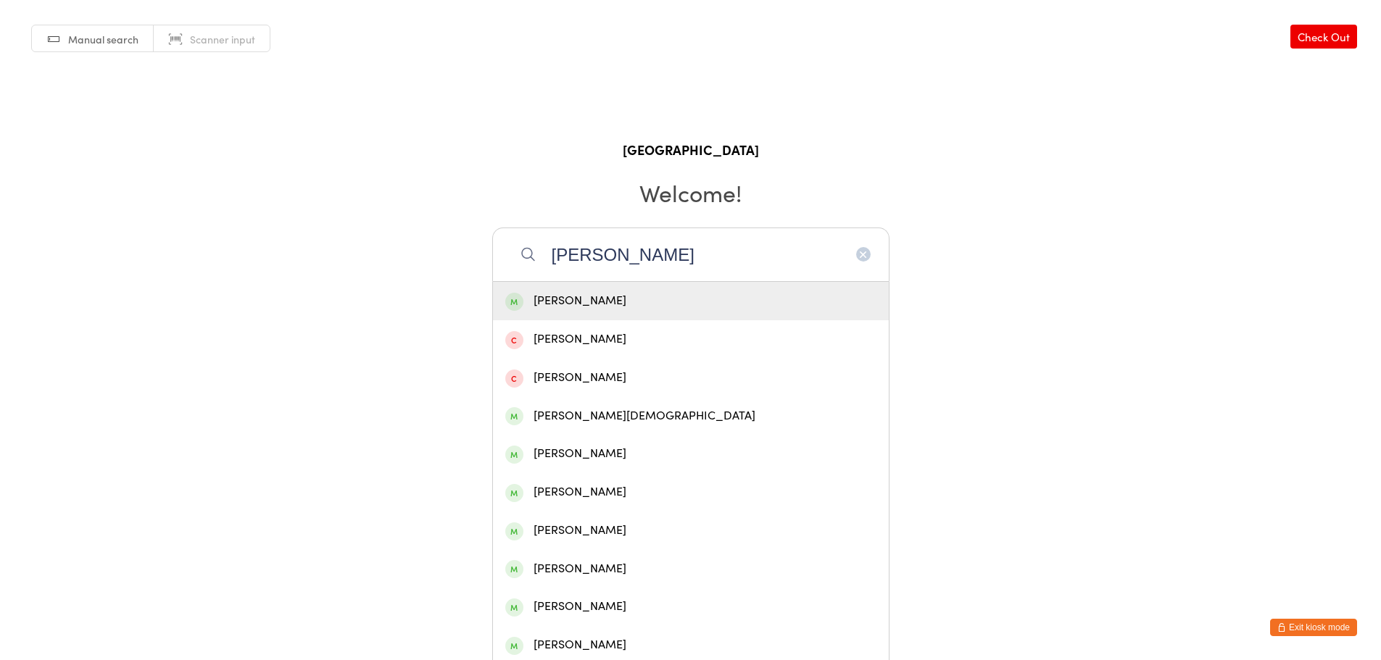
type input "[PERSON_NAME]"
click at [683, 304] on div "[PERSON_NAME]" at bounding box center [690, 301] width 371 height 20
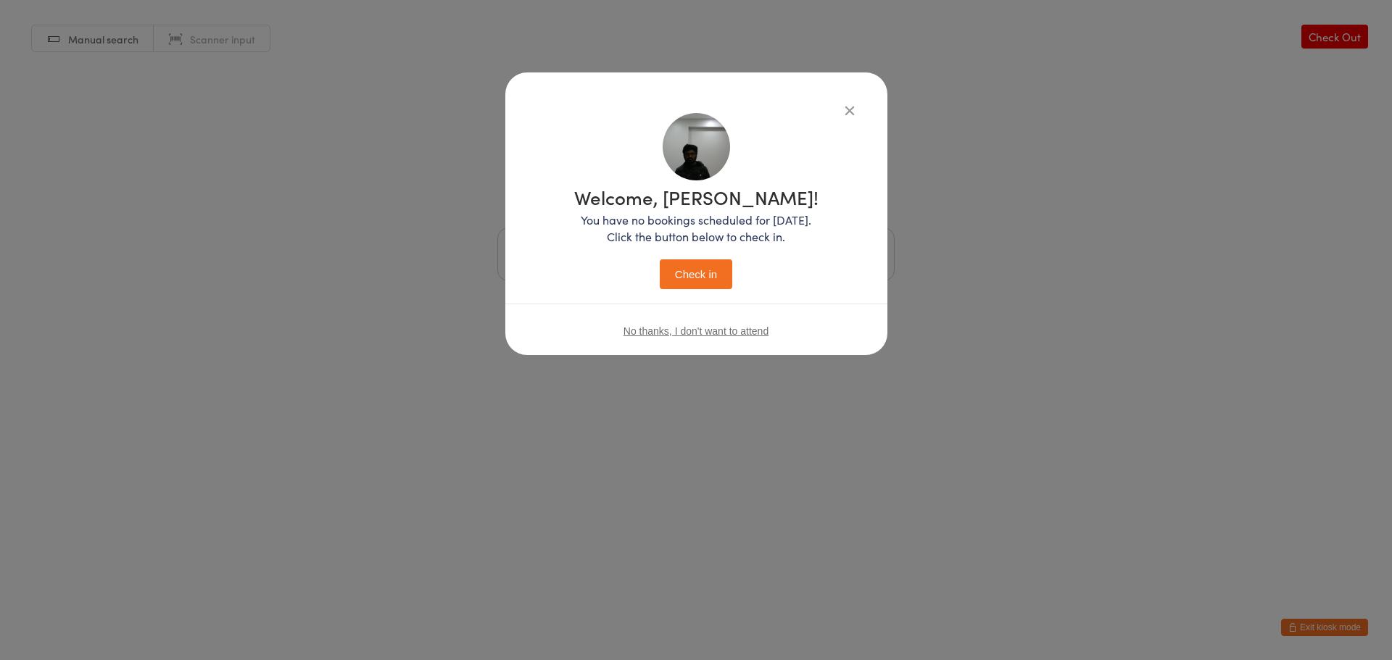
click at [722, 265] on button "Check in" at bounding box center [696, 274] width 72 height 30
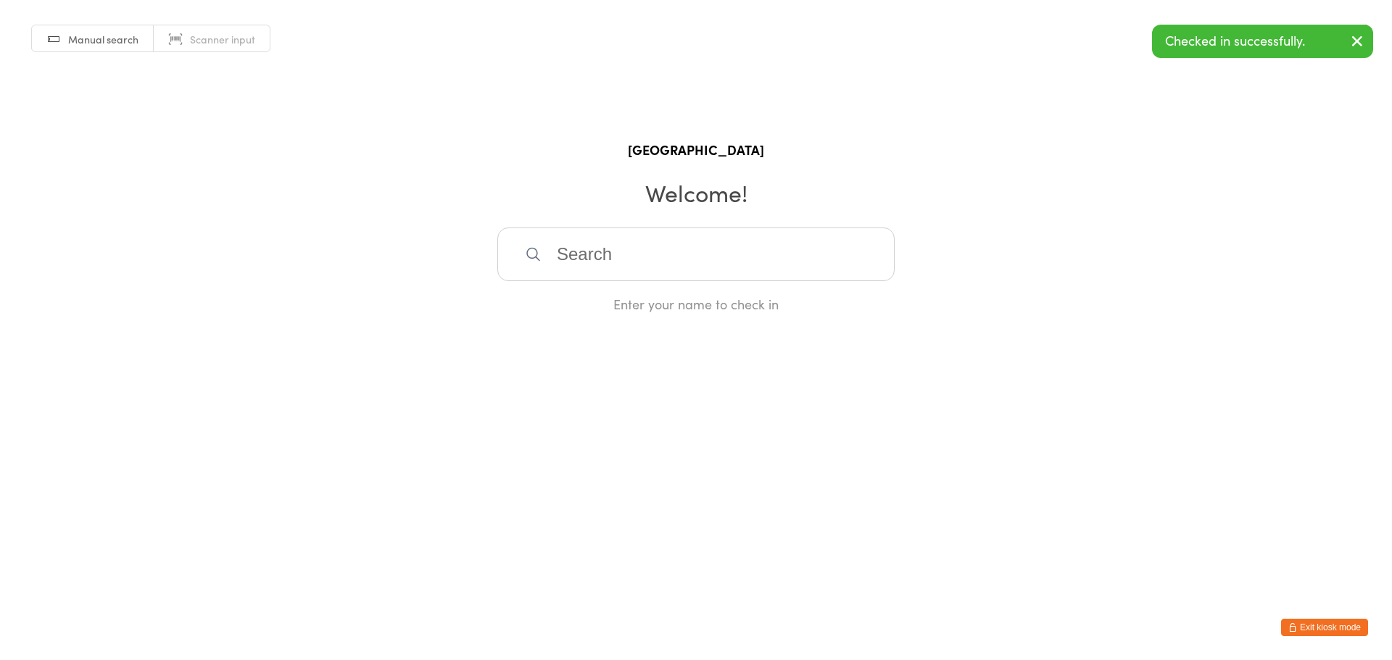
click at [1294, 620] on button "Exit kiosk mode" at bounding box center [1324, 627] width 87 height 17
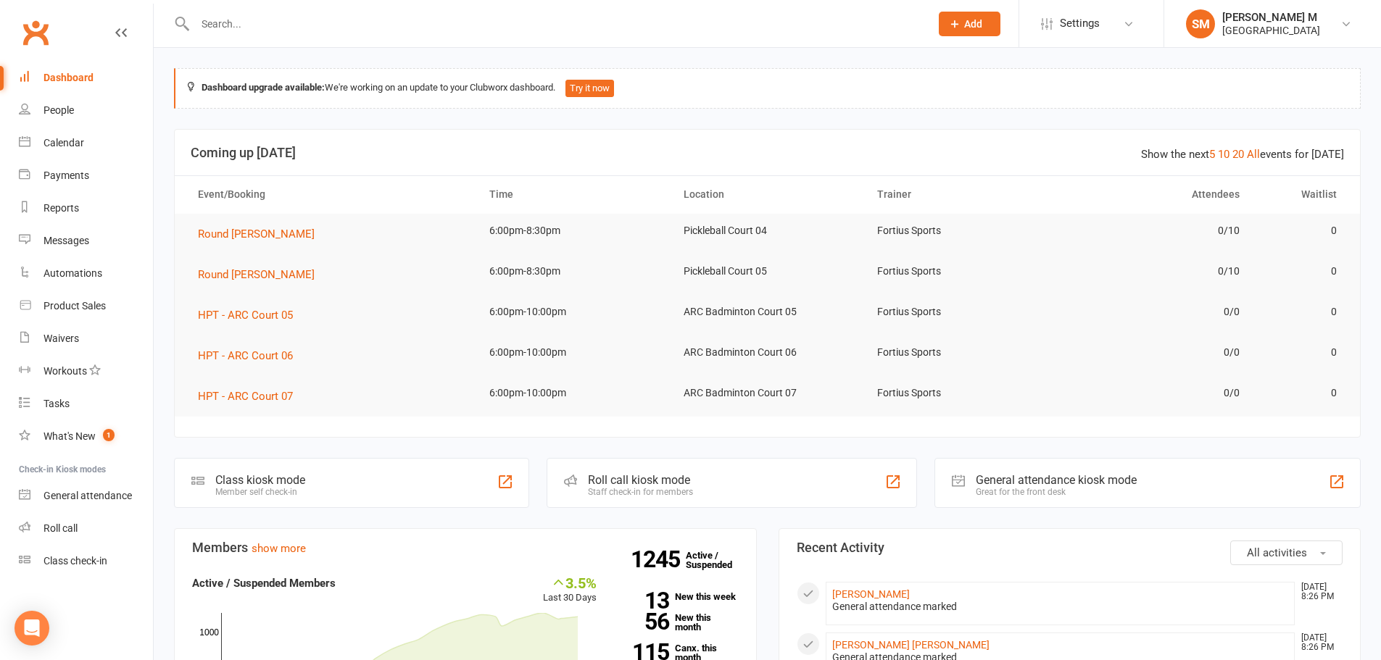
click at [283, 30] on input "text" at bounding box center [555, 24] width 729 height 20
paste input "[PERSON_NAME]"
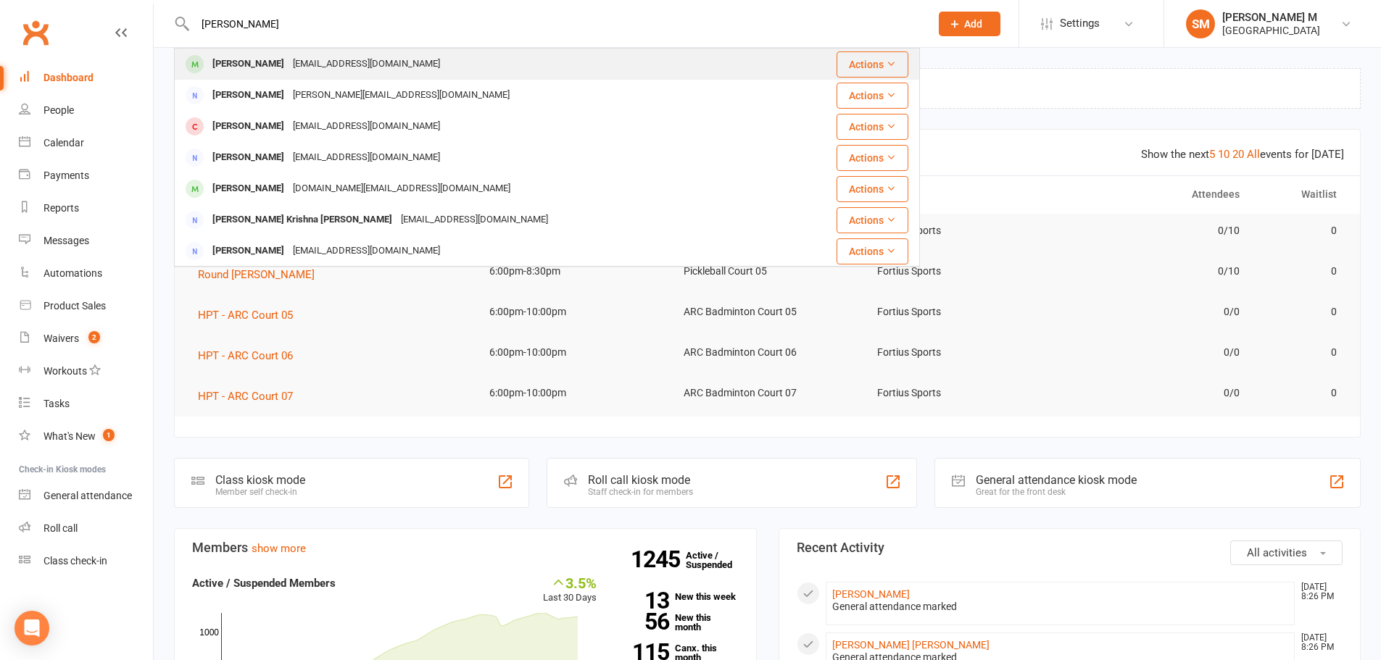
type input "[PERSON_NAME]"
click at [309, 59] on div "[EMAIL_ADDRESS][DOMAIN_NAME]" at bounding box center [366, 64] width 156 height 21
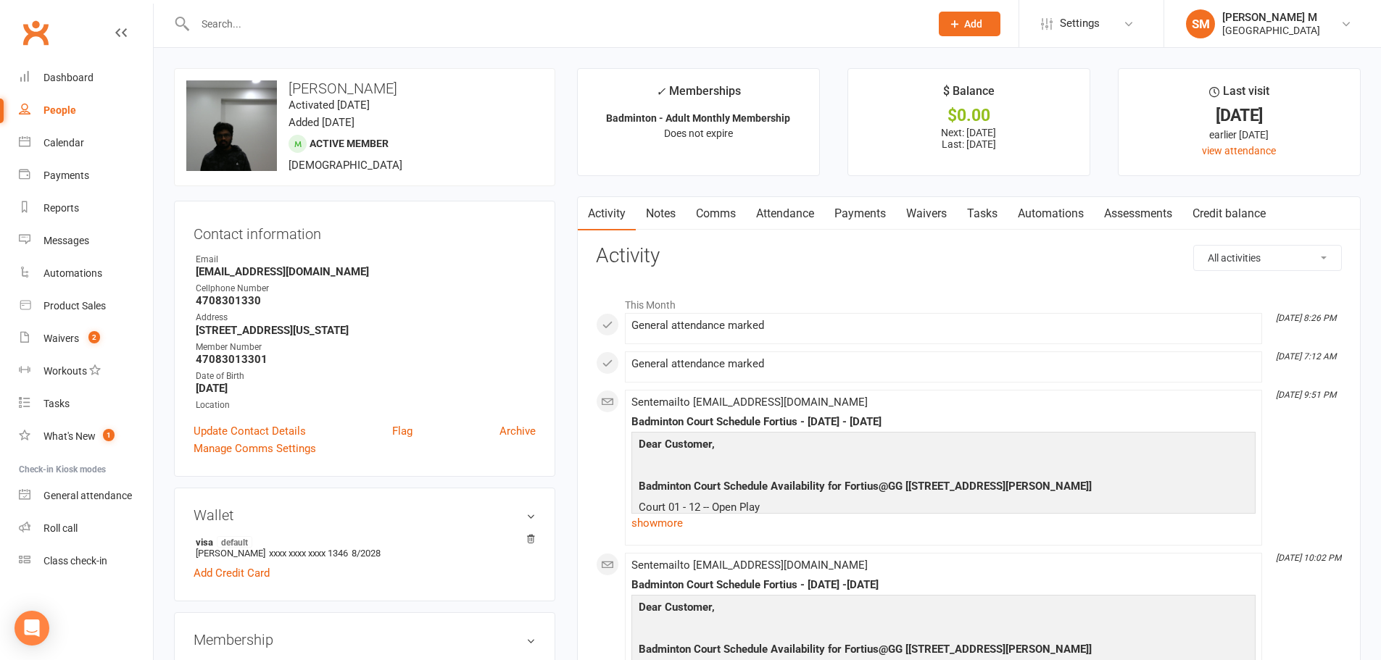
click at [845, 220] on link "Payments" at bounding box center [860, 213] width 72 height 33
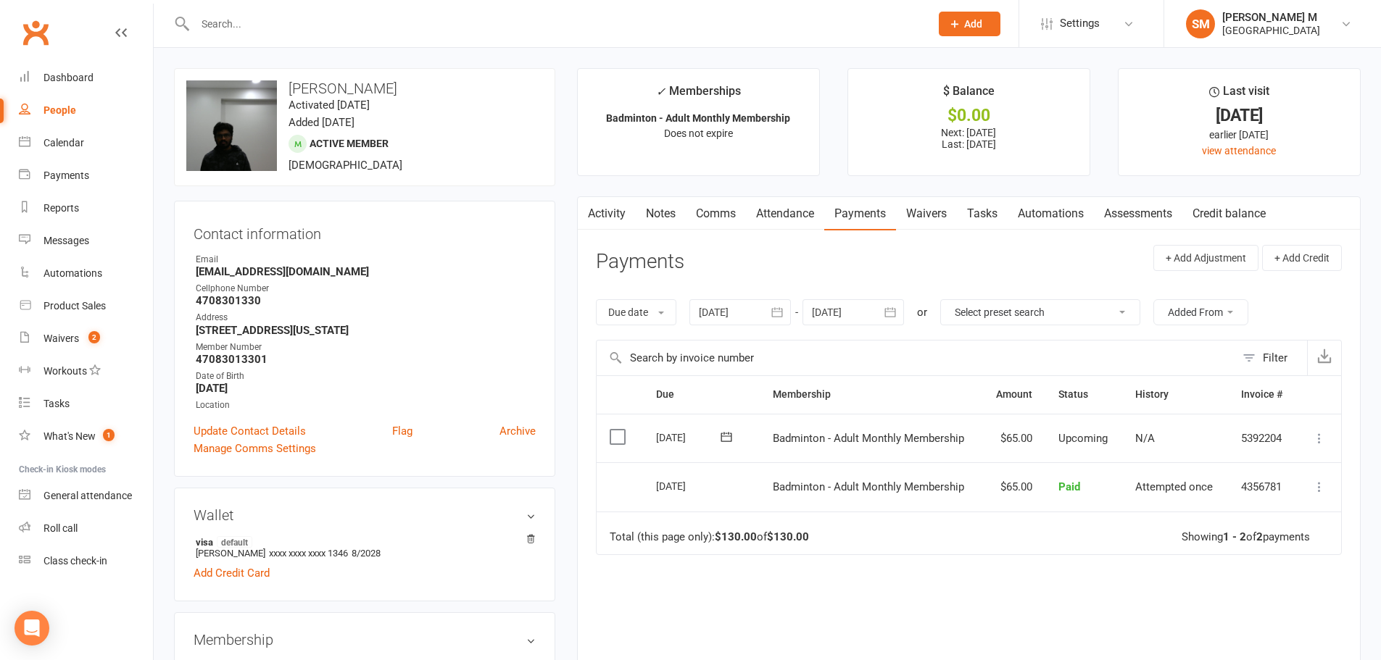
click at [610, 212] on link "Activity" at bounding box center [607, 213] width 58 height 33
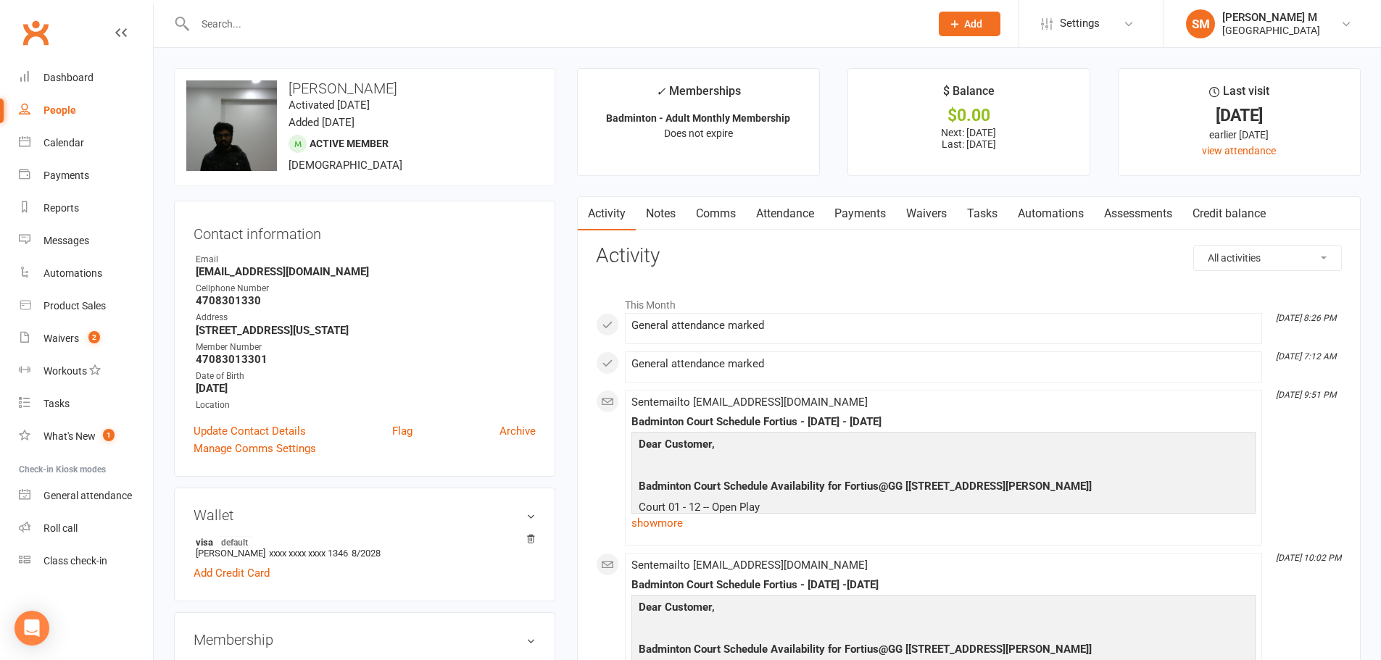
click at [278, 20] on input "text" at bounding box center [555, 24] width 729 height 20
click at [844, 219] on link "Payments" at bounding box center [860, 213] width 72 height 33
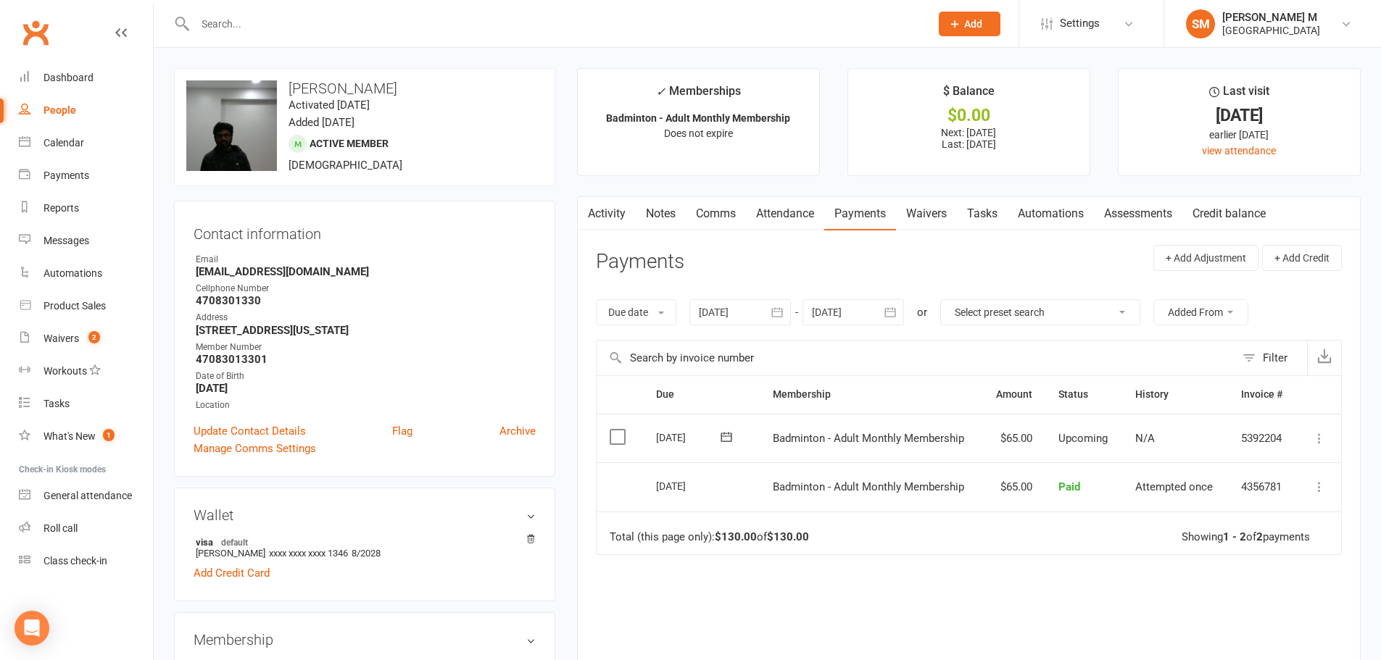
click at [610, 216] on link "Activity" at bounding box center [607, 213] width 58 height 33
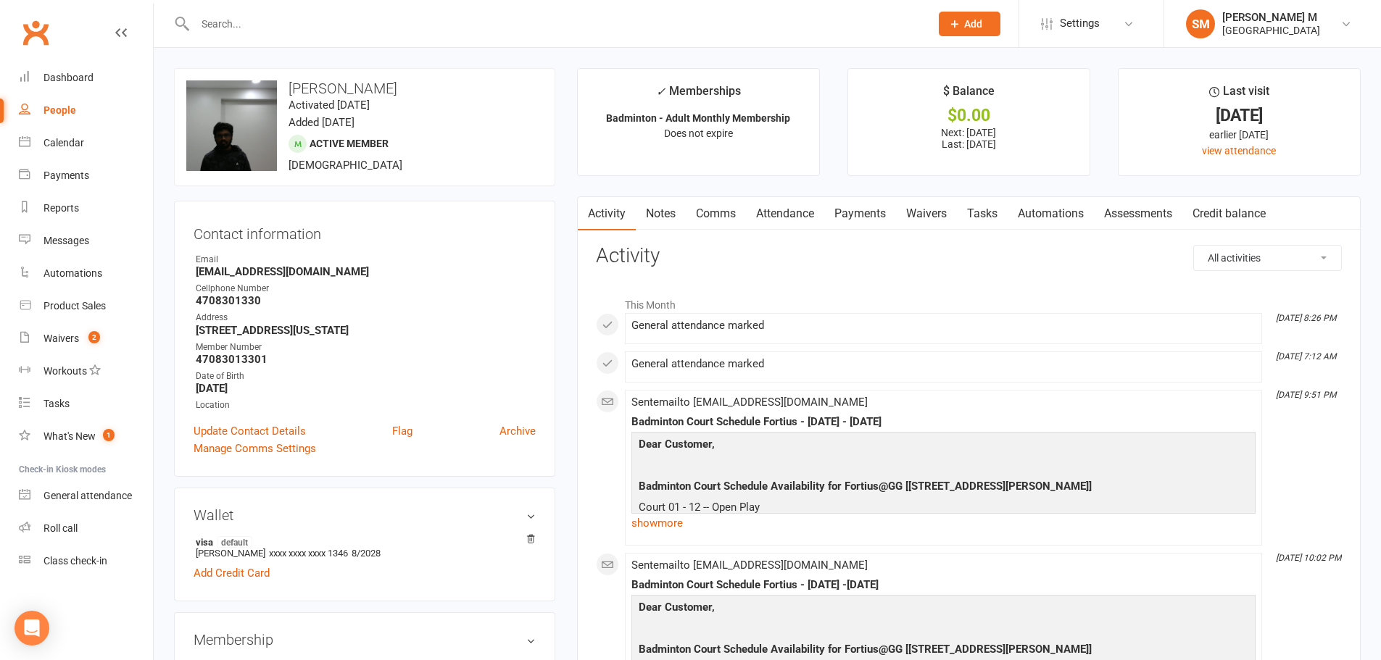
click at [868, 215] on link "Payments" at bounding box center [860, 213] width 72 height 33
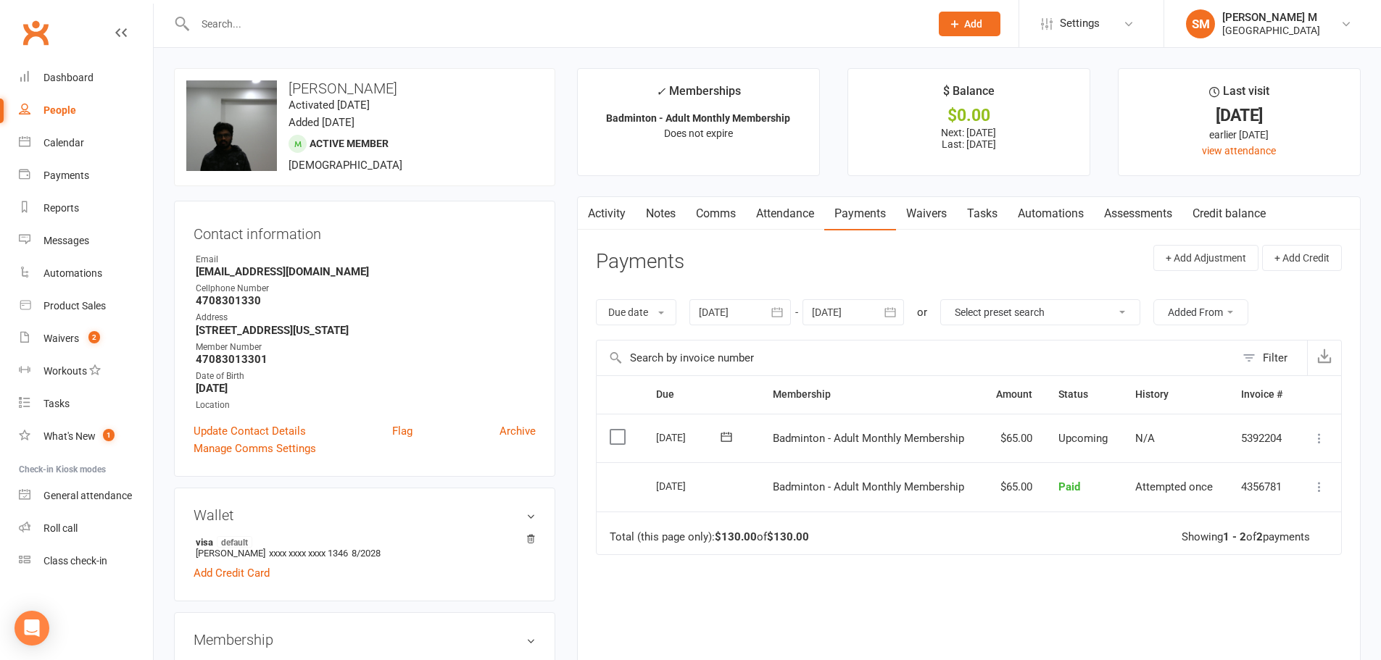
click at [895, 314] on icon "button" at bounding box center [890, 312] width 14 height 14
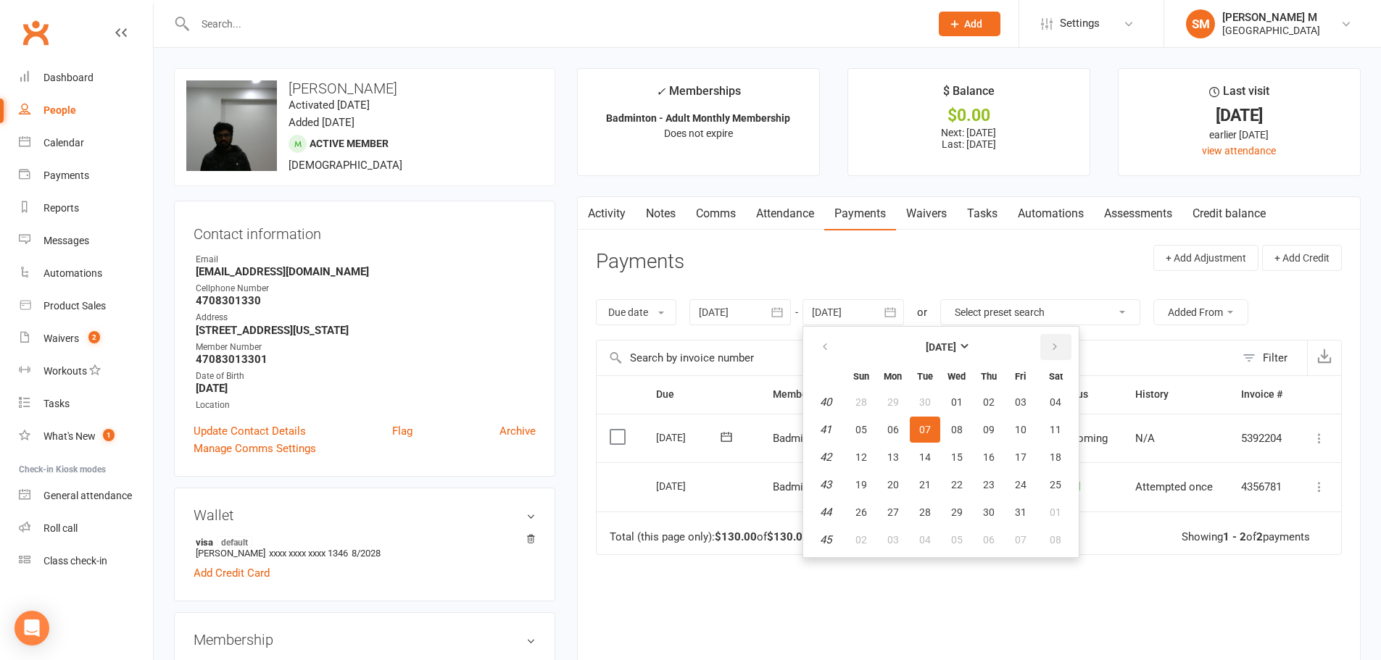
click at [1064, 349] on button "button" at bounding box center [1055, 347] width 31 height 26
click at [1047, 404] on button "01" at bounding box center [1055, 402] width 37 height 26
type input "[DATE]"
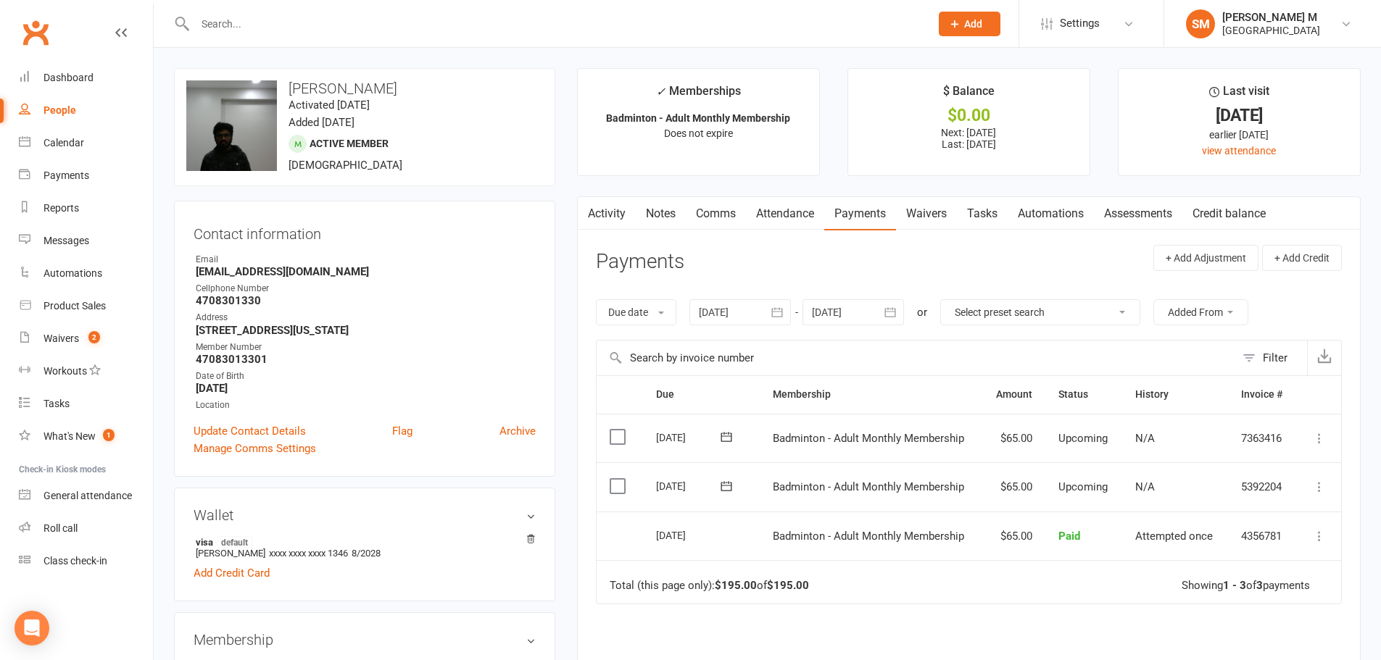
click at [612, 205] on link "Activity" at bounding box center [607, 213] width 58 height 33
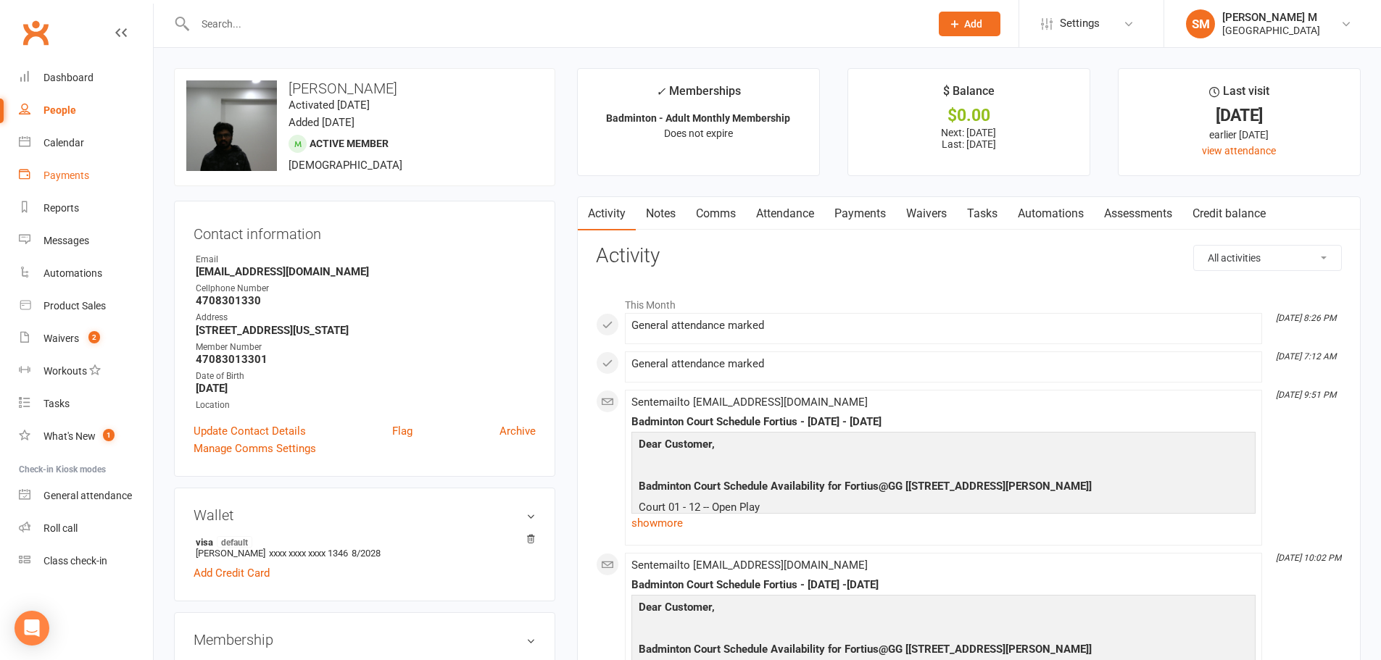
click at [92, 164] on link "Payments" at bounding box center [86, 175] width 134 height 33
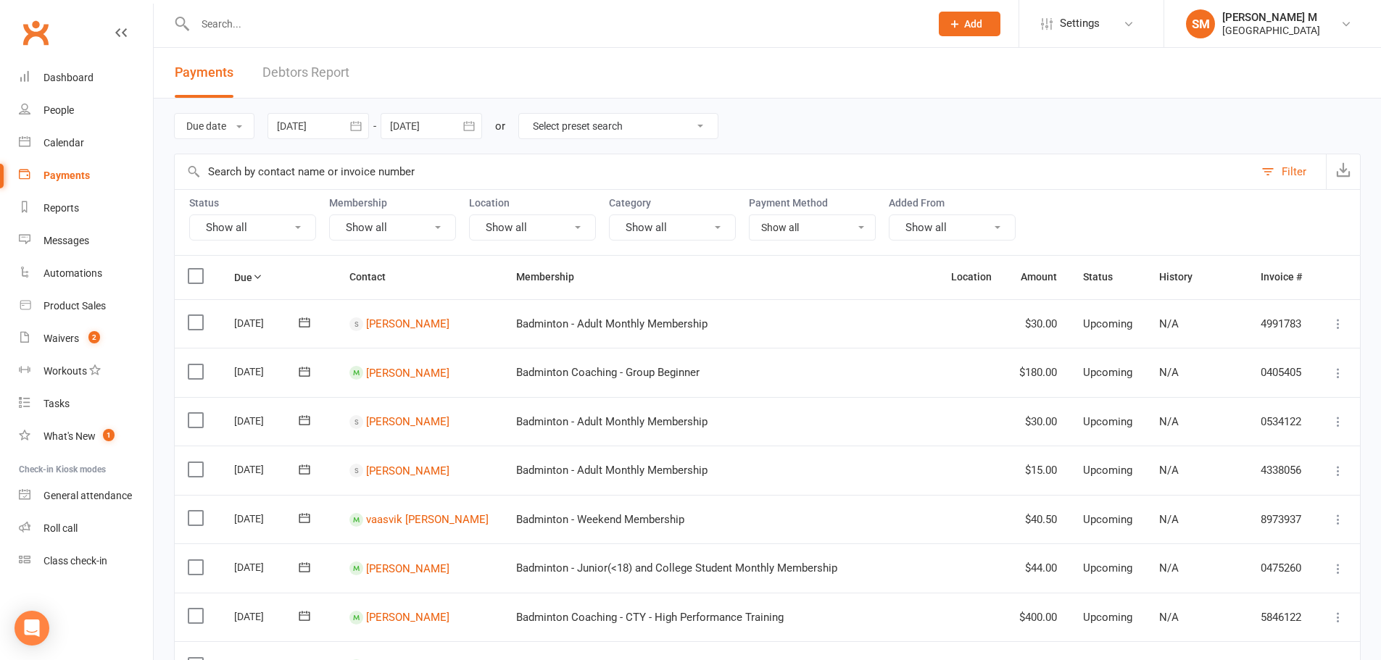
click at [581, 127] on select "Select preset search All failures All skipped payments All pending payments Suc…" at bounding box center [618, 126] width 199 height 25
select select "0"
click at [530, 114] on select "Select preset search All failures All skipped payments All pending payments Suc…" at bounding box center [618, 126] width 199 height 25
type input "[DATE]"
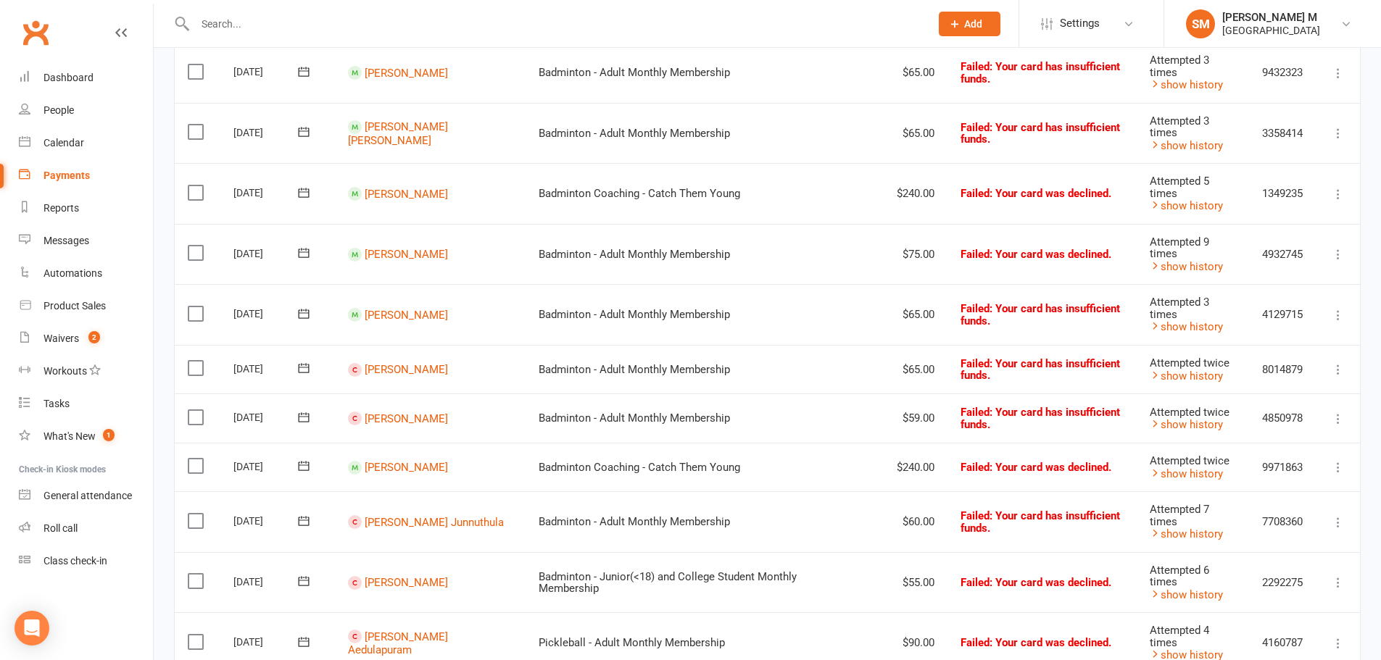
scroll to position [580, 0]
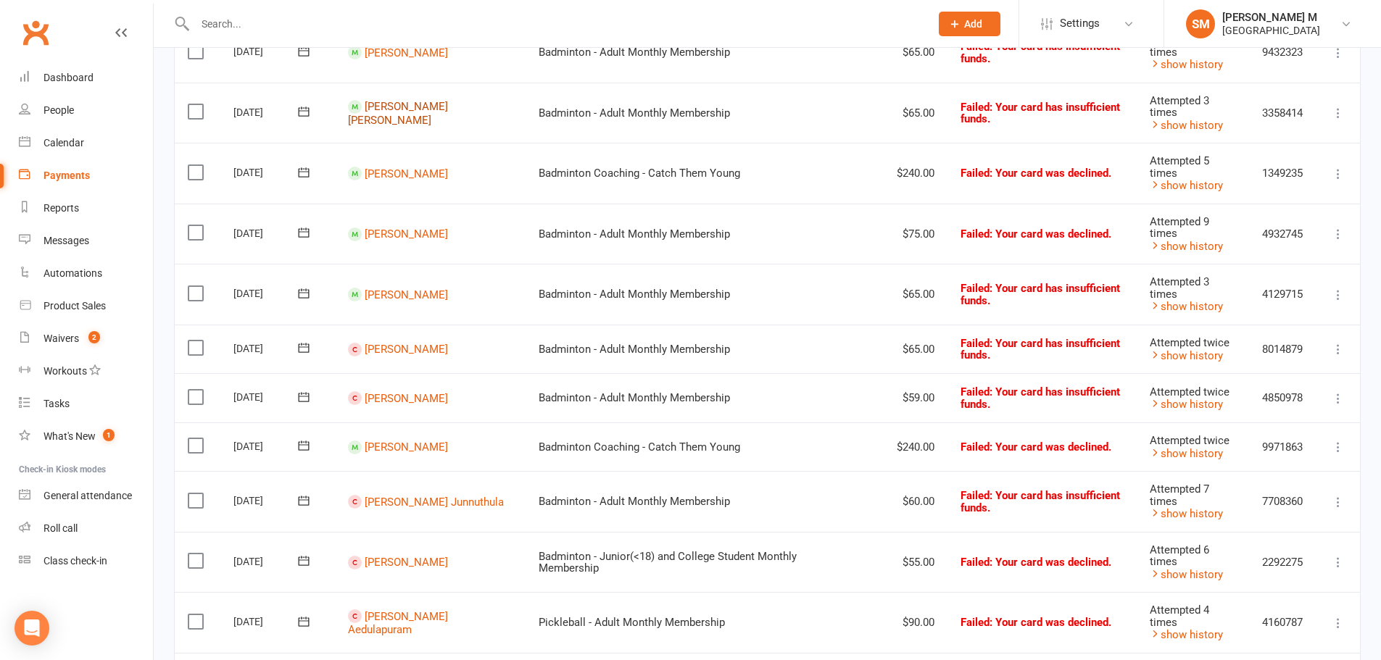
click at [421, 104] on link "[PERSON_NAME] [PERSON_NAME]" at bounding box center [398, 113] width 100 height 27
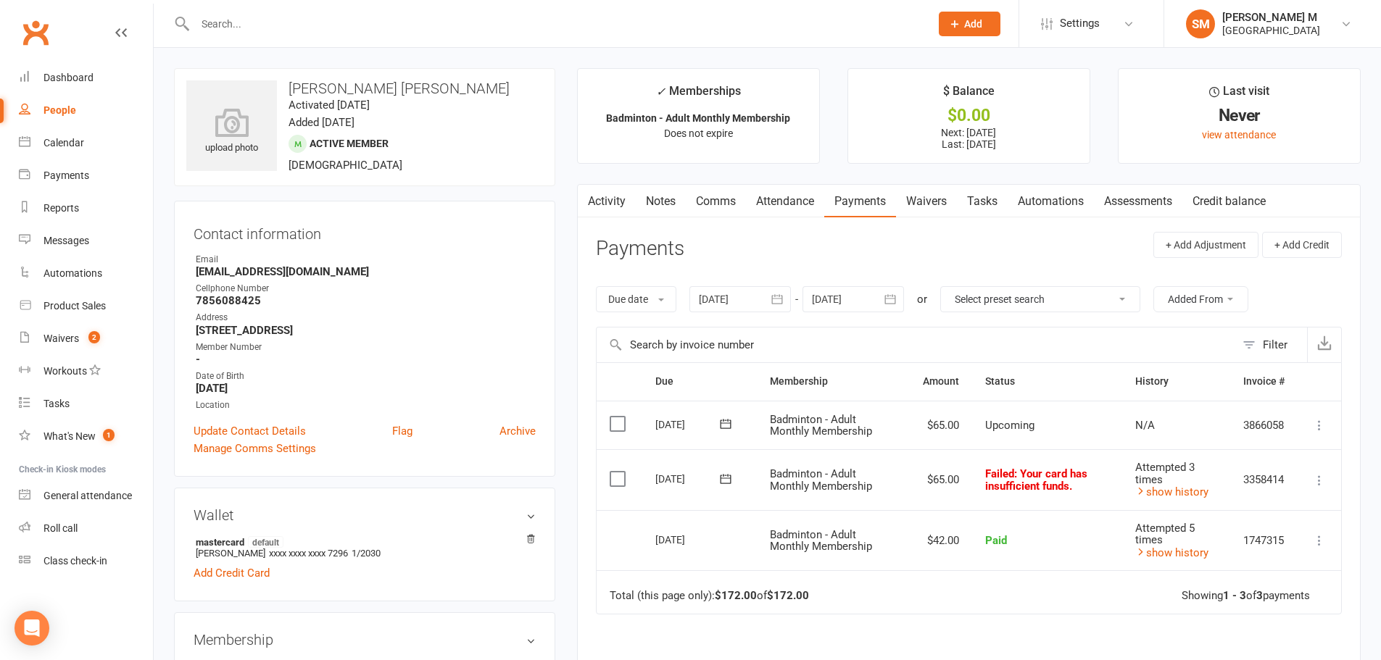
click at [601, 210] on link "Activity" at bounding box center [607, 201] width 58 height 33
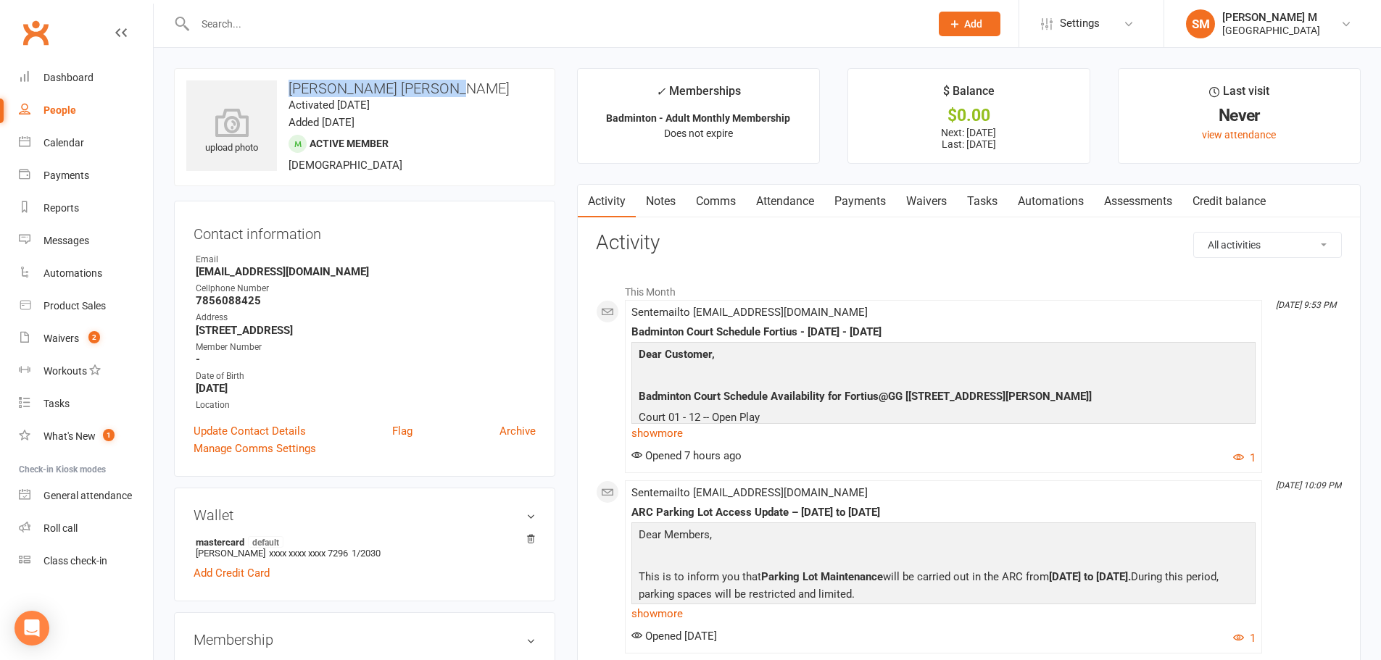
drag, startPoint x: 289, startPoint y: 83, endPoint x: 444, endPoint y: 77, distance: 154.5
click at [444, 77] on div "upload photo [PERSON_NAME] [PERSON_NAME] Activated [DATE] Added [DATE] Active m…" at bounding box center [364, 127] width 381 height 118
copy h3 "[PERSON_NAME] [PERSON_NAME]"
click at [497, 74] on div "upload photo [PERSON_NAME] [PERSON_NAME] Activated [DATE] Added [DATE] Active m…" at bounding box center [364, 127] width 381 height 118
drag, startPoint x: 291, startPoint y: 87, endPoint x: 441, endPoint y: 83, distance: 150.8
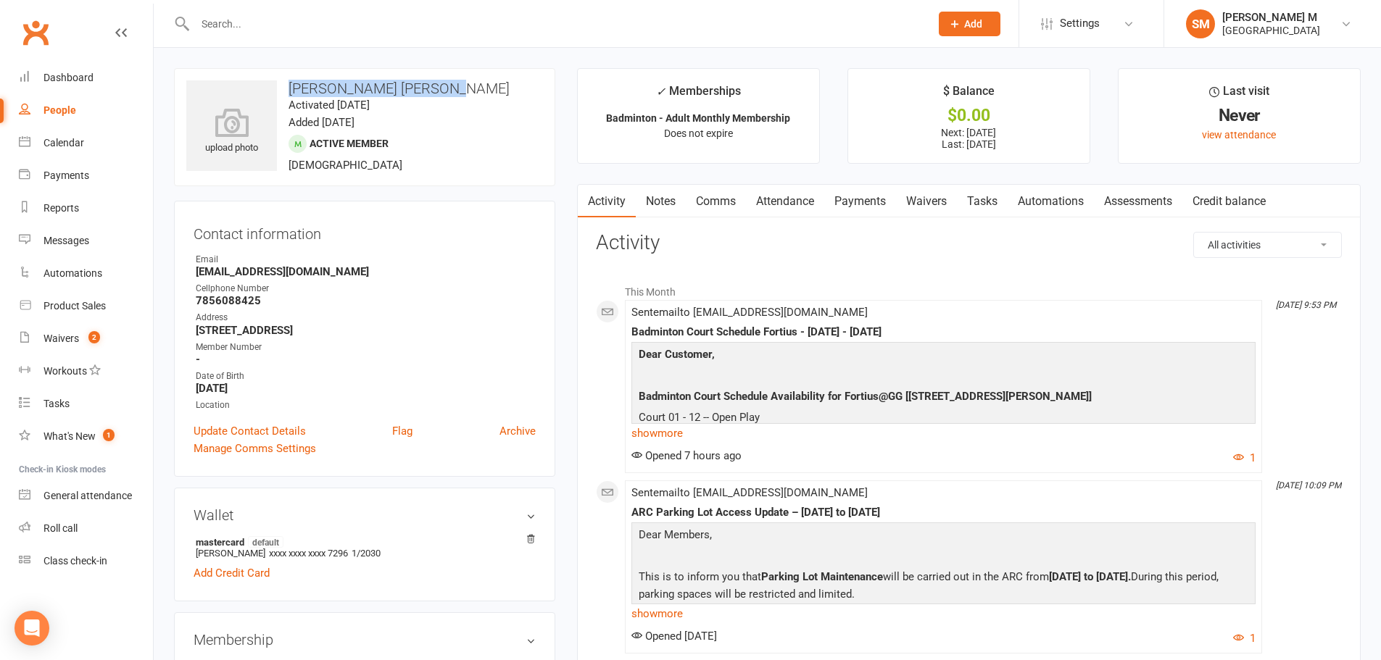
click at [441, 83] on h3 "[PERSON_NAME] [PERSON_NAME]" at bounding box center [364, 88] width 357 height 16
click at [451, 138] on div "upload photo [PERSON_NAME] [PERSON_NAME] Activated [DATE] Added [DATE] Active m…" at bounding box center [364, 127] width 381 height 118
click at [841, 205] on link "Payments" at bounding box center [860, 201] width 72 height 33
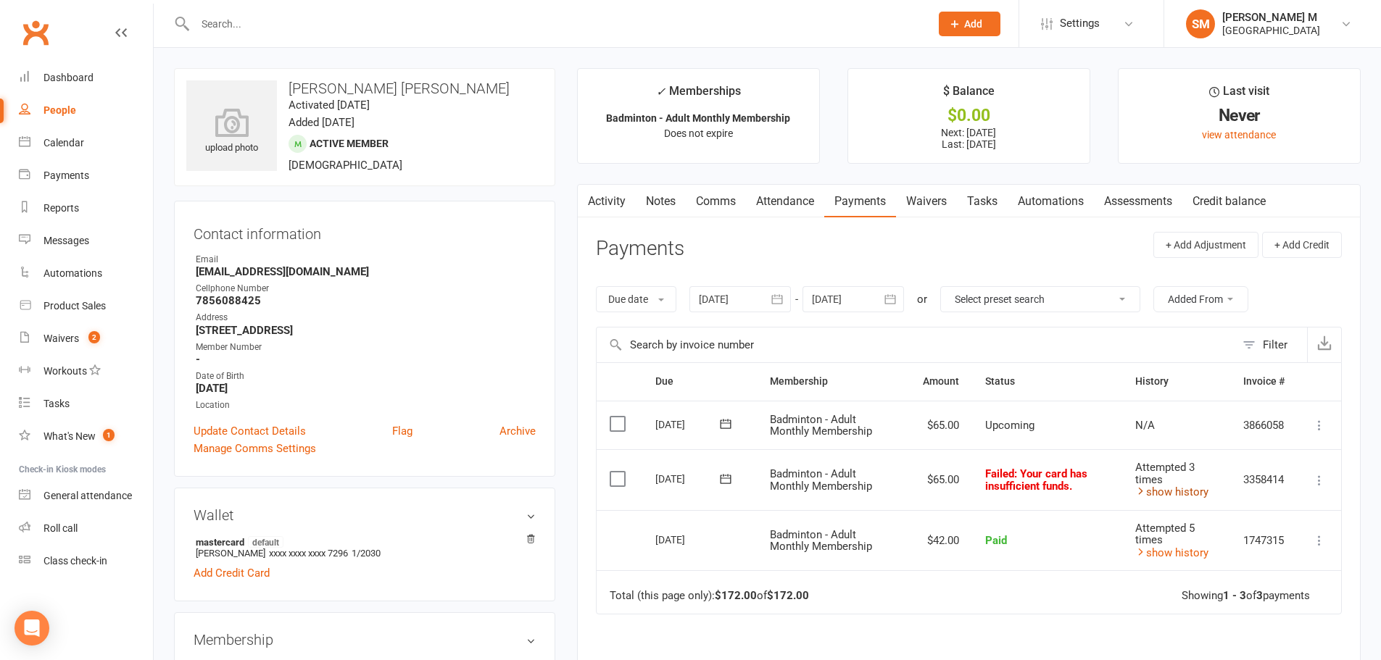
click at [1165, 489] on link "show history" at bounding box center [1171, 492] width 73 height 13
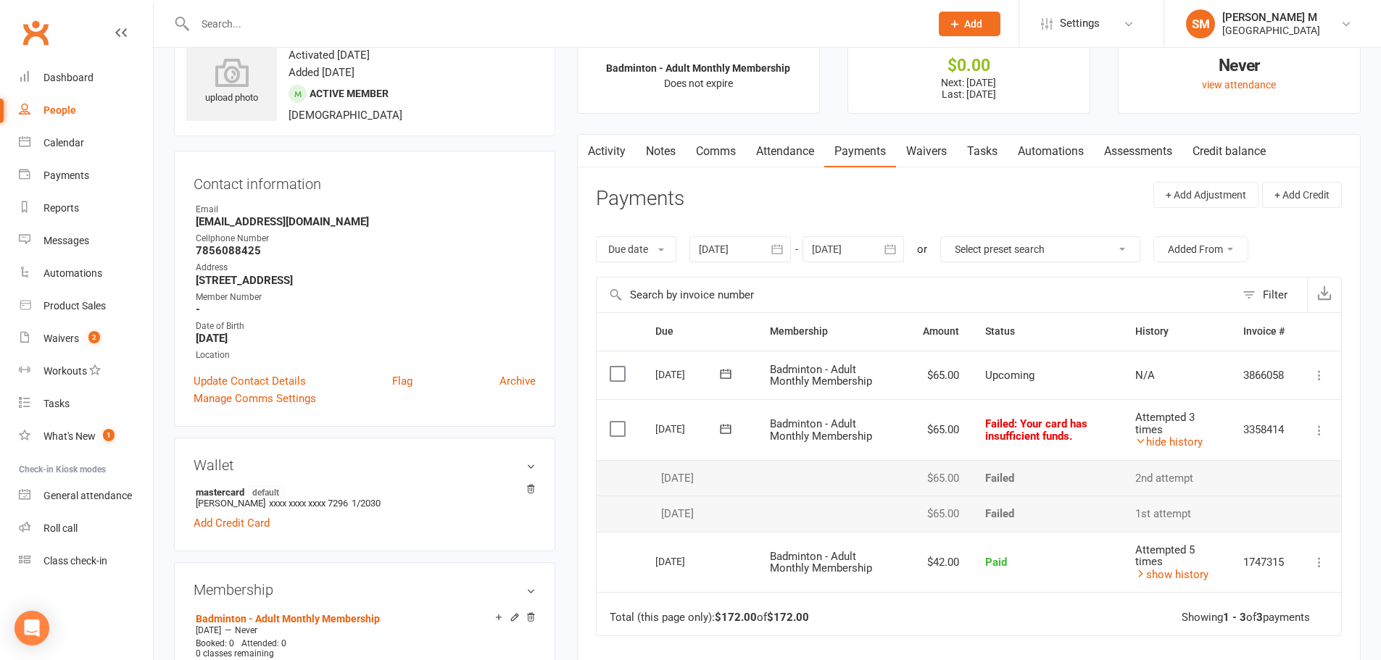
scroll to position [72, 0]
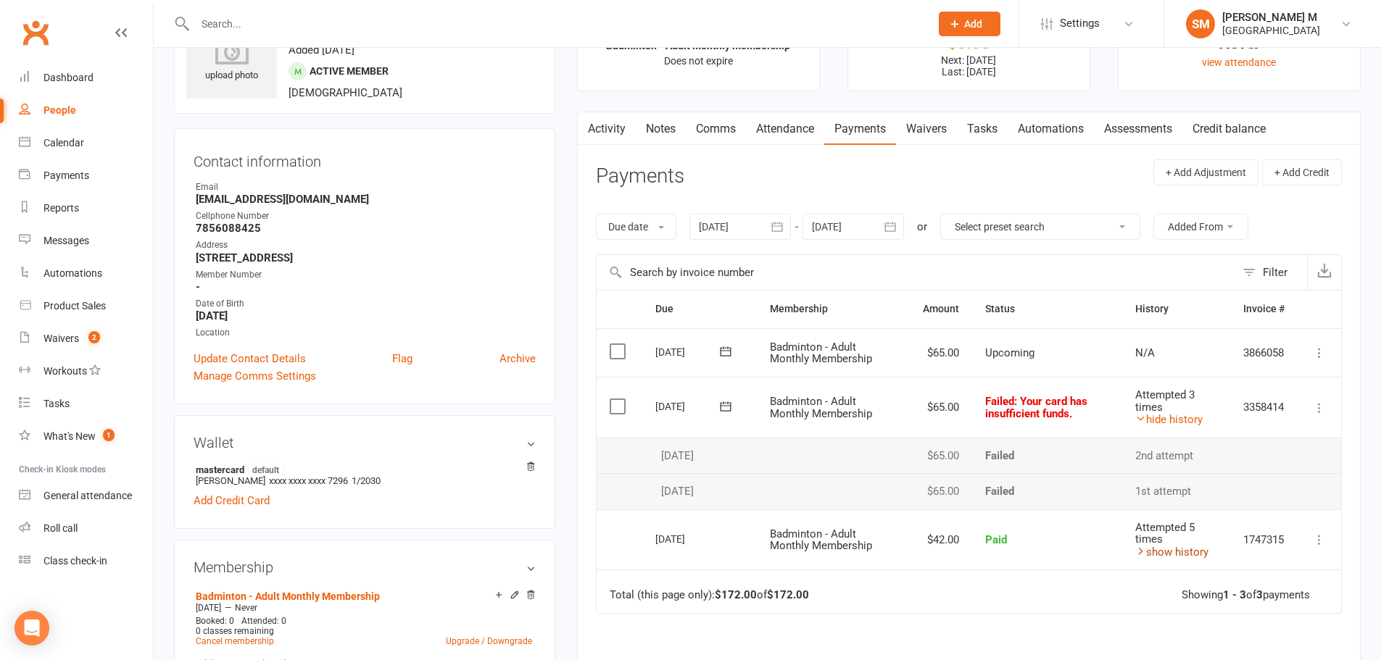
click at [1150, 555] on link "show history" at bounding box center [1171, 552] width 73 height 13
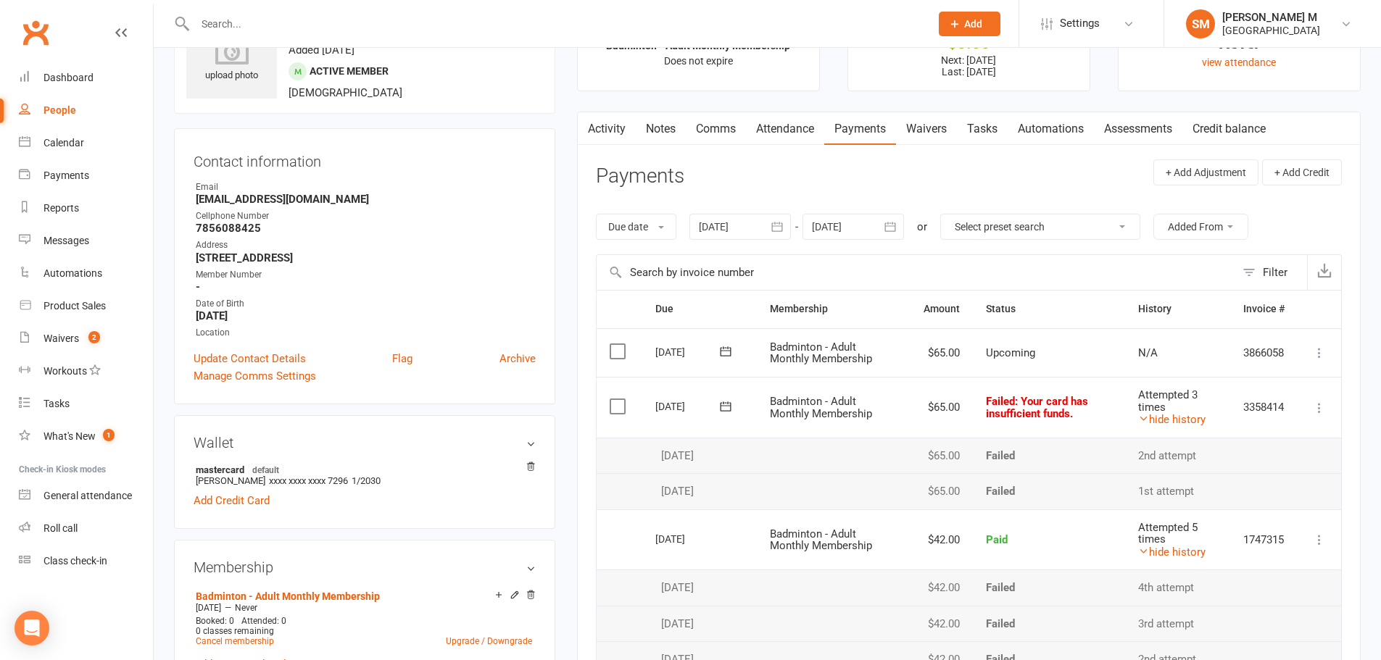
click at [721, 407] on icon at bounding box center [725, 406] width 14 height 14
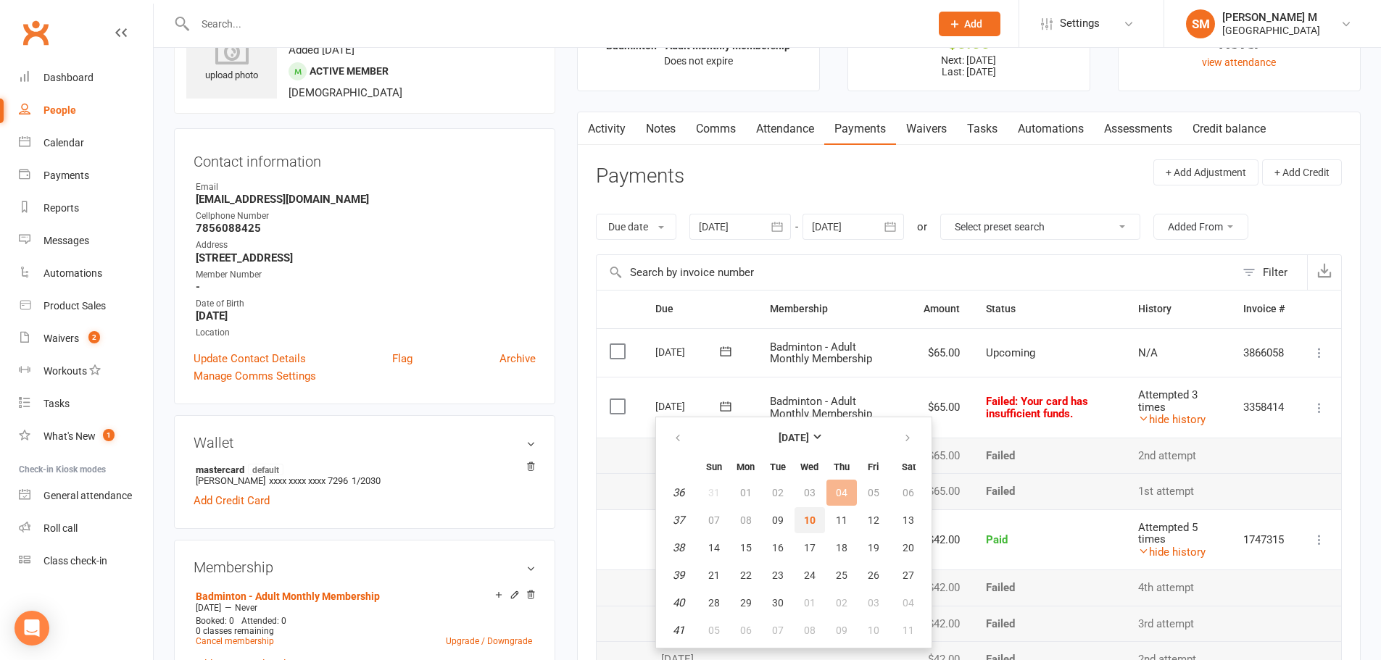
click at [813, 523] on span "10" at bounding box center [810, 521] width 12 height 12
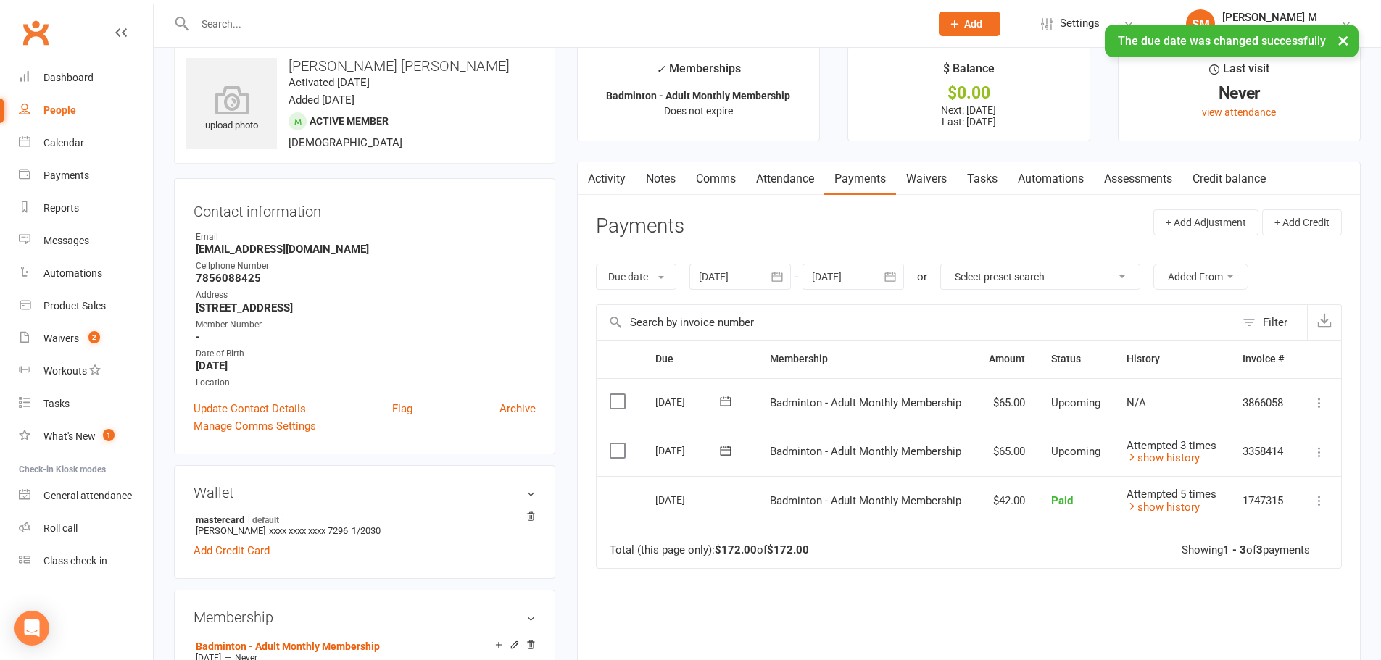
scroll to position [0, 0]
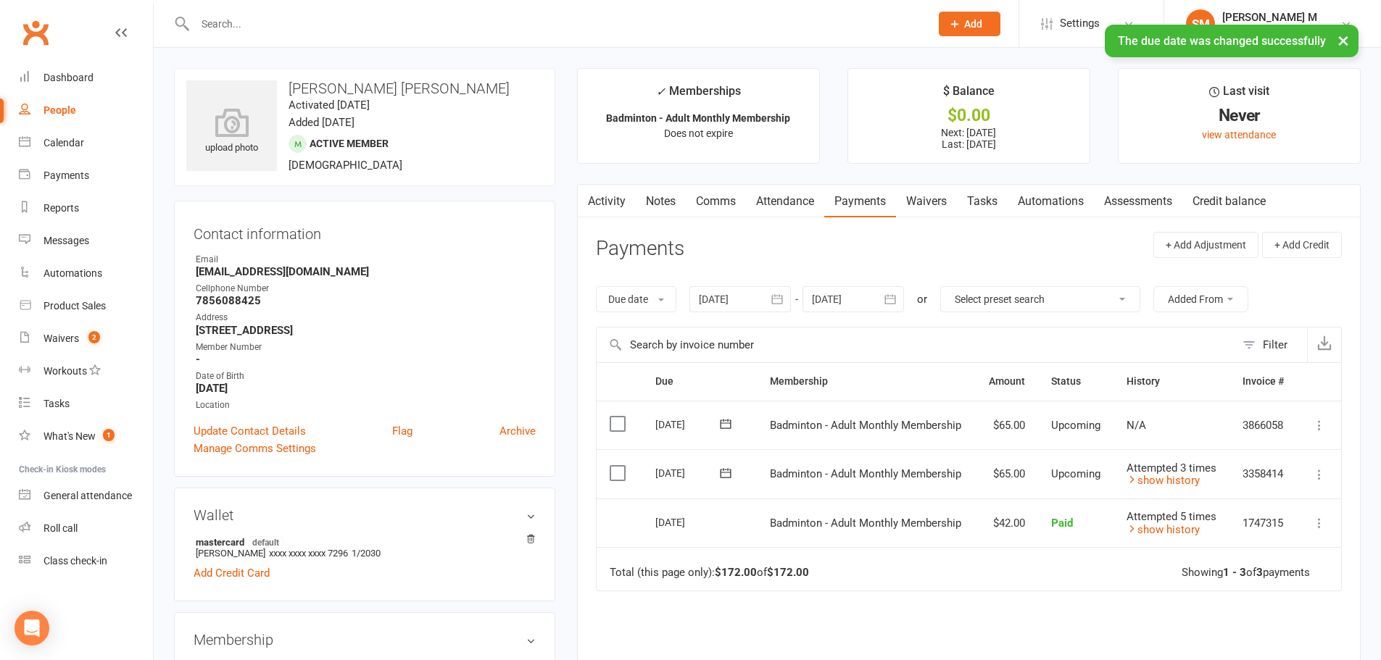
click at [597, 196] on link "Activity" at bounding box center [607, 201] width 58 height 33
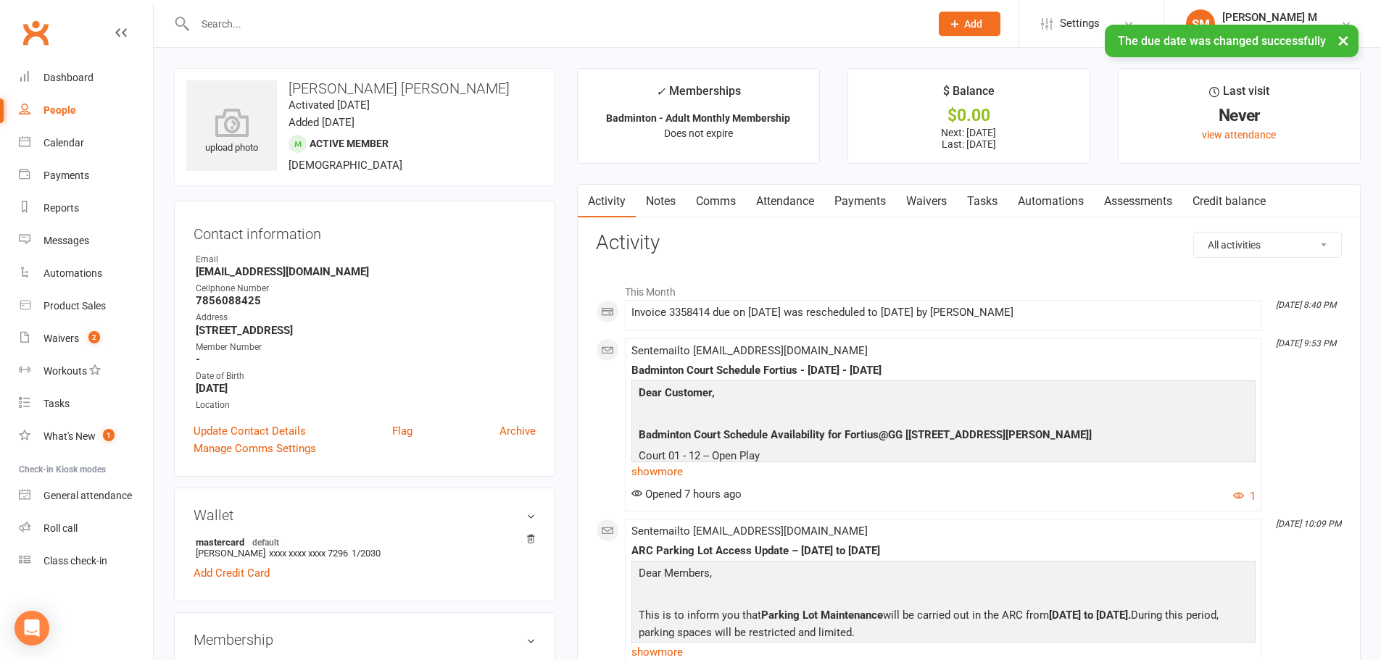
click at [847, 199] on link "Payments" at bounding box center [860, 201] width 72 height 33
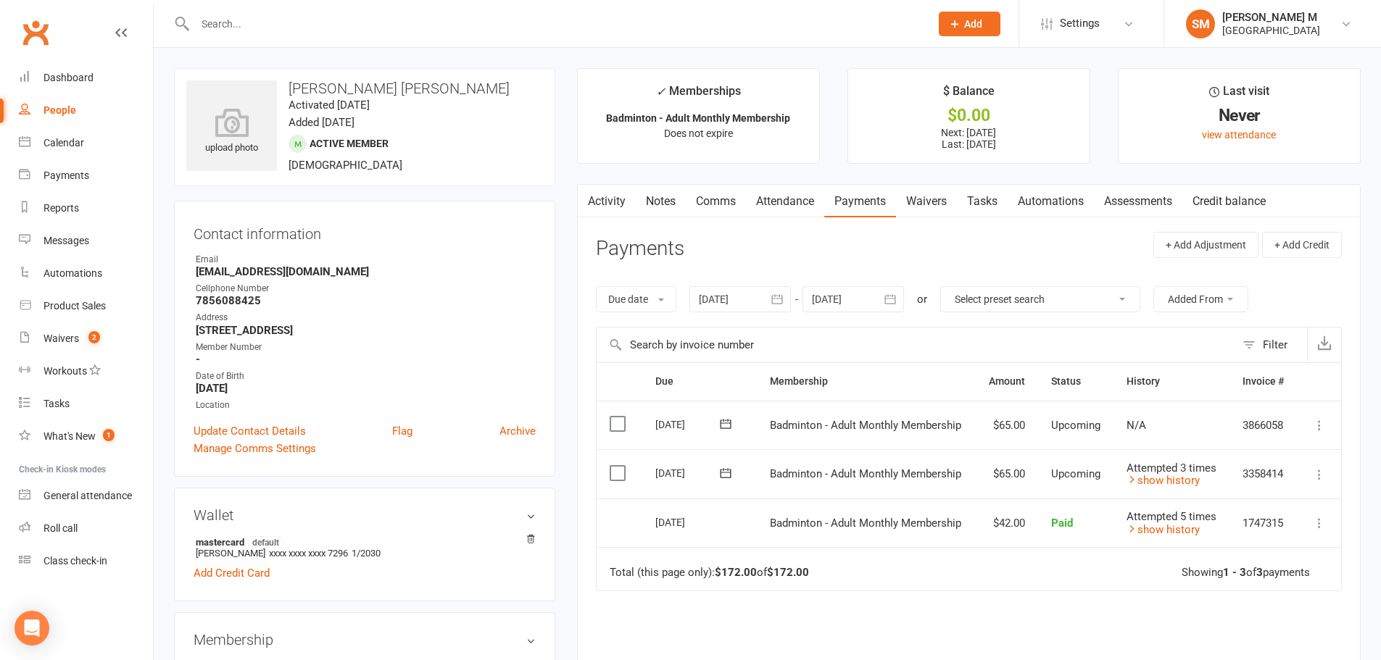
click at [266, 38] on div at bounding box center [547, 23] width 746 height 47
click at [263, 30] on input "text" at bounding box center [555, 24] width 729 height 20
paste input "[PERSON_NAME][EMAIL_ADDRESS][PERSON_NAME][DOMAIN_NAME]>"
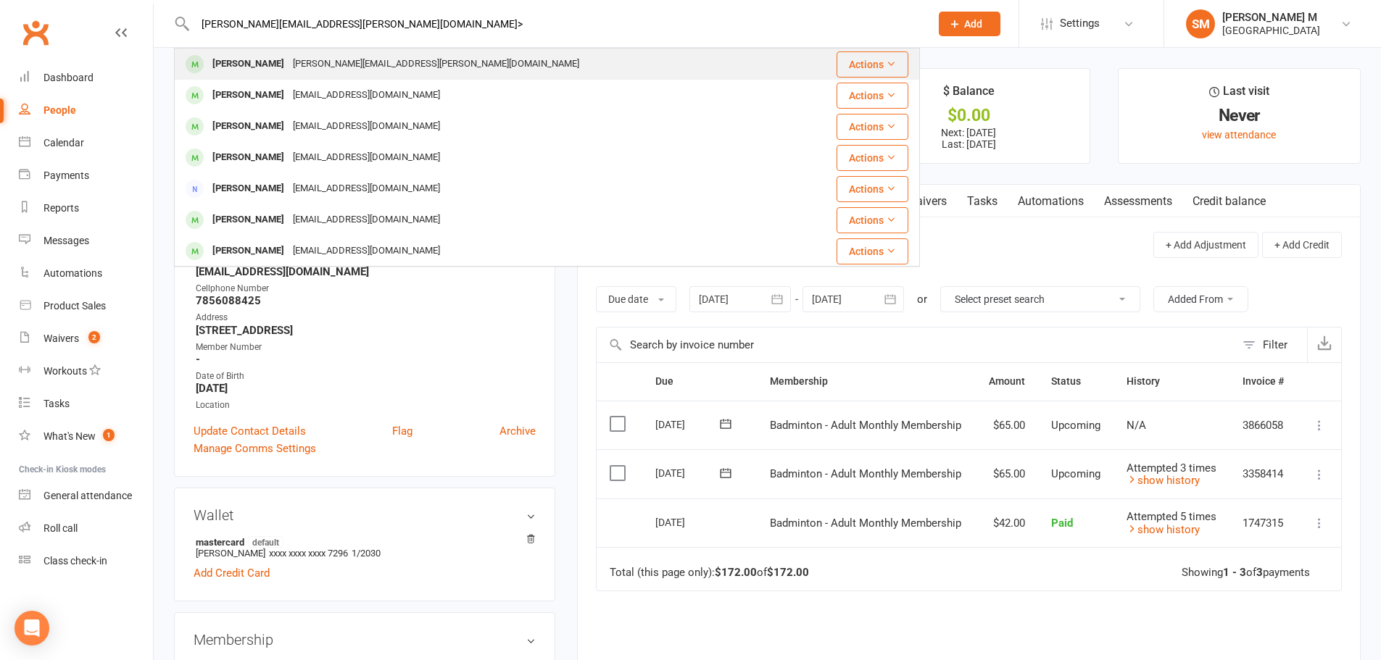
type input "[PERSON_NAME][EMAIL_ADDRESS][PERSON_NAME][DOMAIN_NAME]>"
click at [452, 60] on div "[PERSON_NAME][EMAIL_ADDRESS][PERSON_NAME][DOMAIN_NAME]" at bounding box center [435, 64] width 295 height 21
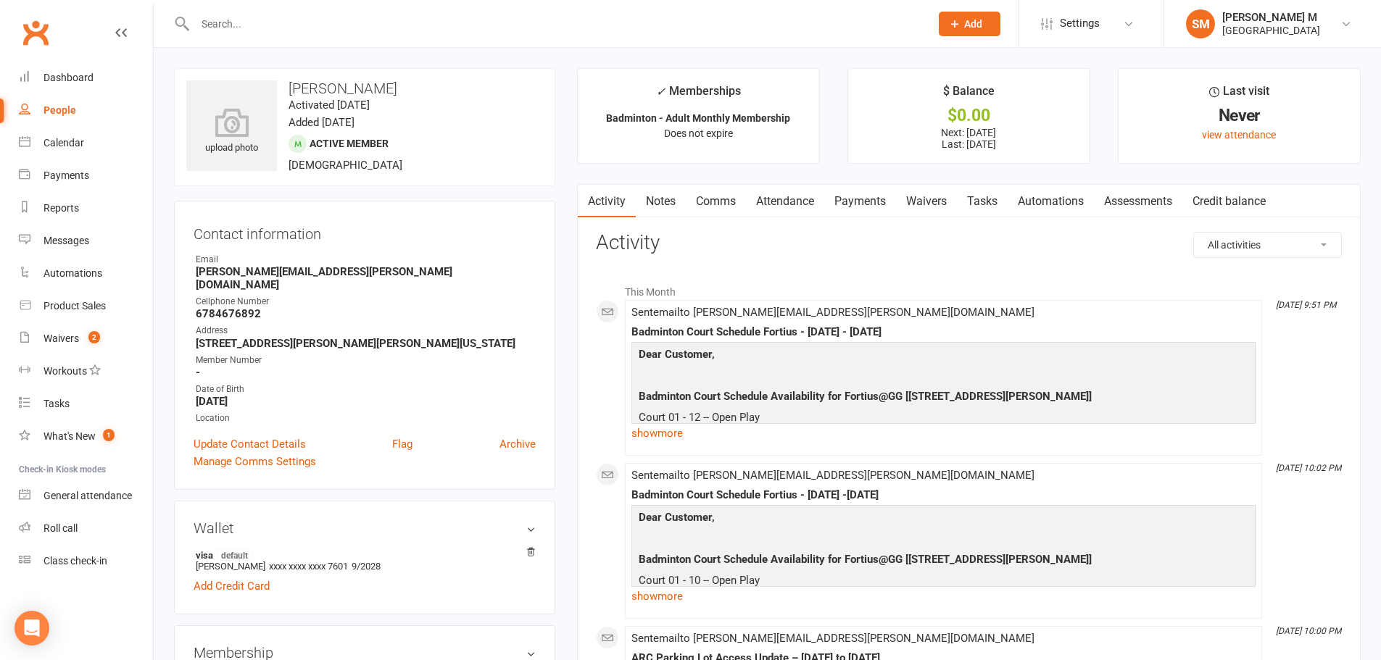
click at [873, 199] on link "Payments" at bounding box center [860, 201] width 72 height 33
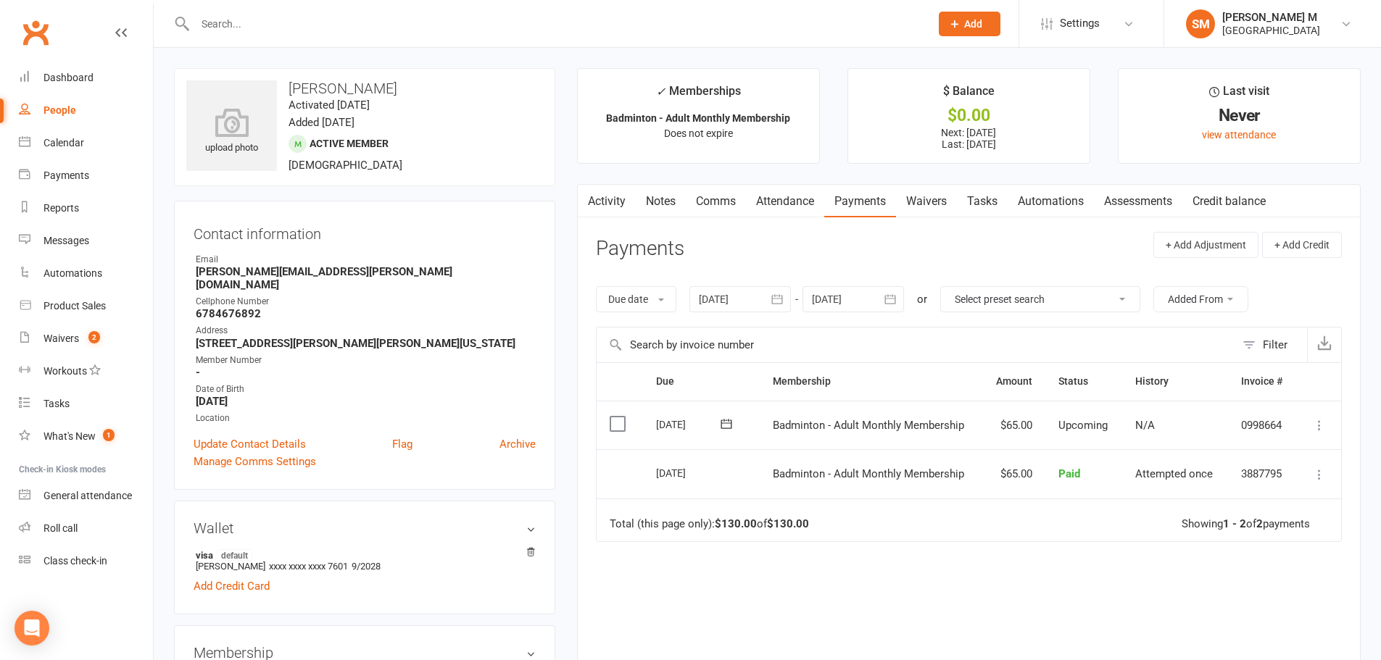
click at [771, 301] on button "button" at bounding box center [778, 299] width 26 height 26
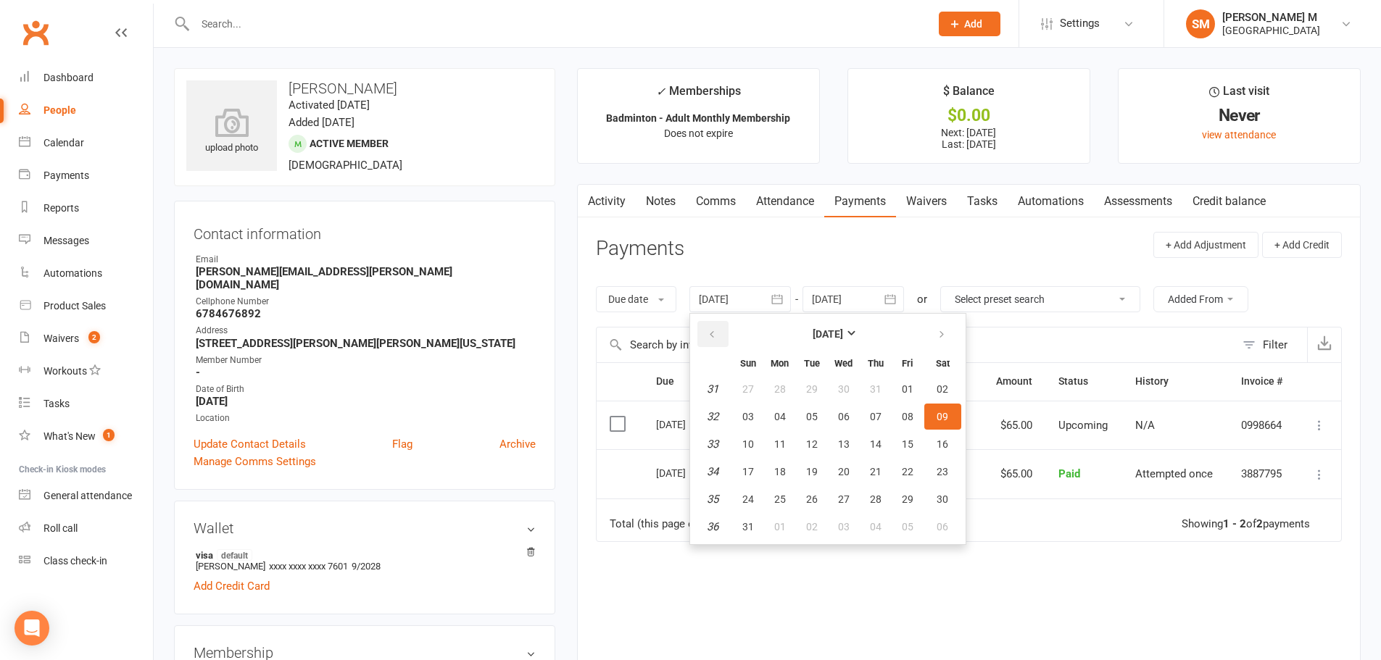
click at [720, 327] on button "button" at bounding box center [712, 334] width 31 height 26
click at [739, 402] on button "27" at bounding box center [748, 389] width 30 height 26
type input "[DATE]"
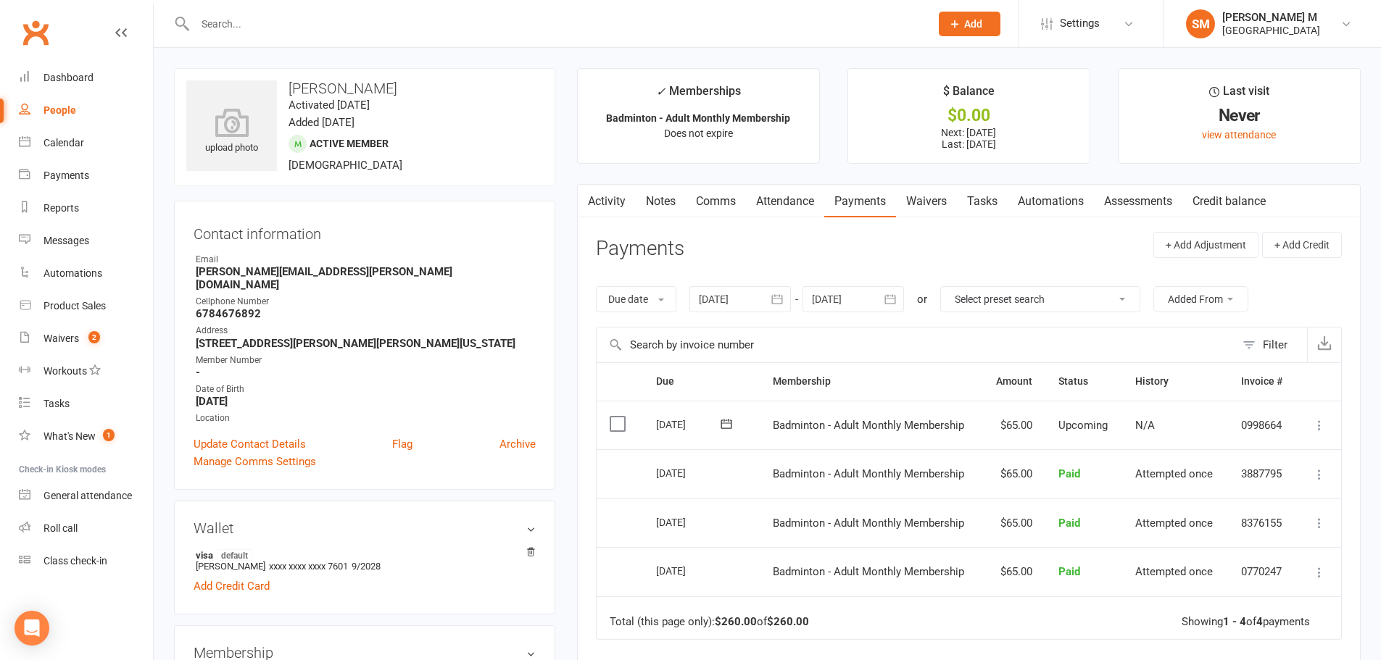
click at [893, 290] on button "button" at bounding box center [891, 299] width 26 height 26
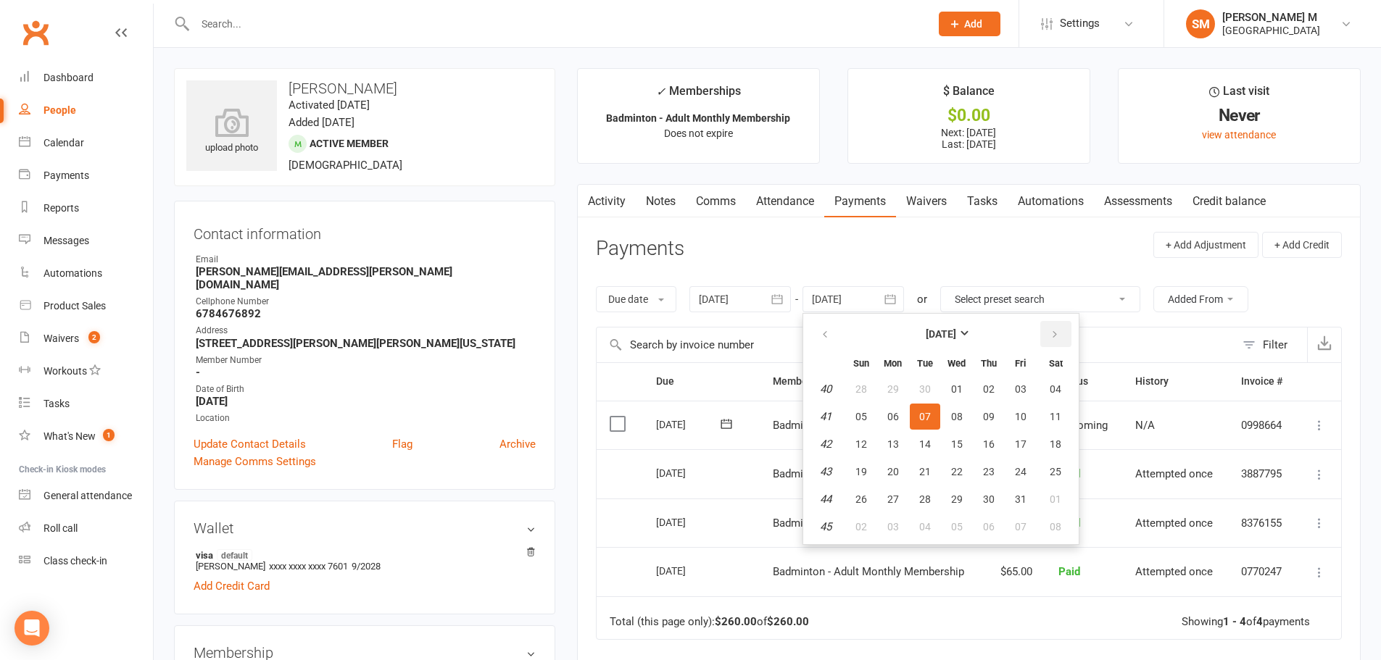
click at [1060, 331] on icon "button" at bounding box center [1055, 335] width 10 height 12
click at [1047, 394] on button "06" at bounding box center [1055, 389] width 37 height 26
type input "[DATE]"
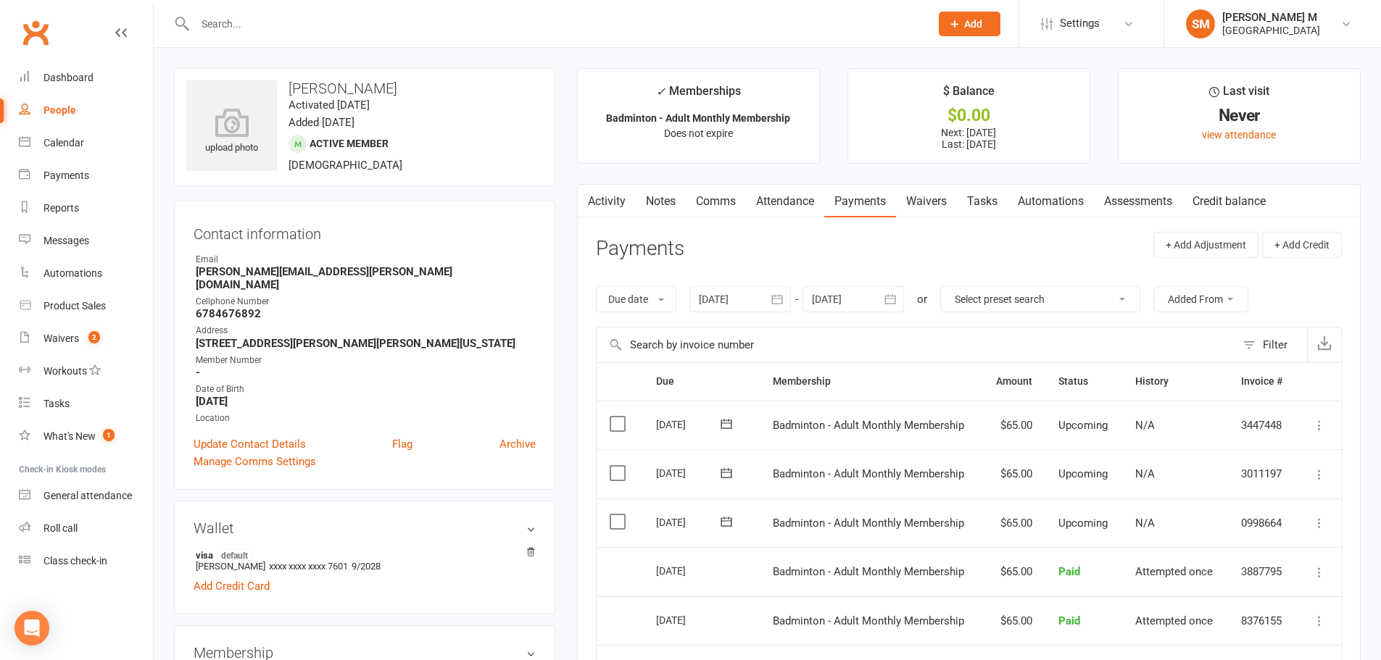
drag, startPoint x: 770, startPoint y: 302, endPoint x: 757, endPoint y: 326, distance: 27.2
click at [770, 302] on button "button" at bounding box center [778, 299] width 26 height 26
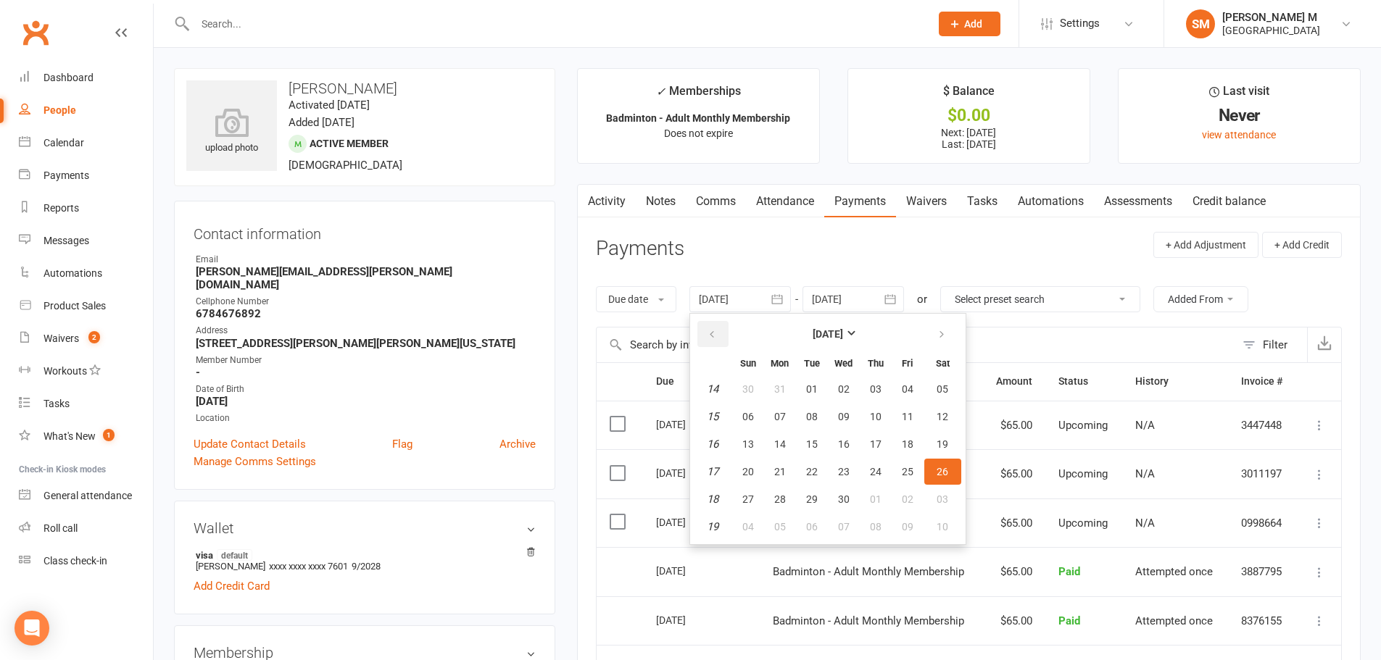
click at [714, 327] on button "button" at bounding box center [712, 334] width 31 height 26
click at [767, 413] on button "03" at bounding box center [780, 417] width 30 height 26
type input "[DATE]"
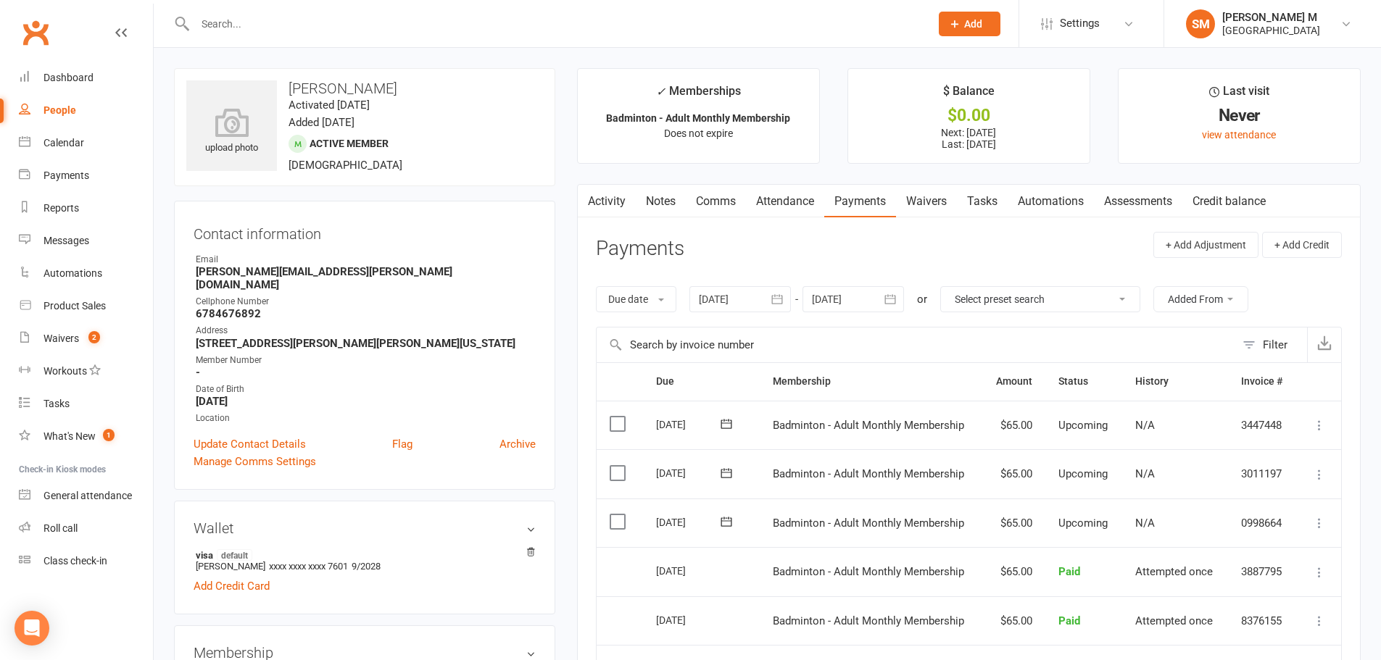
click at [610, 202] on link "Activity" at bounding box center [607, 201] width 58 height 33
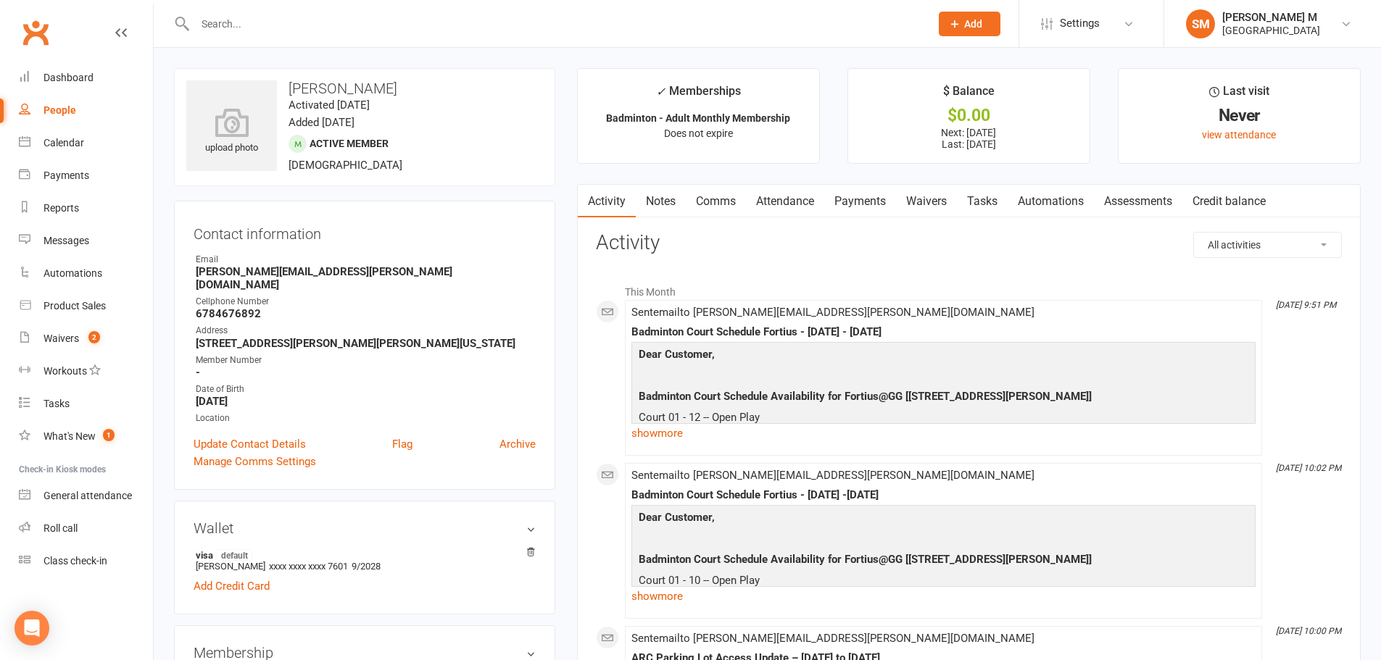
click at [842, 204] on link "Payments" at bounding box center [860, 201] width 72 height 33
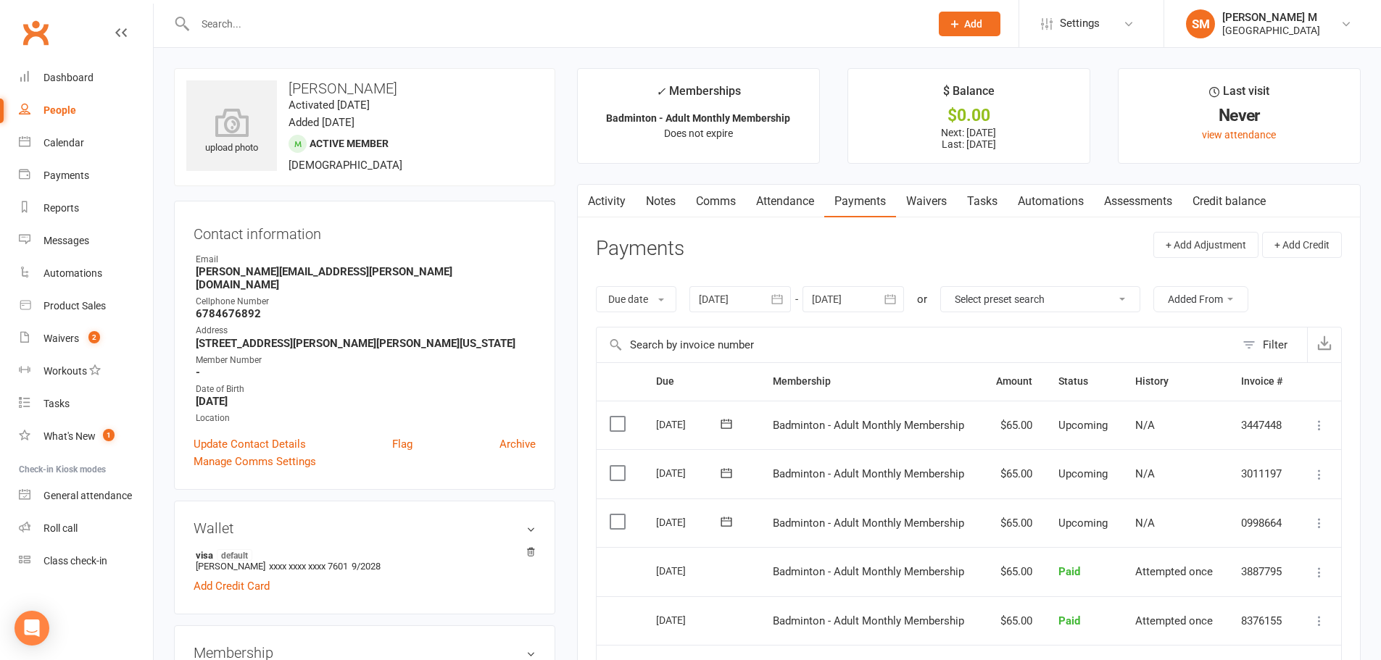
click at [246, 27] on input "text" at bounding box center [555, 24] width 729 height 20
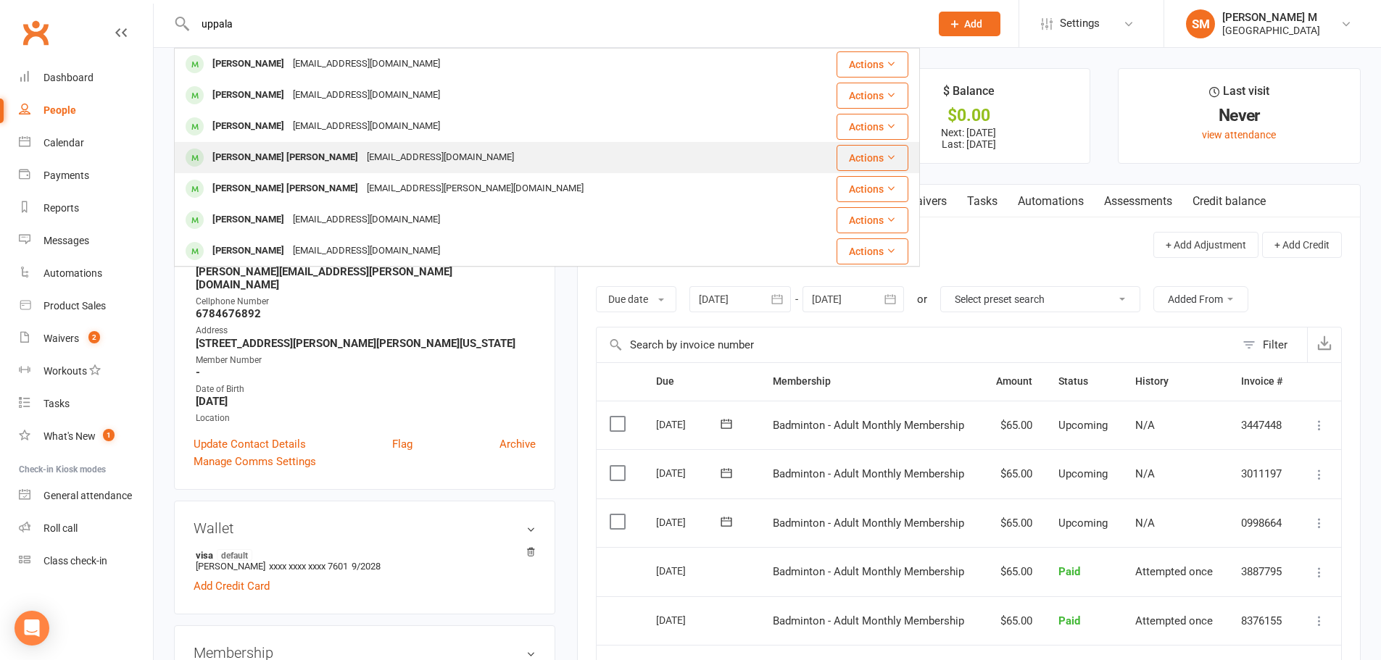
type input "uppala"
click at [306, 154] on div "[PERSON_NAME] [PERSON_NAME]" at bounding box center [285, 157] width 154 height 21
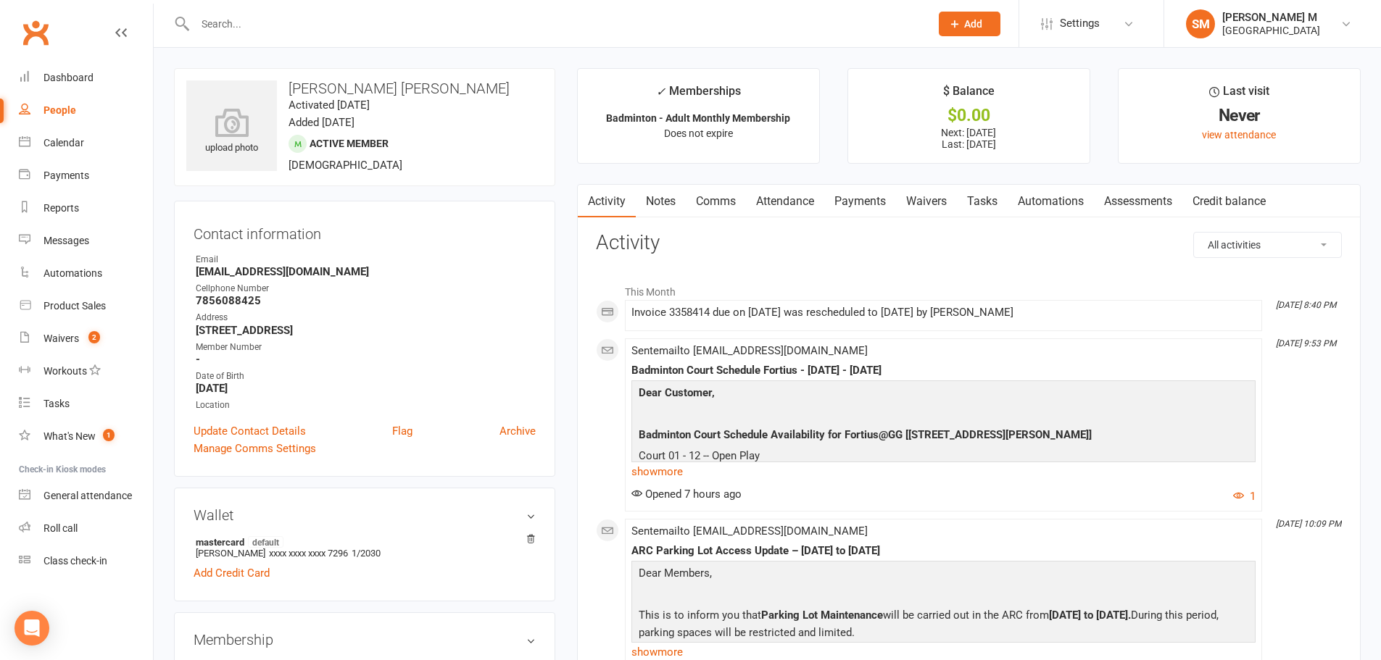
click at [836, 196] on link "Payments" at bounding box center [860, 201] width 72 height 33
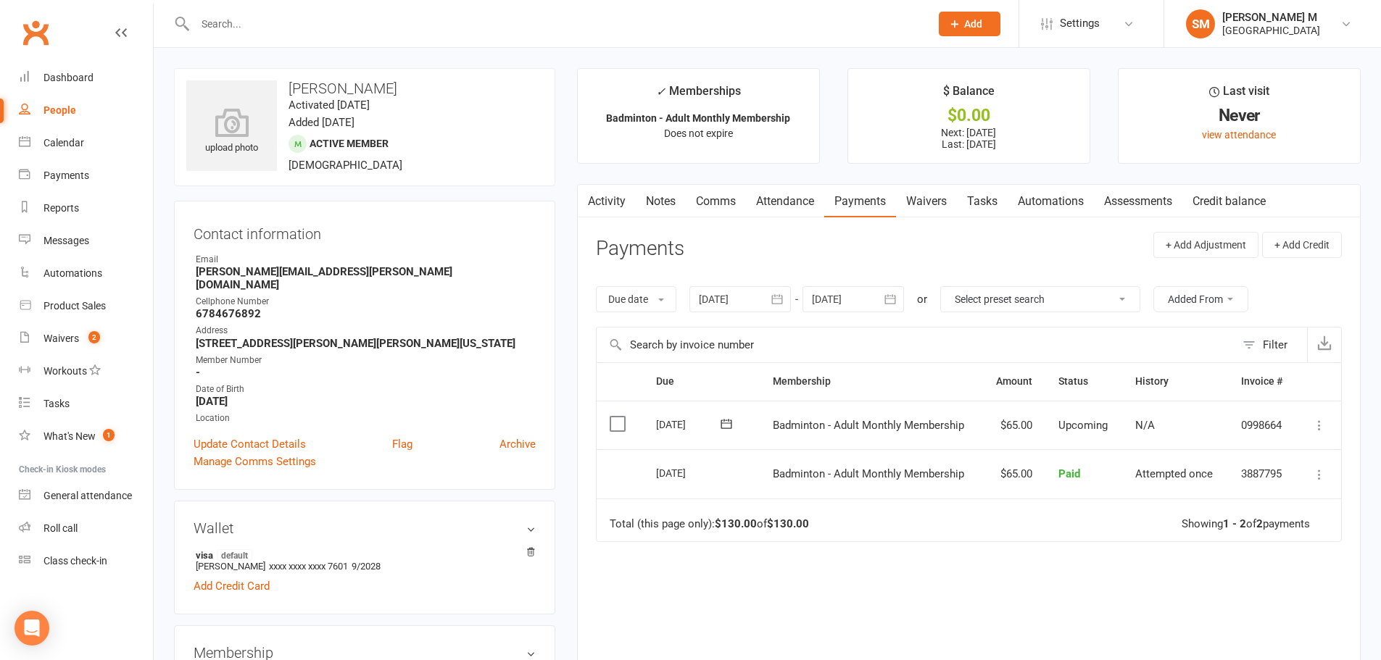
click at [634, 207] on link "Activity" at bounding box center [607, 201] width 58 height 33
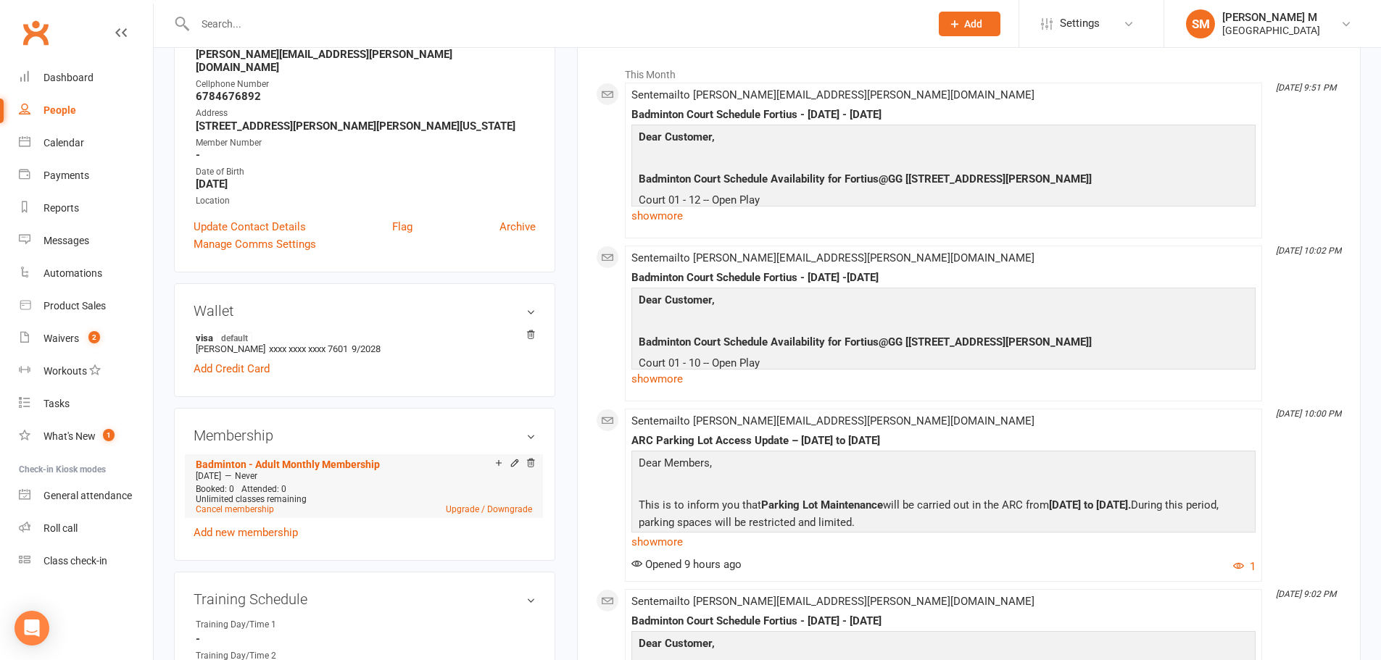
scroll to position [290, 0]
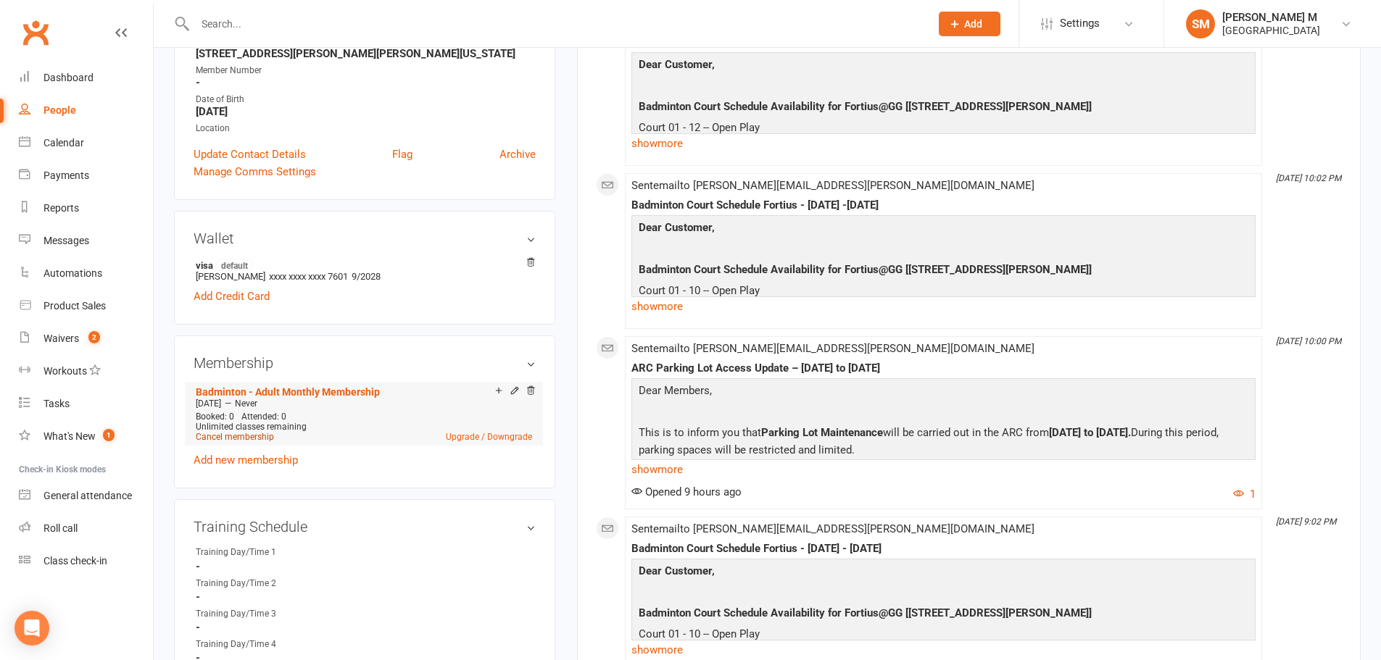
click at [260, 432] on link "Cancel membership" at bounding box center [235, 437] width 78 height 10
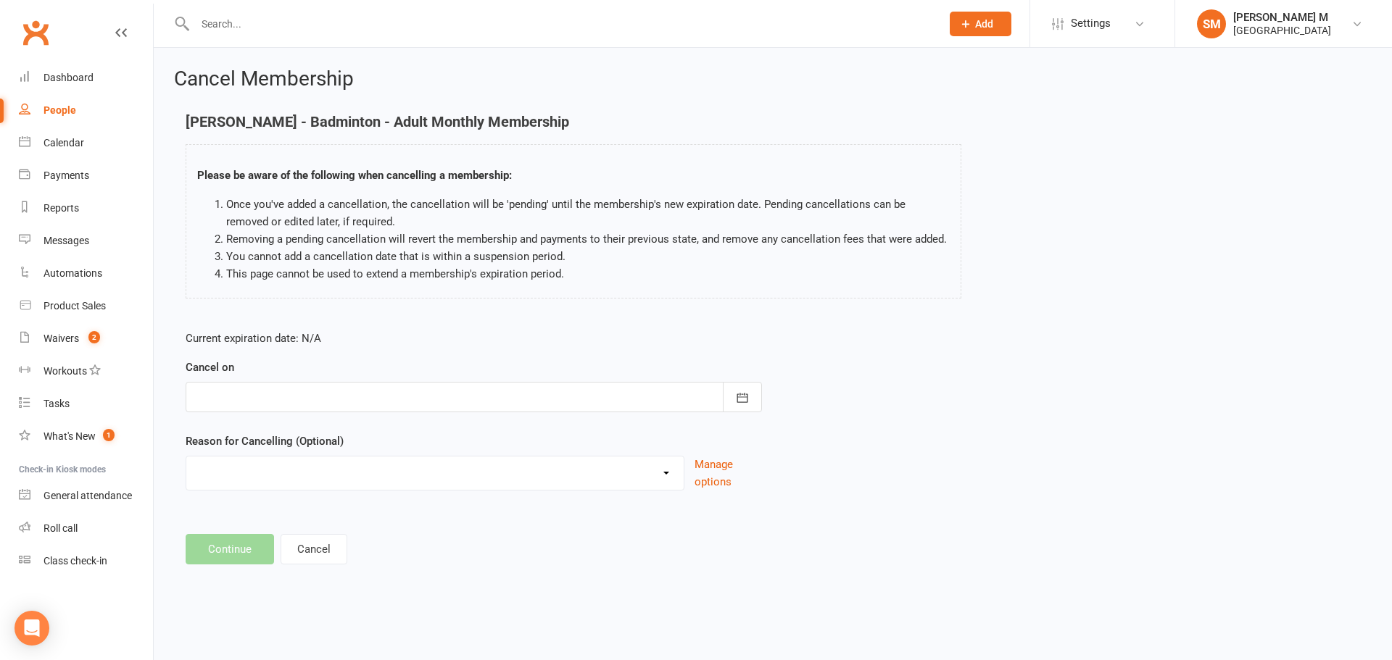
click at [500, 404] on div at bounding box center [474, 397] width 576 height 30
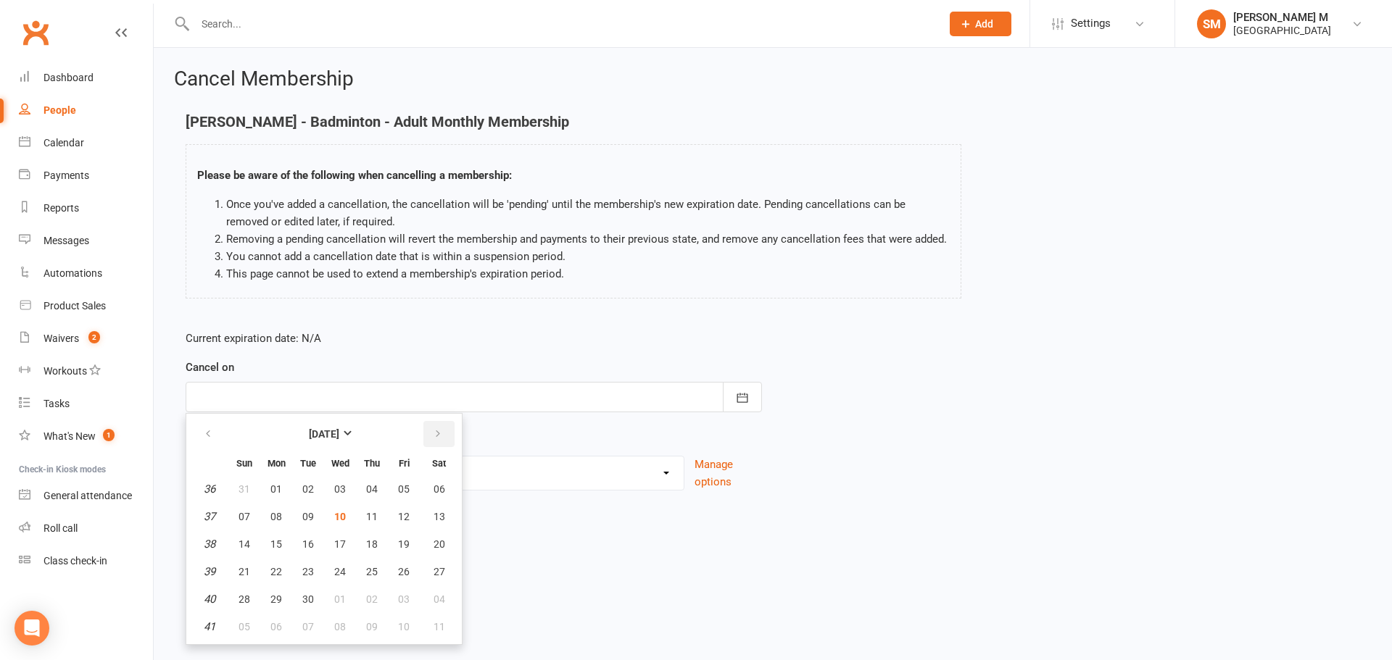
click at [442, 437] on button "button" at bounding box center [438, 434] width 31 height 26
click at [393, 598] on button "31" at bounding box center [404, 599] width 30 height 26
type input "[DATE]"
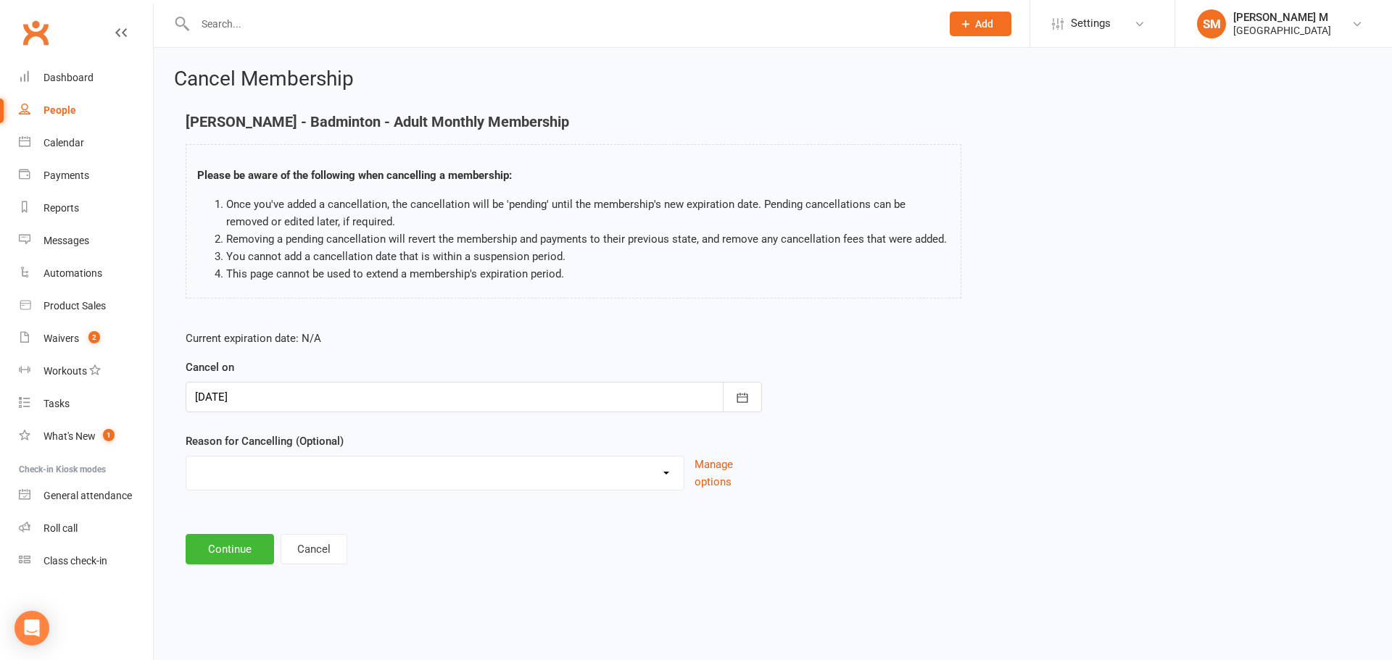
click at [313, 466] on select "Coaches Request Coaching is Complete Coach Request Customer requested via email…" at bounding box center [434, 471] width 497 height 29
select select "3"
click at [186, 457] on select "Coaches Request Coaching is Complete Coach Request Customer requested via email…" at bounding box center [434, 471] width 497 height 29
click at [239, 556] on button "Continue" at bounding box center [230, 549] width 88 height 30
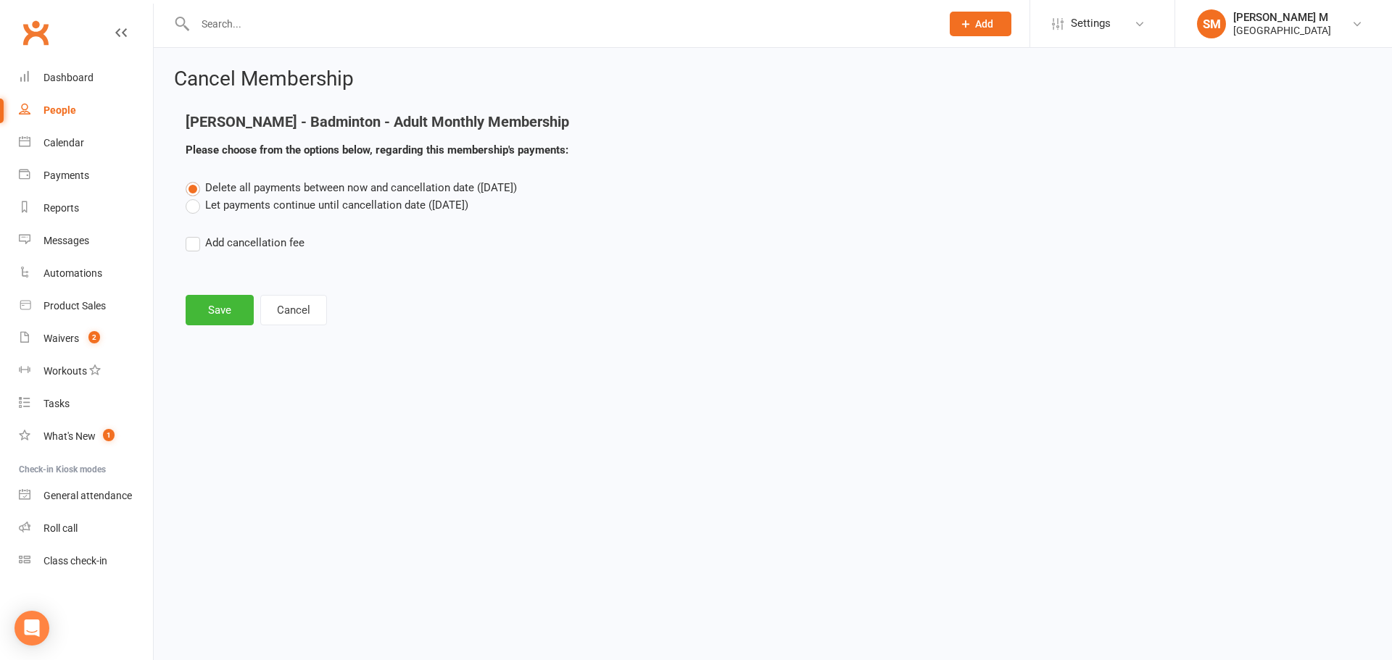
click at [256, 202] on label "Let payments continue until cancellation date (Oct 31, 2025)" at bounding box center [327, 204] width 283 height 17
click at [195, 196] on input "Let payments continue until cancellation date (Oct 31, 2025)" at bounding box center [190, 196] width 9 height 0
click at [202, 316] on button "Save" at bounding box center [220, 310] width 68 height 30
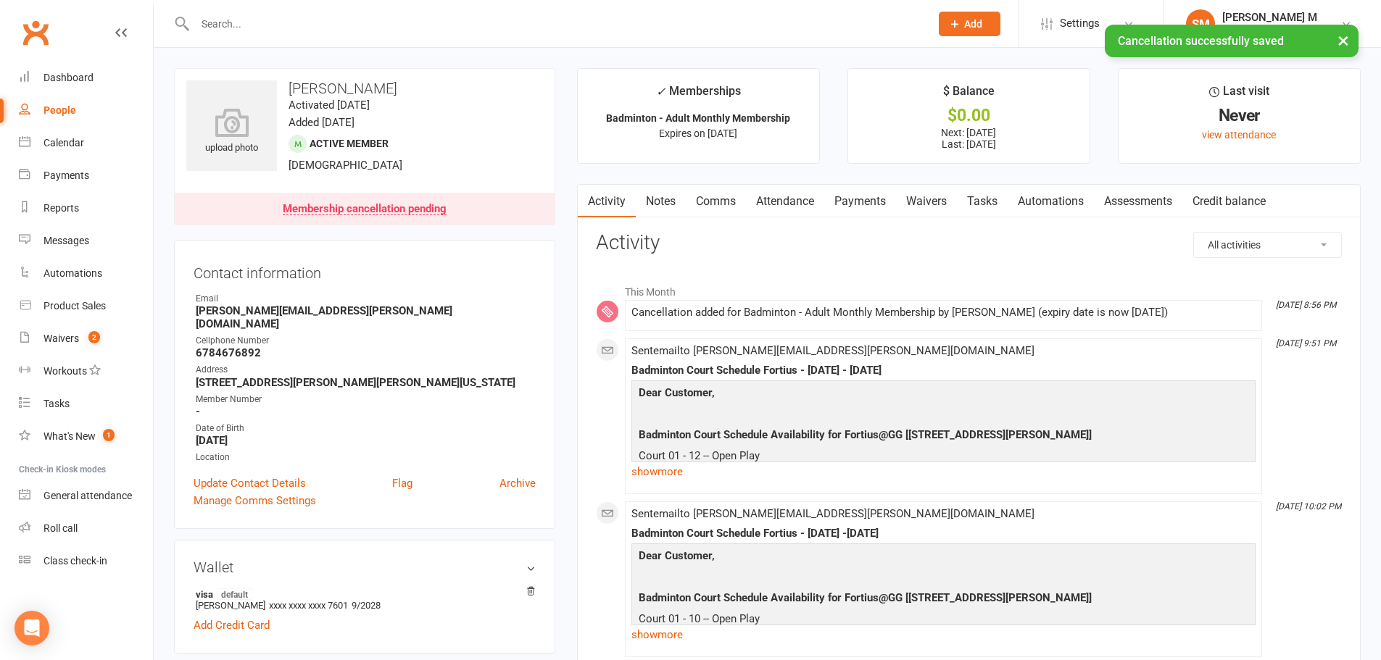
click at [845, 196] on link "Payments" at bounding box center [860, 201] width 72 height 33
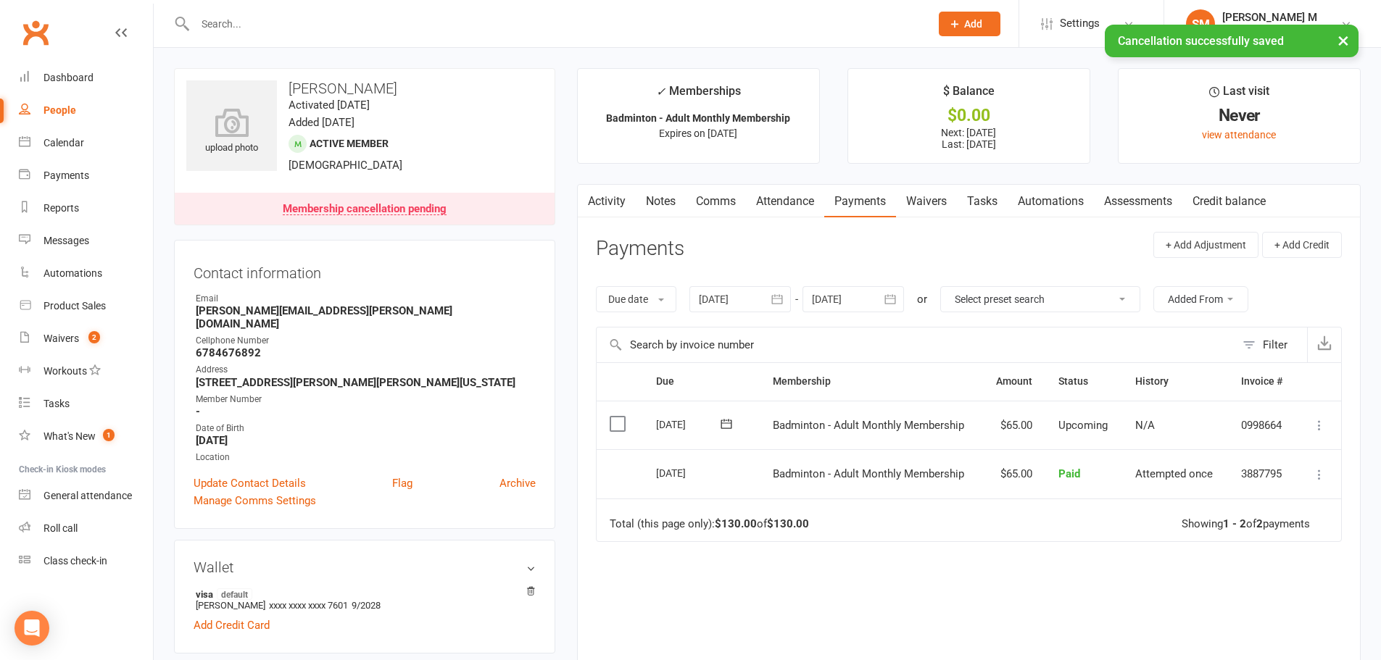
click at [887, 299] on icon "button" at bounding box center [890, 299] width 14 height 14
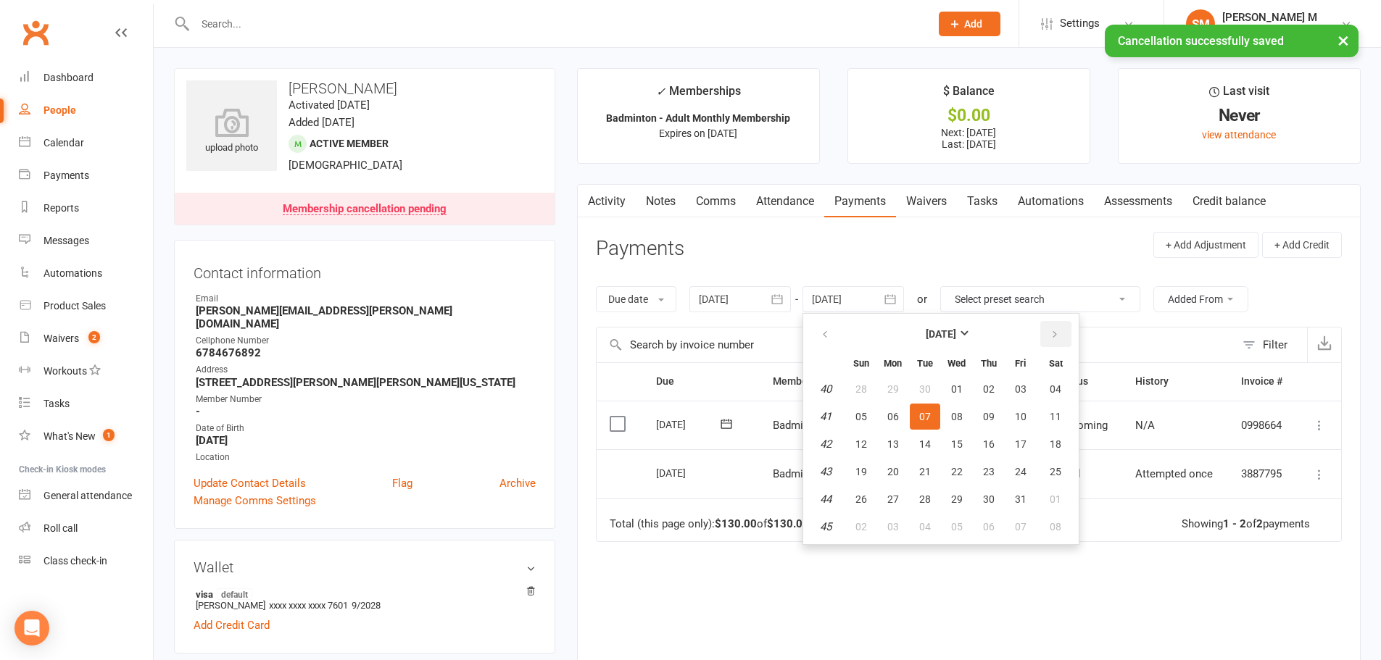
click at [1060, 332] on icon "button" at bounding box center [1055, 335] width 10 height 12
click at [1050, 405] on button "08" at bounding box center [1055, 417] width 37 height 26
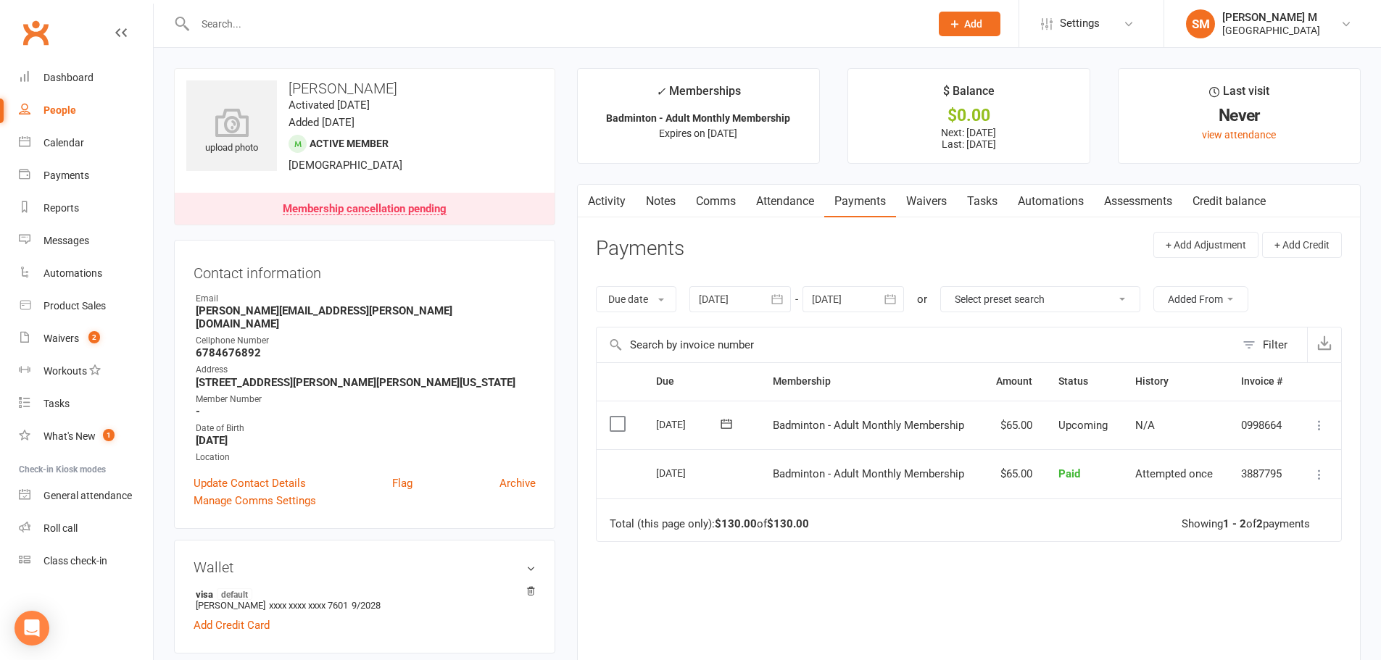
click at [887, 304] on icon "button" at bounding box center [890, 299] width 14 height 14
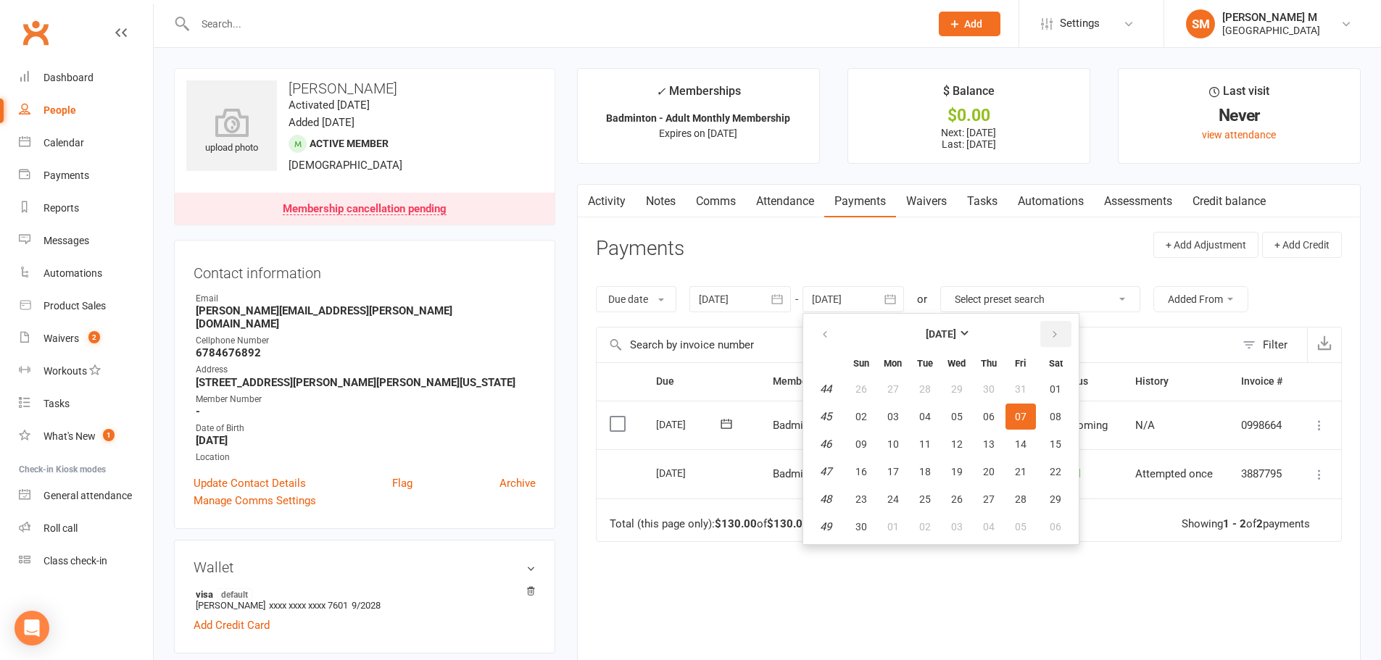
click at [1062, 332] on button "button" at bounding box center [1055, 334] width 31 height 26
click at [1053, 383] on span "06" at bounding box center [1056, 389] width 12 height 12
type input "06 Dec 2025"
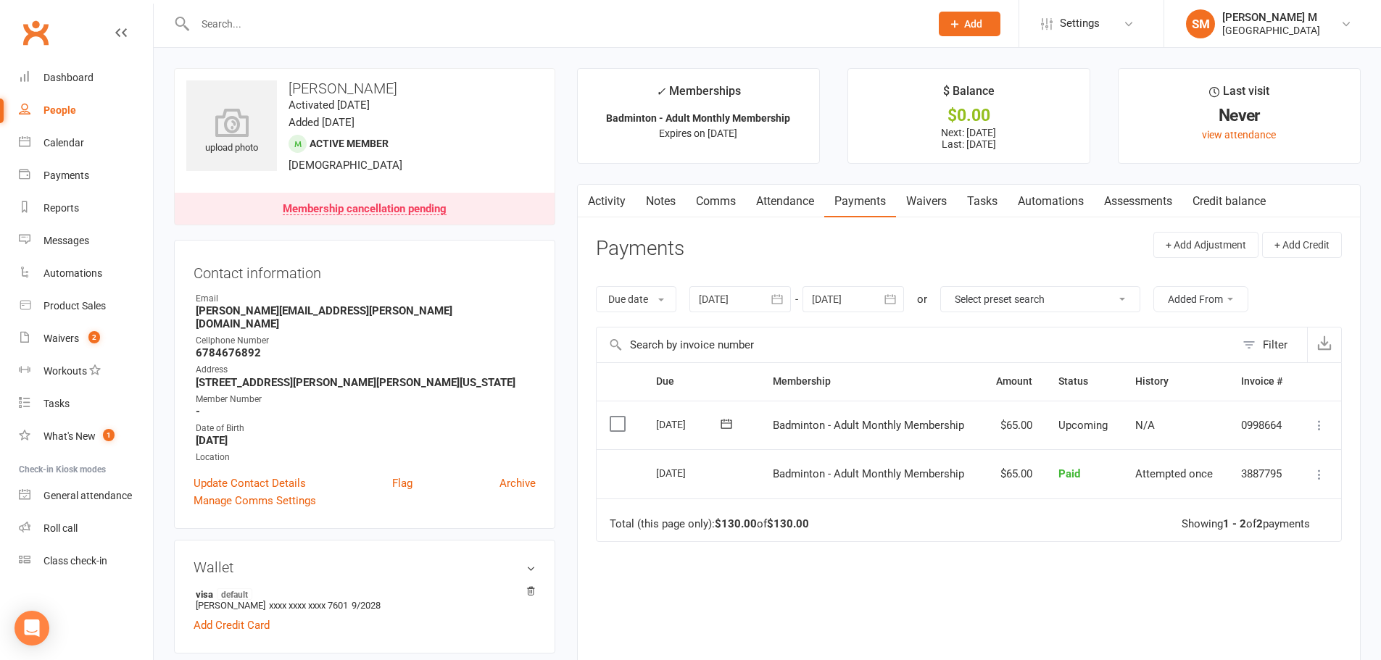
click at [597, 204] on link "Activity" at bounding box center [607, 201] width 58 height 33
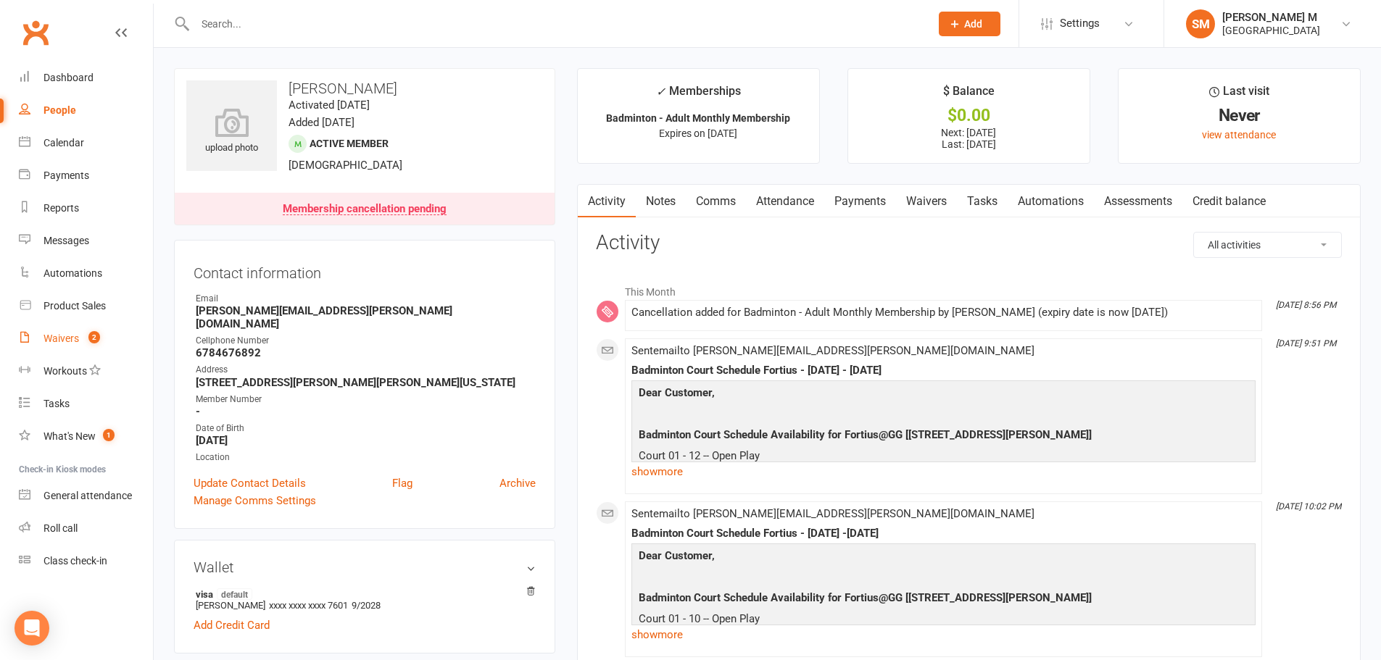
click at [83, 330] on link "Waivers 2" at bounding box center [86, 339] width 134 height 33
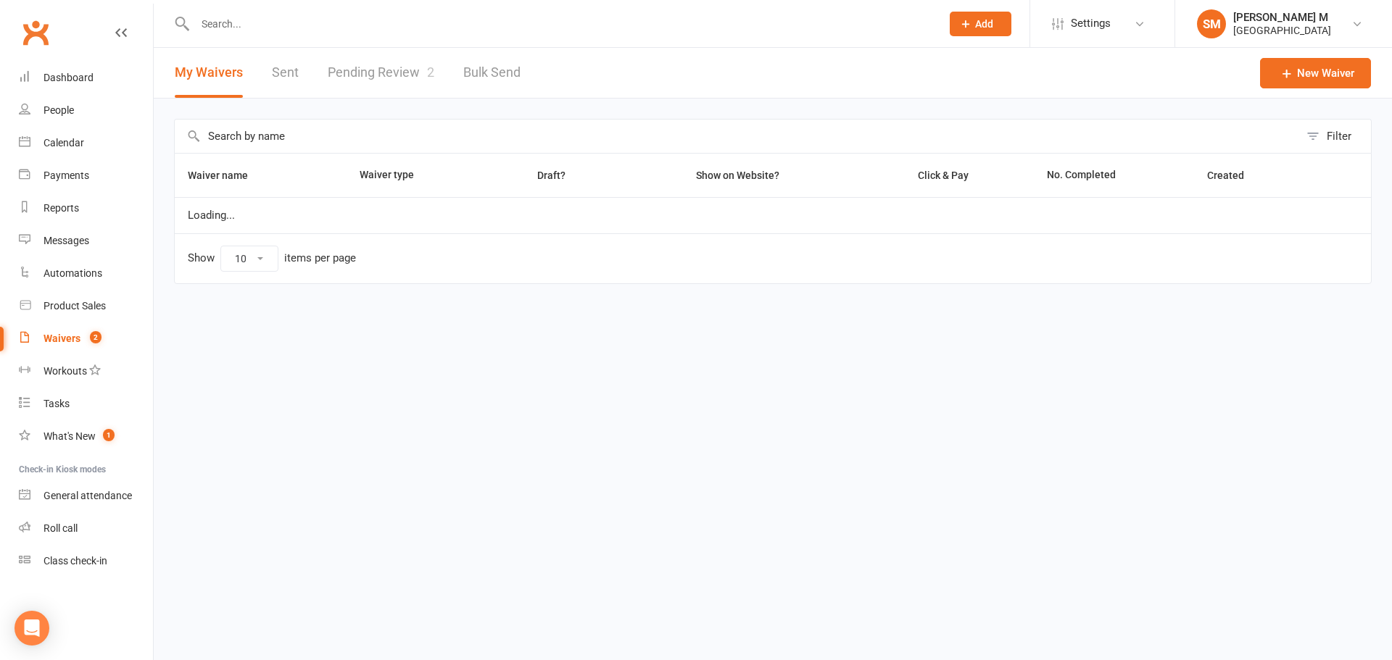
select select "50"
click at [343, 64] on link "Pending Review 2" at bounding box center [381, 73] width 107 height 50
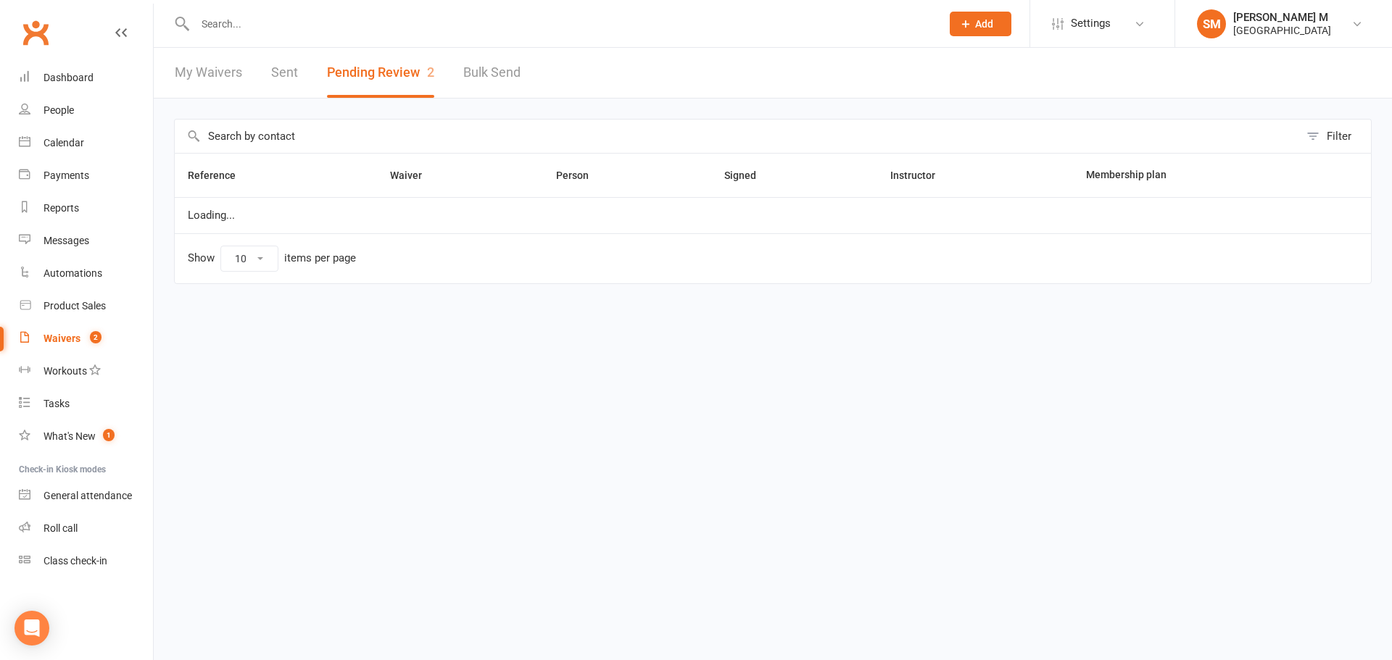
select select "100"
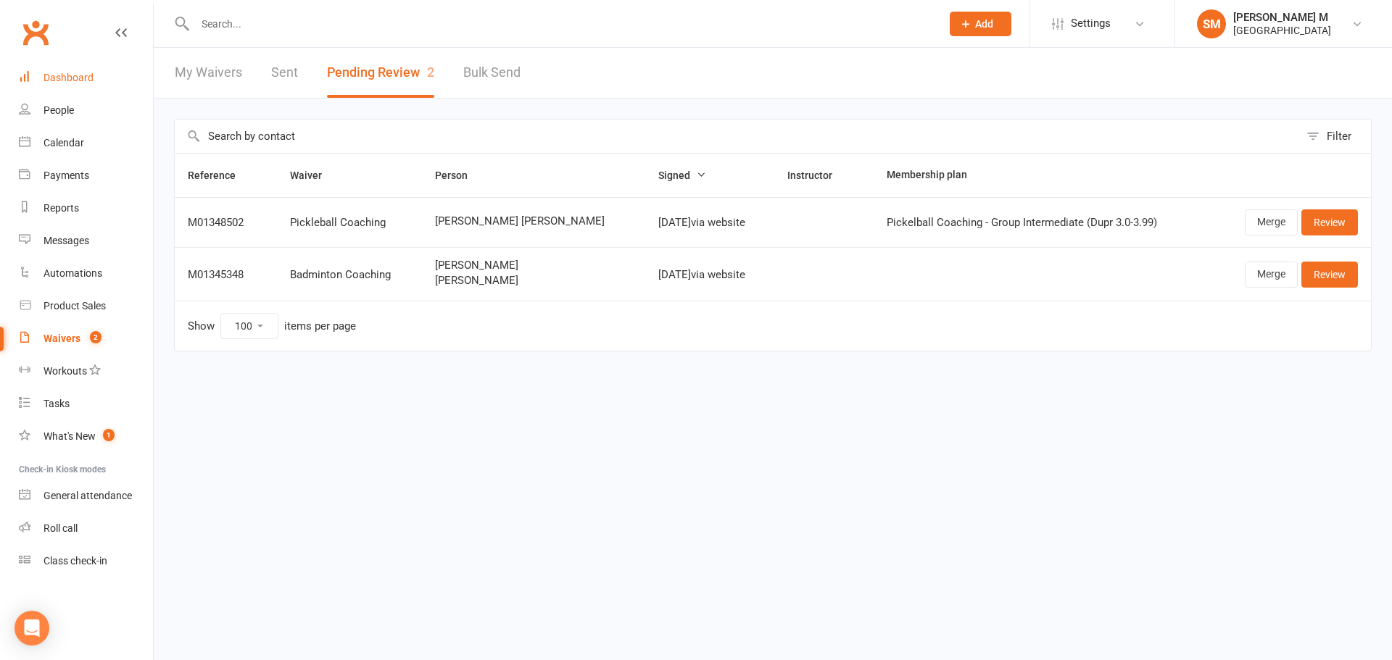
click at [83, 79] on div "Dashboard" at bounding box center [68, 78] width 50 height 12
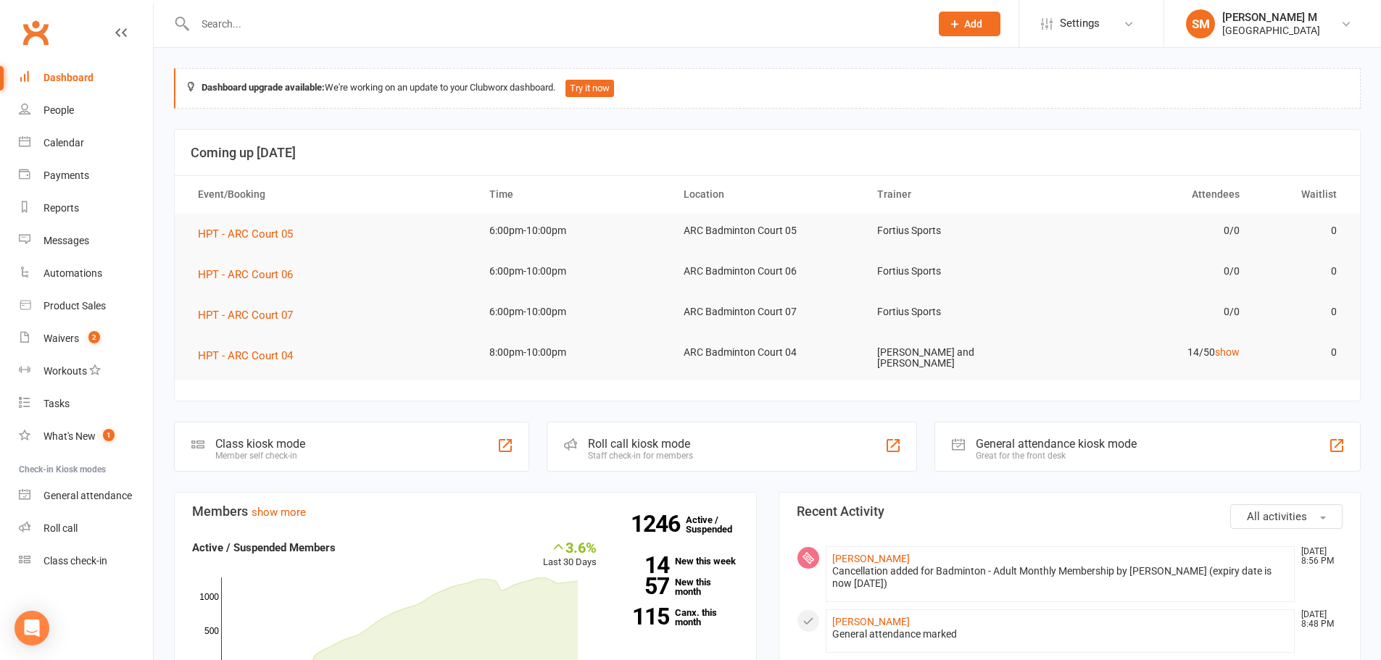
select select "100"
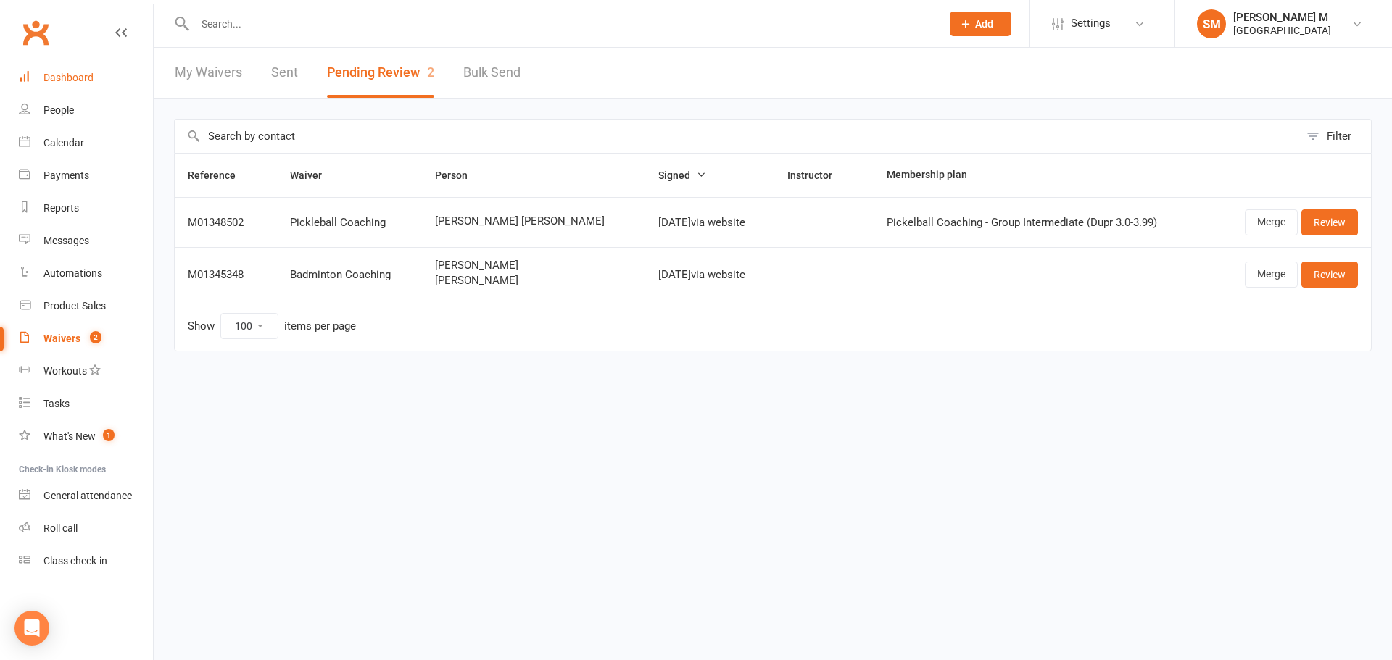
select select "50"
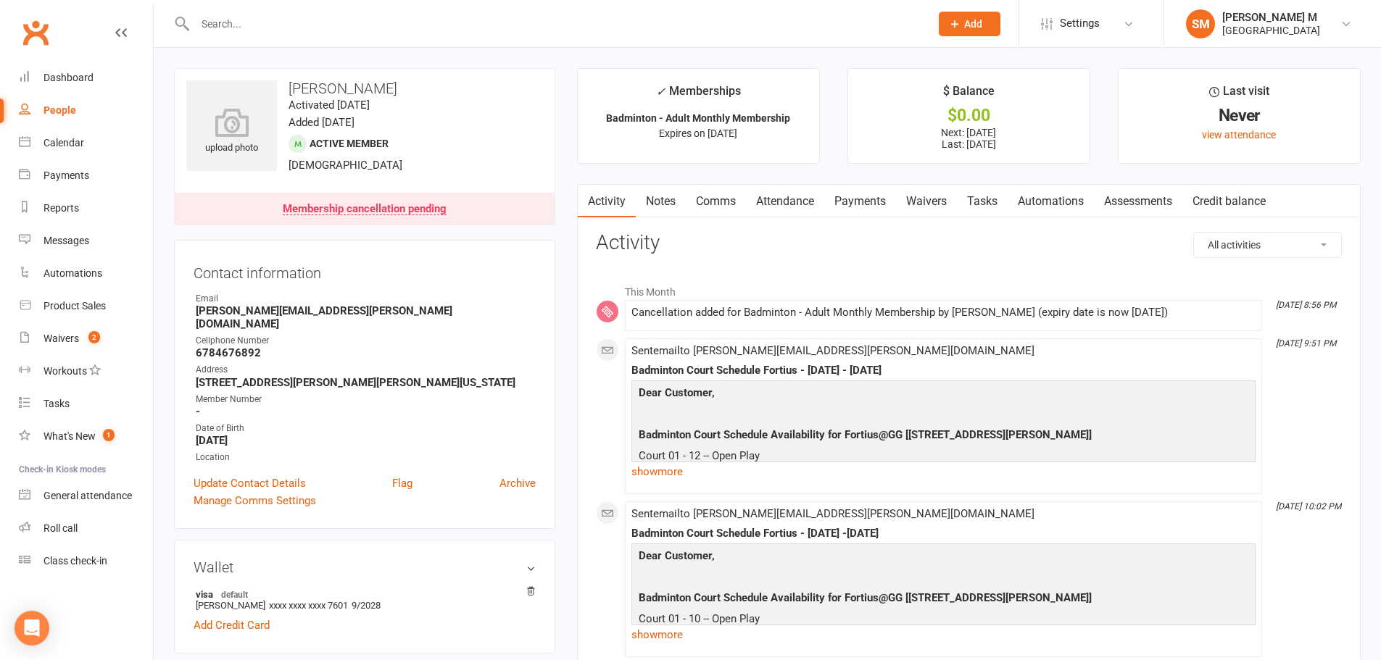
click at [1069, 360] on div "Sent email to chakravarthi.rebbapragada@gmail.com Badminton Court Schedule Fort…" at bounding box center [943, 416] width 624 height 143
click at [968, 252] on h3 "Activity" at bounding box center [969, 243] width 746 height 22
drag, startPoint x: 293, startPoint y: 83, endPoint x: 473, endPoint y: 75, distance: 180.7
click at [473, 75] on div "upload photo Chakravarthi Rebbapragada Activated 3 June, 2025 Added 3 June, 202…" at bounding box center [364, 146] width 381 height 157
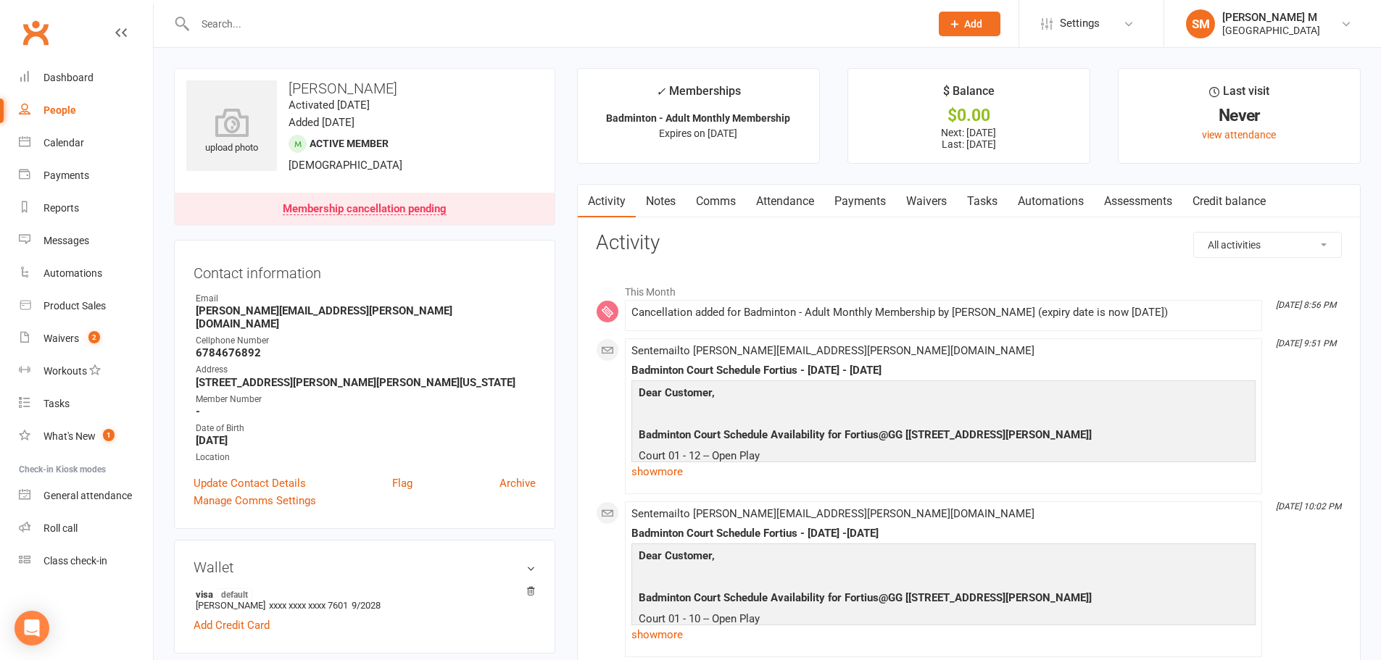
copy h3 "Chakravarthi Rebbapragada"
click at [499, 84] on h3 "Chakravarthi Rebbapragada" at bounding box center [364, 88] width 357 height 16
click at [242, 17] on input "text" at bounding box center [555, 24] width 729 height 20
click at [261, 29] on input "text" at bounding box center [555, 24] width 729 height 20
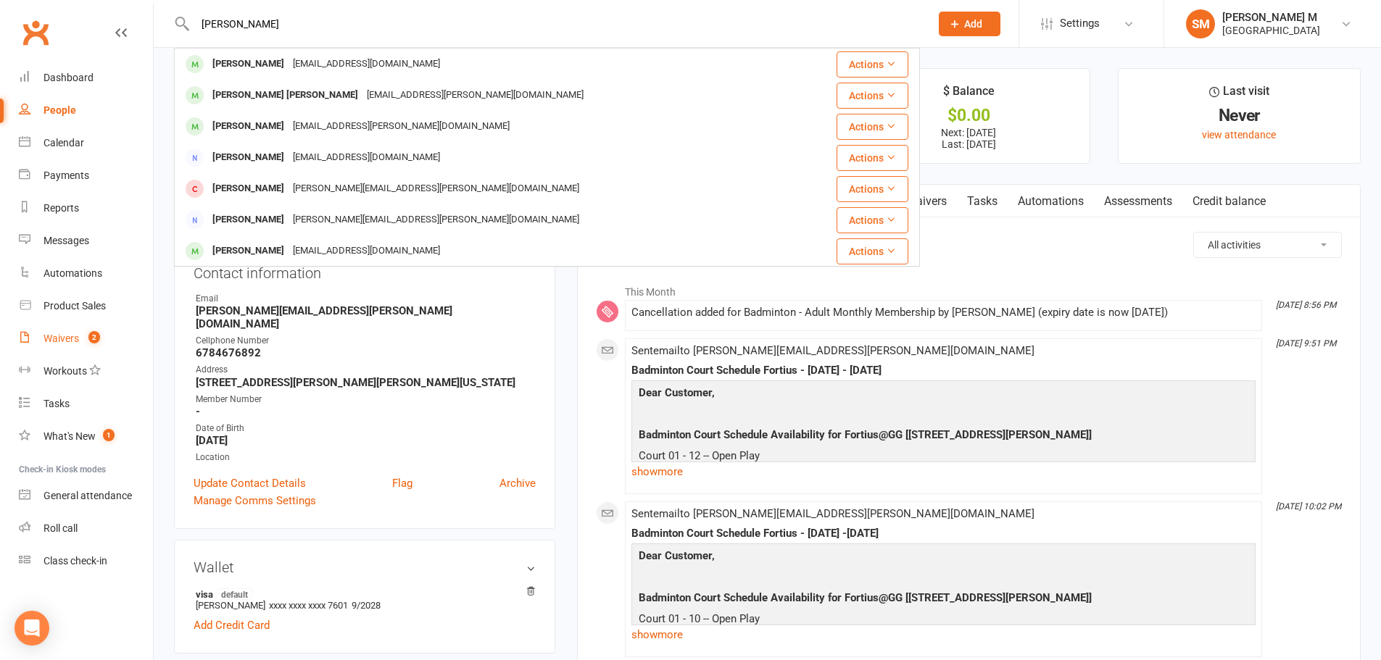
type input "rajshekhar"
click at [79, 339] on link "Waivers 2" at bounding box center [86, 339] width 134 height 33
select select "50"
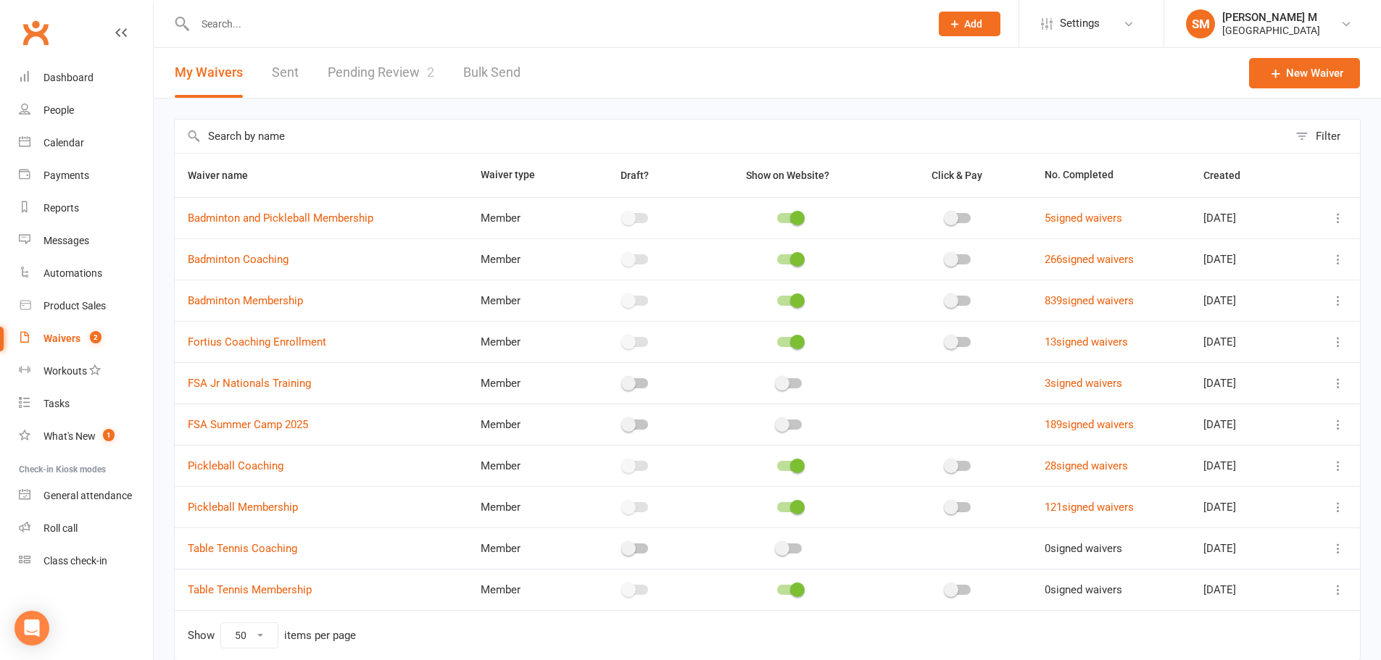
click at [278, 68] on link "Sent" at bounding box center [285, 73] width 27 height 50
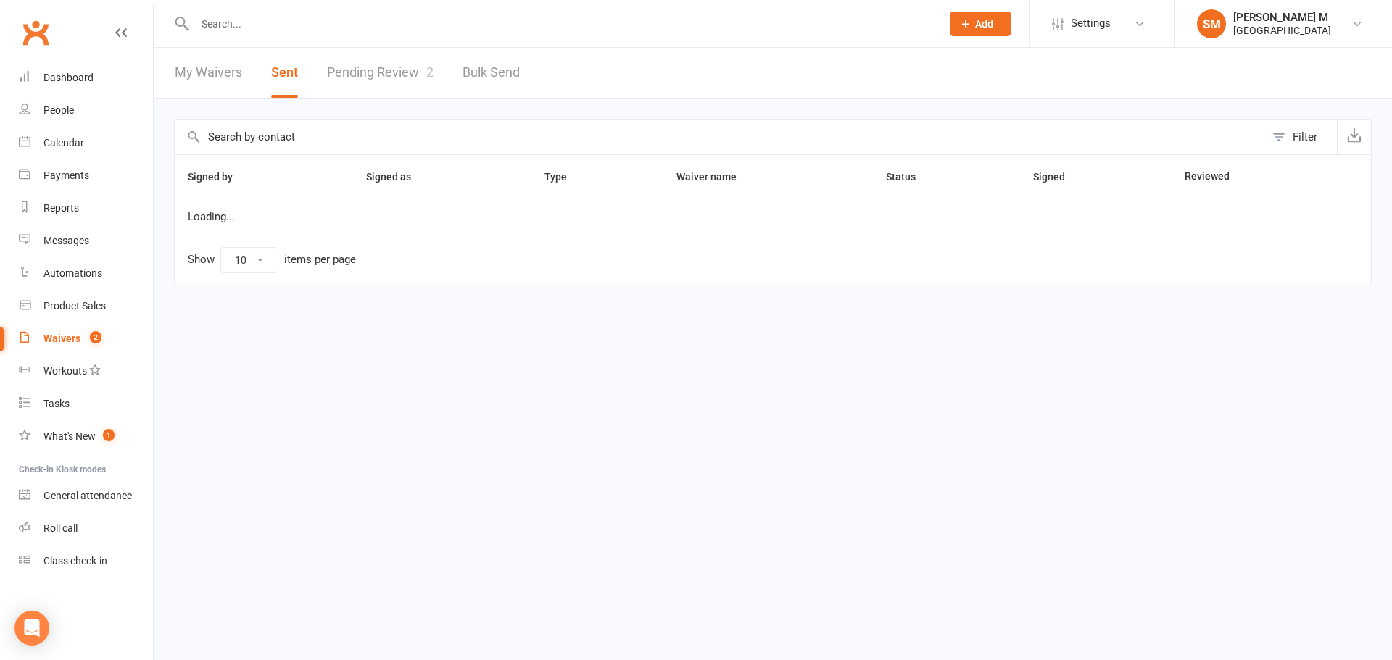
select select "50"
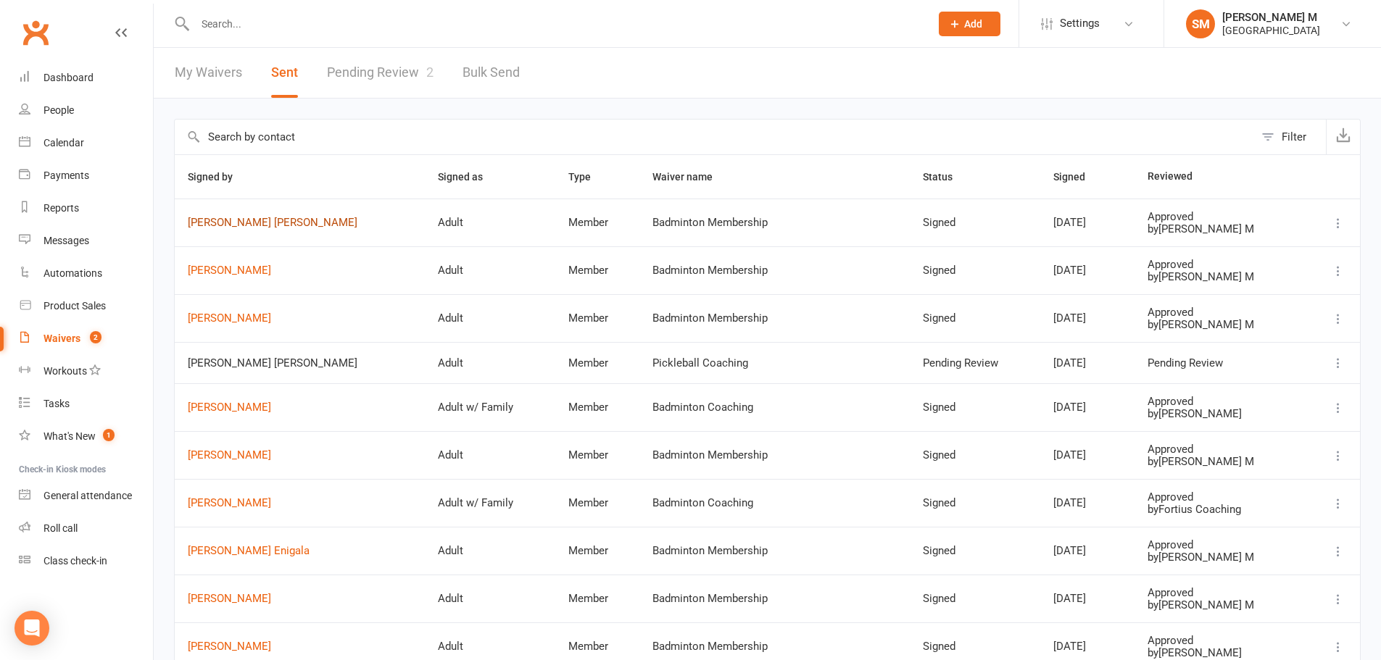
click at [249, 223] on link "[PERSON_NAME] [PERSON_NAME]" at bounding box center [300, 223] width 224 height 12
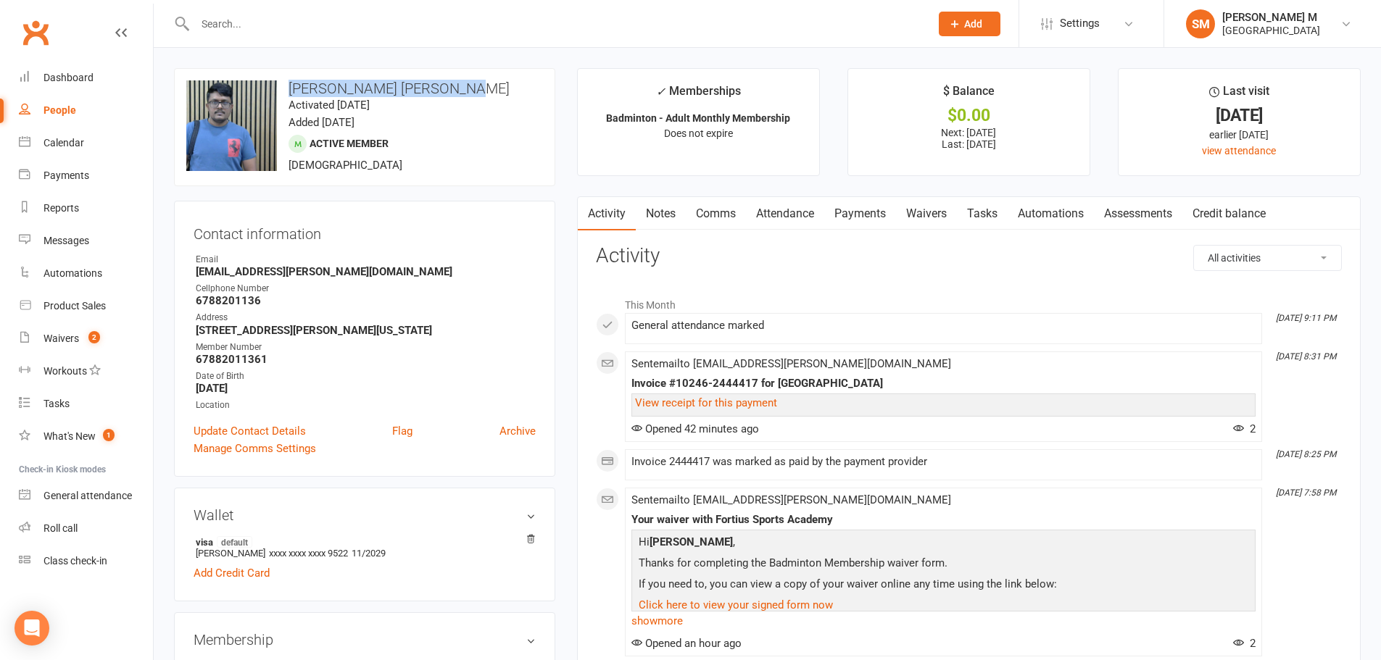
drag, startPoint x: 289, startPoint y: 83, endPoint x: 478, endPoint y: 80, distance: 189.2
click at [478, 80] on div "upload photo change photo Rajasekhar reddy Koppala Activated 10 September, 2025…" at bounding box center [364, 127] width 381 height 118
copy h3 "[PERSON_NAME] [PERSON_NAME]"
click at [531, 111] on div "upload photo change photo Rajasekhar reddy Koppala Activated 10 September, 2025…" at bounding box center [364, 127] width 381 height 118
click at [298, 31] on input "text" at bounding box center [555, 24] width 729 height 20
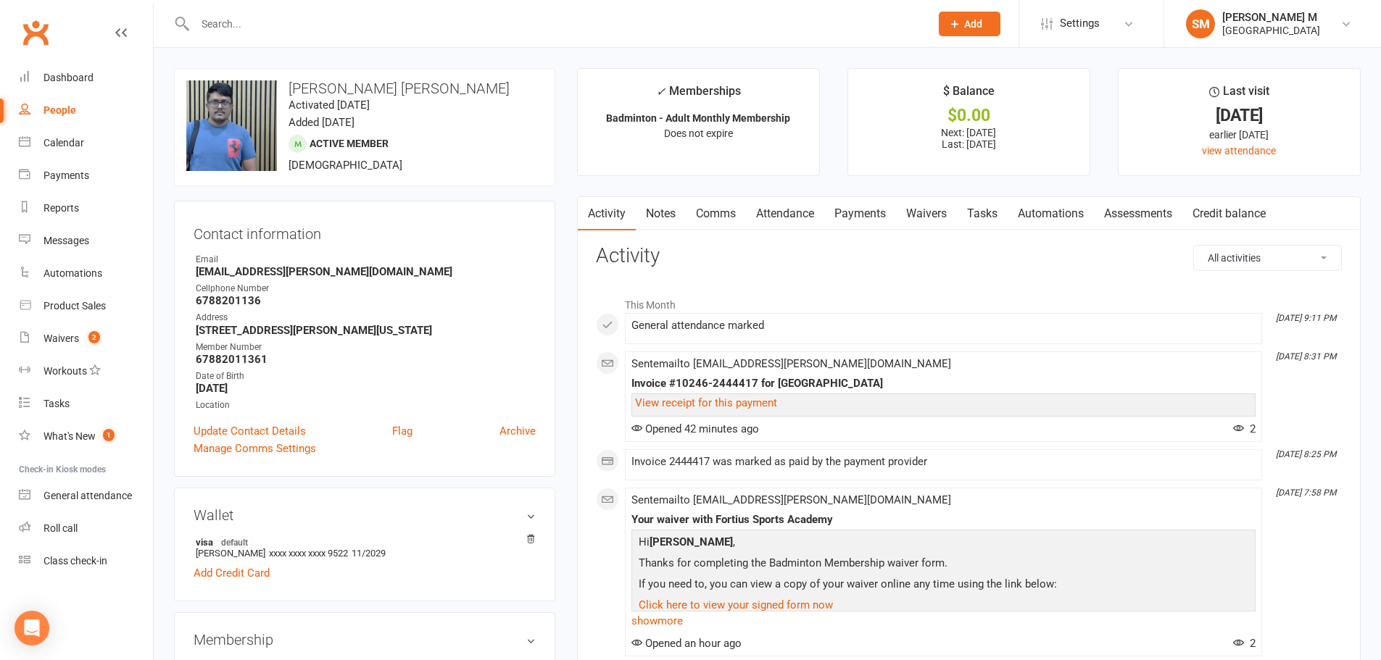
paste input "dr.khwagh@gmail.com>"
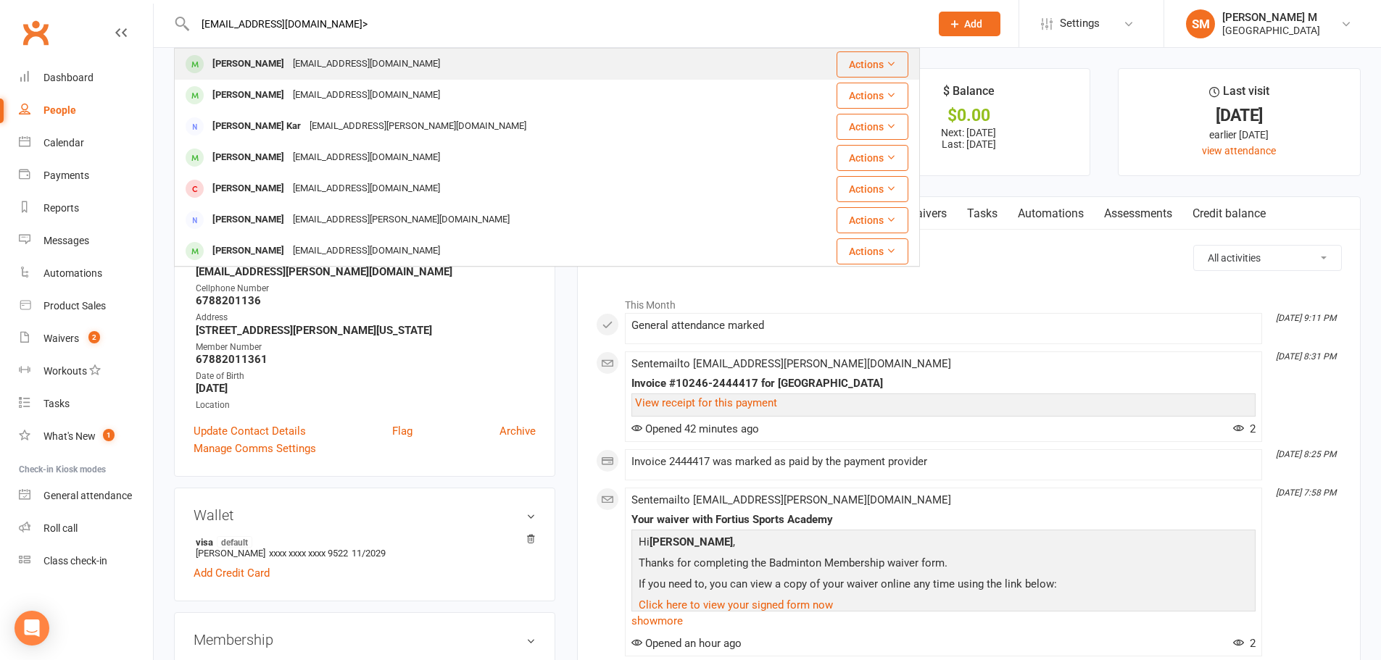
type input "dr.khwagh@gmail.com>"
click at [326, 65] on div "dr.khwagh@gmail.com" at bounding box center [366, 64] width 156 height 21
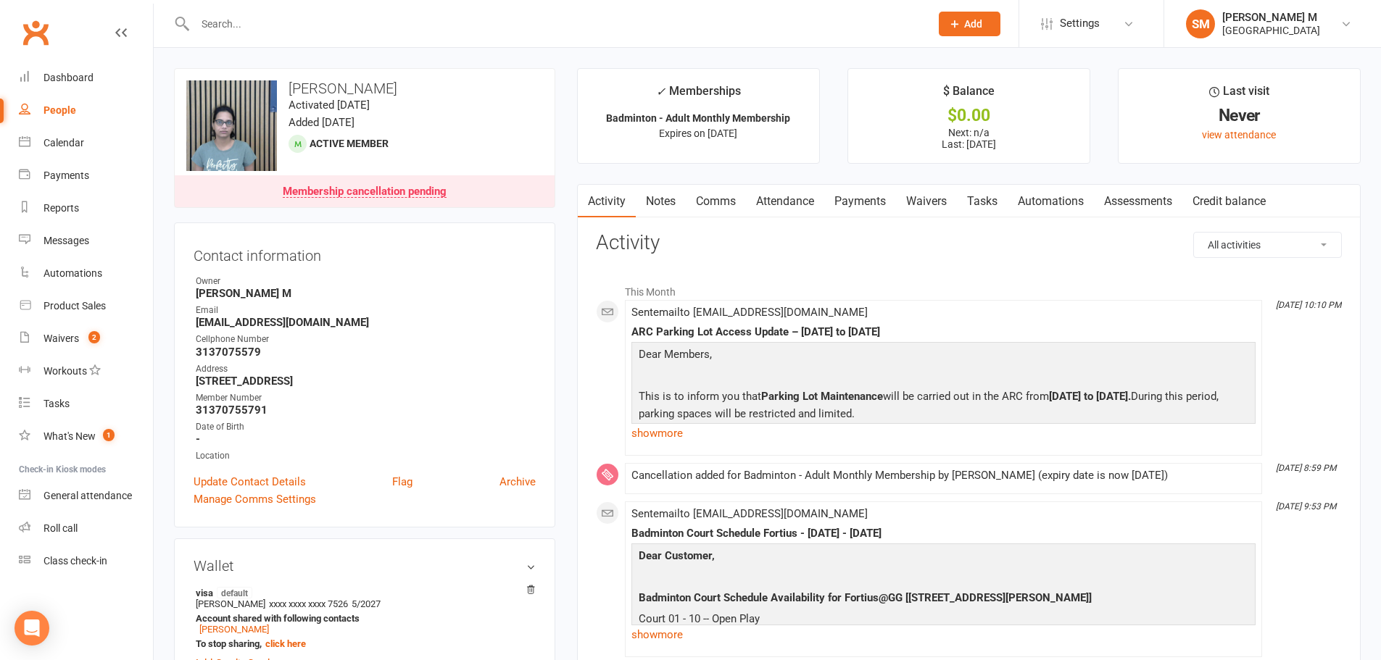
click at [860, 203] on link "Payments" at bounding box center [860, 201] width 72 height 33
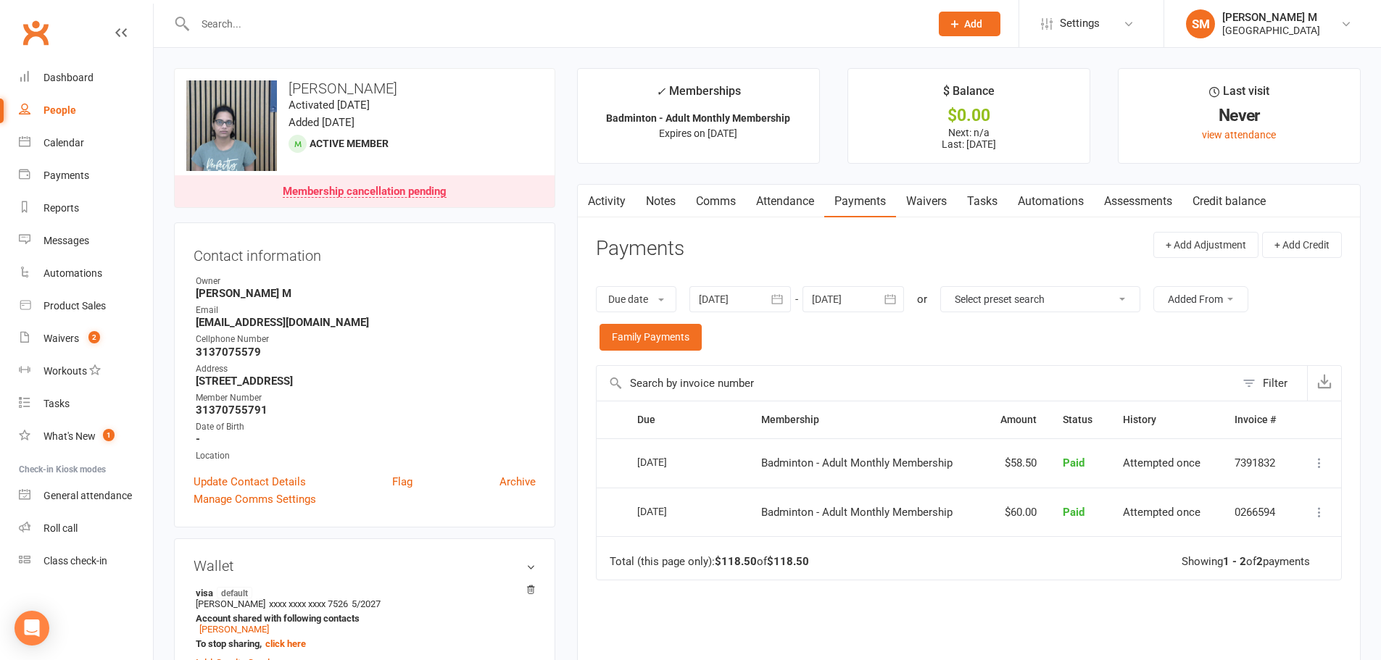
click at [884, 302] on button "button" at bounding box center [891, 299] width 26 height 26
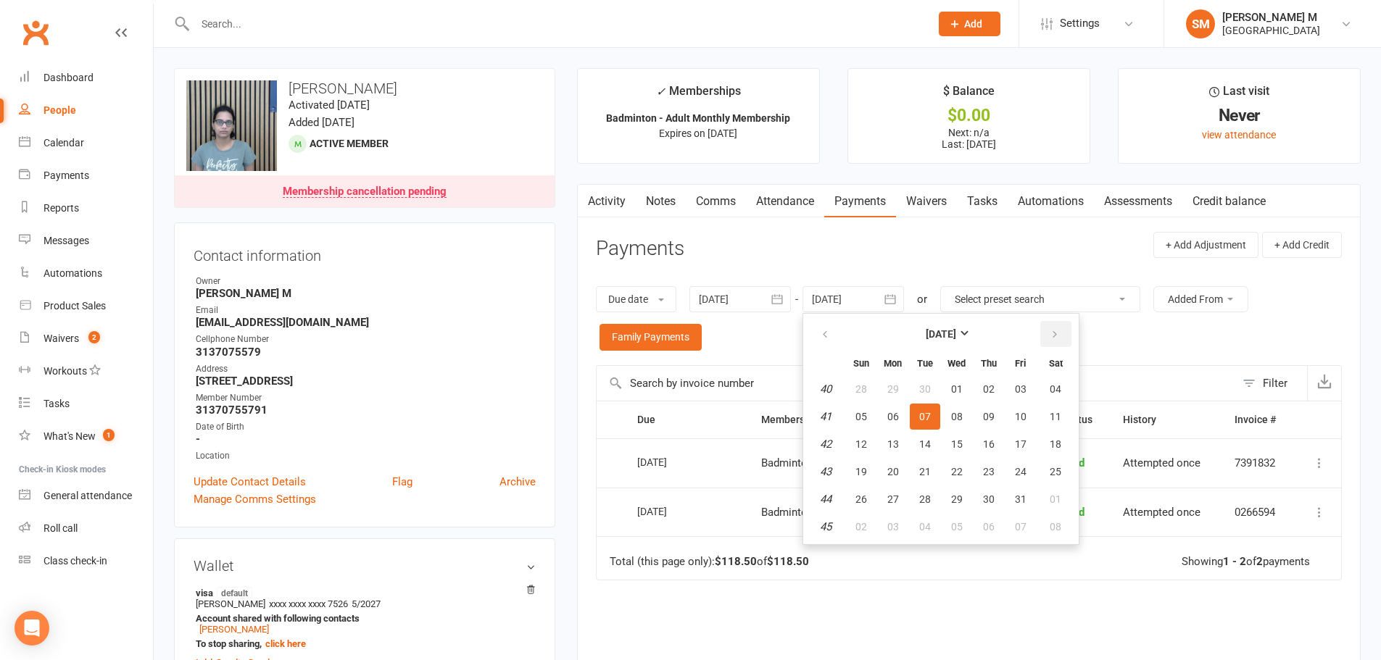
click at [1054, 329] on icon "button" at bounding box center [1055, 335] width 10 height 12
click at [1055, 388] on span "01" at bounding box center [1056, 389] width 12 height 12
type input "01 Nov 2025"
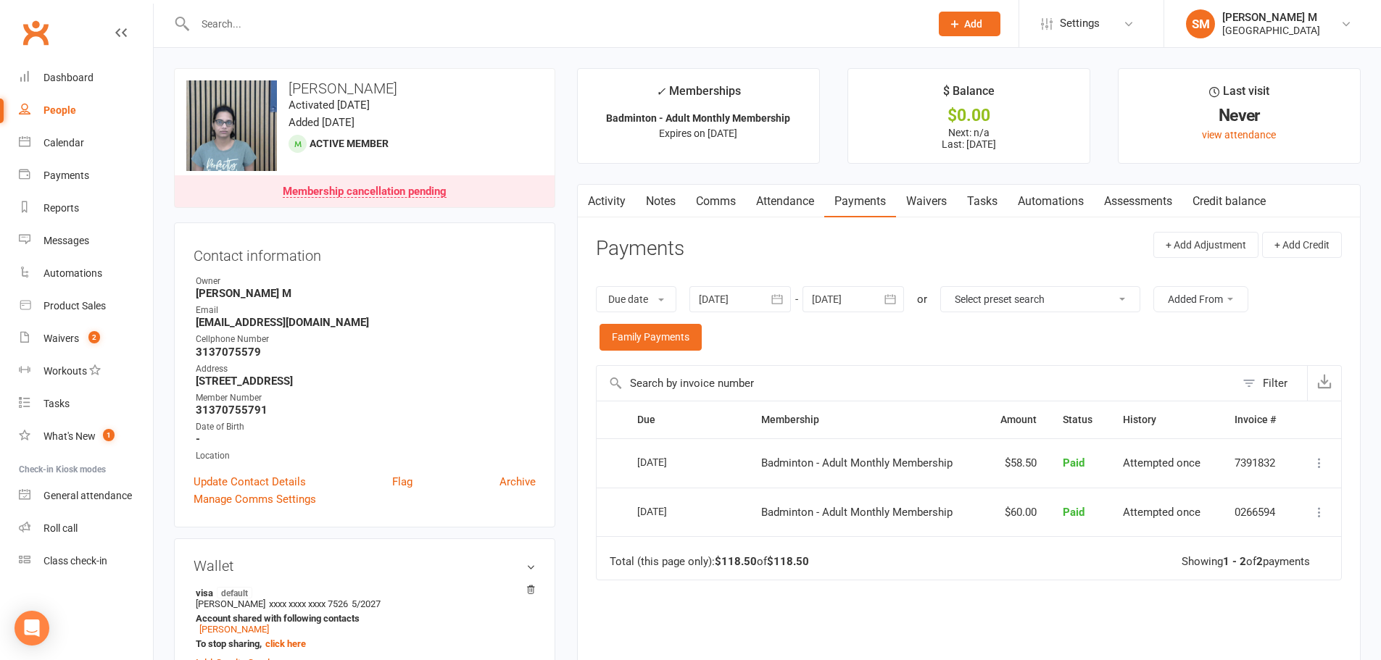
click at [238, 23] on input "text" at bounding box center [555, 24] width 729 height 20
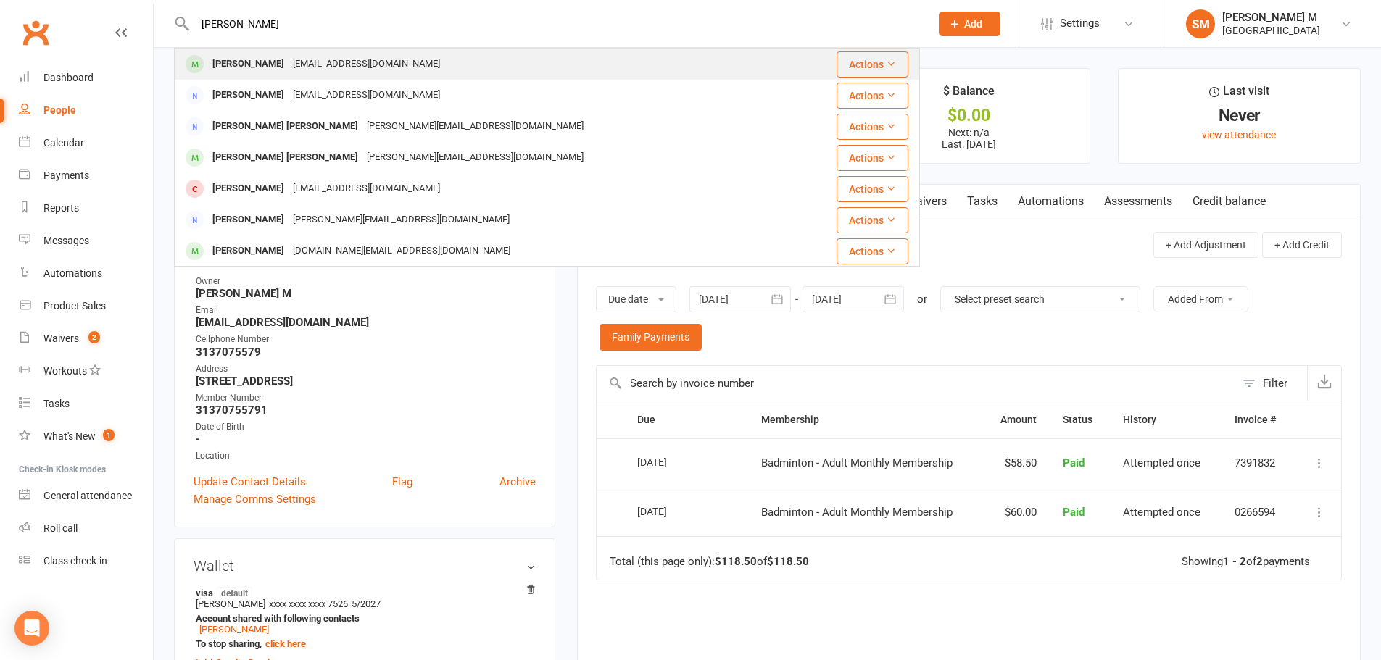
type input "gopi krishnaswamy"
click at [283, 59] on div "Gopi Krishnasamy" at bounding box center [248, 64] width 80 height 21
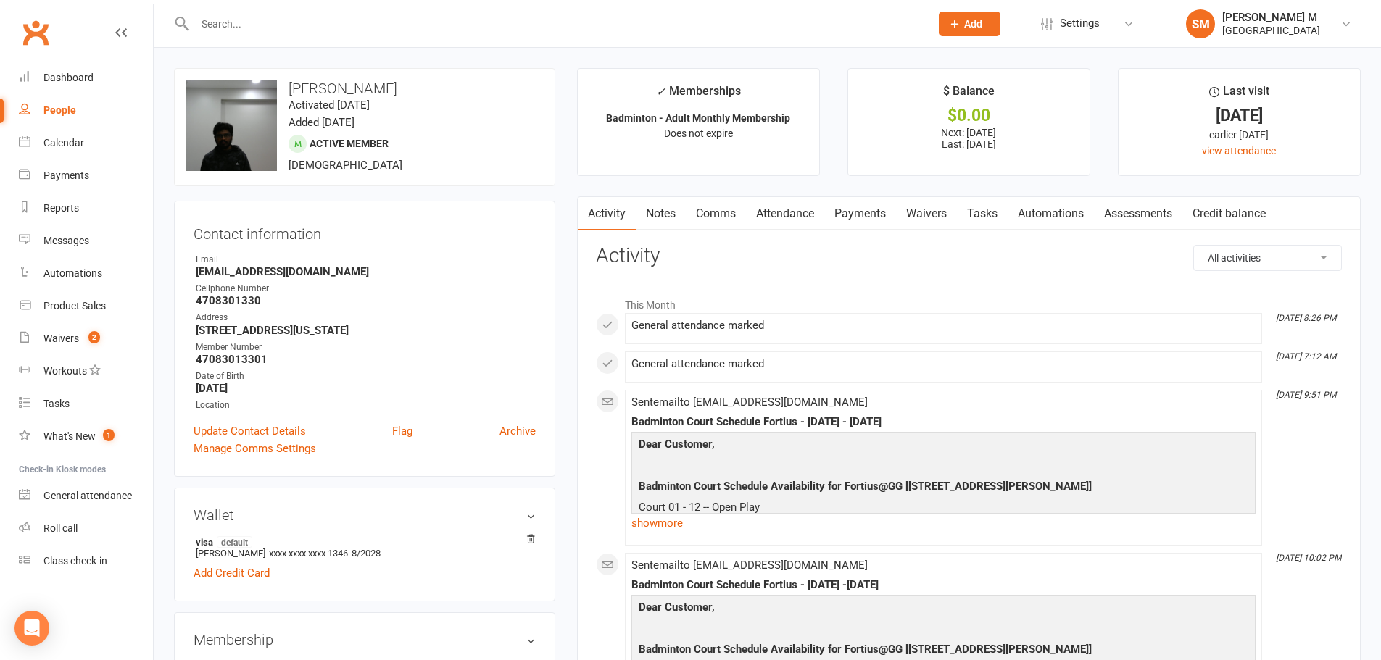
click at [846, 220] on link "Payments" at bounding box center [860, 213] width 72 height 33
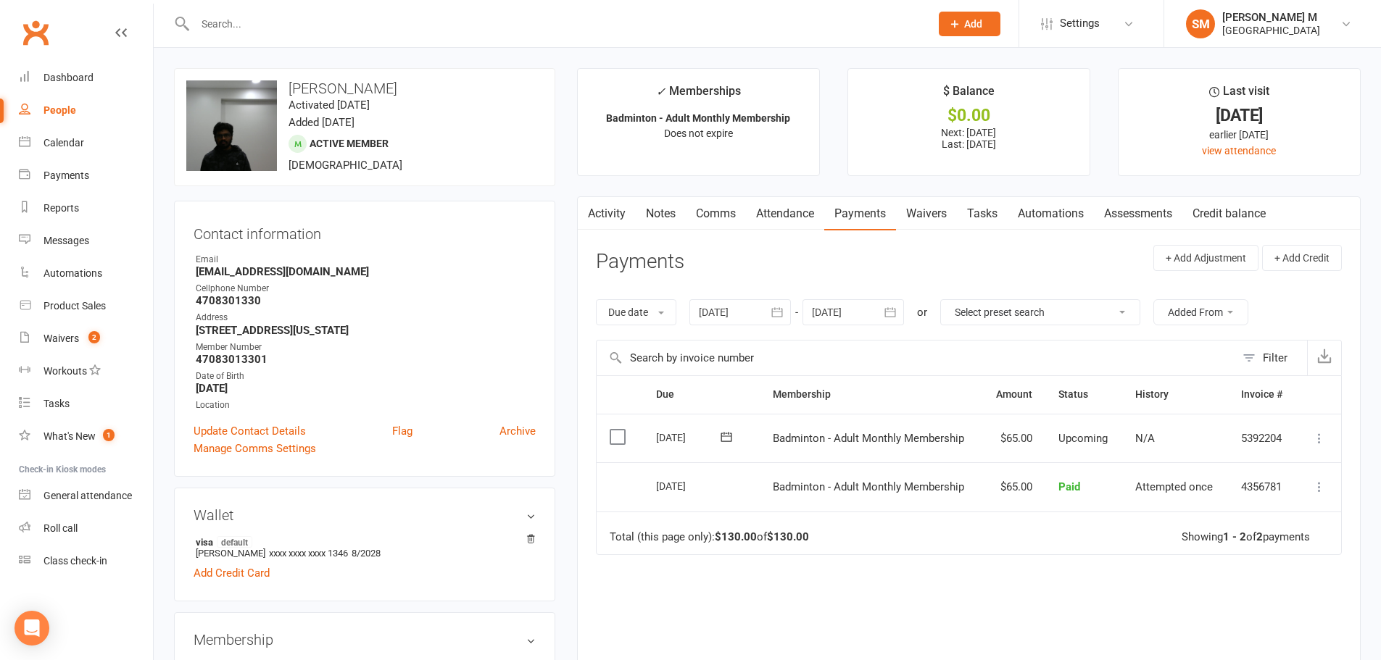
click at [668, 207] on link "Notes" at bounding box center [661, 213] width 50 height 33
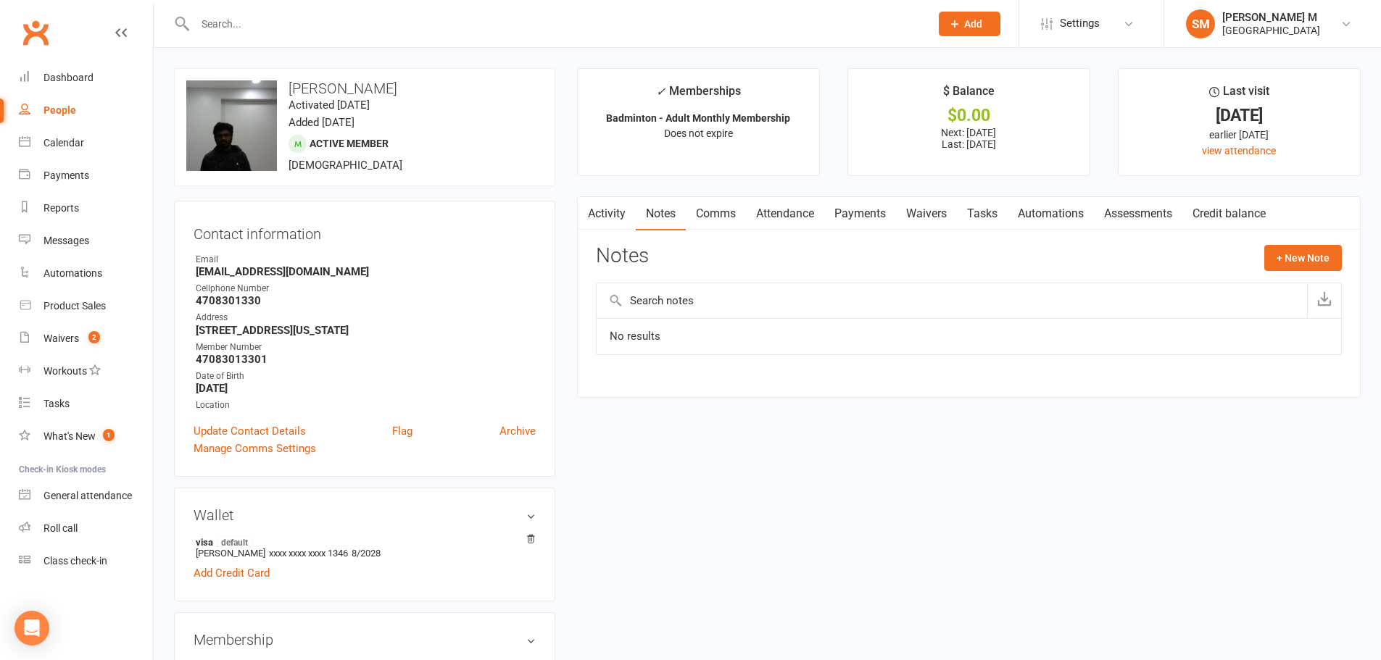
click at [617, 220] on link "Activity" at bounding box center [607, 213] width 58 height 33
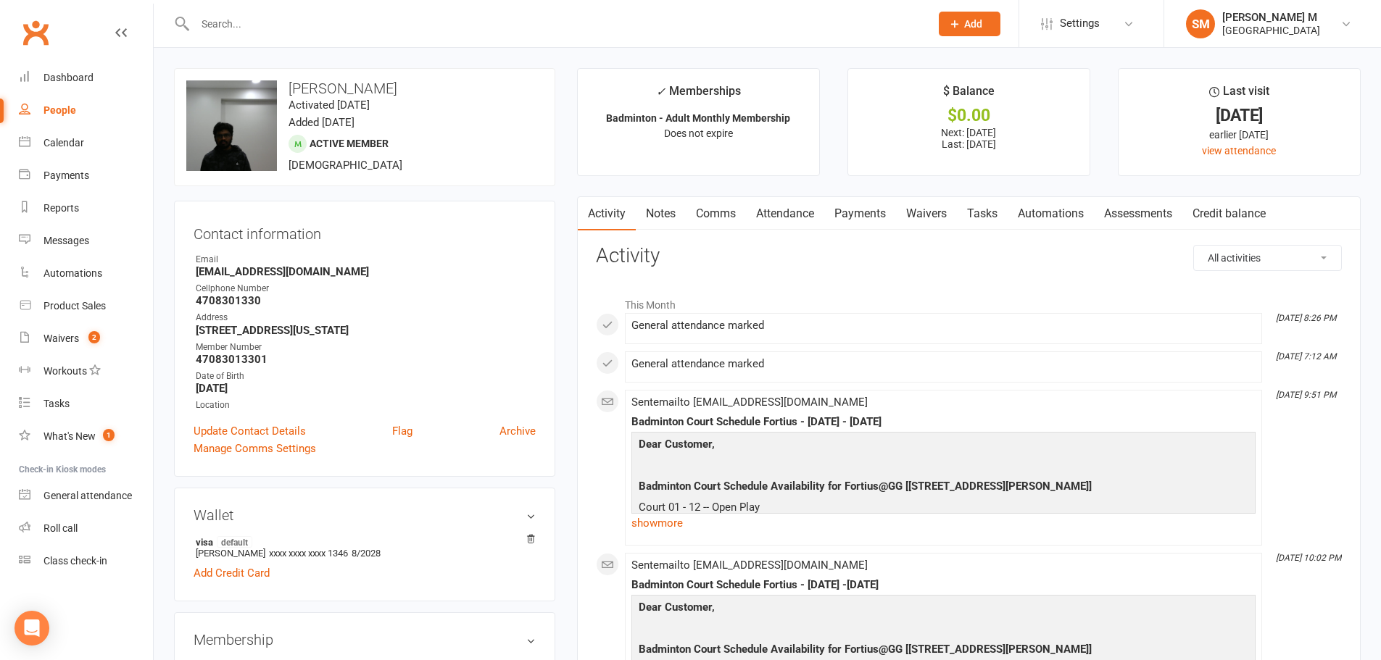
click at [204, 26] on input "text" at bounding box center [555, 24] width 729 height 20
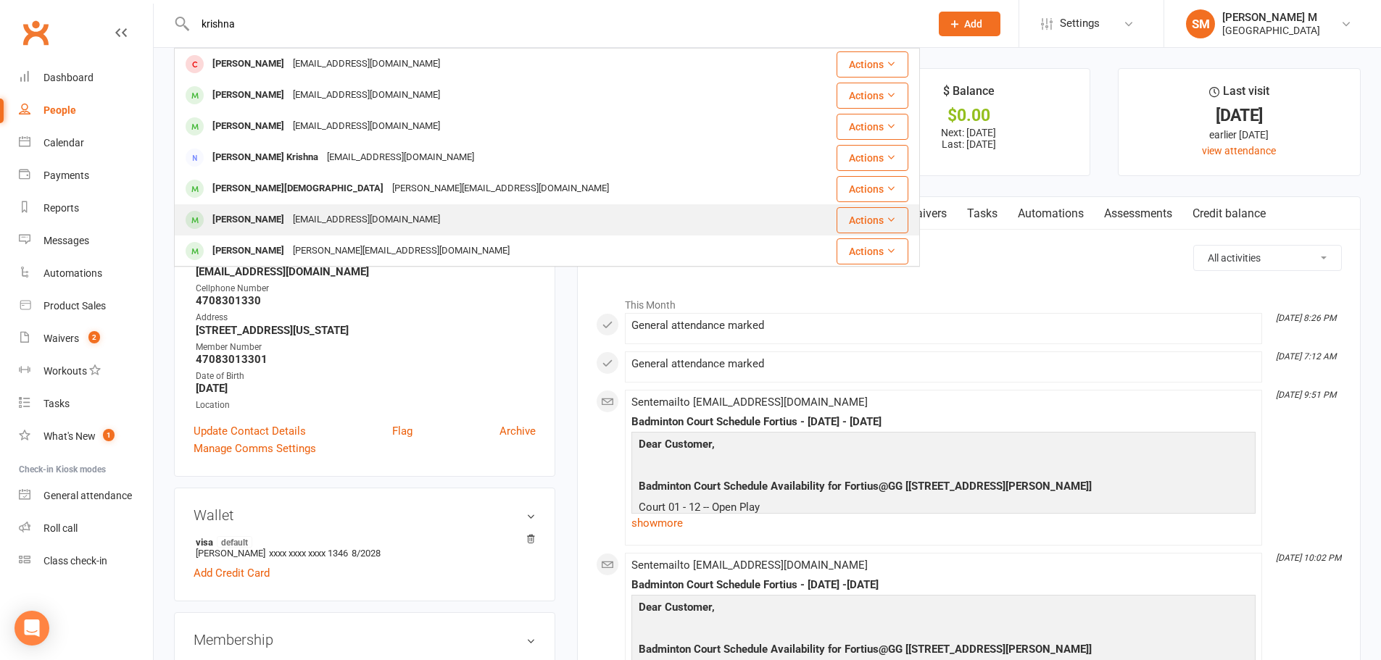
type input "krishna"
click at [270, 223] on div "Krishna Jasti" at bounding box center [248, 219] width 80 height 21
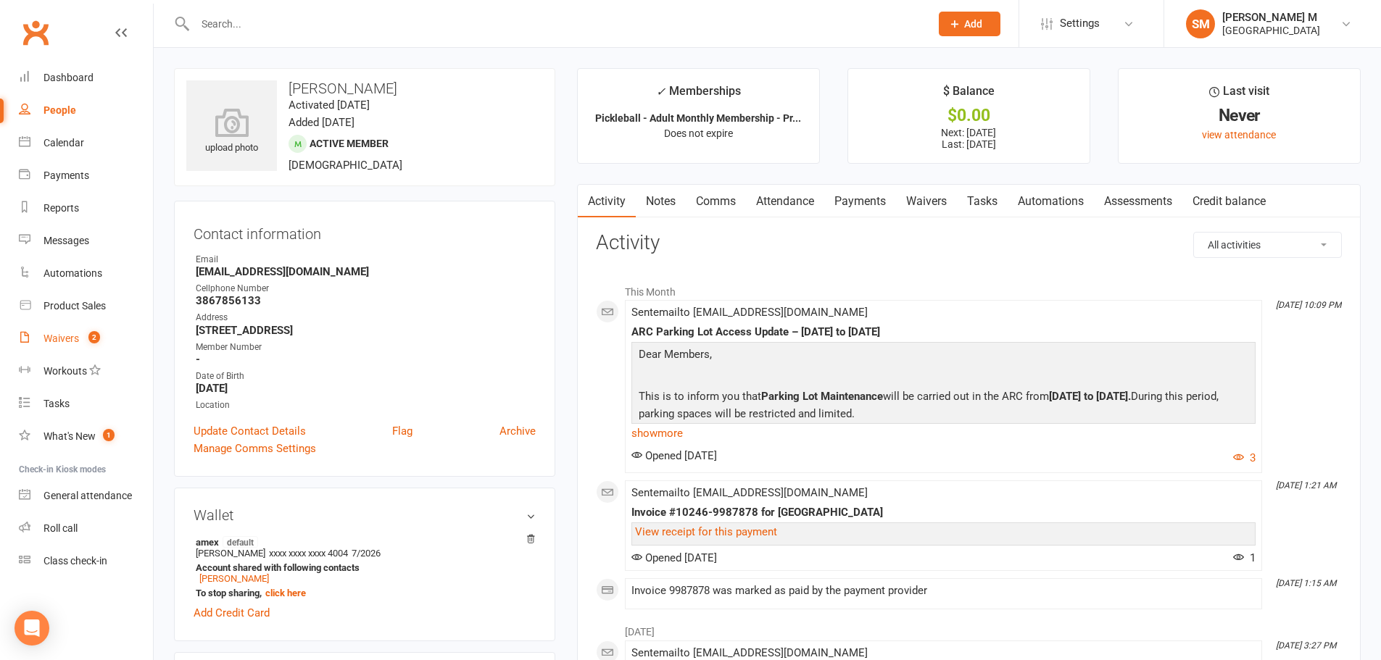
click at [48, 332] on link "Waivers 2" at bounding box center [86, 339] width 134 height 33
select select "50"
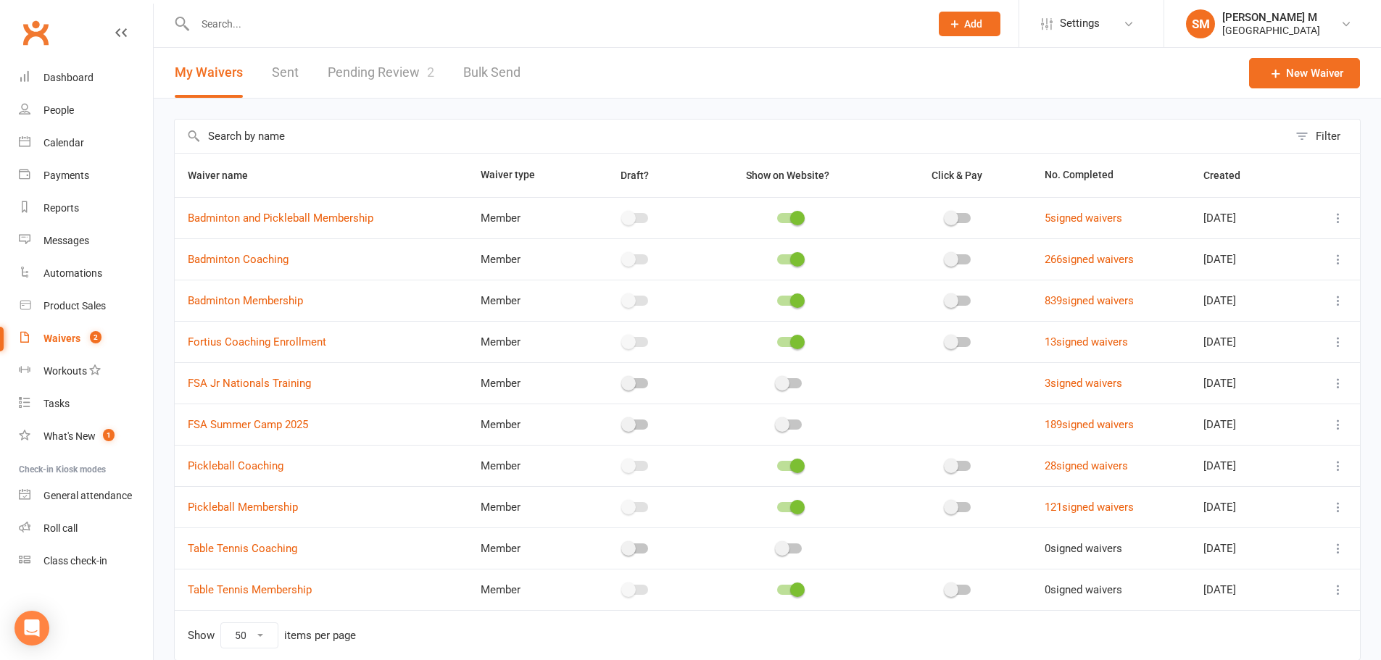
click at [404, 88] on link "Pending Review 2" at bounding box center [381, 73] width 107 height 50
select select "100"
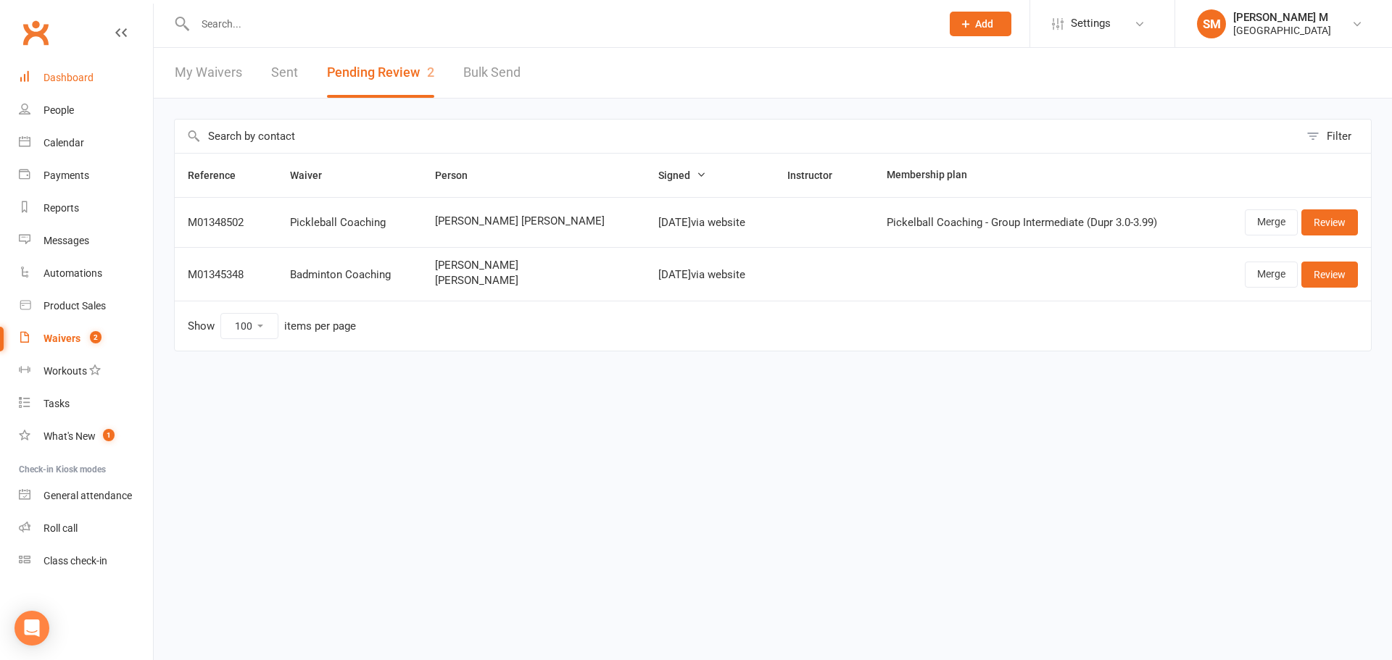
click at [45, 77] on div "Dashboard" at bounding box center [68, 78] width 50 height 12
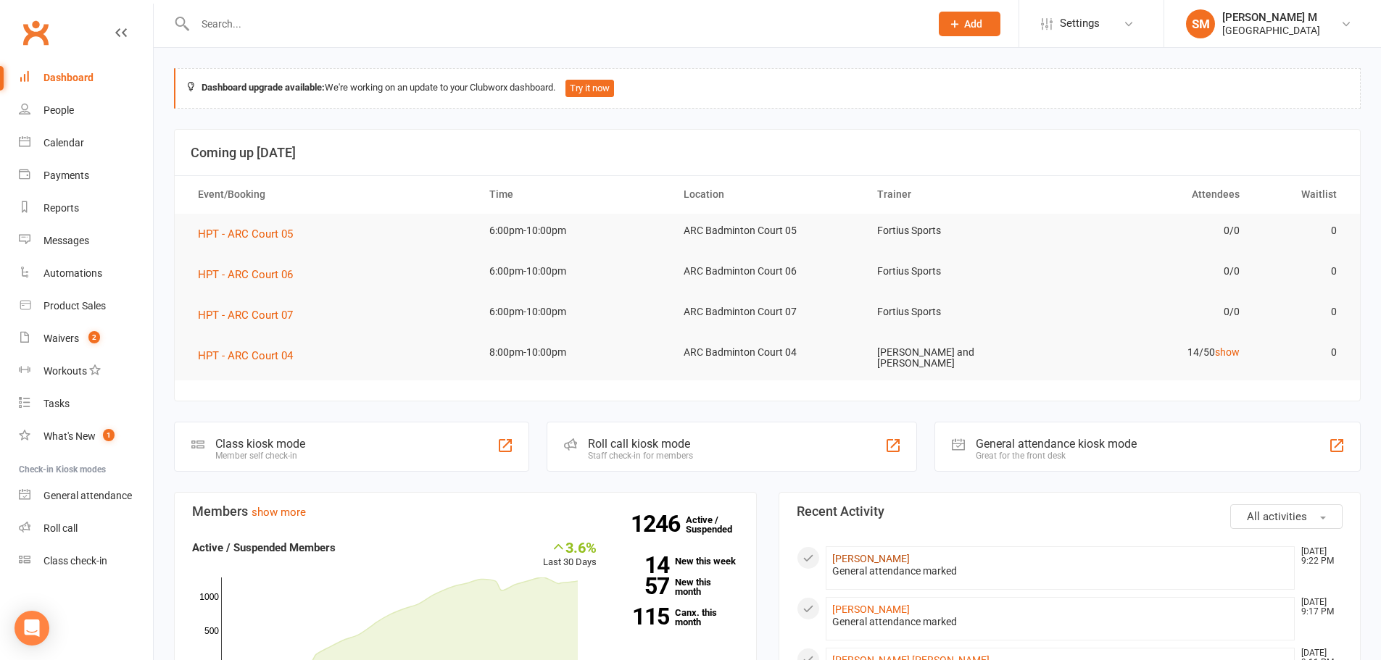
click at [893, 560] on link "FNU Amardeep" at bounding box center [871, 559] width 78 height 12
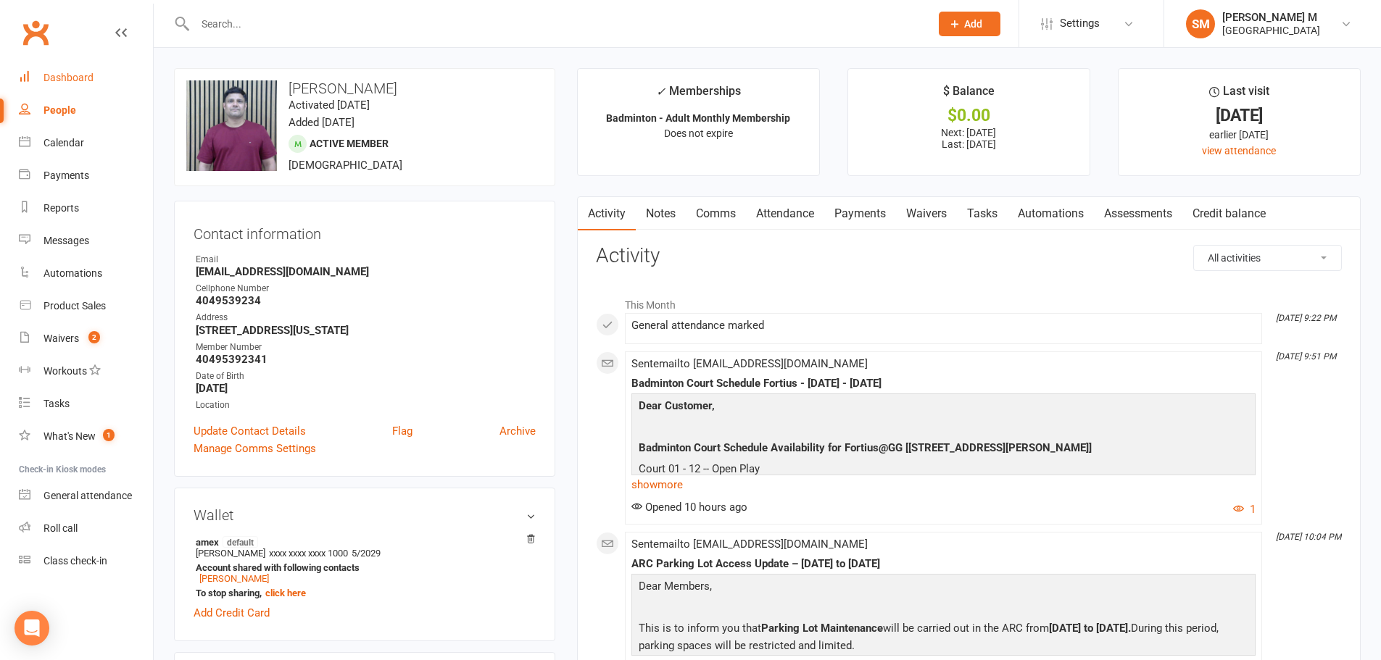
click at [53, 89] on link "Dashboard" at bounding box center [86, 78] width 134 height 33
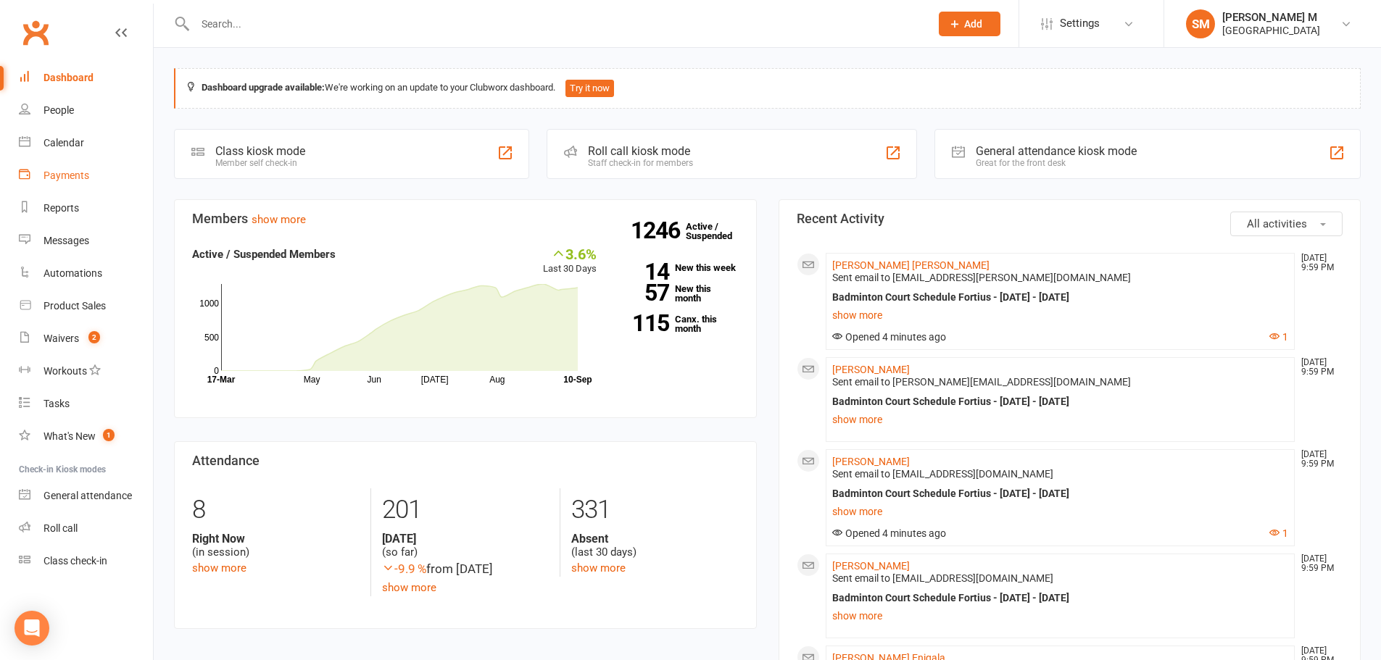
click at [80, 173] on div "Payments" at bounding box center [66, 176] width 46 height 12
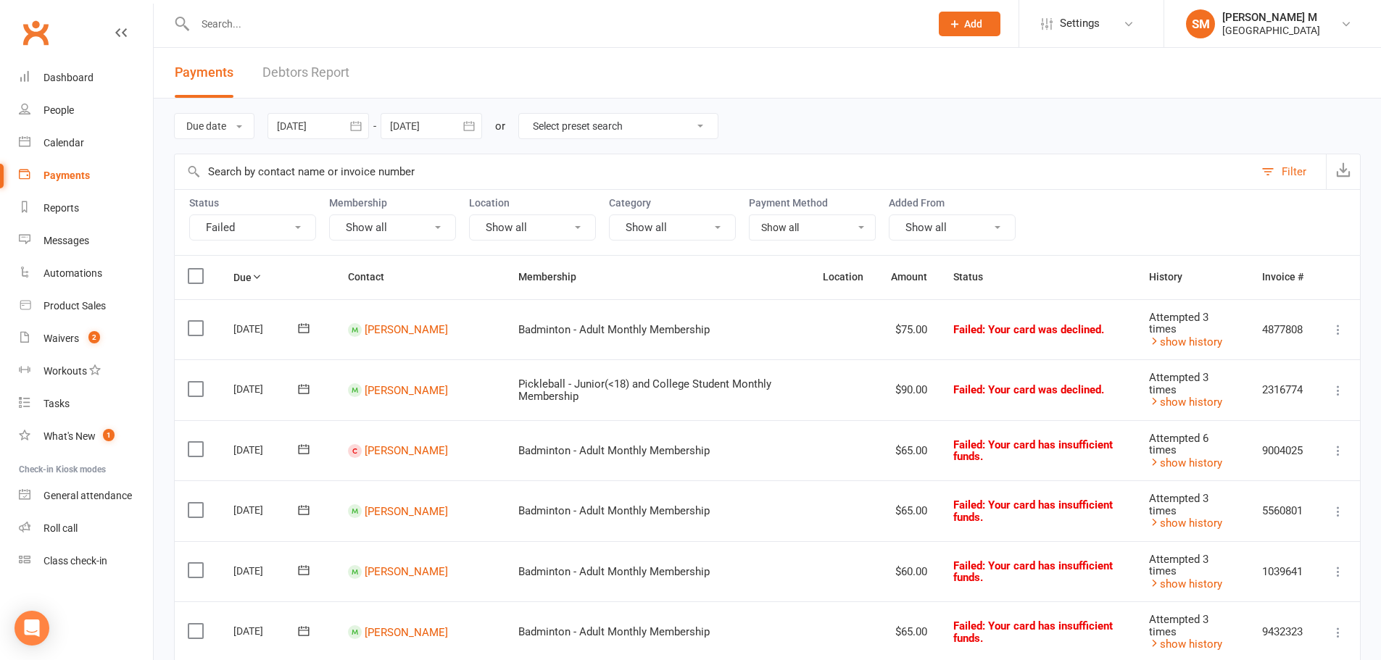
click at [354, 117] on button "button" at bounding box center [356, 126] width 26 height 26
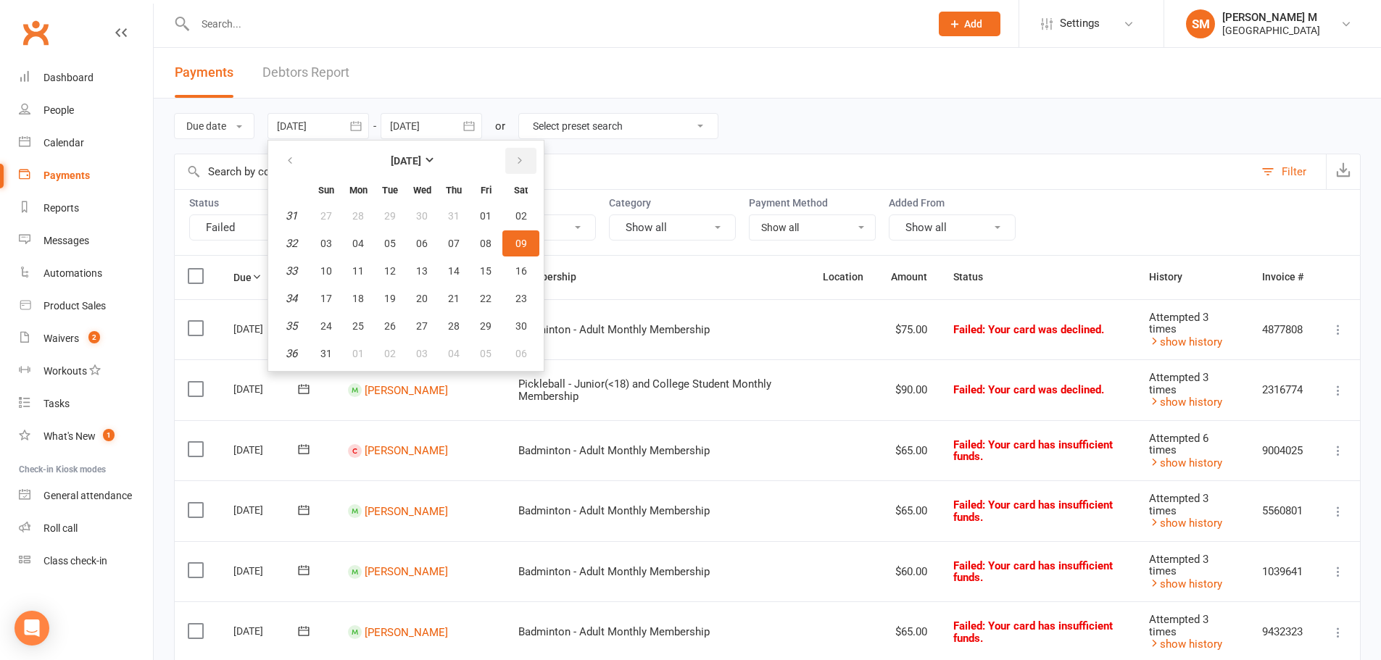
click at [522, 150] on button "button" at bounding box center [520, 161] width 31 height 26
click at [416, 242] on button "10" at bounding box center [422, 244] width 30 height 26
type input "10 Sep 2025"
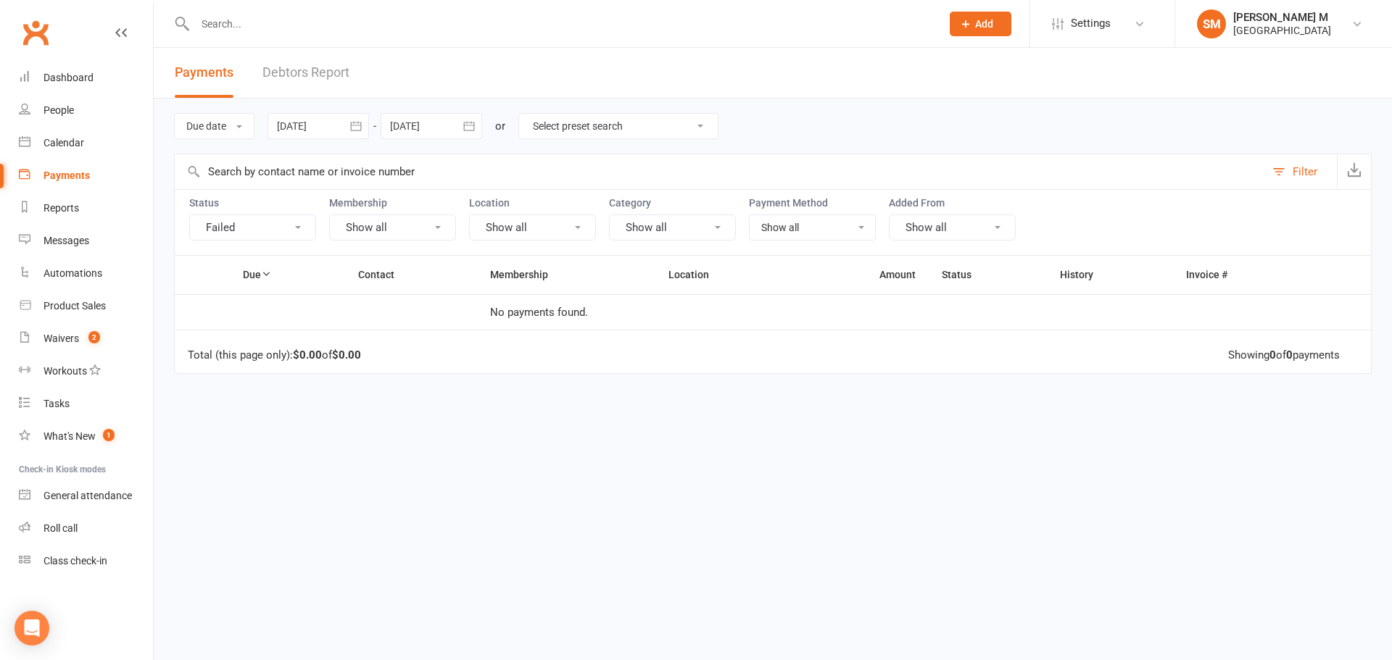
click at [469, 119] on icon "button" at bounding box center [469, 126] width 14 height 14
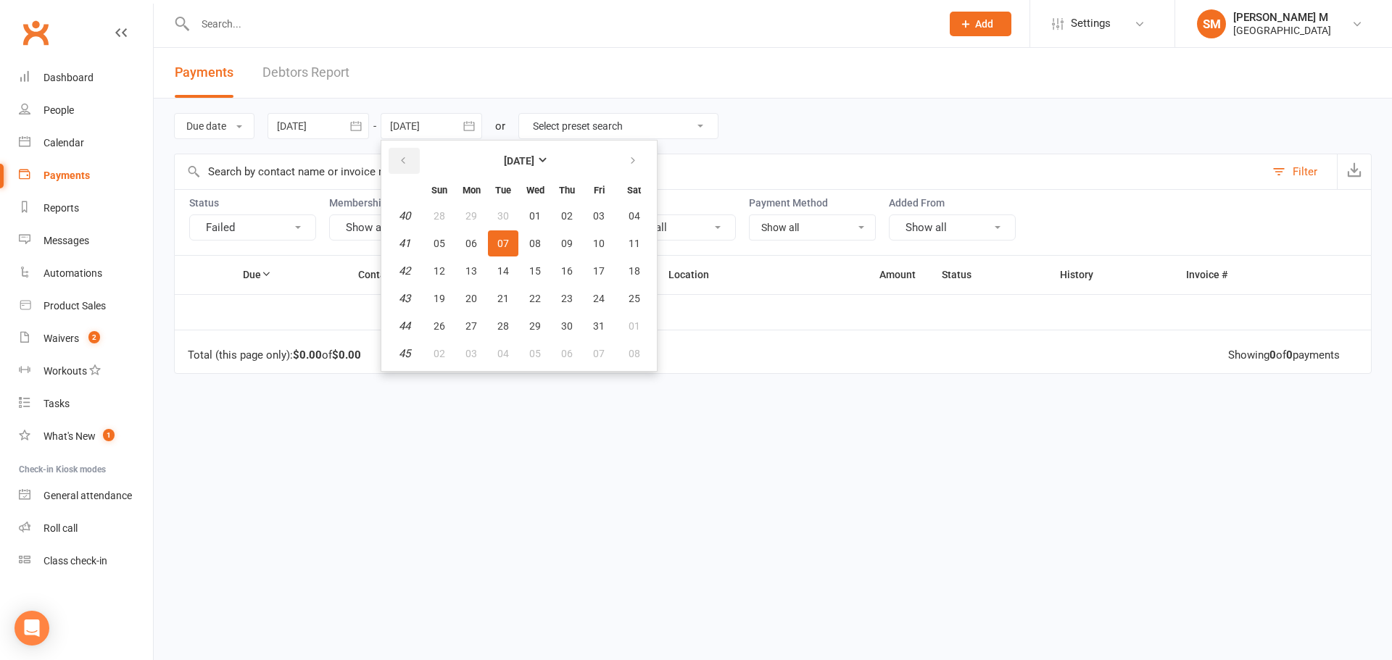
click at [408, 158] on icon "button" at bounding box center [403, 161] width 10 height 12
click at [527, 245] on button "10" at bounding box center [535, 244] width 30 height 26
type input "10 Sep 2025"
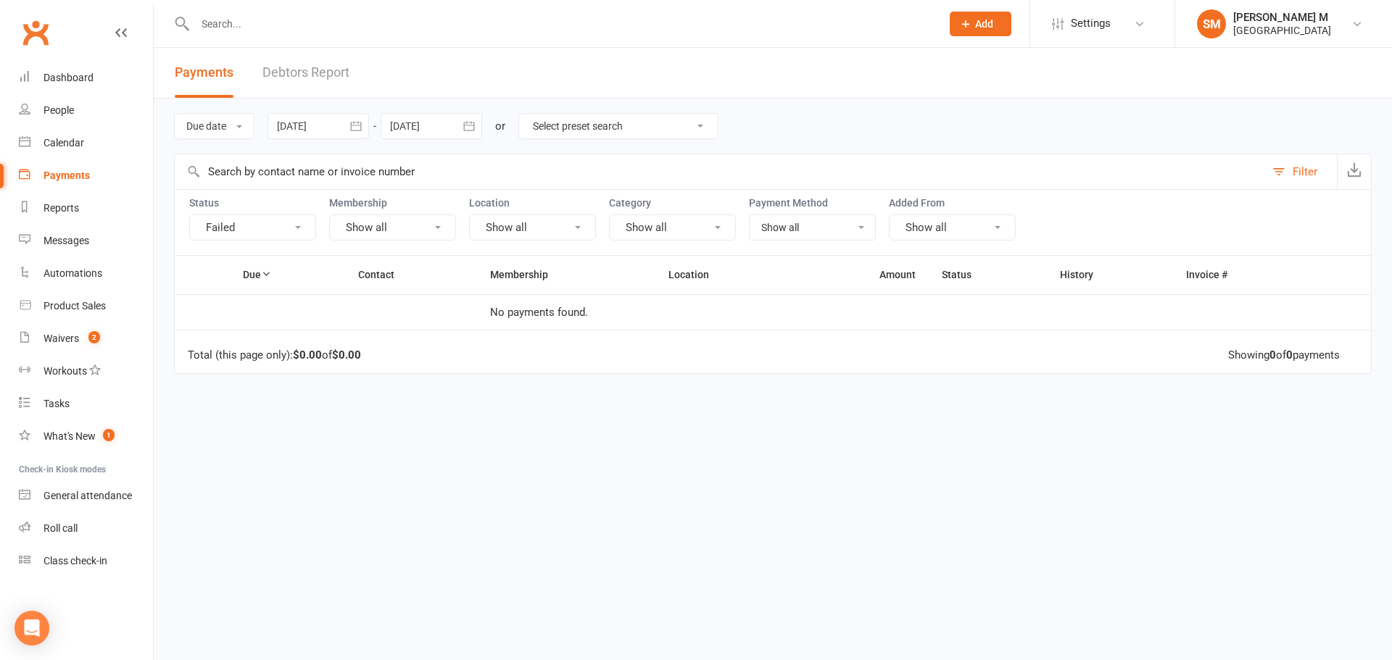
click at [358, 128] on icon "button" at bounding box center [356, 126] width 14 height 14
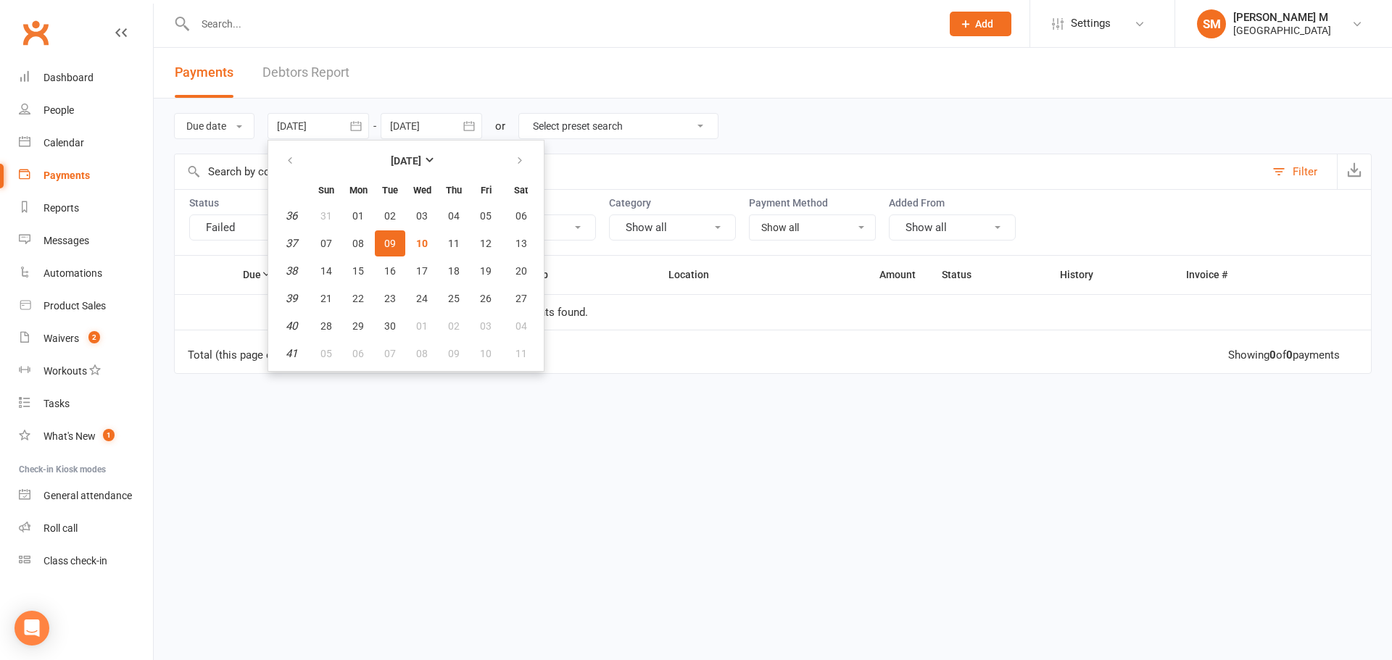
click at [486, 99] on div "Due date Due date Date paid Date failed 10 Sep 2025 September 2025 Sun Mon Tue …" at bounding box center [772, 126] width 1197 height 55
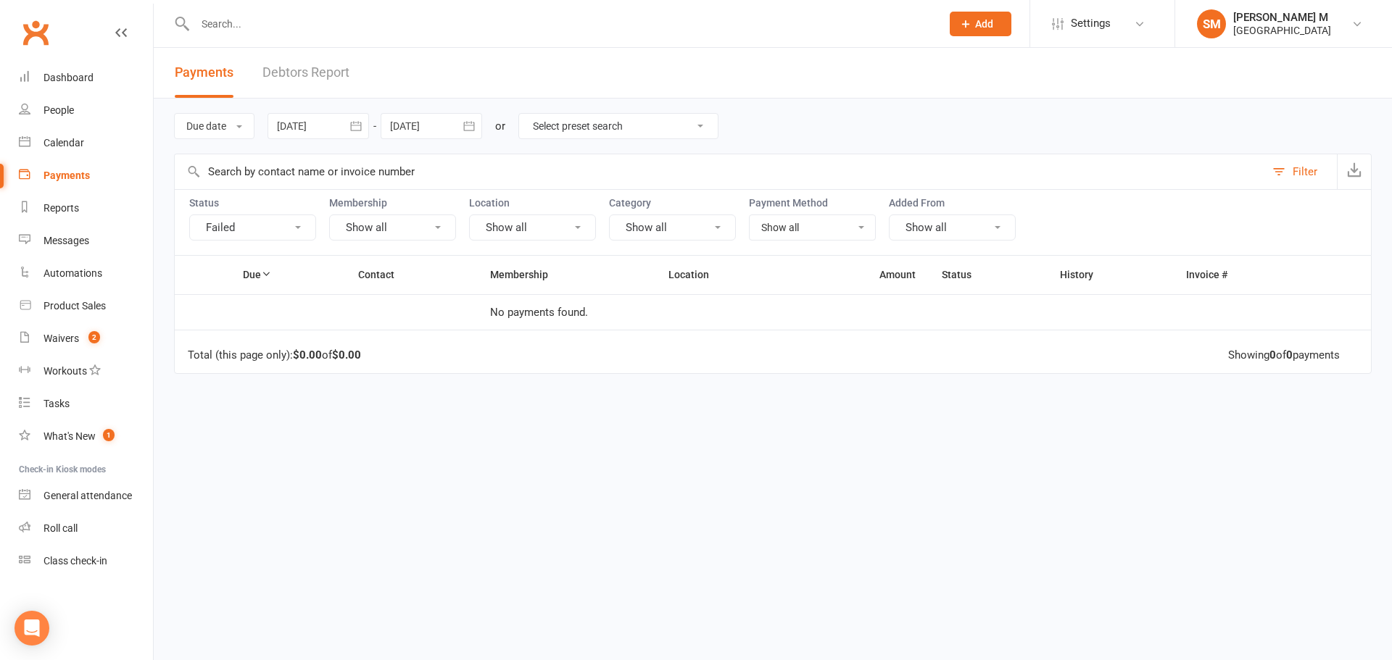
click at [357, 127] on icon "button" at bounding box center [356, 126] width 14 height 14
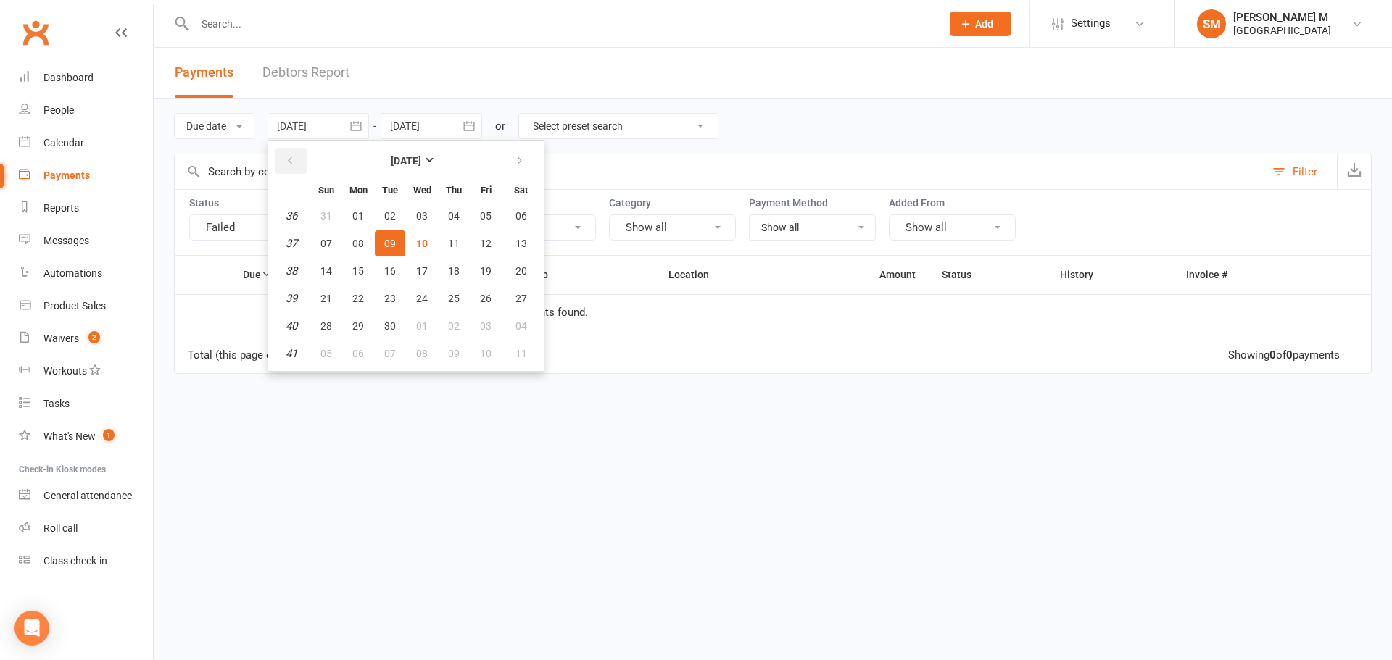
click at [287, 164] on button "button" at bounding box center [290, 161] width 31 height 26
click at [99, 338] on span "2" at bounding box center [94, 337] width 12 height 12
select select "50"
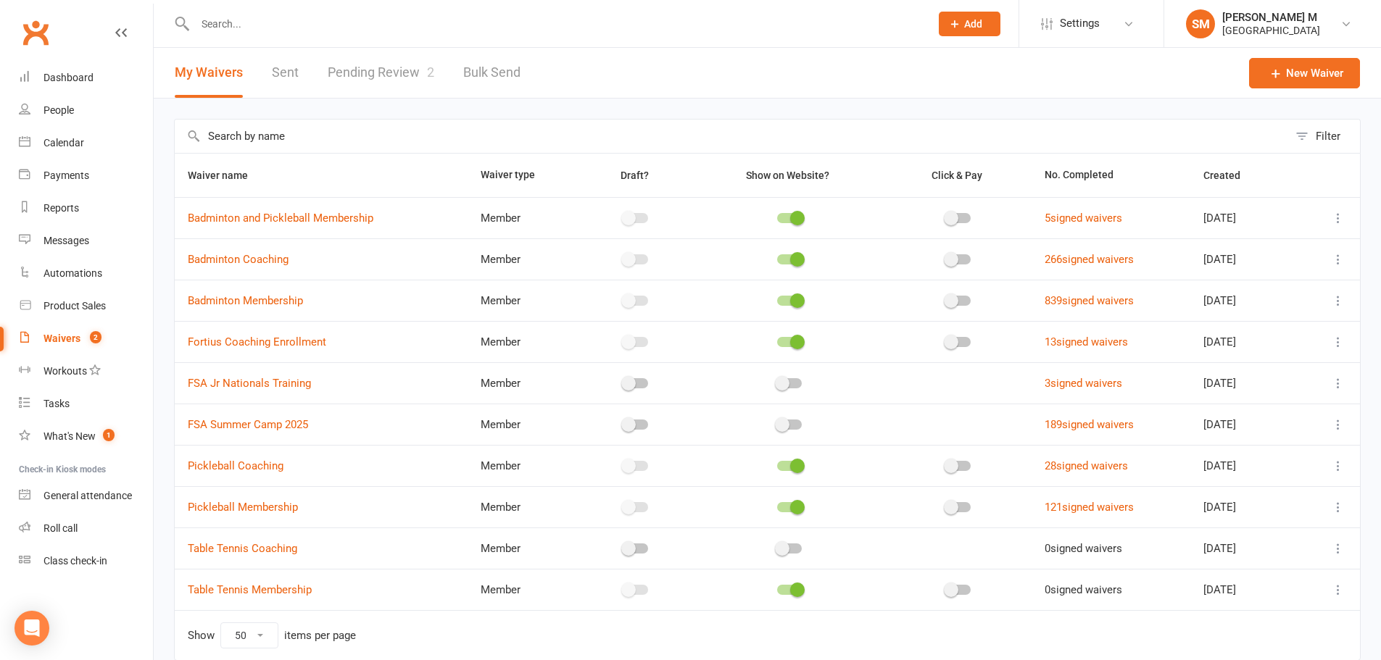
click at [366, 75] on link "Pending Review 2" at bounding box center [381, 73] width 107 height 50
select select "100"
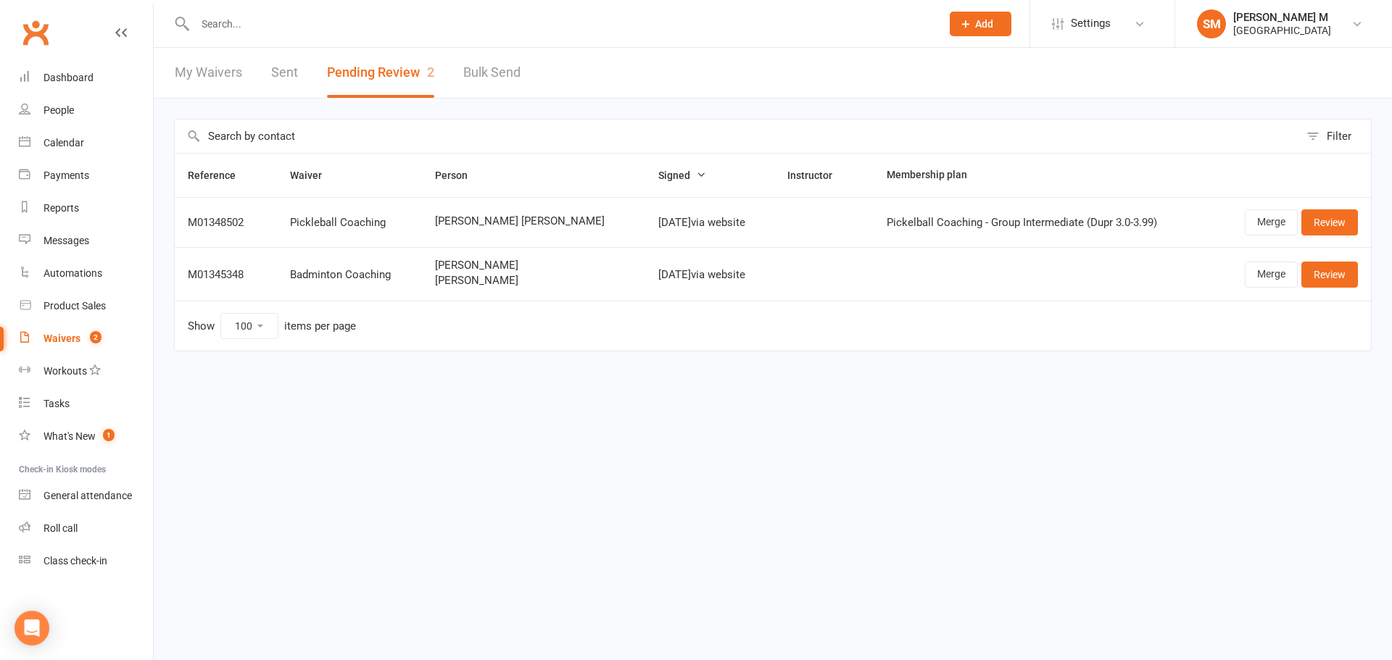
click at [281, 67] on link "Sent" at bounding box center [284, 73] width 27 height 50
select select "50"
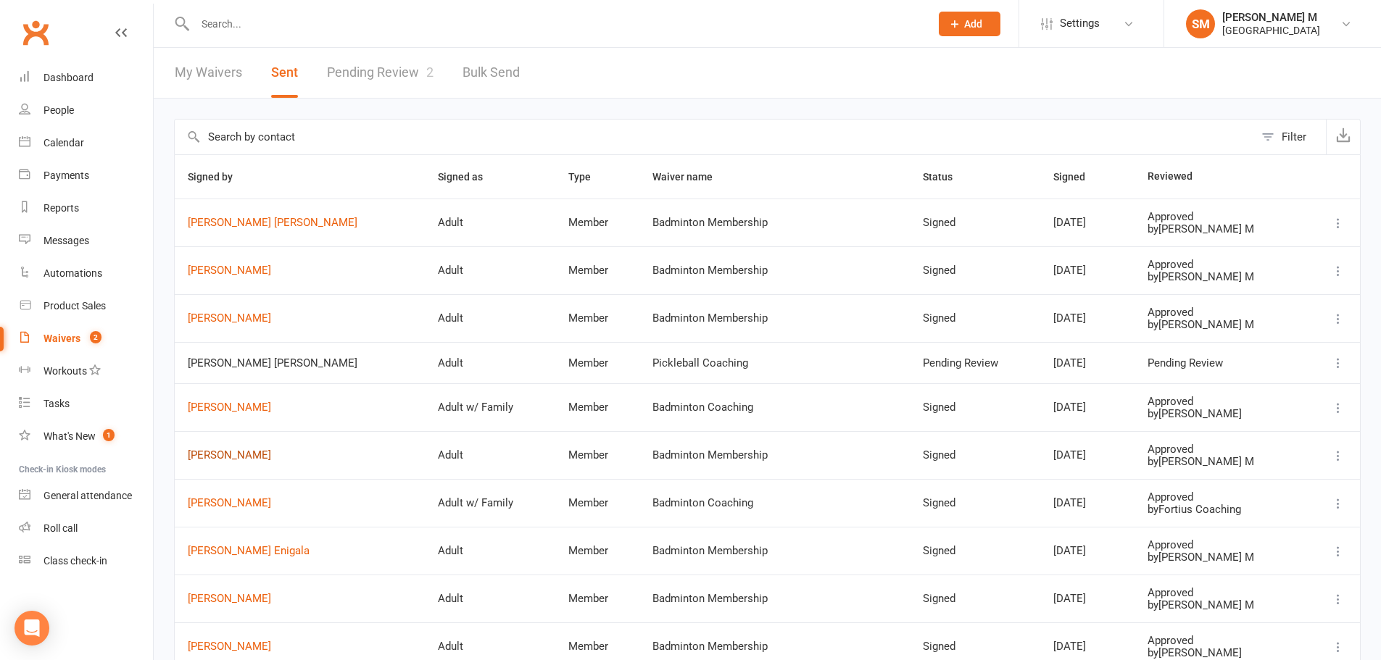
click at [239, 452] on link "[PERSON_NAME]" at bounding box center [300, 455] width 224 height 12
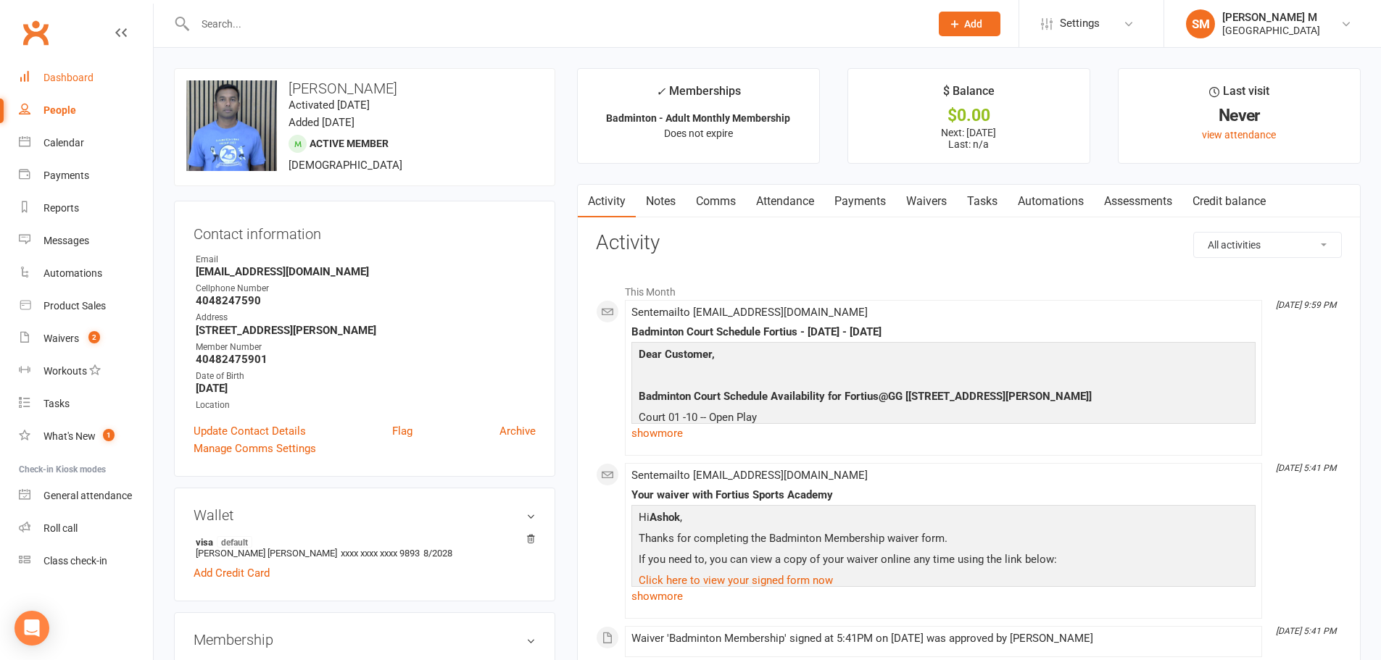
click at [59, 80] on div "Dashboard" at bounding box center [68, 78] width 50 height 12
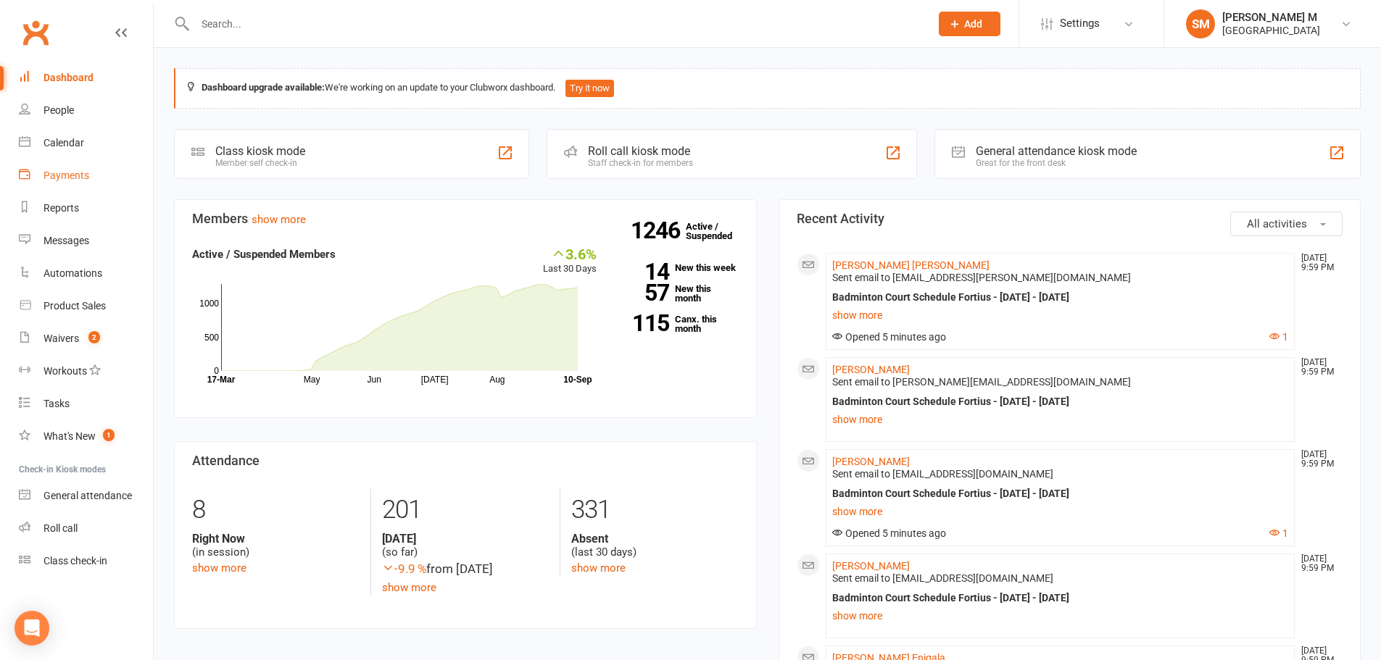
click at [43, 183] on link "Payments" at bounding box center [86, 175] width 134 height 33
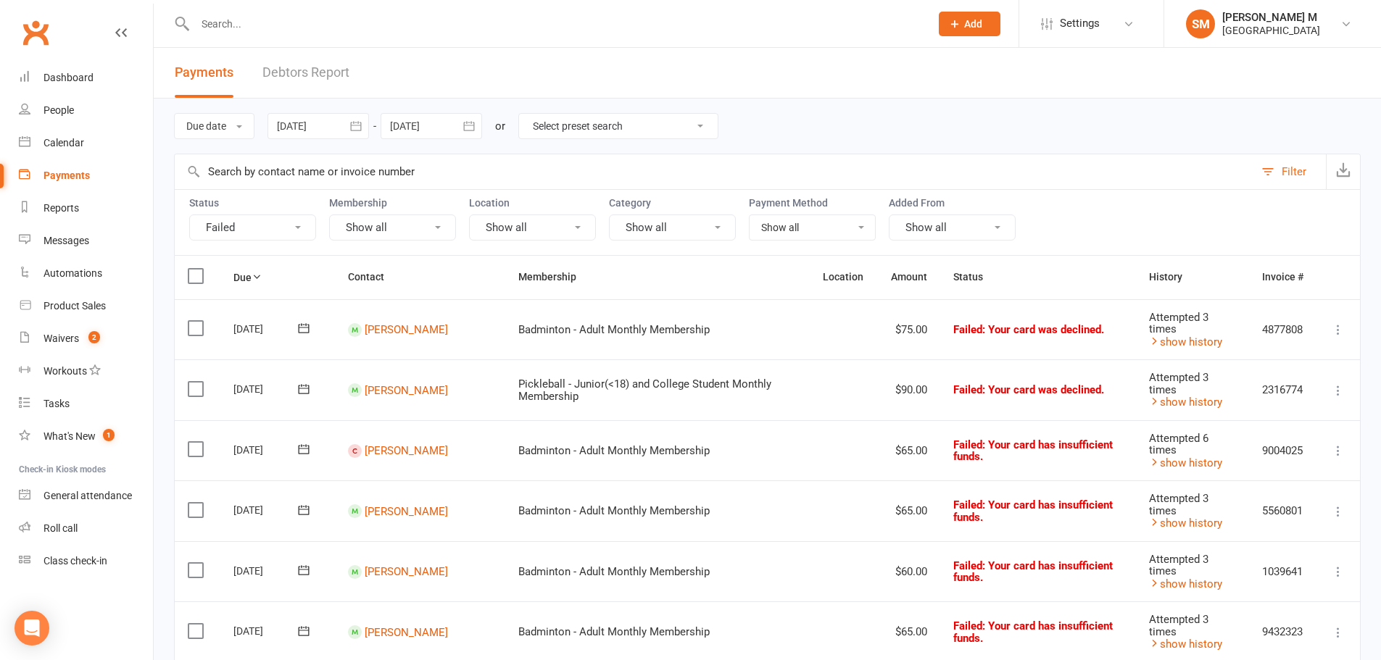
click at [358, 123] on icon "button" at bounding box center [355, 125] width 11 height 9
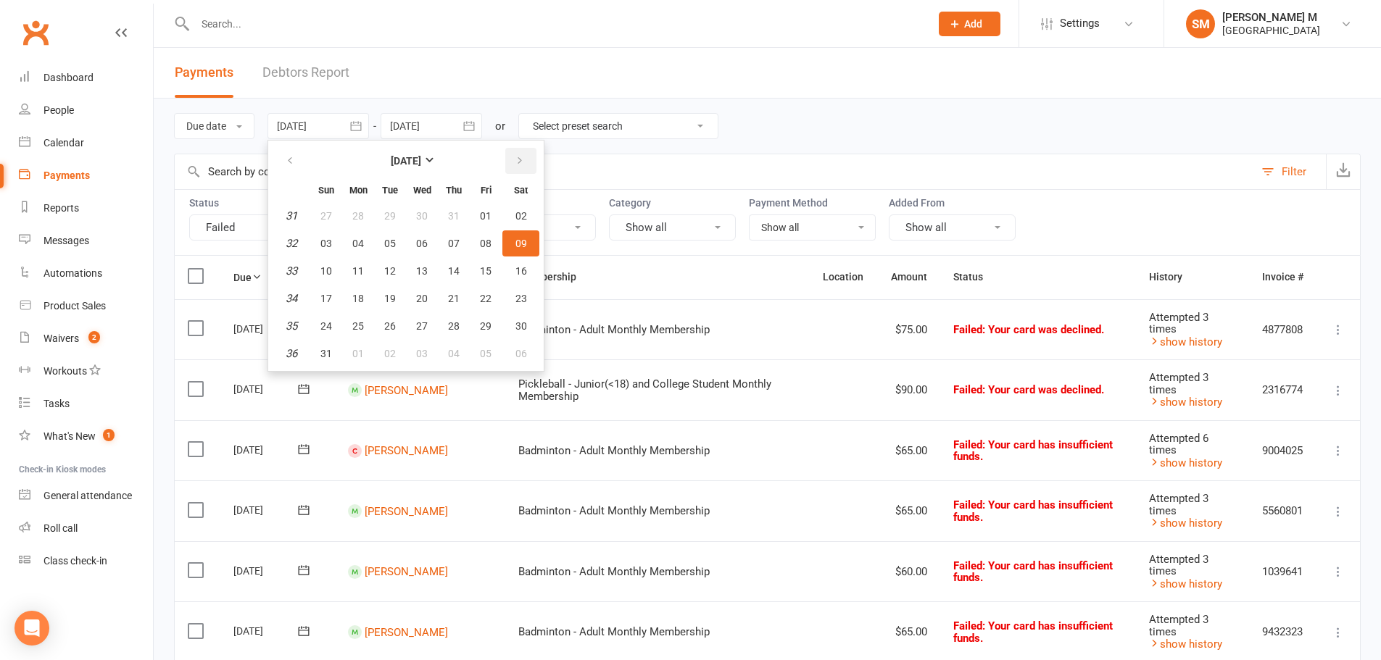
click at [507, 154] on button "button" at bounding box center [520, 161] width 31 height 26
click at [429, 255] on button "10" at bounding box center [422, 244] width 30 height 26
type input "10 Sep 2025"
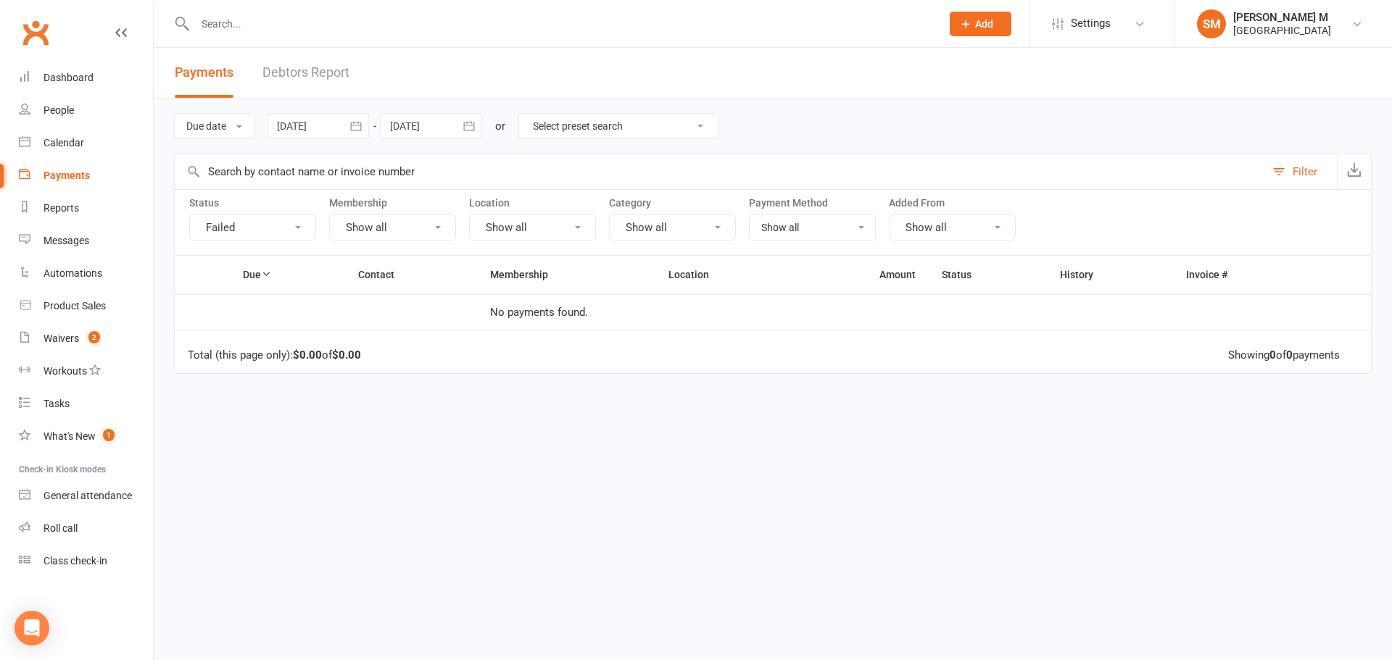
click at [473, 129] on icon "button" at bounding box center [469, 126] width 14 height 14
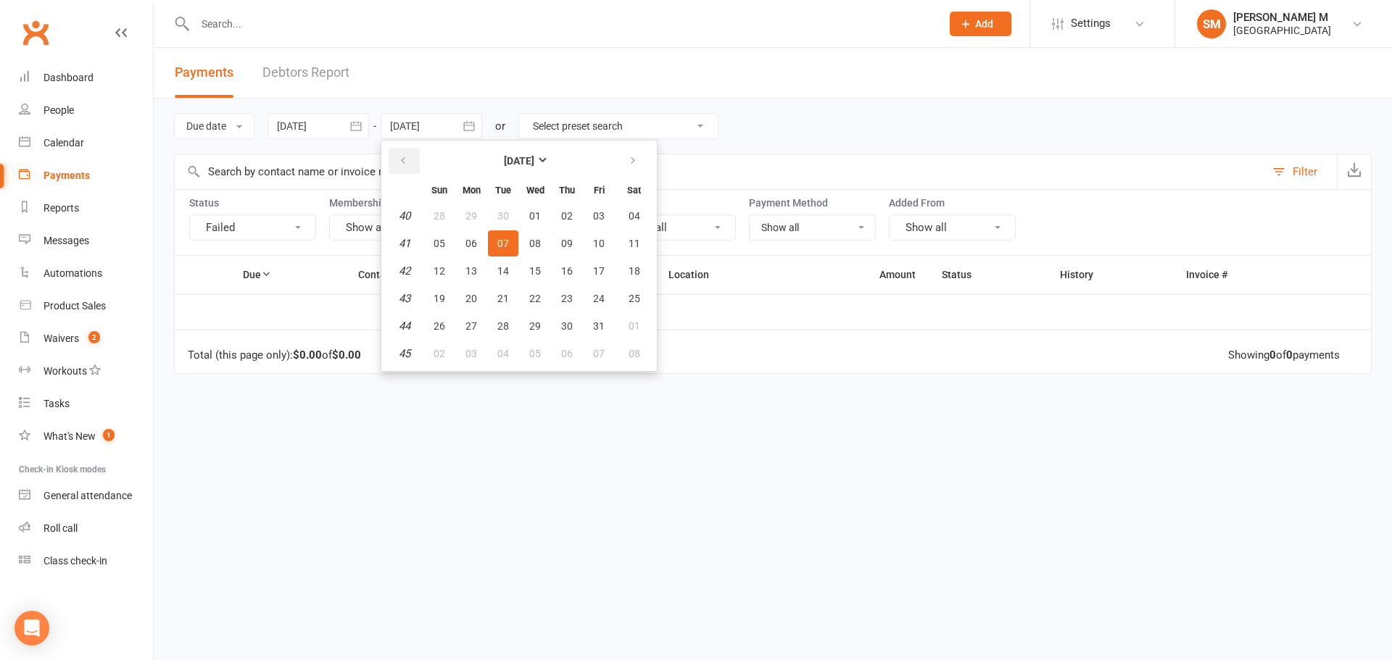
click at [411, 156] on button "button" at bounding box center [404, 161] width 31 height 26
click at [539, 232] on button "10" at bounding box center [535, 244] width 30 height 26
type input "10 Sep 2025"
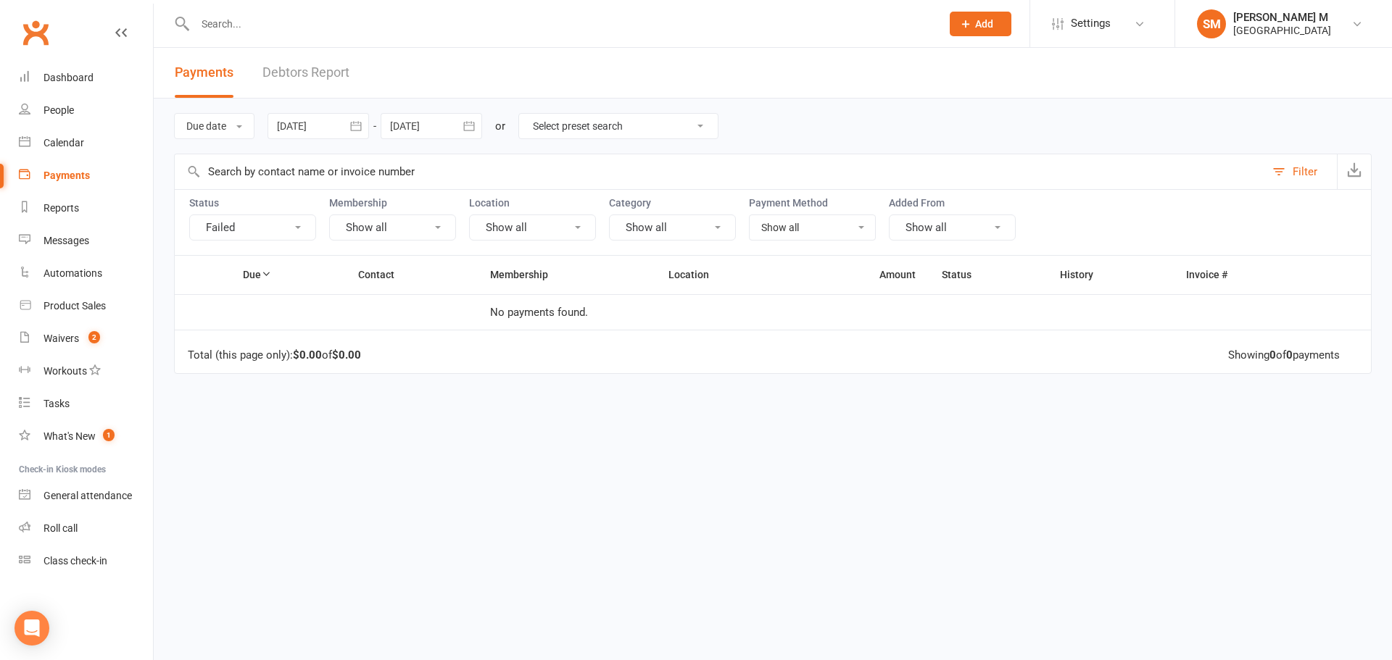
click at [356, 125] on icon "button" at bounding box center [356, 126] width 14 height 14
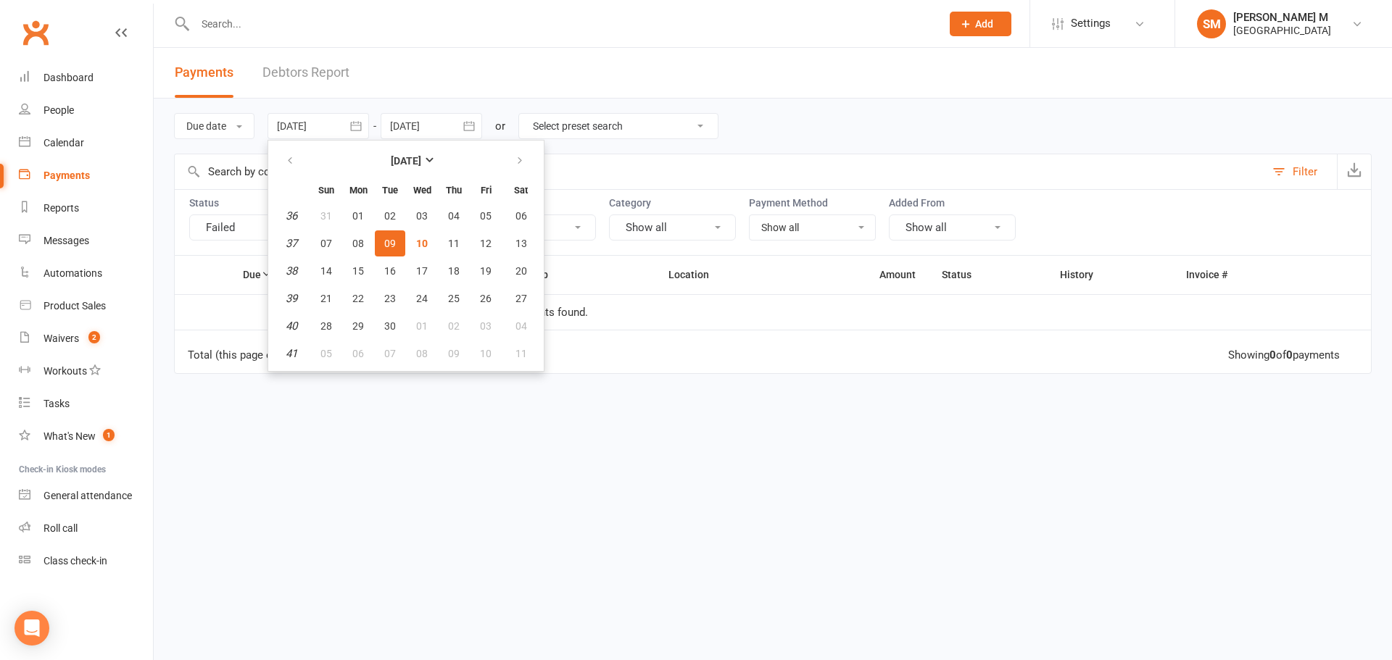
click at [396, 244] on span "09" at bounding box center [390, 244] width 12 height 12
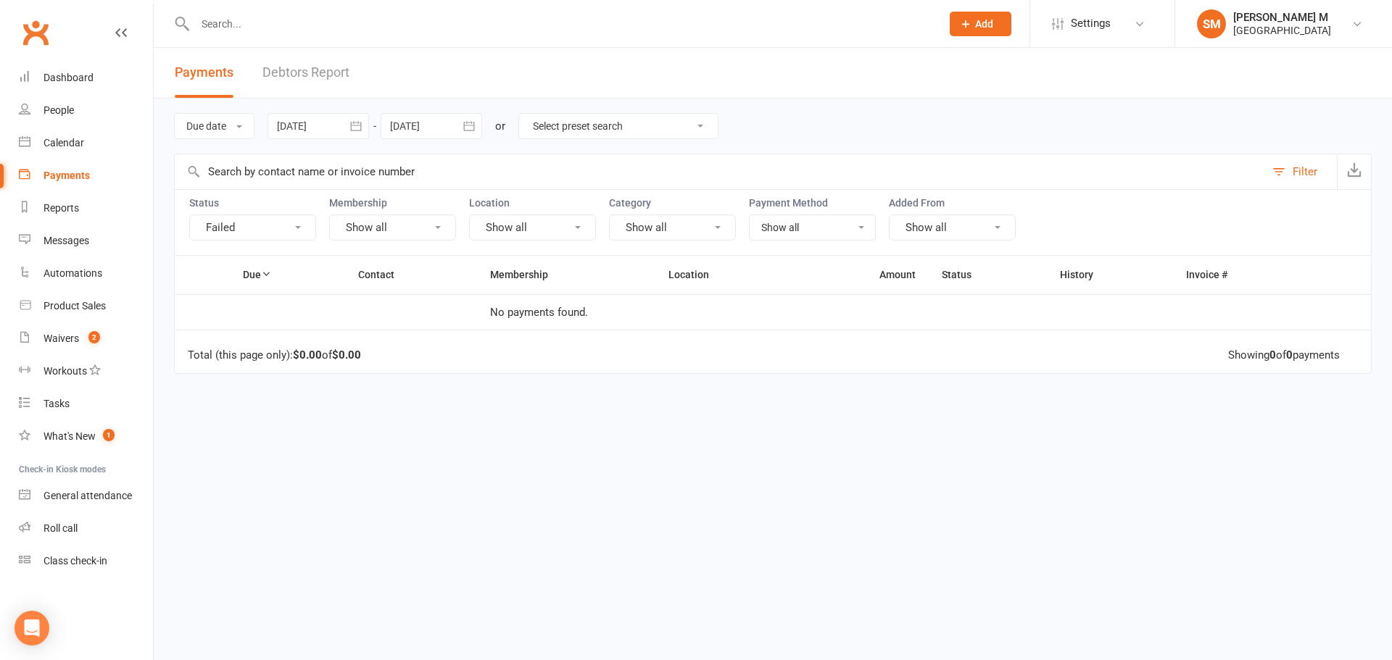
click at [354, 125] on icon "button" at bounding box center [355, 125] width 11 height 9
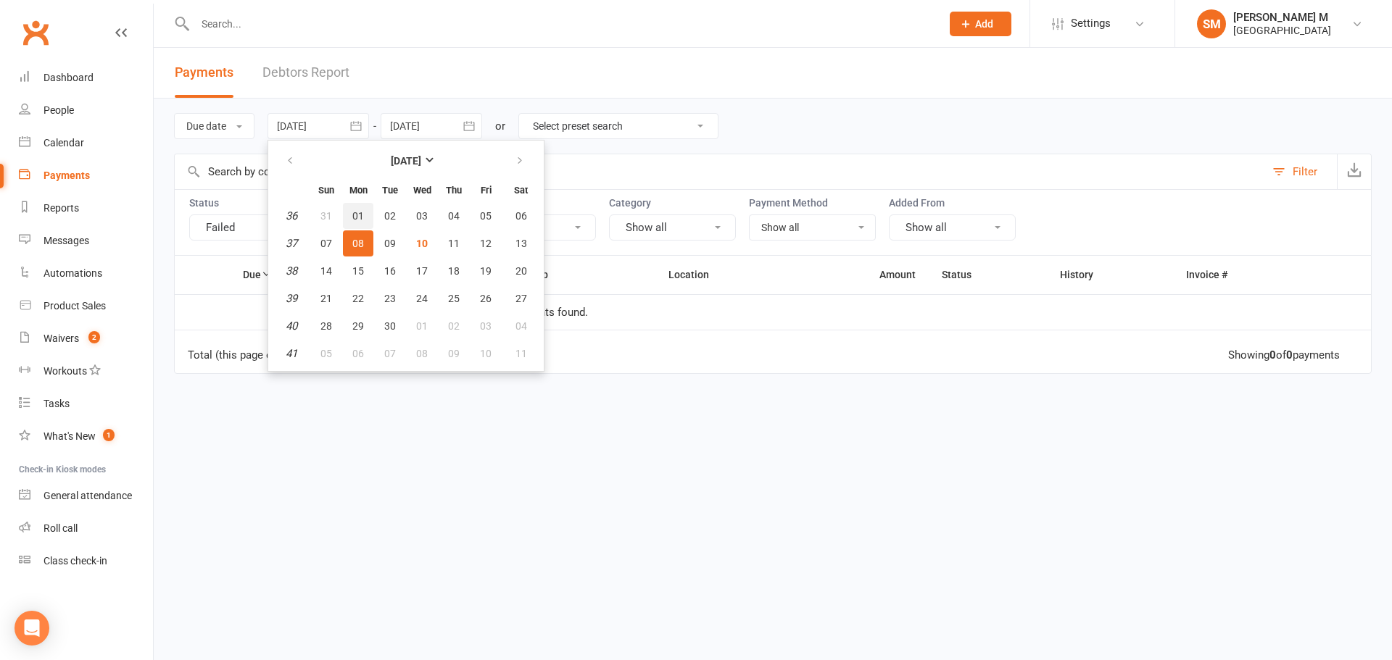
click at [362, 212] on span "01" at bounding box center [358, 216] width 12 height 12
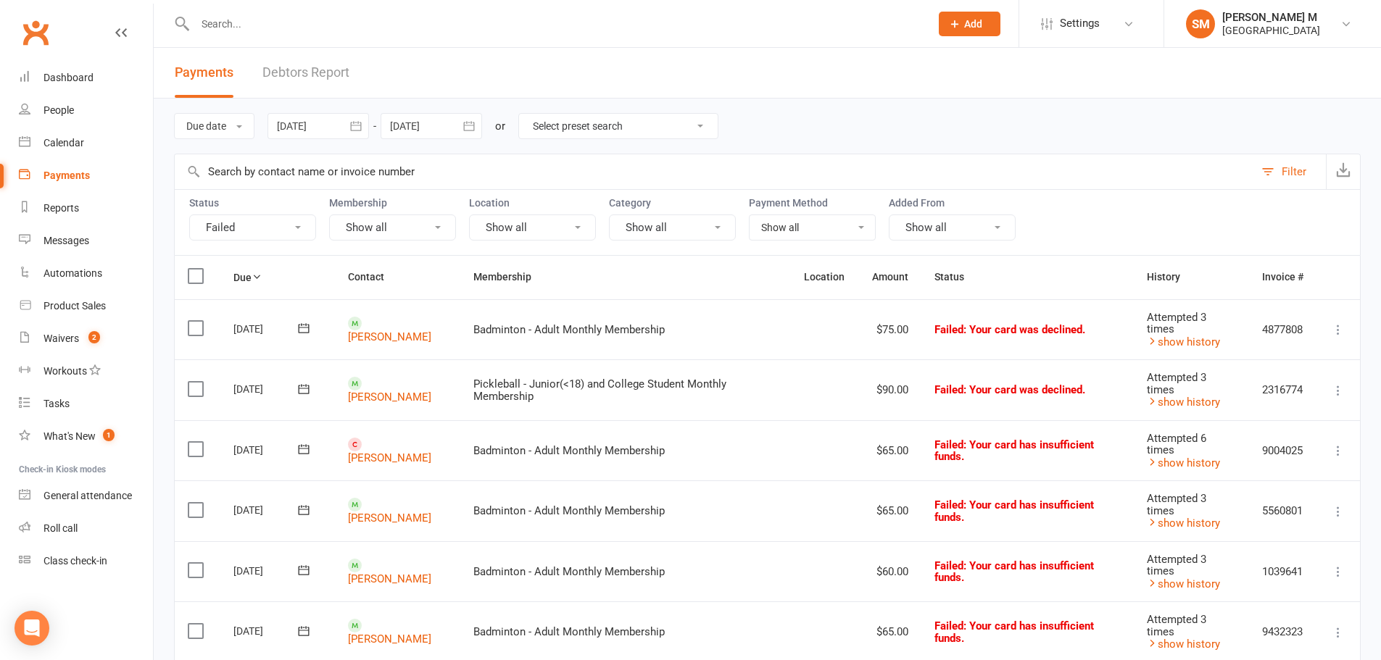
click at [295, 222] on button "Failed" at bounding box center [252, 228] width 127 height 26
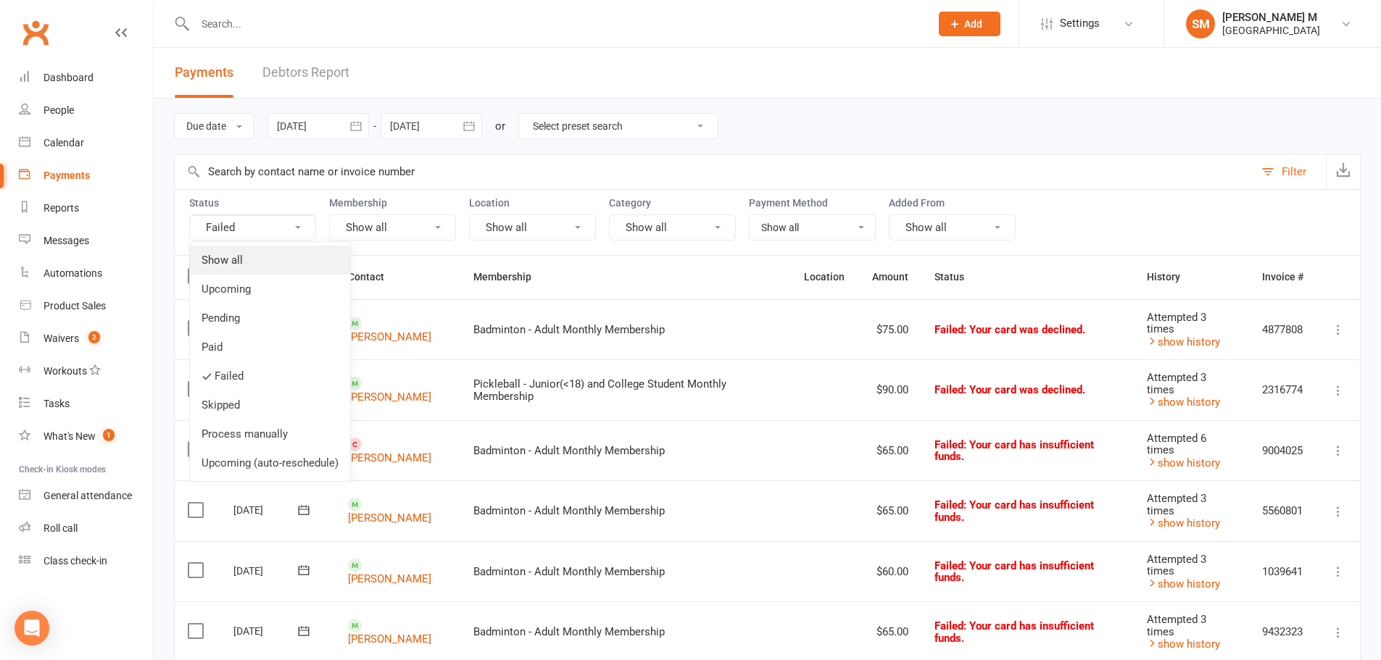
click at [263, 265] on link "Show all" at bounding box center [270, 260] width 160 height 29
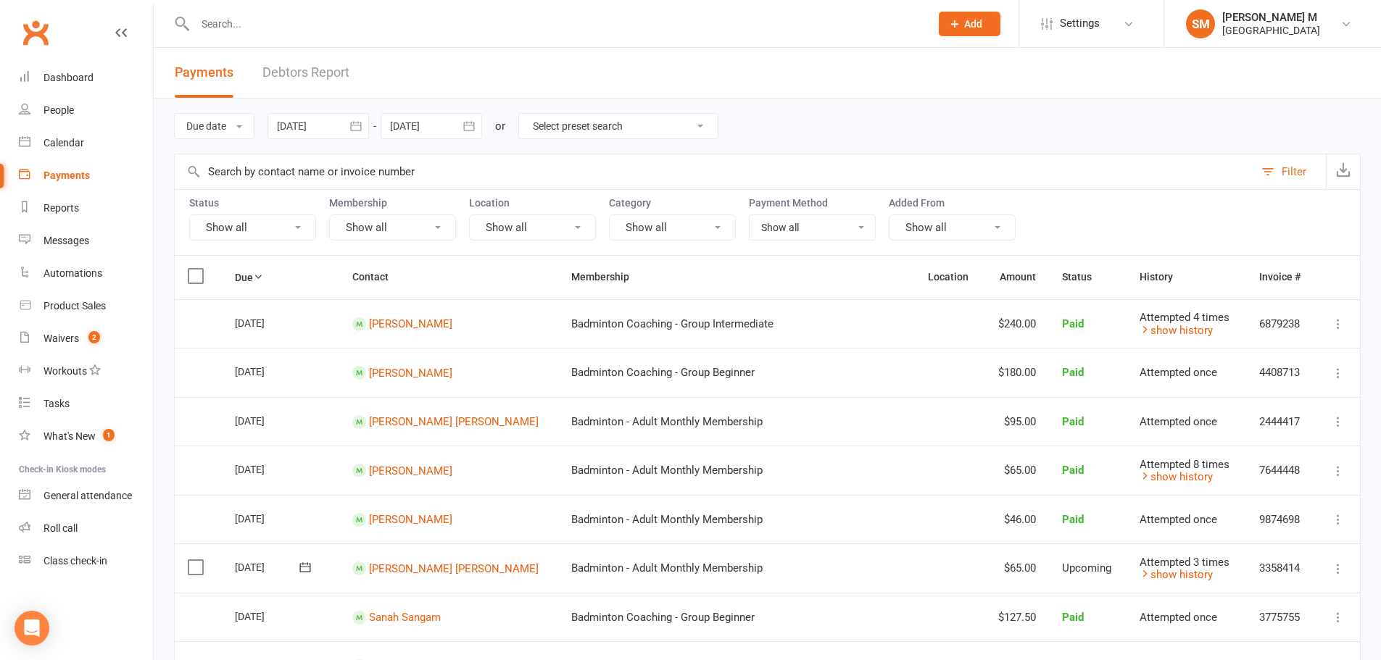
click at [361, 123] on icon "button" at bounding box center [355, 125] width 11 height 9
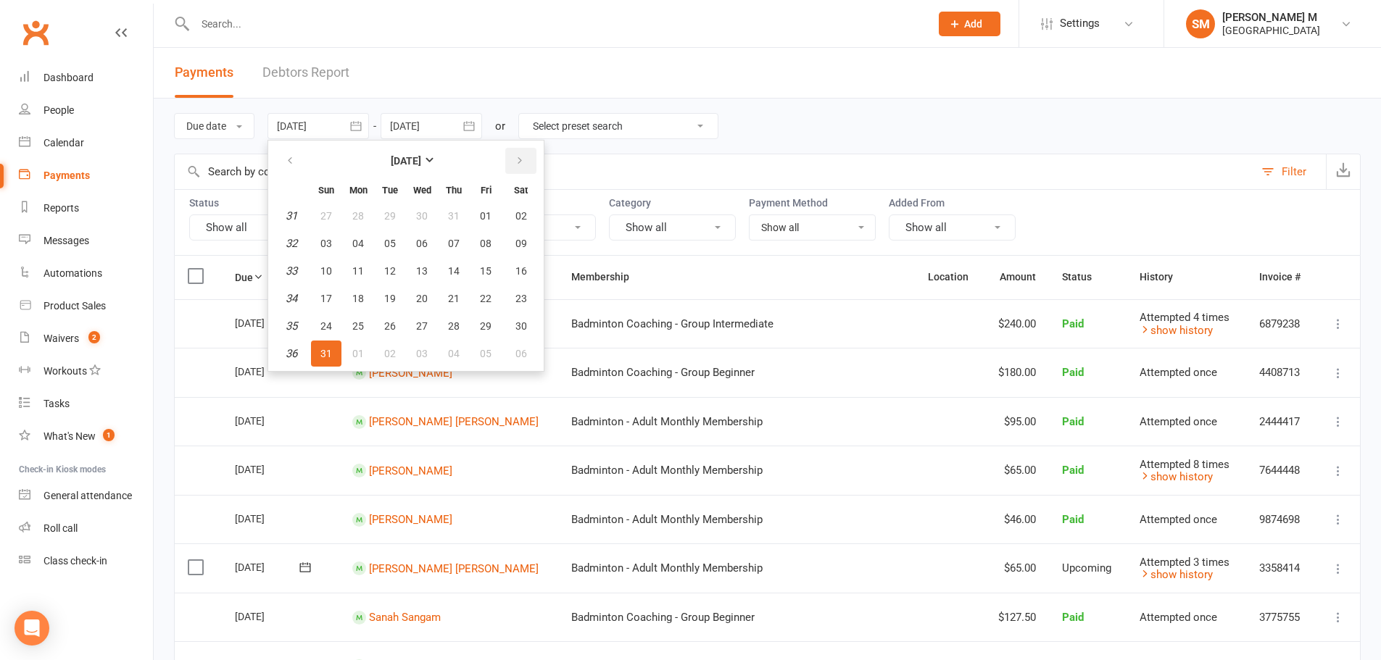
click at [526, 157] on button "button" at bounding box center [520, 161] width 31 height 26
click at [417, 235] on button "10" at bounding box center [422, 244] width 30 height 26
type input "10 Sep 2025"
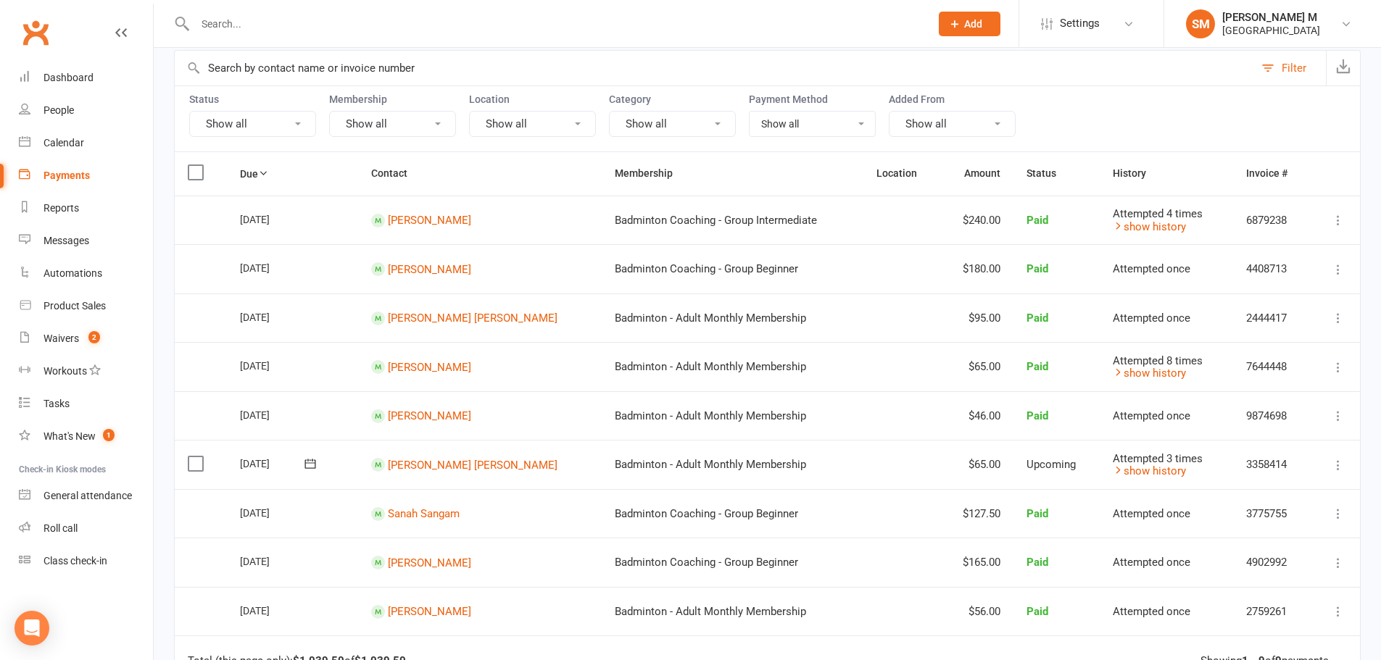
scroll to position [41, 0]
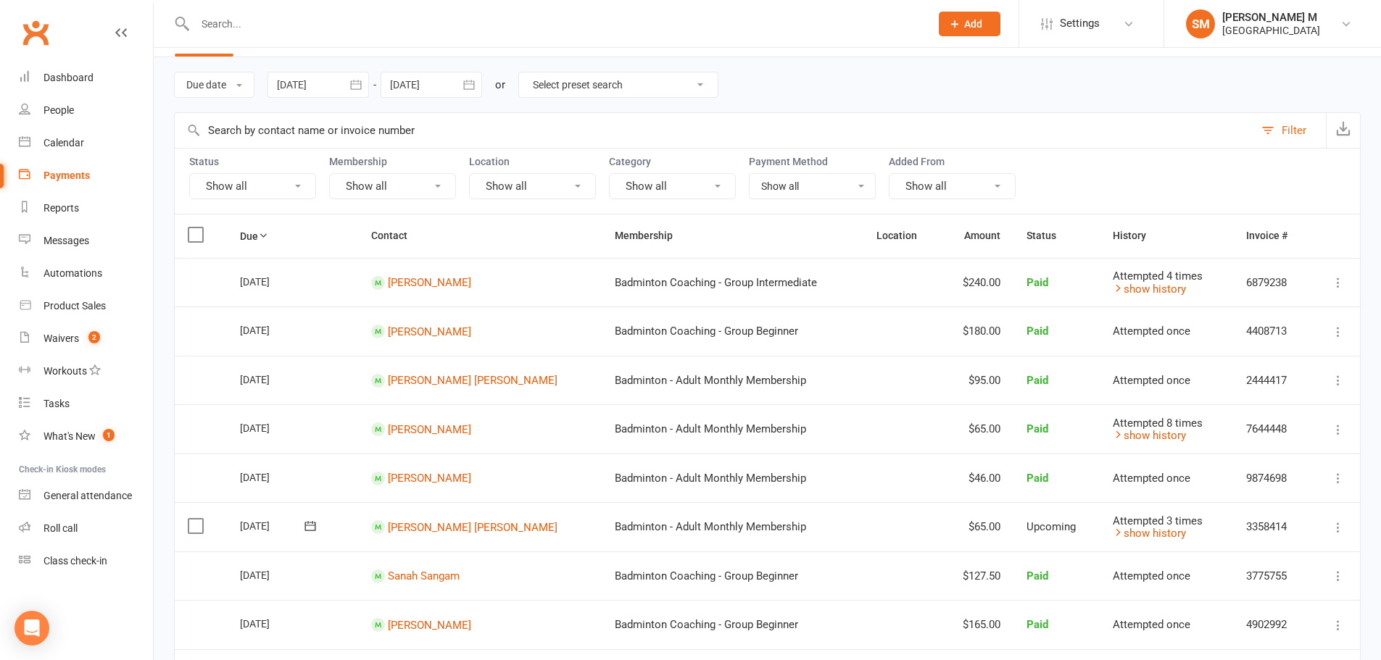
click at [199, 21] on input "text" at bounding box center [555, 24] width 729 height 20
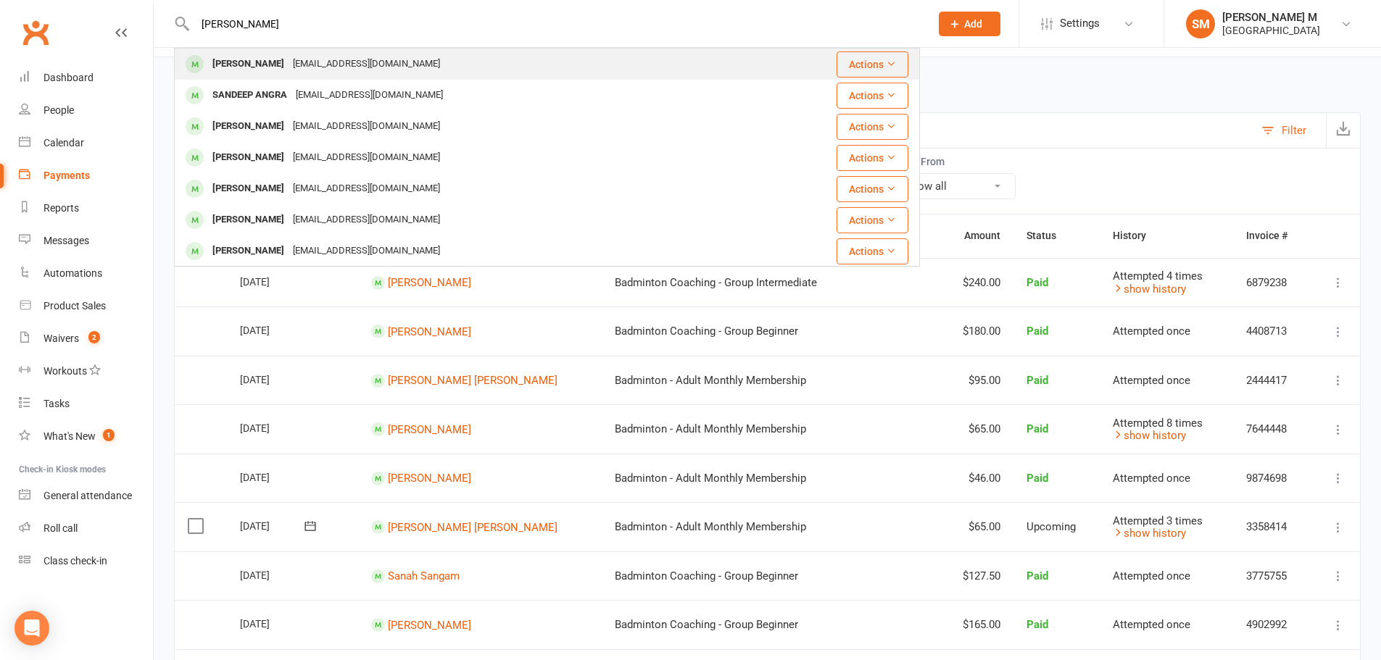
type input "AMARDEEP"
click at [289, 65] on div "amaronline04@gmail.com" at bounding box center [366, 64] width 156 height 21
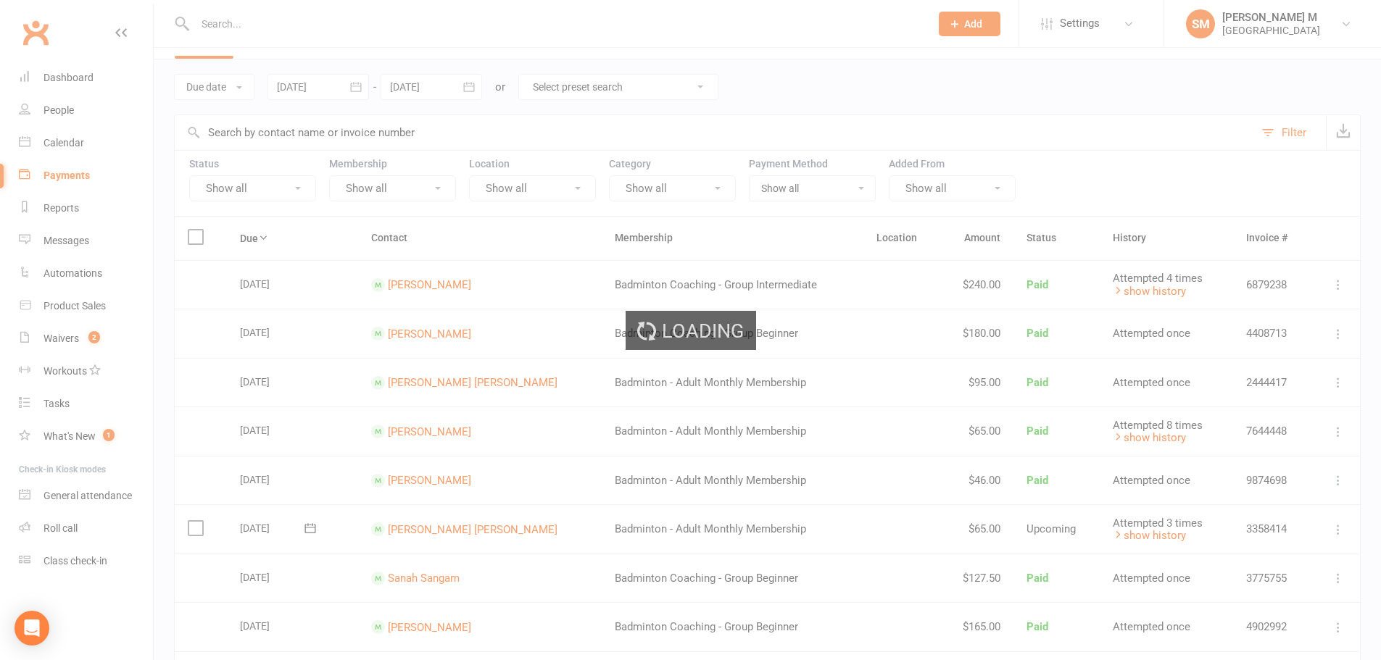
scroll to position [14, 0]
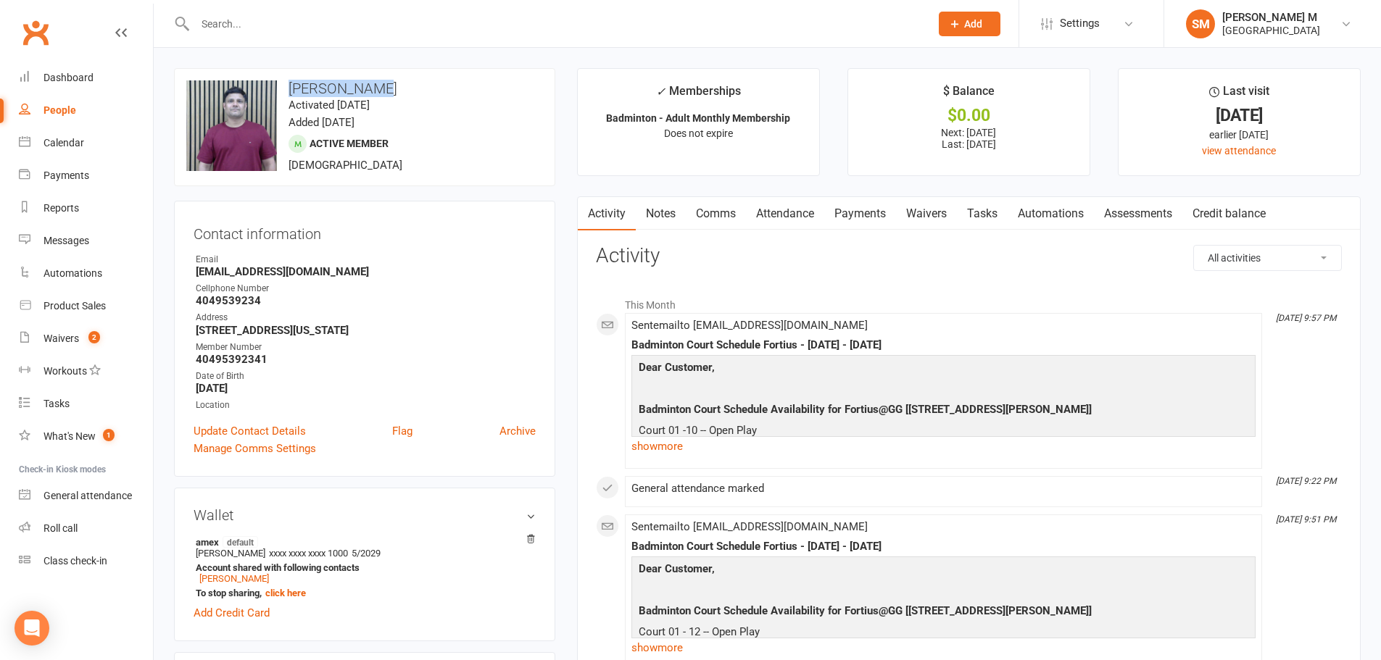
drag, startPoint x: 288, startPoint y: 84, endPoint x: 456, endPoint y: 84, distance: 168.2
click at [456, 84] on h3 "FNU Amardeep" at bounding box center [364, 88] width 357 height 16
copy h3 "FNU Amardeep"
click at [491, 78] on div "upload photo change photo FNU Amardeep Activated 22 June, 2025 Added 21 June, 2…" at bounding box center [364, 127] width 381 height 118
click at [207, 18] on input "text" at bounding box center [555, 24] width 729 height 20
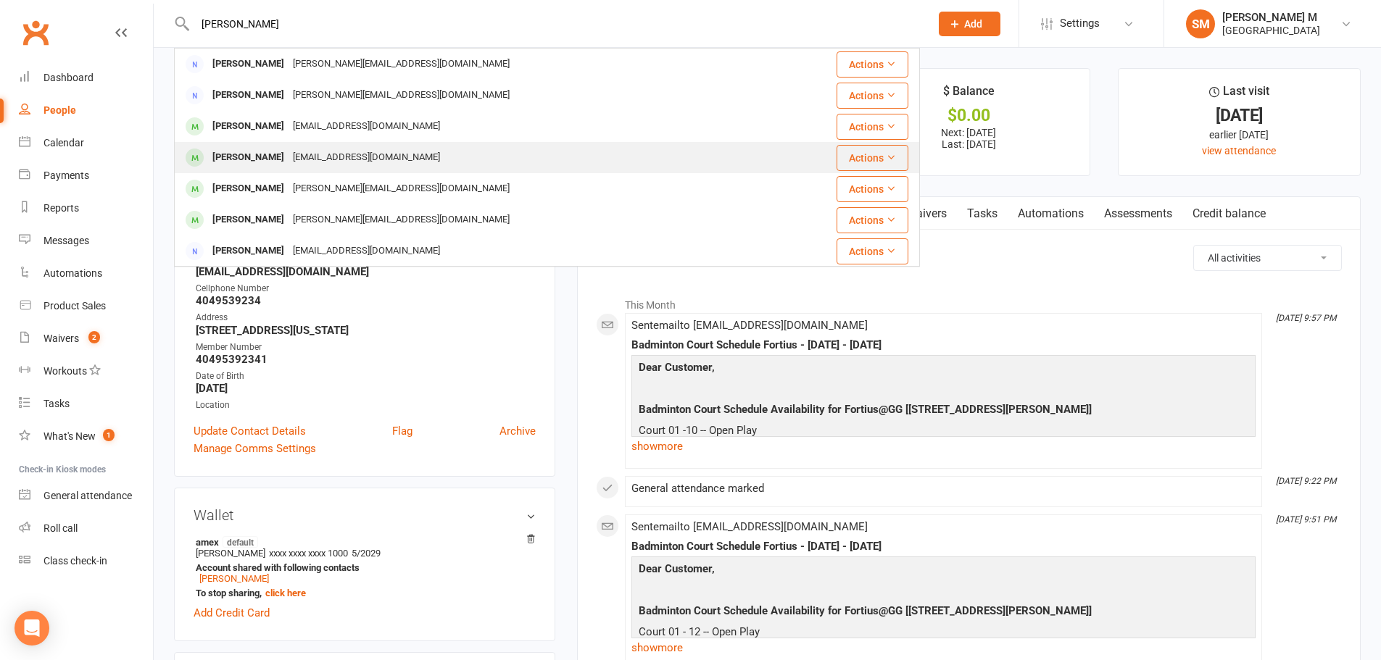
type input "GAYATHRI"
click at [345, 150] on div "amaronline04@gmail.com" at bounding box center [366, 157] width 156 height 21
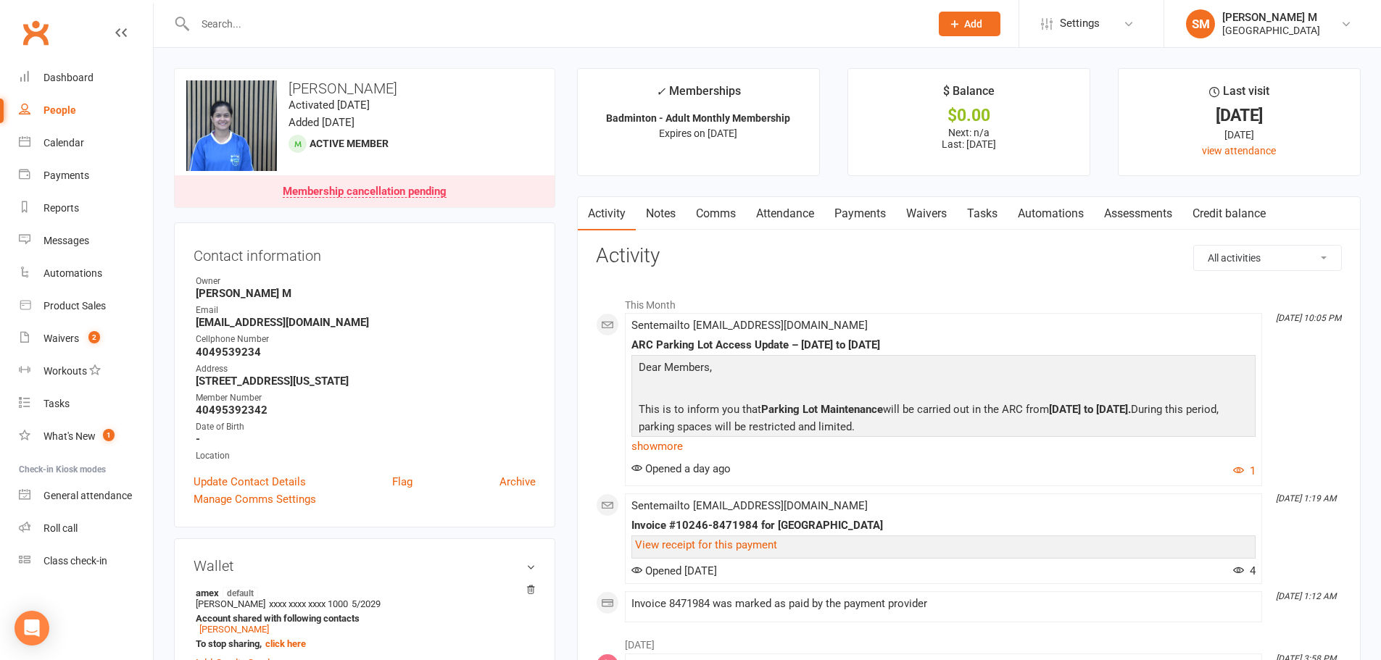
drag, startPoint x: 291, startPoint y: 86, endPoint x: 394, endPoint y: 78, distance: 102.5
click at [394, 78] on div "upload photo change photo Gayathri Nayak Activated 30 June, 2025 Added 30 June,…" at bounding box center [364, 138] width 381 height 140
copy h3 "Gayathri Nayak"
click at [459, 75] on div "upload photo change photo Gayathri Nayak Activated 30 June, 2025 Added 30 June,…" at bounding box center [364, 138] width 381 height 140
drag, startPoint x: 191, startPoint y: 323, endPoint x: 337, endPoint y: 325, distance: 146.5
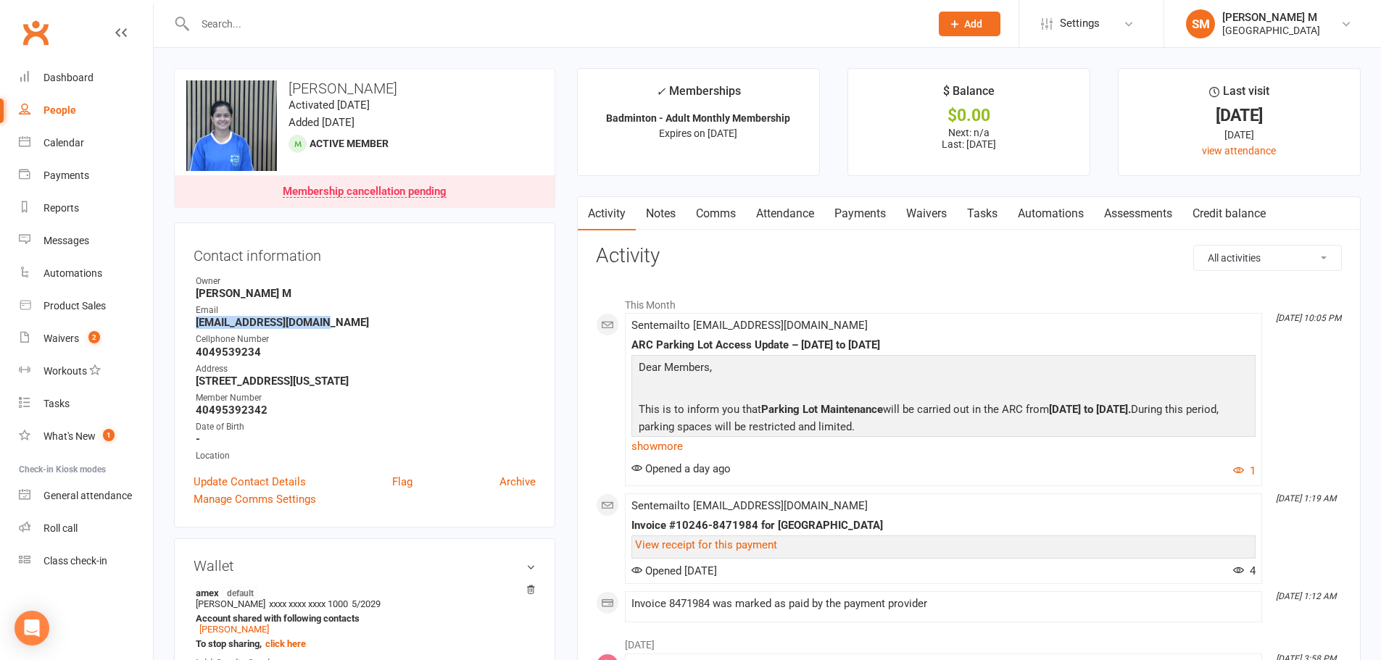
click at [337, 325] on div "Contact information Owner Sathwik M Email amaronline04@gmail.com Cellphone Numb…" at bounding box center [364, 375] width 381 height 305
copy strong "amaronline04@gmail.com"
click at [375, 298] on strong "[PERSON_NAME] M" at bounding box center [366, 293] width 340 height 13
click at [852, 215] on link "Payments" at bounding box center [860, 213] width 72 height 33
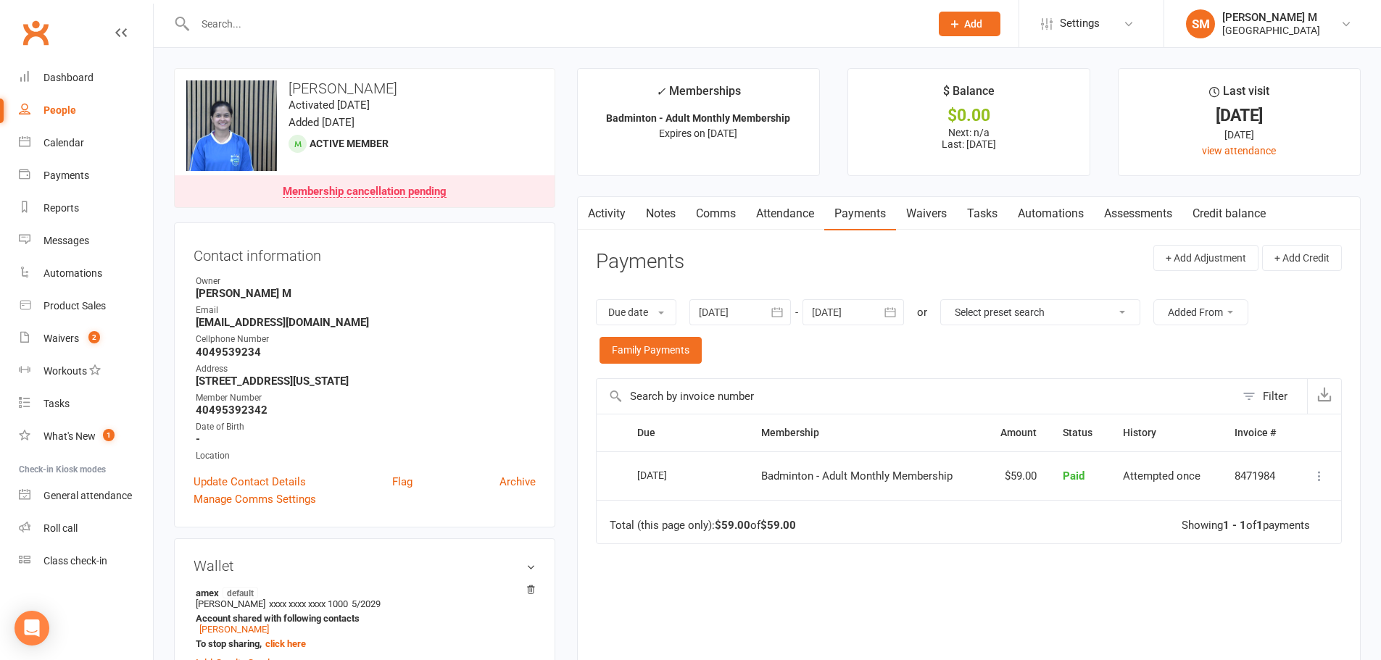
click at [779, 312] on icon "button" at bounding box center [777, 312] width 14 height 14
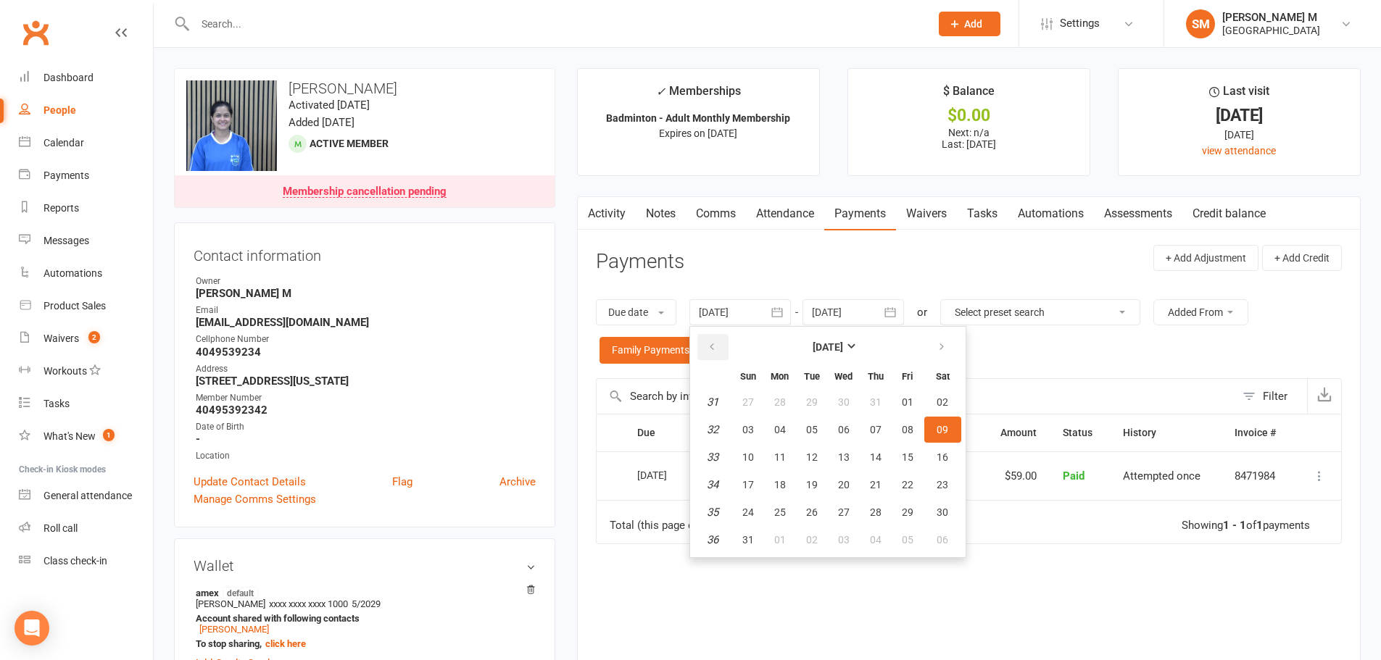
click at [718, 339] on button "button" at bounding box center [712, 347] width 31 height 26
click at [716, 339] on button "button" at bounding box center [712, 347] width 31 height 26
click at [891, 402] on button "01" at bounding box center [875, 402] width 30 height 26
type input "01 May 2025"
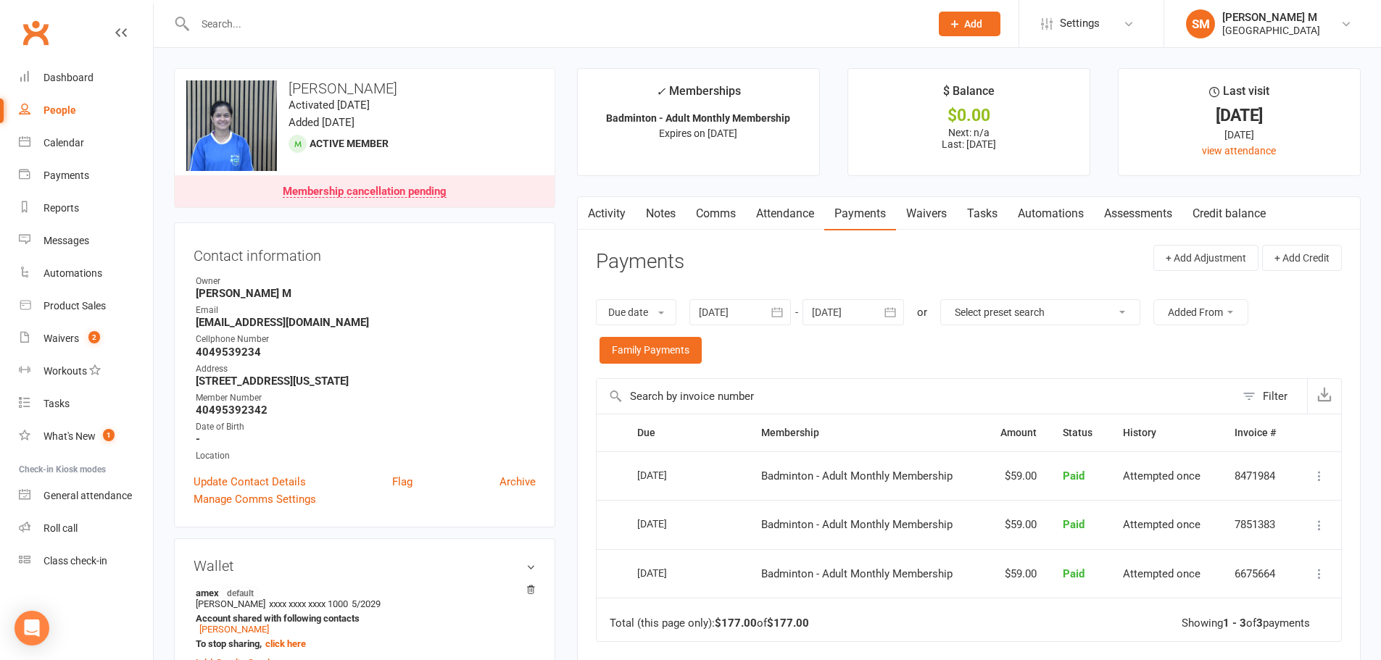
drag, startPoint x: 388, startPoint y: 87, endPoint x: 288, endPoint y: 81, distance: 100.2
click at [288, 81] on h3 "Gayathri Nayak" at bounding box center [364, 88] width 357 height 16
copy h3 "Gayathri Nayak"
click at [402, 98] on div "upload photo change photo Gayathri Nayak Activated 30 June, 2025 Added 30 June,…" at bounding box center [364, 138] width 381 height 140
